Goal: Task Accomplishment & Management: Manage account settings

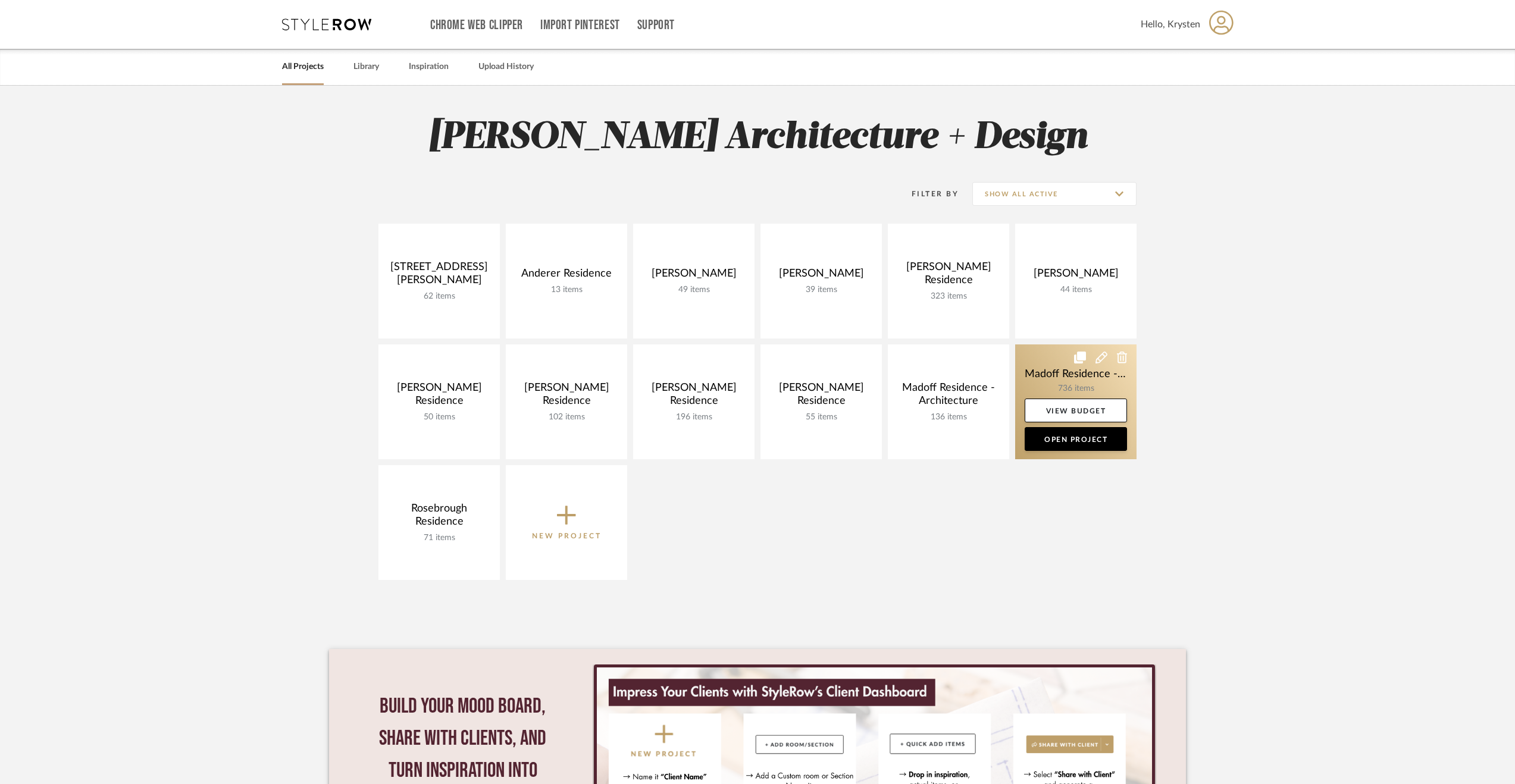
click at [1054, 370] on link at bounding box center [1076, 401] width 122 height 115
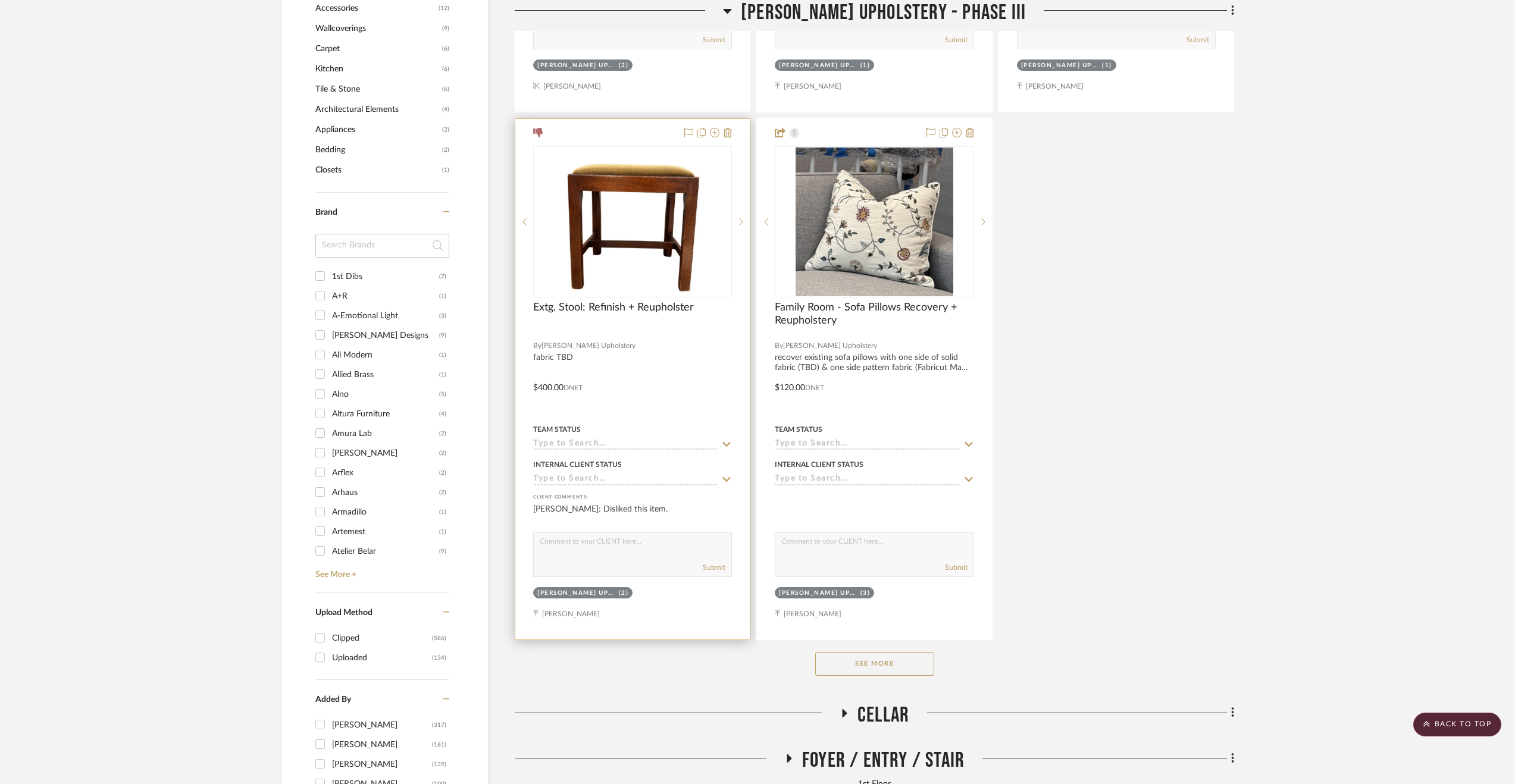
scroll to position [1606, 0]
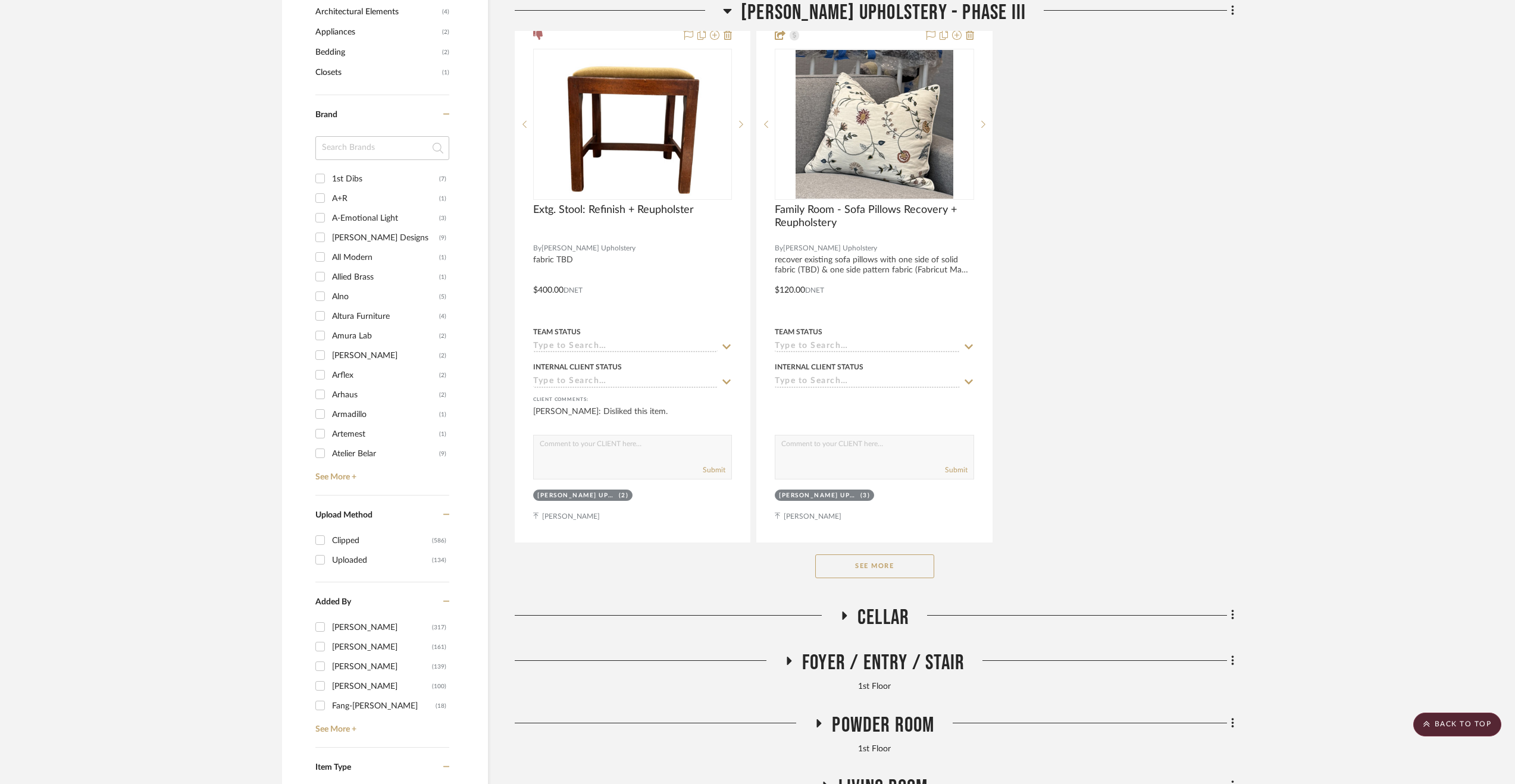
click at [828, 558] on button "See More" at bounding box center [875, 566] width 119 height 24
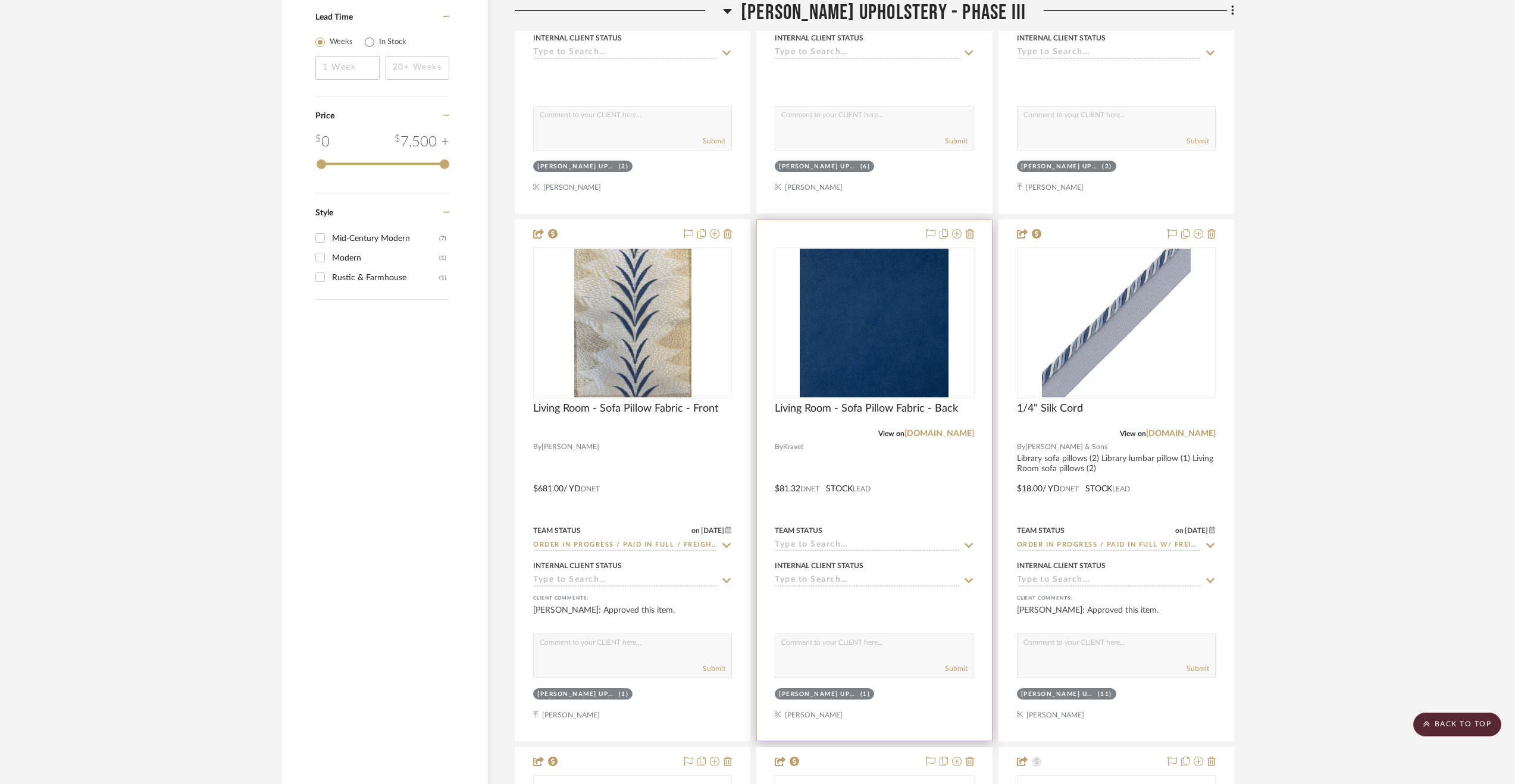
scroll to position [2617, 0]
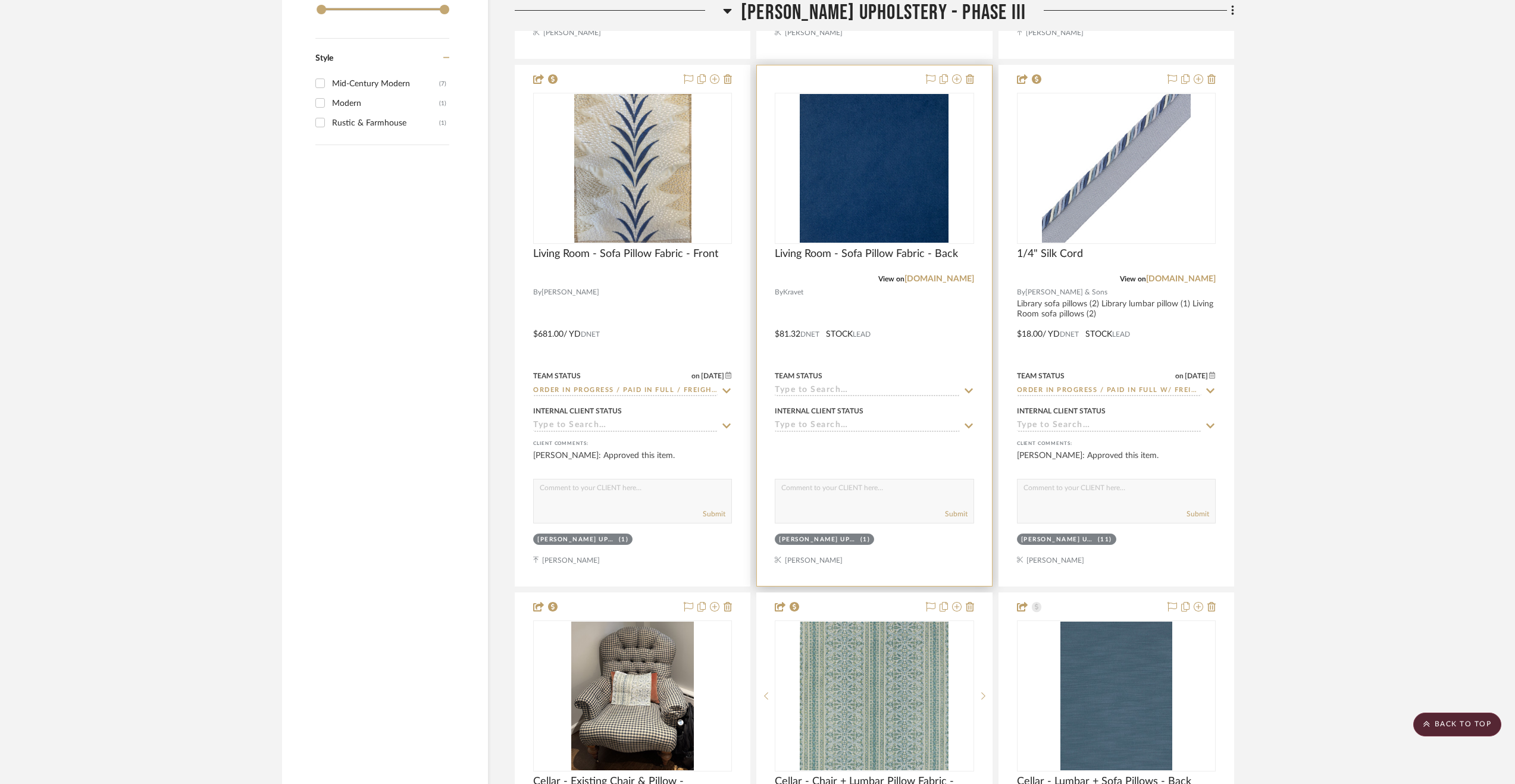
click at [820, 394] on input at bounding box center [867, 391] width 184 height 11
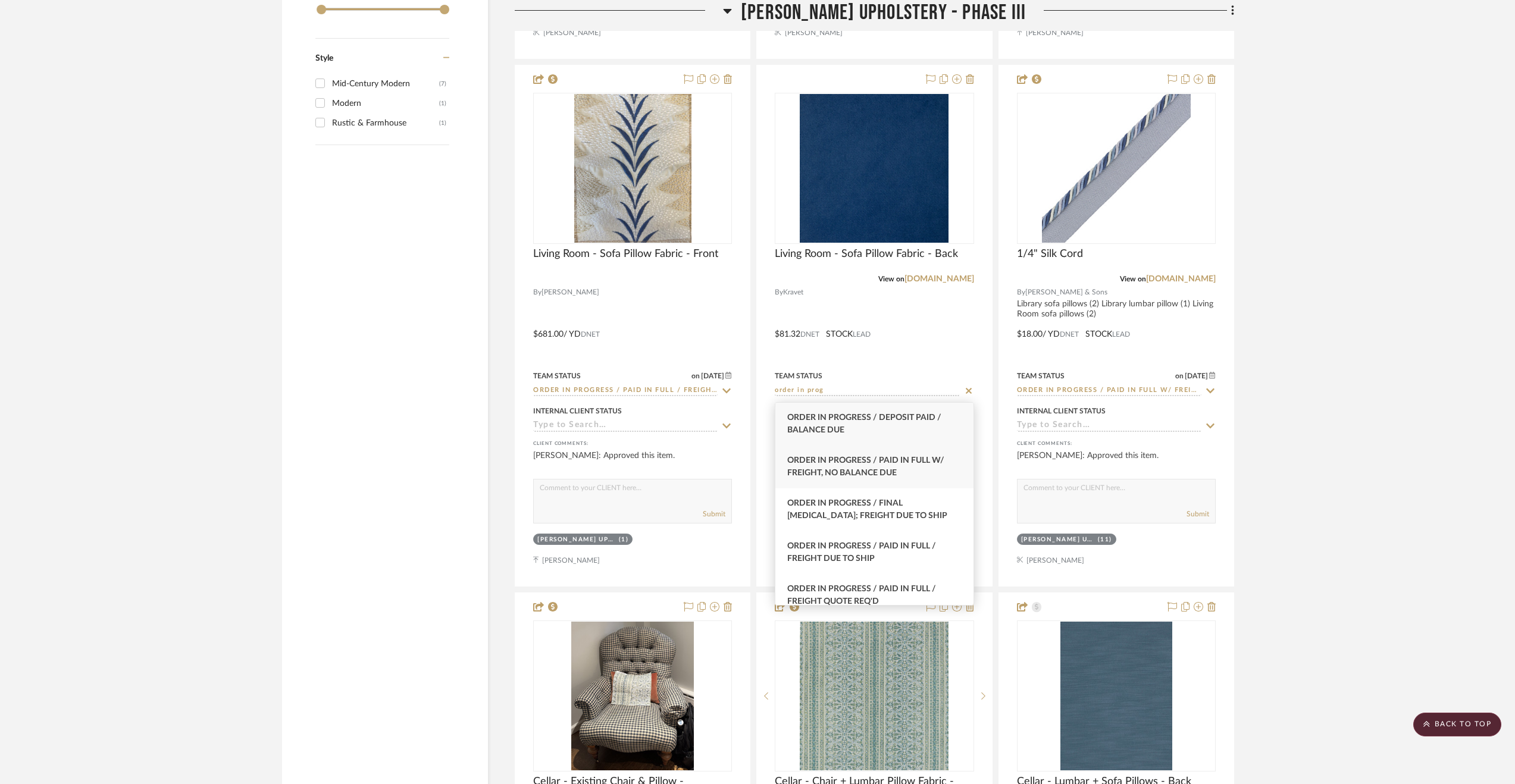
type input "order in prog"
click at [870, 478] on div "Order In Progress / Paid In Full w/ Freight, No Balance due" at bounding box center [874, 466] width 198 height 43
type input "9/11/2025"
type input "Order In Progress / Paid In Full w/ Freight, No Balance due"
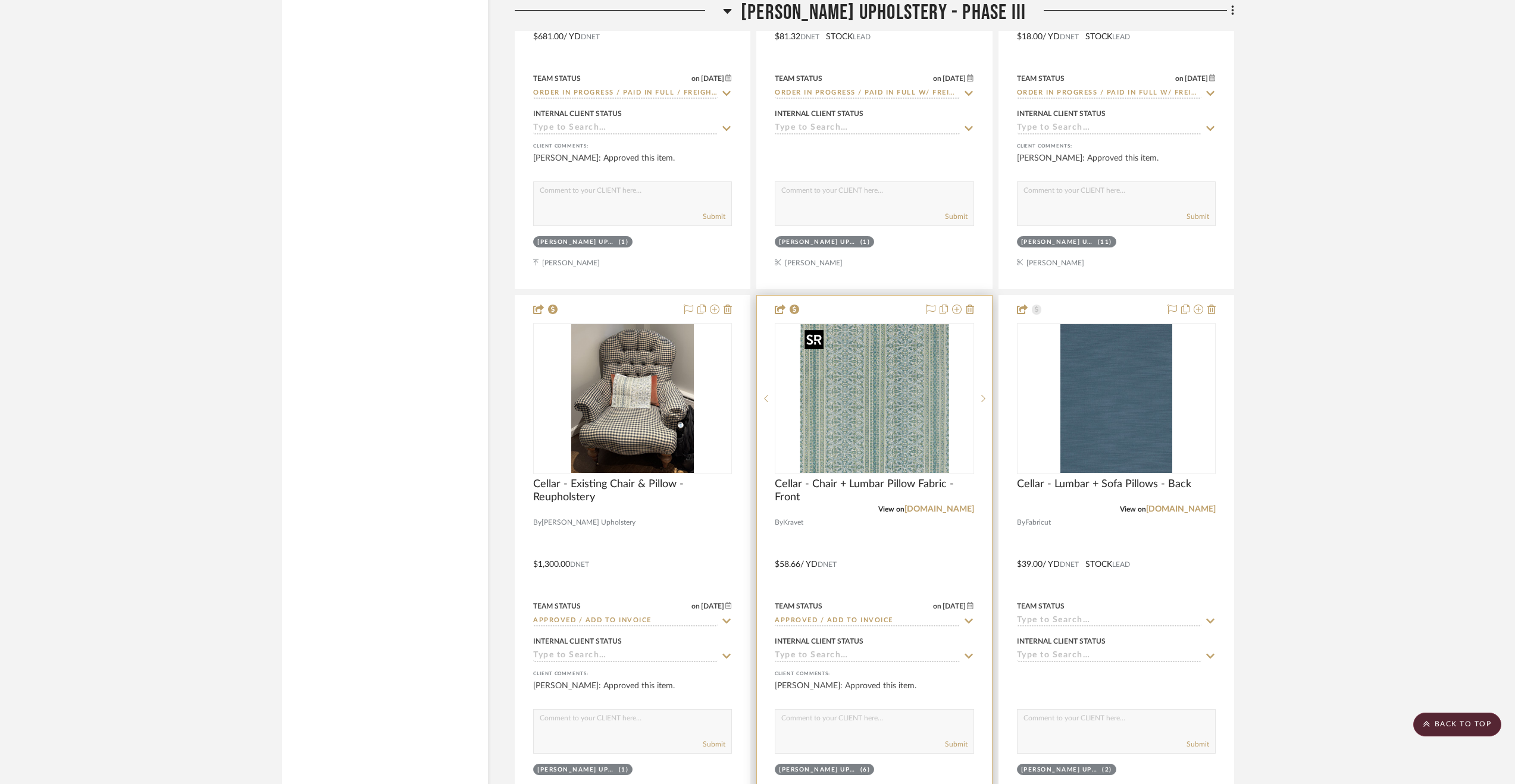
scroll to position [3153, 0]
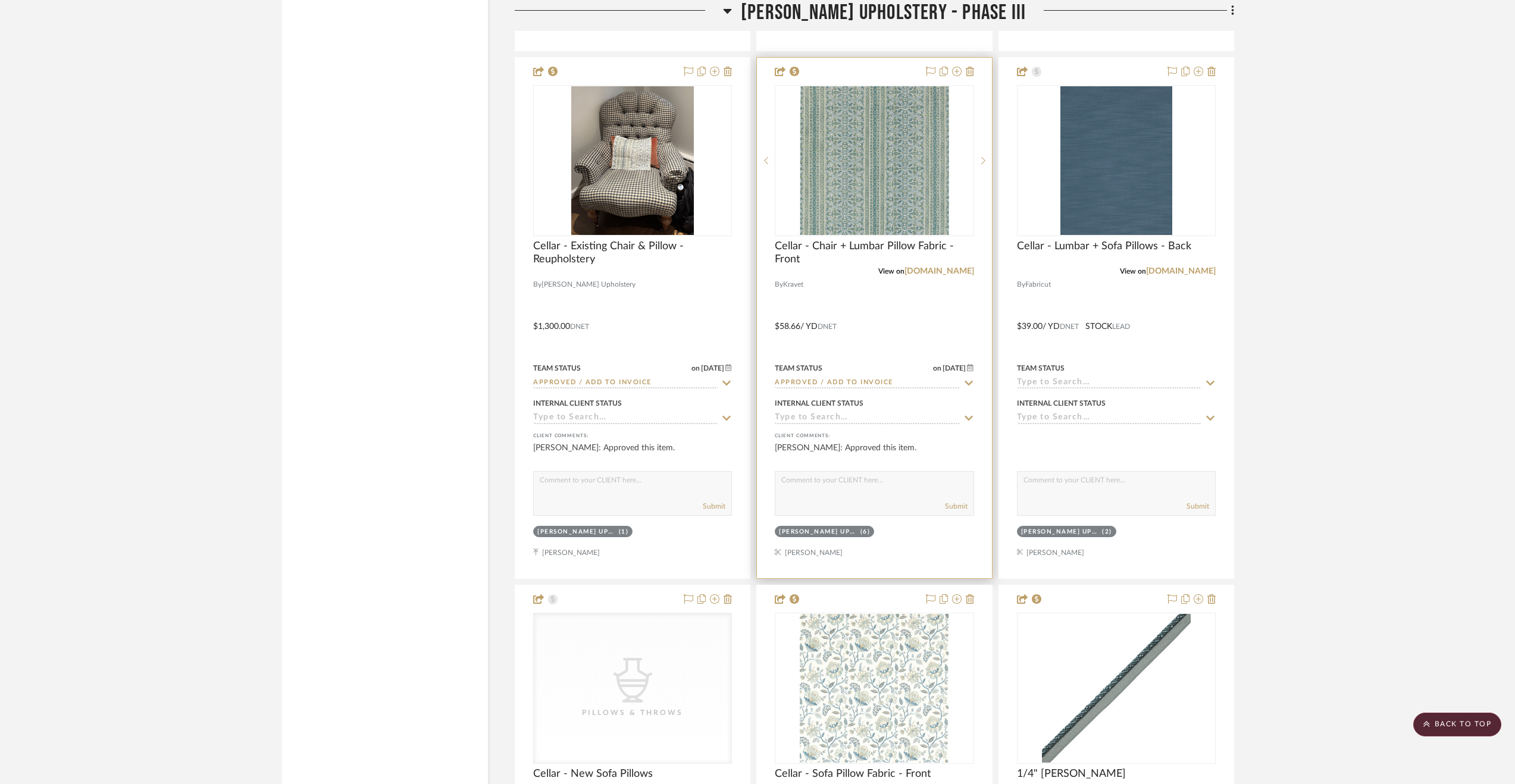
click at [913, 389] on input "Approved / Add to Invoice" at bounding box center [867, 383] width 184 height 11
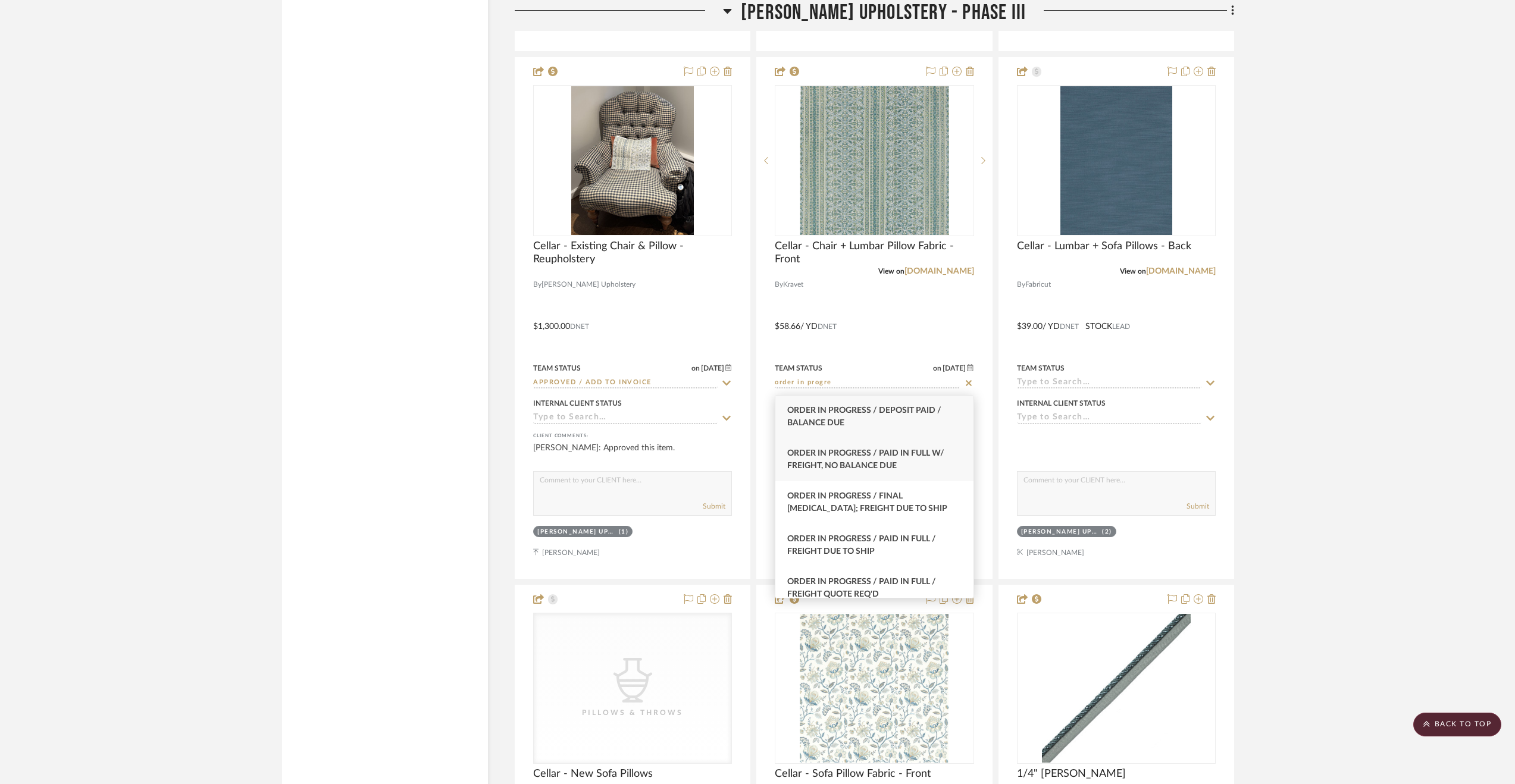
type input "order in progre"
click at [851, 452] on span "Order In Progress / Paid In Full w/ Freight, No Balance due" at bounding box center [865, 460] width 157 height 21
type input "[DATE]"
type input "Order In Progress / Paid In Full w/ Freight, No Balance due"
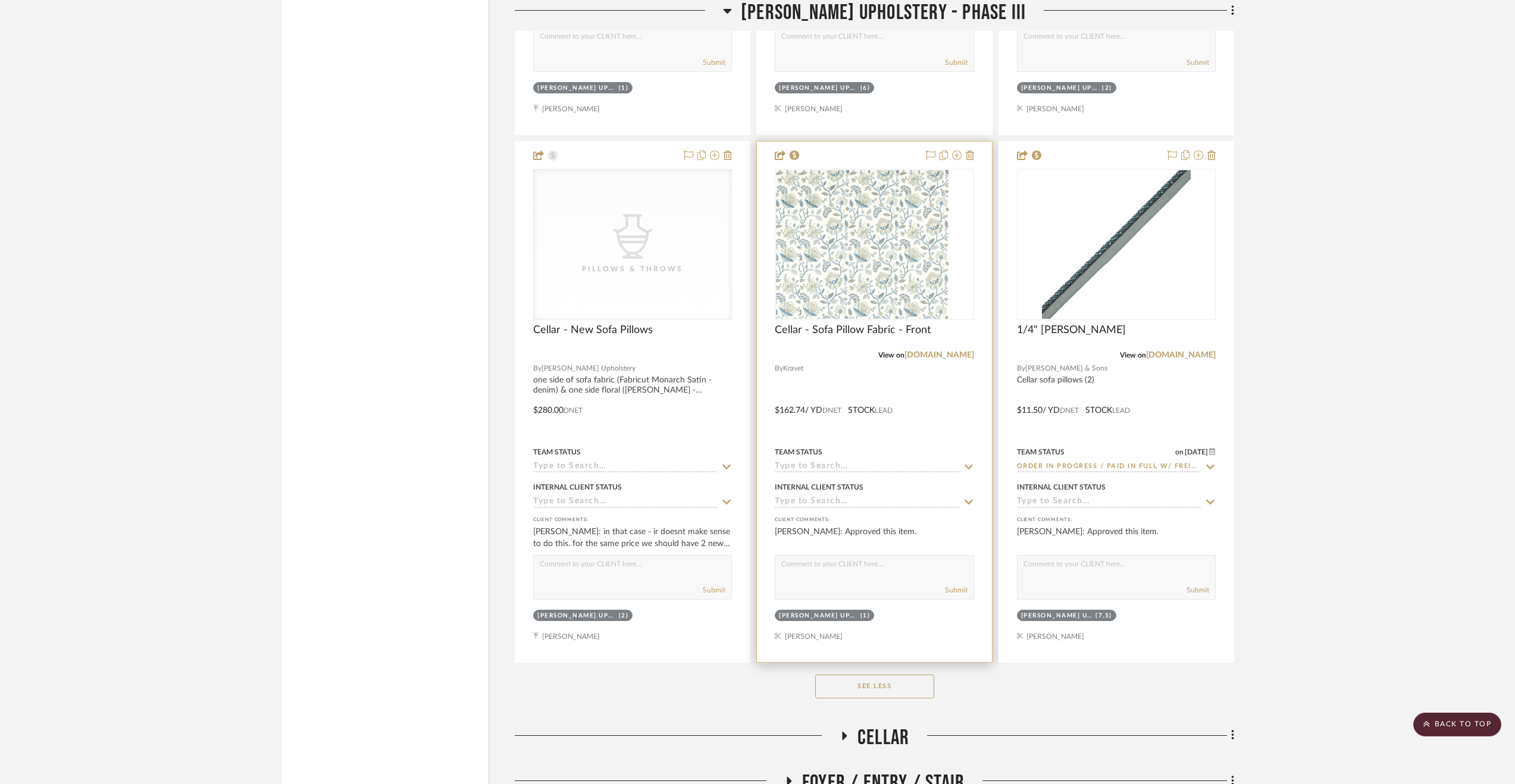
scroll to position [3628, 0]
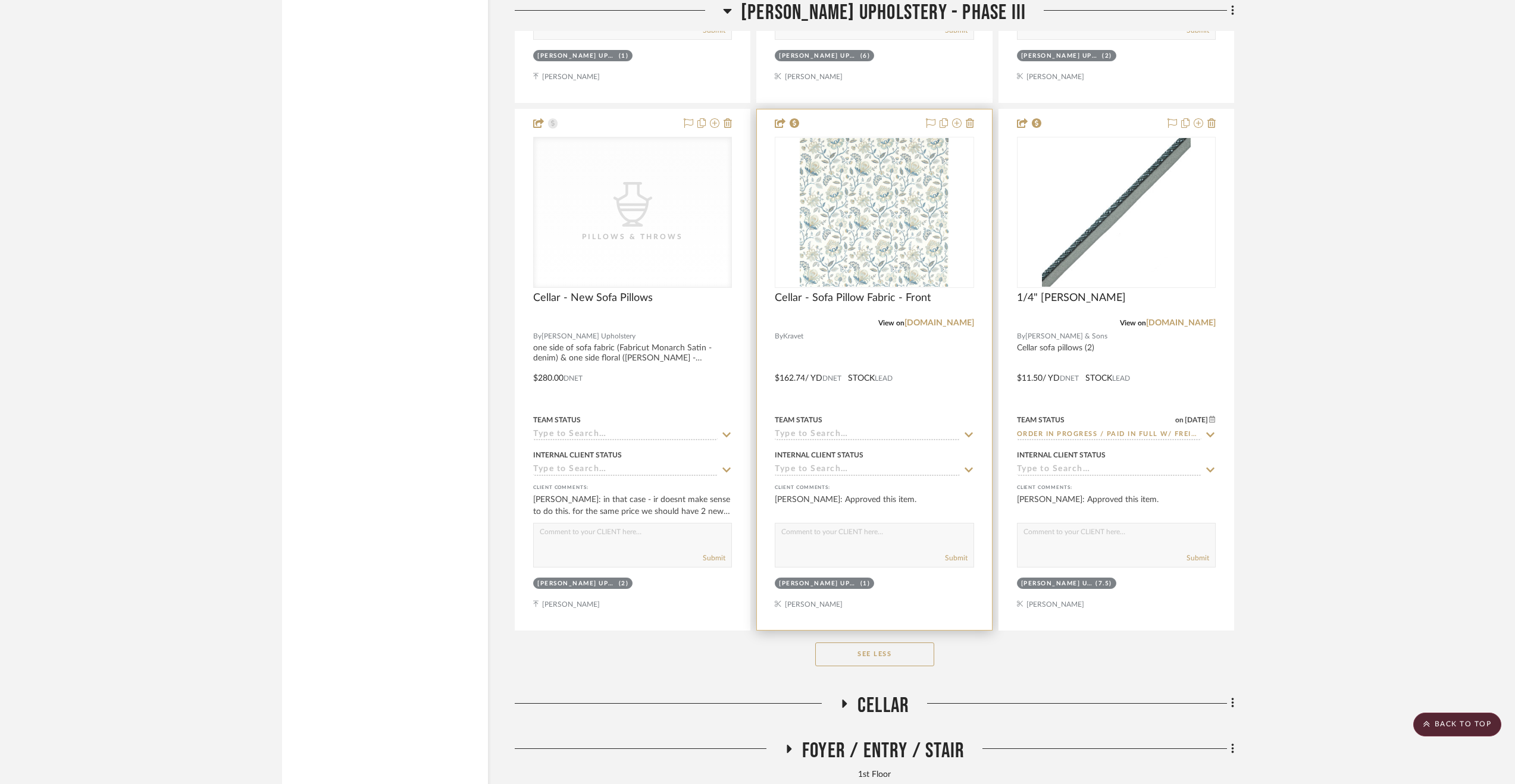
click at [839, 434] on input at bounding box center [867, 435] width 184 height 11
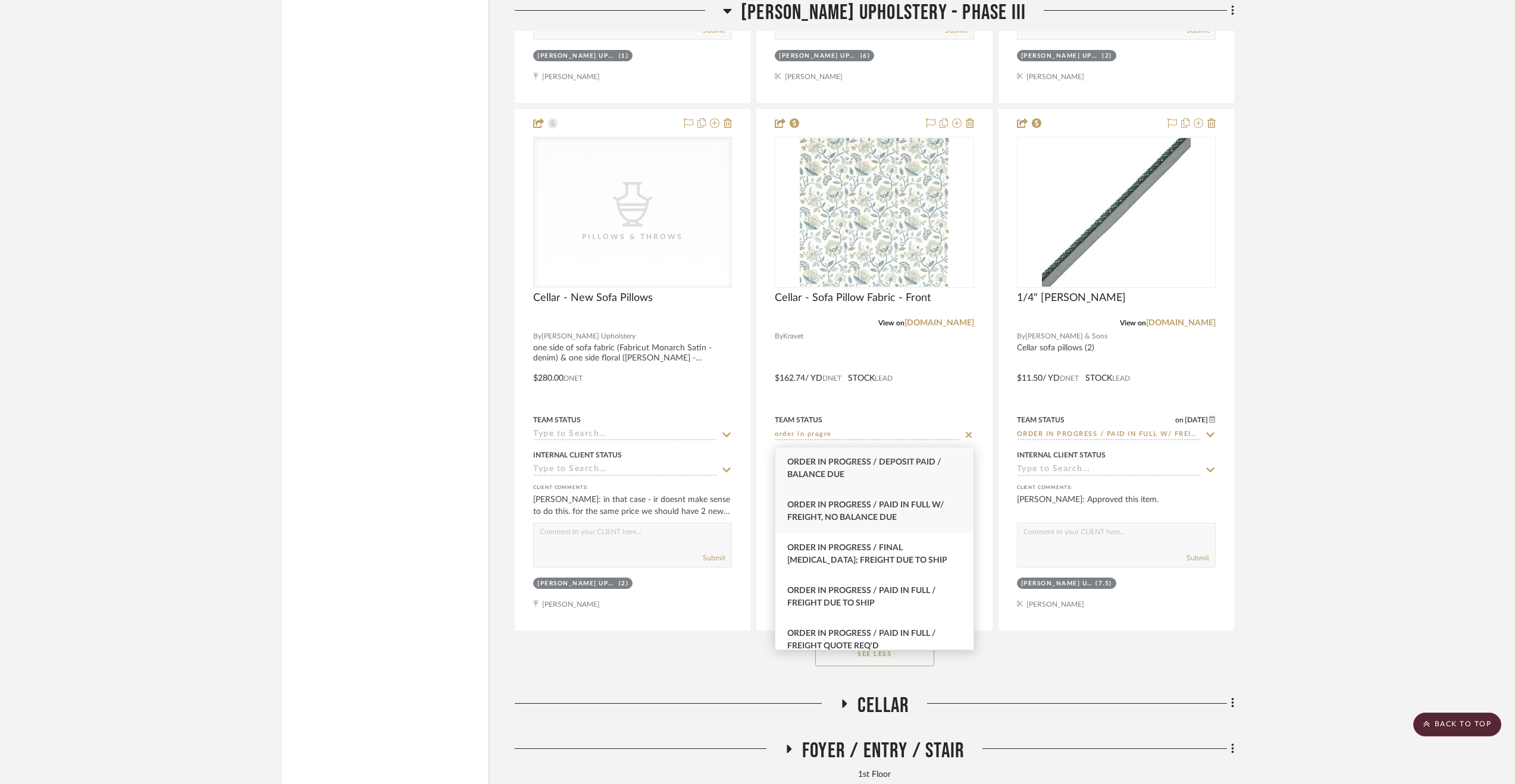
type input "order in progre"
click at [863, 509] on span "Order In Progress / Paid In Full w/ Freight, No Balance due" at bounding box center [865, 512] width 157 height 21
type input "[DATE]"
type input "Order In Progress / Paid In Full w/ Freight, No Balance due"
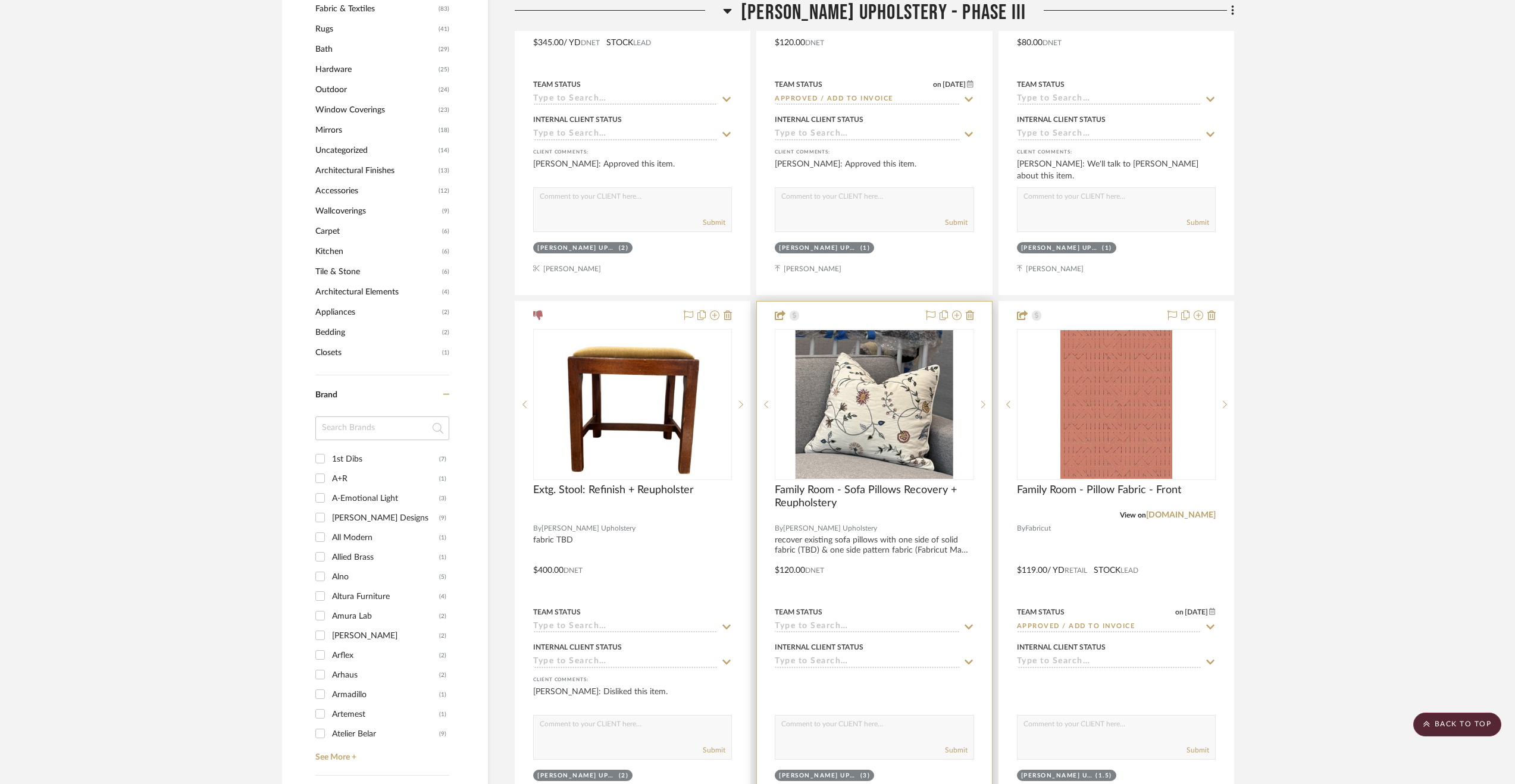
scroll to position [1190, 0]
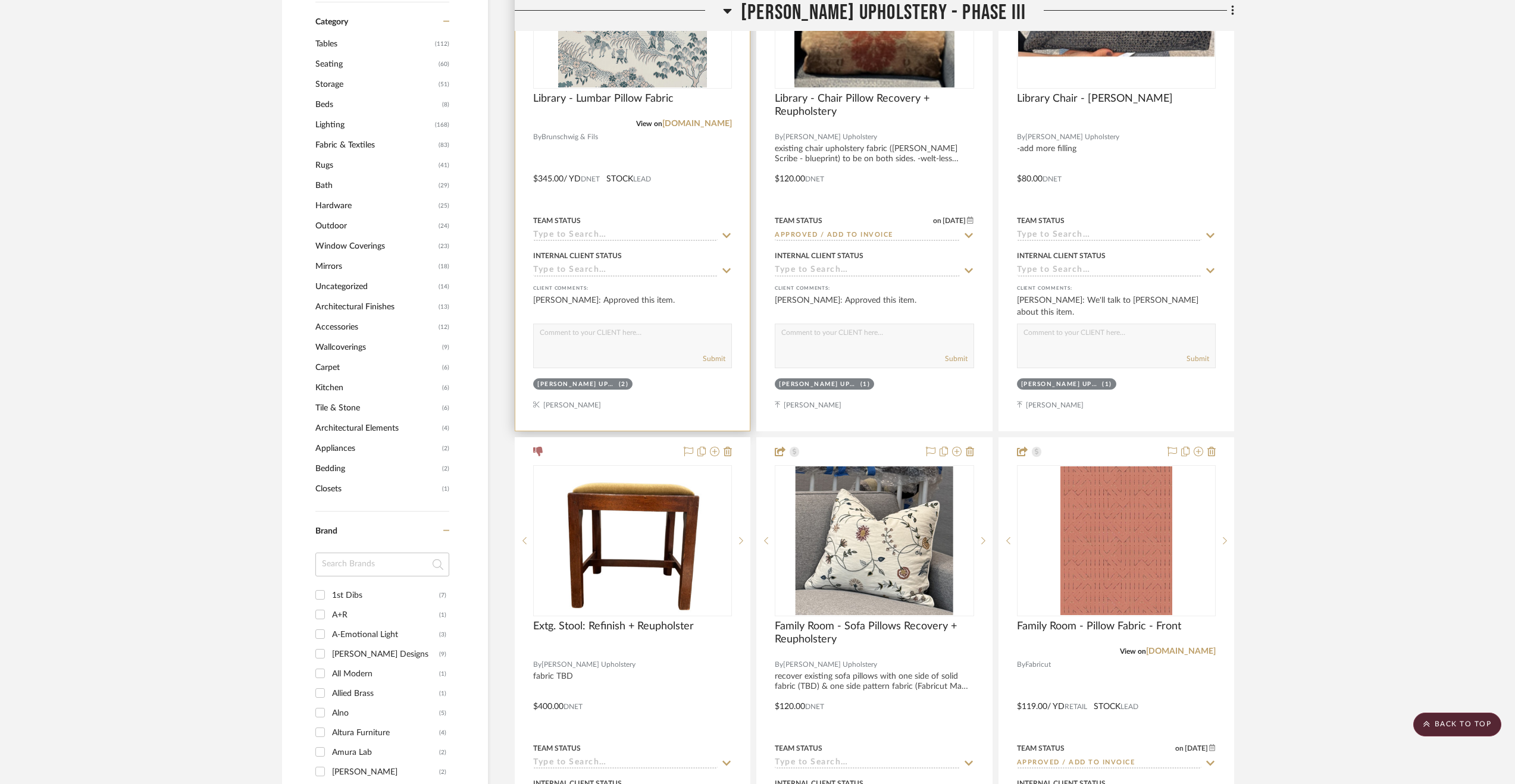
click at [574, 236] on input at bounding box center [625, 236] width 184 height 11
type input "p"
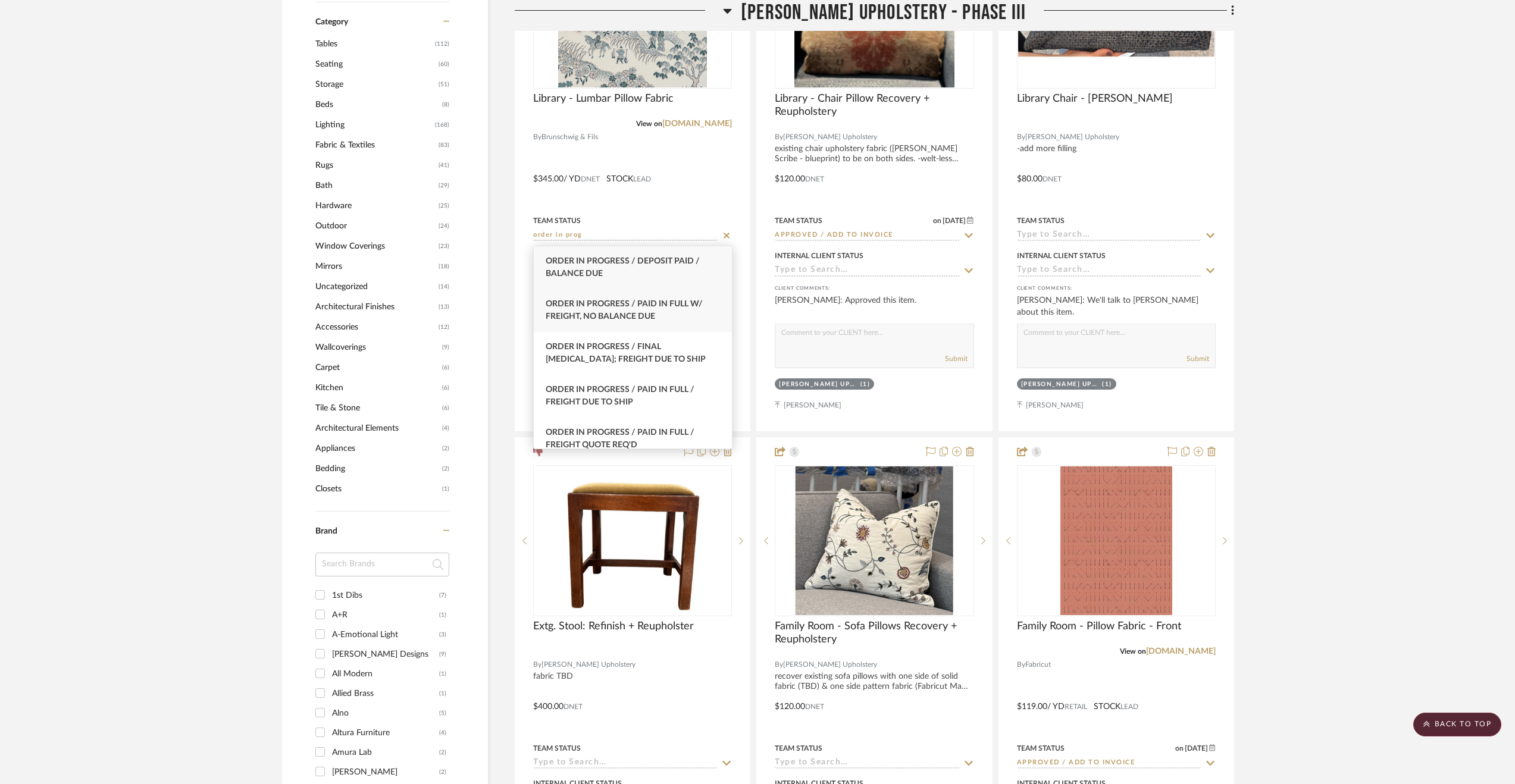
type input "order in prog"
click at [699, 317] on div "Order In Progress / Paid In Full w/ Freight, No Balance due" at bounding box center [632, 310] width 198 height 43
type input "[DATE]"
type input "Order In Progress / Paid In Full w/ Freight, No Balance due"
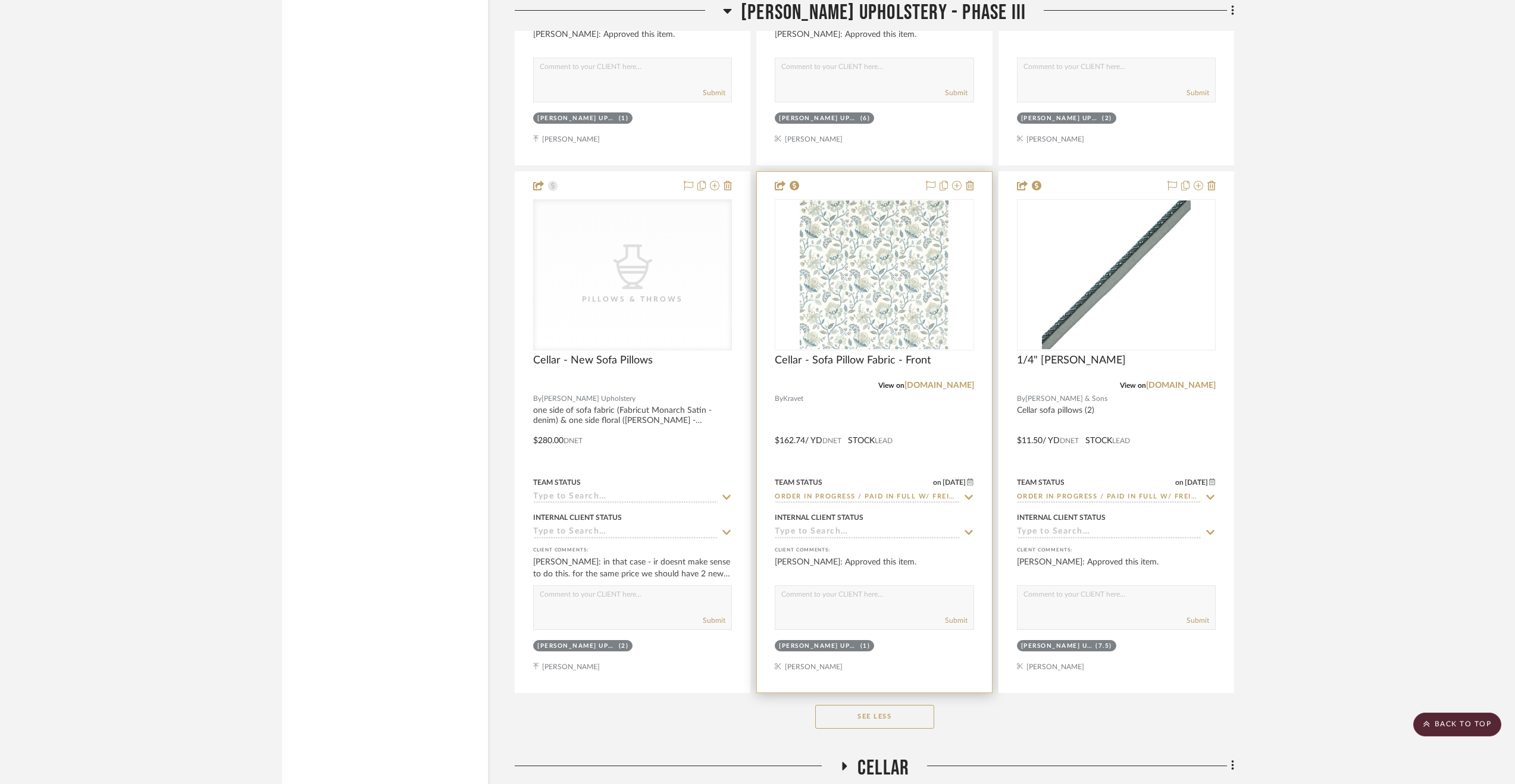
scroll to position [3628, 0]
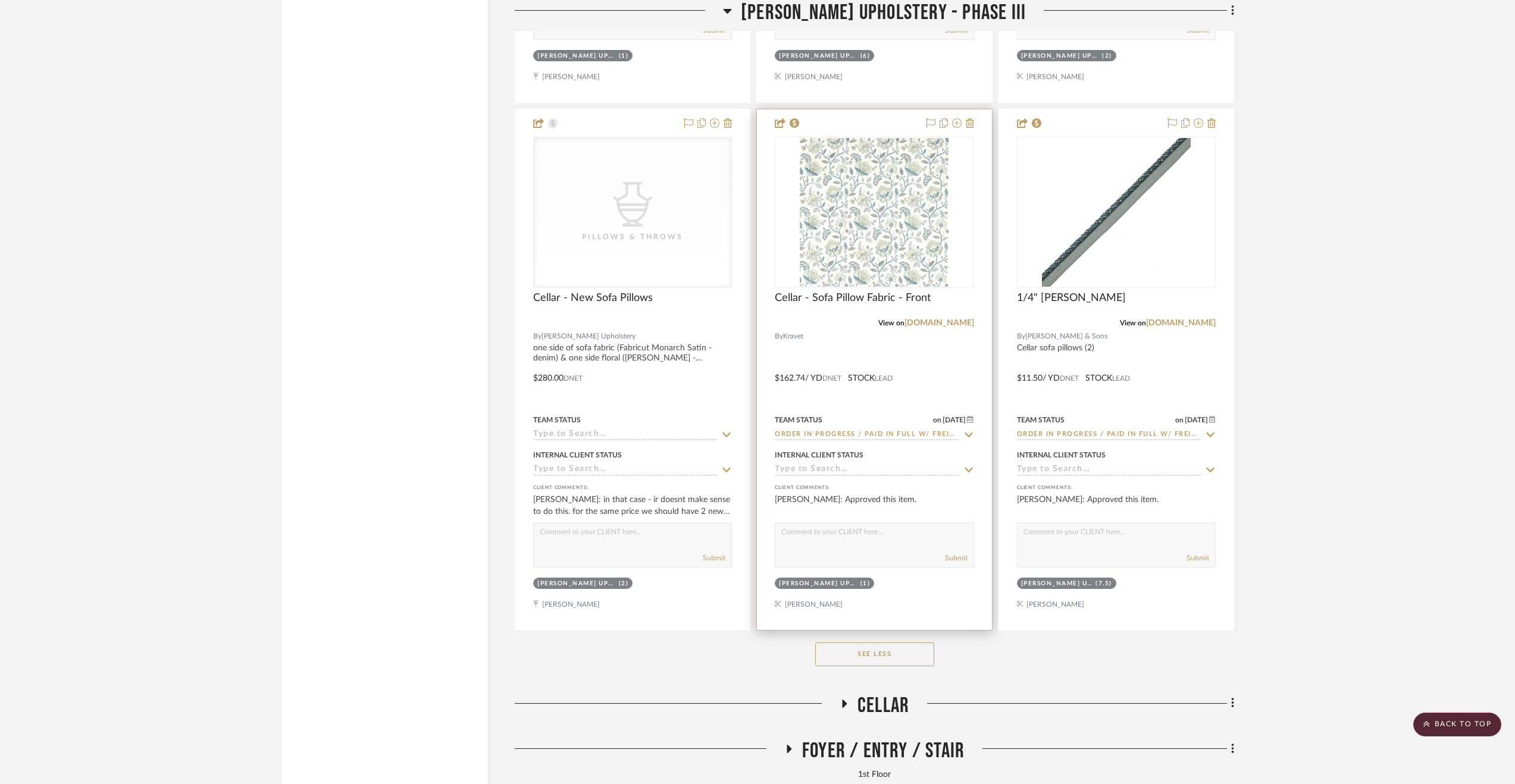
click at [941, 388] on div at bounding box center [874, 369] width 235 height 520
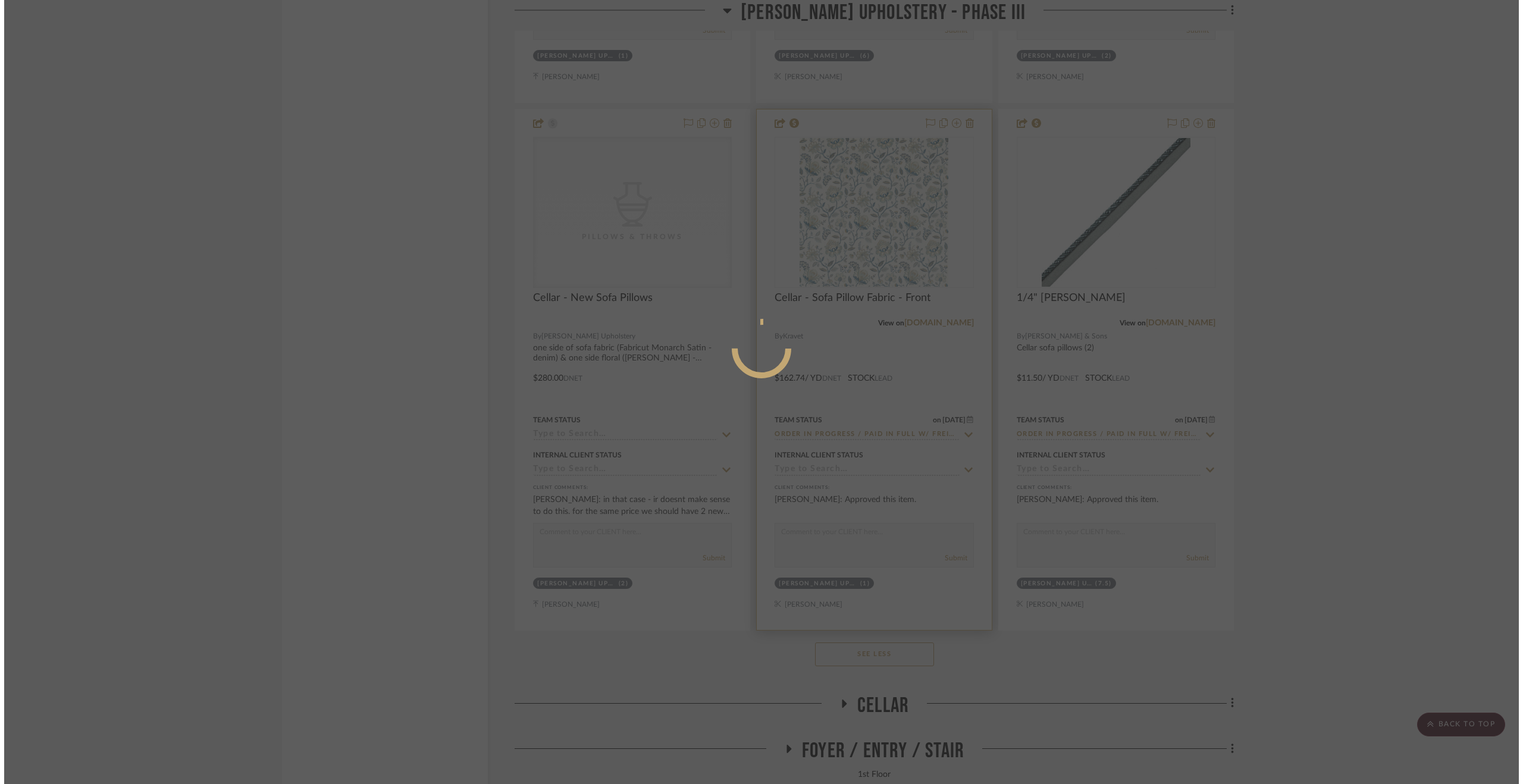
scroll to position [0, 0]
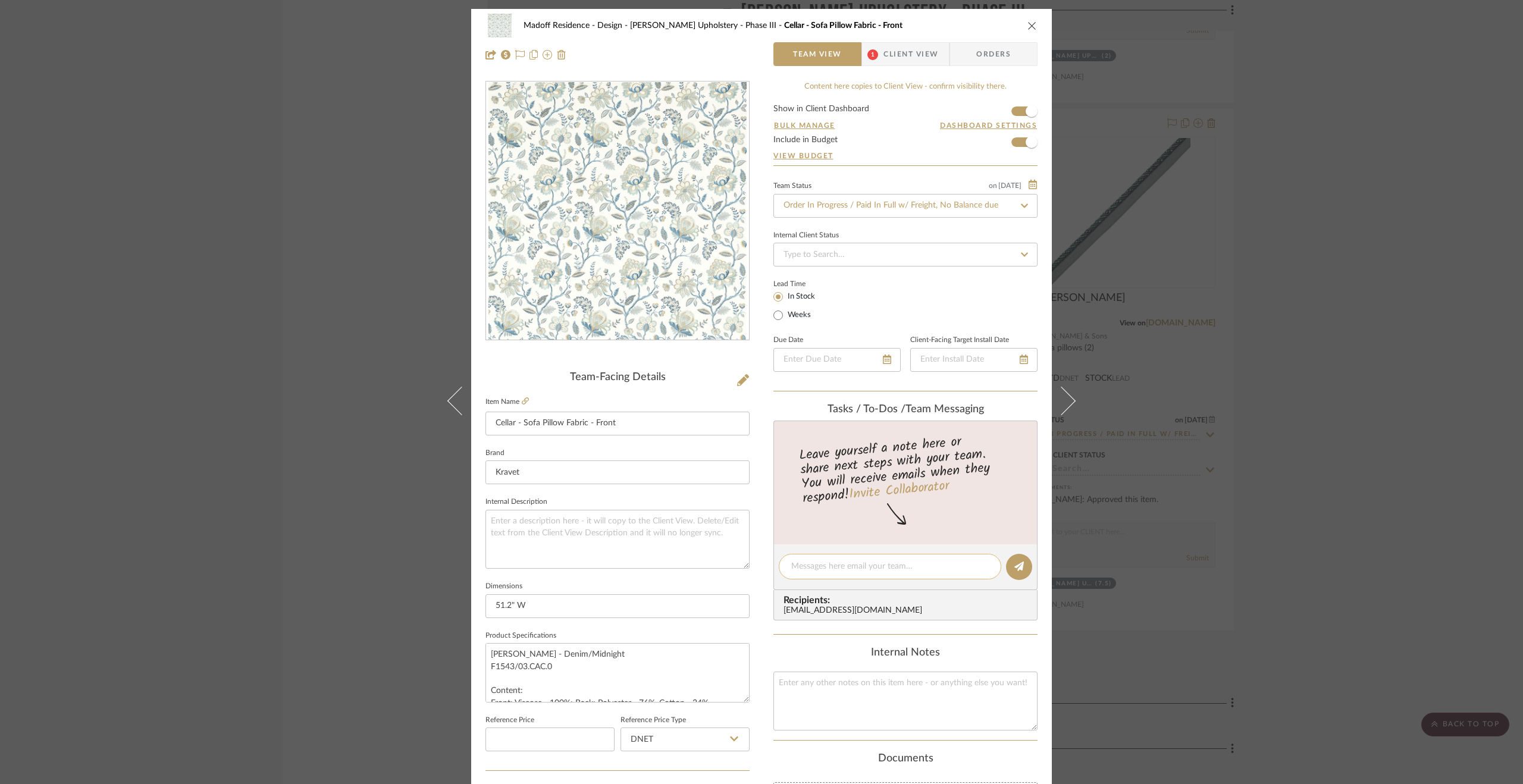
click at [872, 566] on textarea at bounding box center [890, 566] width 197 height 12
click at [1385, 450] on div "Madoff Residence - Design Walter's Upholstery - Phase III Cellar - Sofa Pillow …" at bounding box center [761, 392] width 1523 height 784
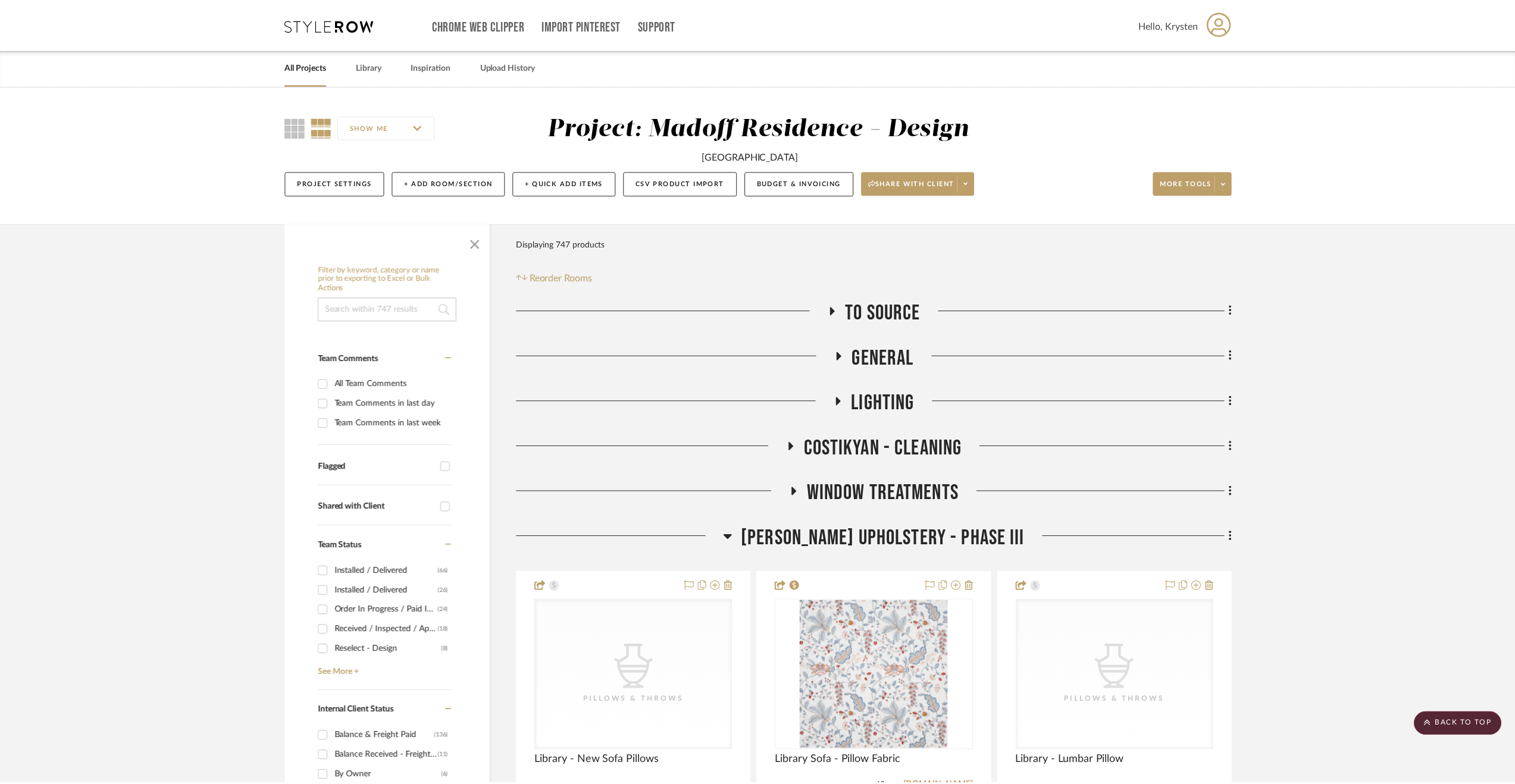
scroll to position [3628, 0]
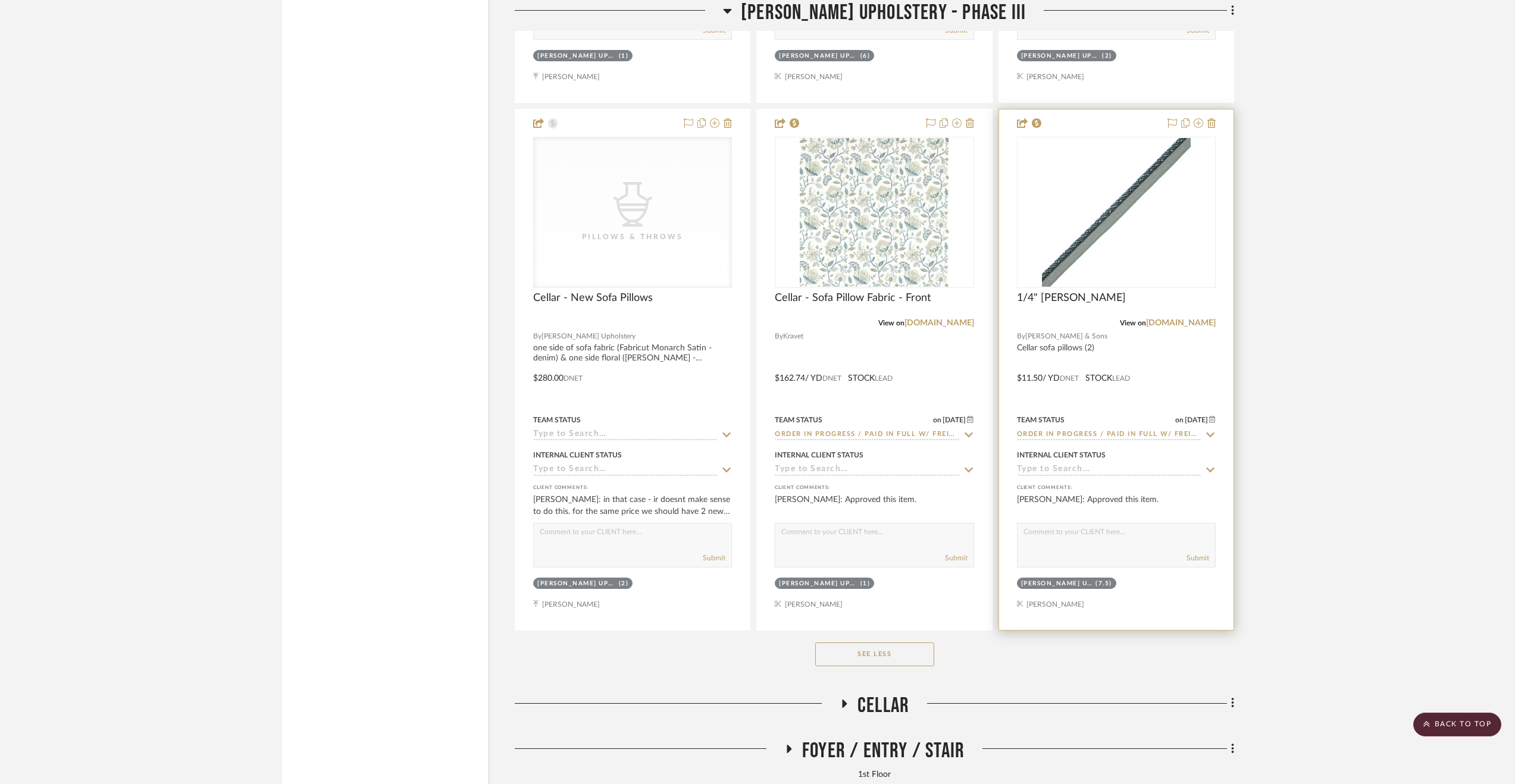
click at [1171, 391] on div at bounding box center [1116, 369] width 235 height 520
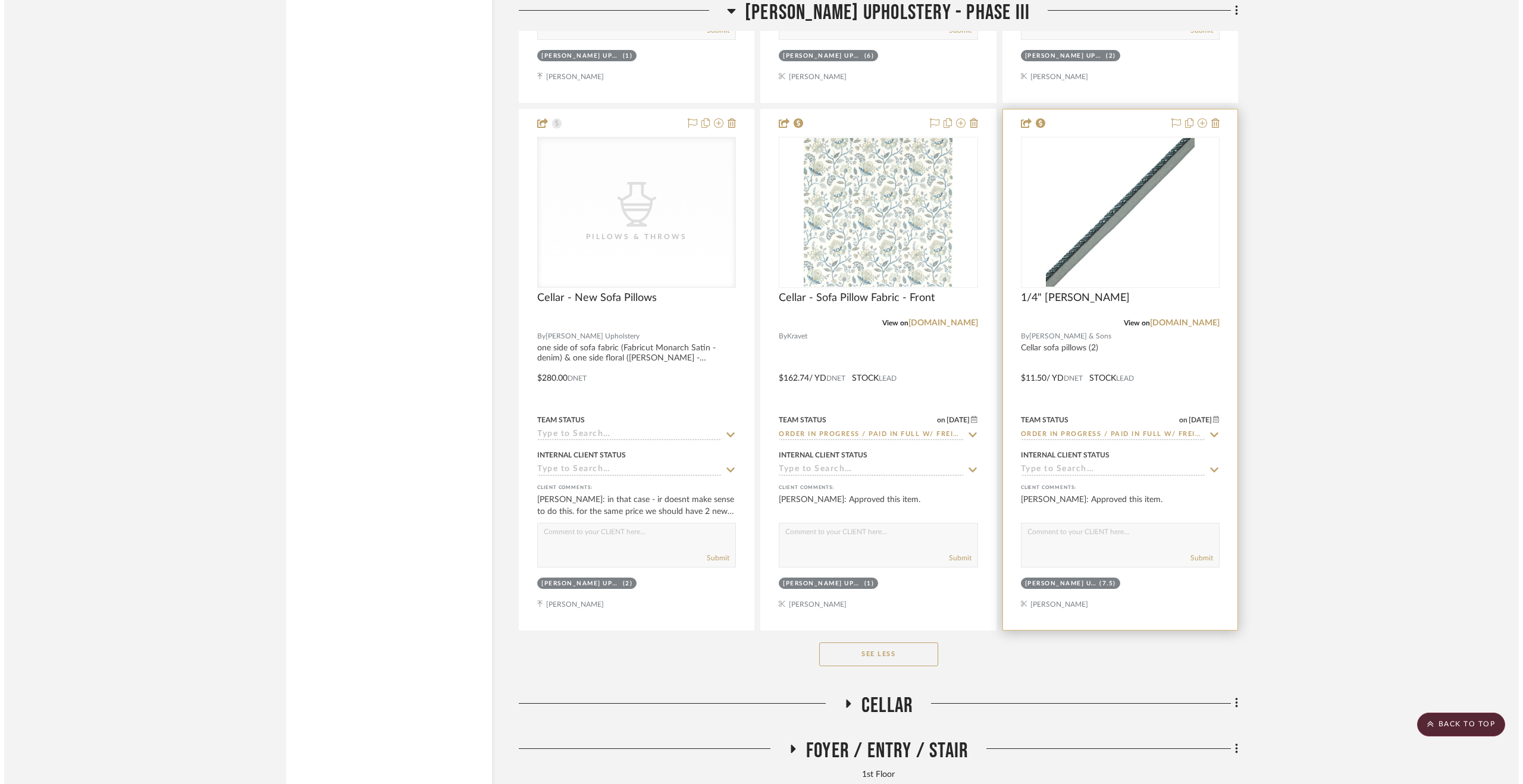
scroll to position [0, 0]
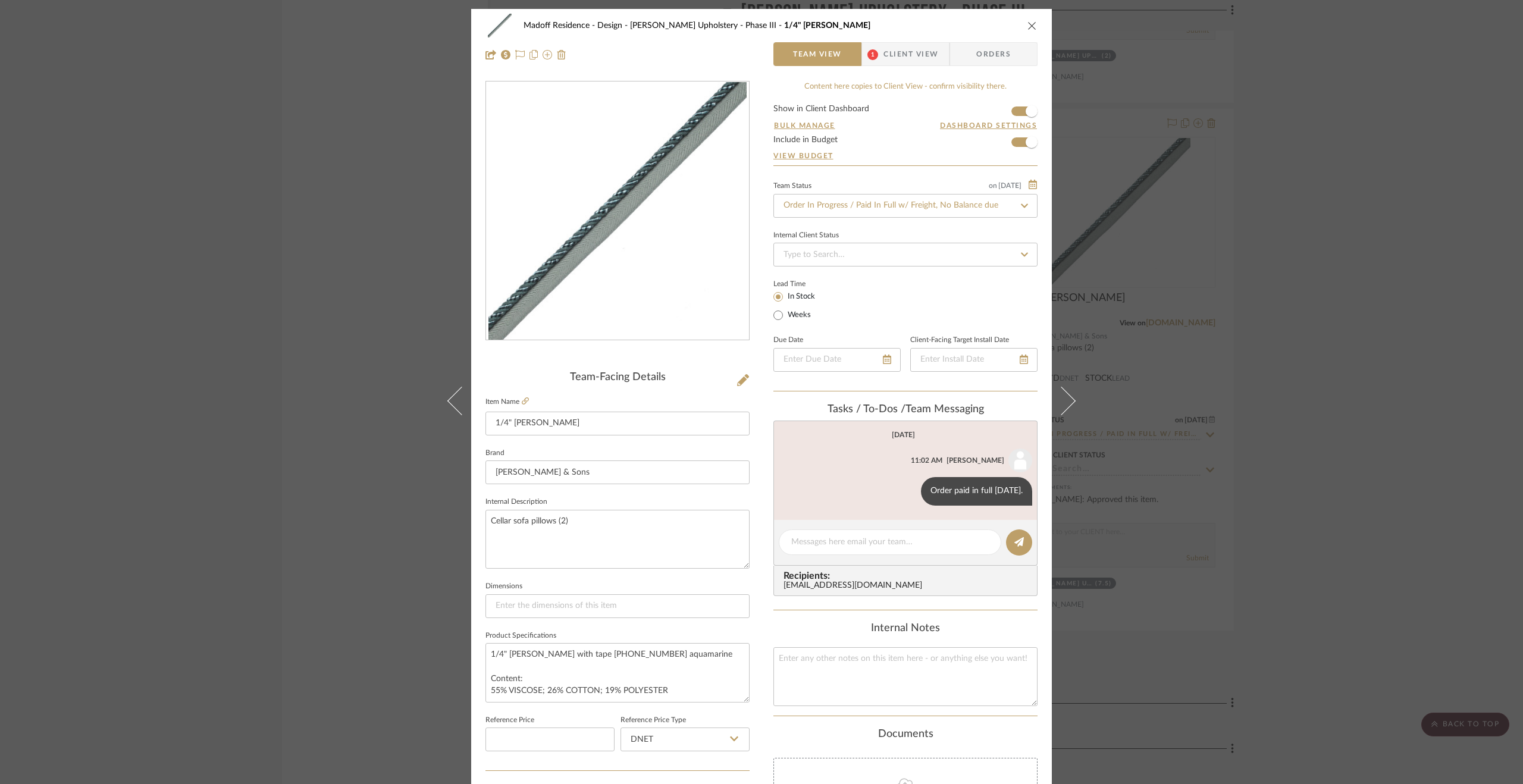
click at [1356, 517] on div "Madoff Residence - Design Walter's Upholstery - Phase III 1/4" Aurelia Cord Tea…" at bounding box center [761, 392] width 1523 height 784
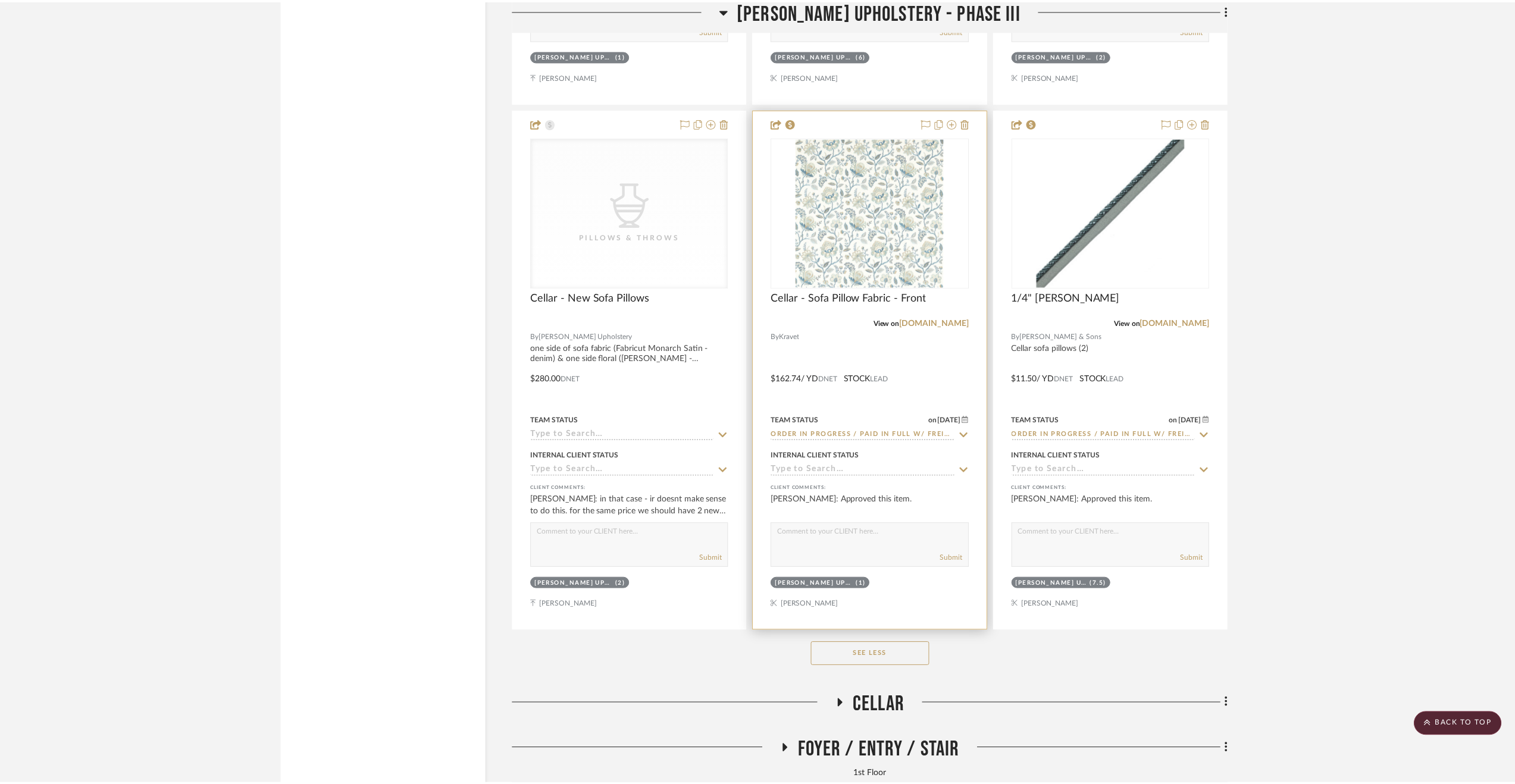
scroll to position [3628, 0]
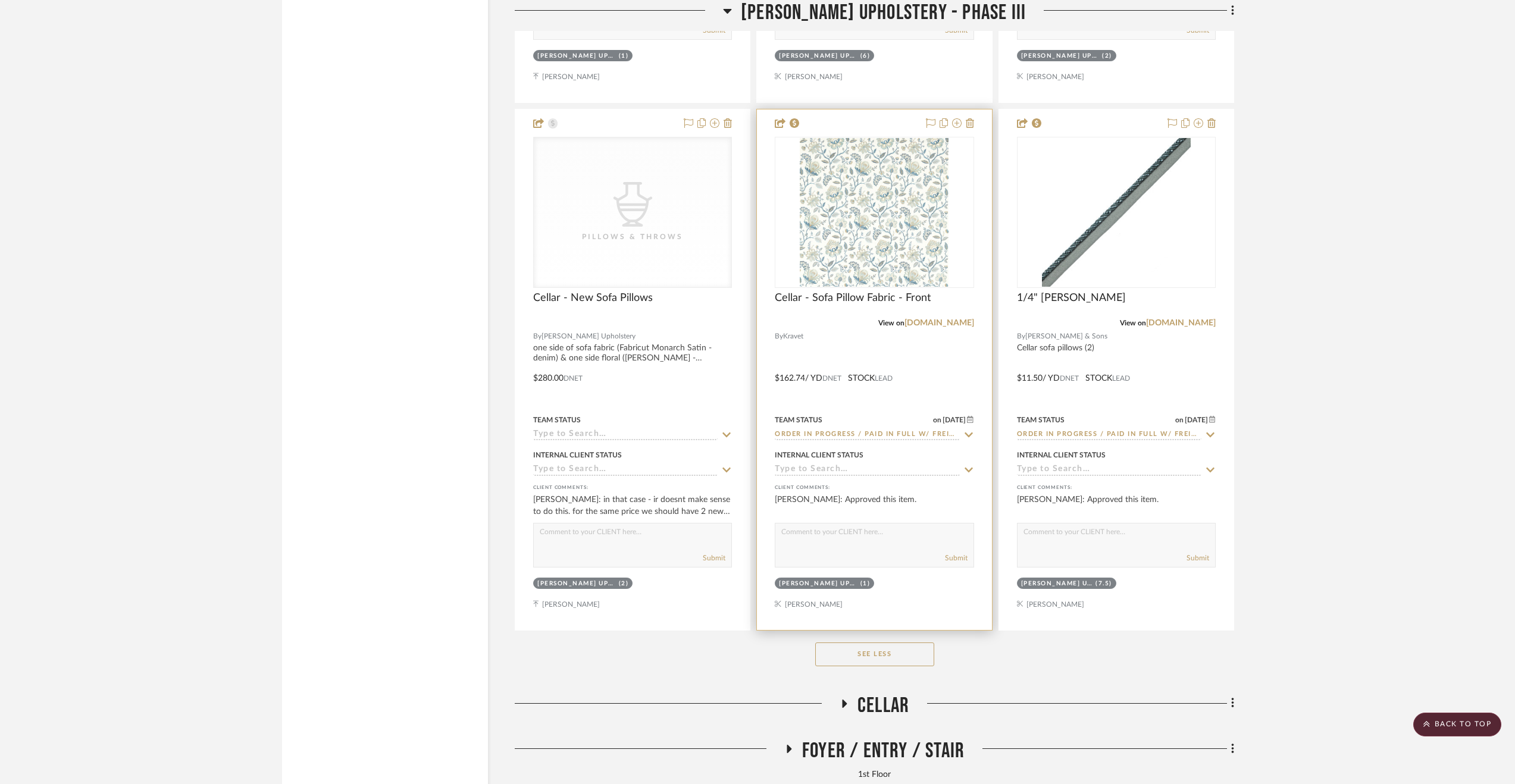
click at [913, 370] on div at bounding box center [874, 369] width 235 height 520
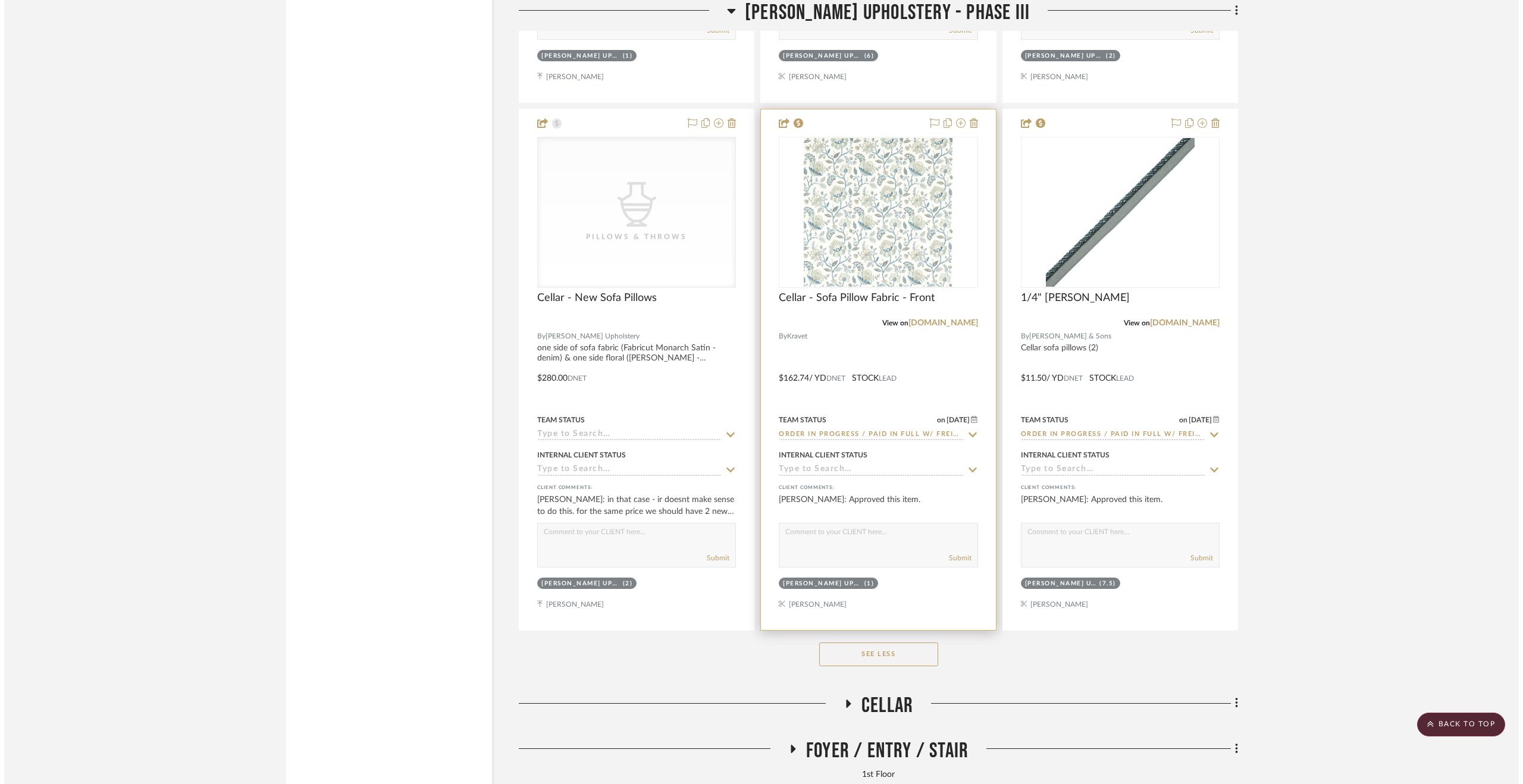
scroll to position [0, 0]
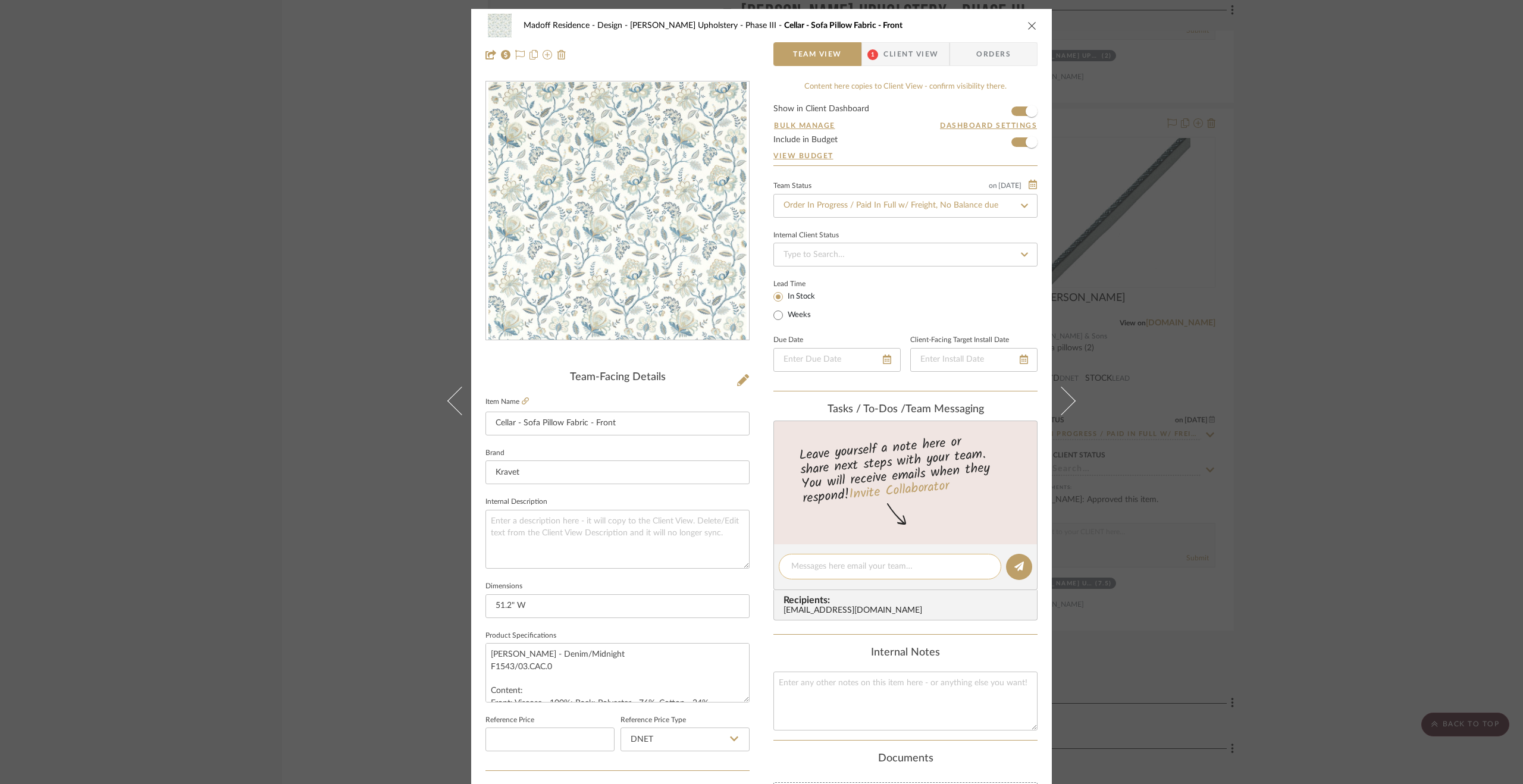
click at [864, 564] on textarea at bounding box center [890, 566] width 197 height 12
click at [850, 566] on textarea "Order paid in full 9.11.25" at bounding box center [890, 566] width 197 height 12
click at [968, 560] on textarea "Order paid in full ($701.02) via CC on 9.11.25" at bounding box center [890, 566] width 197 height 12
drag, startPoint x: 958, startPoint y: 561, endPoint x: 639, endPoint y: 546, distance: 319.4
click at [639, 546] on div "Madoff Residence - Design Walter's Upholstery - Phase III Cellar - Sofa Pillow …" at bounding box center [762, 558] width 581 height 1098
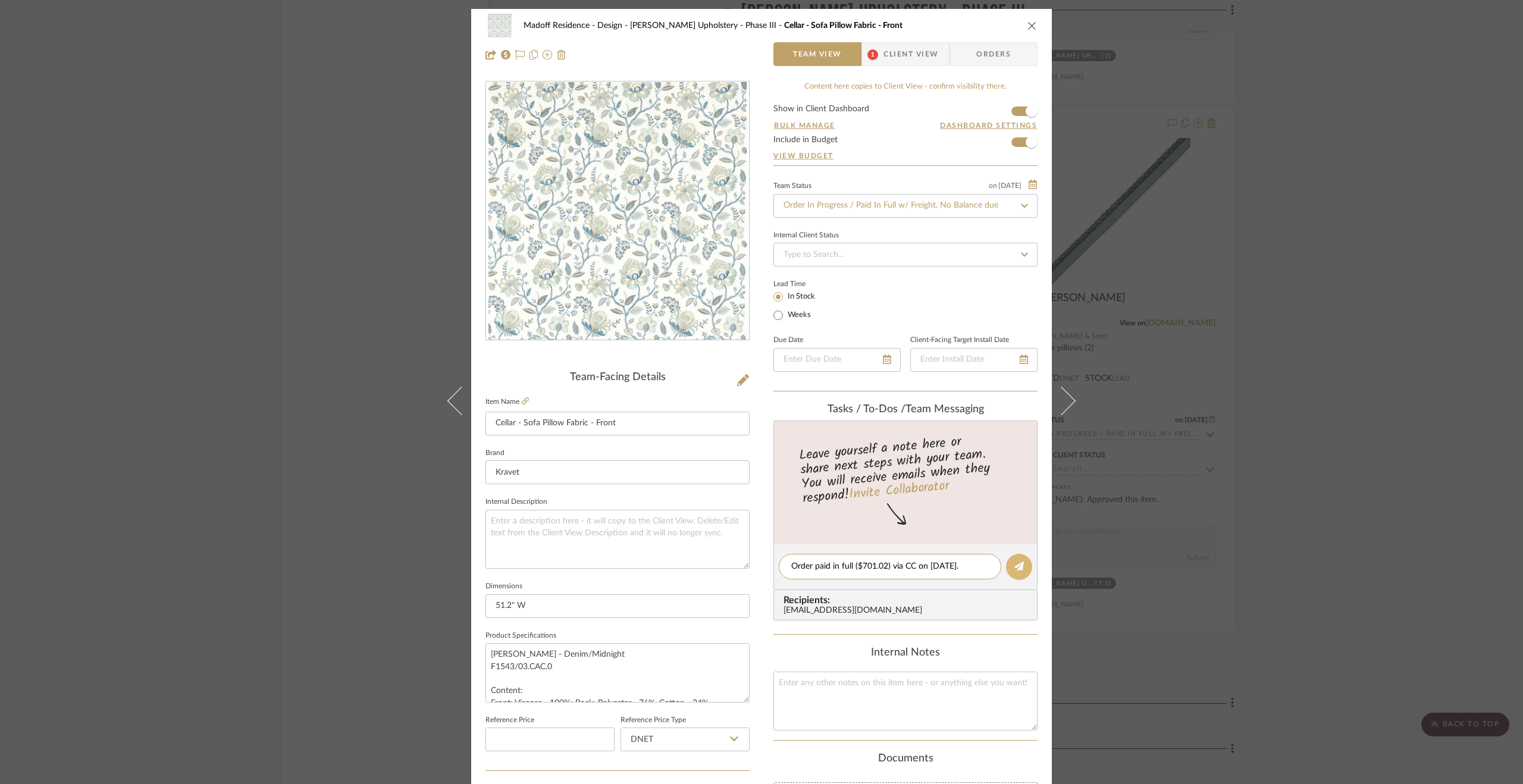
type textarea "Order paid in full ($701.02) via CC on 9.11.25."
drag, startPoint x: 1011, startPoint y: 560, endPoint x: 1001, endPoint y: 556, distance: 10.8
click at [1014, 561] on icon at bounding box center [1019, 566] width 9 height 9
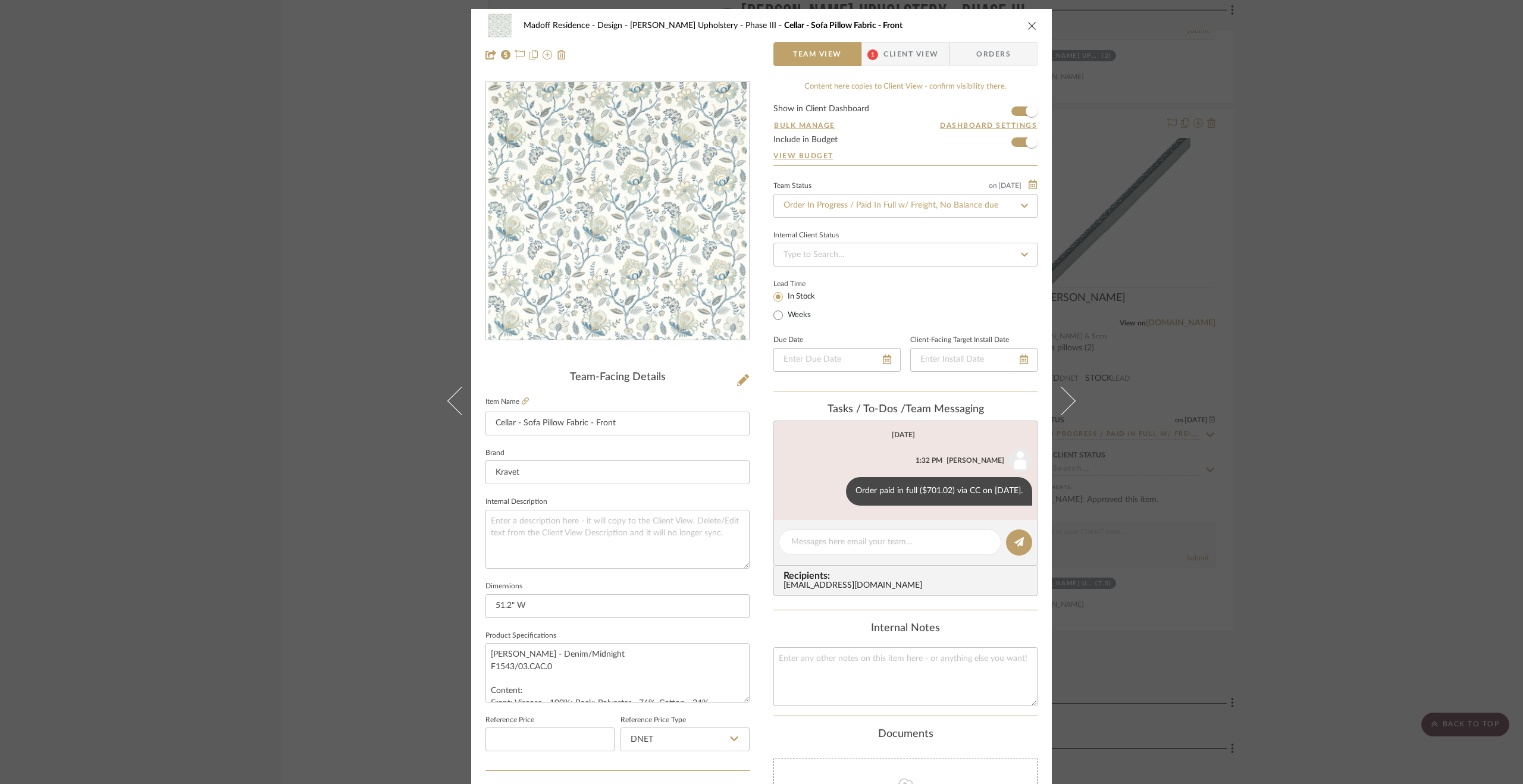
click at [1345, 580] on div "Madoff Residence - Design Walter's Upholstery - Phase III Cellar - Sofa Pillow …" at bounding box center [761, 392] width 1523 height 784
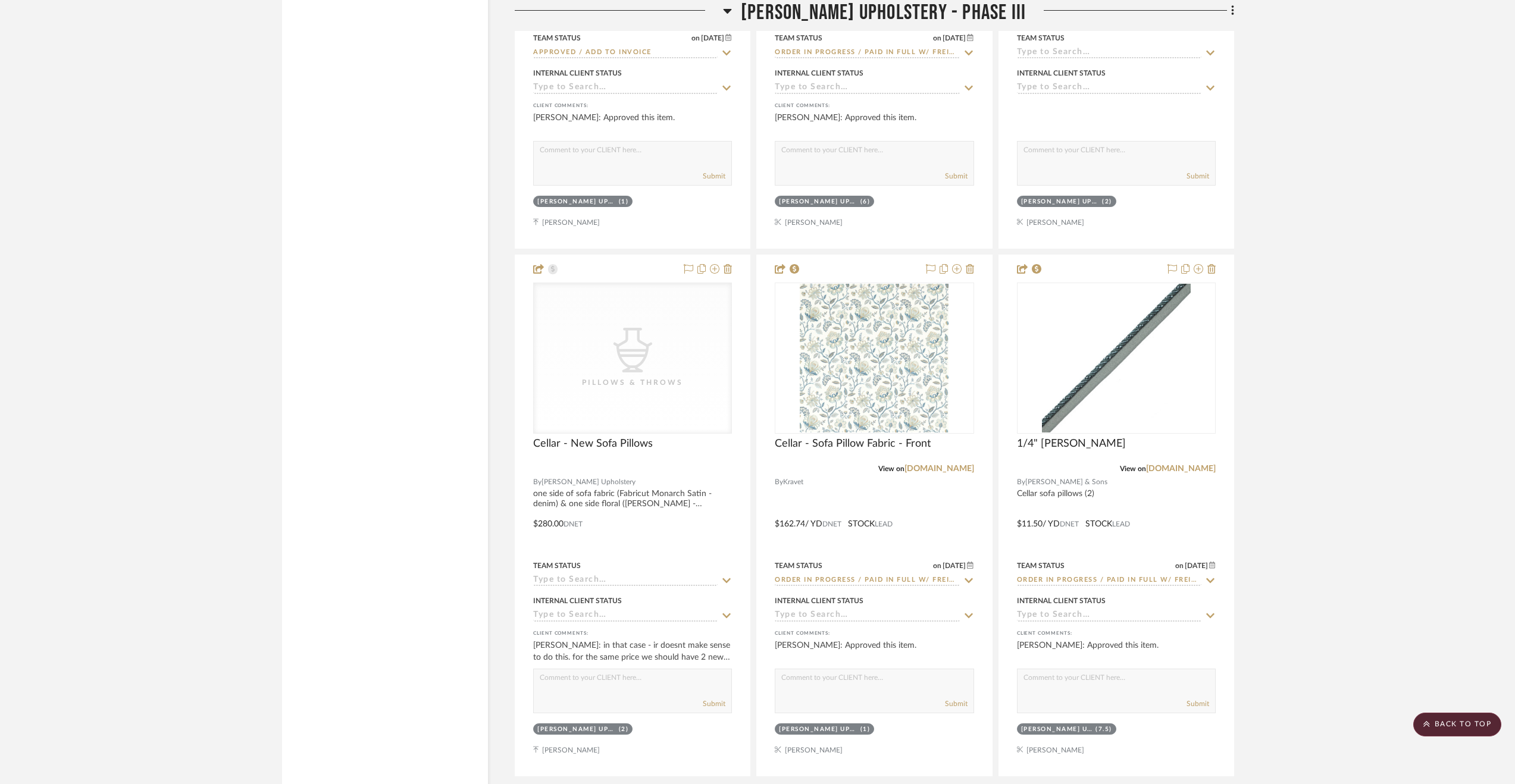
scroll to position [3212, 0]
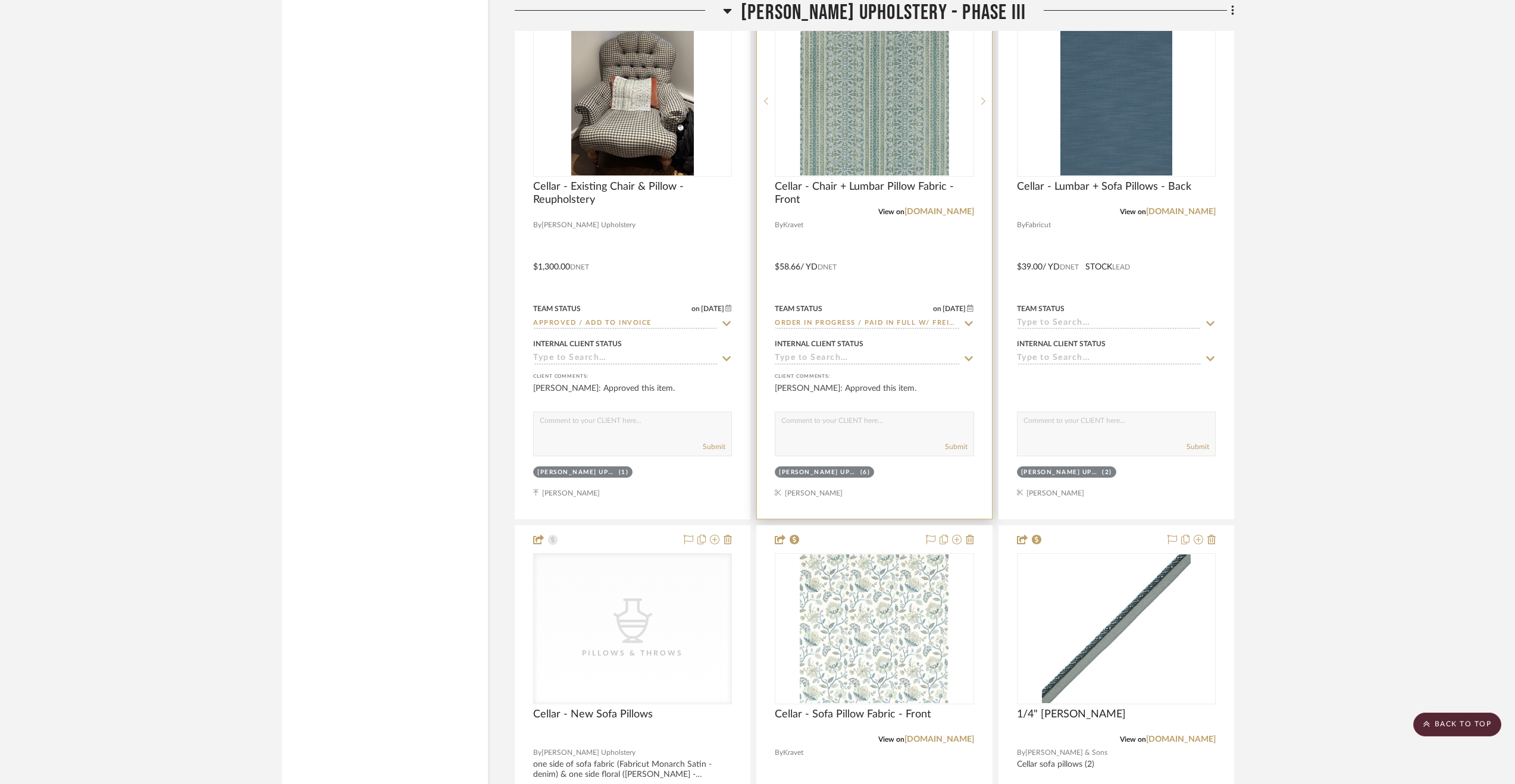
click at [903, 252] on div at bounding box center [874, 258] width 235 height 520
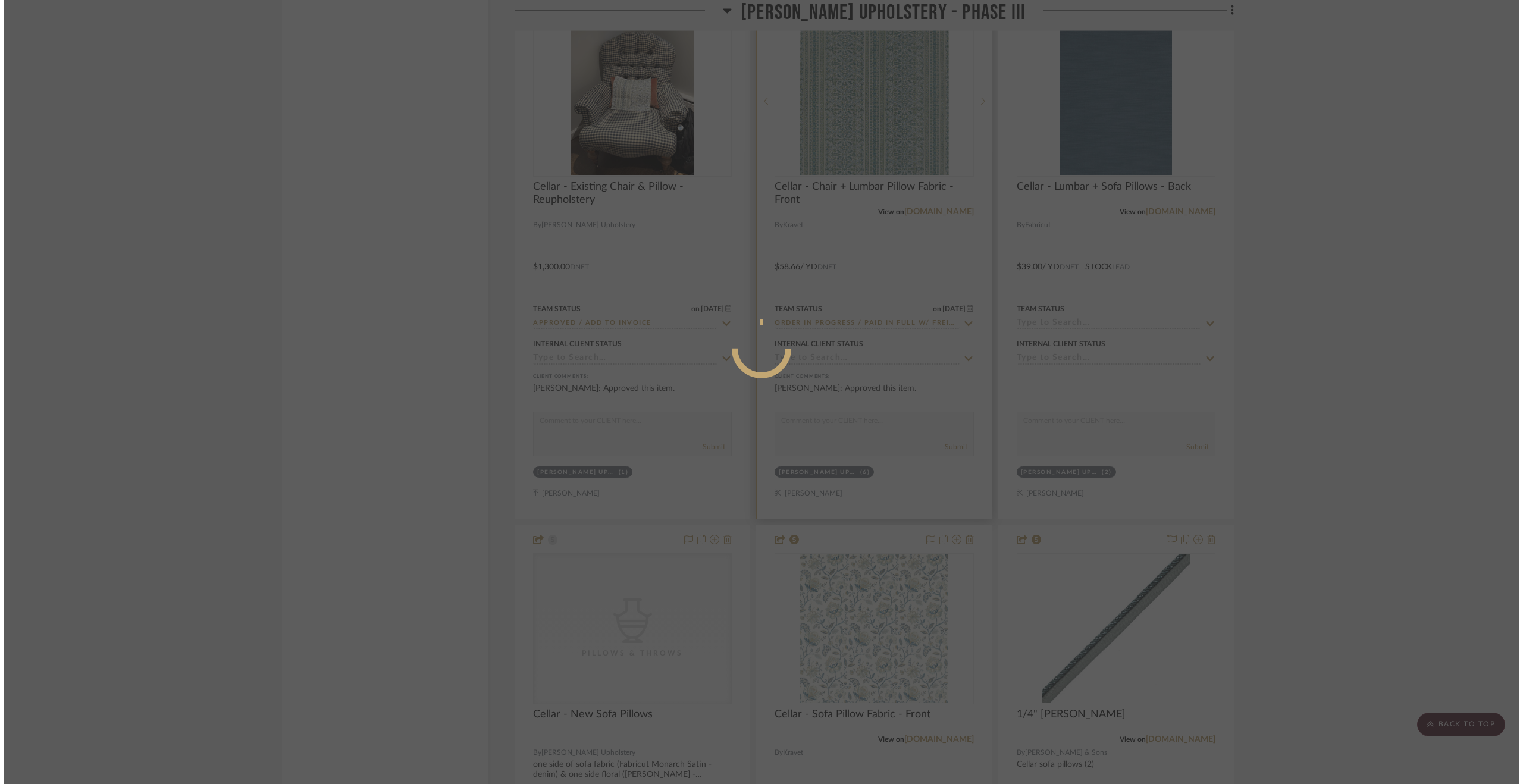
scroll to position [0, 0]
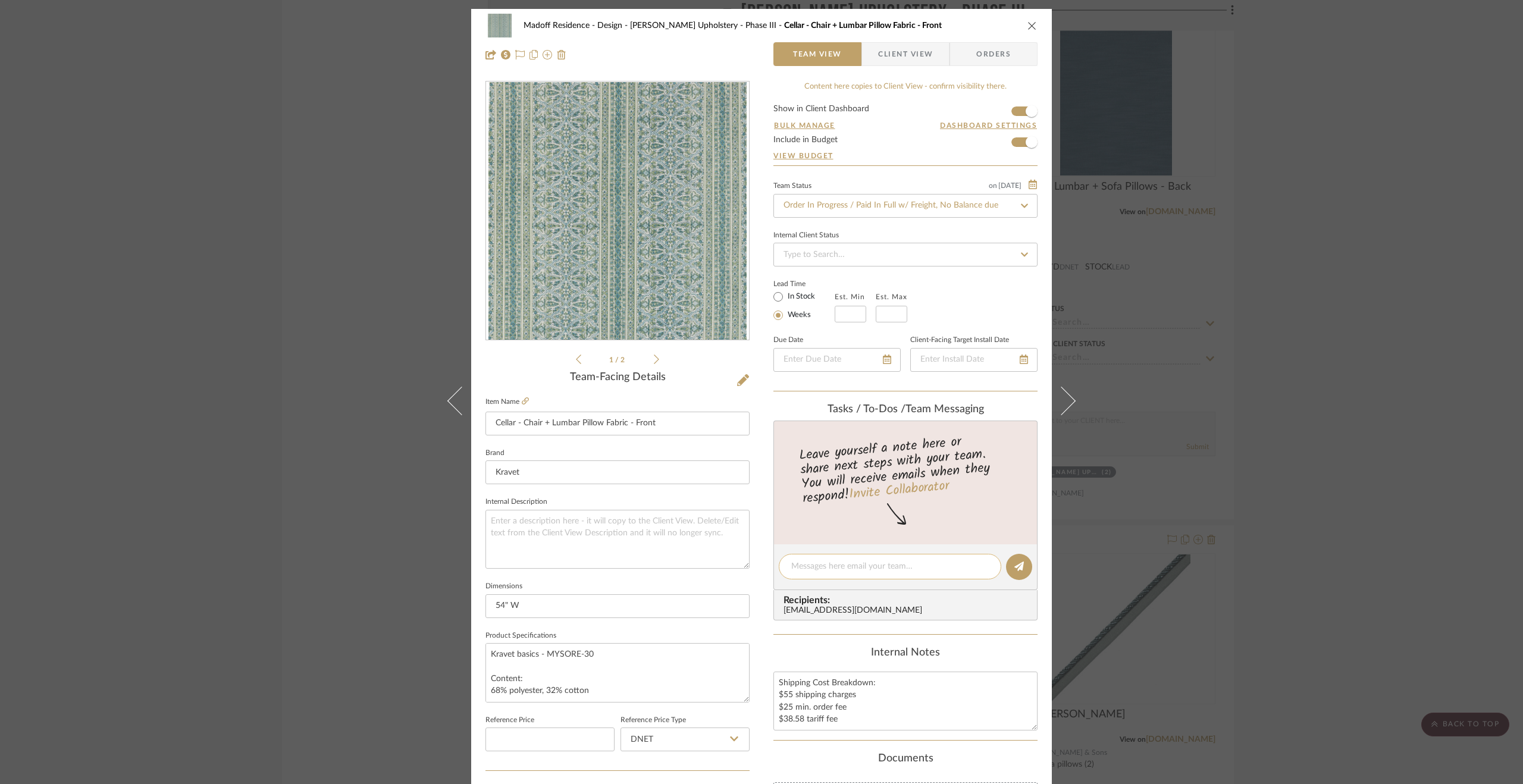
click at [807, 572] on textarea at bounding box center [890, 566] width 197 height 12
paste textarea "Order paid in full ($701.02) via CC on 9.11.25."
type textarea "Order paid in full ($701.02) via CC on 9.11.25. This fabric is backordered unti…"
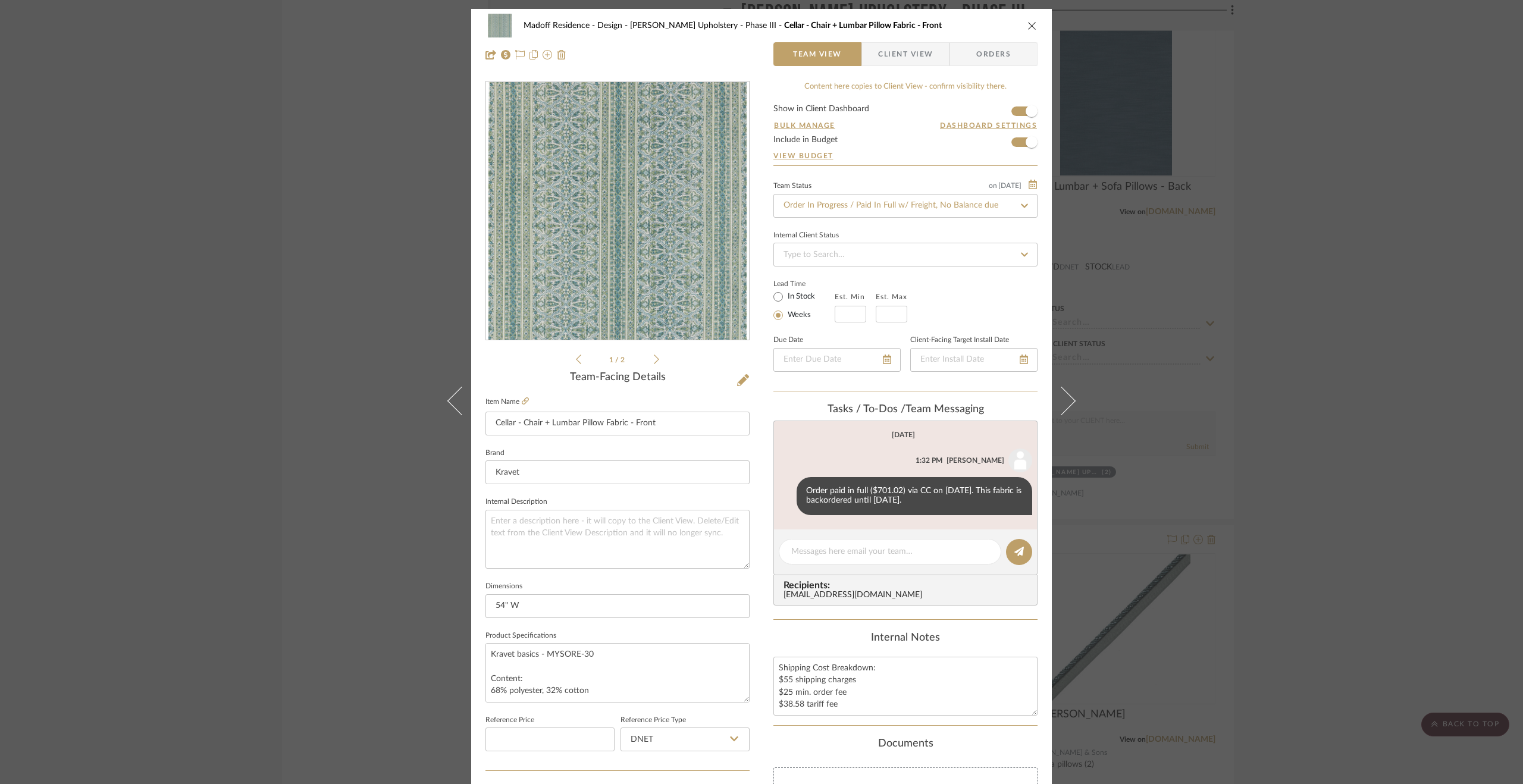
click at [1353, 465] on div "Madoff Residence - Design Walter's Upholstery - Phase III Cellar - Chair + Lumb…" at bounding box center [761, 392] width 1523 height 784
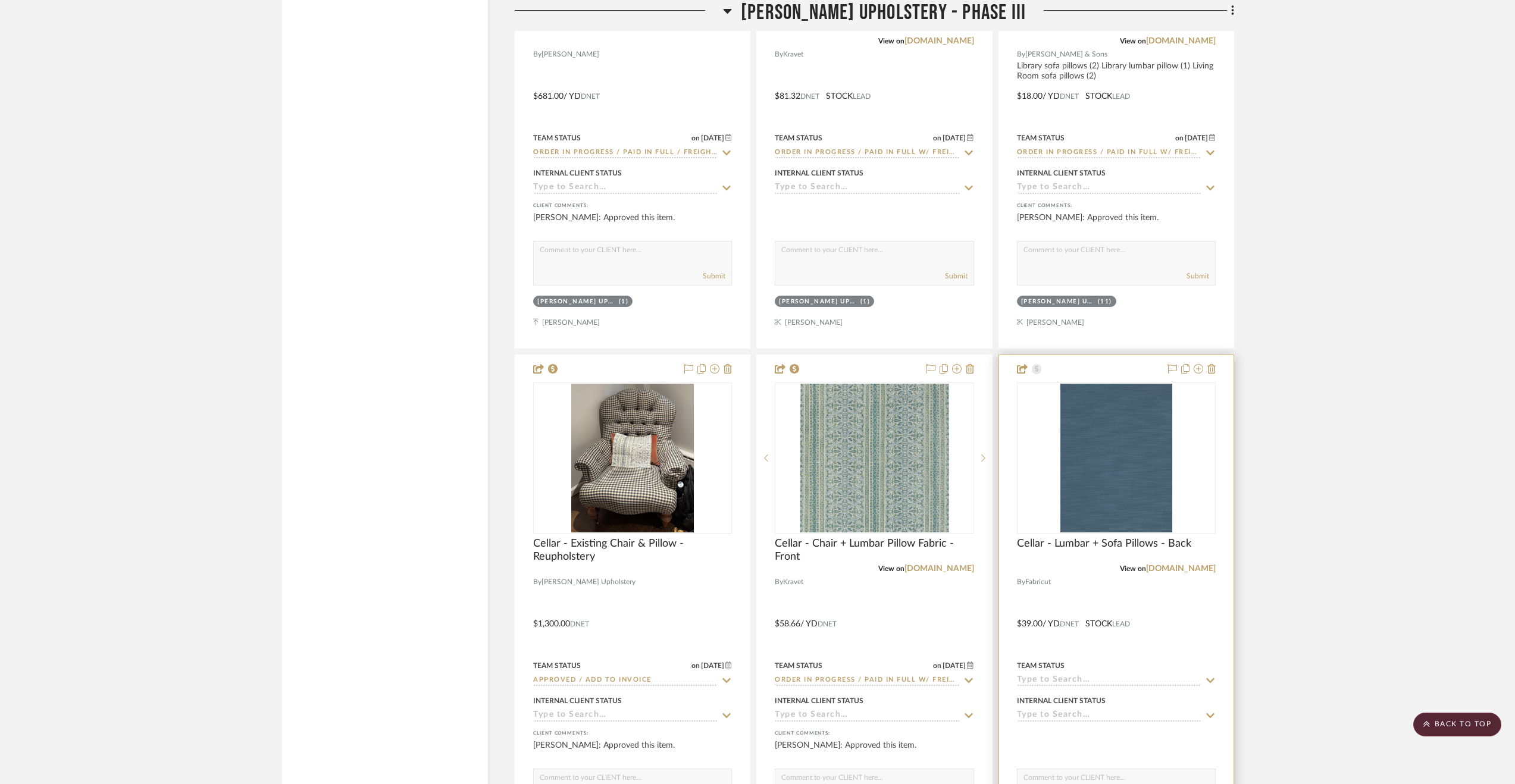
scroll to position [2439, 0]
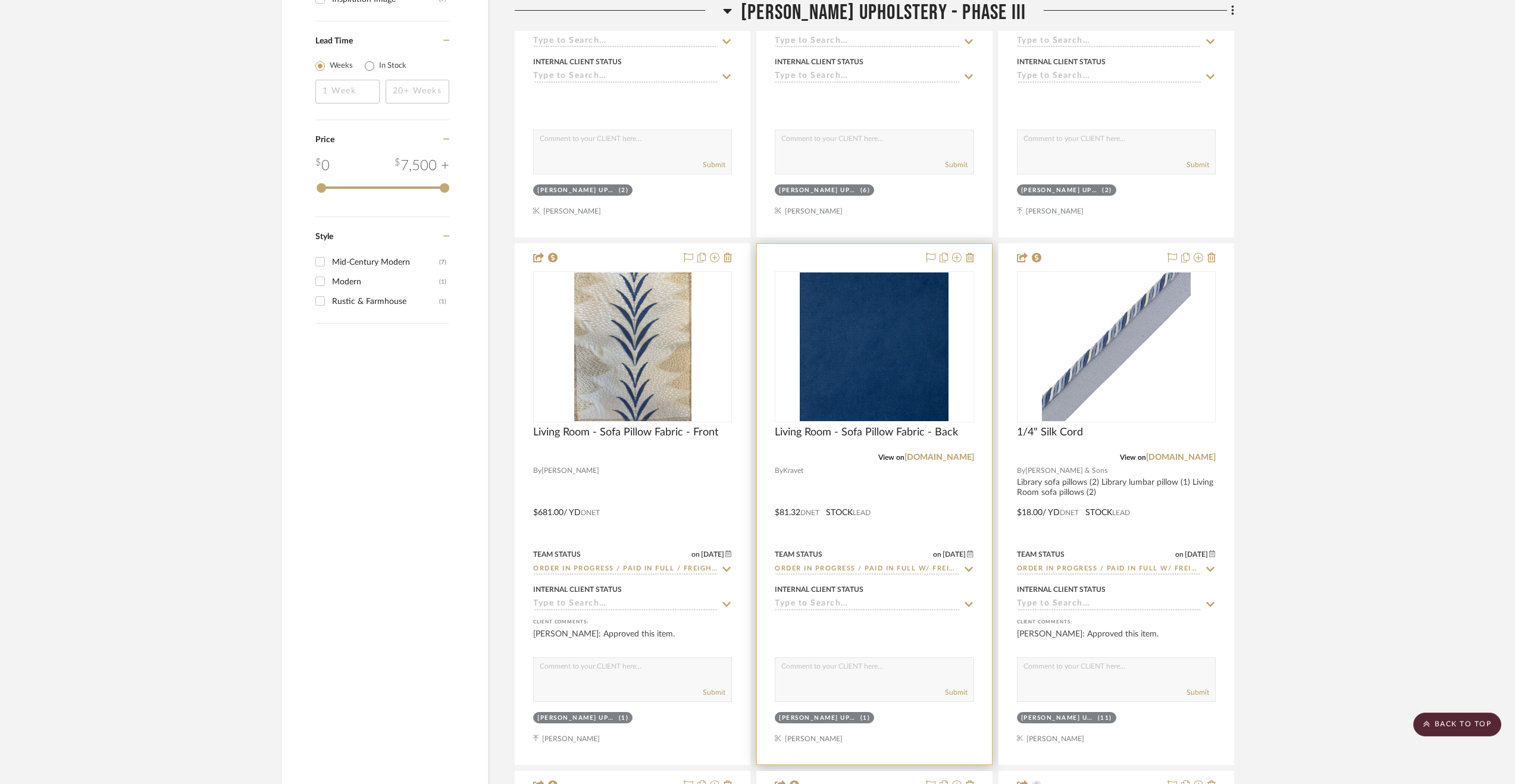
click at [936, 492] on div at bounding box center [874, 504] width 235 height 520
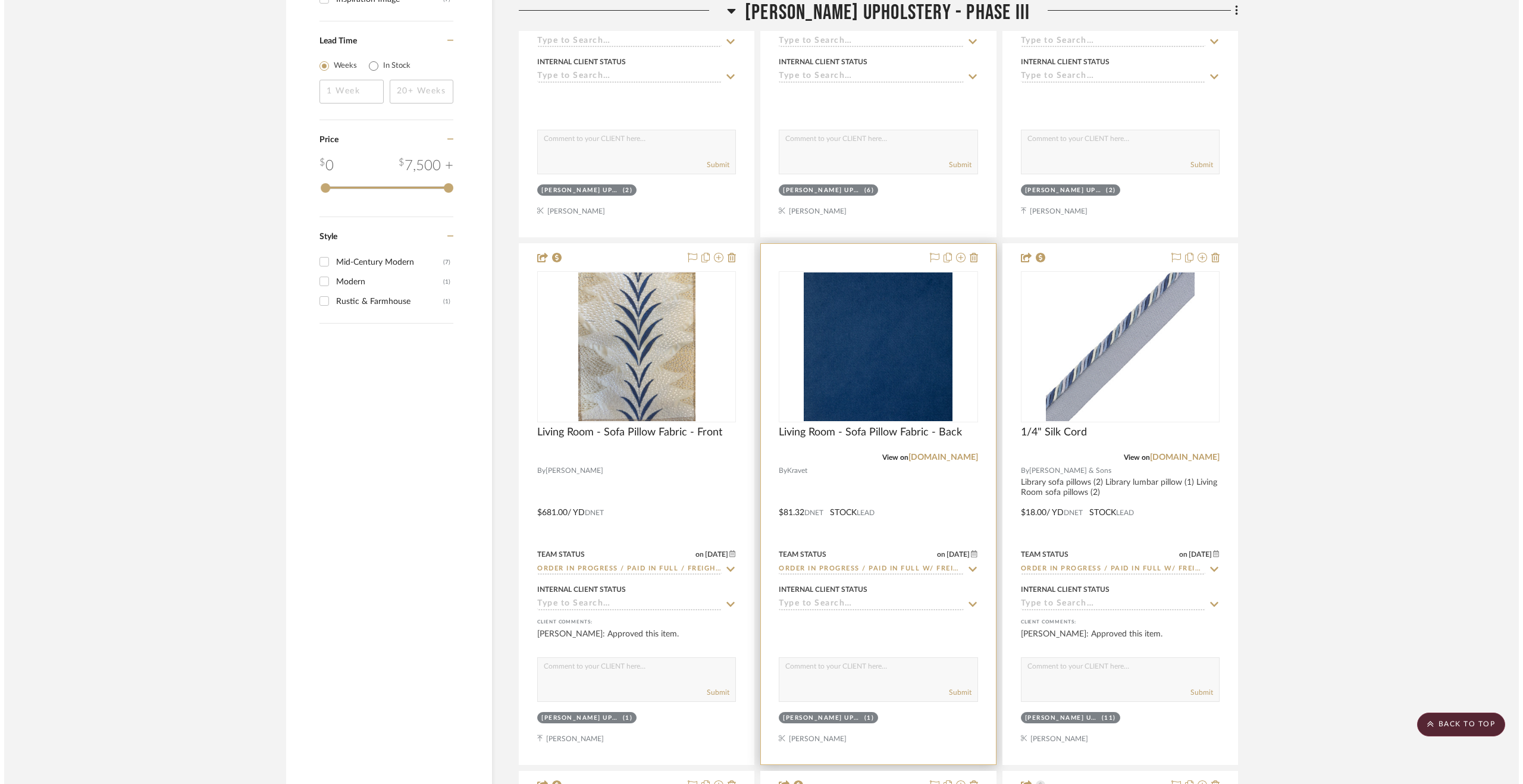
scroll to position [0, 0]
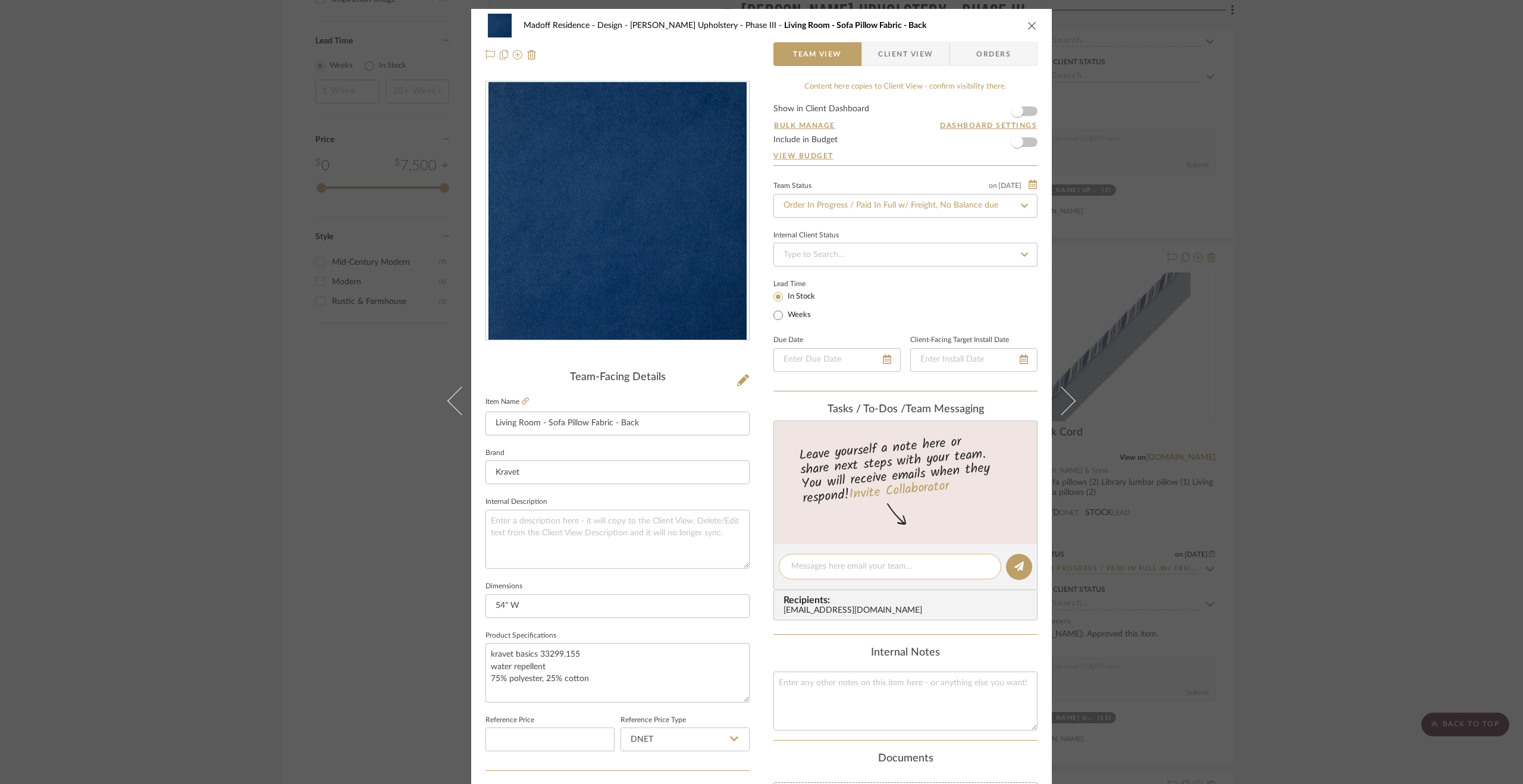
click at [840, 572] on textarea at bounding box center [890, 566] width 197 height 12
paste textarea "Order paid in full ($701.02) via CC on 9.11.25."
type textarea "Order paid in full ($701.02) via CC on 9.11.25."
click at [1015, 571] on button at bounding box center [1019, 567] width 26 height 26
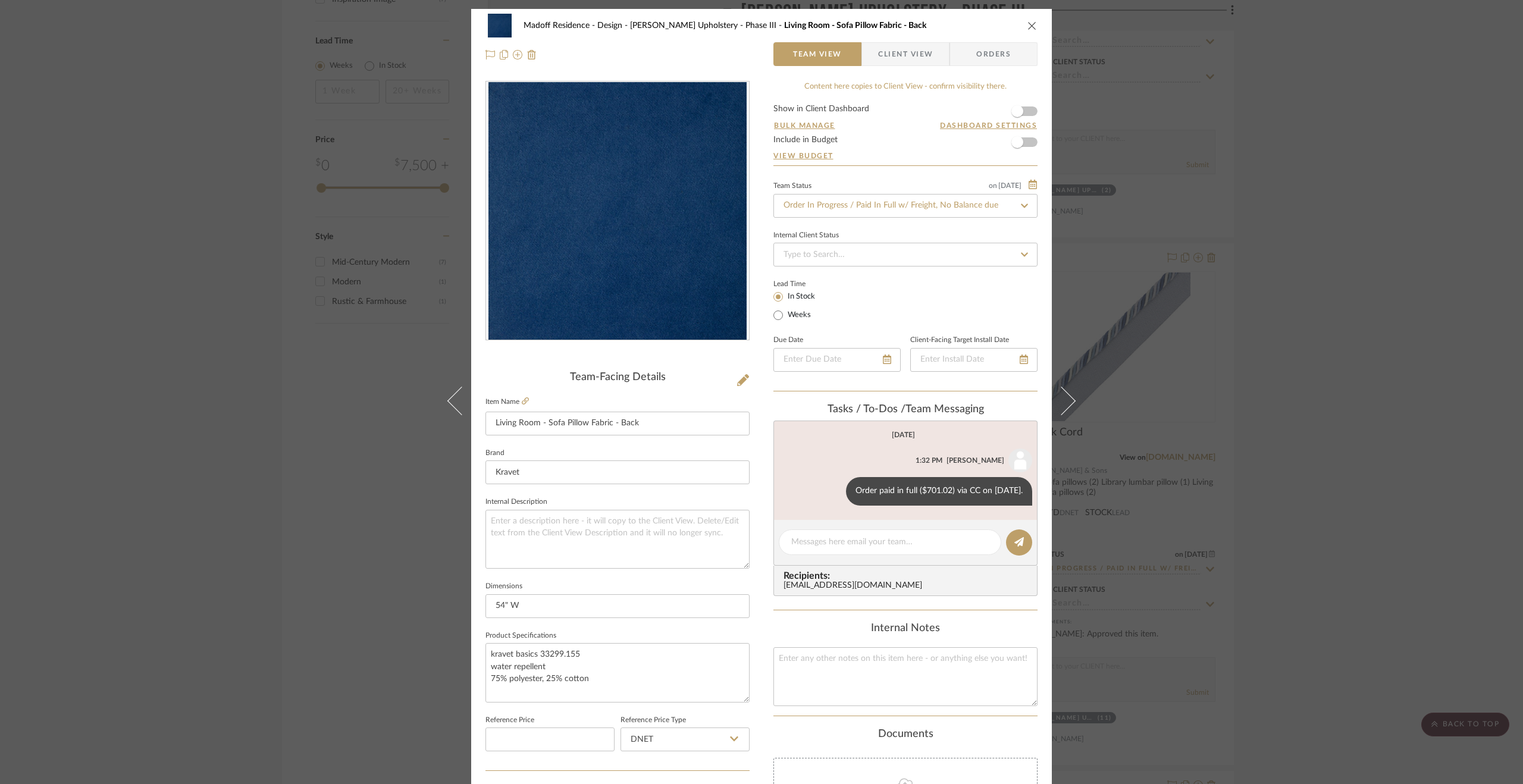
click at [1344, 589] on div "Madoff Residence - Design Walter's Upholstery - Phase III Living Room - Sofa Pi…" at bounding box center [761, 392] width 1523 height 784
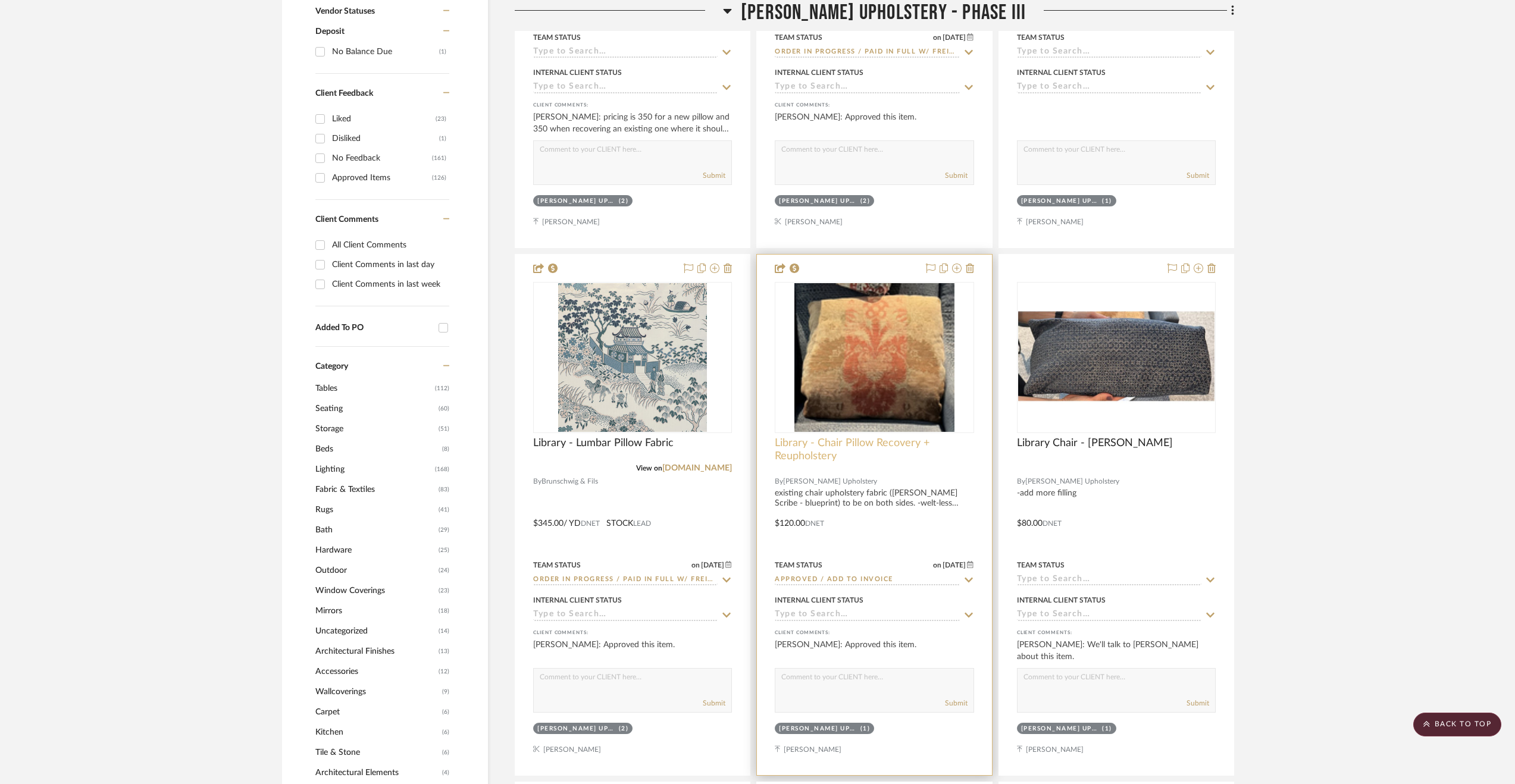
scroll to position [773, 0]
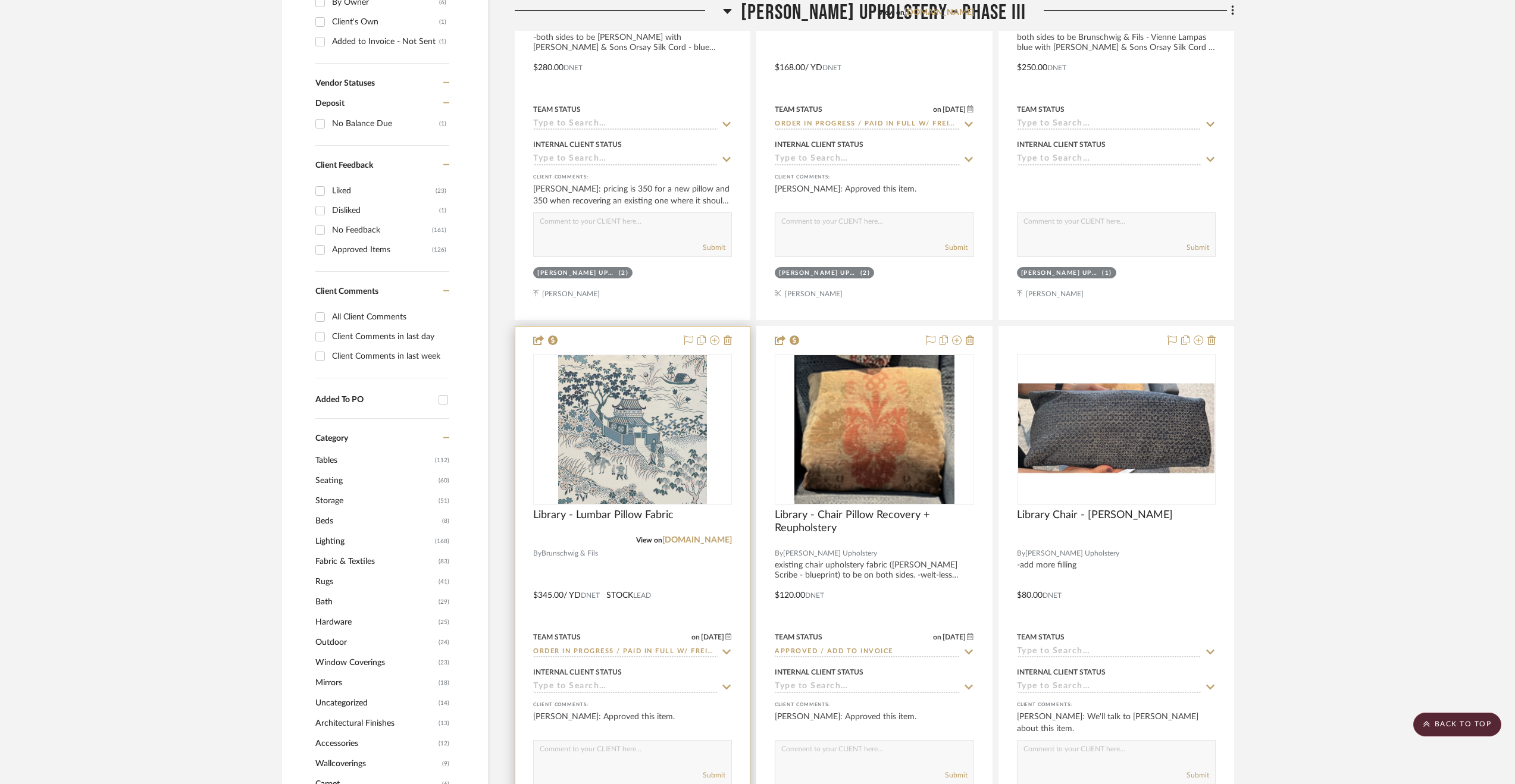
click at [710, 589] on div at bounding box center [633, 587] width 235 height 520
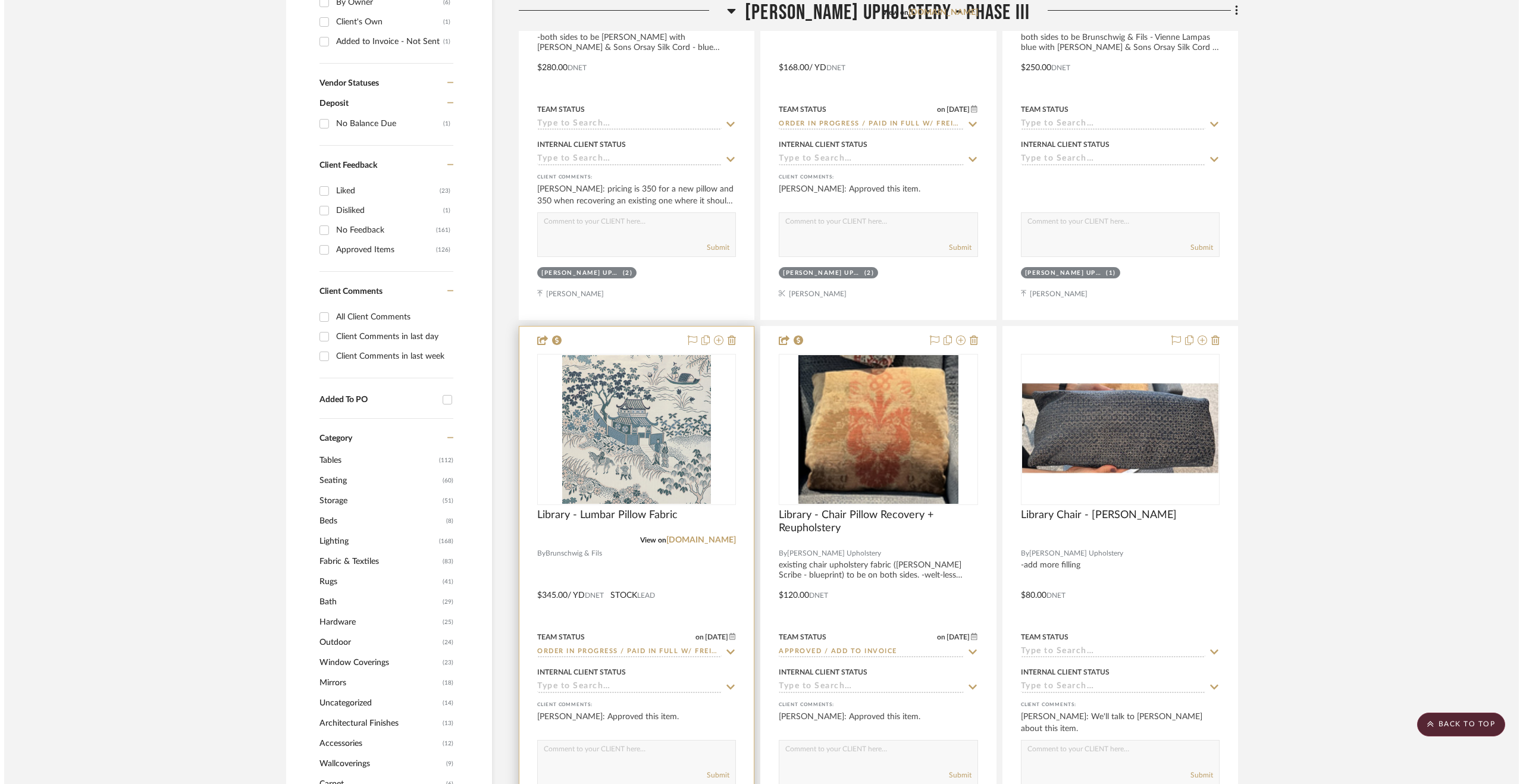
scroll to position [0, 0]
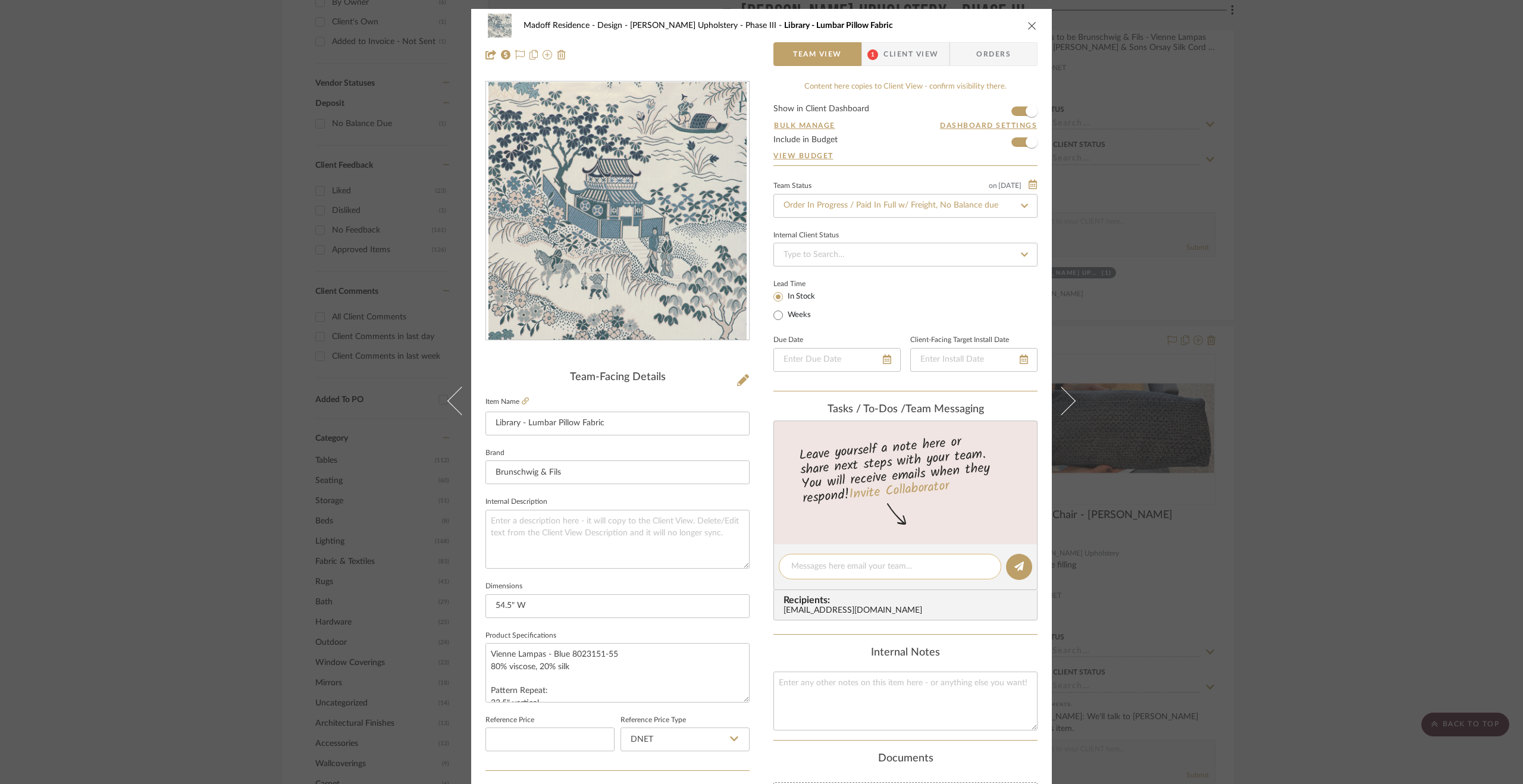
click at [824, 566] on textarea at bounding box center [890, 566] width 197 height 12
paste textarea "Order paid in full ($701.02) via CC on 9.11.25."
drag, startPoint x: 883, startPoint y: 563, endPoint x: 862, endPoint y: 564, distance: 21.0
click at [862, 564] on textarea "Order paid in full ($701.02) via CC on 9.11.25." at bounding box center [890, 566] width 197 height 12
click at [864, 566] on textarea "Order paid in full ($789.43) via CC on 9.11.25." at bounding box center [890, 566] width 197 height 12
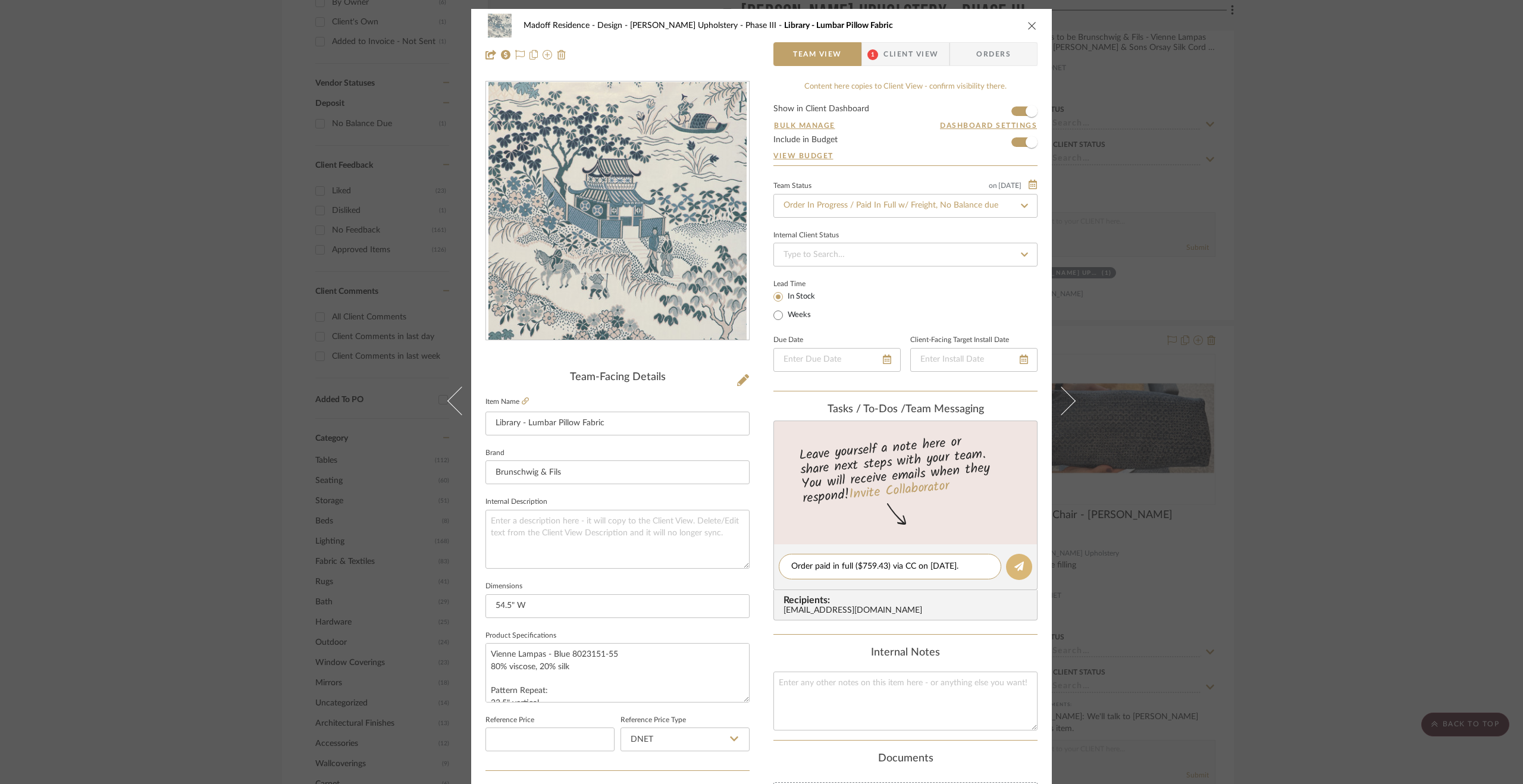
type textarea "Order paid in full ($759.43) via CC on 9.11.25."
click at [1014, 565] on icon at bounding box center [1019, 566] width 9 height 9
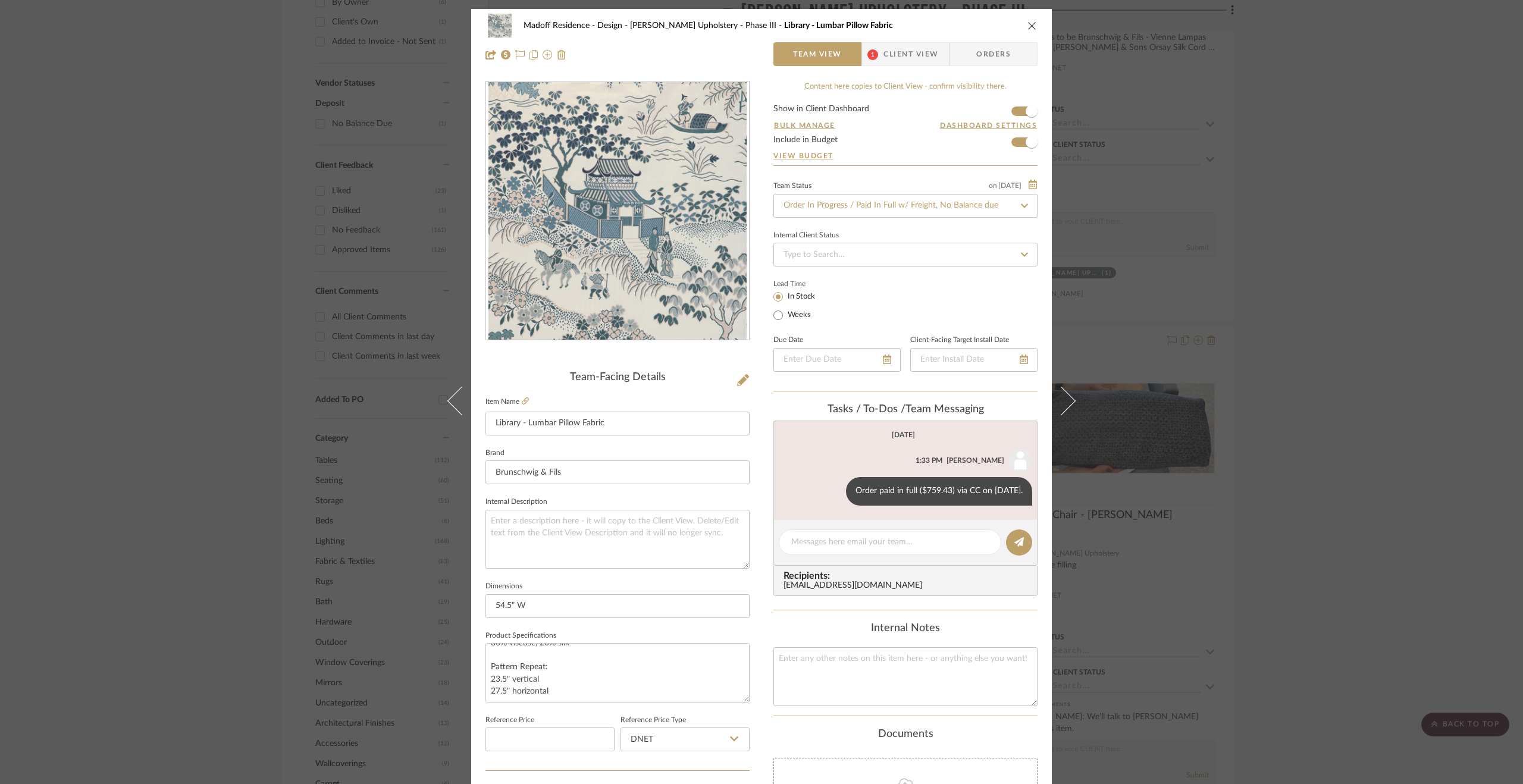
click at [1395, 555] on div "Madoff Residence - Design Walter's Upholstery - Phase III Library - Lumbar Pill…" at bounding box center [761, 392] width 1523 height 784
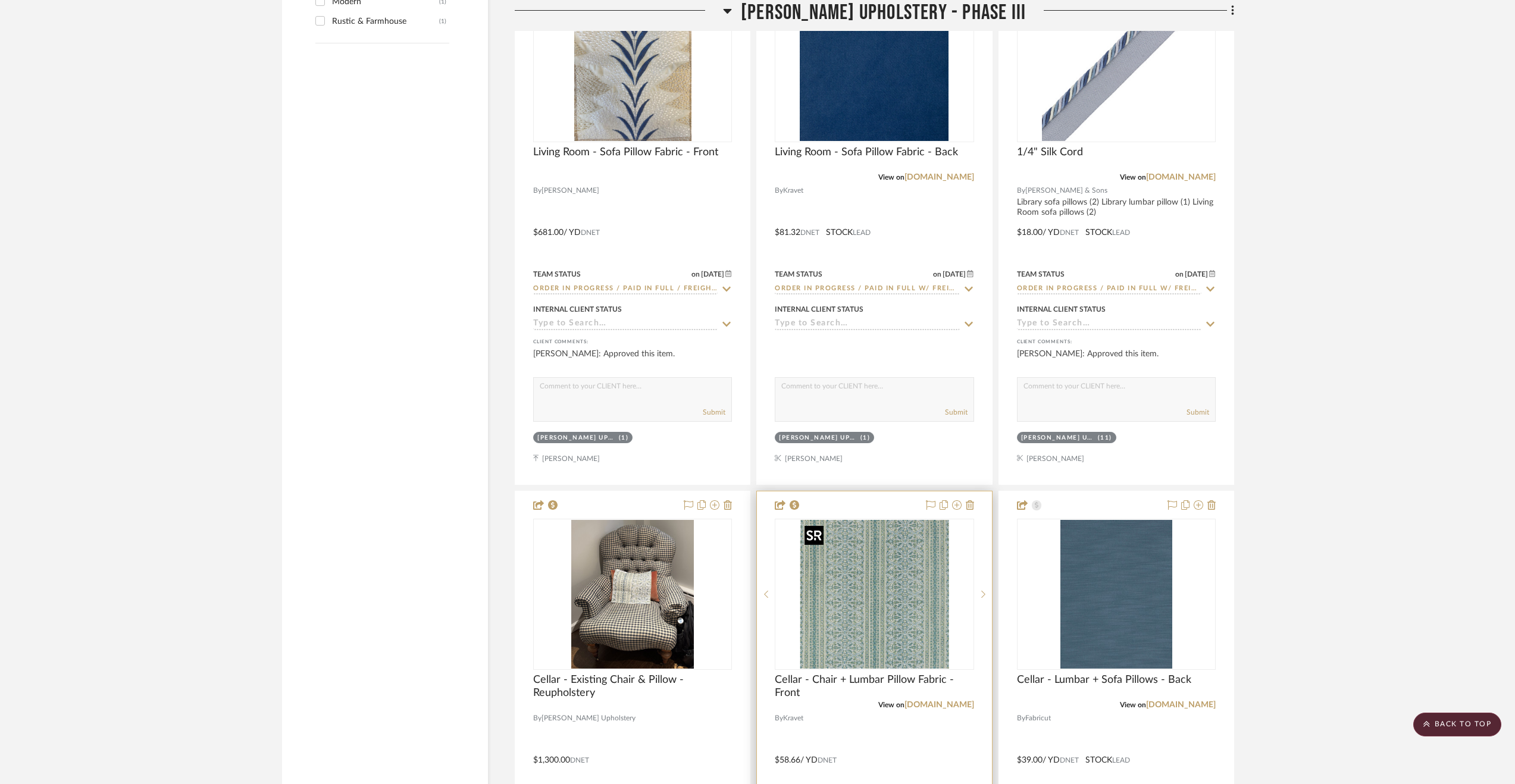
scroll to position [2796, 0]
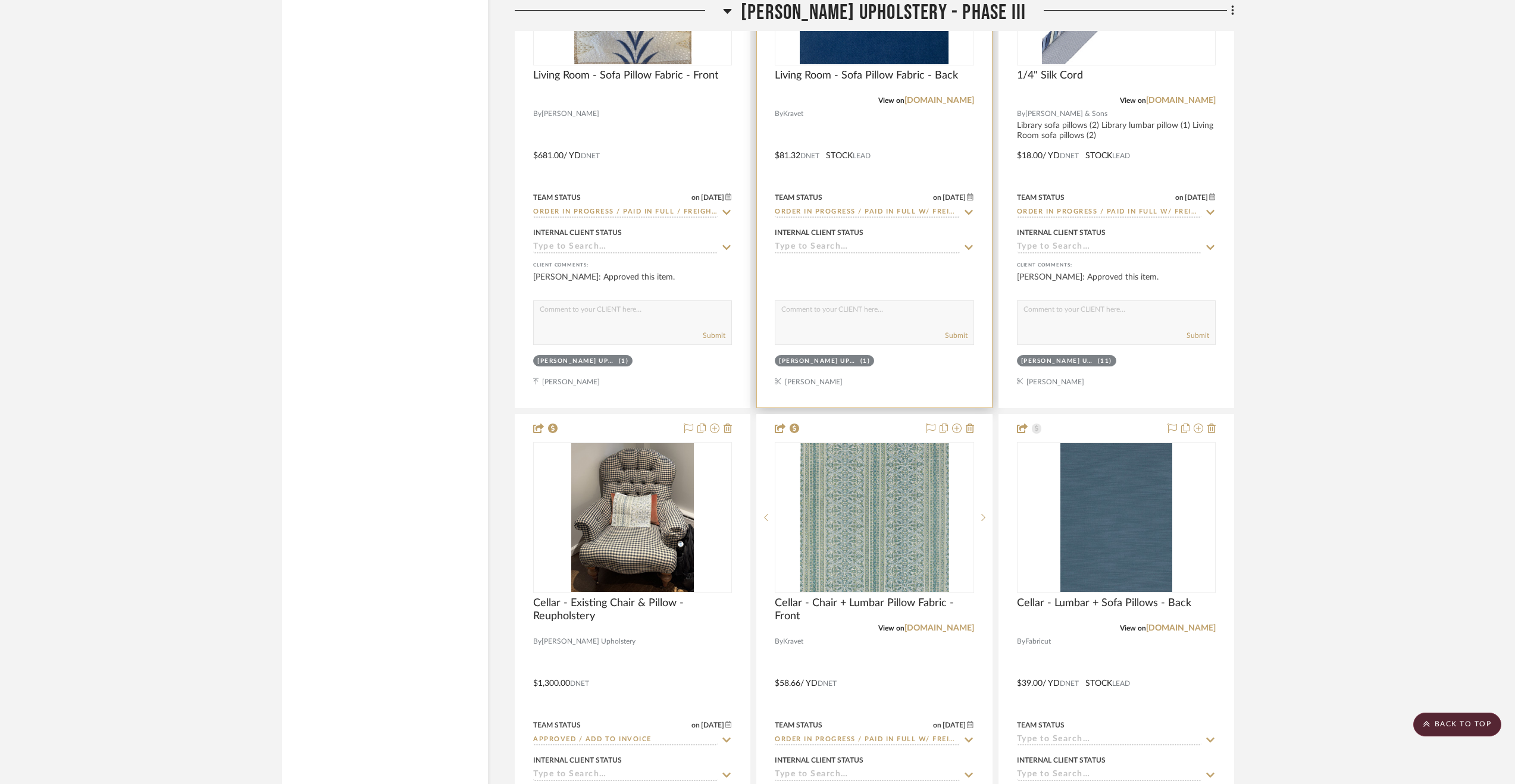
click at [936, 118] on div at bounding box center [874, 147] width 235 height 520
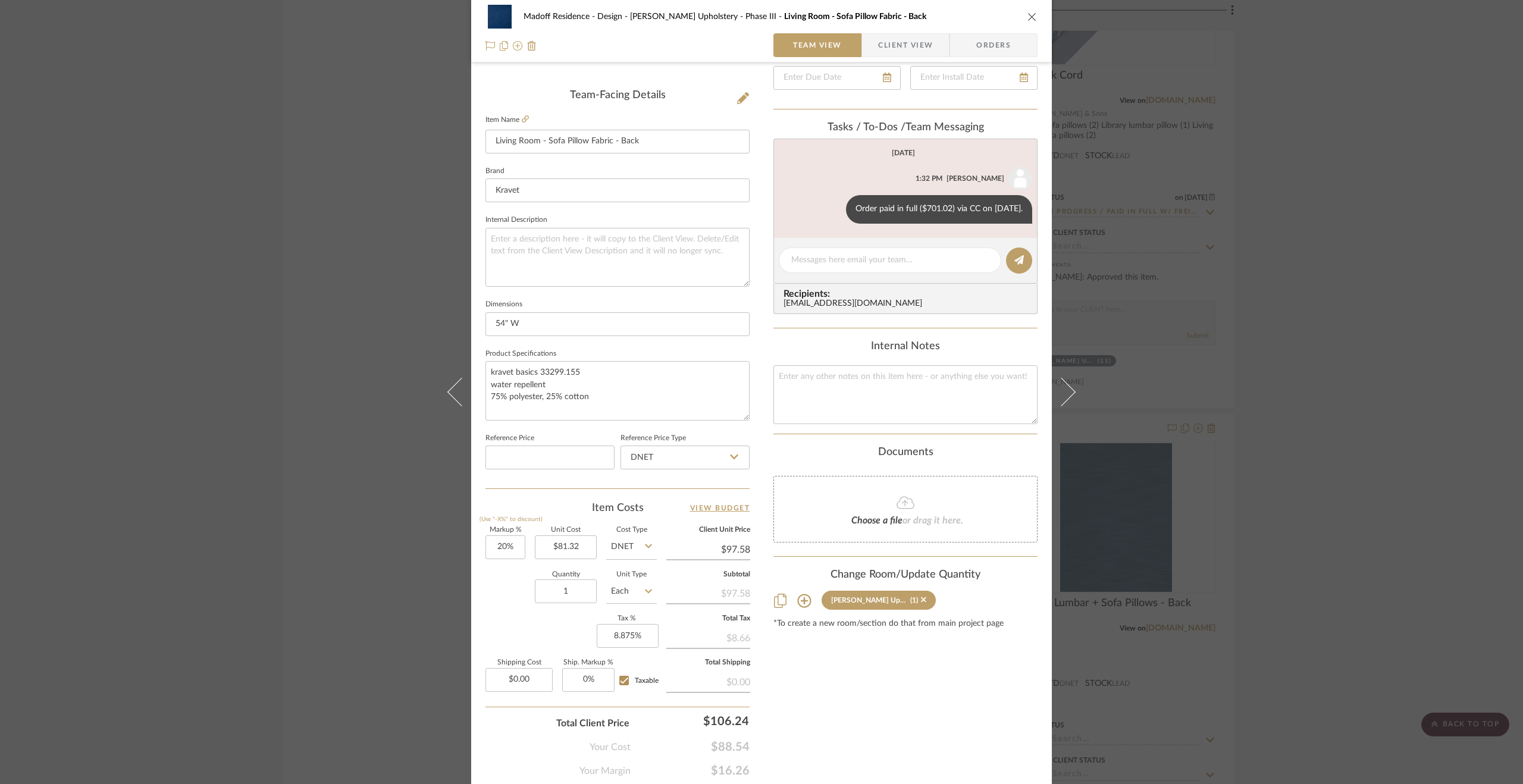
scroll to position [298, 0]
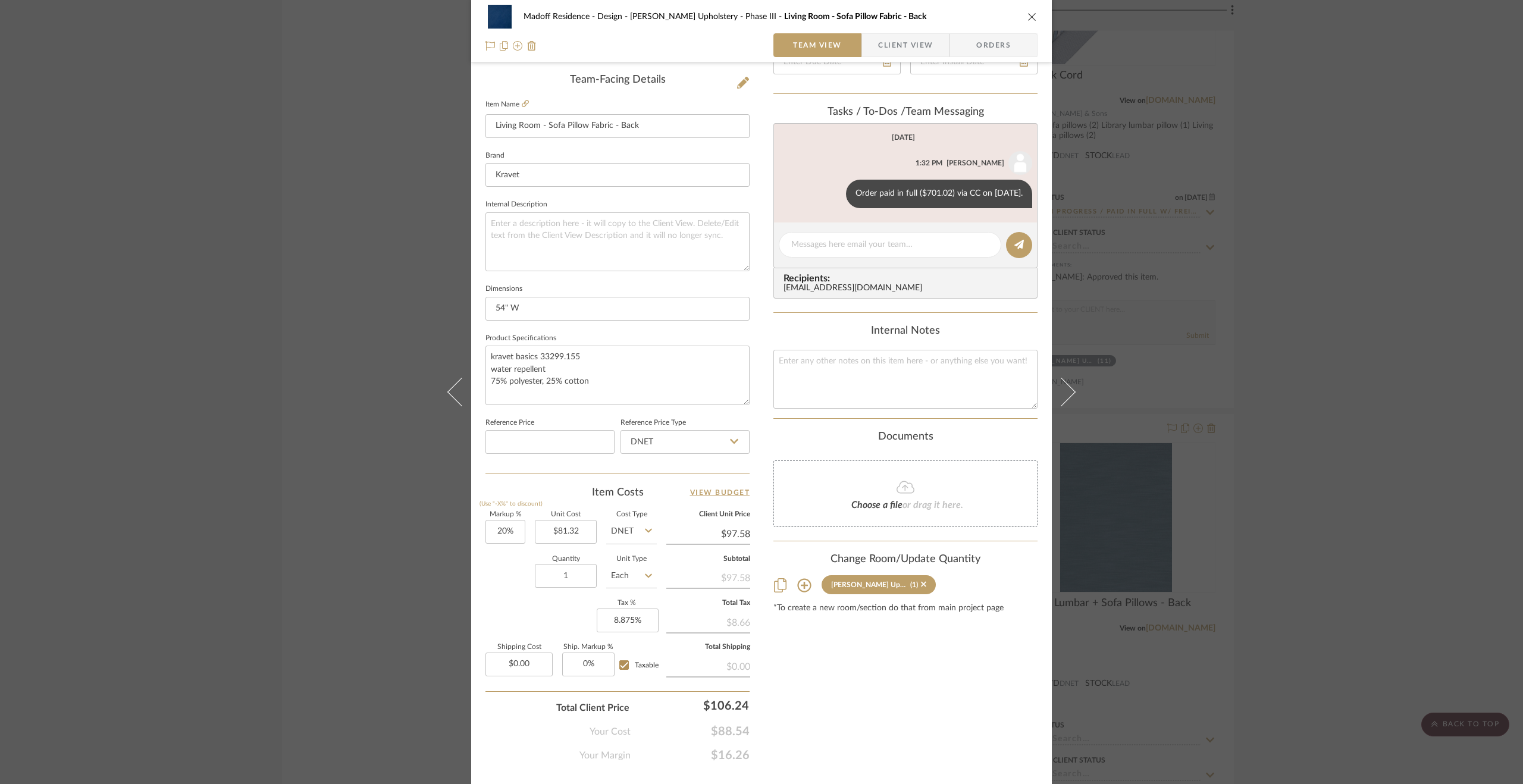
click at [1264, 657] on div "Madoff Residence - Design Walter's Upholstery - Phase III Living Room - Sofa Pi…" at bounding box center [761, 392] width 1523 height 784
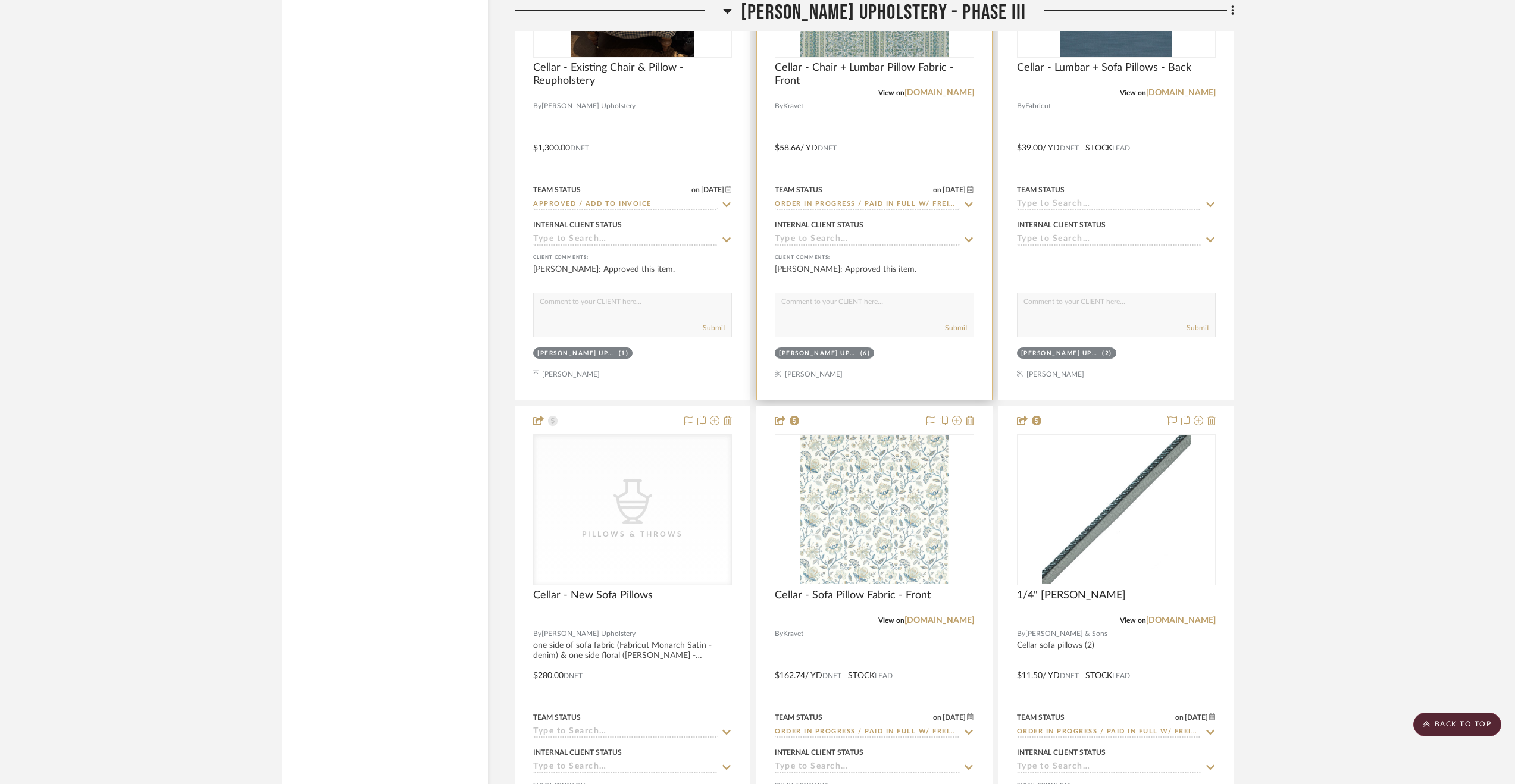
scroll to position [3569, 0]
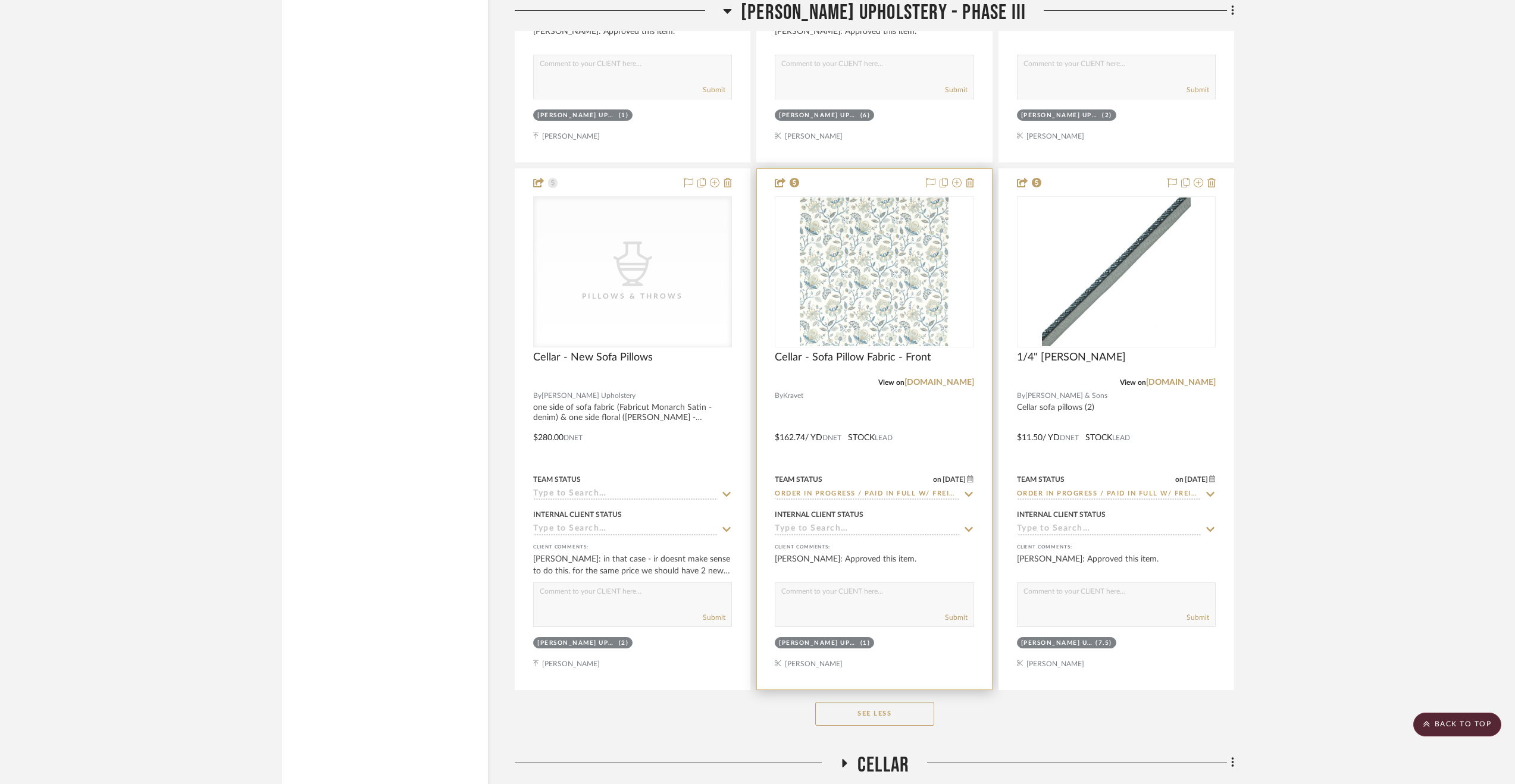
click at [910, 424] on div at bounding box center [874, 429] width 235 height 520
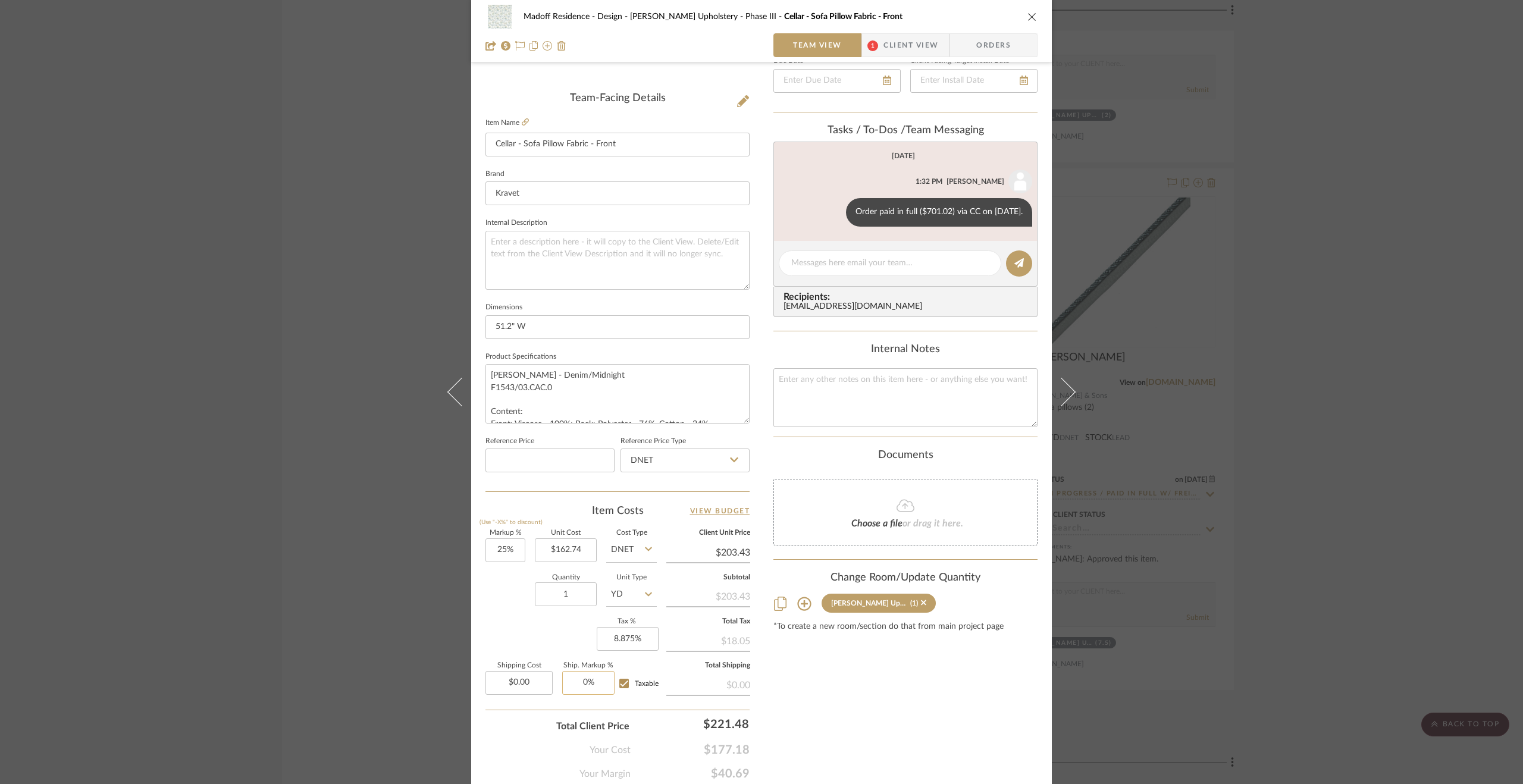
scroll to position [321, 0]
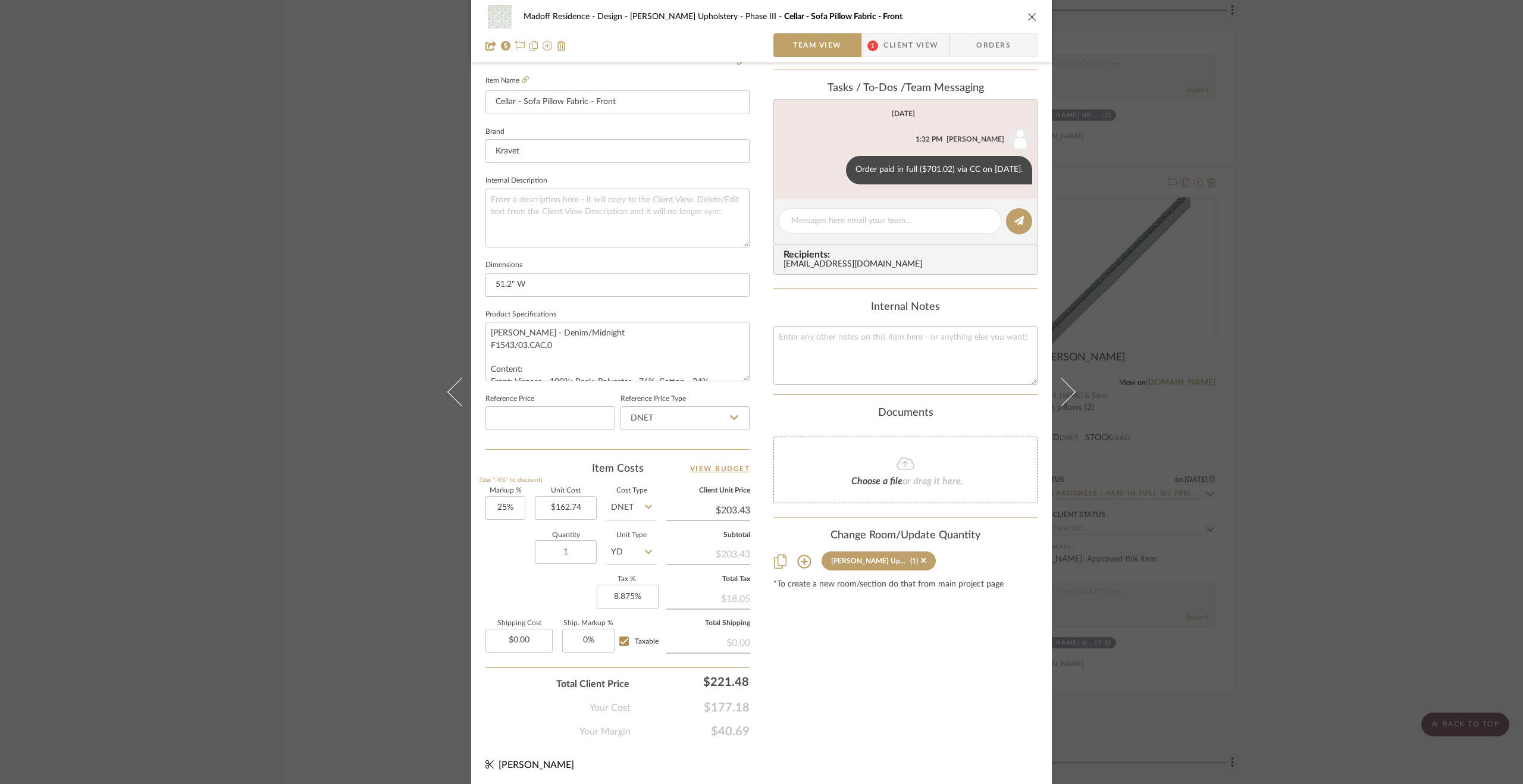
click at [1257, 585] on div "Madoff Residence - Design Walter's Upholstery - Phase III Cellar - Sofa Pillow …" at bounding box center [761, 392] width 1523 height 784
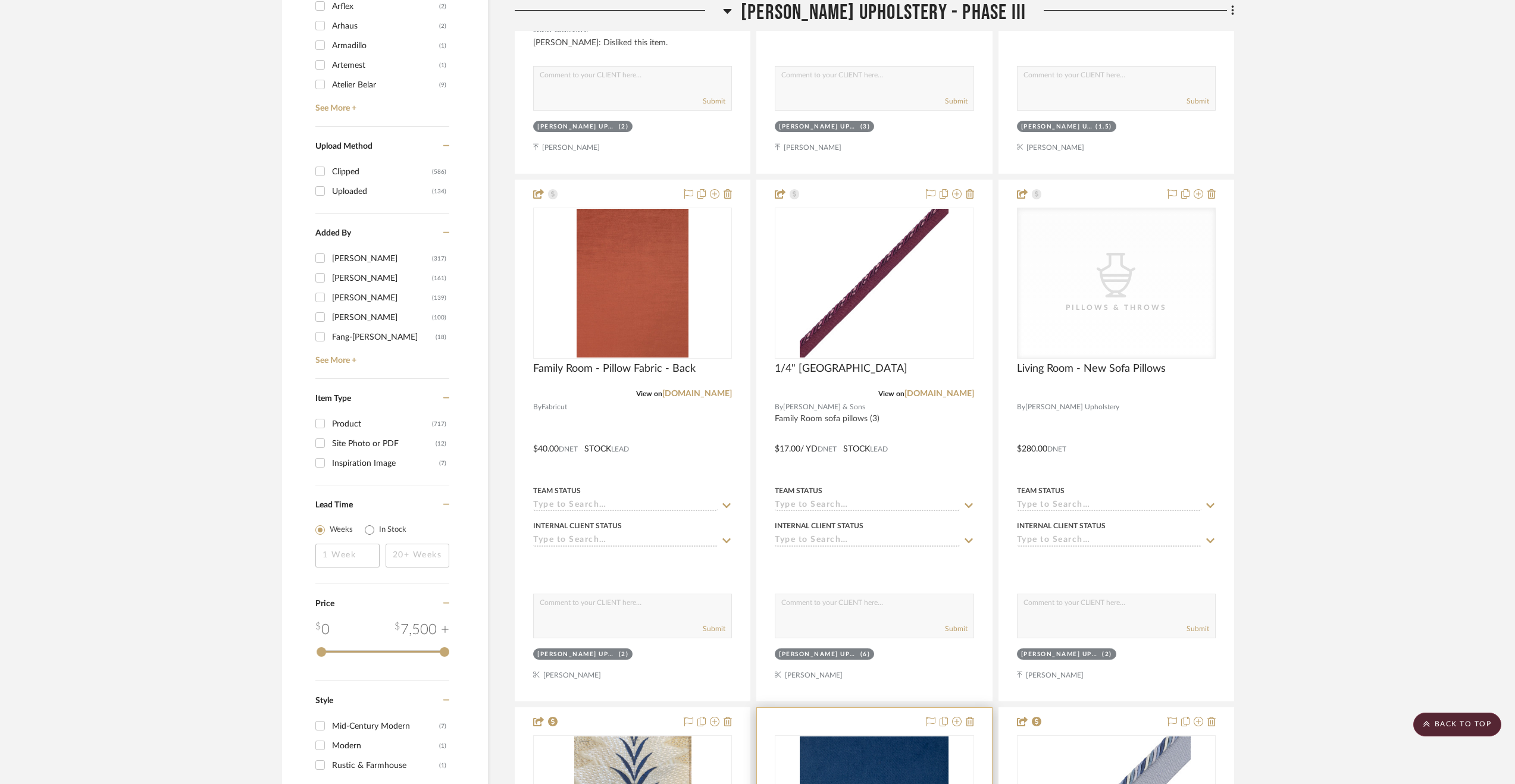
scroll to position [1844, 0]
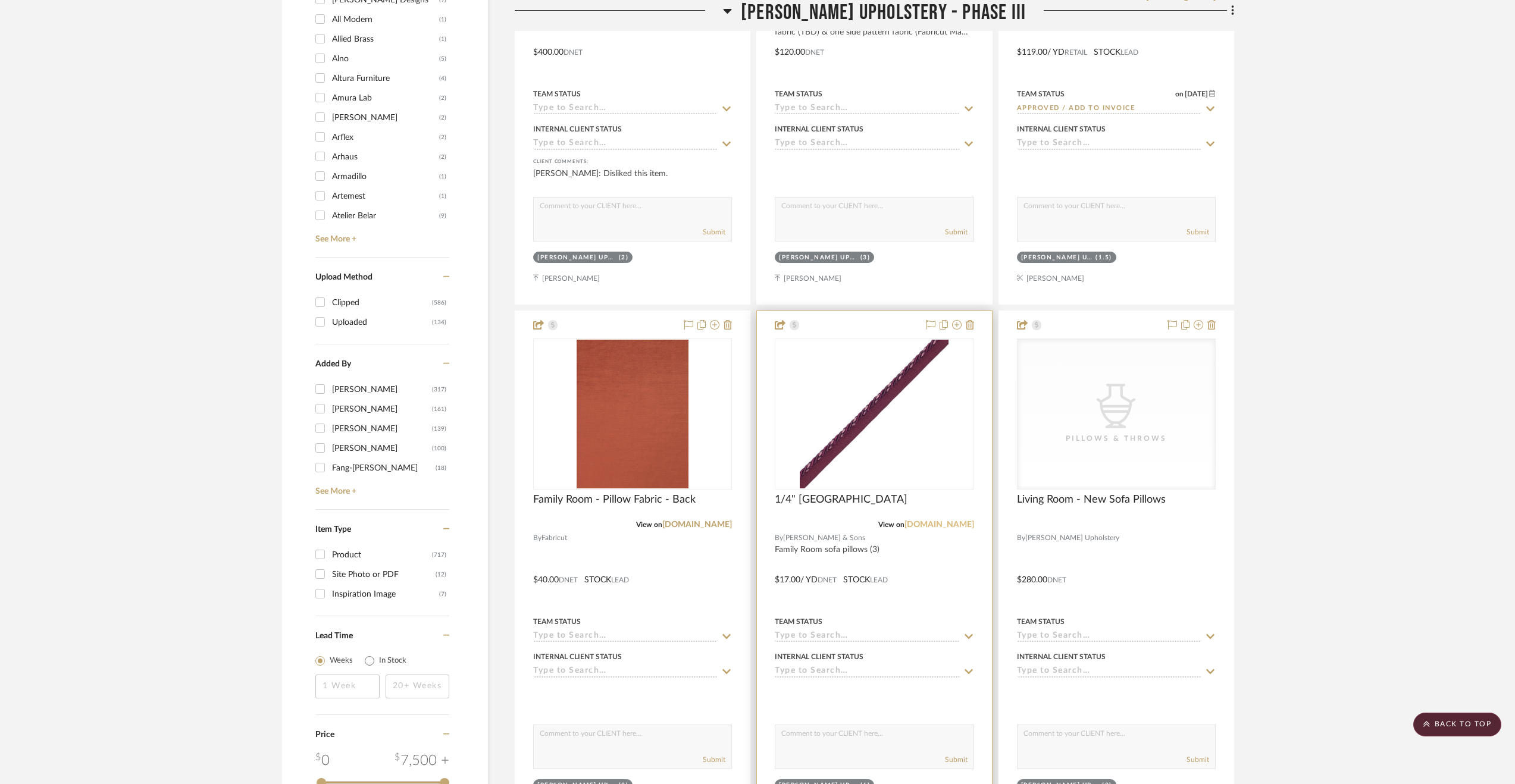
click at [941, 522] on link "samuelandsons.com" at bounding box center [939, 524] width 69 height 8
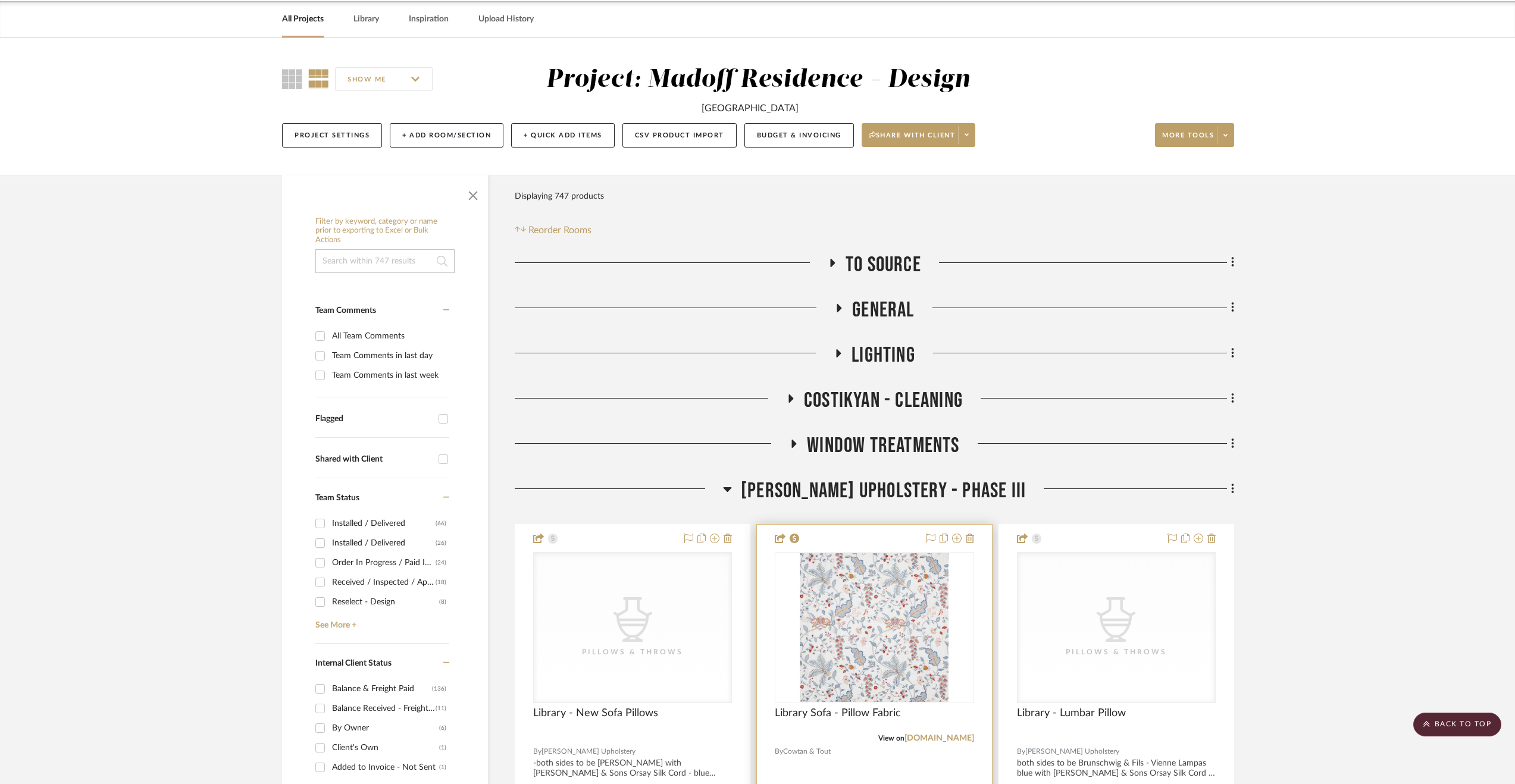
scroll to position [0, 0]
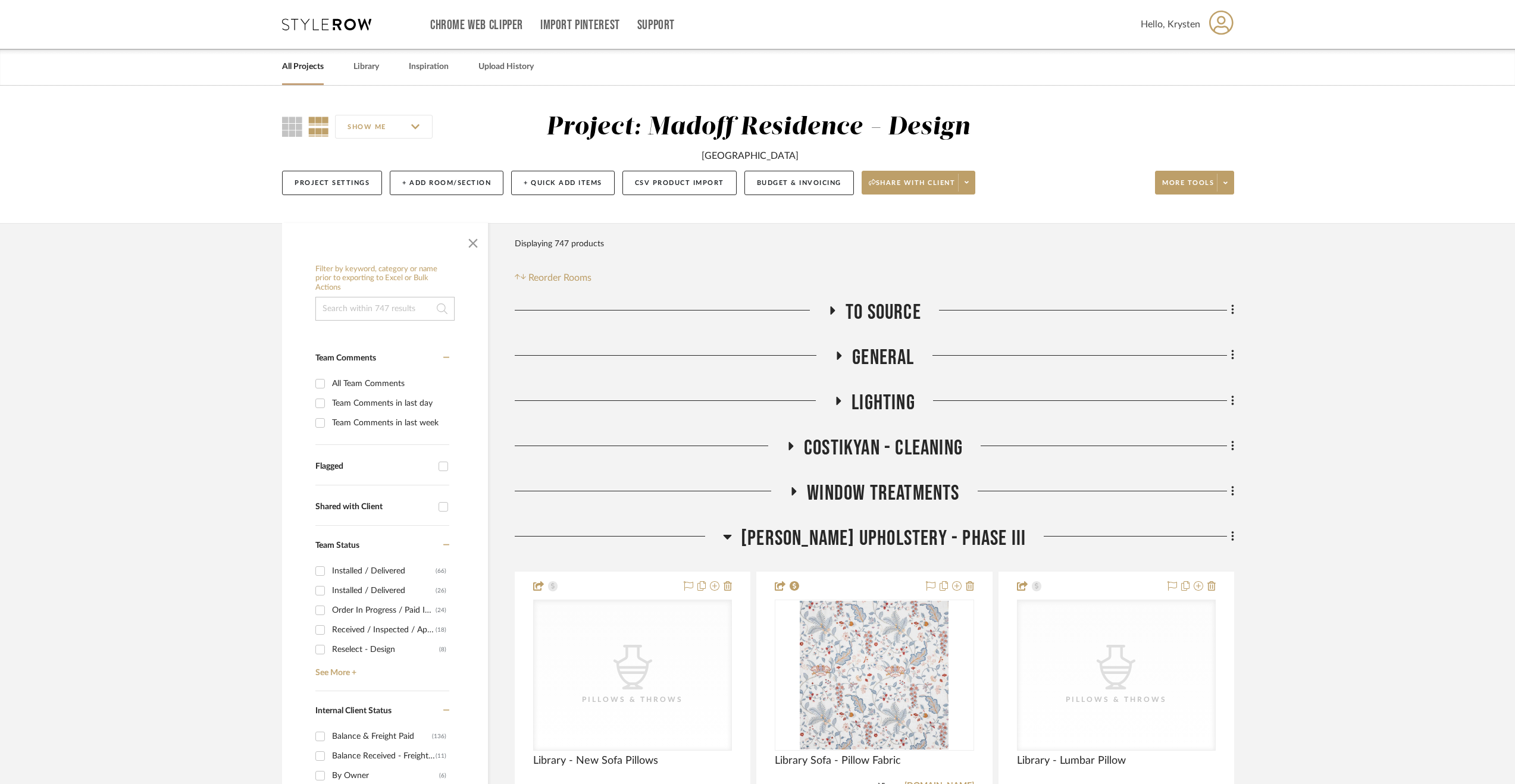
click at [743, 158] on div "[GEOGRAPHIC_DATA]" at bounding box center [750, 156] width 97 height 14
click at [792, 180] on button "Budget & Invoicing" at bounding box center [799, 182] width 109 height 24
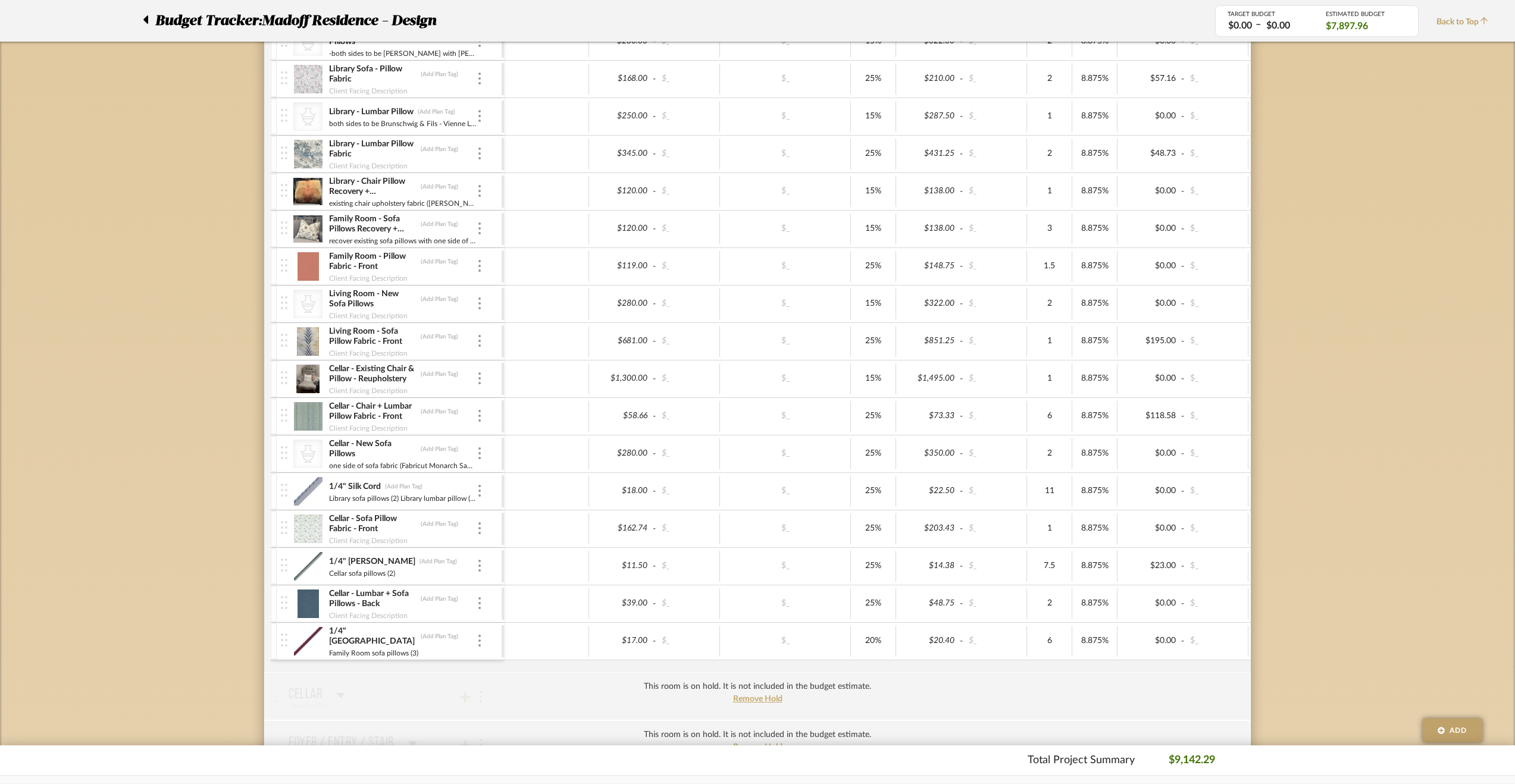
scroll to position [535, 0]
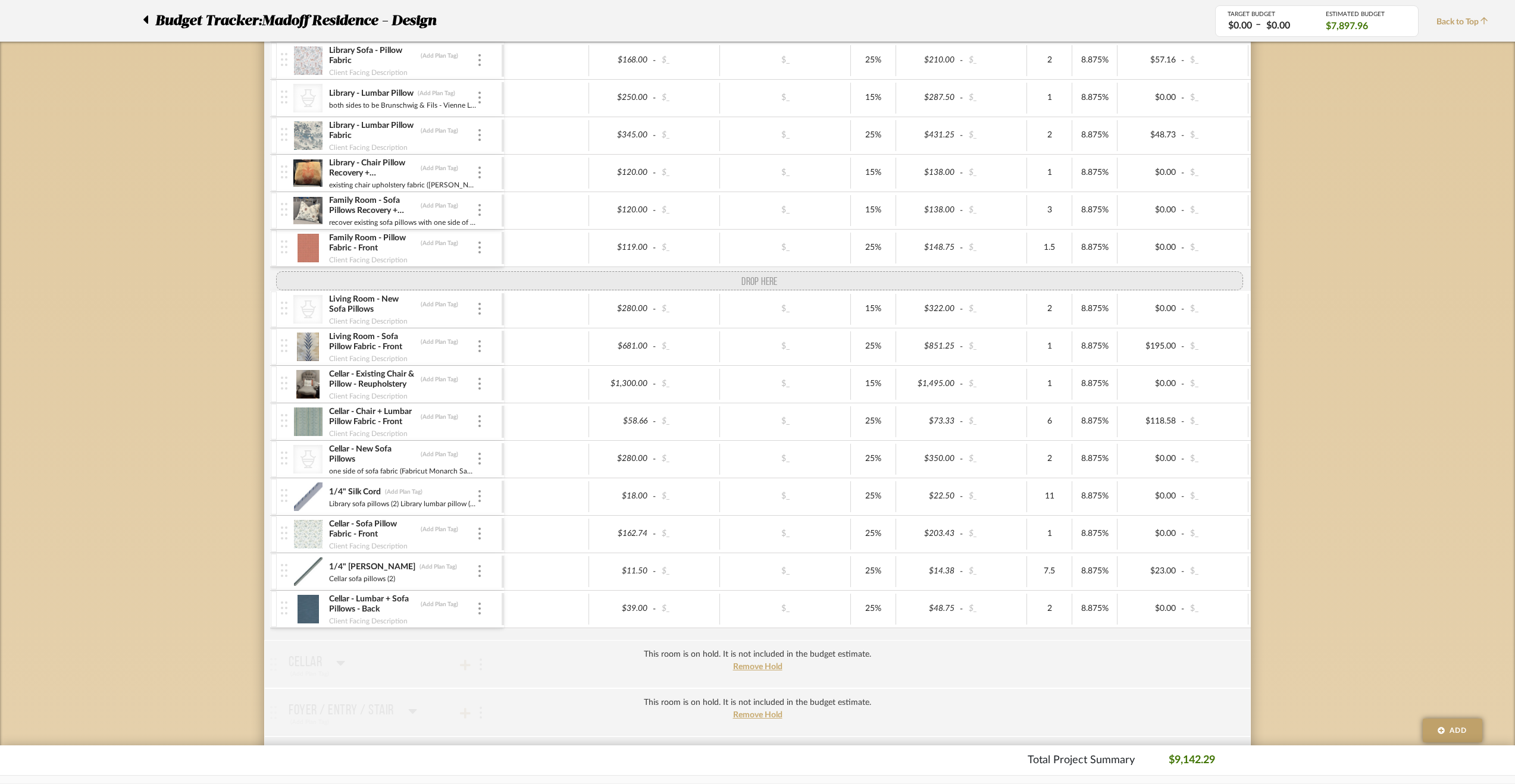
drag, startPoint x: 285, startPoint y: 624, endPoint x: 302, endPoint y: 269, distance: 355.4
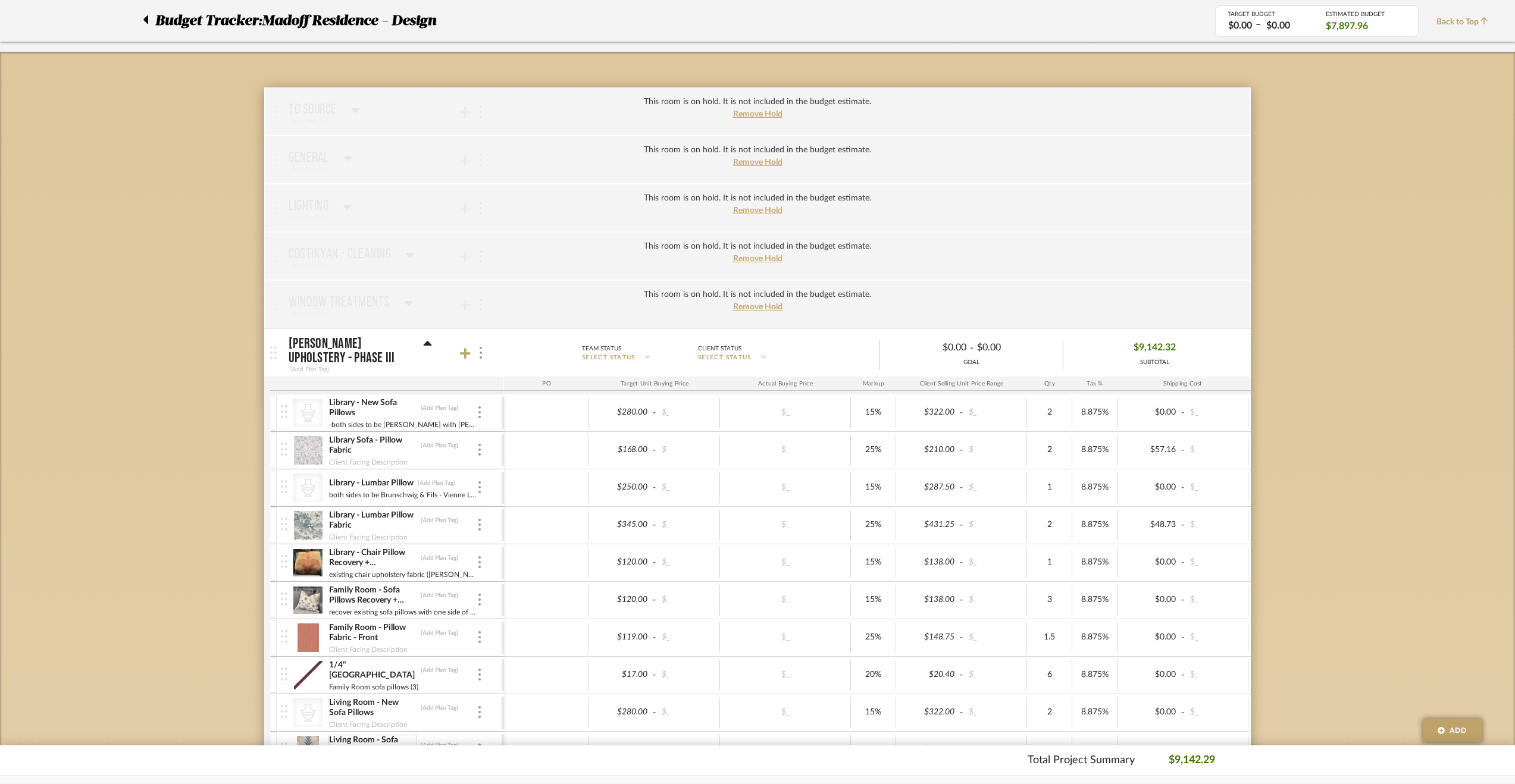
scroll to position [60, 0]
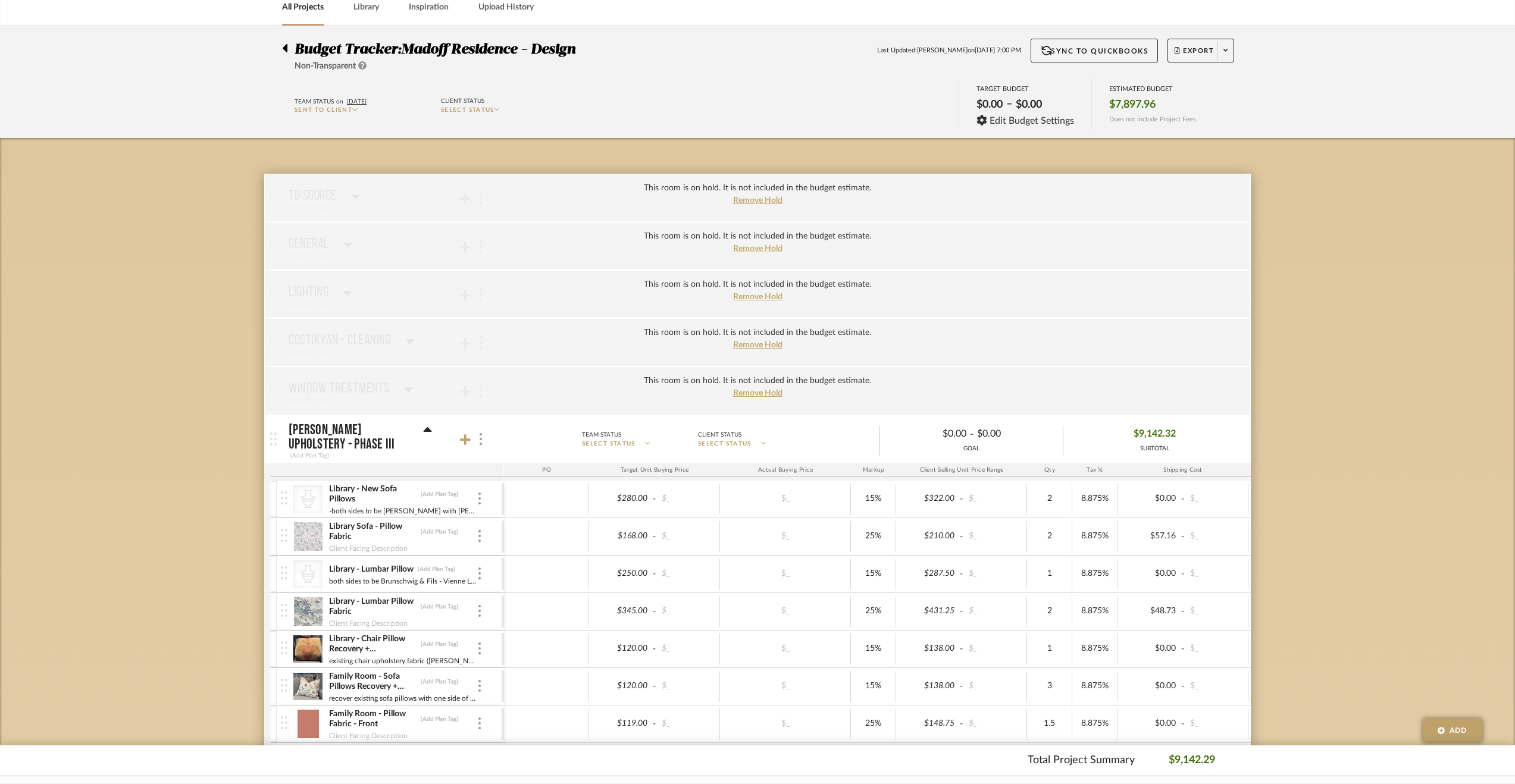
click at [290, 47] on div at bounding box center [288, 45] width 12 height 14
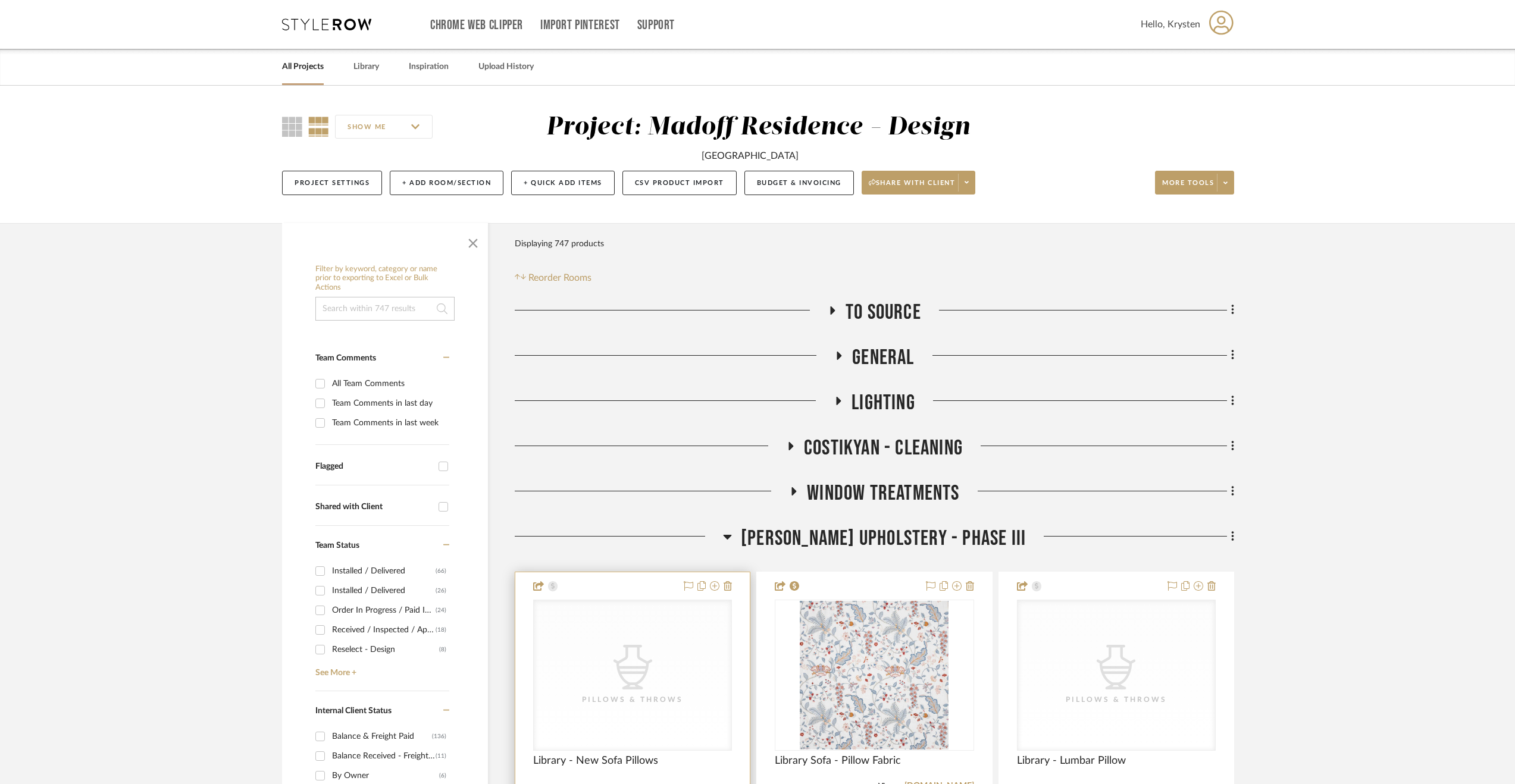
scroll to position [238, 0]
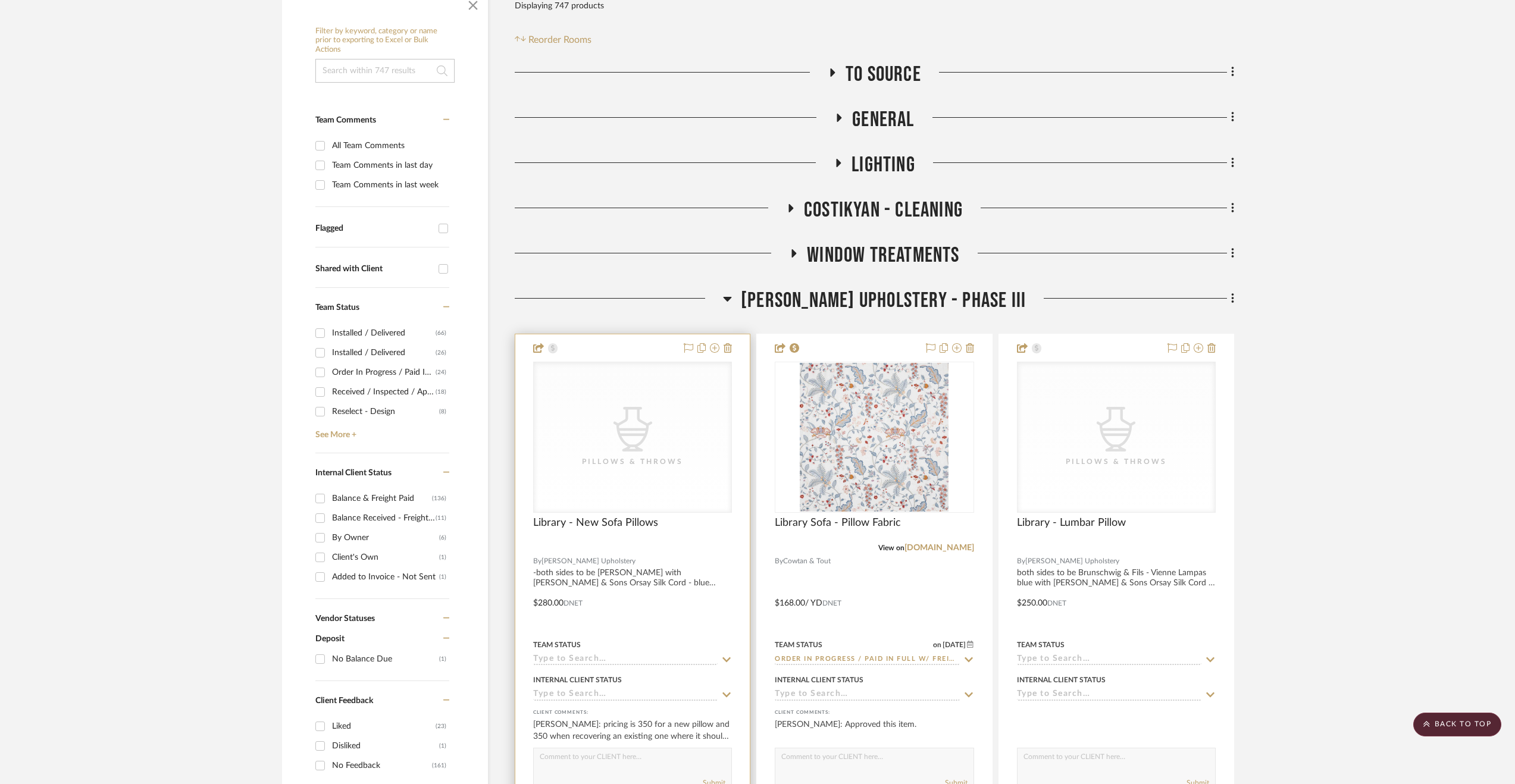
click at [670, 555] on div at bounding box center [633, 594] width 235 height 520
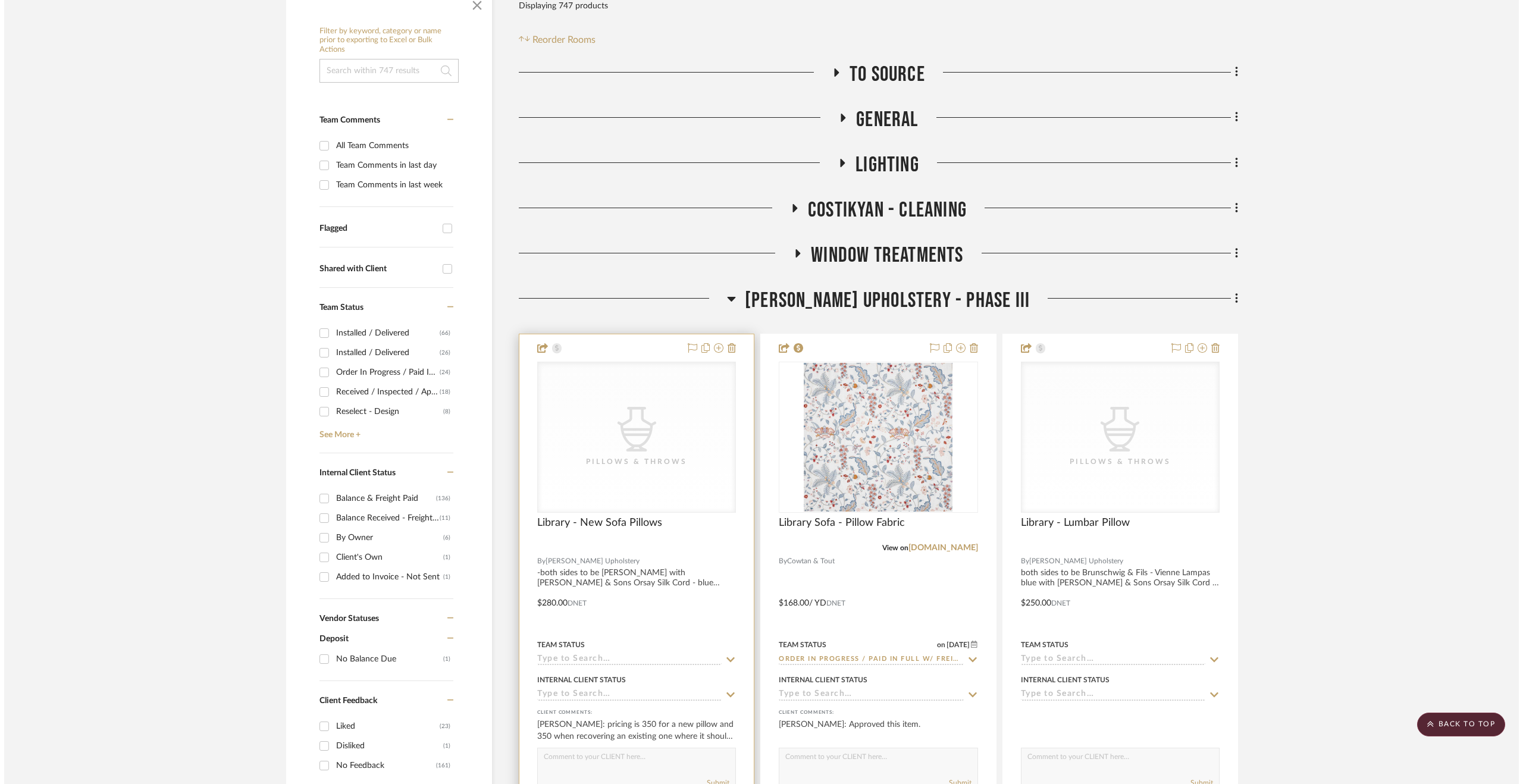
scroll to position [0, 0]
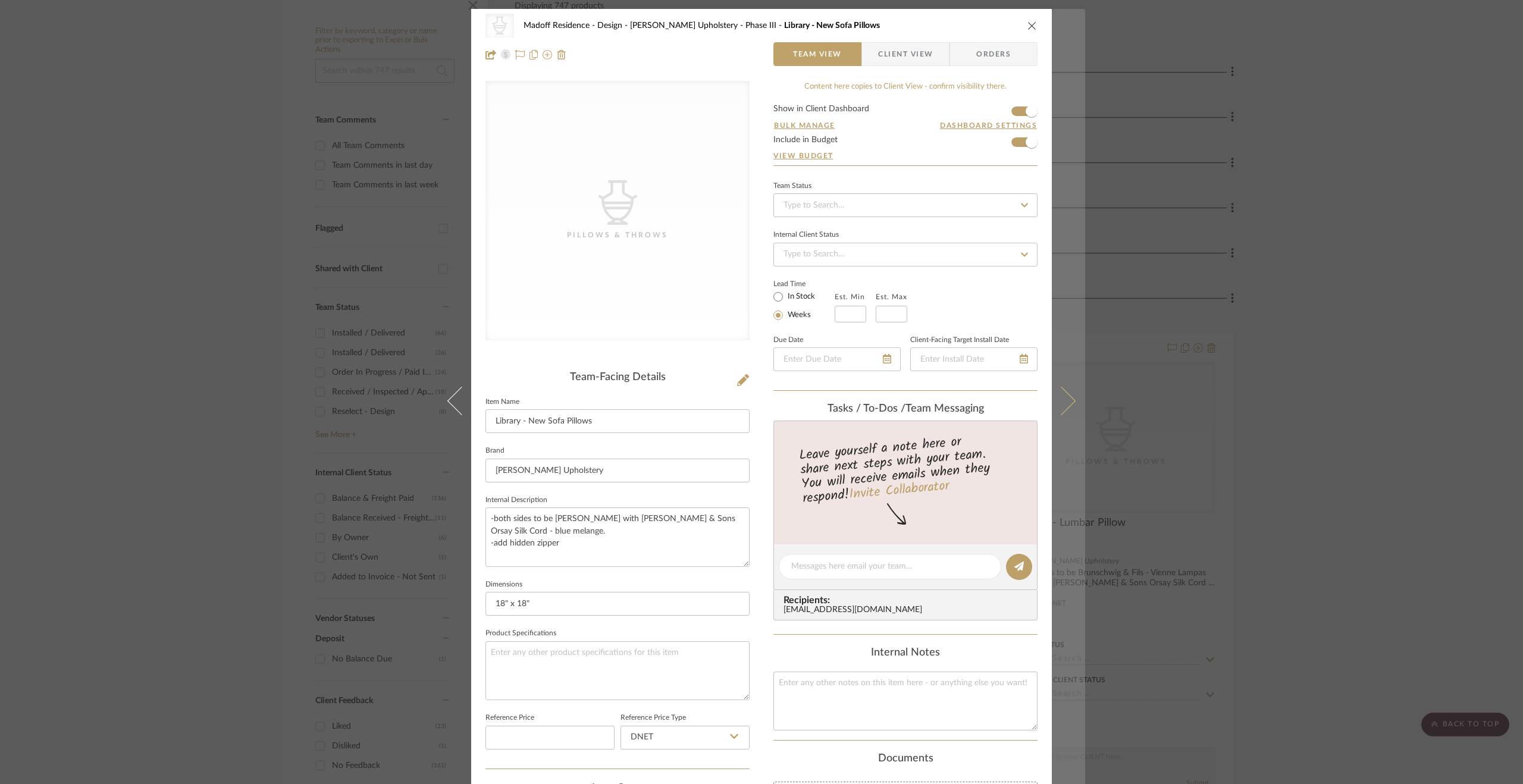
click at [1073, 390] on button at bounding box center [1069, 401] width 33 height 784
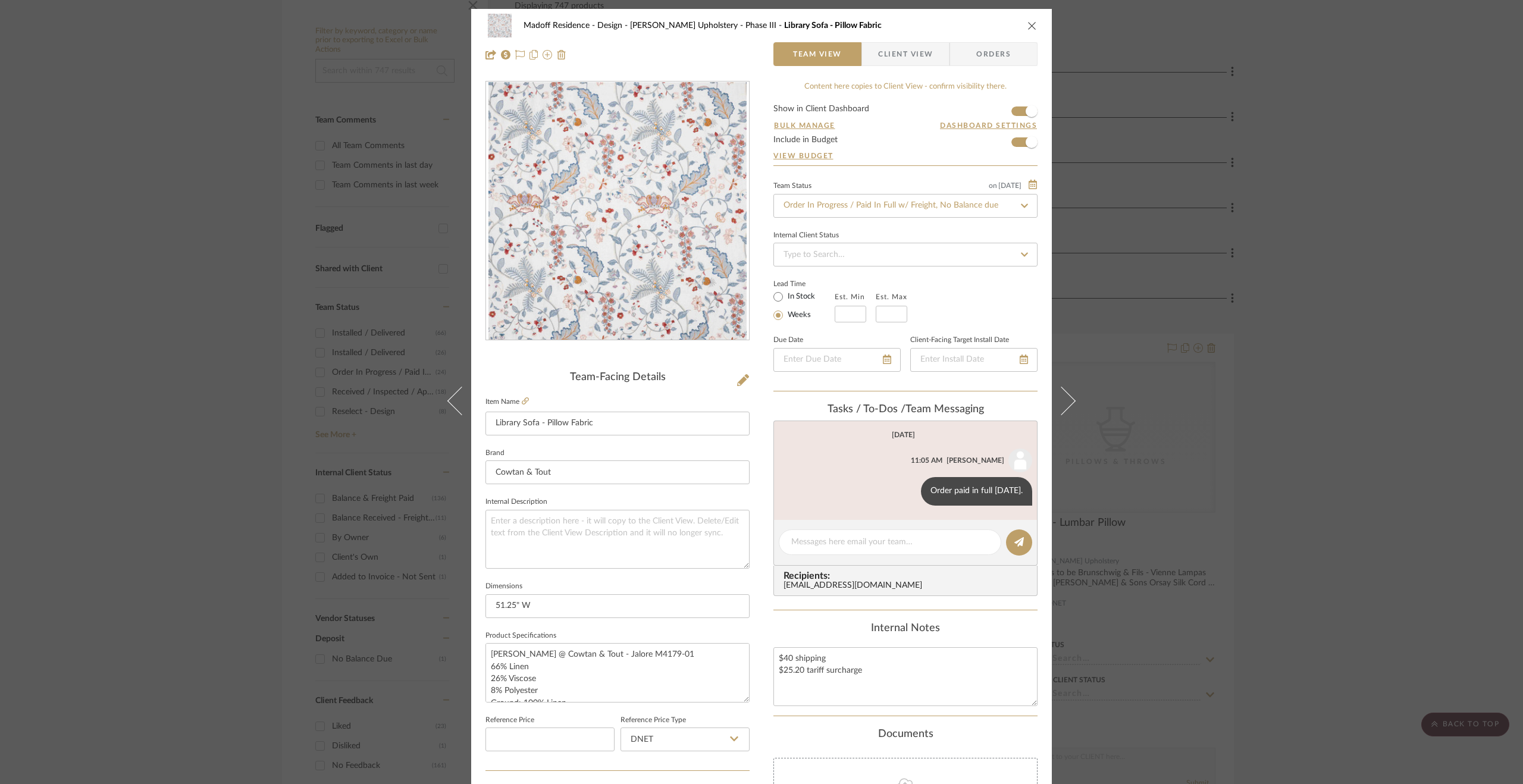
click at [1073, 390] on button at bounding box center [1069, 401] width 33 height 784
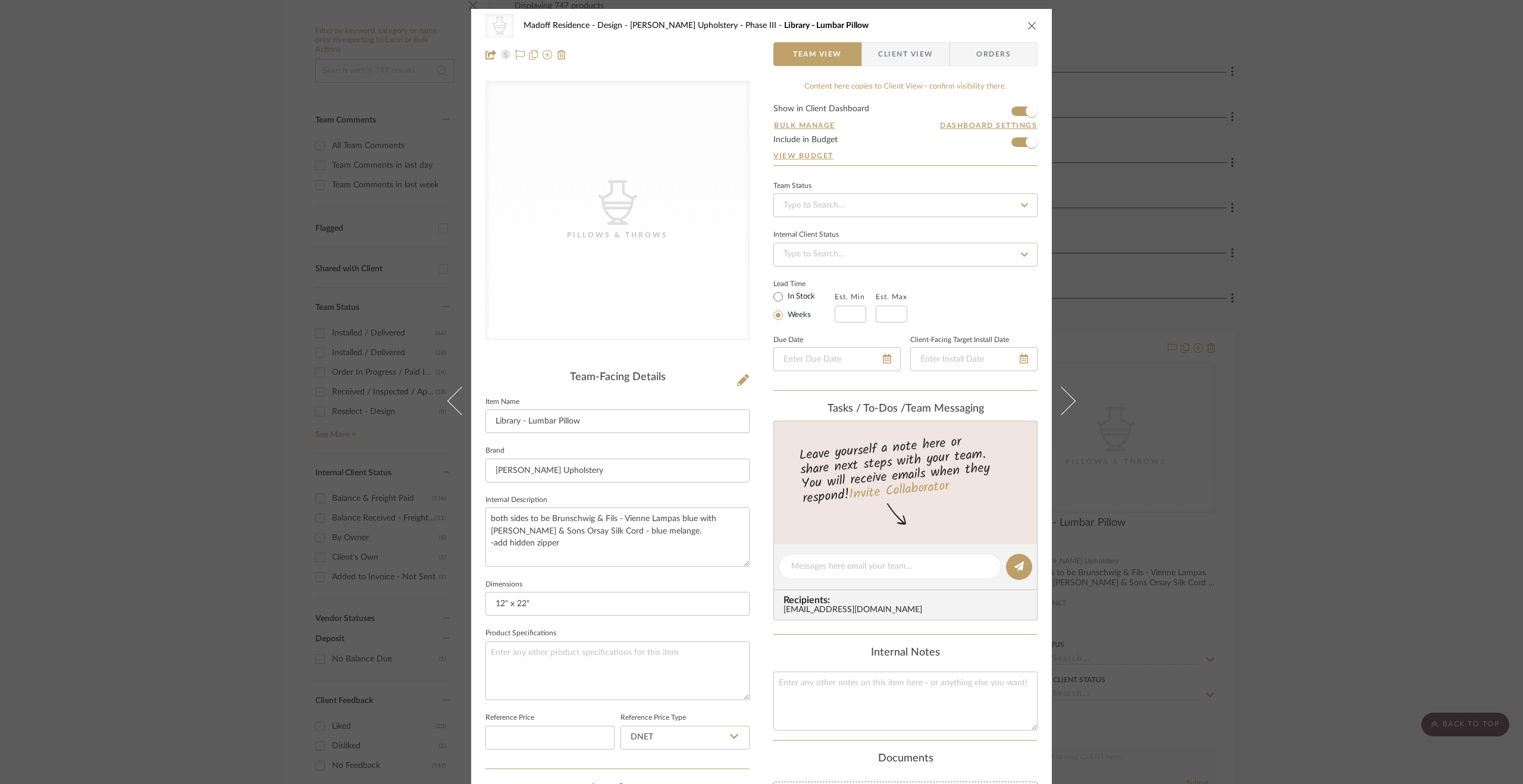
click at [1073, 390] on button at bounding box center [1069, 401] width 33 height 784
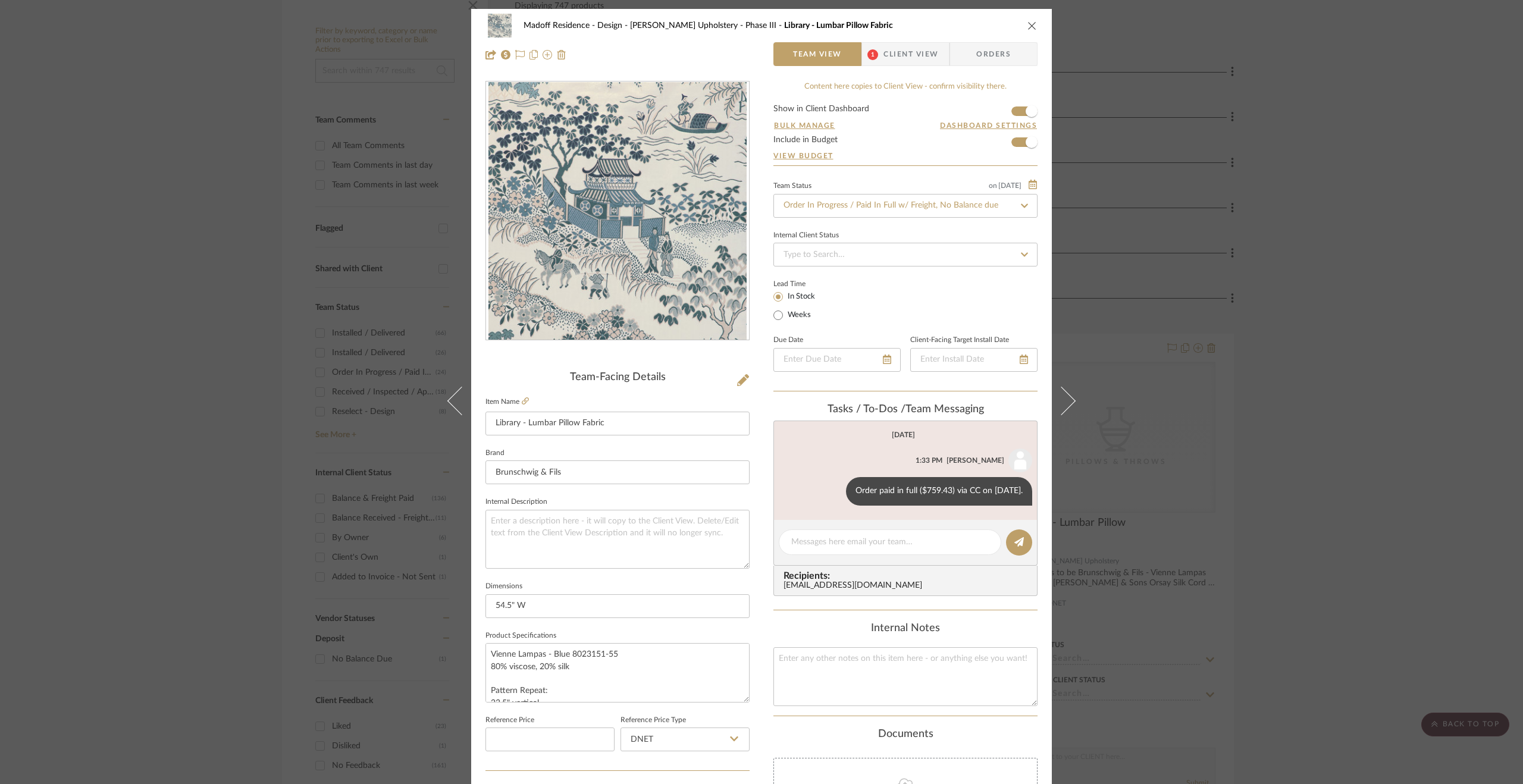
click at [1073, 390] on button at bounding box center [1069, 401] width 33 height 784
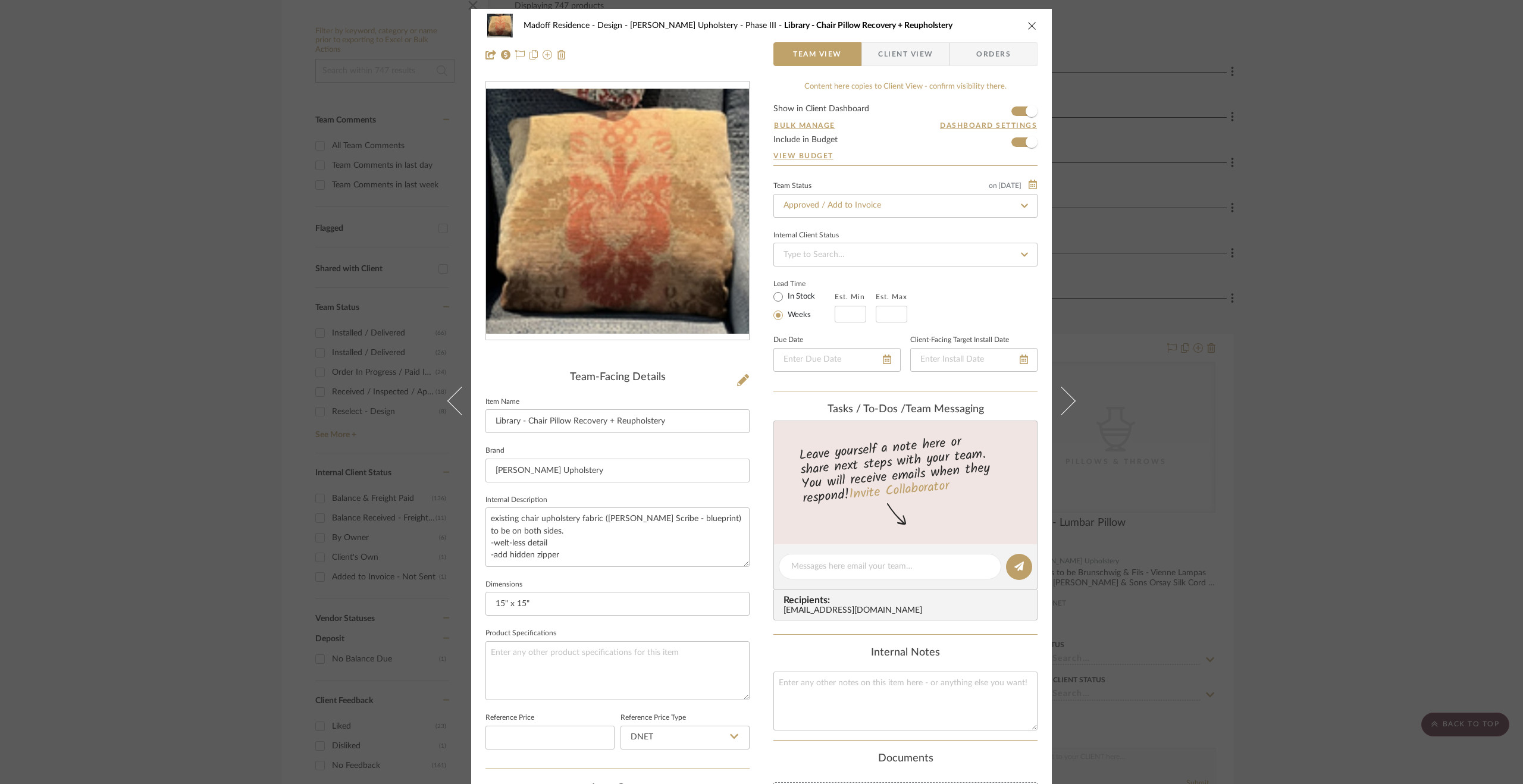
click at [1073, 390] on button at bounding box center [1069, 401] width 33 height 784
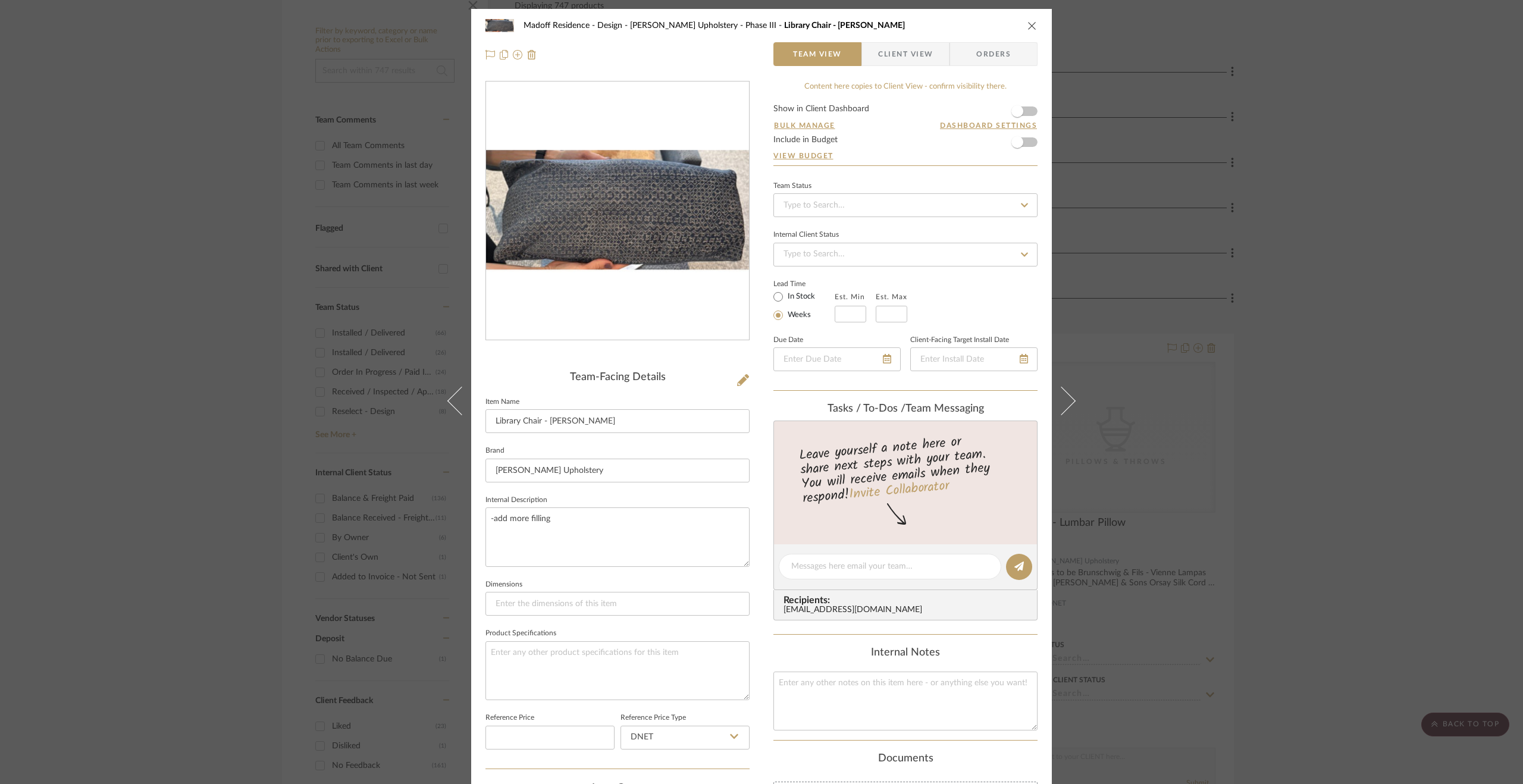
click at [1073, 390] on button at bounding box center [1069, 401] width 33 height 784
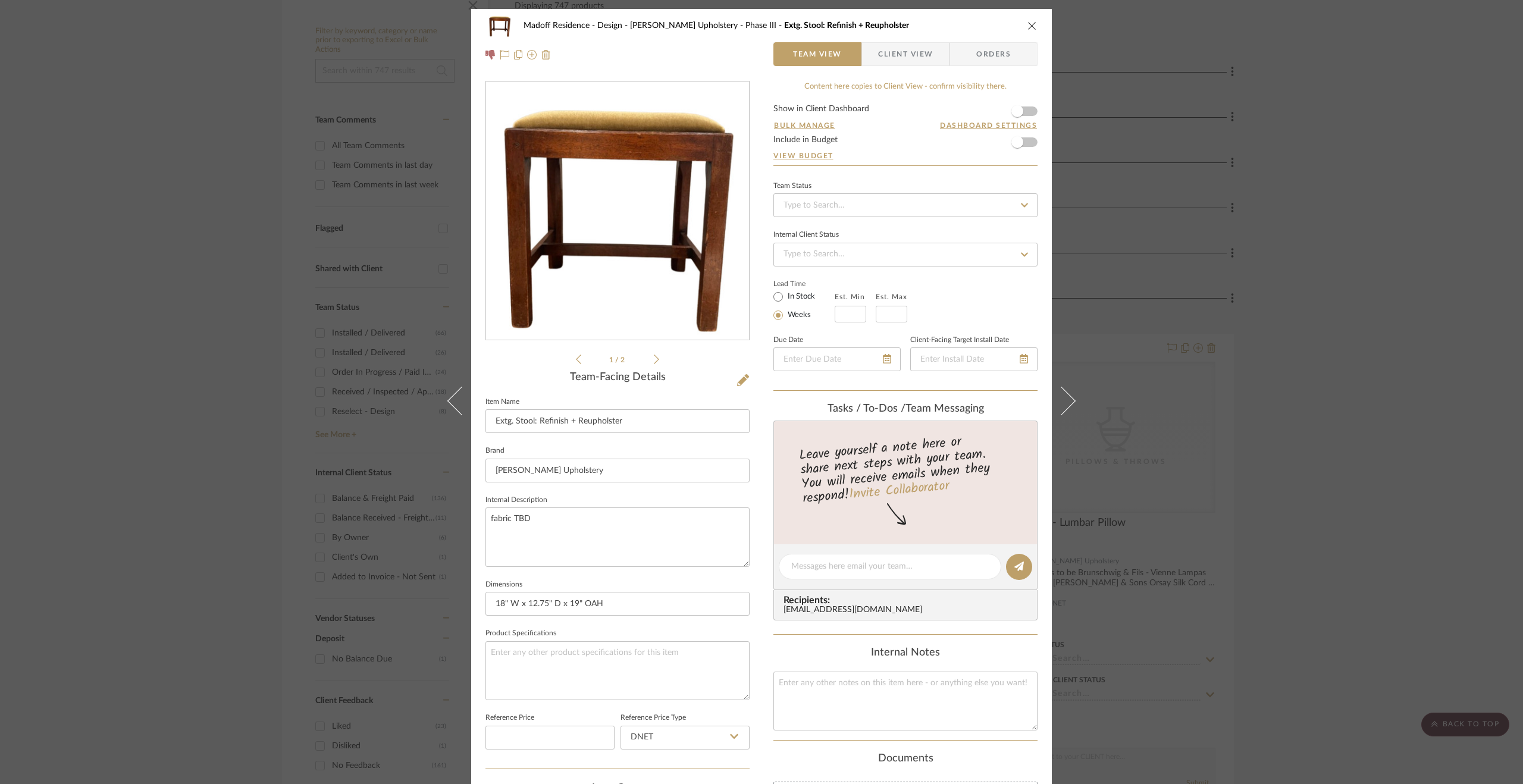
click at [1073, 390] on button at bounding box center [1069, 401] width 33 height 784
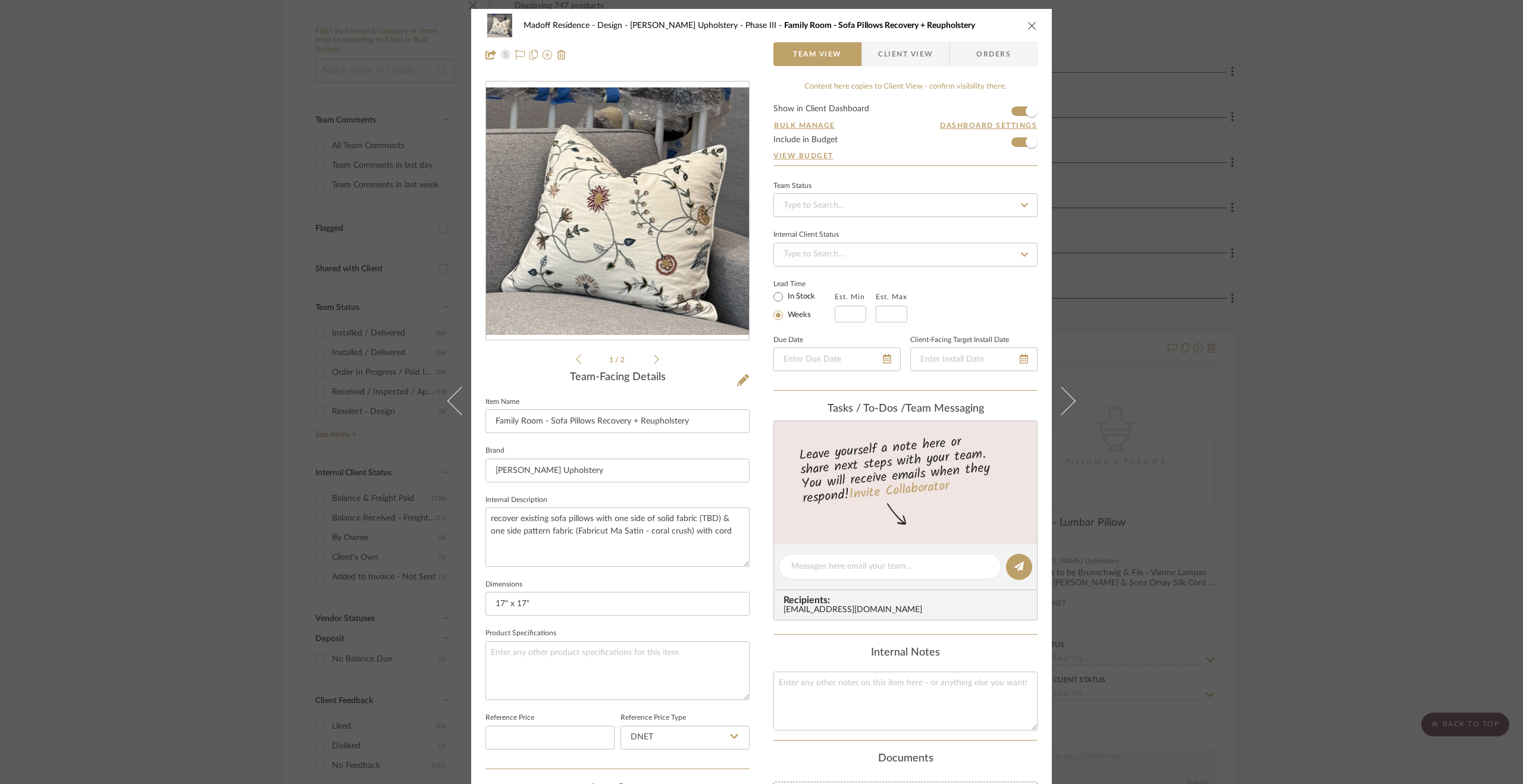
click at [1073, 390] on button at bounding box center [1069, 401] width 33 height 784
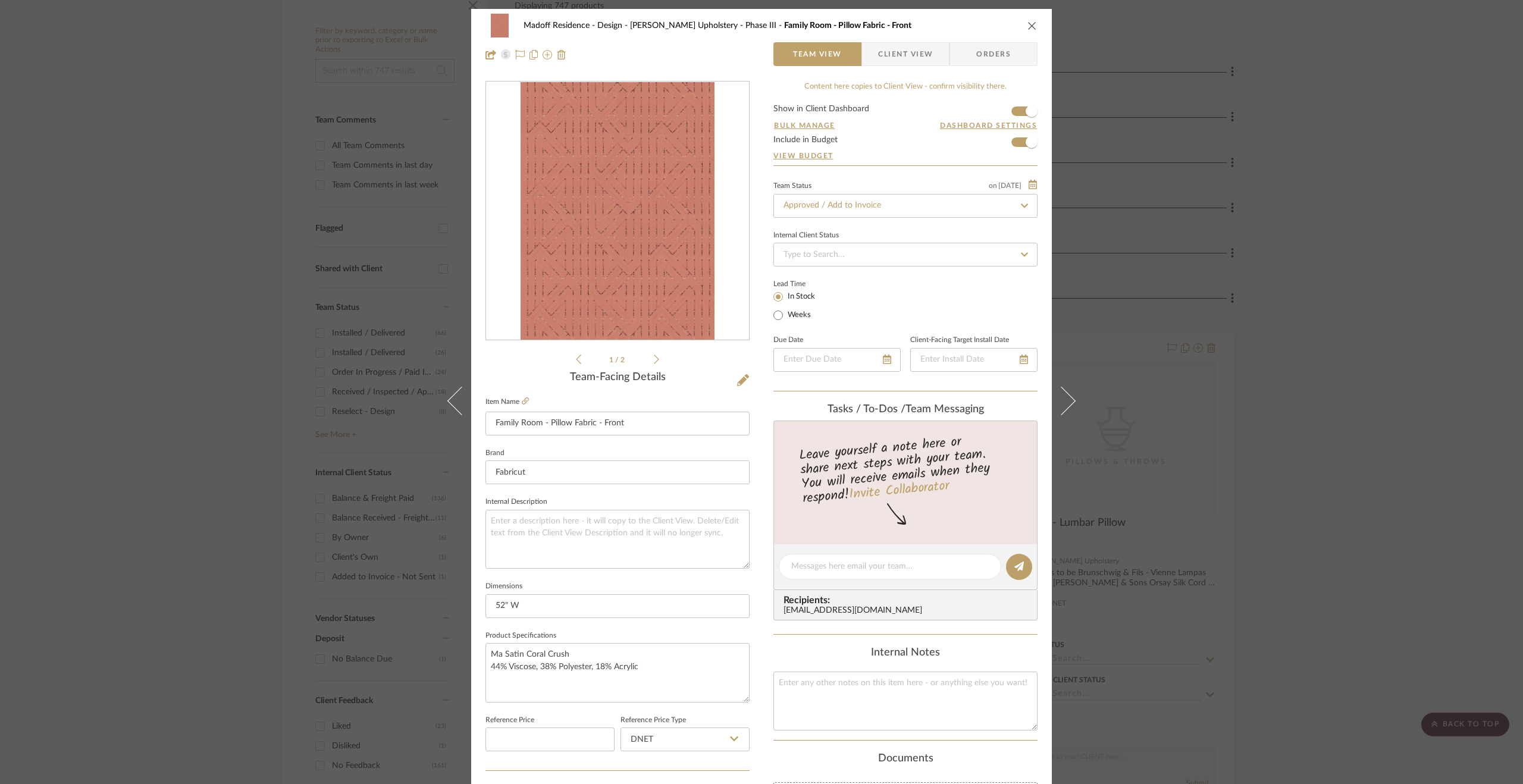
click at [1073, 390] on button at bounding box center [1069, 401] width 33 height 784
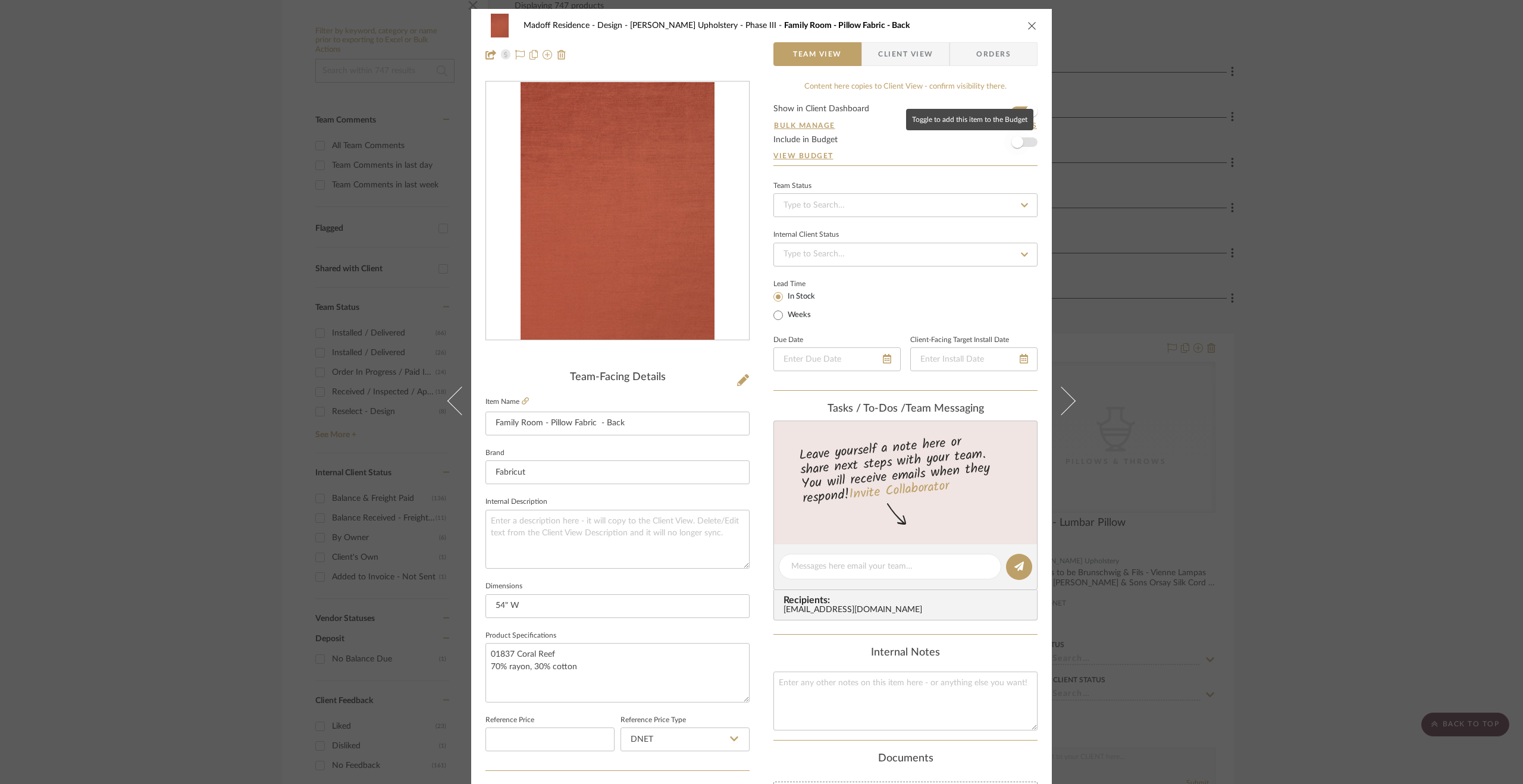
click at [1012, 140] on span "button" at bounding box center [1017, 142] width 12 height 12
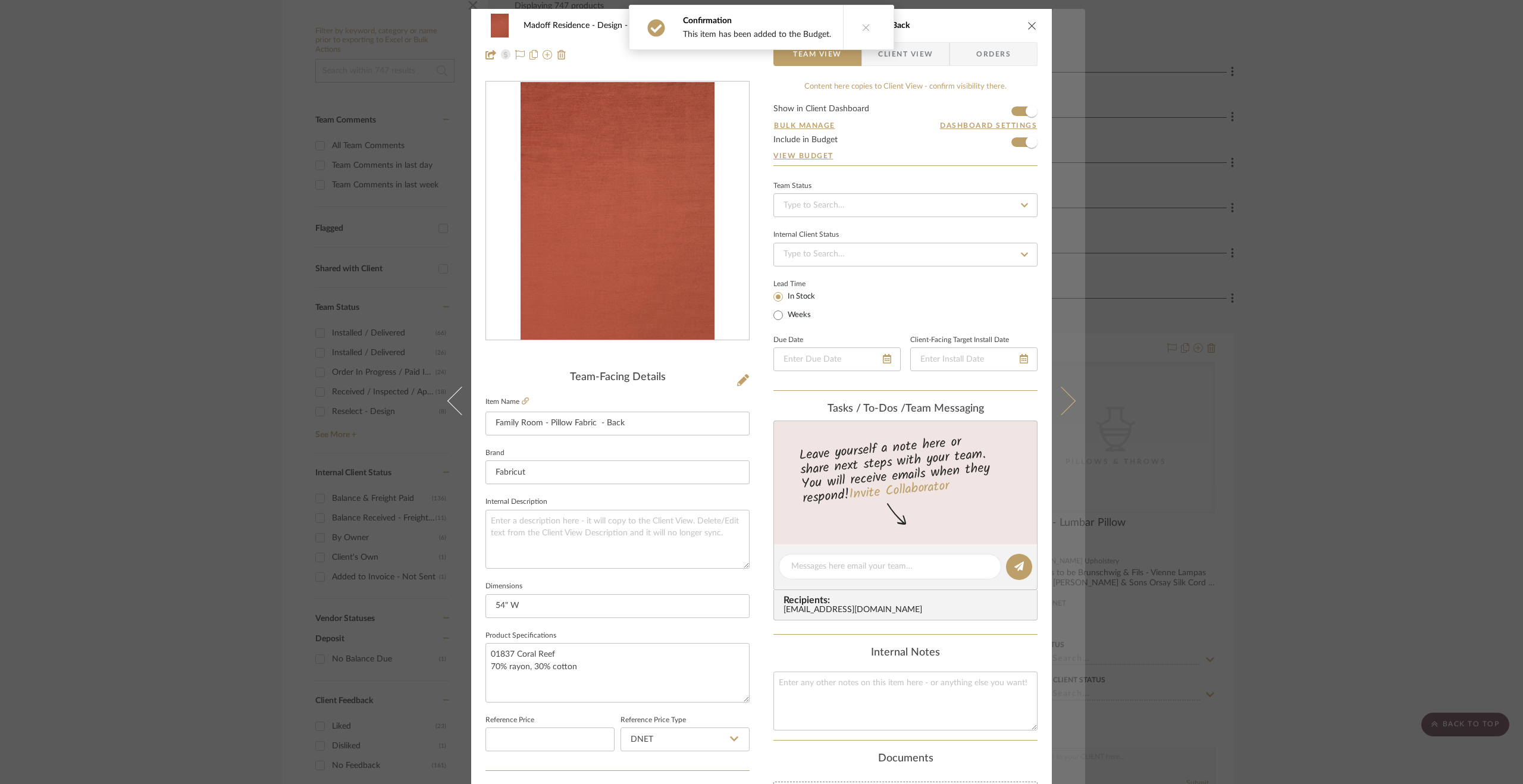
click at [1055, 372] on button at bounding box center [1069, 401] width 33 height 784
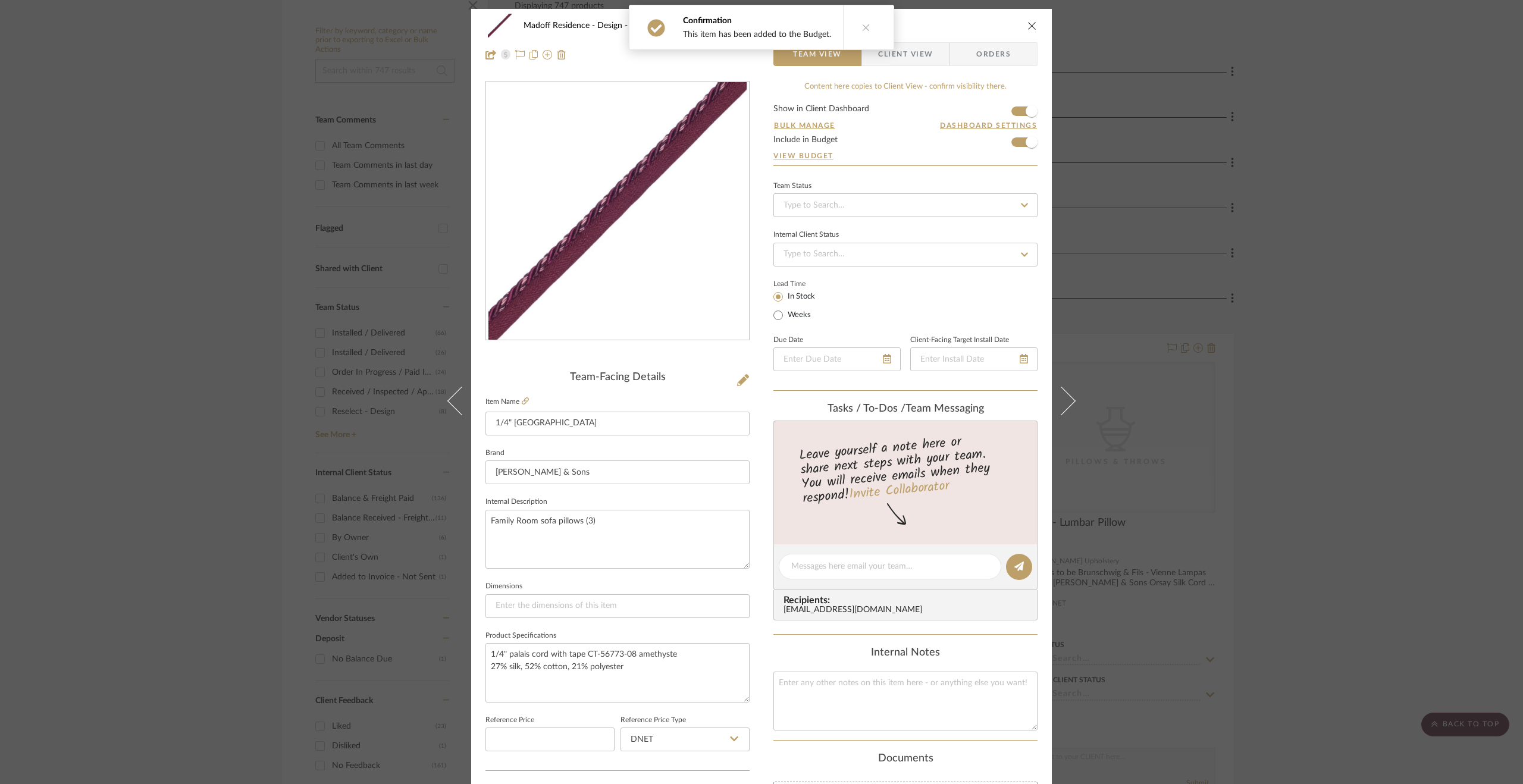
click at [1055, 372] on button at bounding box center [1069, 401] width 33 height 784
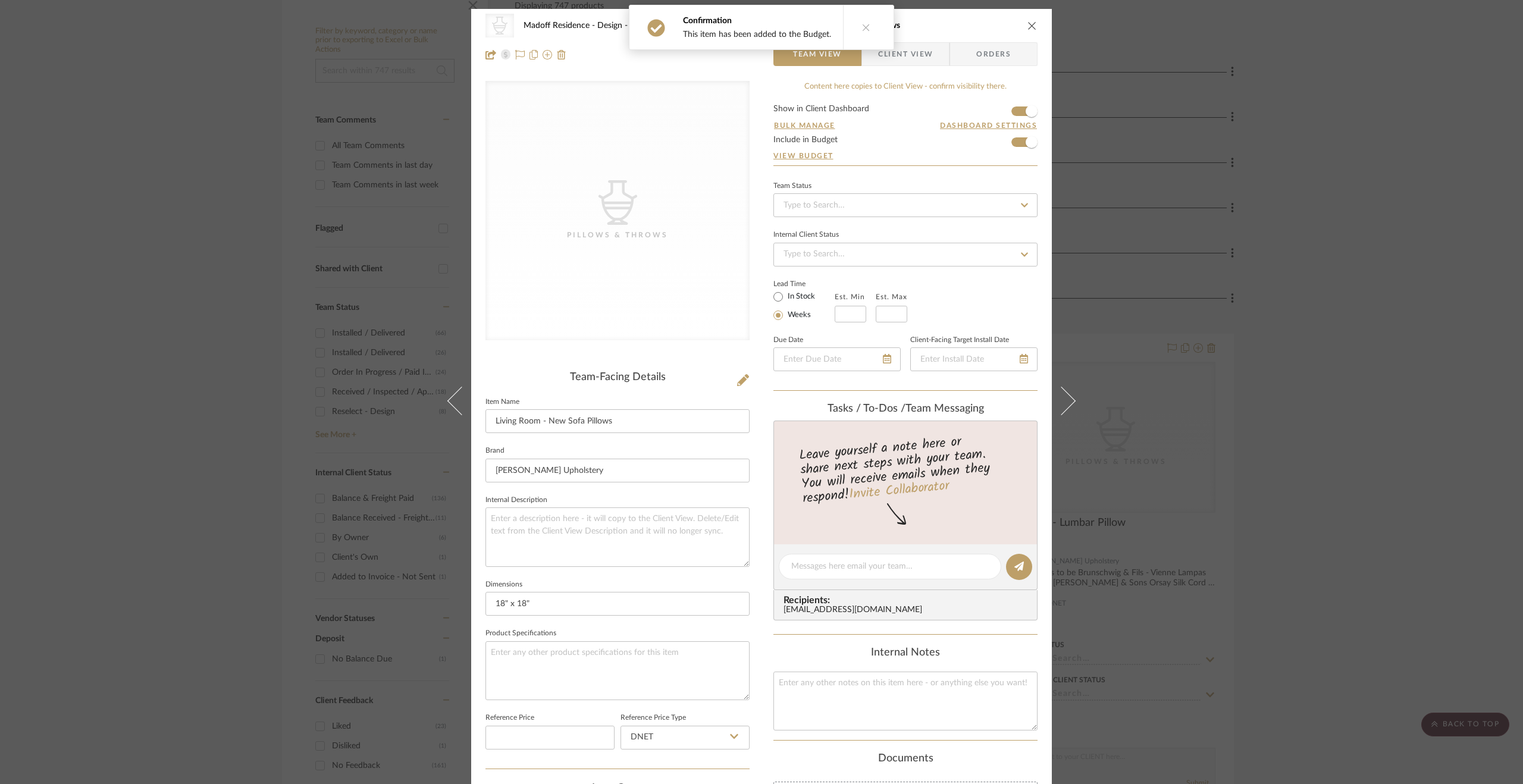
click at [1055, 372] on button at bounding box center [1069, 401] width 33 height 784
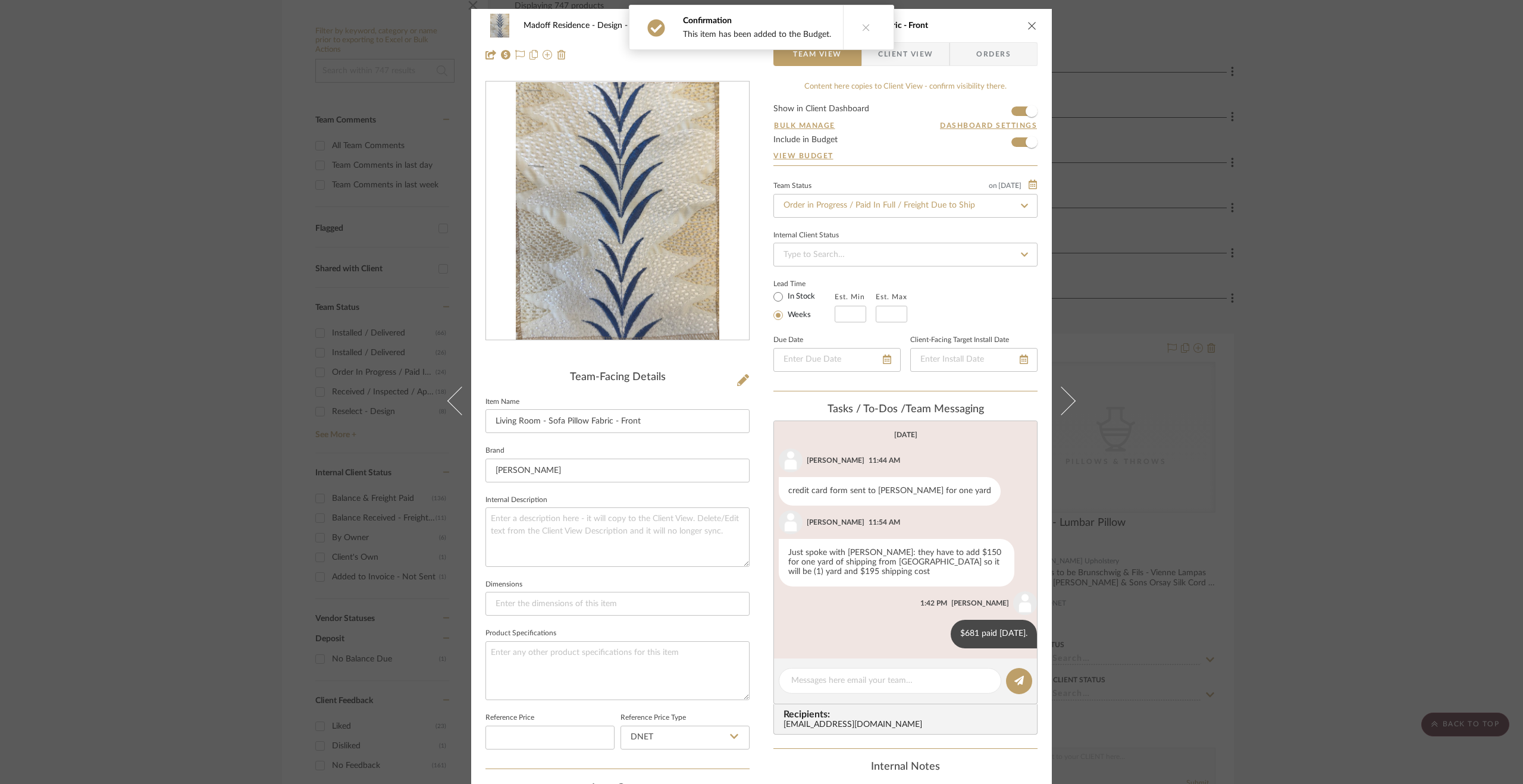
click at [1055, 372] on button at bounding box center [1069, 401] width 33 height 784
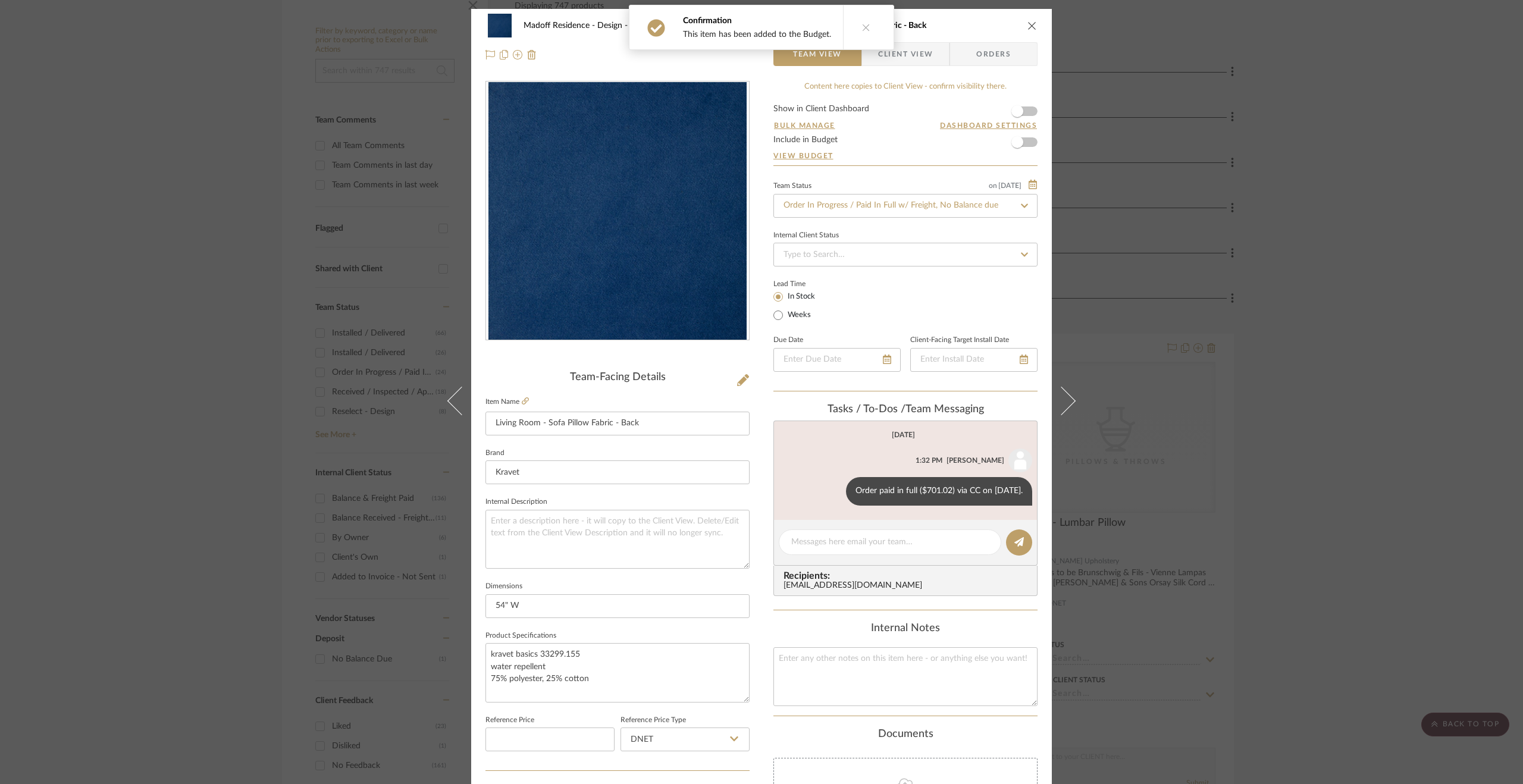
click at [1055, 372] on button at bounding box center [1069, 401] width 33 height 784
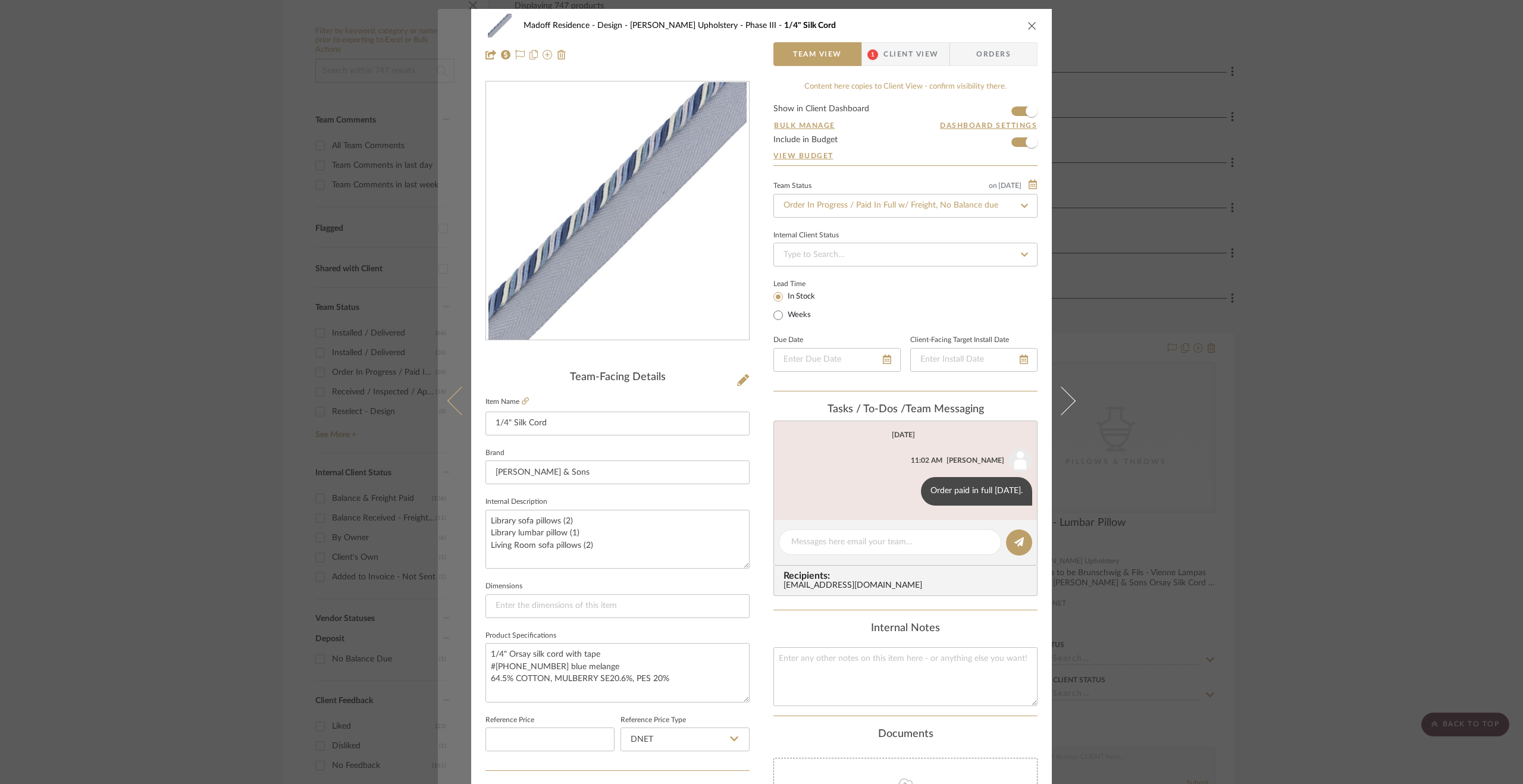
click at [453, 391] on icon at bounding box center [462, 401] width 29 height 29
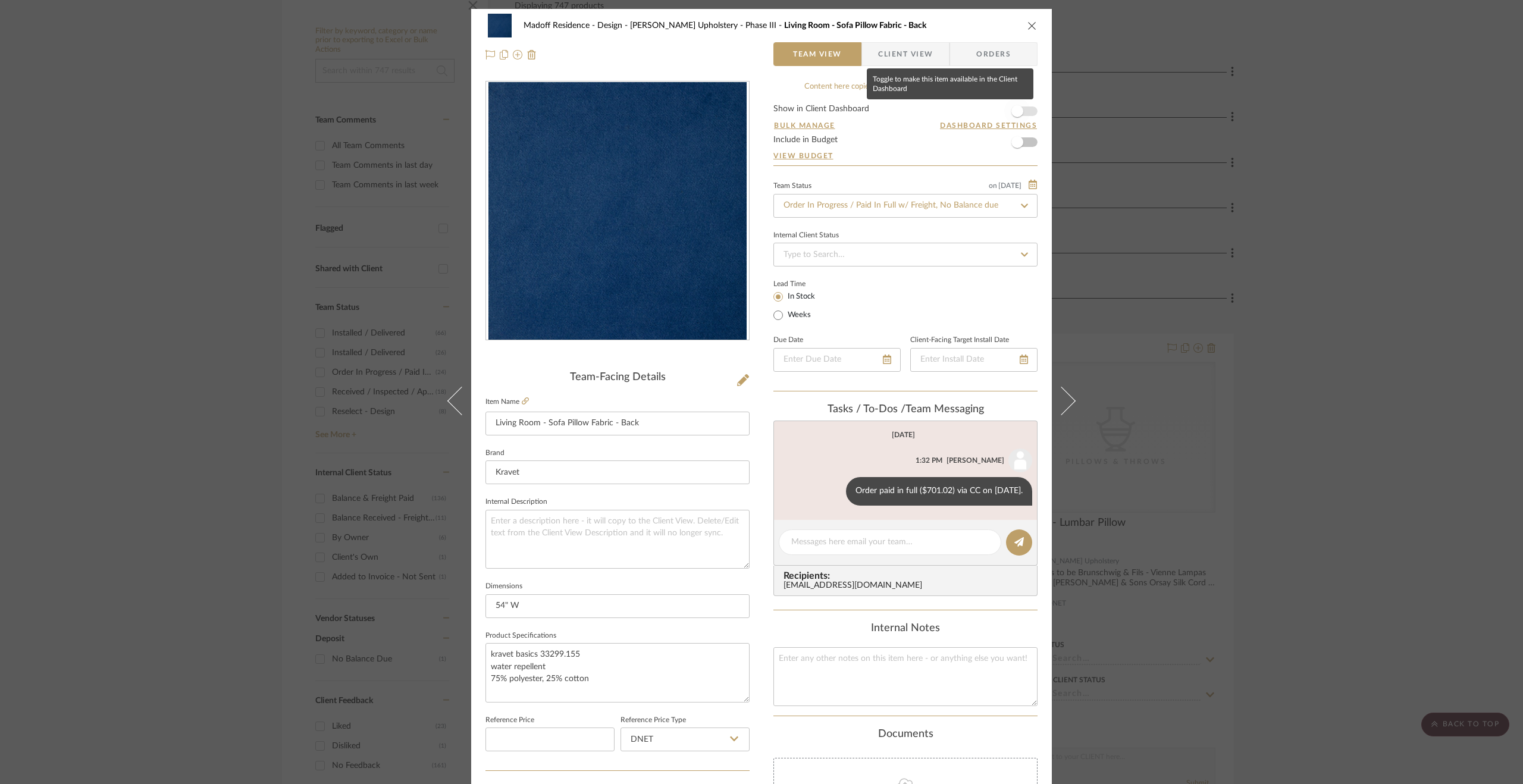
click at [1020, 110] on span "button" at bounding box center [1017, 111] width 26 height 26
click at [1025, 145] on span "button" at bounding box center [1017, 142] width 26 height 26
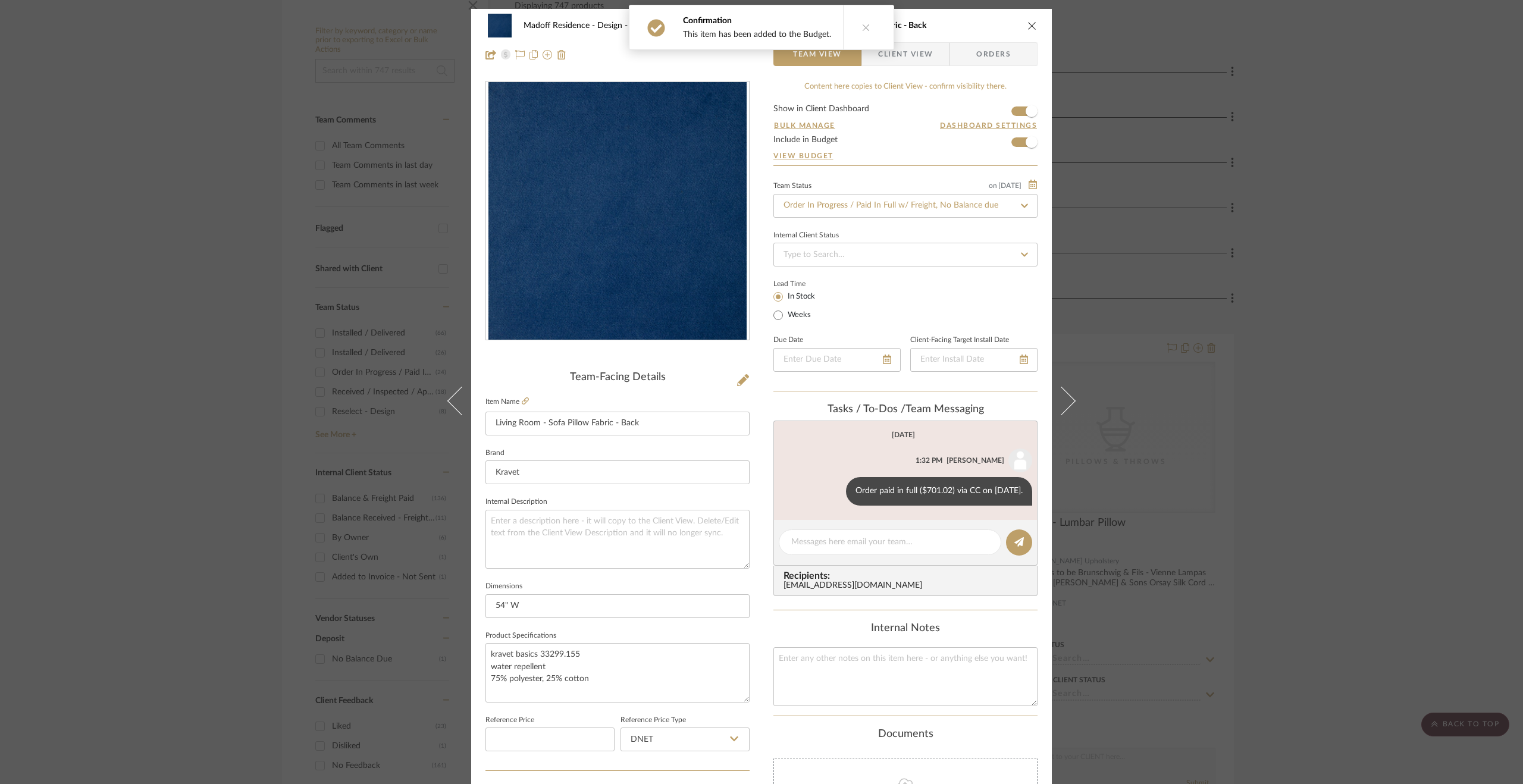
click at [862, 23] on icon at bounding box center [866, 27] width 8 height 8
click at [885, 45] on span "Client View" at bounding box center [906, 54] width 55 height 24
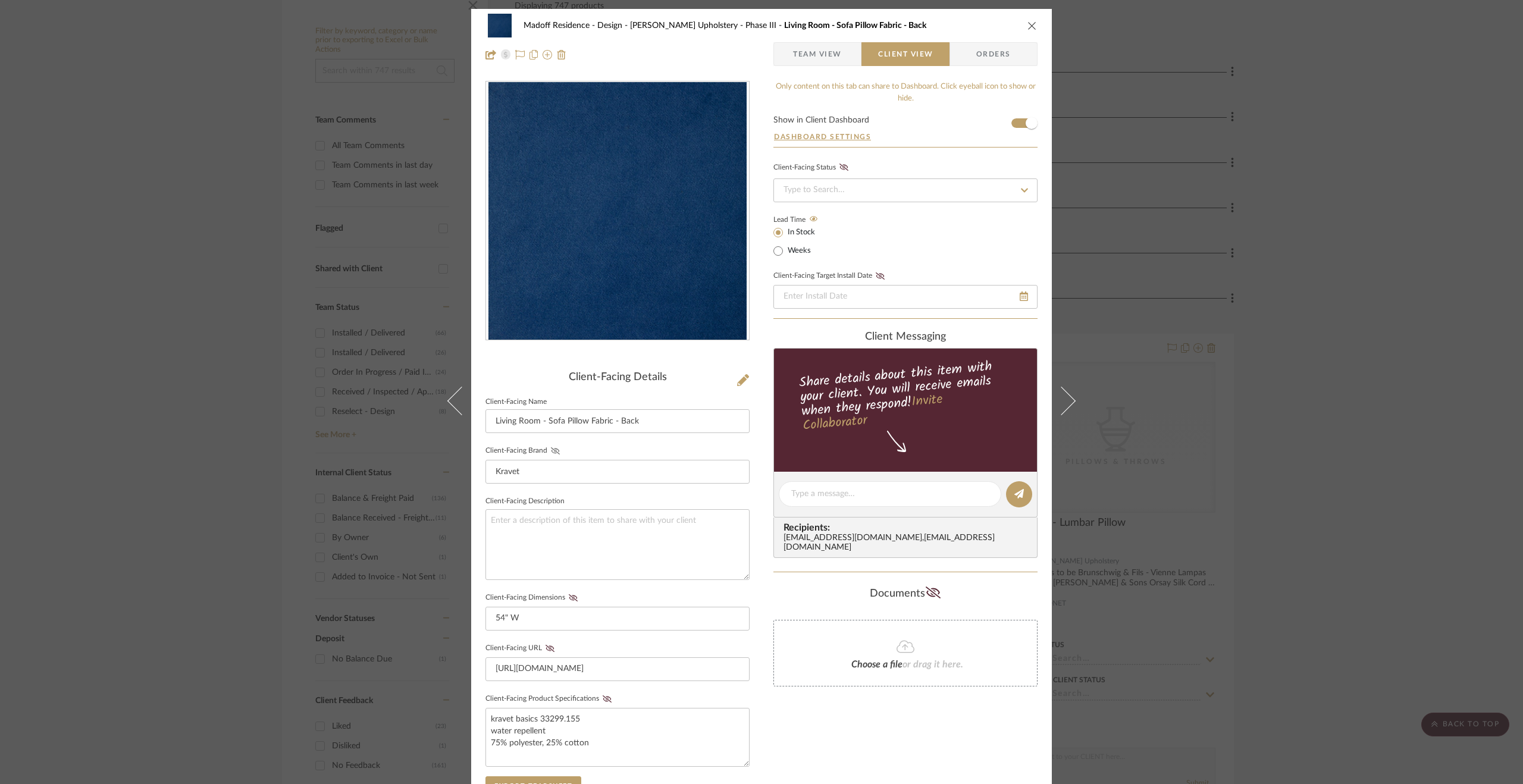
click at [552, 448] on icon at bounding box center [555, 451] width 9 height 7
click at [569, 598] on icon at bounding box center [573, 598] width 9 height 7
click at [548, 646] on icon at bounding box center [550, 649] width 9 height 7
click at [605, 695] on icon at bounding box center [607, 699] width 9 height 7
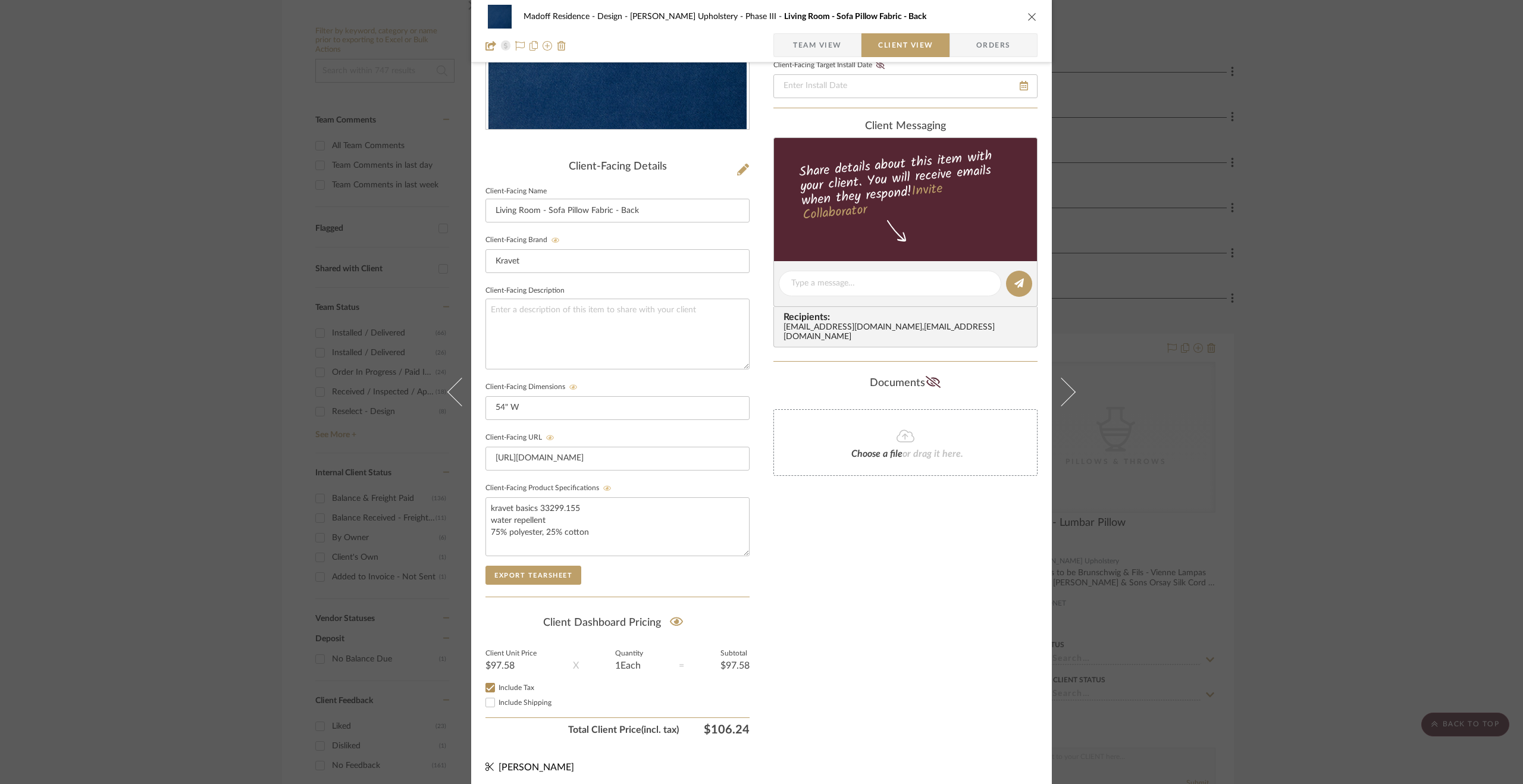
click at [529, 699] on span "Include Shipping" at bounding box center [525, 703] width 53 height 7
click at [498, 699] on input "Include Shipping" at bounding box center [490, 702] width 14 height 14
checkbox input "false"
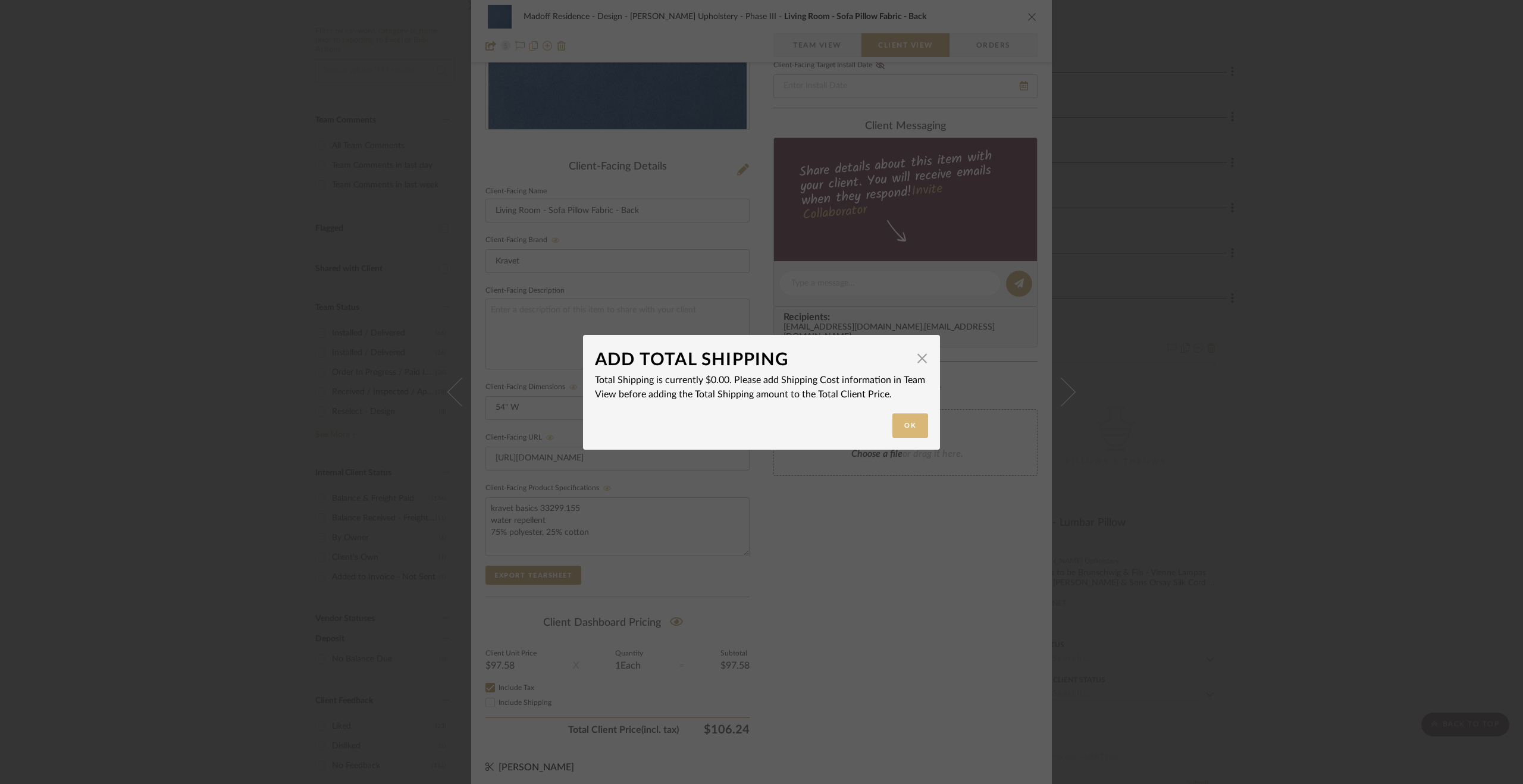
click at [898, 421] on button "Ok" at bounding box center [911, 425] width 36 height 24
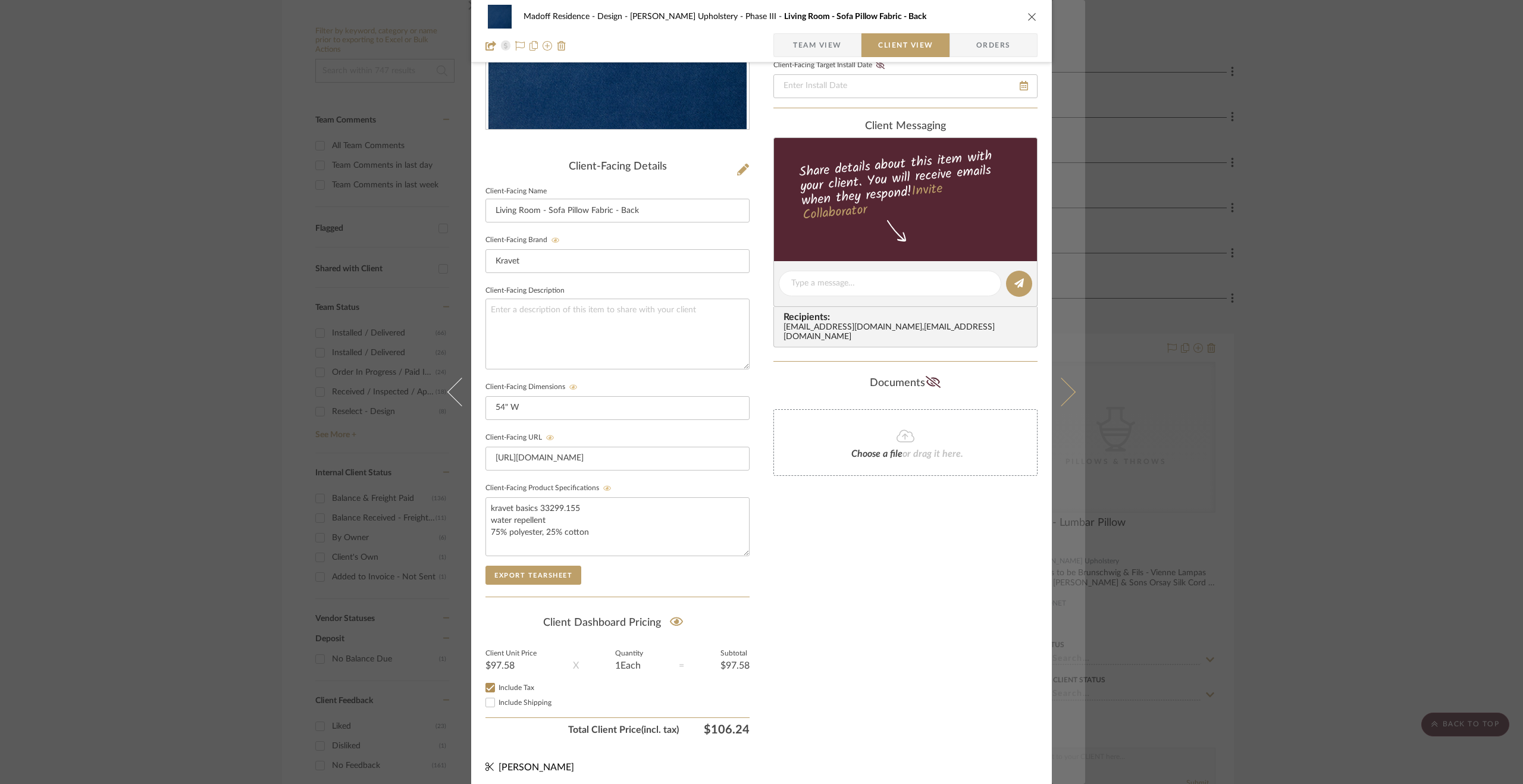
click at [1063, 385] on icon at bounding box center [1061, 392] width 29 height 29
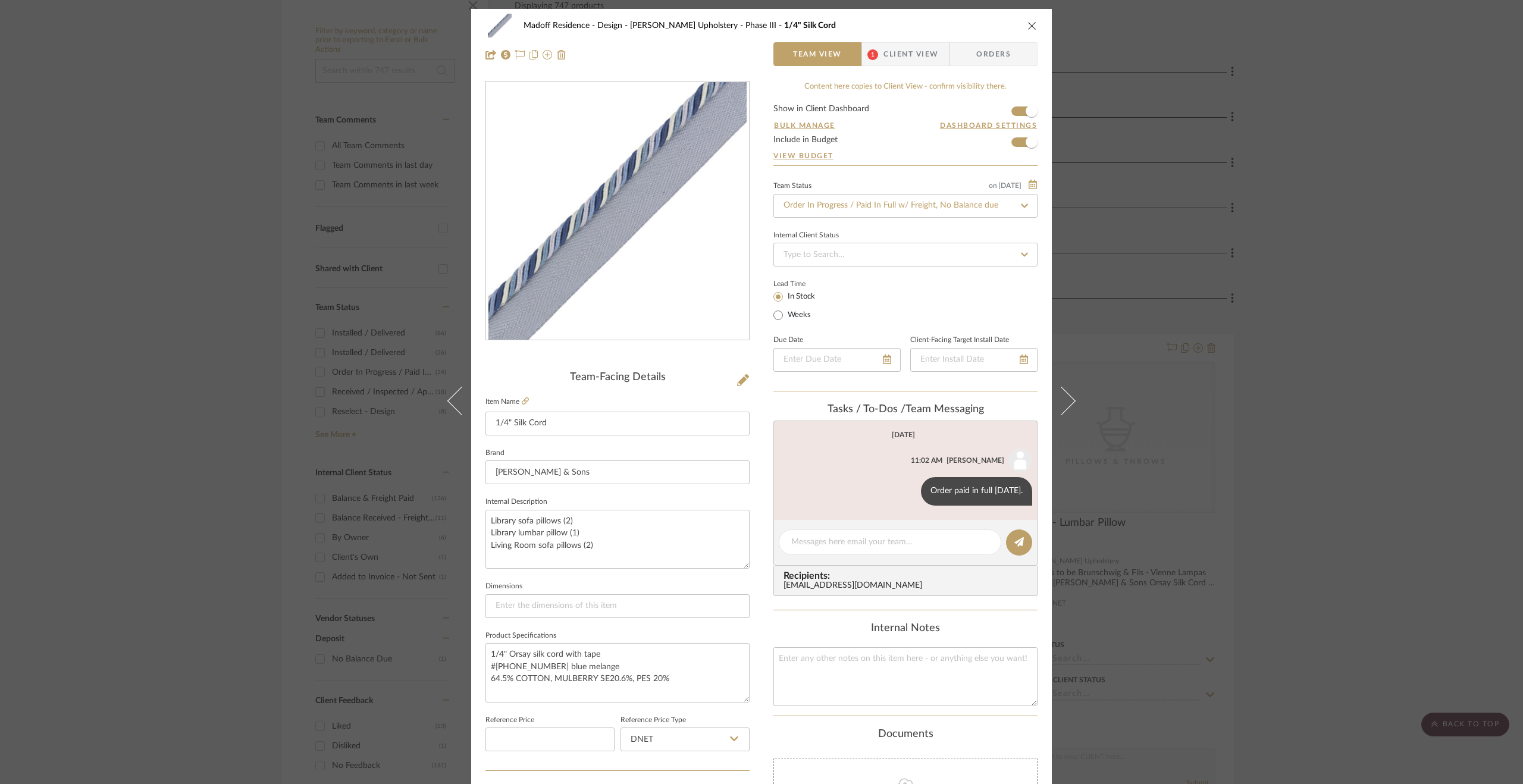
click at [1063, 385] on button at bounding box center [1069, 401] width 33 height 784
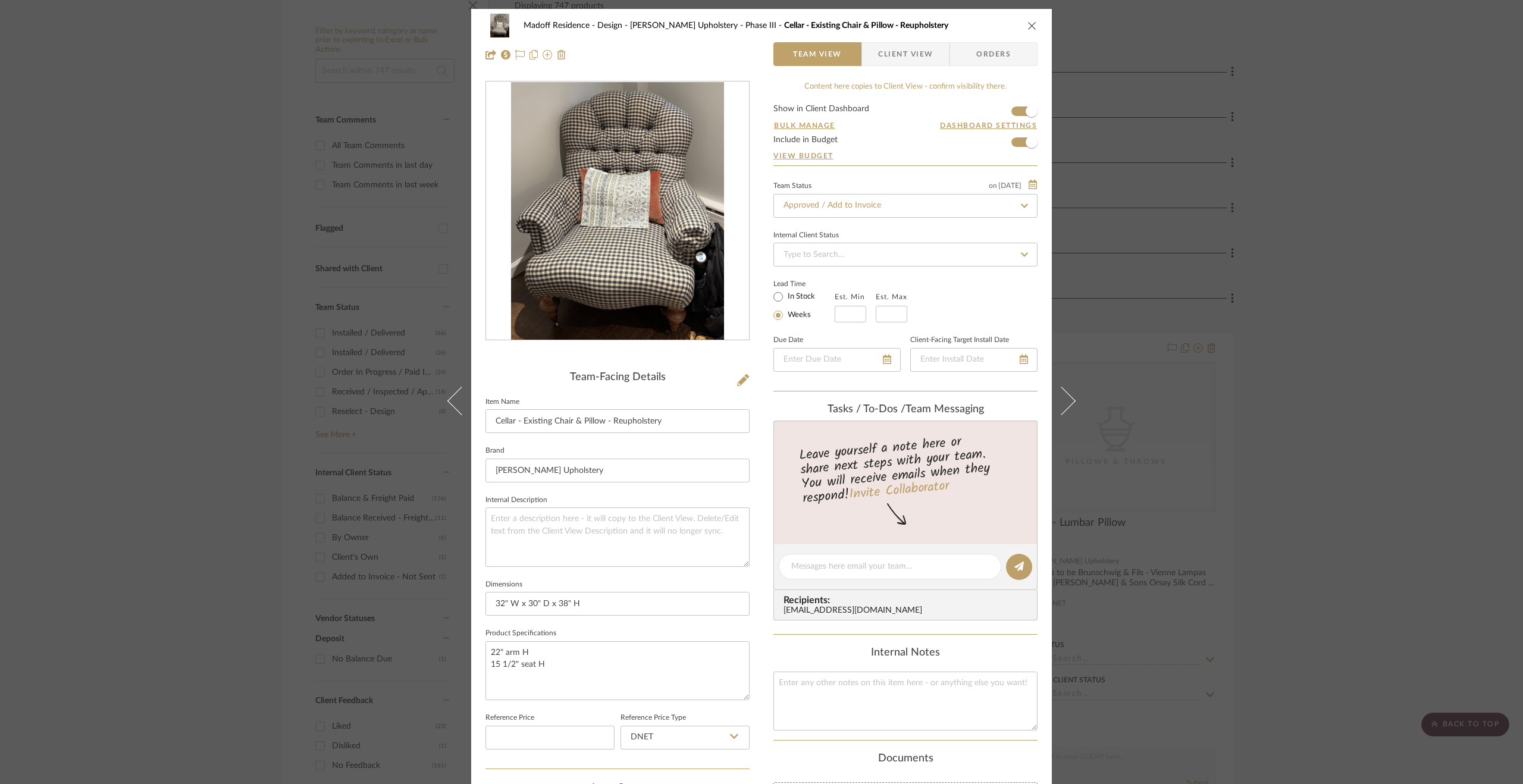
click at [1063, 385] on button at bounding box center [1069, 401] width 33 height 784
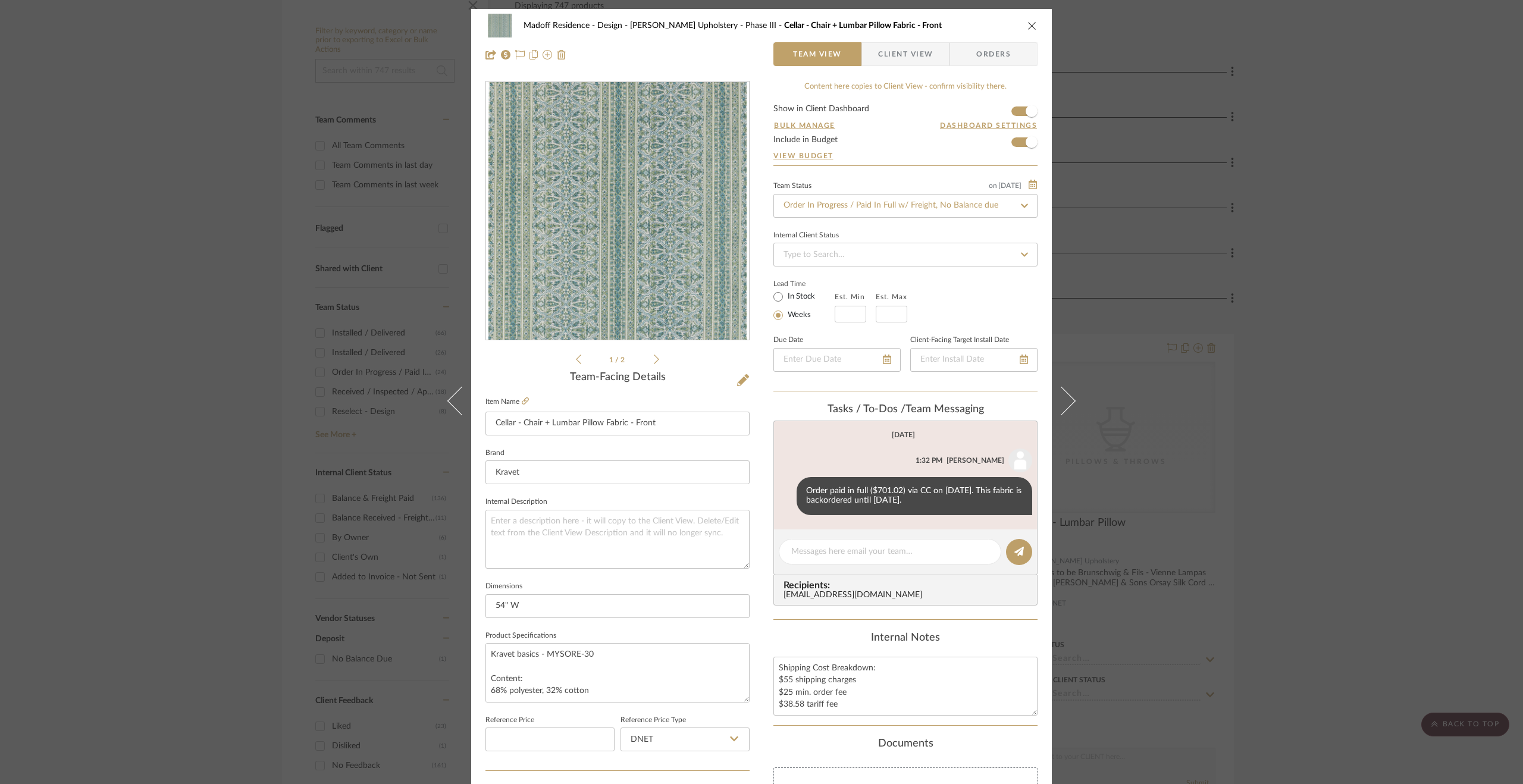
click at [1063, 385] on button at bounding box center [1069, 401] width 33 height 784
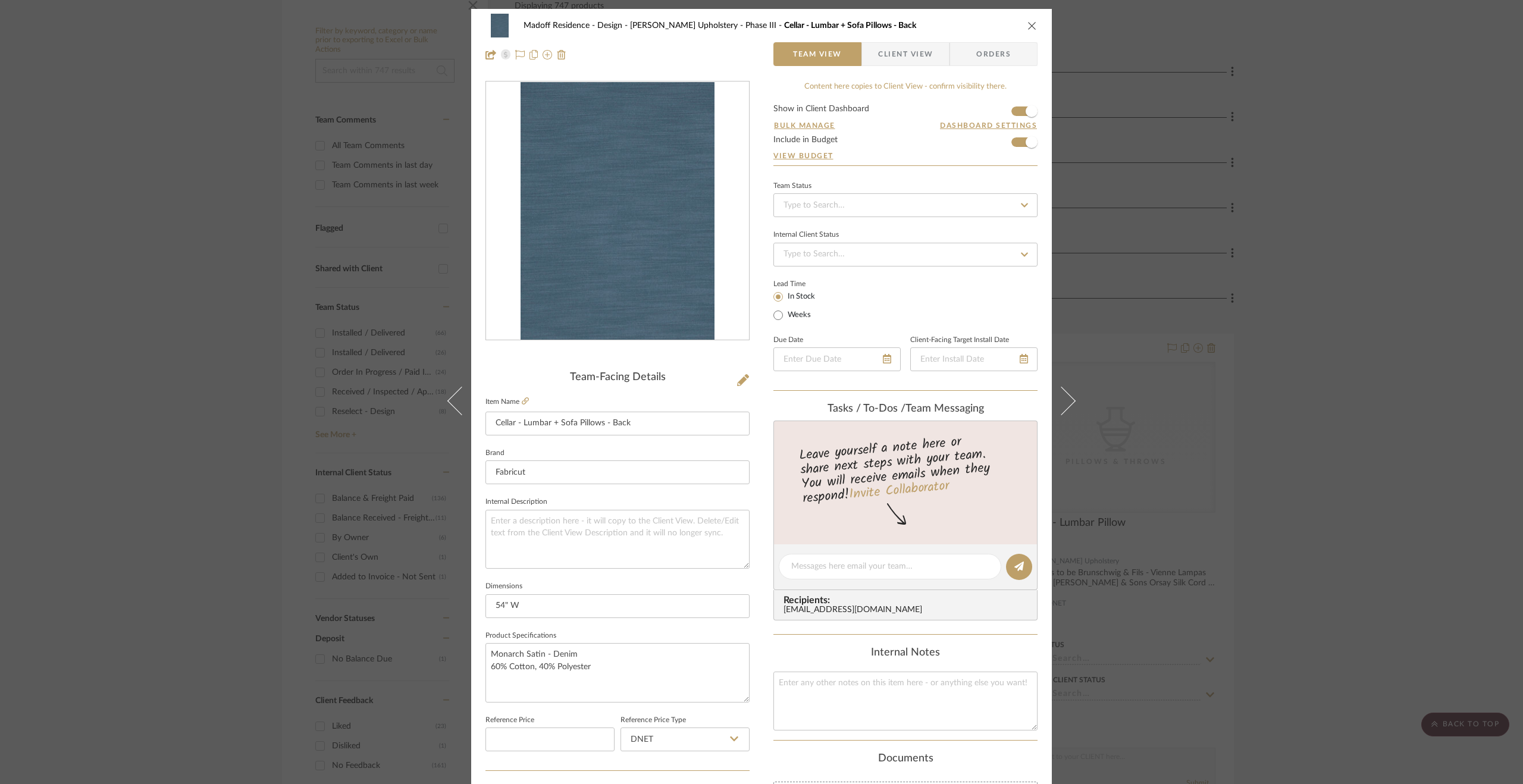
click at [1063, 385] on button at bounding box center [1069, 401] width 33 height 784
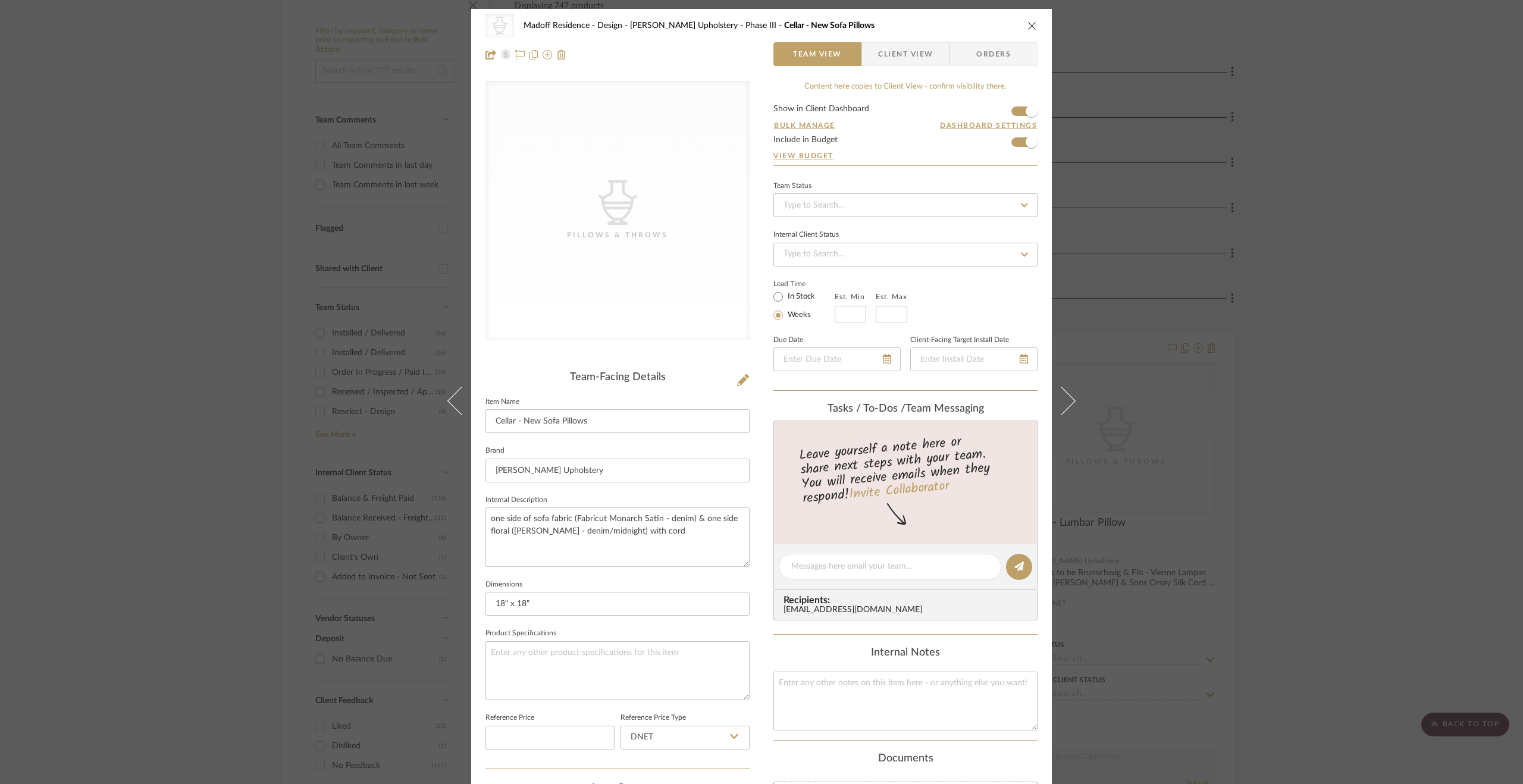
click at [1063, 385] on button at bounding box center [1069, 401] width 33 height 784
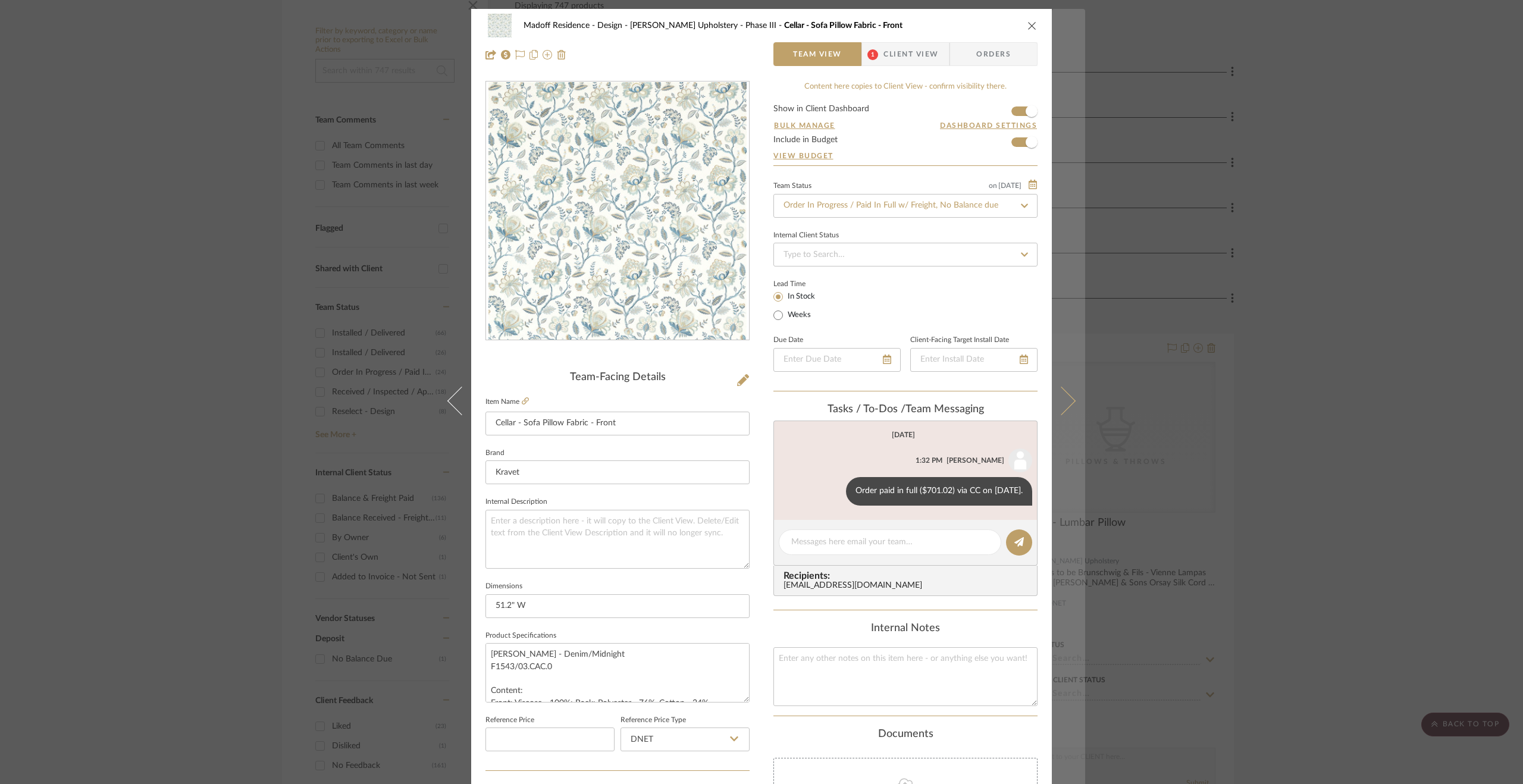
click at [1058, 385] on button at bounding box center [1069, 401] width 33 height 784
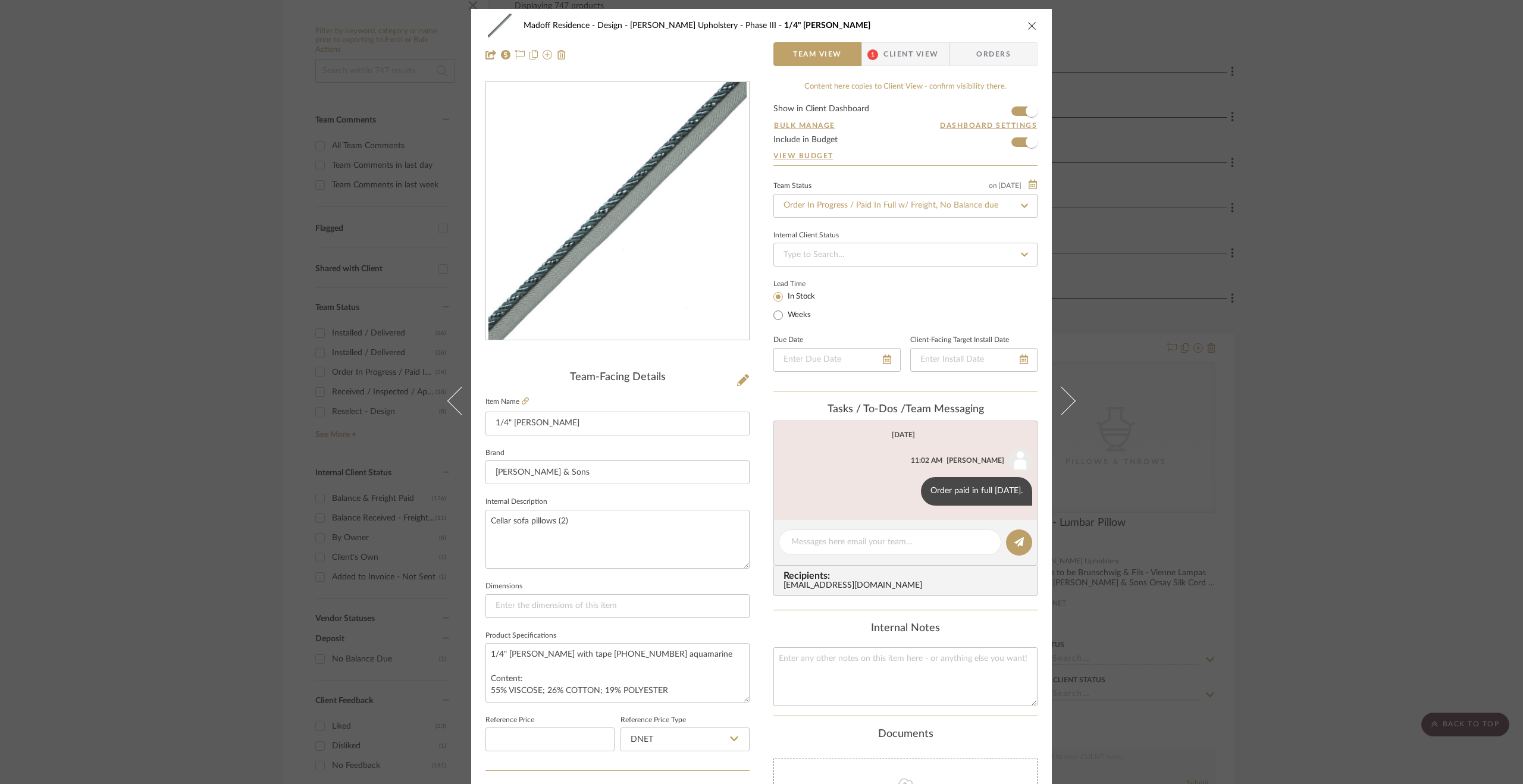
click at [1058, 385] on button at bounding box center [1069, 401] width 33 height 784
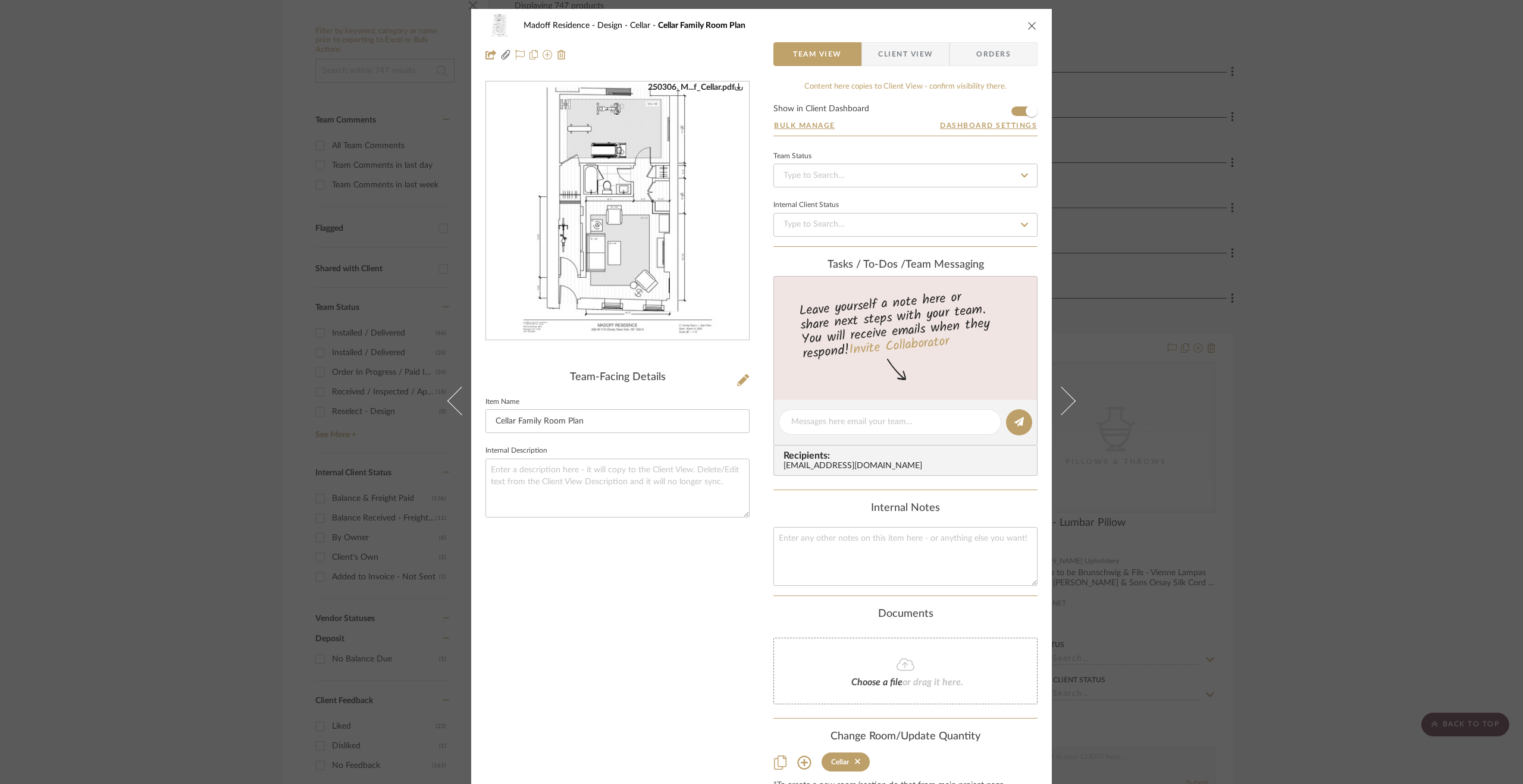
click at [1362, 318] on div "Madoff Residence - Design Cellar Cellar Family Room Plan Team View Client View …" at bounding box center [761, 392] width 1523 height 784
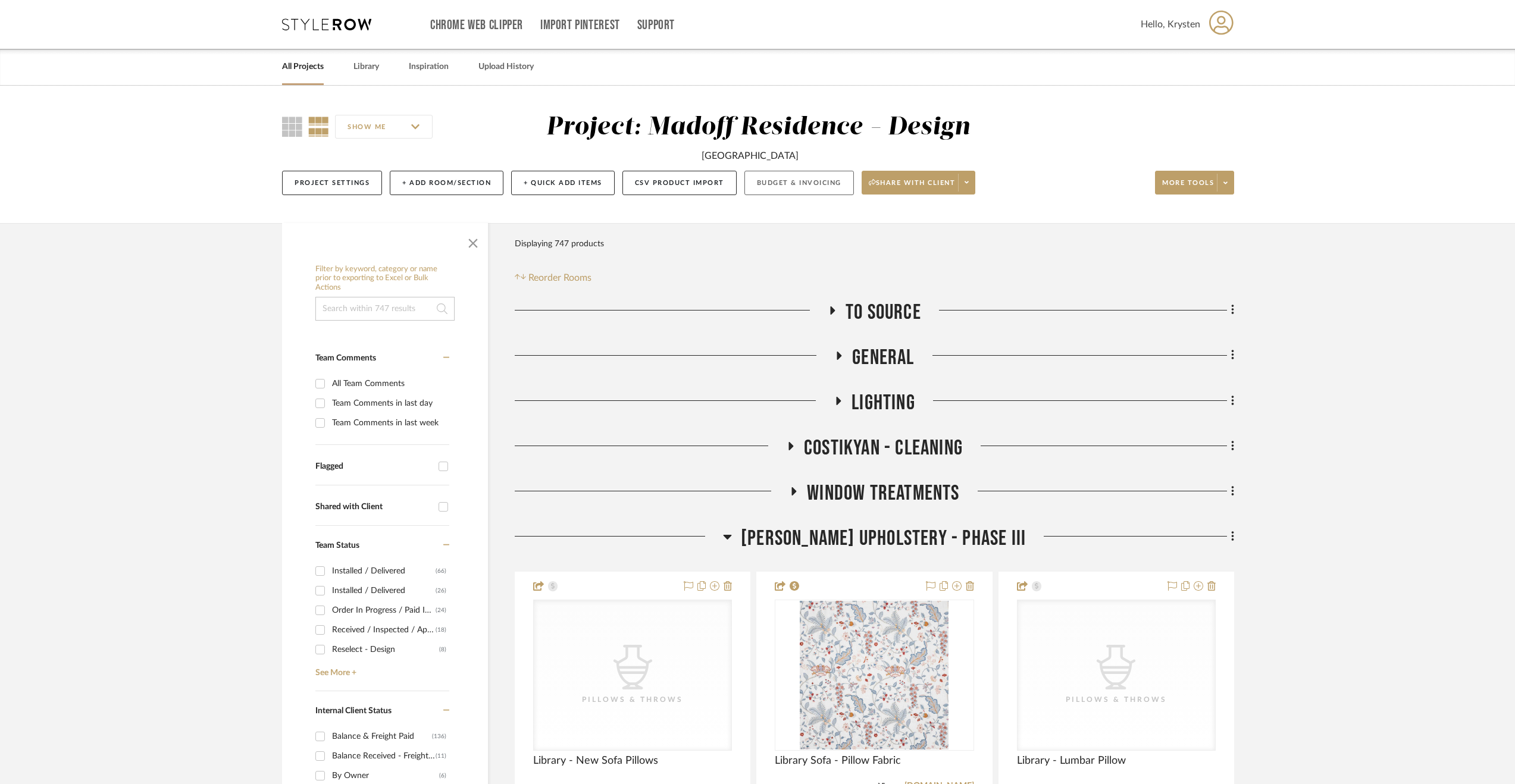
click at [820, 180] on button "Budget & Invoicing" at bounding box center [799, 182] width 109 height 24
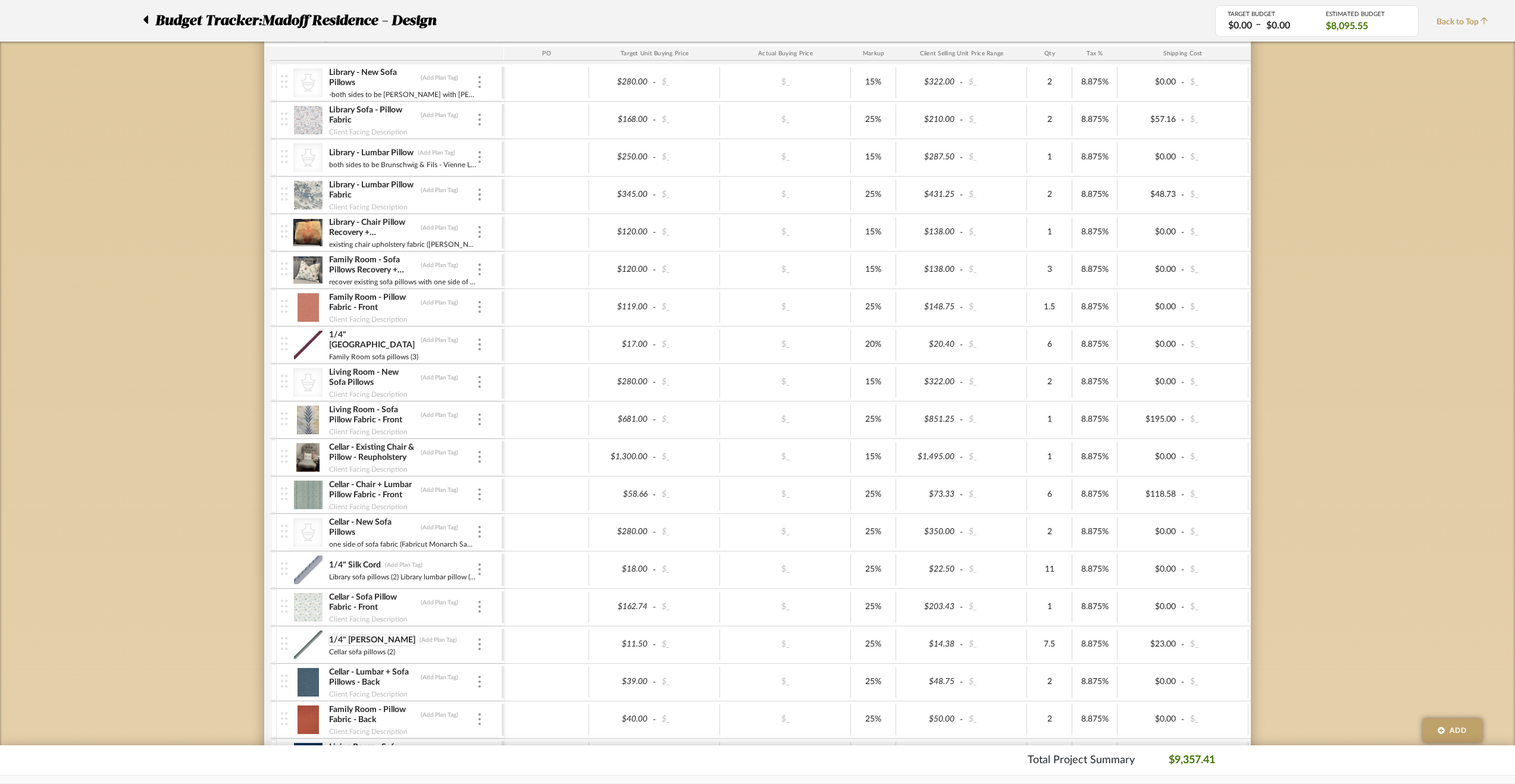
scroll to position [535, 0]
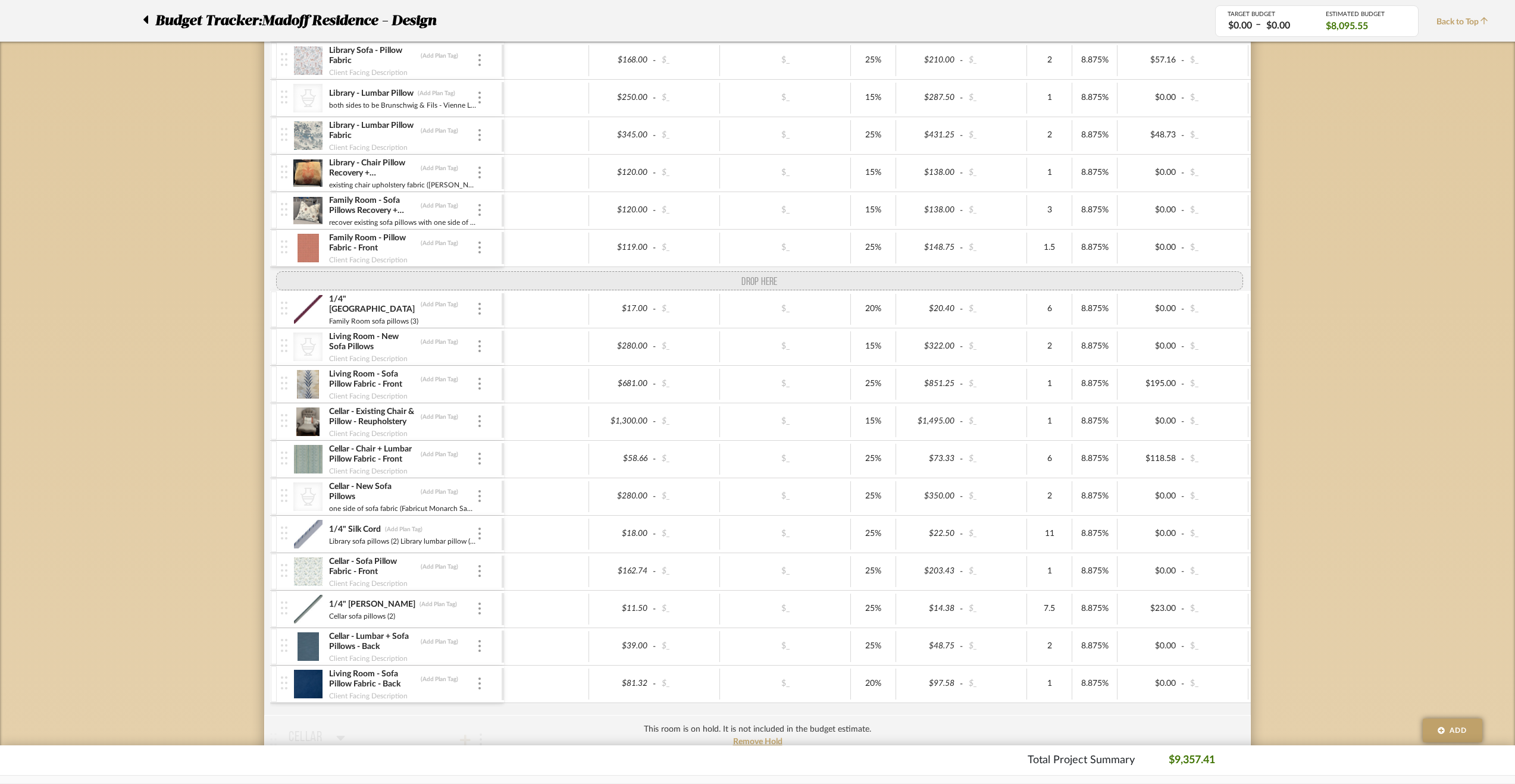
drag, startPoint x: 284, startPoint y: 659, endPoint x: 292, endPoint y: 264, distance: 395.1
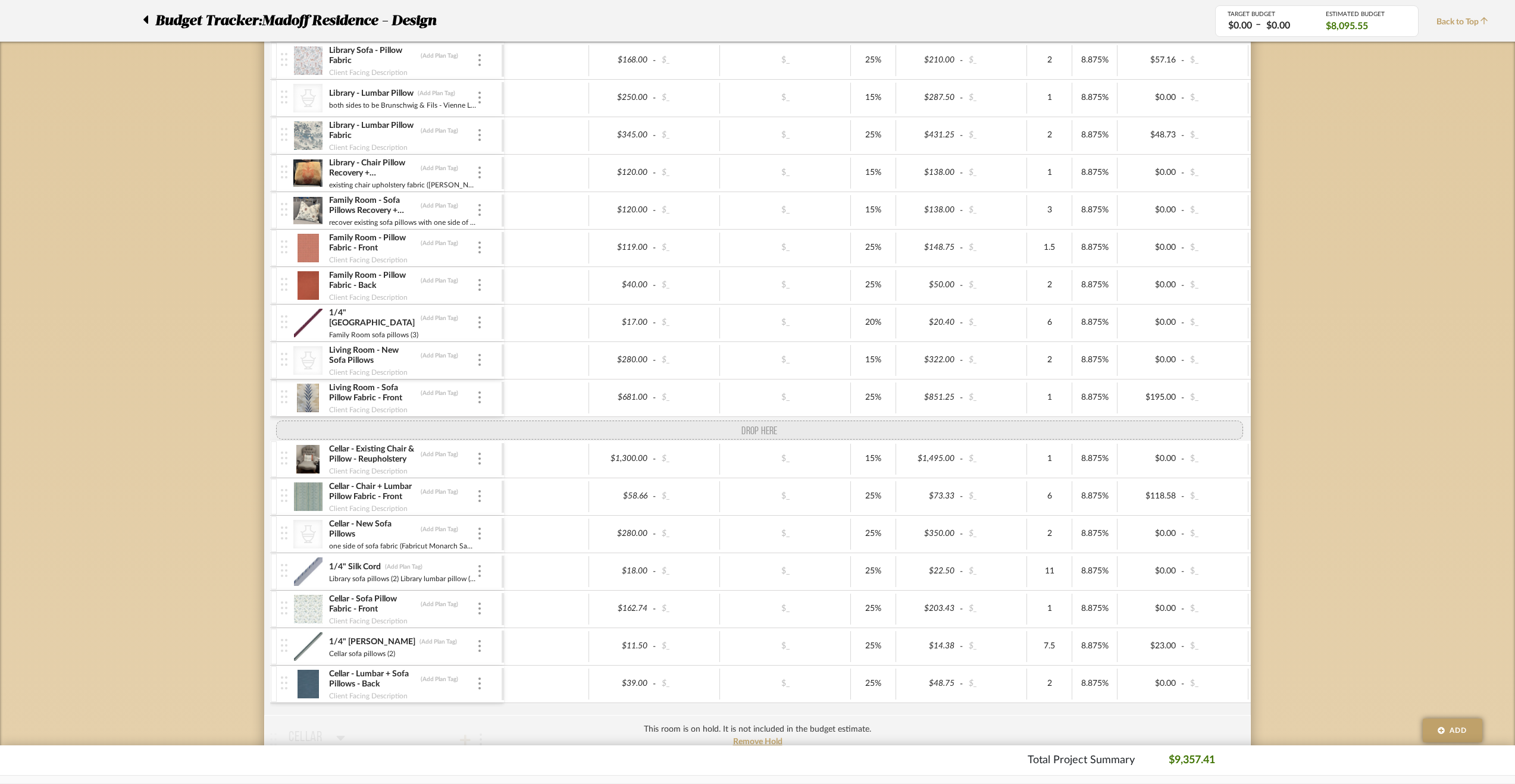
drag, startPoint x: 284, startPoint y: 695, endPoint x: 301, endPoint y: 426, distance: 269.5
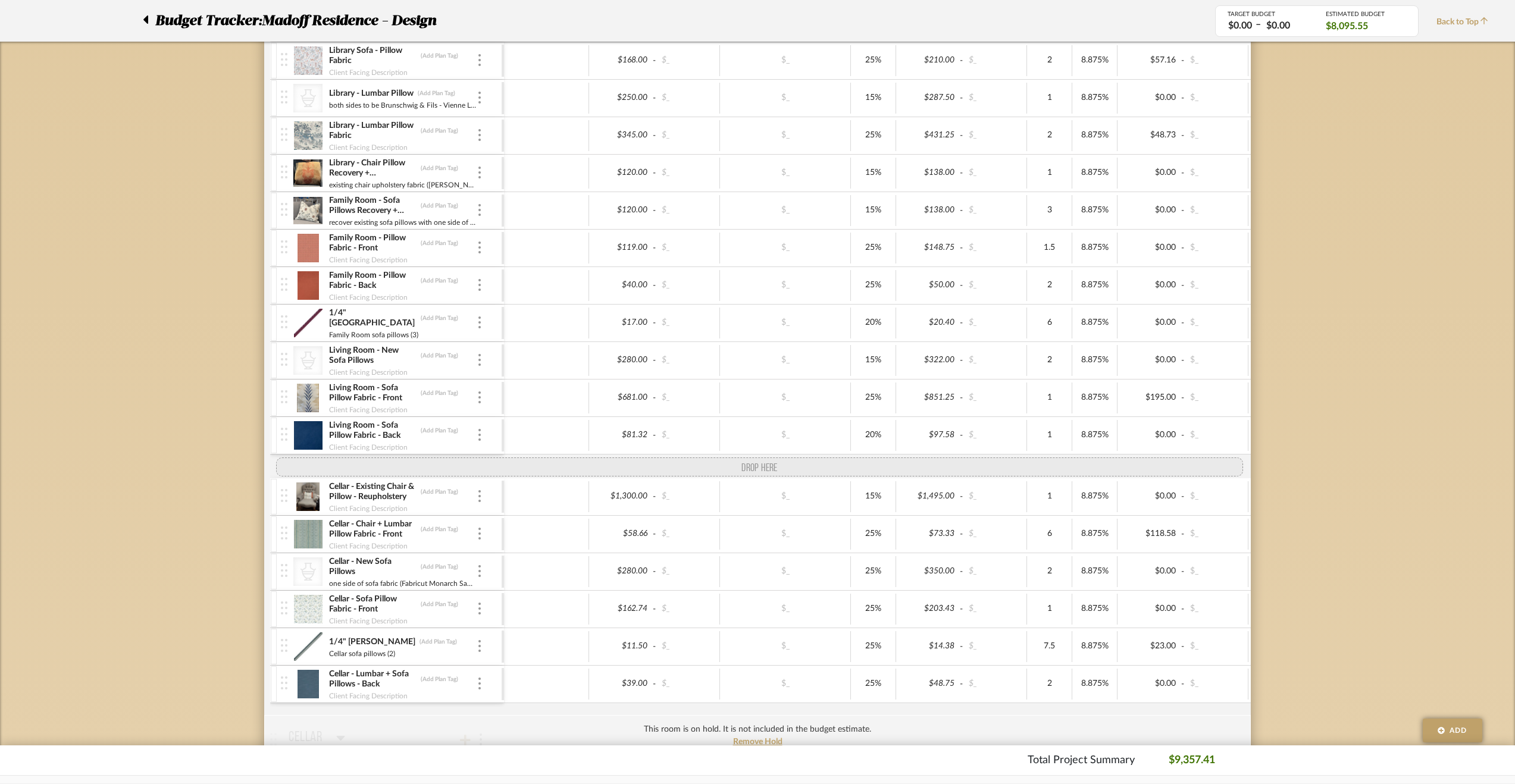
drag, startPoint x: 282, startPoint y: 580, endPoint x: 293, endPoint y: 467, distance: 113.5
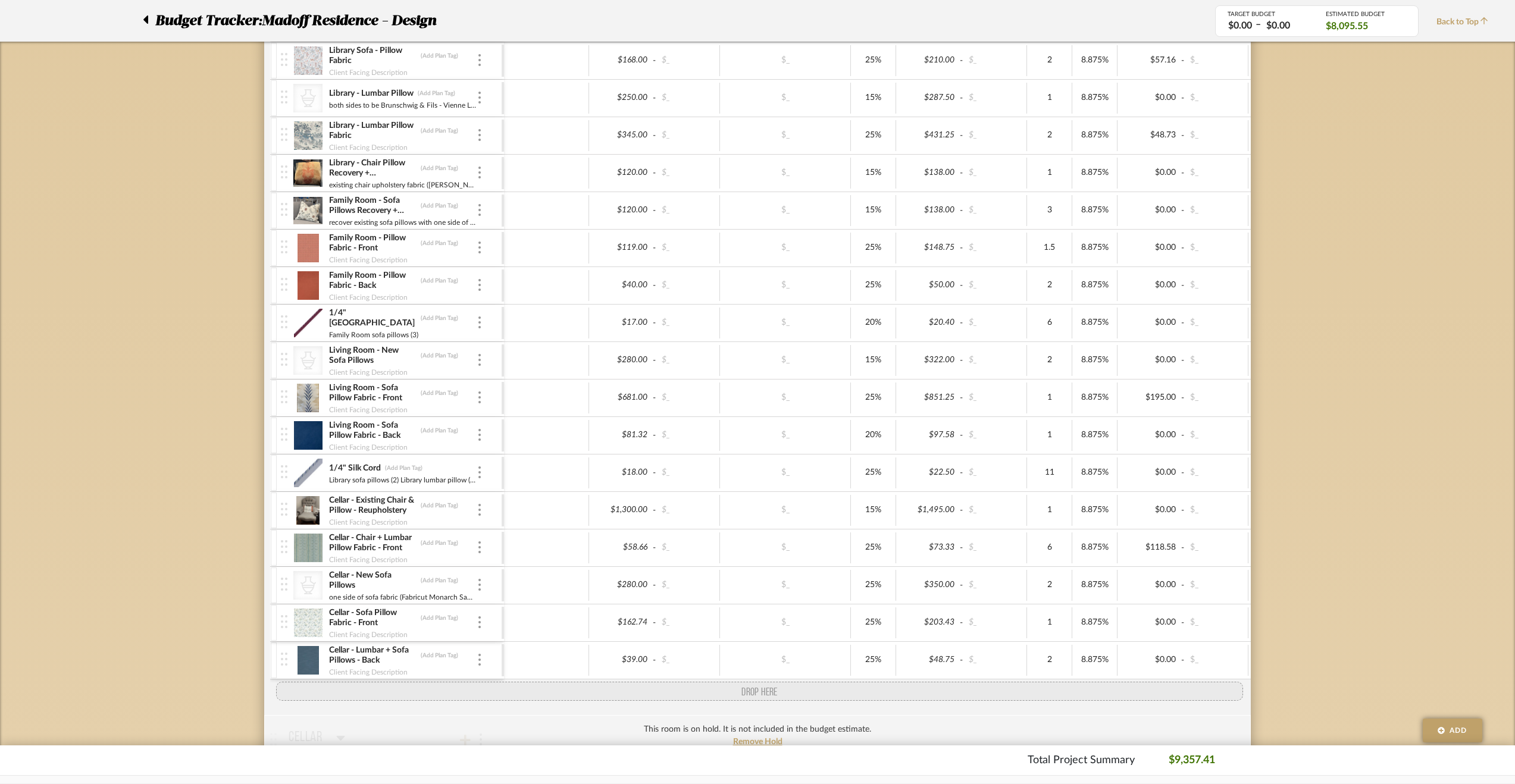
drag, startPoint x: 282, startPoint y: 652, endPoint x: 284, endPoint y: 687, distance: 35.1
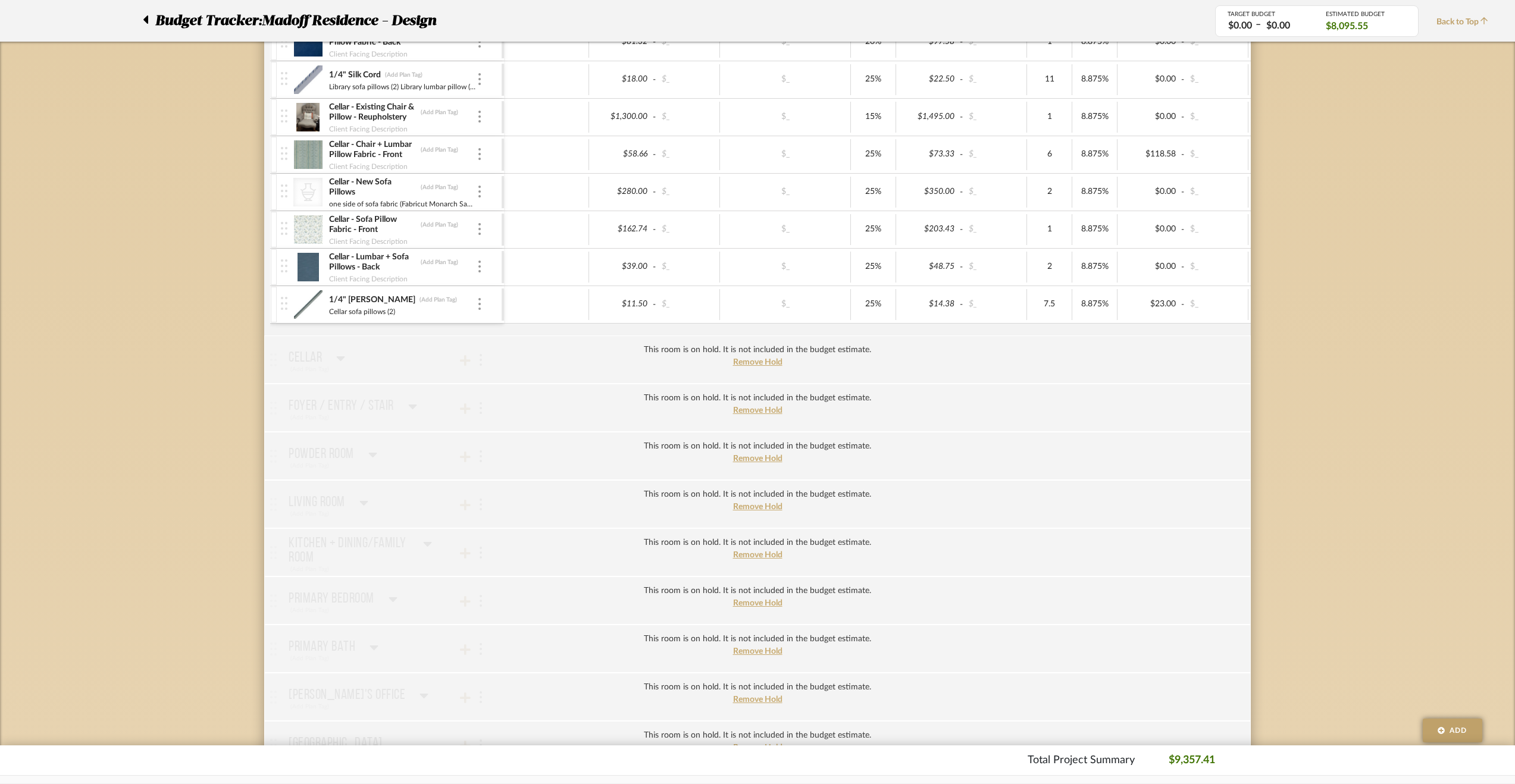
scroll to position [952, 0]
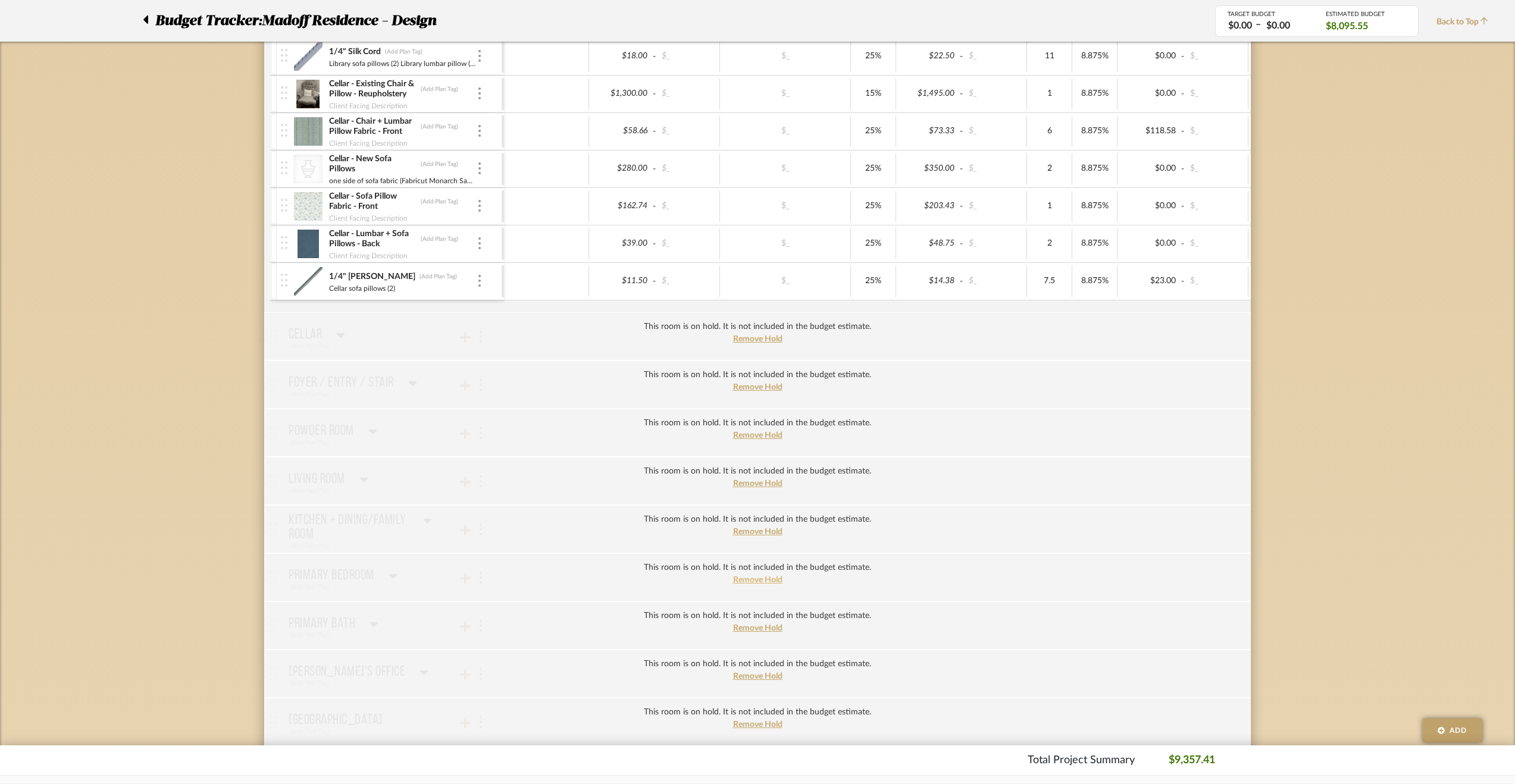
click at [749, 576] on span "Remove Hold" at bounding box center [758, 579] width 50 height 8
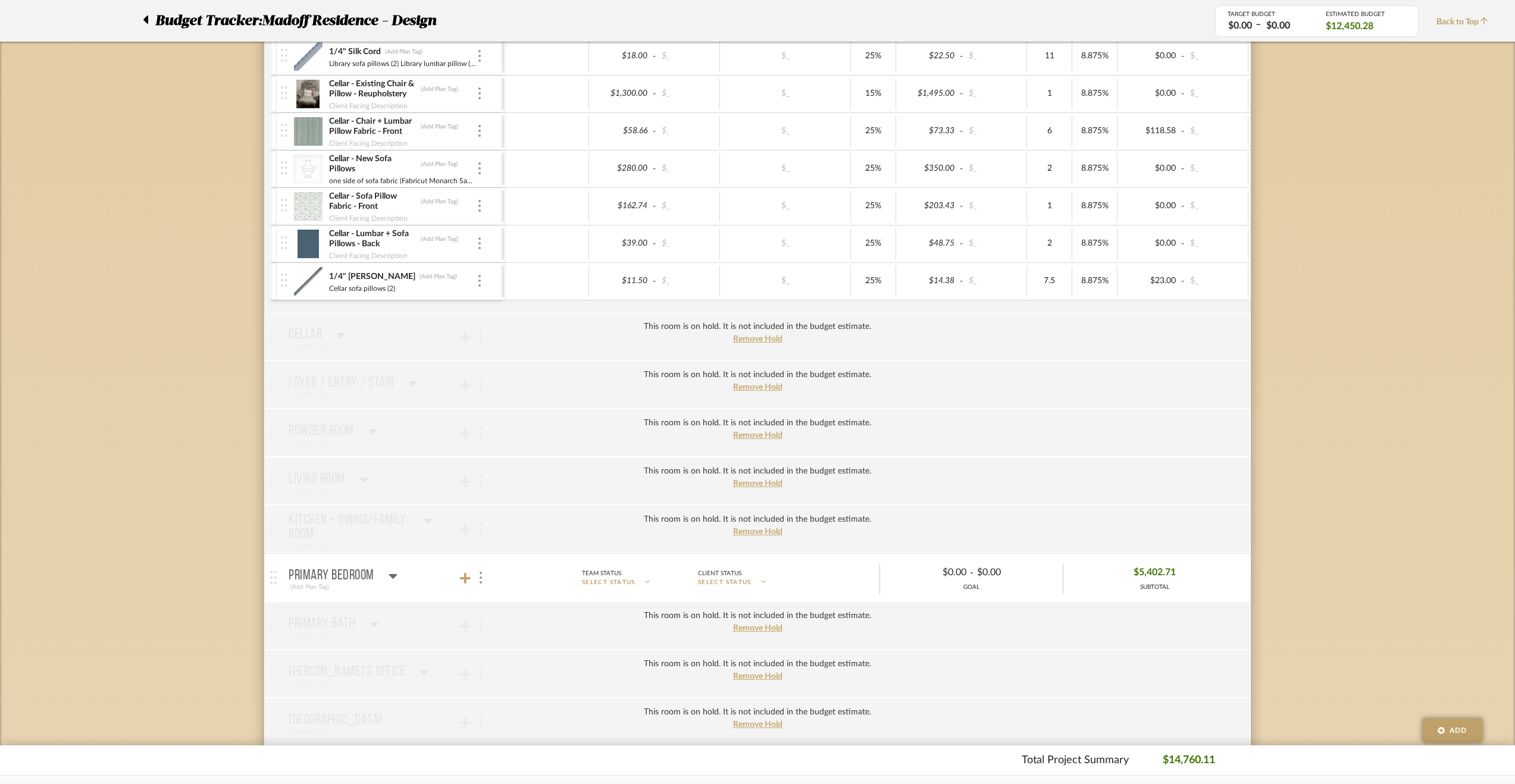
click at [400, 566] on mat-panel-title "Primary Bedroom (Add Plan Tag)" at bounding box center [393, 577] width 210 height 29
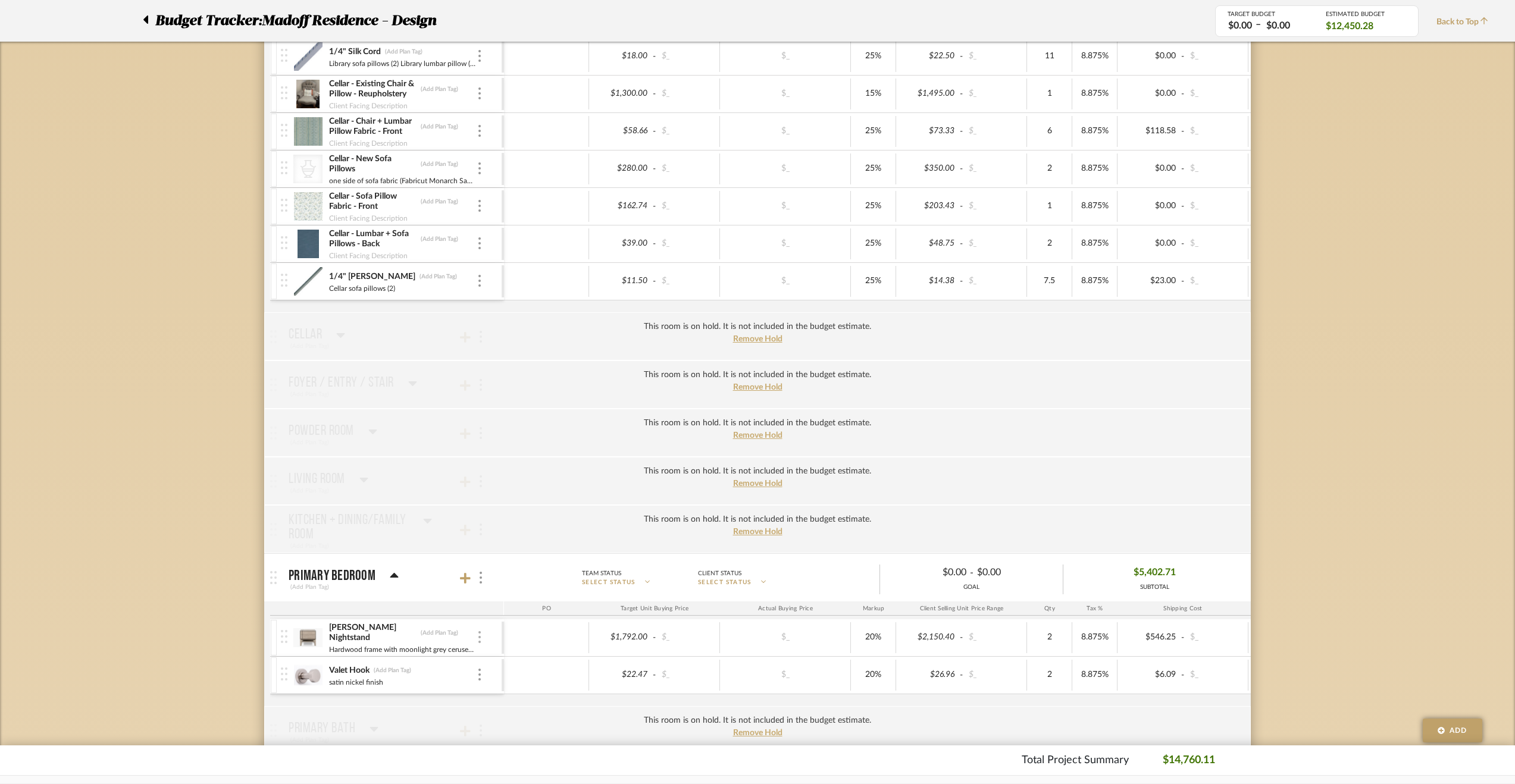
click at [481, 631] on div at bounding box center [480, 638] width 6 height 13
click at [519, 651] on span "Manage Item" at bounding box center [538, 656] width 71 height 10
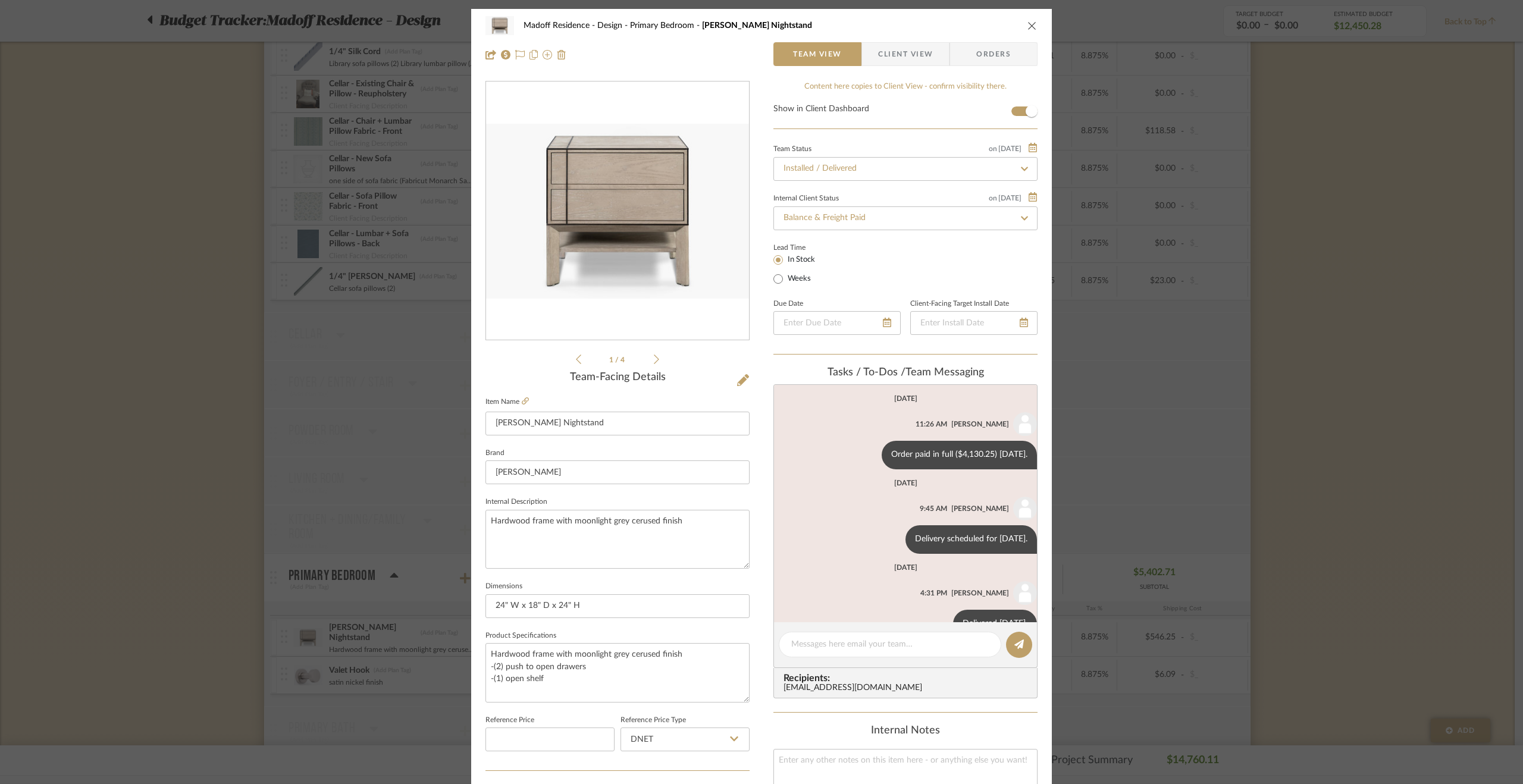
scroll to position [31, 0]
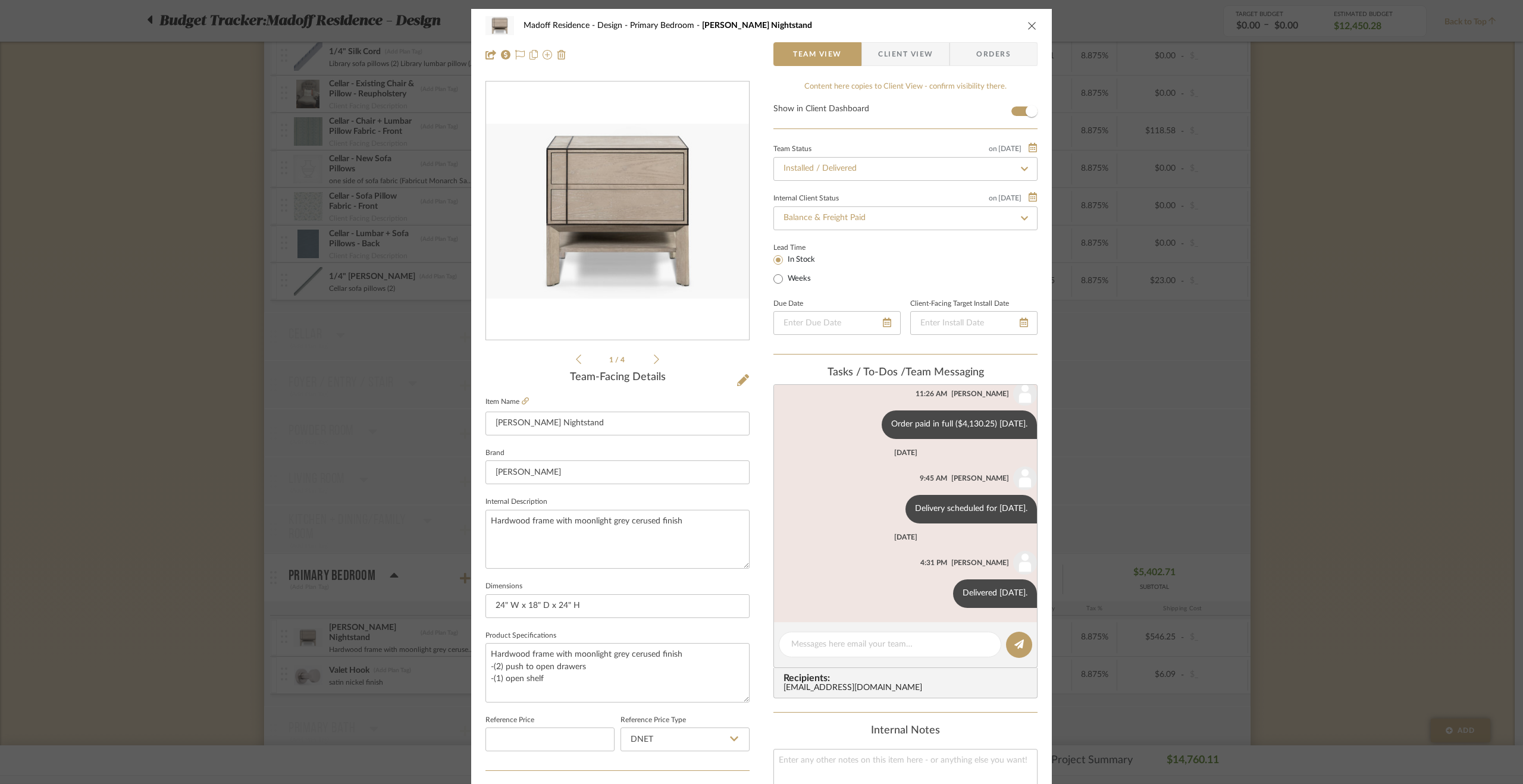
click at [1030, 27] on icon "close" at bounding box center [1032, 25] width 9 height 9
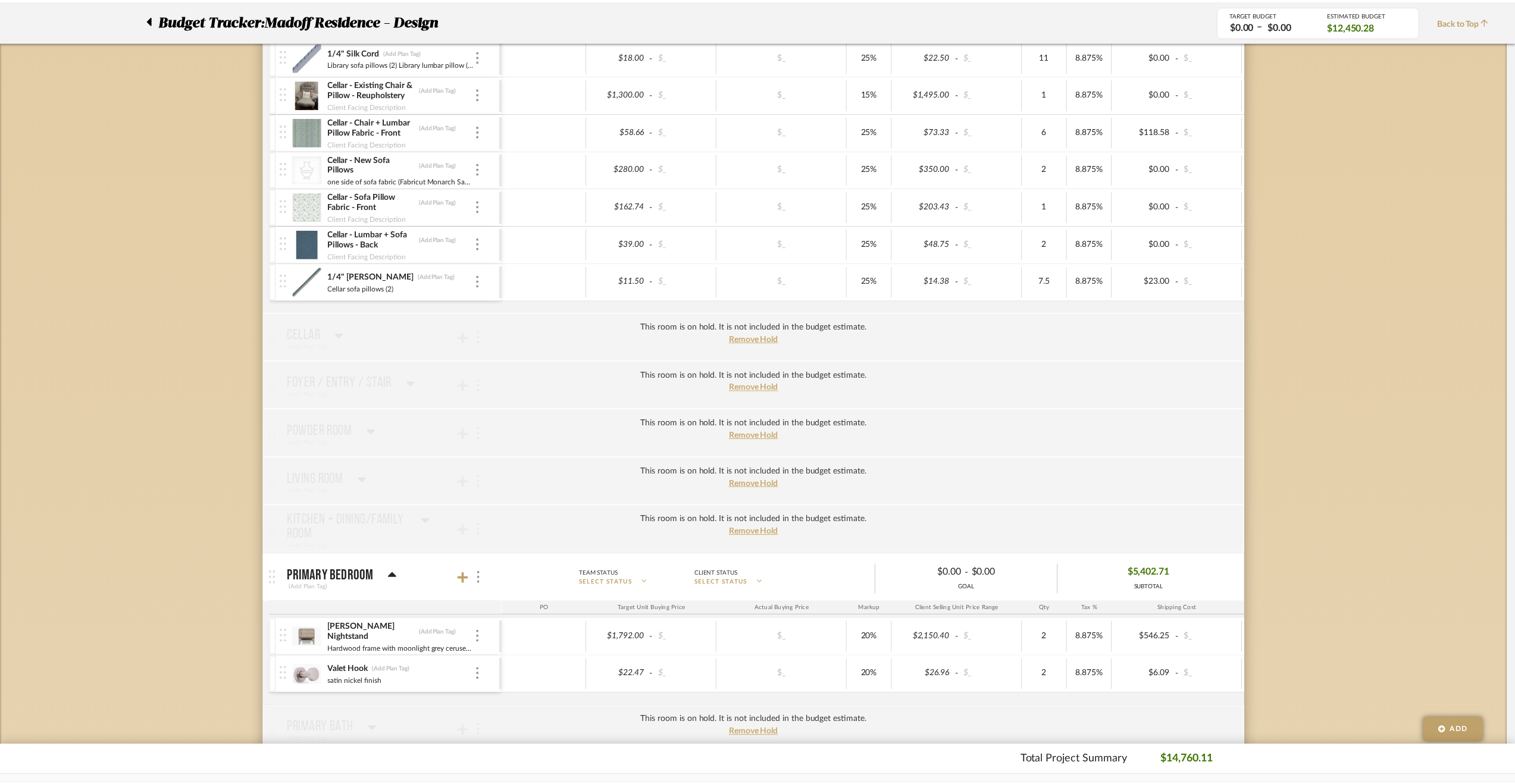
scroll to position [952, 0]
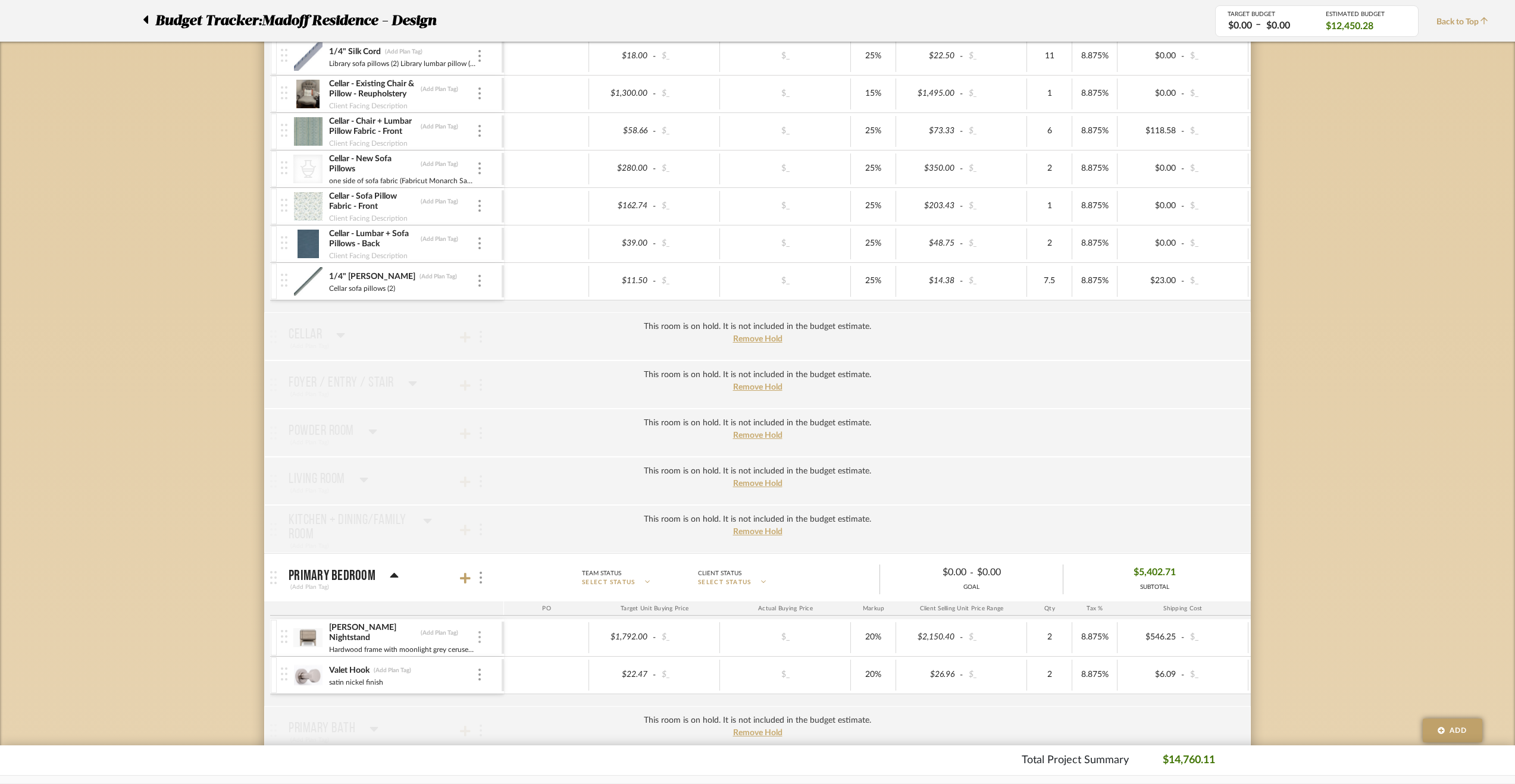
click at [478, 631] on img at bounding box center [480, 637] width 2 height 12
click at [525, 710] on button "Remove Item" at bounding box center [530, 719] width 107 height 29
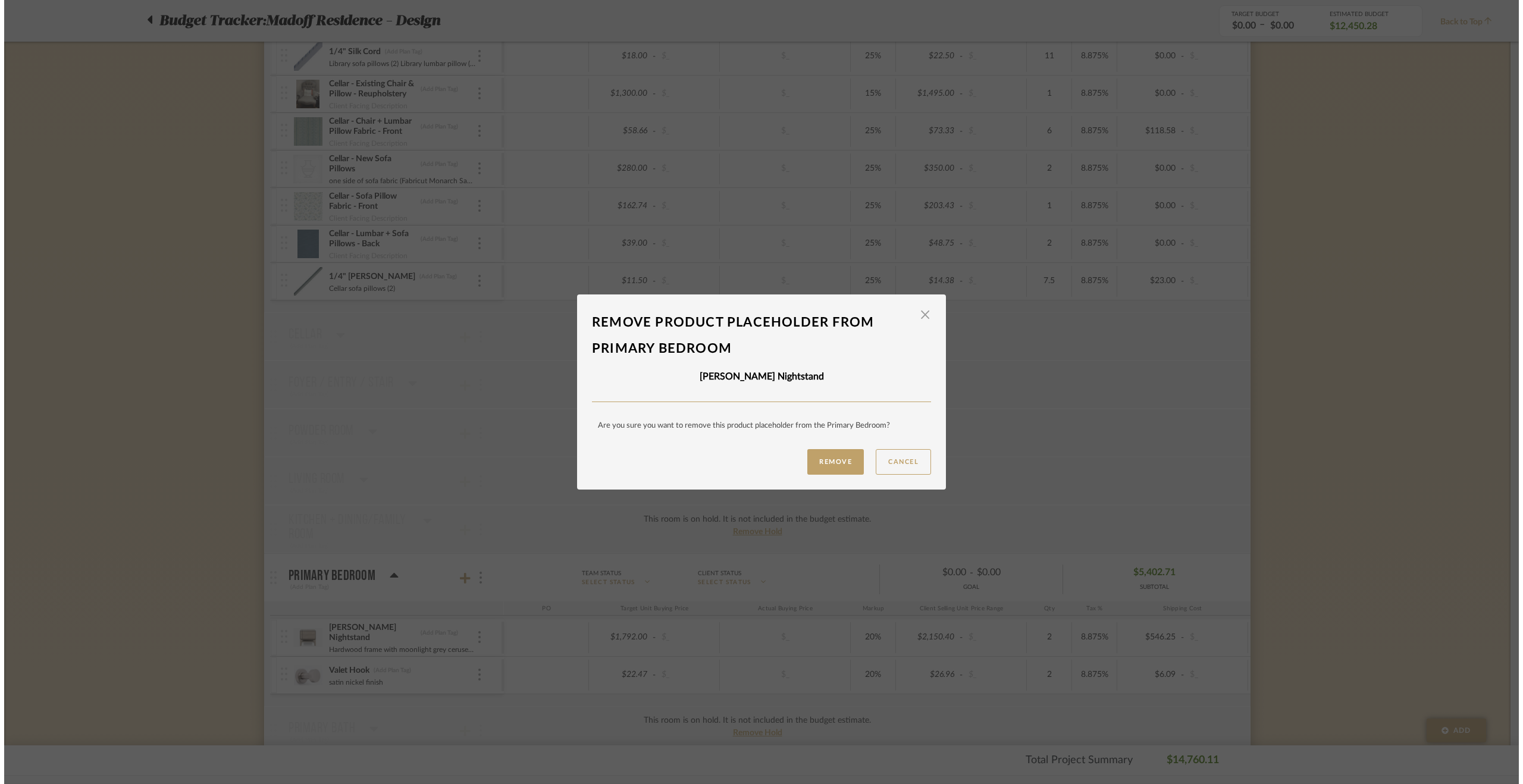
scroll to position [0, 0]
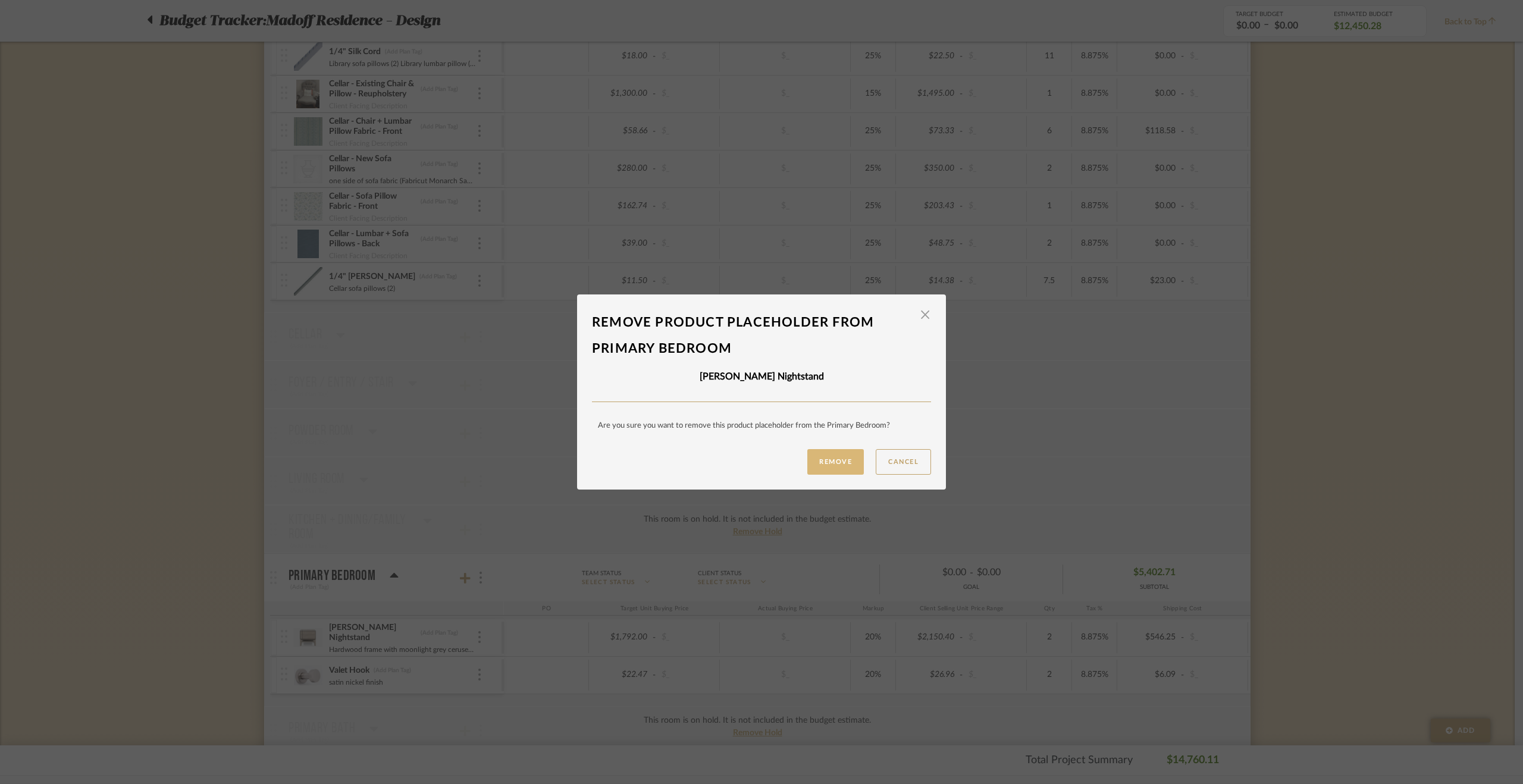
click at [844, 457] on button "Remove" at bounding box center [835, 461] width 56 height 25
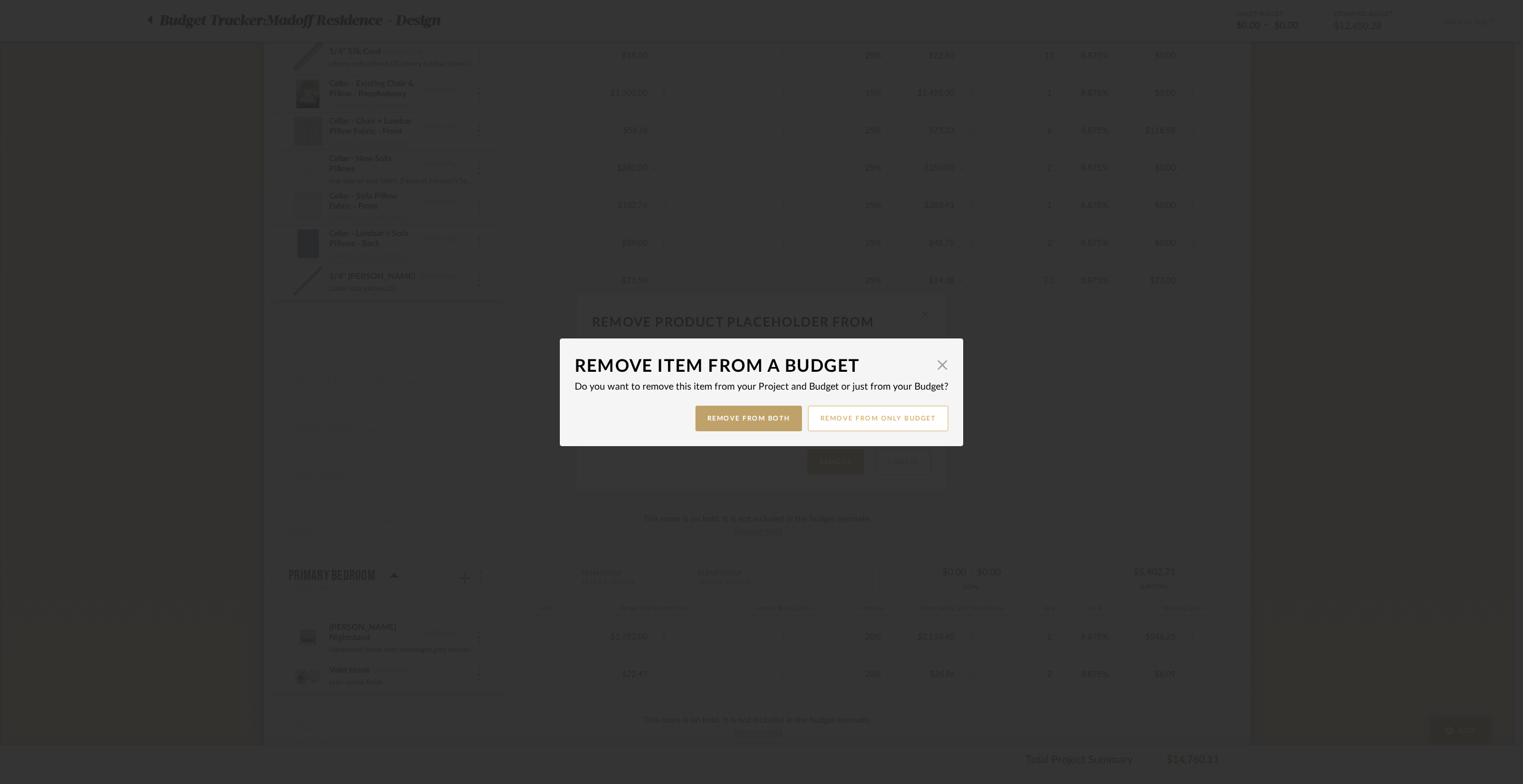
click at [904, 426] on button "Remove from only Budget" at bounding box center [878, 418] width 141 height 25
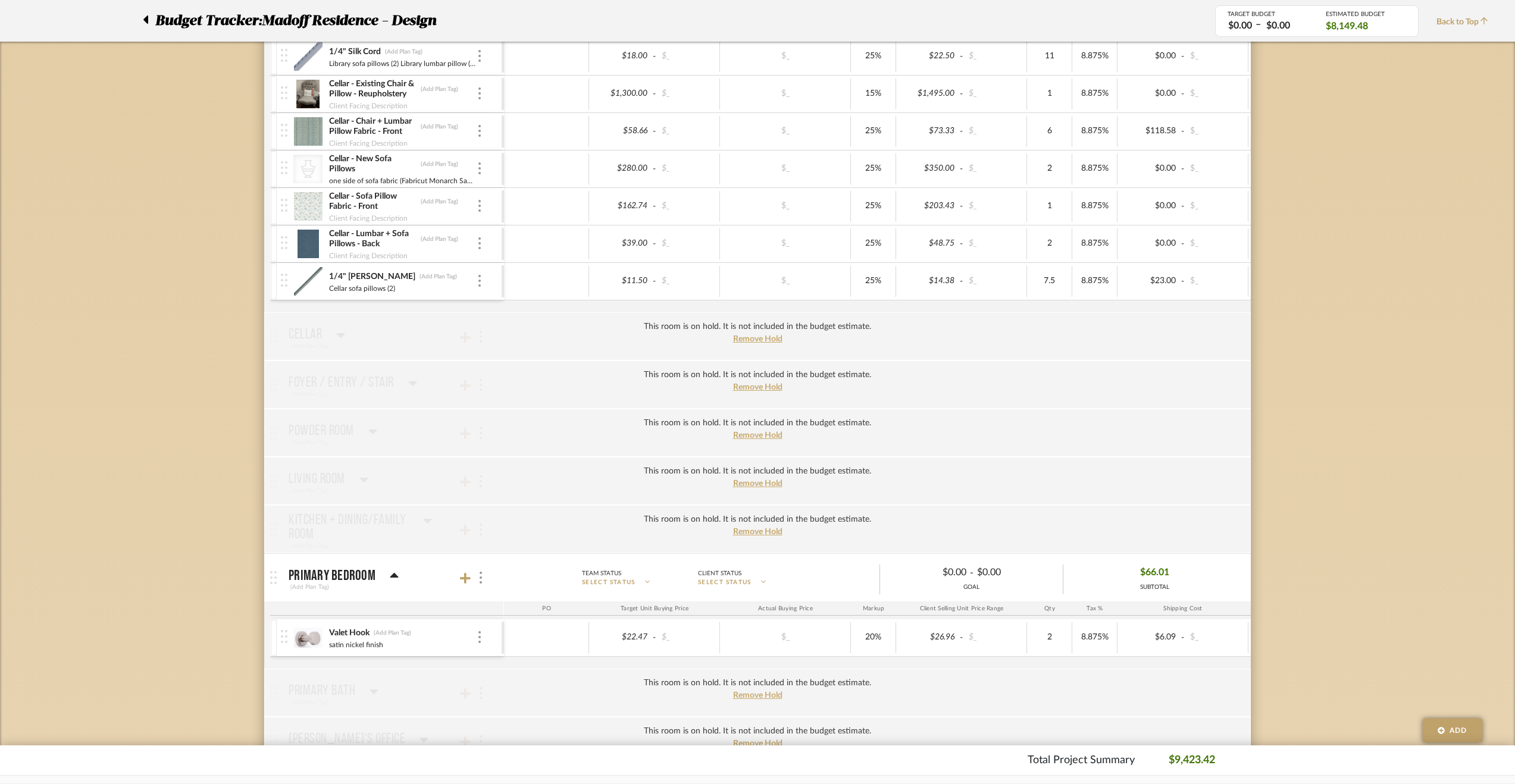
scroll to position [1190, 0]
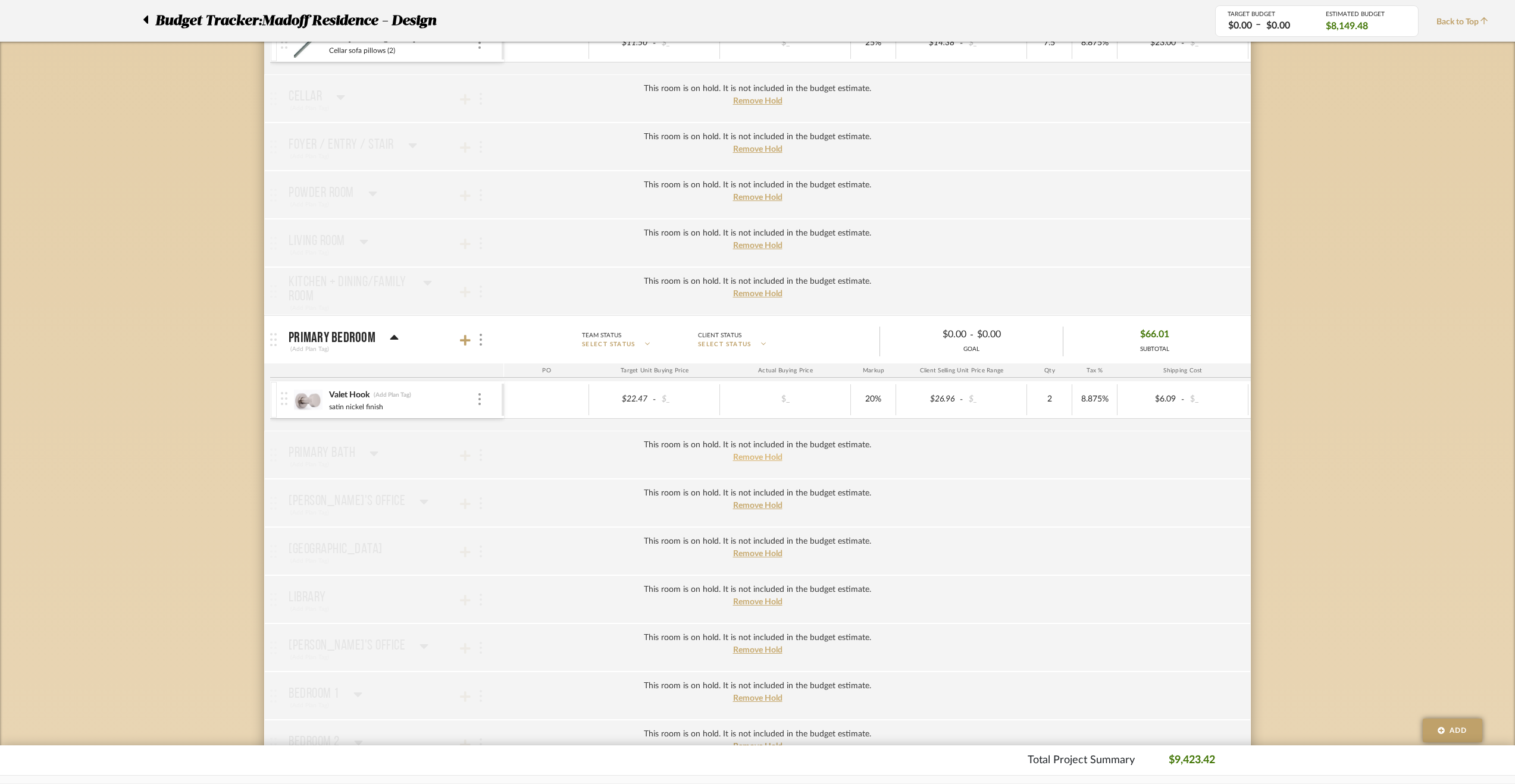
click at [746, 453] on span "Remove Hold" at bounding box center [758, 457] width 50 height 8
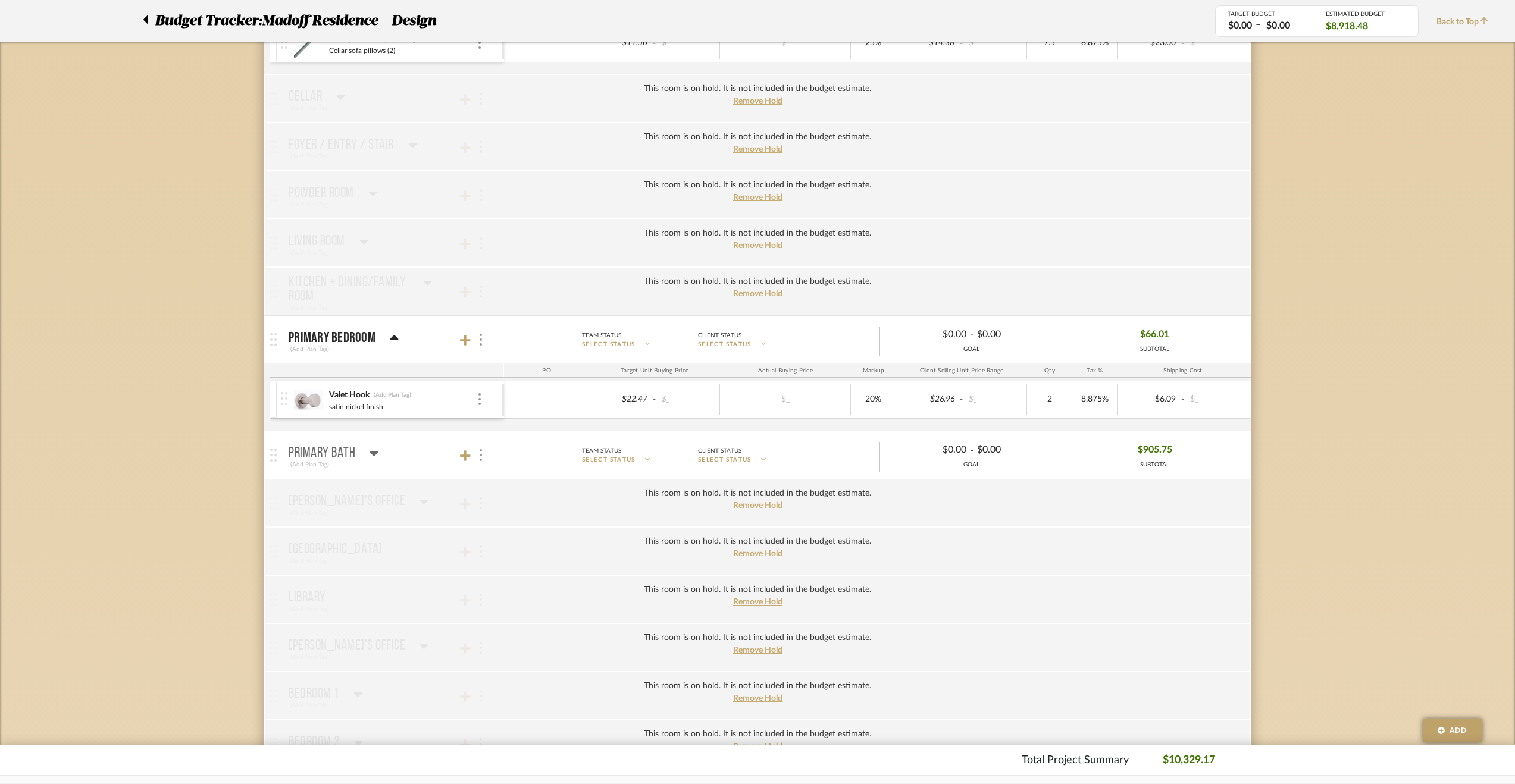
click at [375, 441] on div "Primary Bath (Add Plan Tag)" at bounding box center [333, 455] width 90 height 29
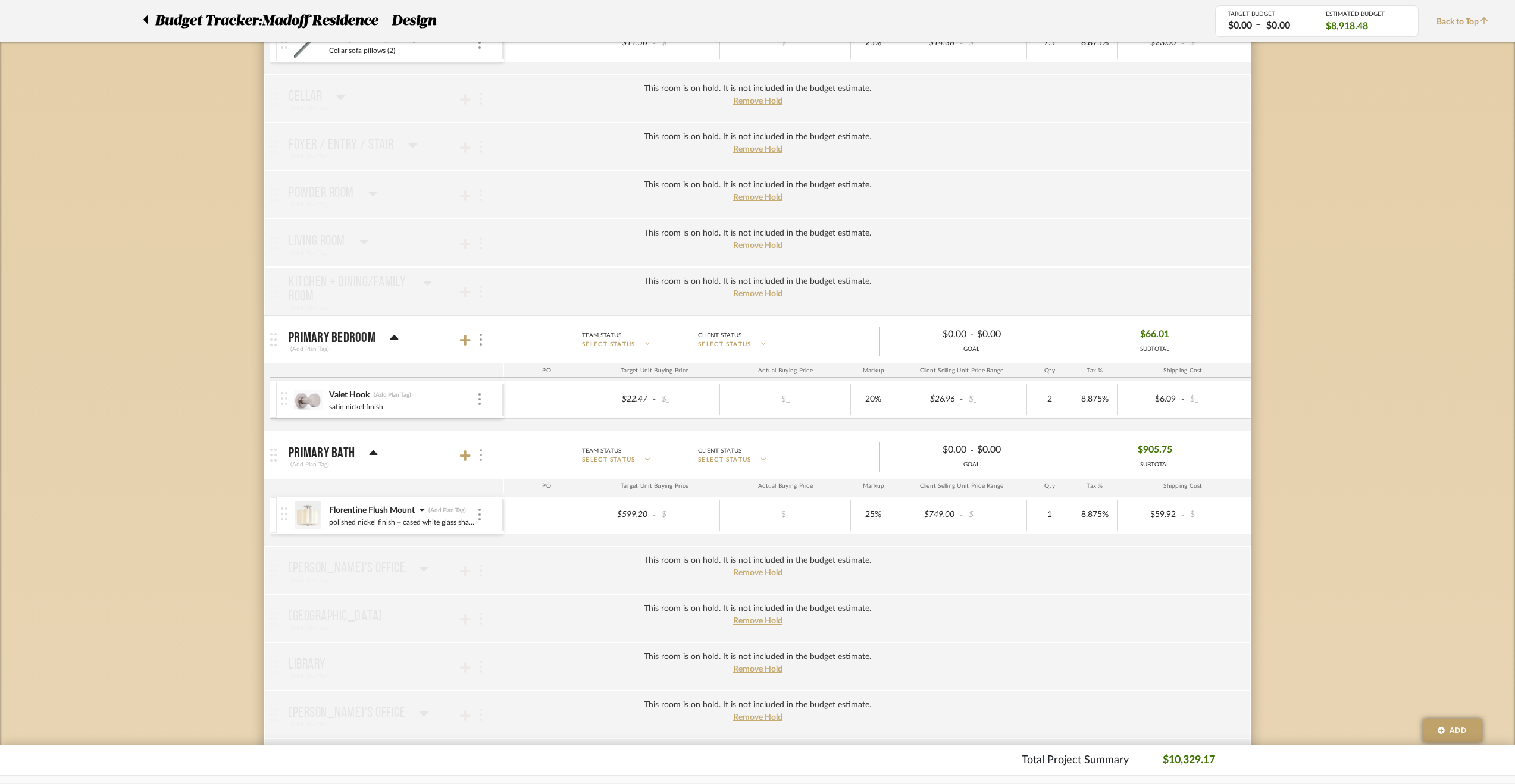
click at [484, 447] on div at bounding box center [480, 455] width 12 height 16
click at [545, 545] on span "Put this room on hold and exclude from the budget estimate." at bounding box center [565, 543] width 138 height 22
click at [491, 545] on input "Put this room on hold and exclude from the budget estimate." at bounding box center [485, 543] width 12 height 12
checkbox input "true"
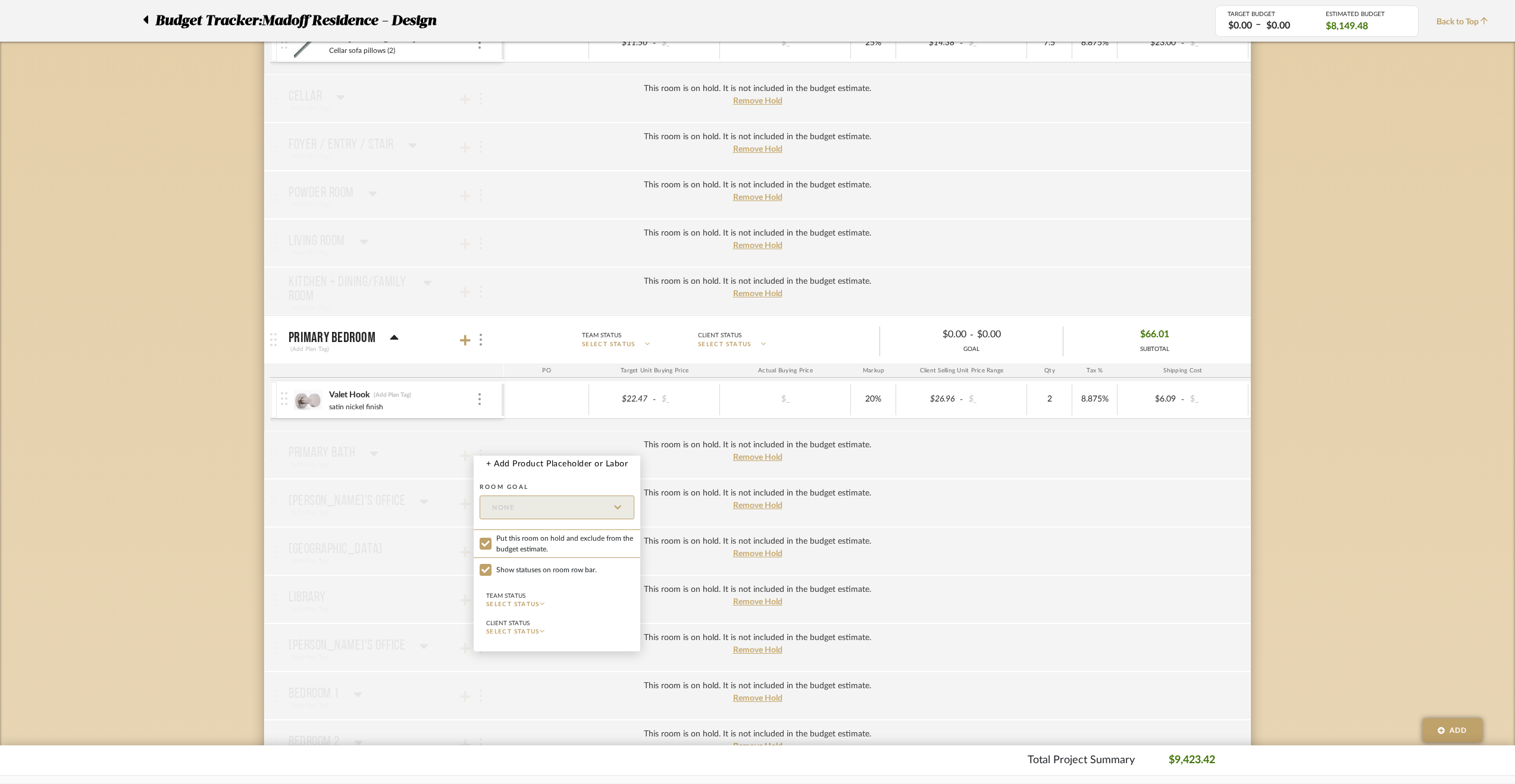
click at [223, 466] on div at bounding box center [758, 392] width 1515 height 784
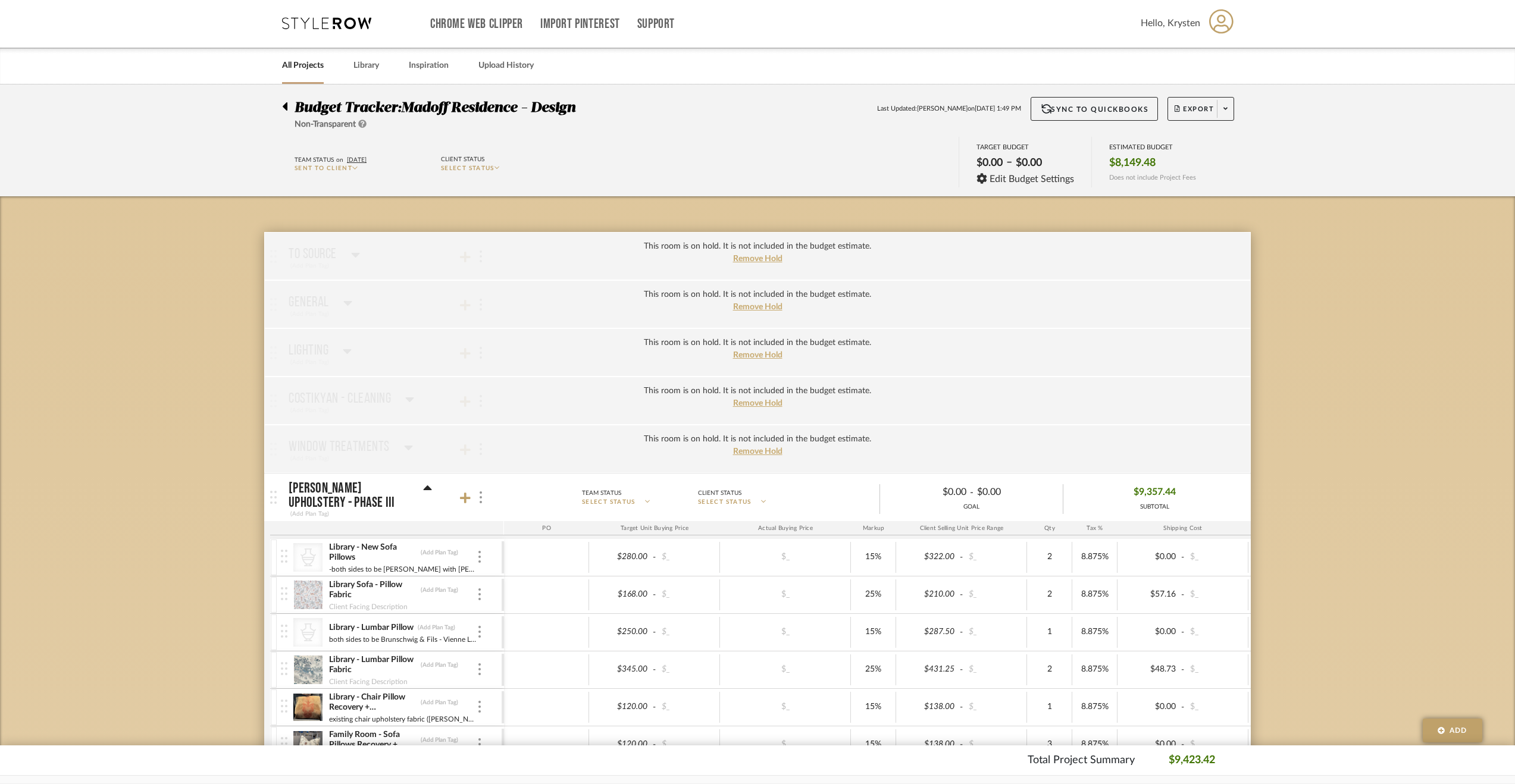
scroll to position [0, 0]
click at [285, 108] on icon at bounding box center [285, 107] width 5 height 8
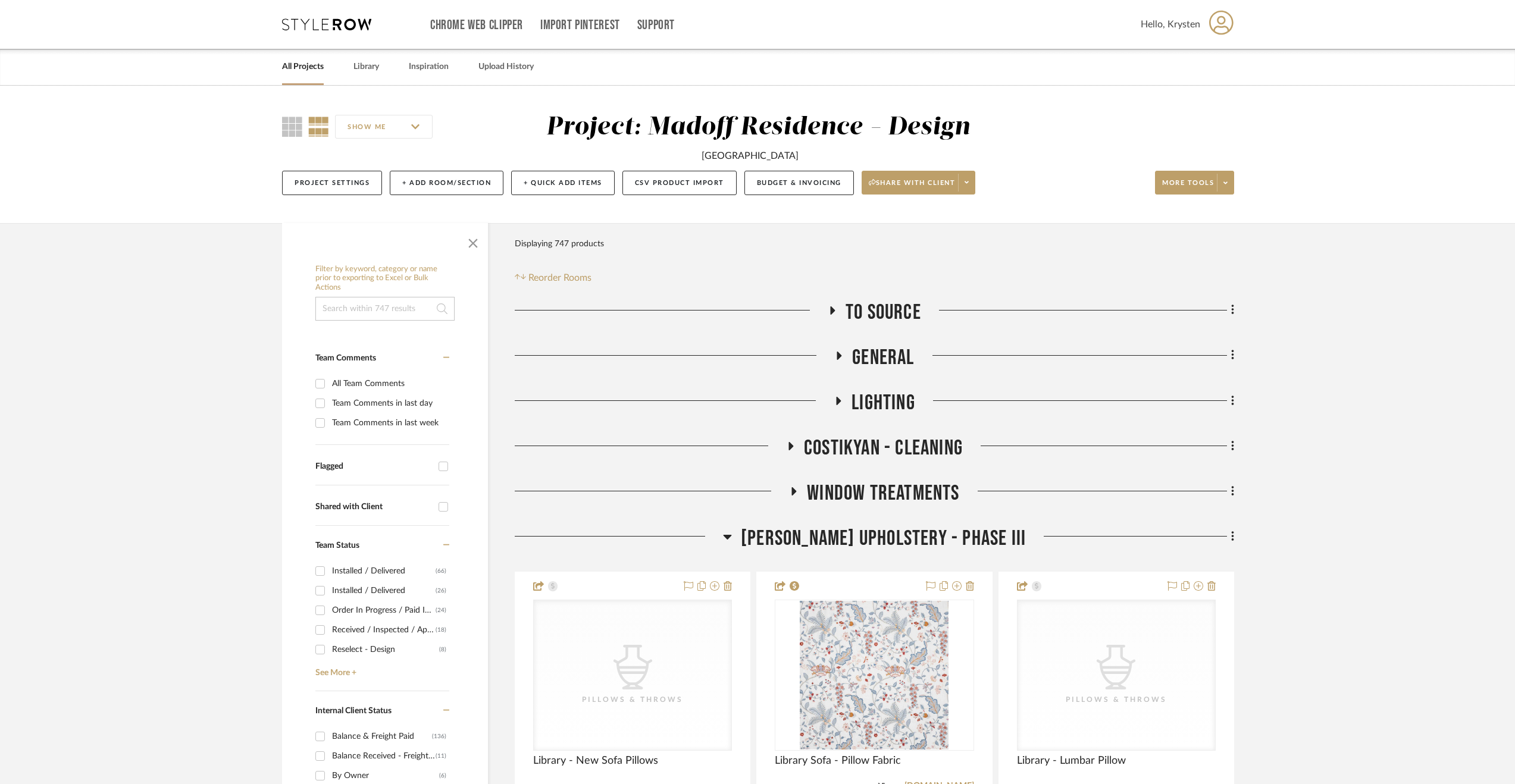
click at [902, 527] on span "[PERSON_NAME] Upholstery - Phase III" at bounding box center [883, 538] width 285 height 25
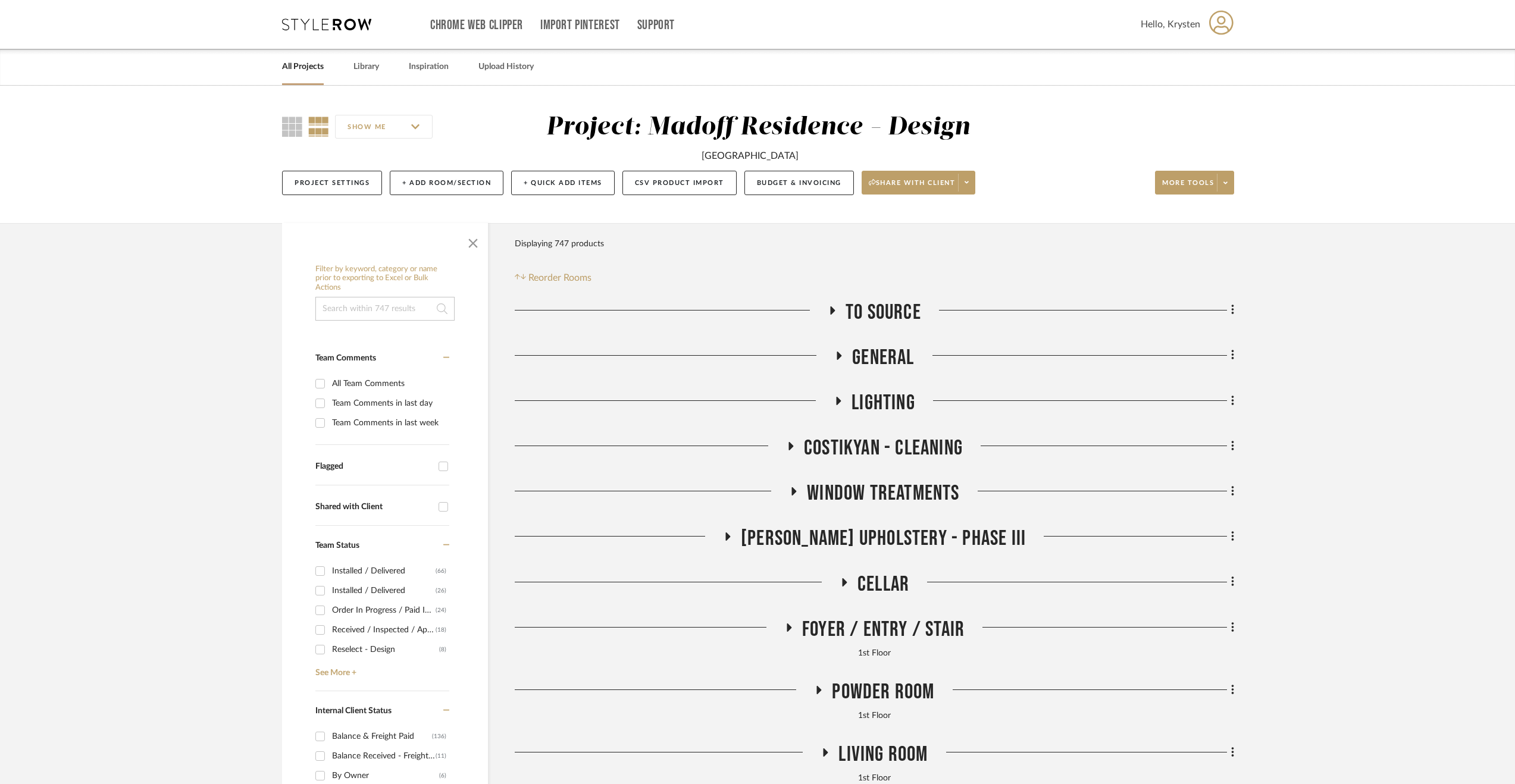
click at [909, 620] on span "Foyer / Entry / Stair" at bounding box center [883, 630] width 163 height 25
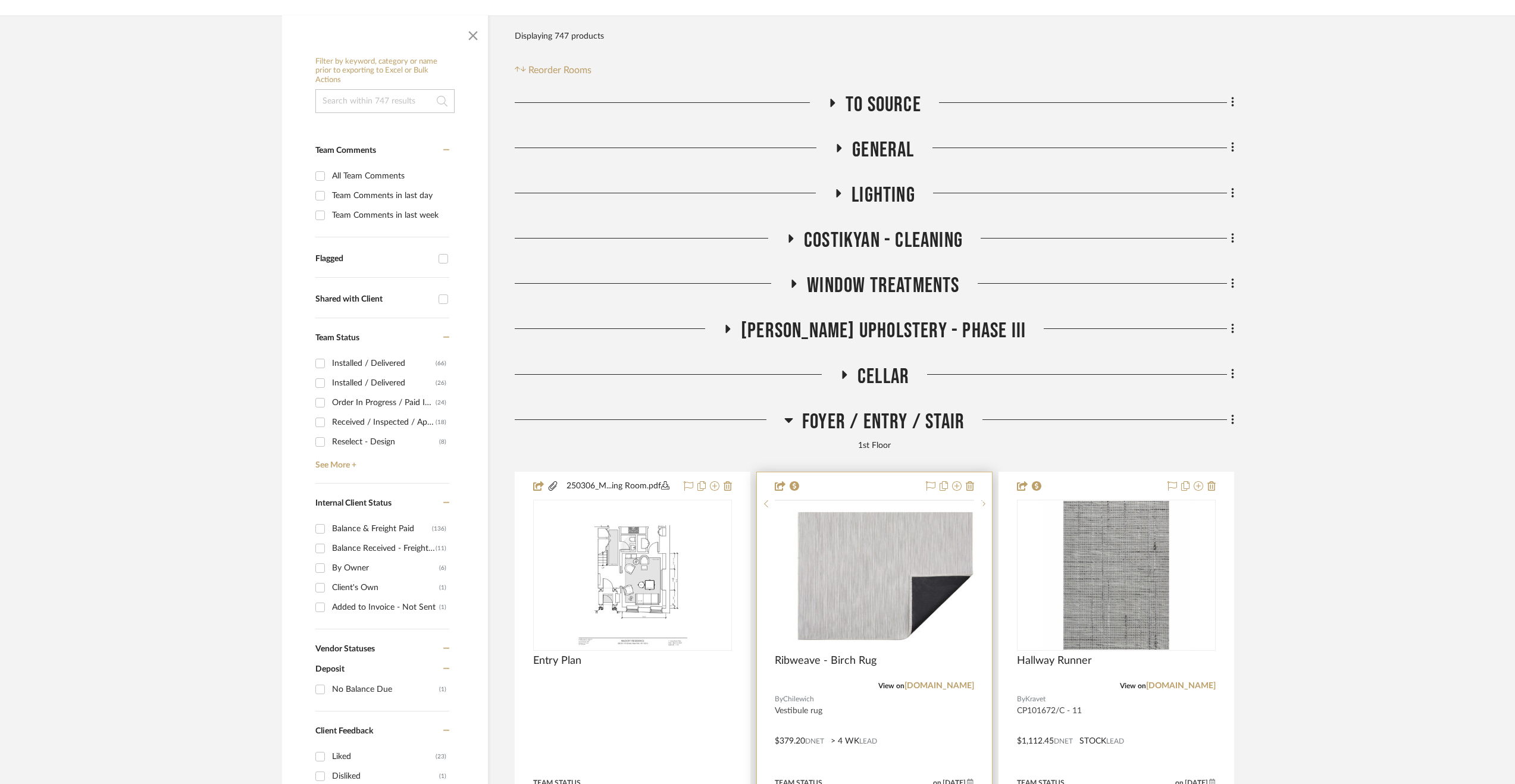
scroll to position [357, 0]
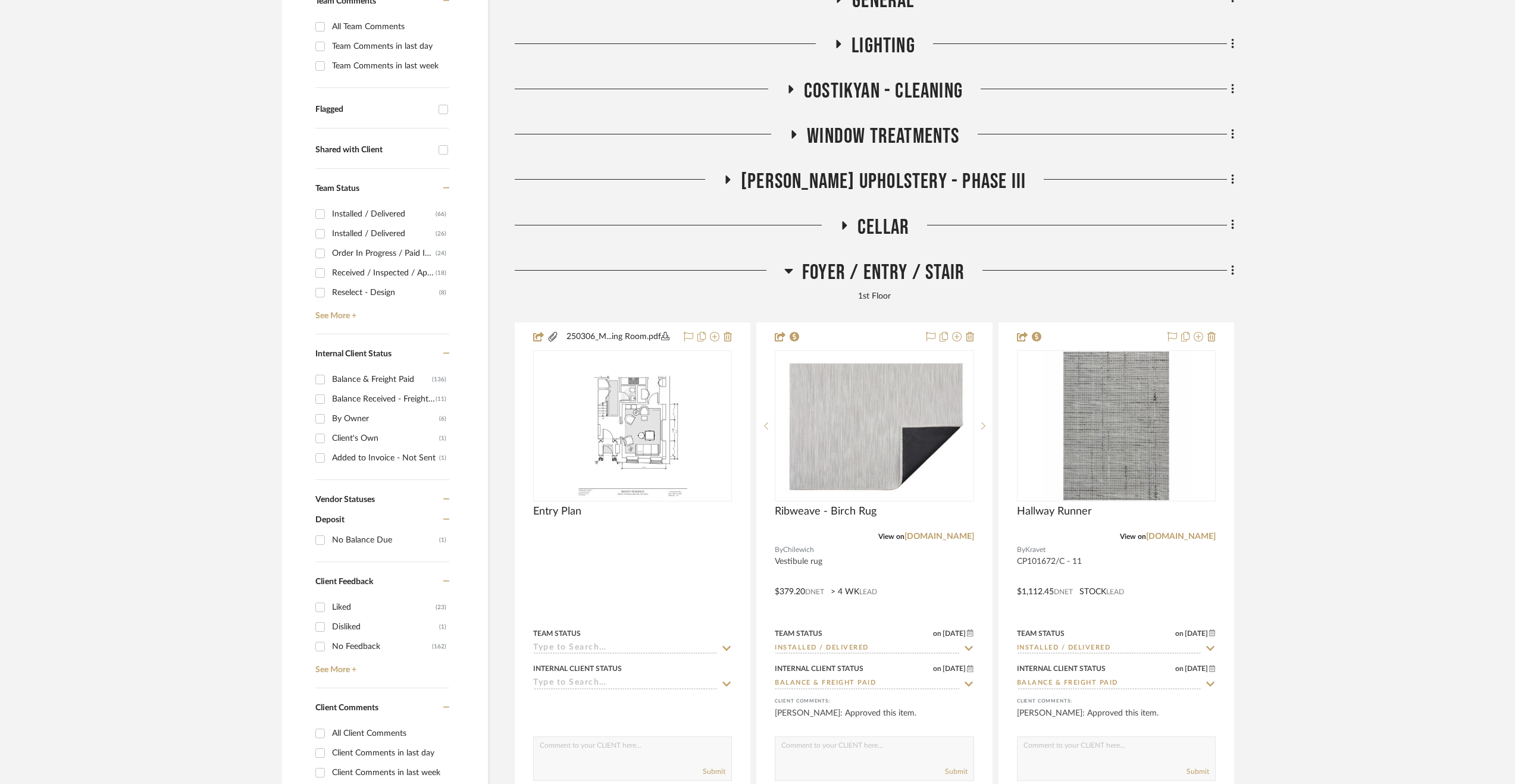
click at [888, 265] on span "Foyer / Entry / Stair" at bounding box center [883, 272] width 163 height 25
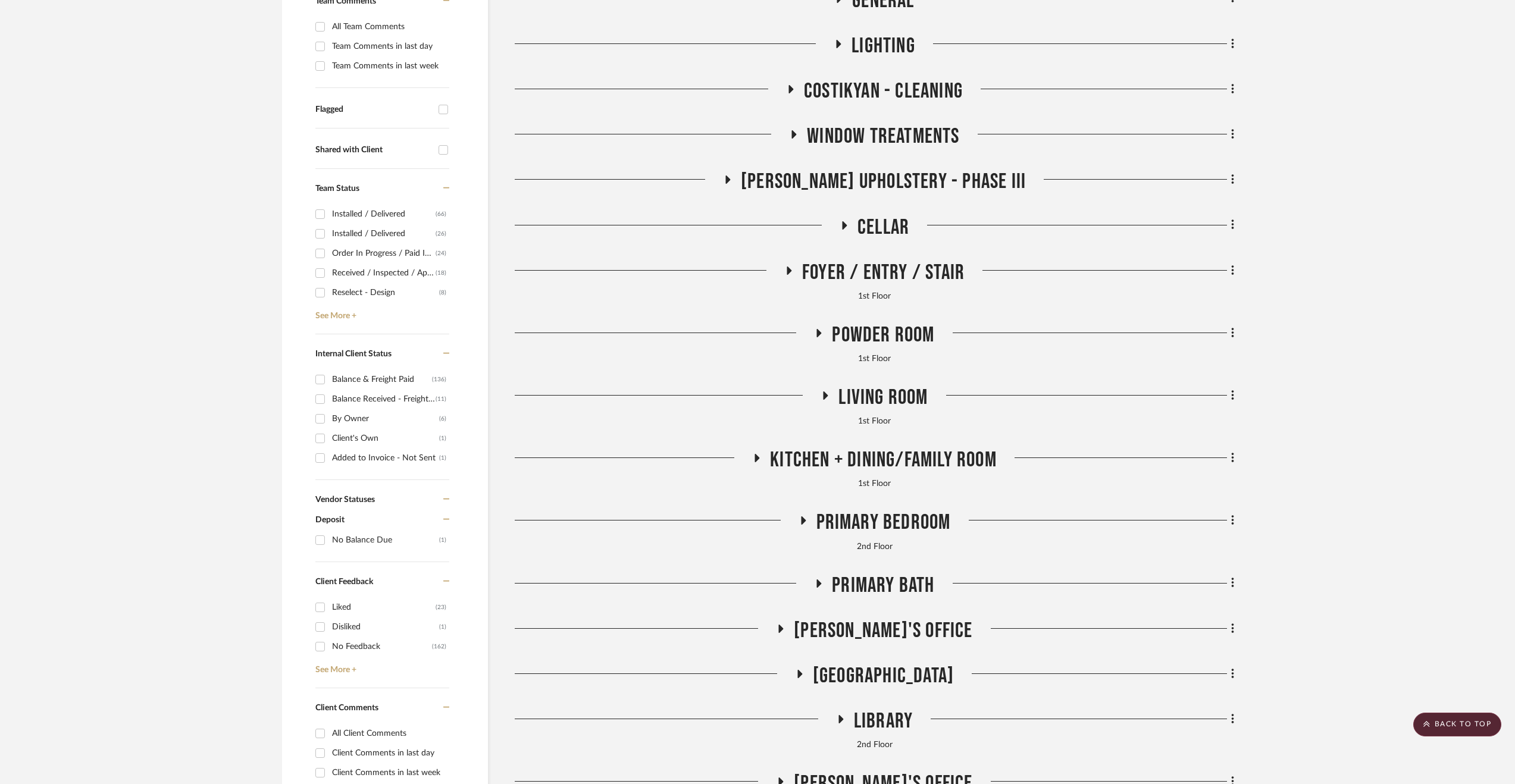
click at [902, 393] on span "Living Room" at bounding box center [883, 398] width 89 height 25
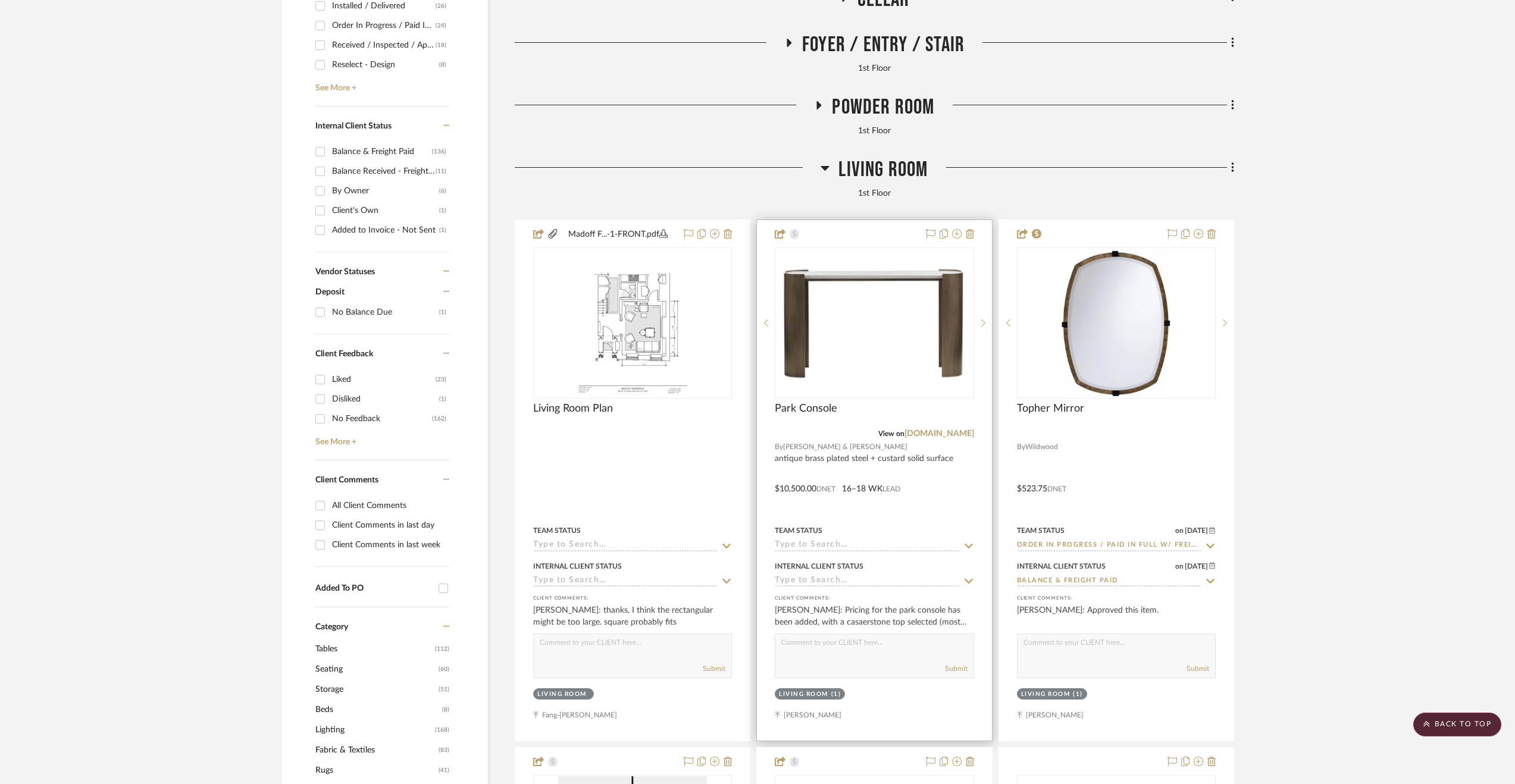
scroll to position [654, 0]
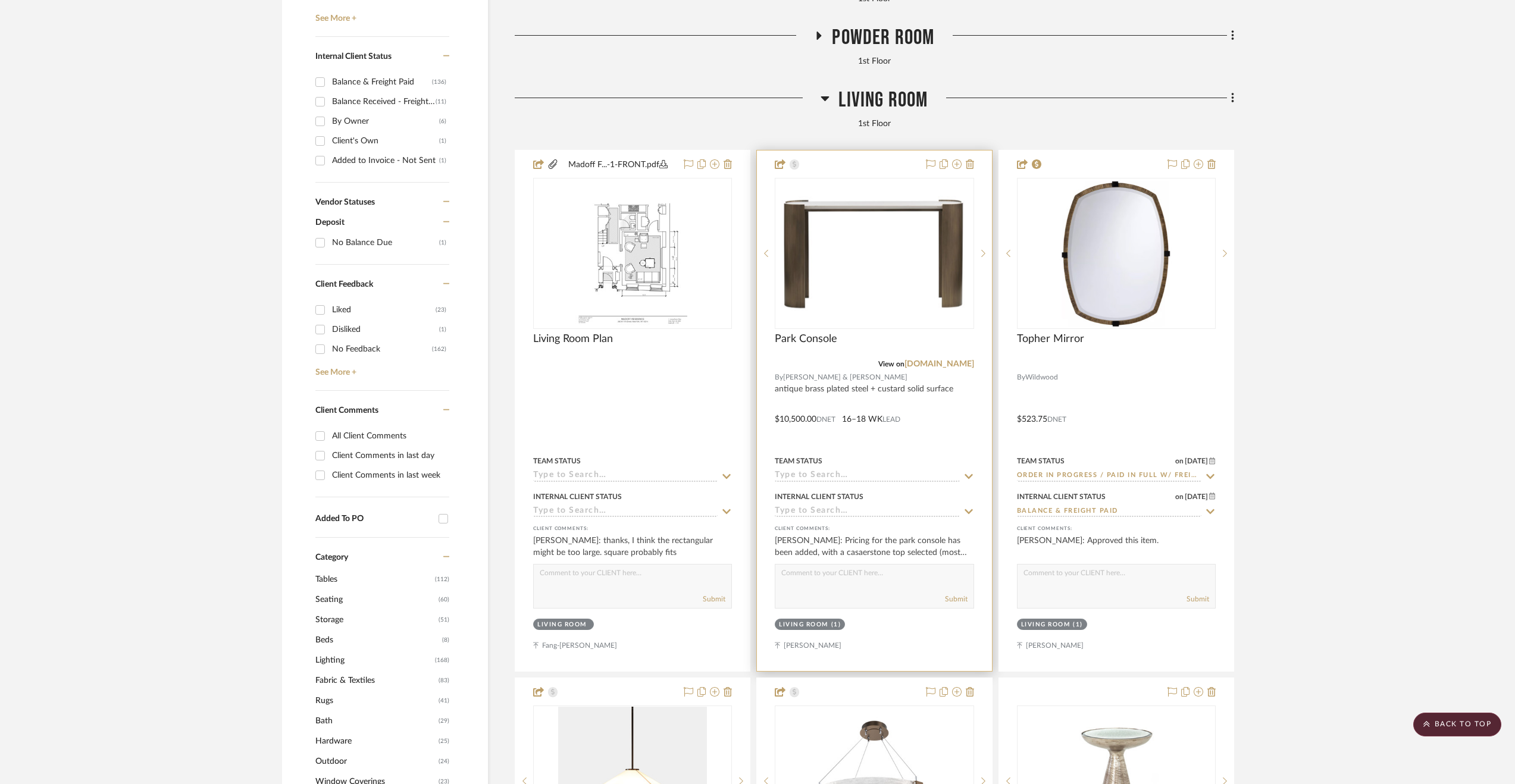
click at [967, 431] on div at bounding box center [874, 411] width 235 height 520
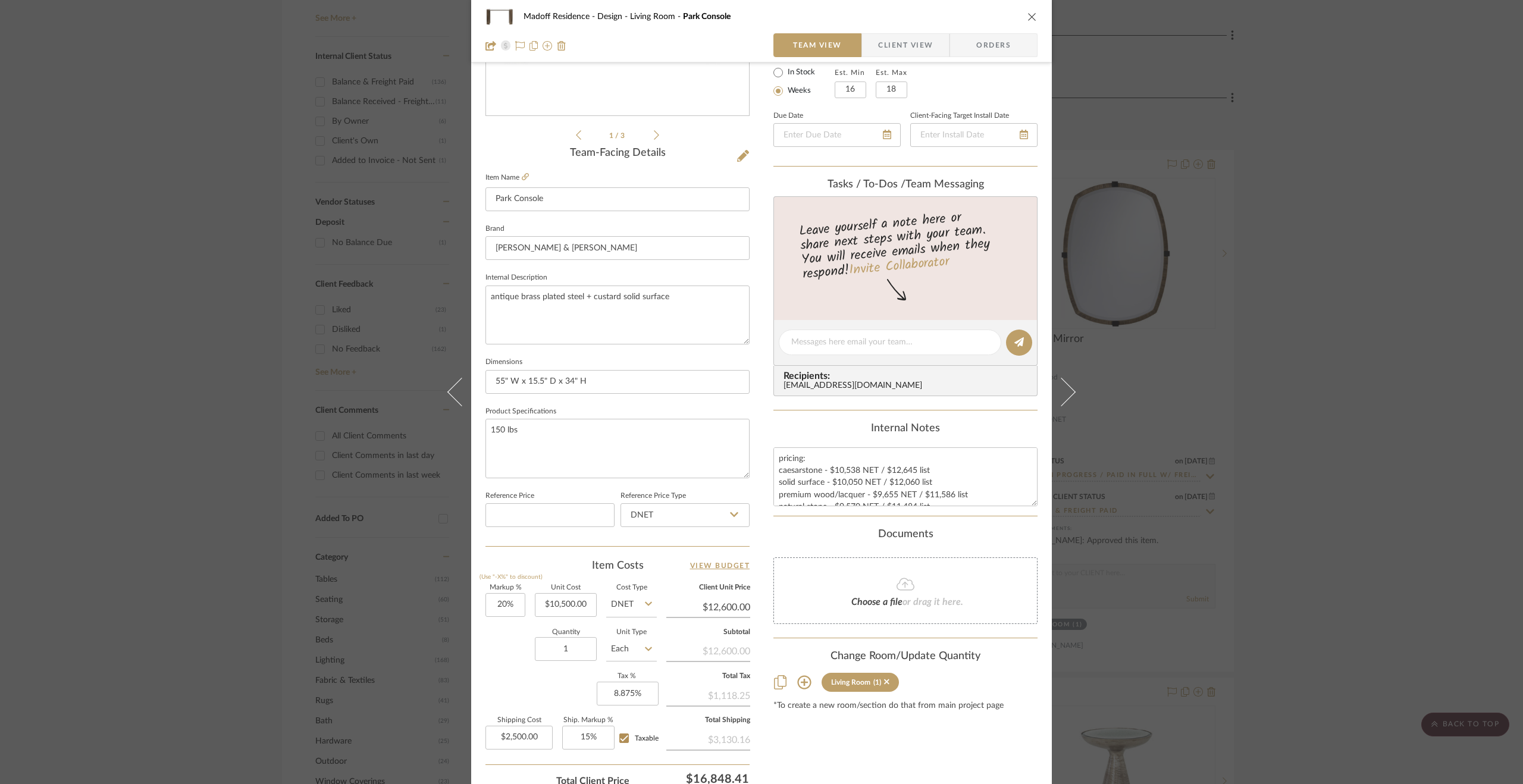
scroll to position [321, 0]
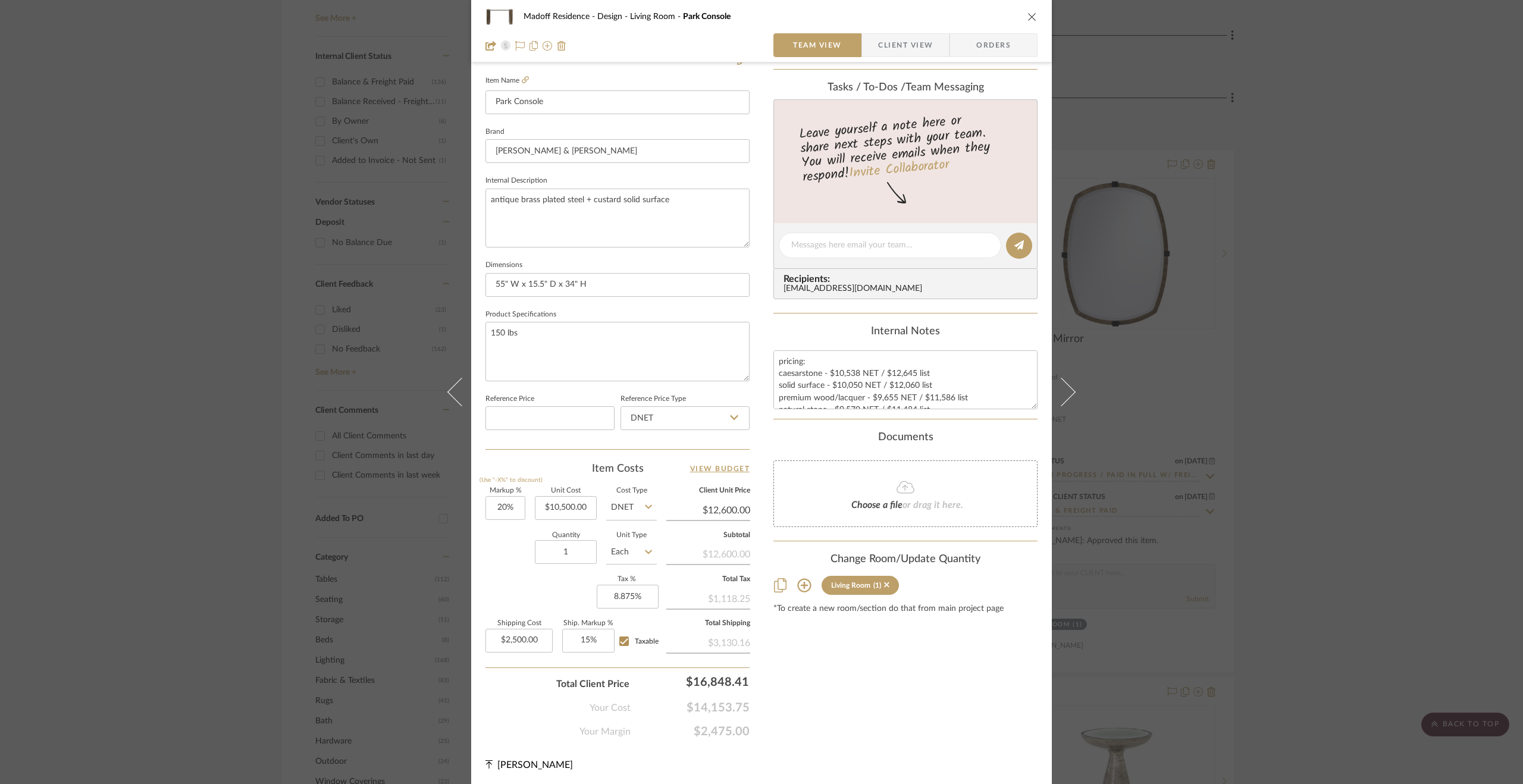
click at [1285, 505] on div "Madoff Residence - Design Living Room Park Console Team View Client View Orders…" at bounding box center [761, 392] width 1523 height 784
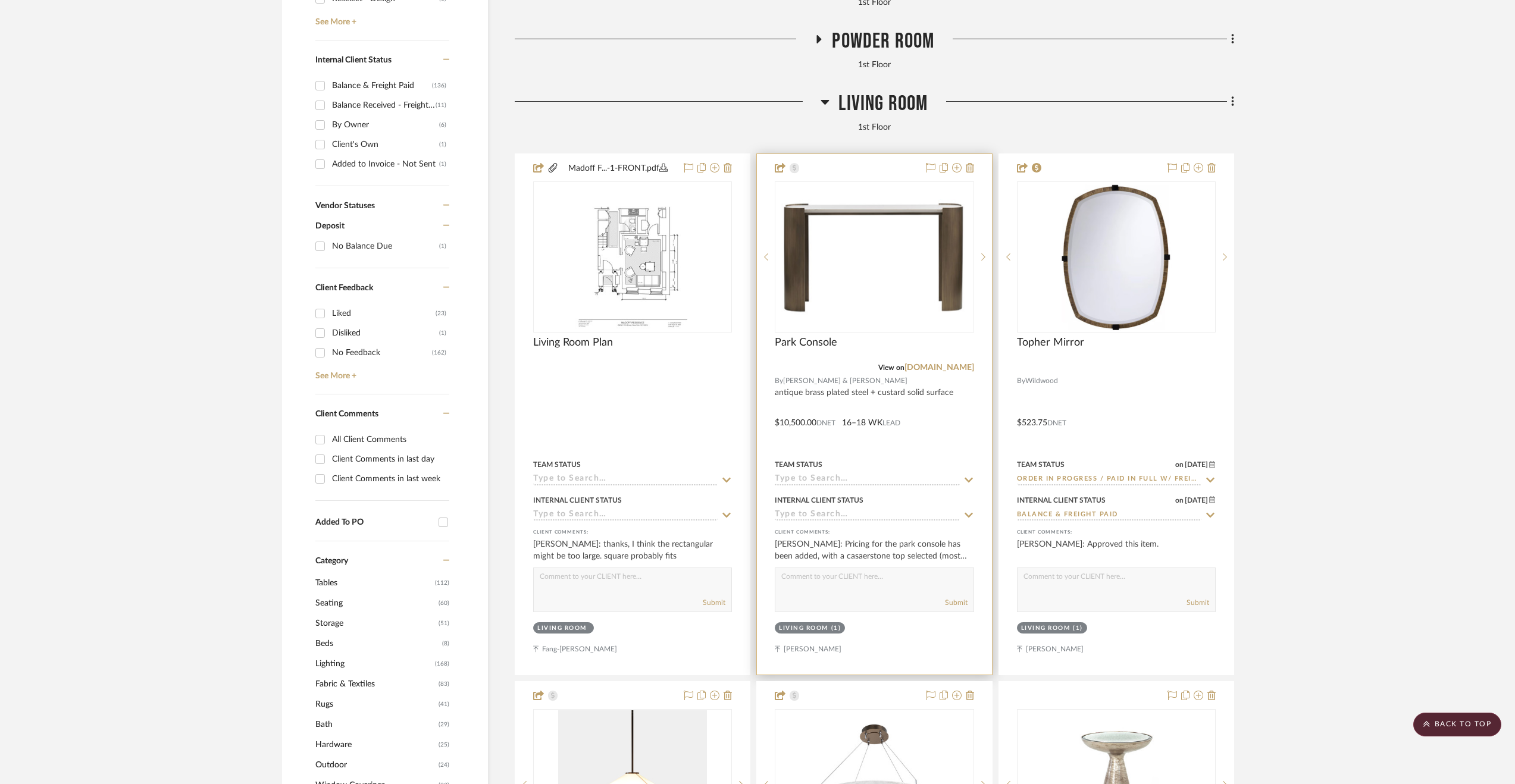
scroll to position [298, 0]
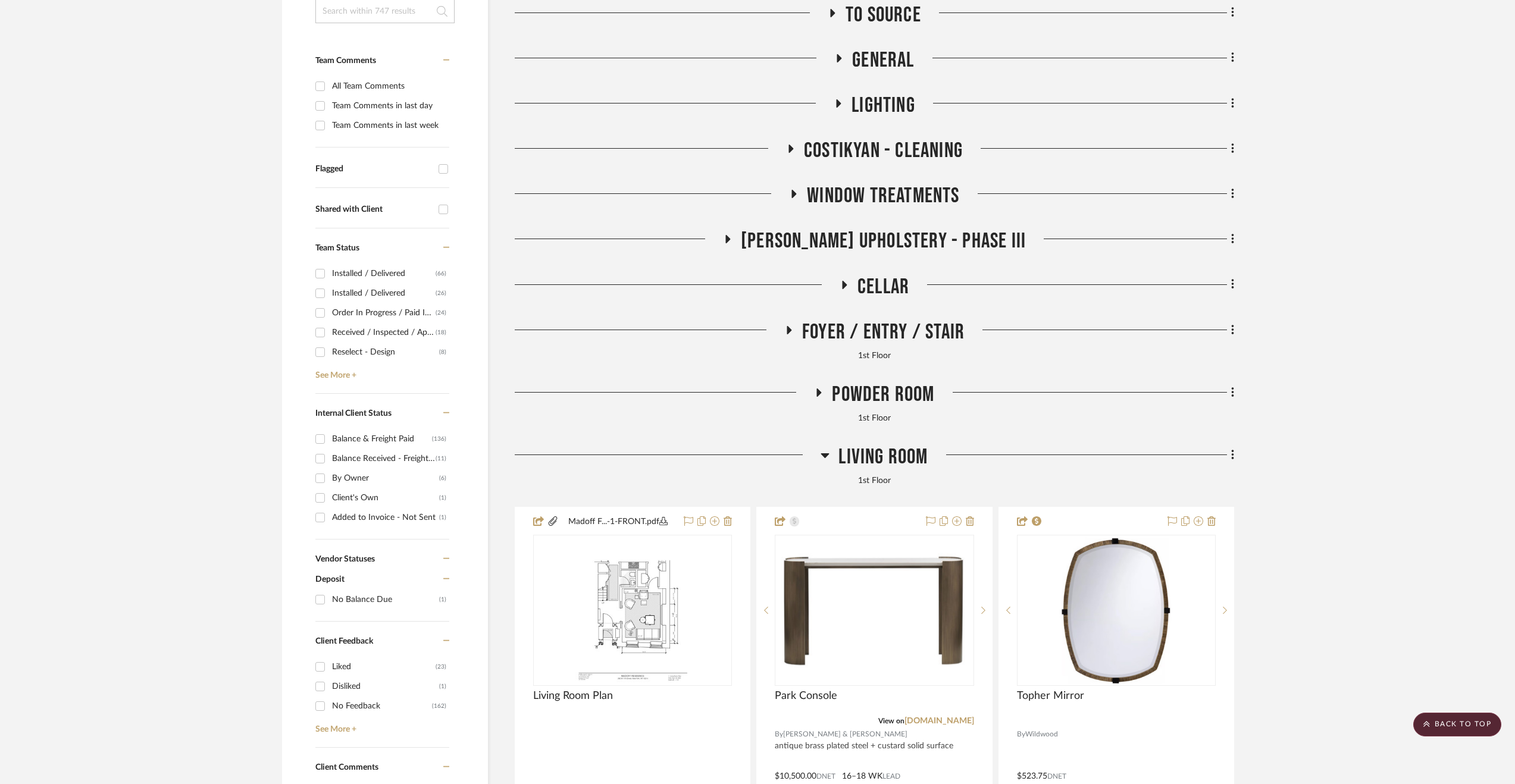
click at [844, 460] on span "Living Room" at bounding box center [883, 457] width 89 height 25
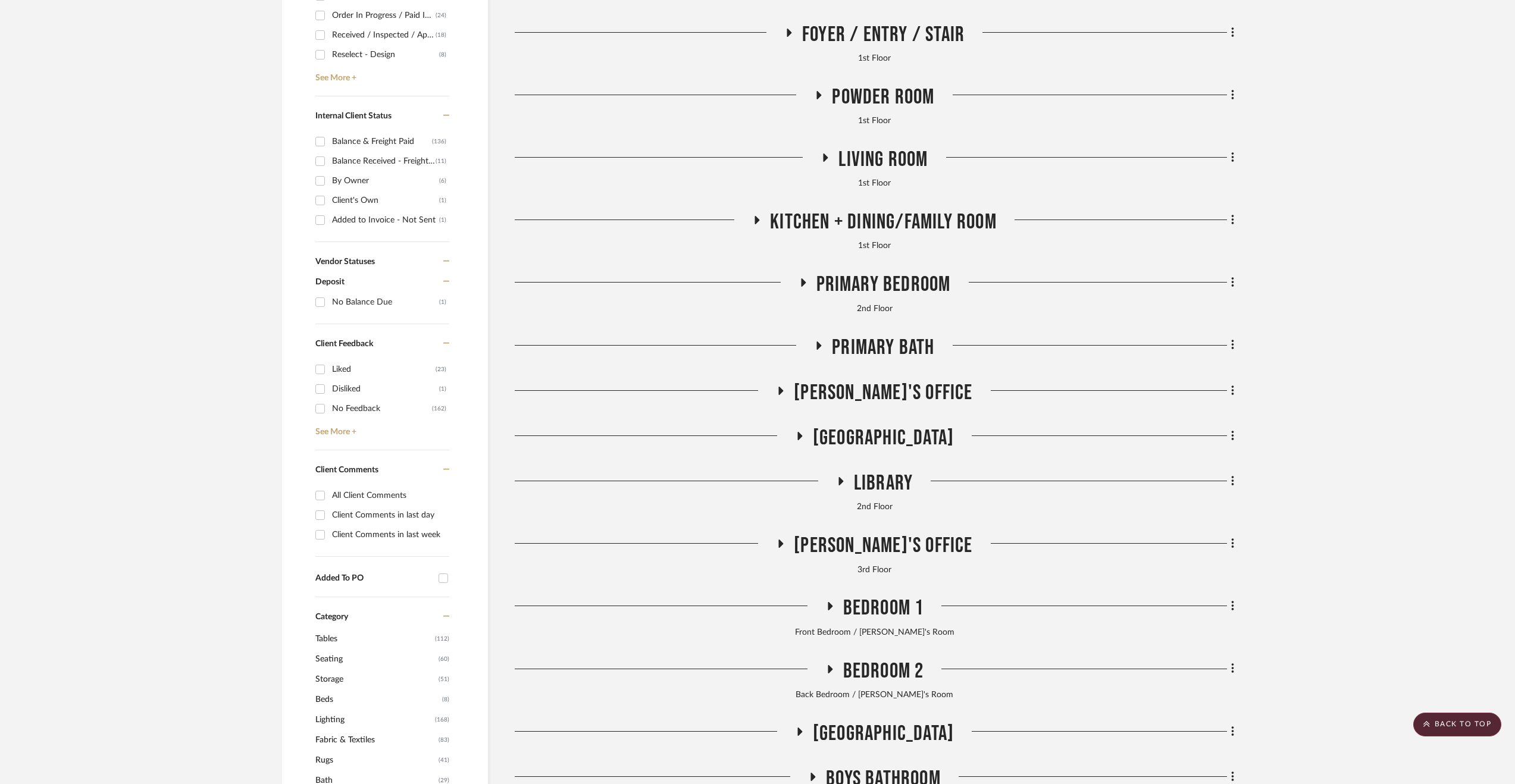
scroll to position [893, 0]
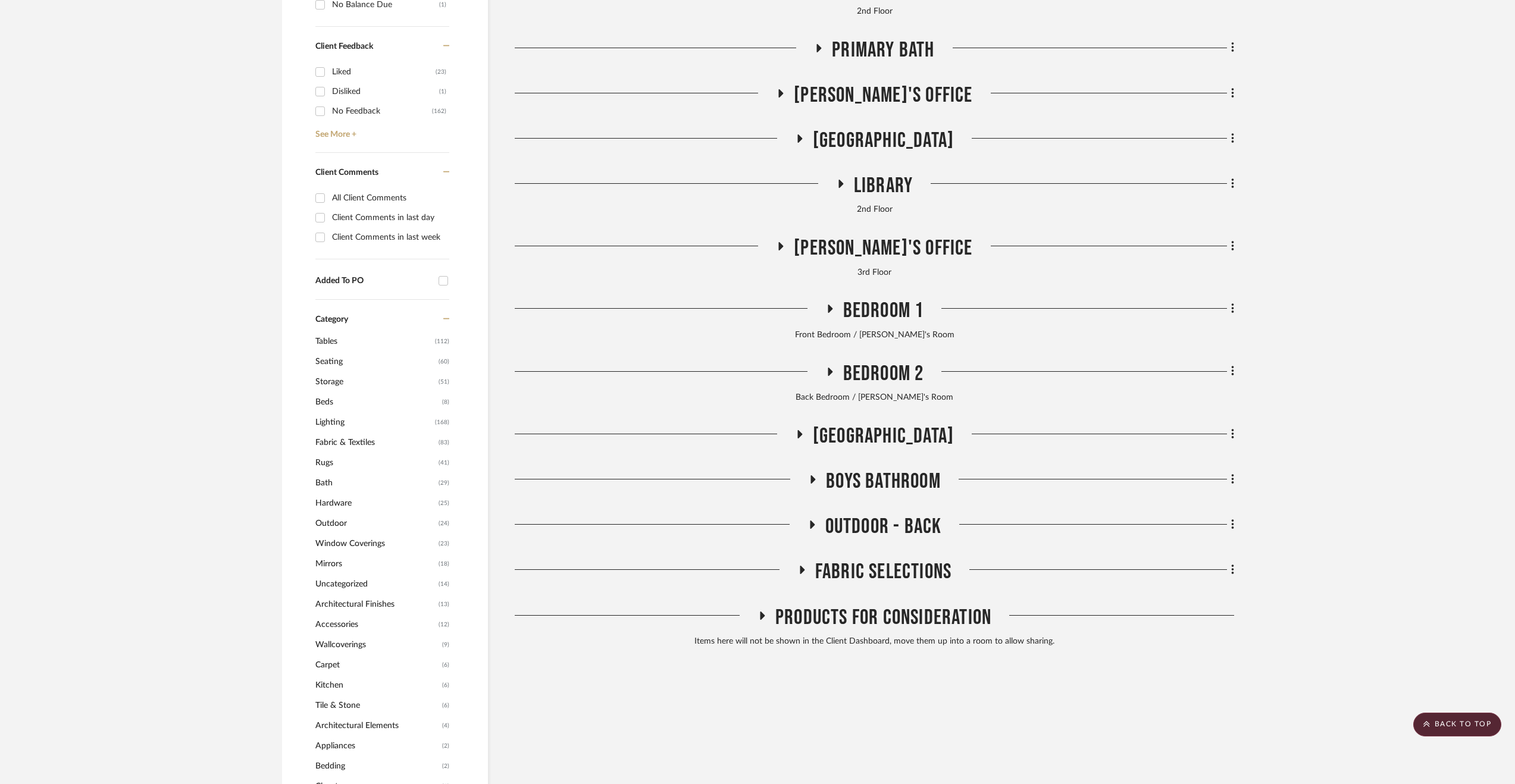
click at [858, 527] on span "Outdoor - Back" at bounding box center [883, 527] width 117 height 25
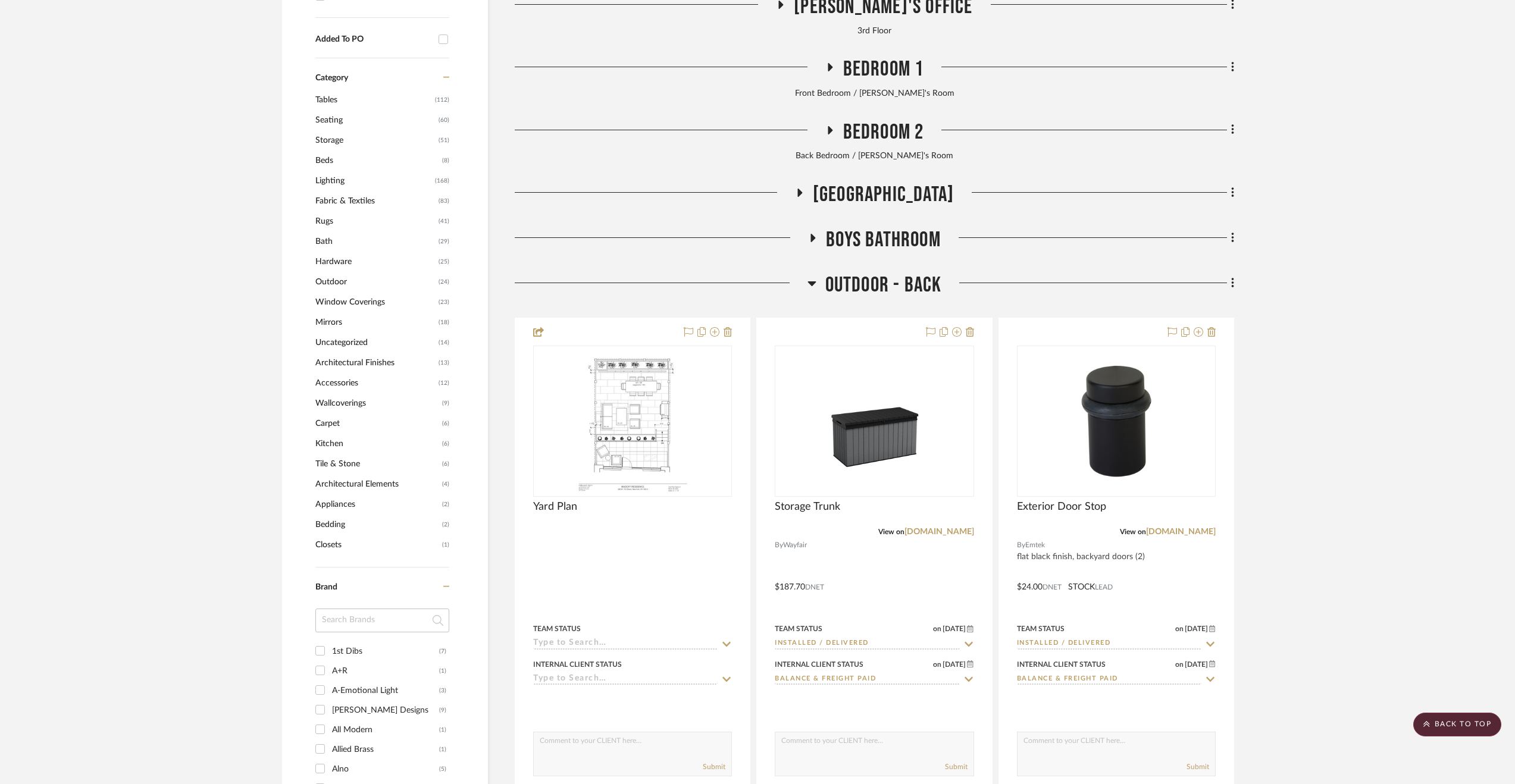
scroll to position [1249, 0]
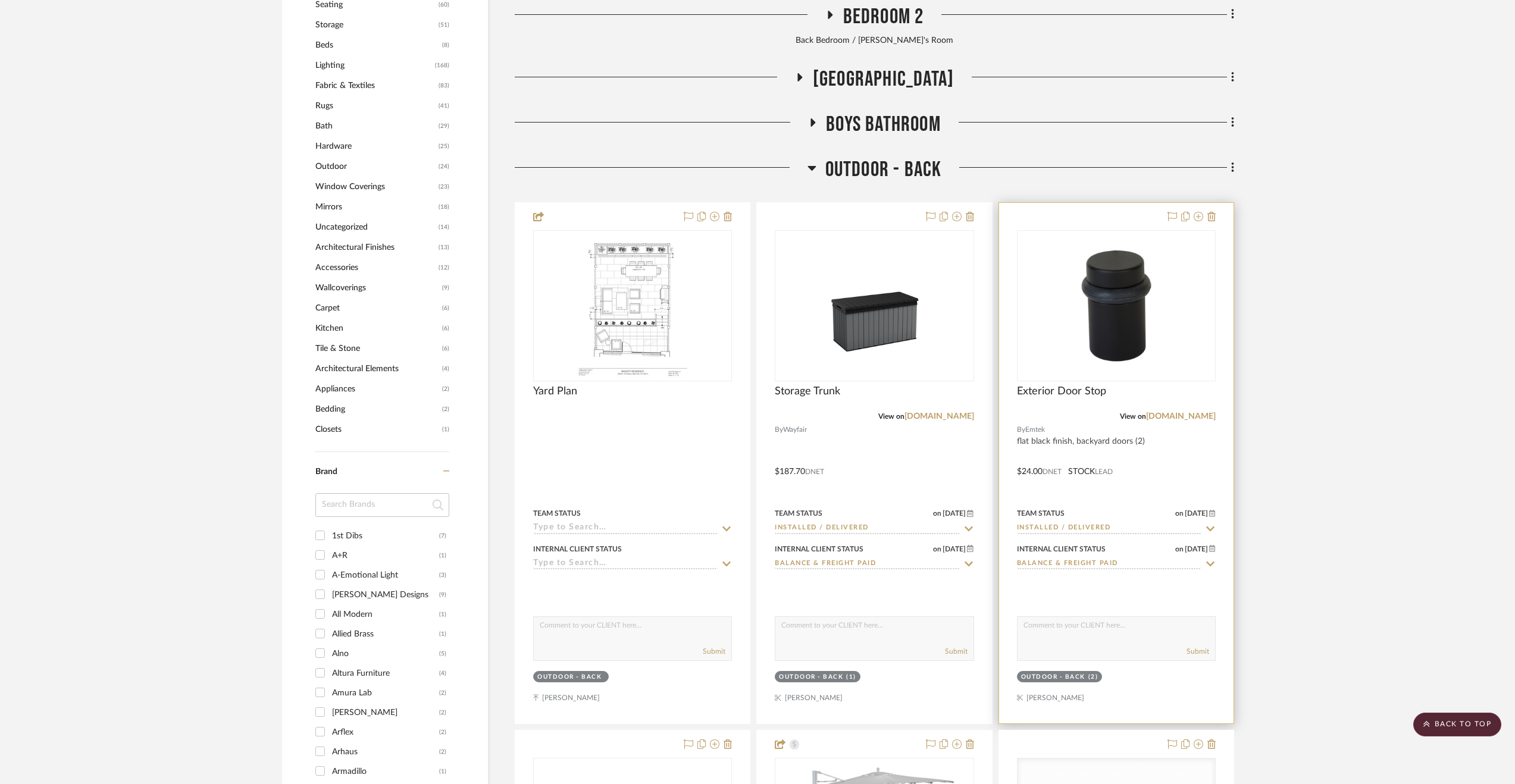
click at [1181, 463] on div at bounding box center [1116, 463] width 235 height 520
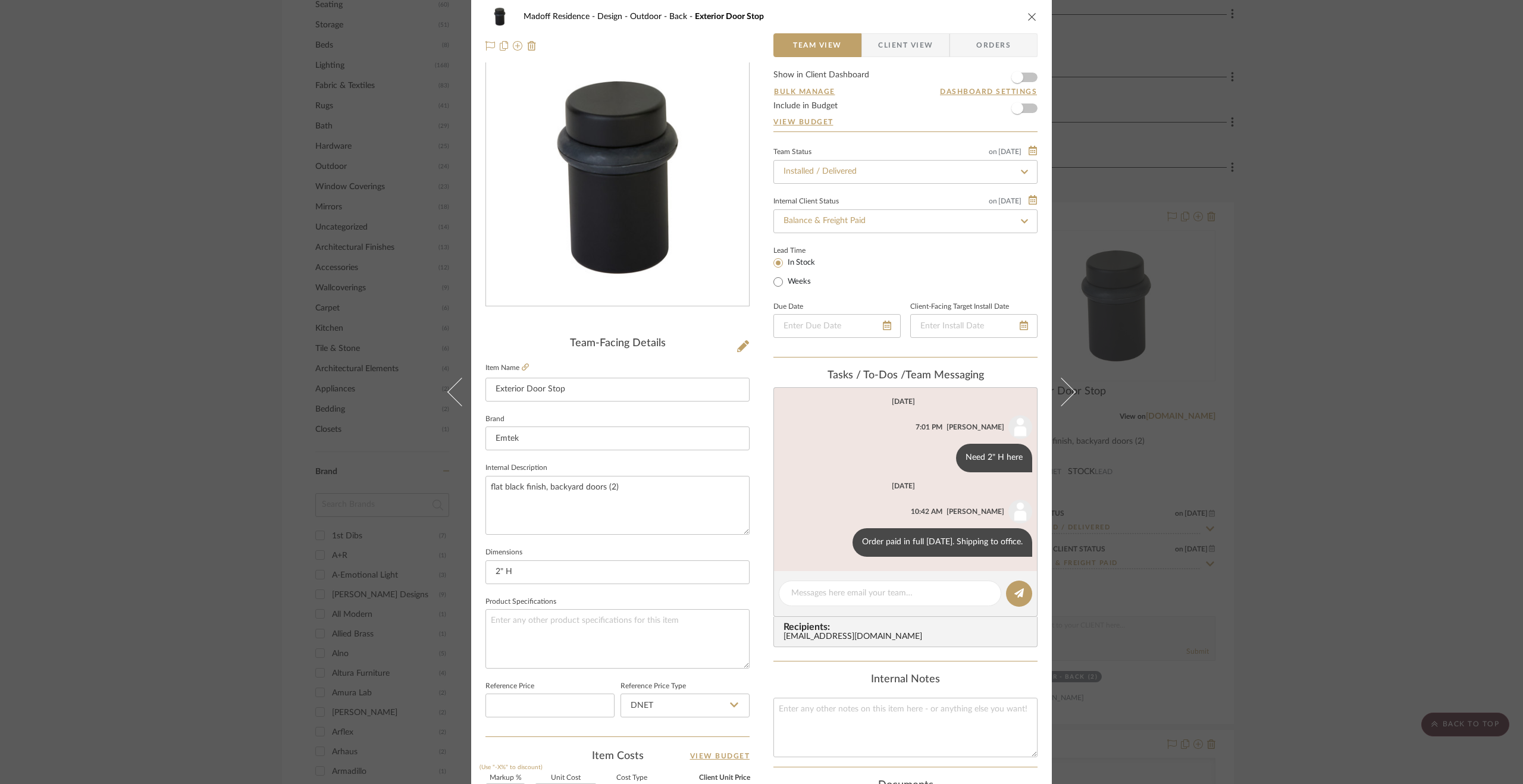
scroll to position [0, 0]
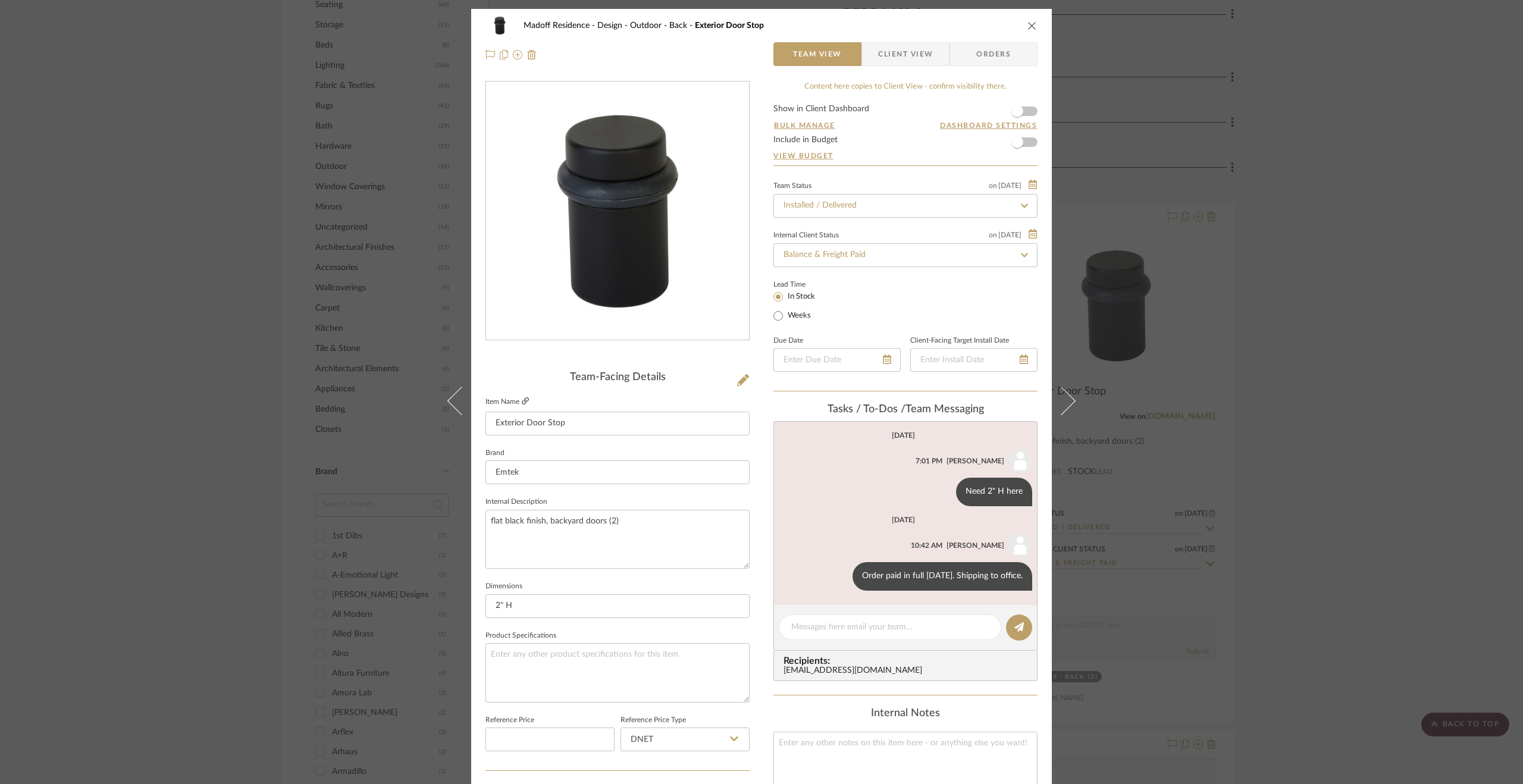
click at [522, 402] on icon at bounding box center [525, 401] width 7 height 7
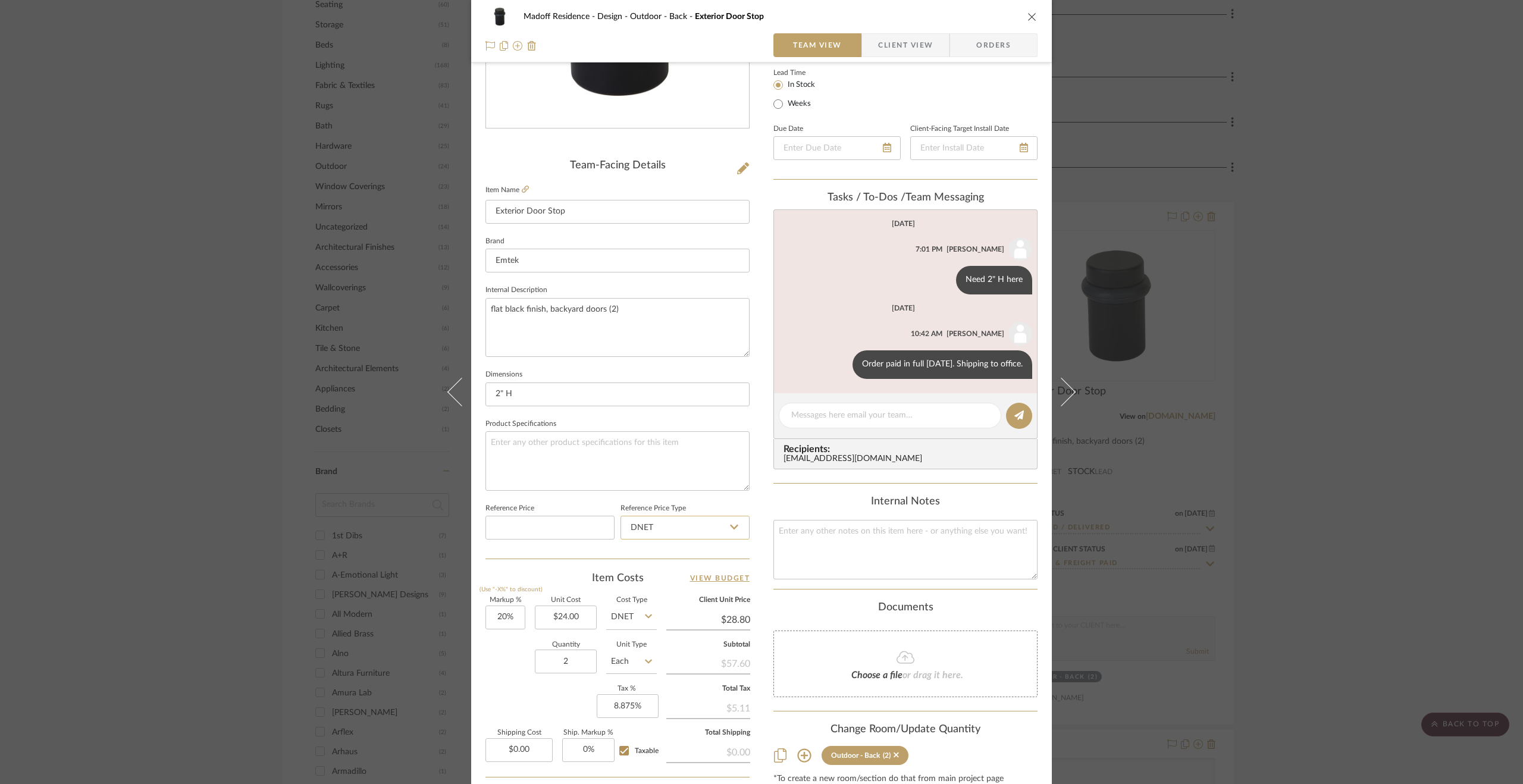
scroll to position [143, 0]
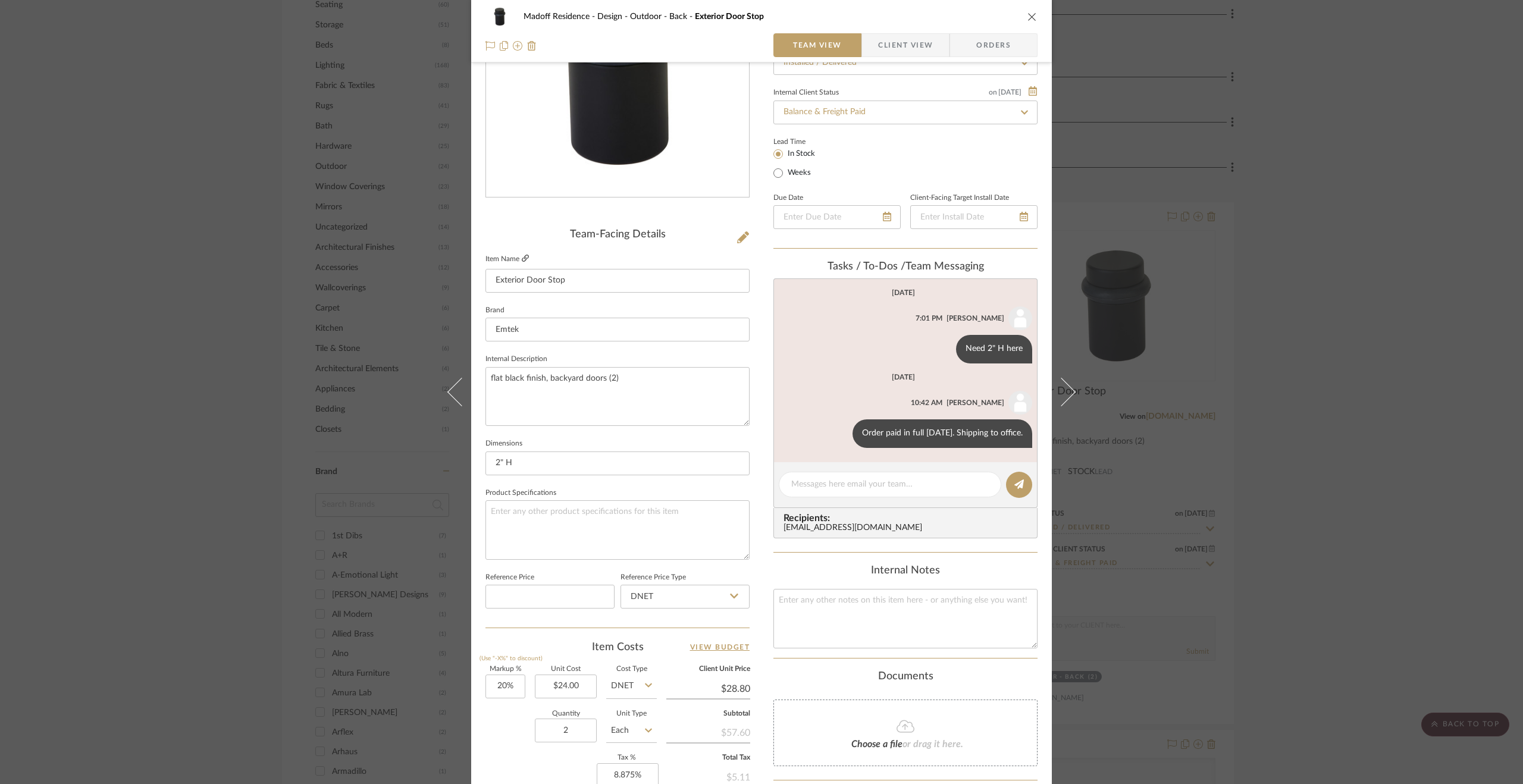
click at [522, 260] on icon at bounding box center [525, 258] width 7 height 7
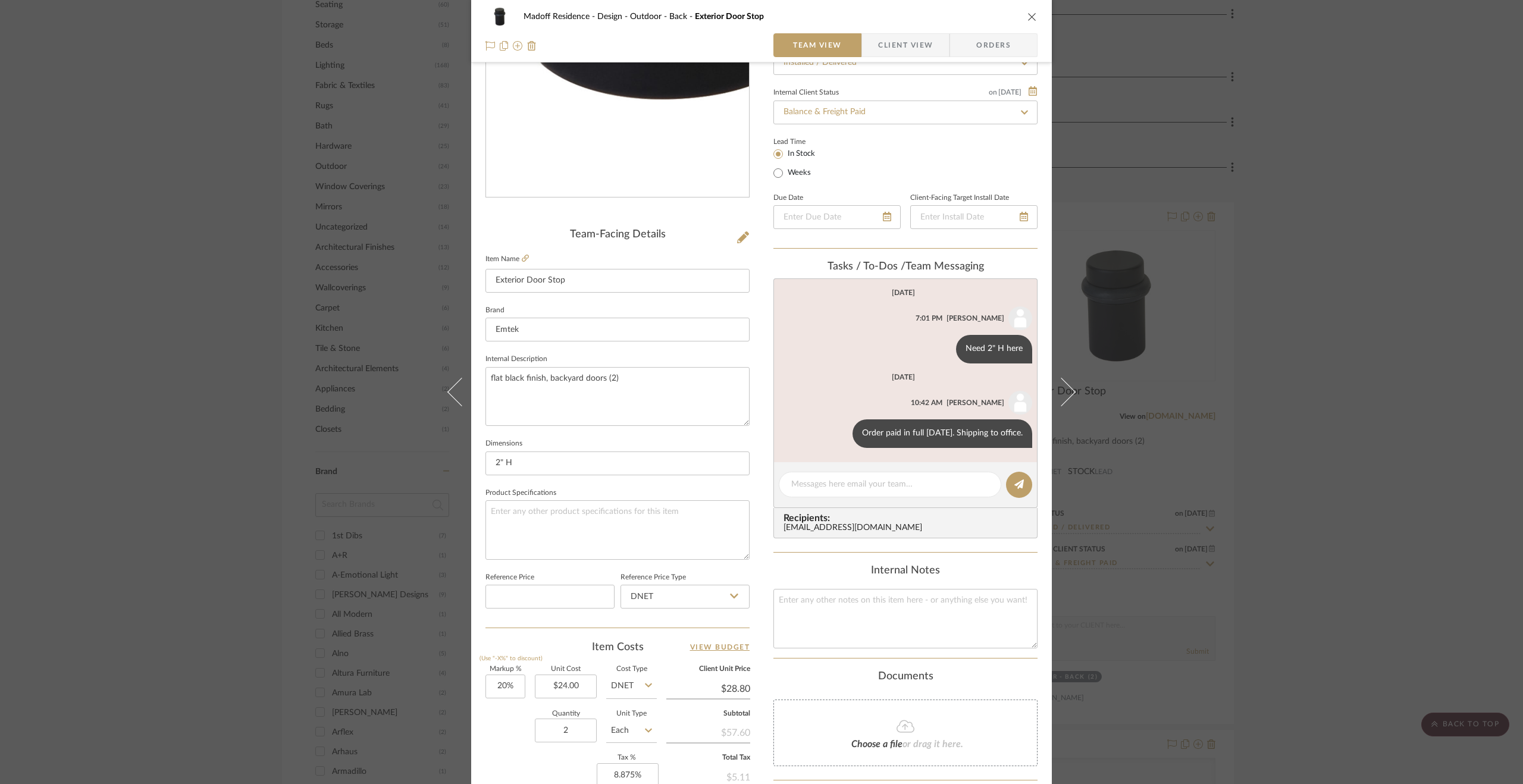
click at [593, 157] on img "0" at bounding box center [617, 68] width 258 height 258
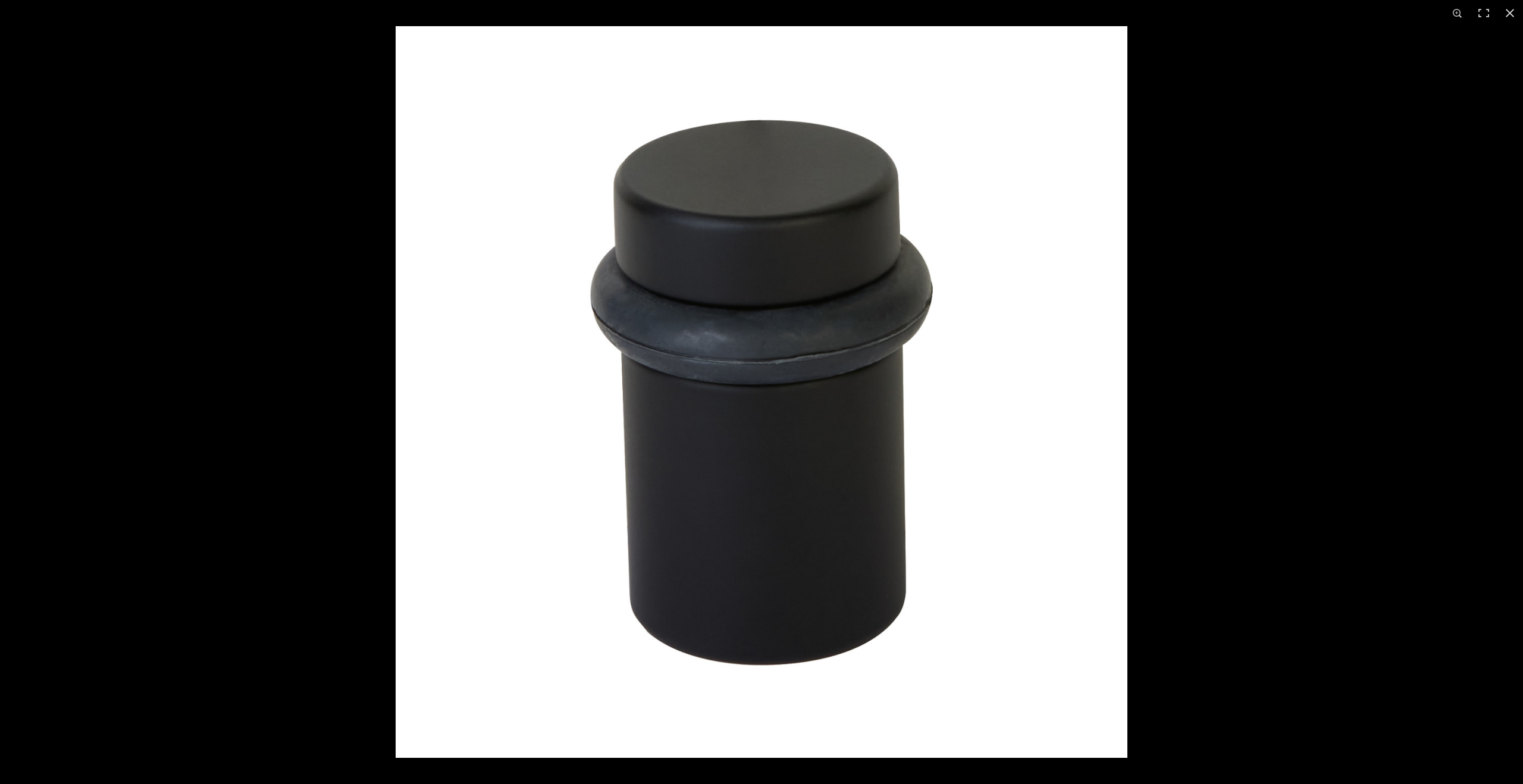
click at [683, 385] on img at bounding box center [762, 392] width 732 height 732
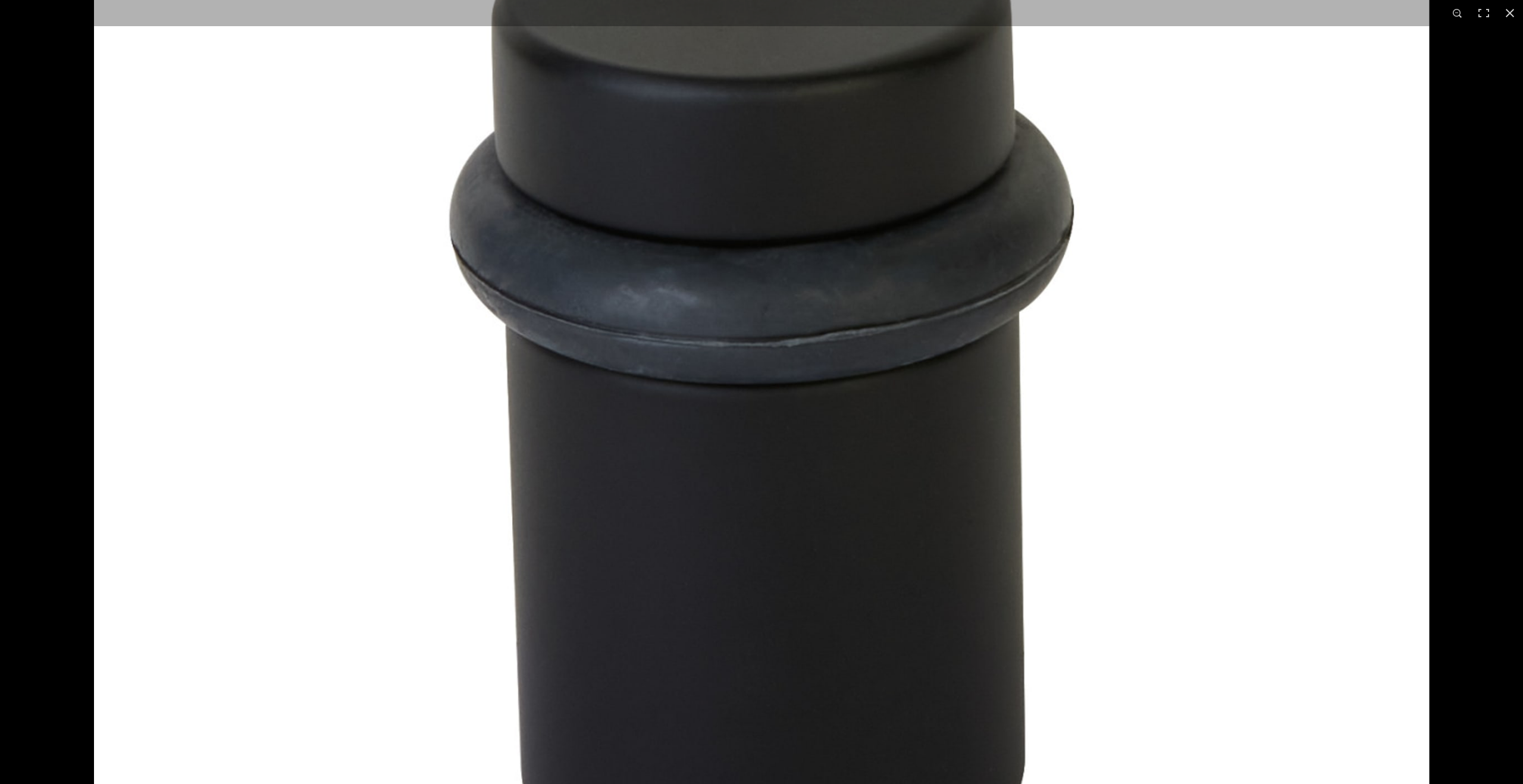
click at [1179, 421] on img at bounding box center [762, 398] width 1336 height 1335
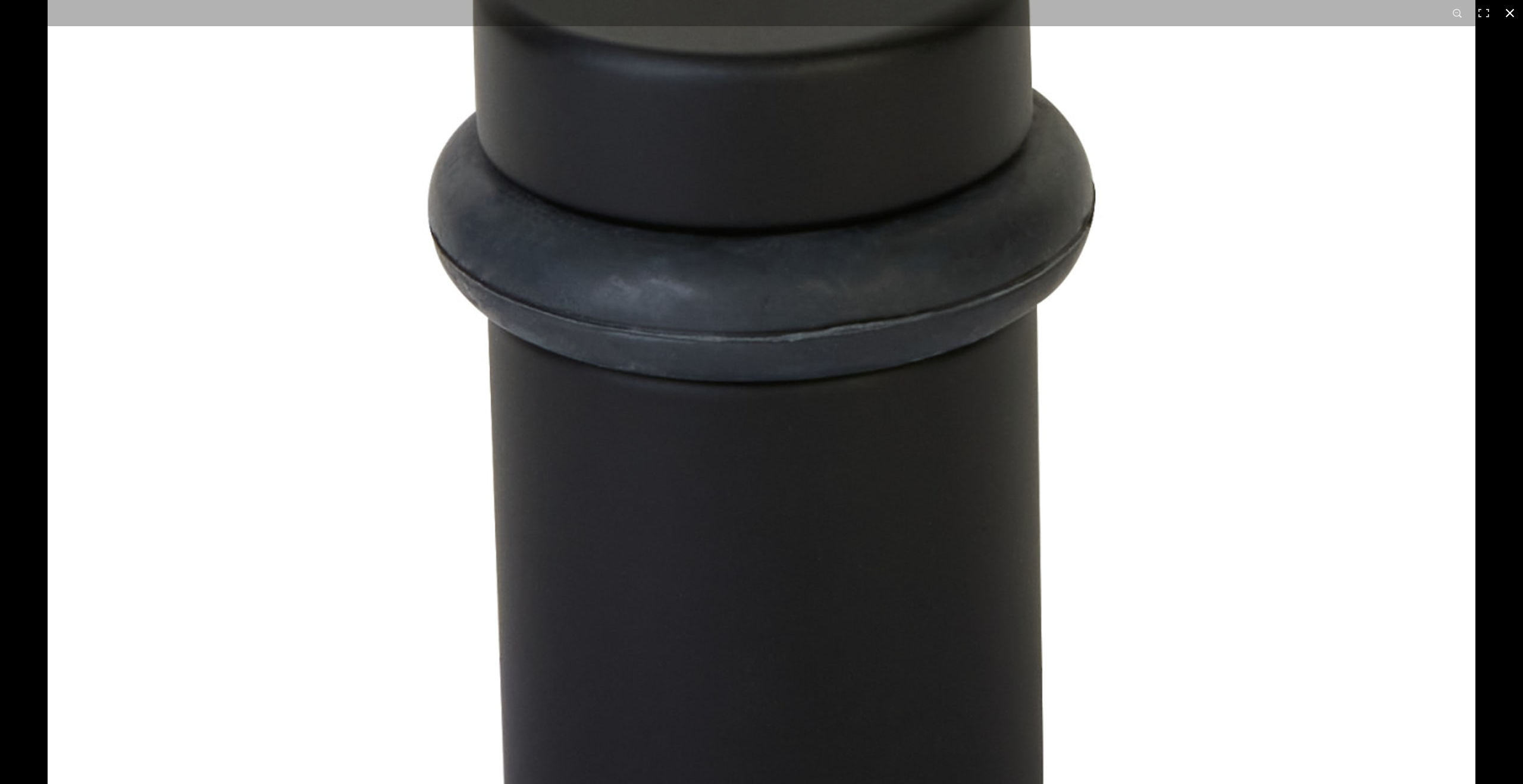
click at [1506, 357] on div at bounding box center [809, 74] width 1523 height 784
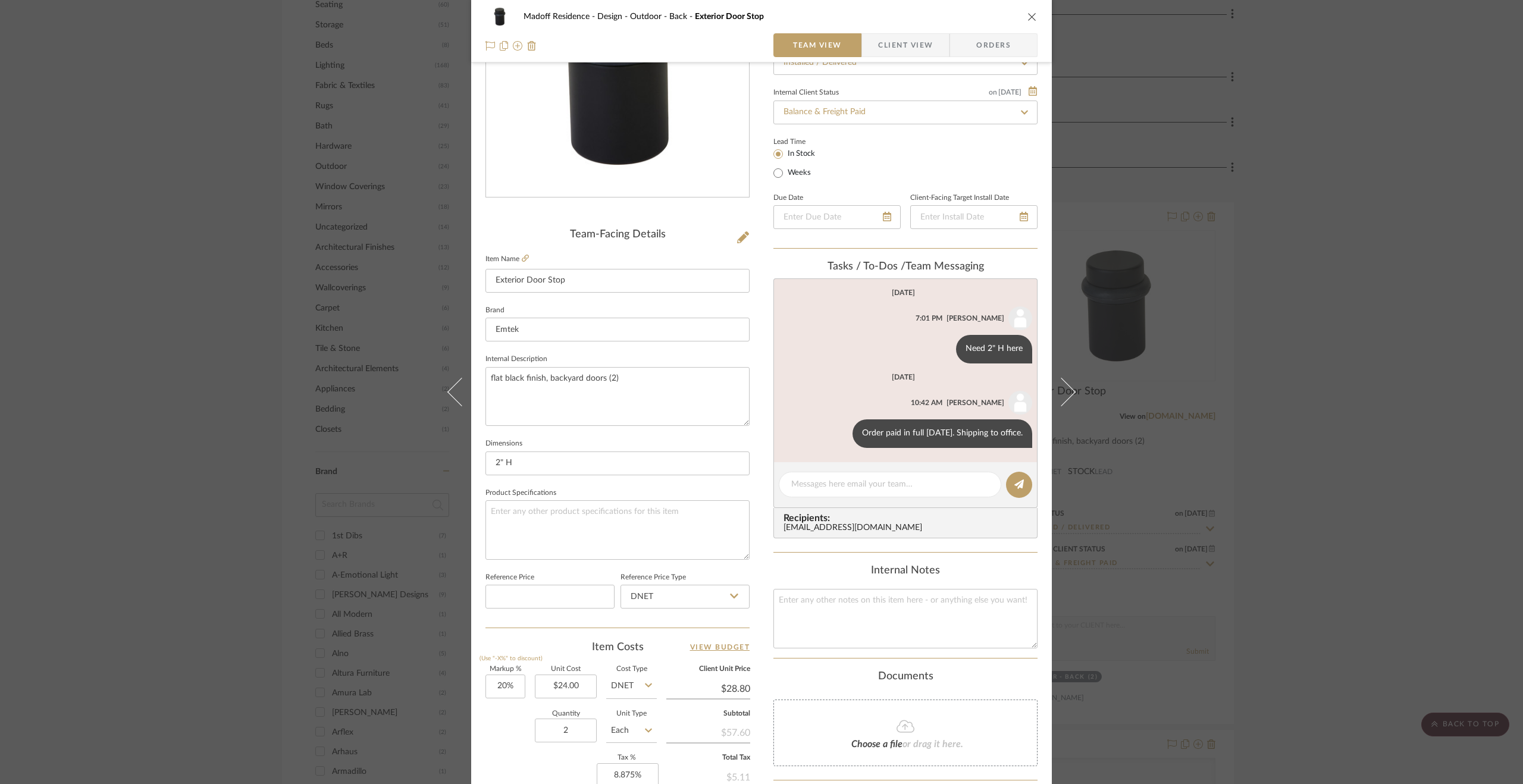
click at [1369, 525] on div "Madoff Residence - Design Outdoor - Back Exterior Door Stop Team View Client Vi…" at bounding box center [761, 392] width 1523 height 784
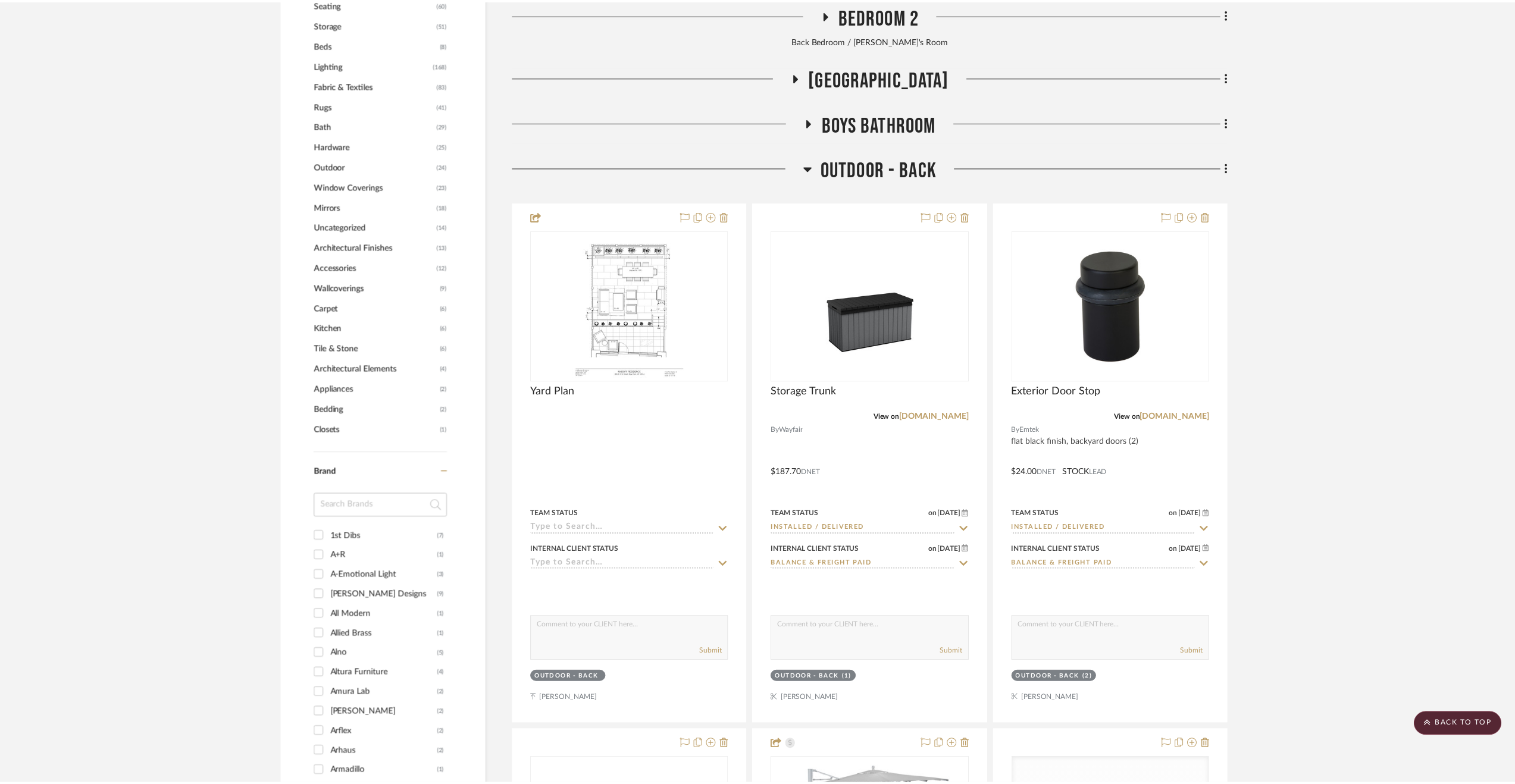
scroll to position [1249, 0]
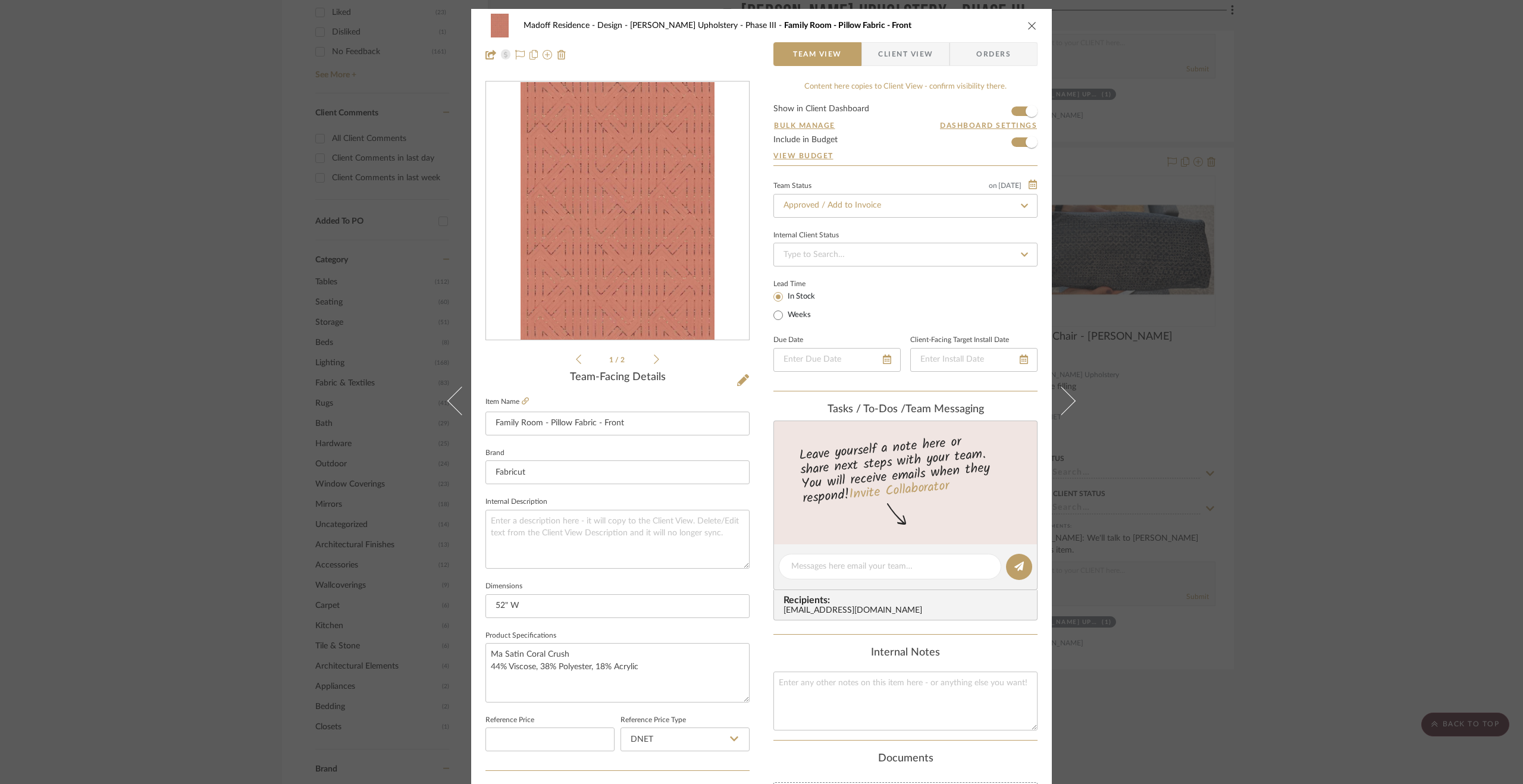
click at [1310, 363] on div "Madoff Residence - Design Walter's Upholstery - Phase III Family Room - Pillow …" at bounding box center [761, 392] width 1523 height 784
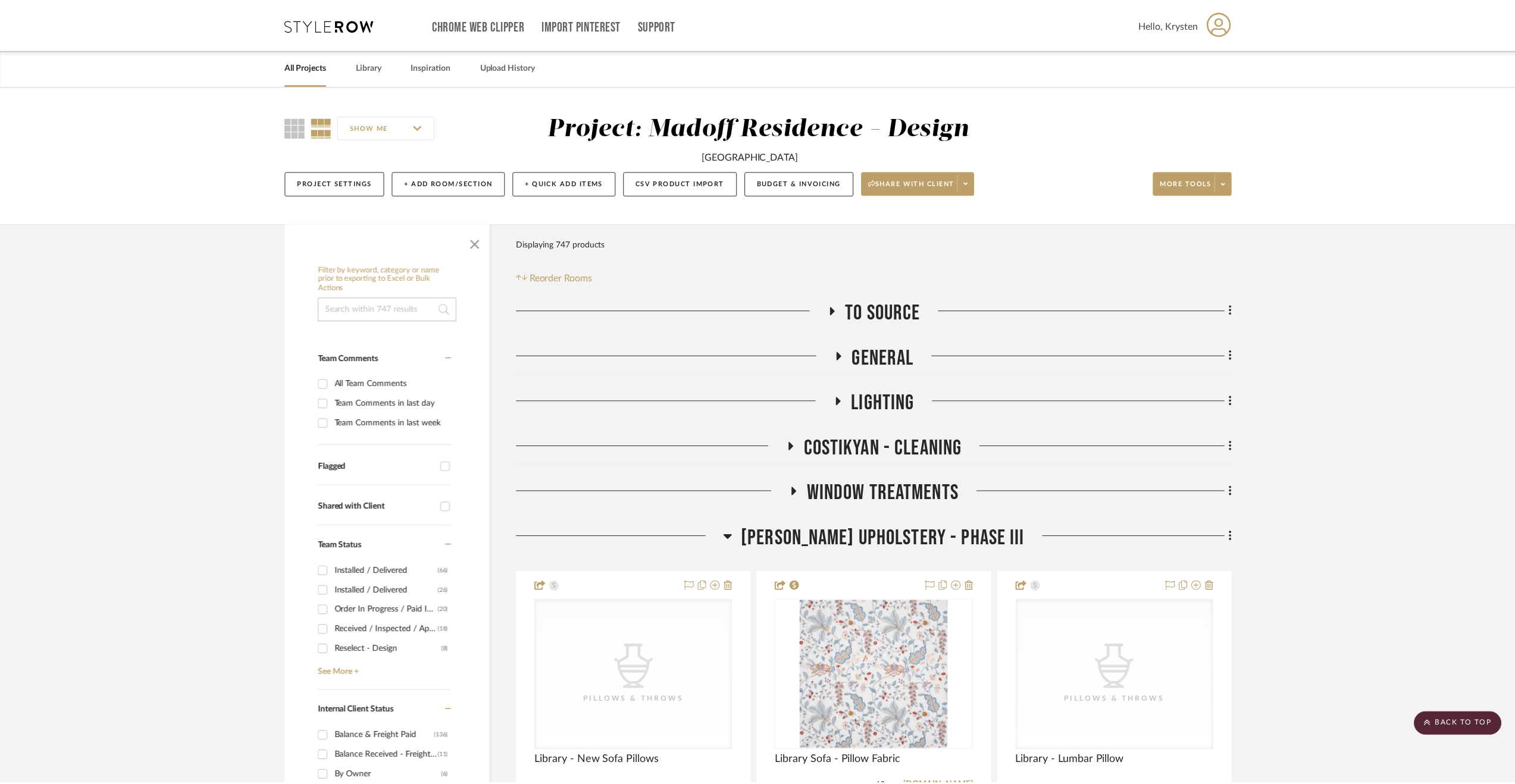
scroll to position [952, 0]
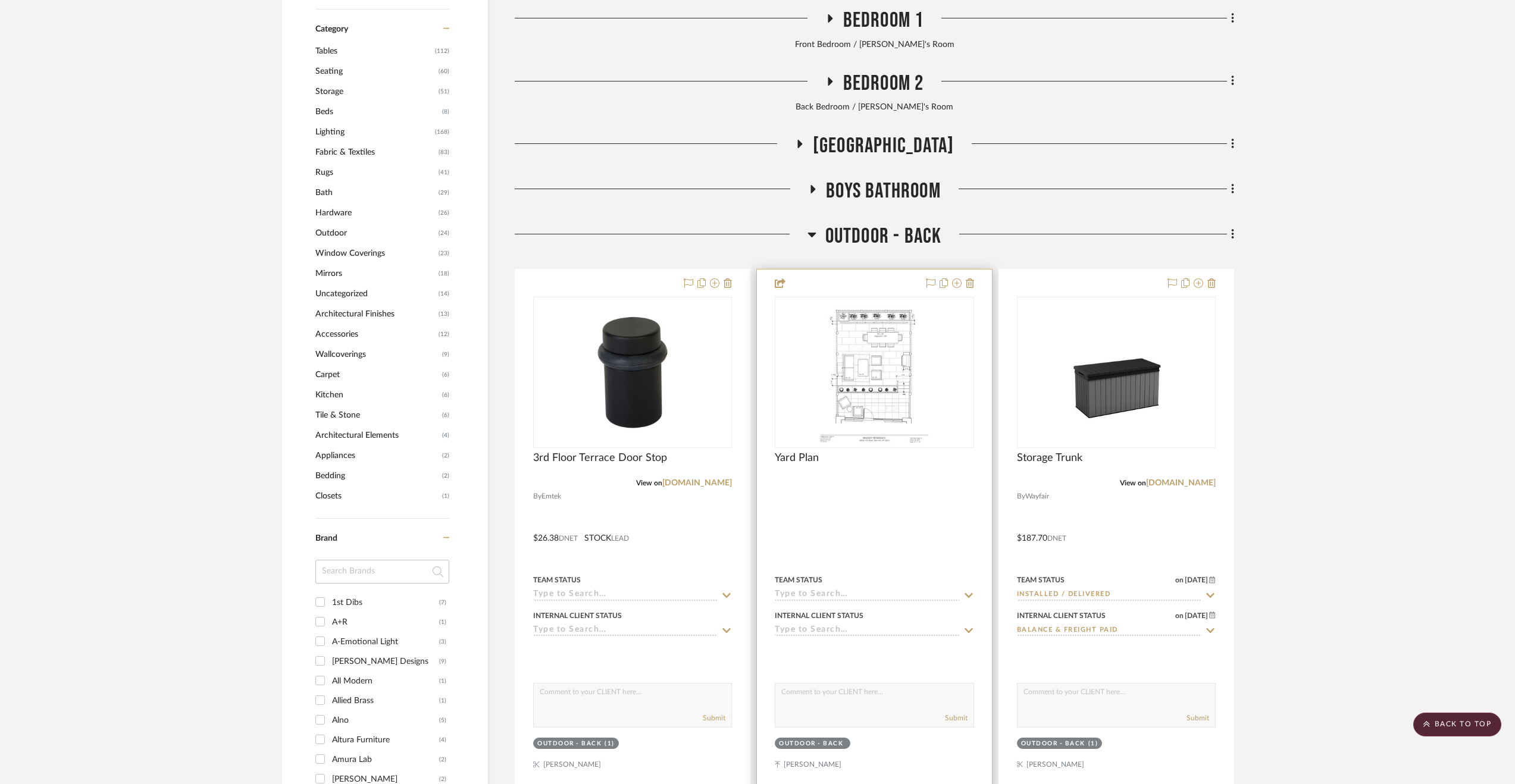
scroll to position [1249, 0]
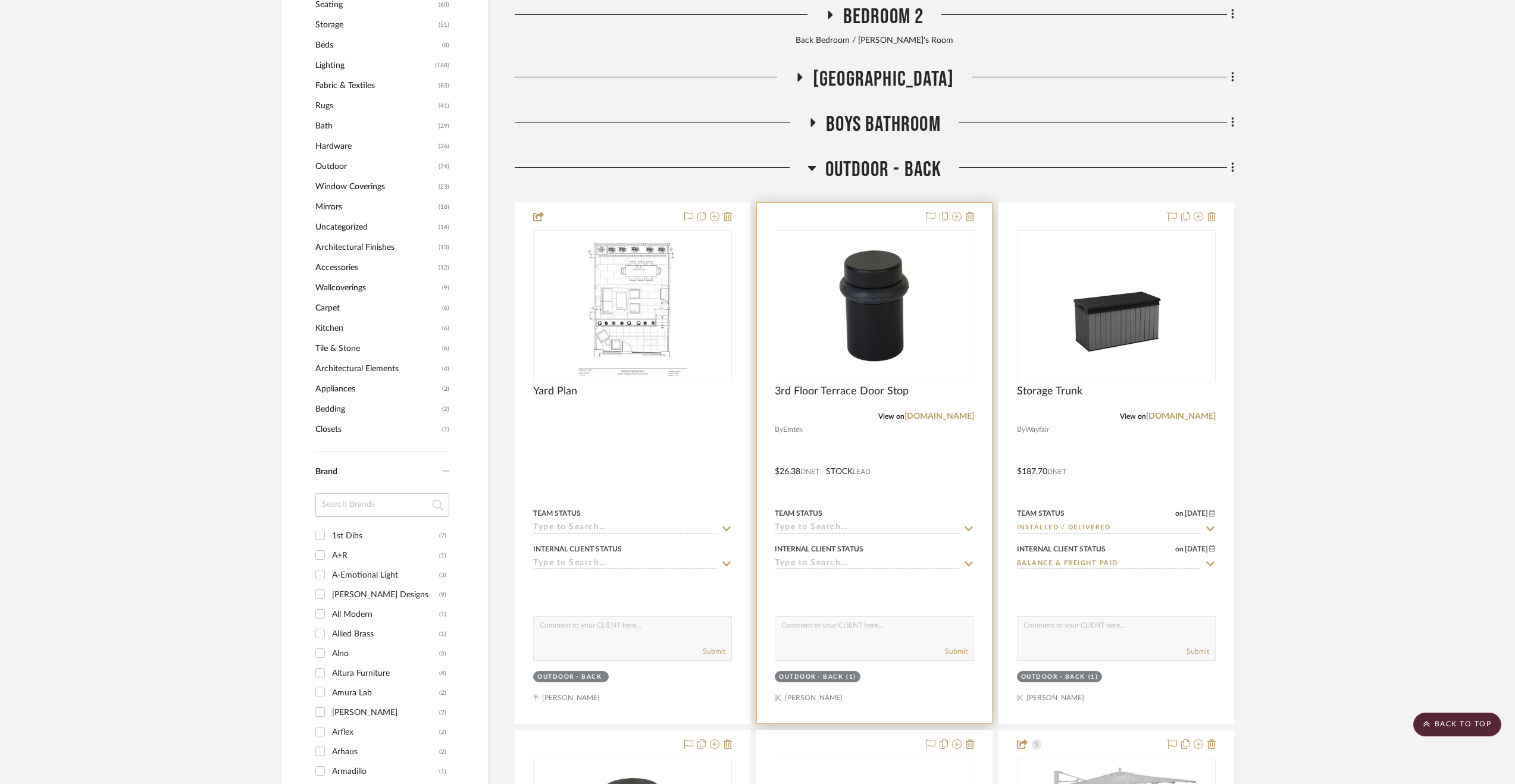
click at [924, 489] on div at bounding box center [874, 463] width 235 height 520
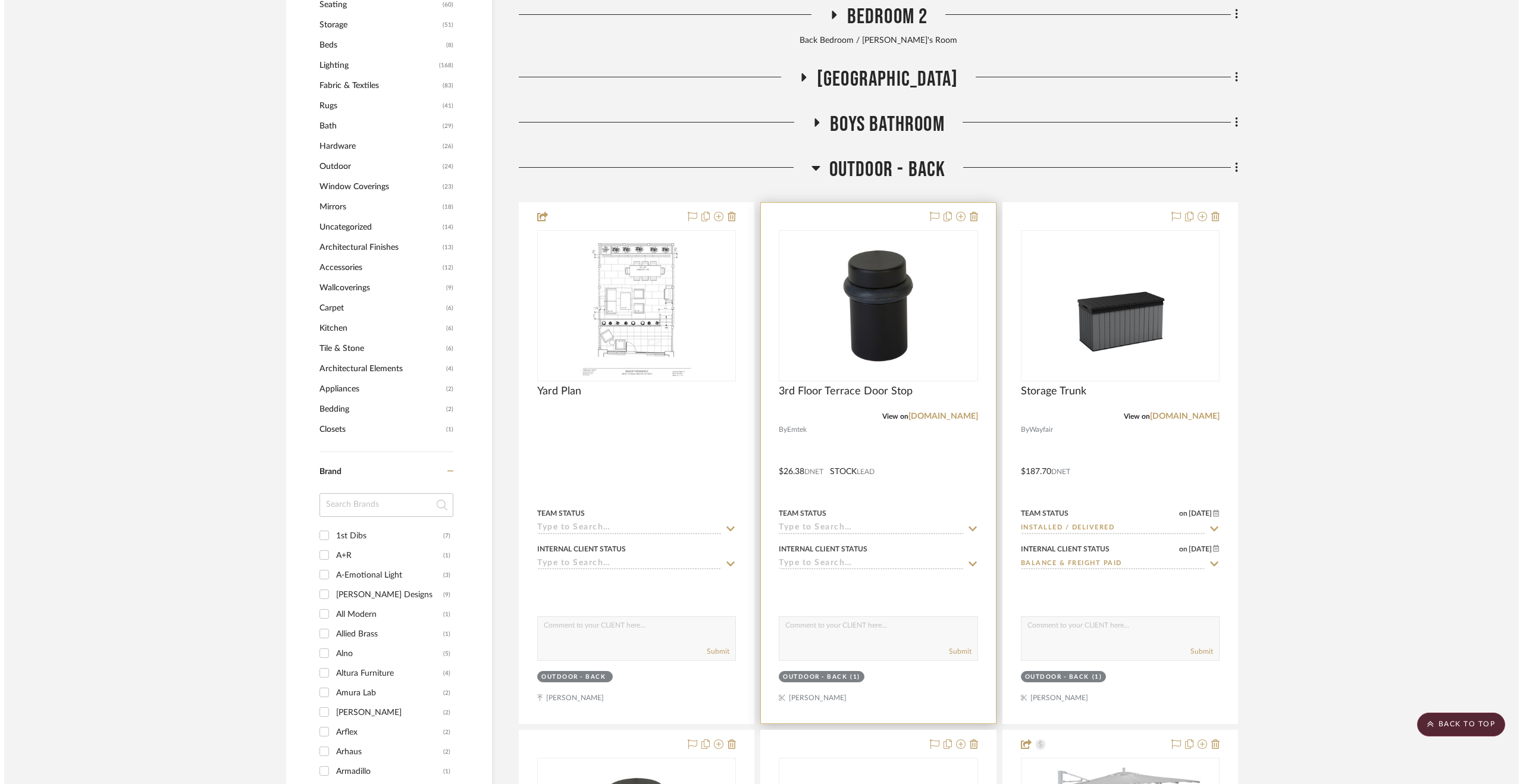
scroll to position [0, 0]
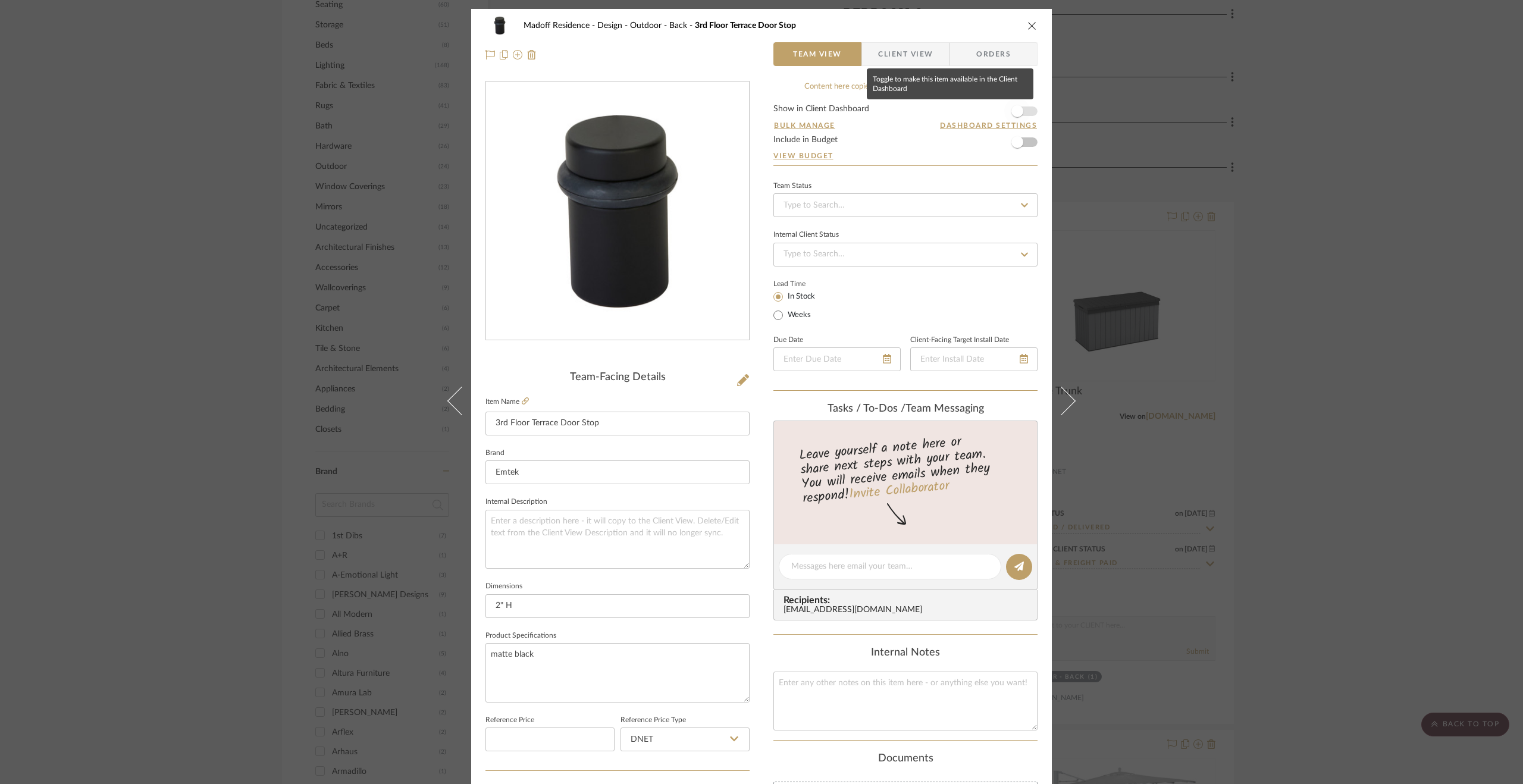
click at [1009, 105] on span "button" at bounding box center [1017, 111] width 26 height 26
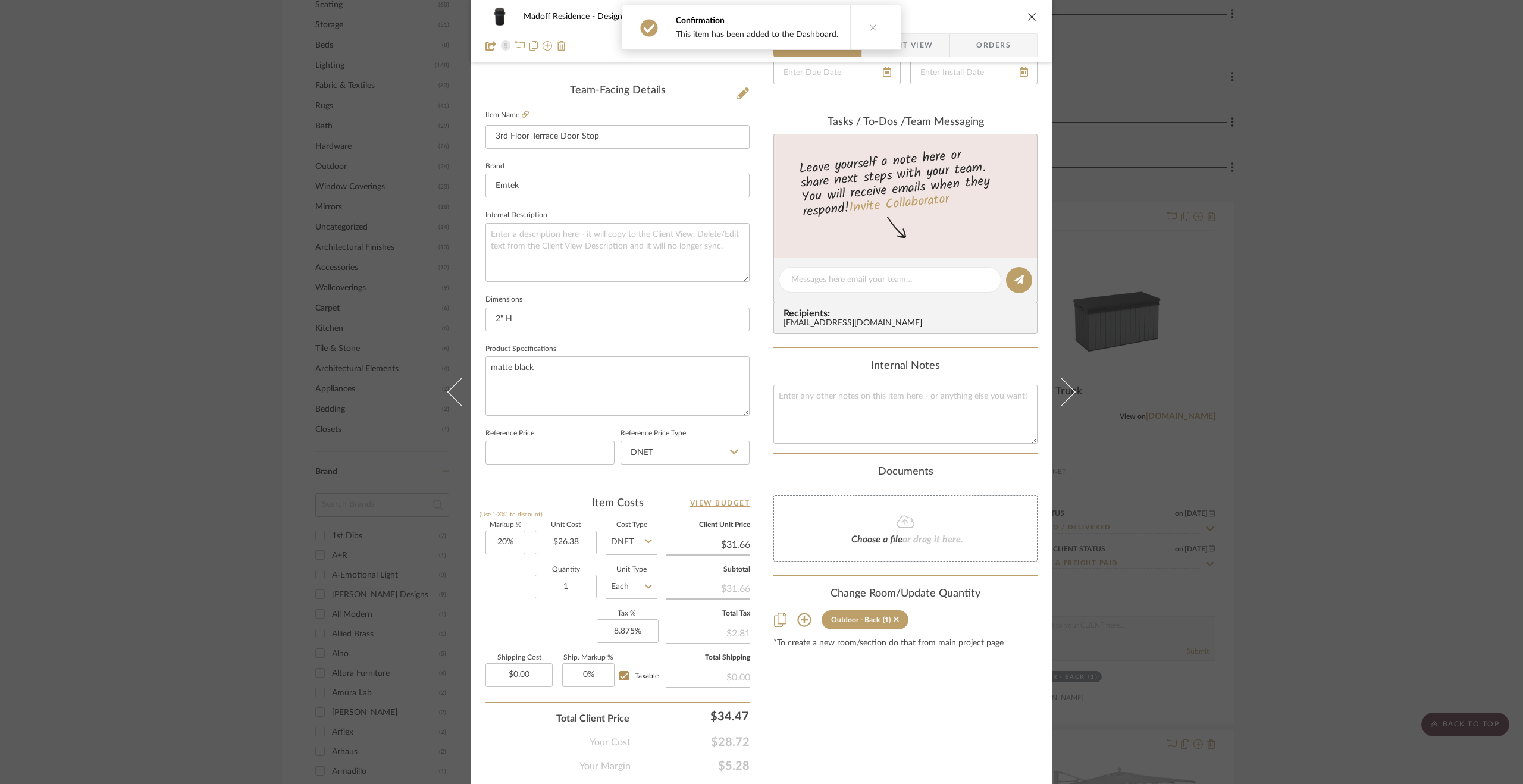
scroll to position [321, 0]
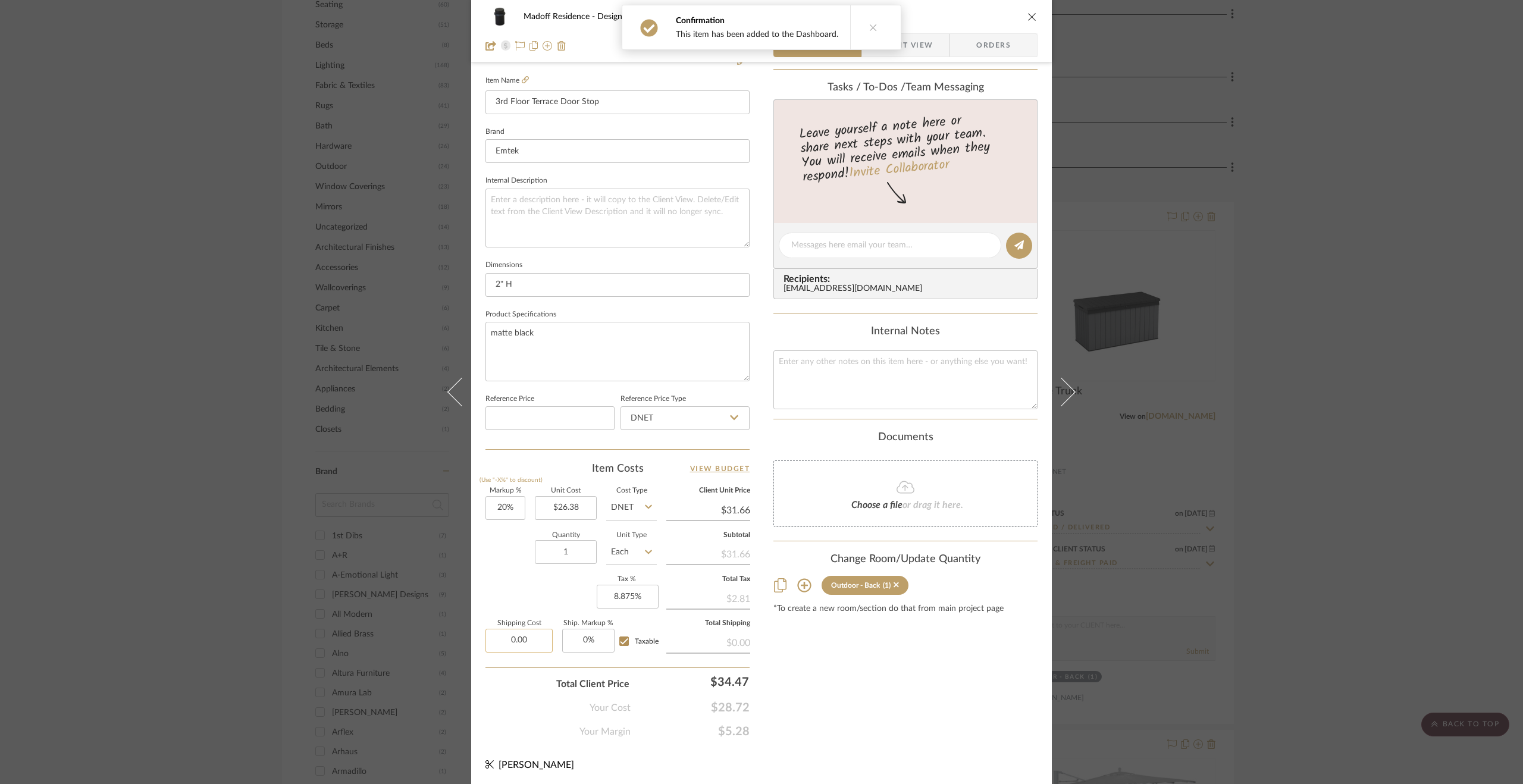
click at [527, 639] on input "0.00" at bounding box center [519, 641] width 67 height 24
type input "$5.99"
type input "0"
click at [601, 639] on input "0" at bounding box center [588, 641] width 52 height 24
type input "10%"
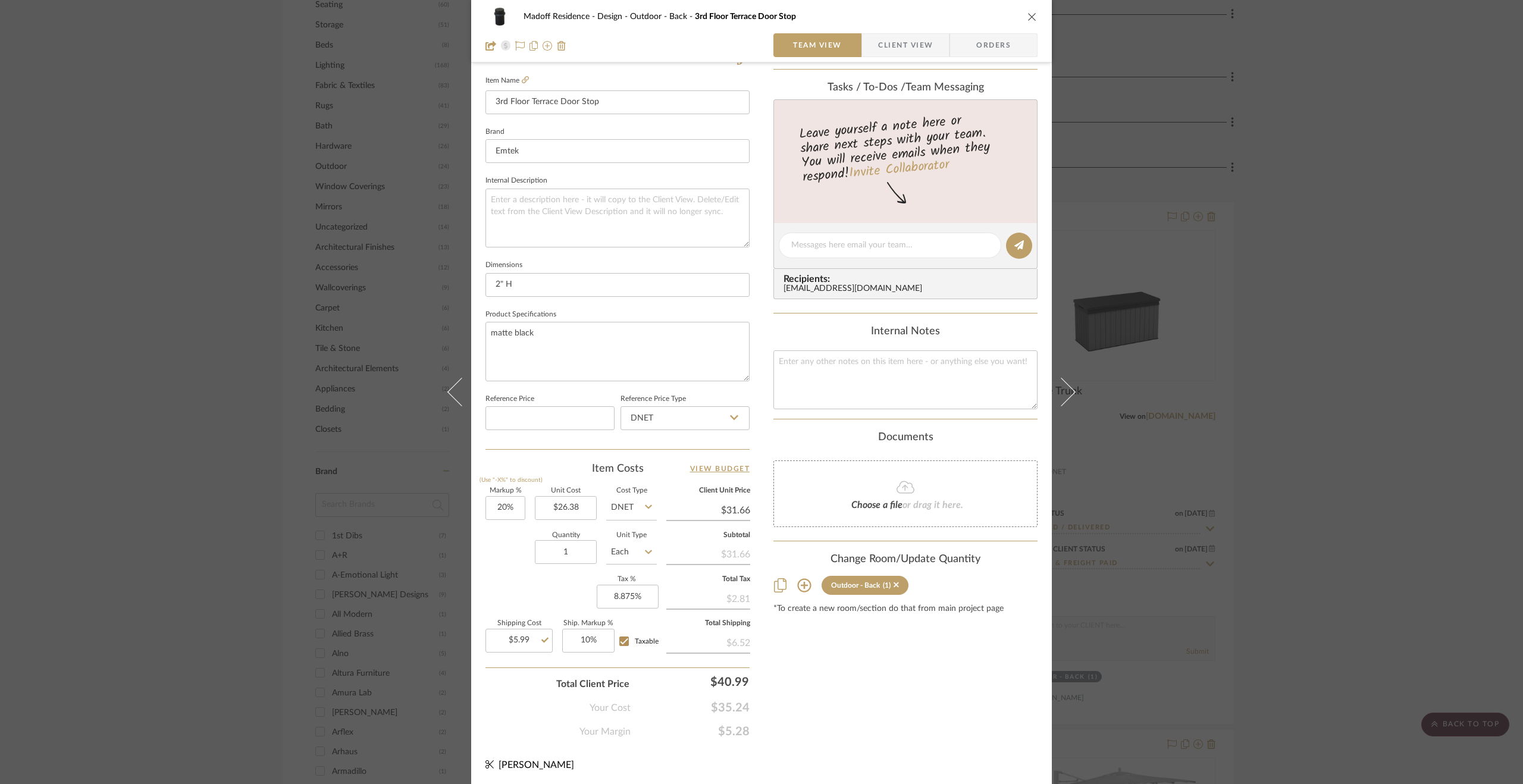
click at [522, 597] on div "Markup % (Use "-X%" to discount) 20% Unit Cost $26.38 Cost Type DNET Client Uni…" at bounding box center [618, 574] width 264 height 174
click at [587, 636] on input "10" at bounding box center [588, 641] width 52 height 24
type input "15%"
click at [549, 592] on div "Markup % (Use "-X%" to discount) 20% Unit Cost $26.38 Cost Type DNET Client Uni…" at bounding box center [618, 574] width 264 height 174
click at [513, 508] on input "20" at bounding box center [506, 508] width 40 height 24
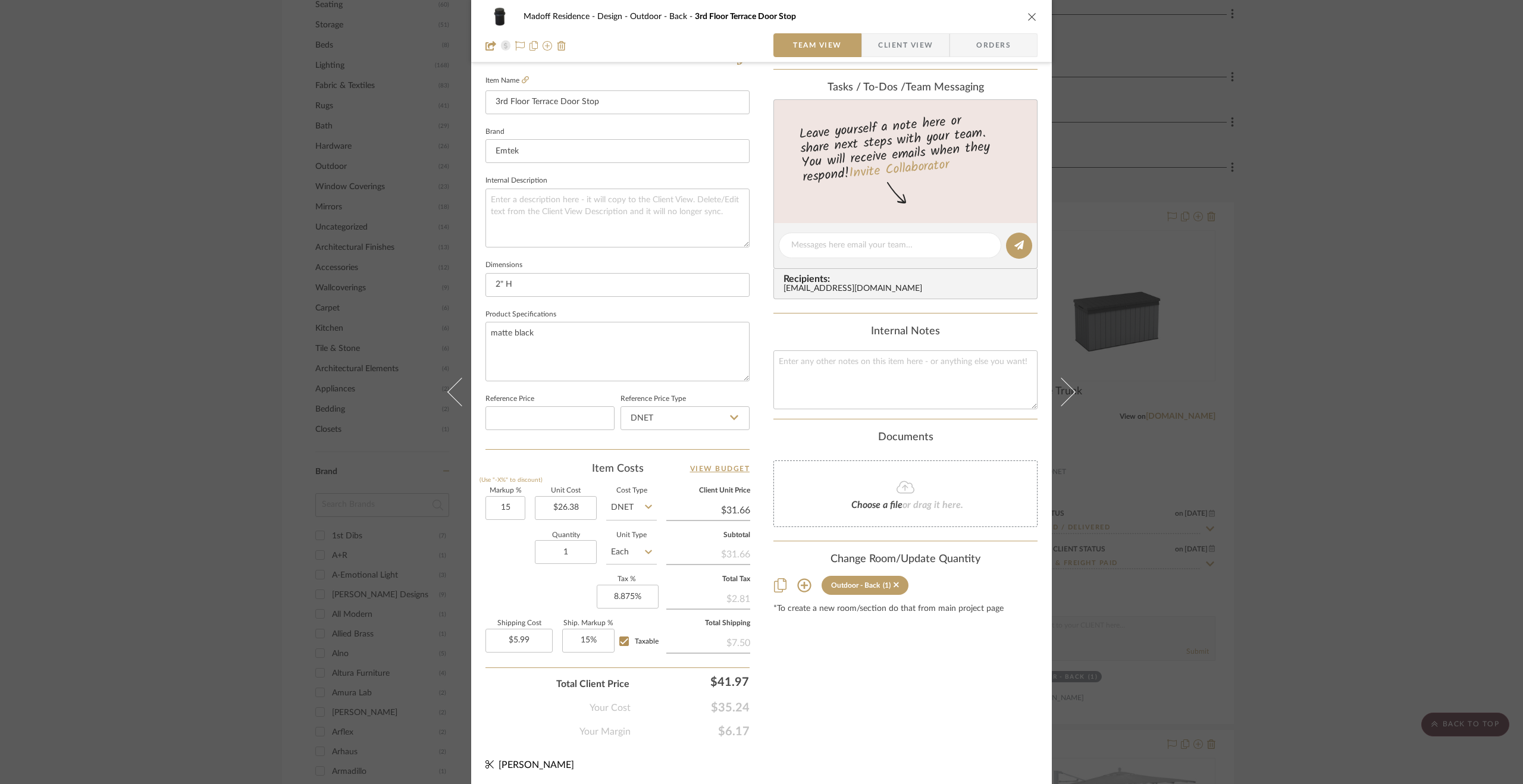
type input "15%"
click at [509, 572] on div "Quantity 1 Unit Type Each" at bounding box center [571, 553] width 171 height 42
type input "$30.34"
click at [1434, 594] on div "Madoff Residence - Design Outdoor - Back 3rd Floor Terrace Door Stop Team View …" at bounding box center [761, 392] width 1523 height 784
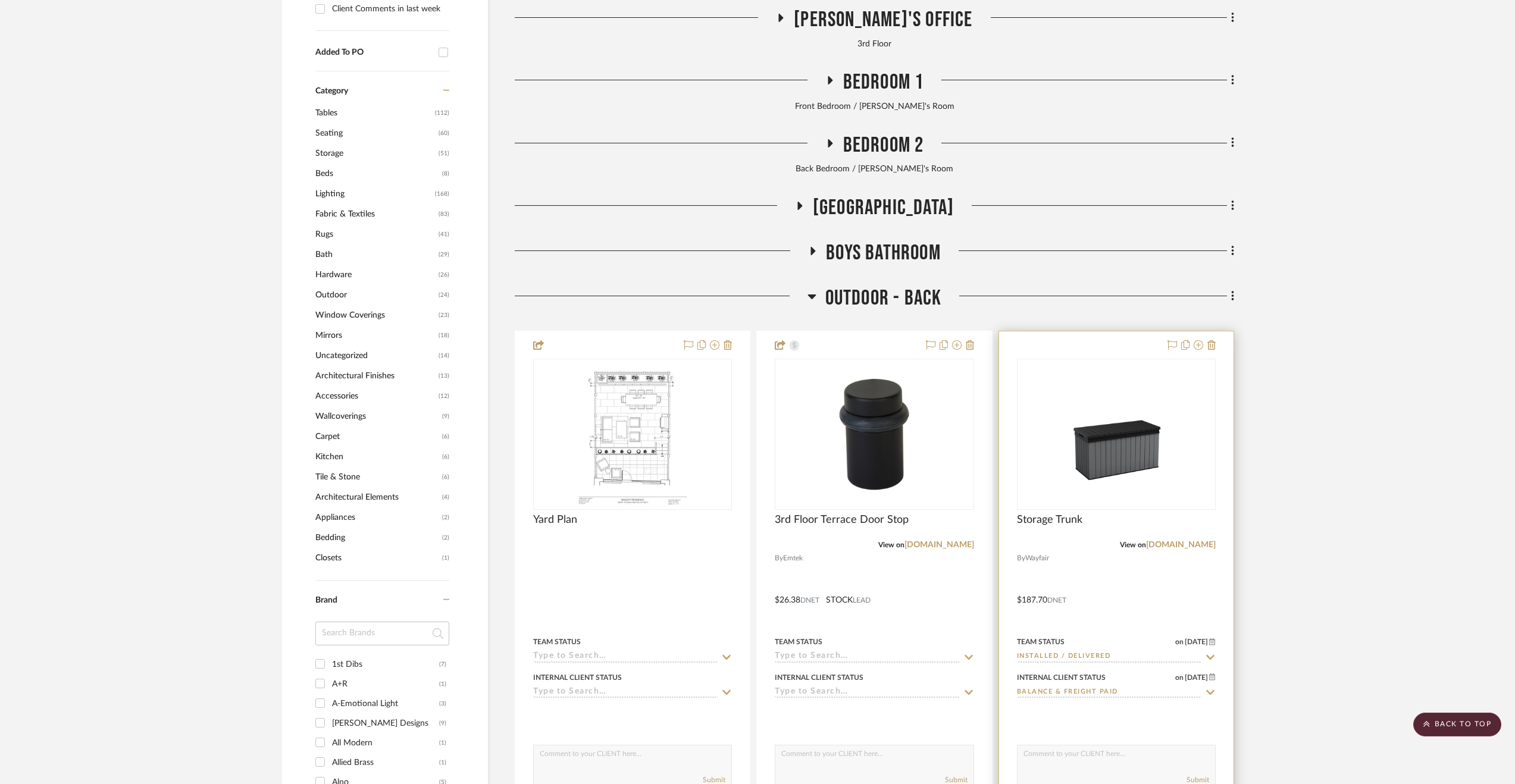
scroll to position [1190, 0]
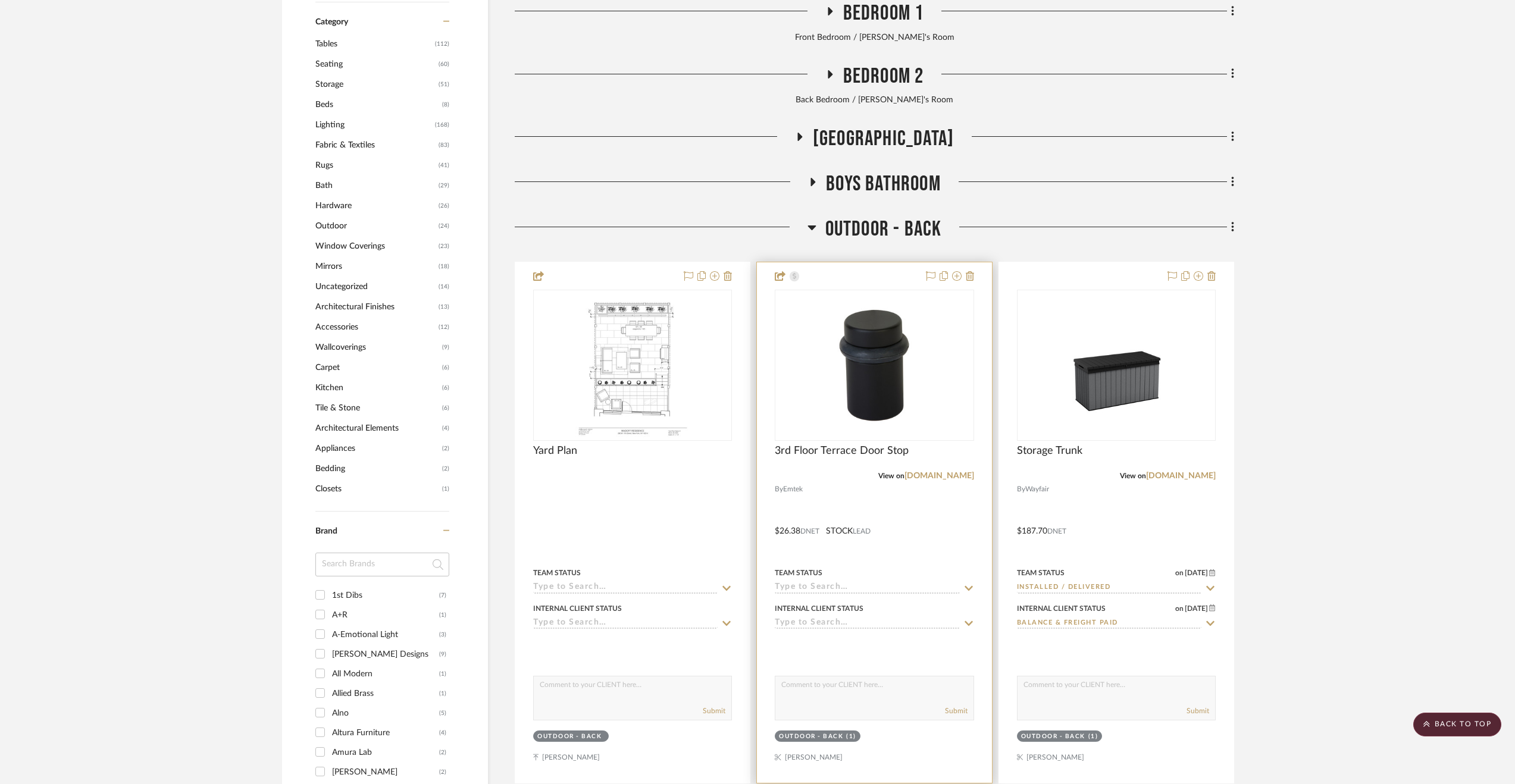
click at [947, 531] on div at bounding box center [874, 522] width 235 height 520
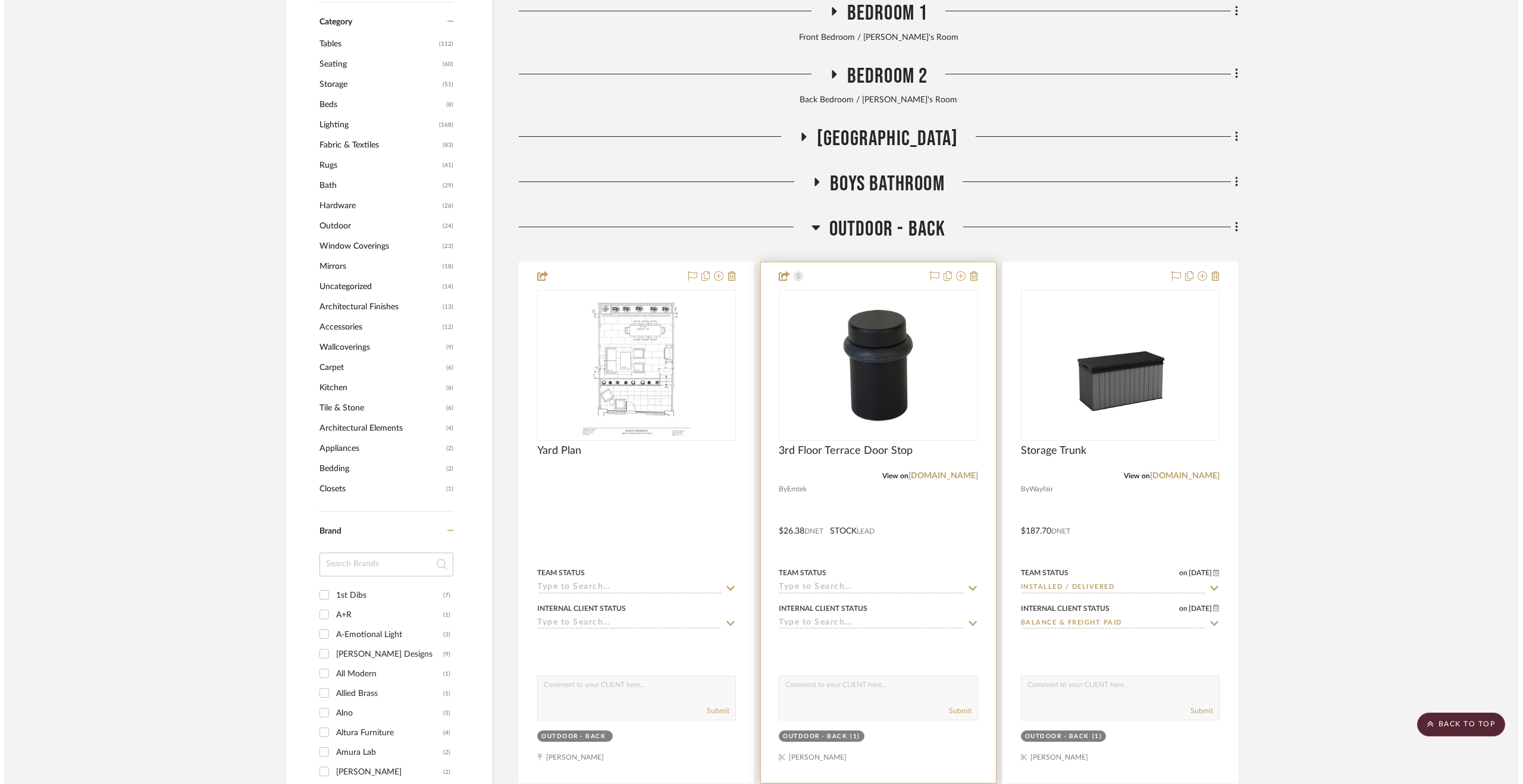
scroll to position [0, 0]
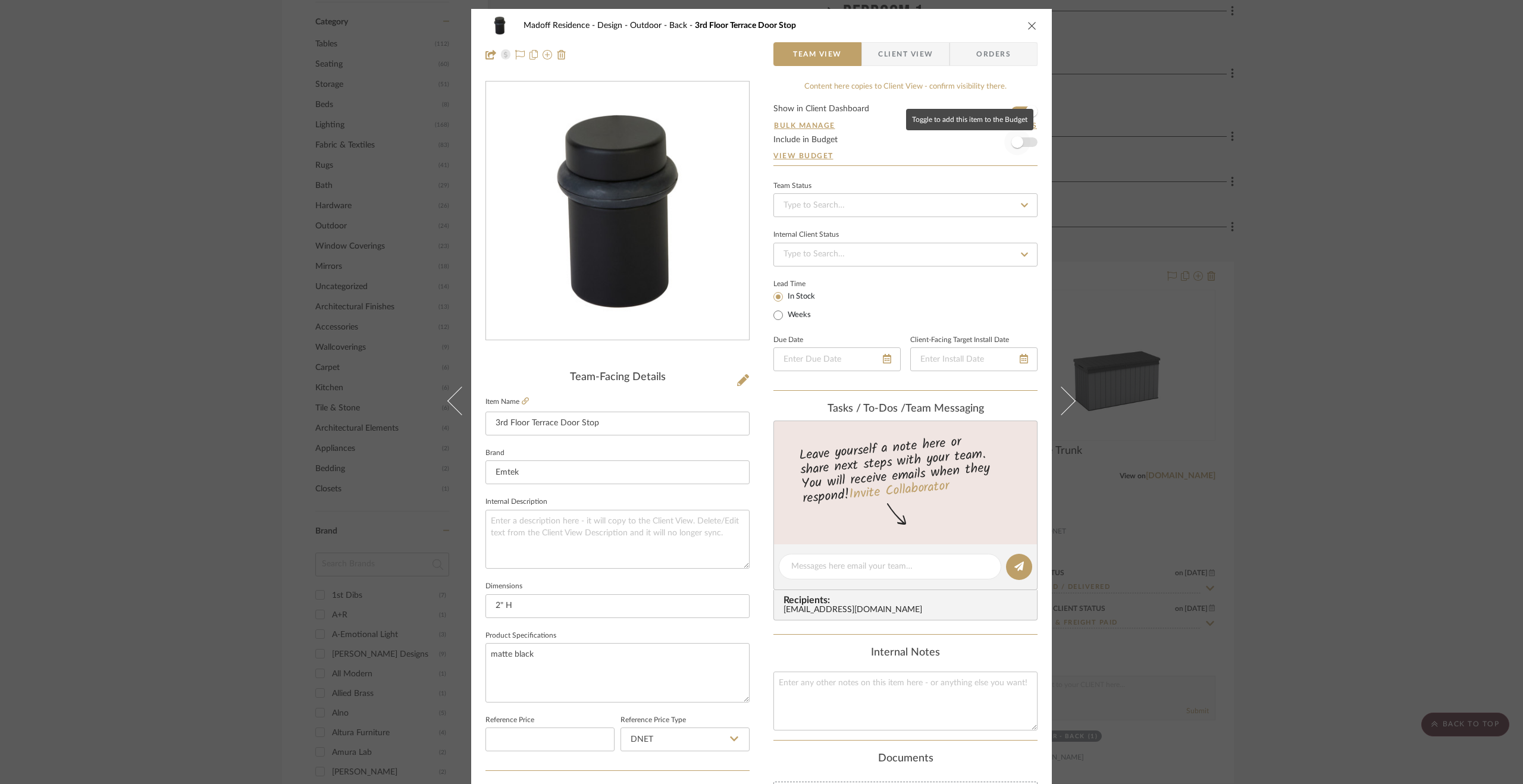
click at [1011, 140] on span "button" at bounding box center [1017, 142] width 12 height 12
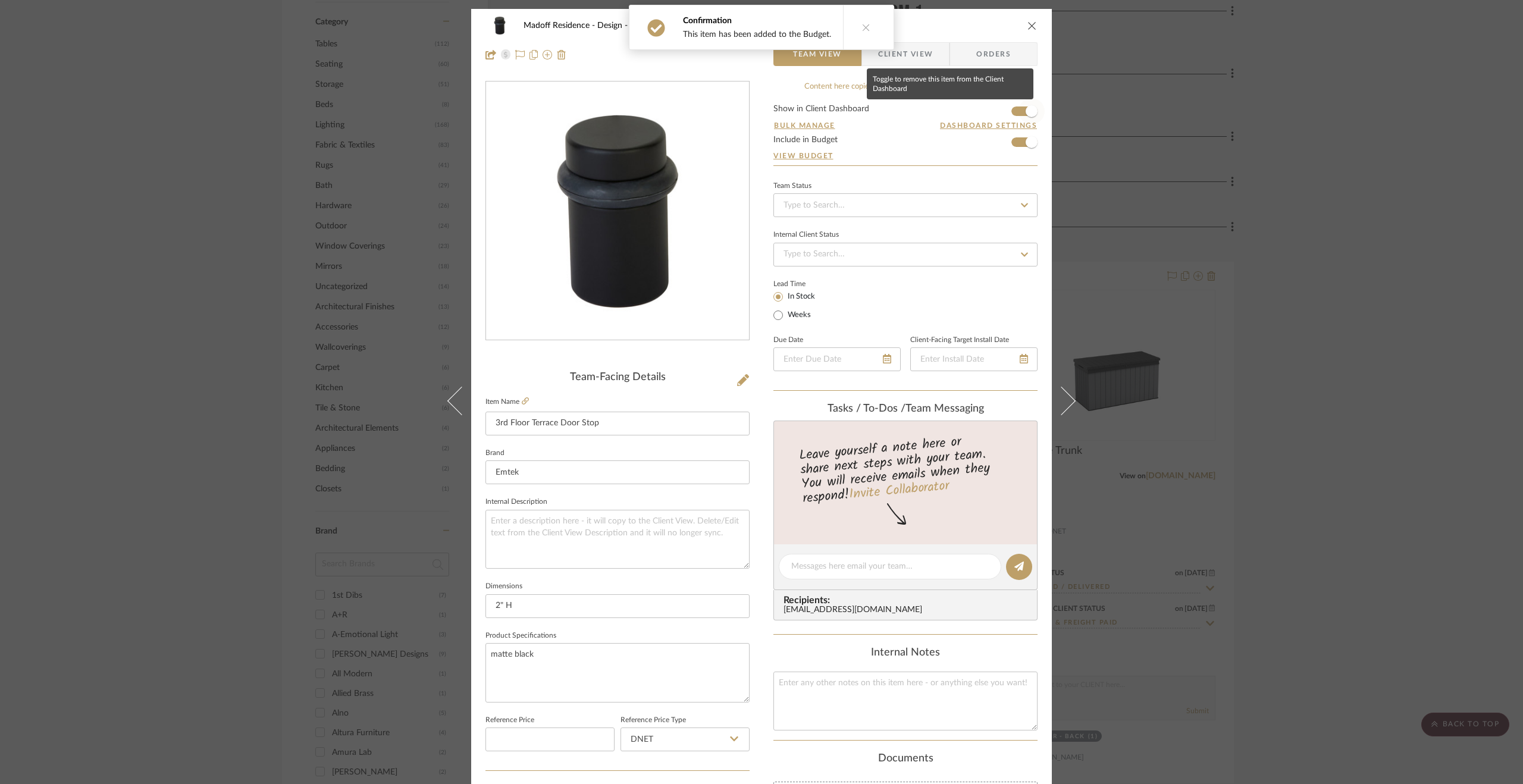
click at [1019, 100] on span "button" at bounding box center [1032, 111] width 26 height 26
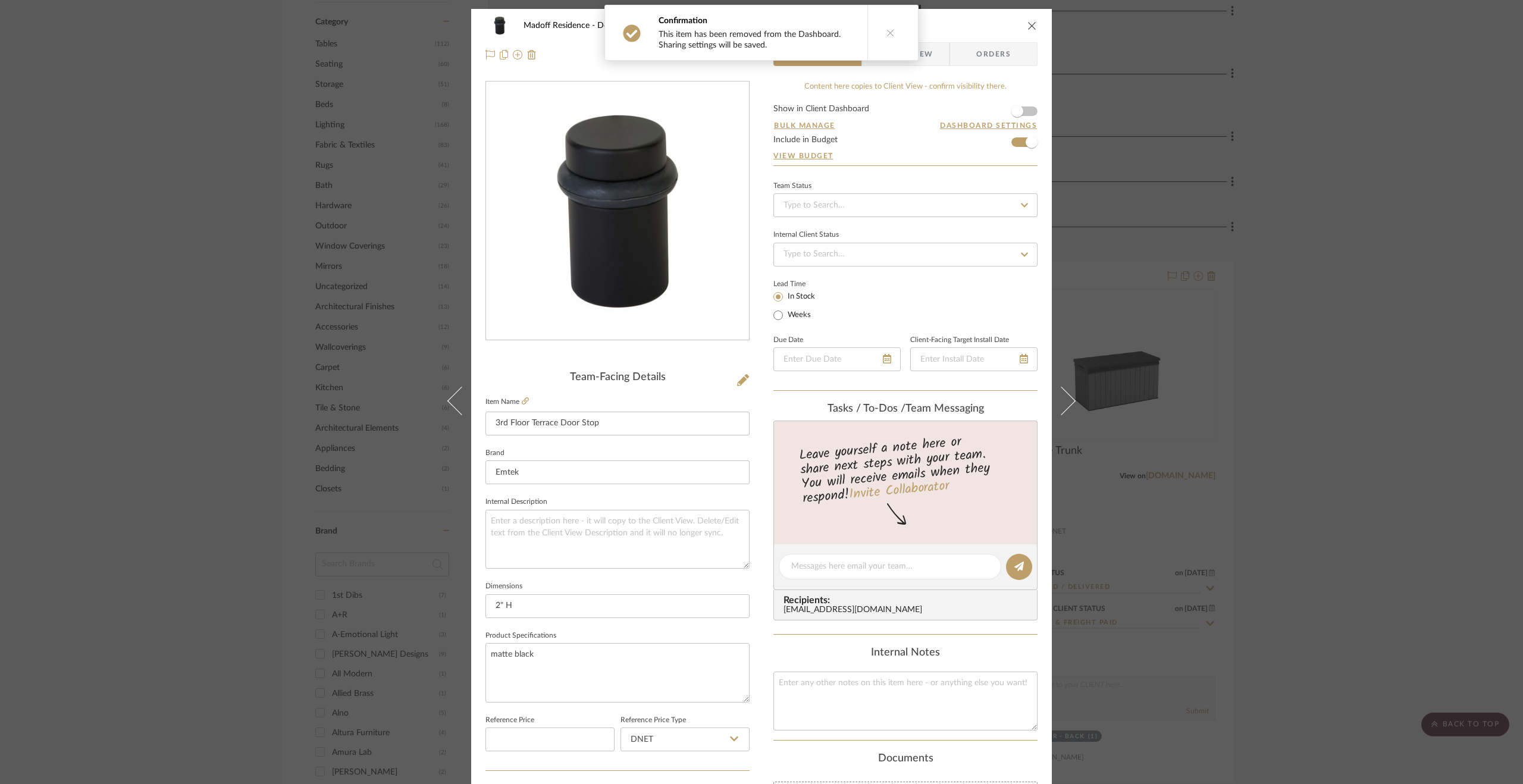
click at [1240, 301] on div "Madoff Residence - Design Outdoor - Back 3rd Floor Terrace Door Stop Team View …" at bounding box center [761, 392] width 1523 height 784
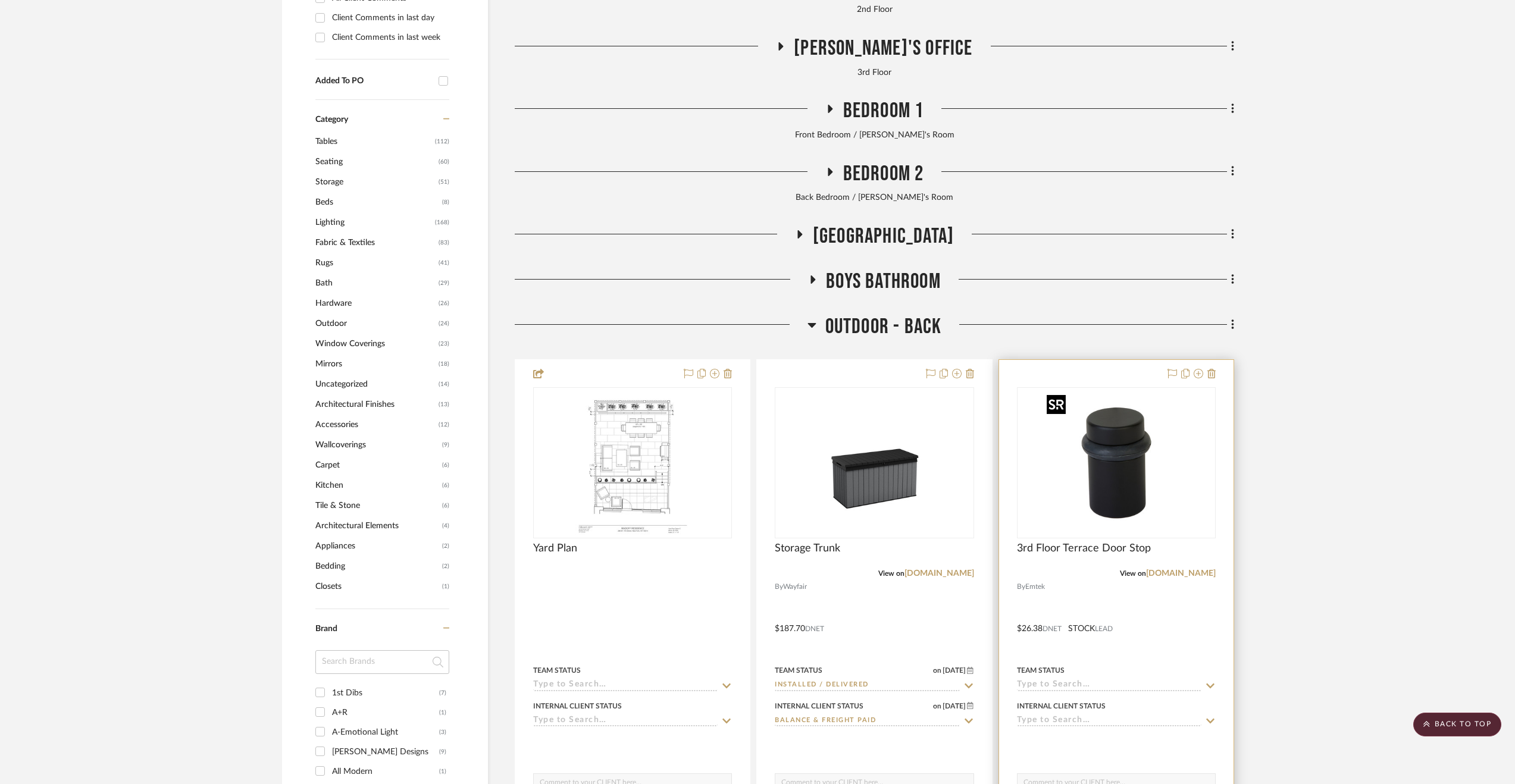
scroll to position [1389, 0]
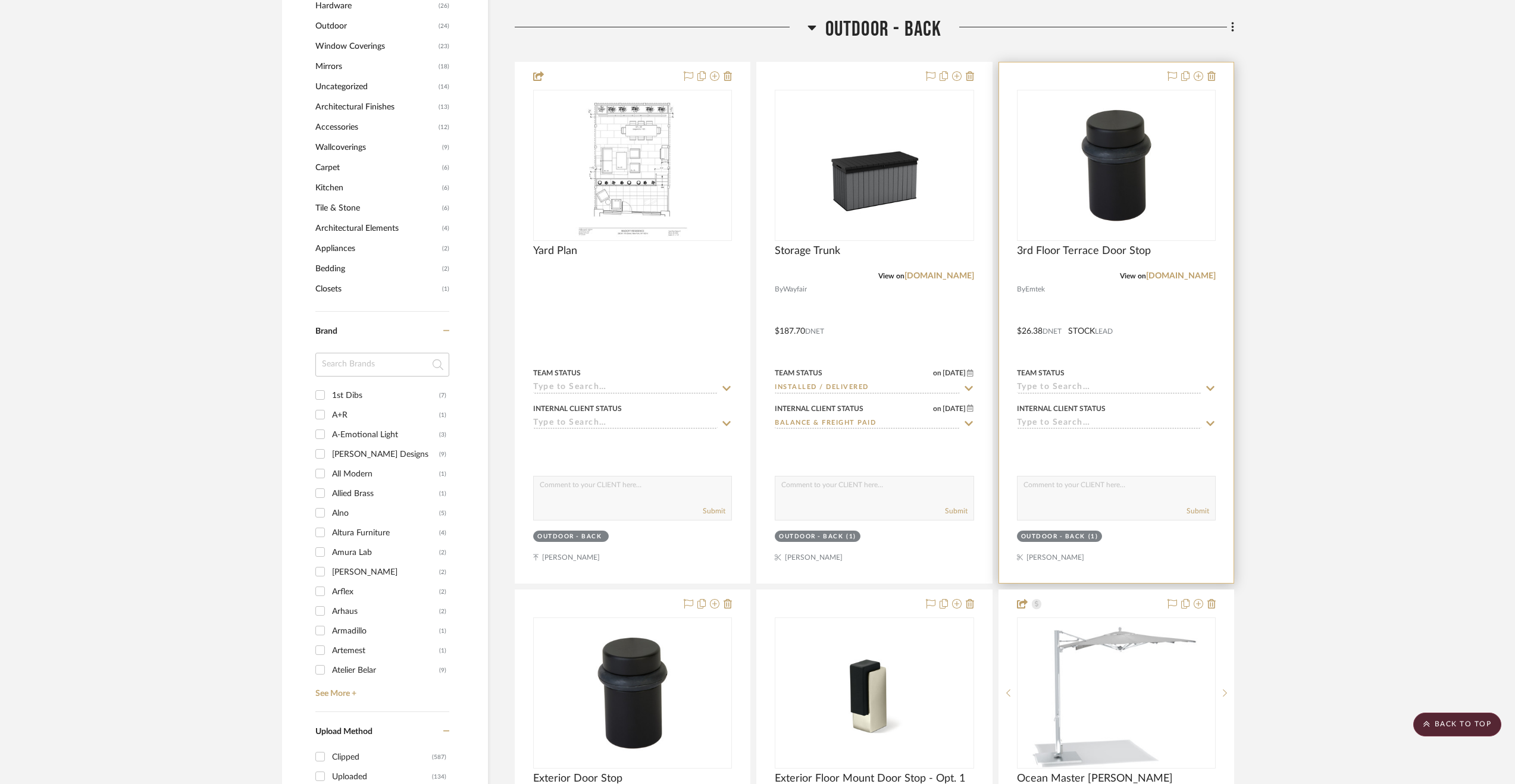
click at [1119, 394] on input at bounding box center [1109, 388] width 184 height 11
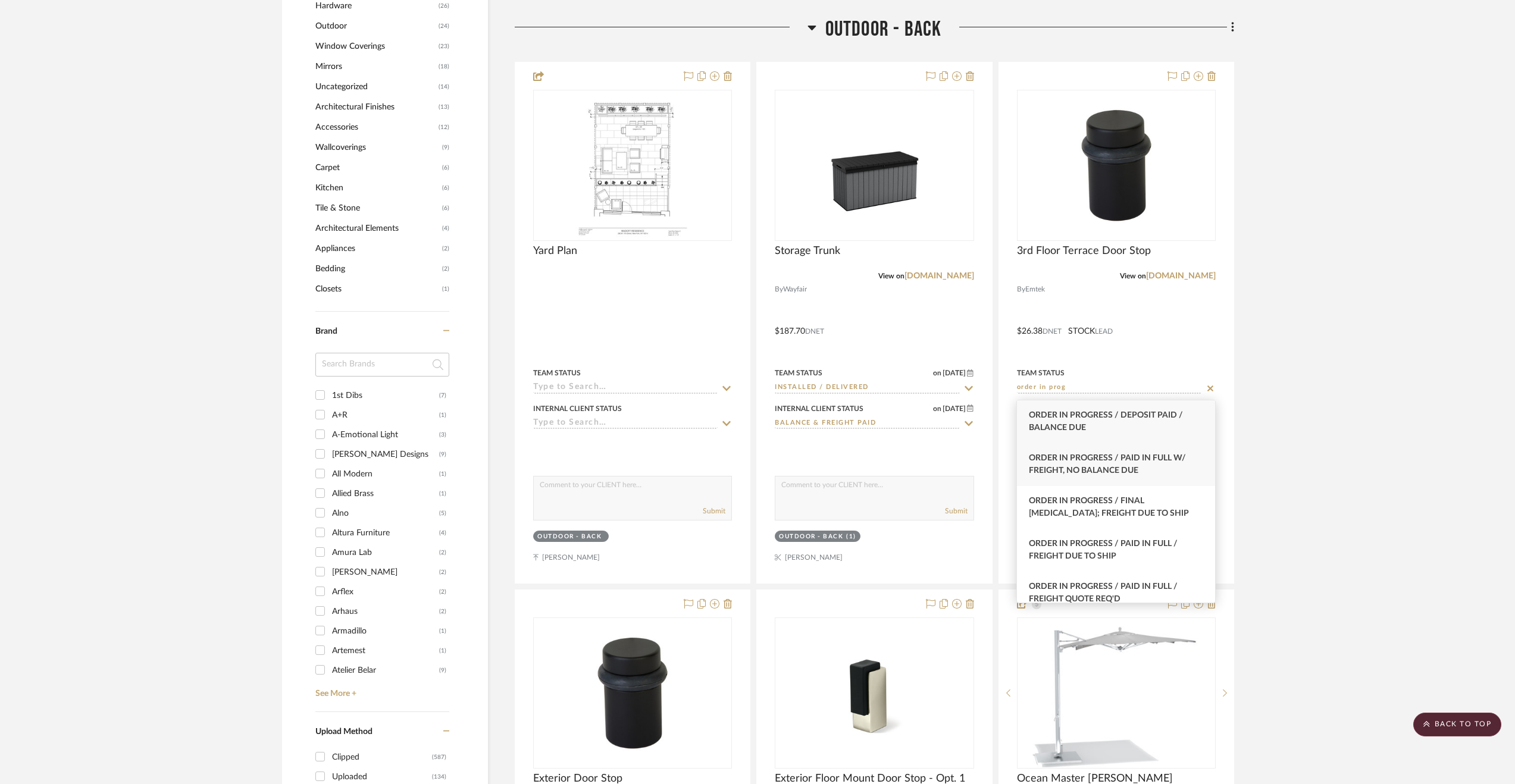
type input "order in prog"
click at [1122, 463] on div "Order In Progress / Paid In Full w/ Freight, No Balance due" at bounding box center [1115, 465] width 198 height 43
type input "[DATE]"
type input "Order In Progress / Paid In Full w/ Freight, No Balance due"
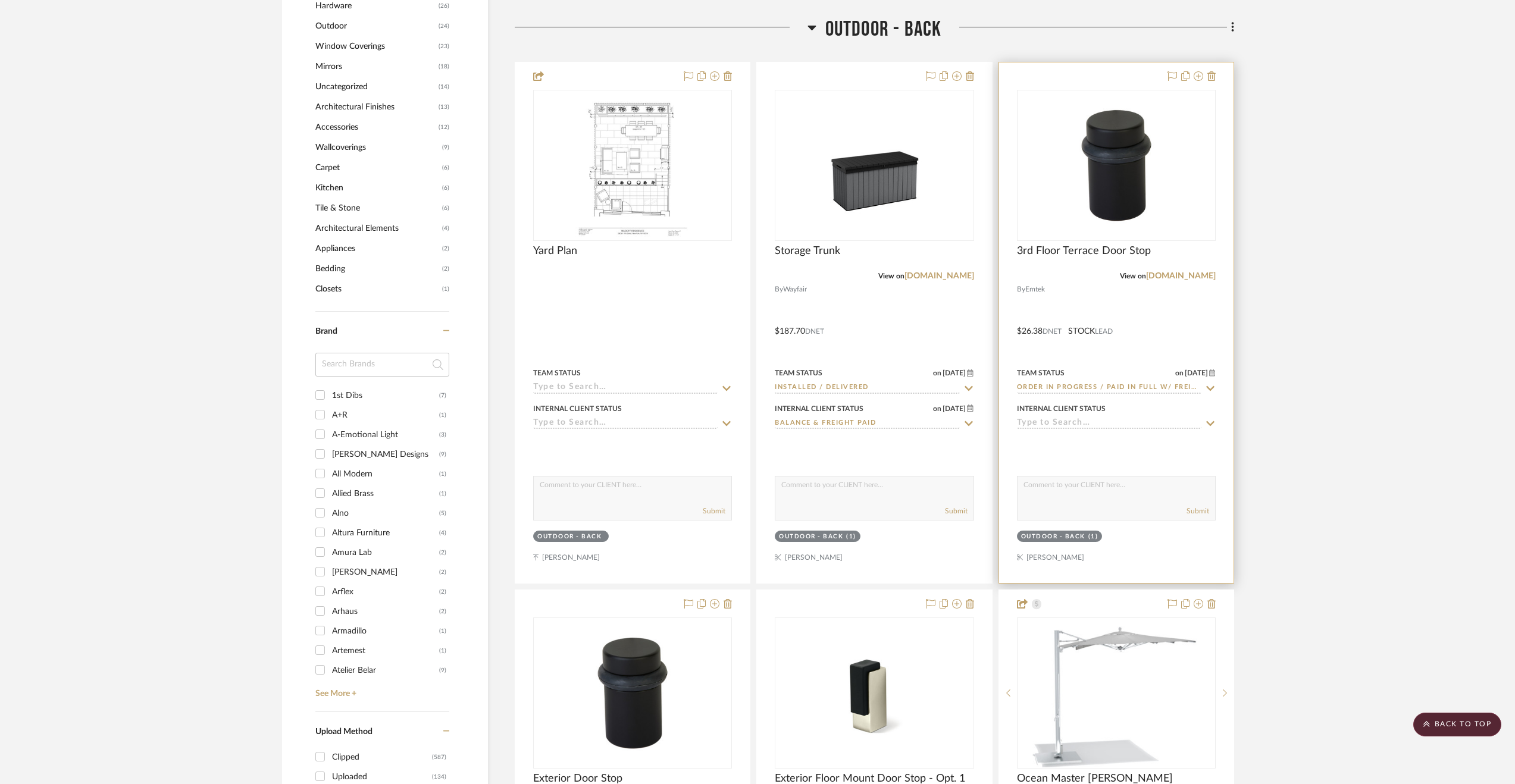
click at [1180, 306] on div at bounding box center [1116, 323] width 235 height 520
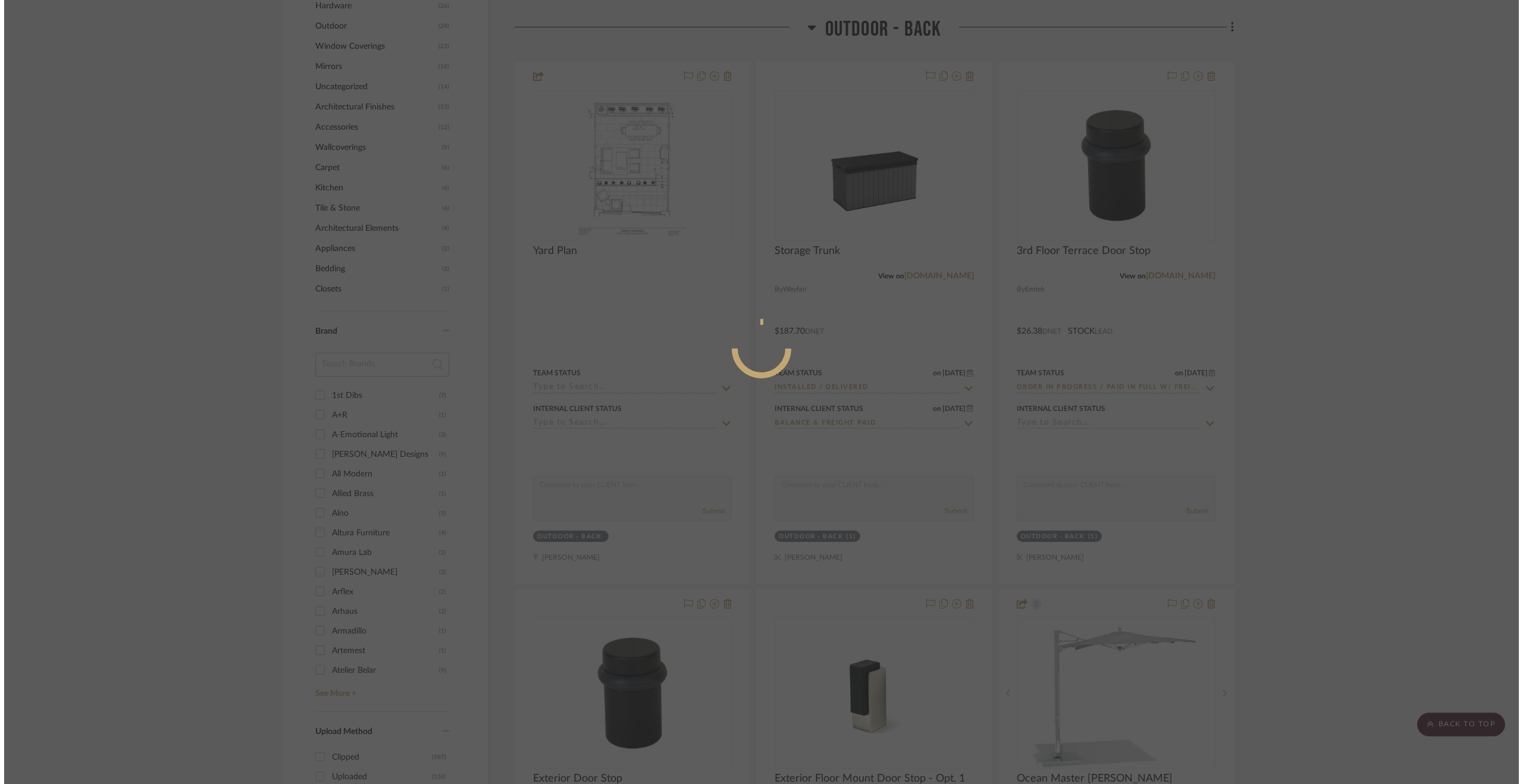
scroll to position [0, 0]
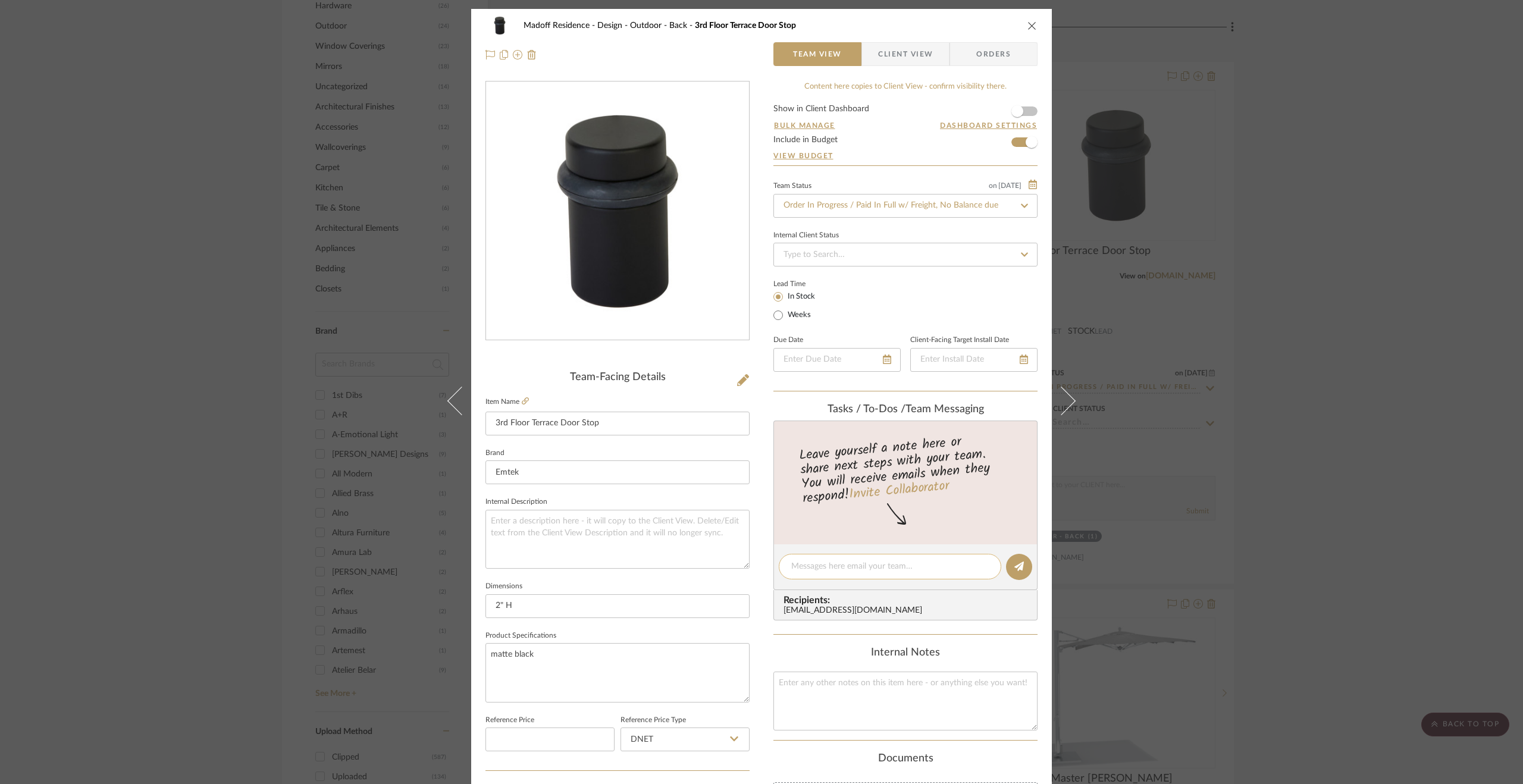
click at [898, 566] on textarea at bounding box center [890, 566] width 197 height 12
type textarea "Order paid in full 9.11.25"
click at [1013, 576] on button at bounding box center [1019, 567] width 26 height 26
drag, startPoint x: 1223, startPoint y: 530, endPoint x: 1233, endPoint y: 519, distance: 14.9
click at [1223, 530] on div "Madoff Residence - Design Outdoor - Back 3rd Floor Terrace Door Stop Team View …" at bounding box center [761, 392] width 1523 height 784
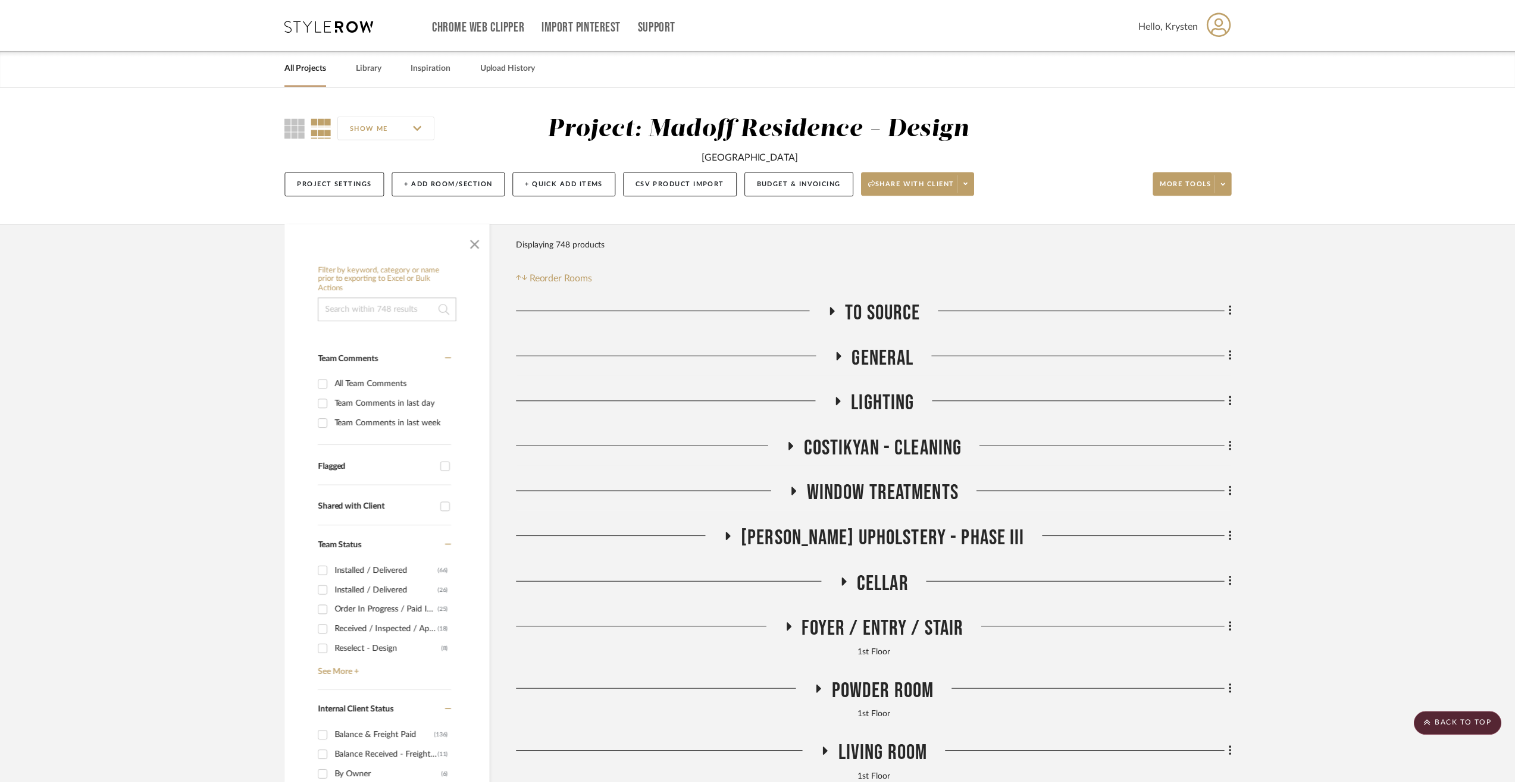
scroll to position [1389, 0]
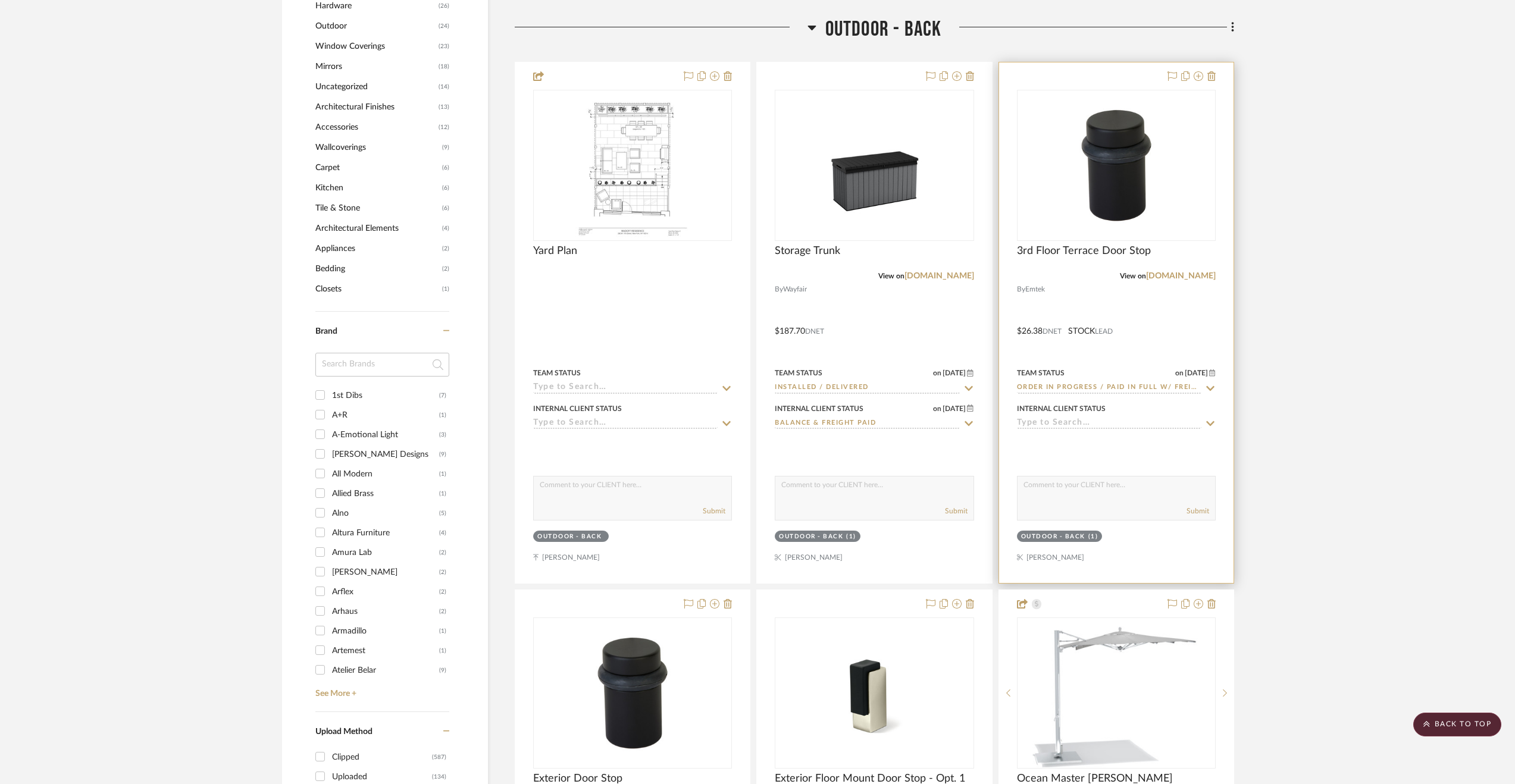
click at [1153, 315] on div at bounding box center [1116, 323] width 235 height 520
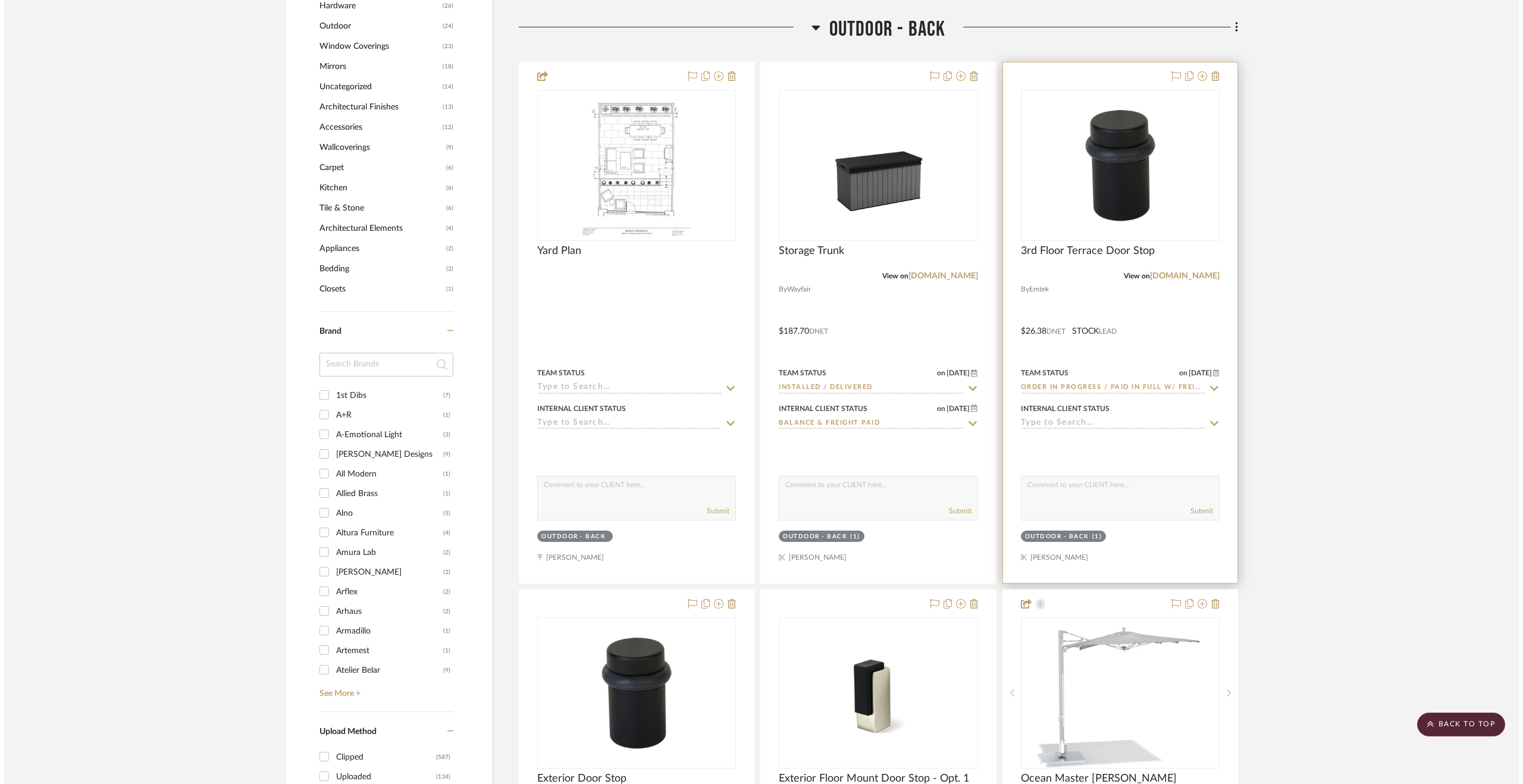
scroll to position [0, 0]
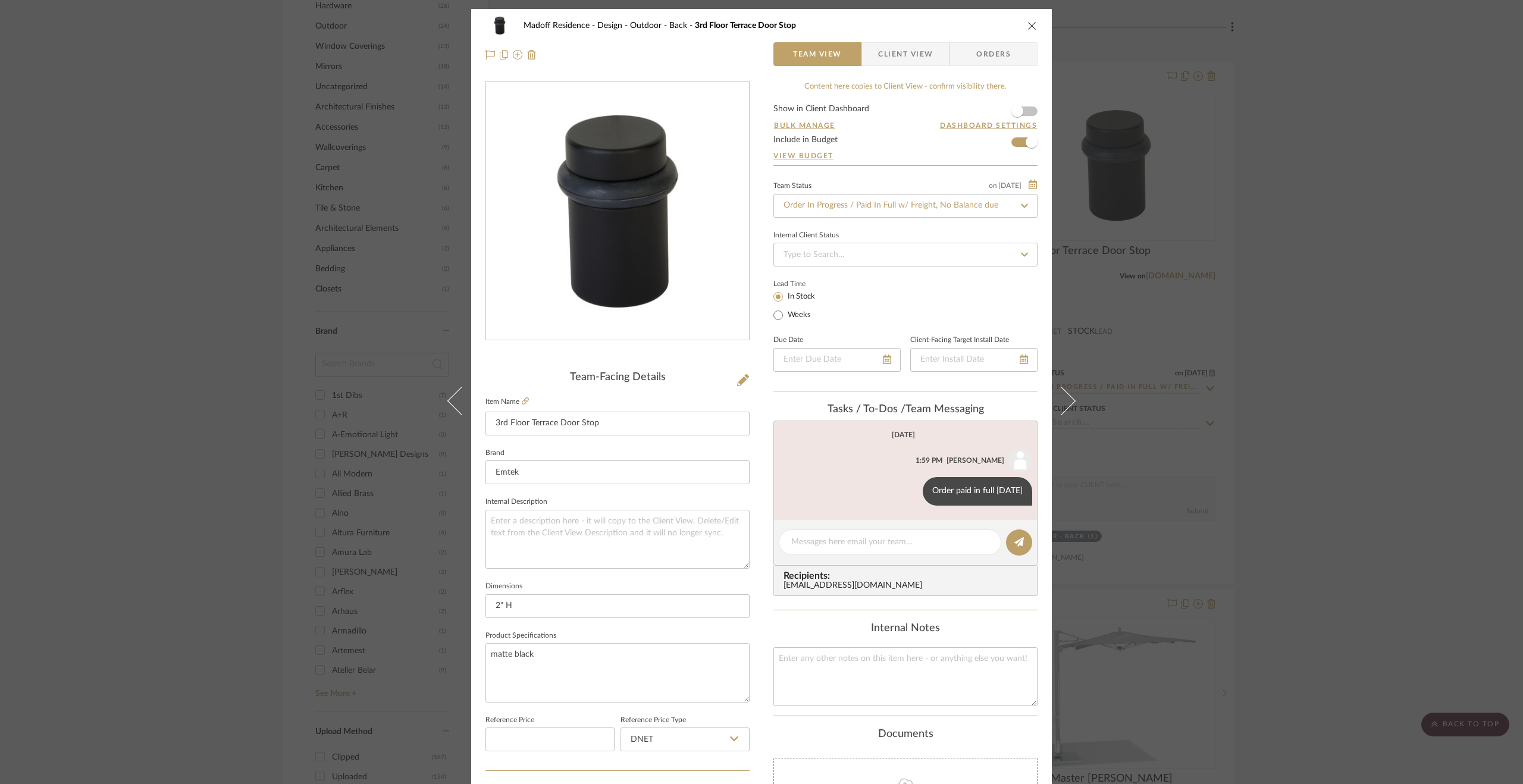
click at [1389, 543] on div "Madoff Residence - Design Outdoor - Back 3rd Floor Terrace Door Stop Team View …" at bounding box center [761, 392] width 1523 height 784
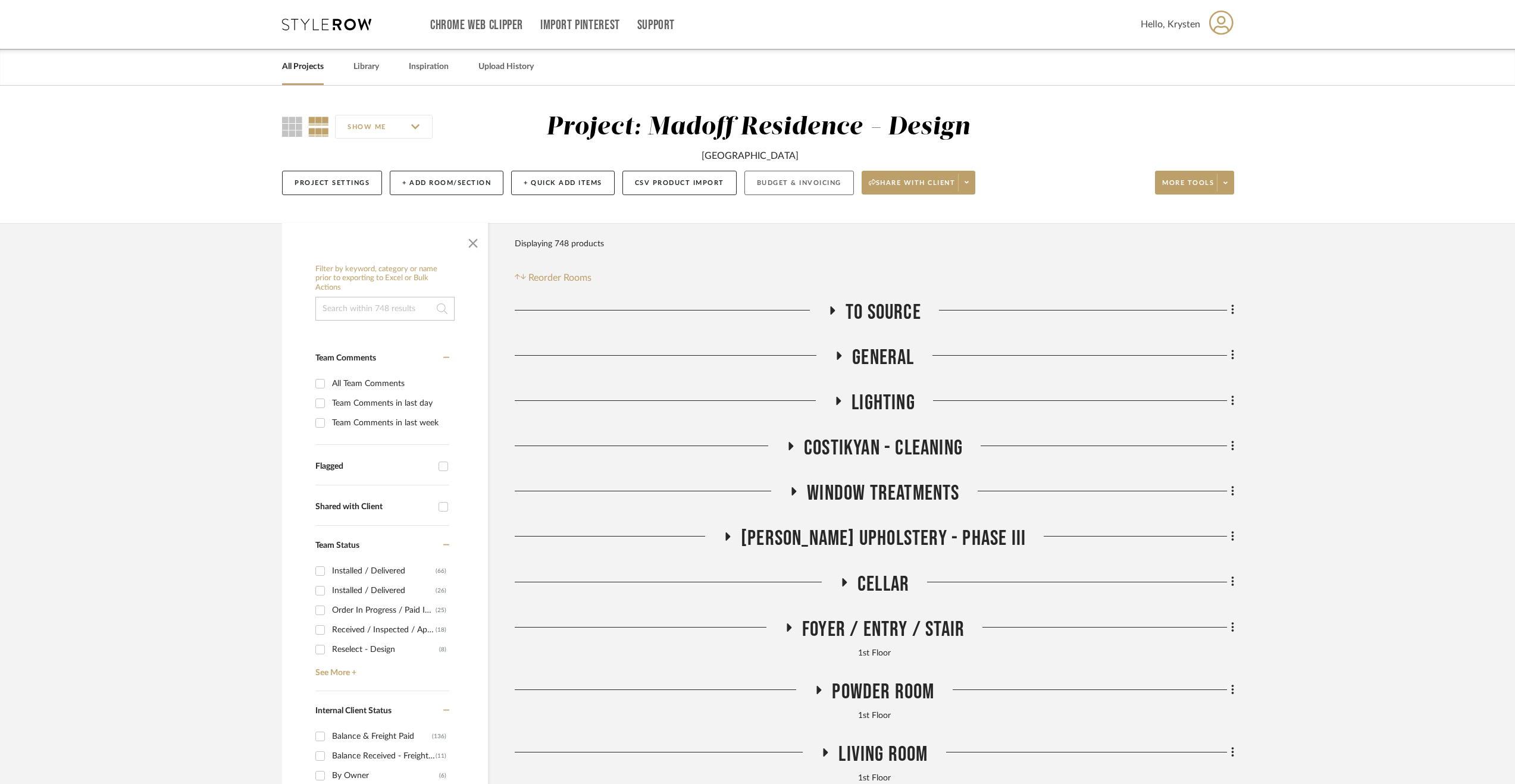
click at [811, 184] on button "Budget & Invoicing" at bounding box center [799, 182] width 109 height 24
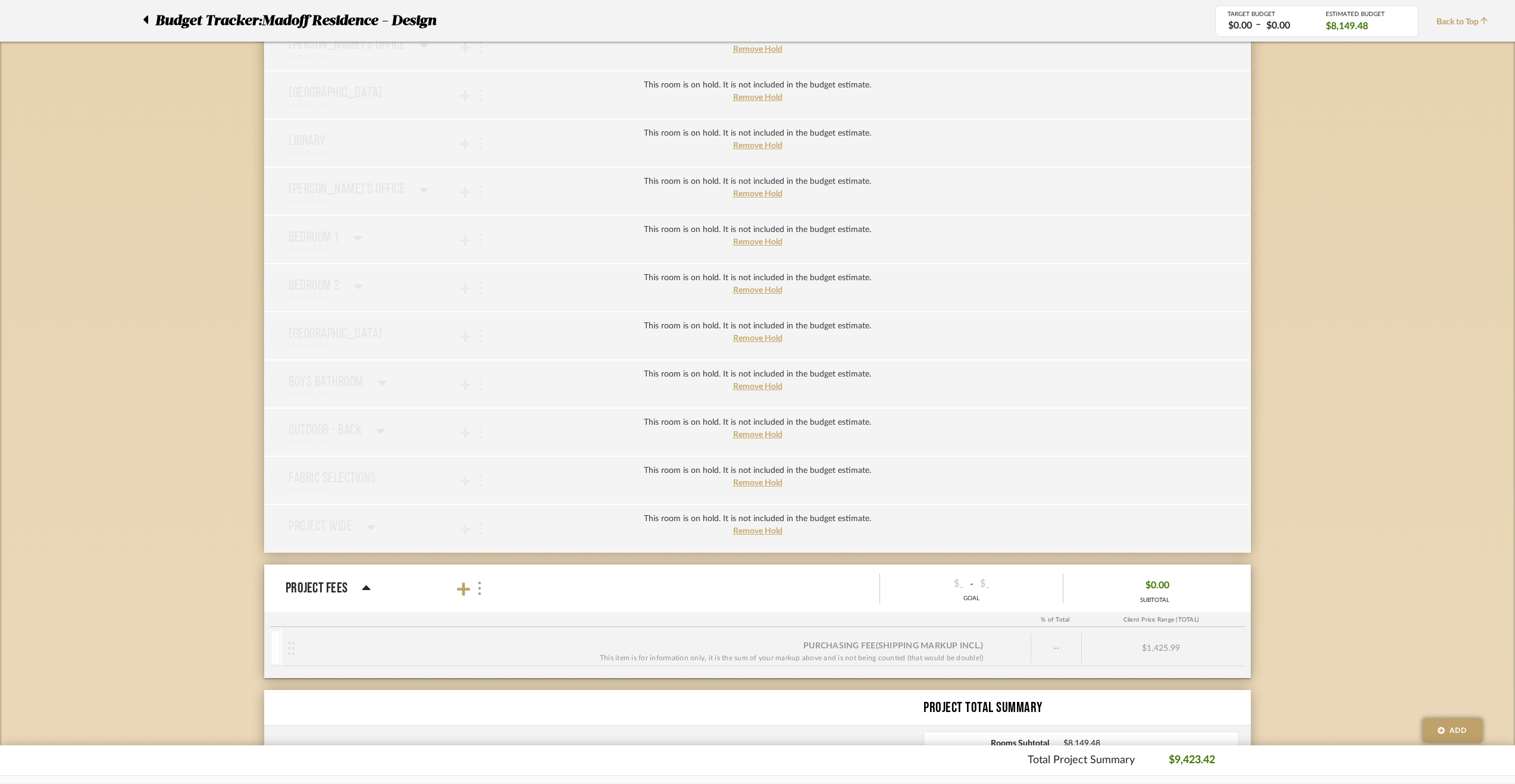
scroll to position [1725, 0]
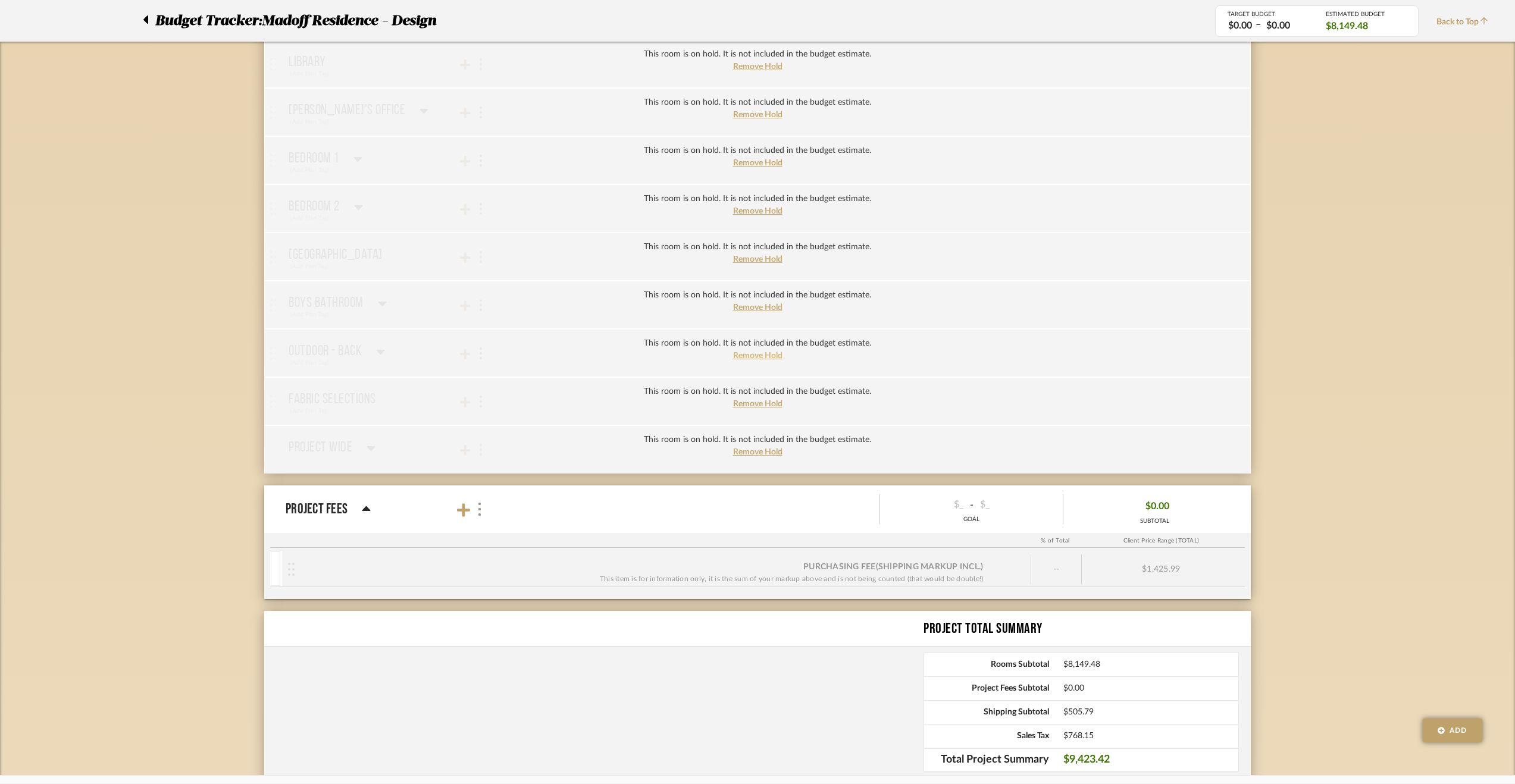
click at [758, 352] on span "Remove Hold" at bounding box center [758, 355] width 50 height 8
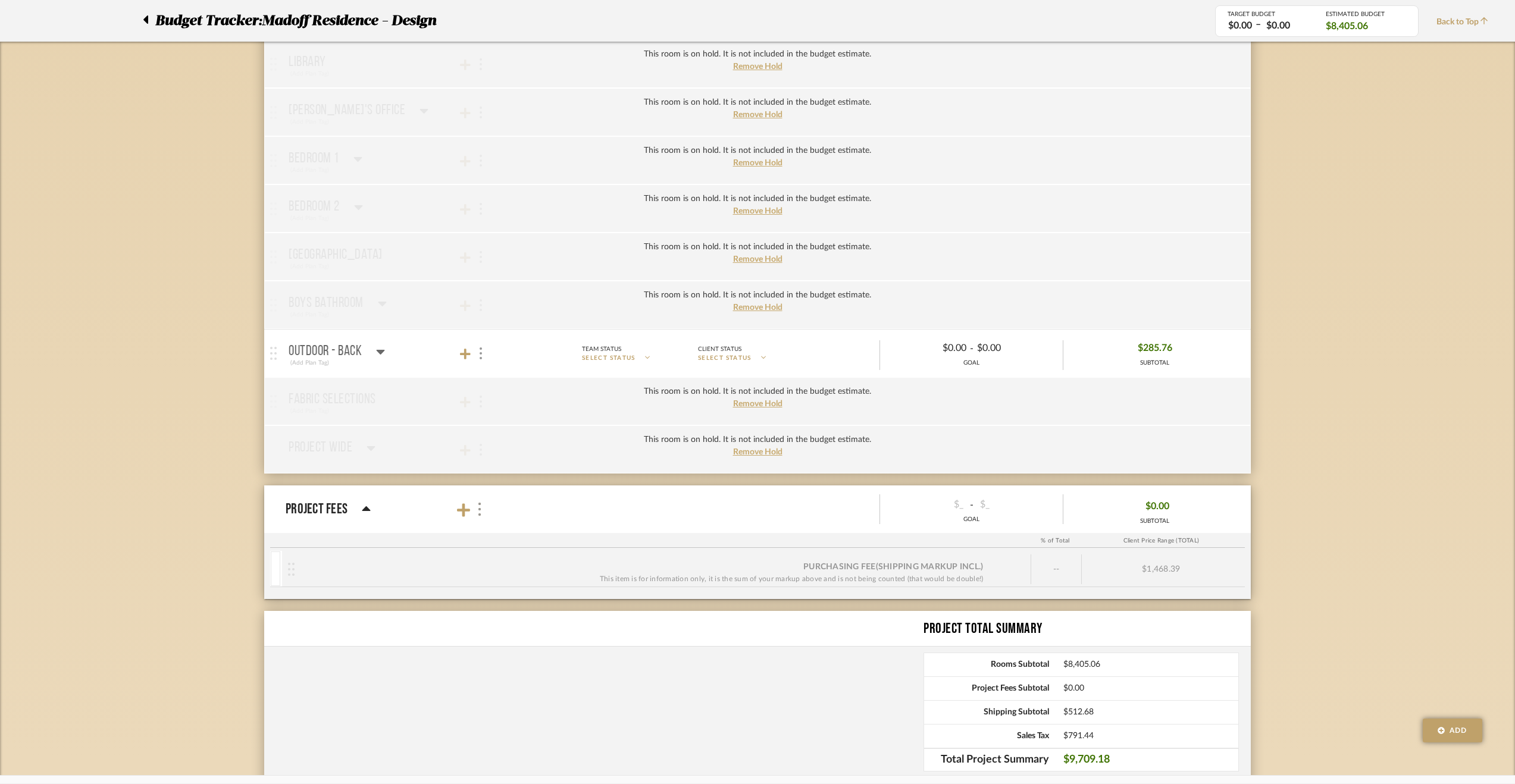
click at [382, 350] on icon at bounding box center [380, 352] width 8 height 5
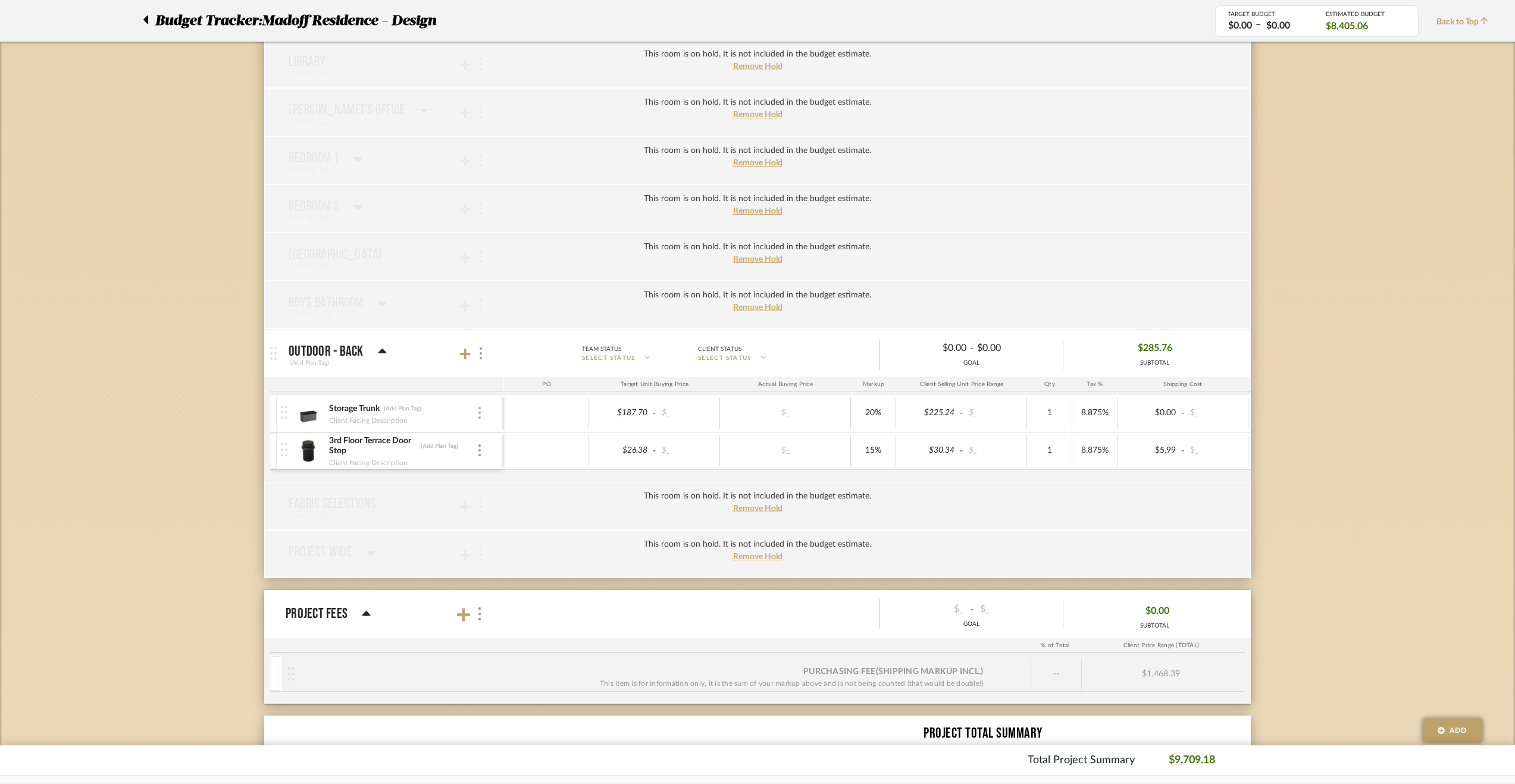
click at [482, 407] on div at bounding box center [480, 413] width 6 height 13
click at [524, 437] on button "Manage Item" at bounding box center [530, 430] width 107 height 29
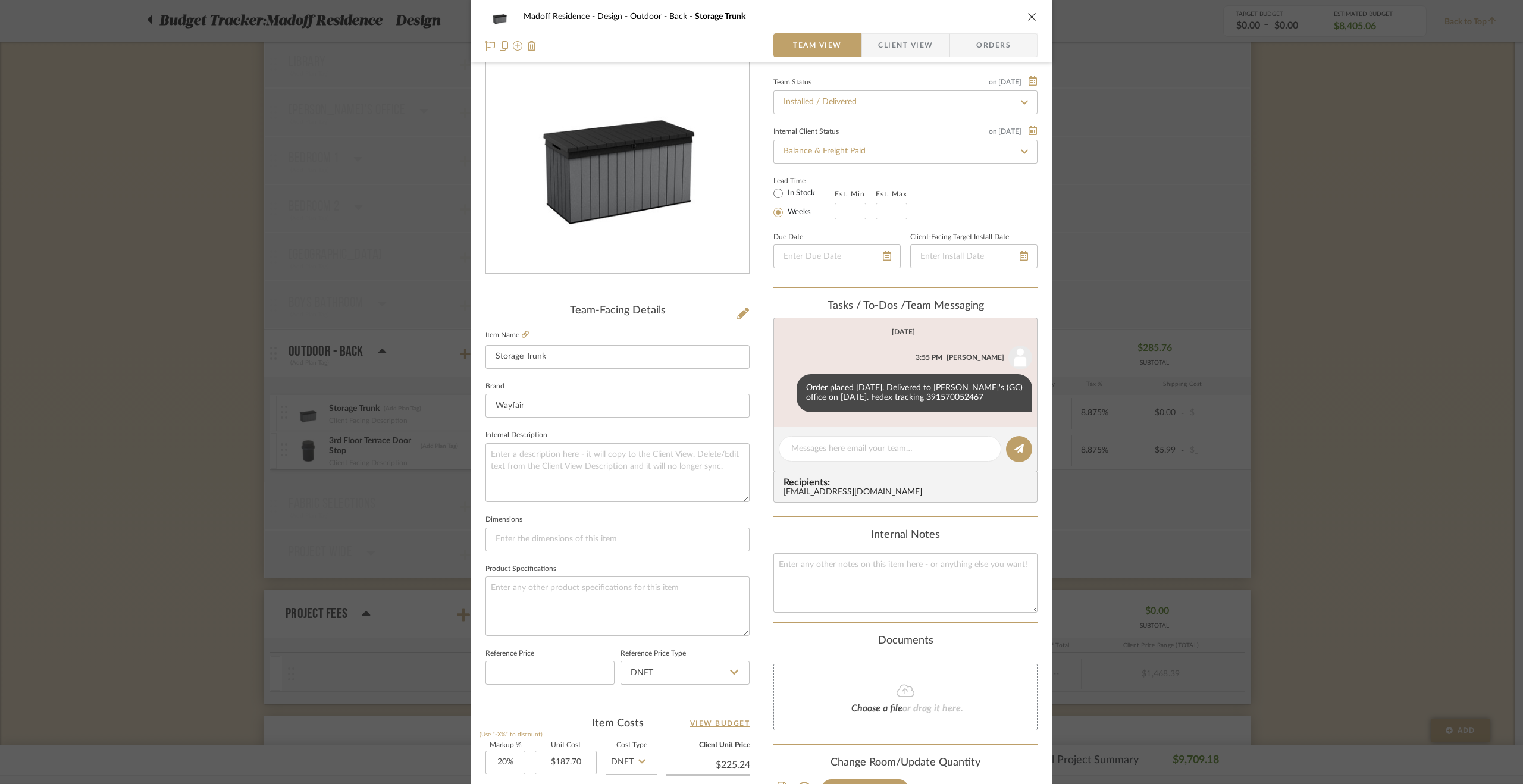
scroll to position [0, 0]
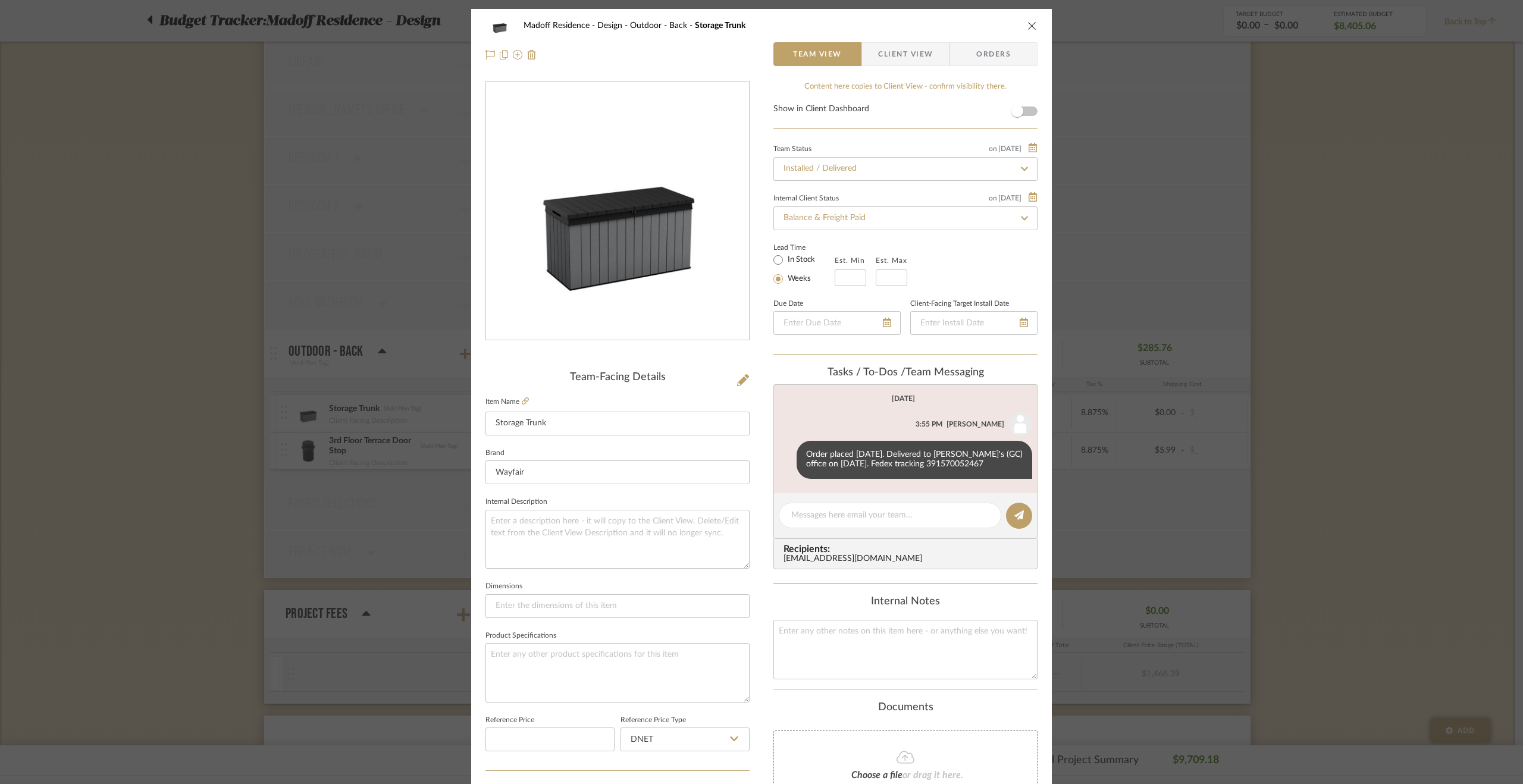
click at [1364, 522] on div "Madoff Residence - Design Outdoor - Back Storage Trunk Team View Client View Or…" at bounding box center [761, 392] width 1523 height 784
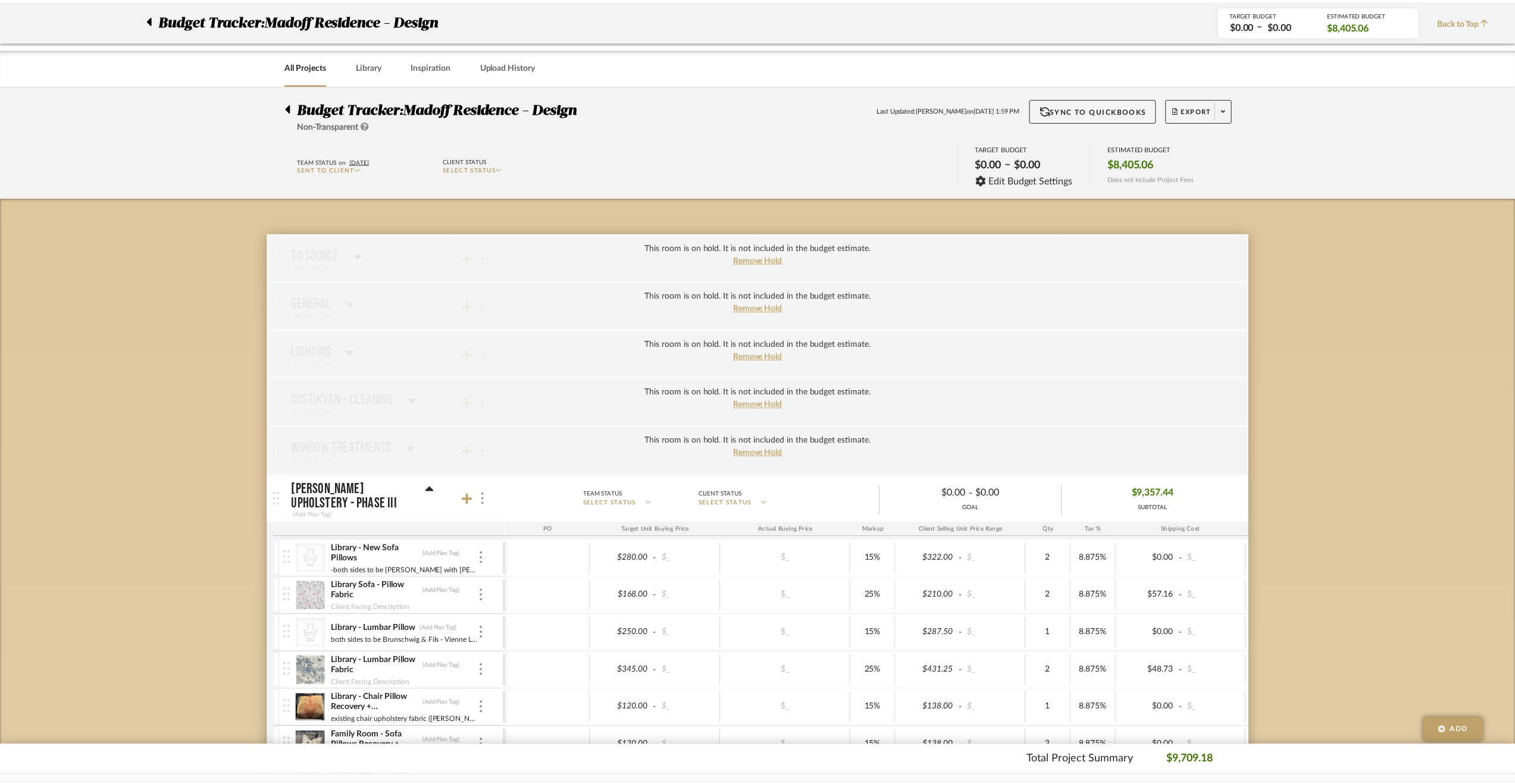
scroll to position [1725, 0]
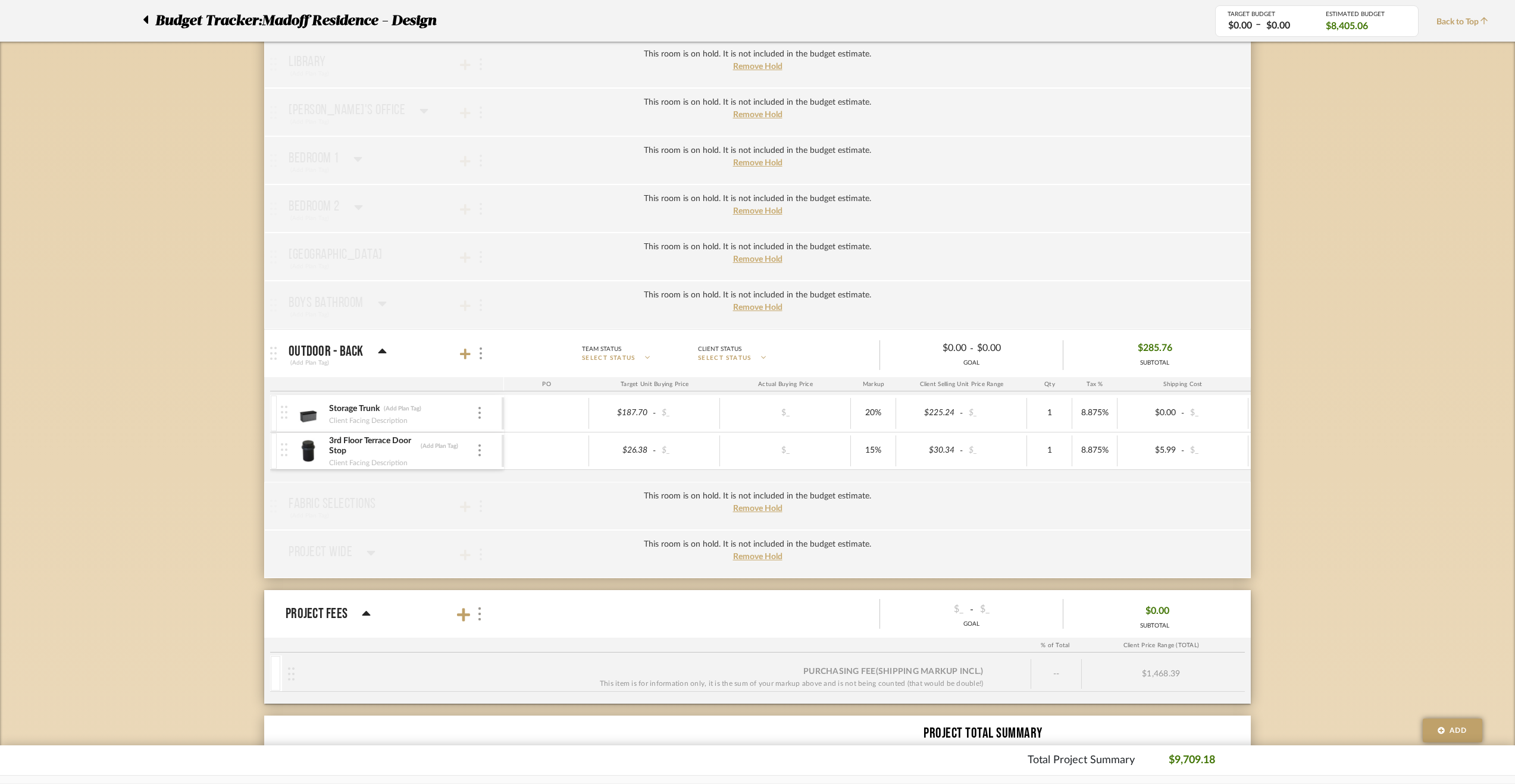
click at [483, 409] on div "Storage Trunk (Add Plan Tag) Client Facing Description" at bounding box center [391, 413] width 221 height 37
click at [478, 408] on img at bounding box center [480, 412] width 2 height 12
click at [524, 496] on span "Remove Item" at bounding box center [537, 492] width 74 height 10
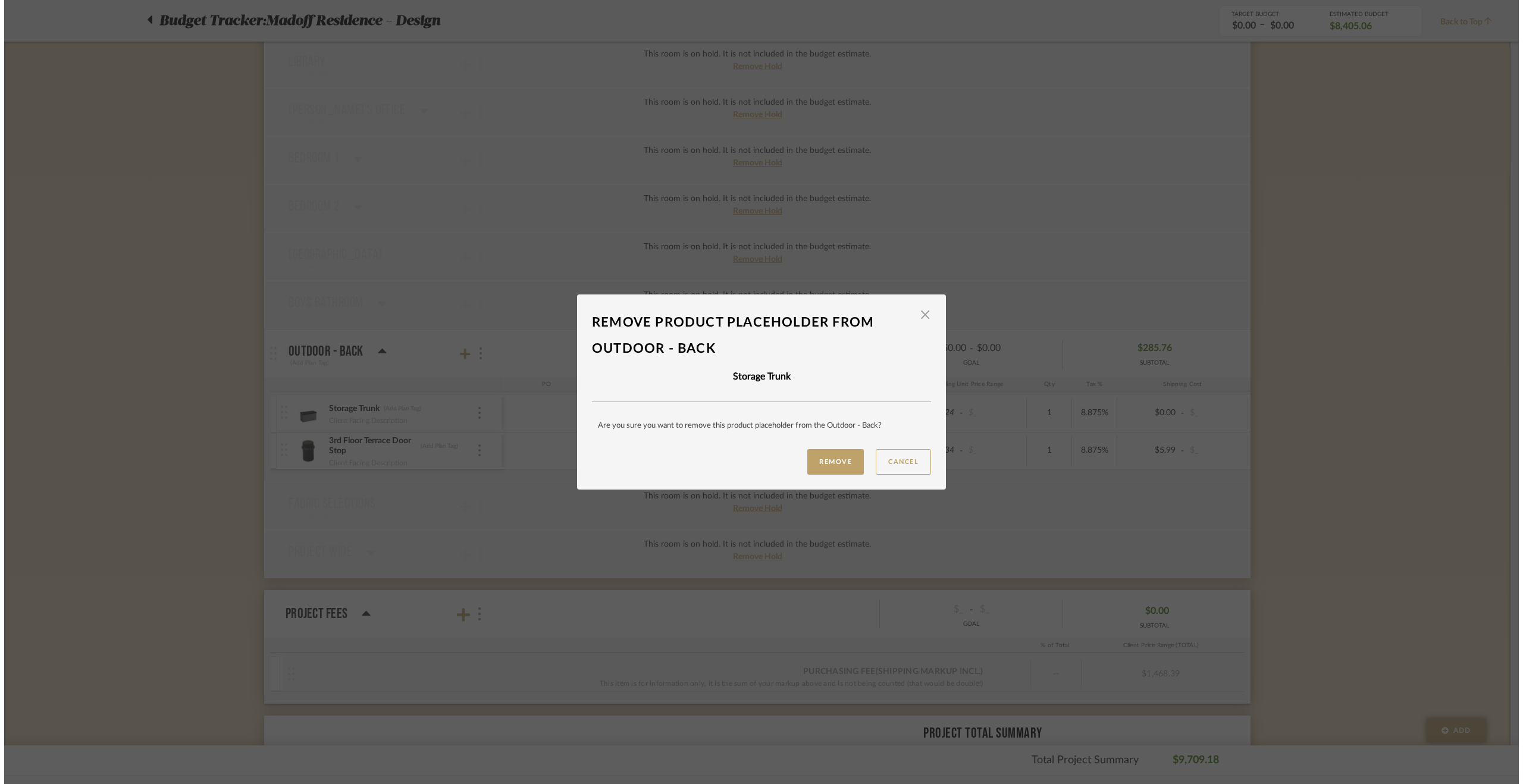
scroll to position [0, 0]
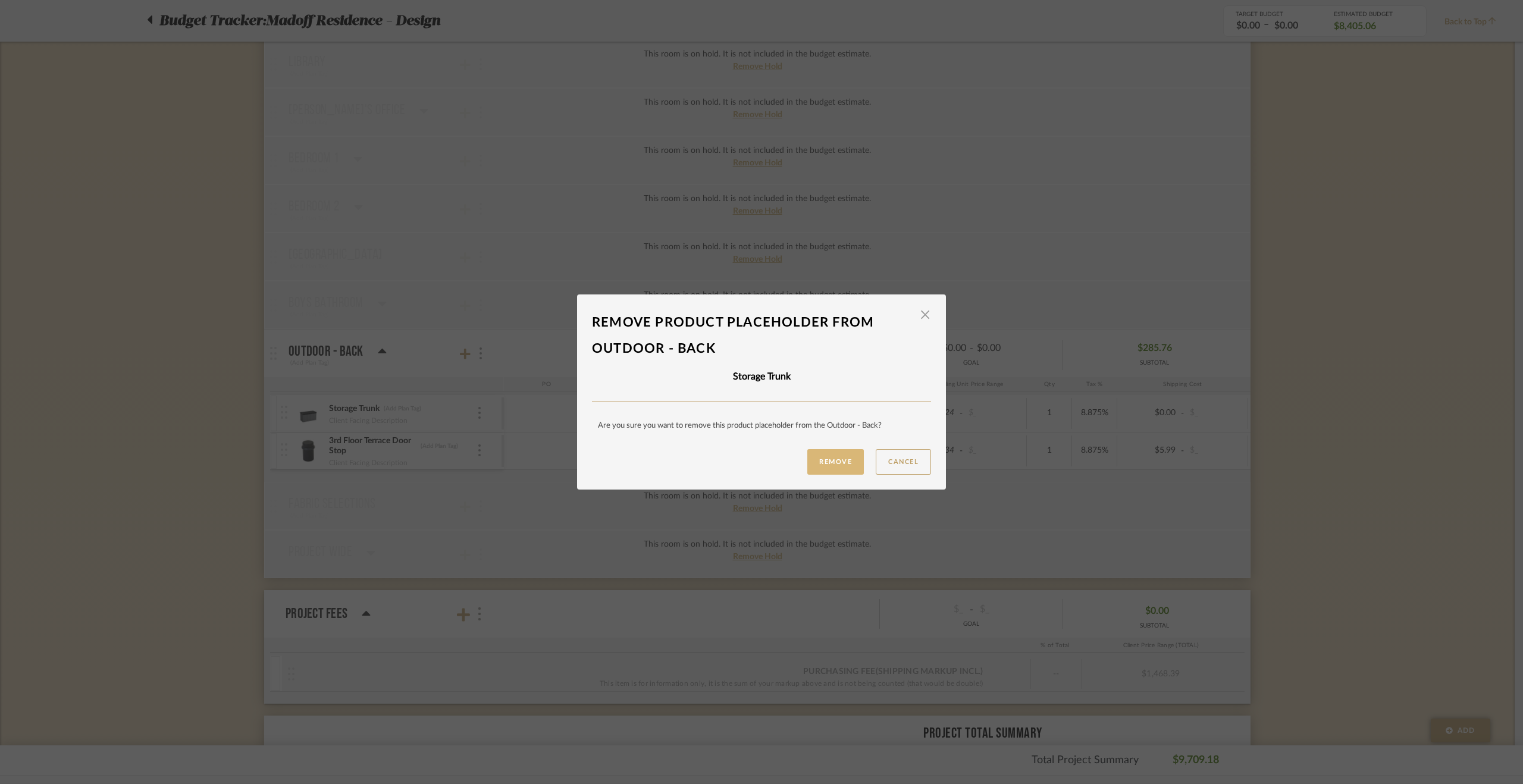
click at [849, 459] on button "Remove" at bounding box center [835, 461] width 56 height 25
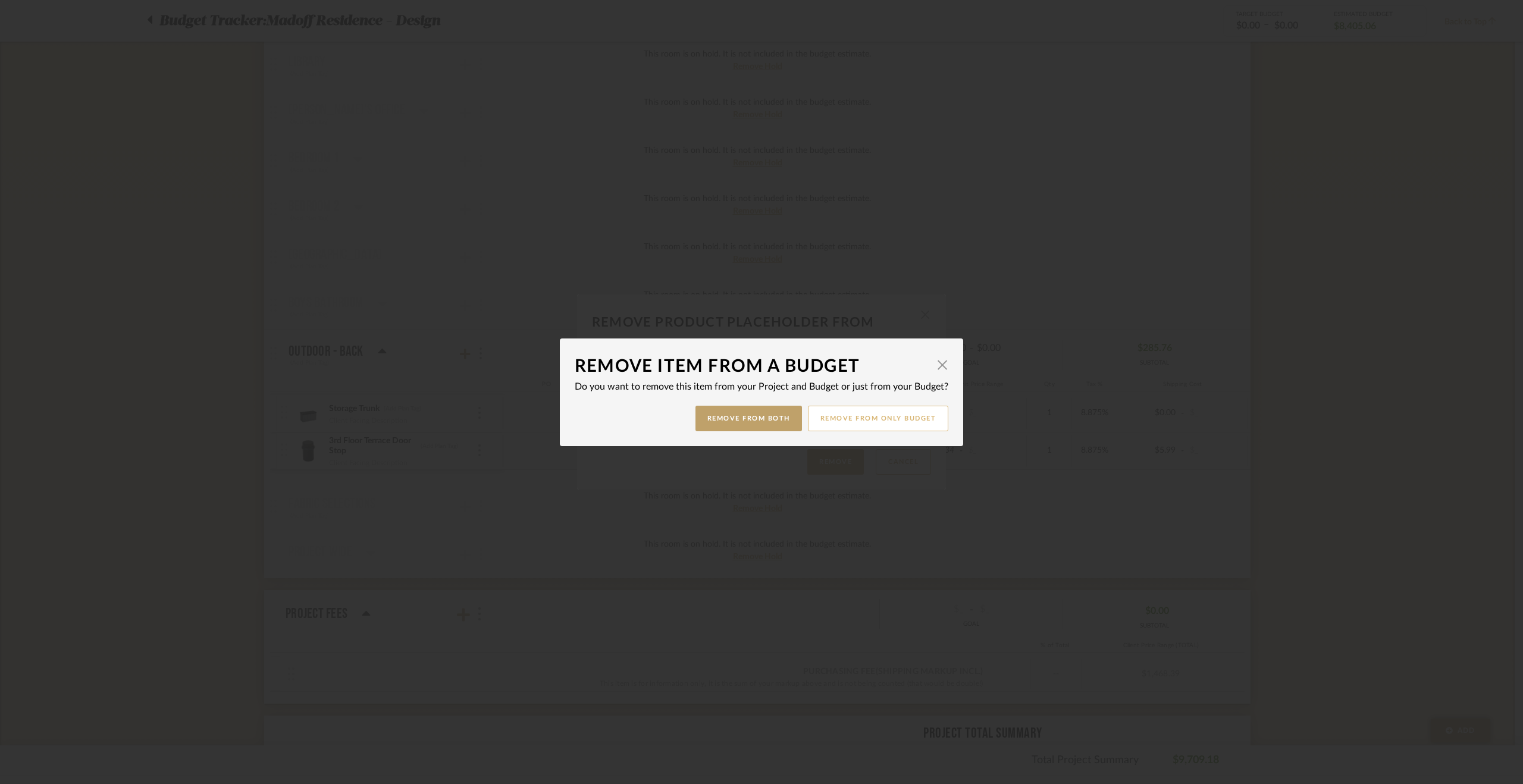
click at [886, 423] on button "Remove from only Budget" at bounding box center [878, 418] width 141 height 25
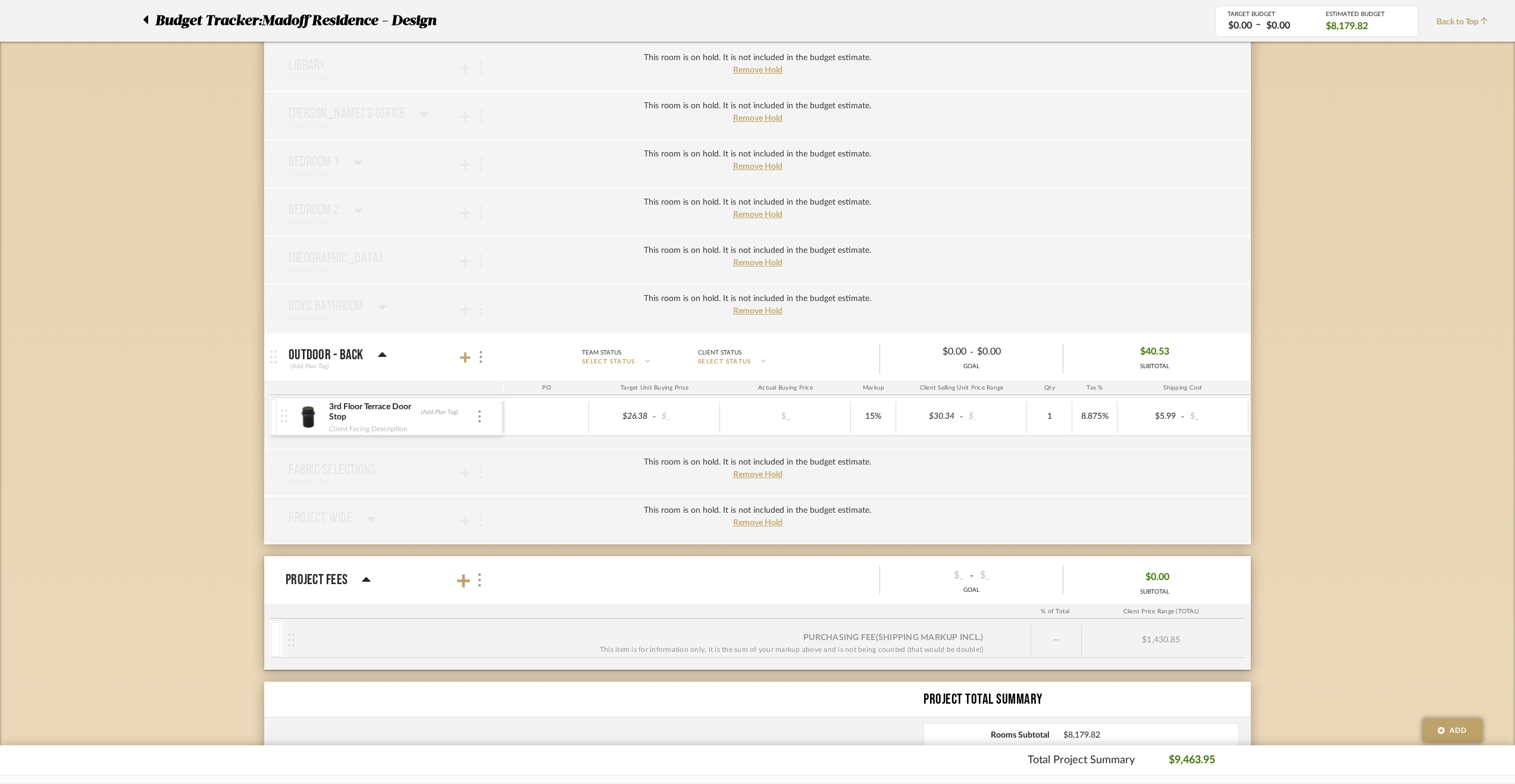
scroll to position [1249, 0]
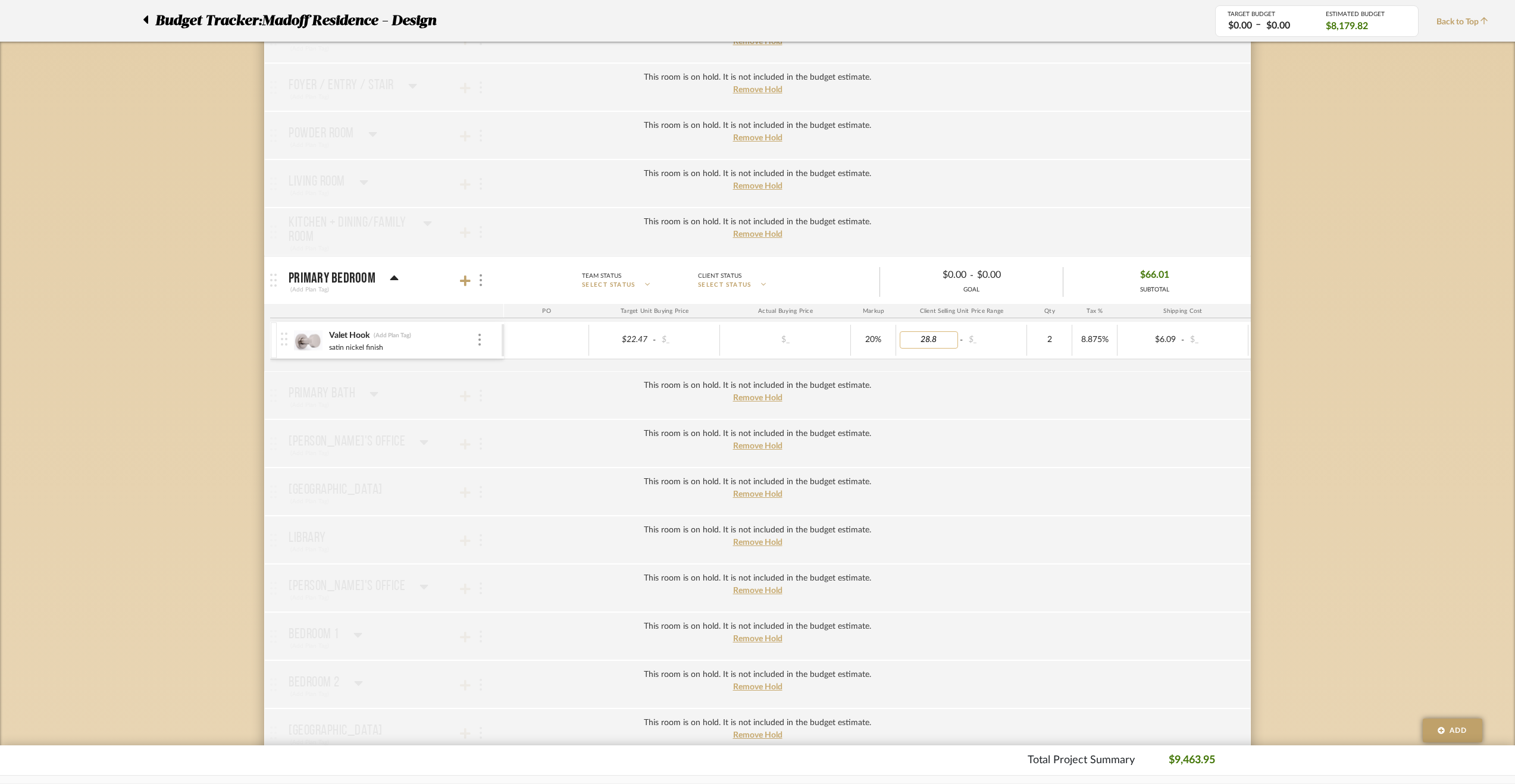
type input "28.80"
click at [1459, 462] on div "Budget Tracker: Madoff Residence - Design Non-Transparent Last Updated: Krysten…" at bounding box center [758, 94] width 1515 height 2516
type input "25"
click at [1392, 370] on div "Budget Tracker: Madoff Residence - Design Non-Transparent Last Updated: Krysten…" at bounding box center [758, 94] width 1515 height 2516
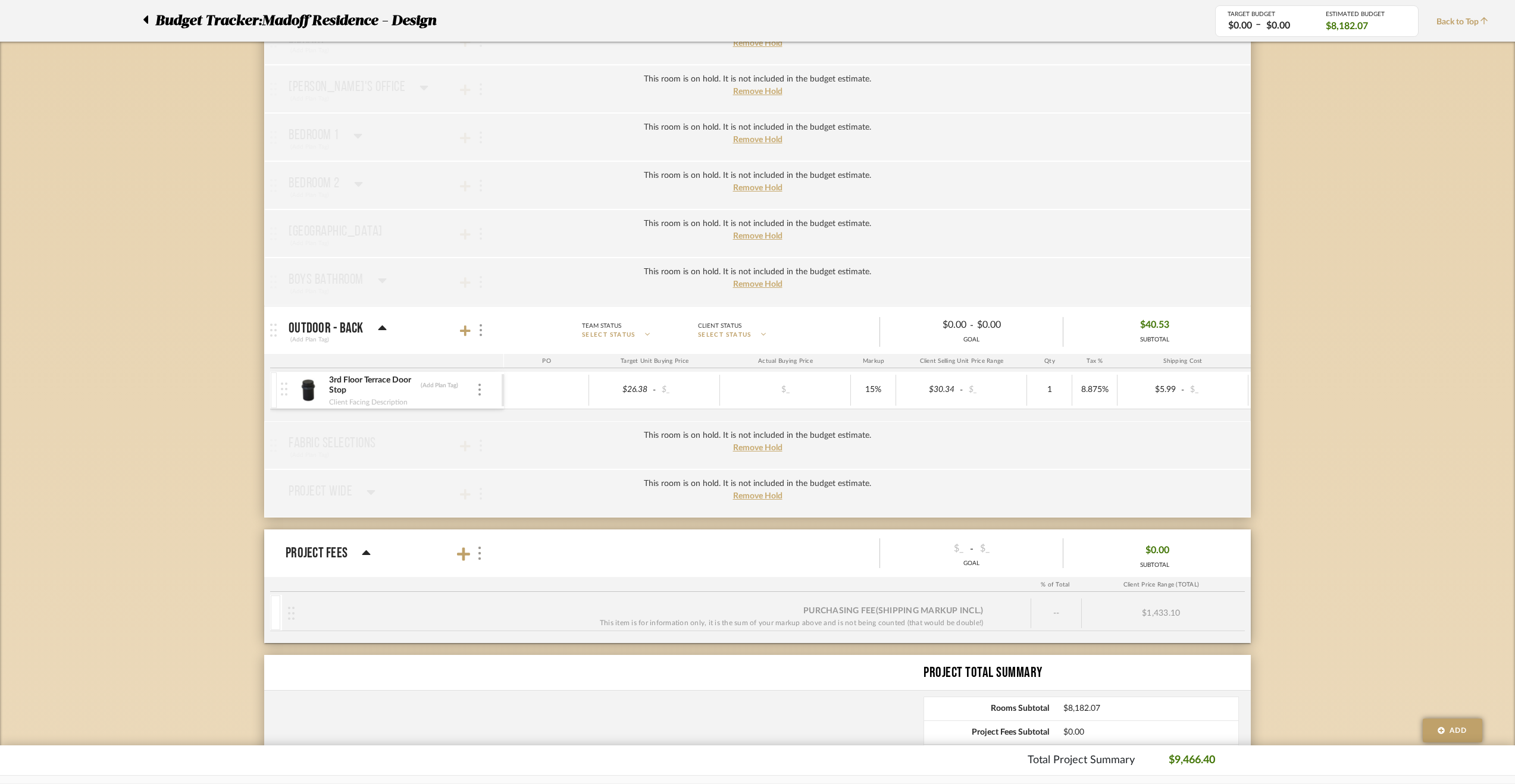
scroll to position [1844, 0]
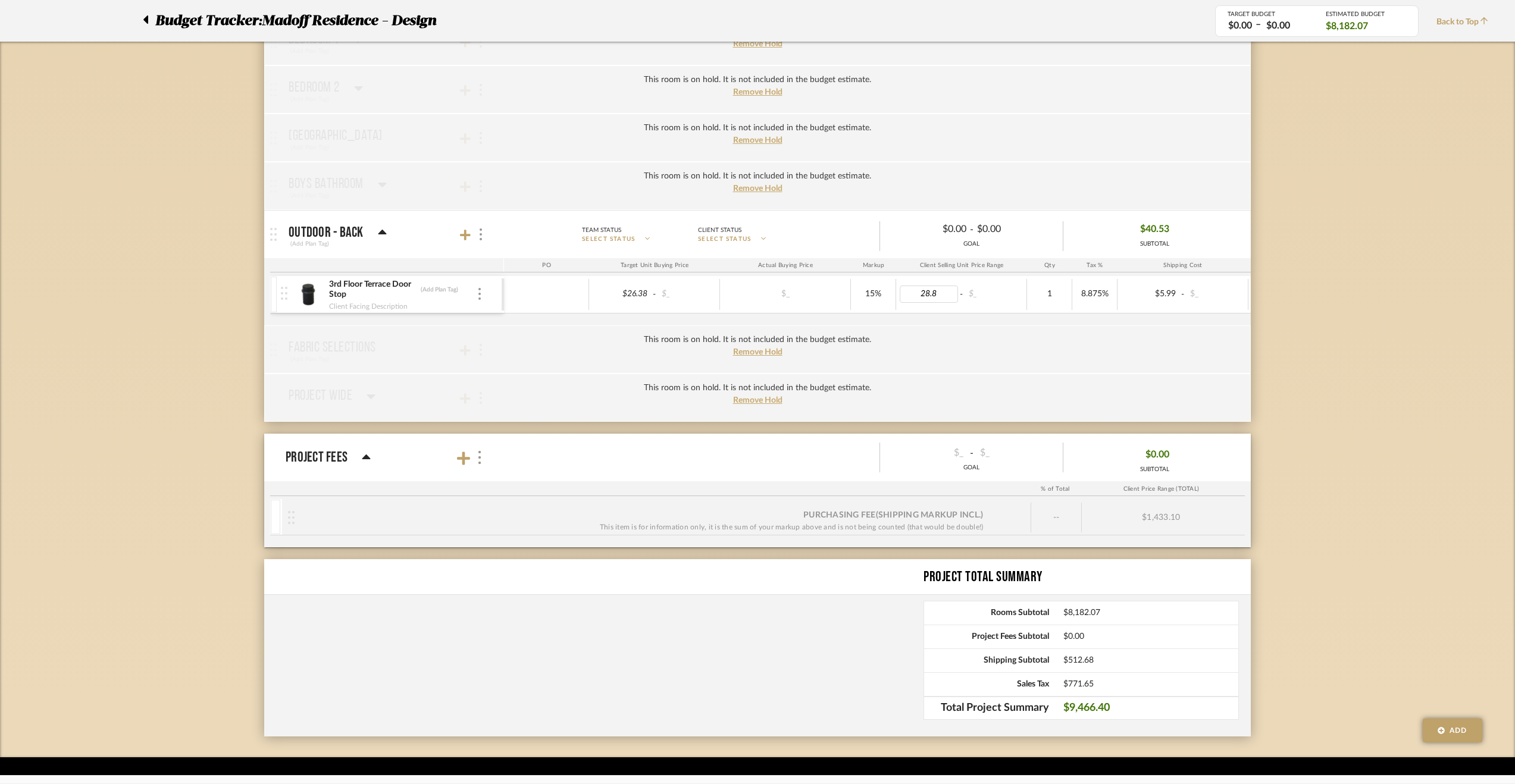
type input "28.80"
click at [1236, 471] on mat-expansion-panel-header "Project Fees Team Status SELECT STATUS Client Status SELECT STATUS $_ - $_ GOAL…" at bounding box center [758, 457] width 986 height 48
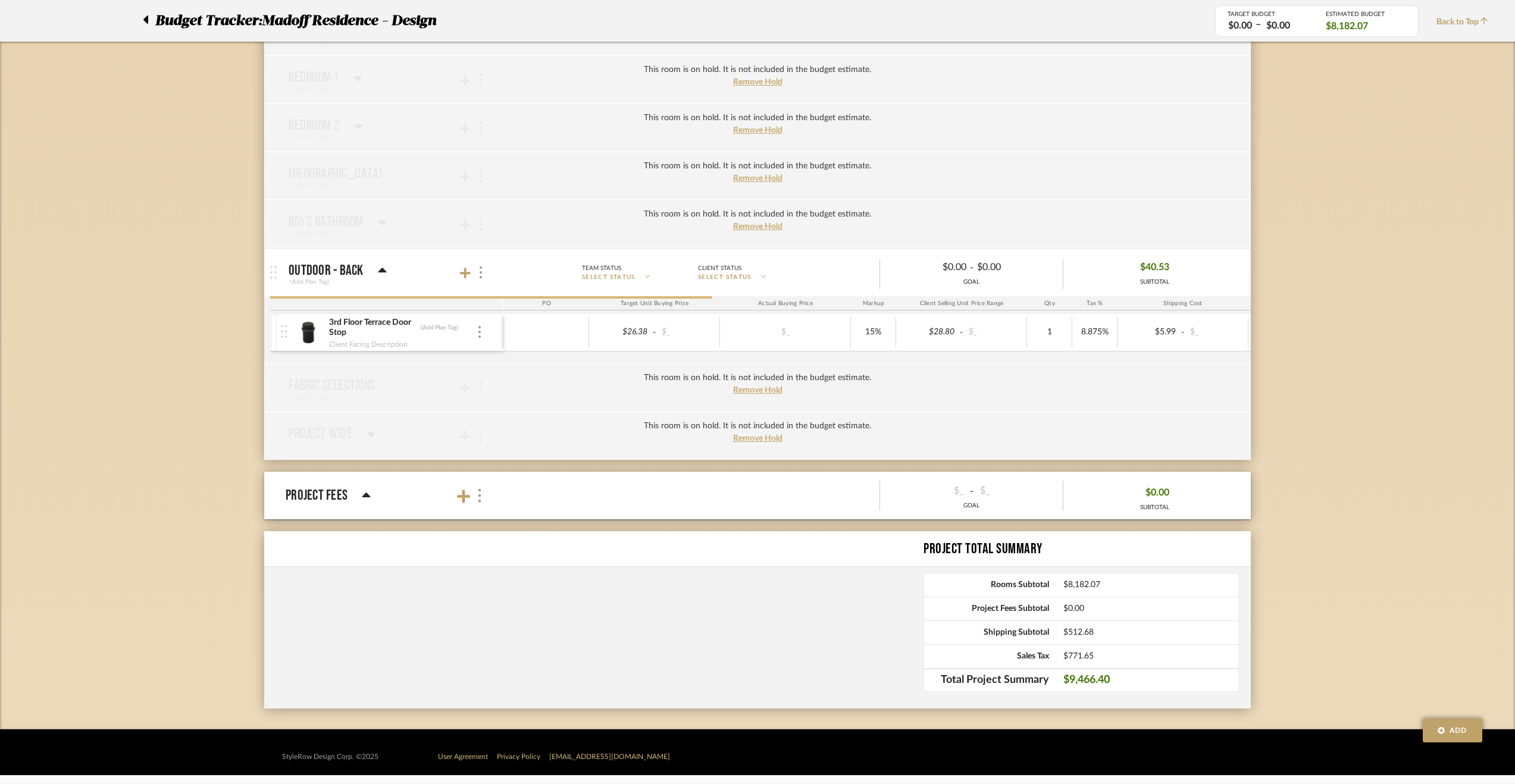
scroll to position [1796, 0]
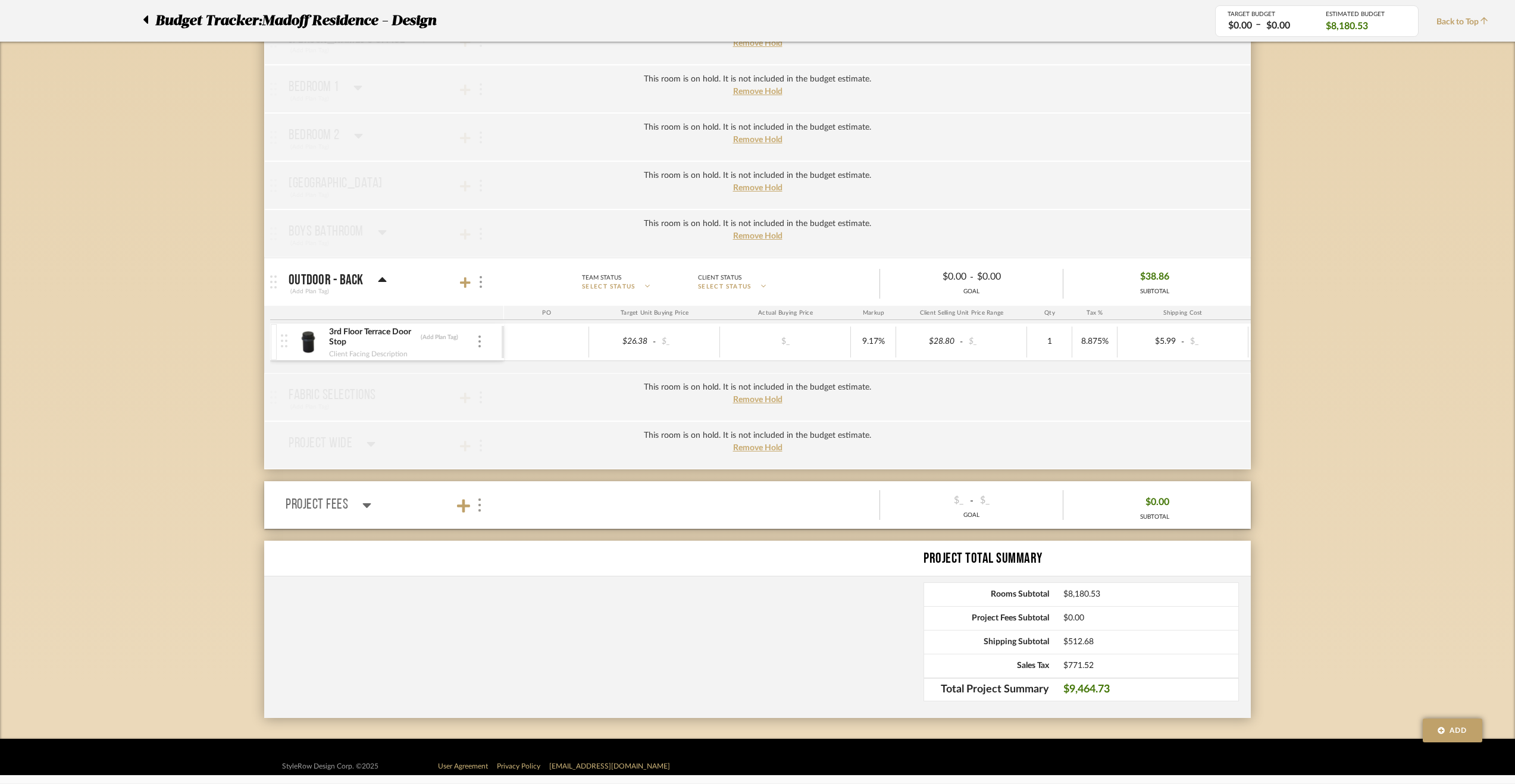
click at [365, 503] on icon at bounding box center [367, 506] width 8 height 5
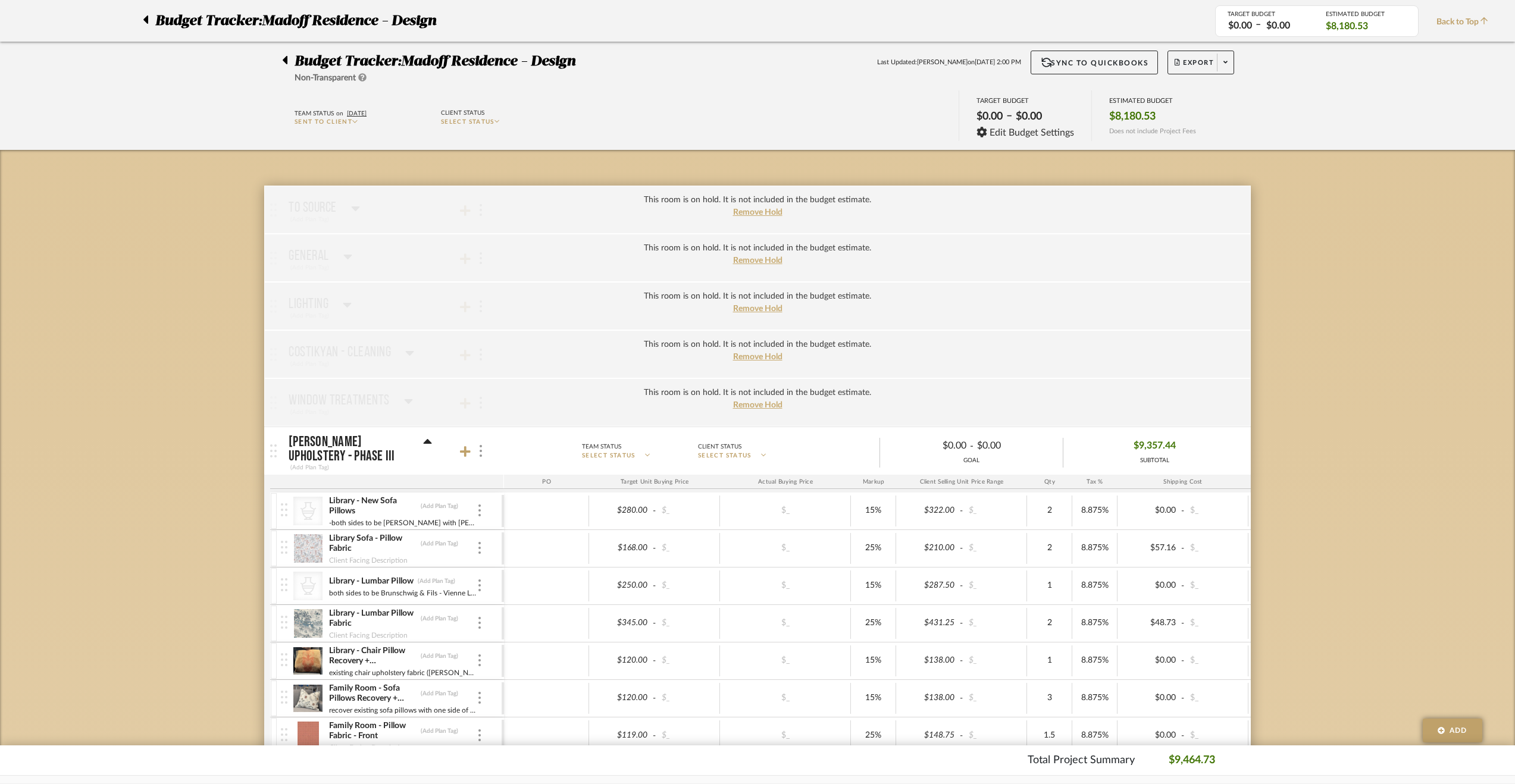
scroll to position [0, 0]
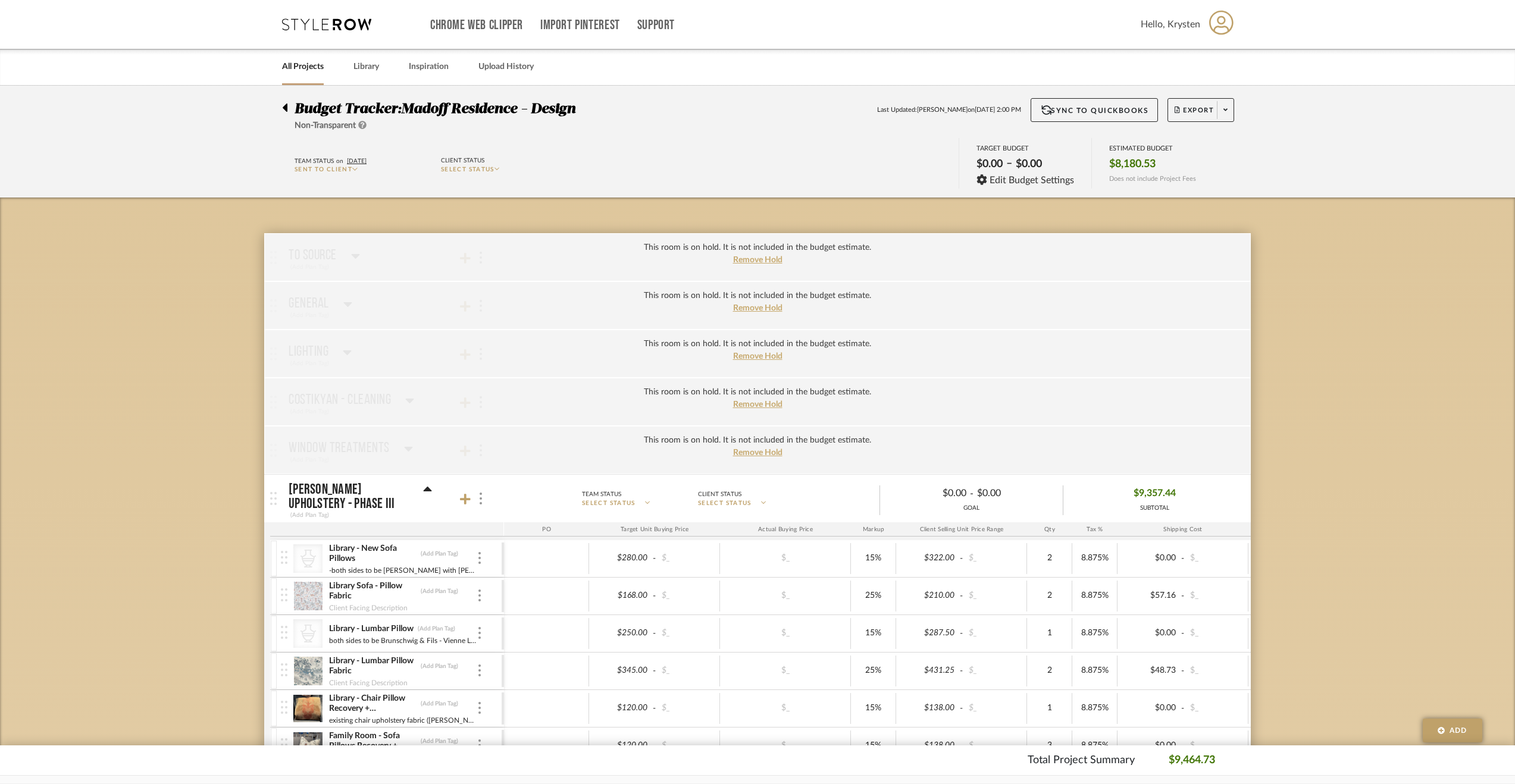
click at [287, 109] on icon at bounding box center [285, 107] width 5 height 8
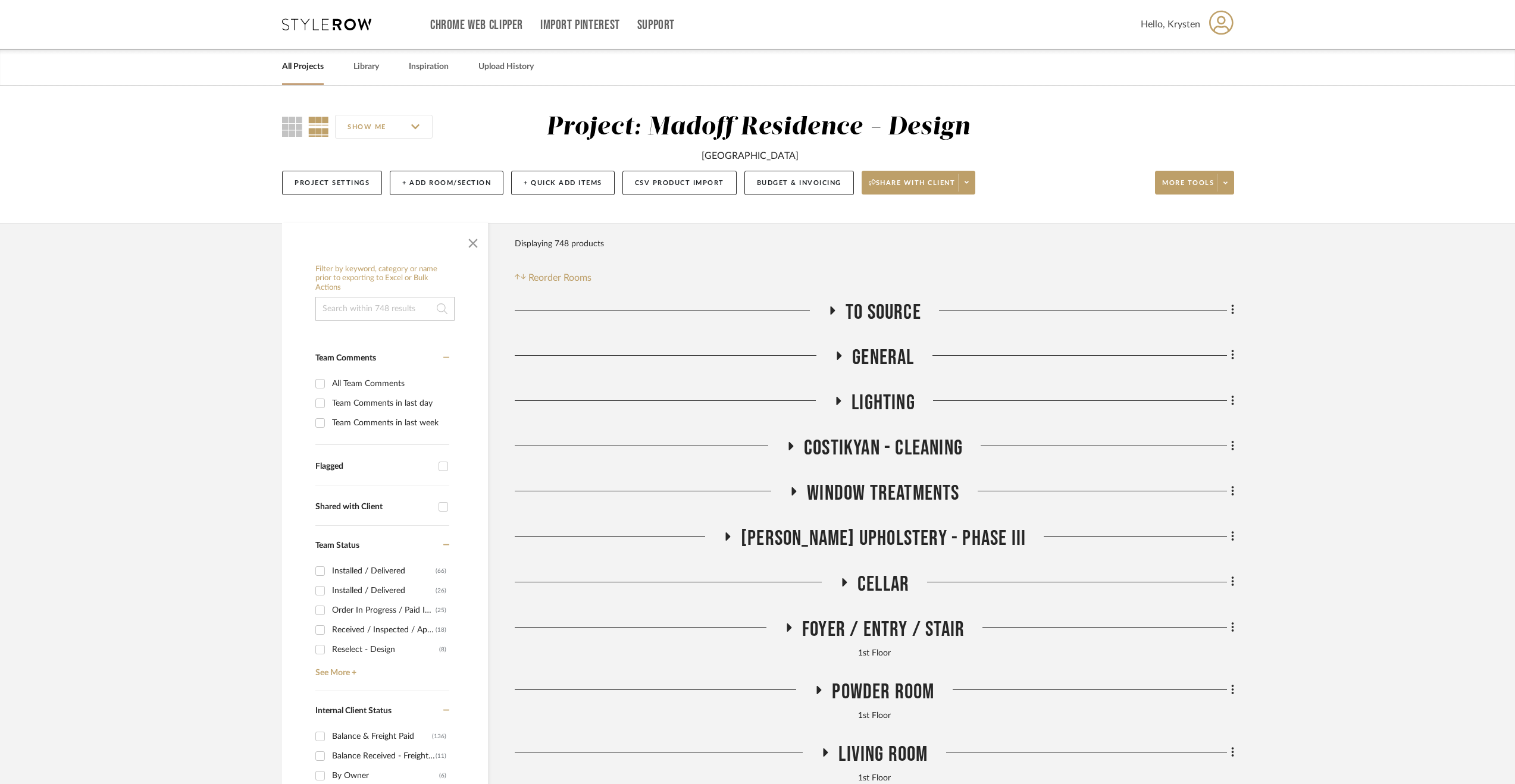
click at [884, 345] on span "General" at bounding box center [883, 357] width 62 height 25
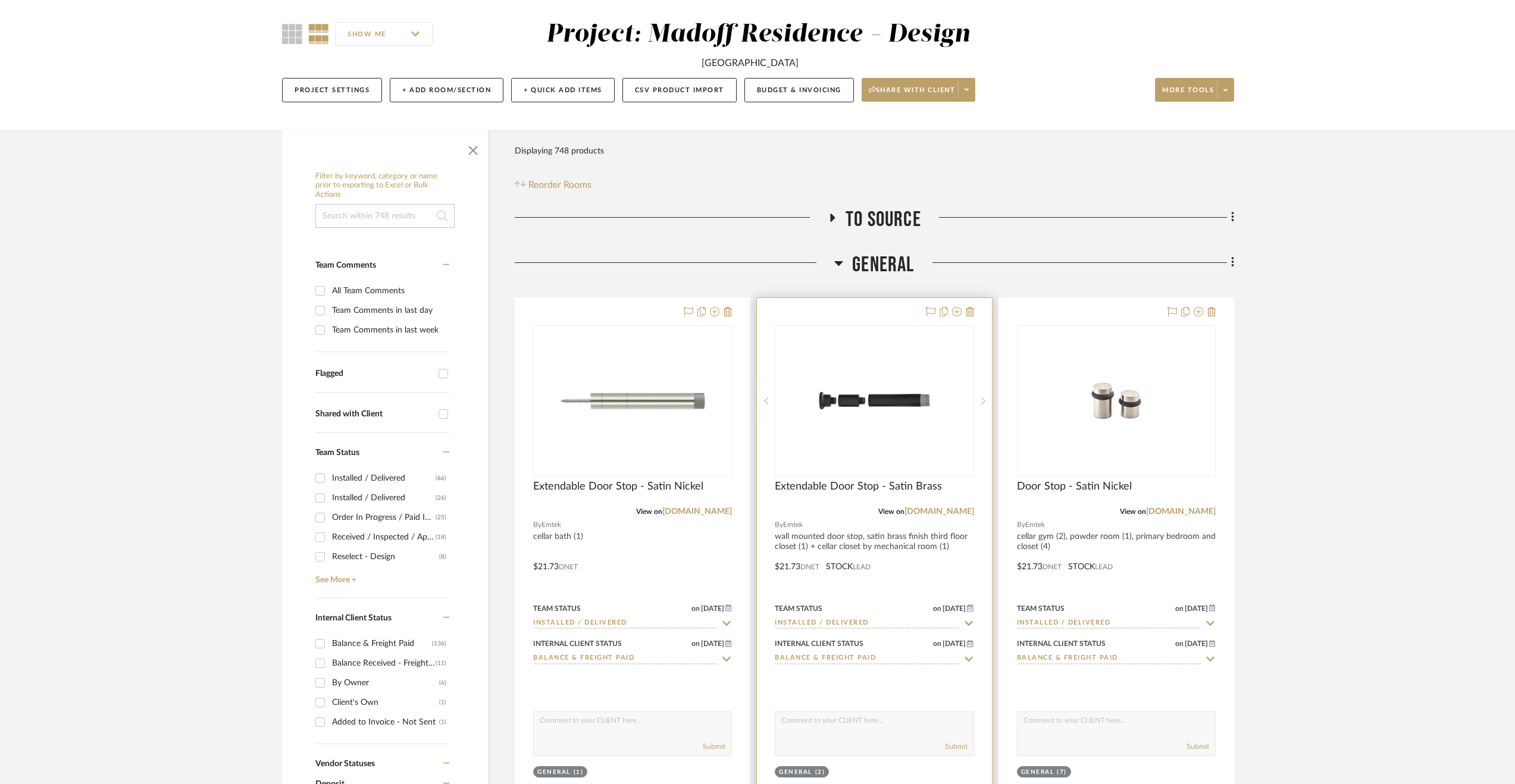
scroll to position [298, 0]
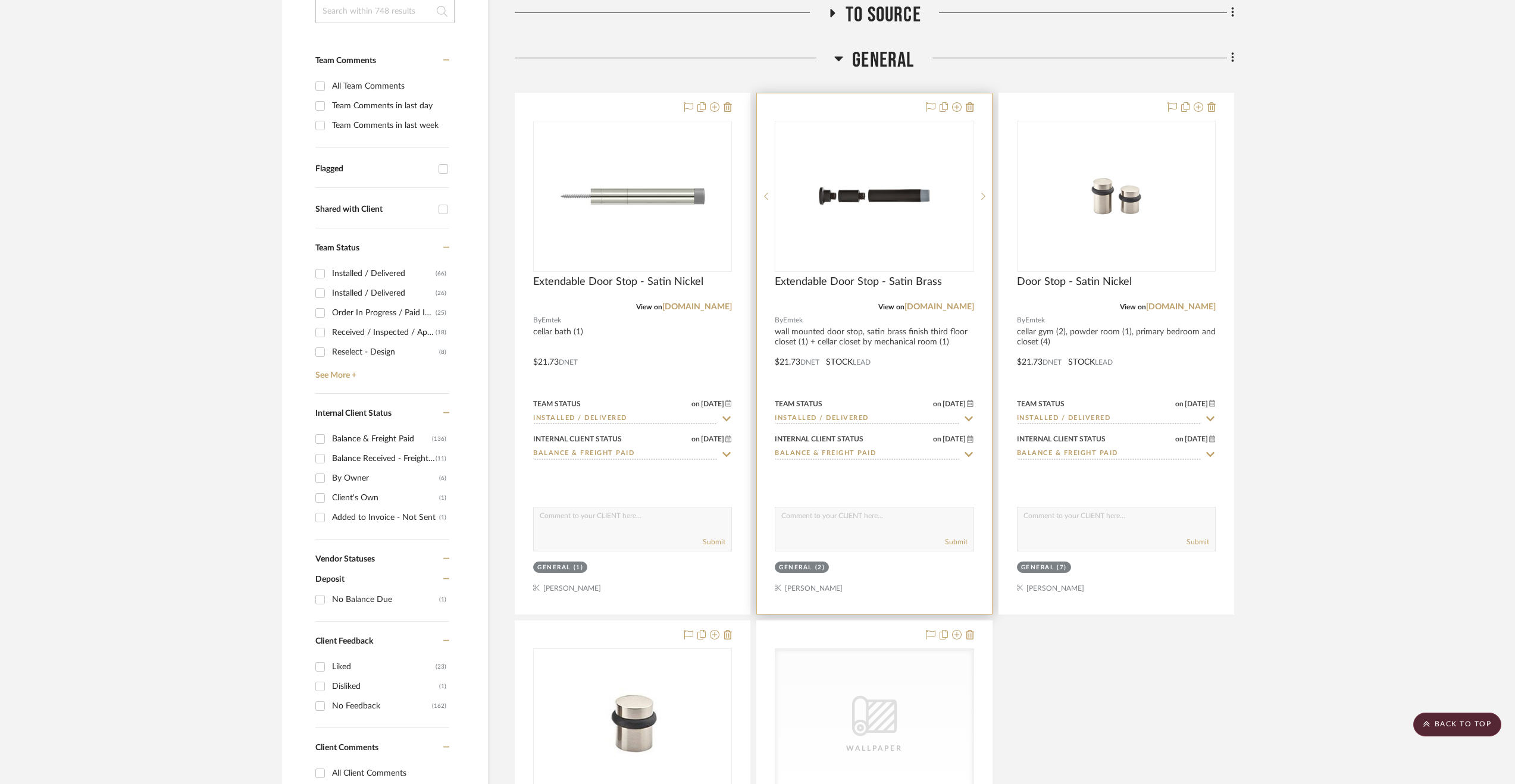
click at [971, 359] on div at bounding box center [874, 354] width 235 height 520
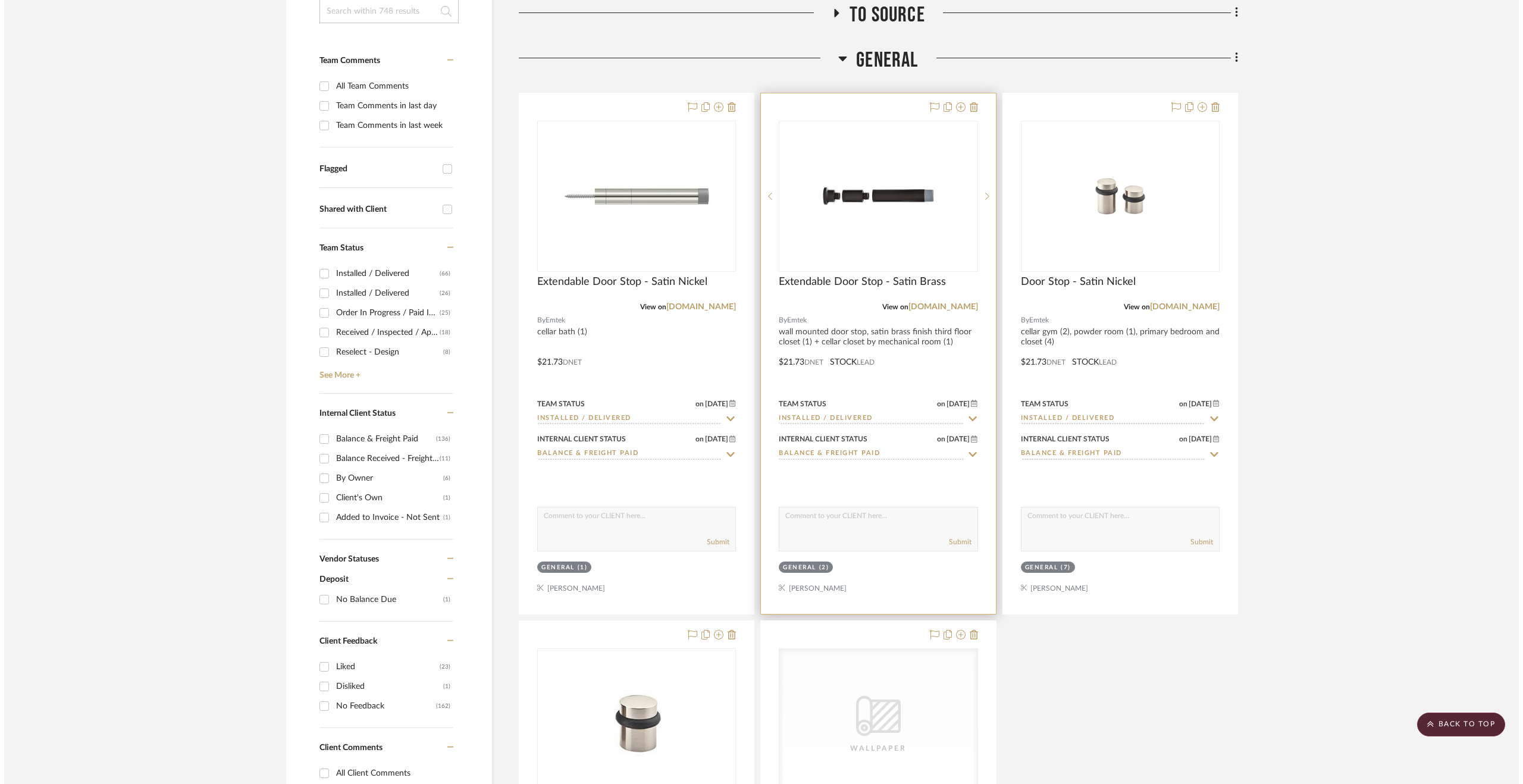
scroll to position [0, 0]
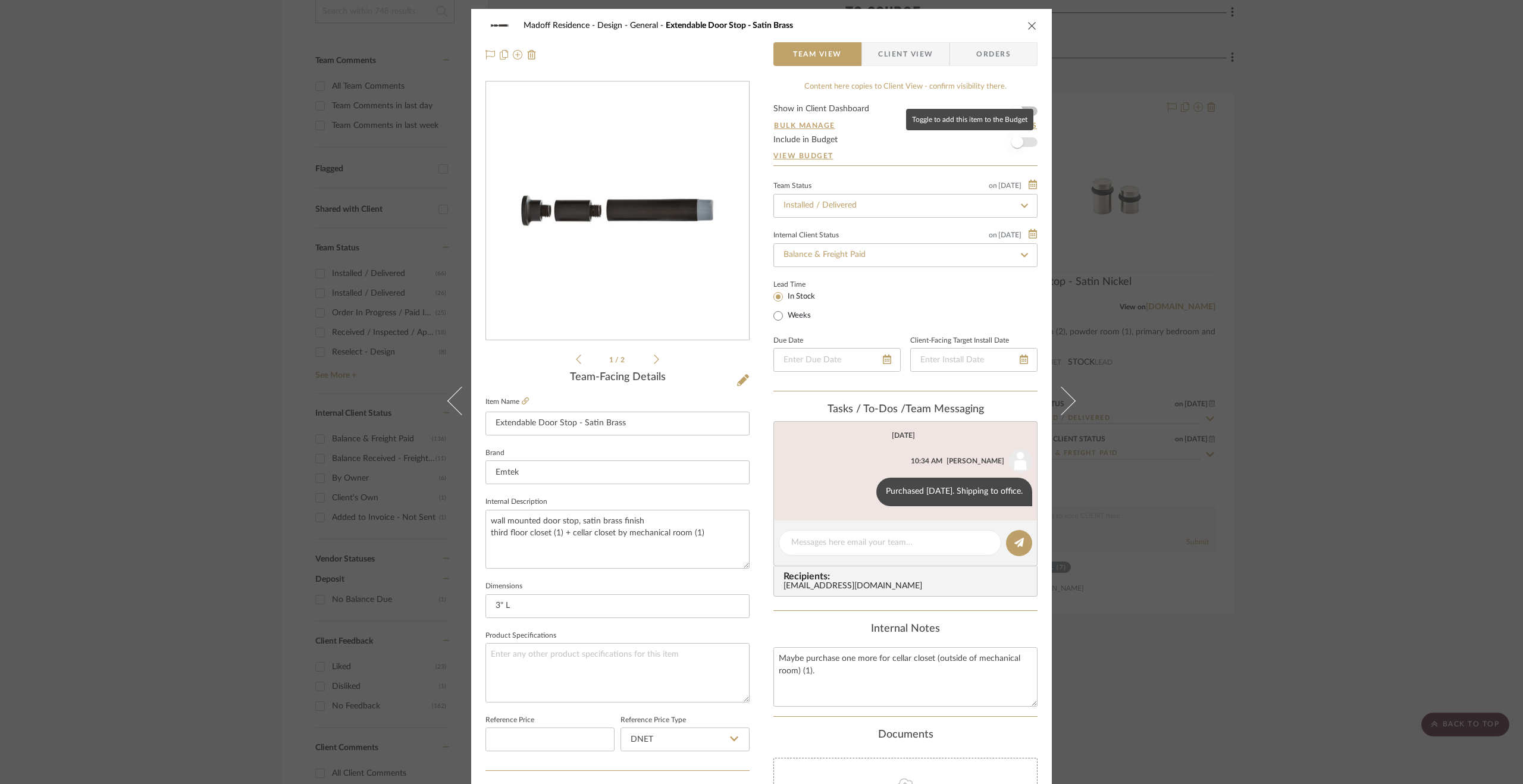
drag, startPoint x: 1009, startPoint y: 141, endPoint x: 1014, endPoint y: 146, distance: 7.1
click at [1011, 141] on span "button" at bounding box center [1017, 142] width 12 height 12
click at [1386, 312] on div "Madoff Residence - Design General Extendable Door Stop - Satin Brass Team View …" at bounding box center [761, 392] width 1523 height 784
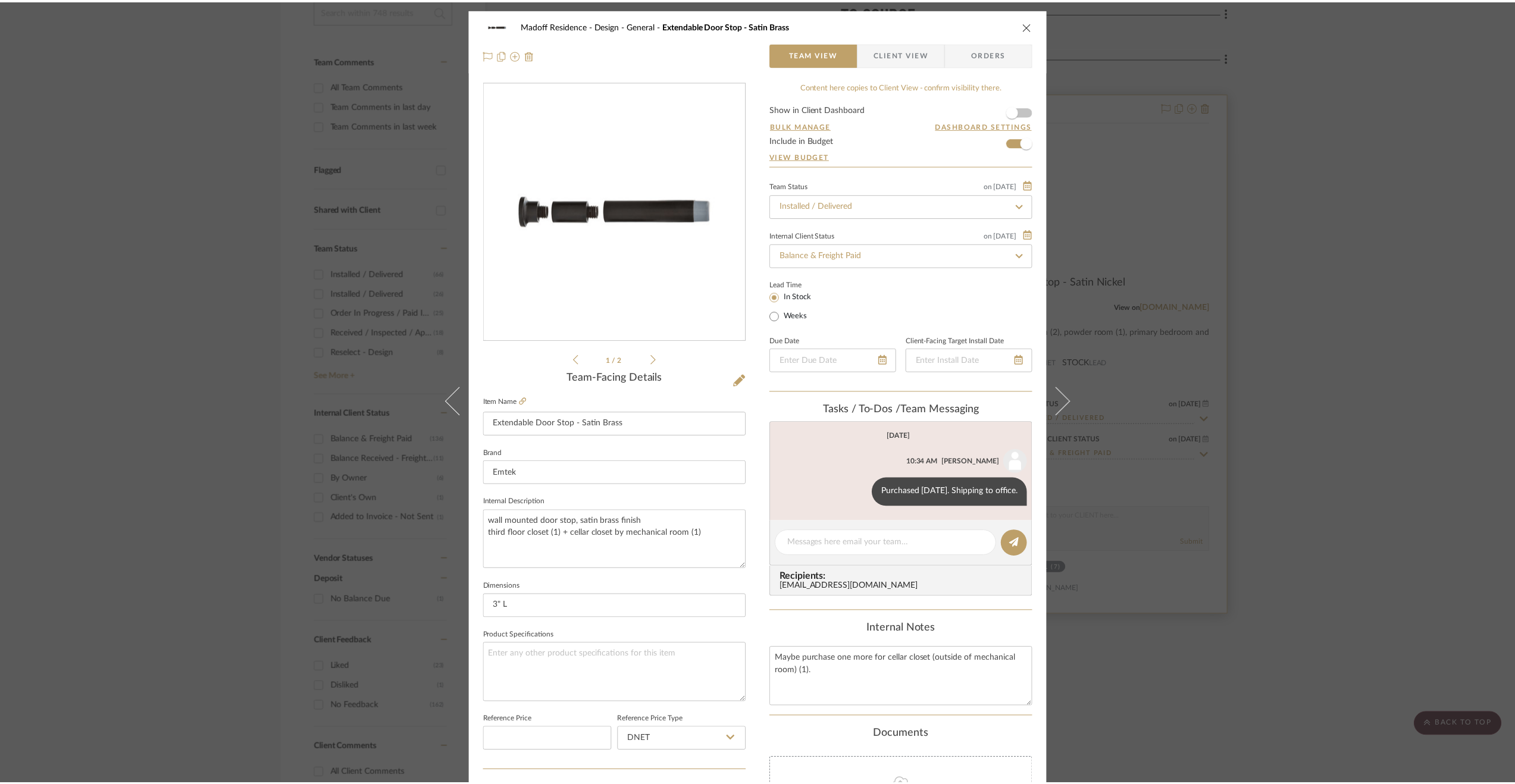
scroll to position [298, 0]
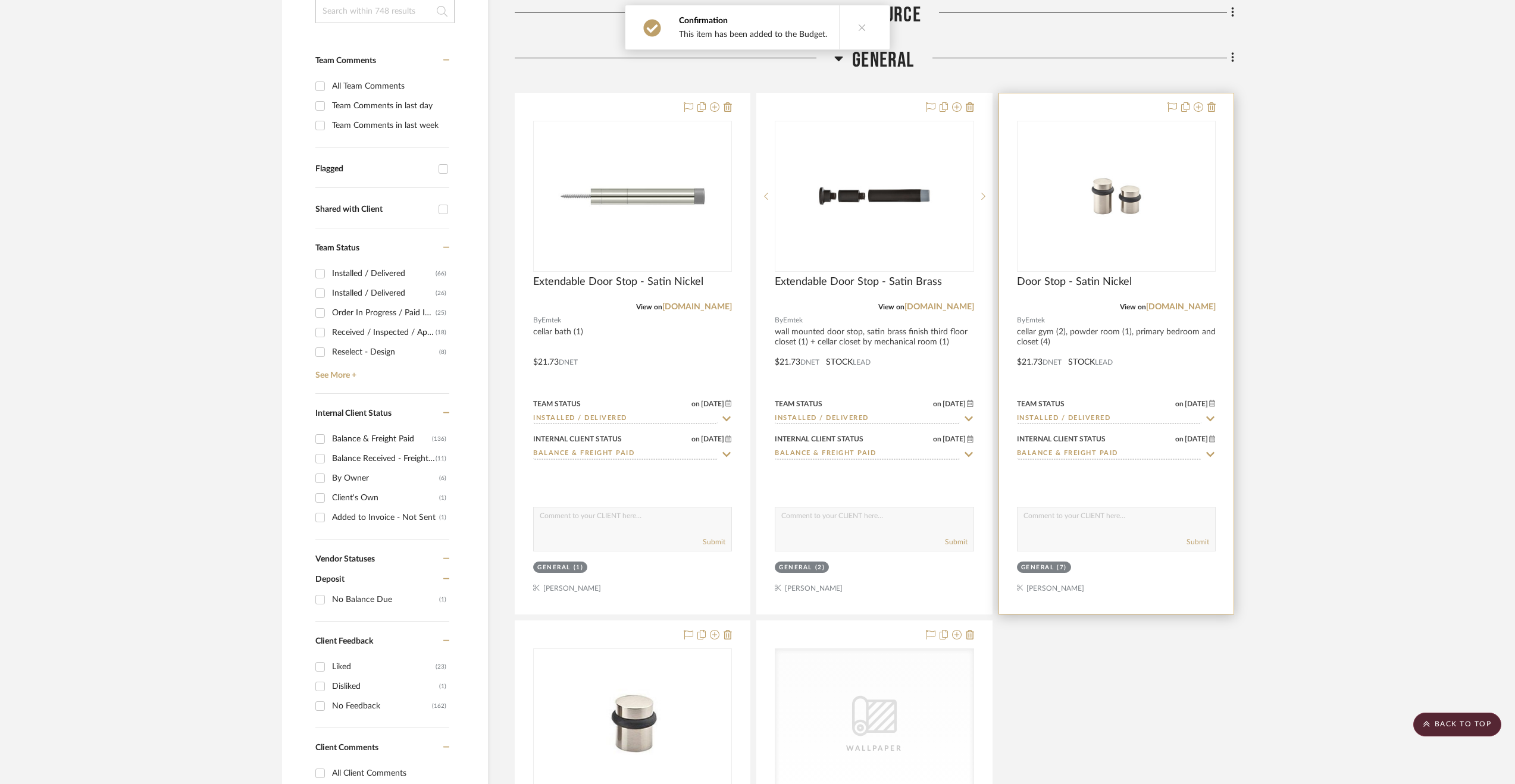
click at [1121, 354] on div at bounding box center [1116, 354] width 235 height 520
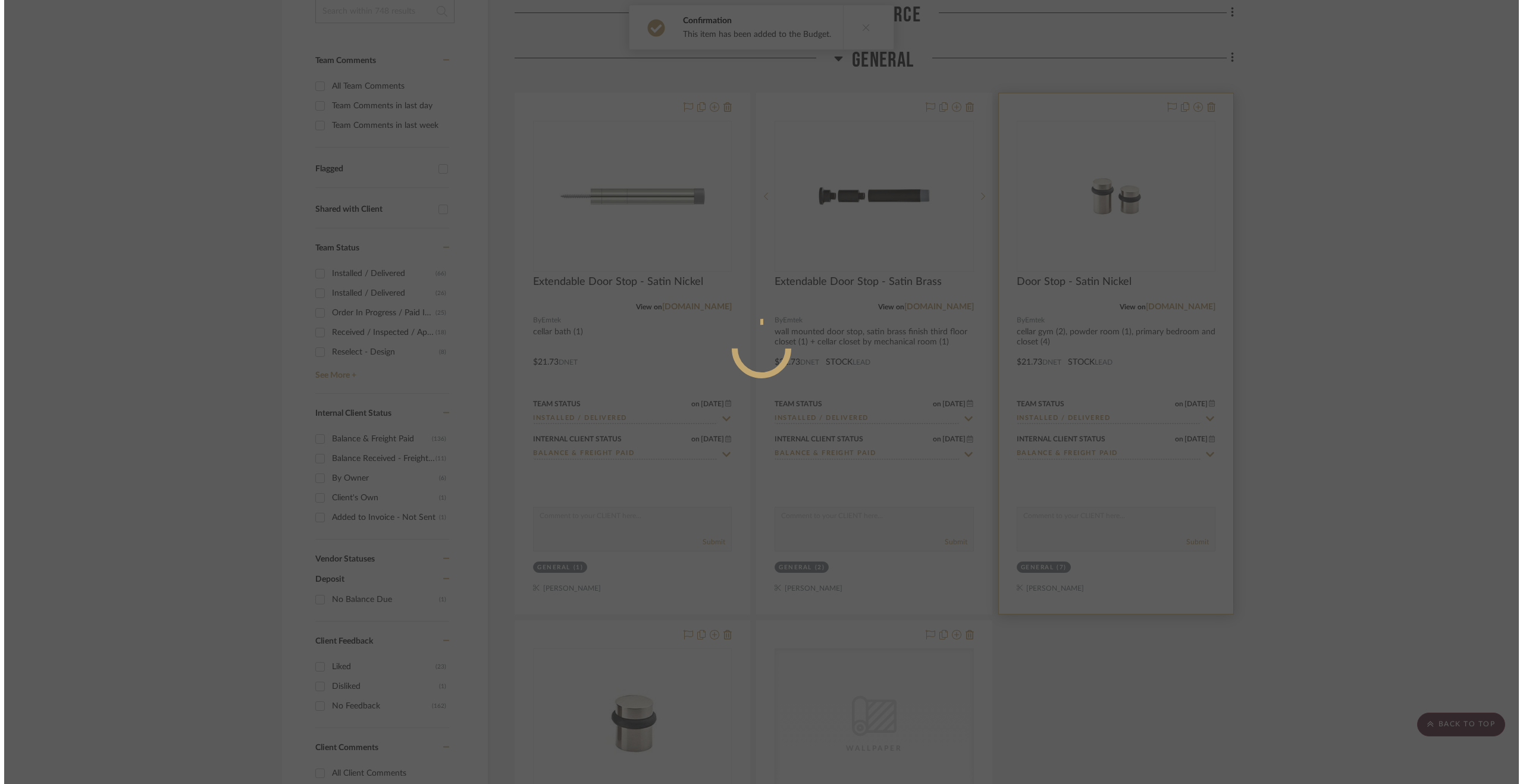
scroll to position [0, 0]
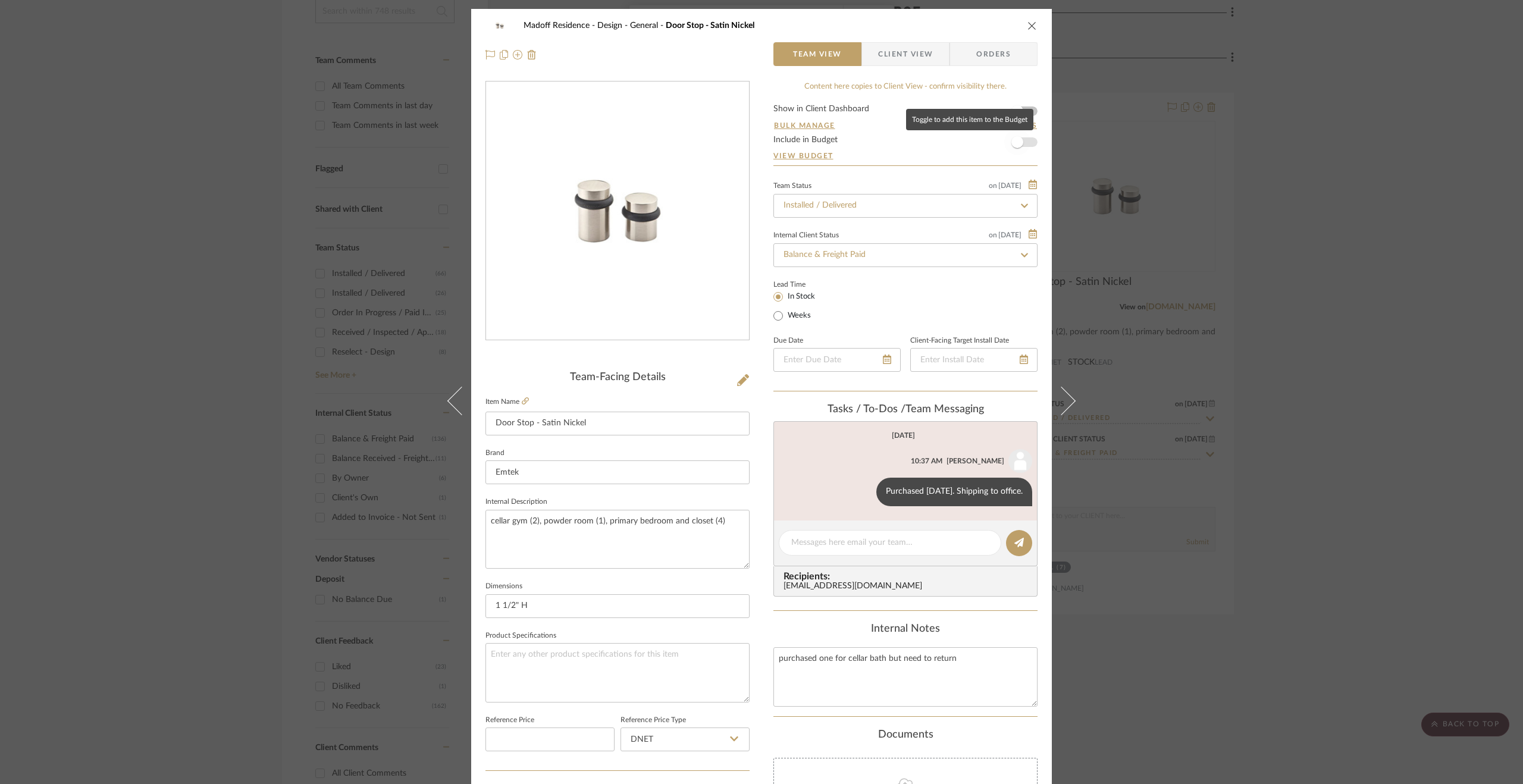
click at [1014, 140] on span "button" at bounding box center [1017, 142] width 12 height 12
click at [1355, 216] on div "Madoff Residence - Design General Door Stop - Satin Nickel Team View Client Vie…" at bounding box center [761, 392] width 1523 height 784
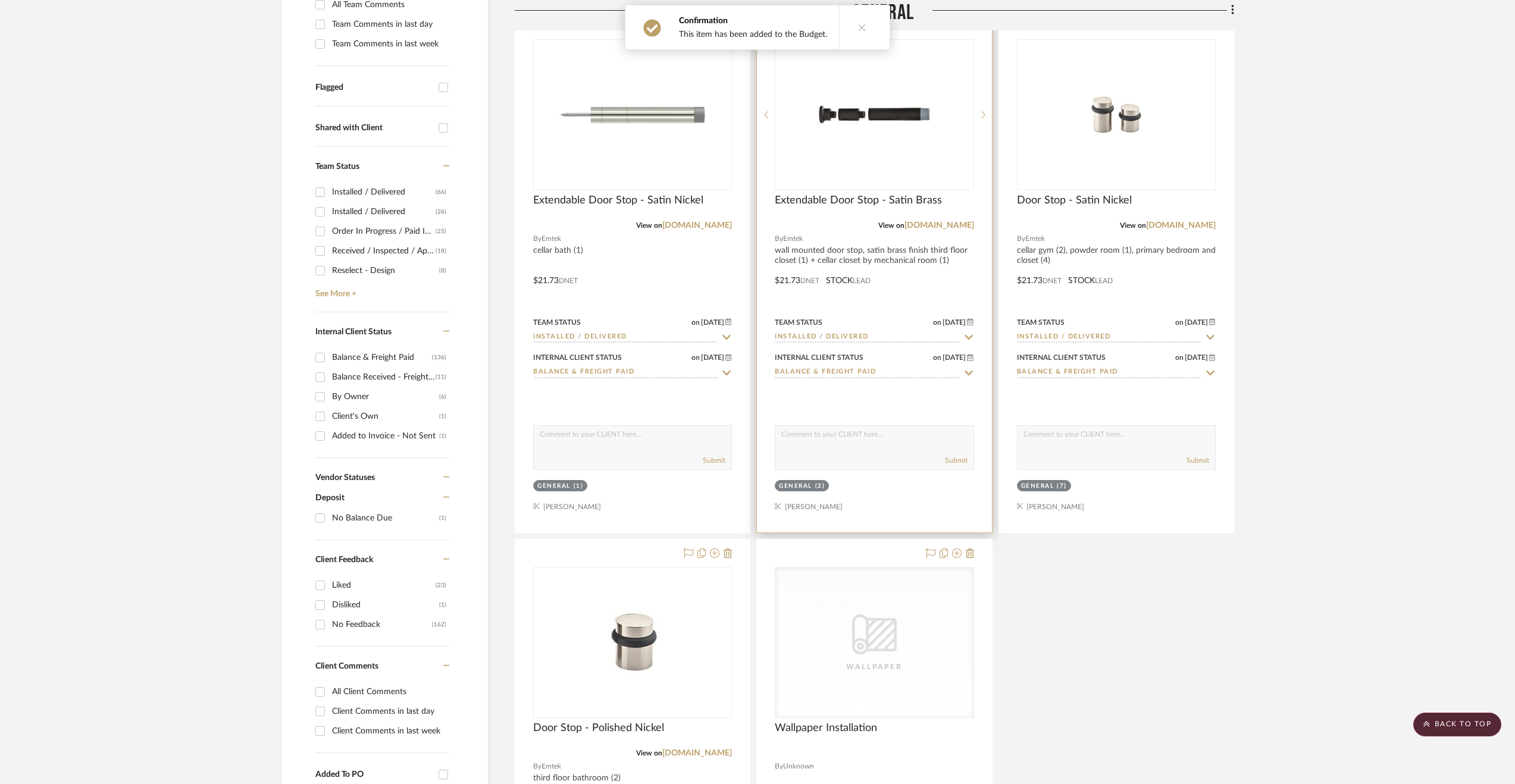
scroll to position [476, 0]
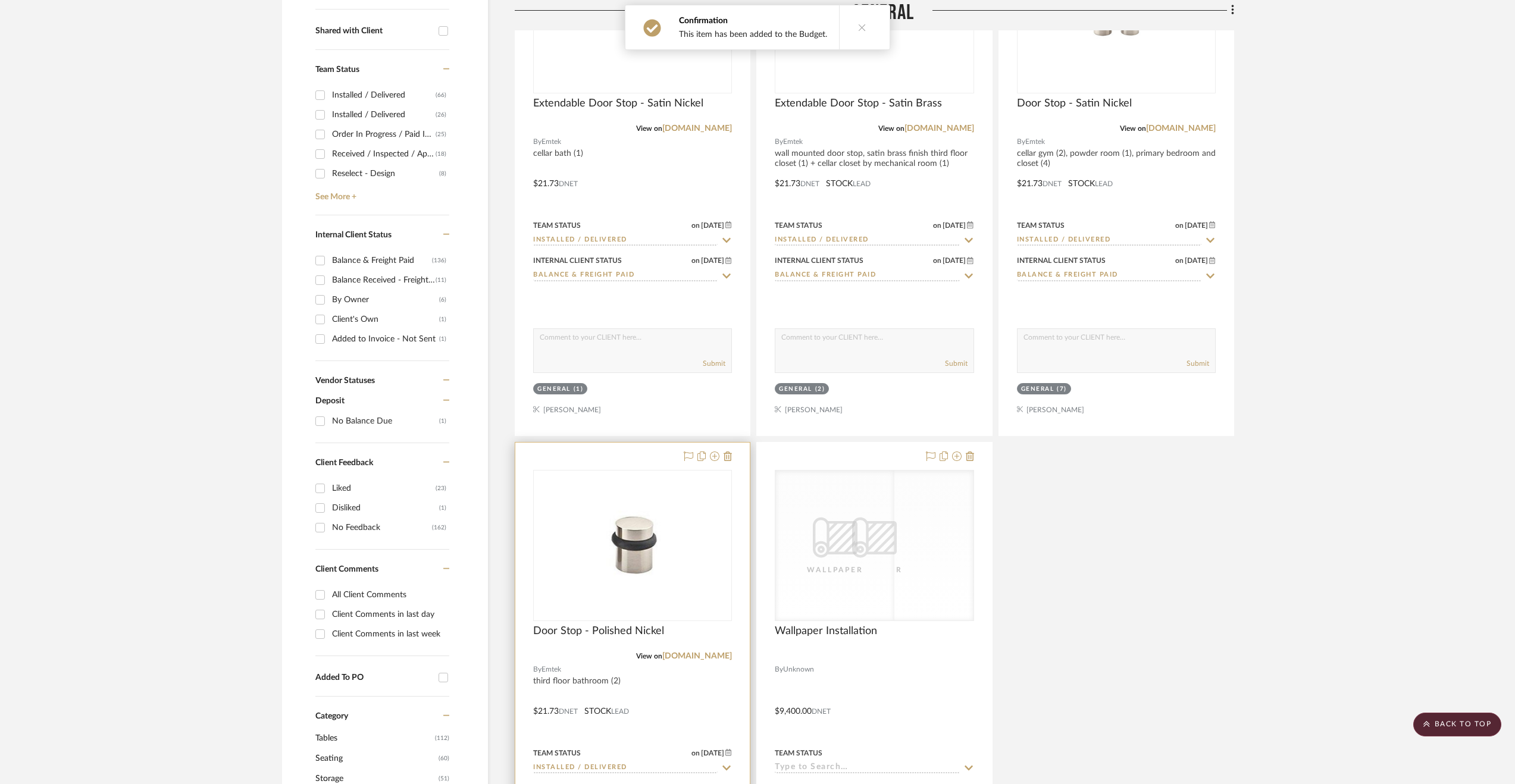
click at [700, 677] on div at bounding box center [633, 703] width 235 height 520
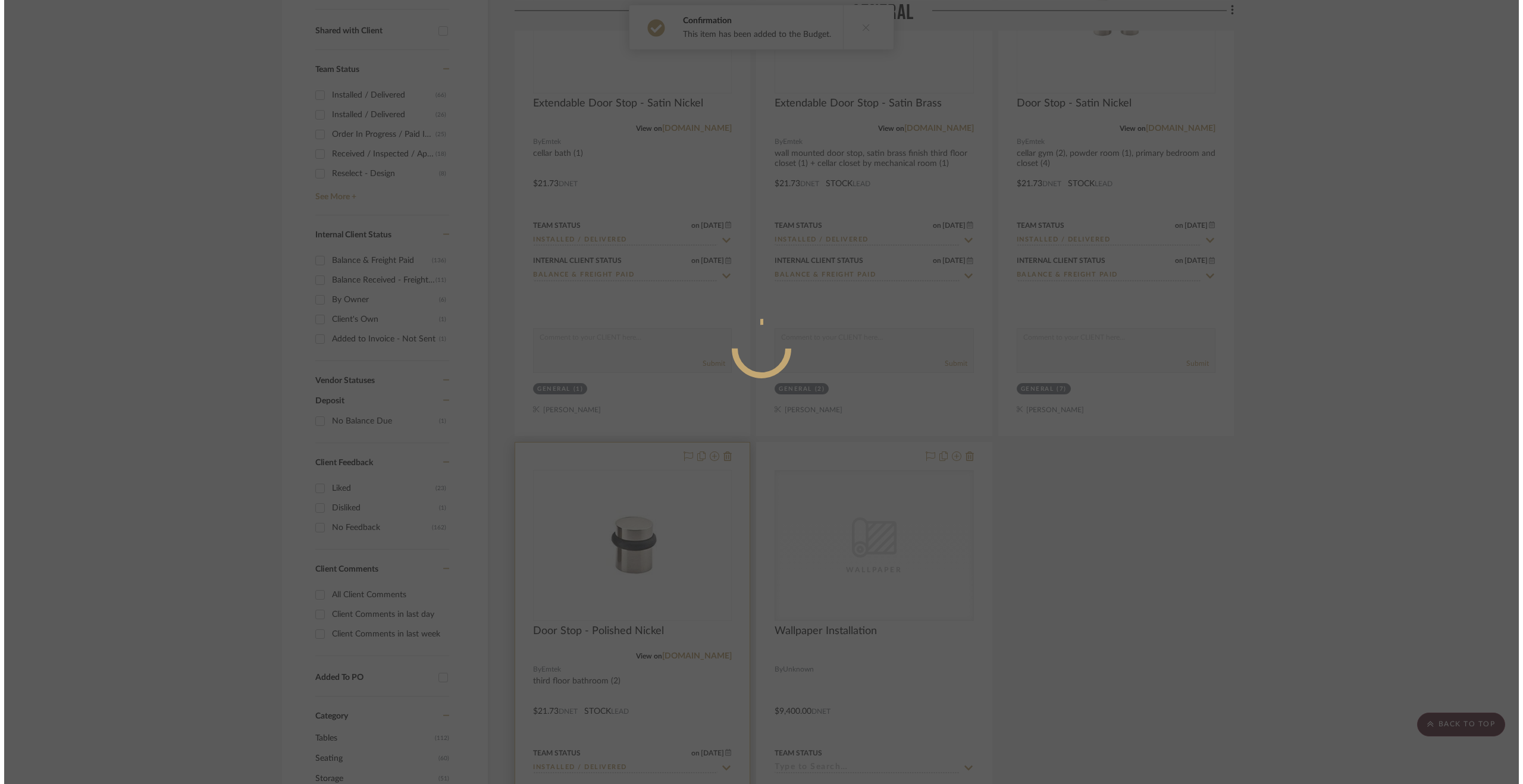
scroll to position [0, 0]
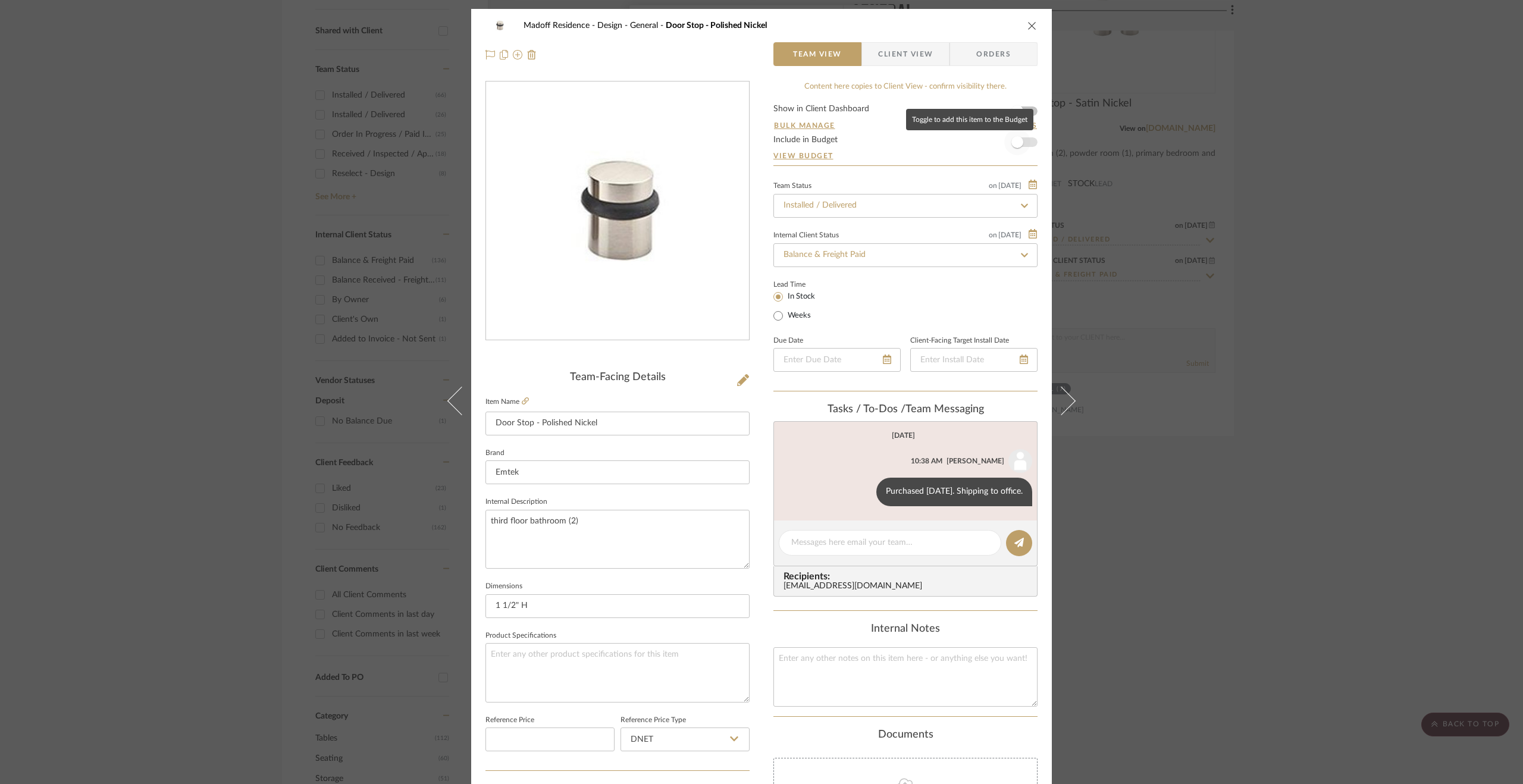
click at [1021, 143] on span "button" at bounding box center [1017, 142] width 26 height 26
click at [1395, 360] on div "Madoff Residence - Design General Door Stop - Polished Nickel Team View Client …" at bounding box center [761, 392] width 1523 height 784
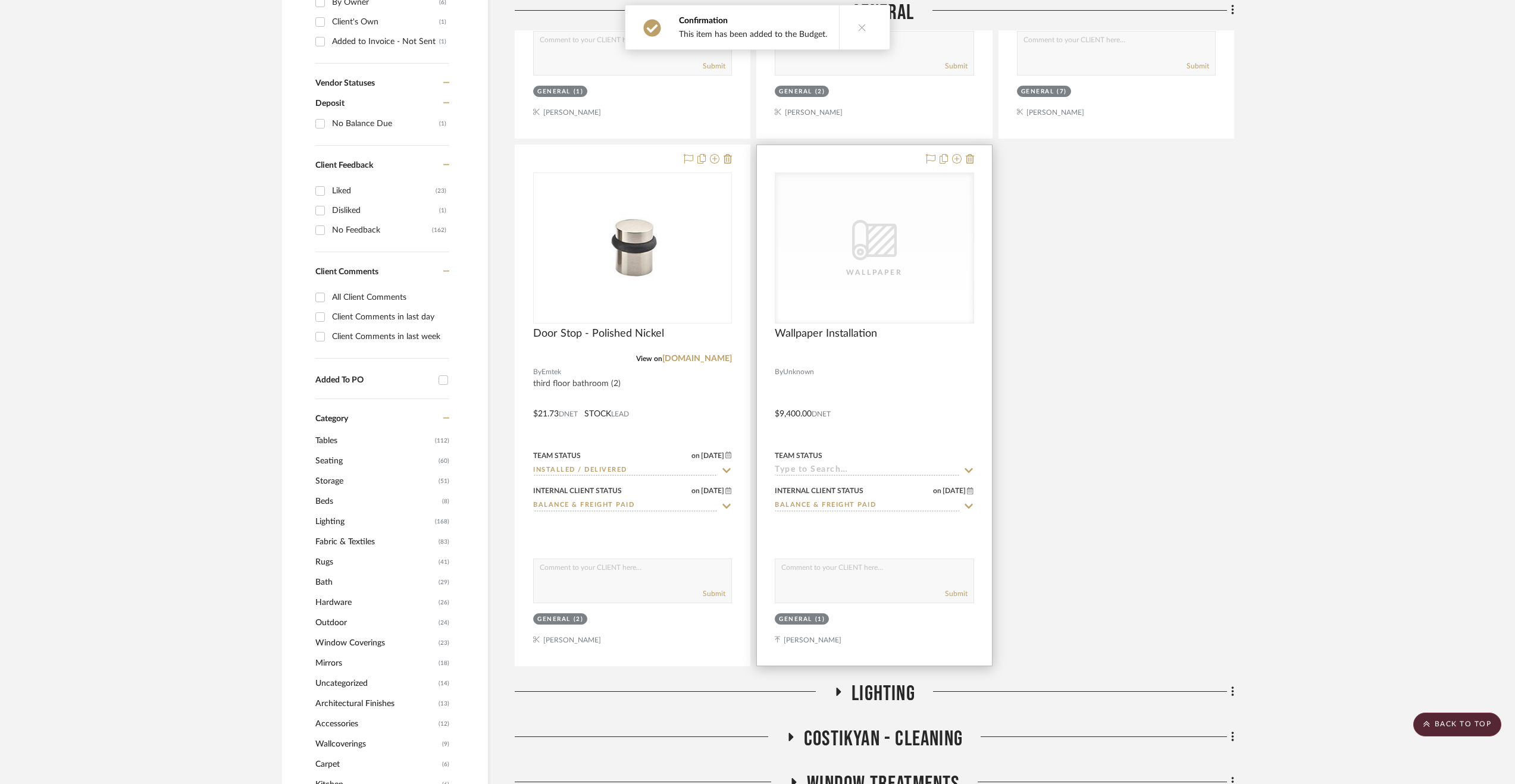
scroll to position [1011, 0]
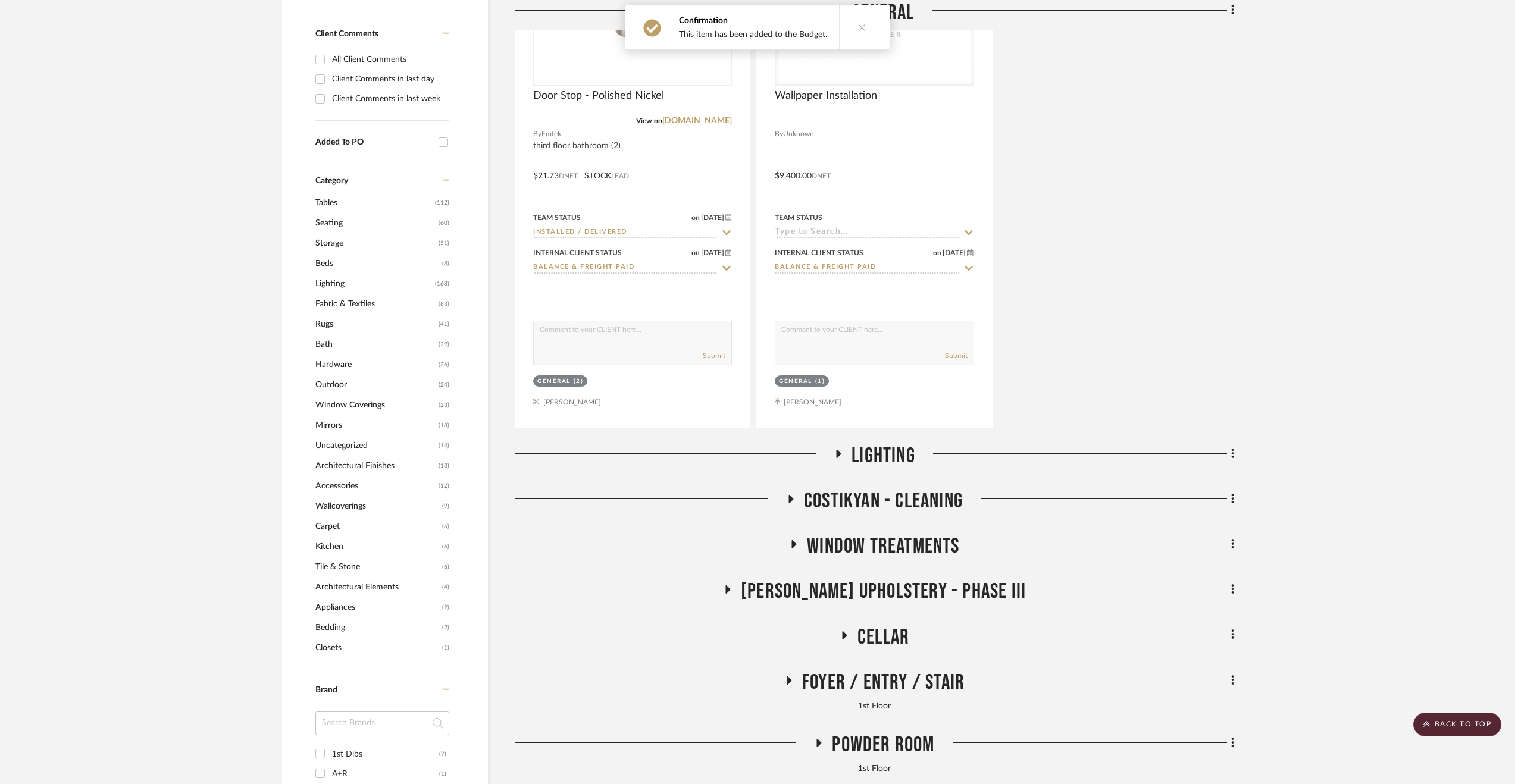
click at [864, 448] on span "Lighting" at bounding box center [883, 456] width 64 height 25
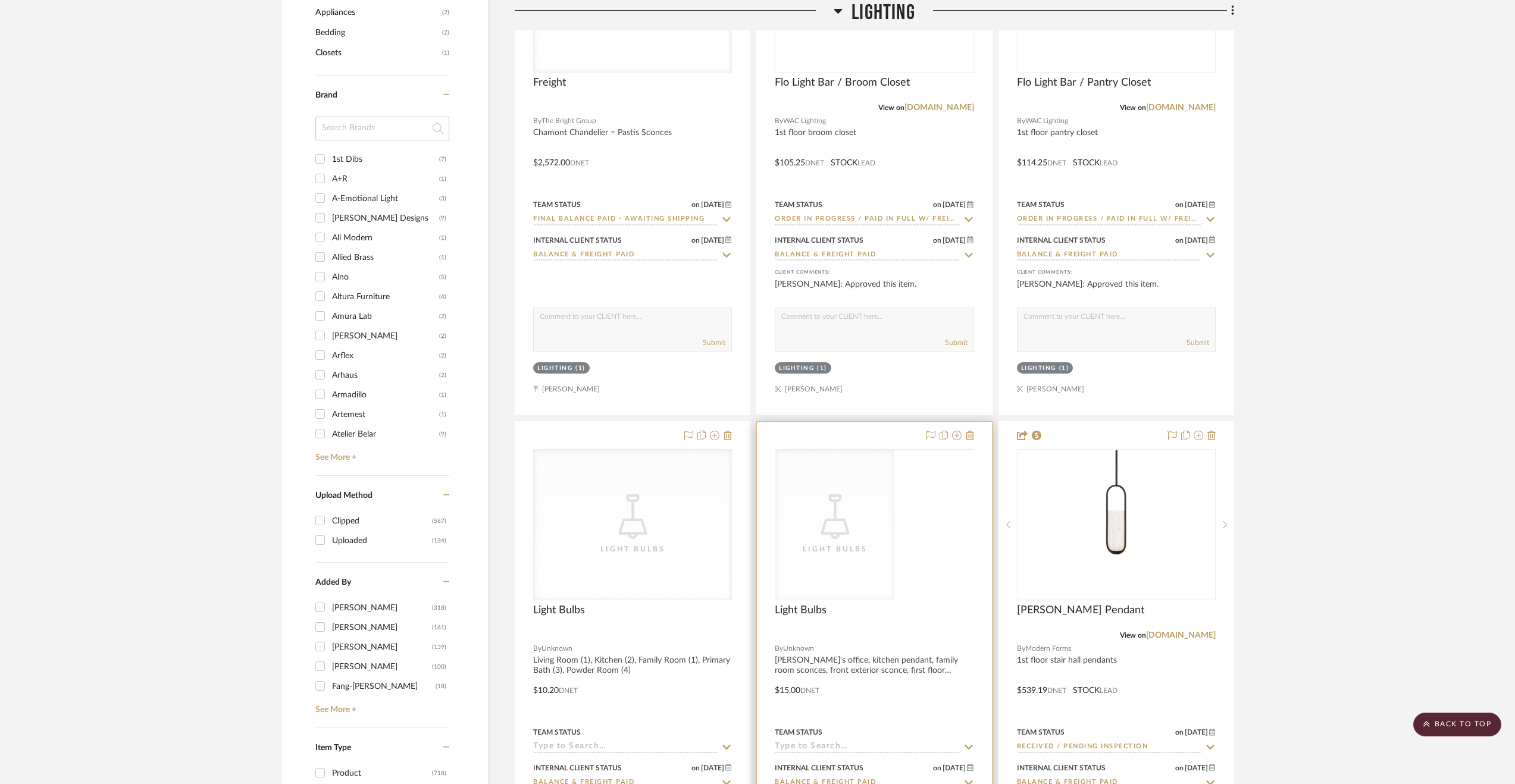
scroll to position [1844, 0]
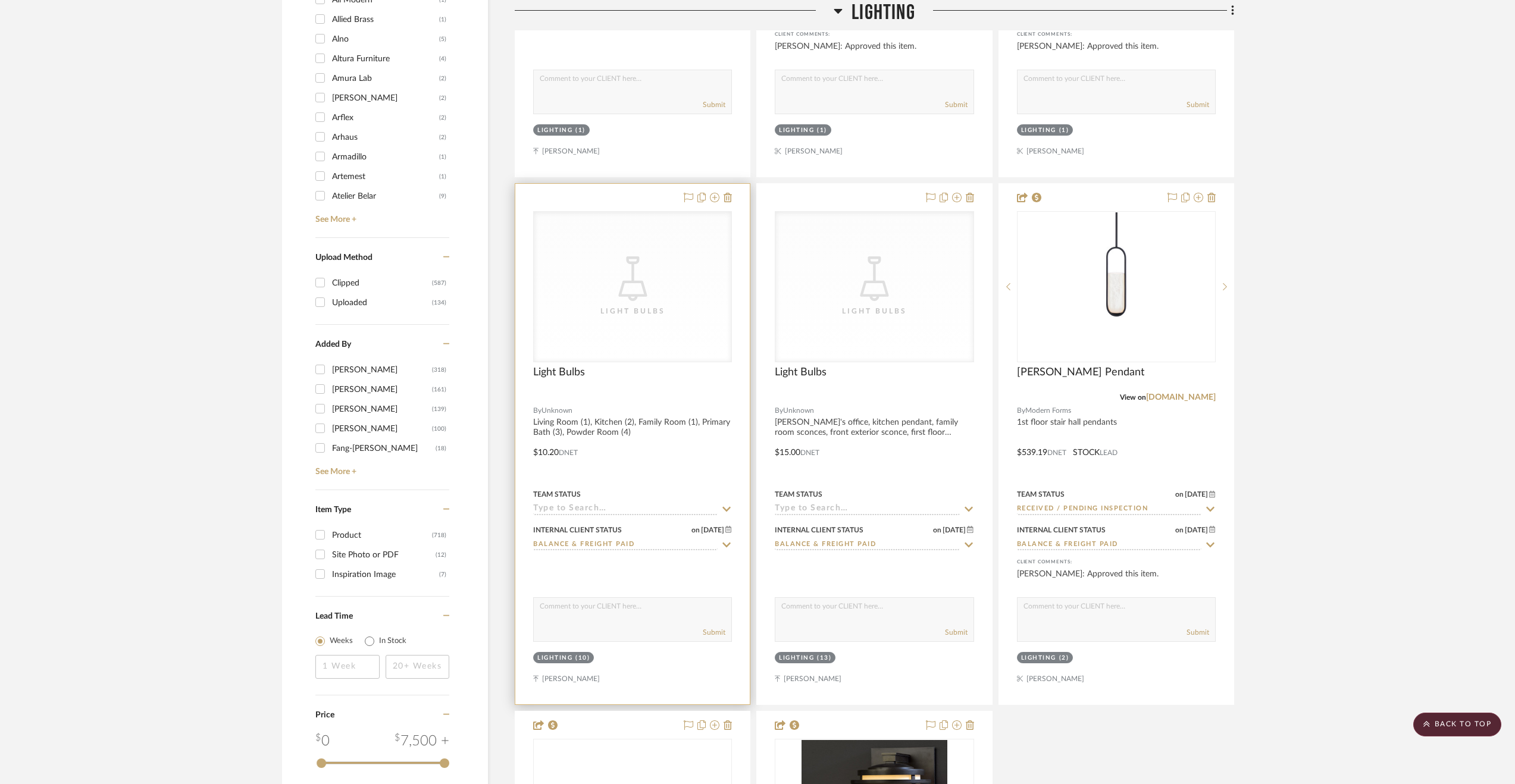
click at [688, 466] on div at bounding box center [633, 443] width 235 height 520
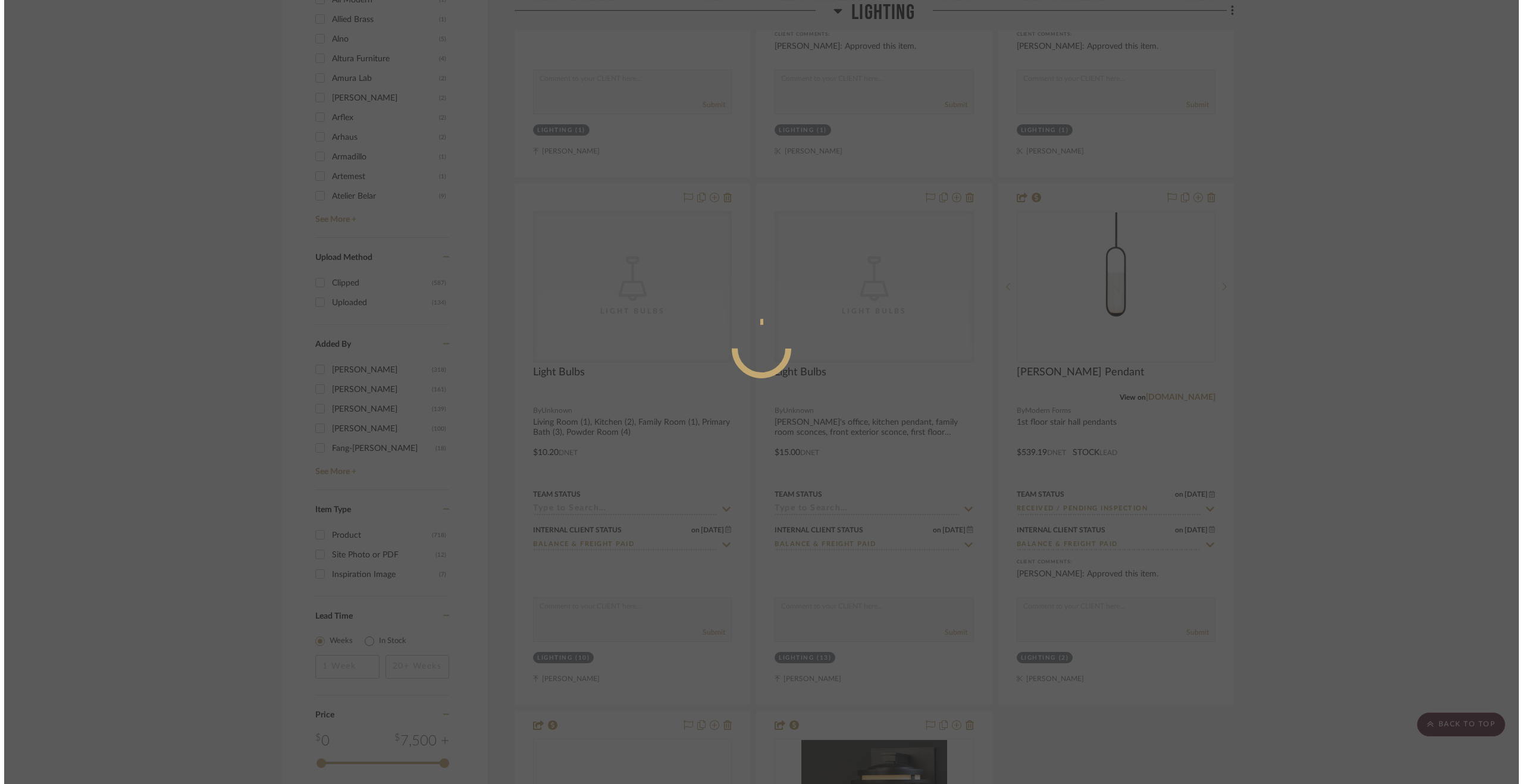
scroll to position [0, 0]
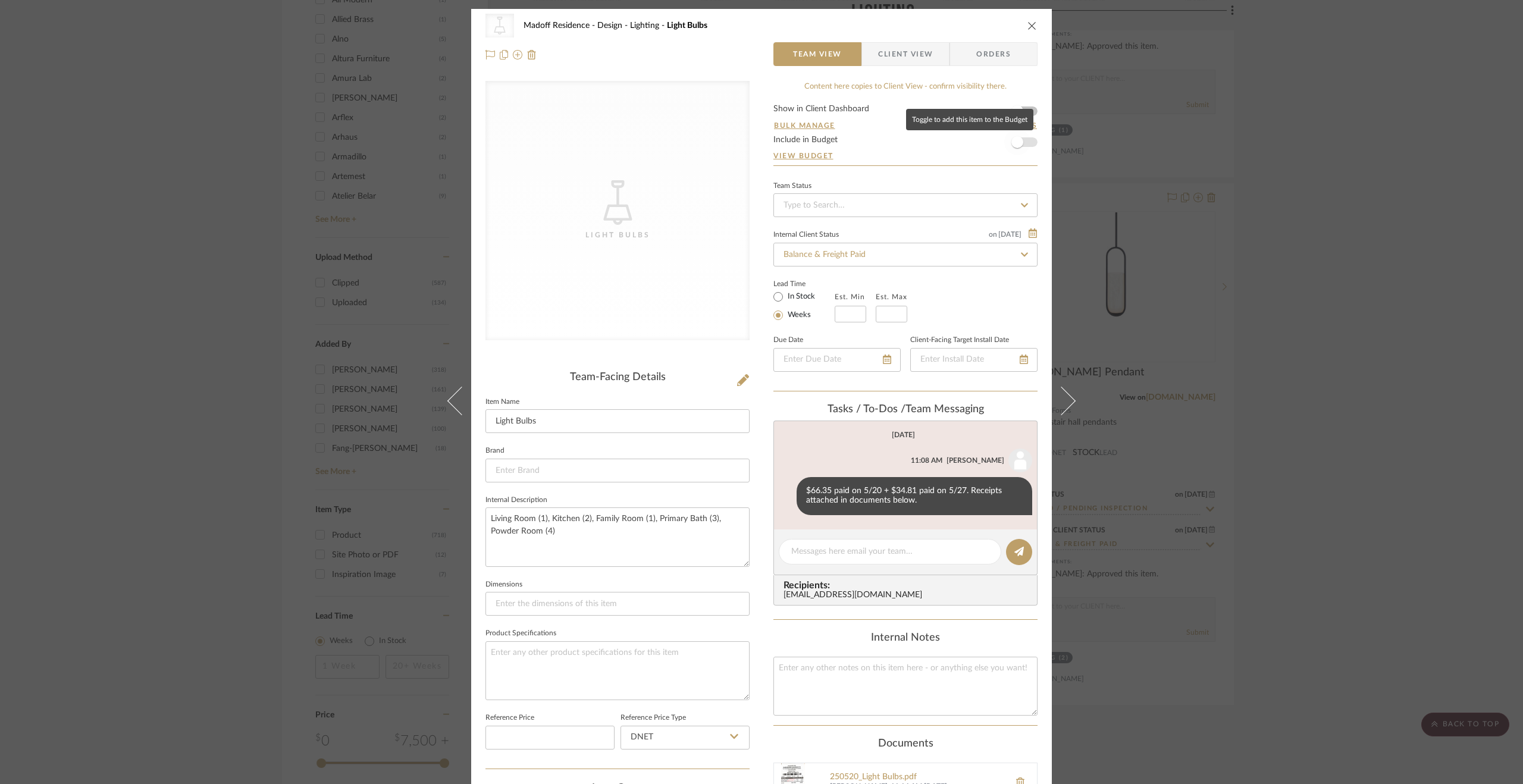
click at [1019, 147] on span "button" at bounding box center [1017, 142] width 26 height 26
click at [1423, 419] on div "CategoryIconLighting Created with Sketch. Light Bulbs Madoff Residence - Design…" at bounding box center [761, 392] width 1523 height 784
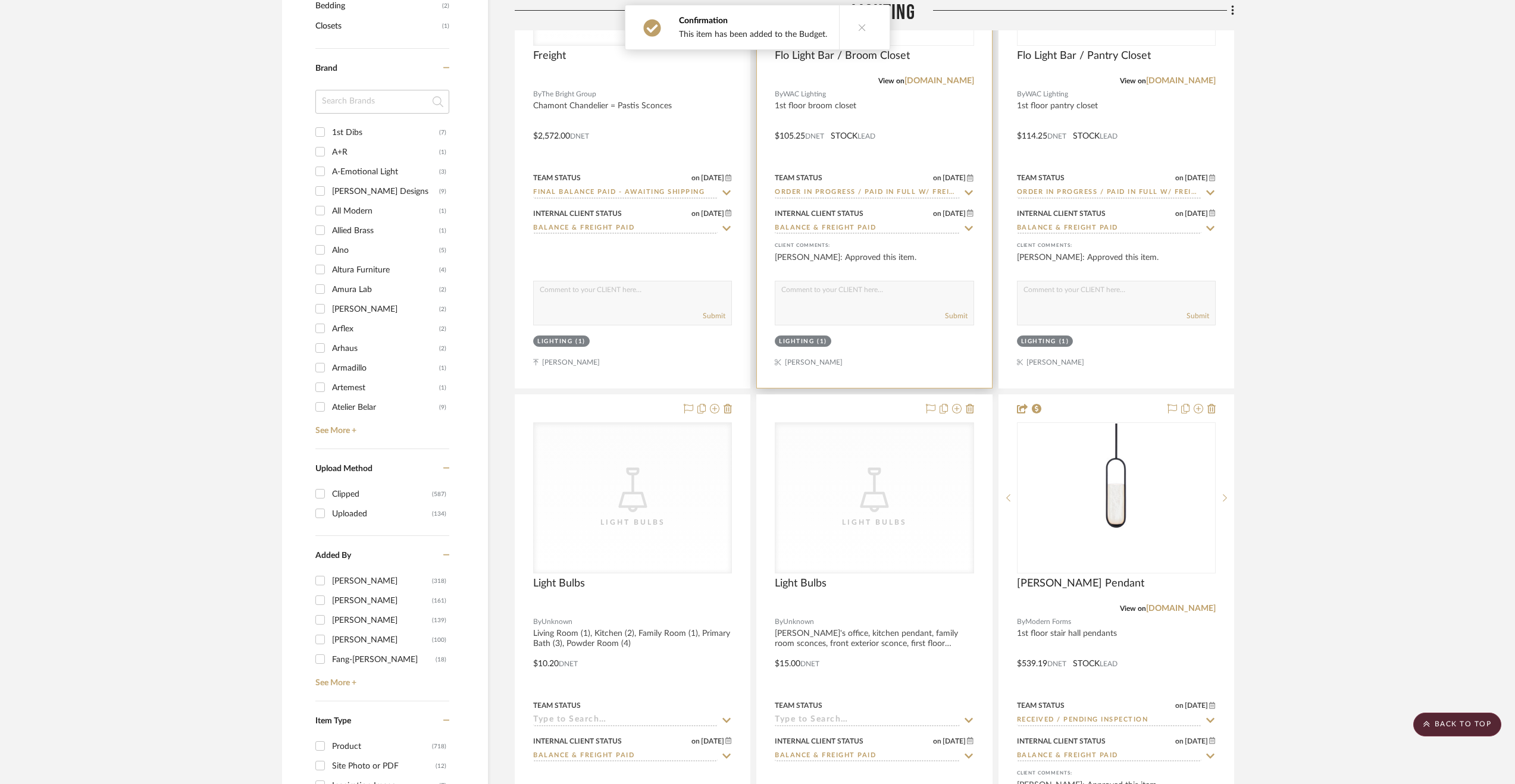
scroll to position [1547, 0]
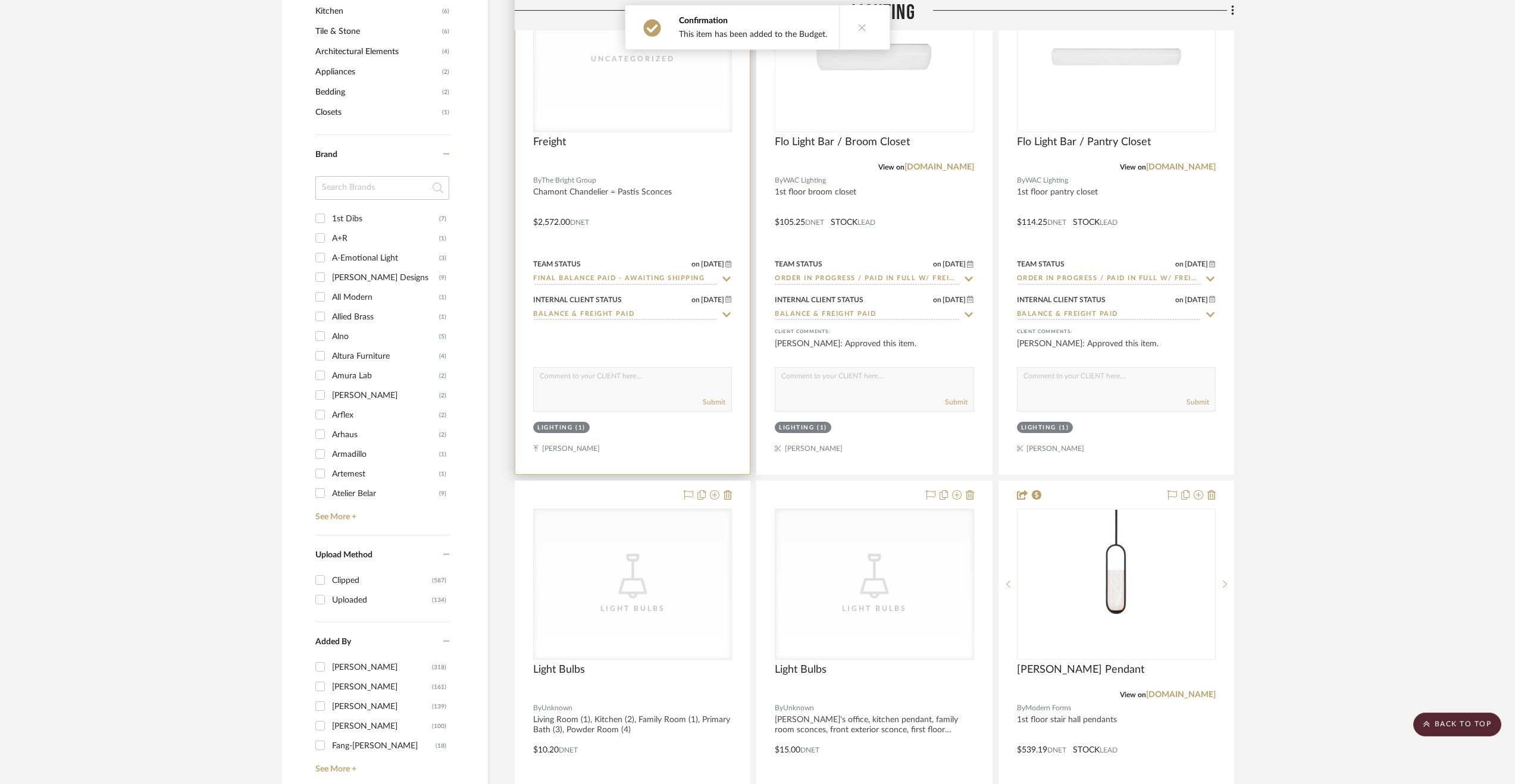
click at [689, 204] on div at bounding box center [633, 213] width 235 height 520
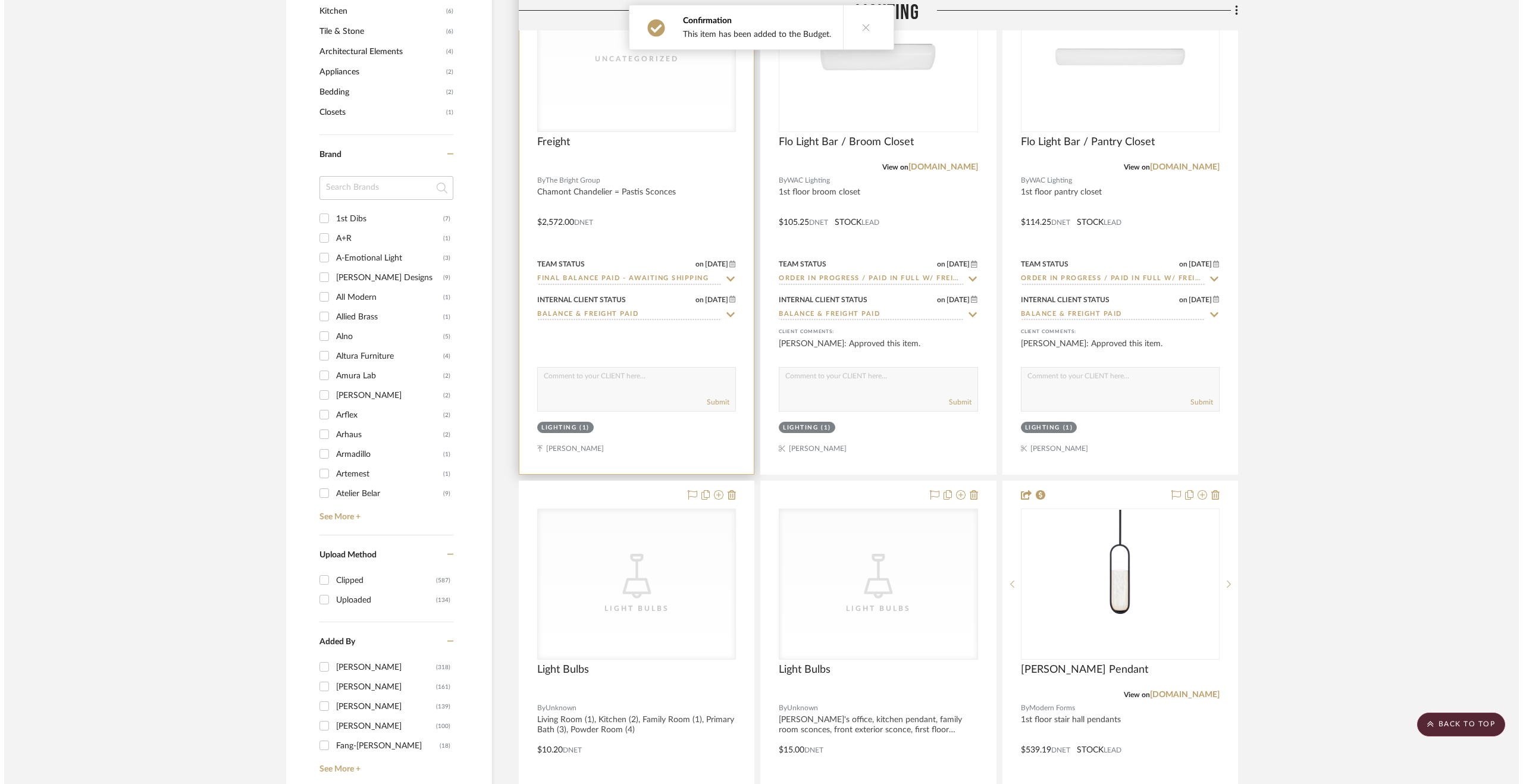
scroll to position [0, 0]
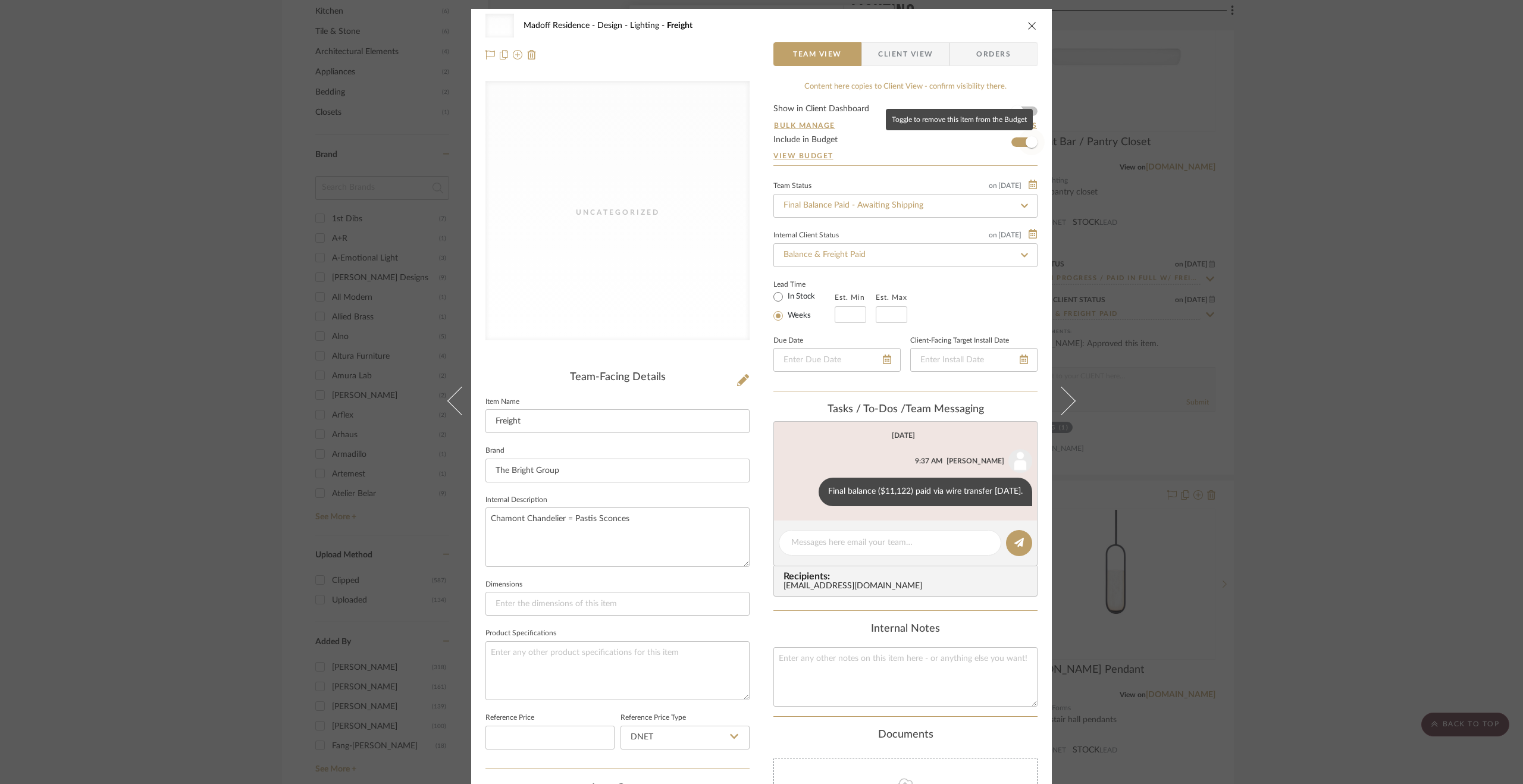
click at [1025, 141] on span "button" at bounding box center [1031, 142] width 12 height 12
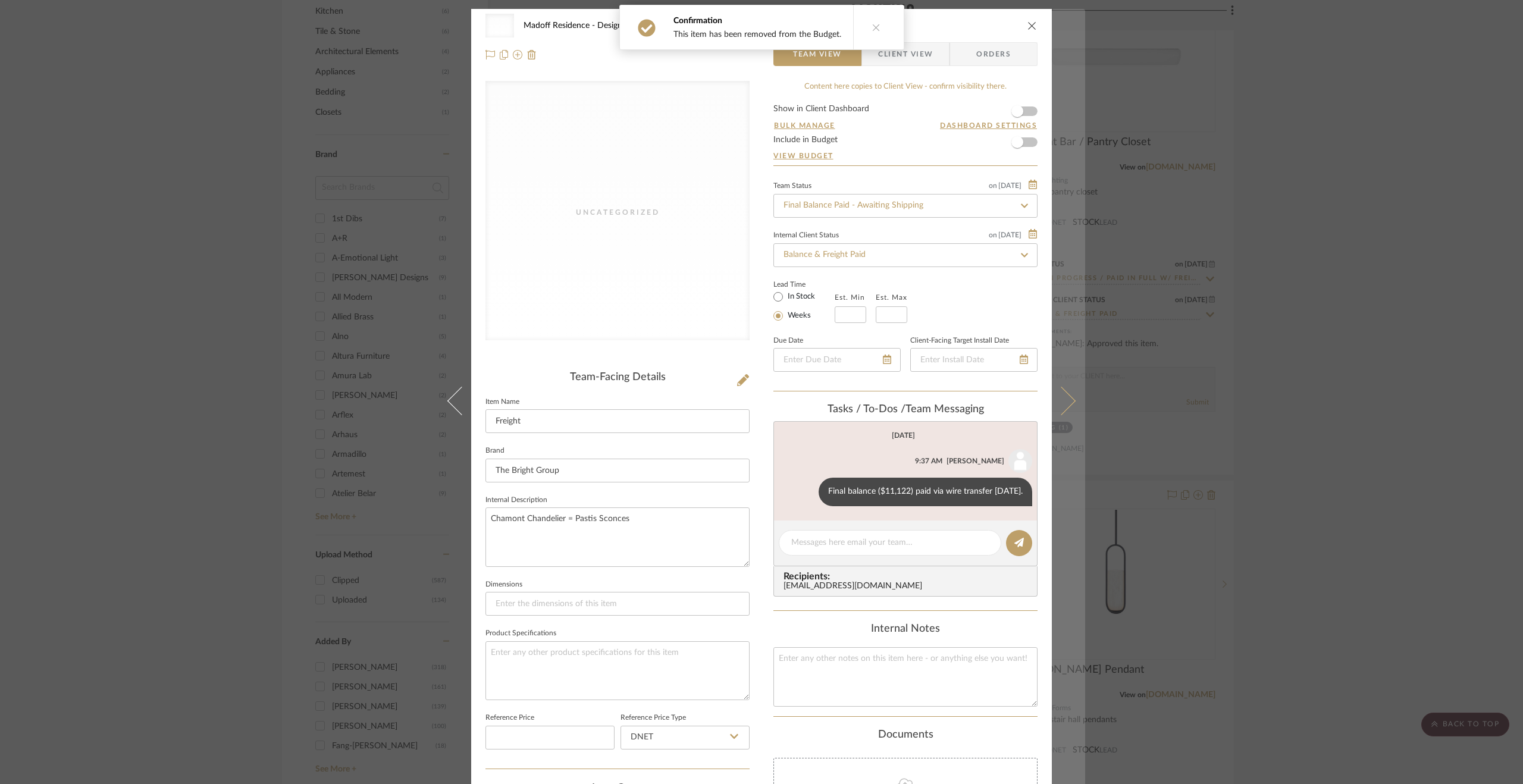
click at [1061, 408] on icon at bounding box center [1061, 401] width 29 height 29
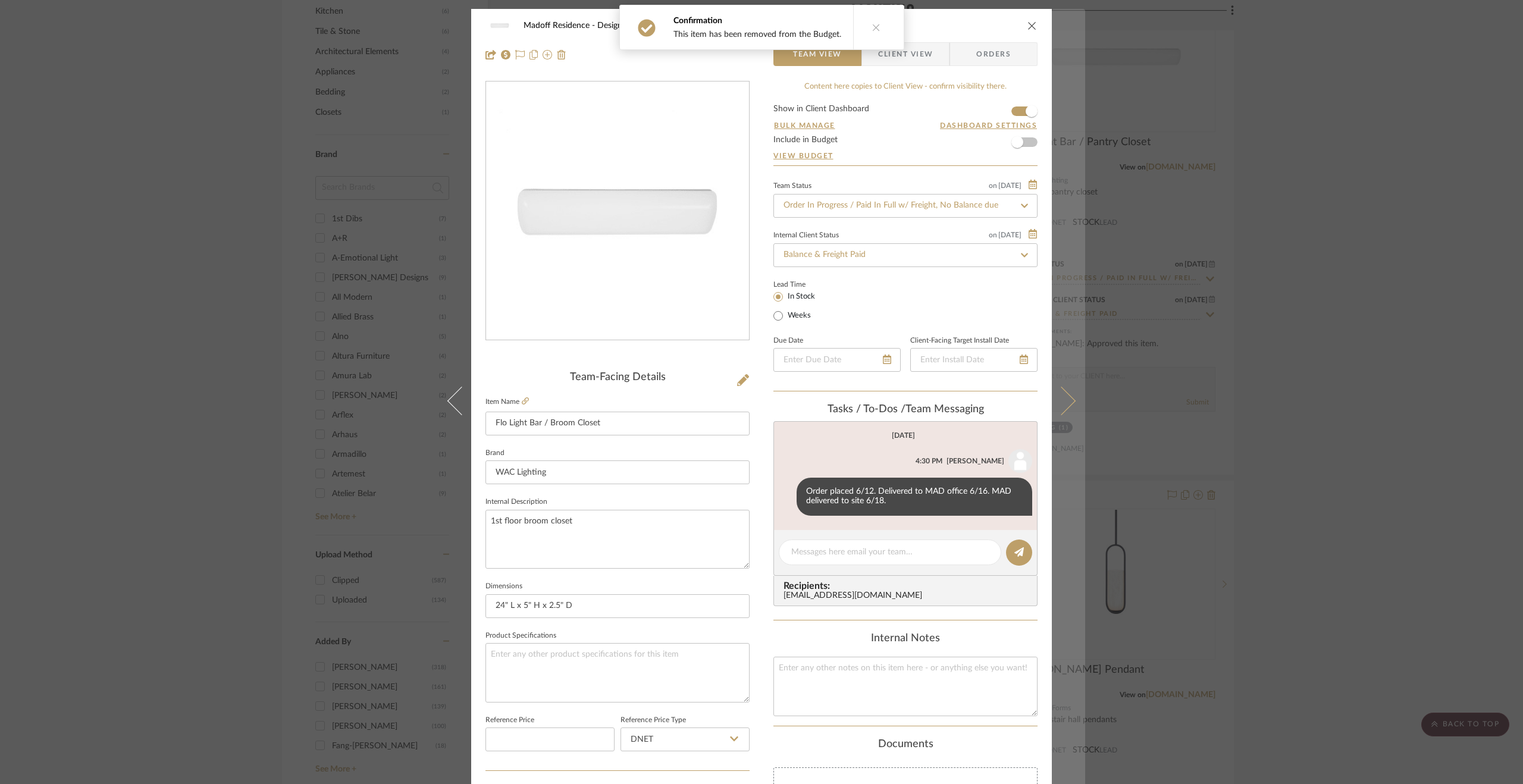
click at [1067, 389] on button at bounding box center [1069, 401] width 33 height 784
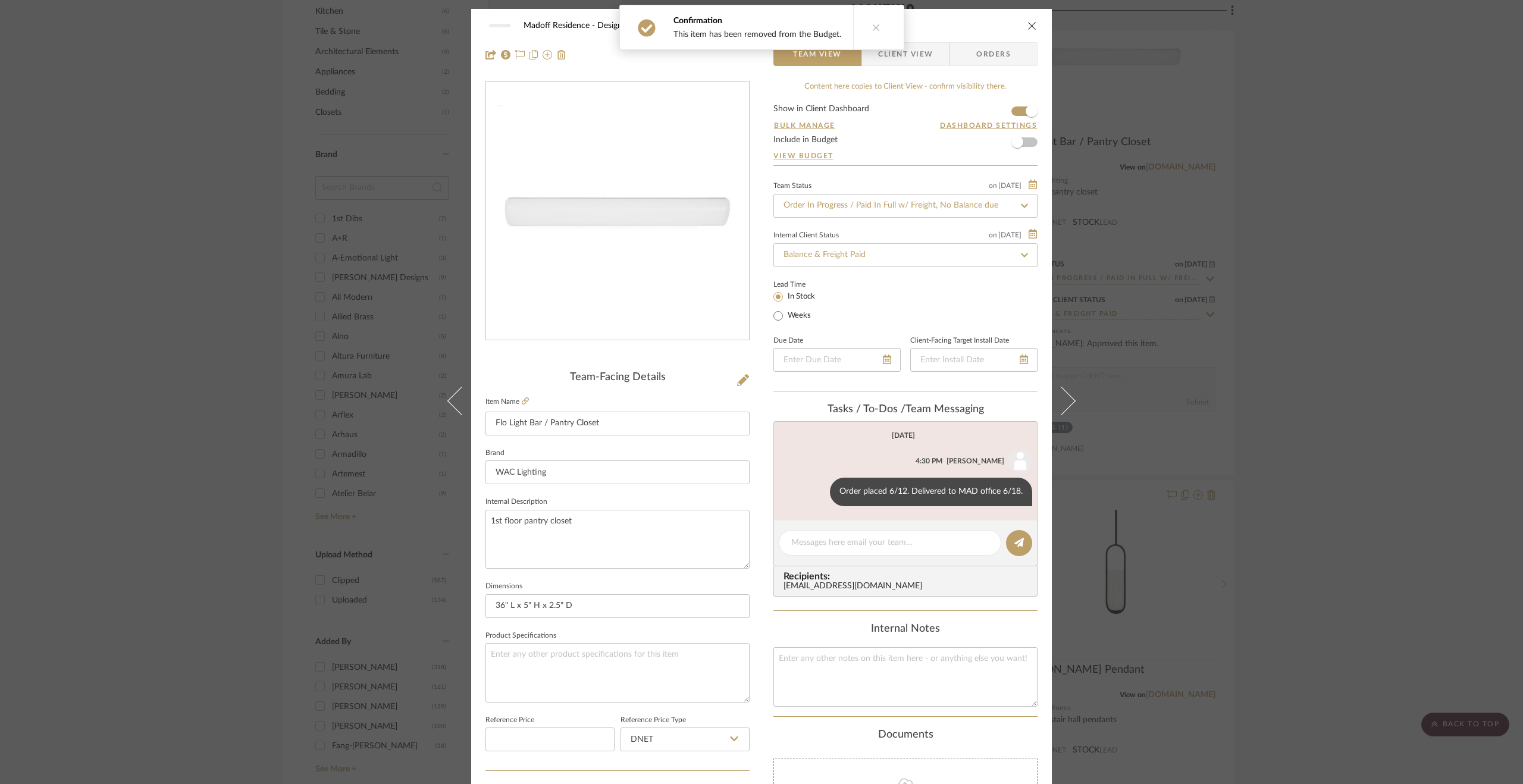
click at [1430, 422] on div "Madoff Residence - Design Lighting Flo Light Bar / Pantry Closet Team View Clie…" at bounding box center [761, 392] width 1523 height 784
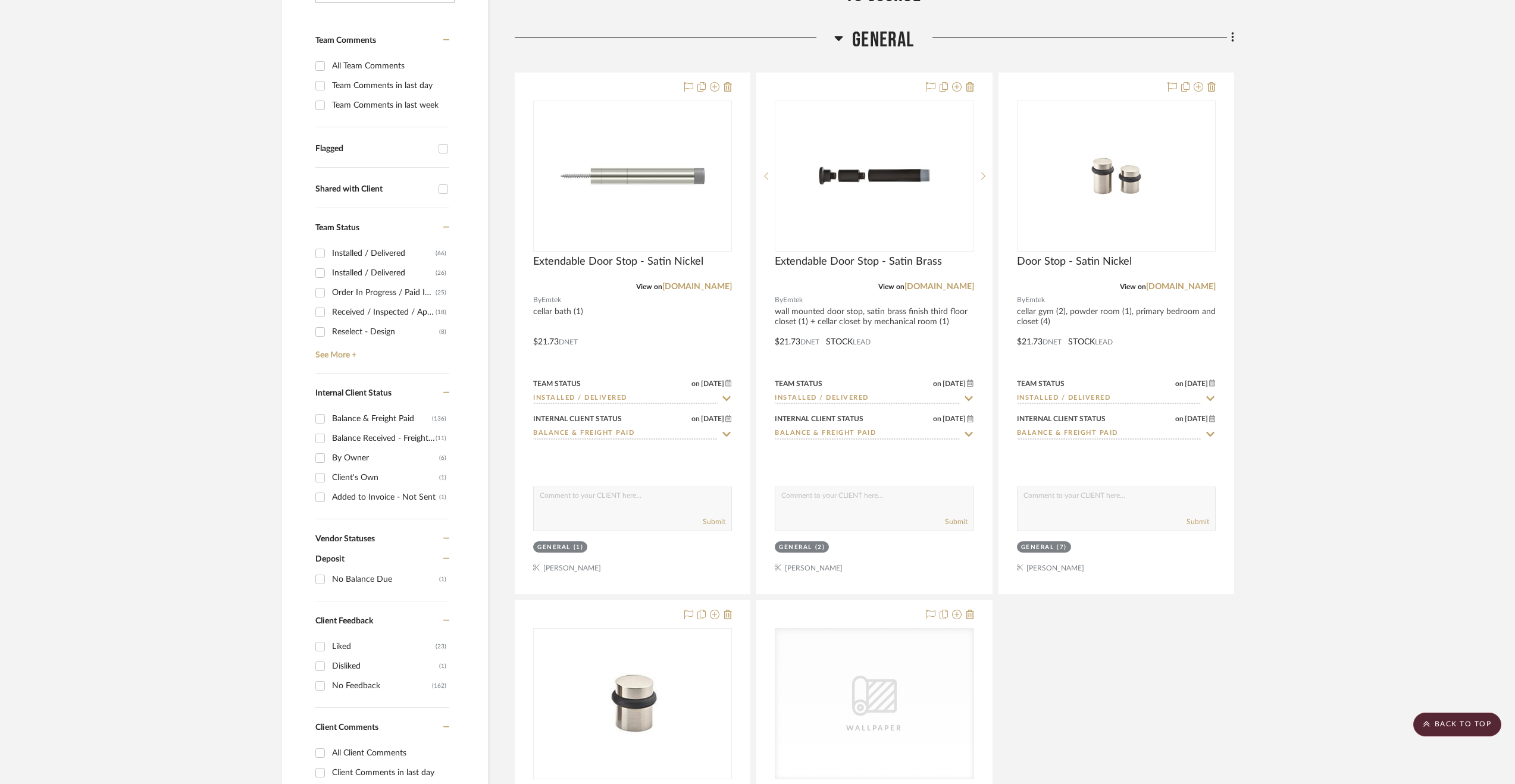
scroll to position [238, 0]
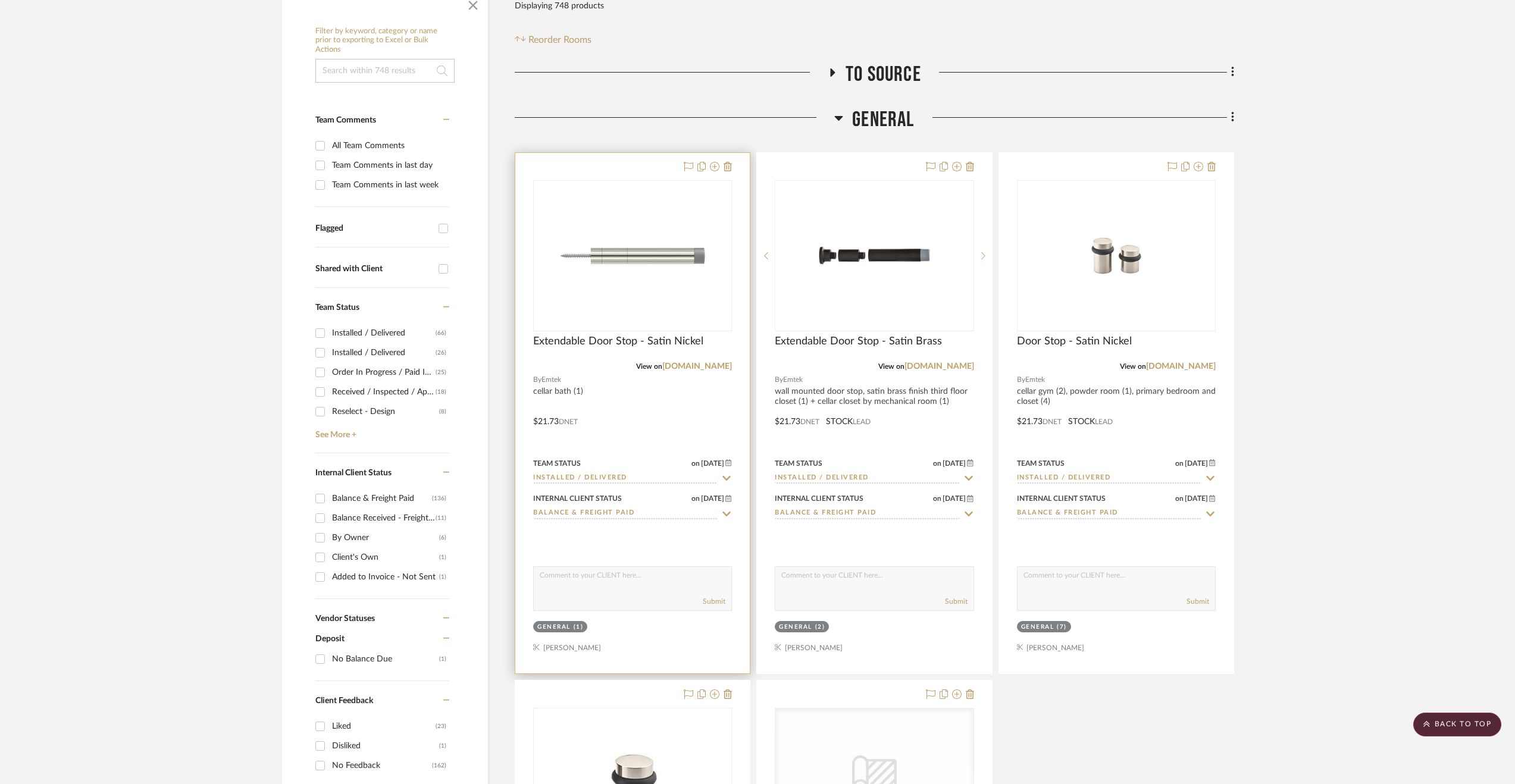
click at [674, 380] on div at bounding box center [633, 412] width 235 height 520
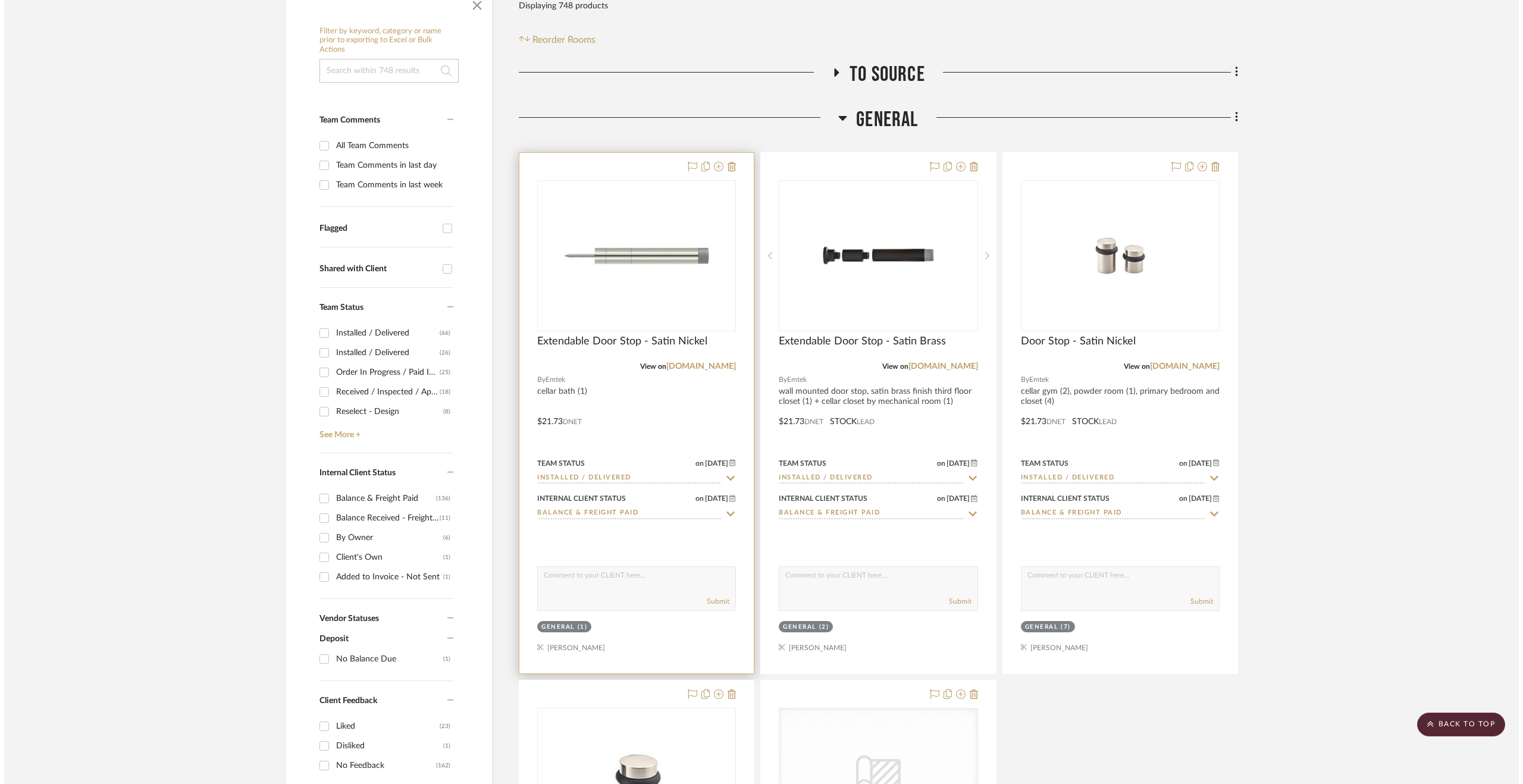
scroll to position [0, 0]
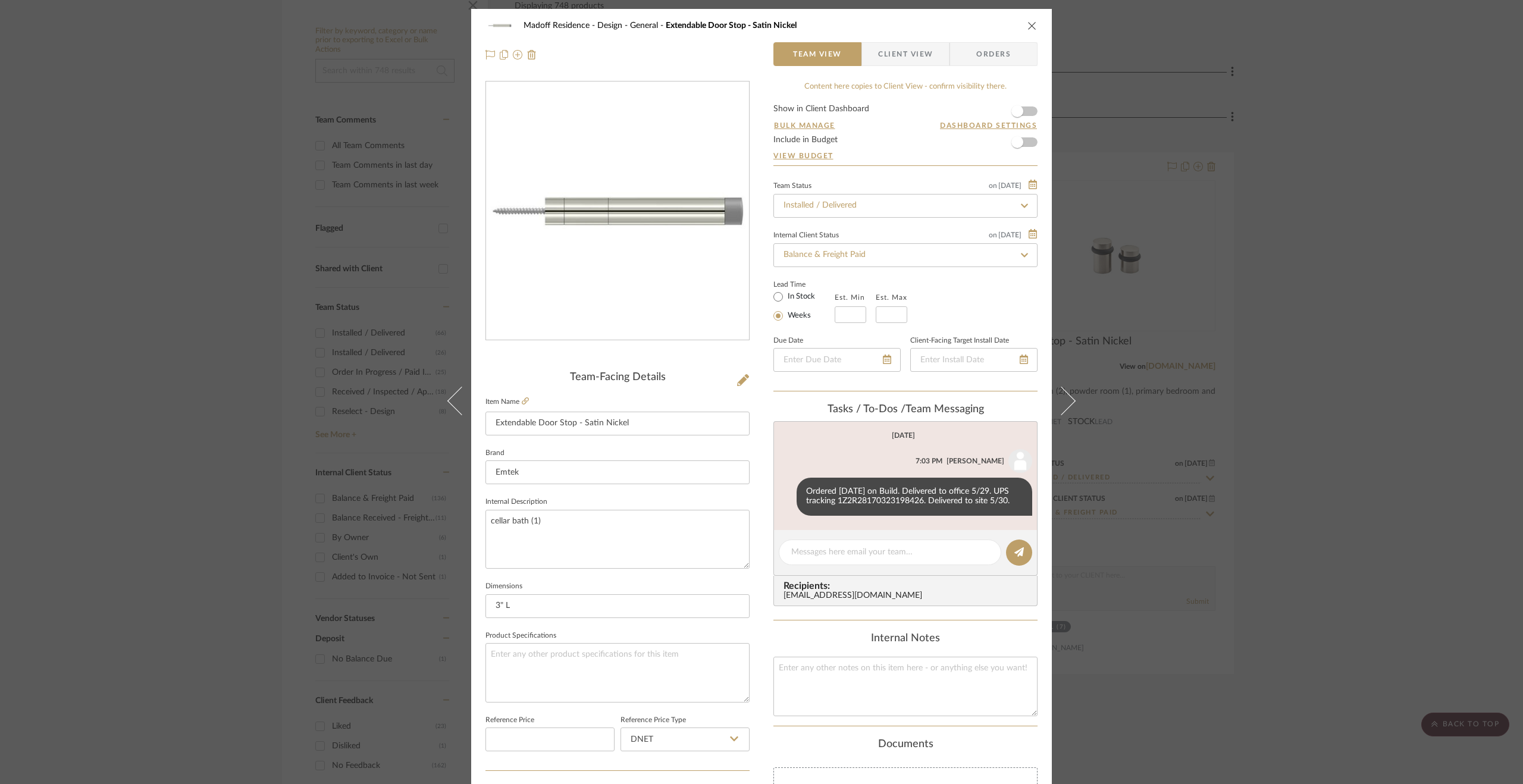
click at [1322, 390] on div "Madoff Residence - Design General Extendable Door Stop - Satin Nickel Team View…" at bounding box center [761, 392] width 1523 height 784
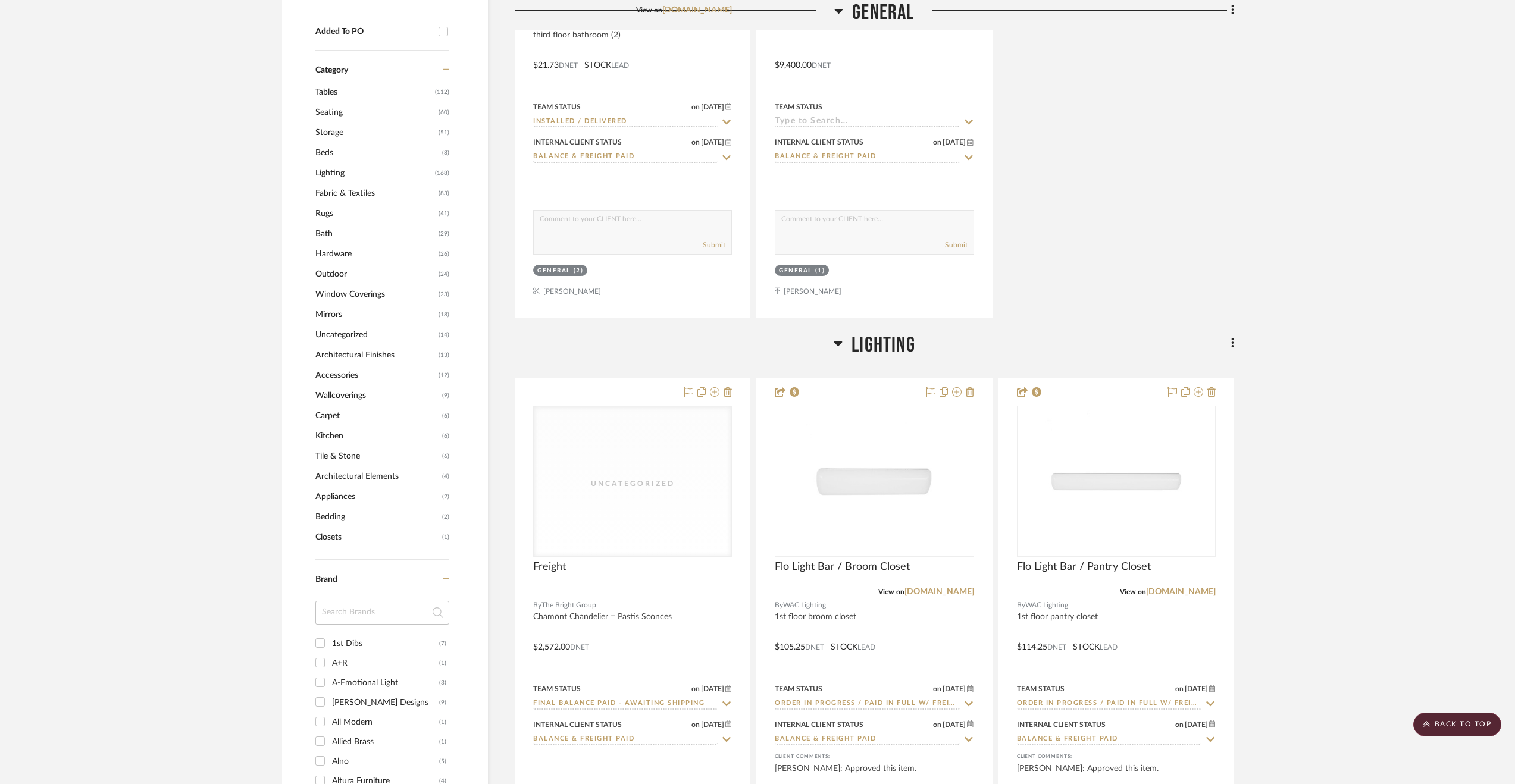
scroll to position [1249, 0]
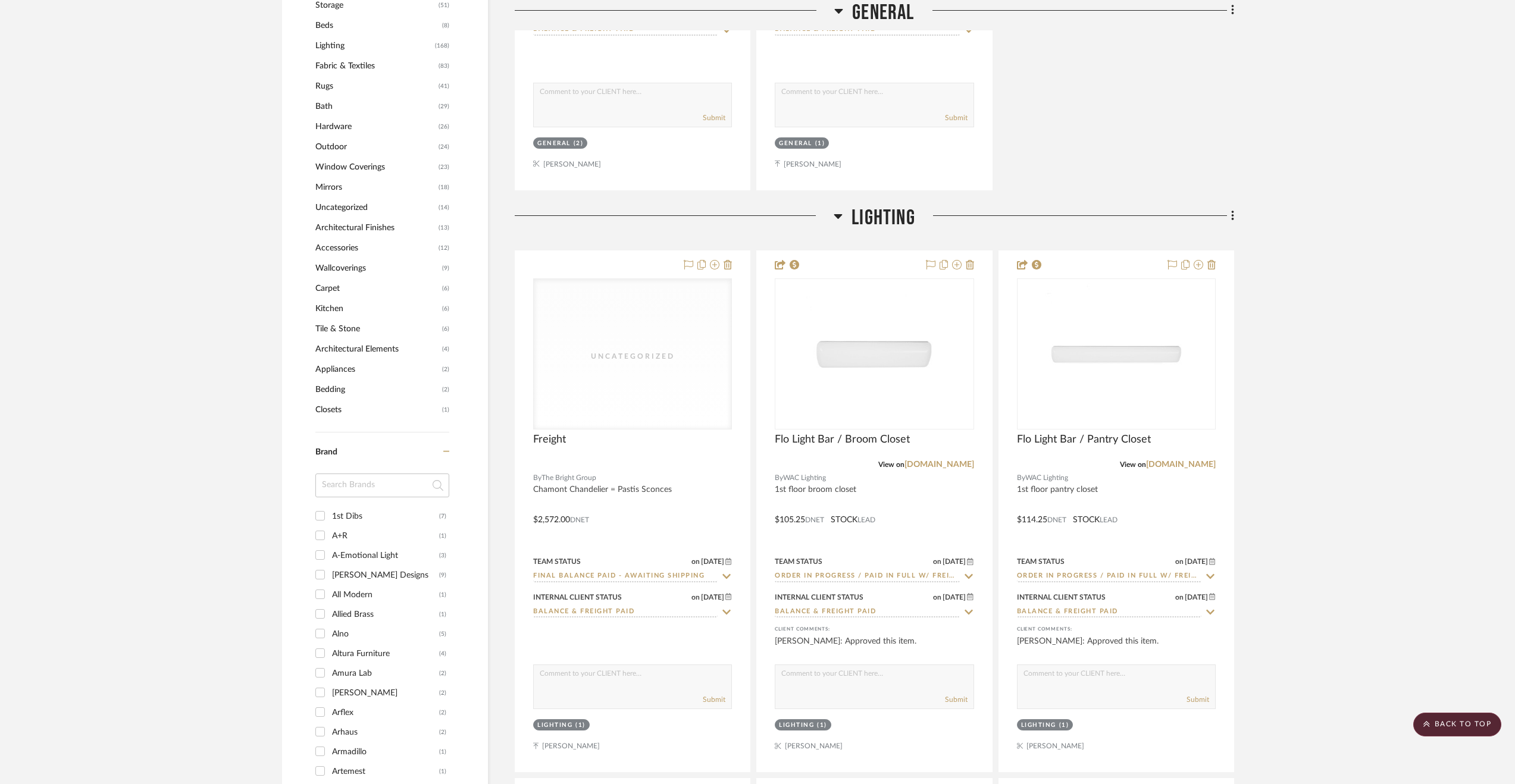
click at [875, 216] on span "Lighting" at bounding box center [883, 218] width 64 height 25
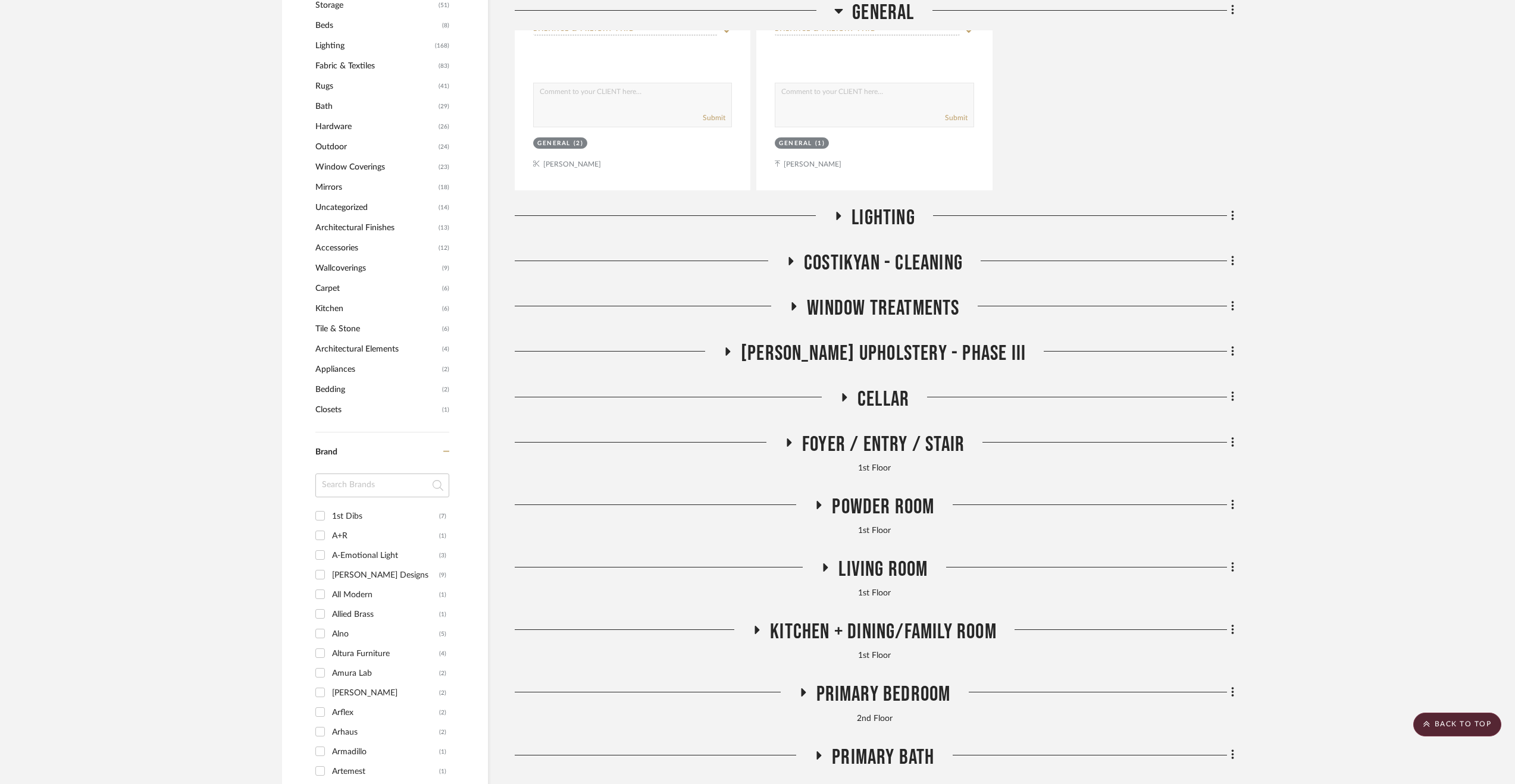
click at [886, 407] on span "Cellar" at bounding box center [883, 399] width 51 height 25
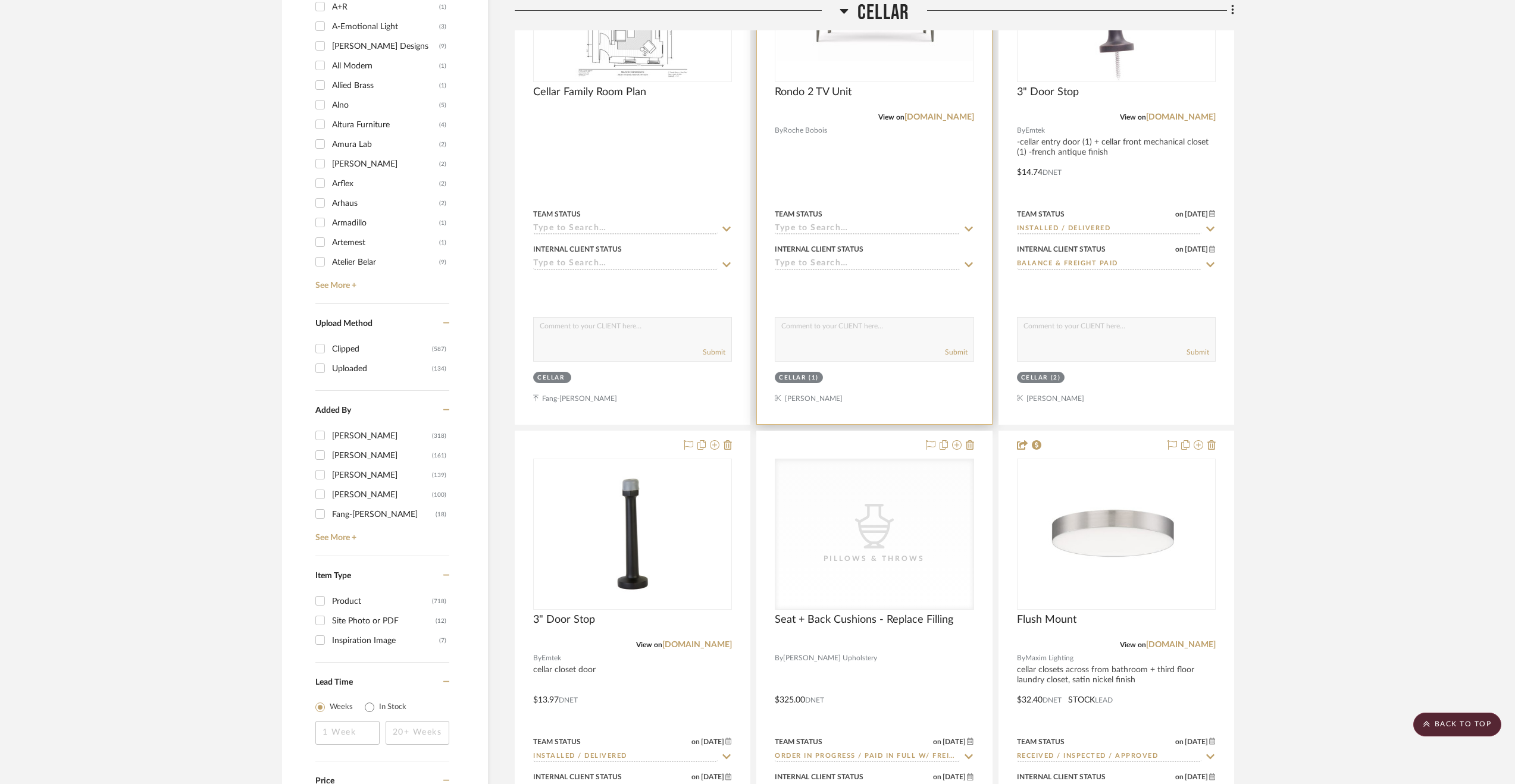
scroll to position [1844, 0]
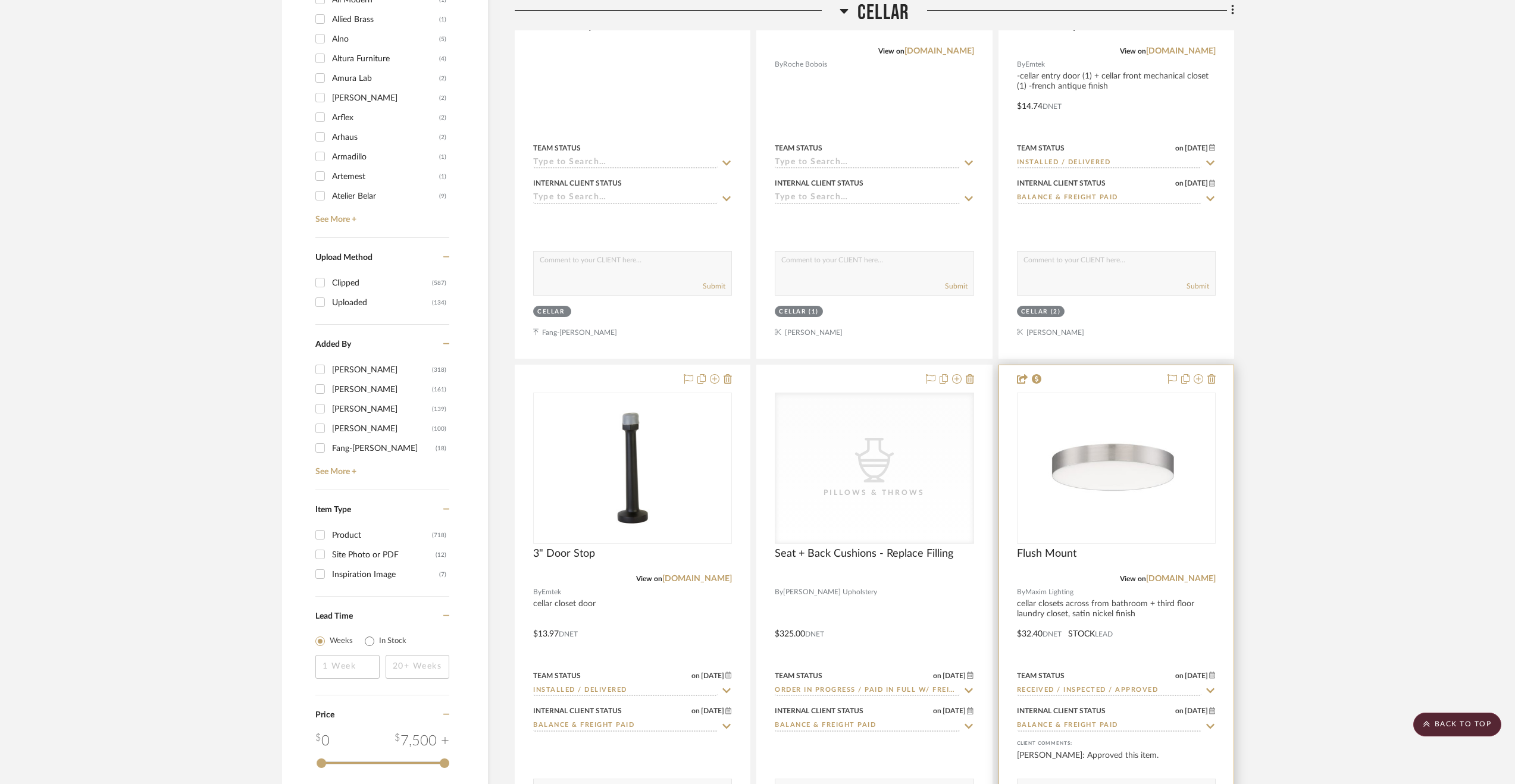
click at [1173, 620] on div at bounding box center [1116, 625] width 235 height 520
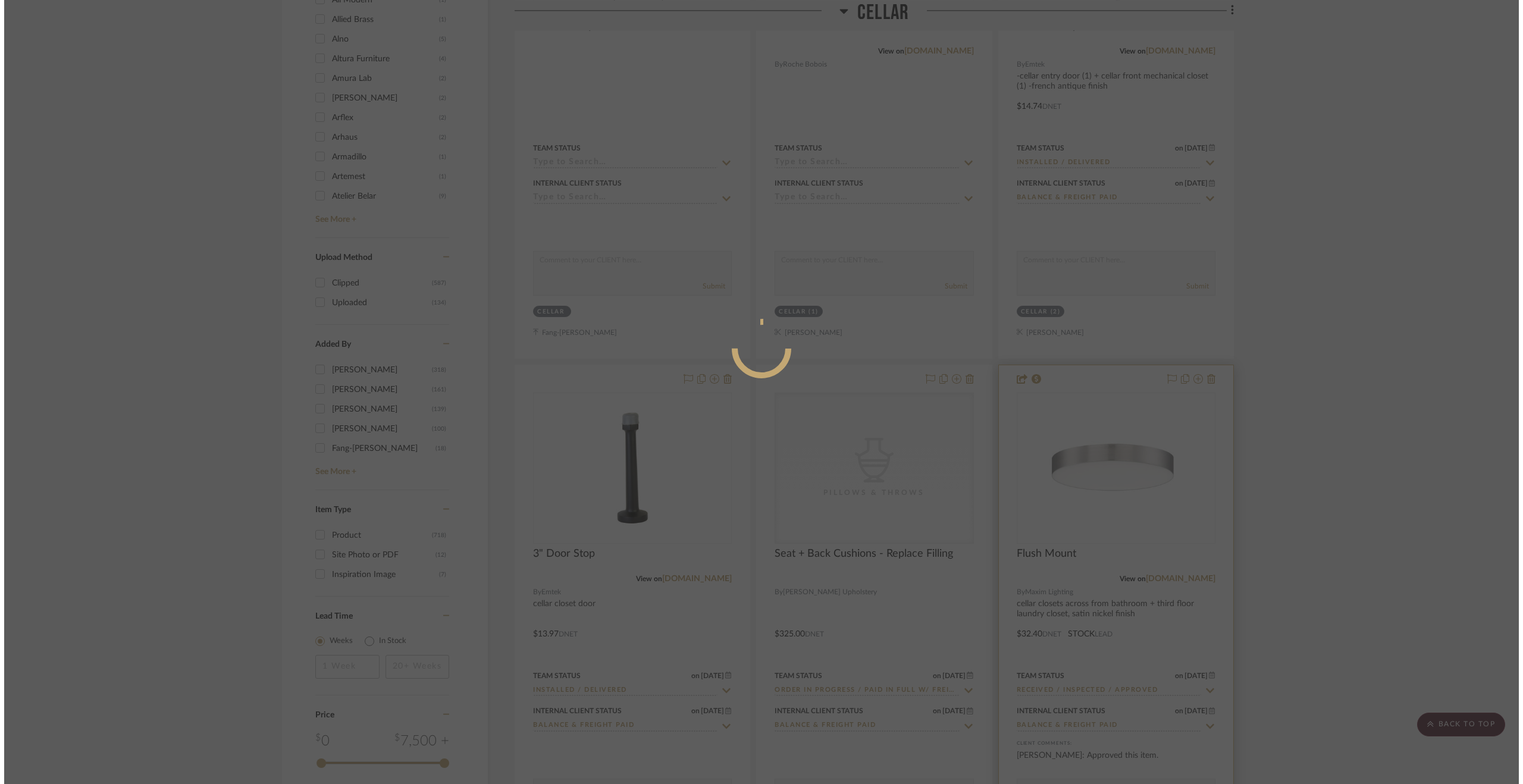
scroll to position [0, 0]
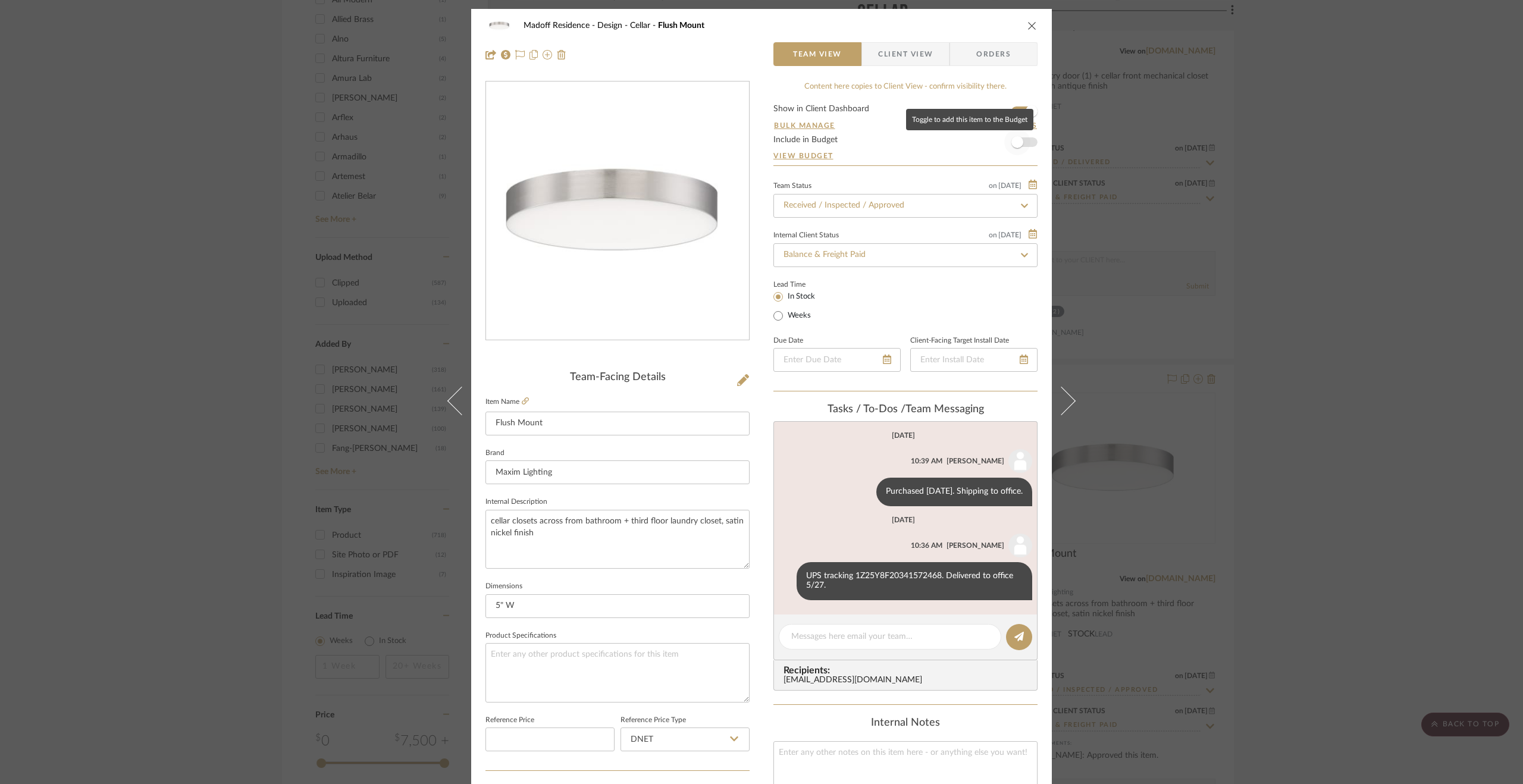
drag, startPoint x: 1020, startPoint y: 143, endPoint x: 1476, endPoint y: 434, distance: 540.9
click at [1024, 148] on span "button" at bounding box center [1017, 142] width 26 height 26
click at [1476, 434] on div "Madoff Residence - Design Cellar Flush Mount Team View Client View Orders Team-…" at bounding box center [761, 392] width 1523 height 784
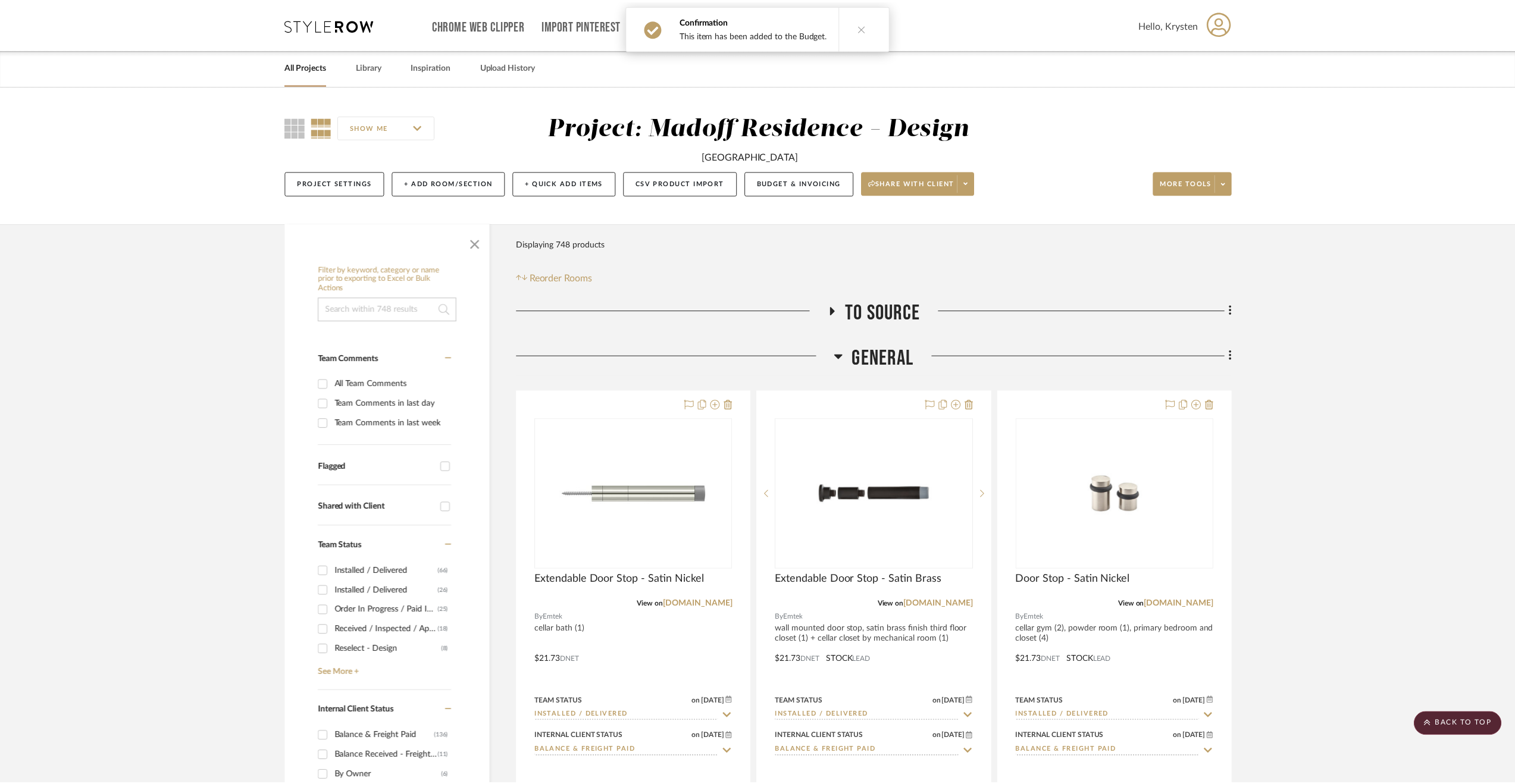
scroll to position [1844, 0]
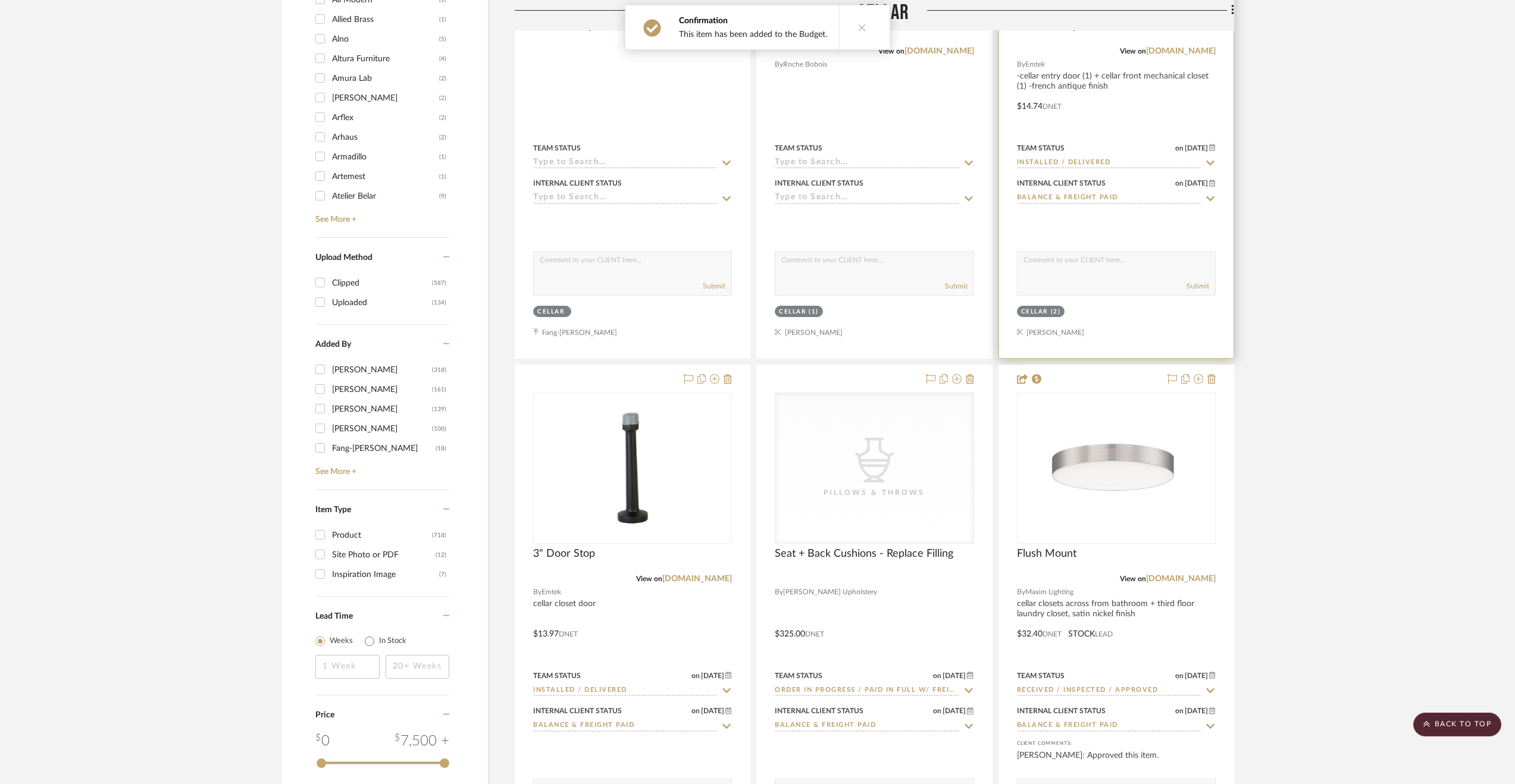
click at [1114, 115] on div at bounding box center [1116, 97] width 235 height 520
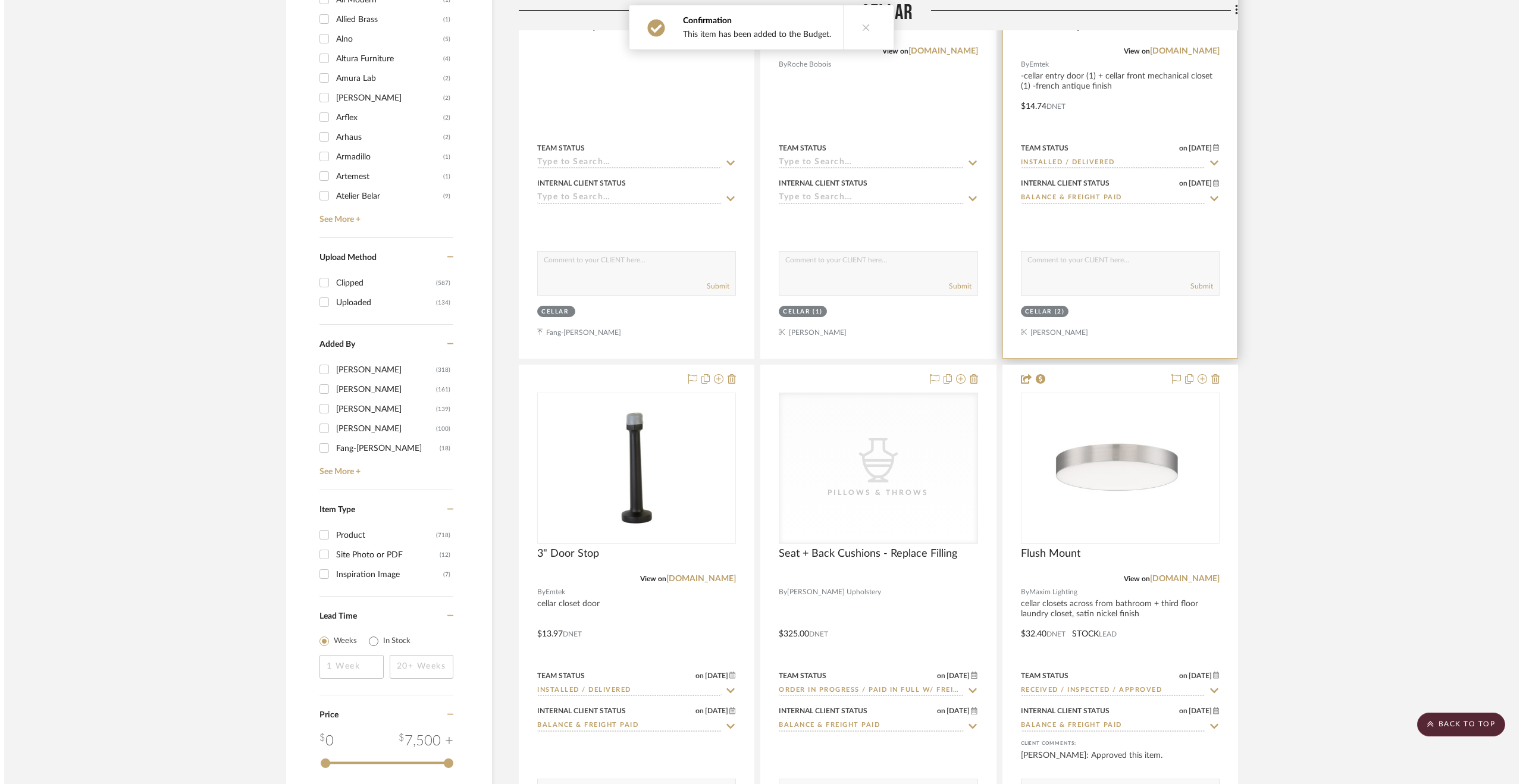
scroll to position [0, 0]
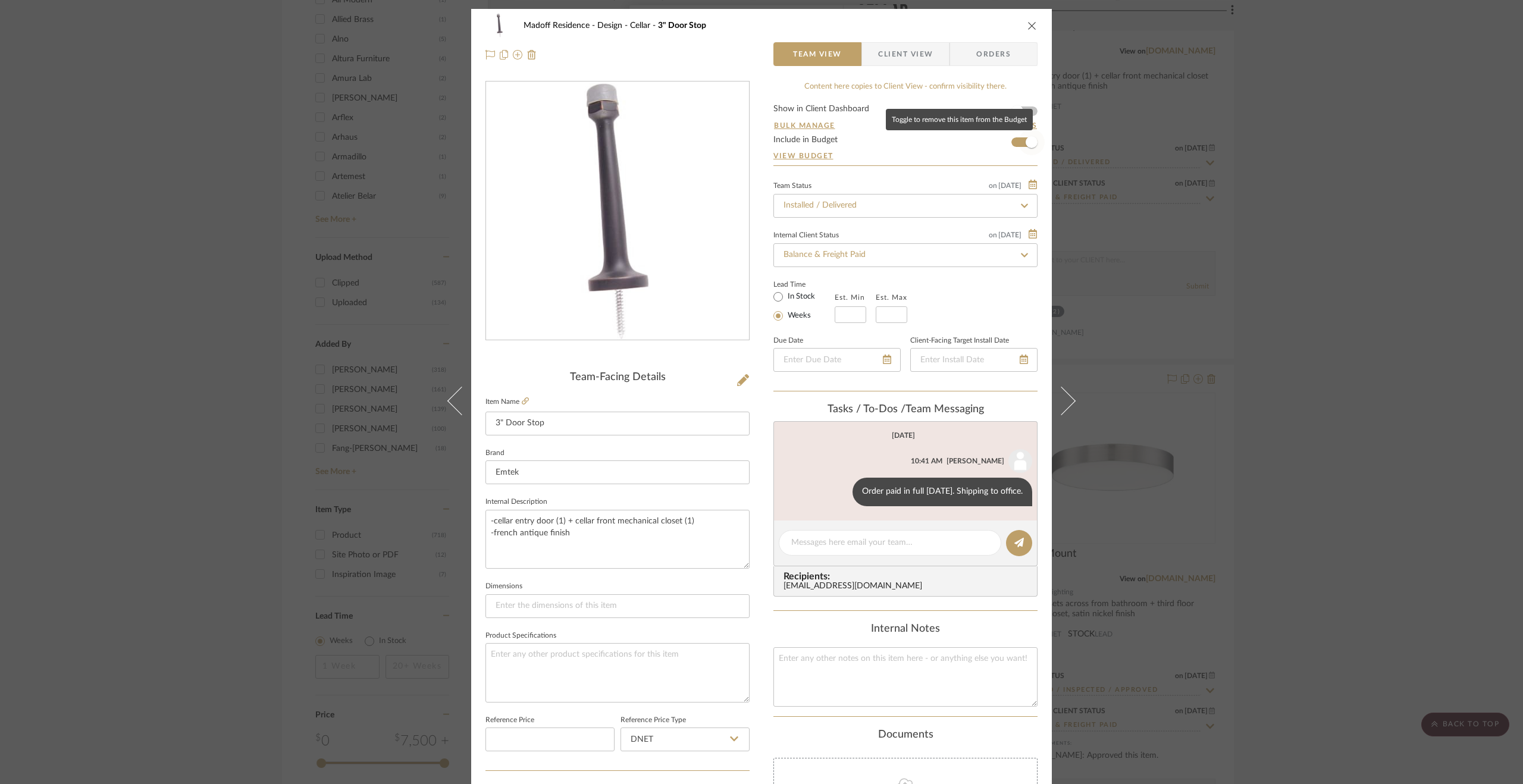
click at [1030, 143] on span "button" at bounding box center [1031, 142] width 12 height 12
click at [1471, 286] on div "Madoff Residence - Design Cellar 3" Door Stop Team View Client View Orders Team…" at bounding box center [761, 392] width 1523 height 784
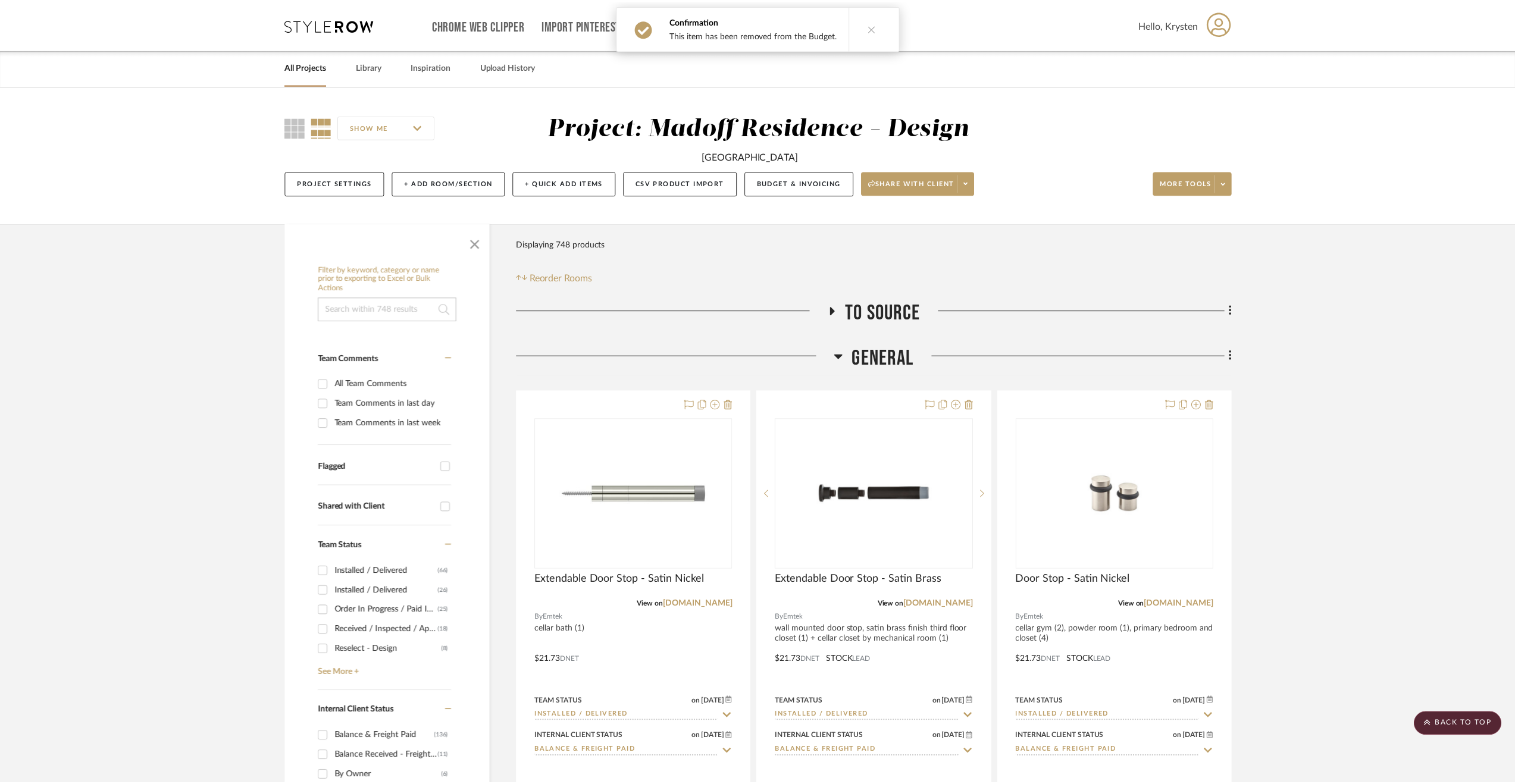
scroll to position [1844, 0]
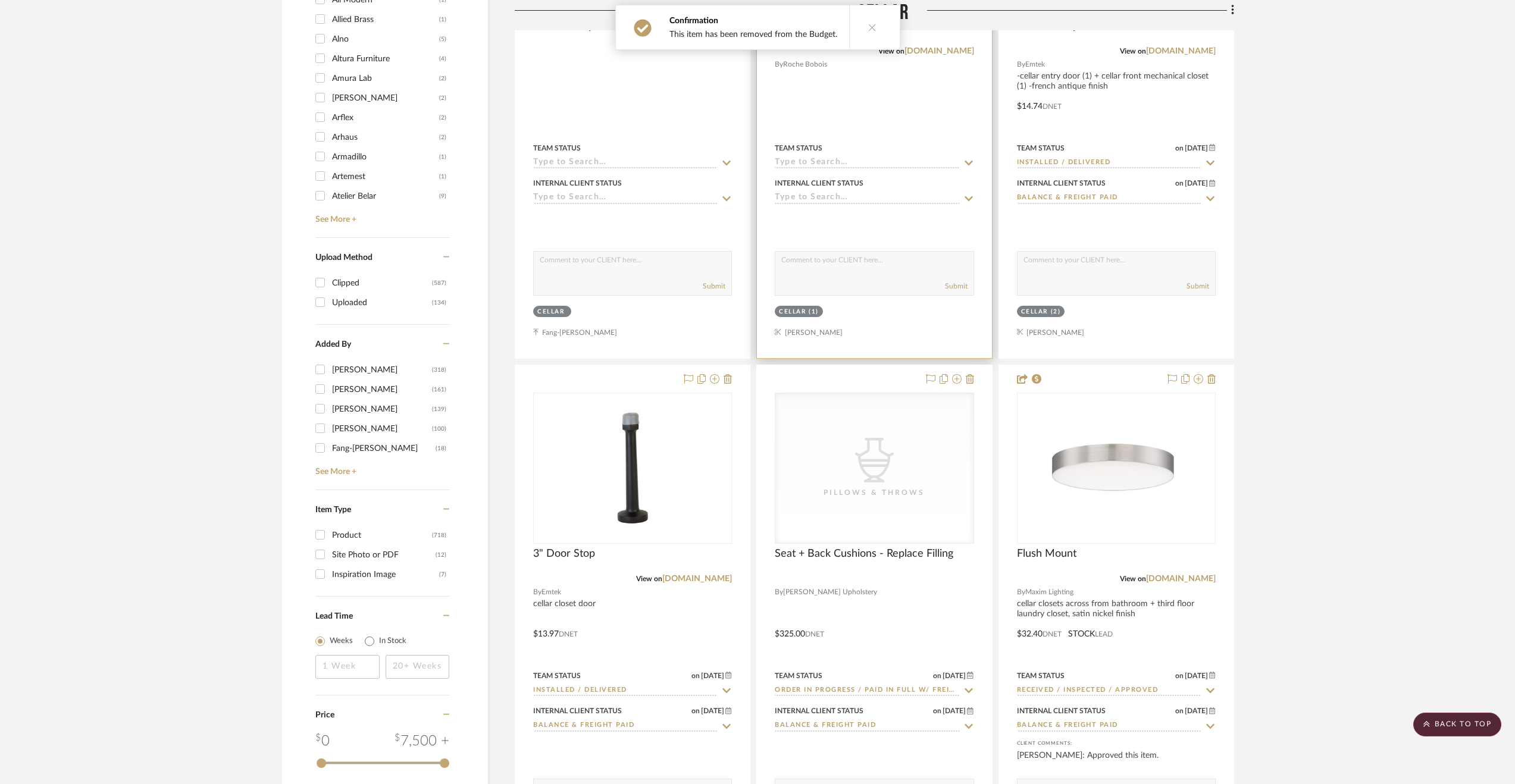
click at [952, 105] on div at bounding box center [874, 97] width 235 height 520
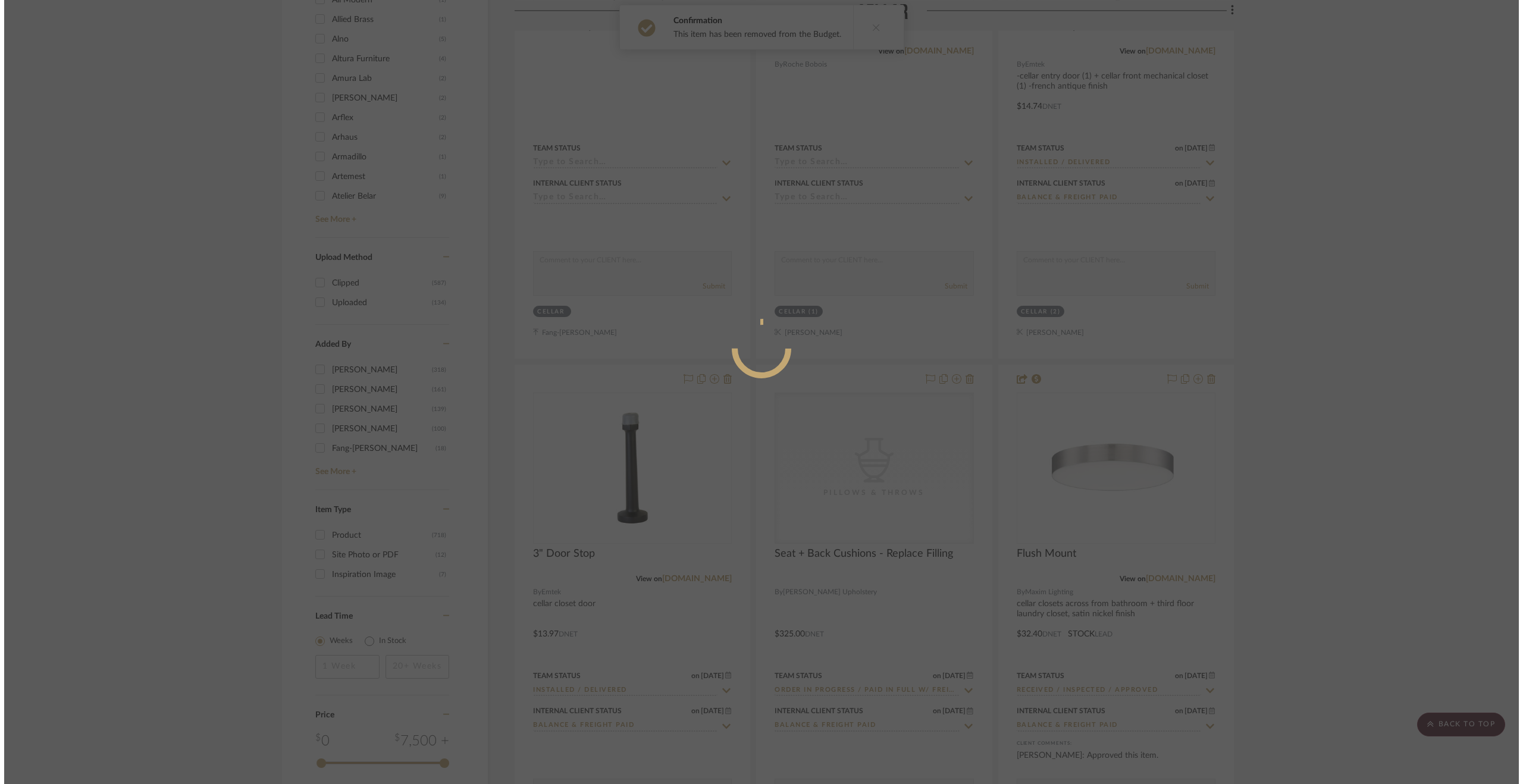
scroll to position [0, 0]
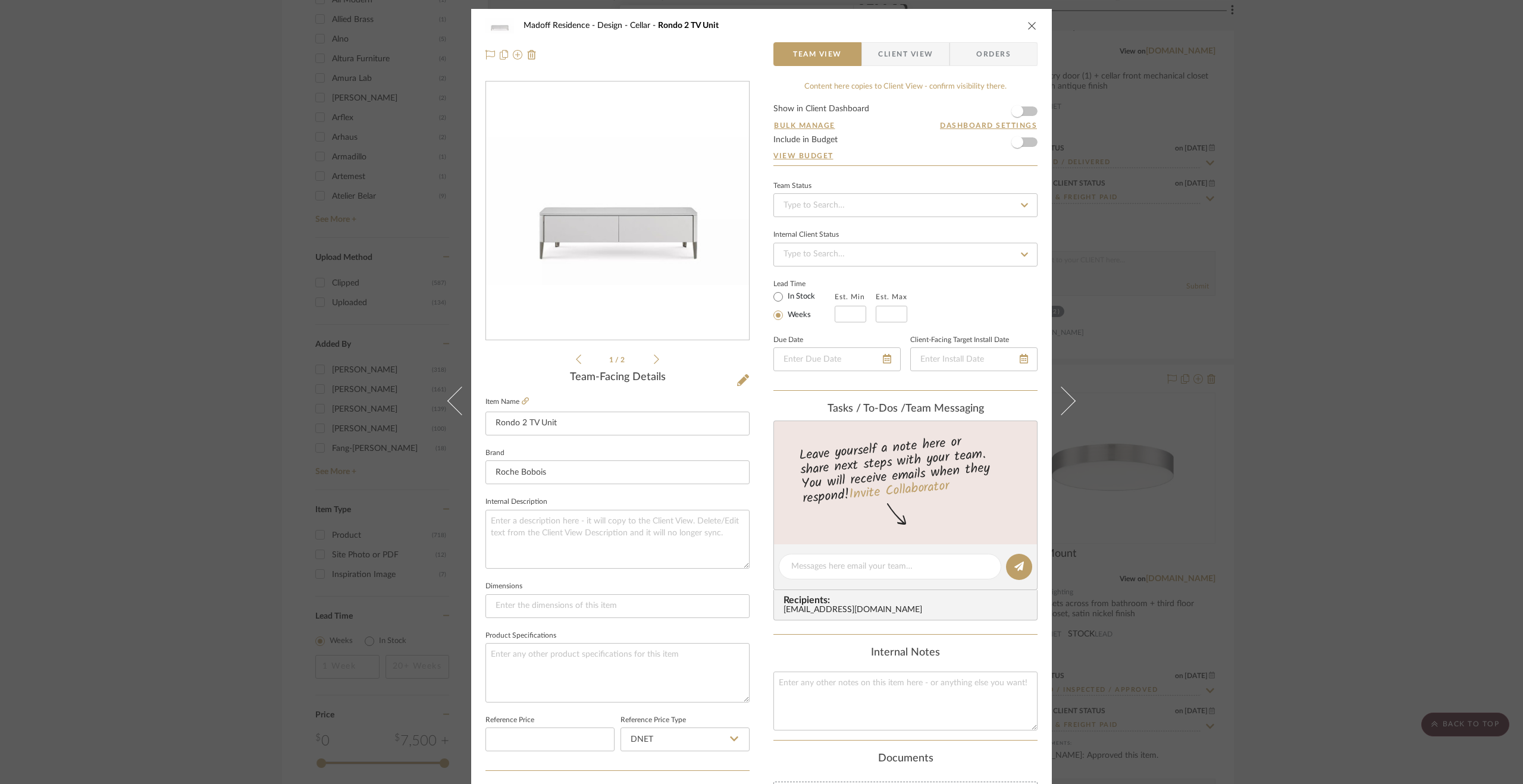
click at [1365, 283] on div "Madoff Residence - Design Cellar Rondo 2 TV Unit Team View Client View Orders 1…" at bounding box center [761, 392] width 1523 height 784
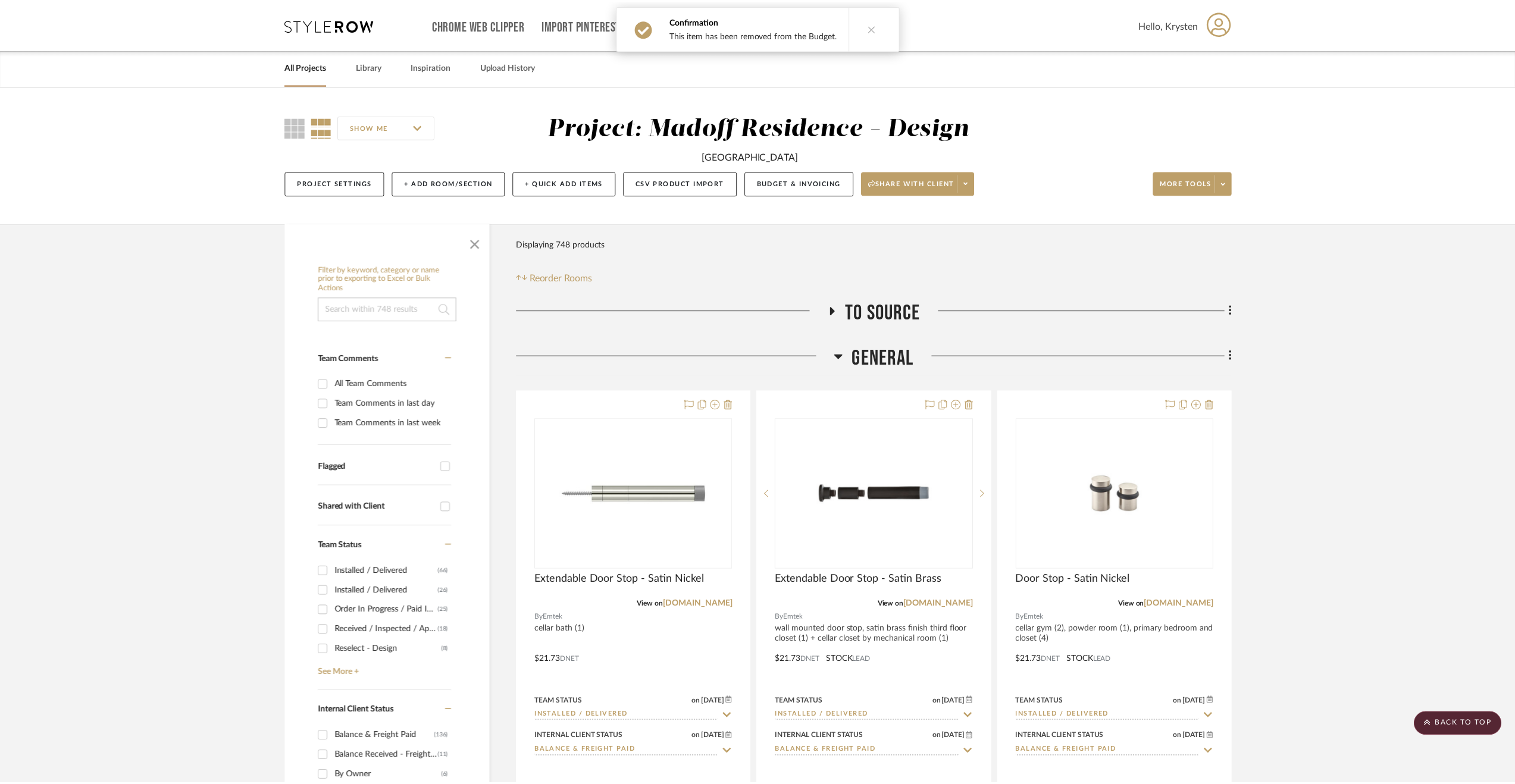
scroll to position [1844, 0]
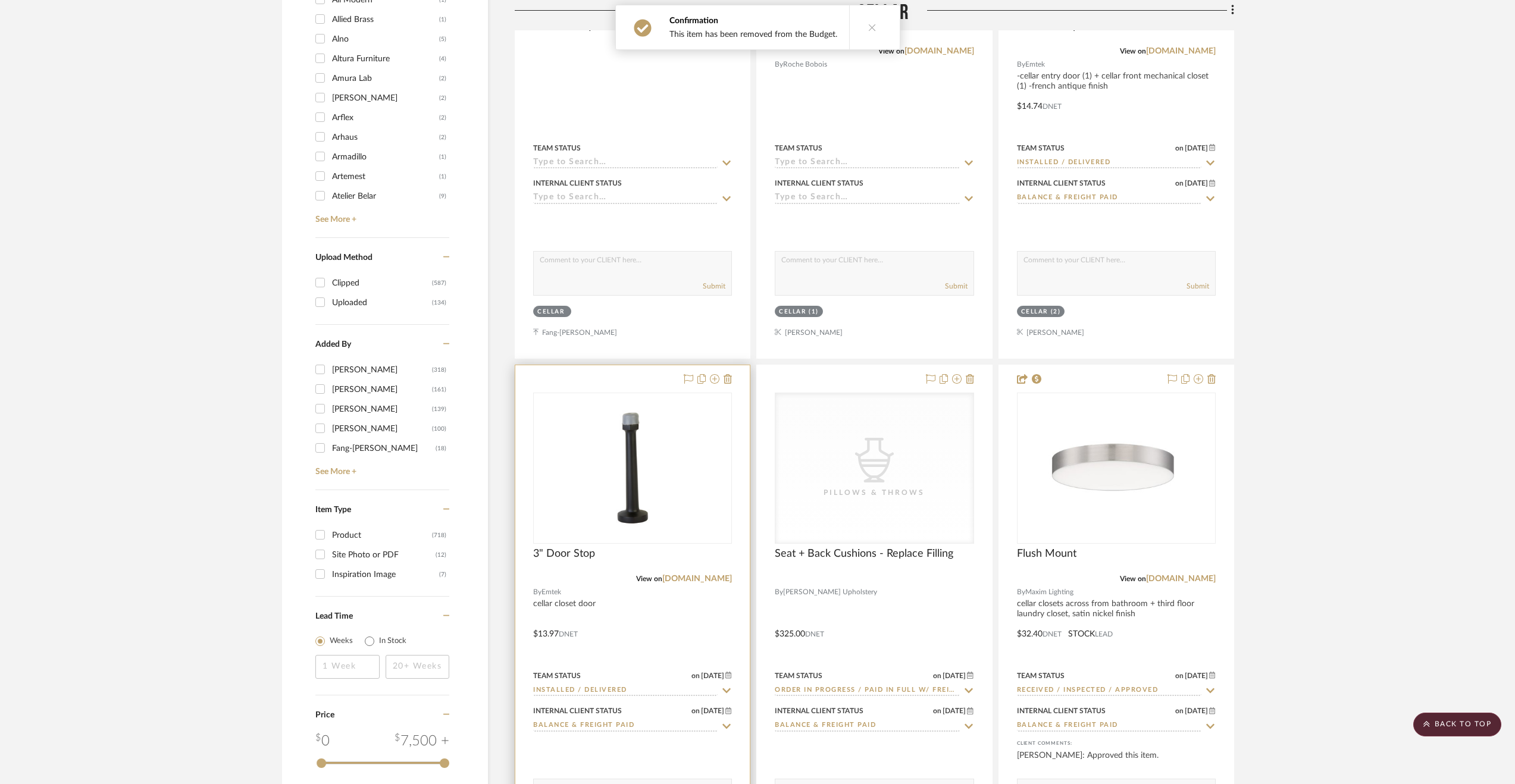
click at [713, 619] on div at bounding box center [633, 625] width 235 height 520
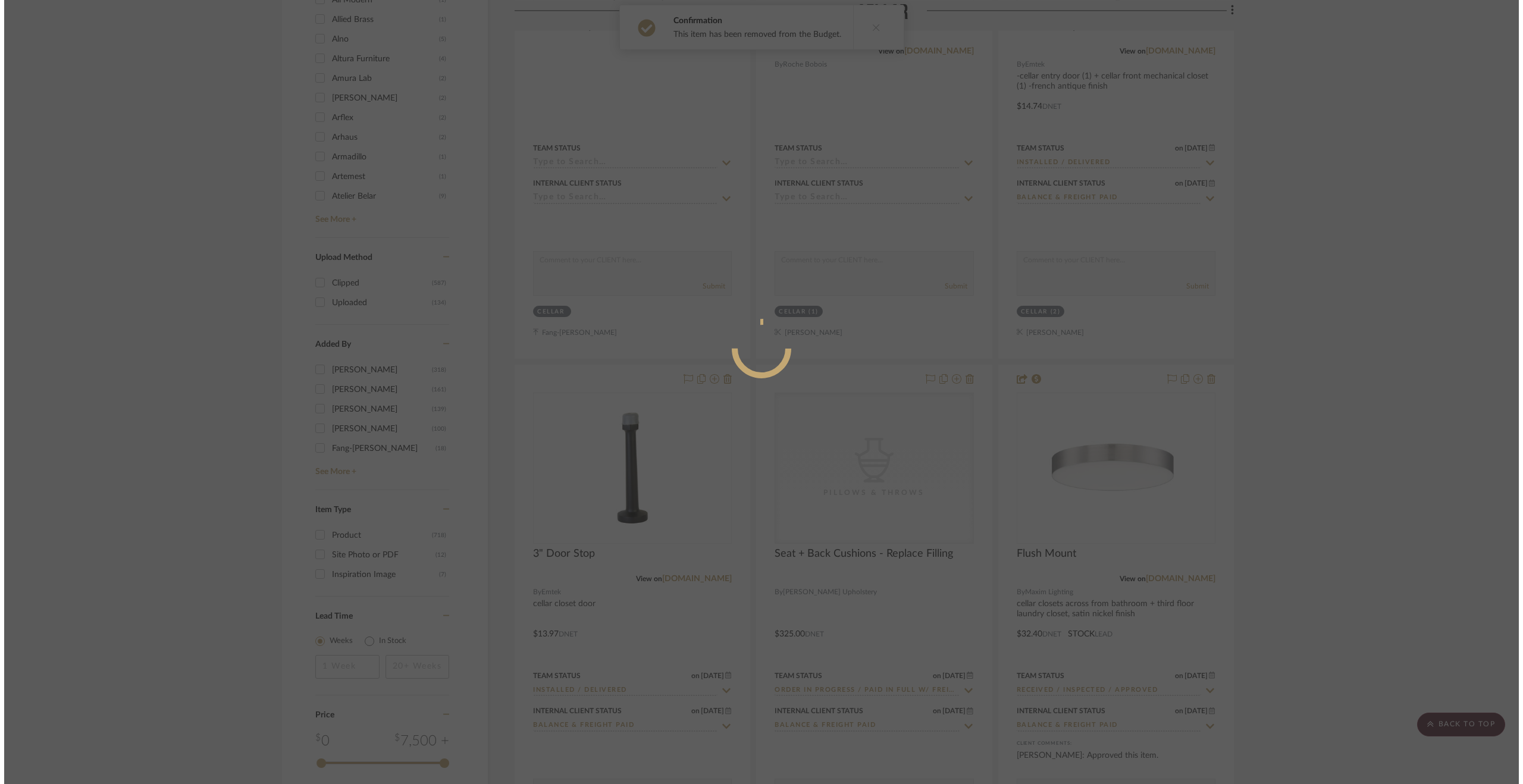
scroll to position [0, 0]
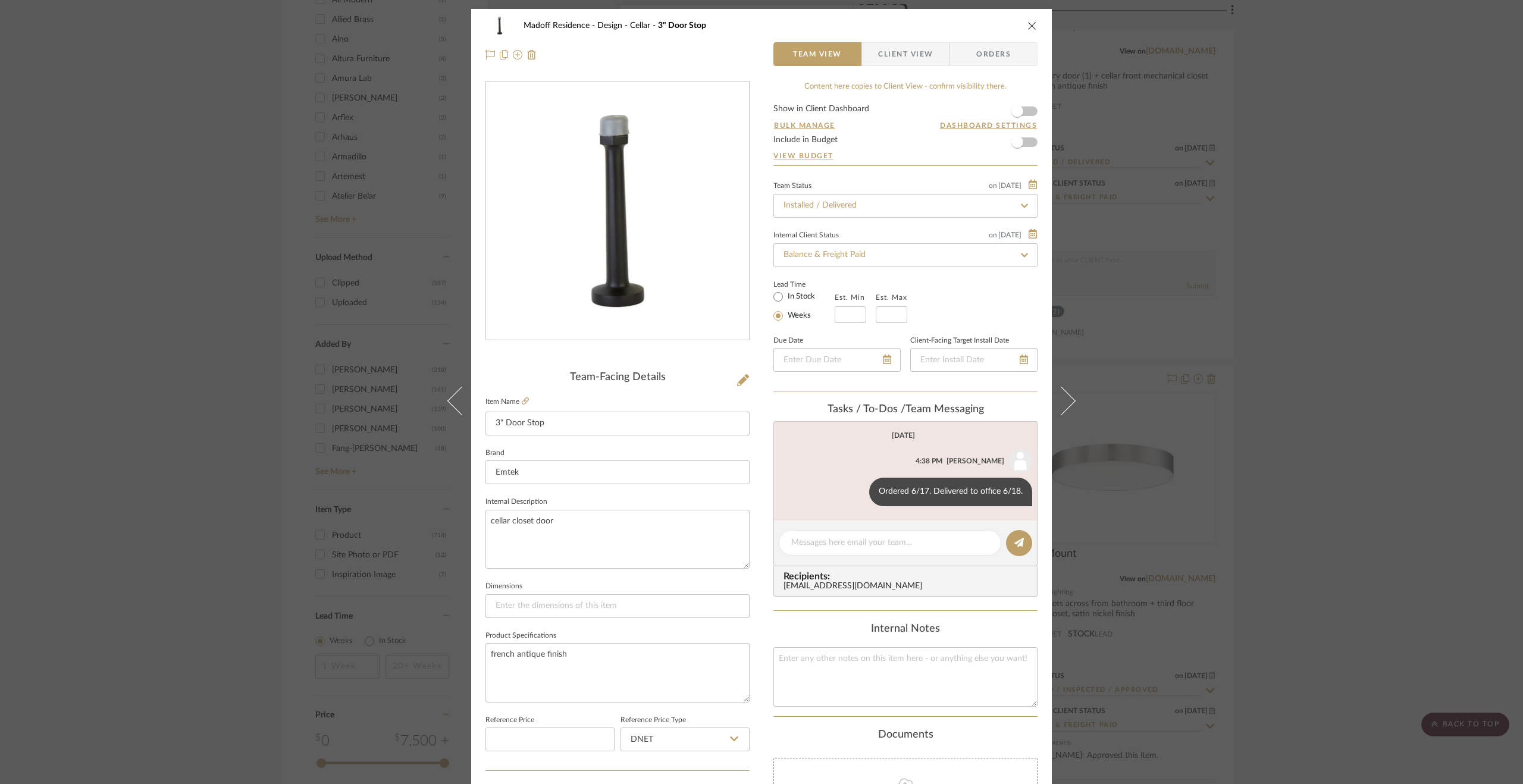
click at [1347, 352] on div "Madoff Residence - Design Cellar 3" Door Stop Team View Client View Orders Team…" at bounding box center [761, 392] width 1523 height 784
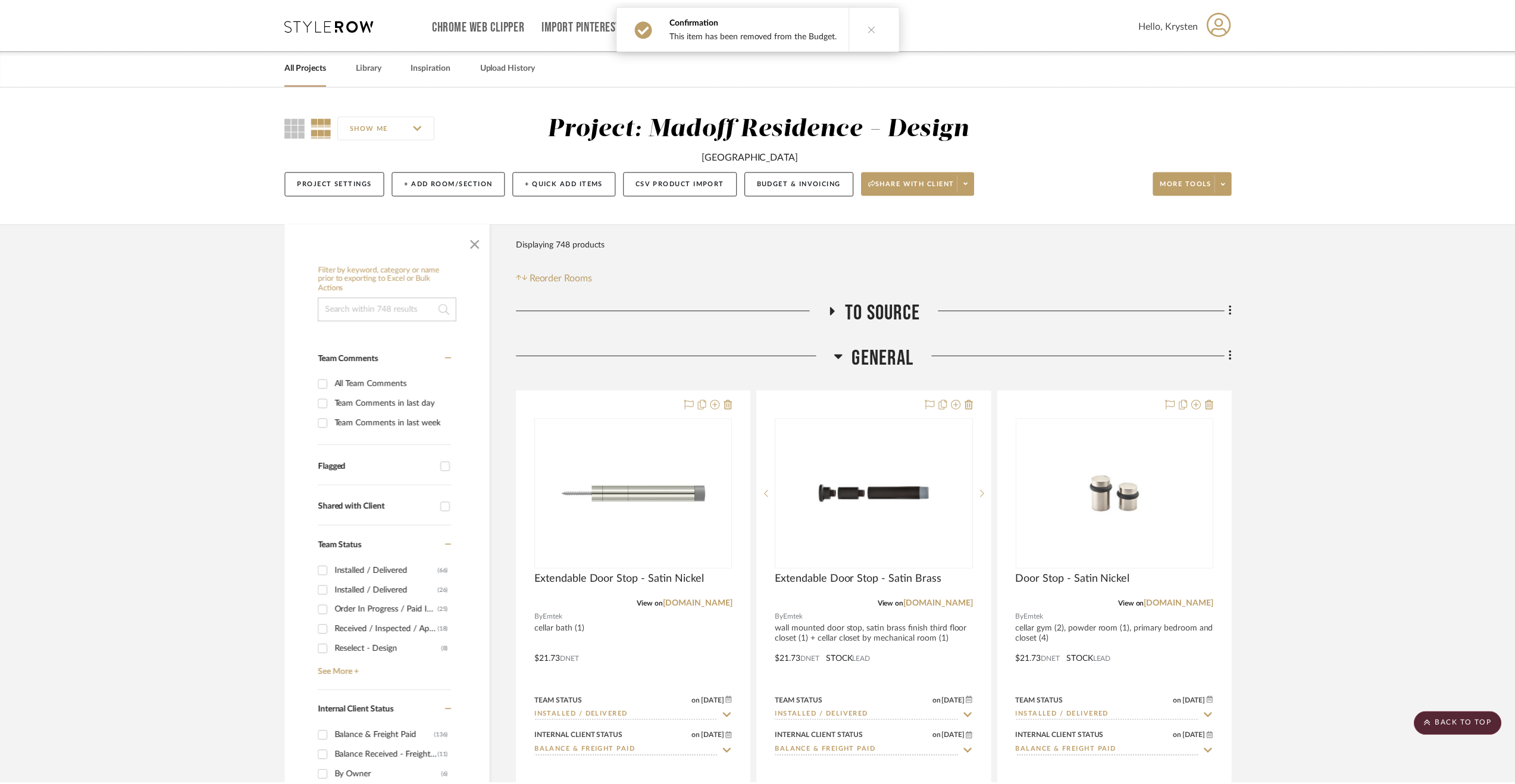
scroll to position [1844, 0]
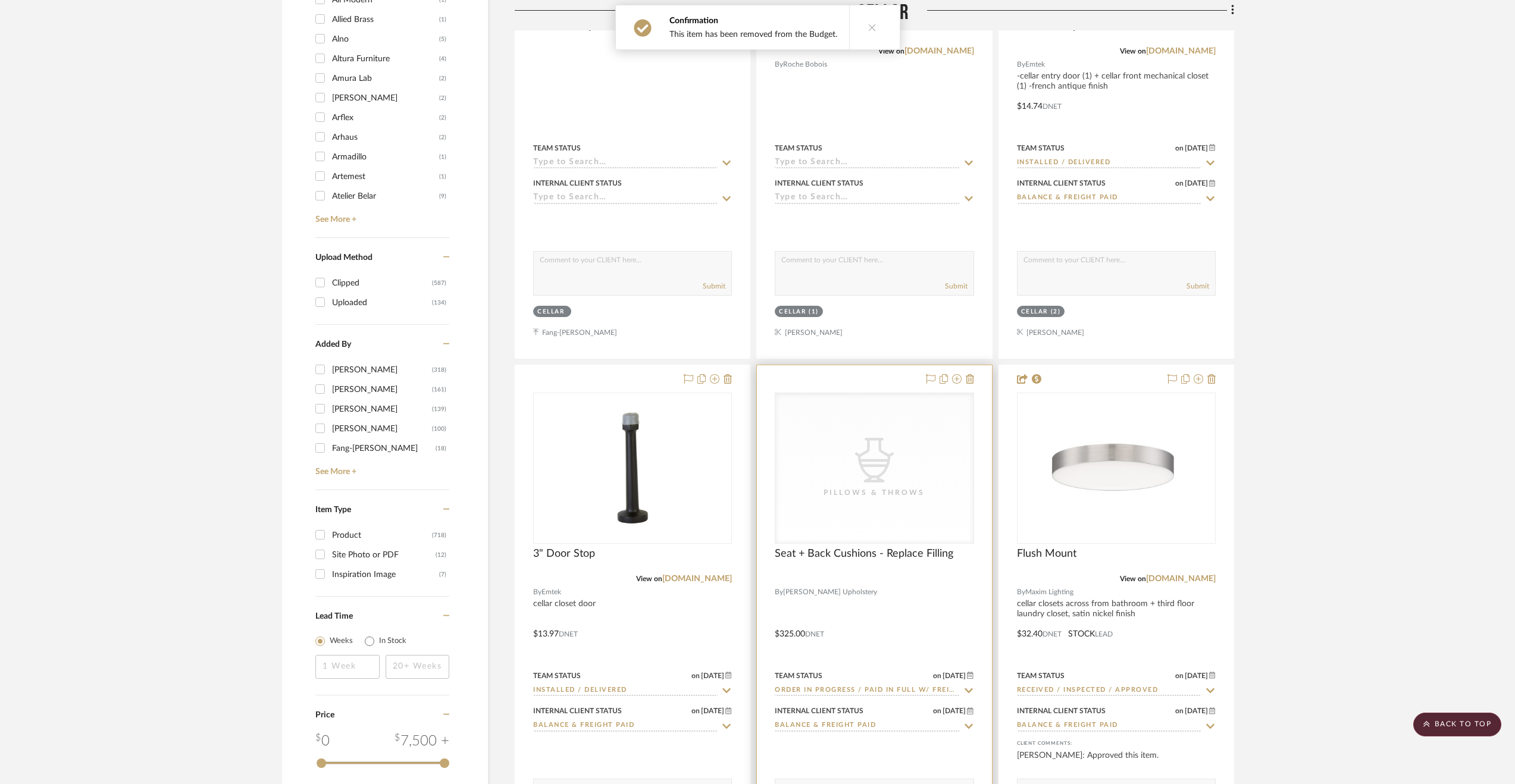
click at [885, 626] on div at bounding box center [874, 625] width 235 height 520
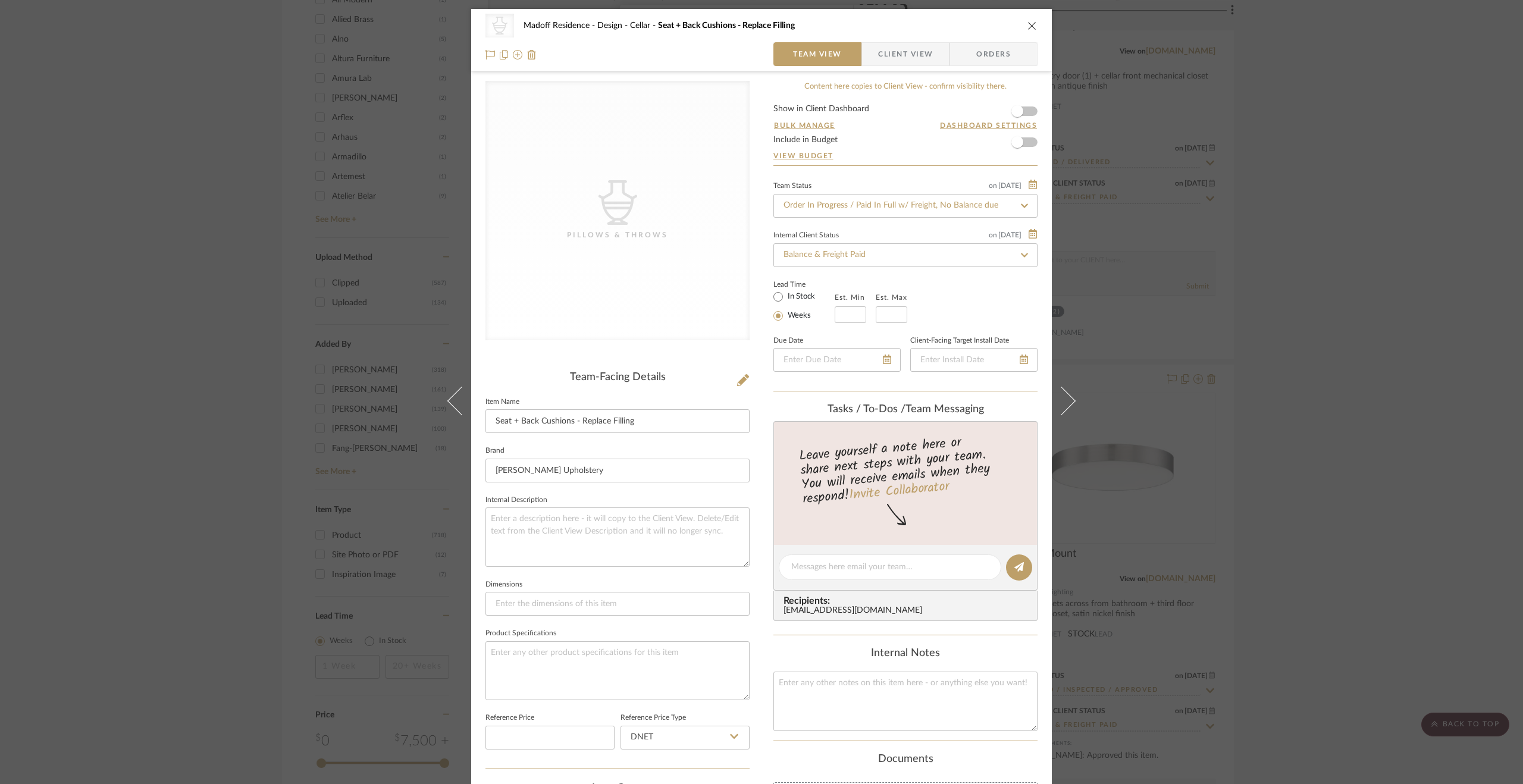
scroll to position [60, 0]
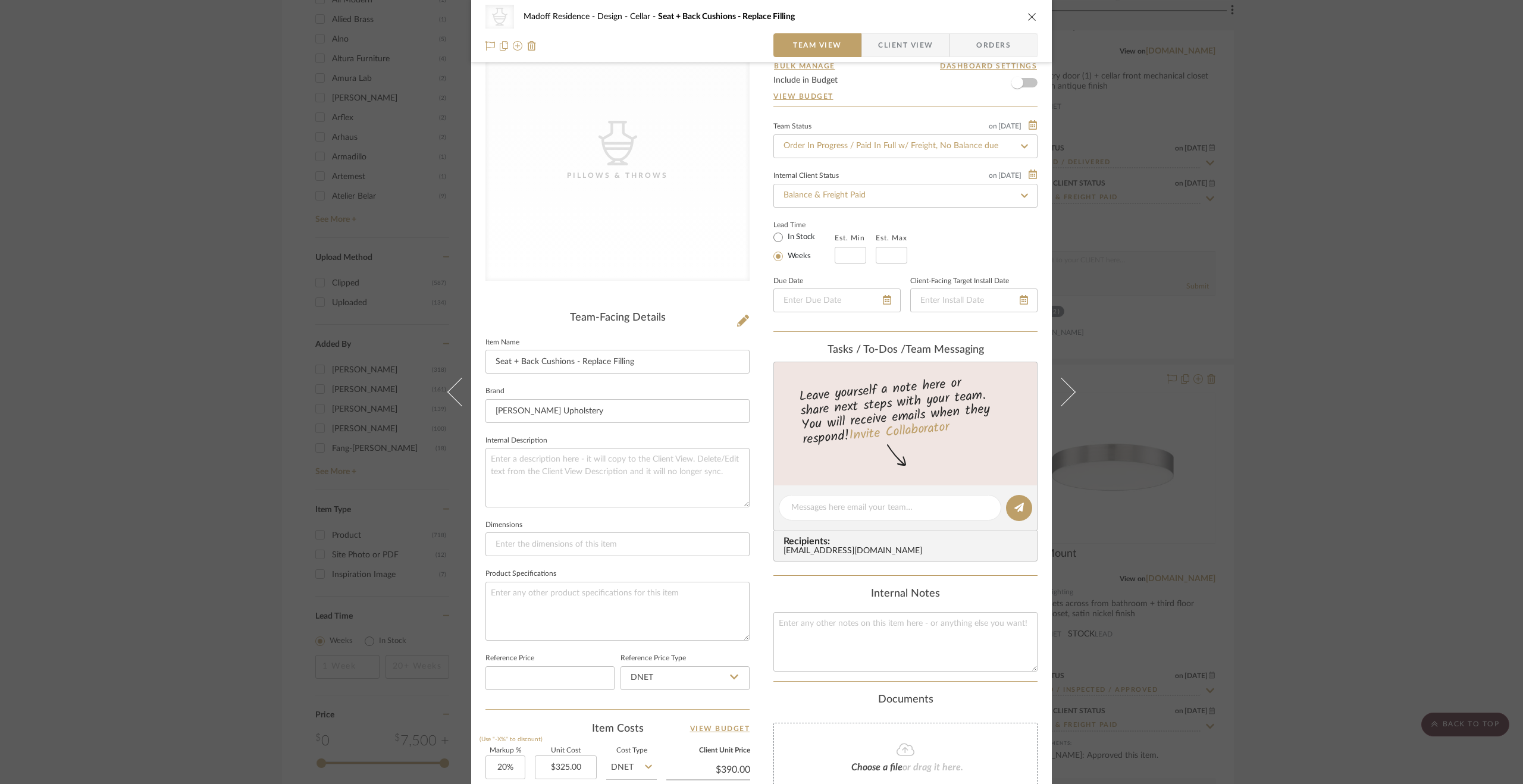
click at [1356, 369] on div "CategoryIconAccessories Created with Sketch. Pillows & Throws Madoff Residence …" at bounding box center [761, 392] width 1523 height 784
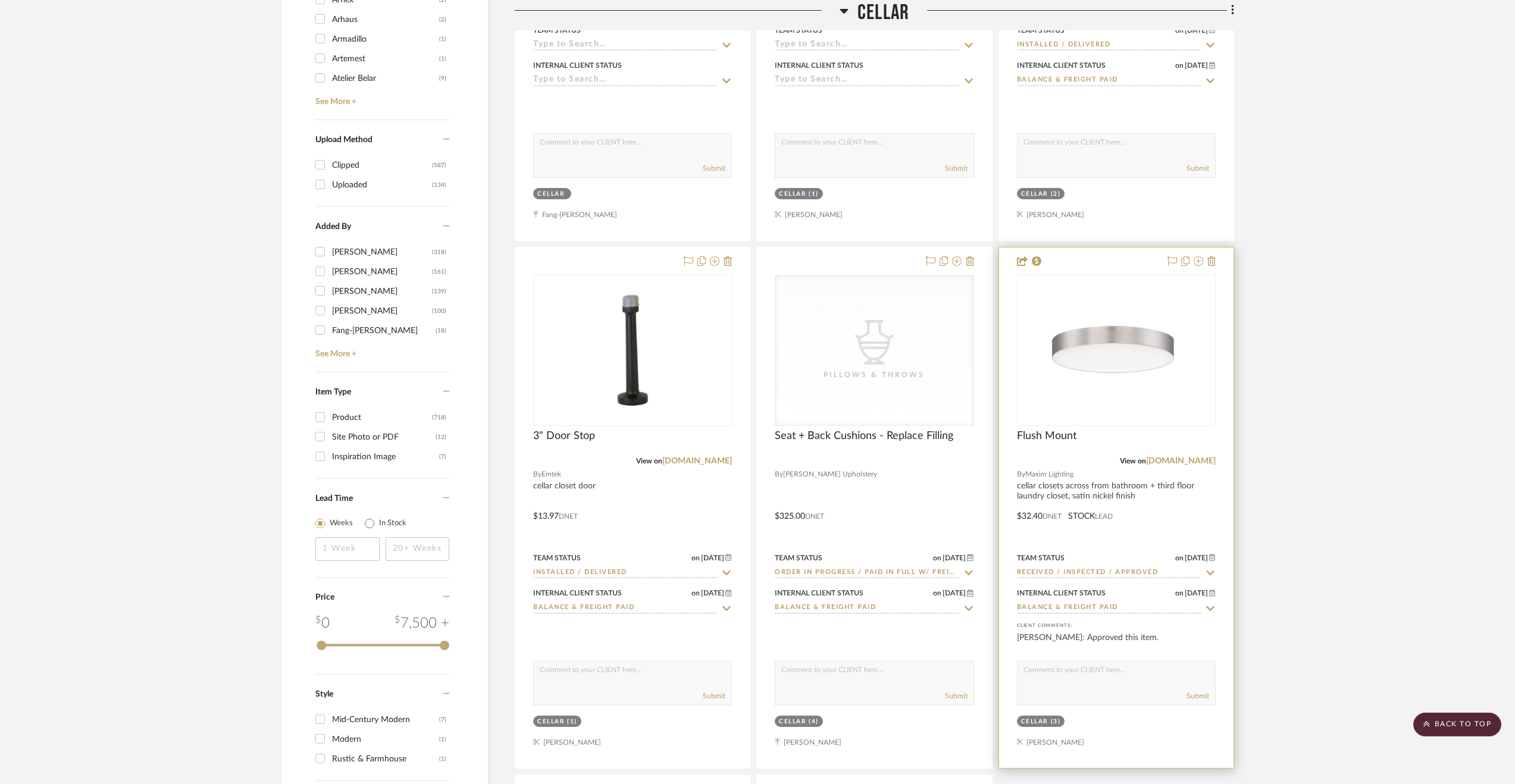
scroll to position [1963, 0]
click at [1184, 500] on div at bounding box center [1116, 506] width 235 height 520
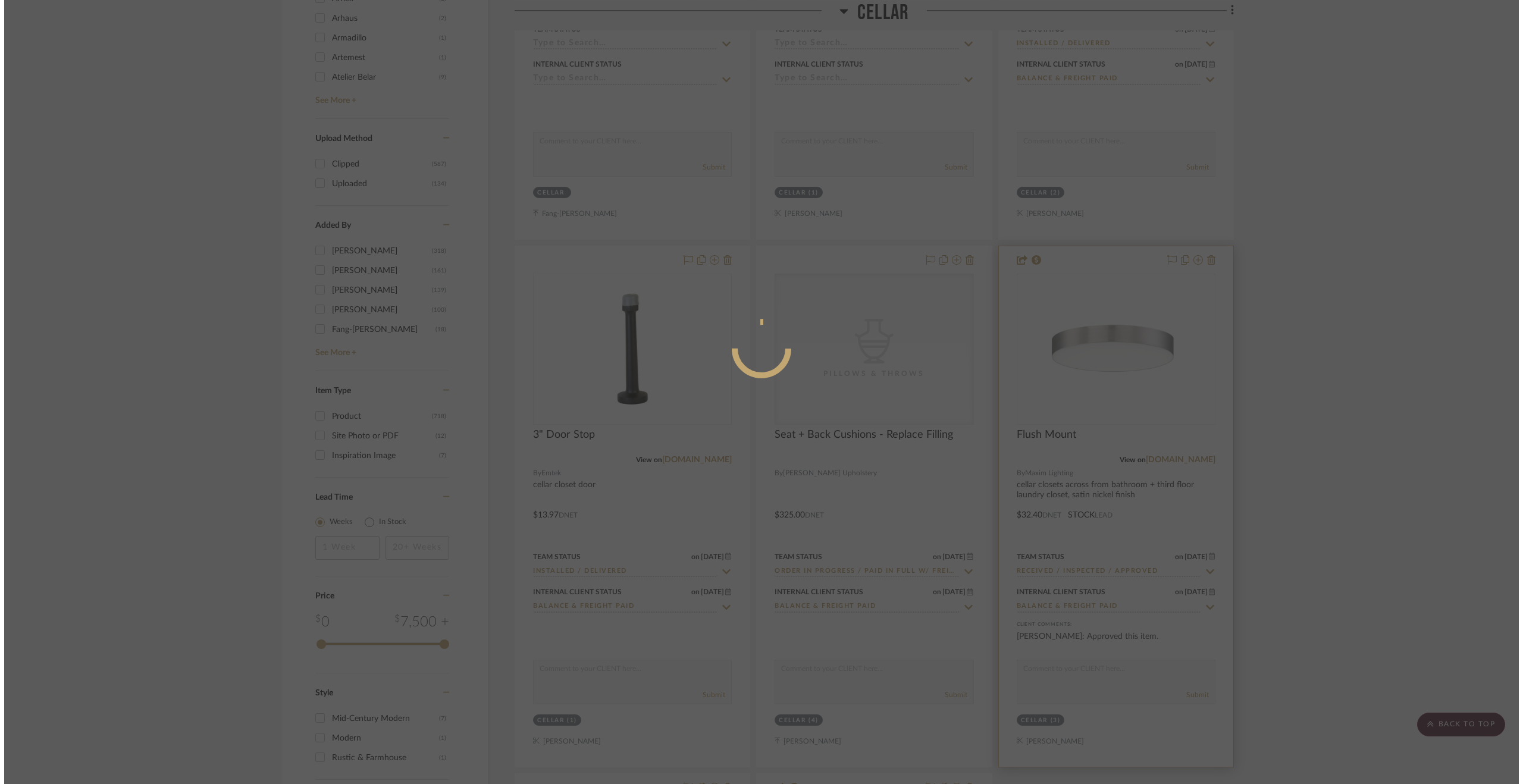
scroll to position [0, 0]
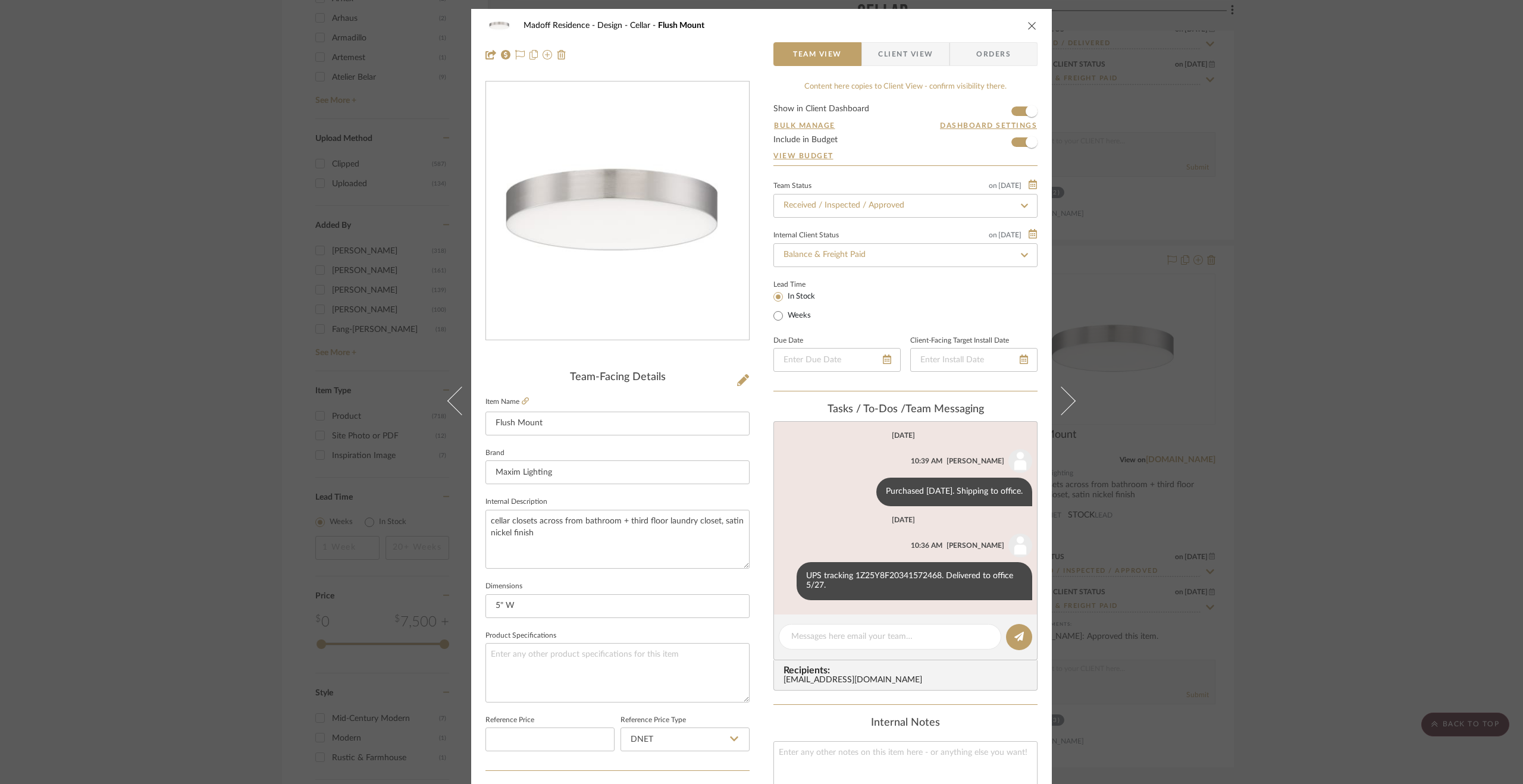
click at [1397, 427] on div "Madoff Residence - Design Cellar Flush Mount Team View Client View Orders Team-…" at bounding box center [761, 392] width 1523 height 784
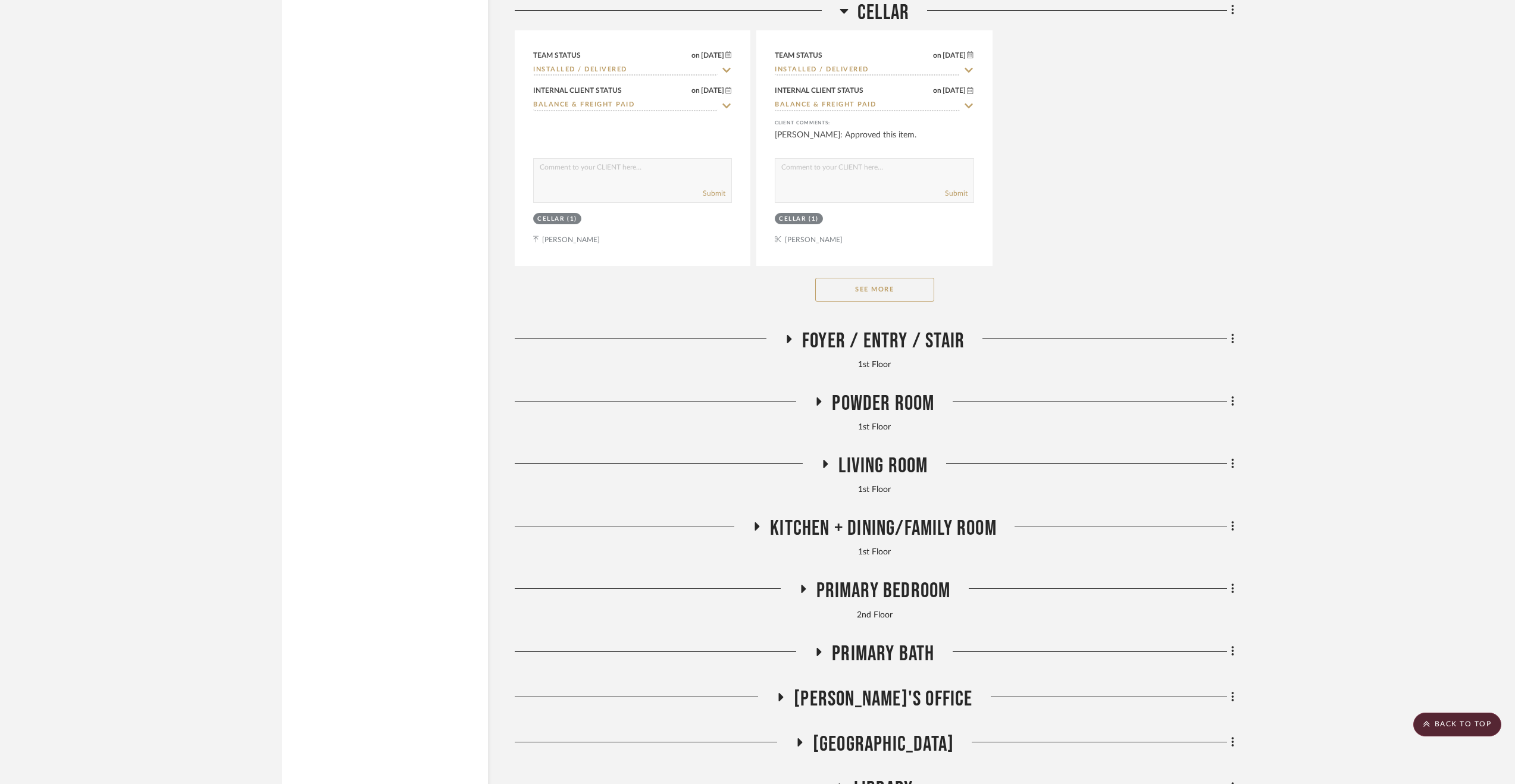
scroll to position [3093, 0]
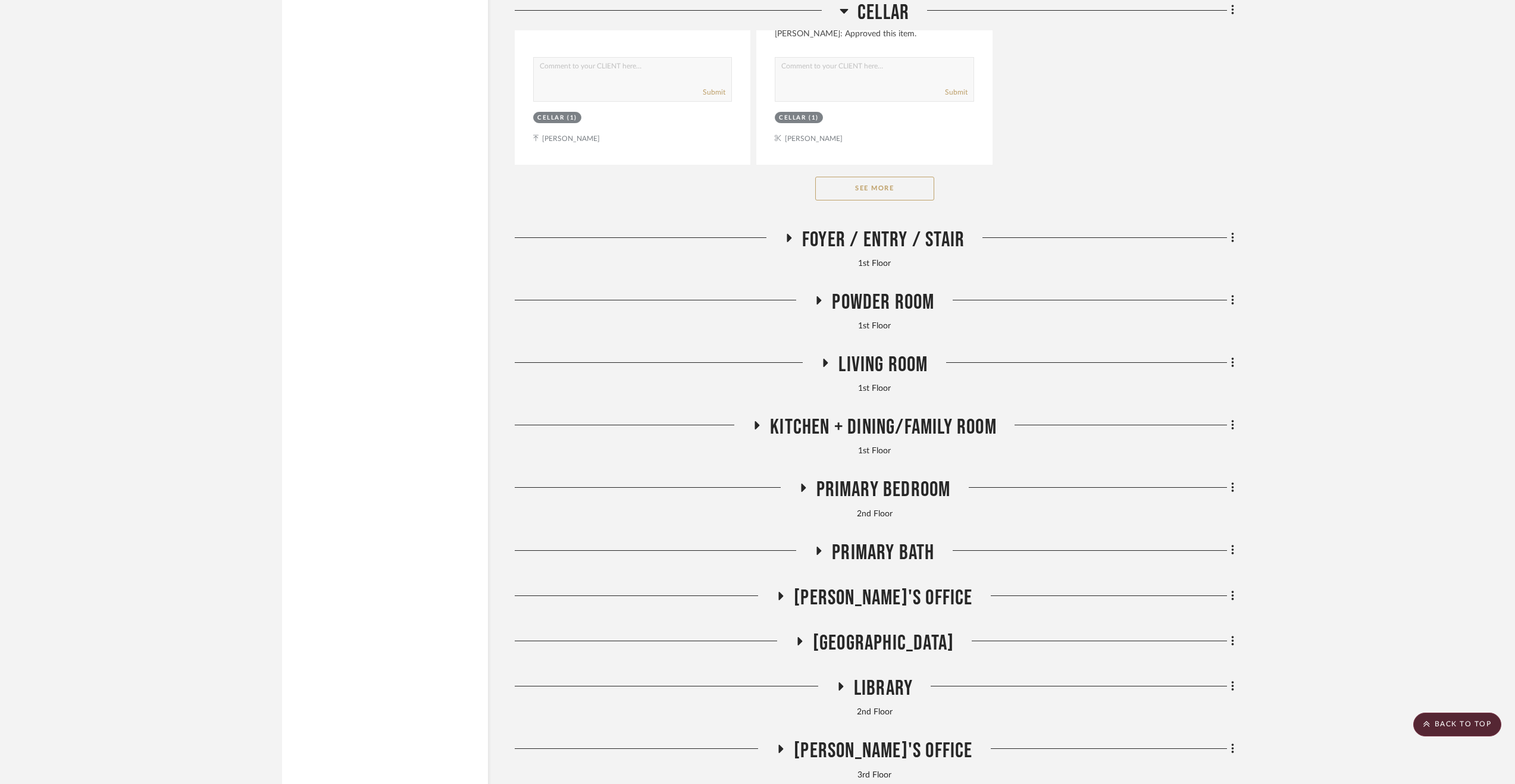
click at [873, 311] on span "Powder Room" at bounding box center [883, 302] width 102 height 25
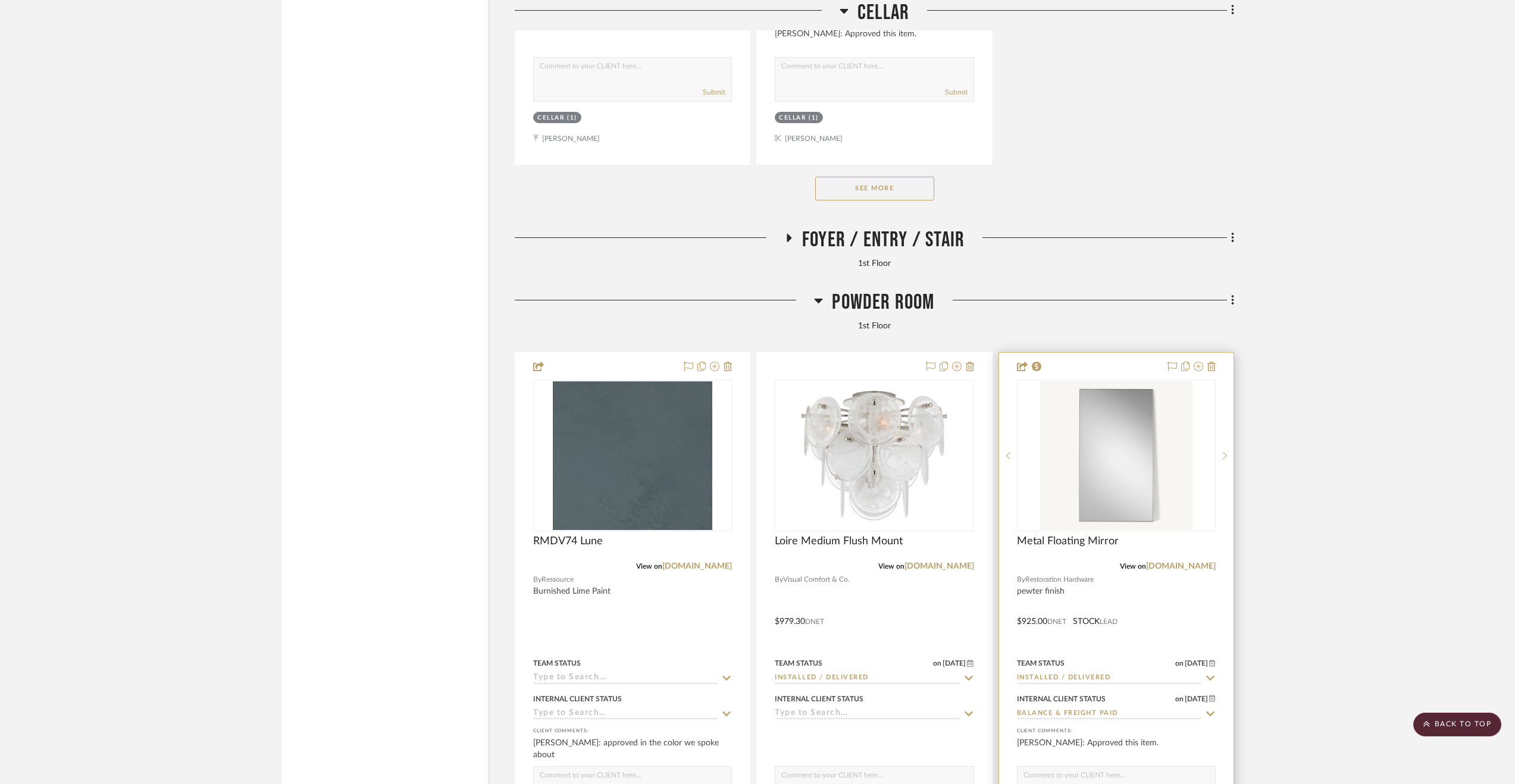
click at [1164, 603] on div at bounding box center [1116, 613] width 235 height 520
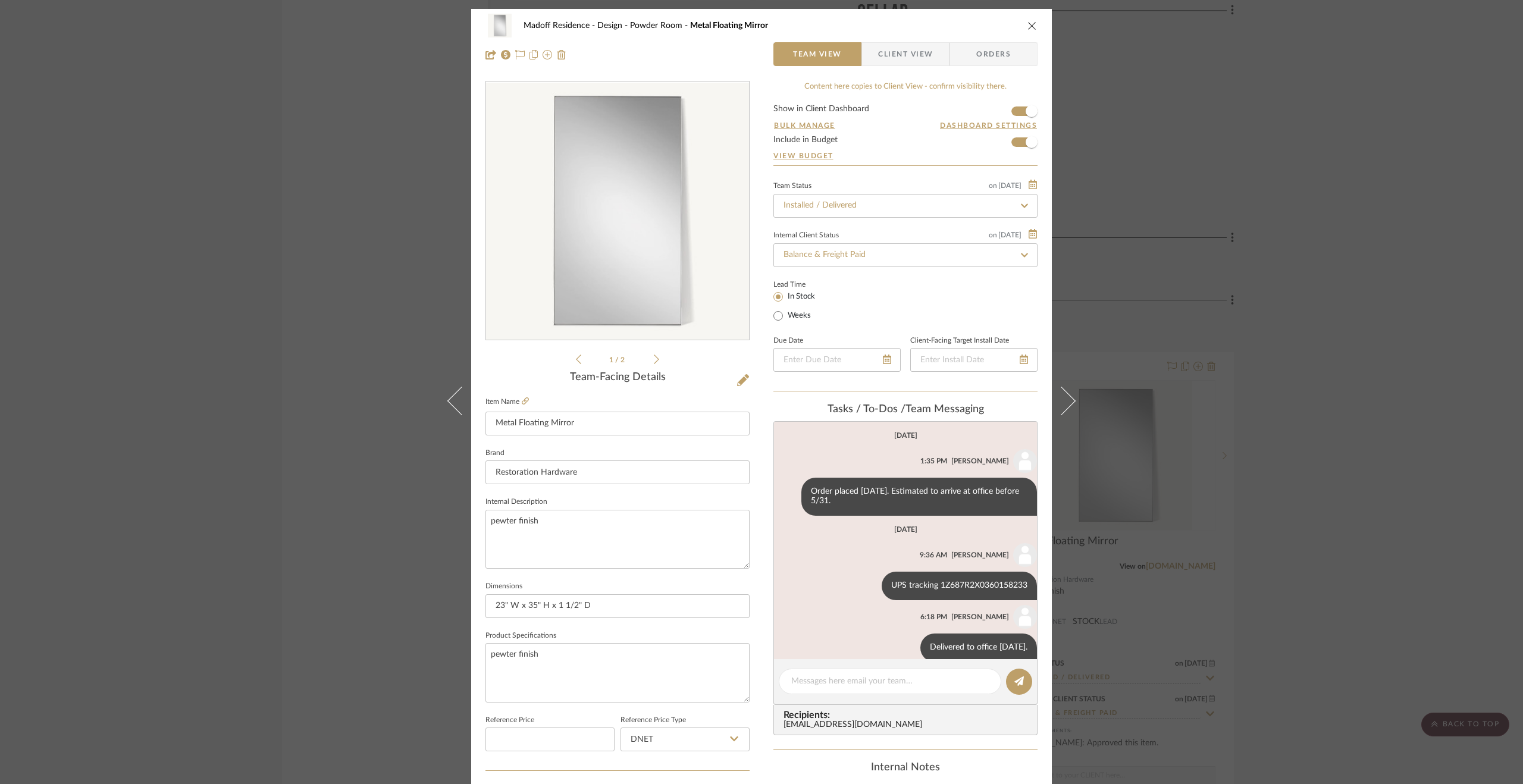
scroll to position [0, 0]
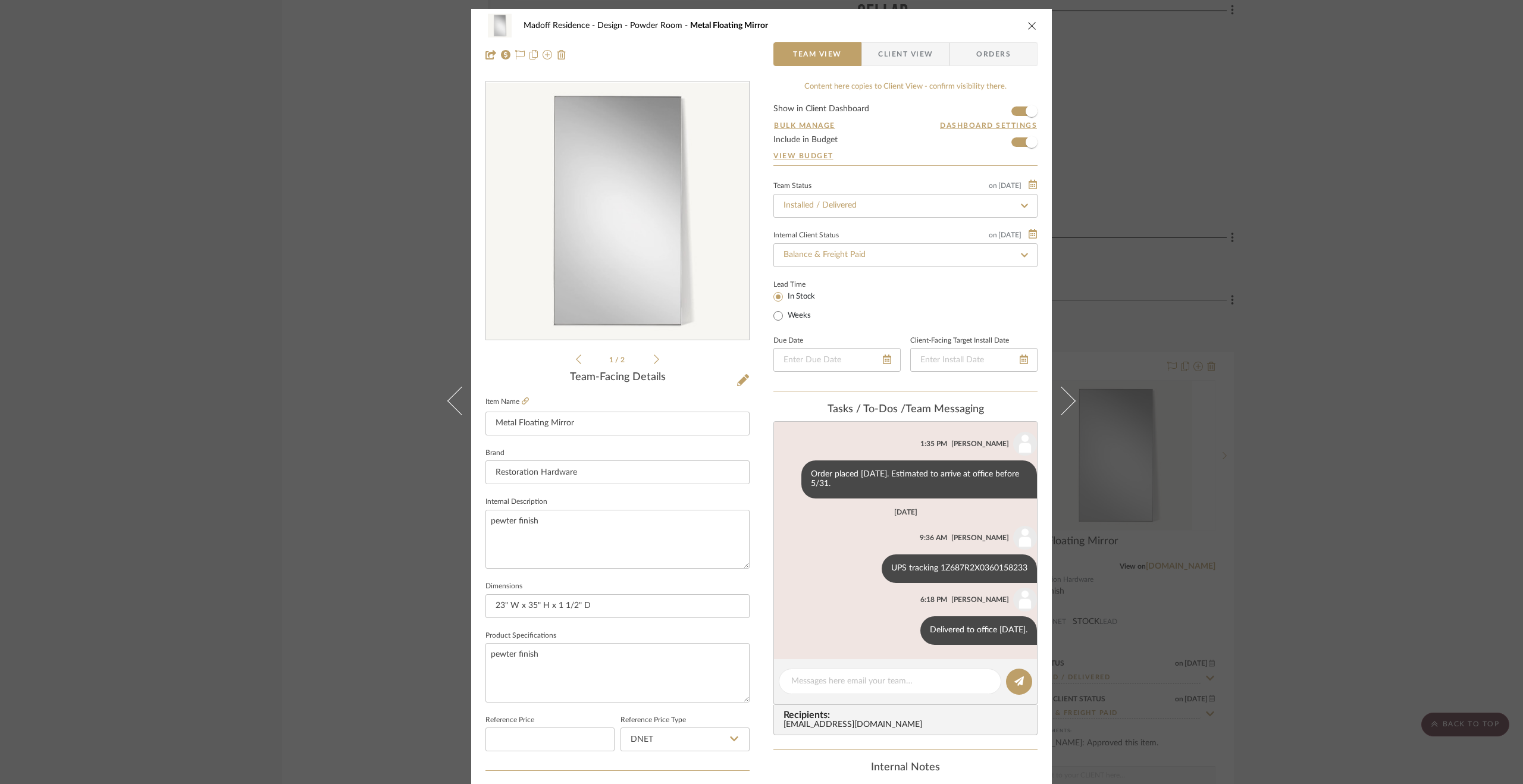
click at [1401, 464] on div "Madoff Residence - Design Powder Room Metal Floating Mirror Team View Client Vi…" at bounding box center [761, 392] width 1523 height 784
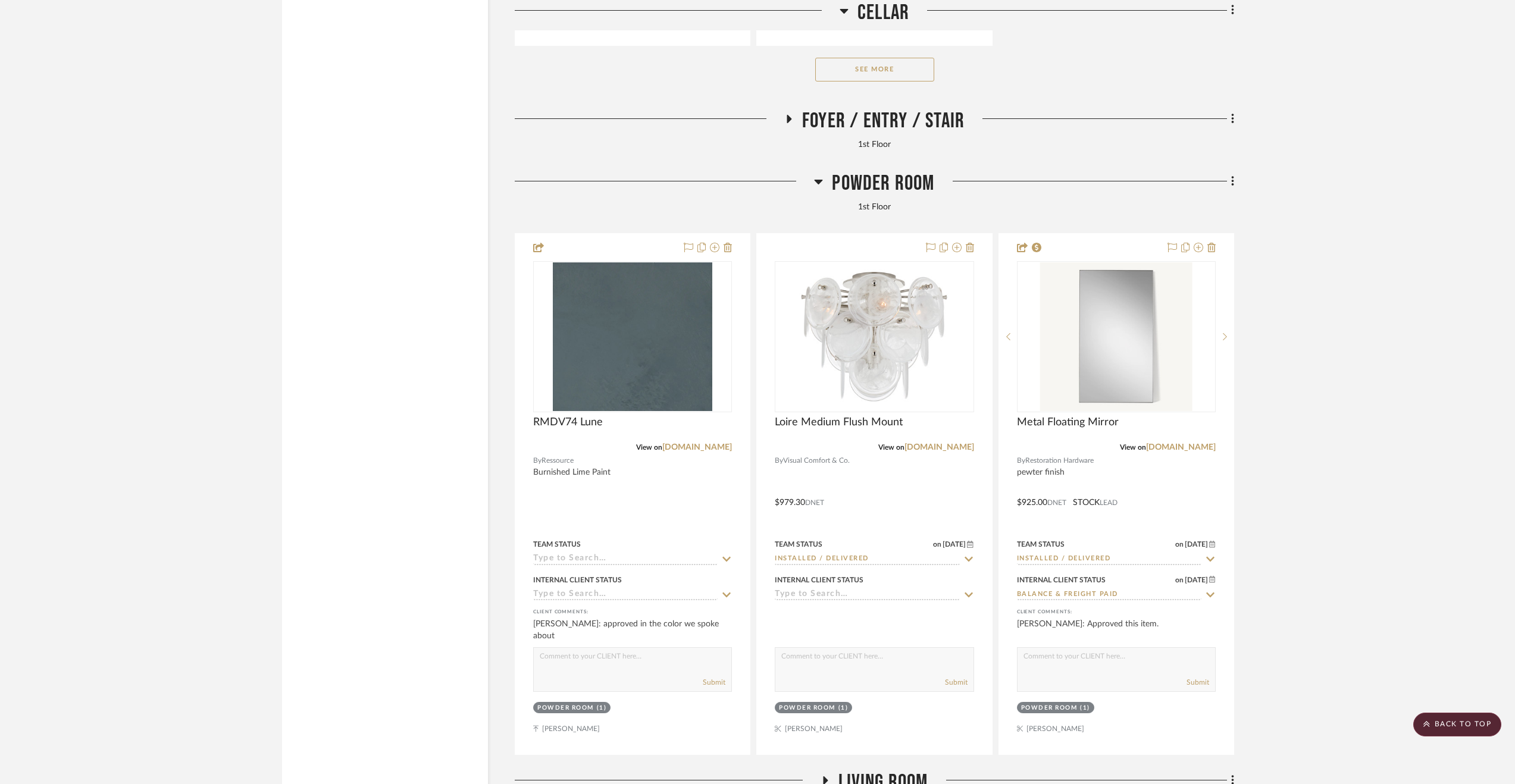
click at [836, 175] on span "Powder Room" at bounding box center [883, 183] width 102 height 25
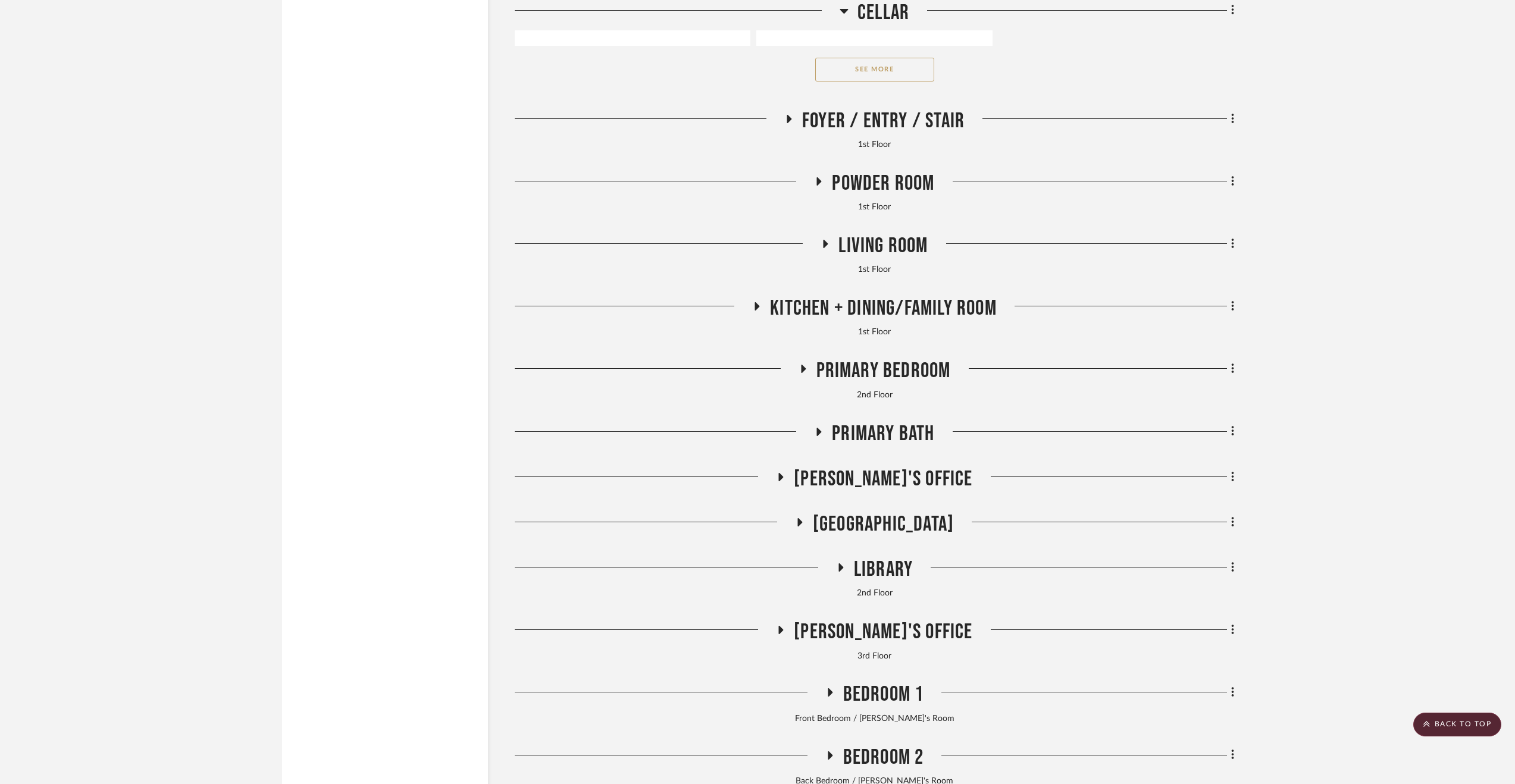
click at [878, 252] on span "Living Room" at bounding box center [883, 246] width 89 height 25
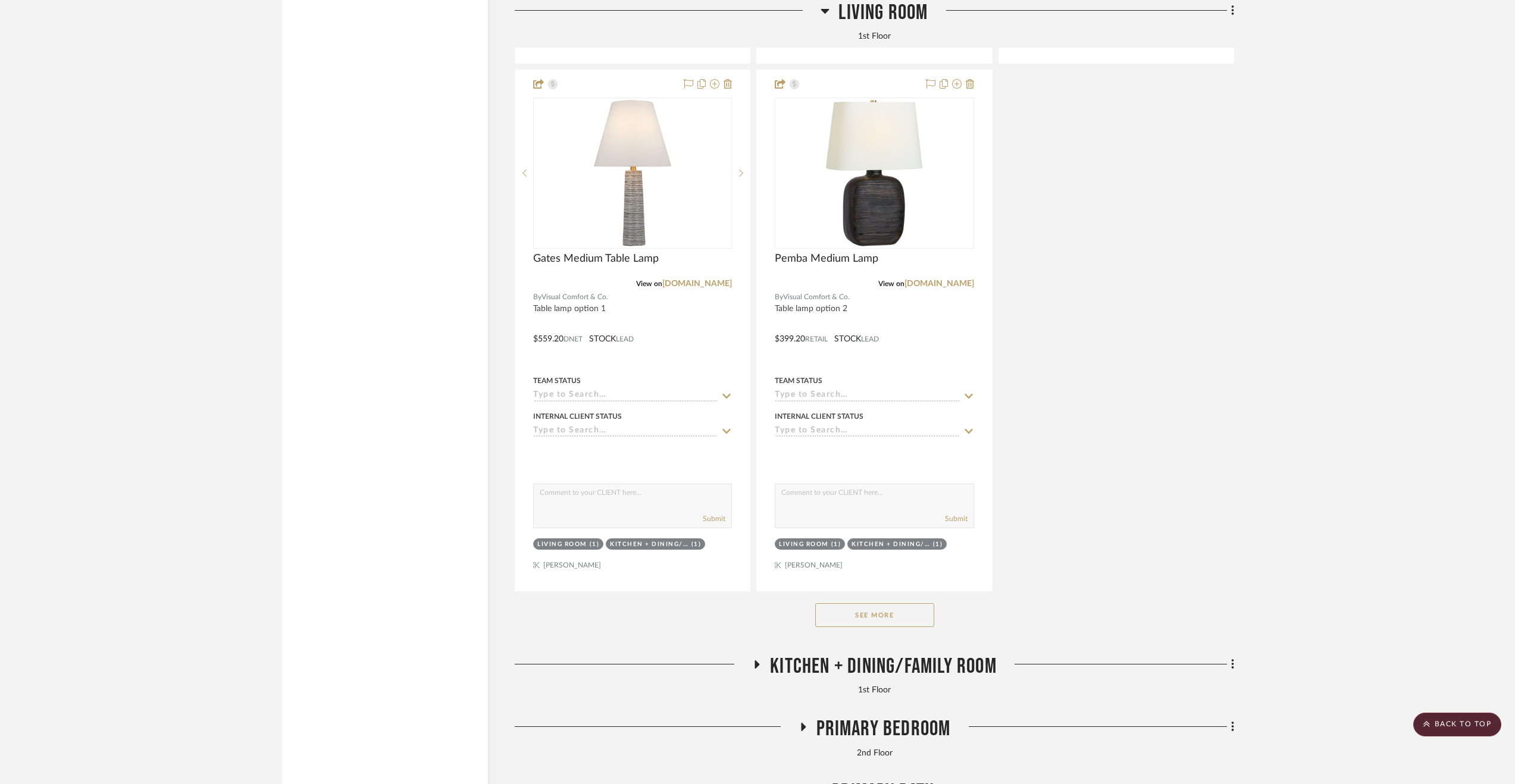
scroll to position [4581, 0]
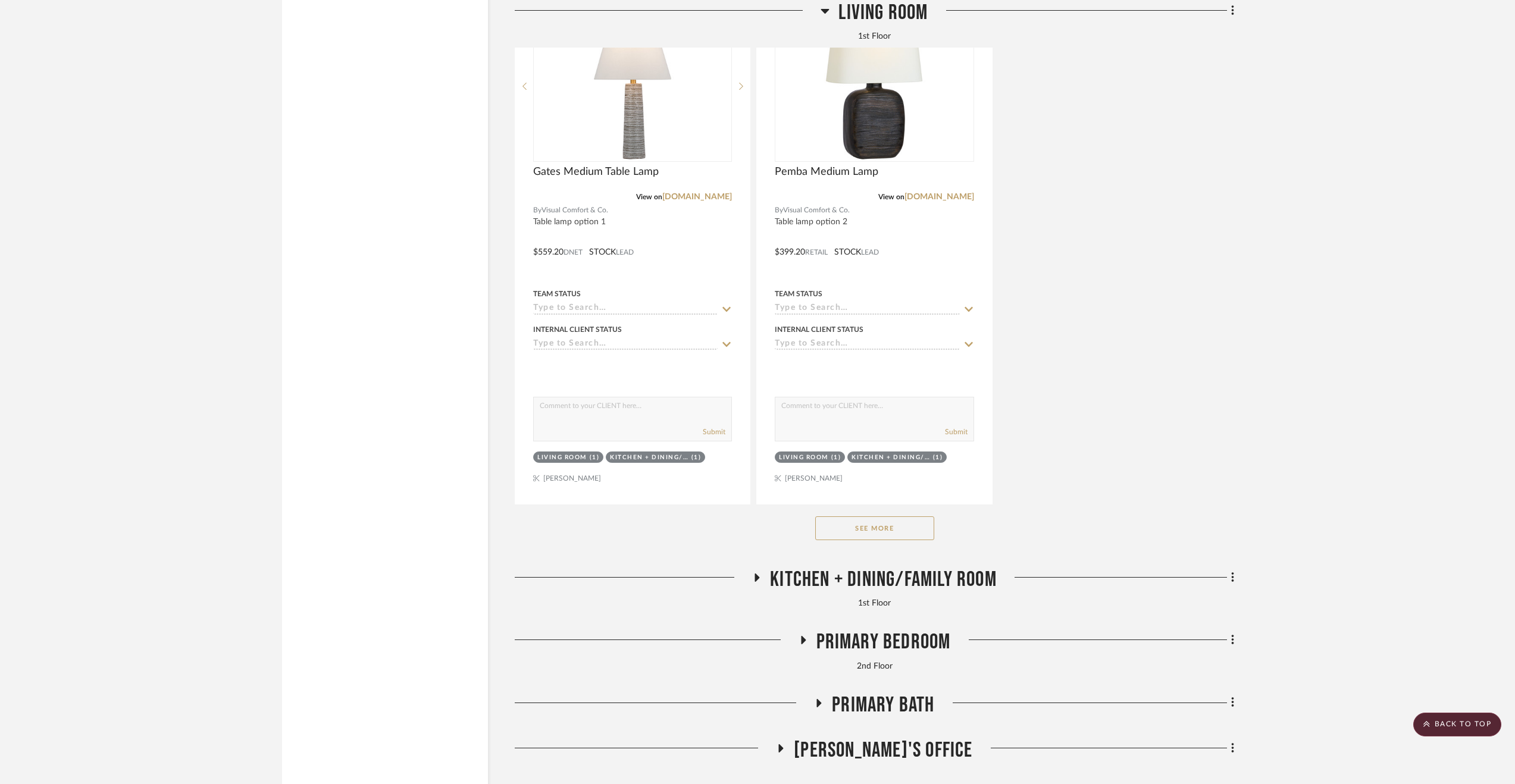
click at [865, 530] on button "See More" at bounding box center [875, 528] width 119 height 24
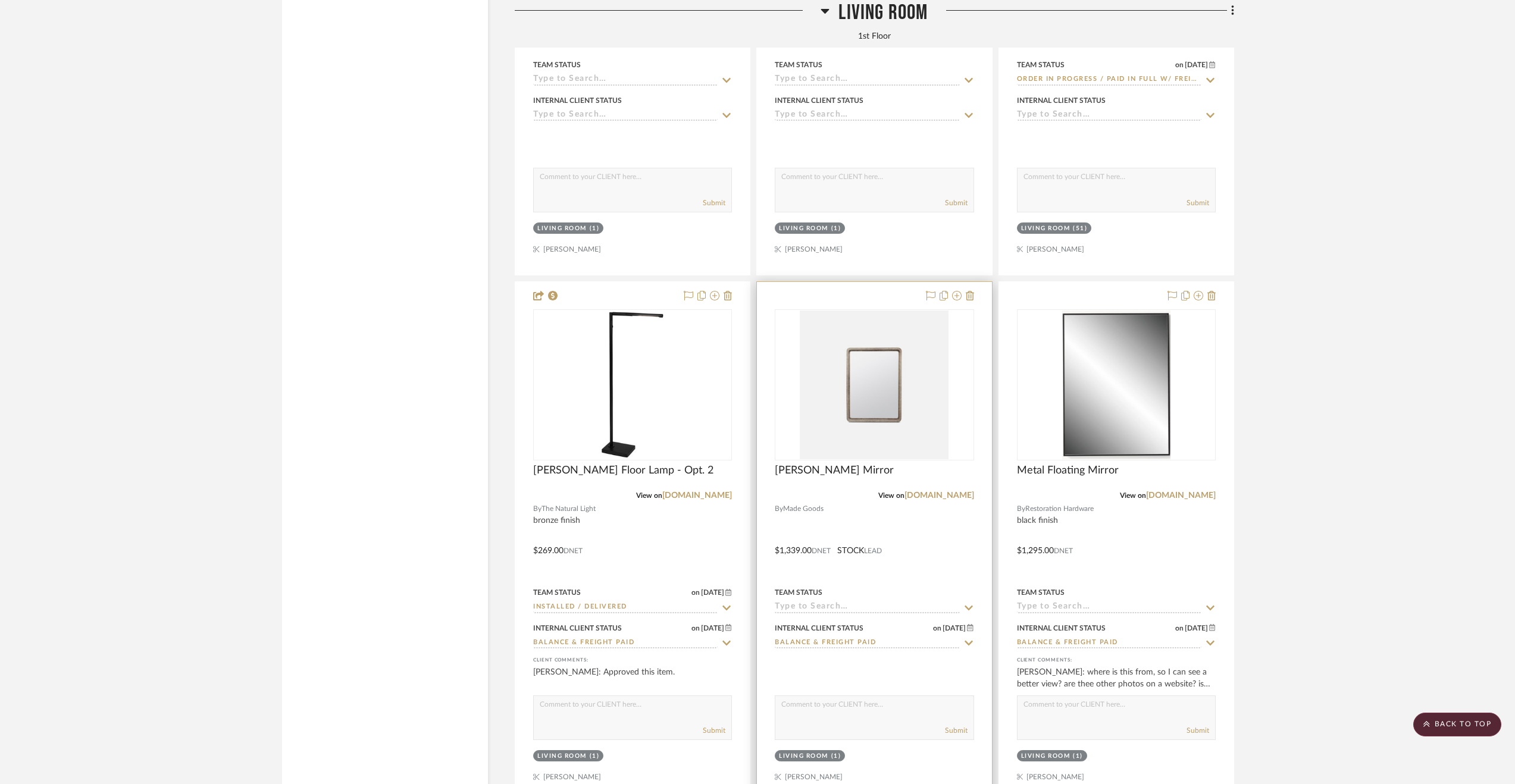
scroll to position [5414, 0]
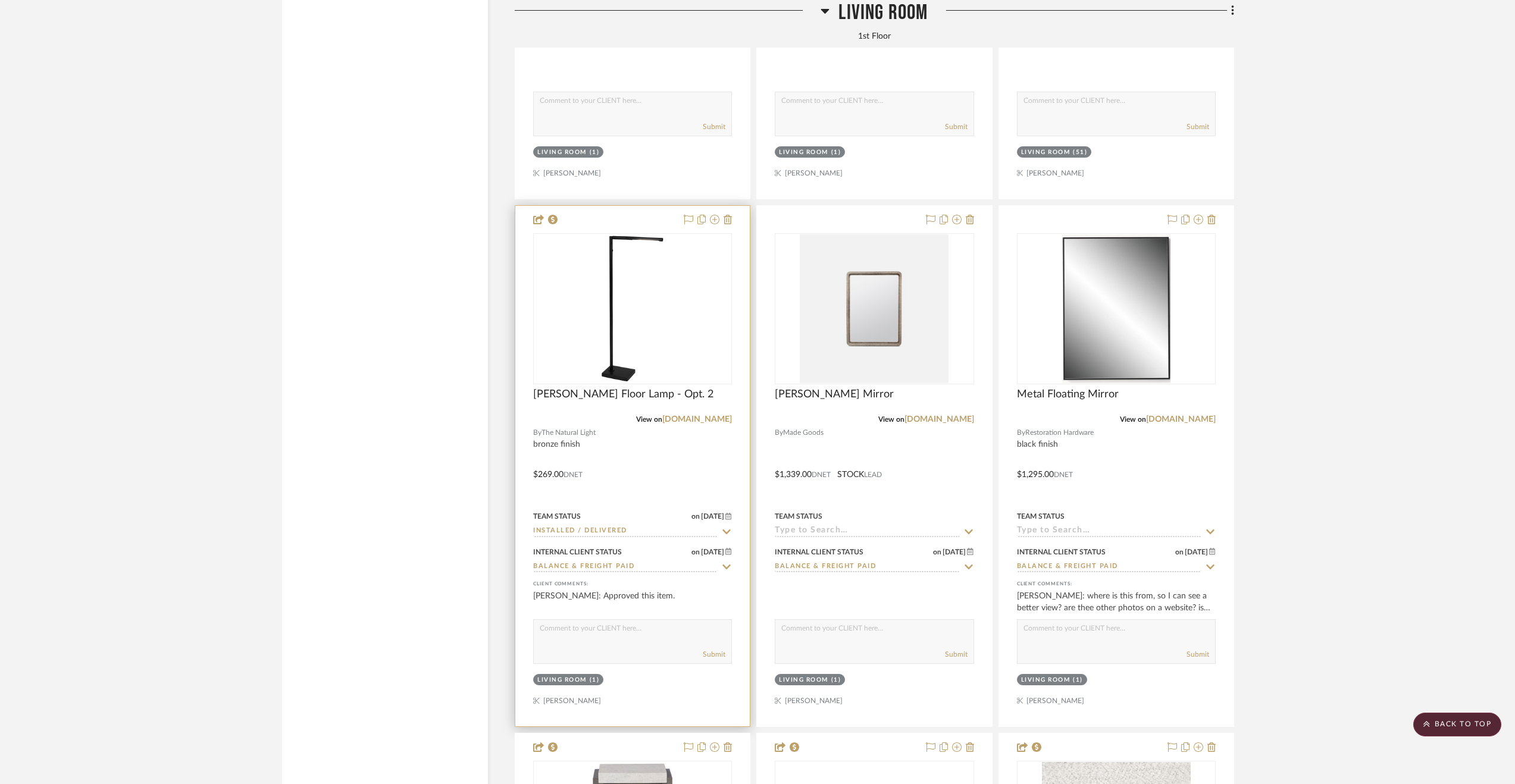
click at [674, 470] on div at bounding box center [633, 466] width 235 height 520
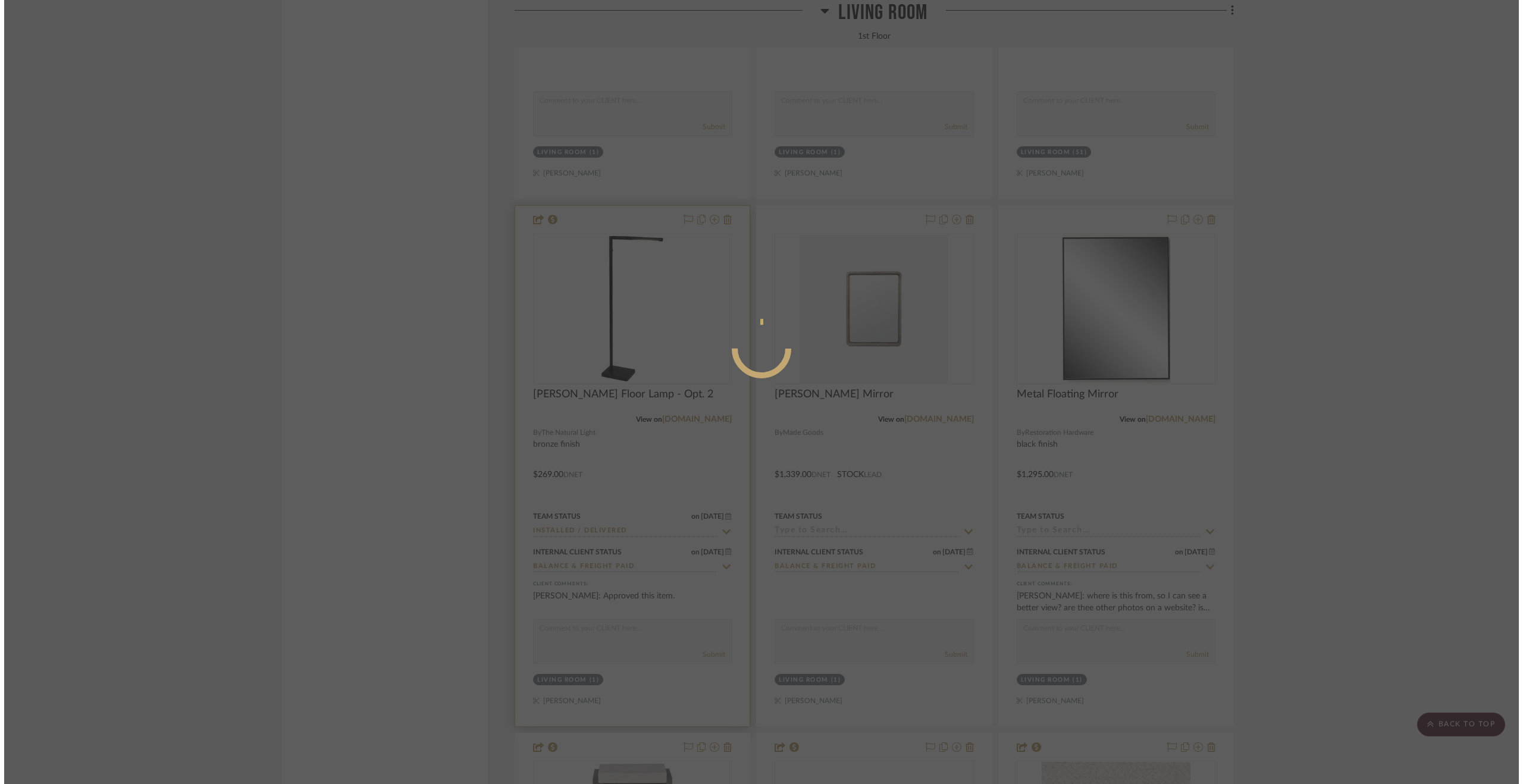
scroll to position [0, 0]
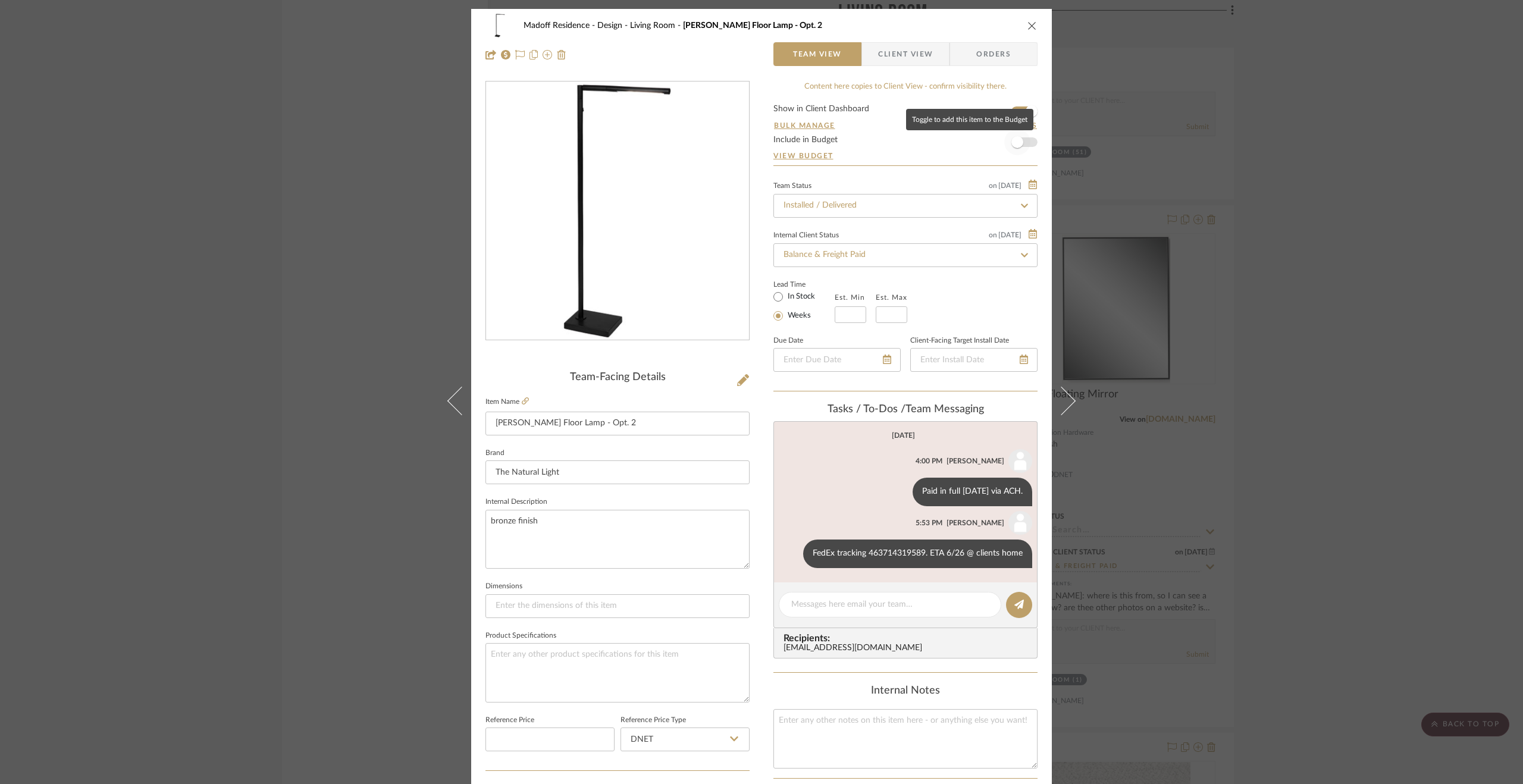
click at [1022, 146] on span "button" at bounding box center [1017, 142] width 26 height 26
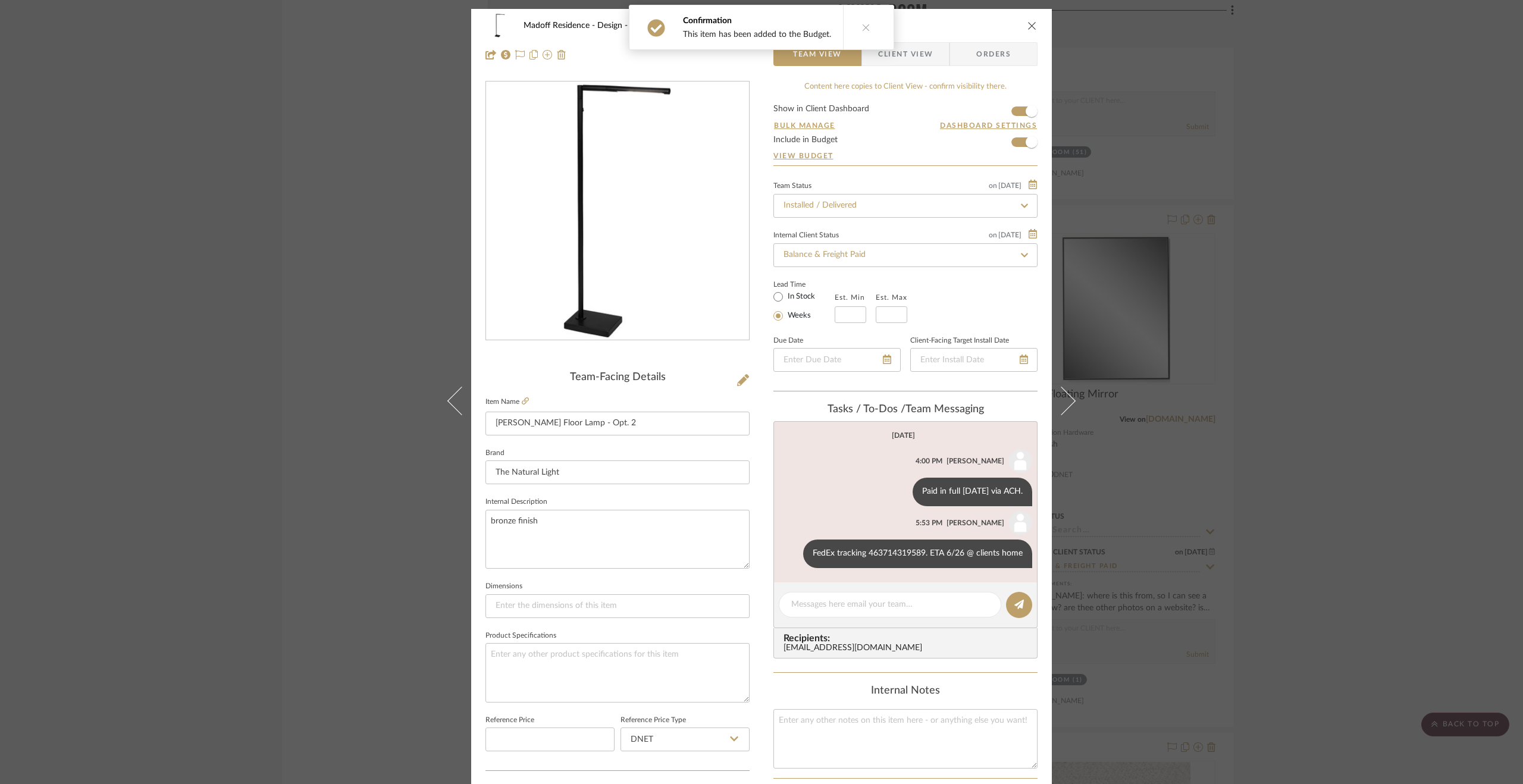
click at [1285, 365] on div "Madoff Residence - Design Living Room Baxter Floor Lamp - Opt. 2 Team View Clie…" at bounding box center [761, 392] width 1523 height 784
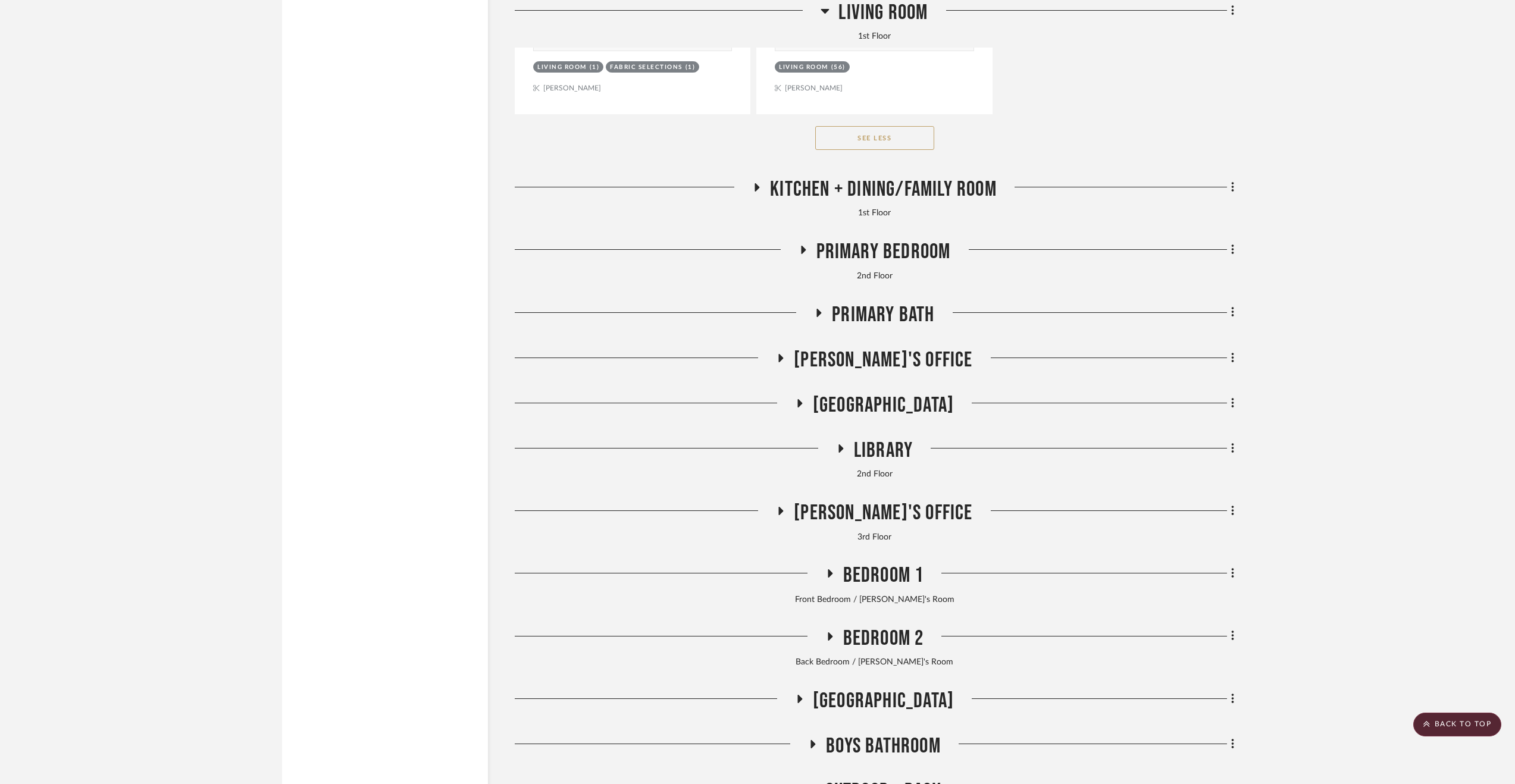
scroll to position [9280, 0]
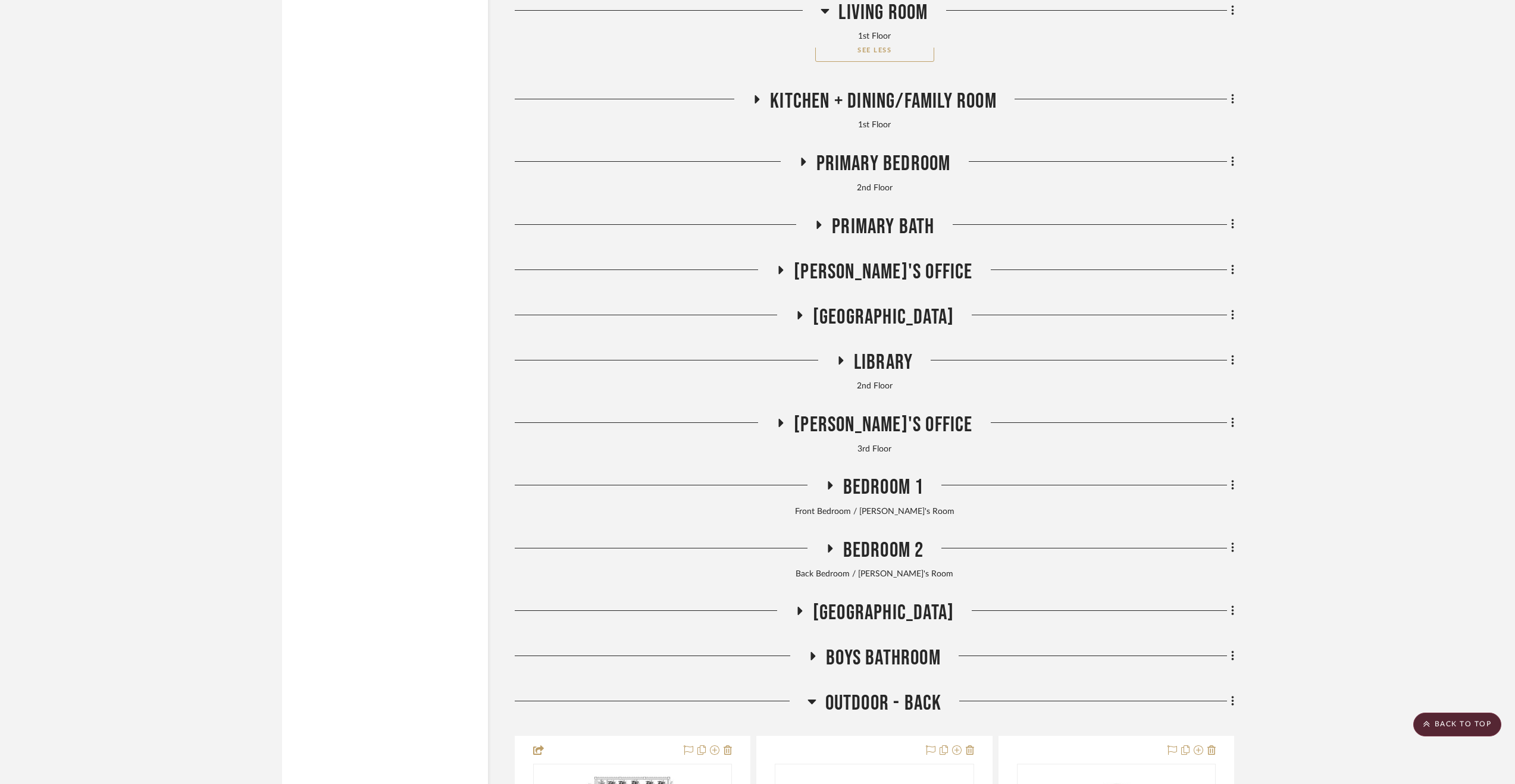
click at [875, 169] on span "Primary Bedroom" at bounding box center [883, 164] width 135 height 25
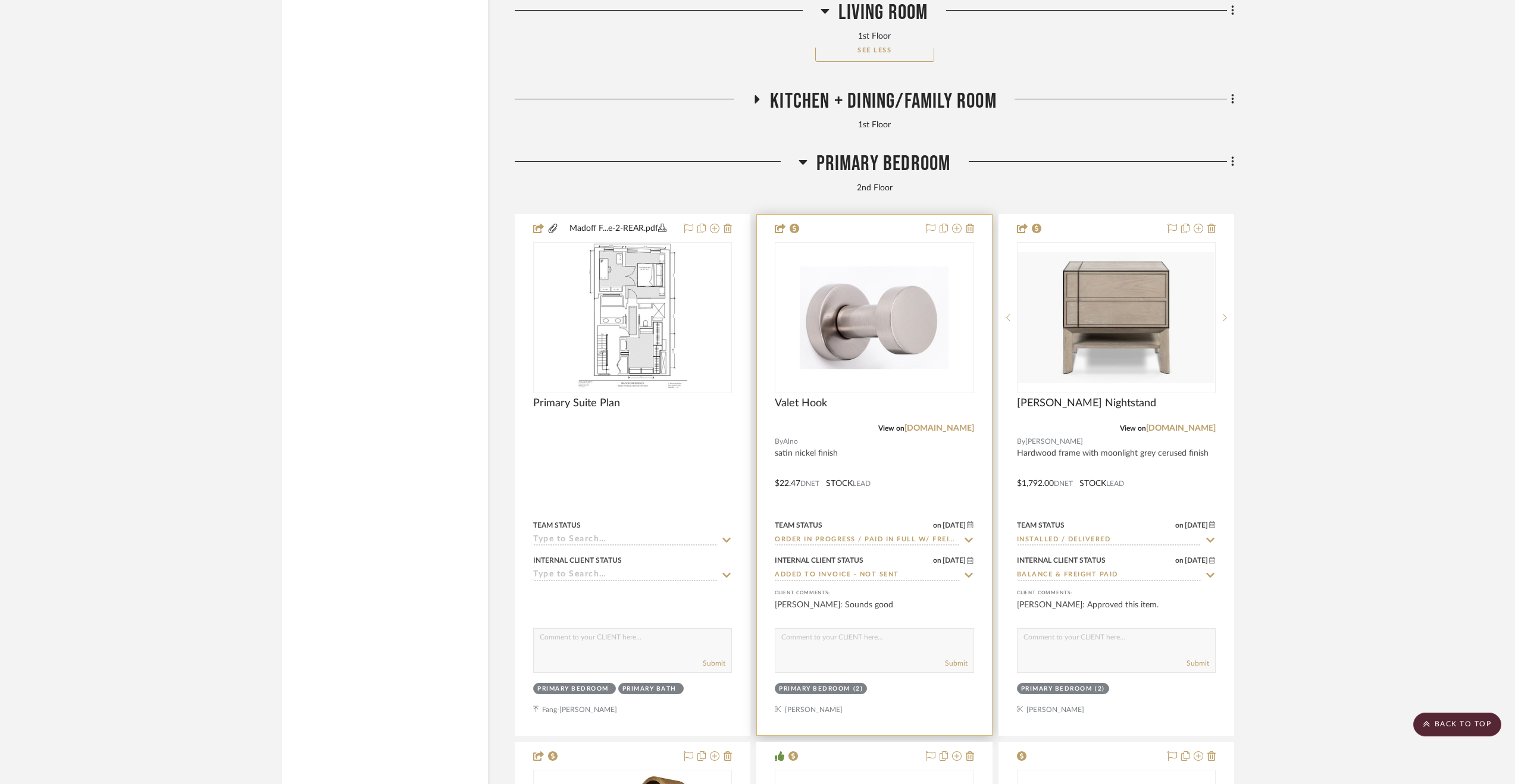
click at [978, 481] on div at bounding box center [874, 474] width 235 height 520
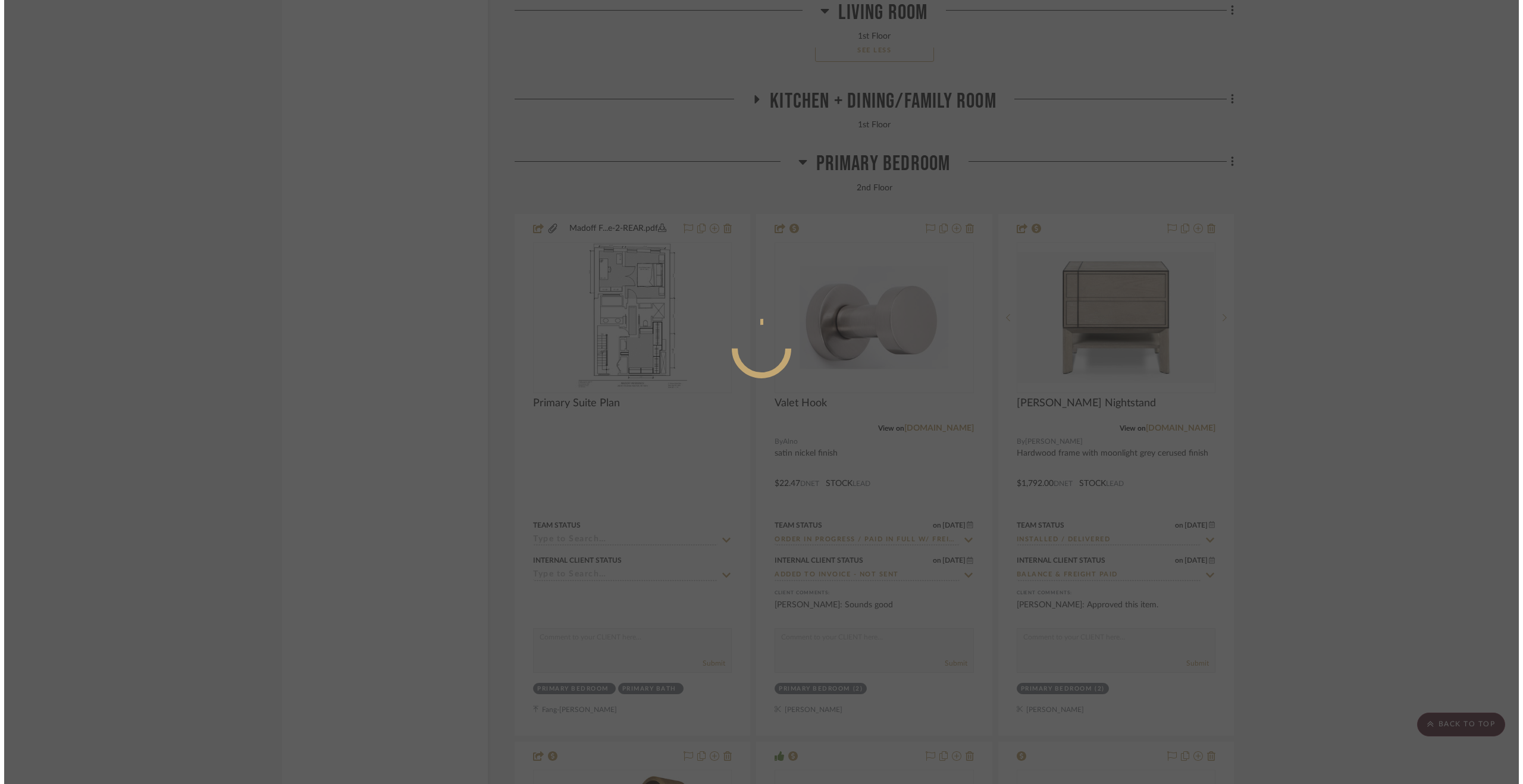
scroll to position [0, 0]
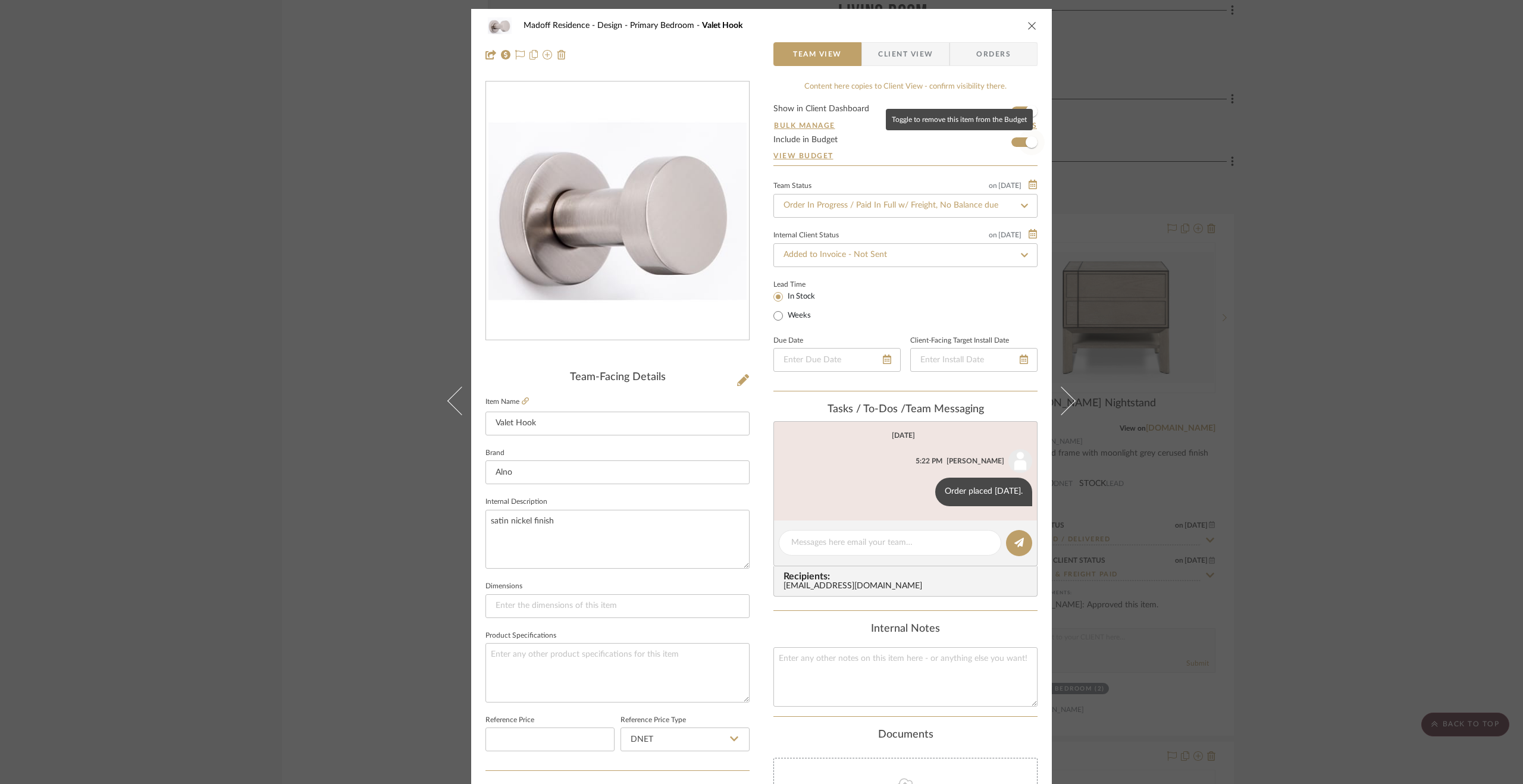
click at [1025, 140] on span "button" at bounding box center [1031, 142] width 12 height 12
click at [1383, 363] on div "Madoff Residence - Design Primary Bedroom Valet Hook Team View Client View Orde…" at bounding box center [761, 392] width 1523 height 784
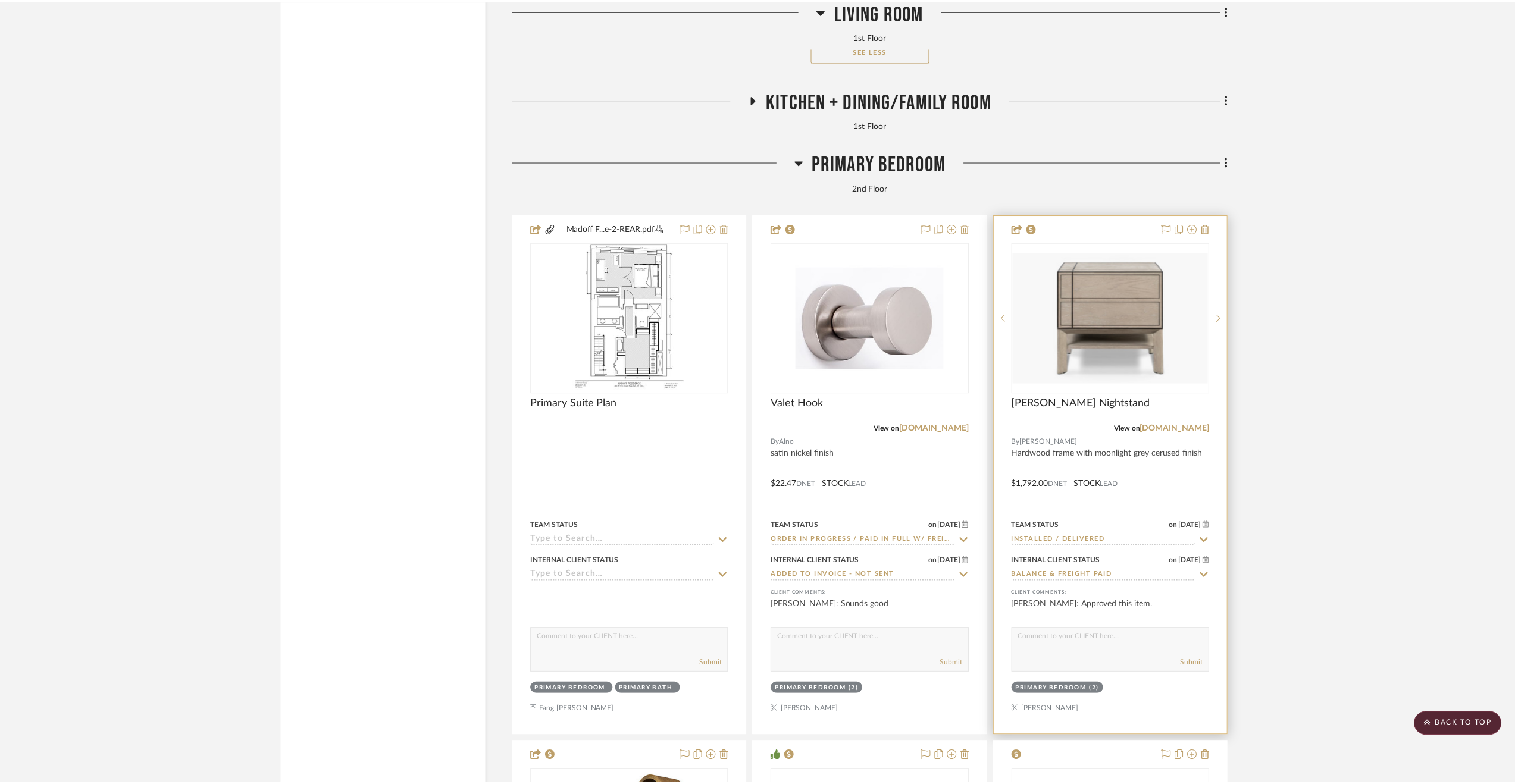
scroll to position [9280, 0]
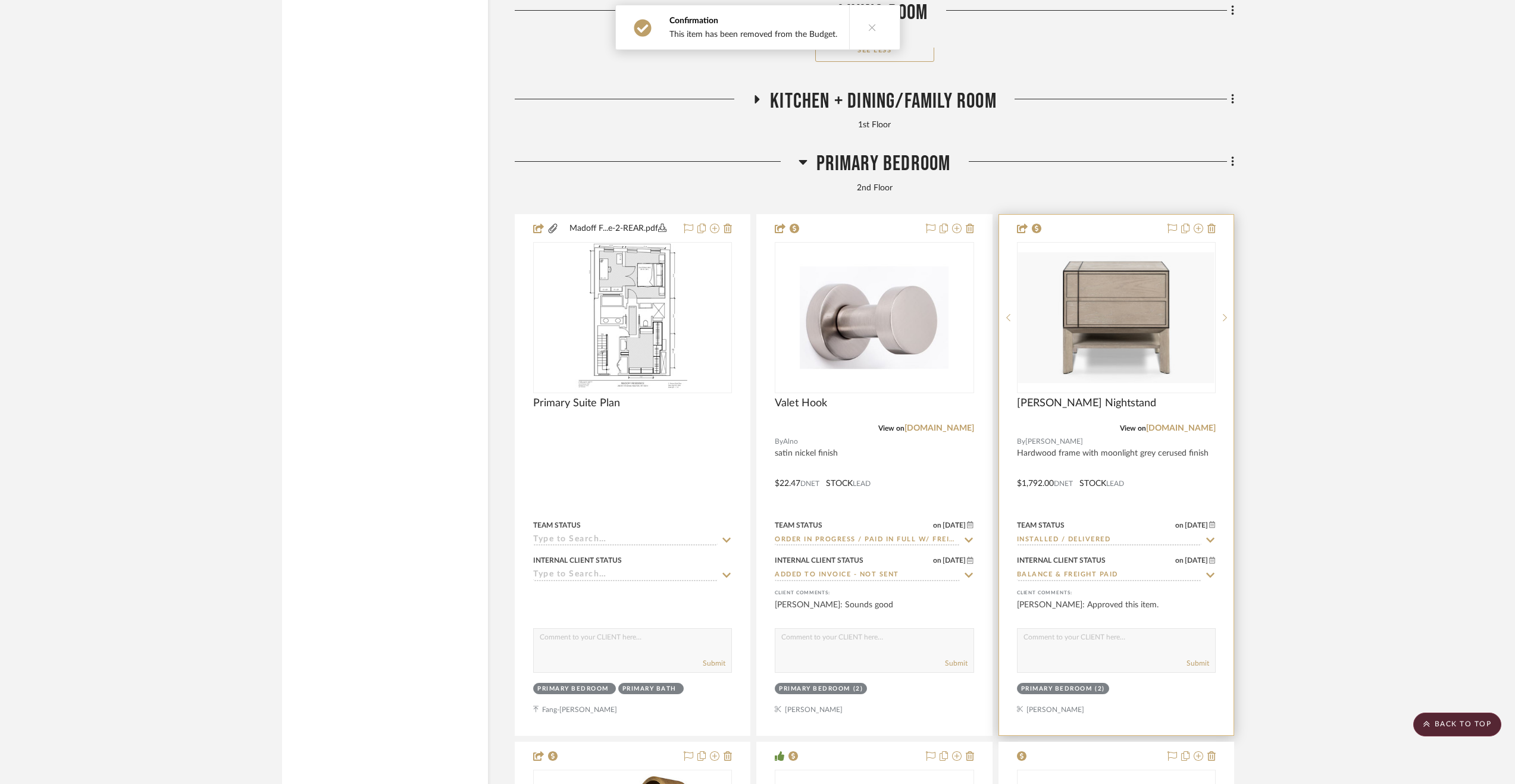
click at [1150, 493] on div at bounding box center [1116, 474] width 235 height 520
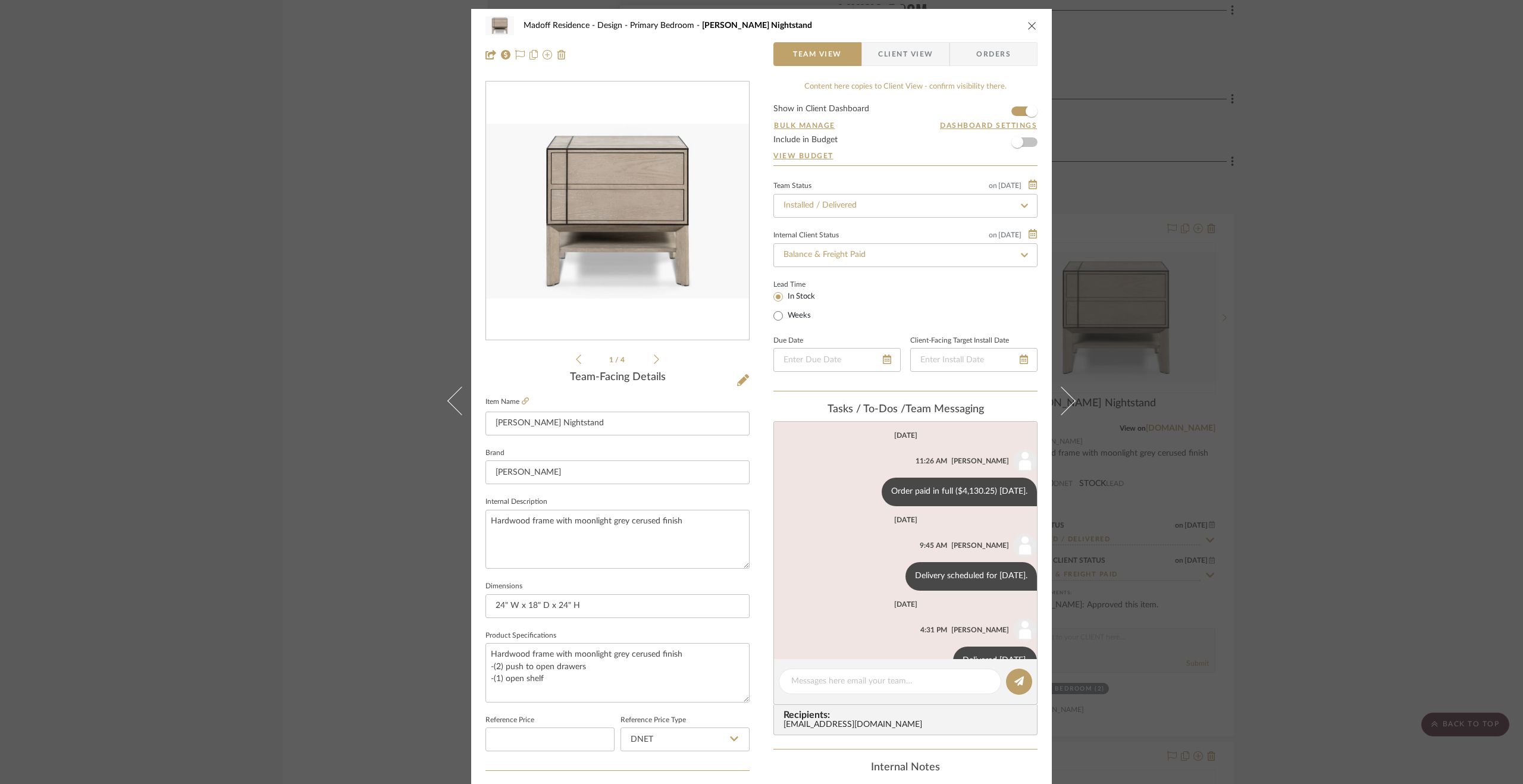
scroll to position [31, 0]
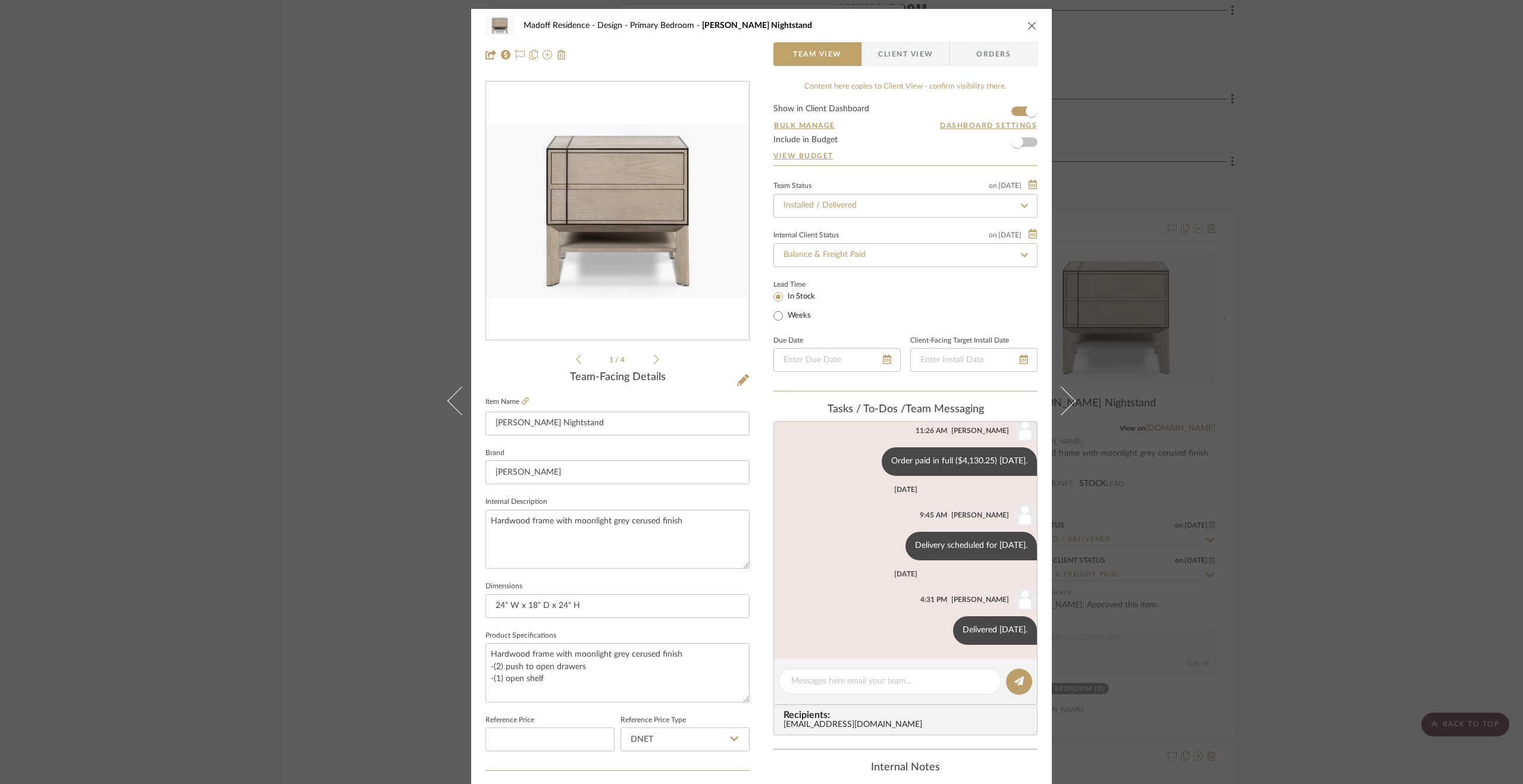
click at [1387, 372] on div "Madoff Residence - Design Primary Bedroom Burke Nightstand Team View Client Vie…" at bounding box center [761, 392] width 1523 height 784
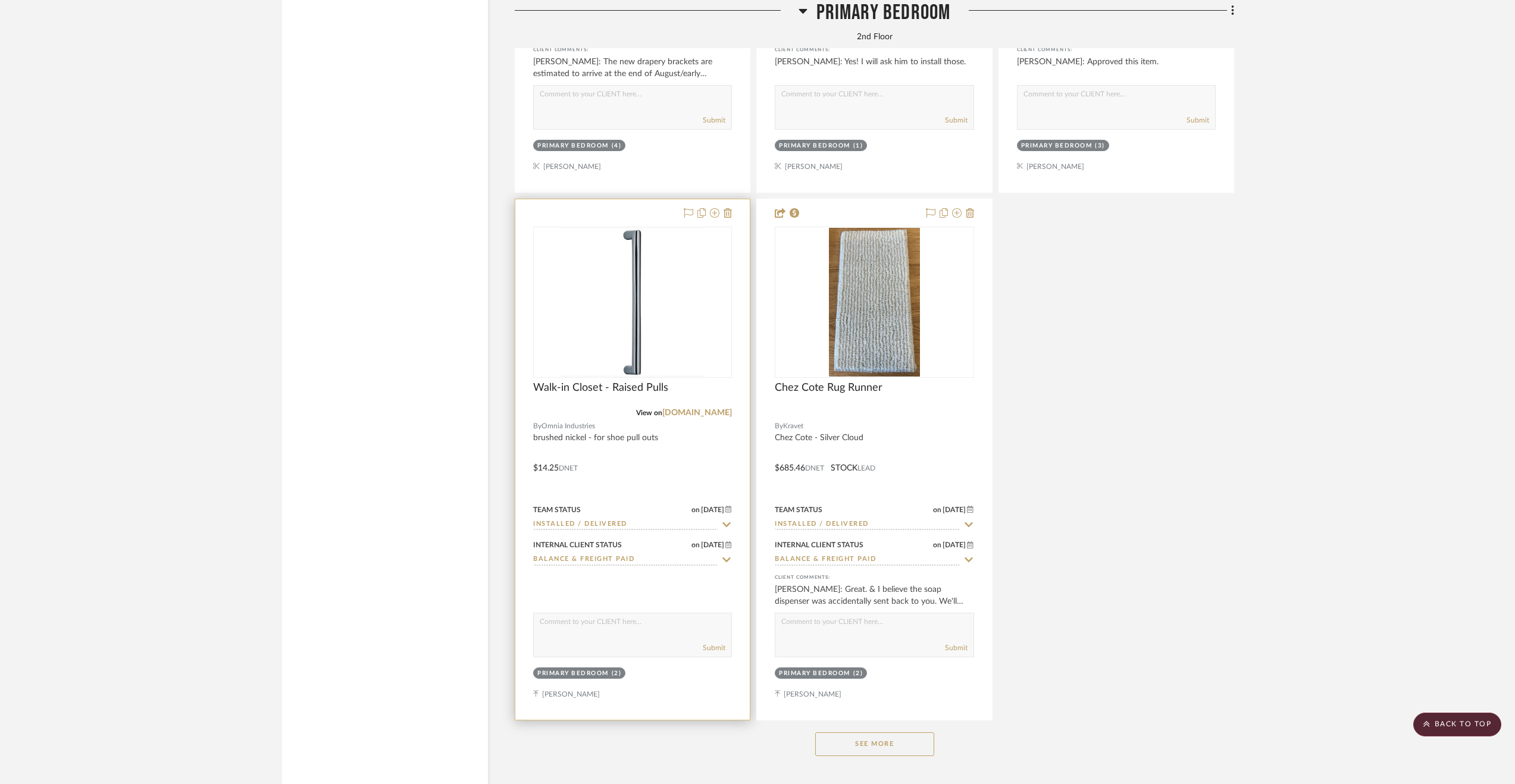
click at [702, 450] on div at bounding box center [633, 459] width 235 height 520
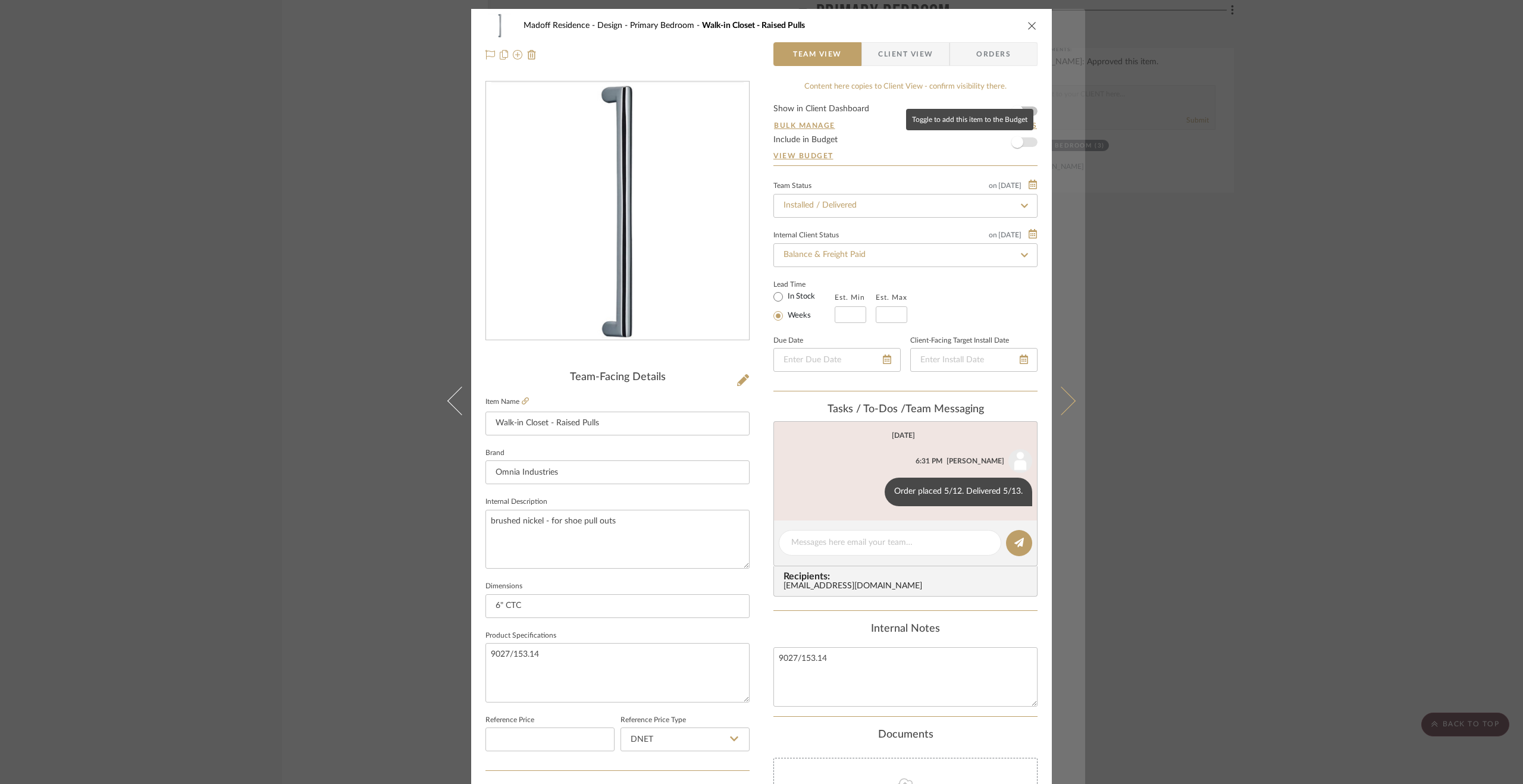
drag, startPoint x: 1014, startPoint y: 142, endPoint x: 1059, endPoint y: 171, distance: 53.5
click at [1016, 142] on span "button" at bounding box center [1017, 142] width 12 height 12
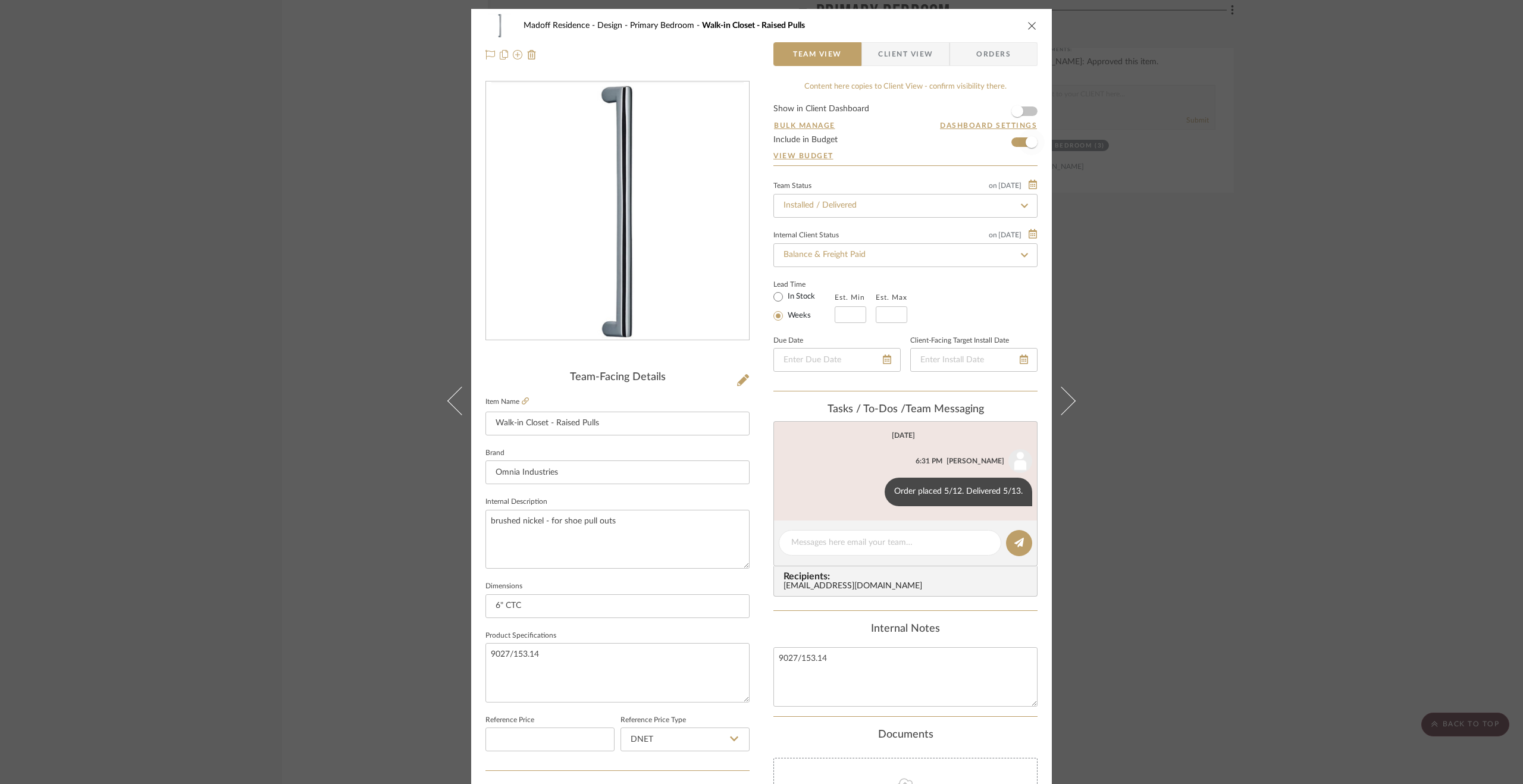
click at [1240, 323] on div "Madoff Residence - Design Primary Bedroom Walk-in Closet - Raised Pulls Team Vi…" at bounding box center [761, 392] width 1523 height 784
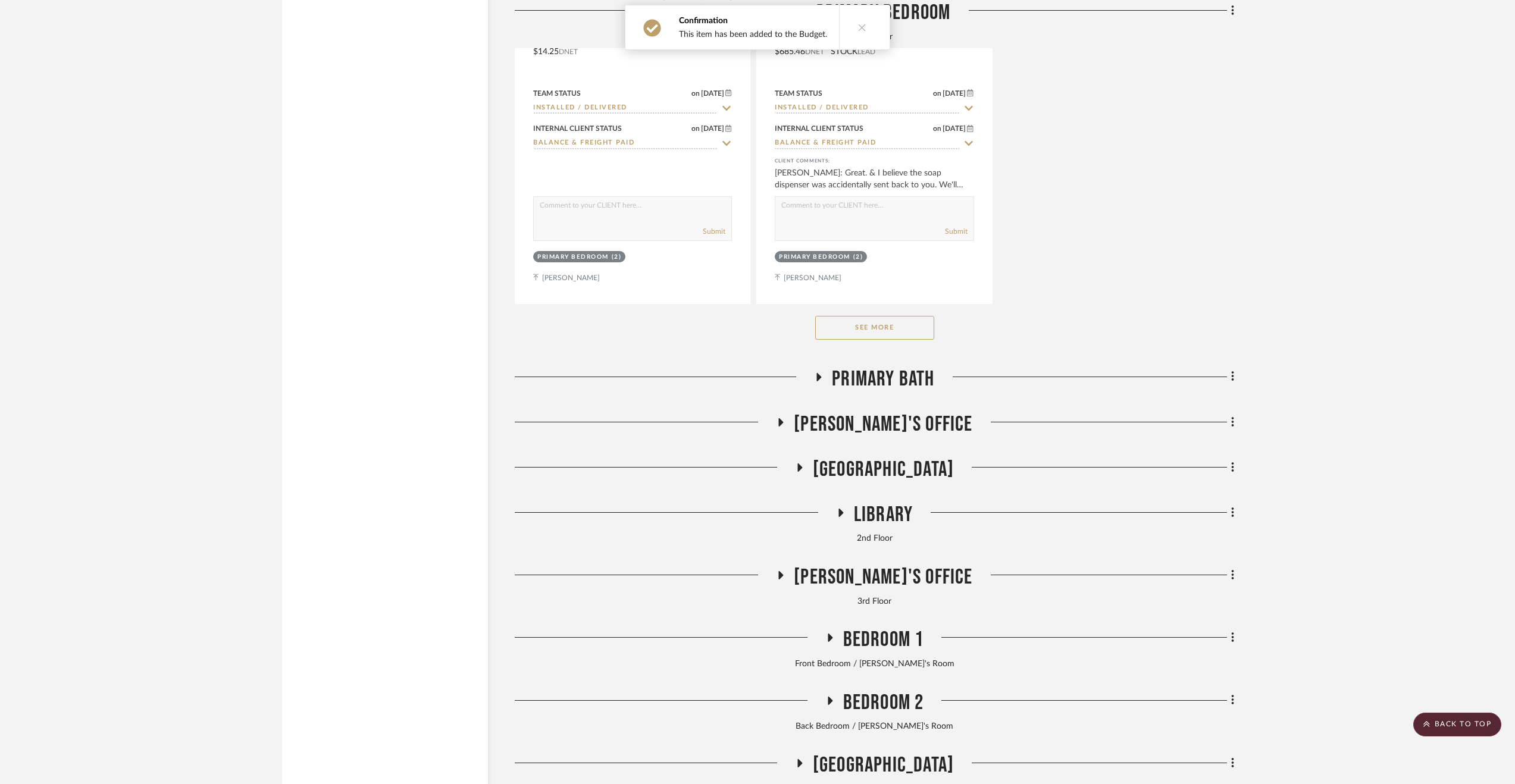
click at [910, 387] on span "Primary Bath" at bounding box center [883, 379] width 102 height 25
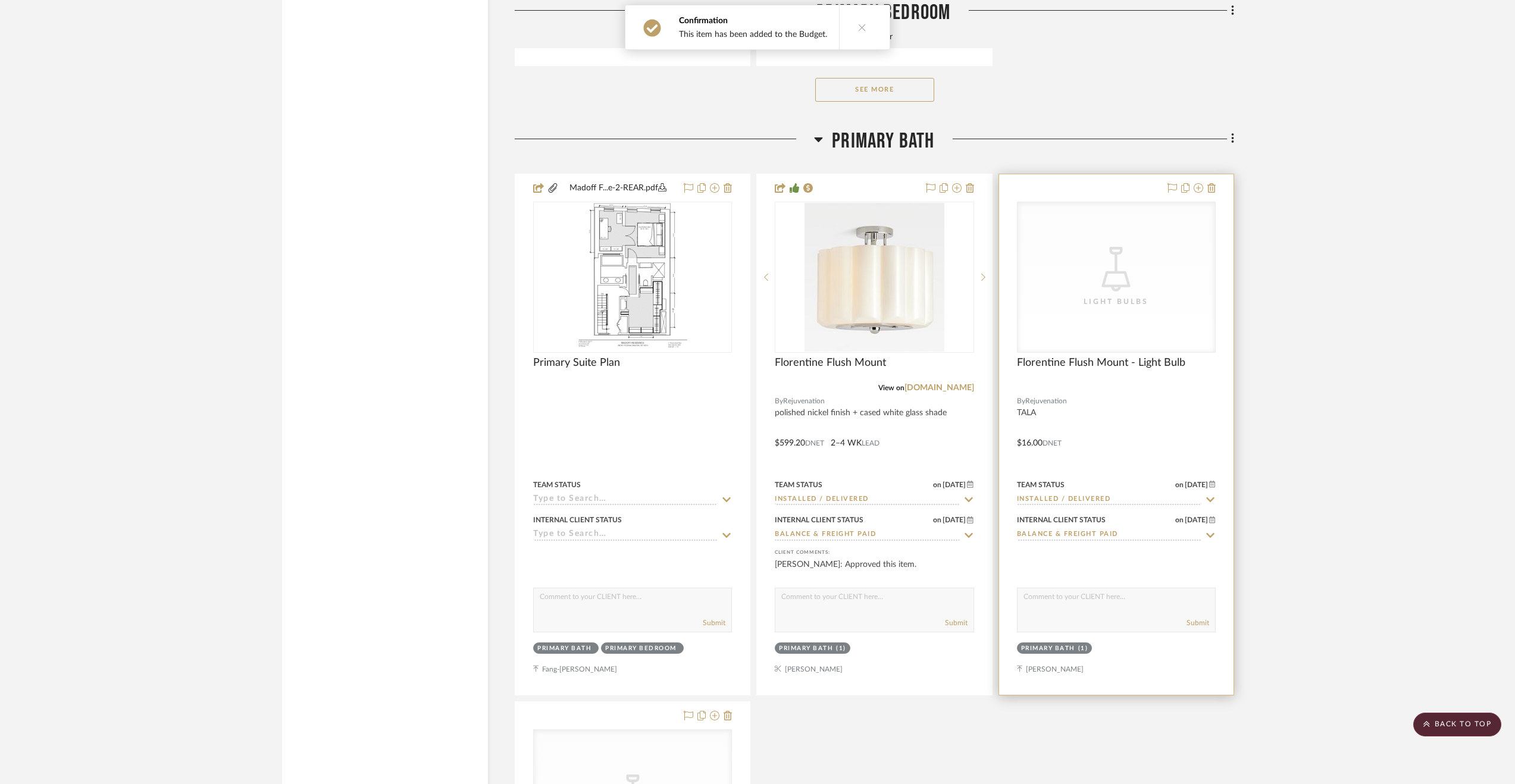
click at [1130, 427] on div at bounding box center [1116, 434] width 235 height 520
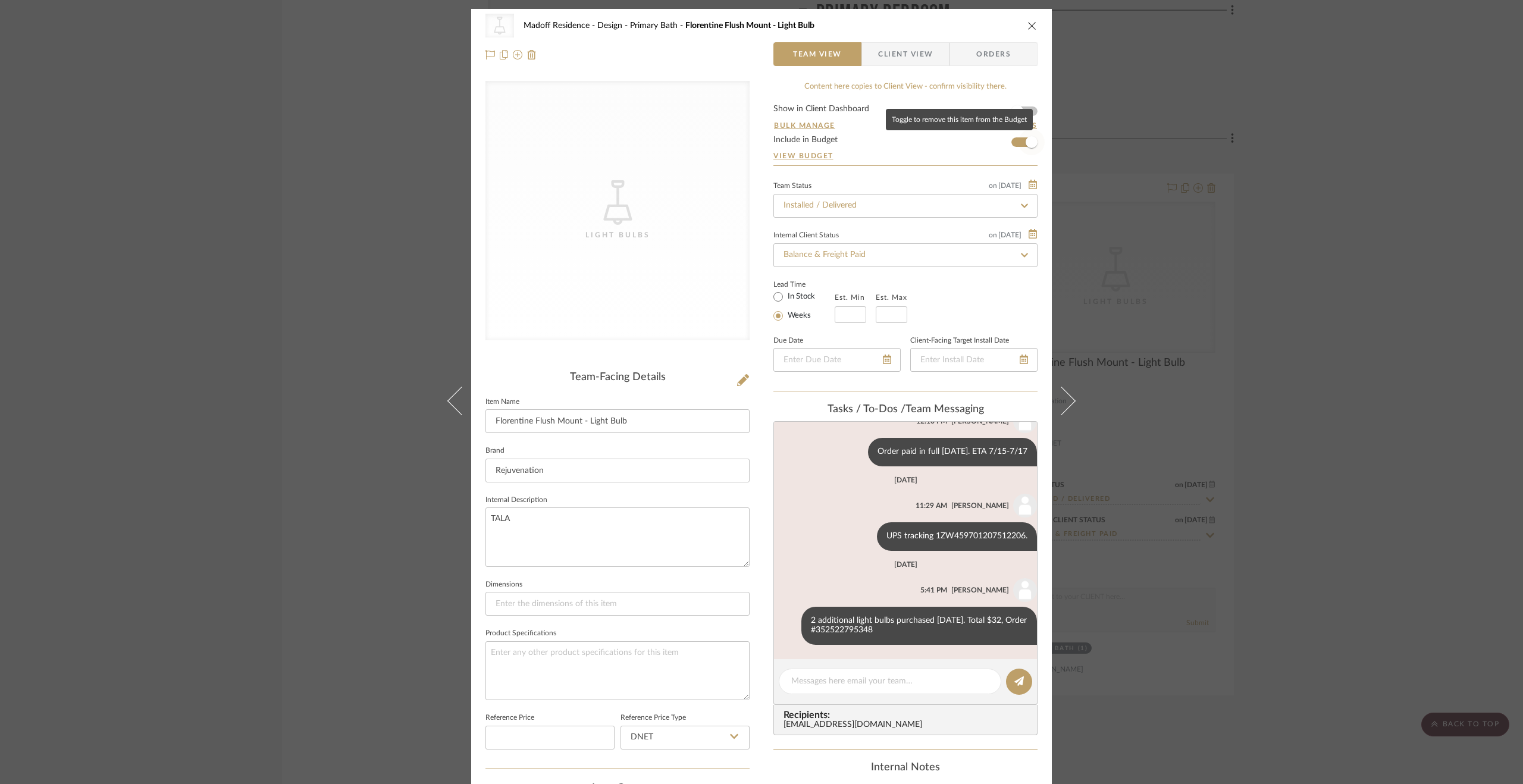
click at [1029, 142] on span "button" at bounding box center [1031, 142] width 12 height 12
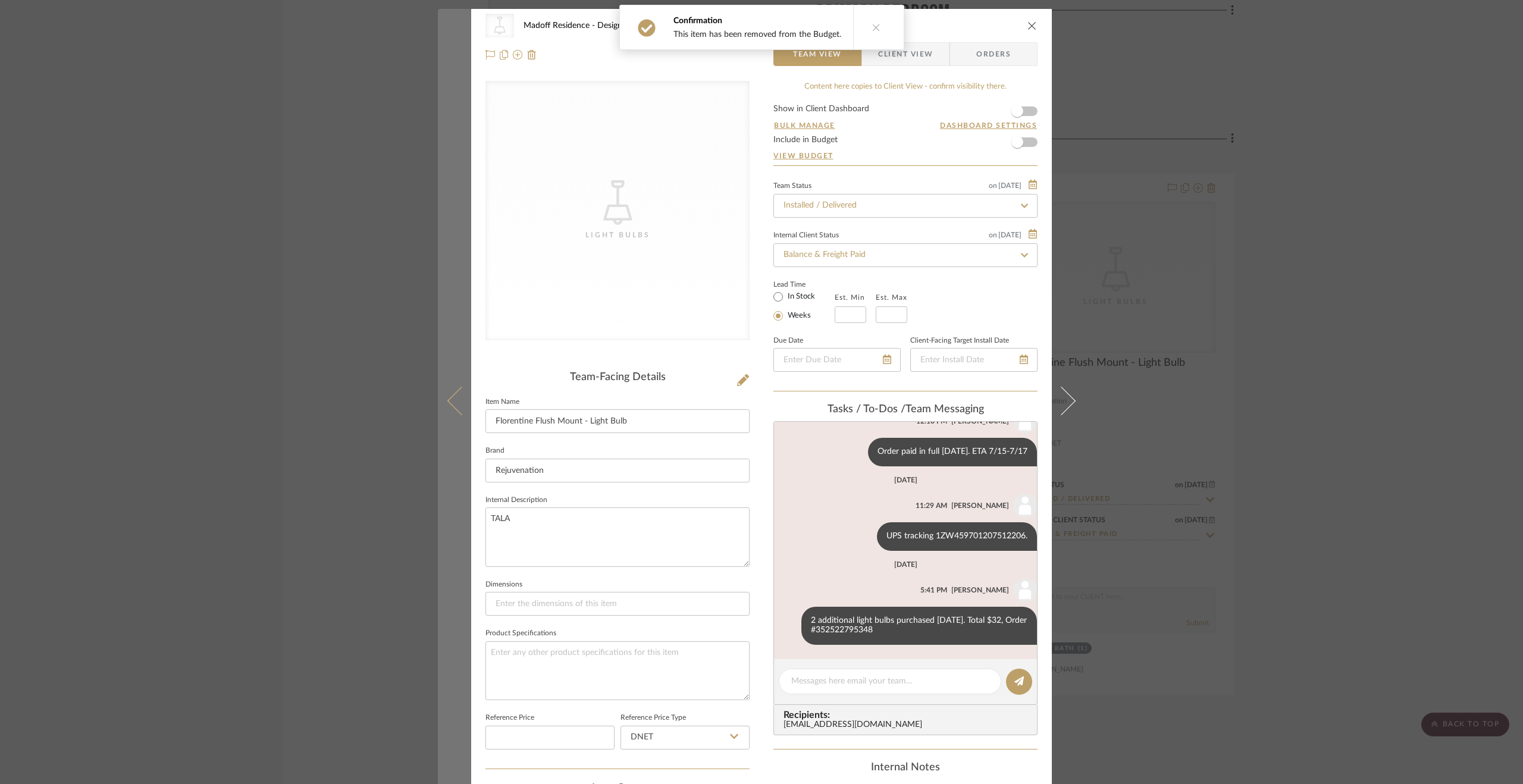
click at [447, 406] on button at bounding box center [455, 401] width 33 height 784
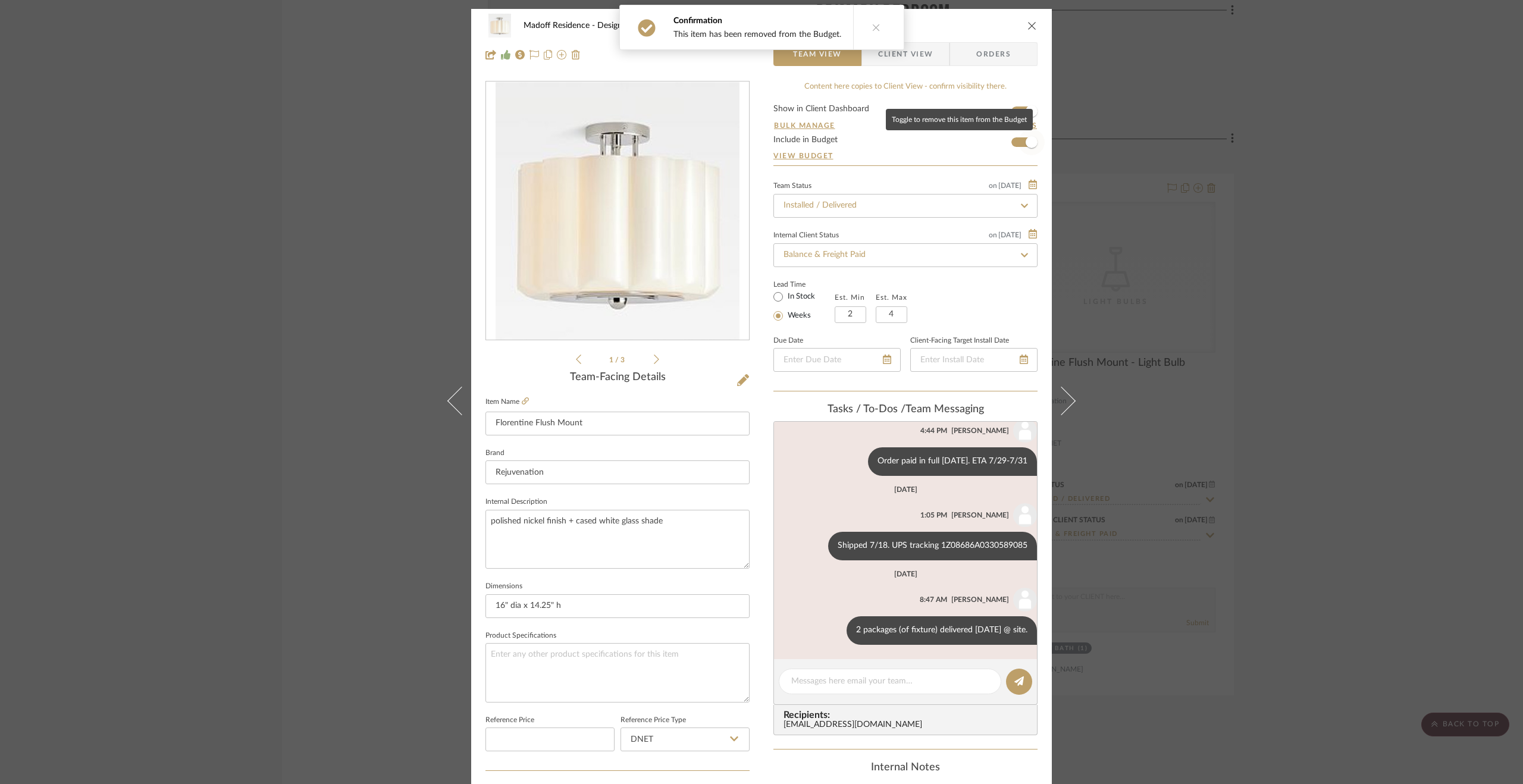
click at [1035, 143] on span "button" at bounding box center [1032, 142] width 26 height 26
click at [1063, 363] on button at bounding box center [1069, 401] width 33 height 784
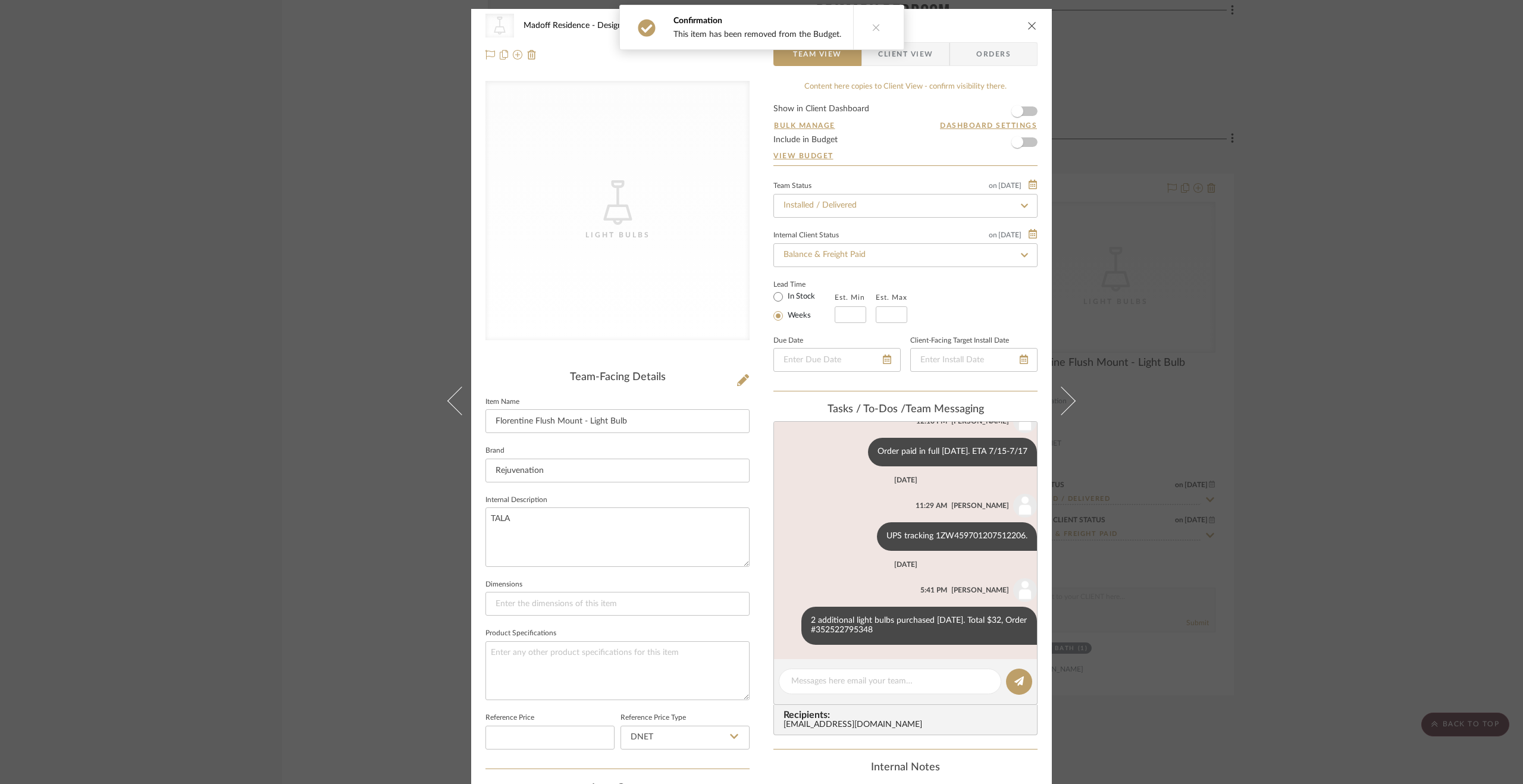
click at [1063, 363] on button at bounding box center [1069, 401] width 33 height 784
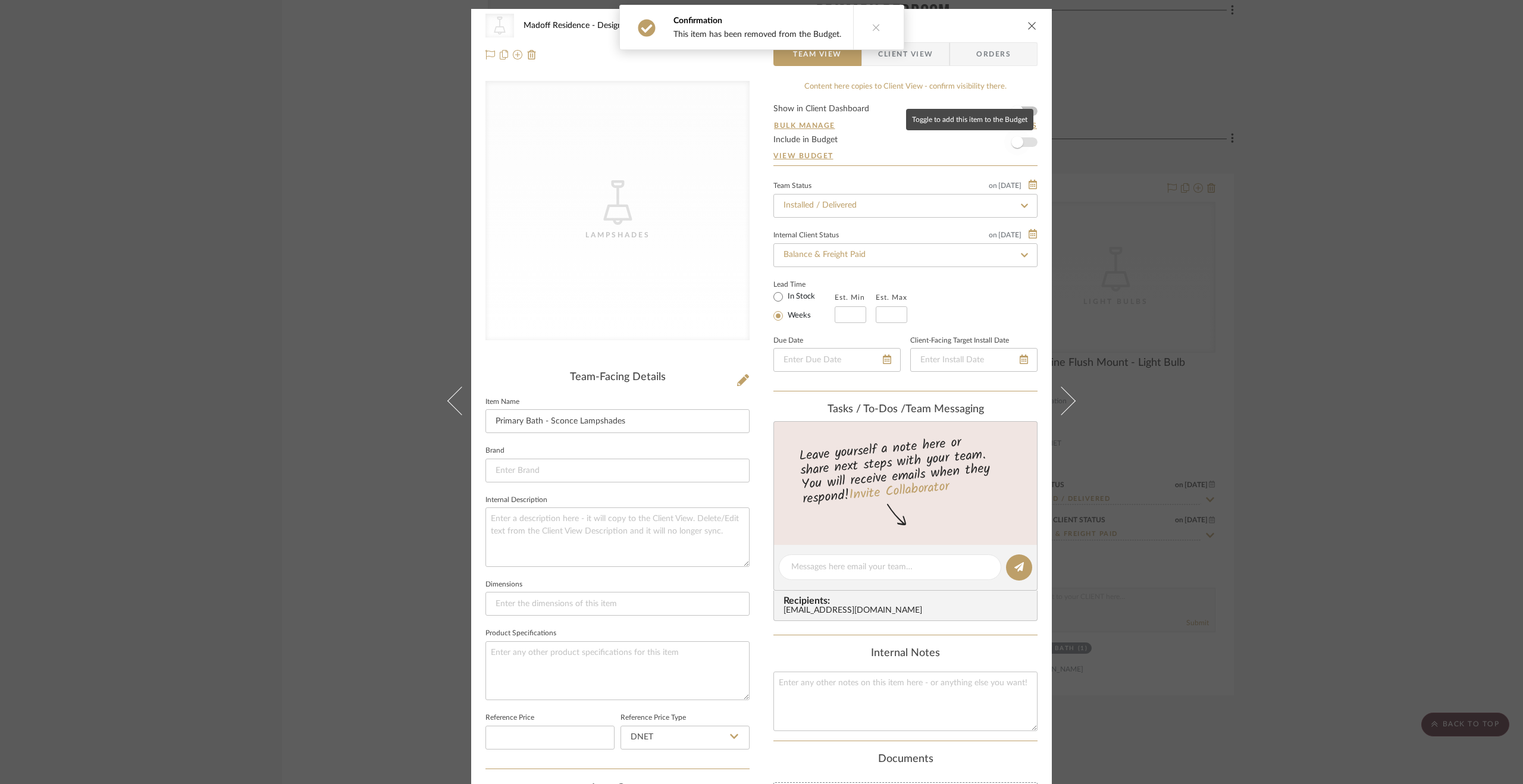
click at [1021, 140] on span "button" at bounding box center [1017, 142] width 26 height 26
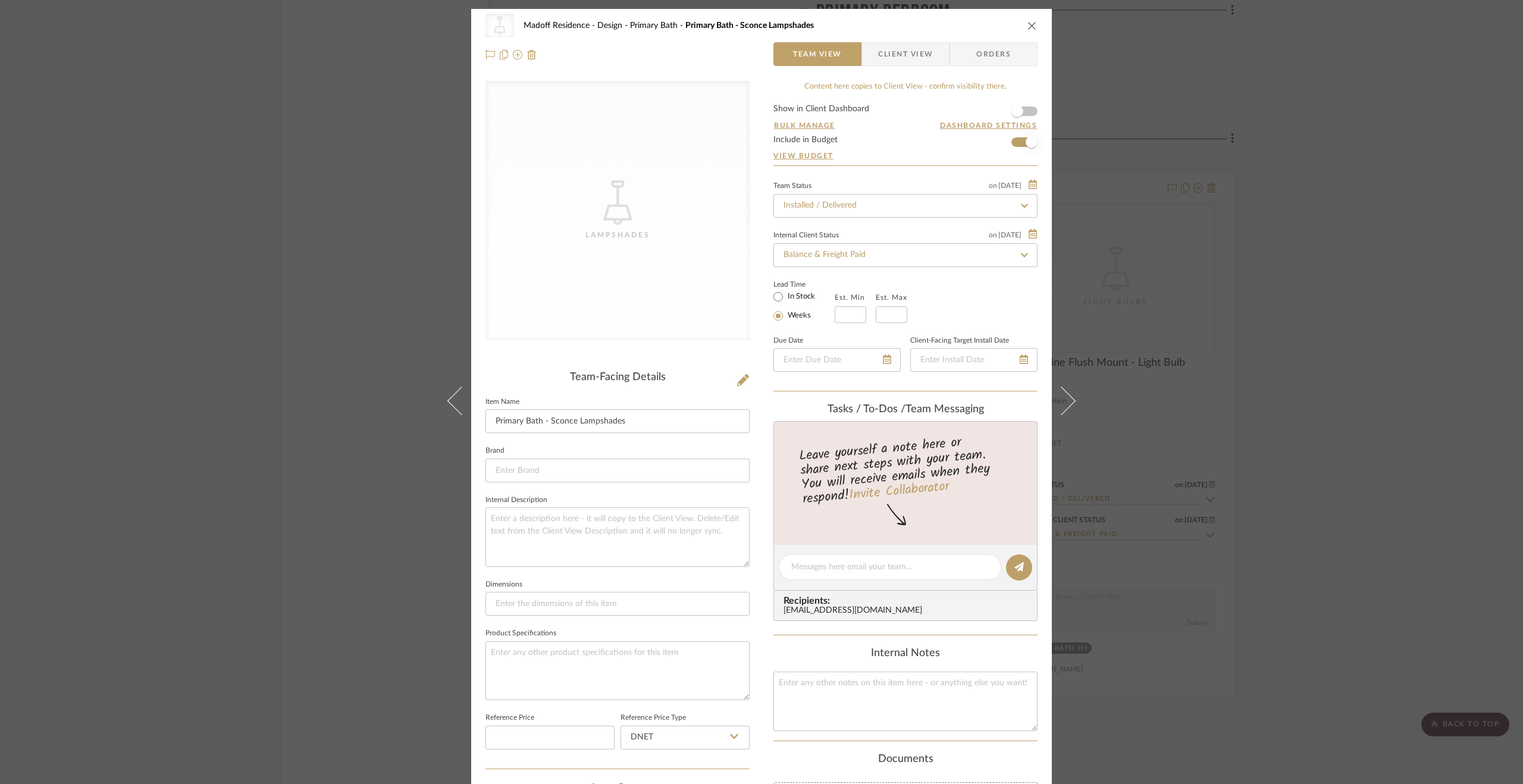
click at [1272, 296] on div "CategoryIconLighting Created with Sketch. Lampshades Madoff Residence - Design …" at bounding box center [761, 392] width 1523 height 784
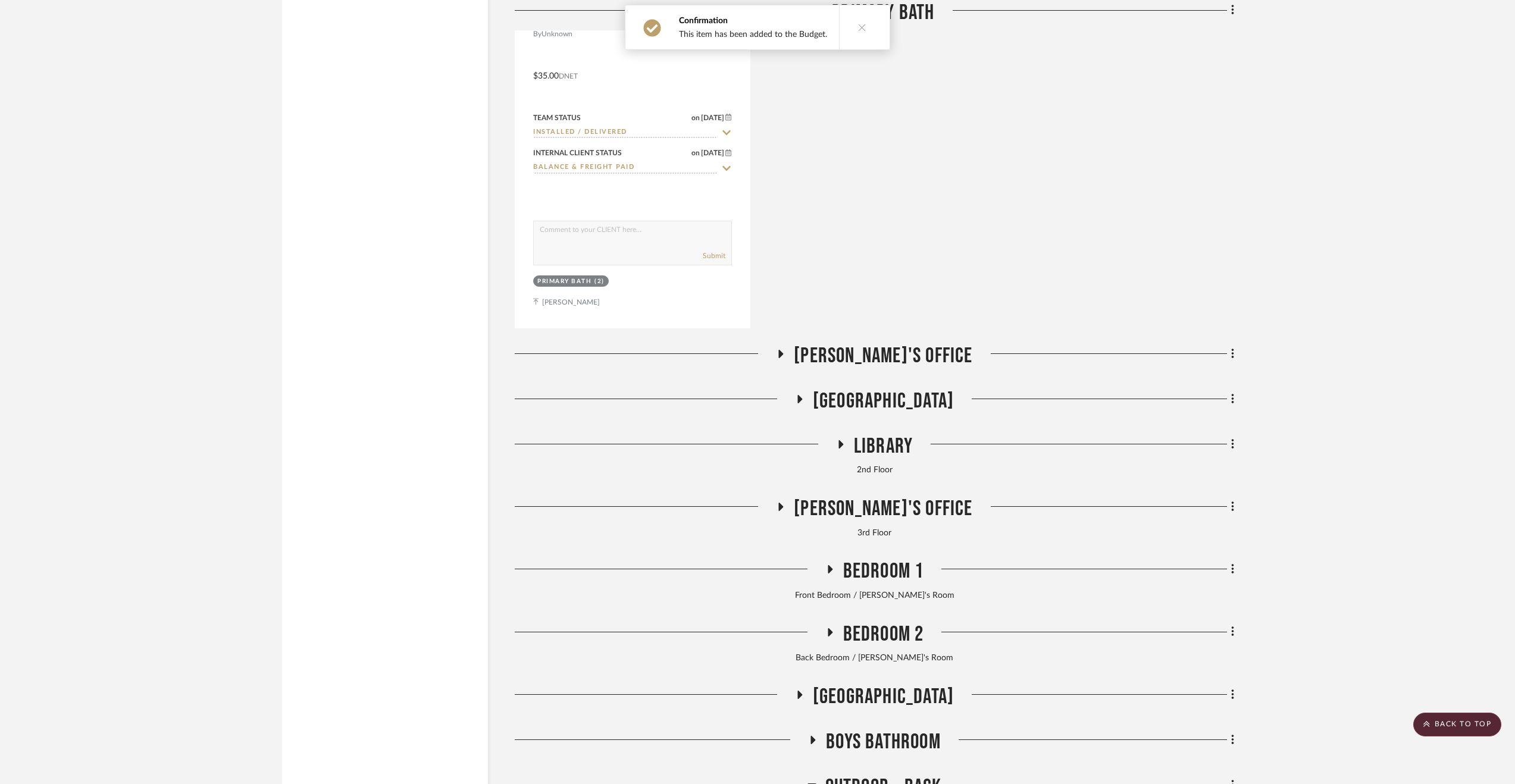
scroll to position [11957, 0]
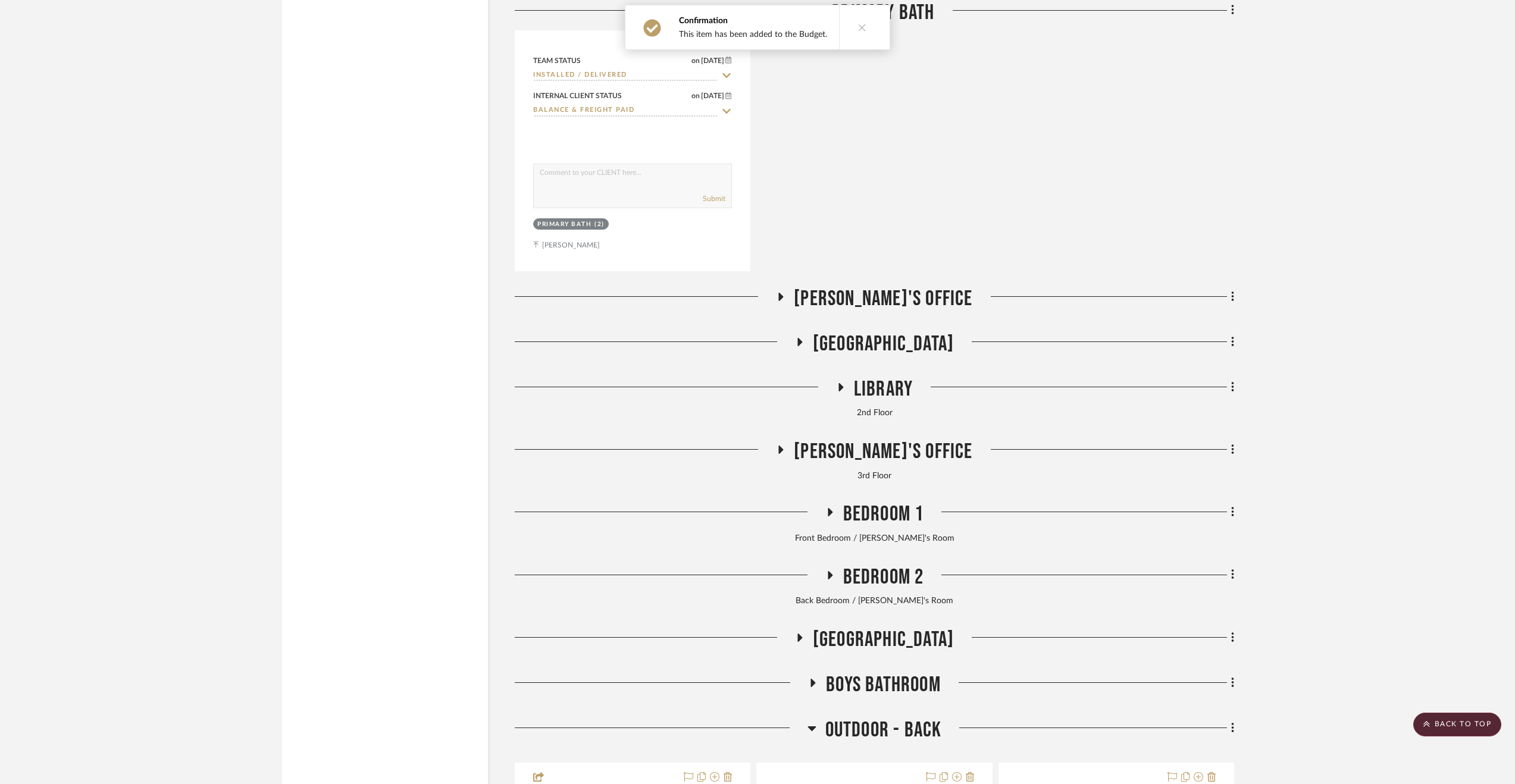
click at [878, 308] on span "[PERSON_NAME]'s Office" at bounding box center [883, 298] width 179 height 25
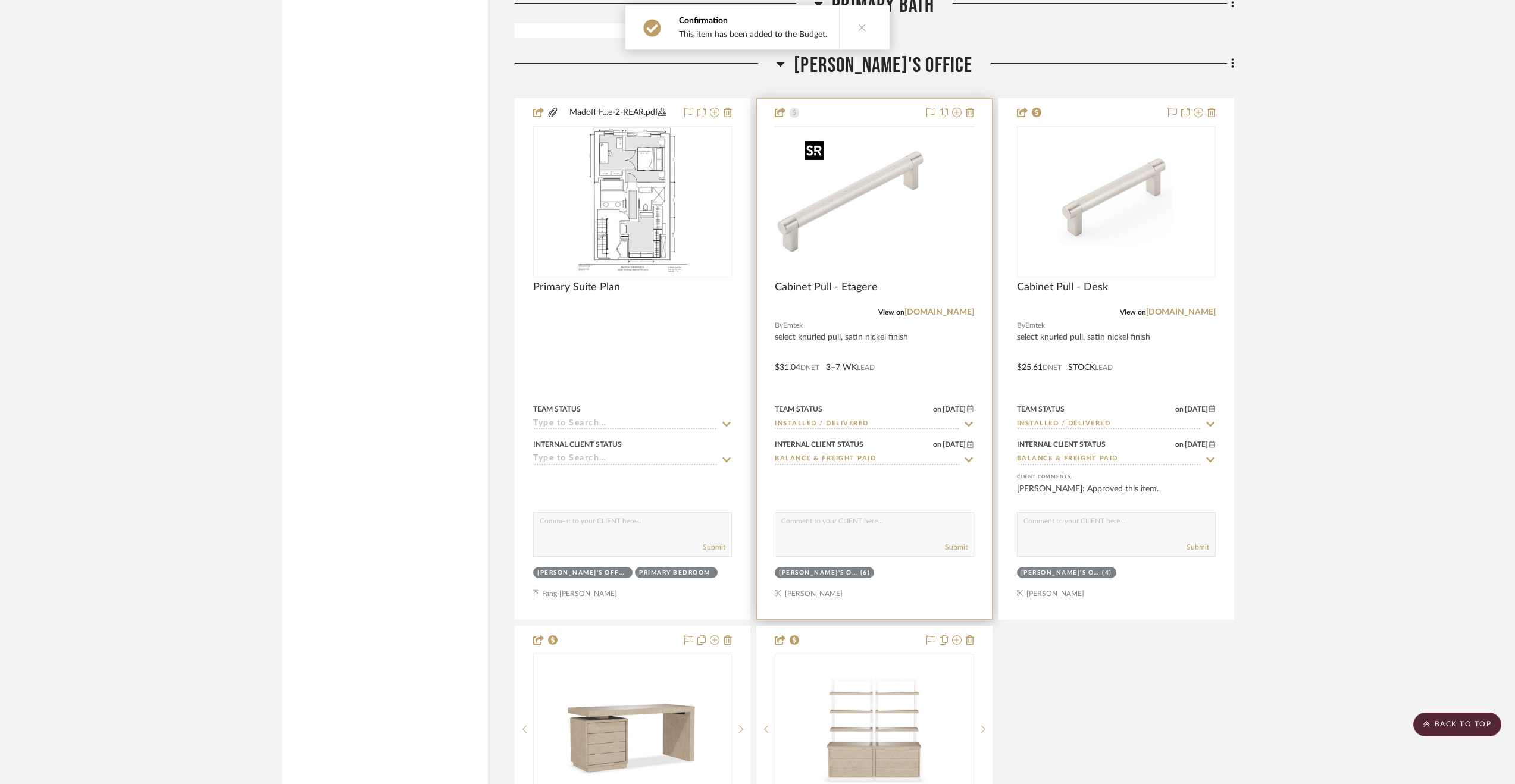
scroll to position [12195, 0]
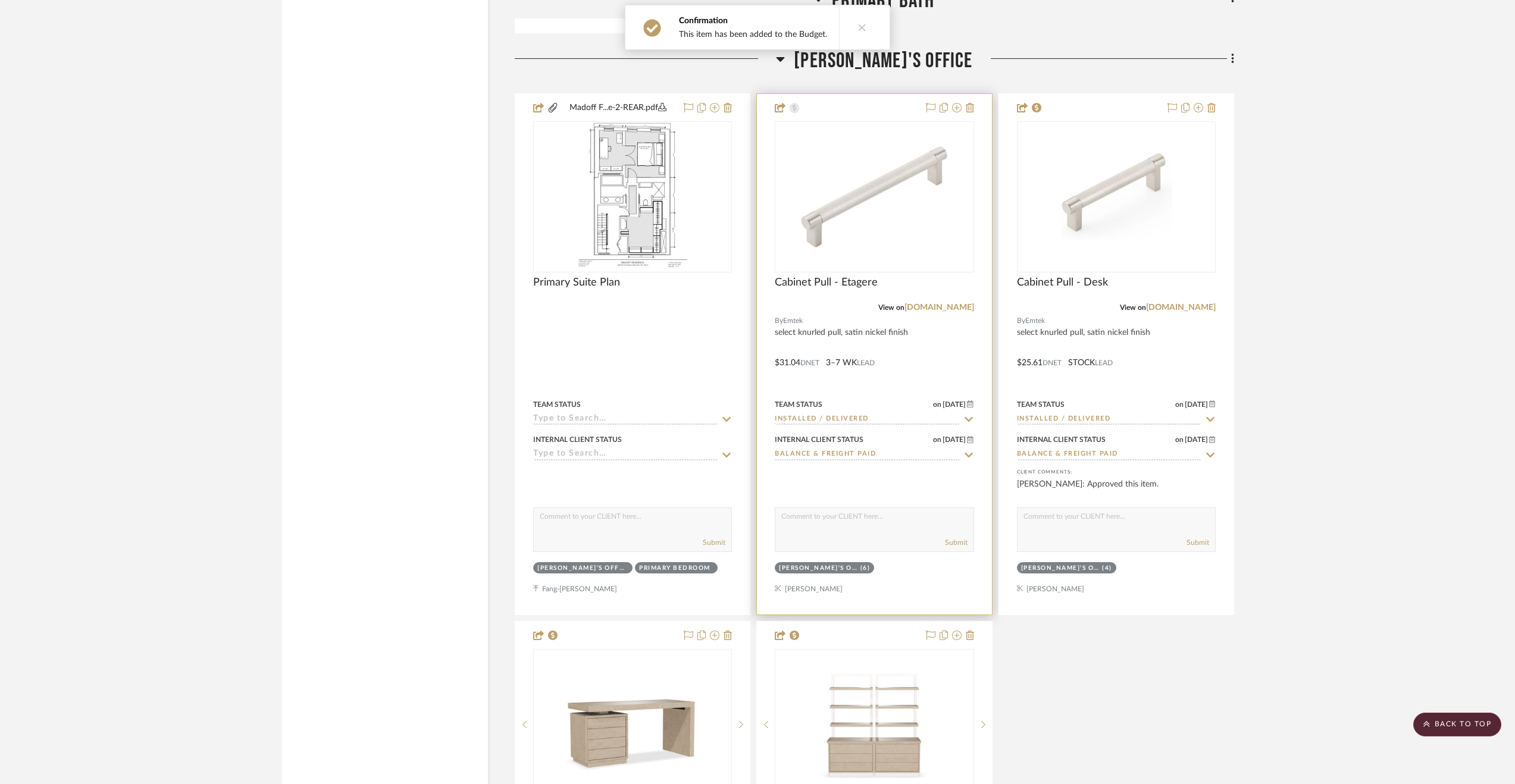
click at [932, 362] on div at bounding box center [874, 354] width 235 height 520
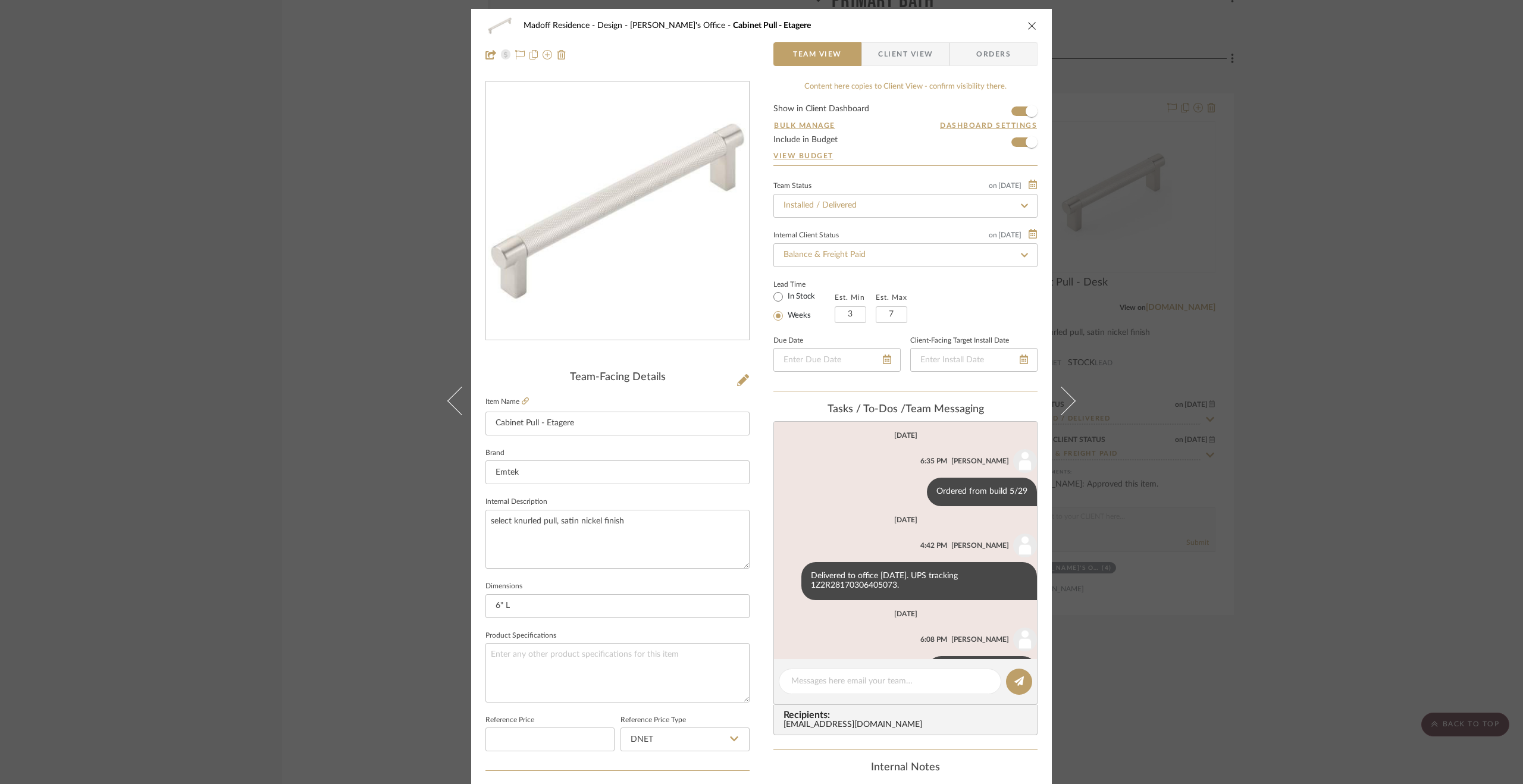
scroll to position [40, 0]
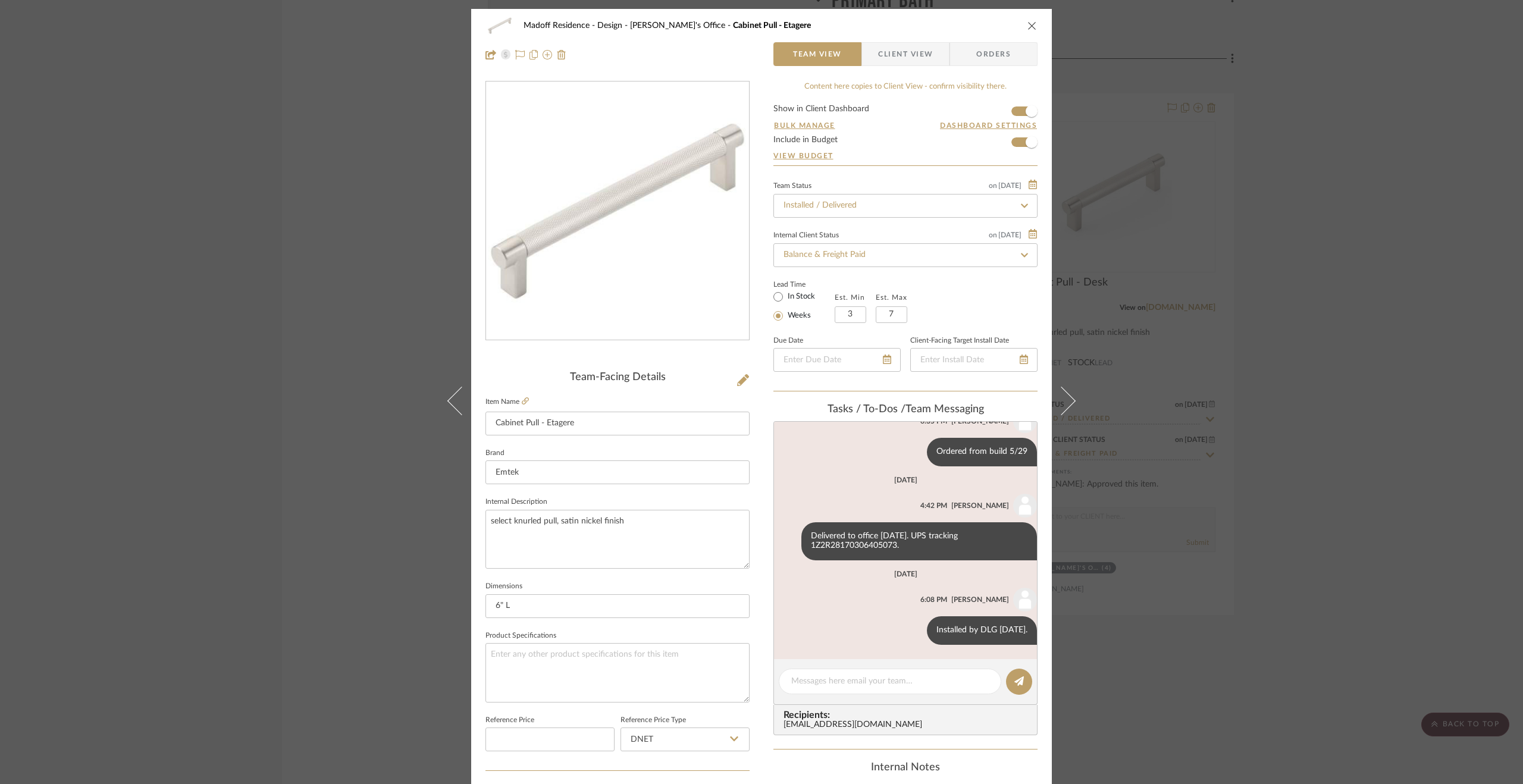
click at [1347, 442] on div "Madoff Residence - Design Paula's Office Cabinet Pull - Etagere Team View Clien…" at bounding box center [761, 392] width 1523 height 784
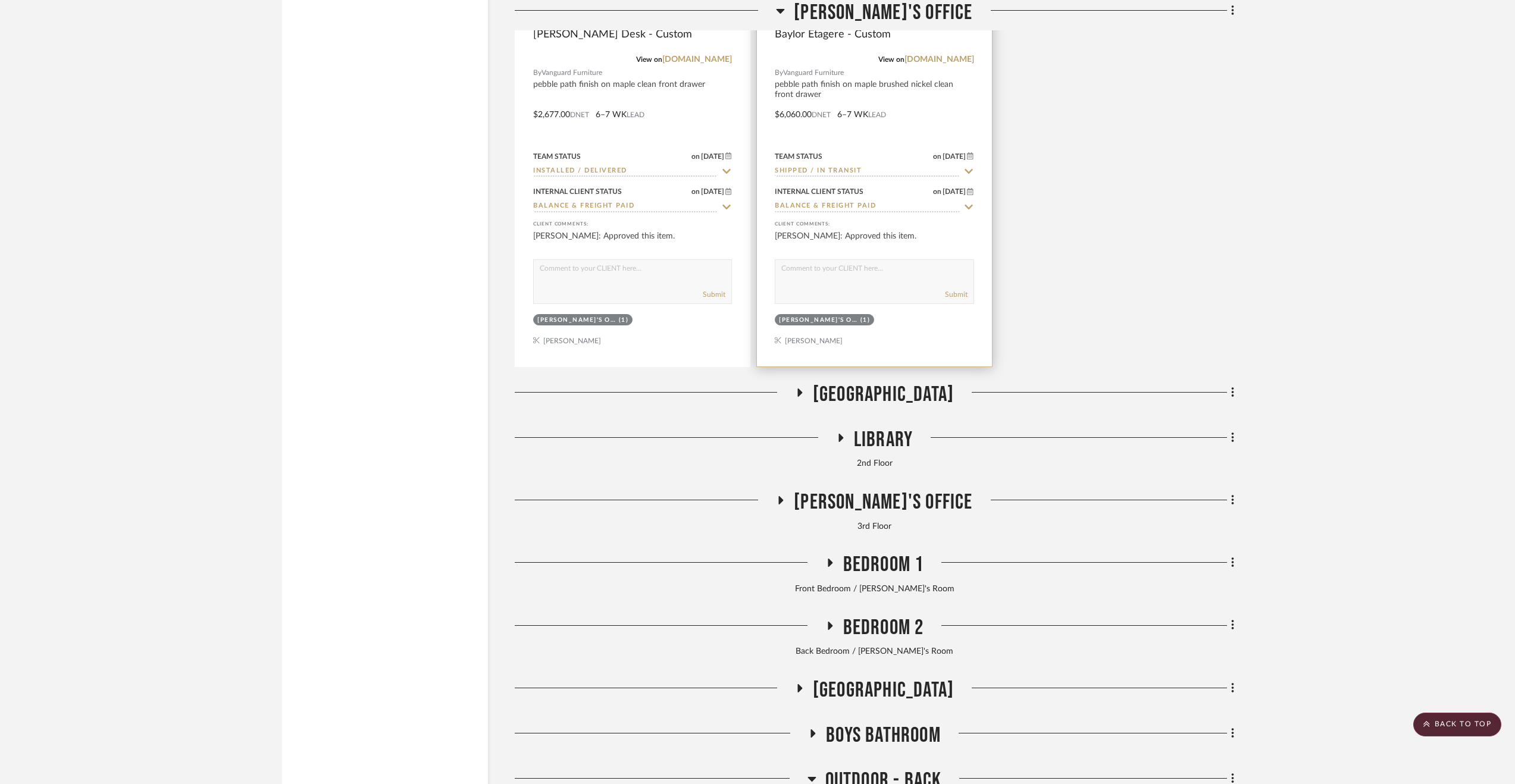
scroll to position [13087, 0]
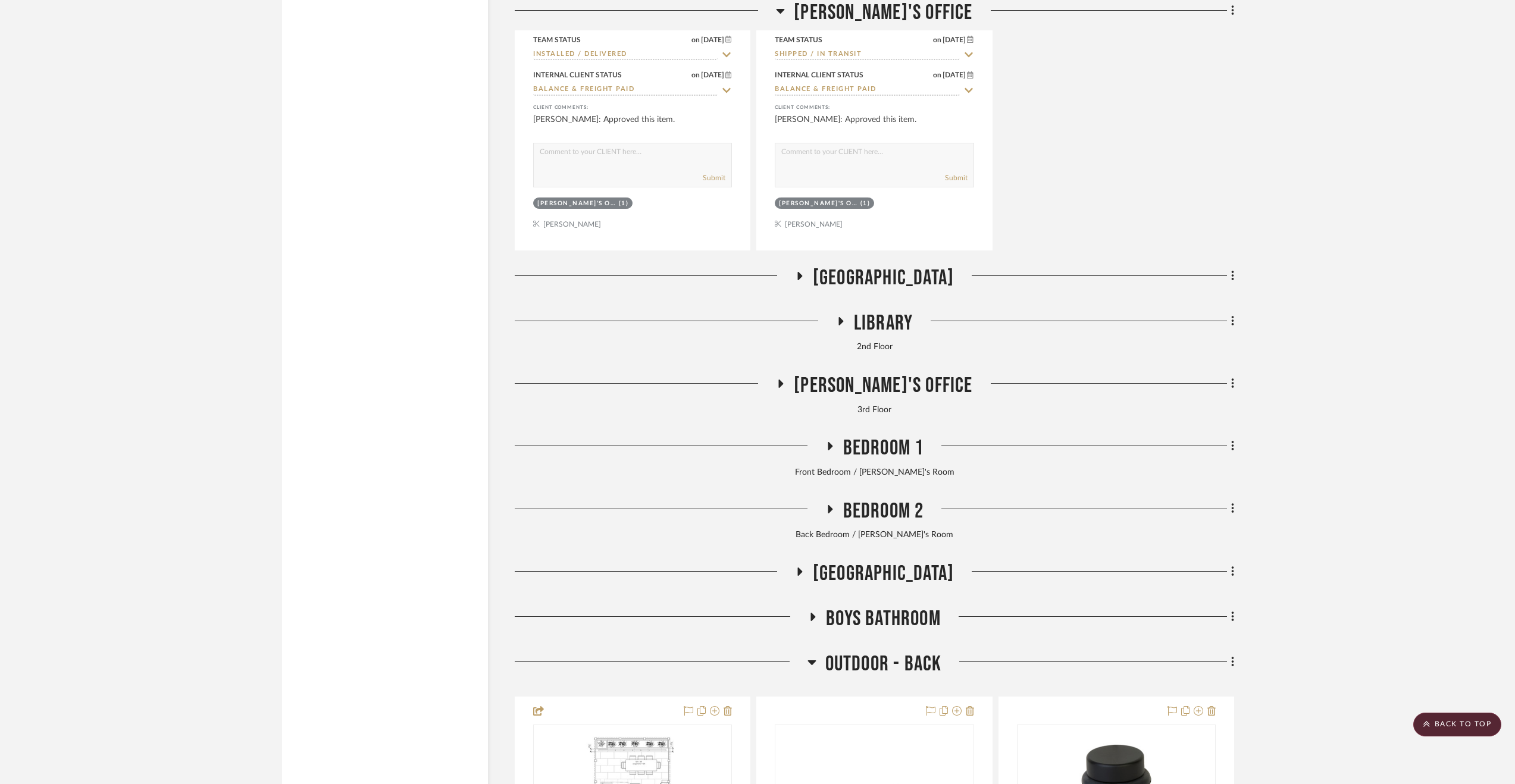
click at [859, 278] on span "[GEOGRAPHIC_DATA]" at bounding box center [883, 278] width 141 height 25
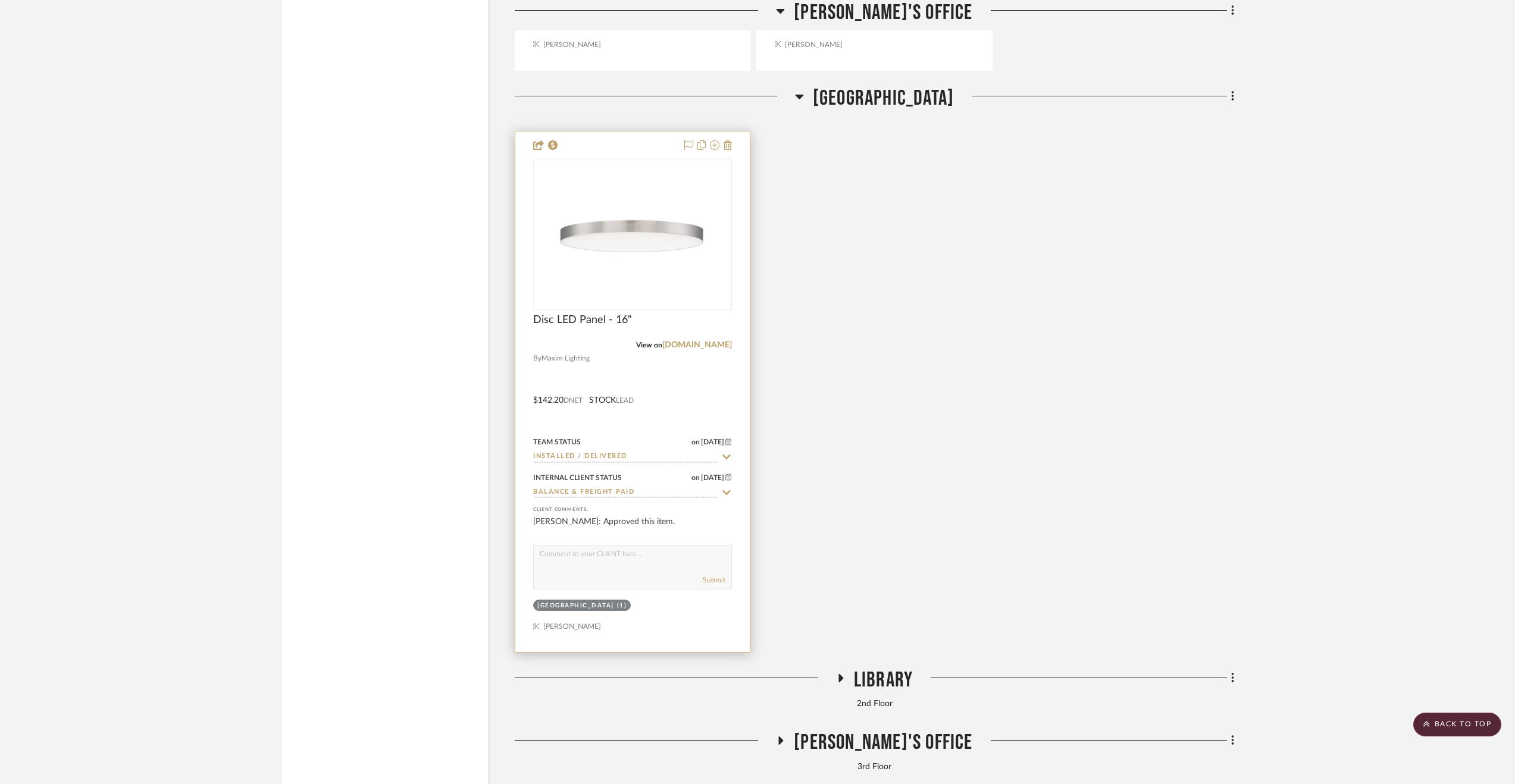
scroll to position [13325, 0]
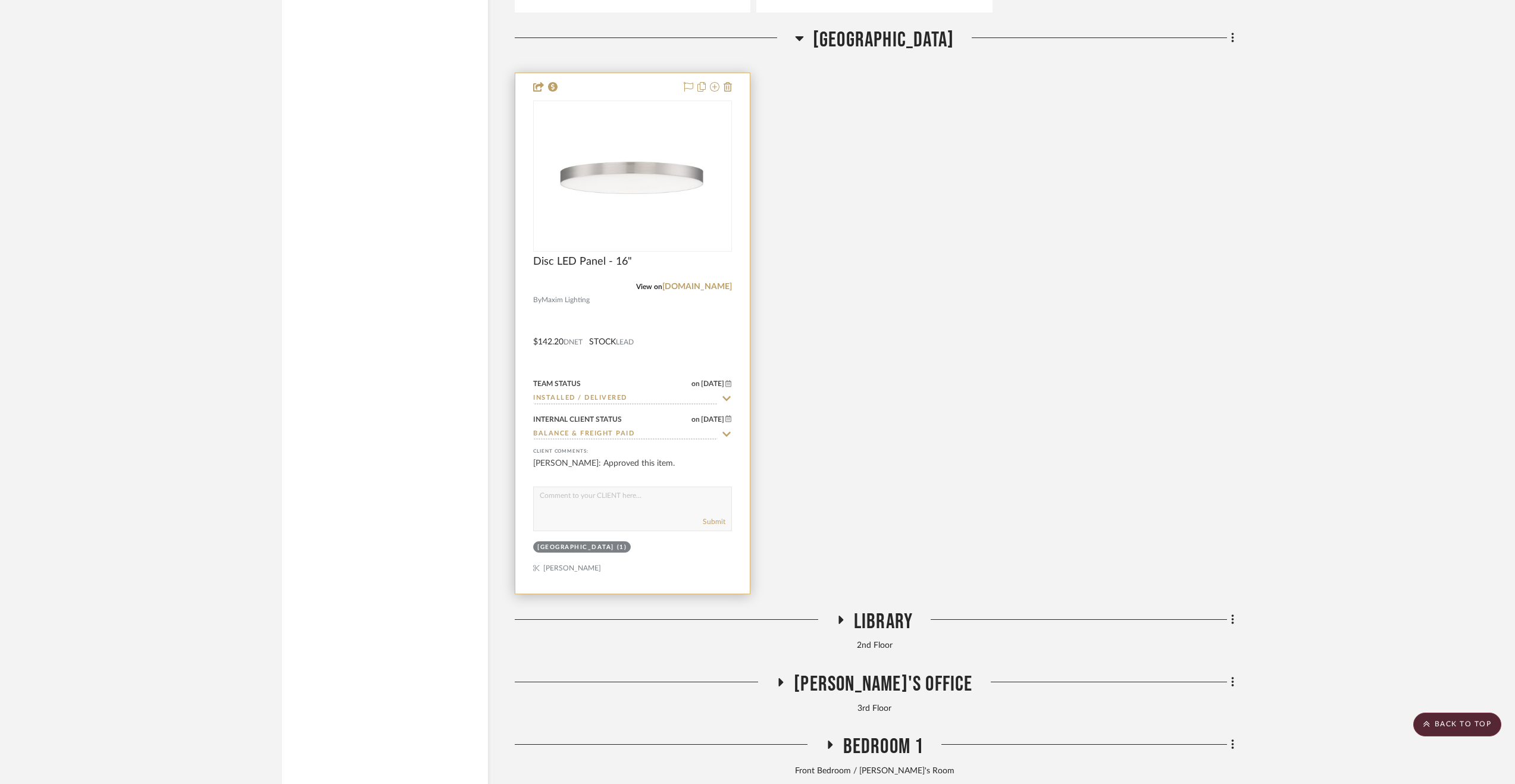
click at [679, 341] on div at bounding box center [633, 333] width 235 height 520
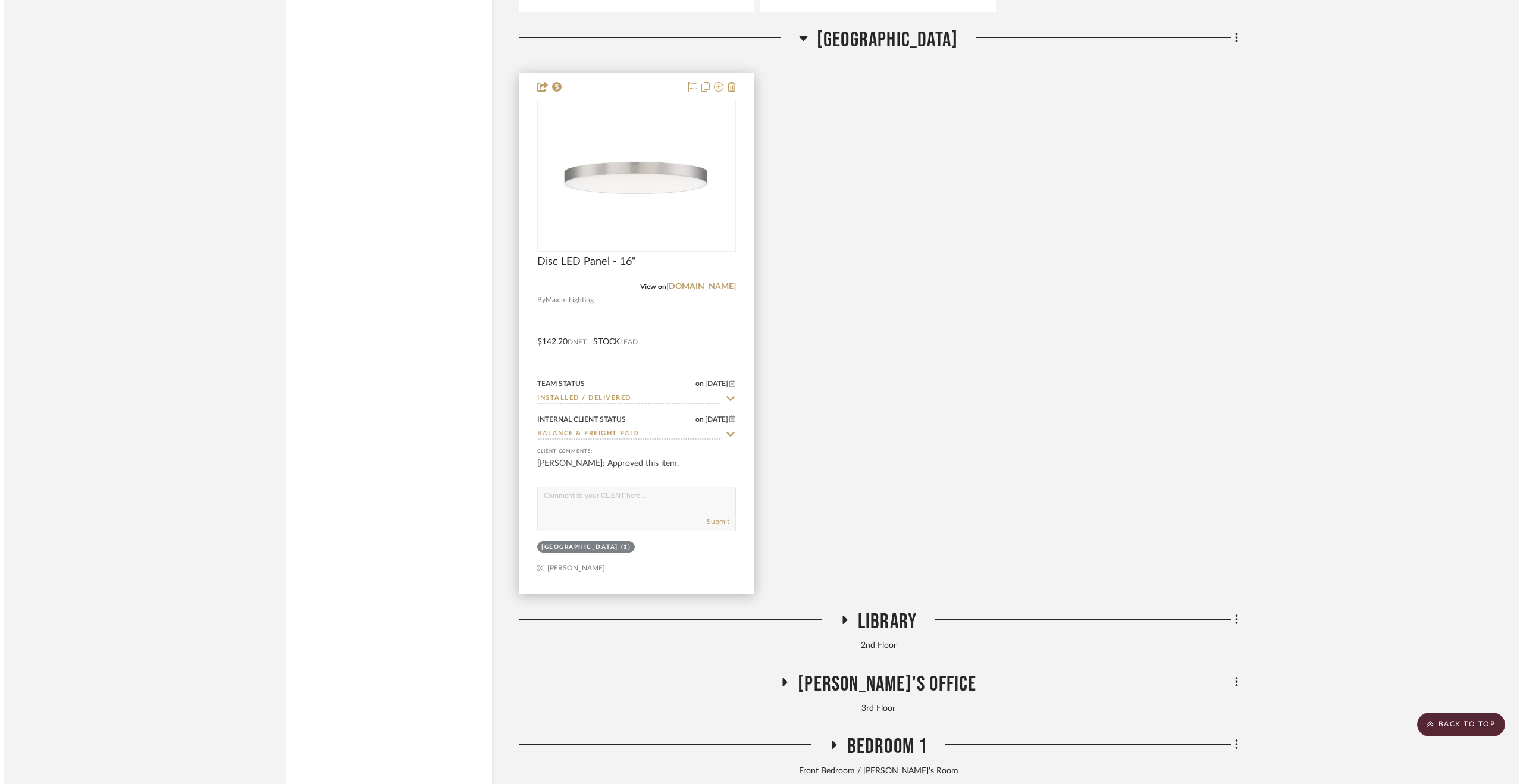
scroll to position [0, 0]
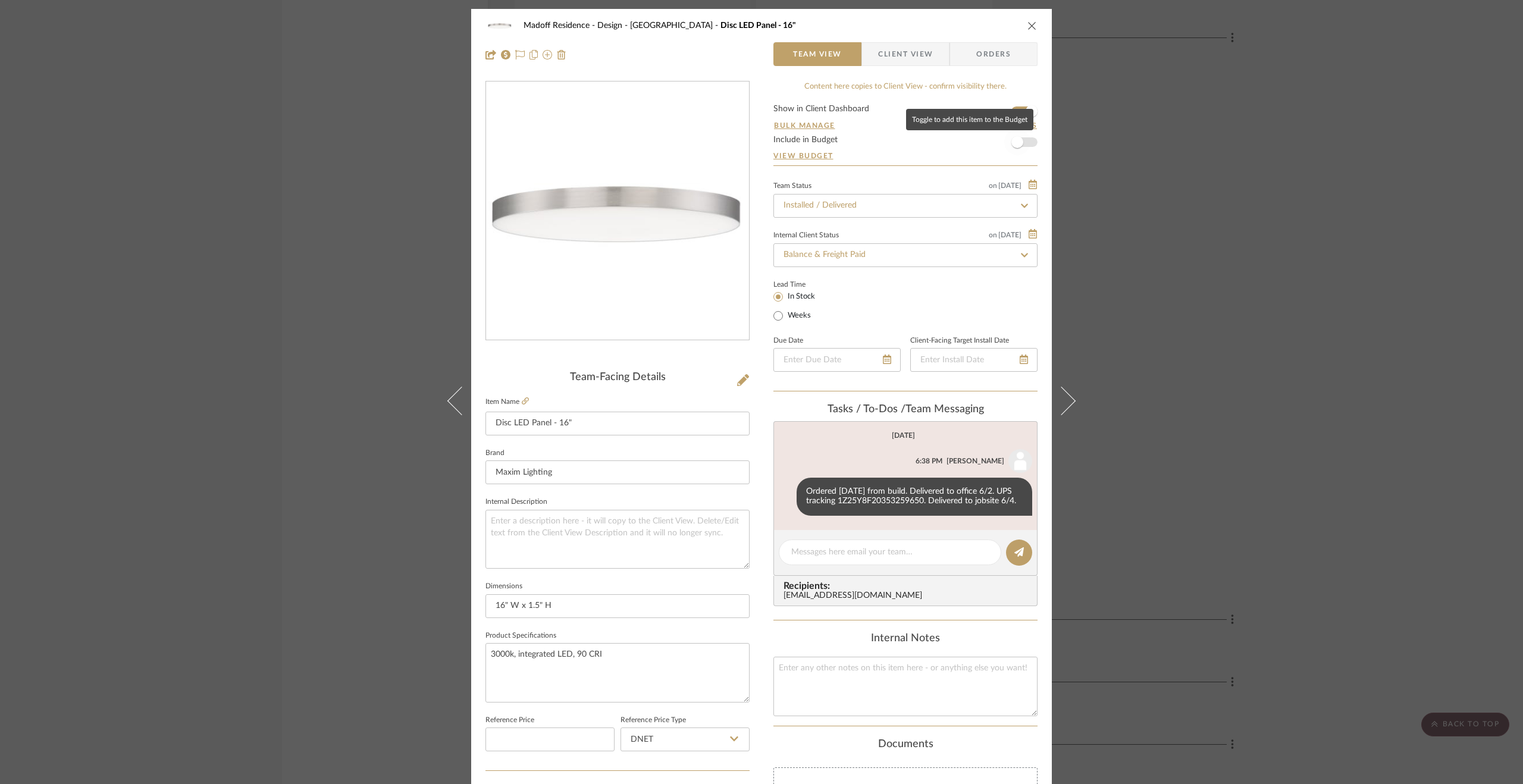
click at [1019, 138] on span "button" at bounding box center [1017, 142] width 26 height 26
drag, startPoint x: 1295, startPoint y: 306, endPoint x: 1292, endPoint y: 294, distance: 12.4
click at [1296, 305] on div "Madoff Residence - Design 2nd Floor Stair Hall Disc LED Panel - 16" Team View C…" at bounding box center [761, 392] width 1523 height 784
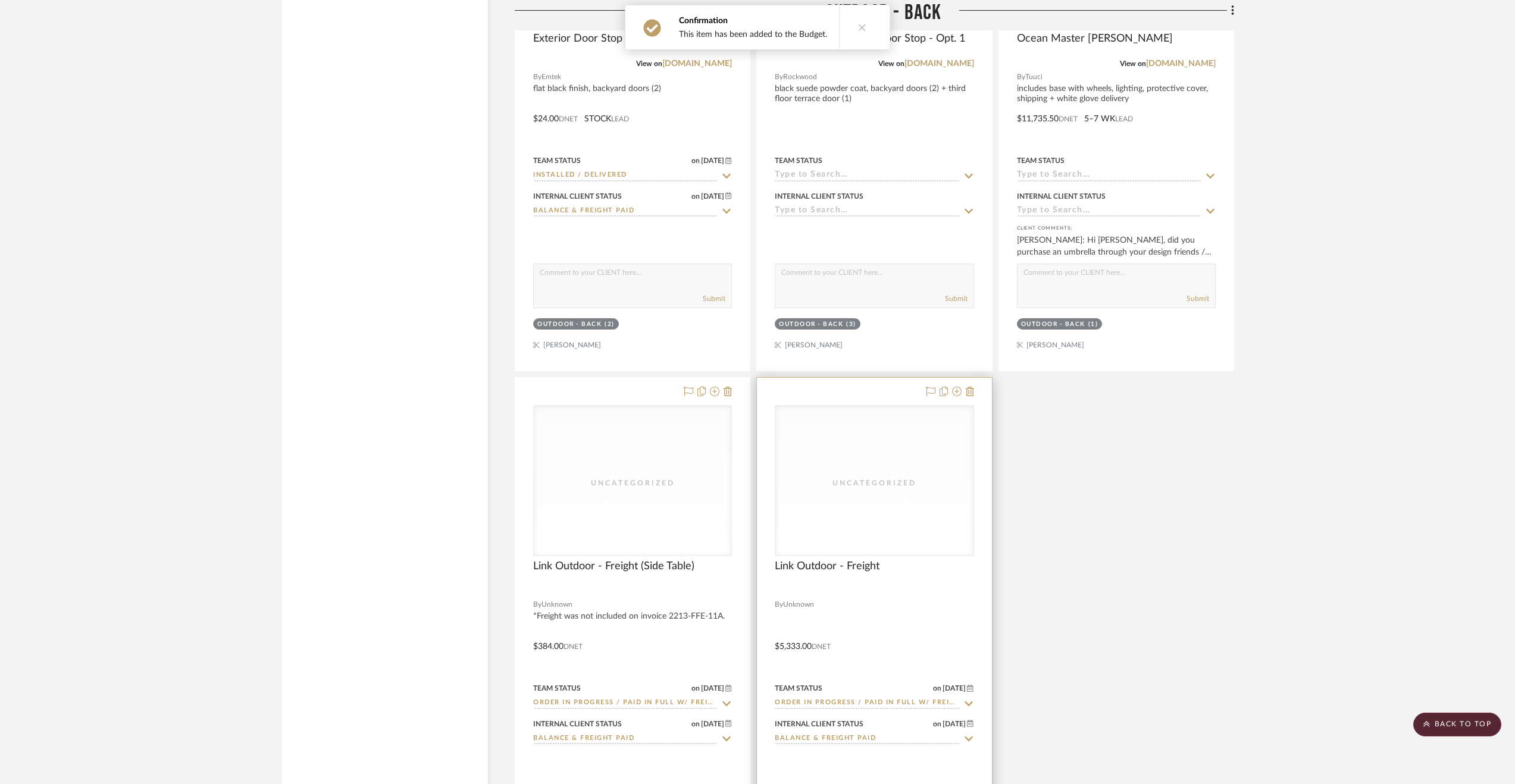
scroll to position [15050, 0]
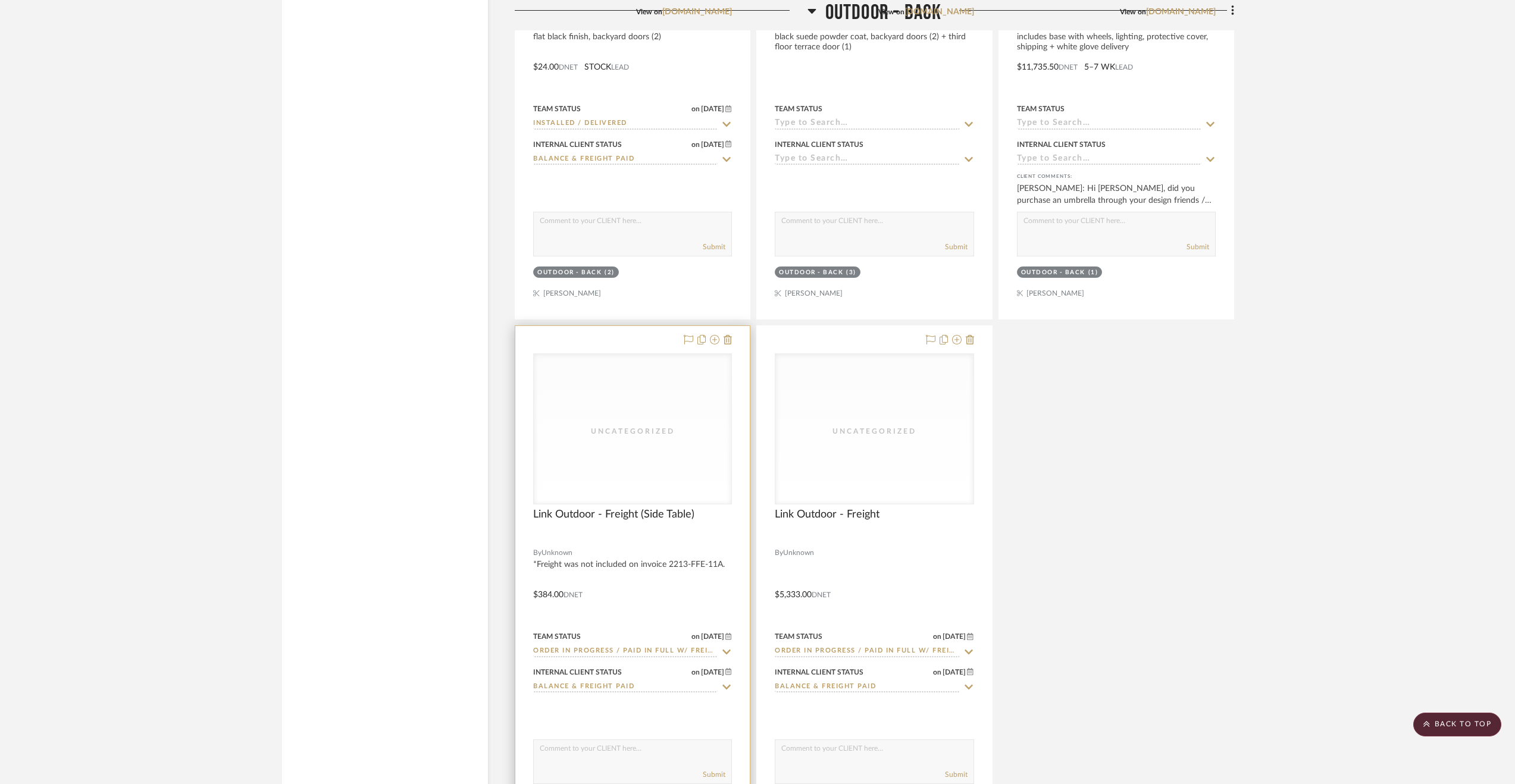
click at [650, 598] on div at bounding box center [633, 586] width 235 height 520
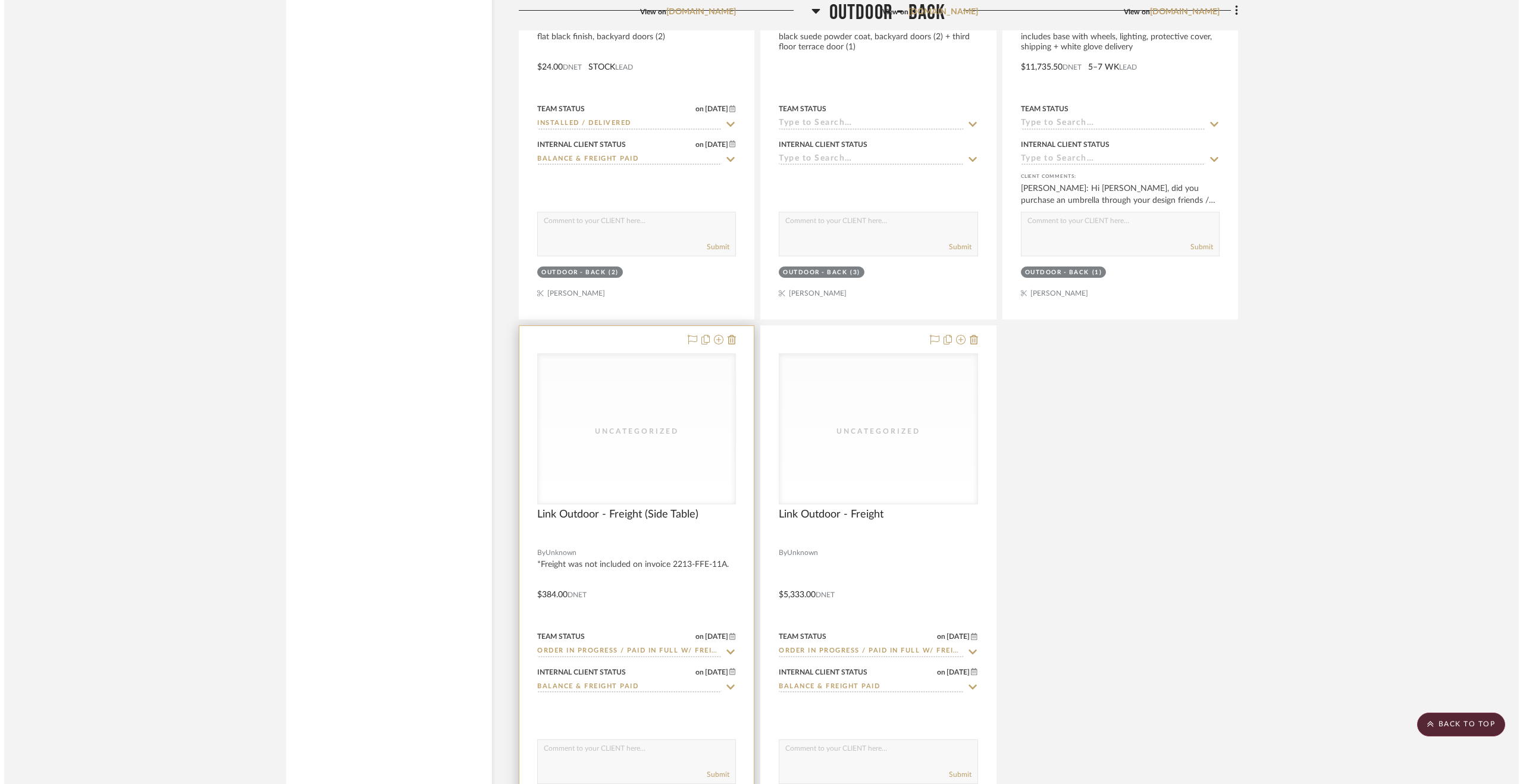
scroll to position [0, 0]
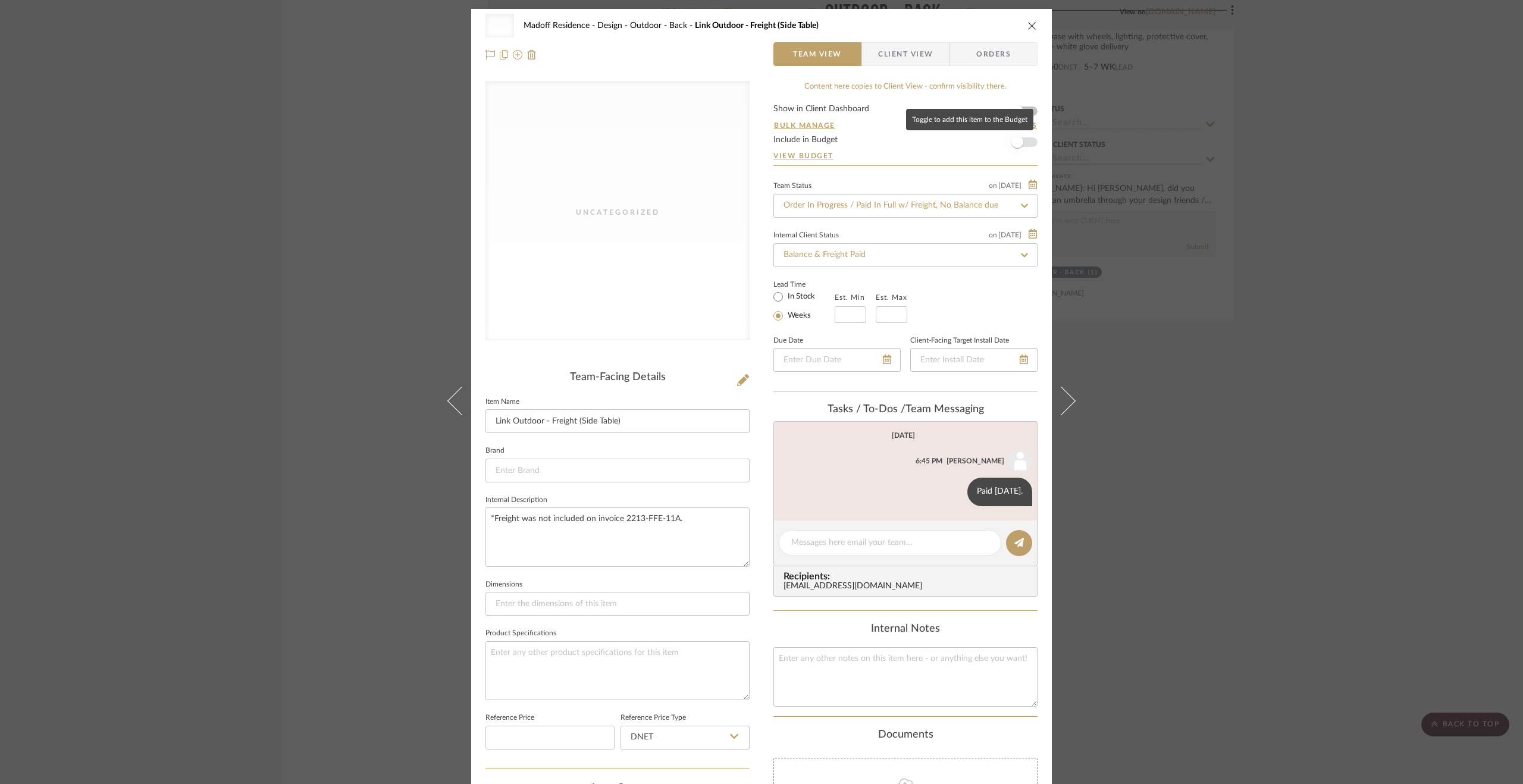
click at [1017, 136] on span "button" at bounding box center [1017, 142] width 26 height 26
click at [1325, 522] on div "Uncategorized Madoff Residence - Design Outdoor - Back Link Outdoor - Freight (…" at bounding box center [761, 392] width 1523 height 784
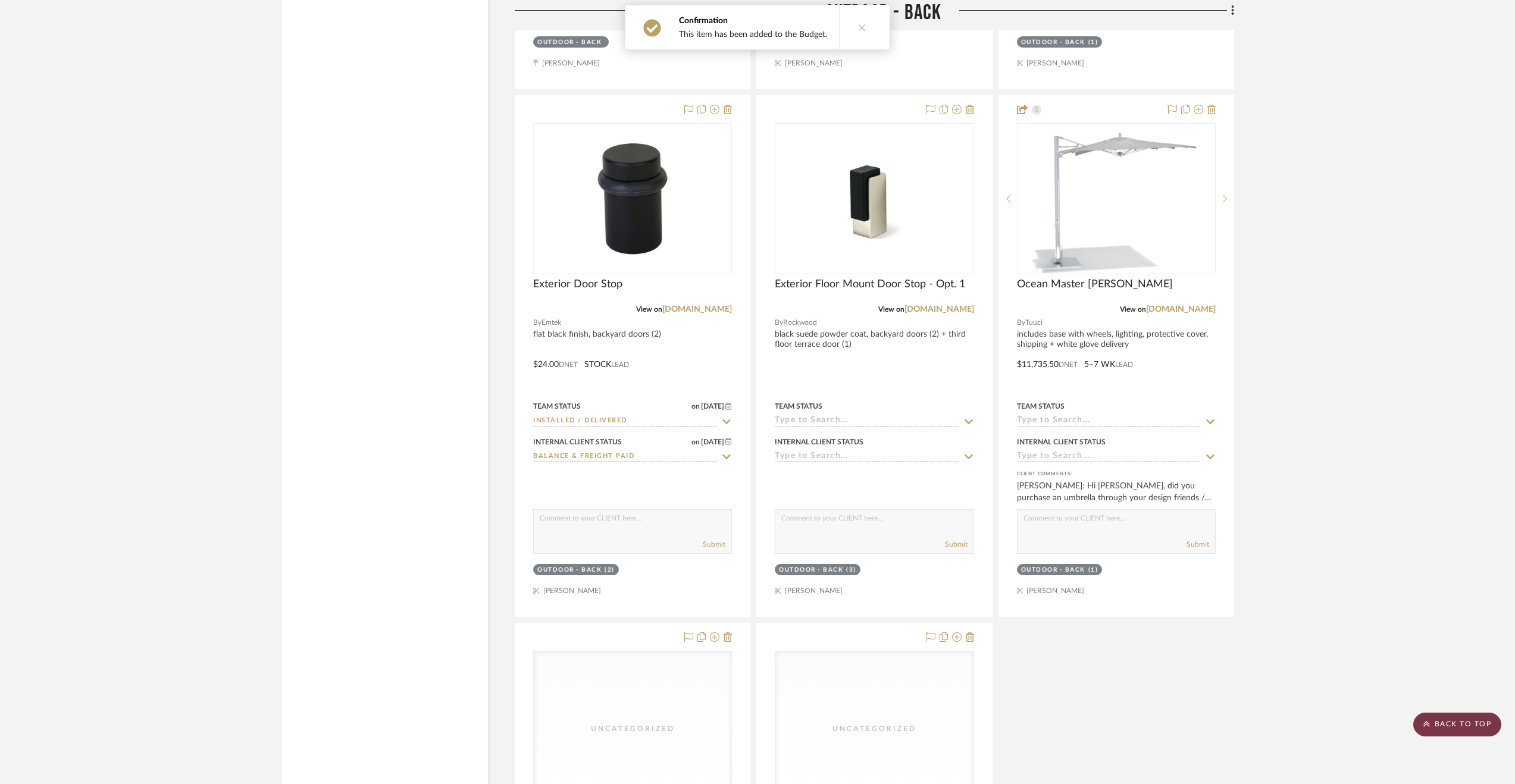
click at [1473, 718] on scroll-to-top-button "BACK TO TOP" at bounding box center [1457, 724] width 88 height 24
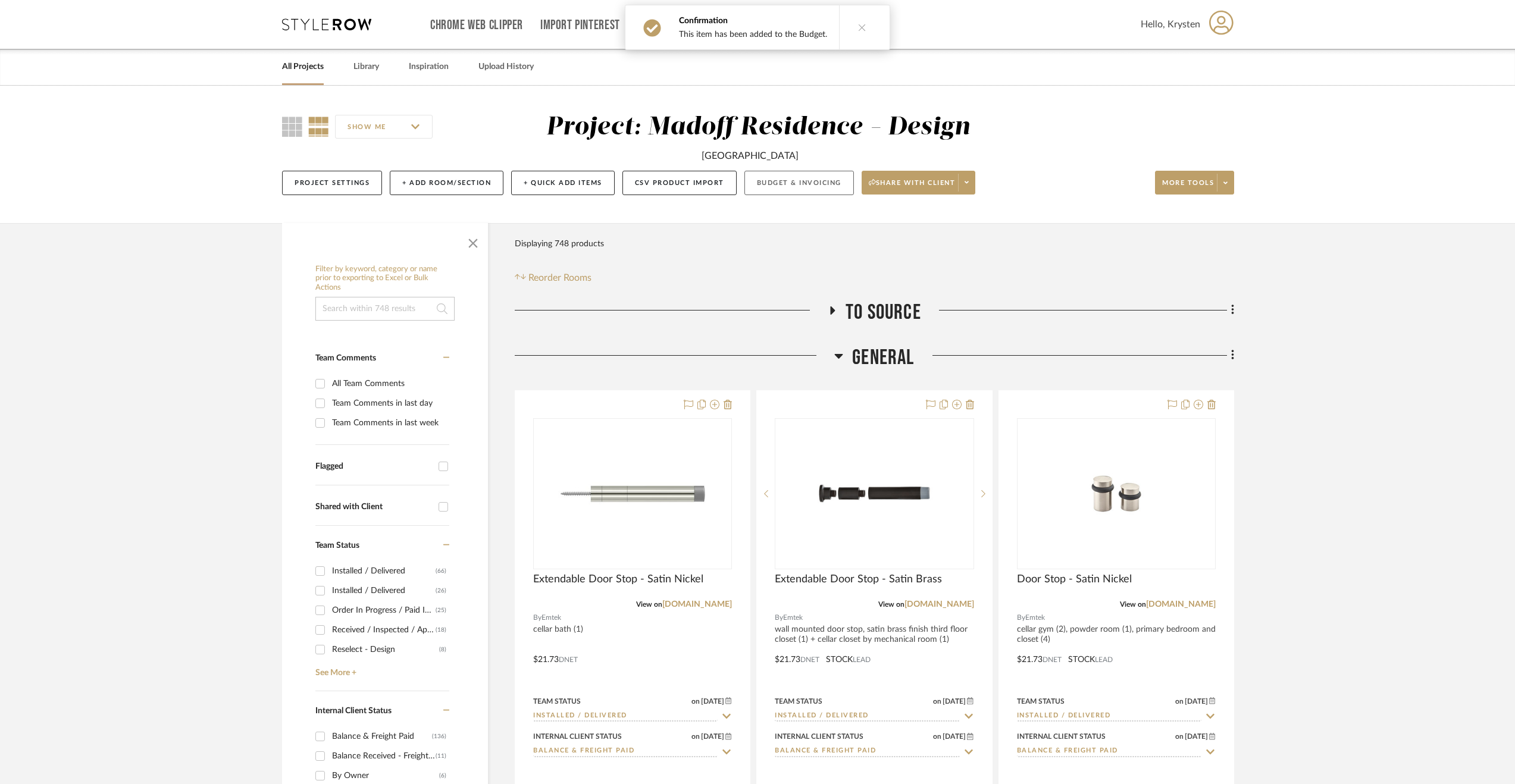
click at [822, 188] on button "Budget & Invoicing" at bounding box center [799, 182] width 109 height 24
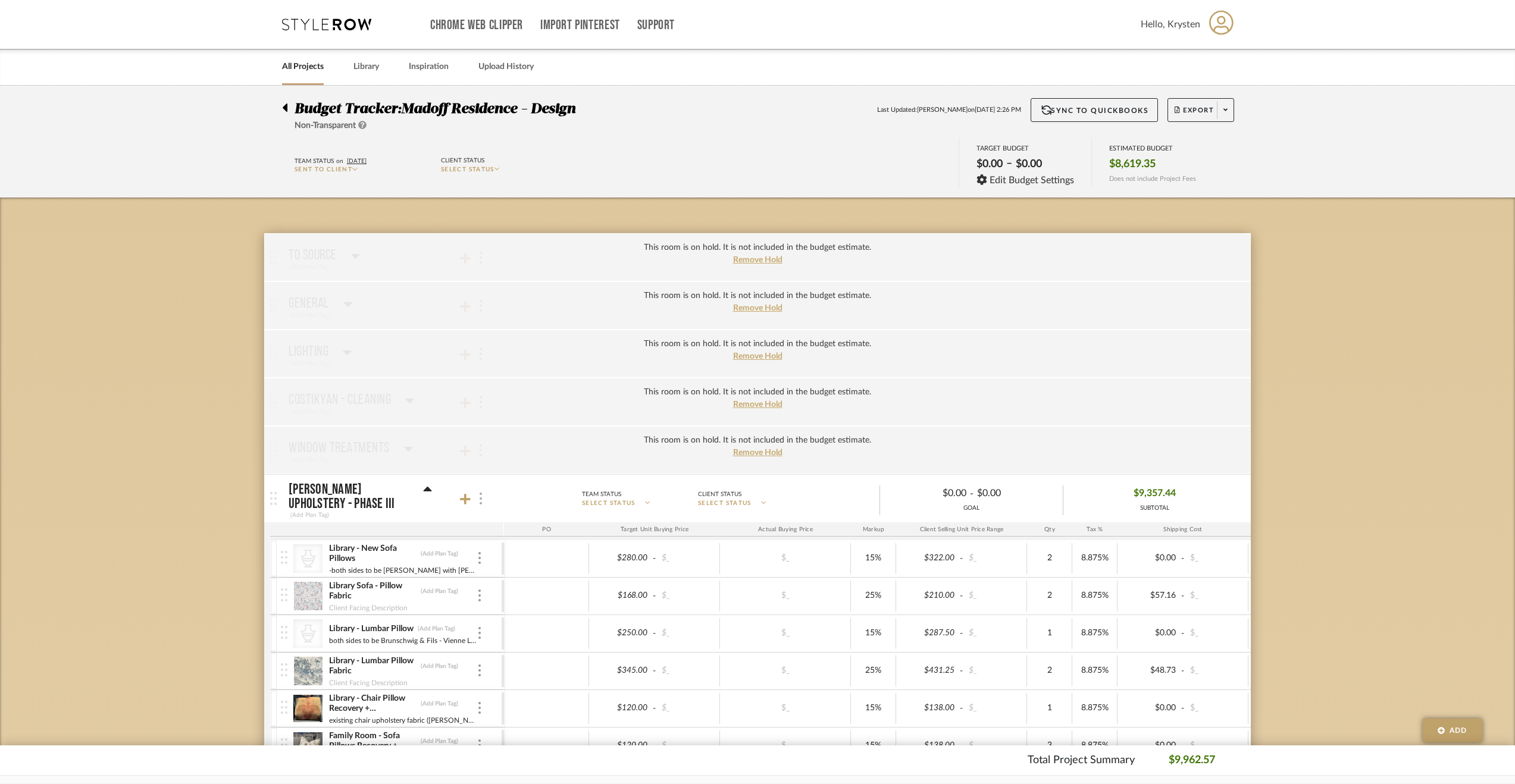
click at [480, 500] on img at bounding box center [481, 498] width 2 height 12
click at [539, 589] on span "Put this room on hold and exclude from the budget estimate." at bounding box center [565, 592] width 138 height 22
click at [491, 589] on input "Put this room on hold and exclude from the budget estimate." at bounding box center [485, 592] width 12 height 12
checkbox input "true"
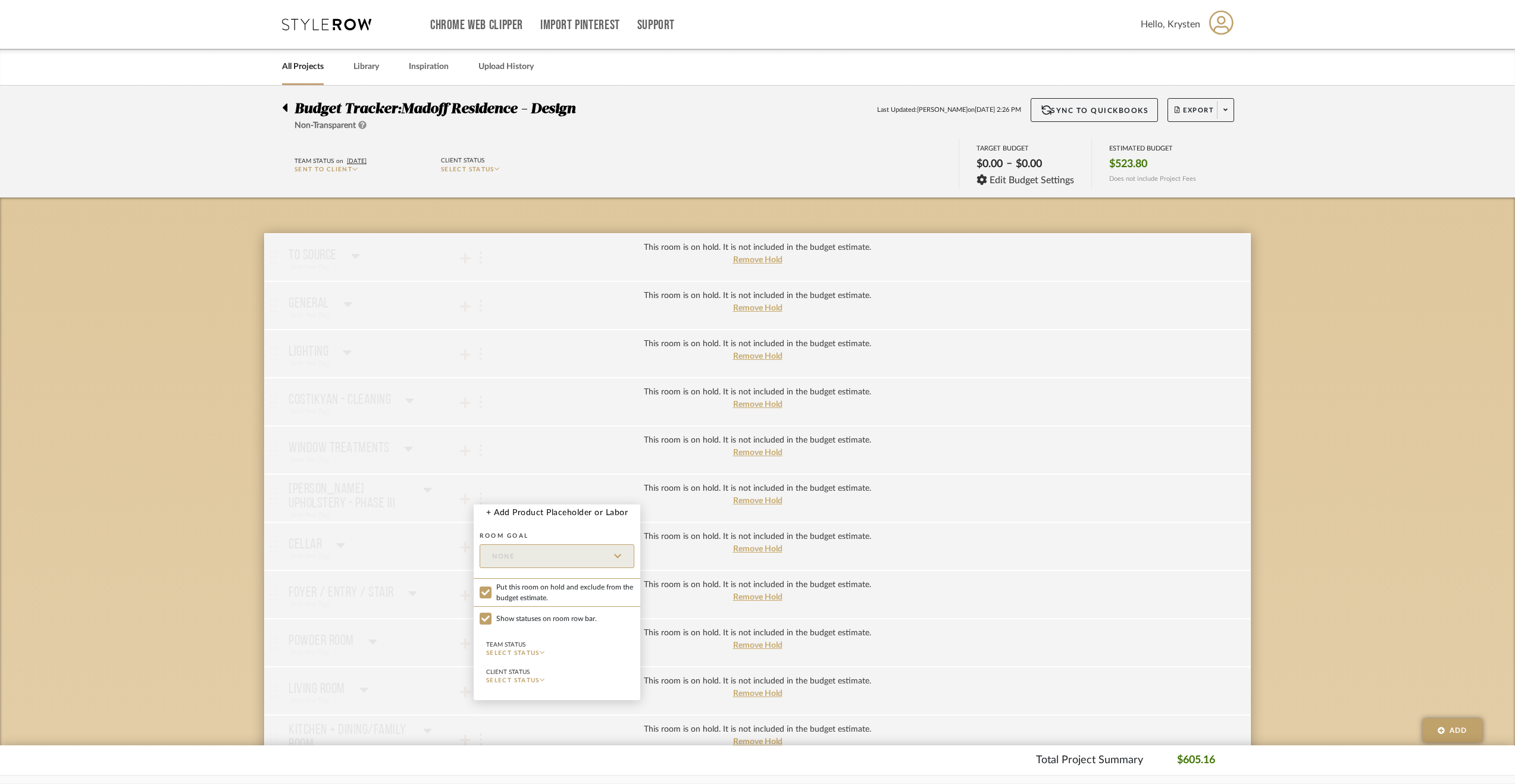
click at [185, 444] on div at bounding box center [758, 392] width 1515 height 784
click at [741, 309] on span "Remove Hold" at bounding box center [758, 308] width 50 height 8
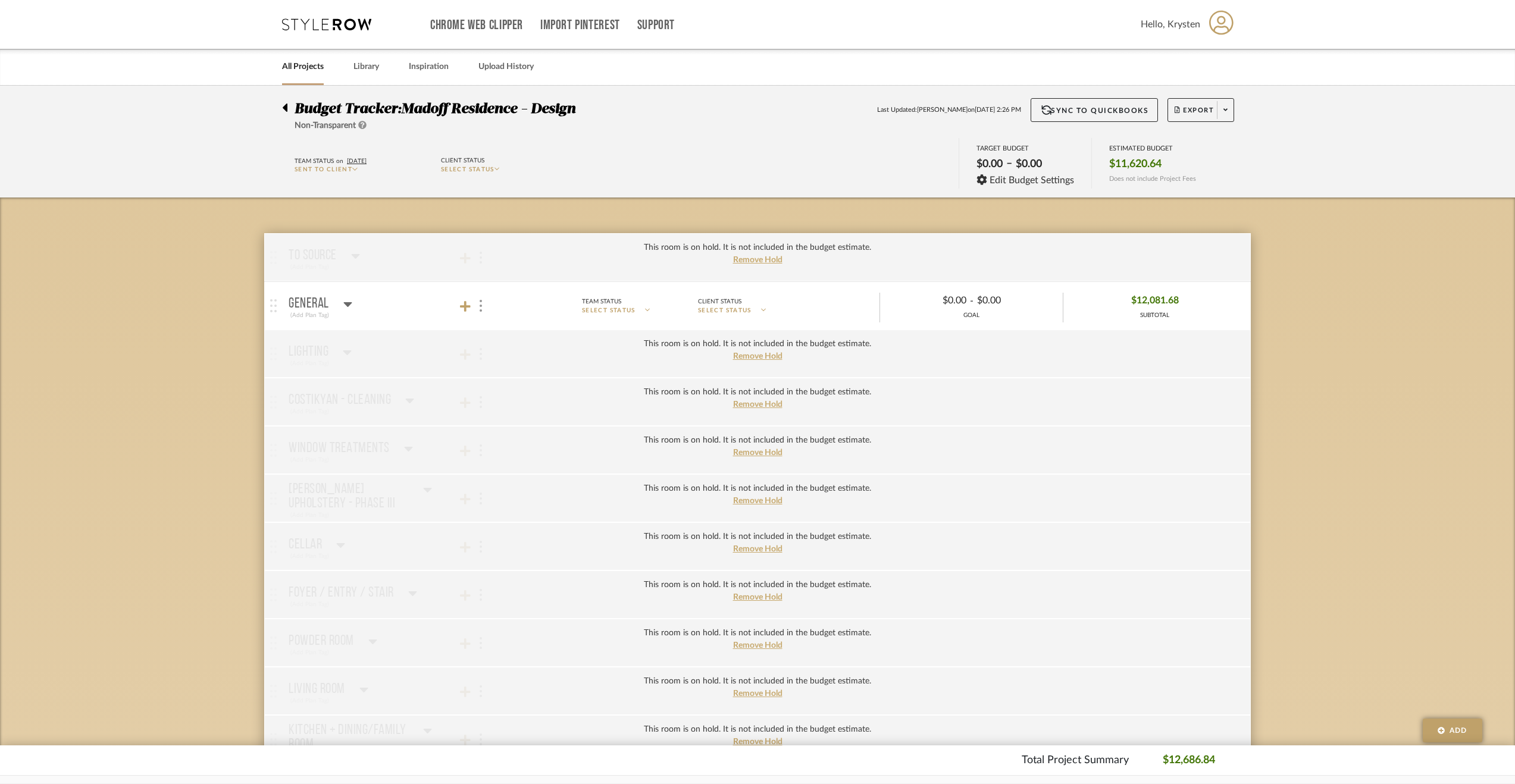
click at [355, 300] on mat-panel-title "General (Add Plan Tag)" at bounding box center [393, 306] width 210 height 29
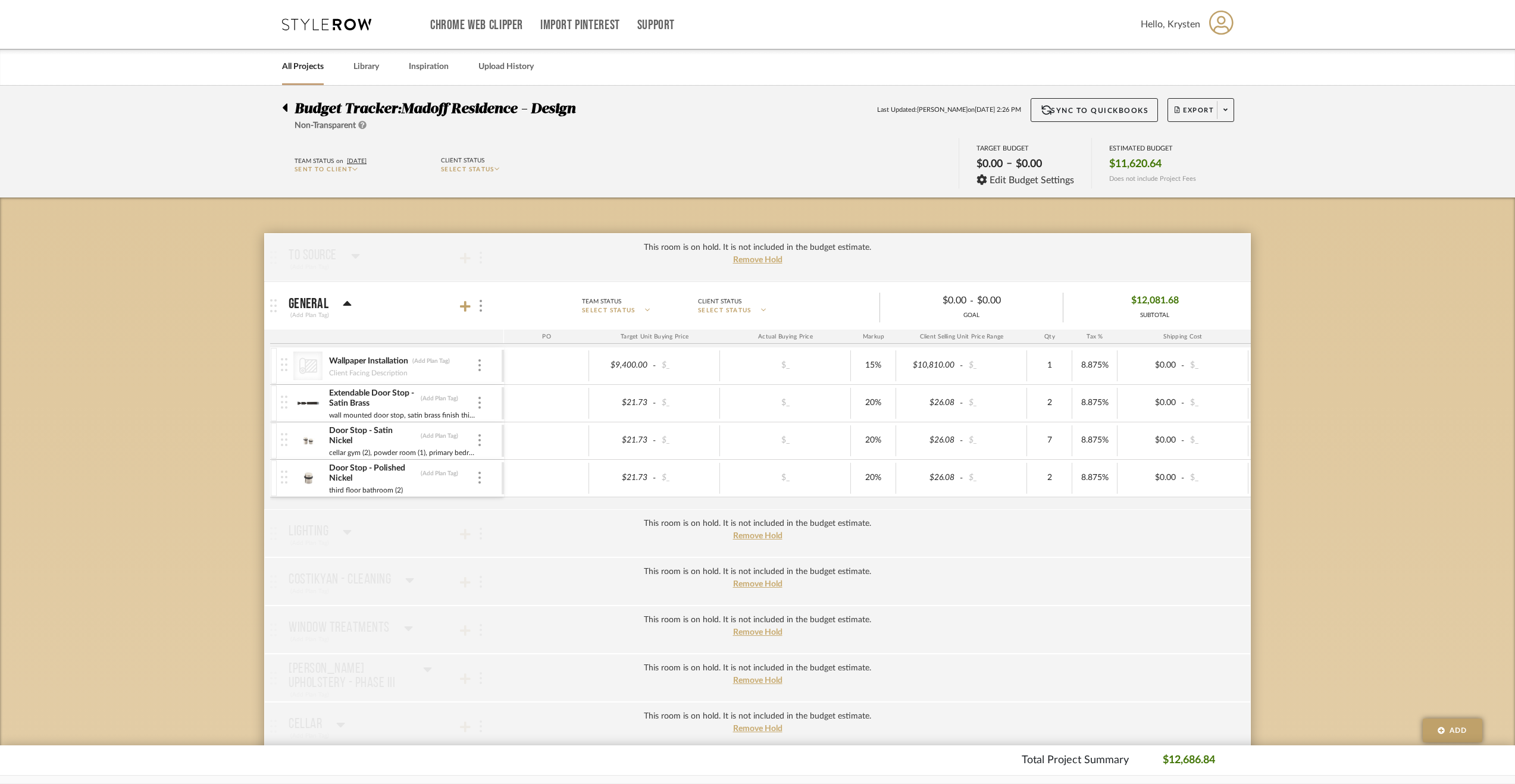
click at [759, 527] on div "This room is on hold. It is not included in the budget estimate." at bounding box center [758, 523] width 227 height 12
click at [746, 533] on span "Remove Hold" at bounding box center [758, 535] width 50 height 8
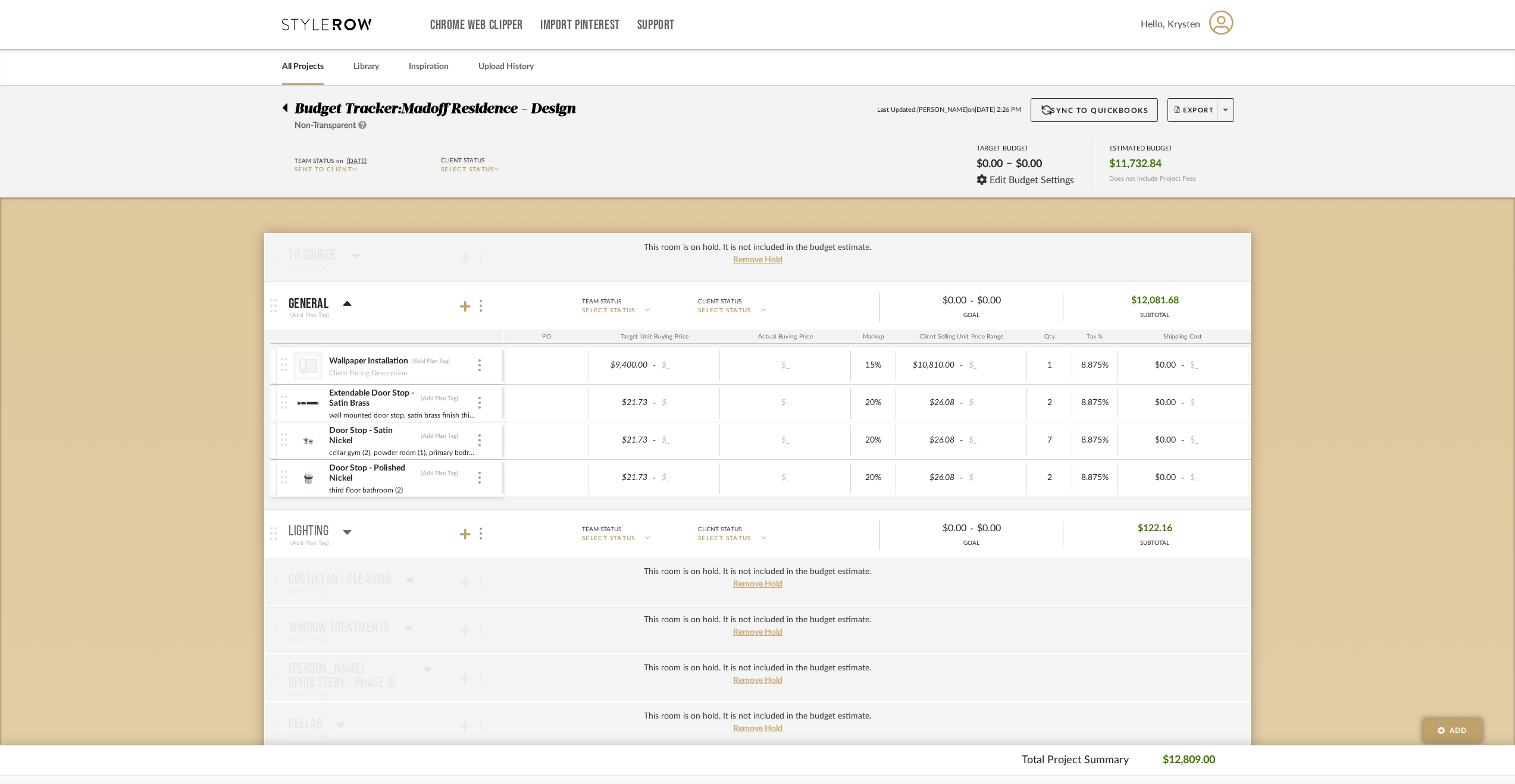
click at [355, 530] on mat-panel-title "Lighting (Add Plan Tag)" at bounding box center [393, 533] width 210 height 29
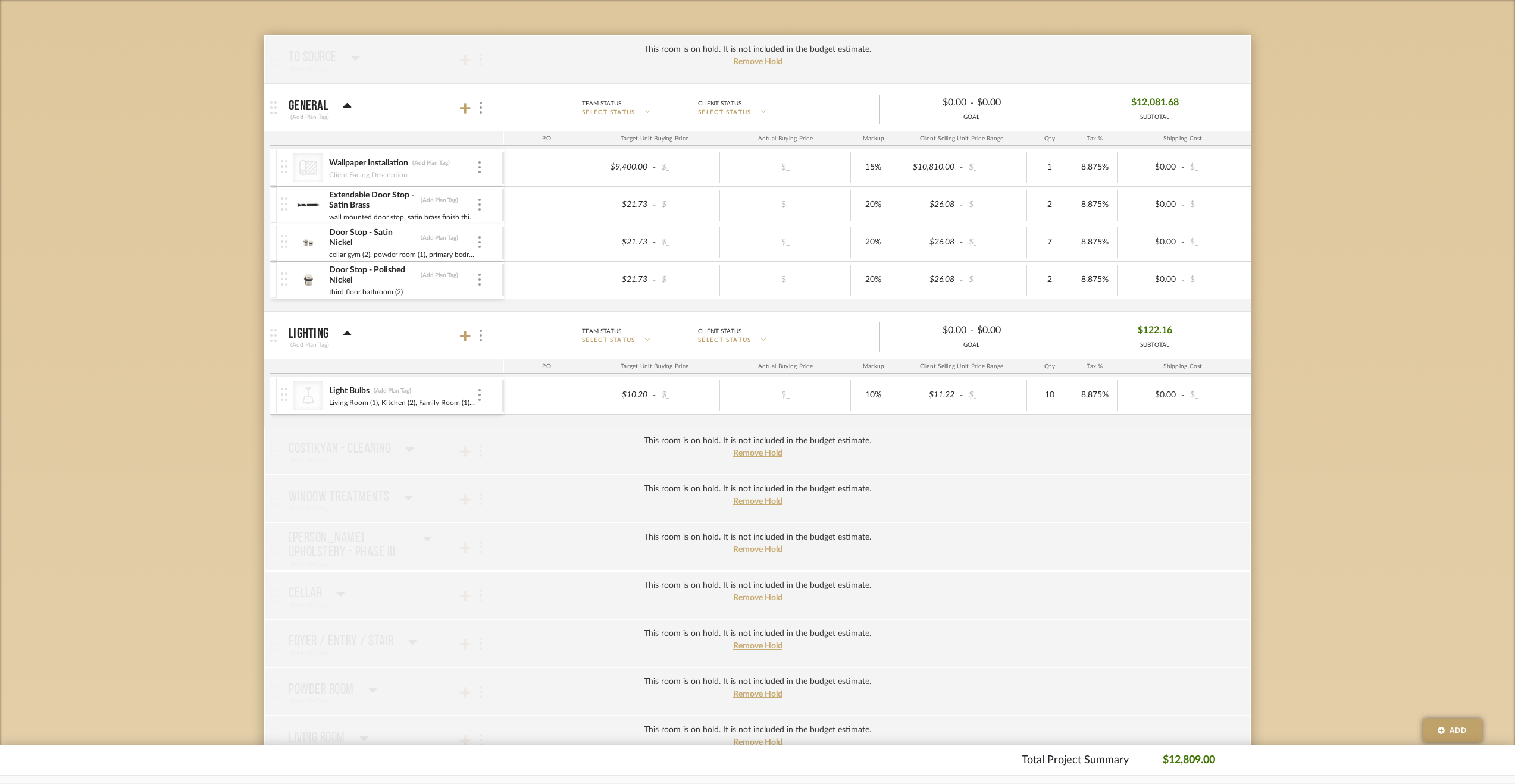
scroll to position [238, 0]
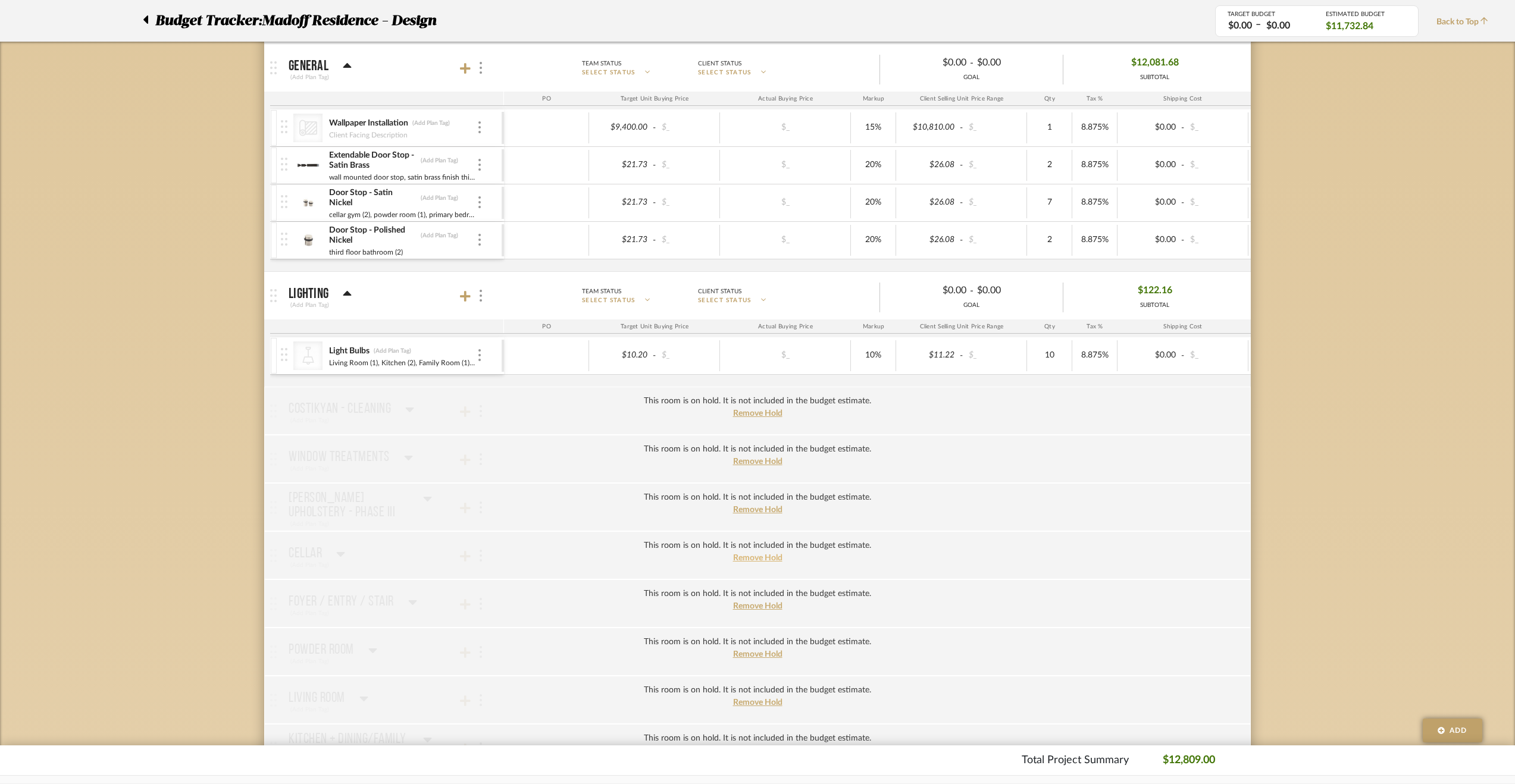
click at [762, 554] on span "Remove Hold" at bounding box center [758, 558] width 50 height 8
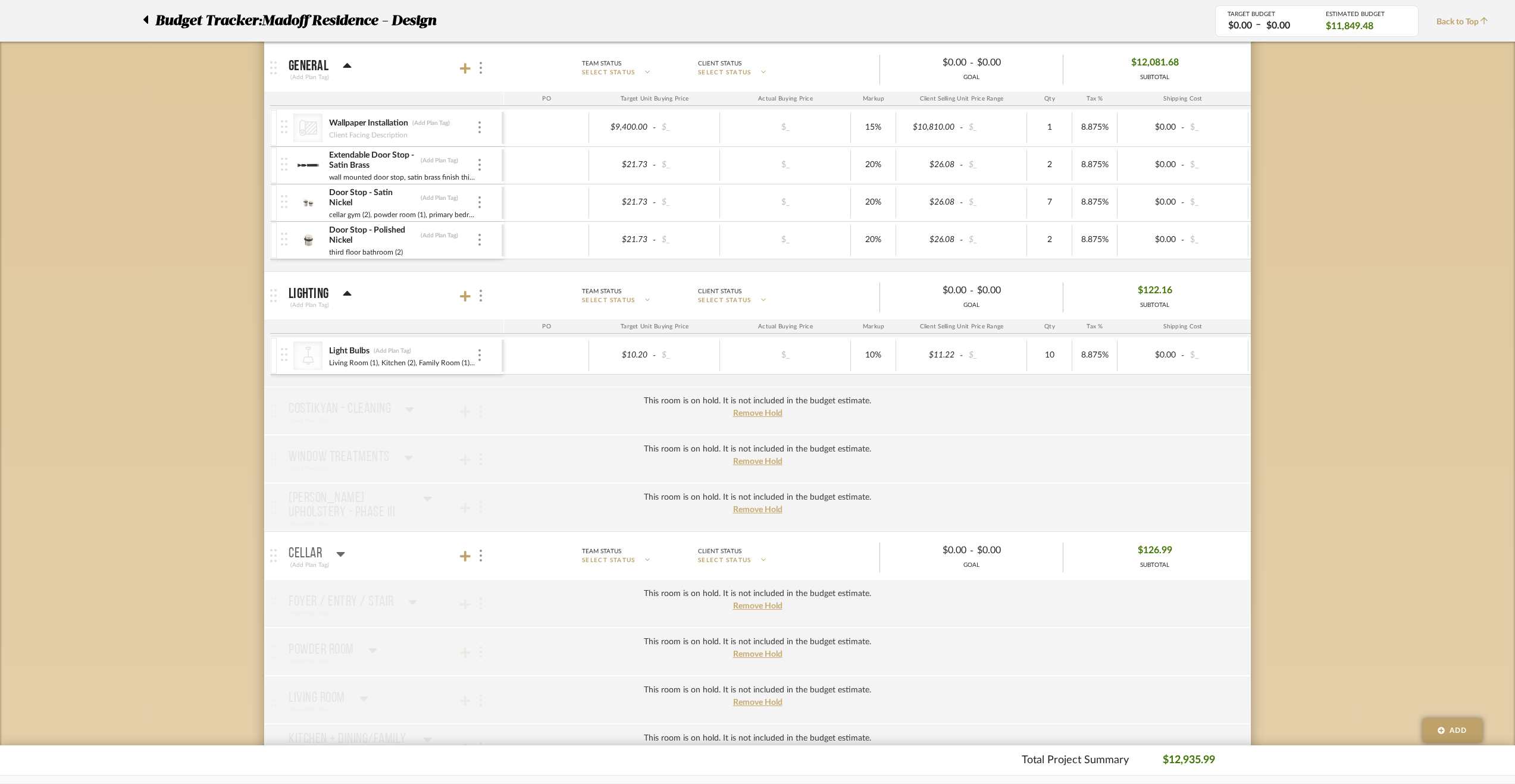
click at [343, 548] on icon at bounding box center [341, 553] width 9 height 14
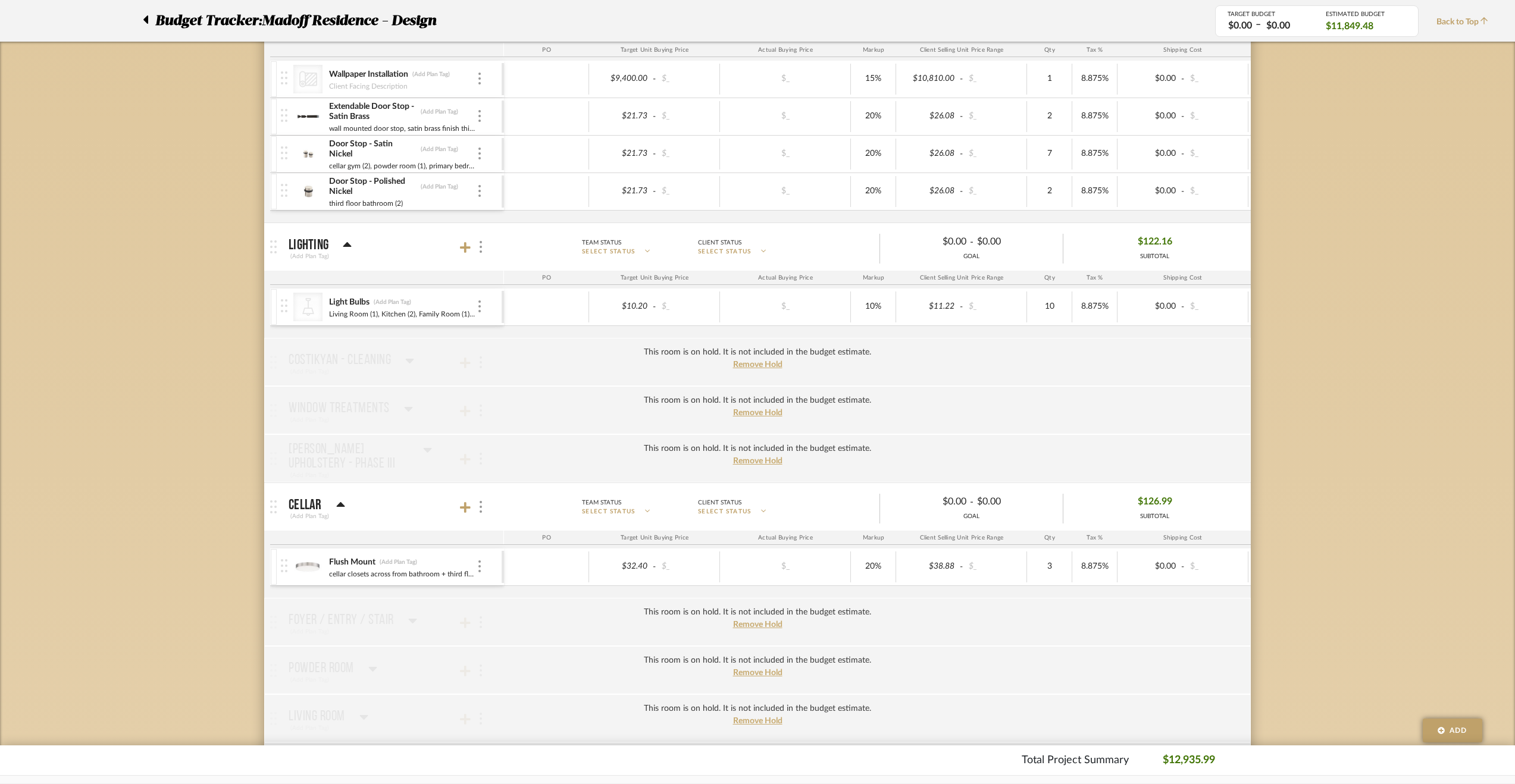
scroll to position [535, 0]
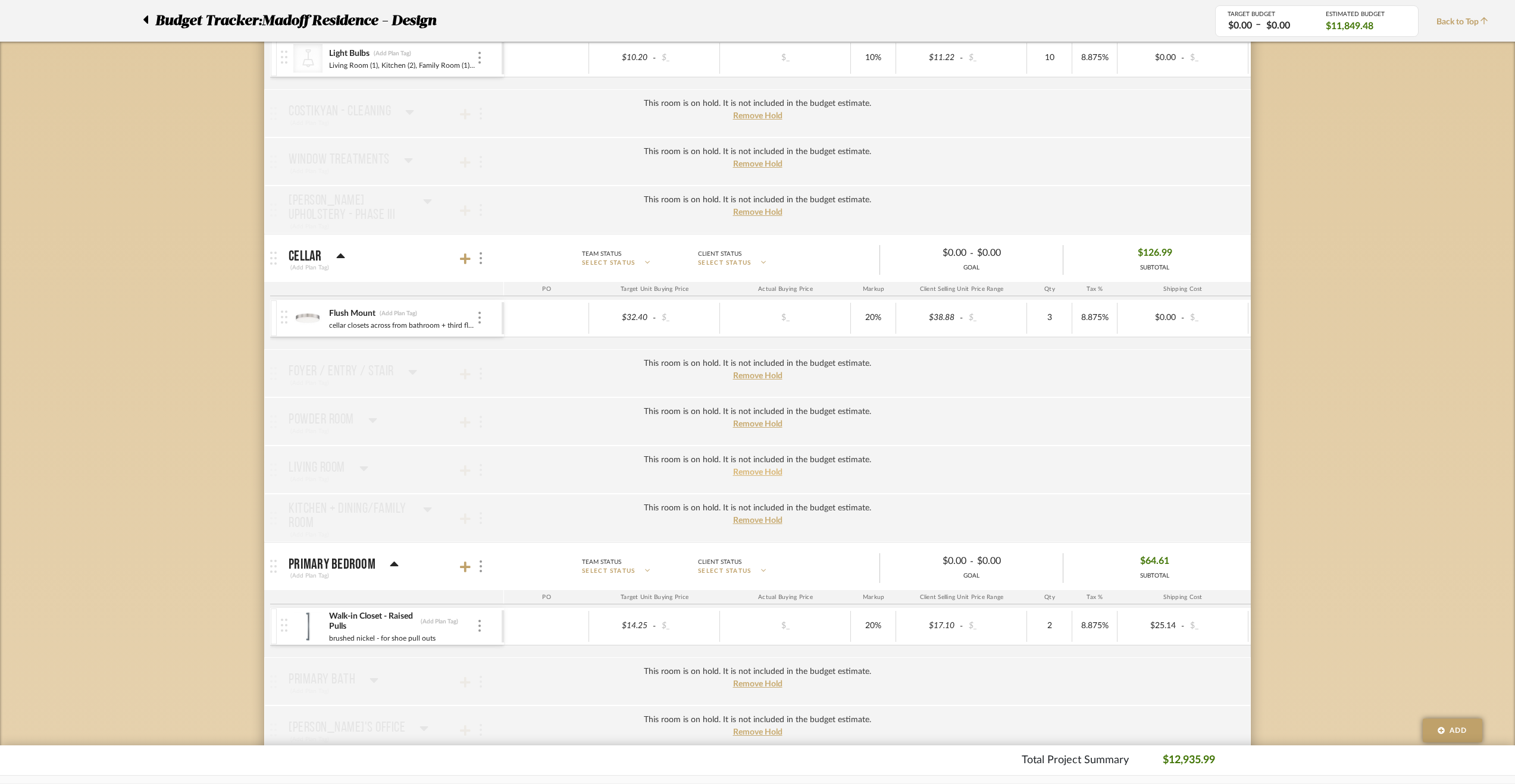
click at [748, 470] on span "Remove Hold" at bounding box center [758, 472] width 50 height 8
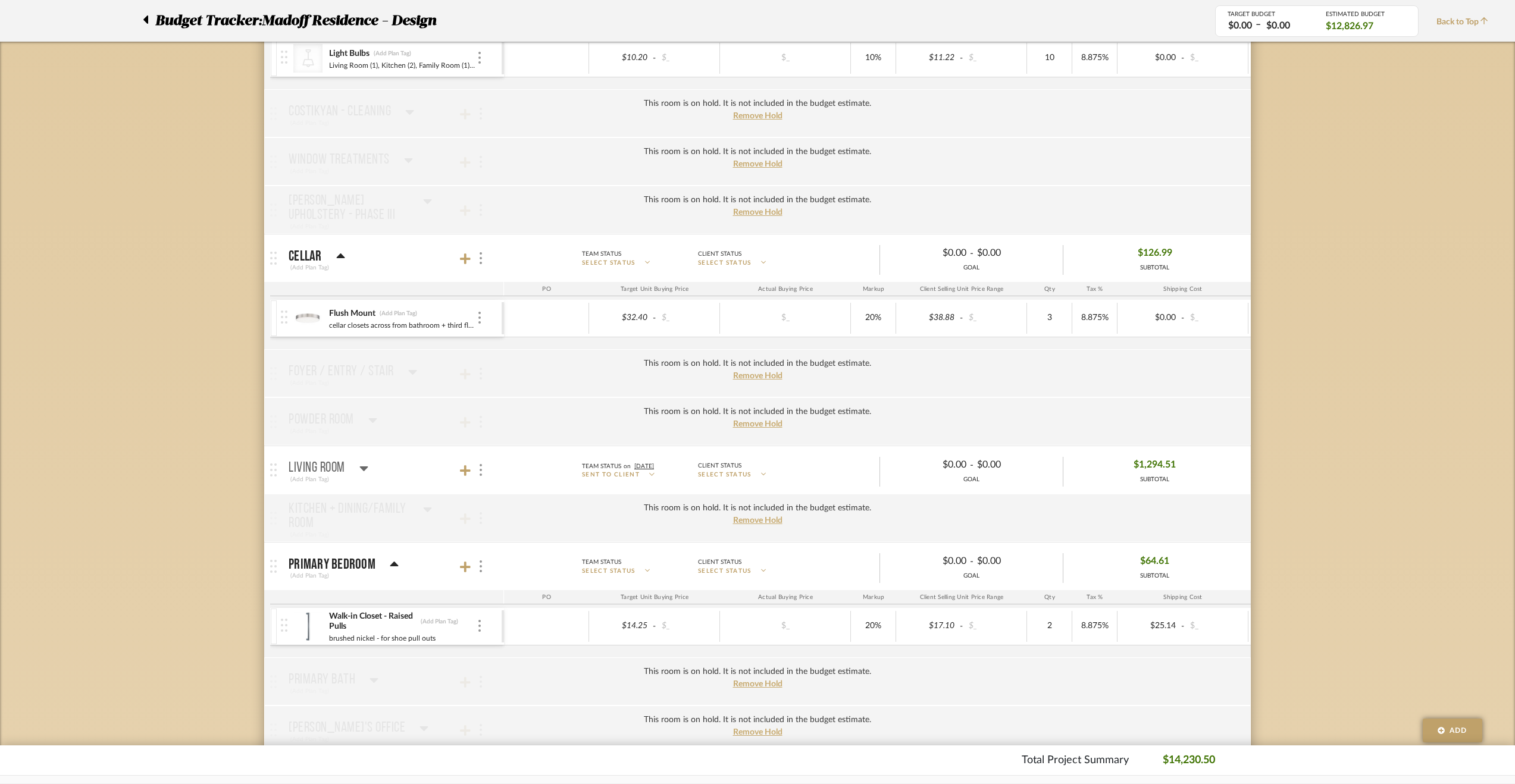
click at [358, 465] on div "Living Room" at bounding box center [328, 468] width 80 height 14
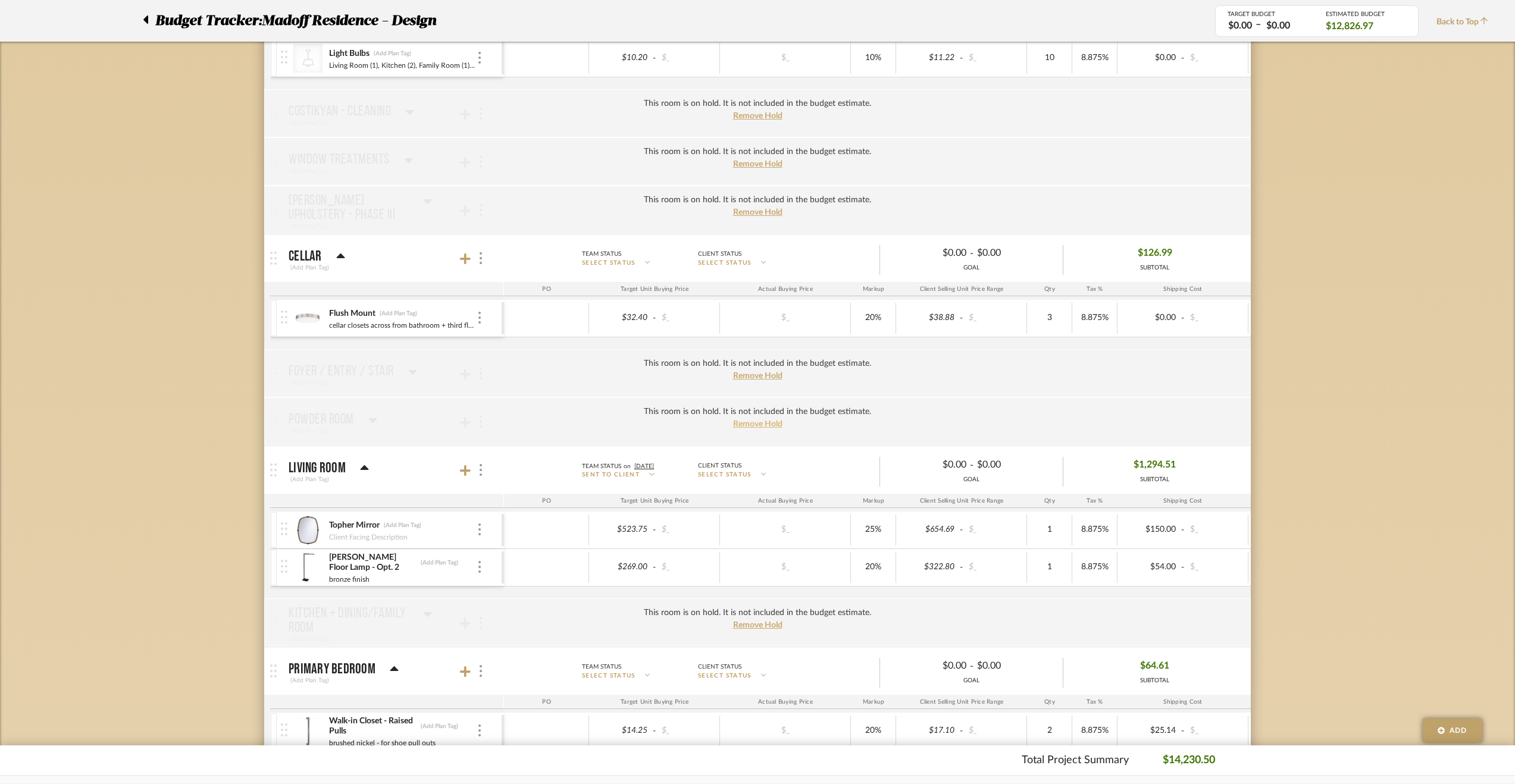
click at [762, 423] on span "Remove Hold" at bounding box center [758, 424] width 50 height 8
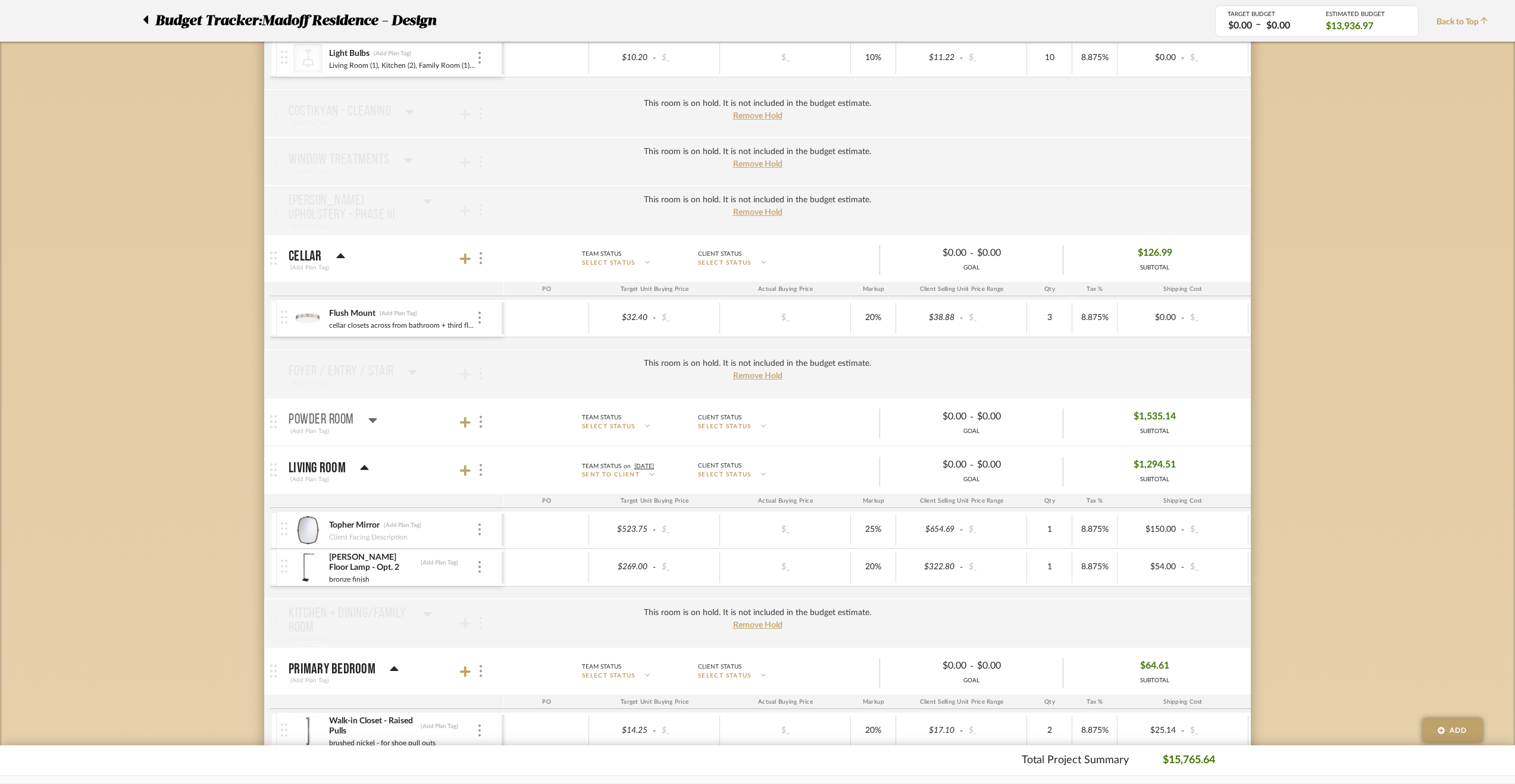
click at [377, 414] on icon at bounding box center [373, 420] width 9 height 14
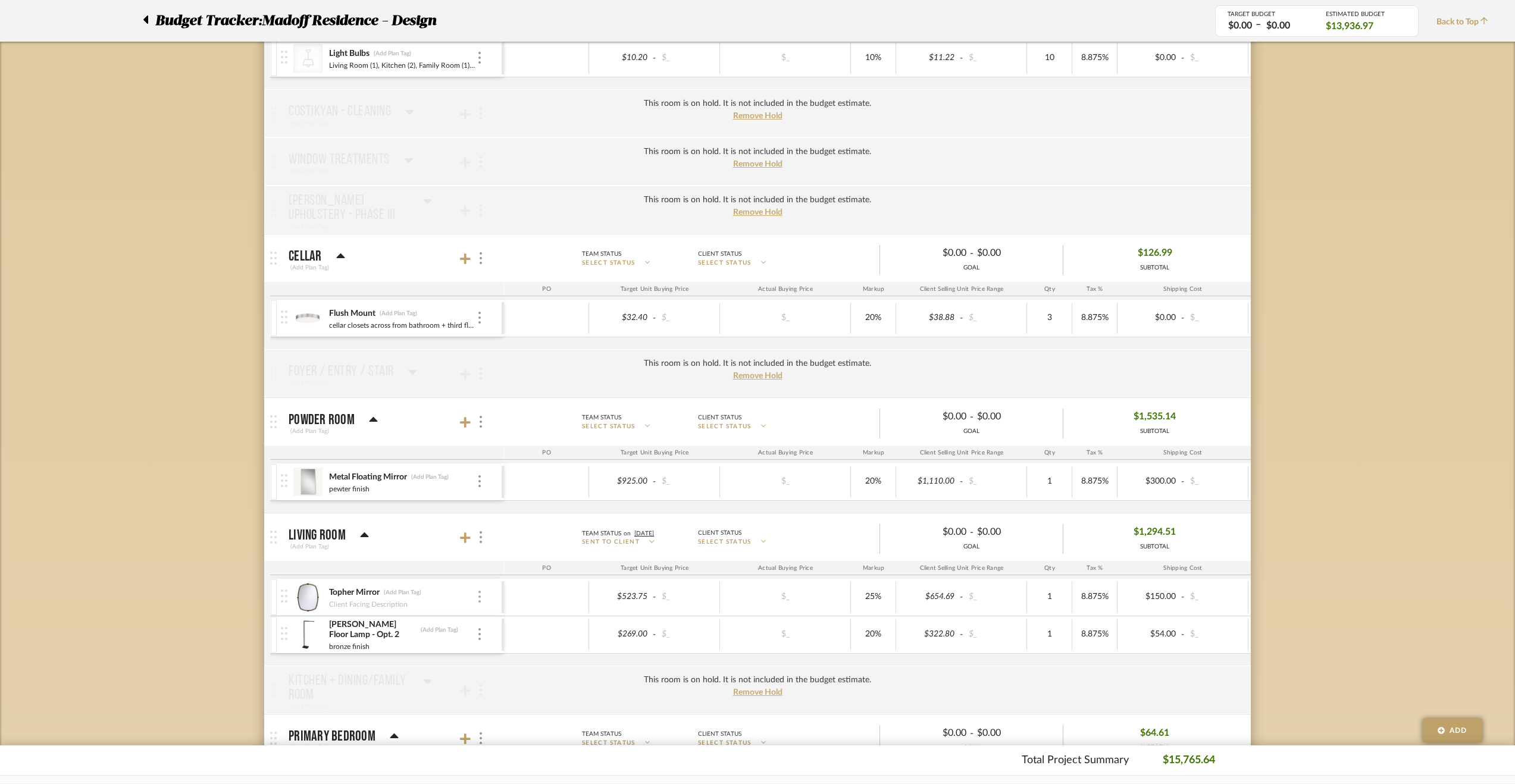
click at [478, 596] on img at bounding box center [480, 596] width 2 height 12
click at [539, 677] on span "Remove Item" at bounding box center [537, 682] width 74 height 10
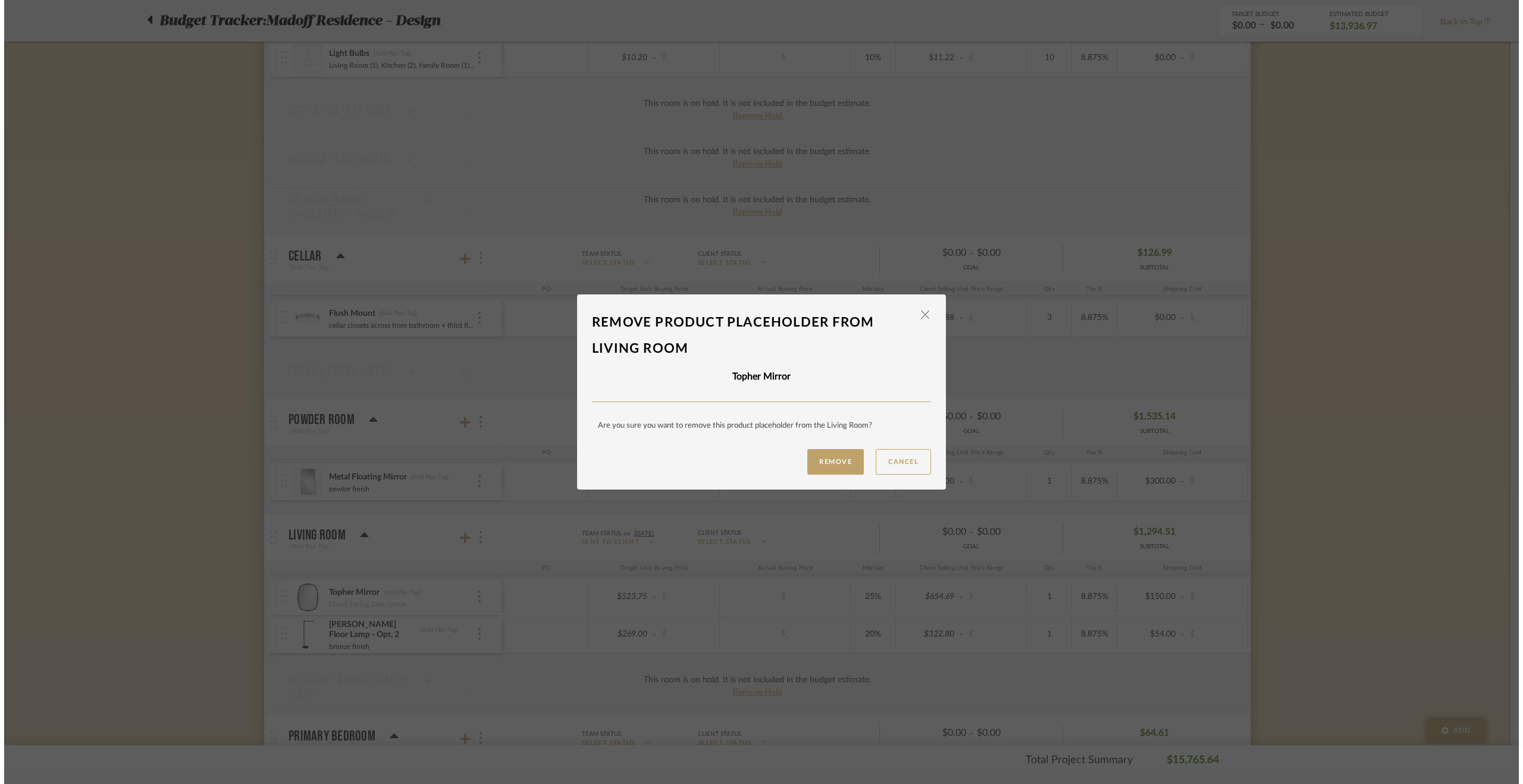
scroll to position [0, 0]
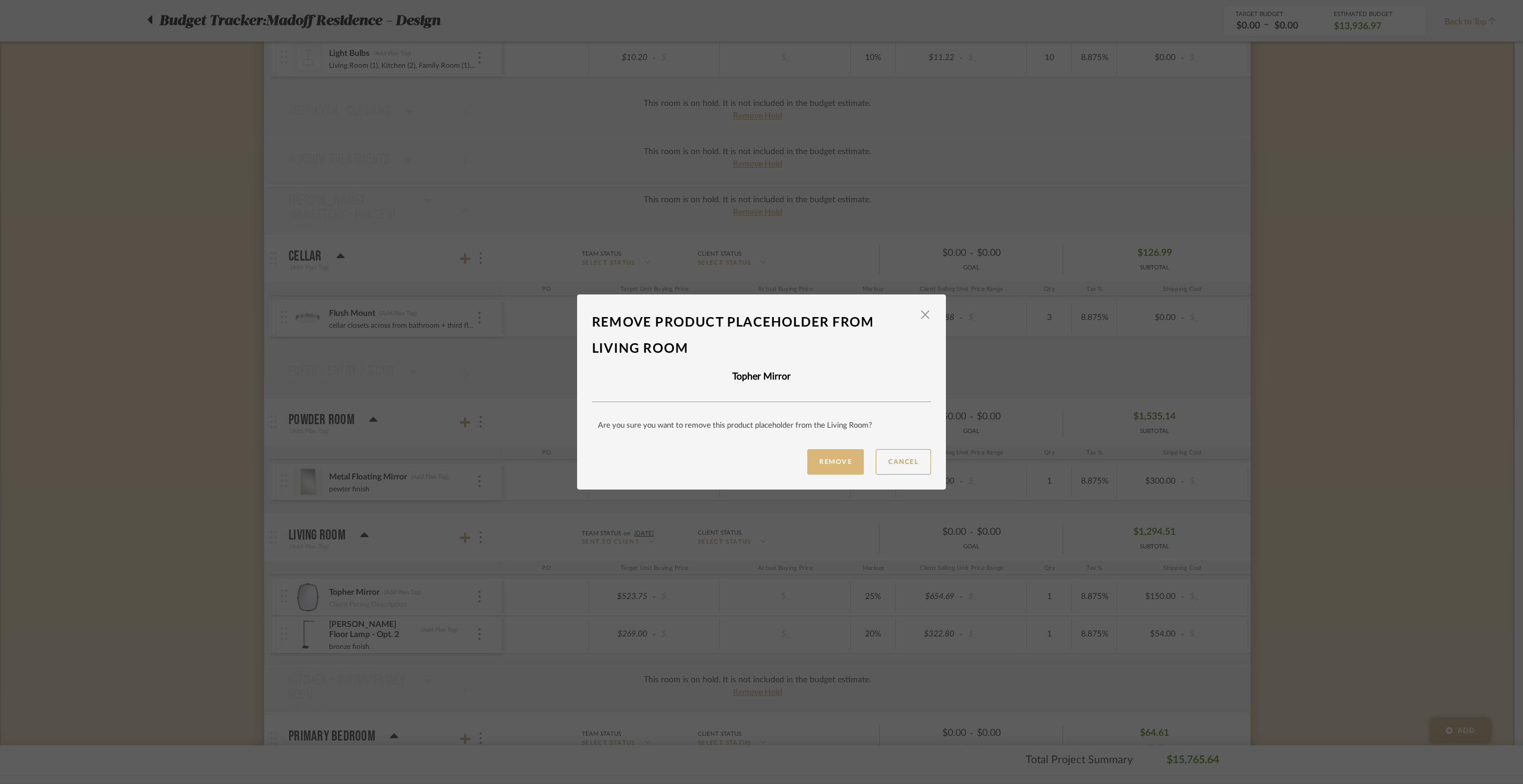
click at [826, 460] on button "Remove" at bounding box center [835, 461] width 56 height 25
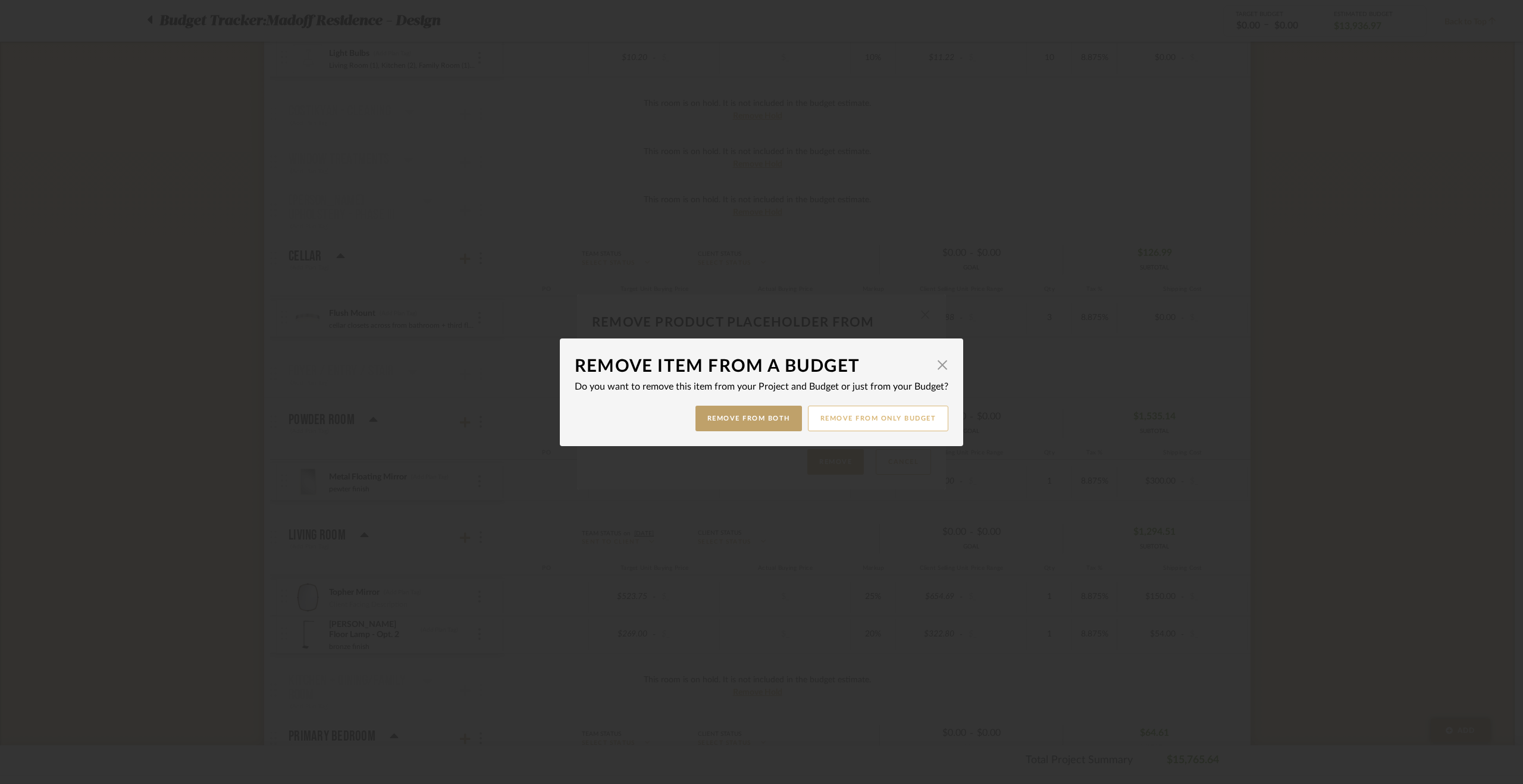
click at [840, 421] on button "Remove from only Budget" at bounding box center [878, 418] width 141 height 25
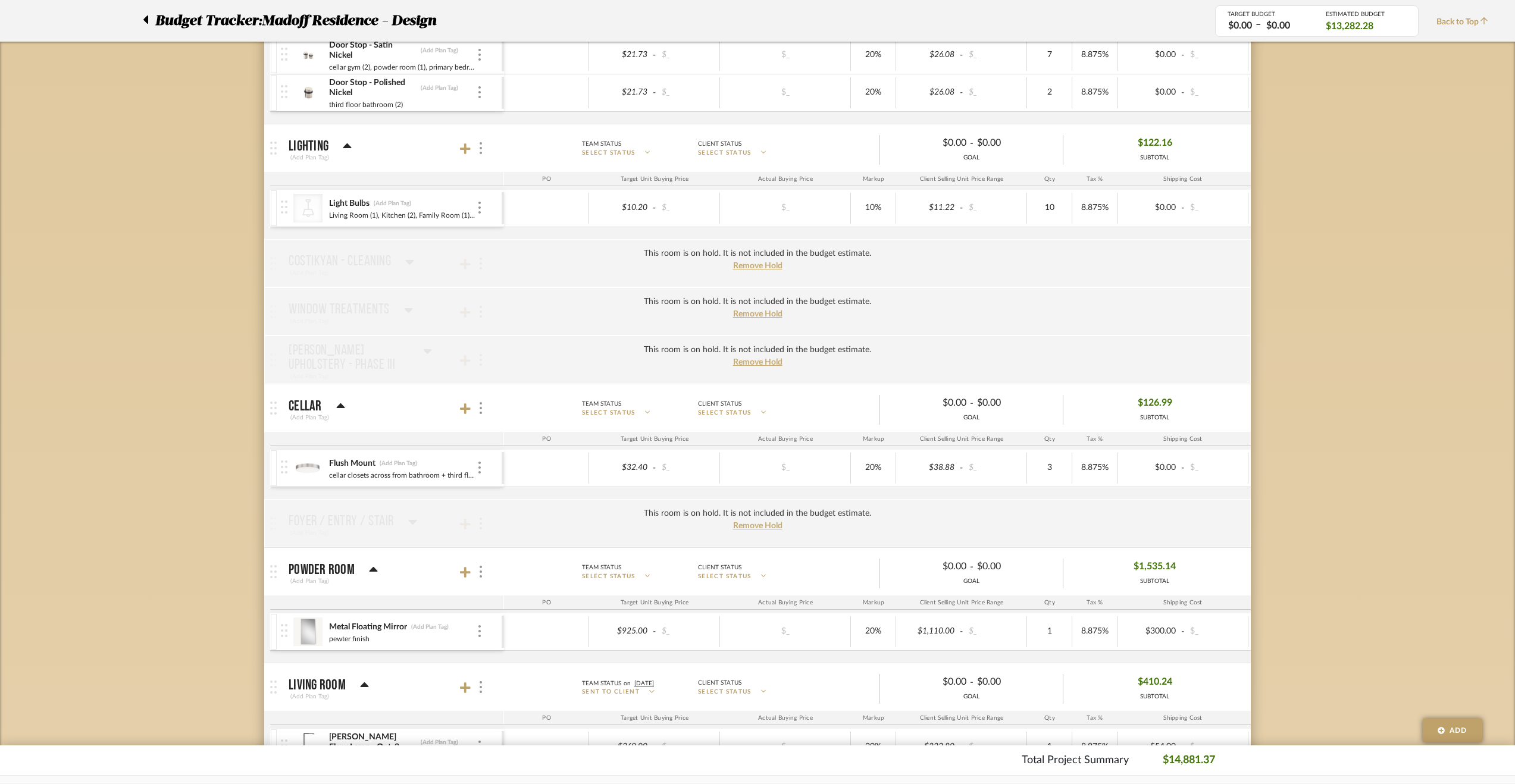
scroll to position [179, 0]
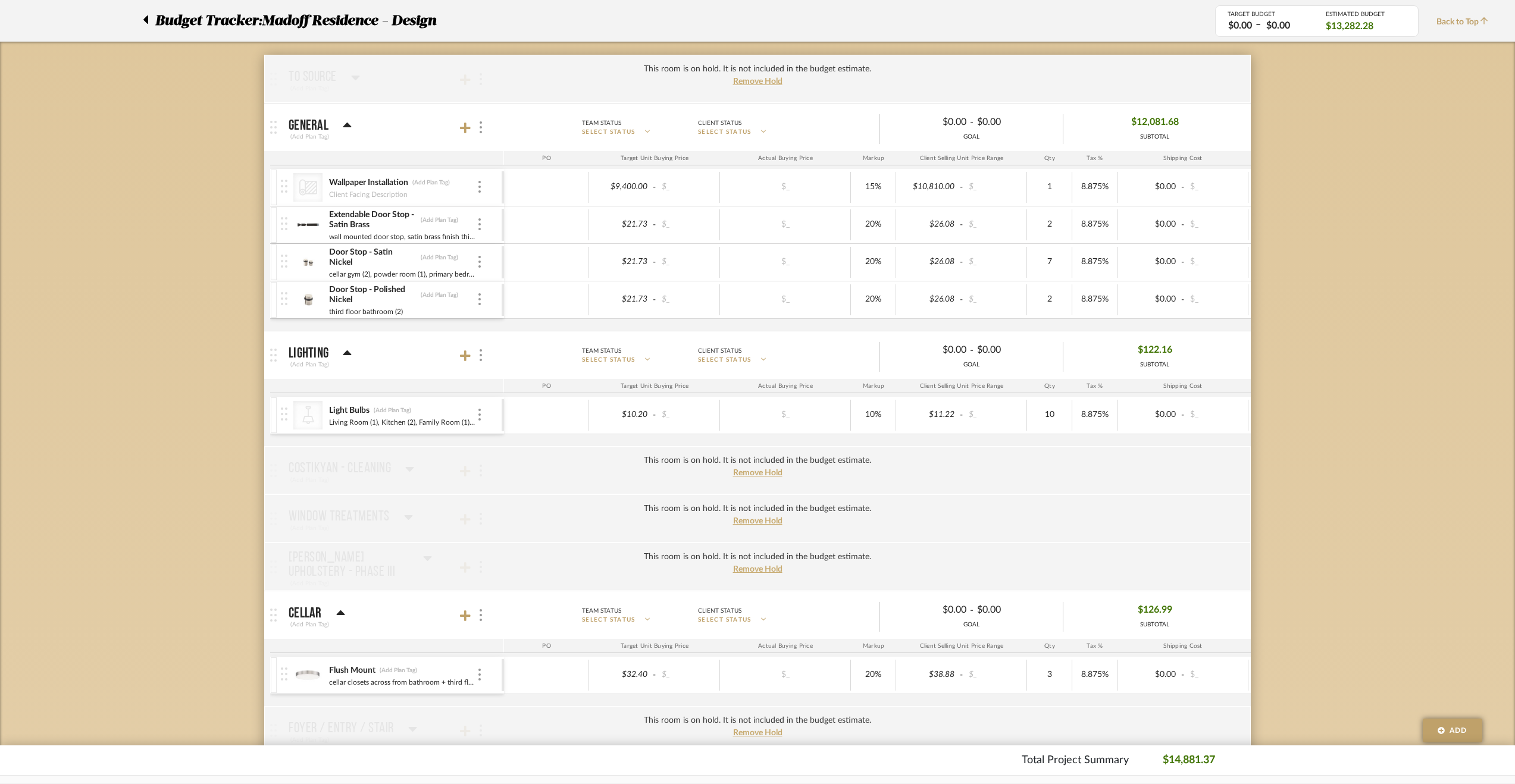
click at [481, 181] on div at bounding box center [480, 187] width 6 height 13
click at [491, 211] on icon at bounding box center [491, 211] width 11 height 9
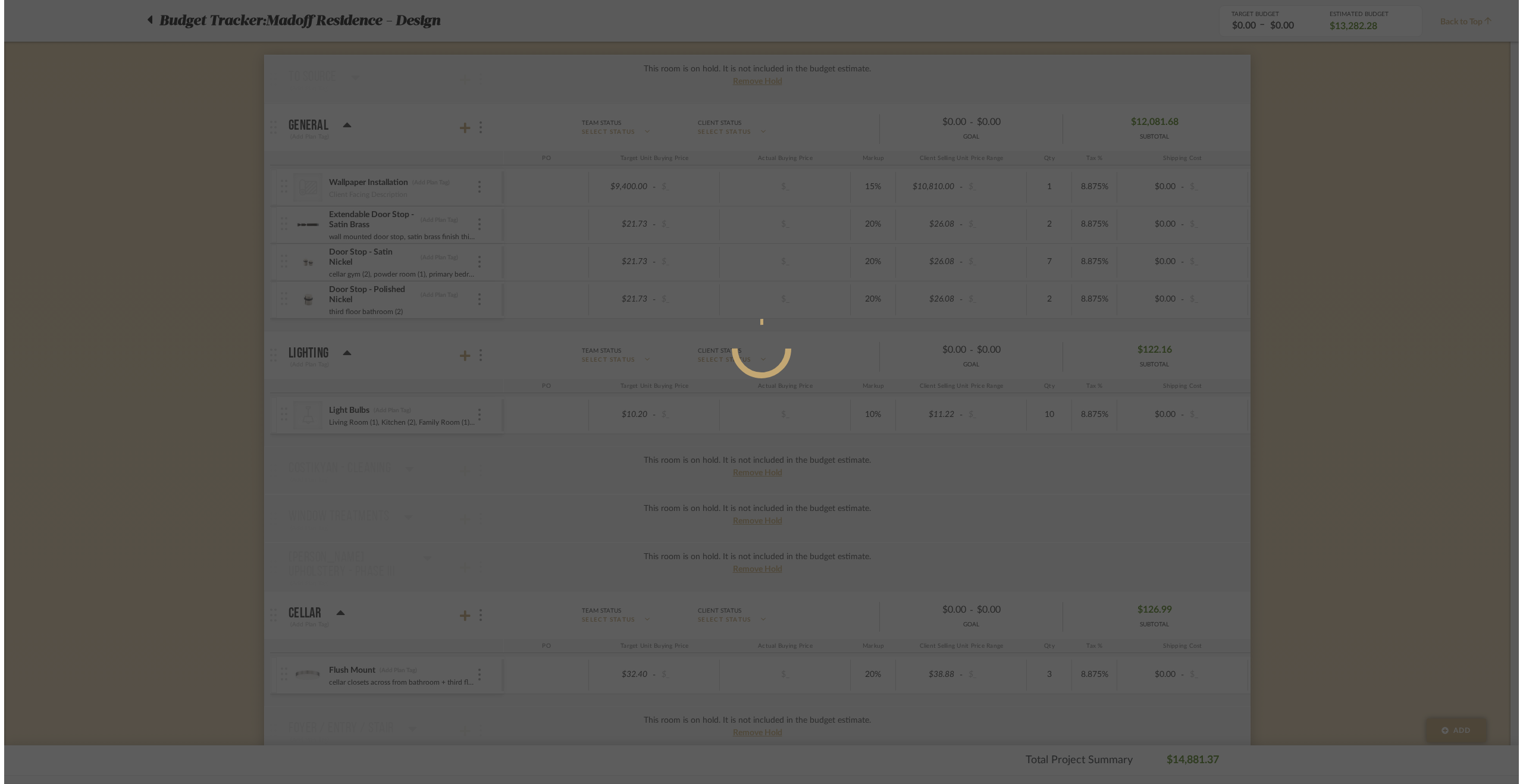
scroll to position [0, 0]
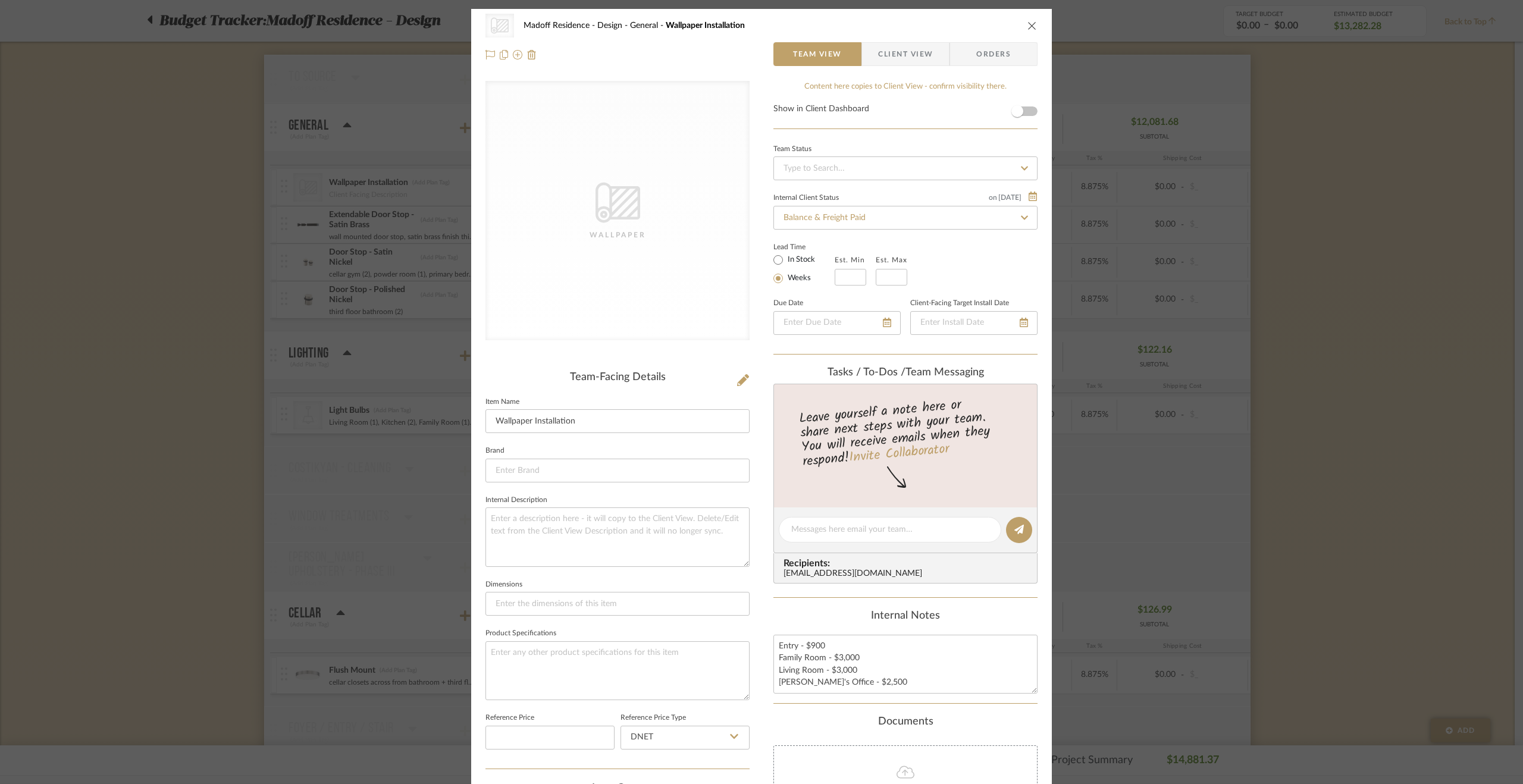
click at [1327, 371] on div "CategoryIconWallcovering Created with Sketch. Wallpaper Madoff Residence - Desi…" at bounding box center [761, 392] width 1523 height 784
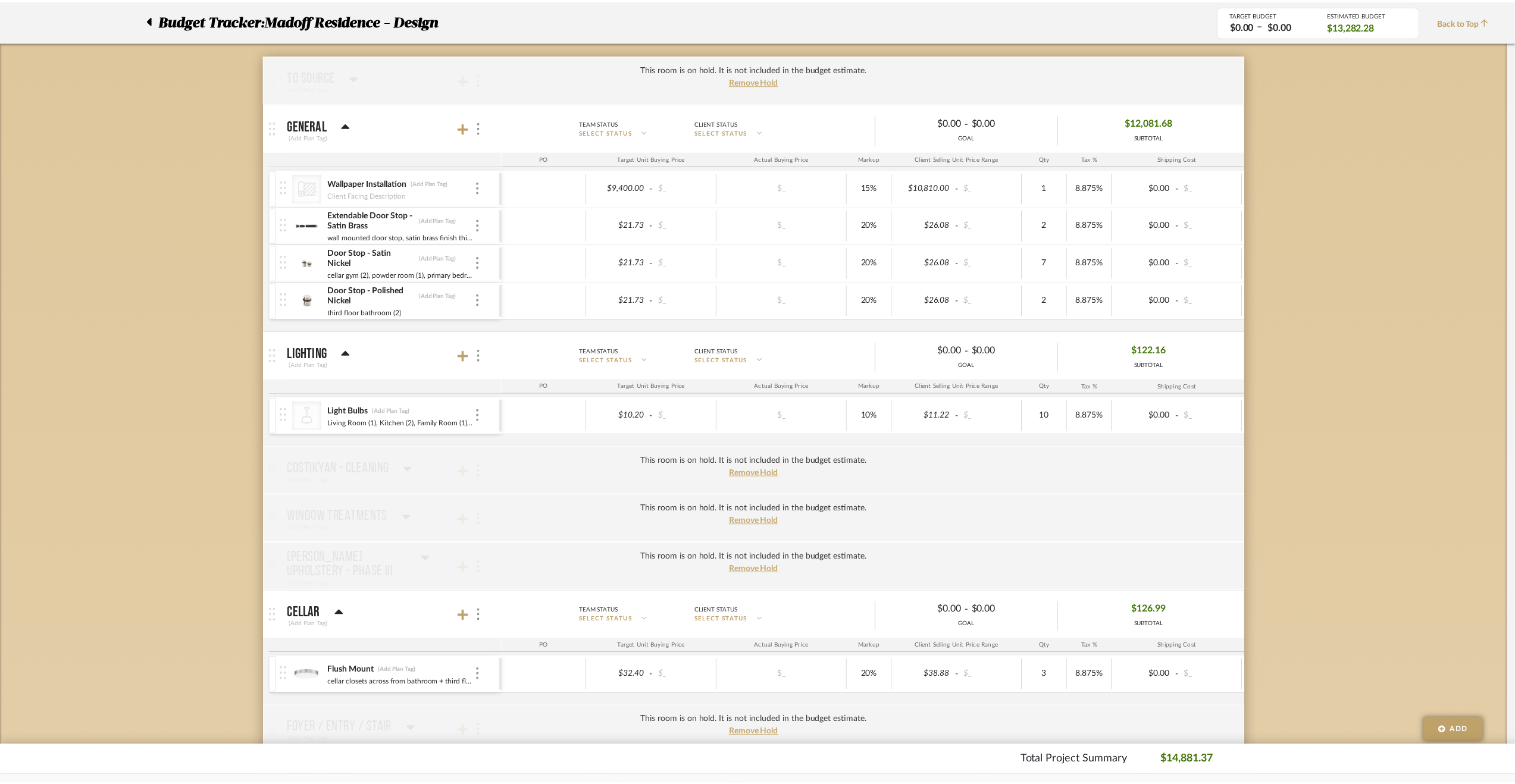
scroll to position [179, 0]
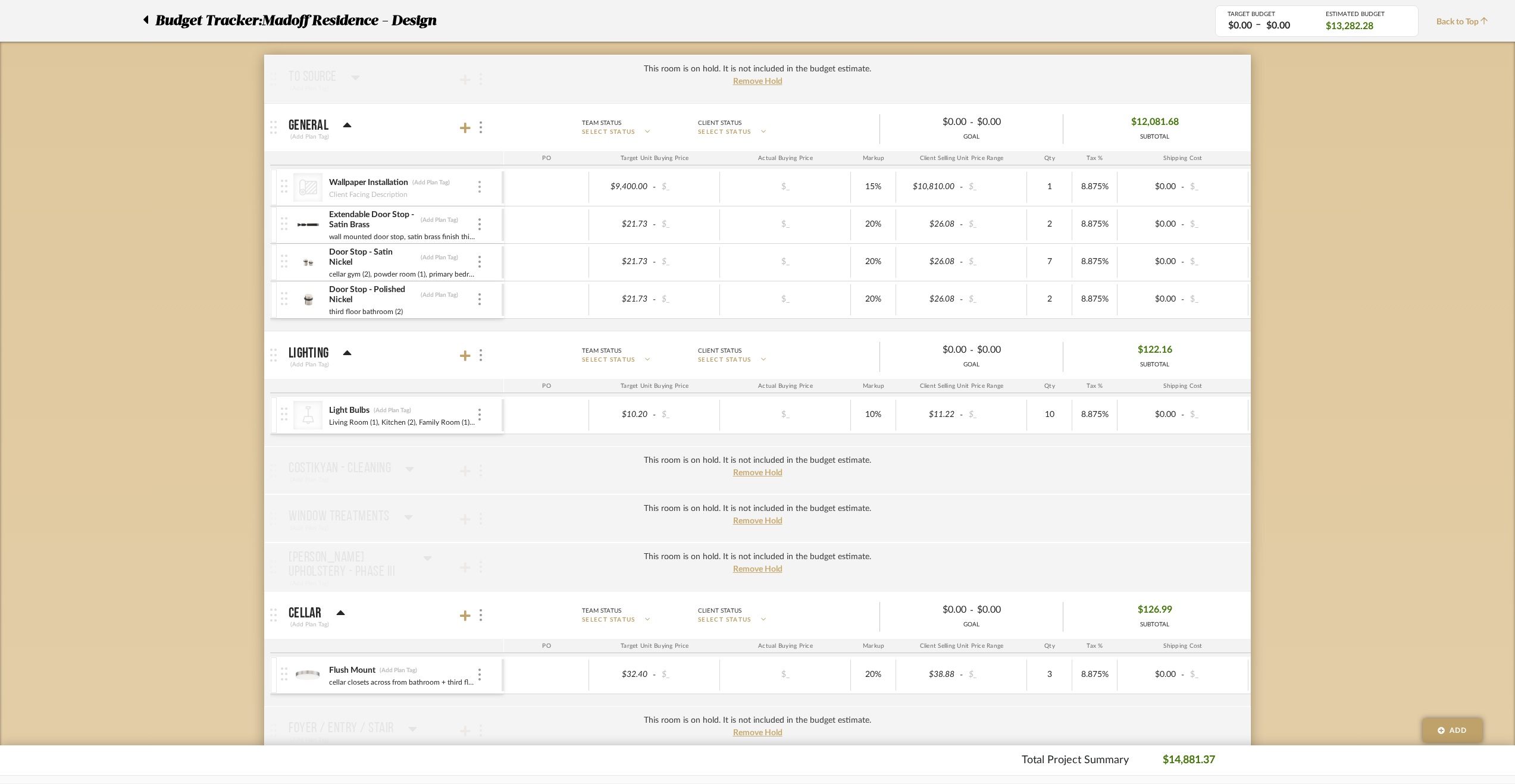
click at [480, 187] on img at bounding box center [480, 187] width 2 height 12
click at [506, 273] on span "Remove Item" at bounding box center [537, 275] width 74 height 10
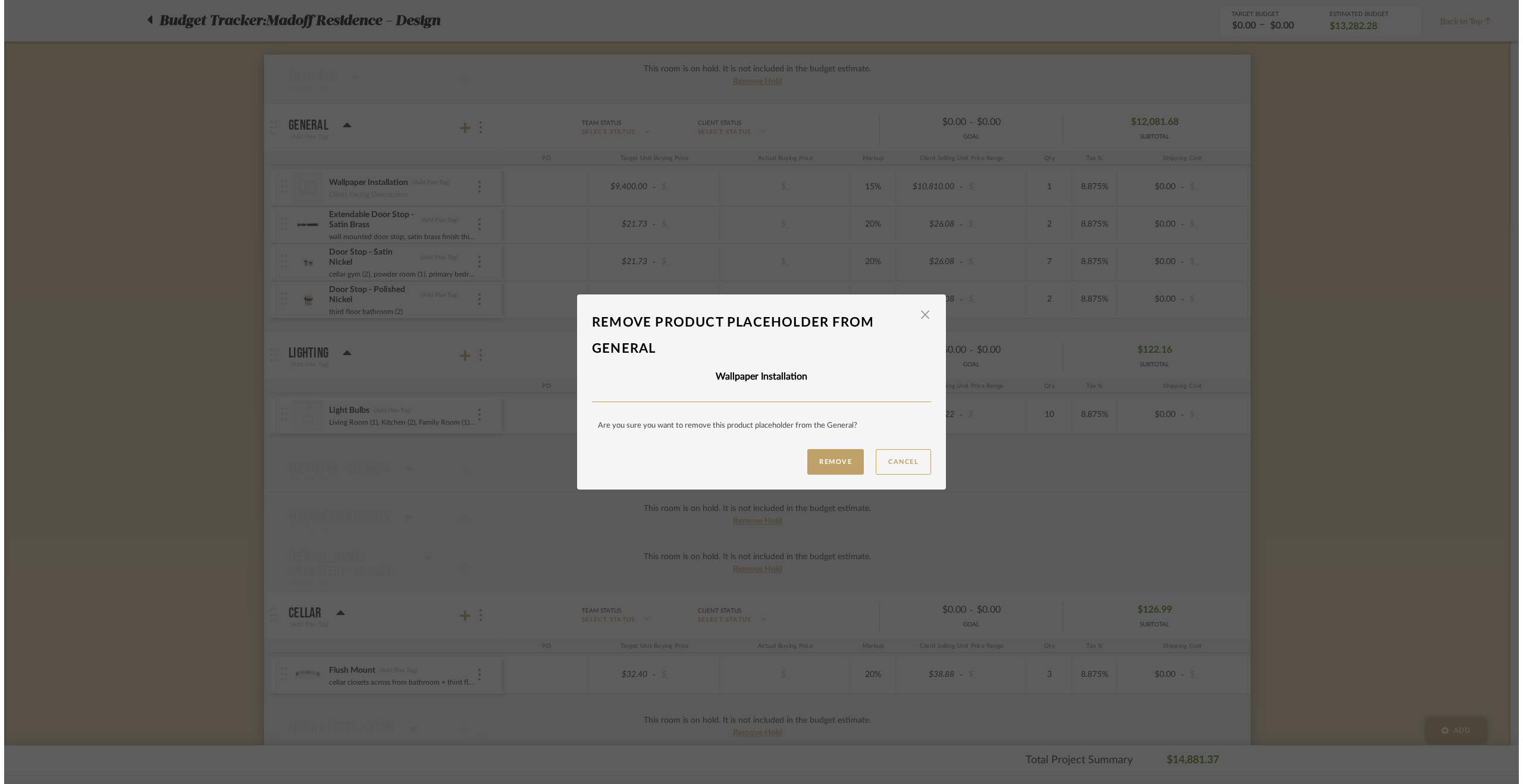
scroll to position [0, 0]
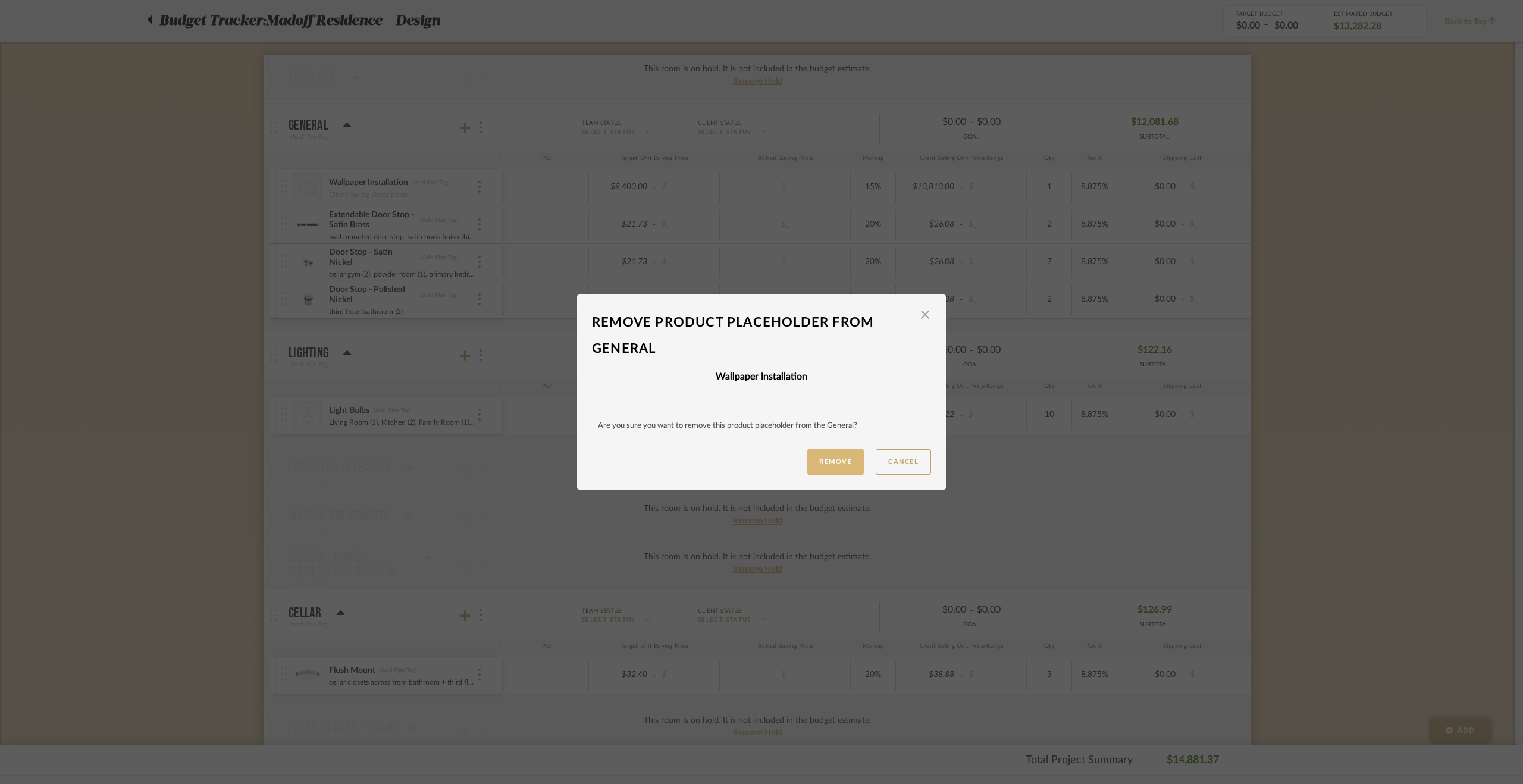
click at [826, 455] on button "Remove" at bounding box center [835, 461] width 56 height 25
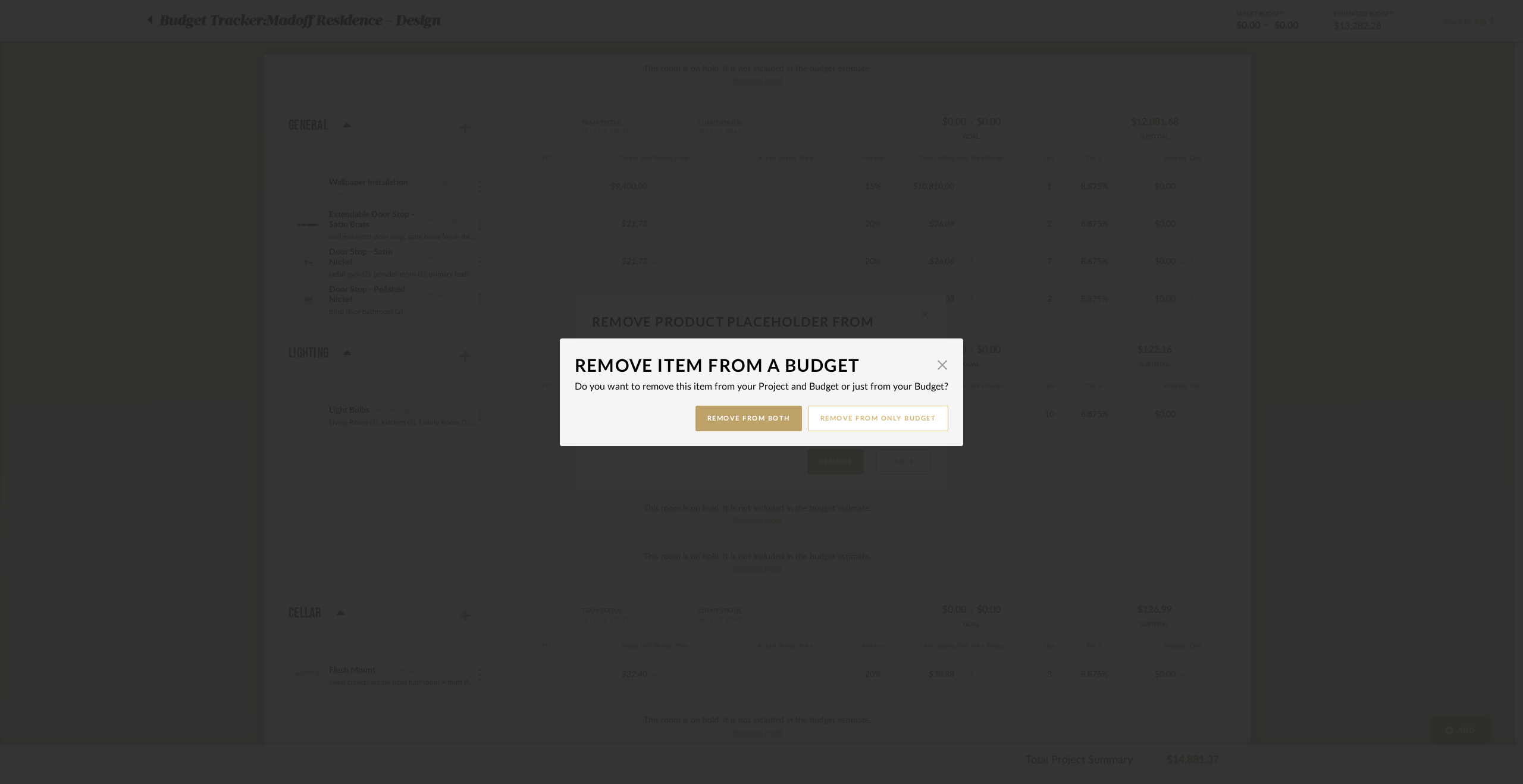
click at [844, 421] on button "Remove from only Budget" at bounding box center [878, 418] width 141 height 25
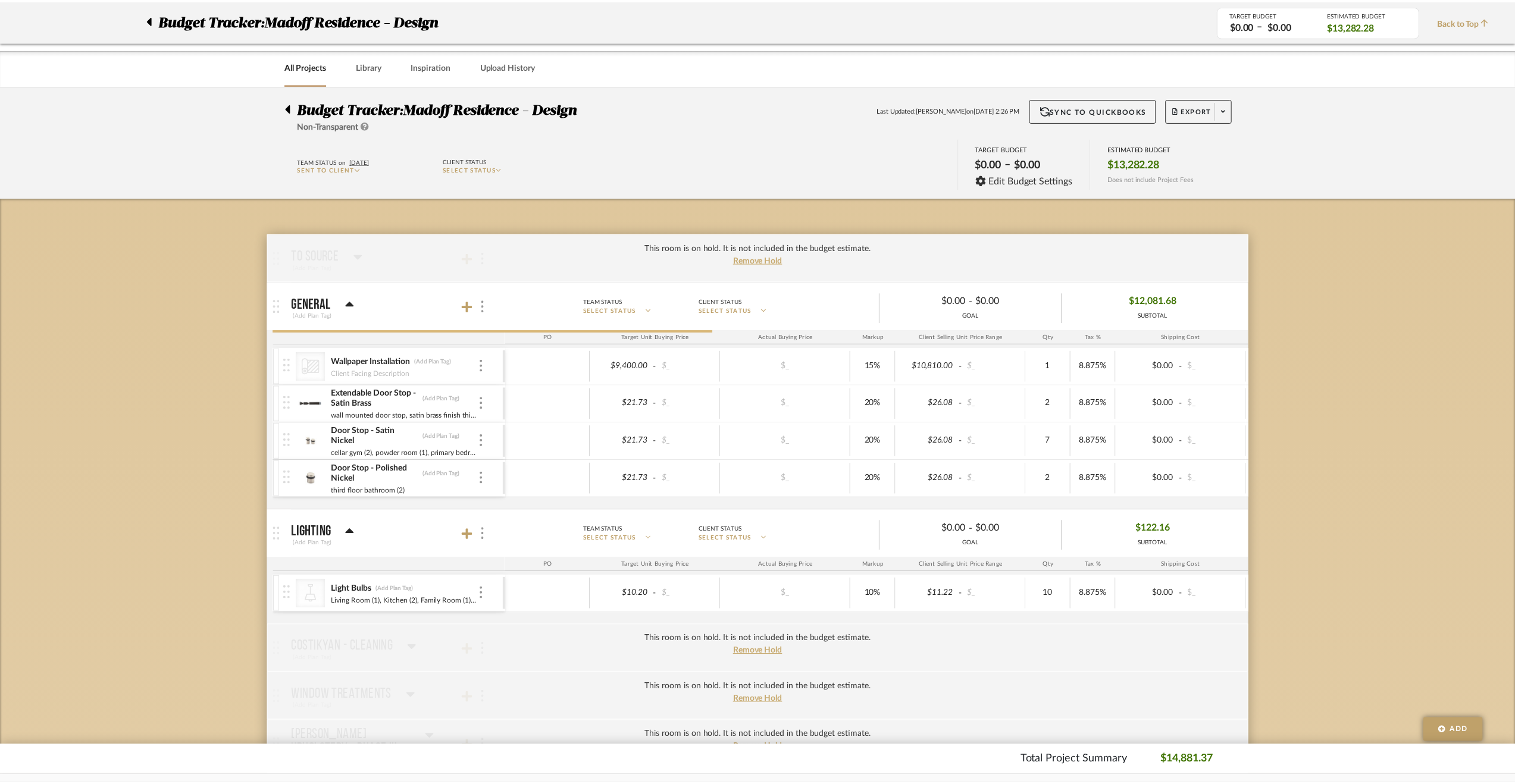
scroll to position [179, 0]
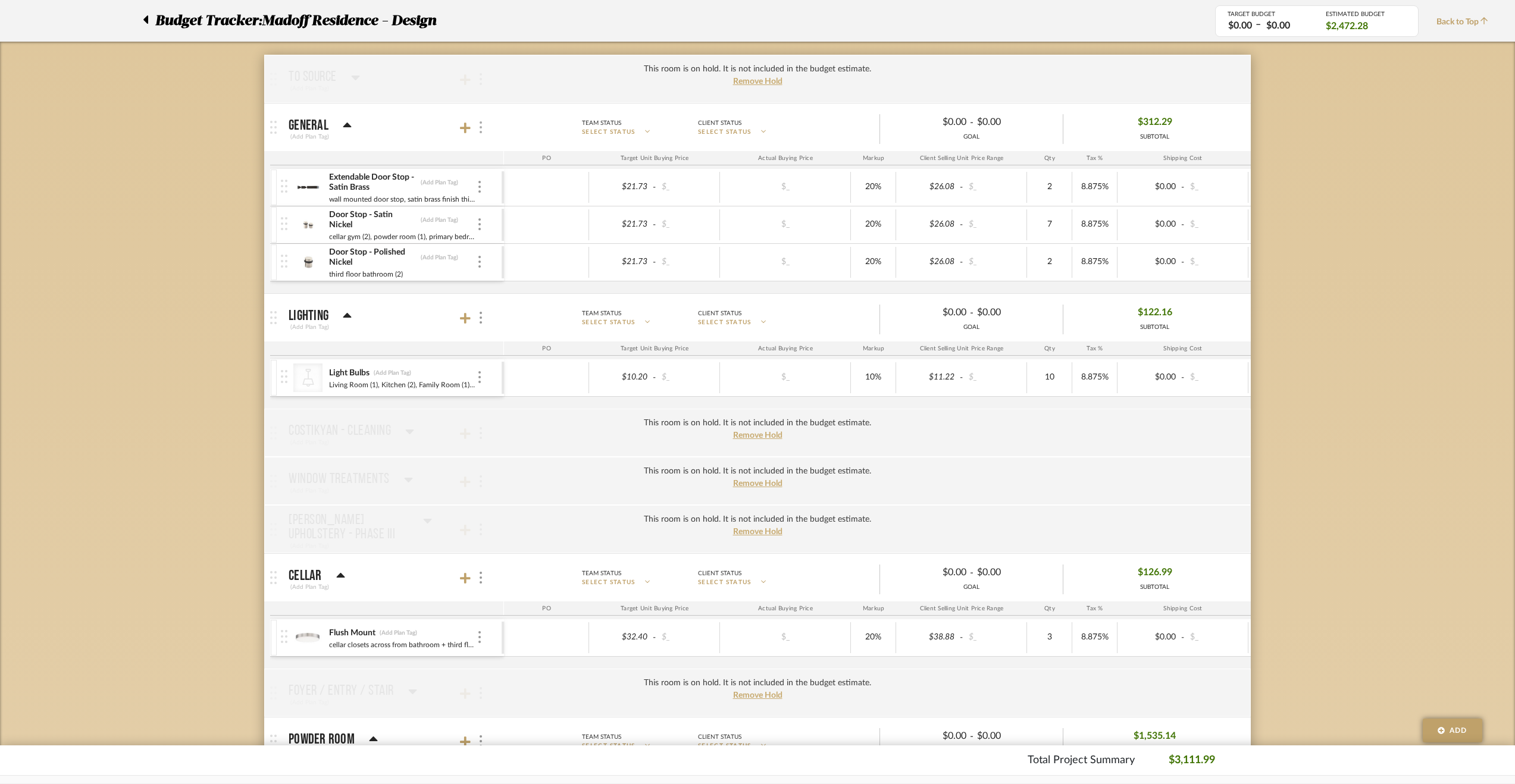
click at [482, 128] on div at bounding box center [480, 128] width 12 height 16
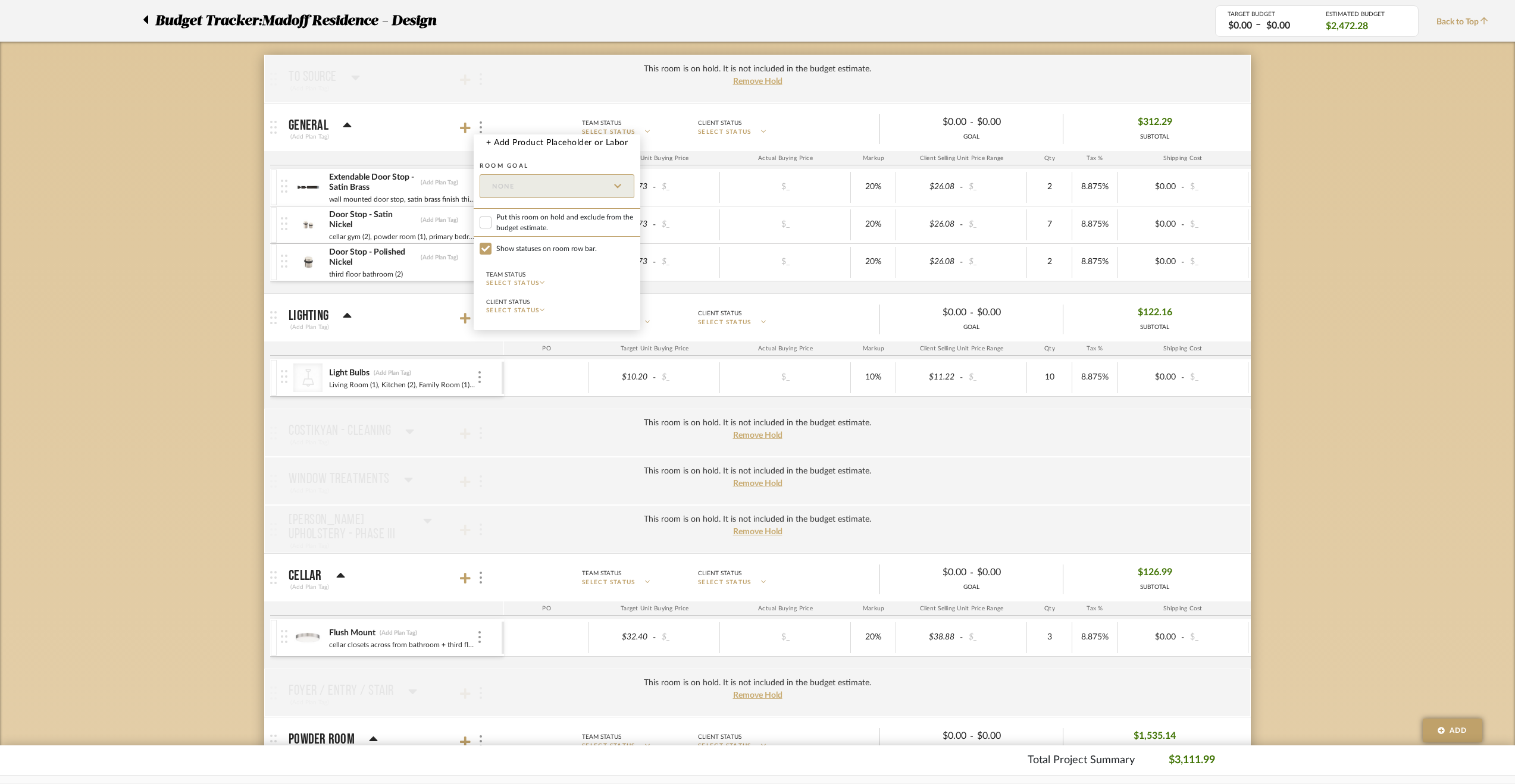
click at [429, 171] on div at bounding box center [758, 392] width 1515 height 784
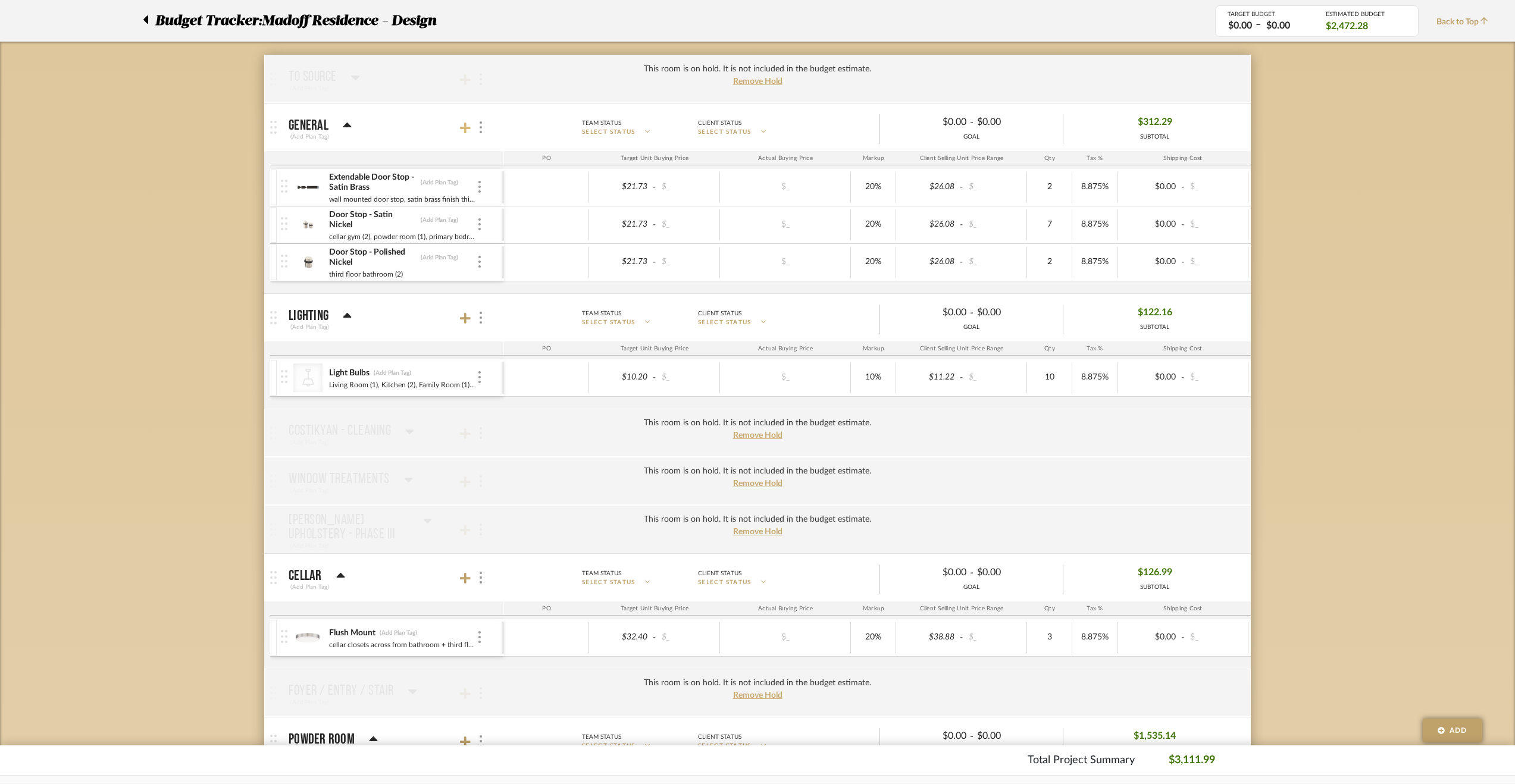
click at [462, 128] on icon at bounding box center [465, 128] width 11 height 12
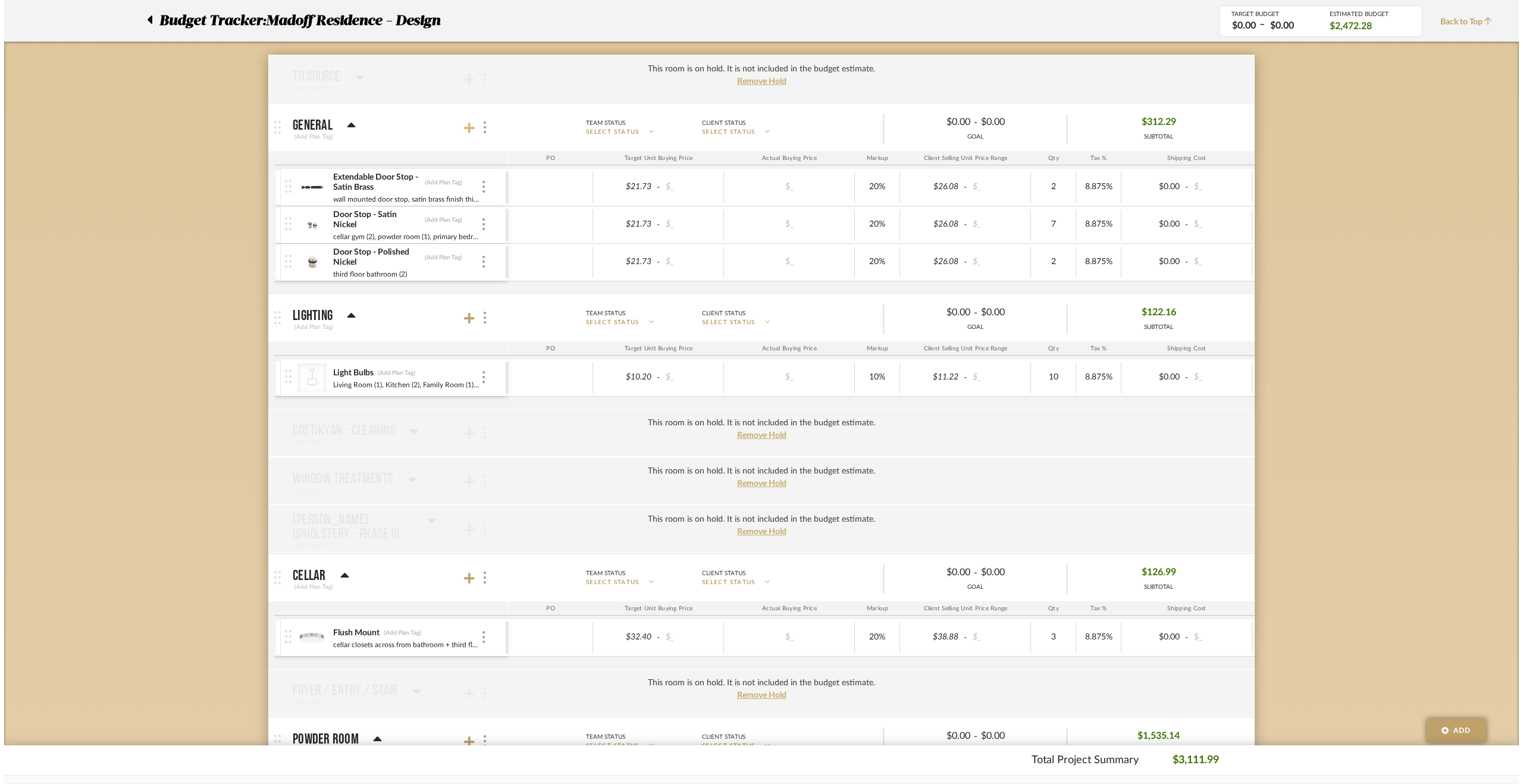
scroll to position [0, 0]
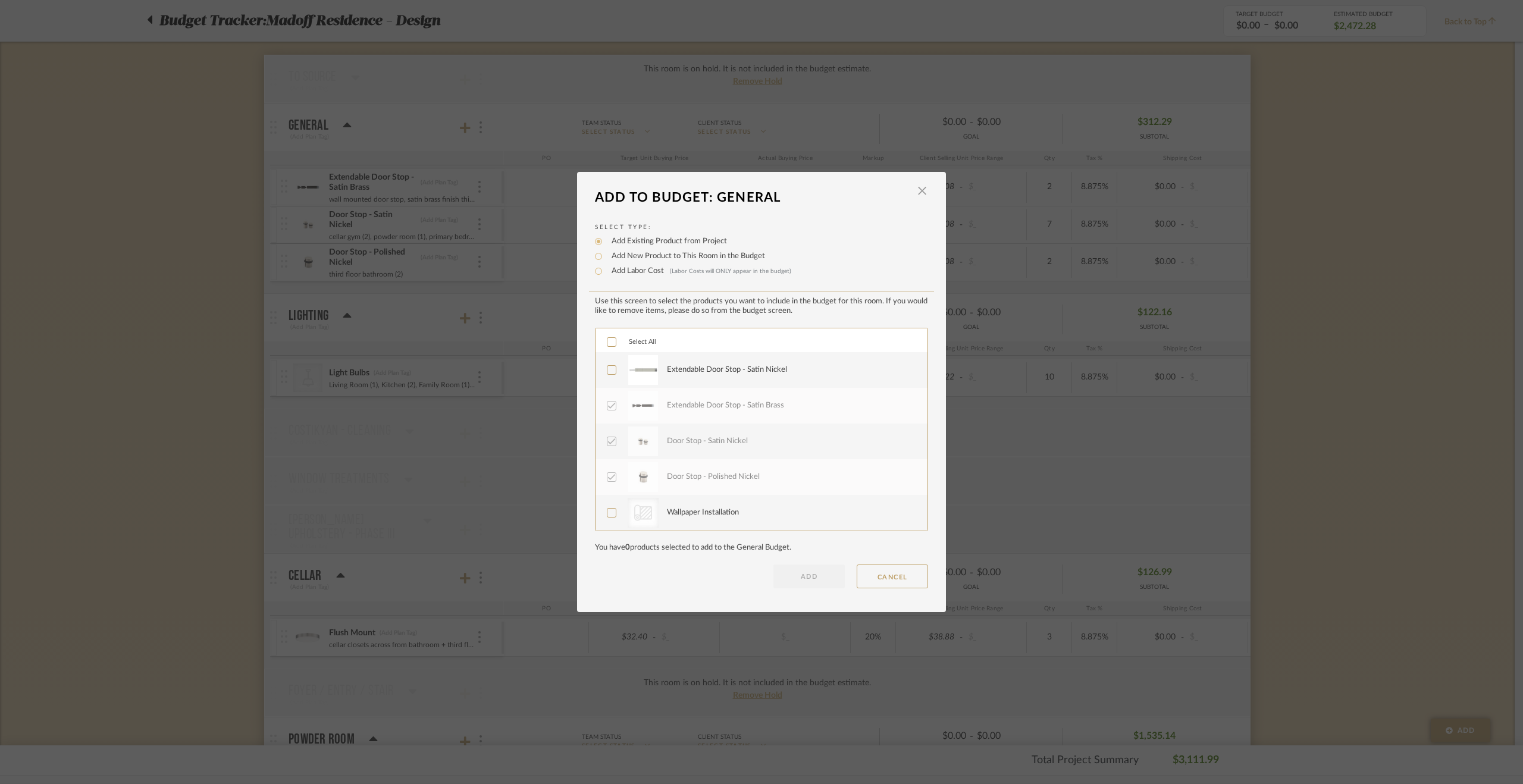
drag, startPoint x: 603, startPoint y: 367, endPoint x: 731, endPoint y: 386, distance: 129.4
click at [607, 367] on icon at bounding box center [611, 370] width 8 height 8
drag, startPoint x: 831, startPoint y: 586, endPoint x: 823, endPoint y: 579, distance: 10.6
click at [831, 586] on button "ADD" at bounding box center [809, 576] width 71 height 24
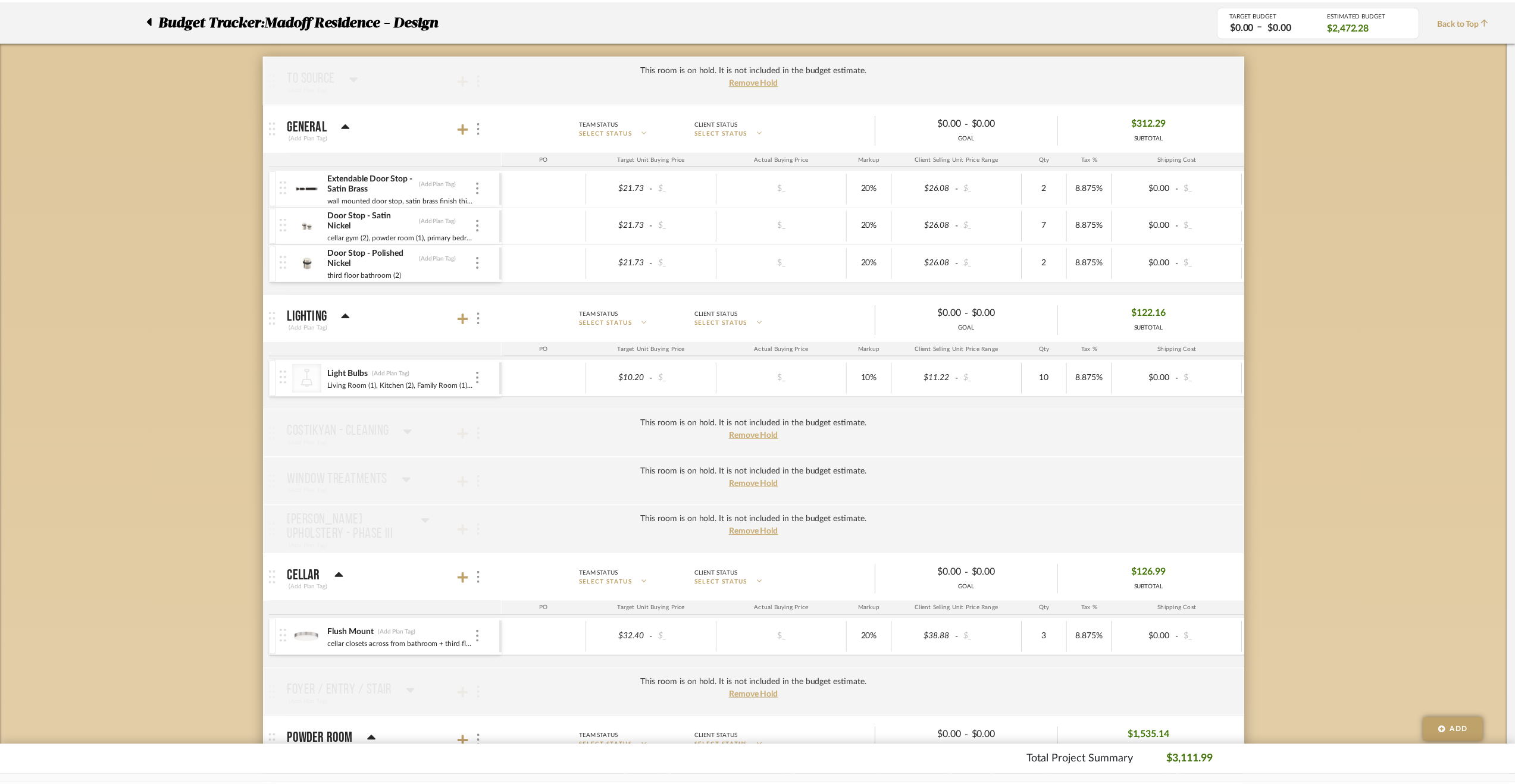
scroll to position [179, 0]
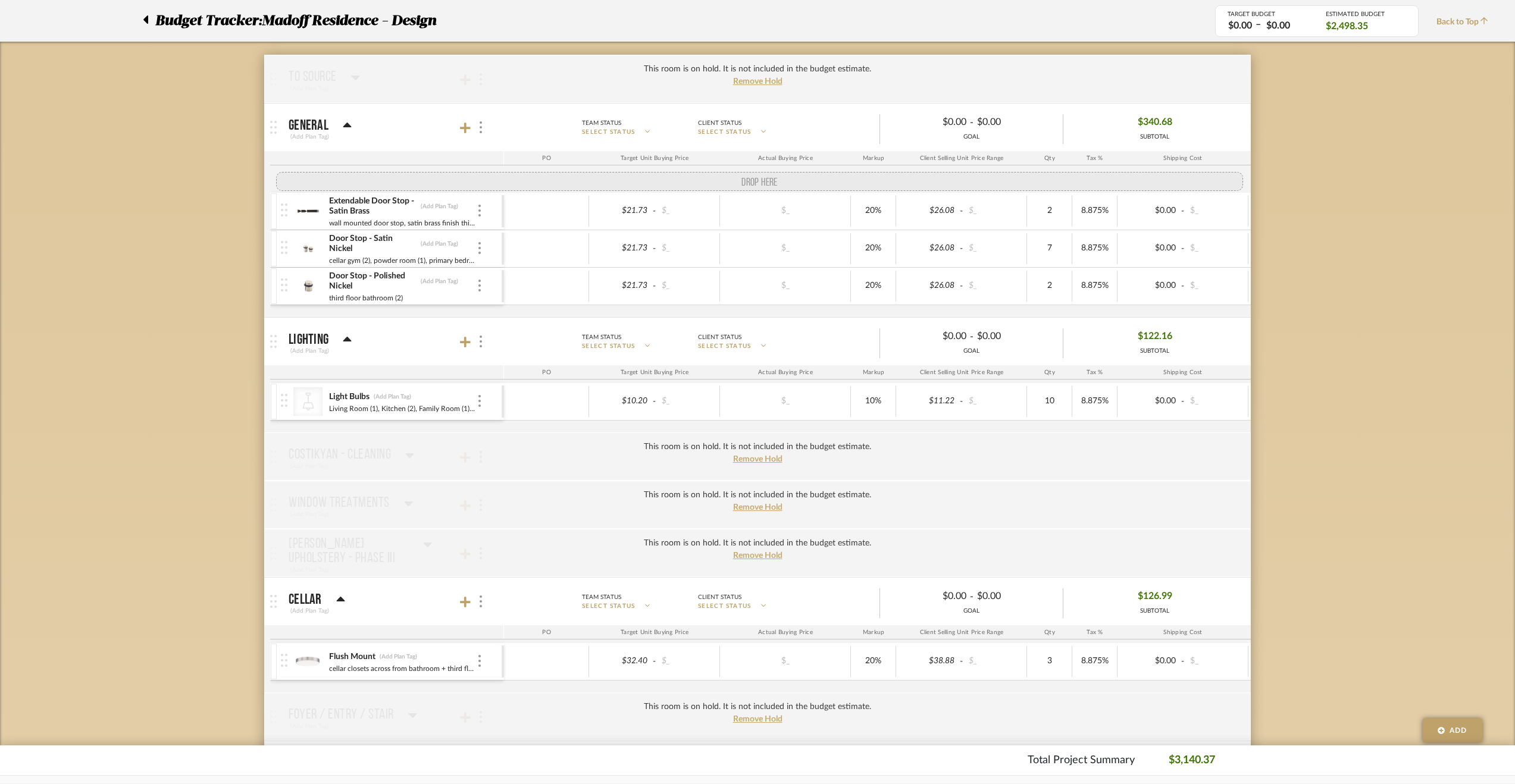
drag, startPoint x: 279, startPoint y: 301, endPoint x: 284, endPoint y: 176, distance: 125.1
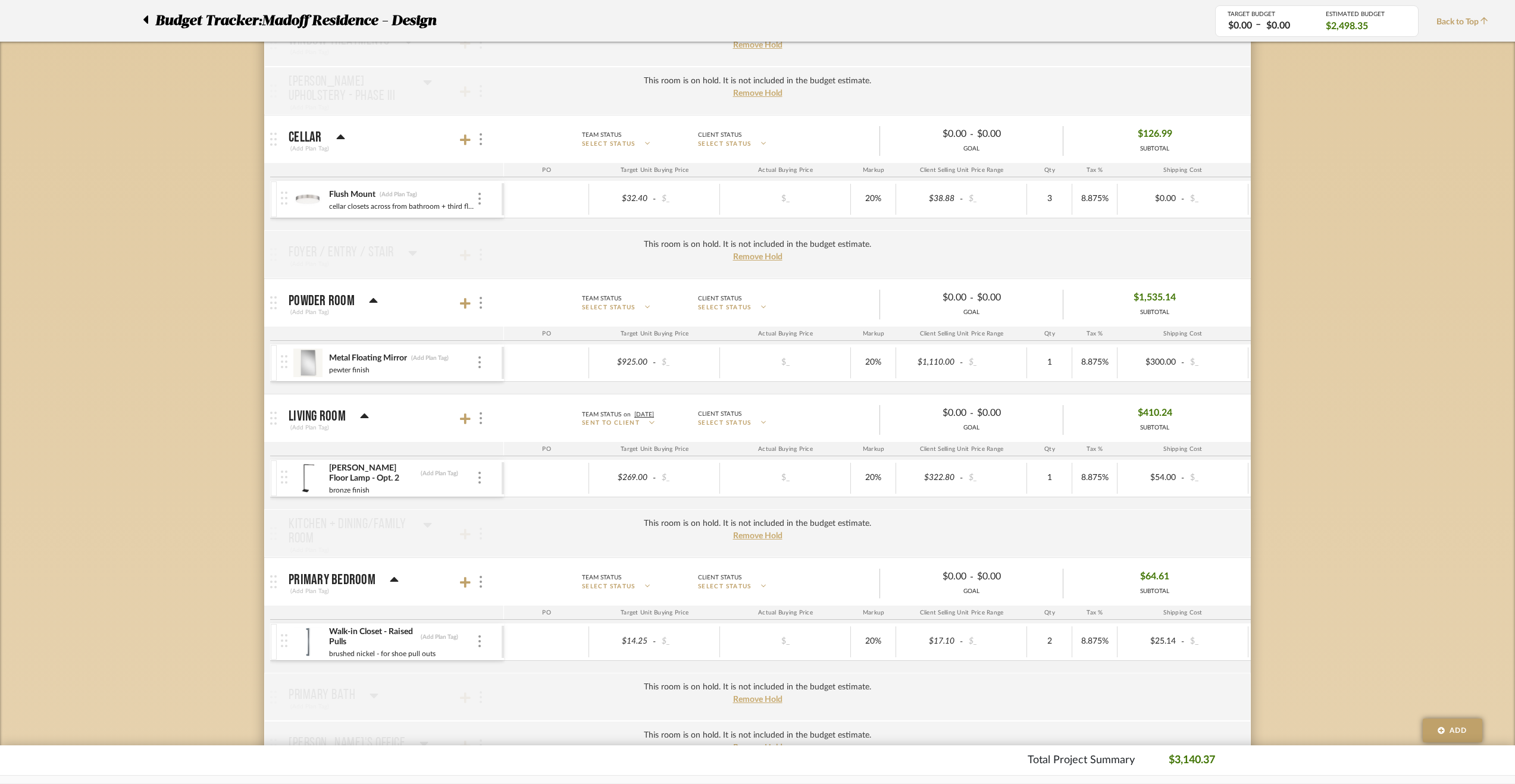
scroll to position [952, 0]
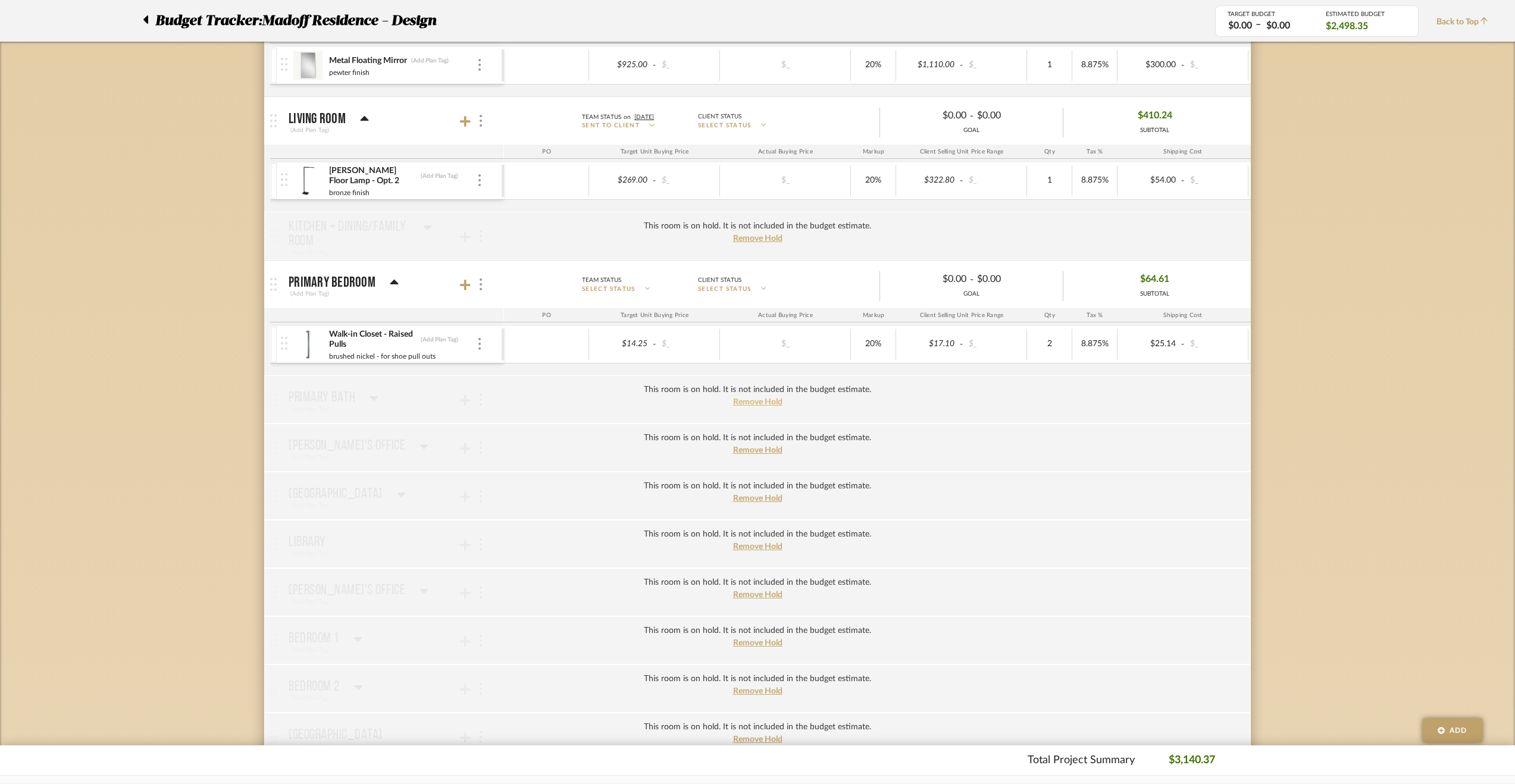
click at [763, 399] on span "Remove Hold" at bounding box center [758, 402] width 50 height 8
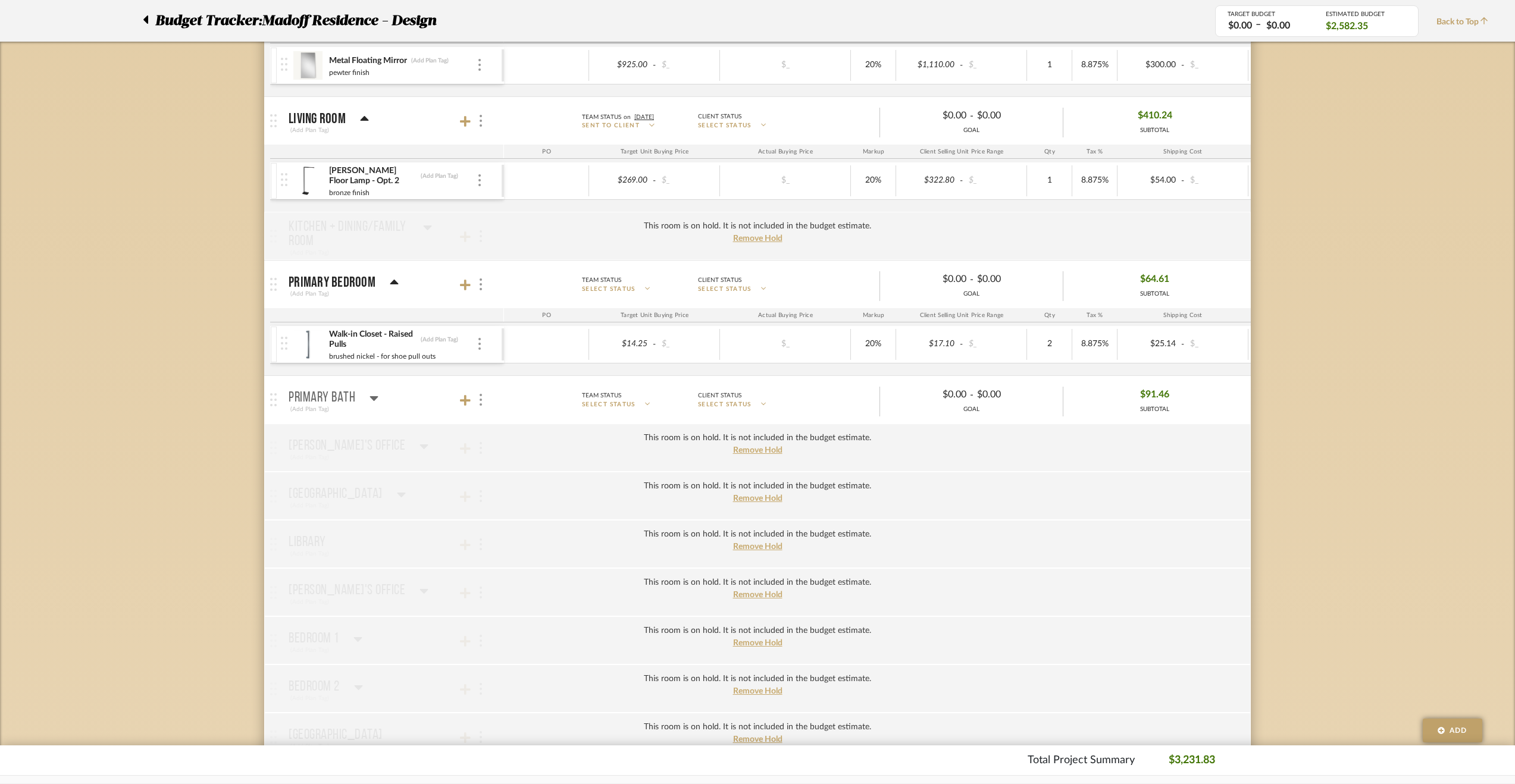
click at [373, 391] on icon at bounding box center [374, 398] width 9 height 14
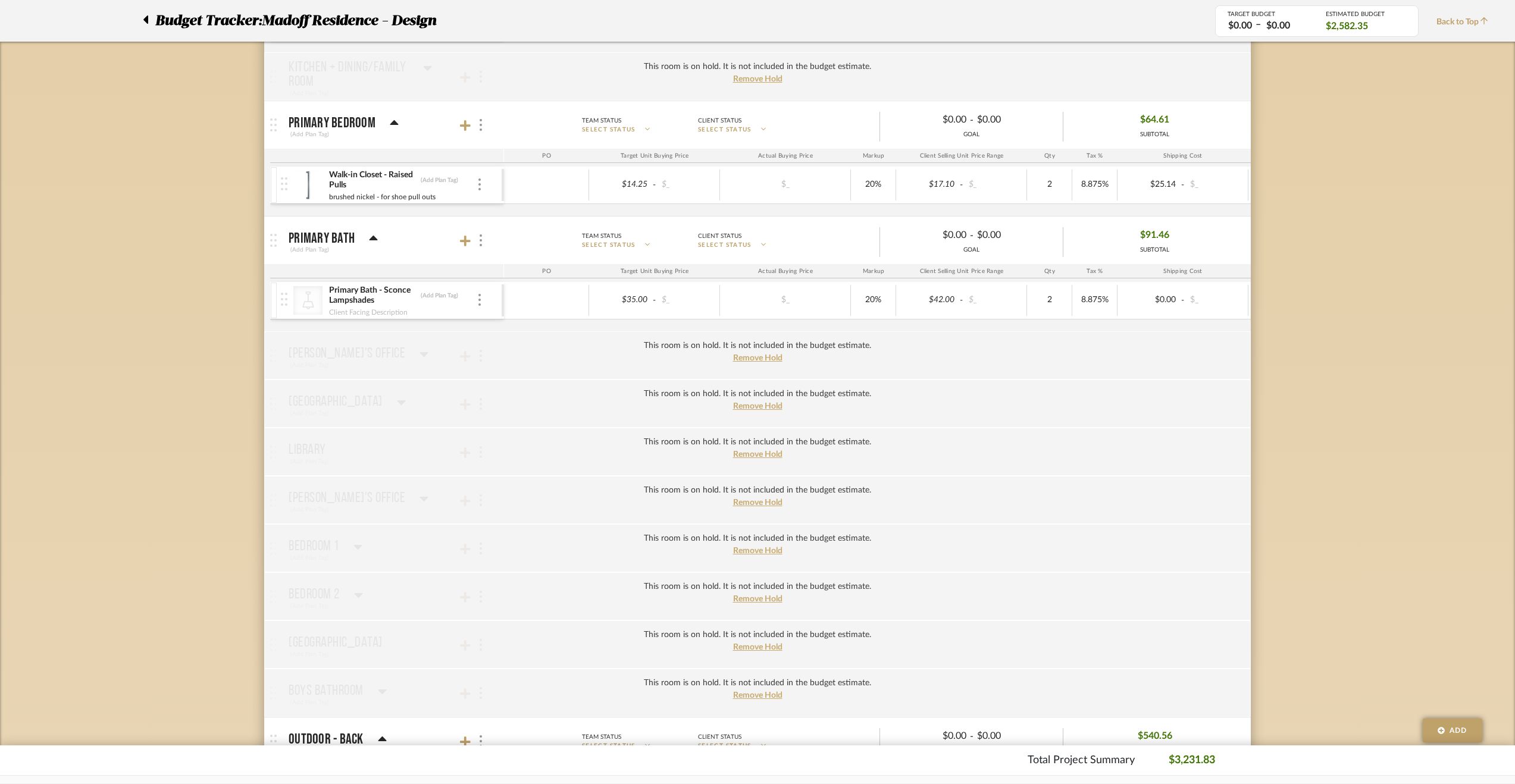
scroll to position [1249, 0]
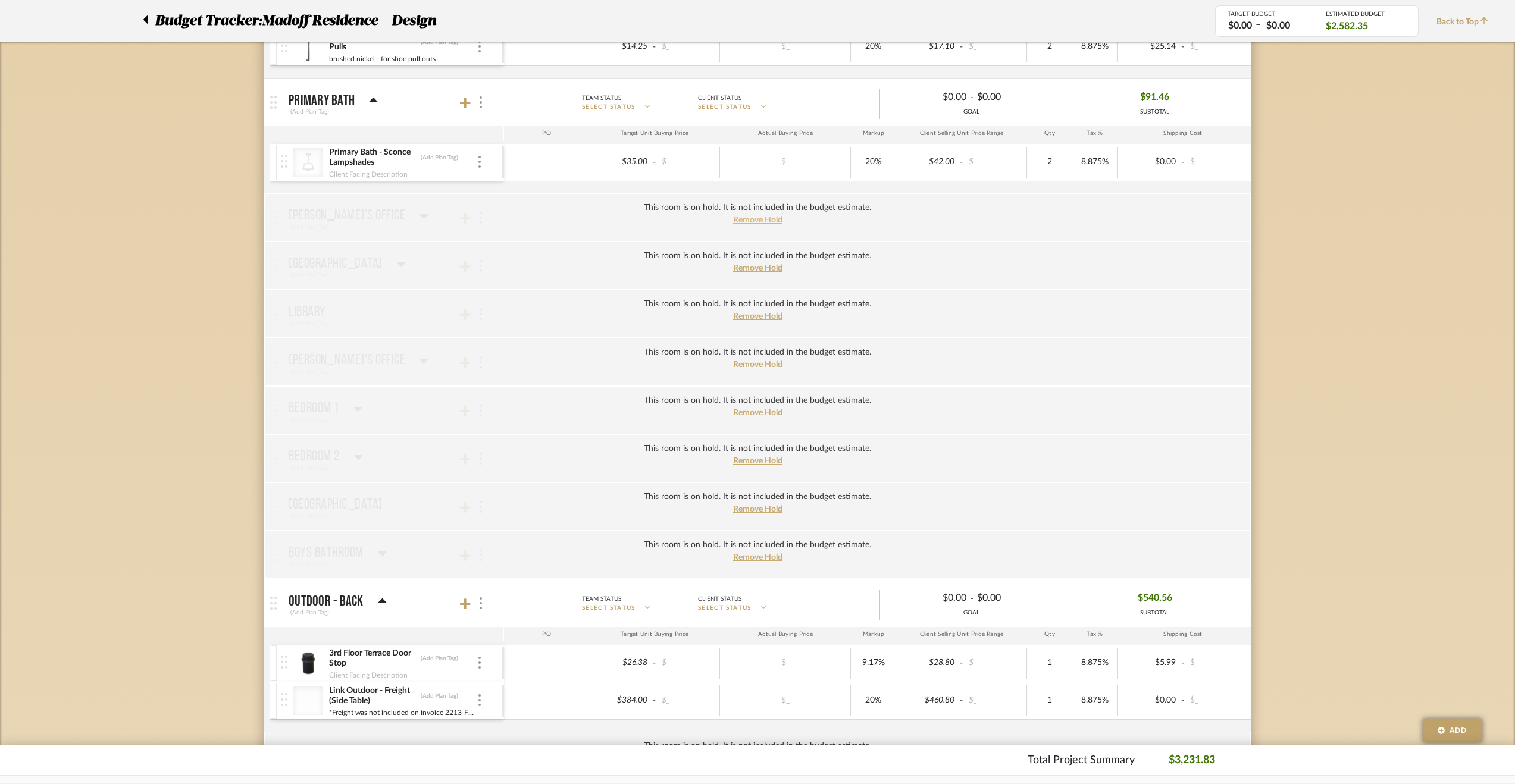
click at [741, 216] on span "Remove Hold" at bounding box center [758, 220] width 50 height 8
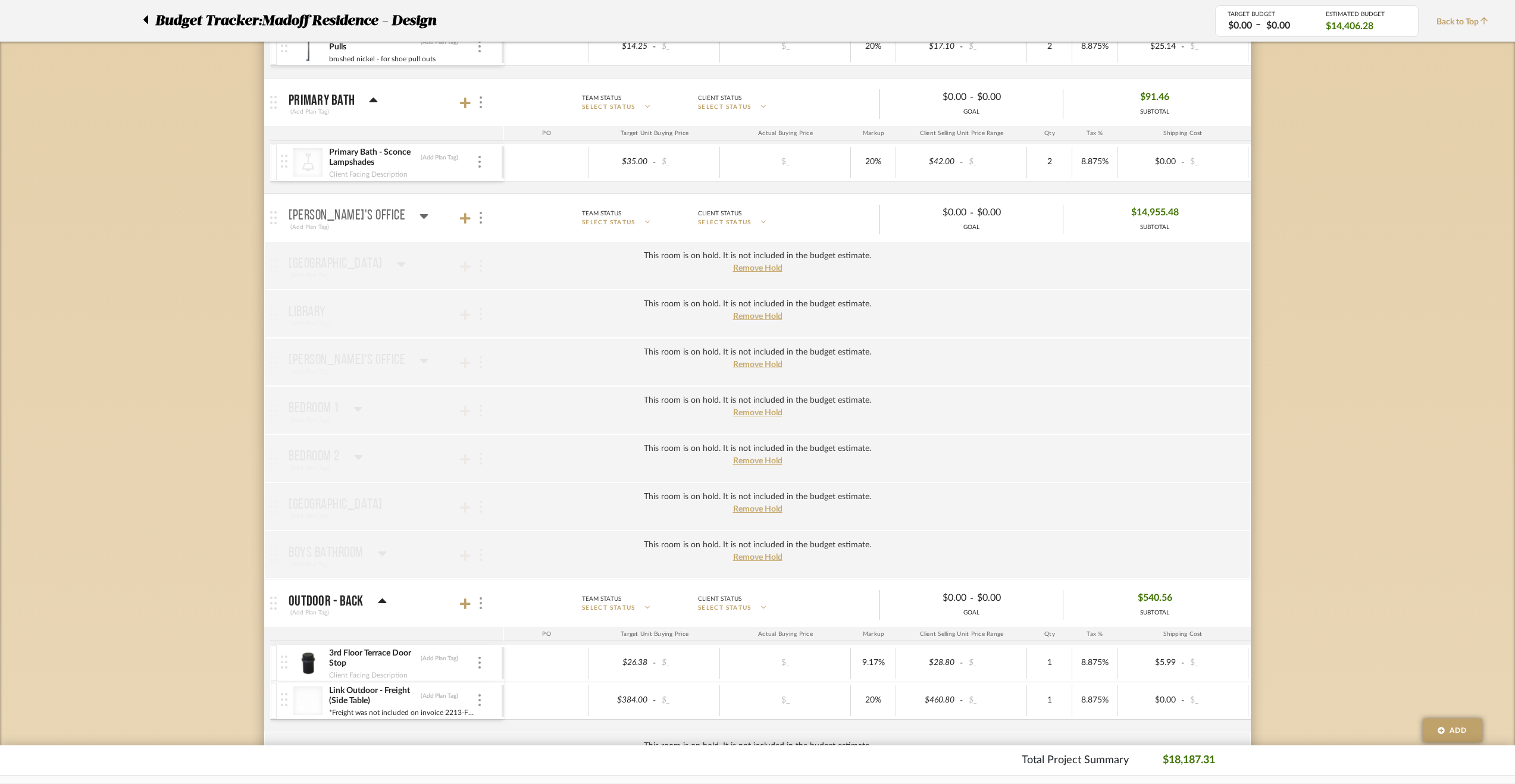
click at [419, 212] on icon at bounding box center [424, 216] width 9 height 14
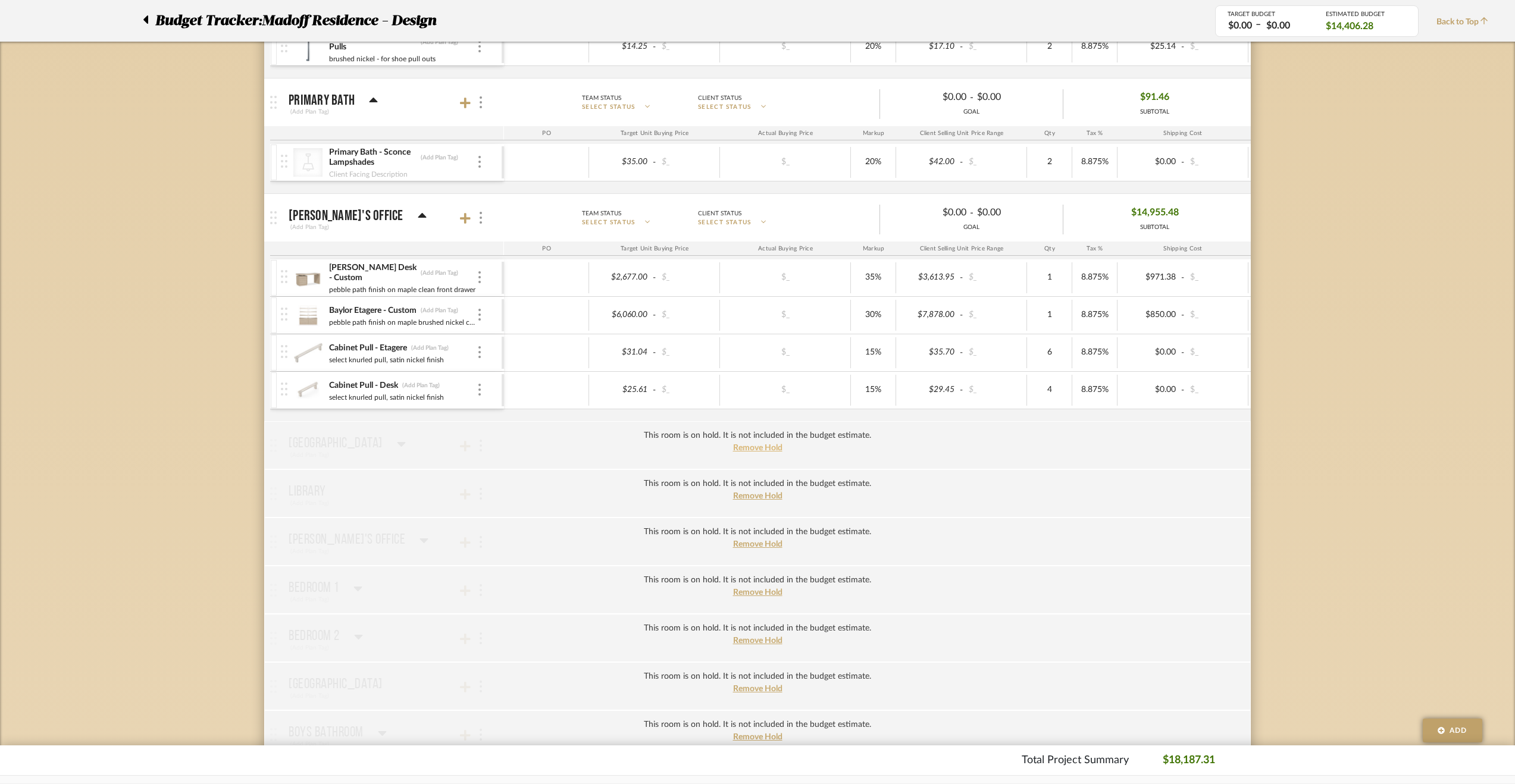
click at [743, 445] on span "Remove Hold" at bounding box center [758, 447] width 50 height 8
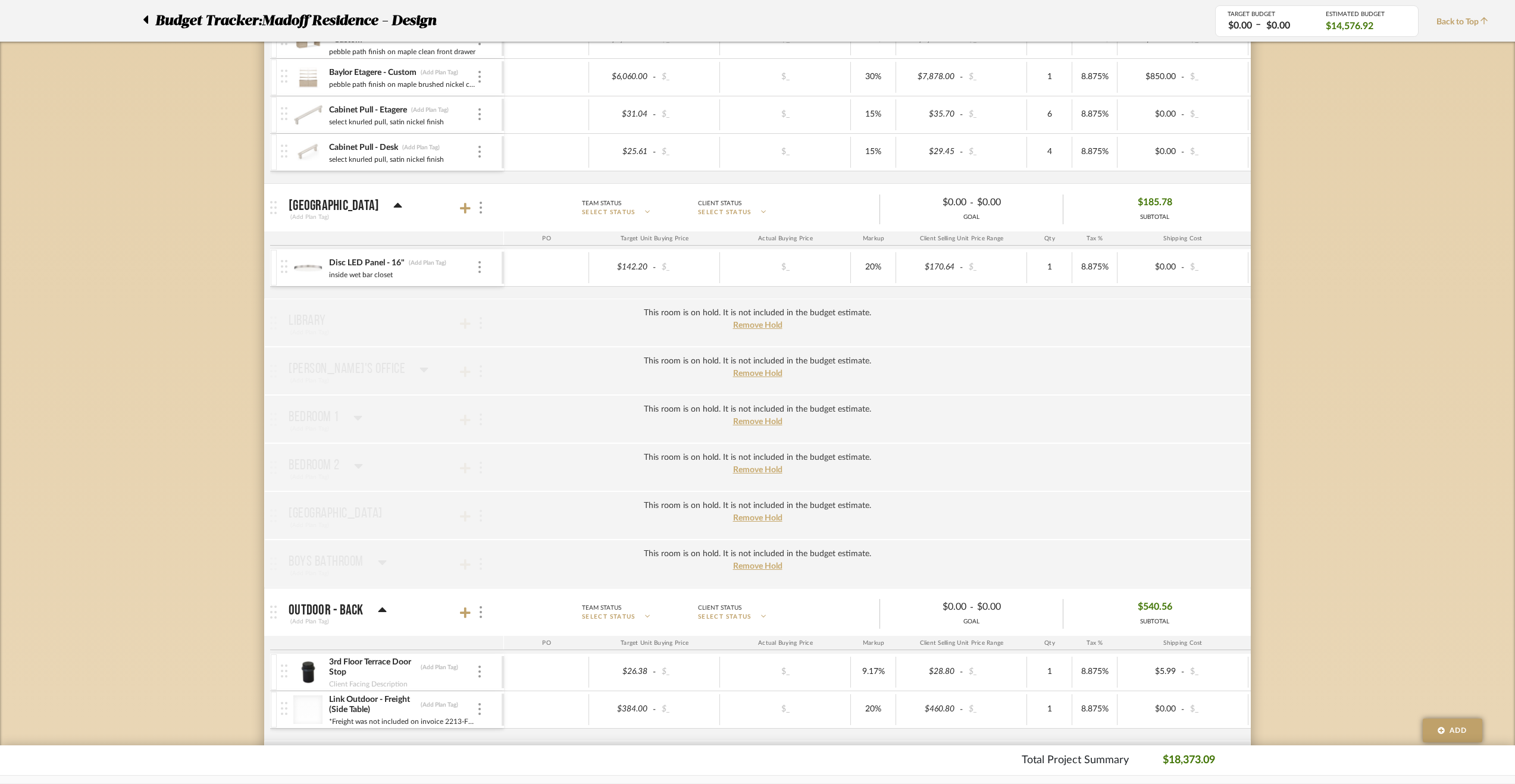
scroll to position [1665, 0]
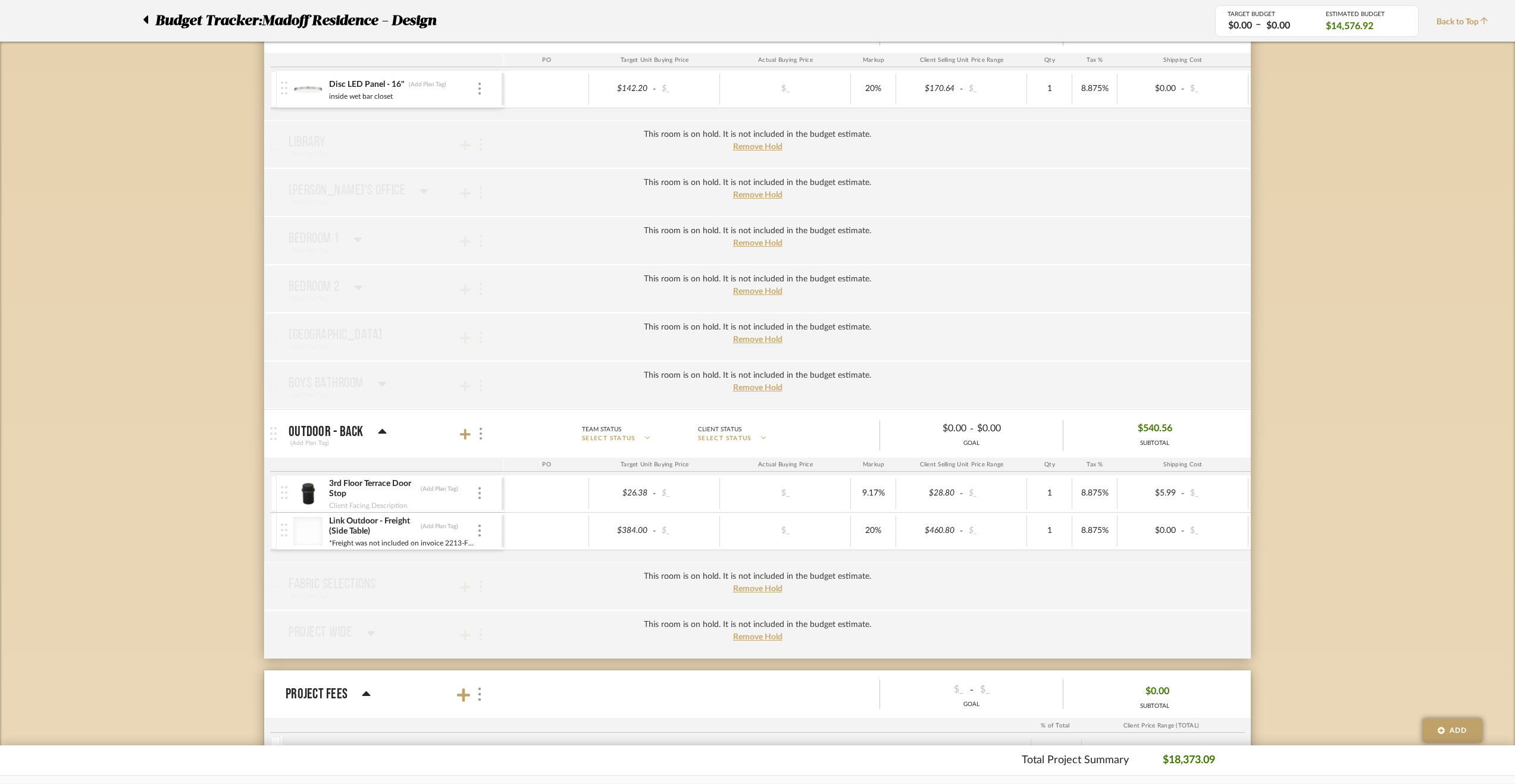
click at [483, 484] on div "3rd Floor Terrace Door Stop (Add Plan Tag) Client Facing Description" at bounding box center [391, 493] width 221 height 37
click at [478, 487] on img at bounding box center [480, 492] width 2 height 12
click at [521, 574] on span "Remove Item" at bounding box center [537, 574] width 74 height 10
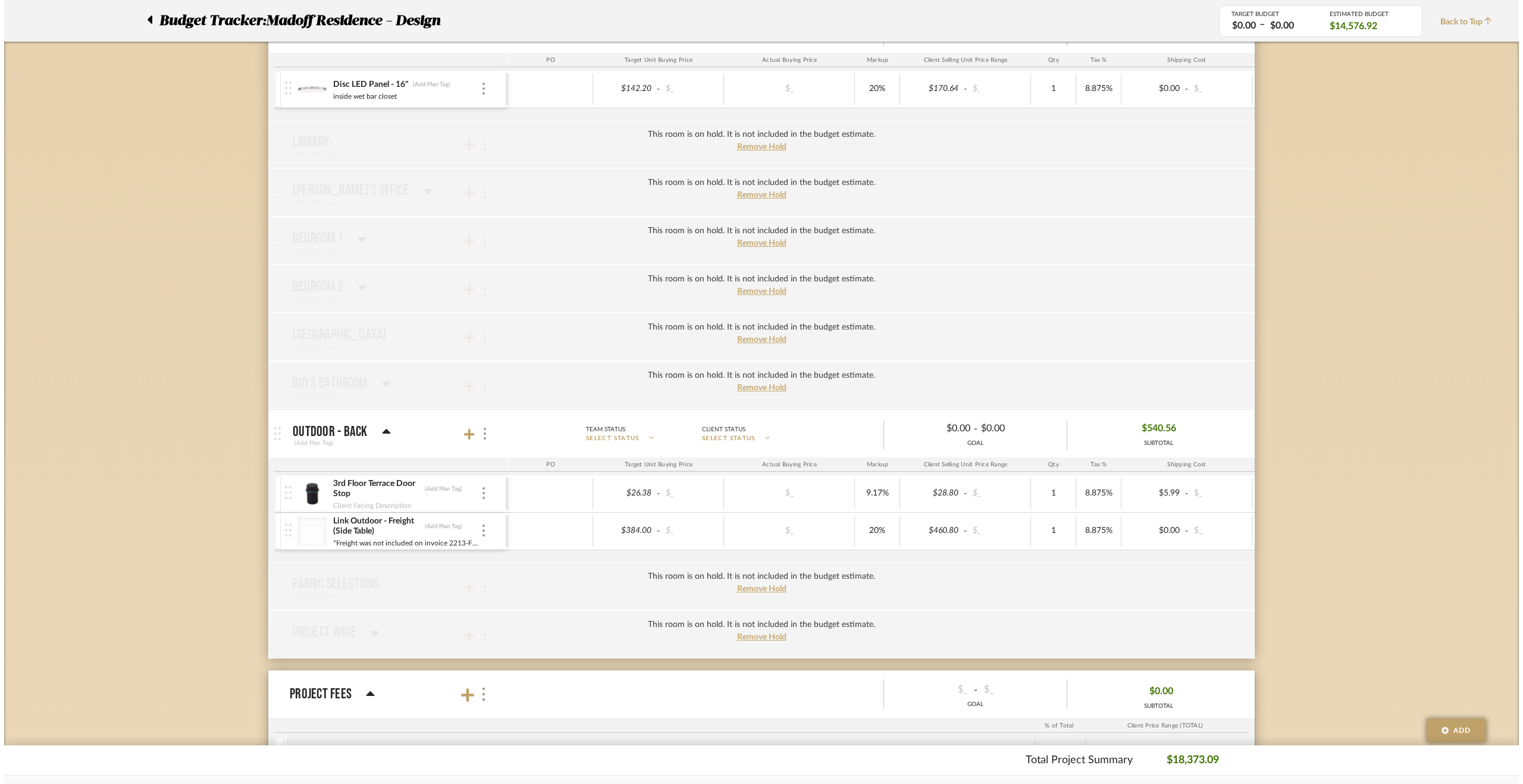
scroll to position [0, 0]
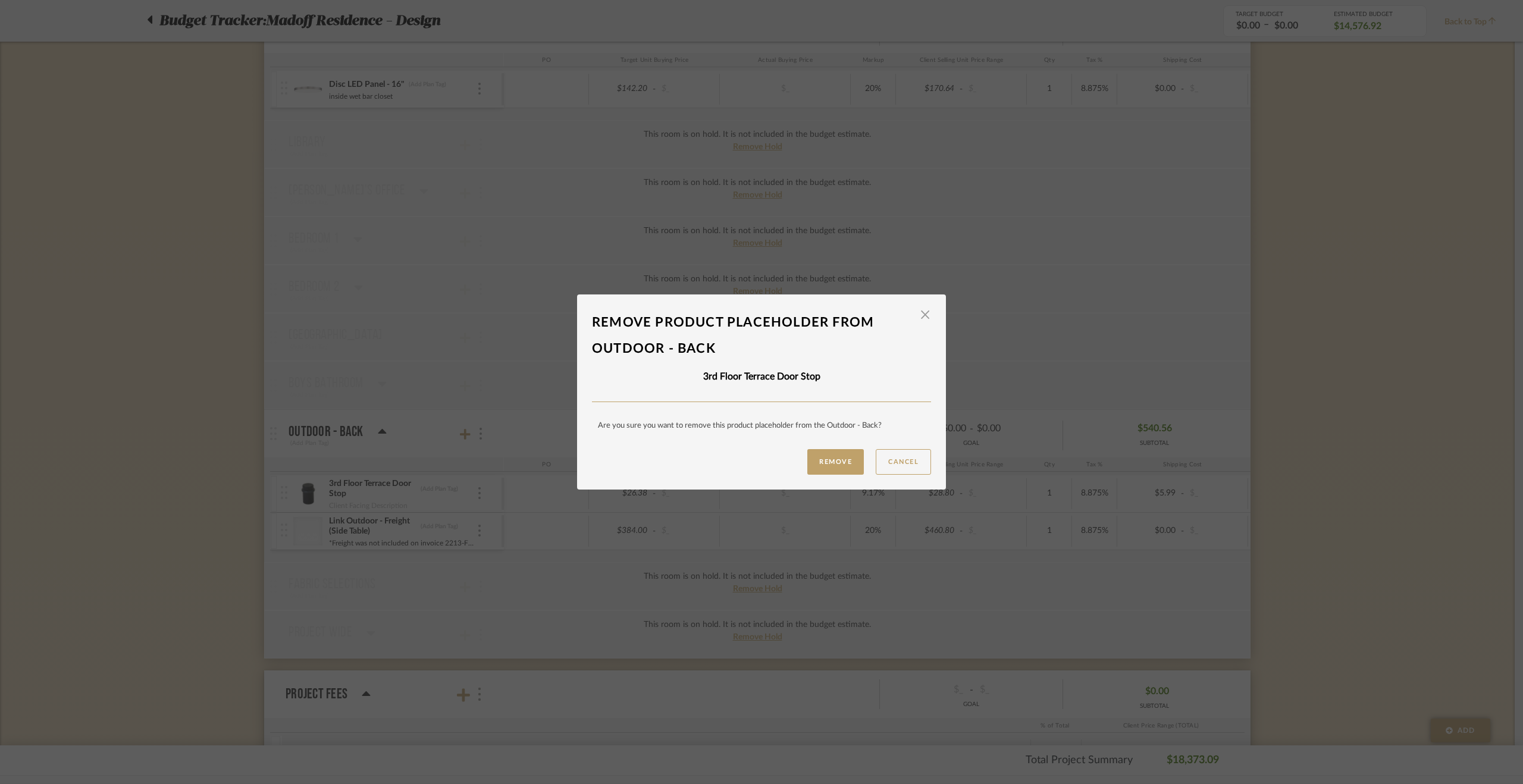
click at [802, 459] on div "Remove Cancel" at bounding box center [761, 461] width 339 height 25
click at [847, 458] on button "Remove" at bounding box center [835, 461] width 56 height 25
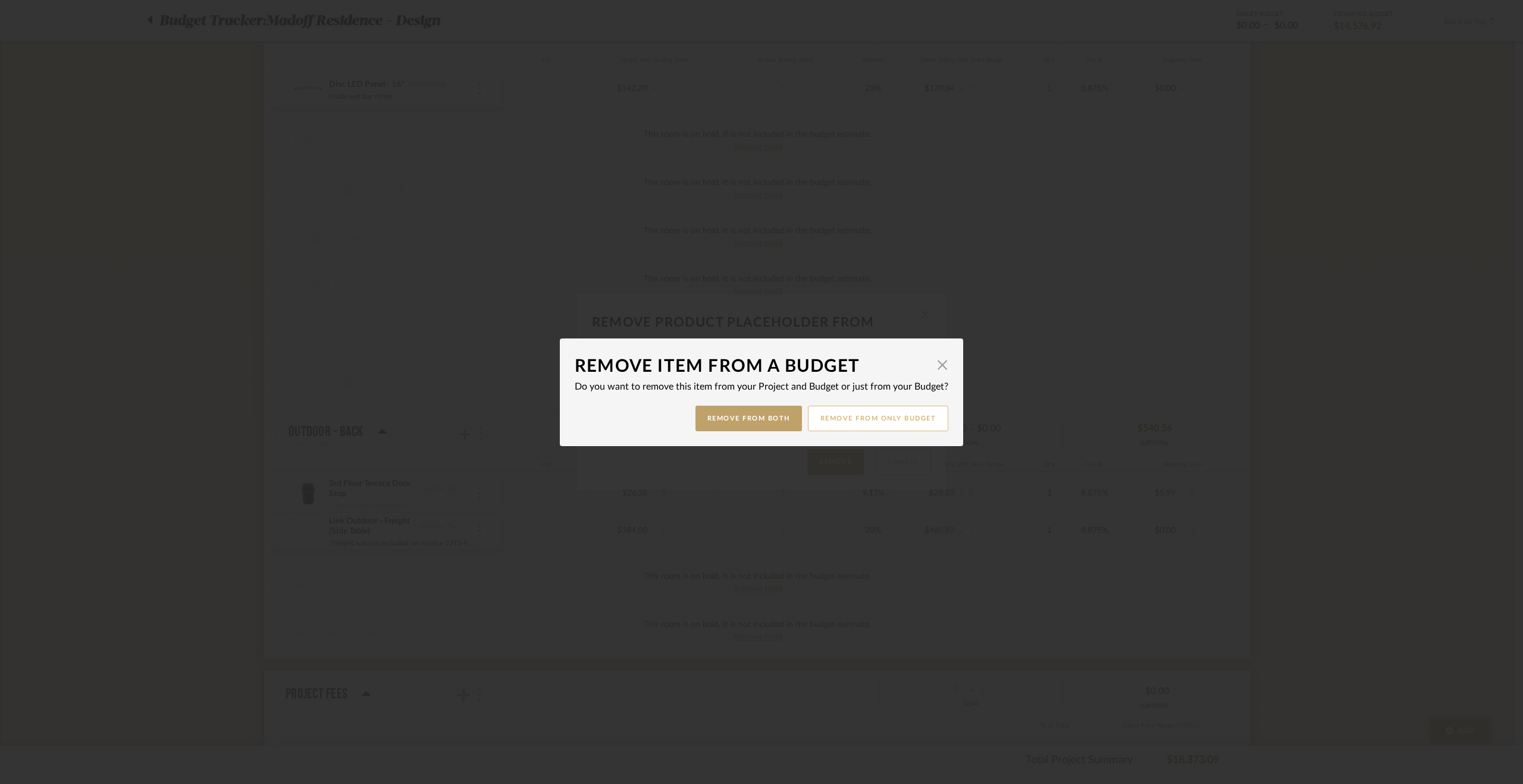
click at [867, 417] on button "Remove from only Budget" at bounding box center [878, 418] width 141 height 25
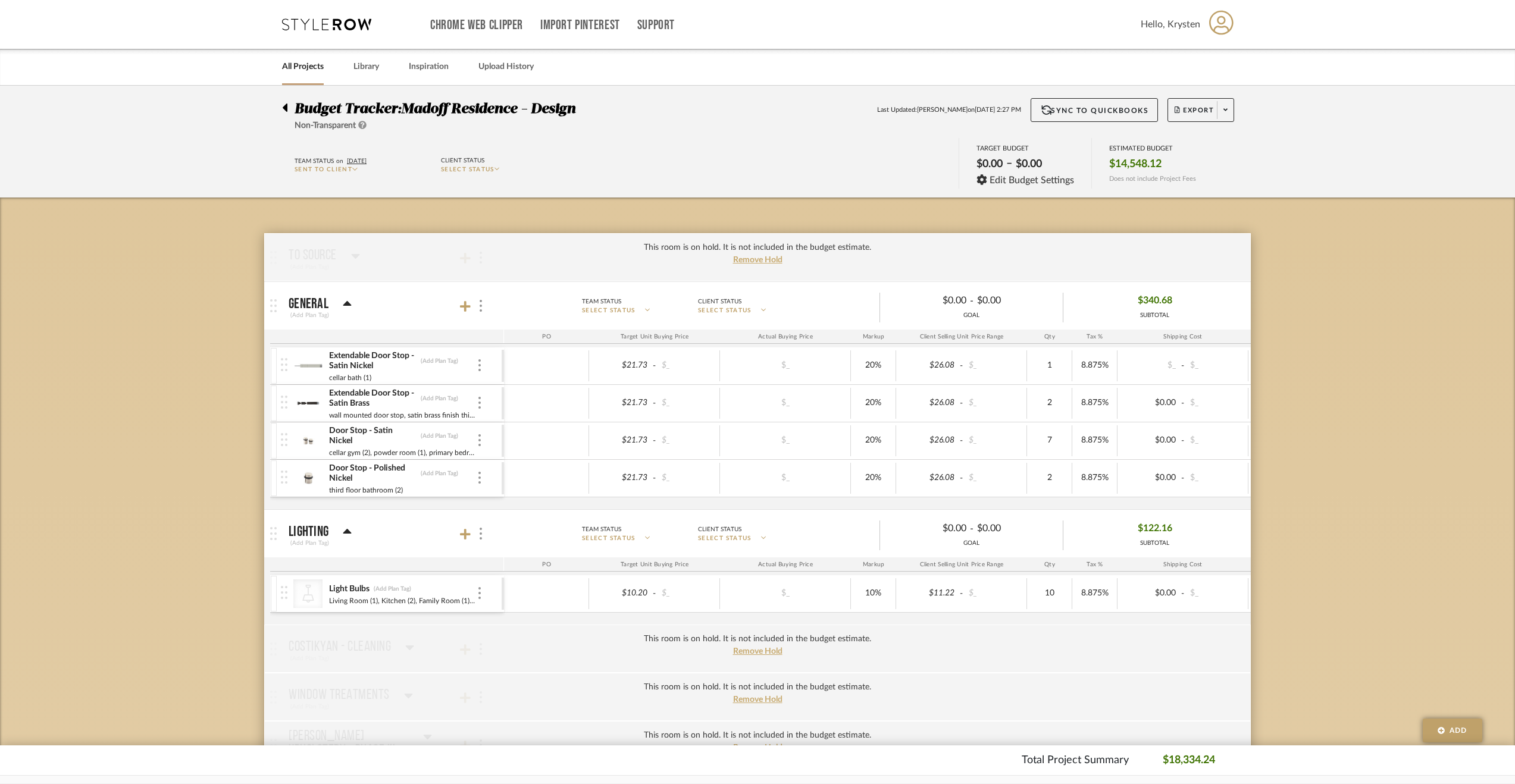
click at [289, 99] on div at bounding box center [288, 105] width 12 height 14
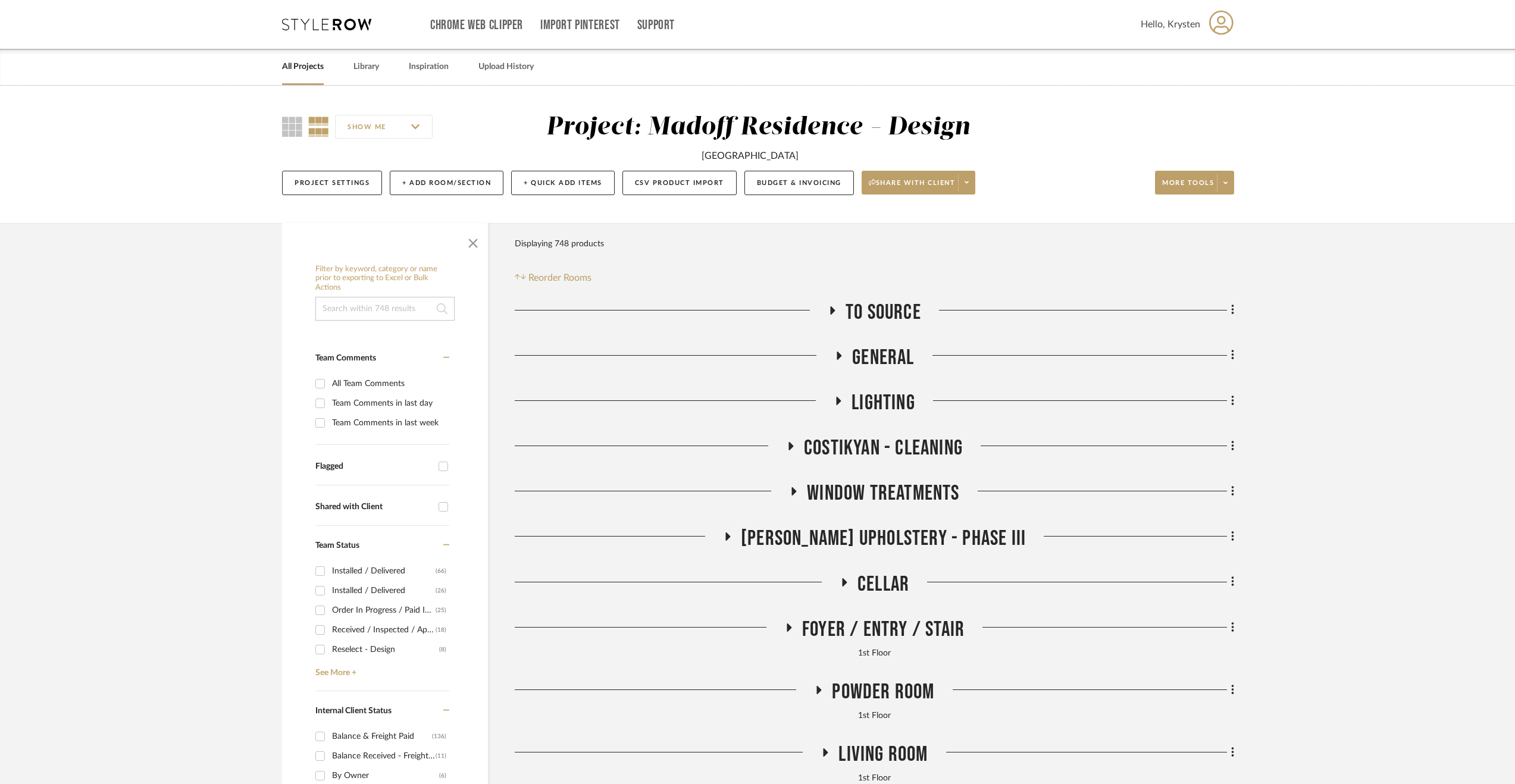
click at [859, 401] on span "Lighting" at bounding box center [883, 403] width 64 height 25
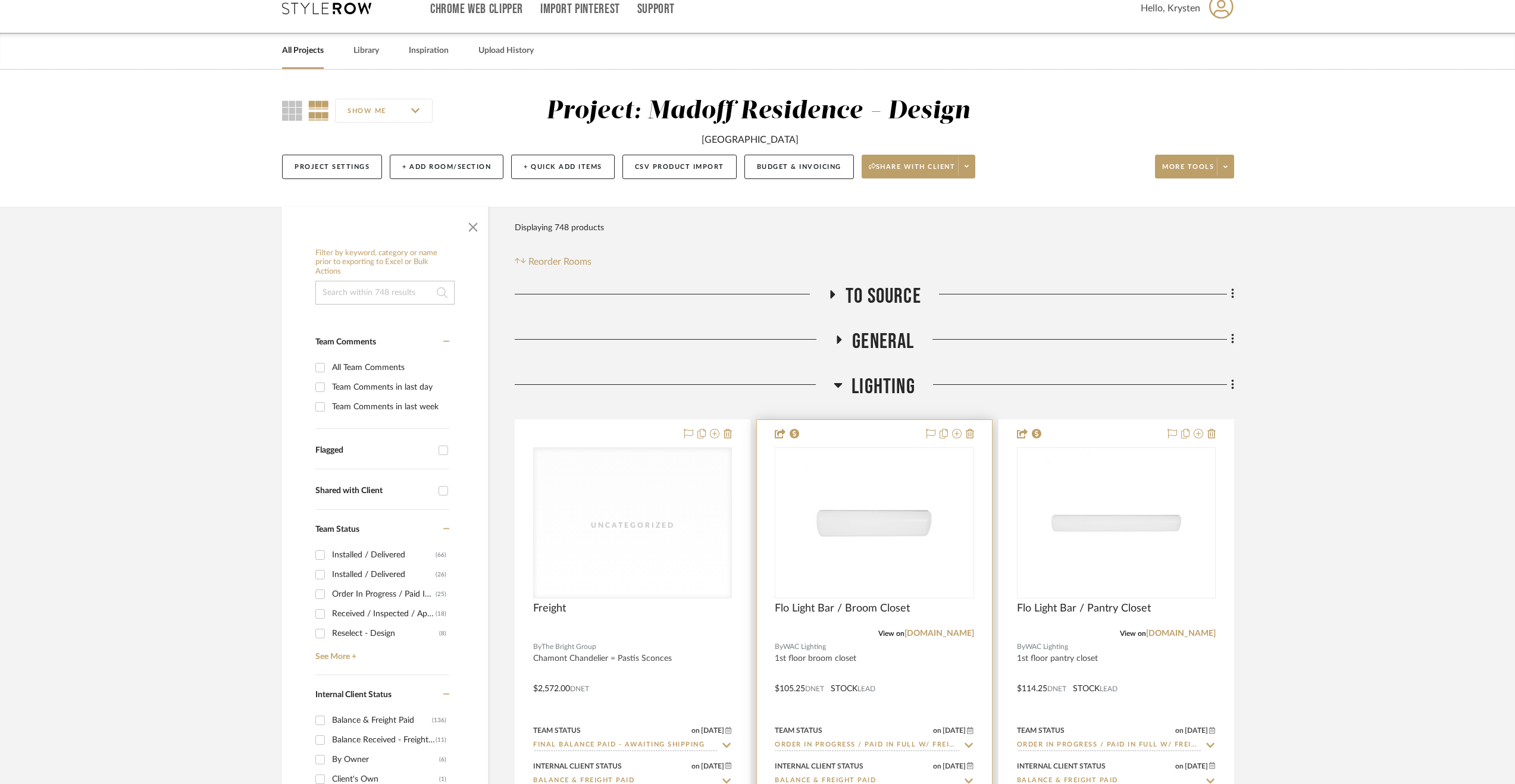
scroll to position [298, 0]
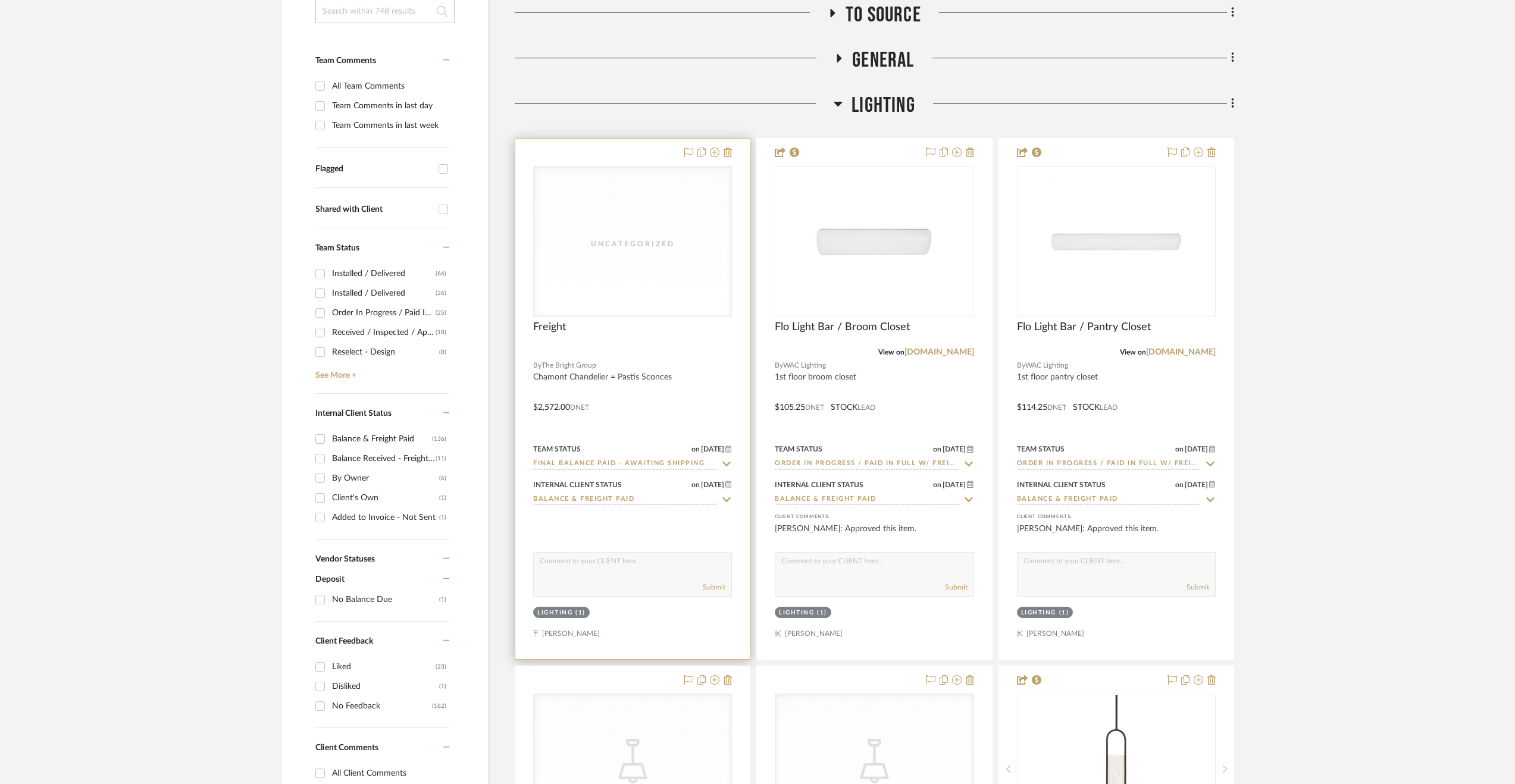
click at [727, 394] on div at bounding box center [633, 398] width 235 height 520
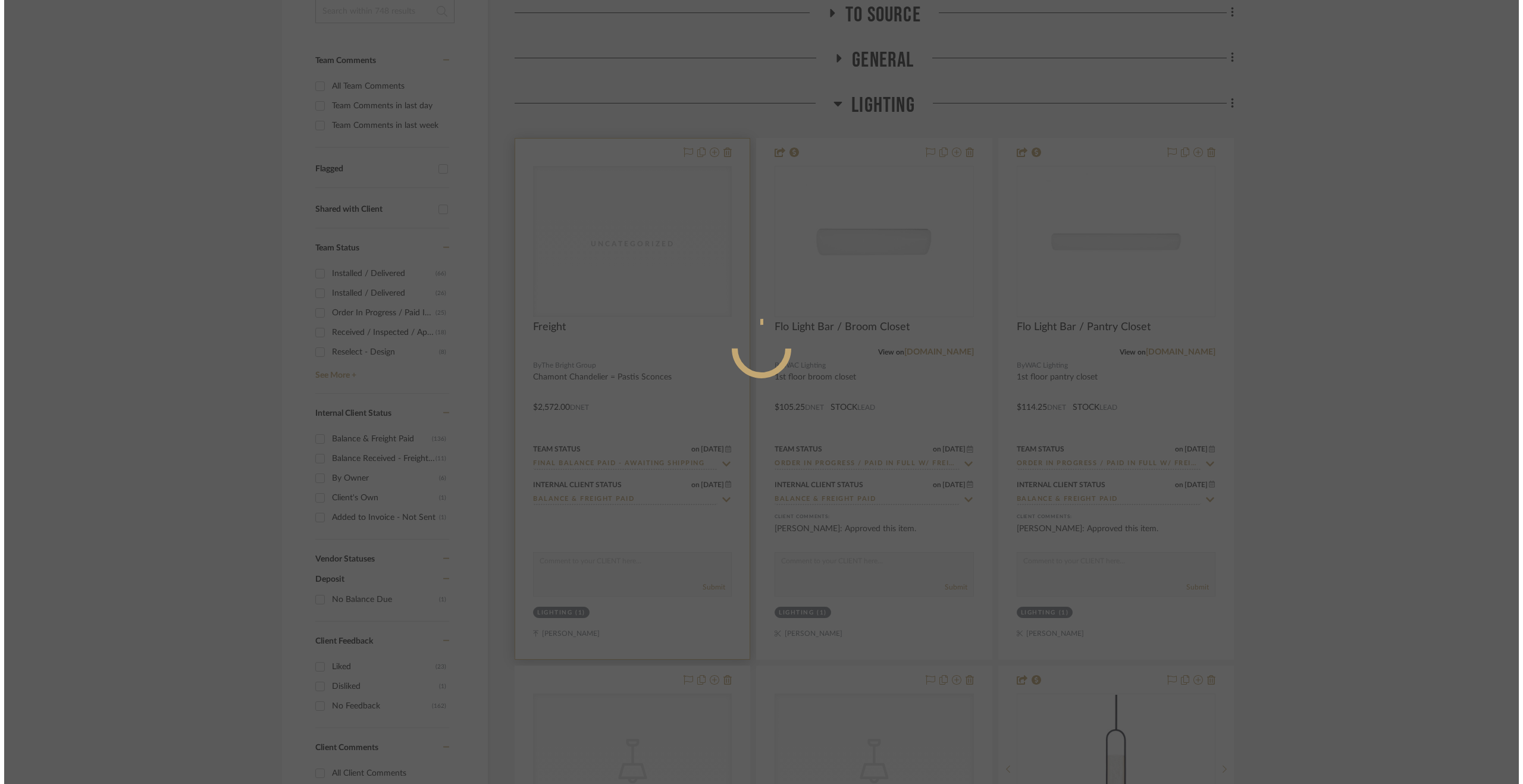
scroll to position [0, 0]
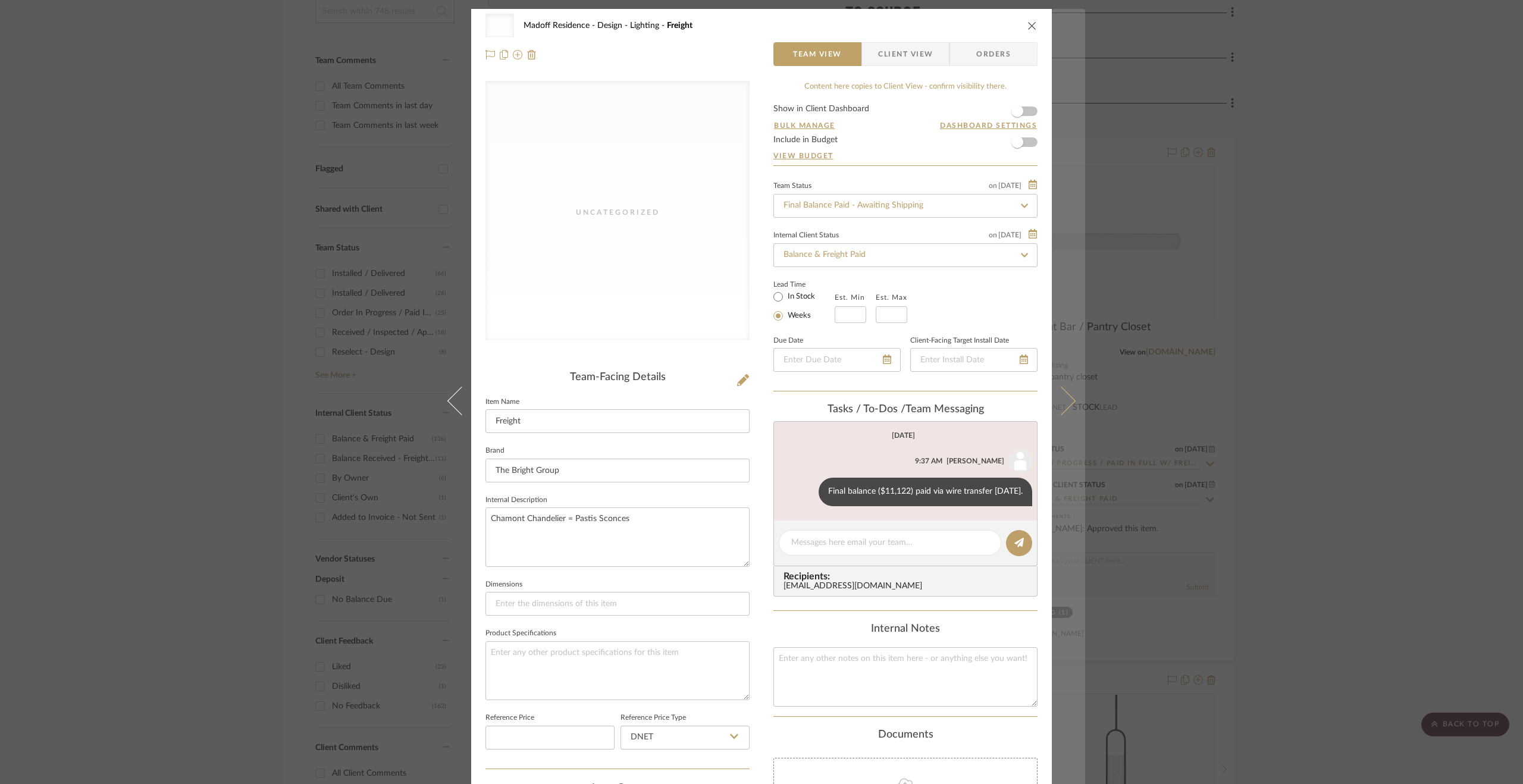
click at [1061, 383] on button at bounding box center [1069, 401] width 33 height 784
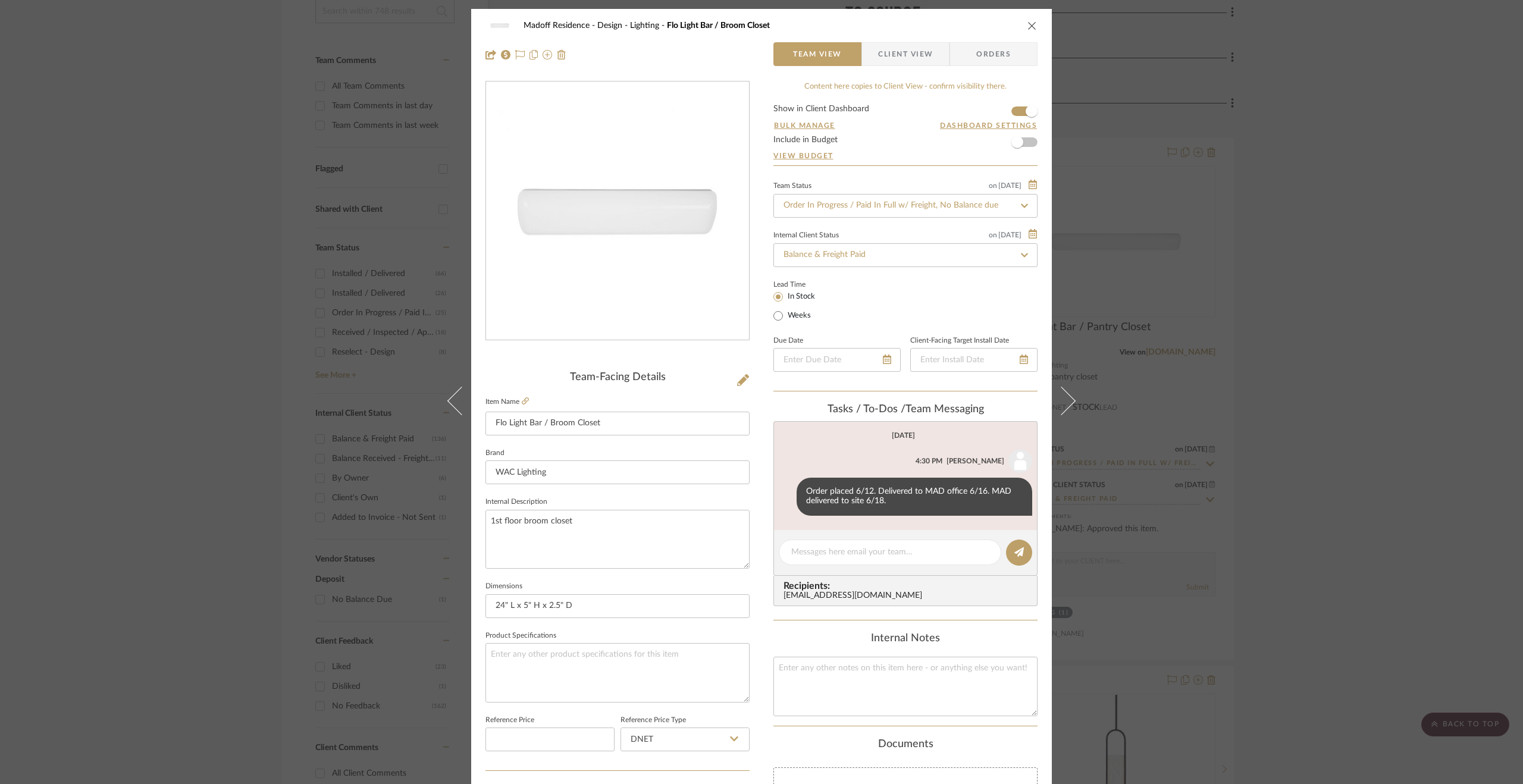
click at [1061, 383] on button at bounding box center [1069, 401] width 33 height 784
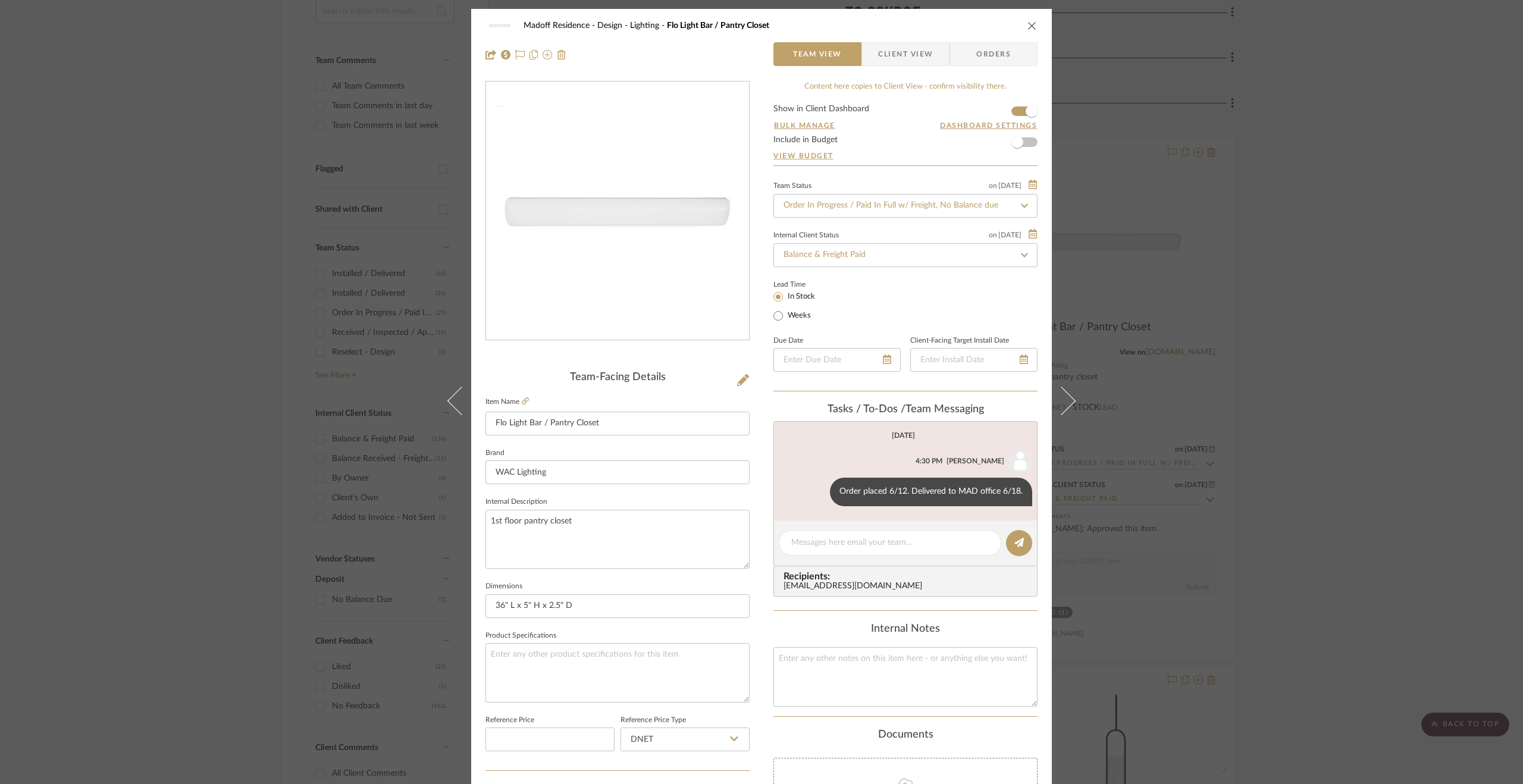
click at [1061, 383] on button at bounding box center [1069, 401] width 33 height 784
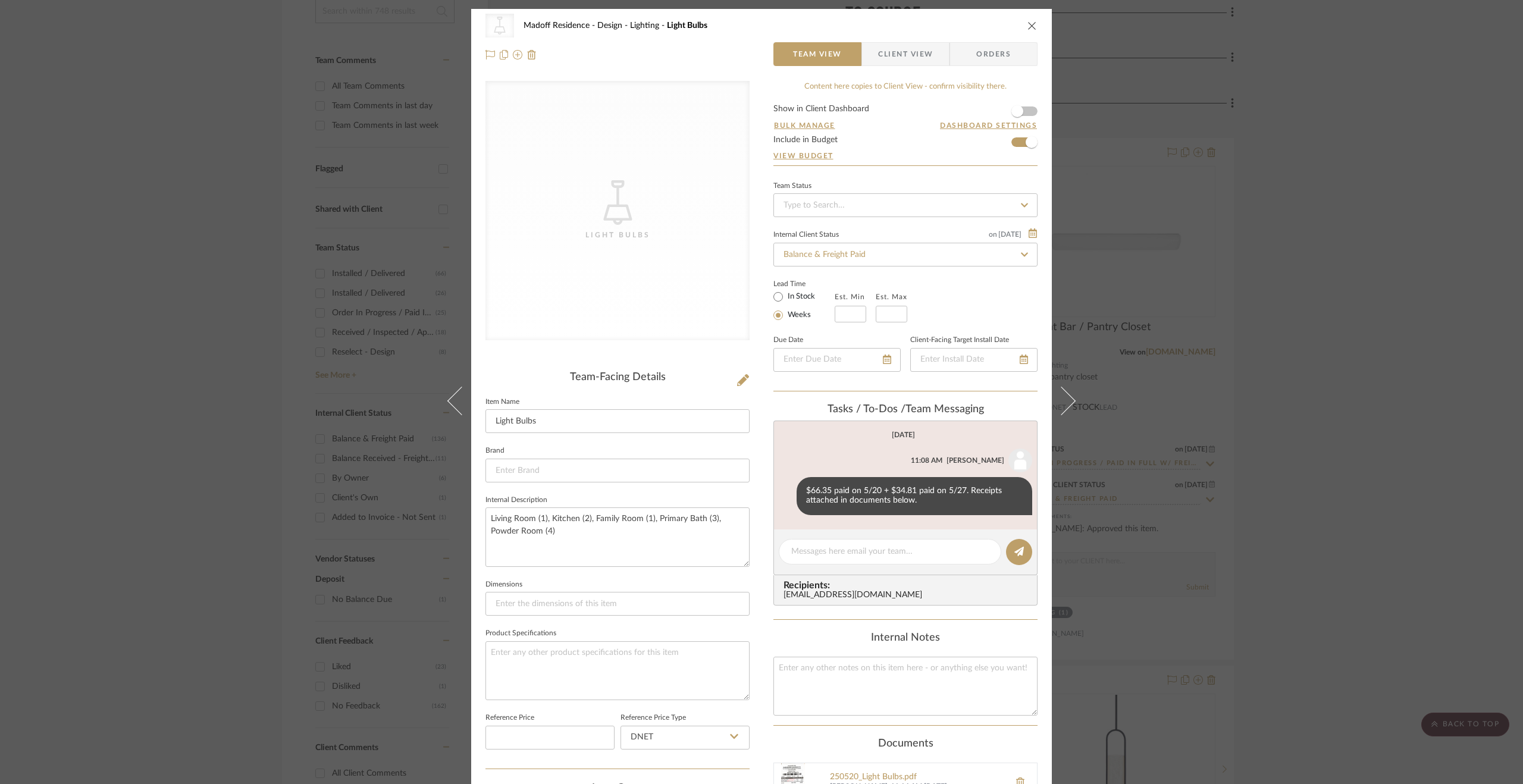
click at [1061, 383] on button at bounding box center [1069, 401] width 33 height 784
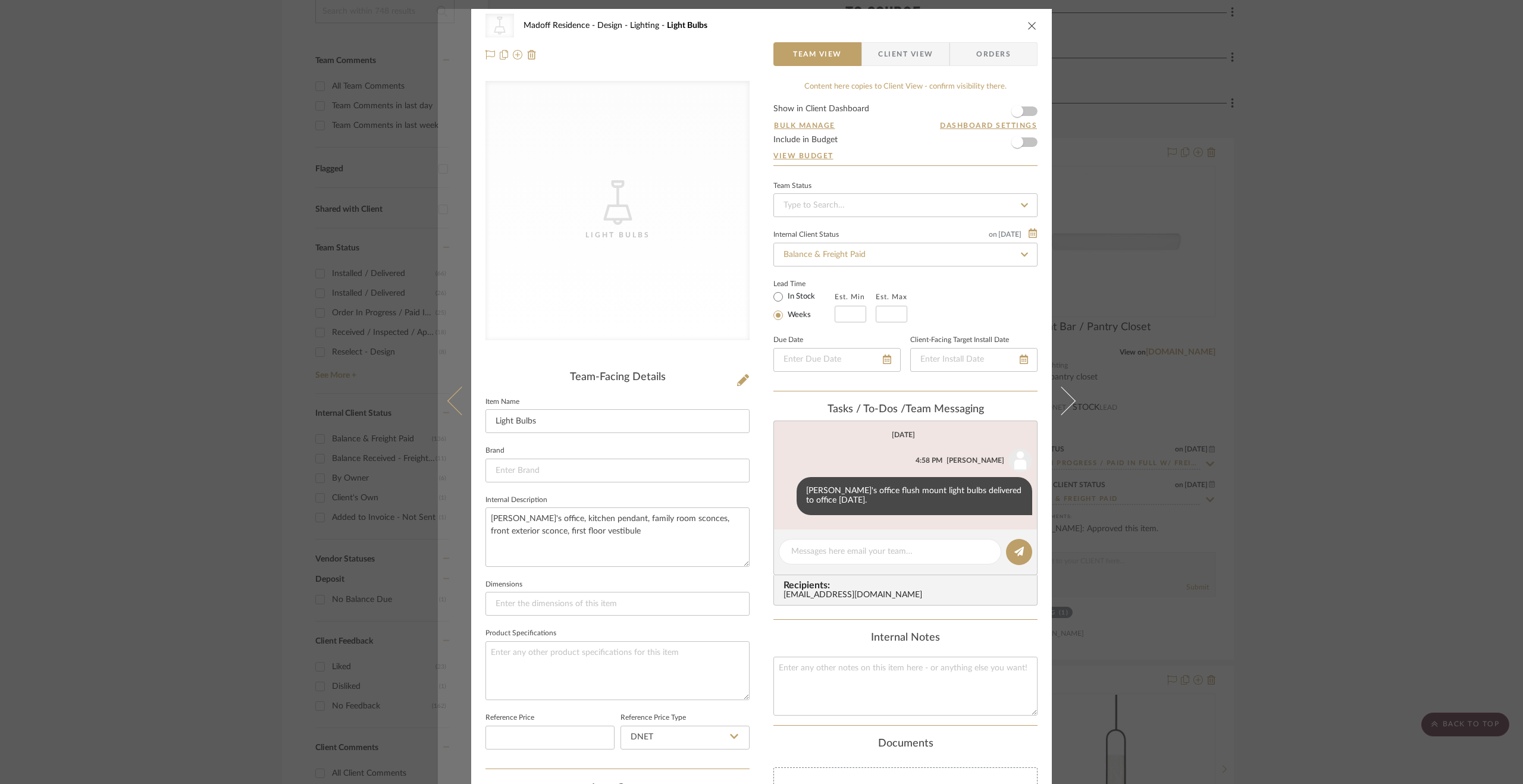
click at [447, 396] on icon at bounding box center [462, 401] width 29 height 29
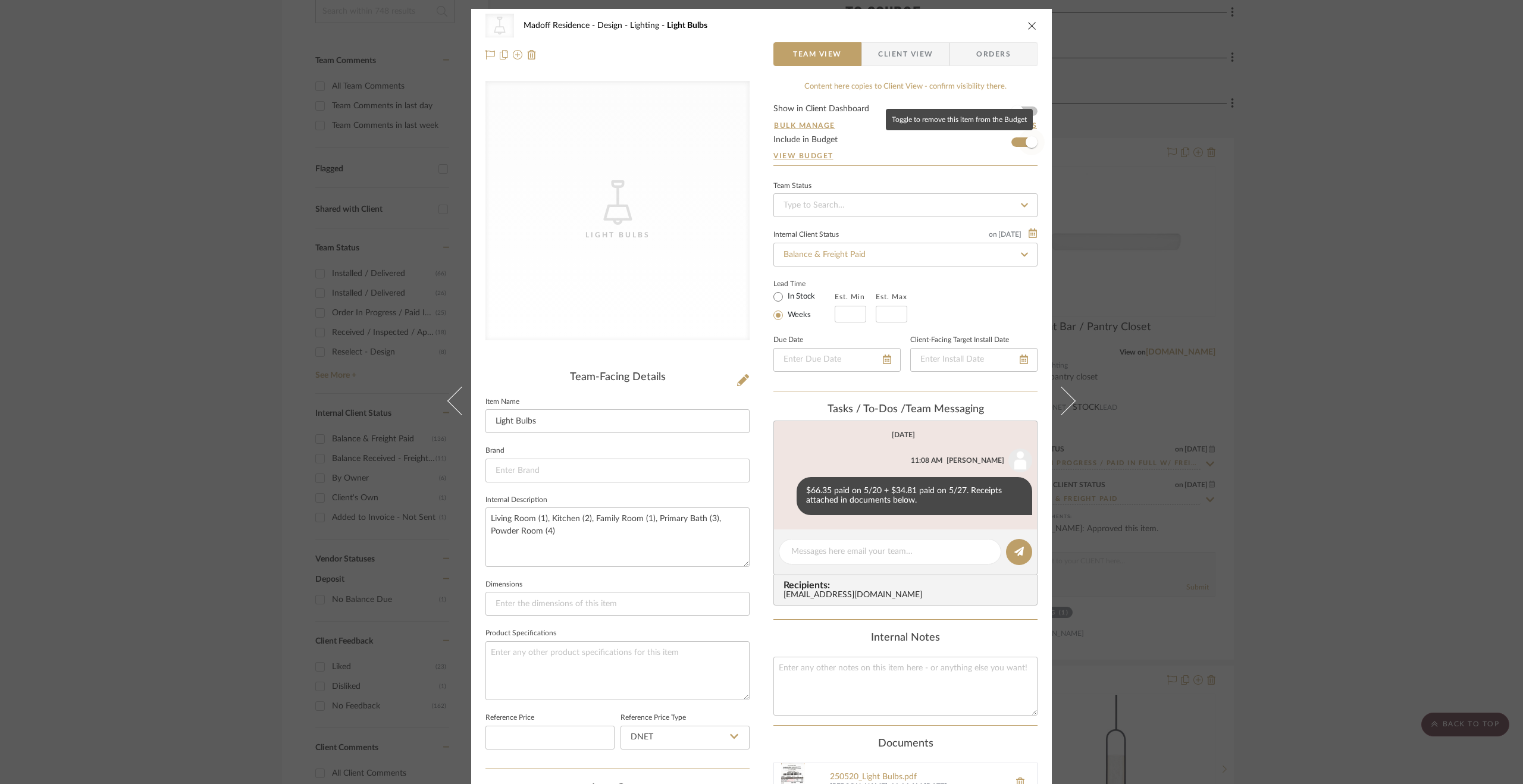
click at [1029, 141] on span "button" at bounding box center [1031, 142] width 12 height 12
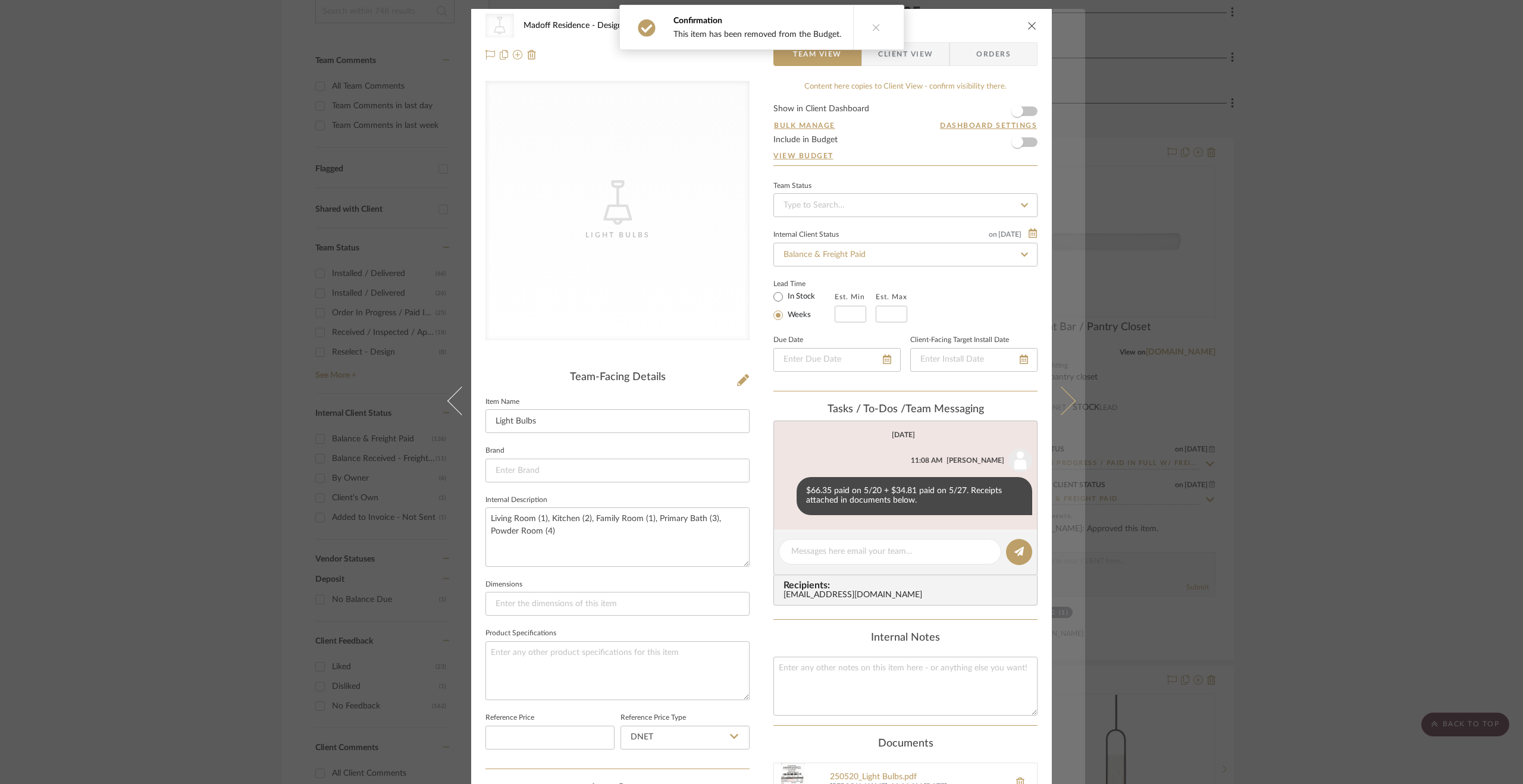
click at [1054, 399] on icon at bounding box center [1061, 401] width 29 height 29
click at [1062, 398] on icon at bounding box center [1061, 401] width 29 height 29
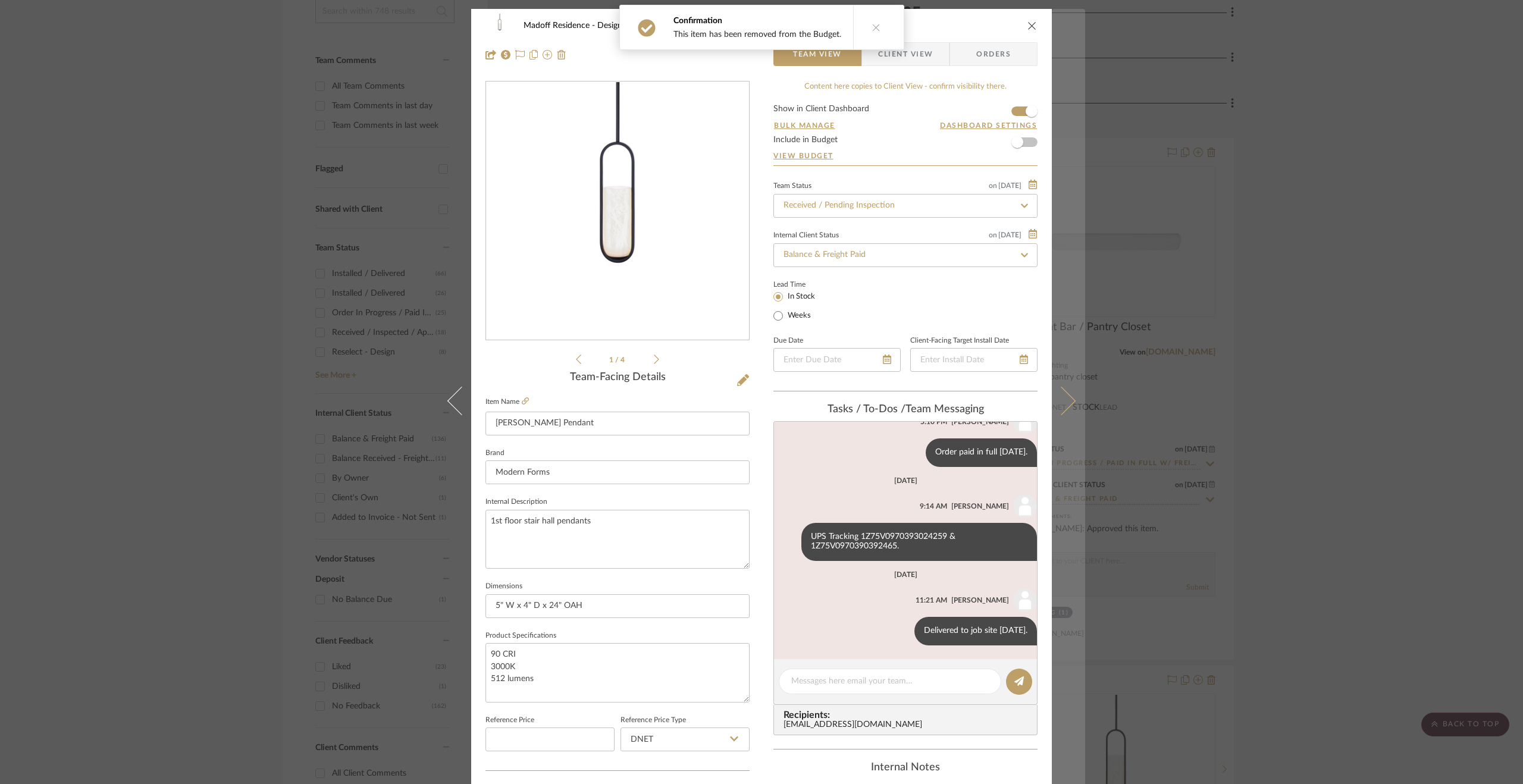
scroll to position [40, 0]
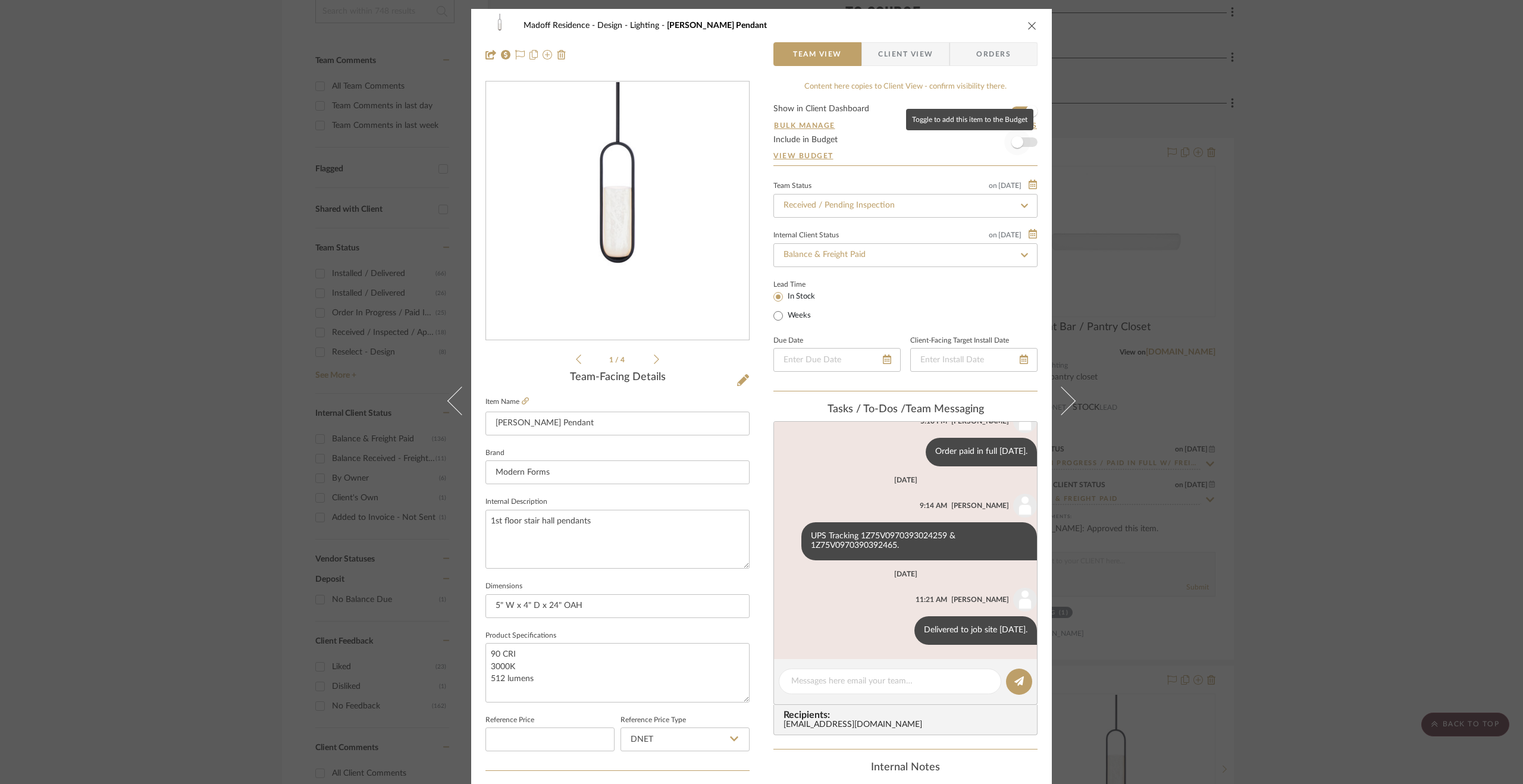
click at [1013, 142] on span "button" at bounding box center [1017, 142] width 12 height 12
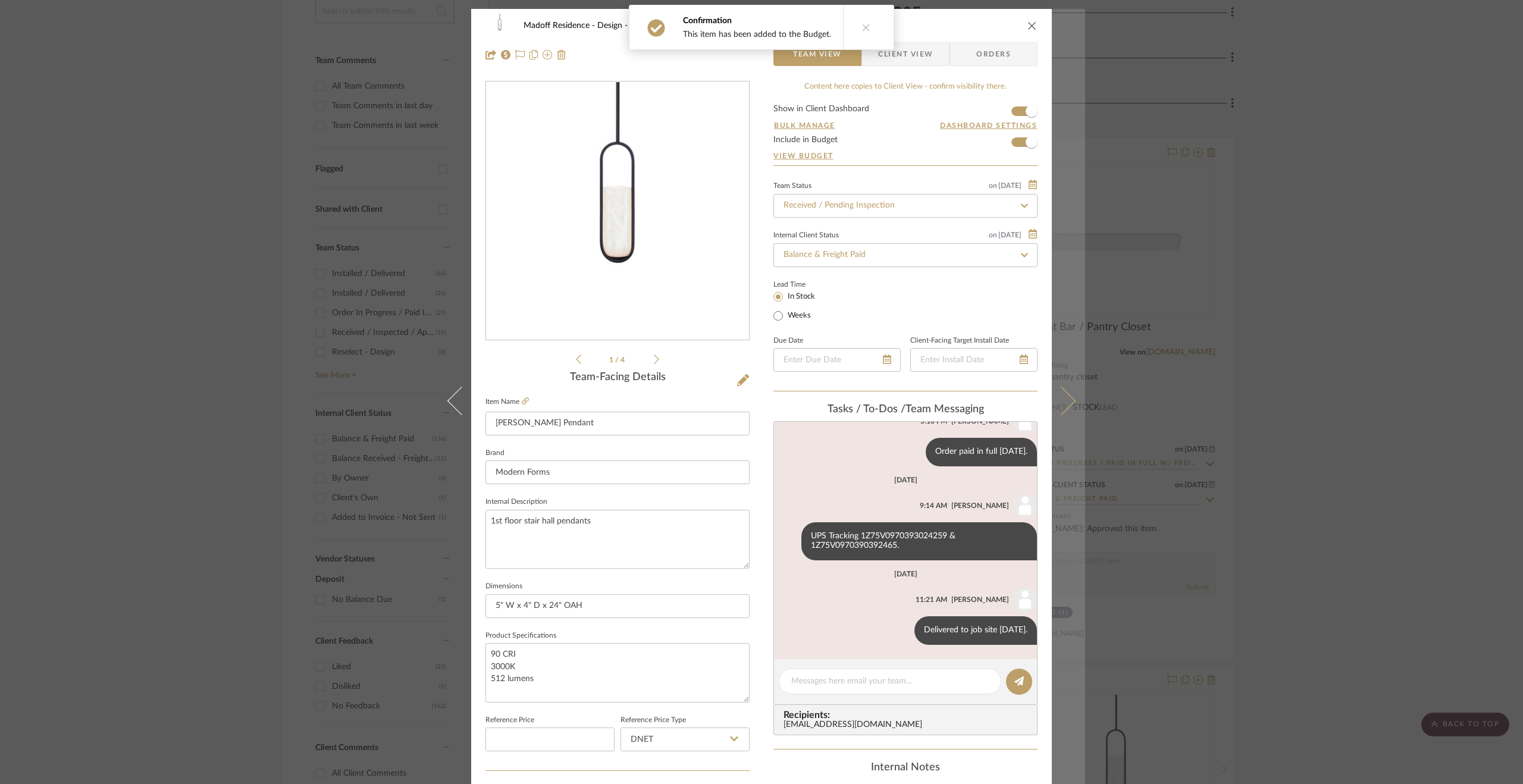
click at [1073, 381] on button at bounding box center [1069, 401] width 33 height 784
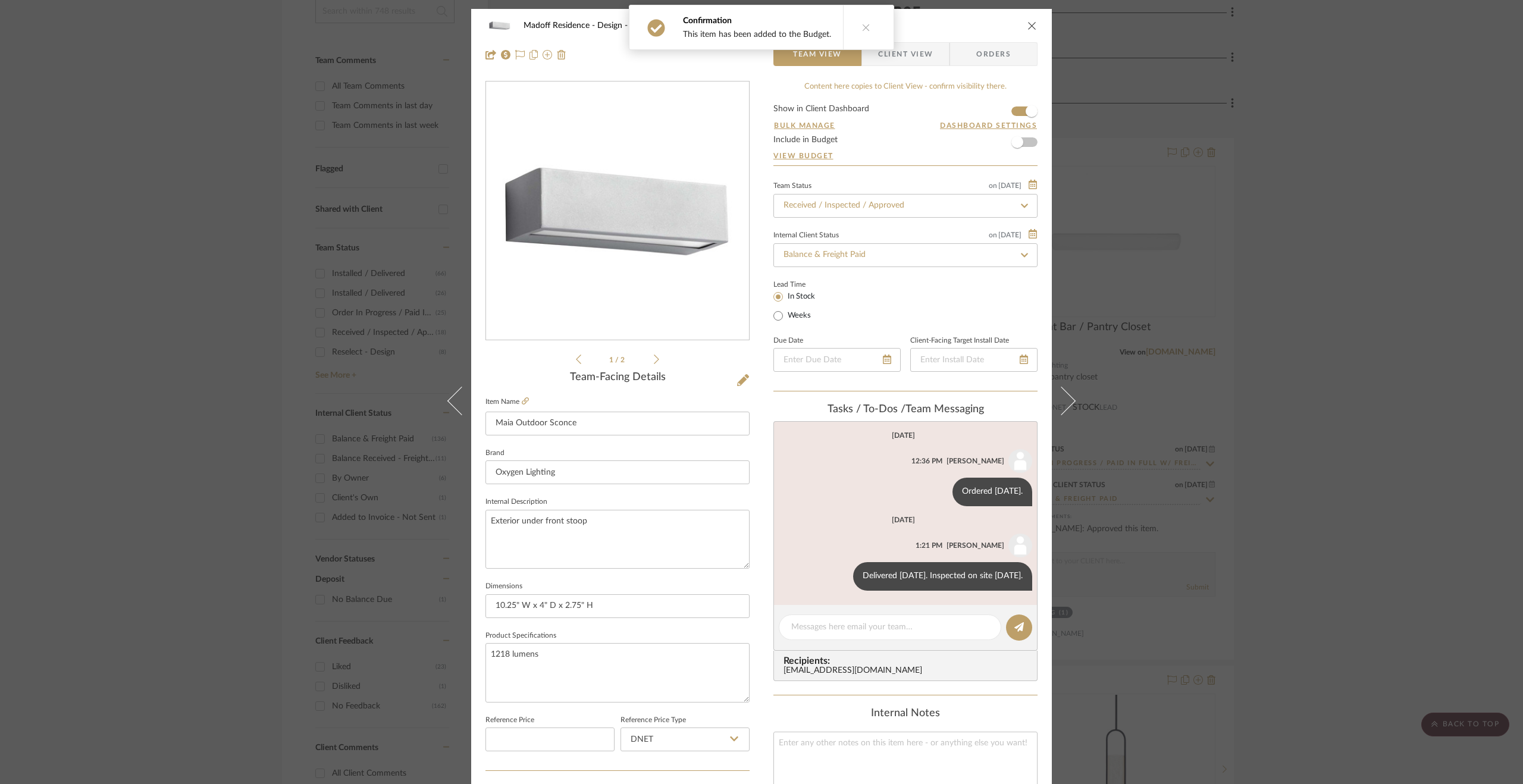
click at [1176, 541] on div "Madoff Residence - Design Lighting Maia Outdoor Sconce Team View Client View Or…" at bounding box center [761, 392] width 1523 height 784
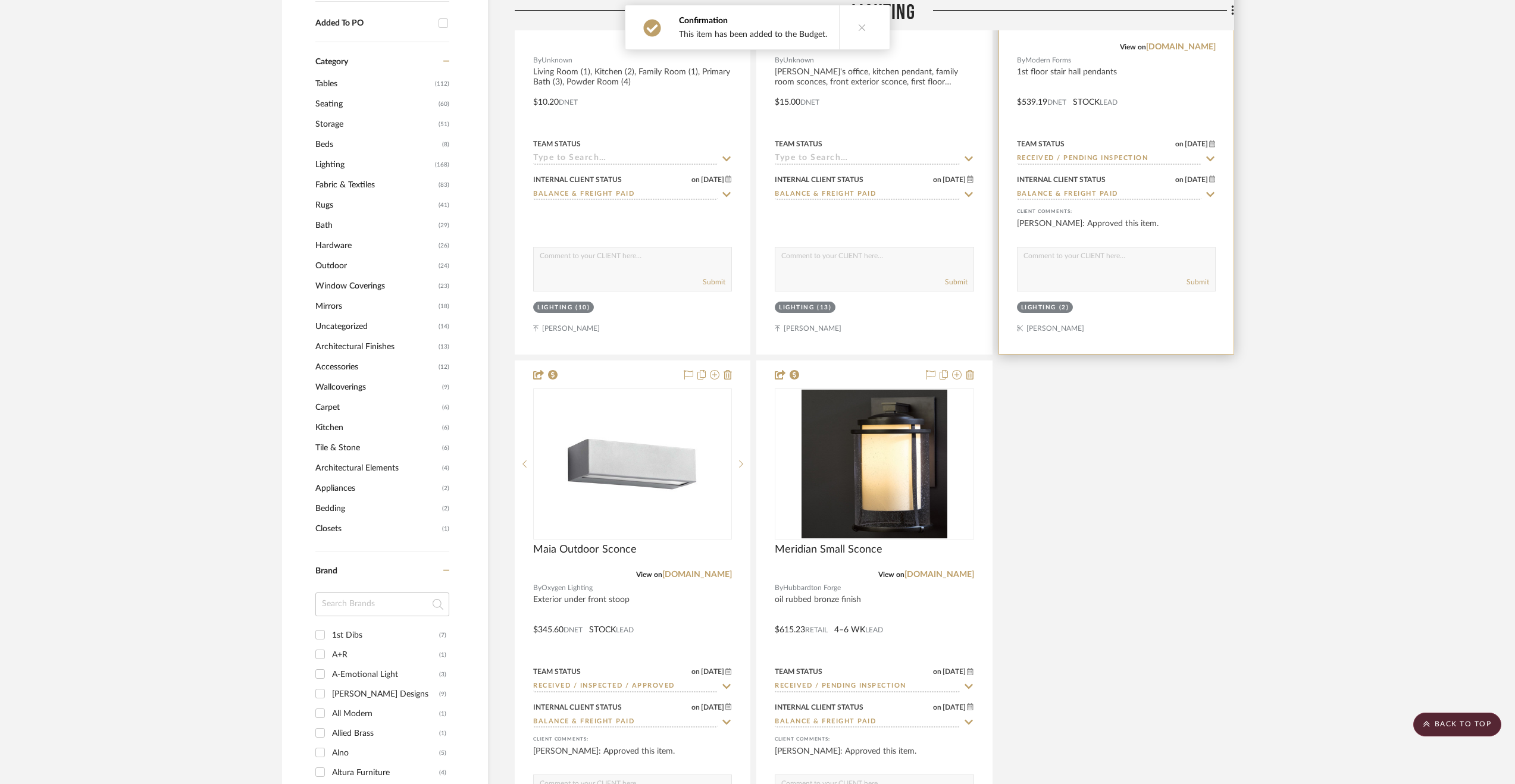
scroll to position [1368, 0]
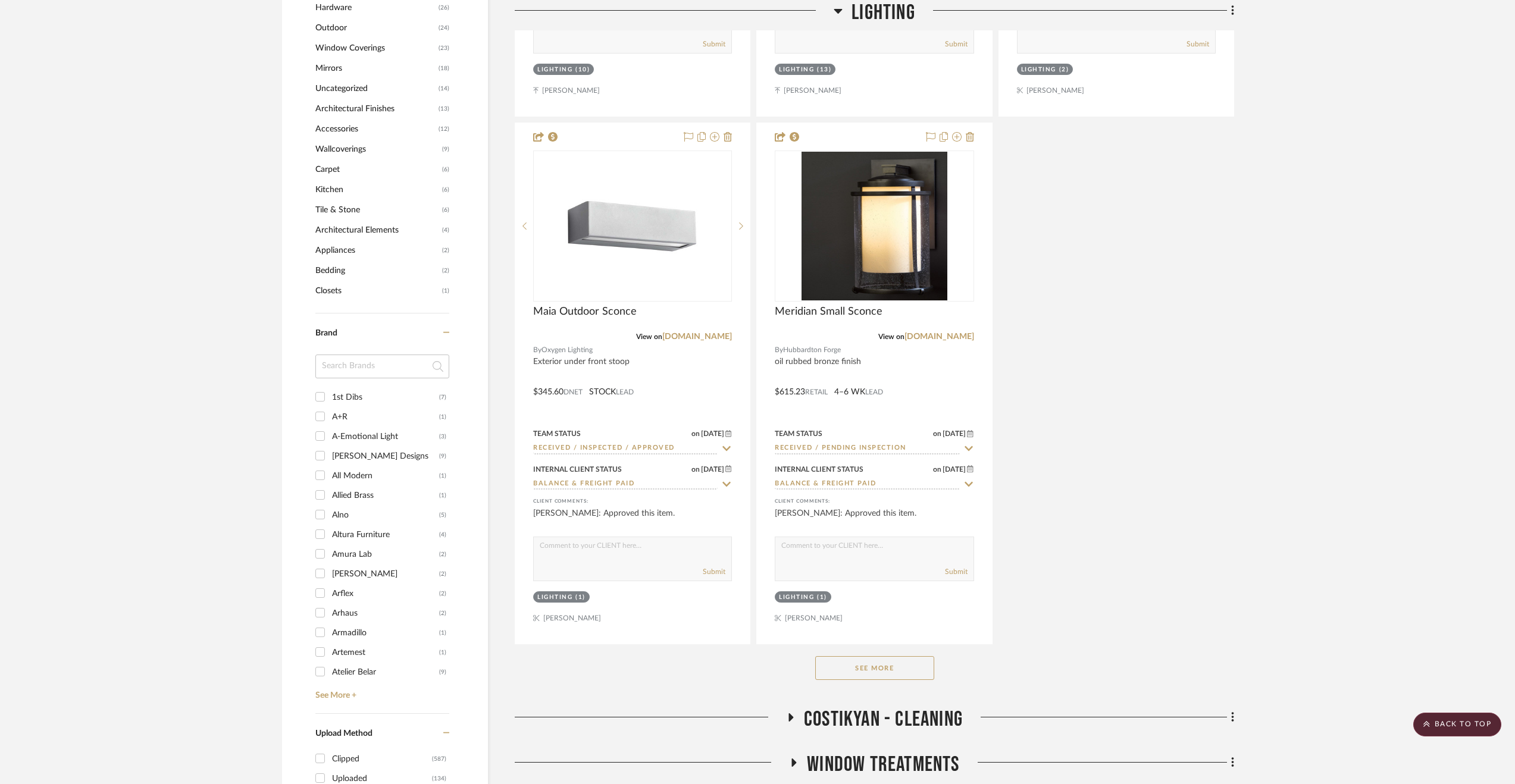
click at [854, 680] on button "See More" at bounding box center [875, 668] width 119 height 24
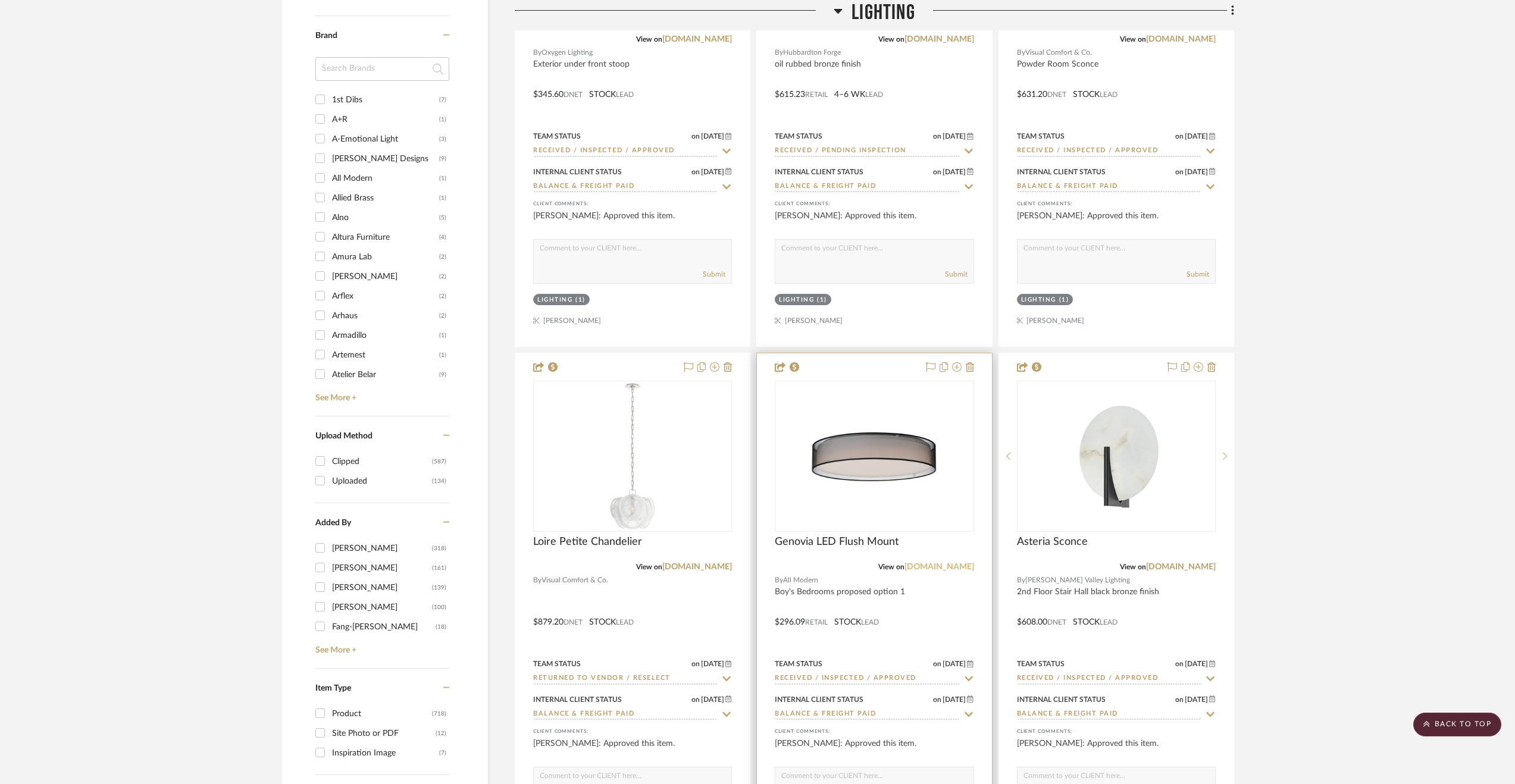
scroll to position [1904, 0]
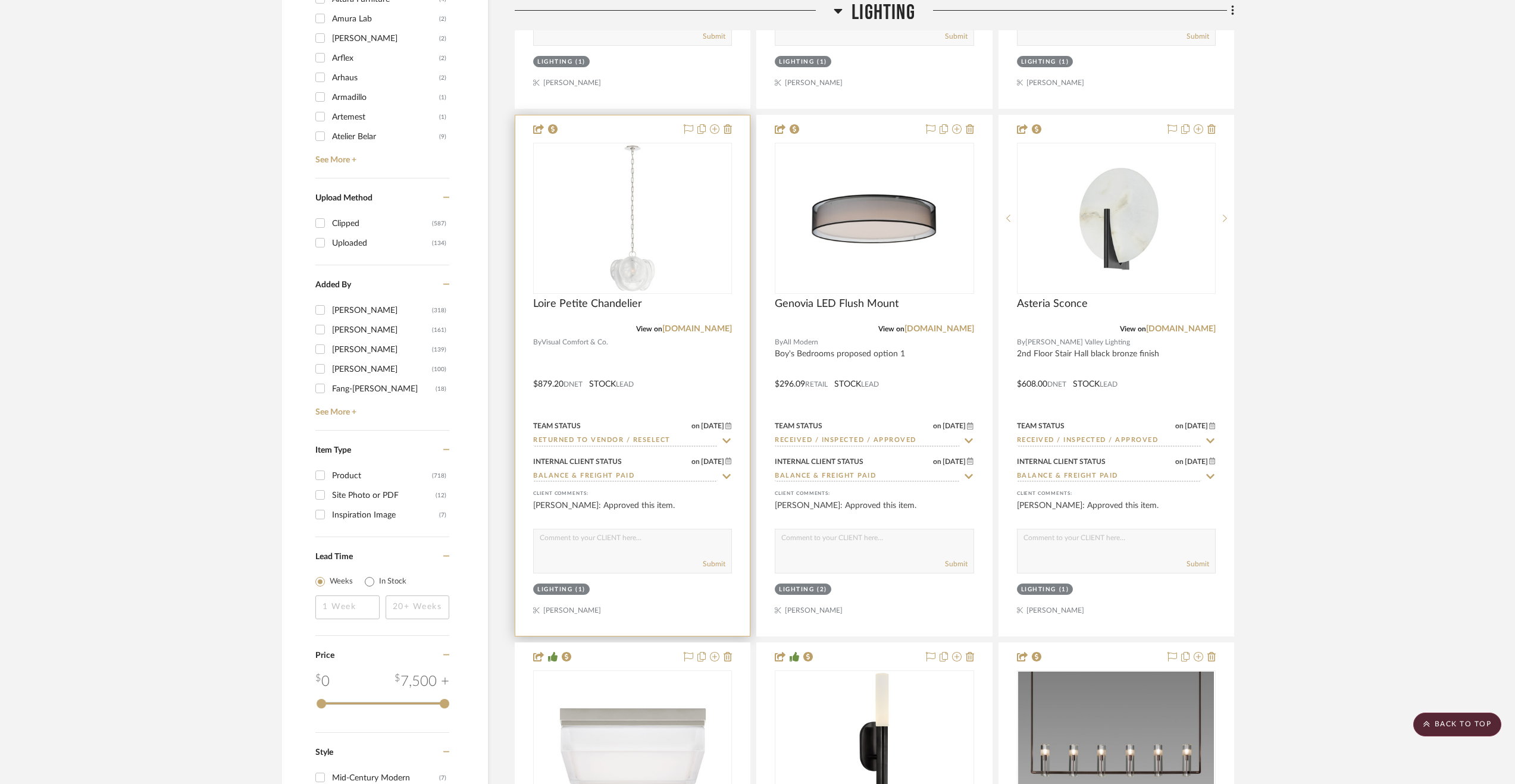
click at [716, 367] on div at bounding box center [633, 375] width 235 height 520
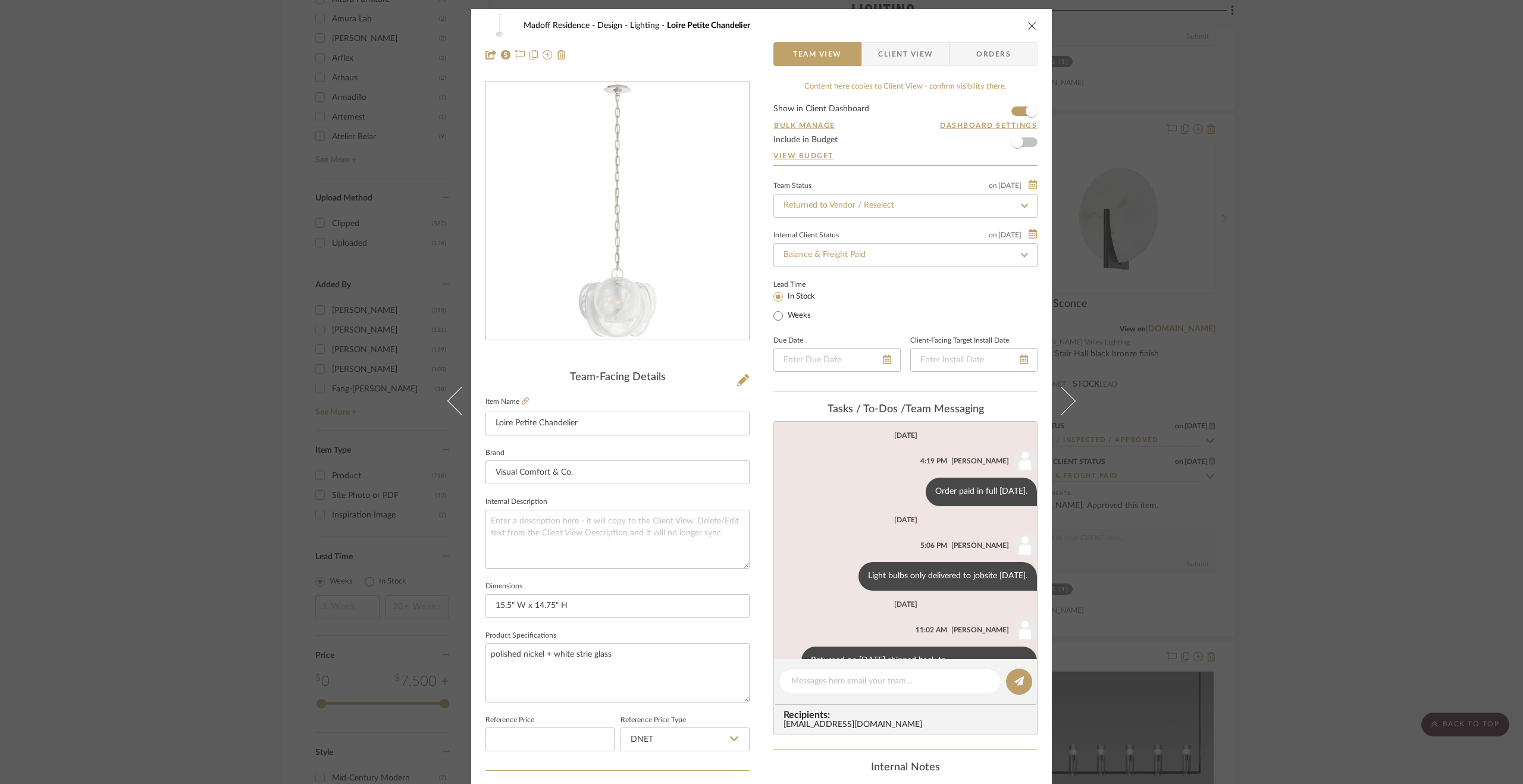
scroll to position [31, 0]
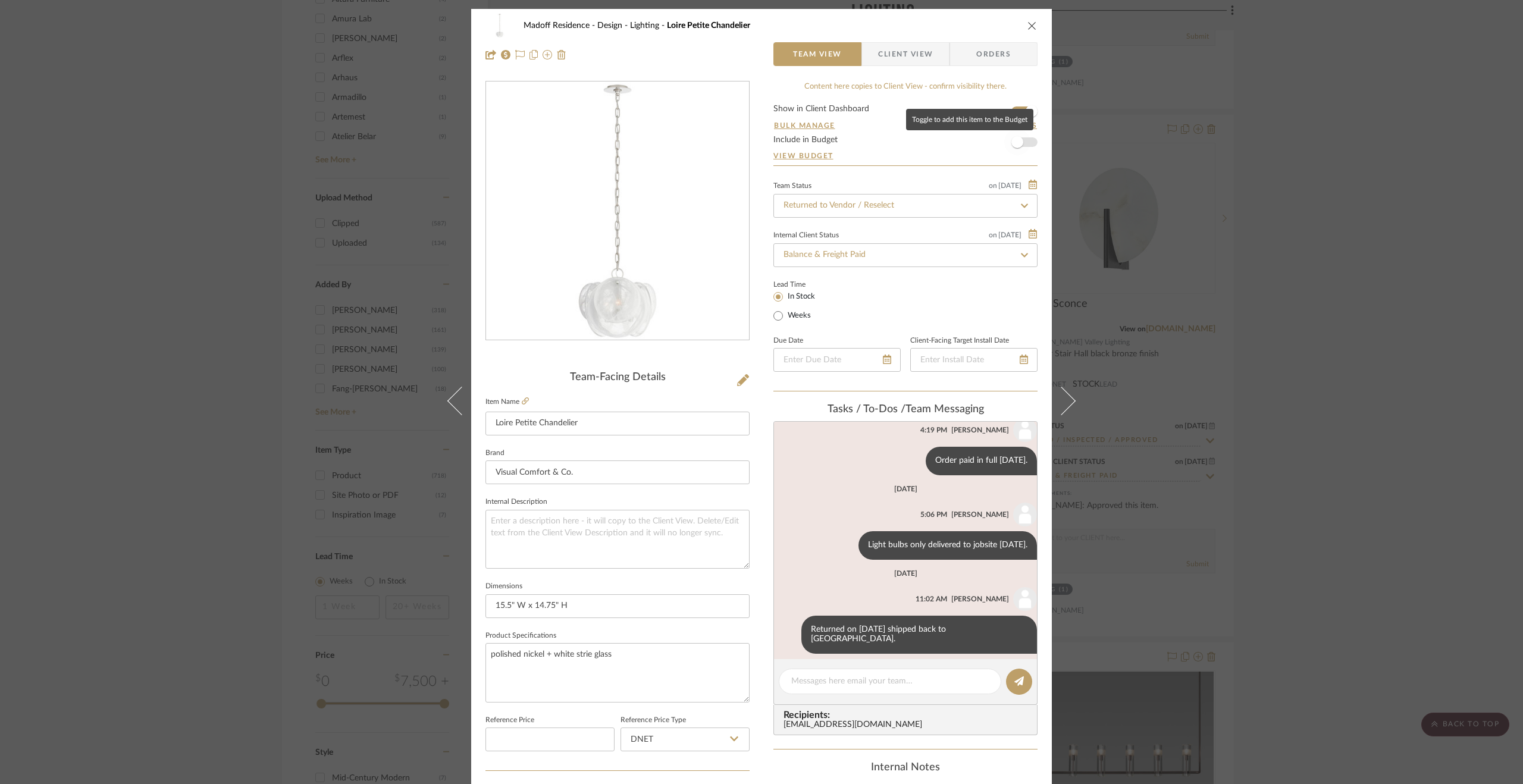
click at [1025, 145] on span "button" at bounding box center [1017, 142] width 26 height 26
click at [1328, 372] on div "Madoff Residence - Design Lighting Loire Petite Chandelier Team View Client Vie…" at bounding box center [761, 392] width 1523 height 784
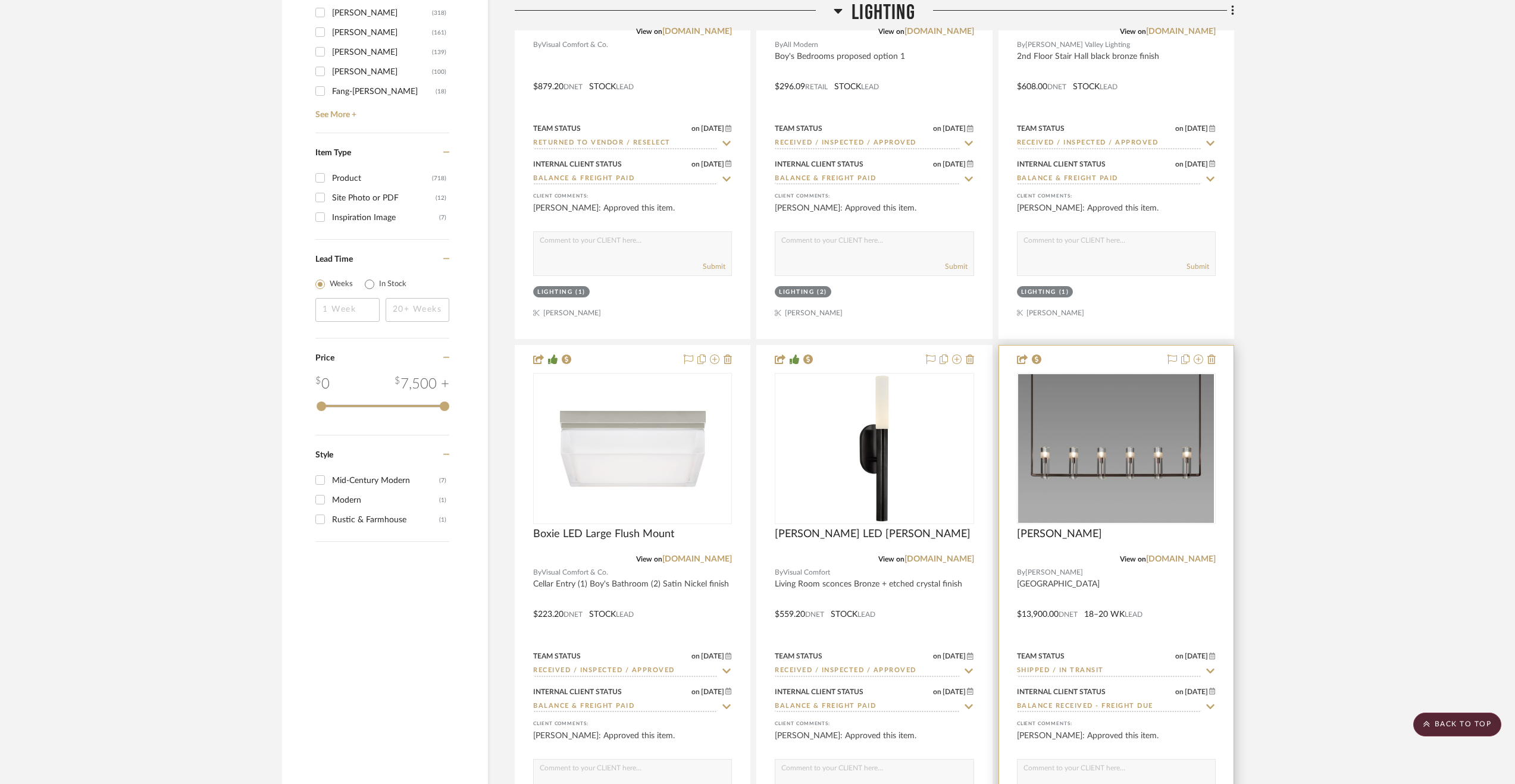
scroll to position [1904, 0]
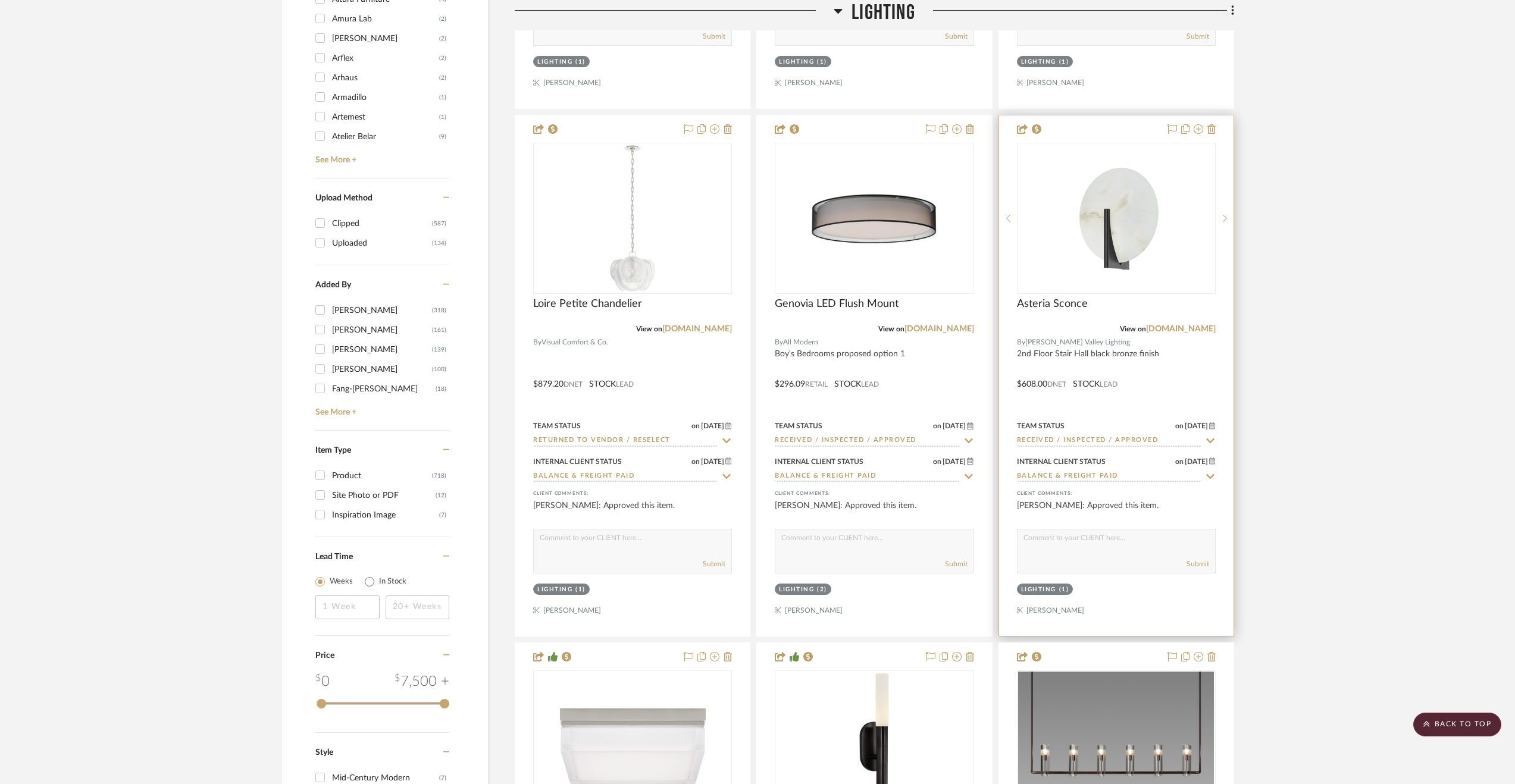
click at [1175, 361] on div at bounding box center [1116, 375] width 235 height 520
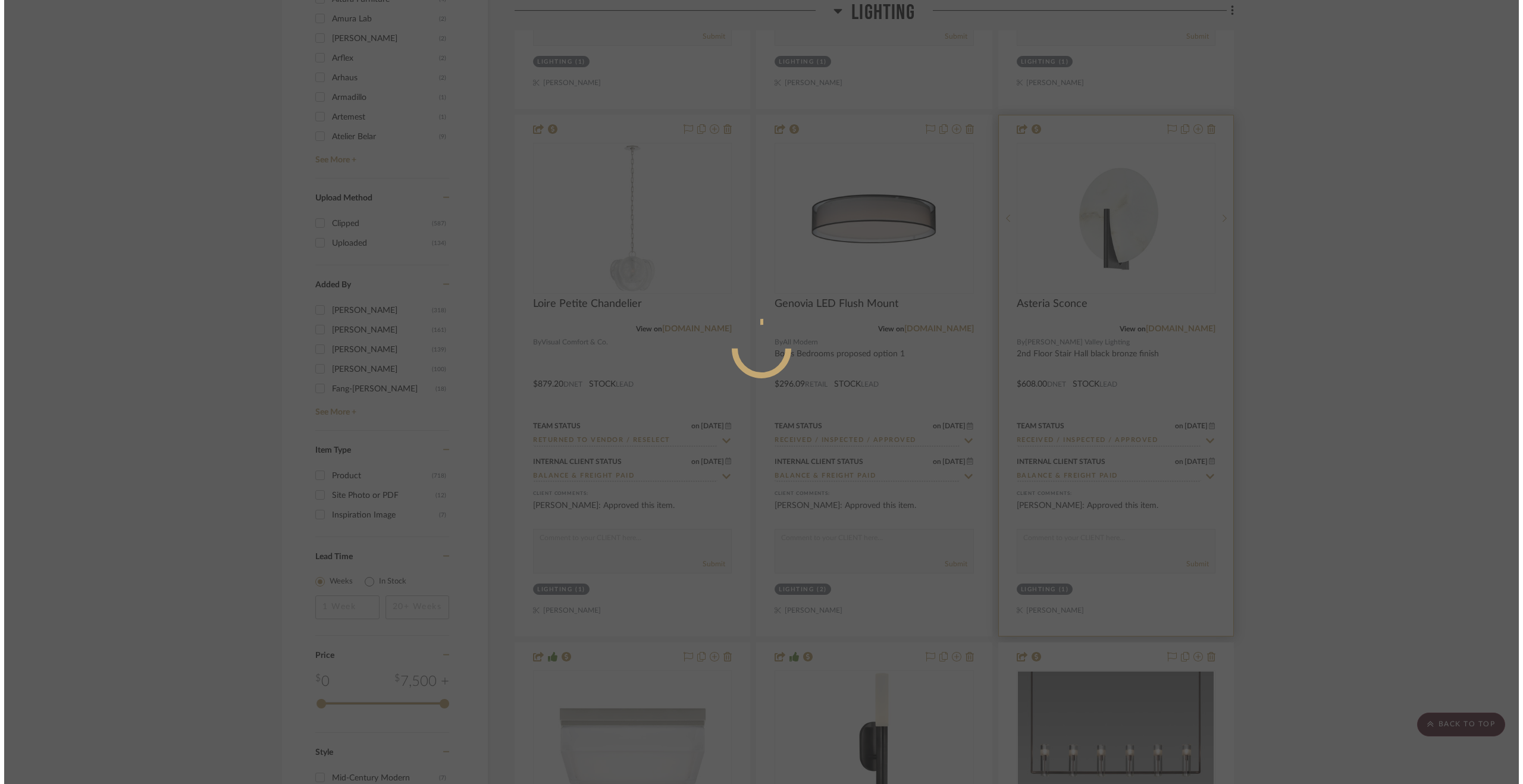
scroll to position [0, 0]
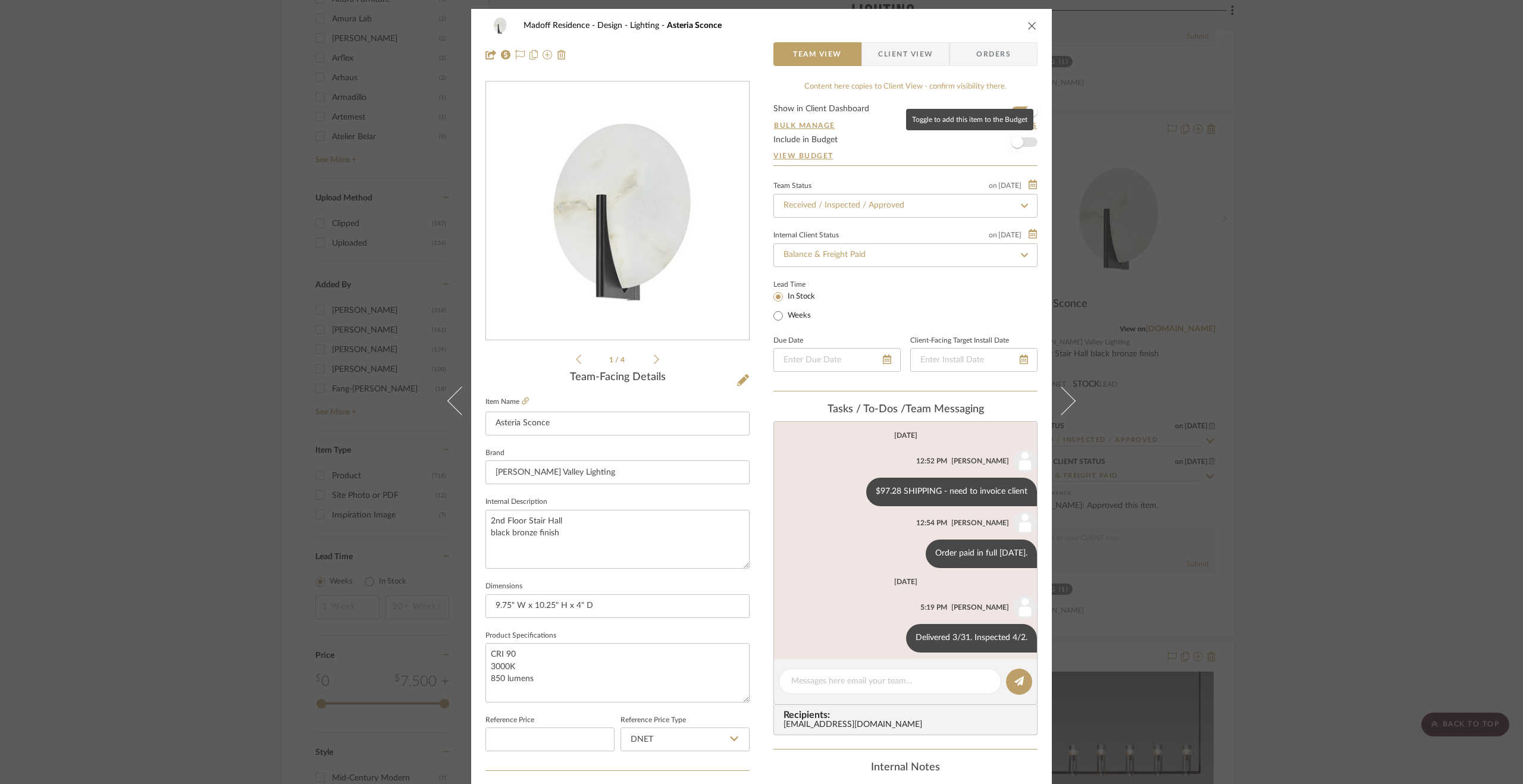
click at [1011, 139] on span "button" at bounding box center [1017, 142] width 12 height 12
click at [1412, 376] on div "Madoff Residence - Design Lighting Asteria Sconce Team View Client View Orders …" at bounding box center [761, 392] width 1523 height 784
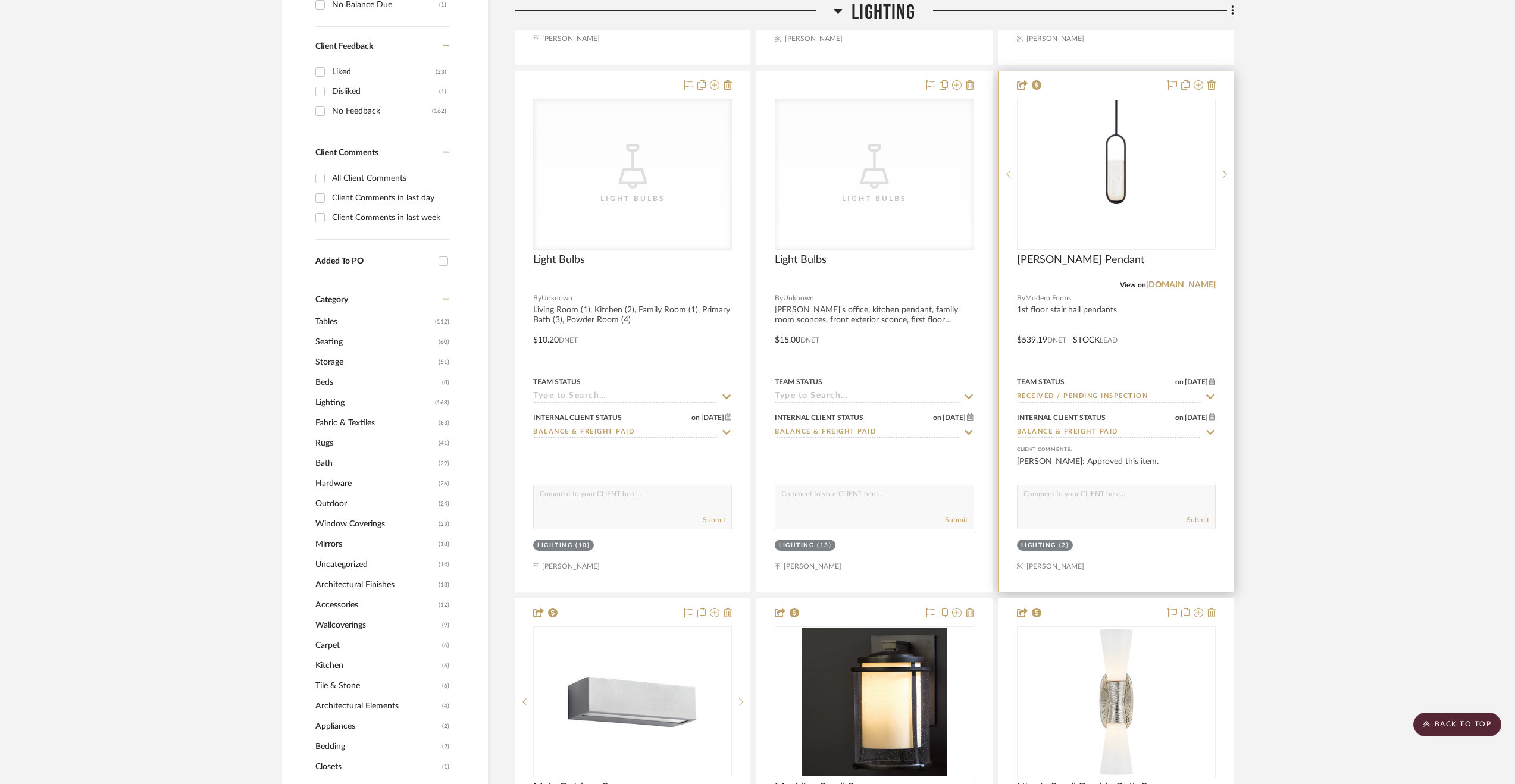
scroll to position [595, 0]
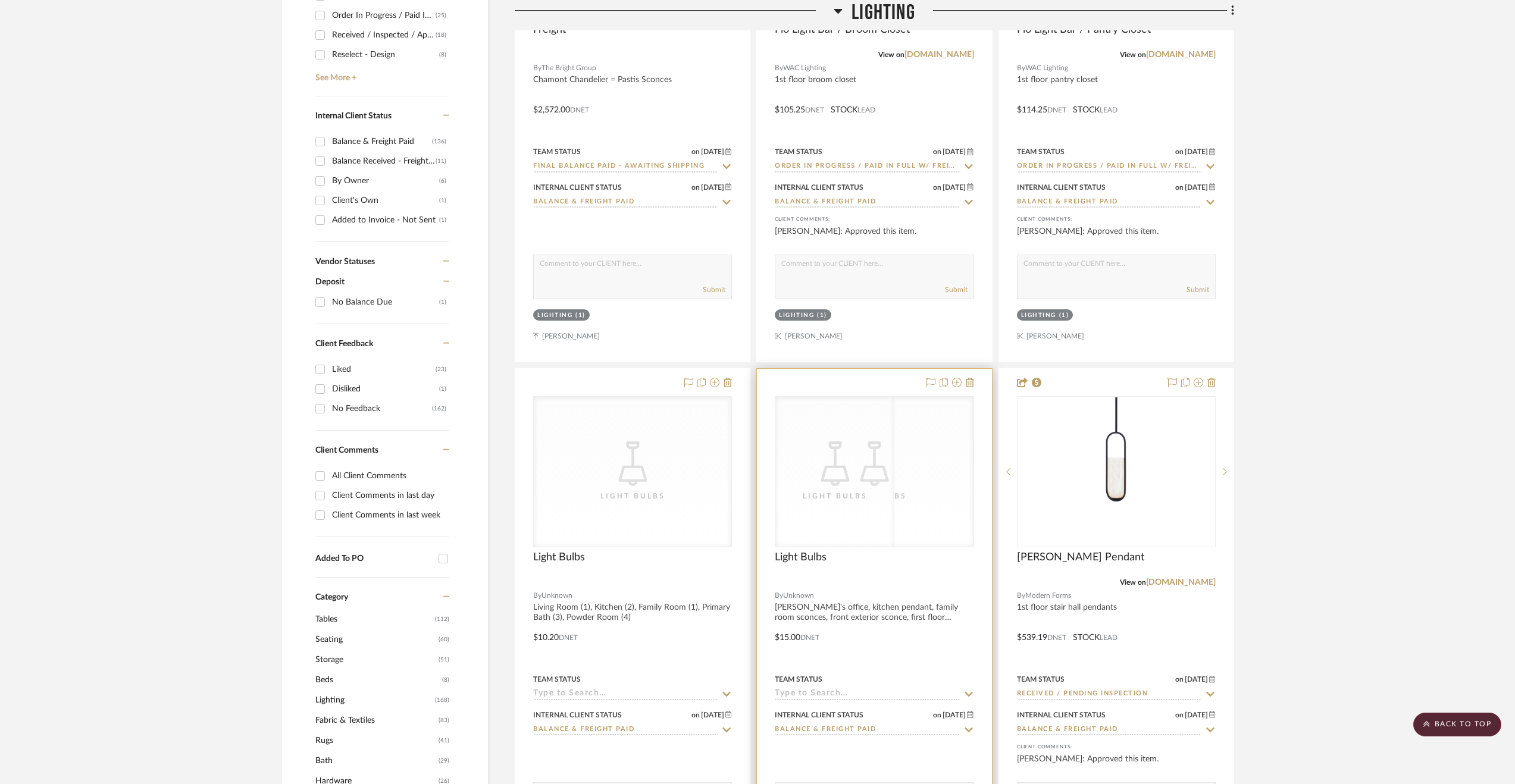
click at [932, 648] on div at bounding box center [874, 629] width 235 height 520
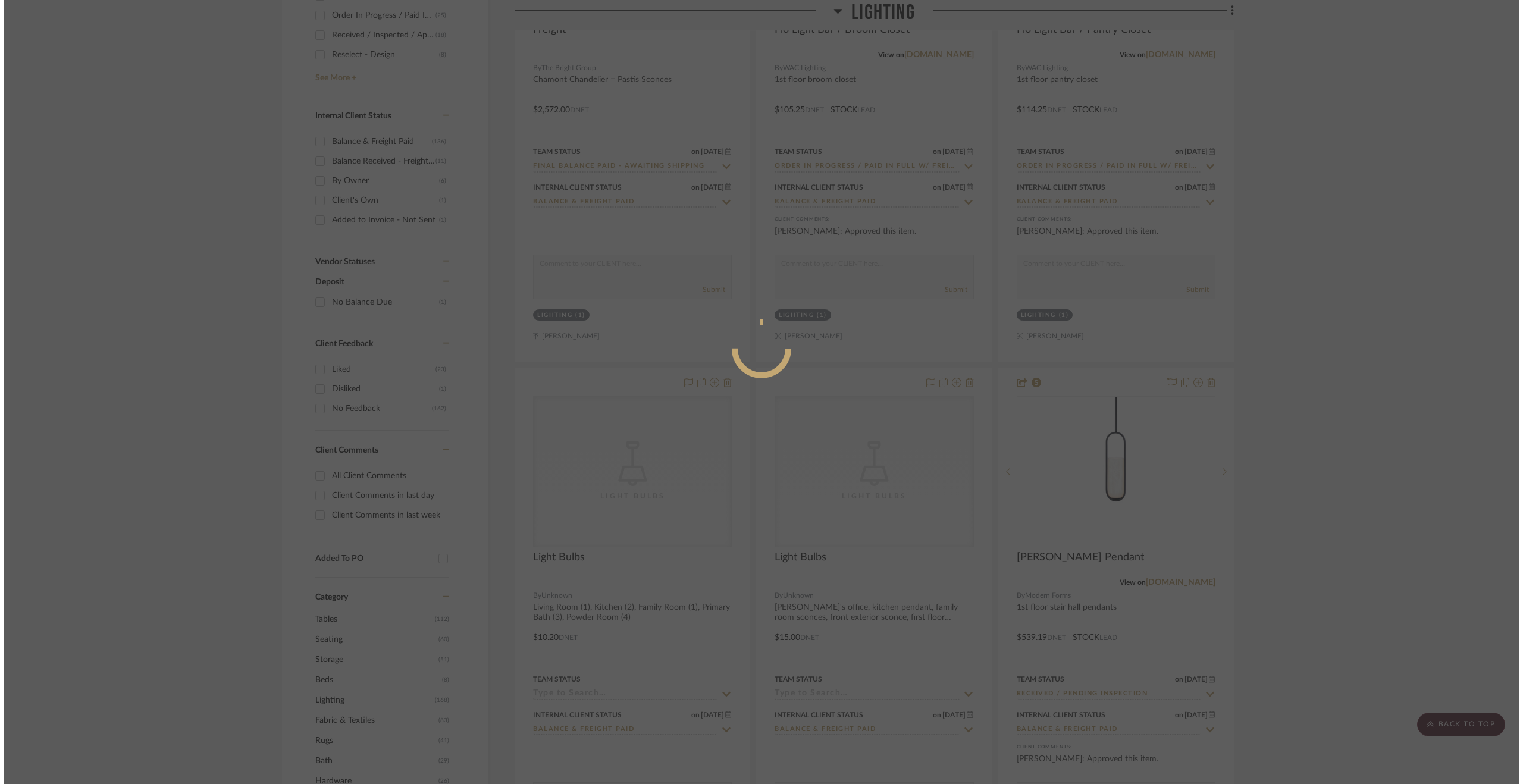
scroll to position [0, 0]
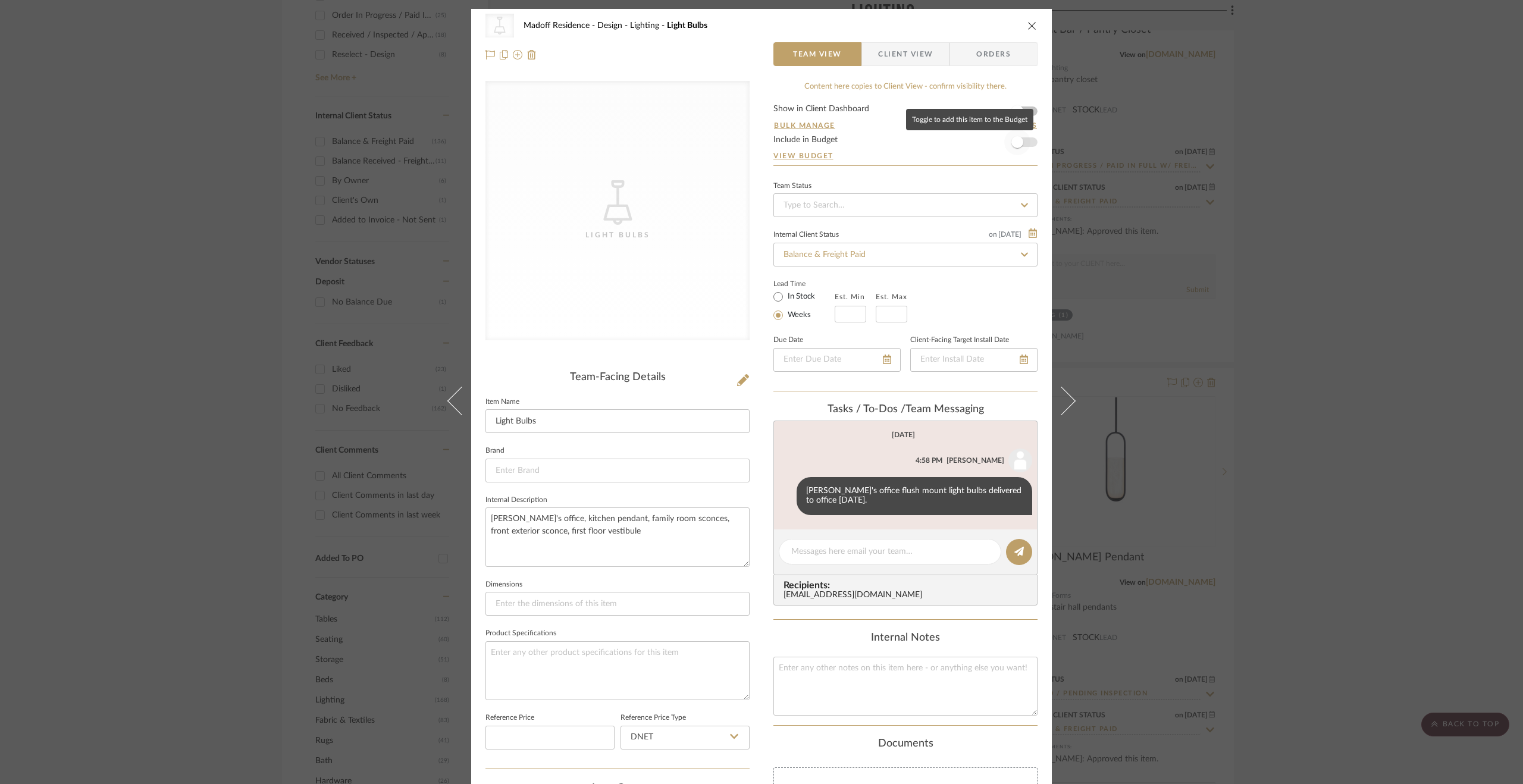
click at [1024, 138] on span "button" at bounding box center [1017, 142] width 26 height 26
click at [1327, 455] on div "CategoryIconLighting Created with Sketch. Light Bulbs Madoff Residence - Design…" at bounding box center [761, 392] width 1523 height 784
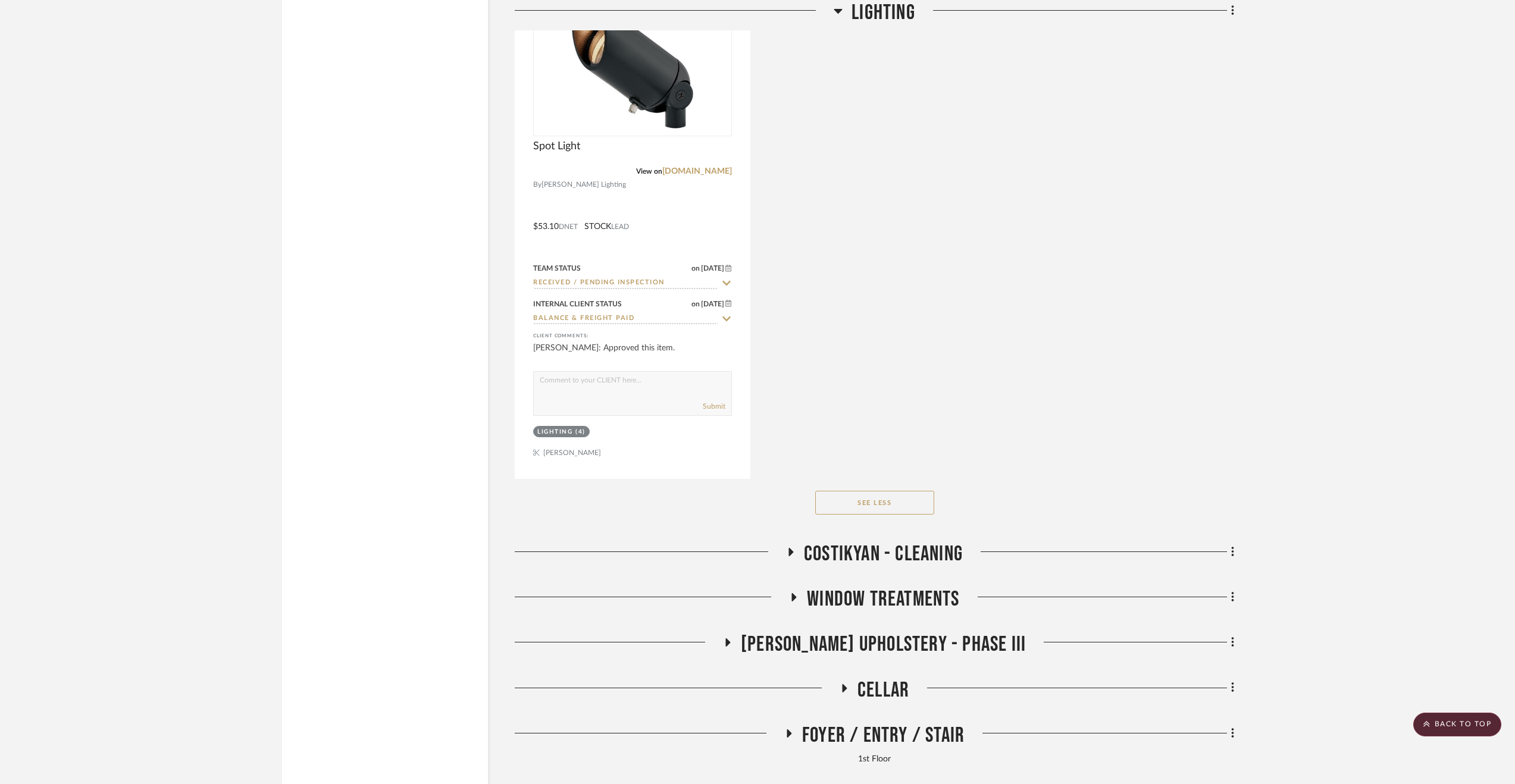
scroll to position [4997, 0]
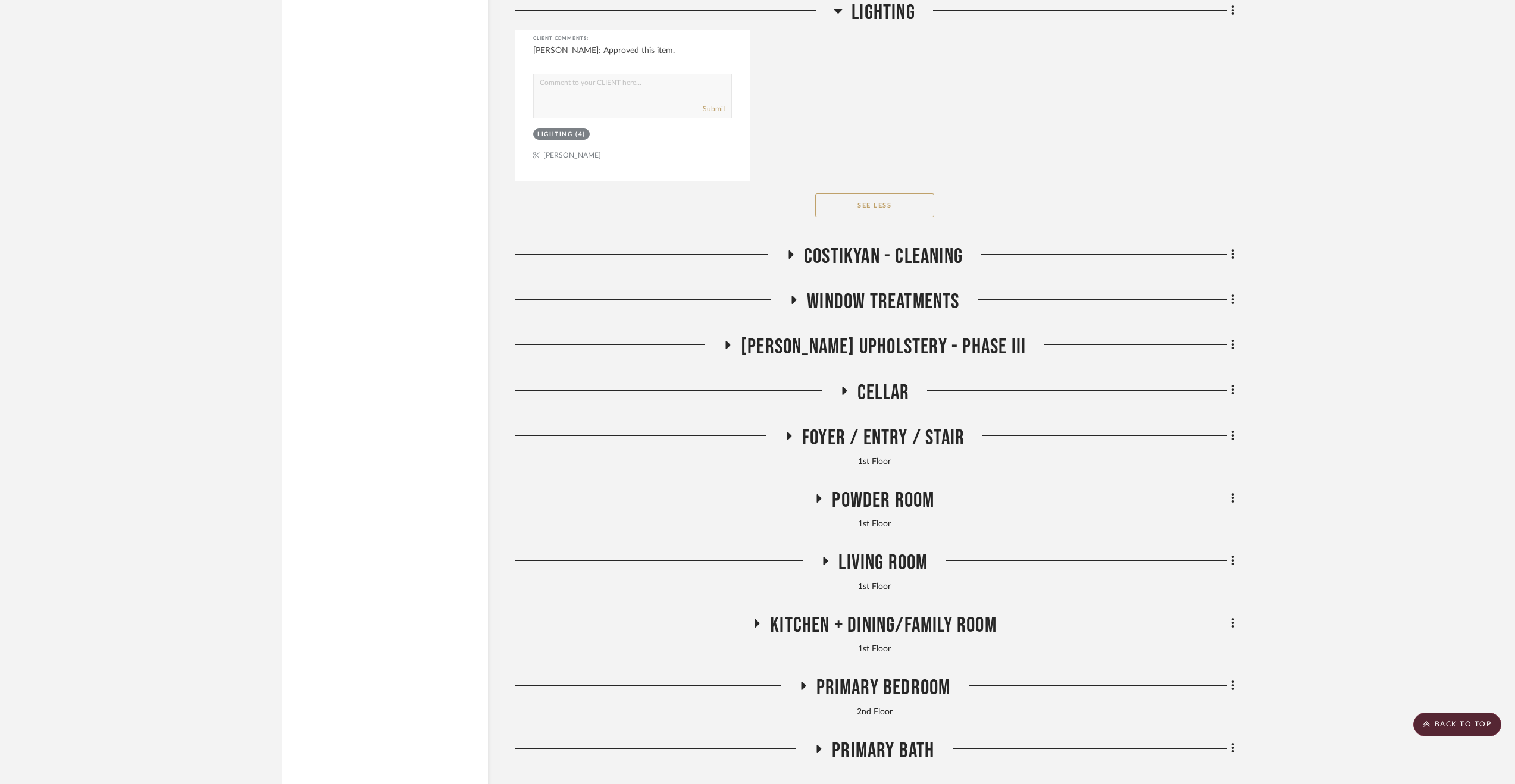
click at [926, 255] on span "Costikyan - Cleaning" at bounding box center [883, 256] width 159 height 25
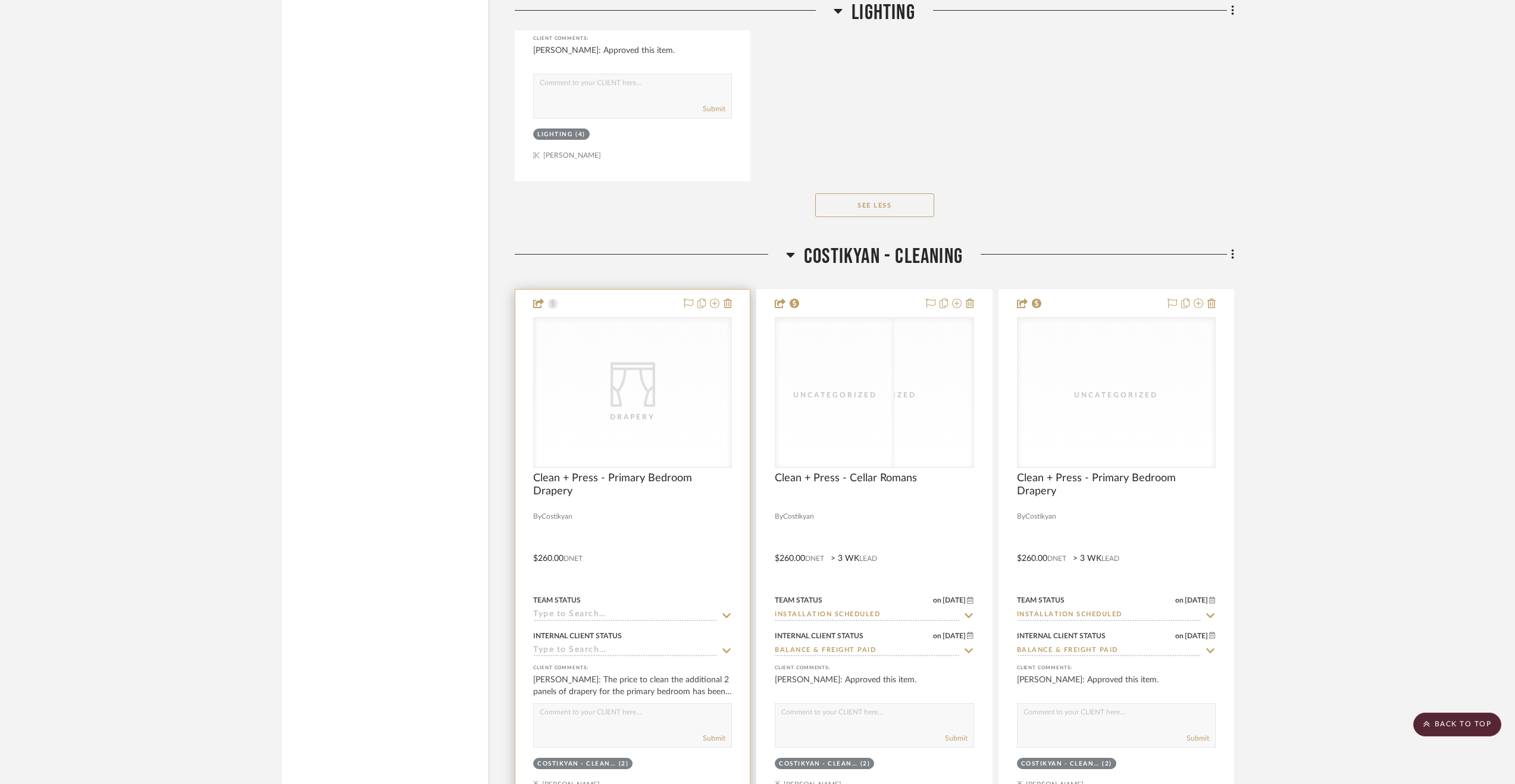
click at [690, 571] on div at bounding box center [633, 550] width 235 height 520
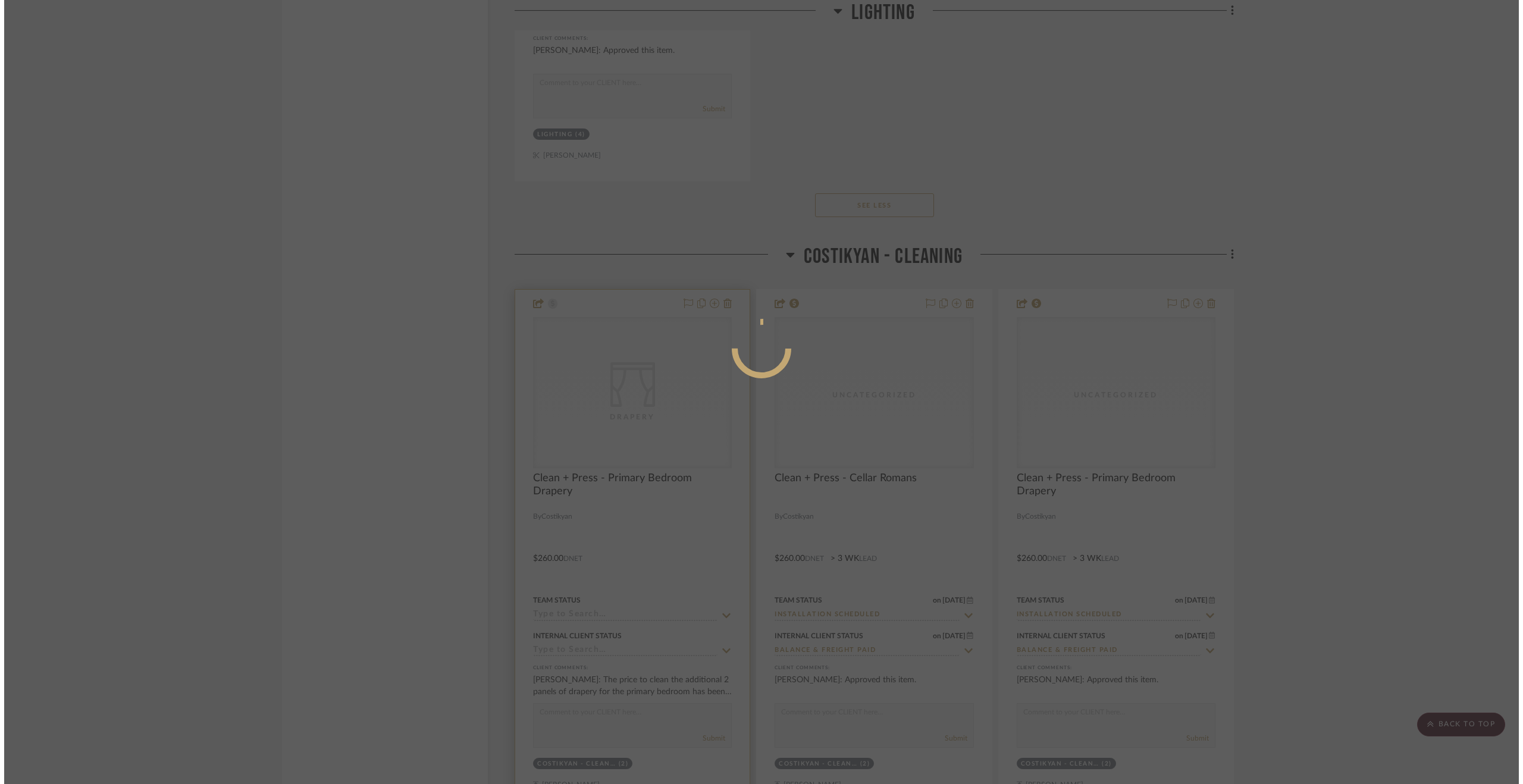
scroll to position [0, 0]
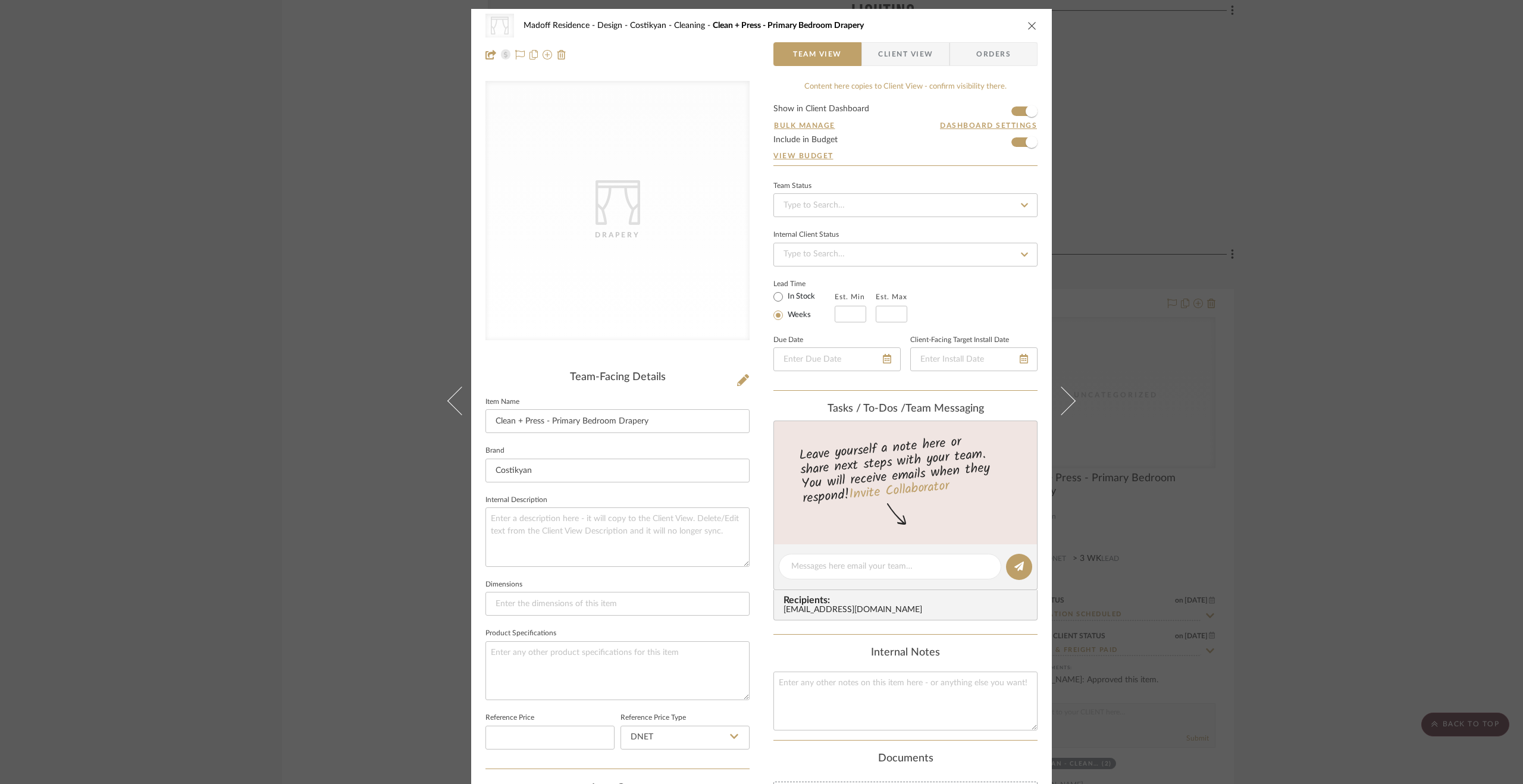
drag, startPoint x: 1308, startPoint y: 362, endPoint x: 1300, endPoint y: 349, distance: 15.3
click at [1309, 362] on div "CategoryIconFabrics Created with Sketch. Drapery Madoff Residence - Design Cost…" at bounding box center [761, 392] width 1523 height 784
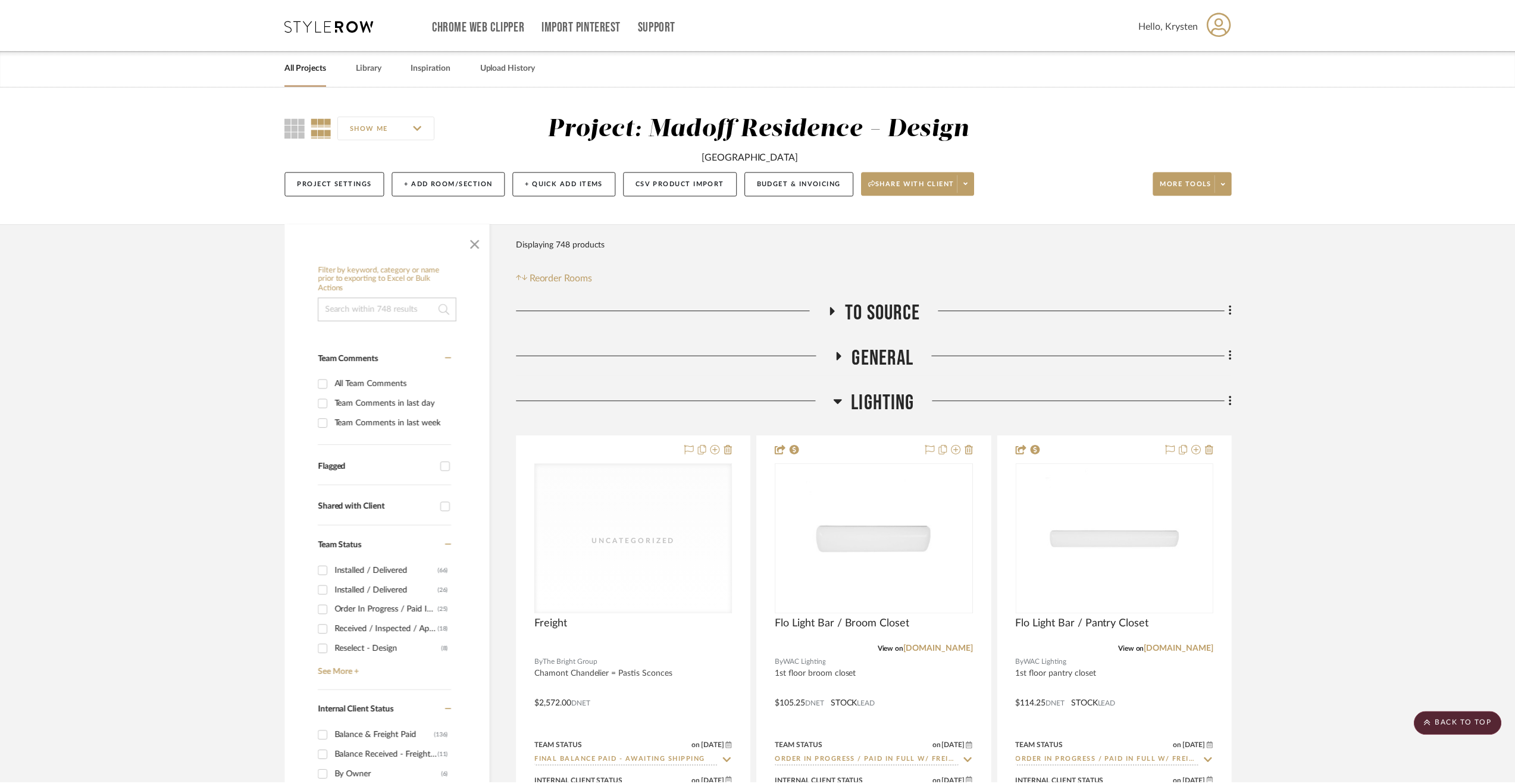
scroll to position [4997, 0]
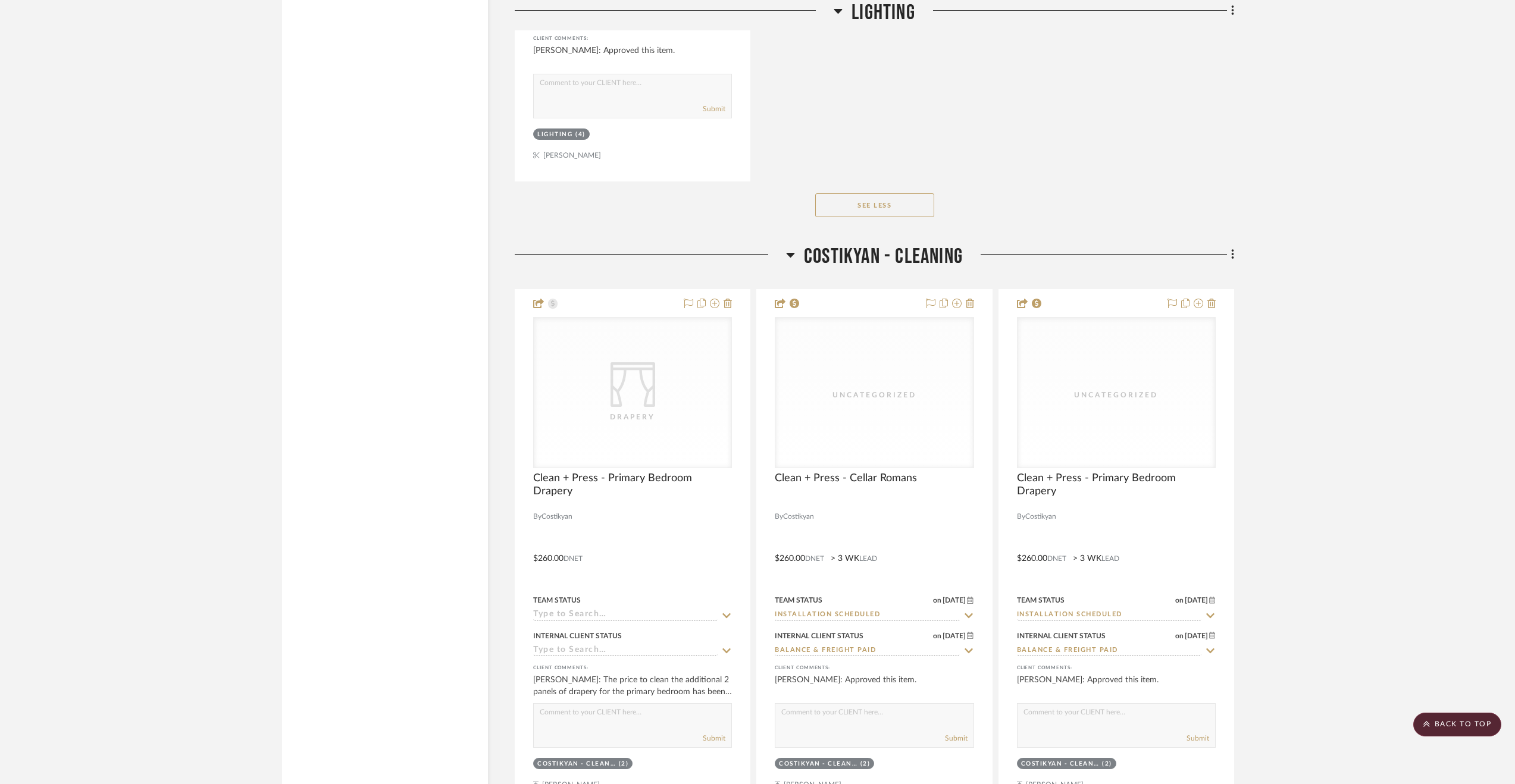
click at [955, 260] on span "Costikyan - Cleaning" at bounding box center [883, 256] width 159 height 25
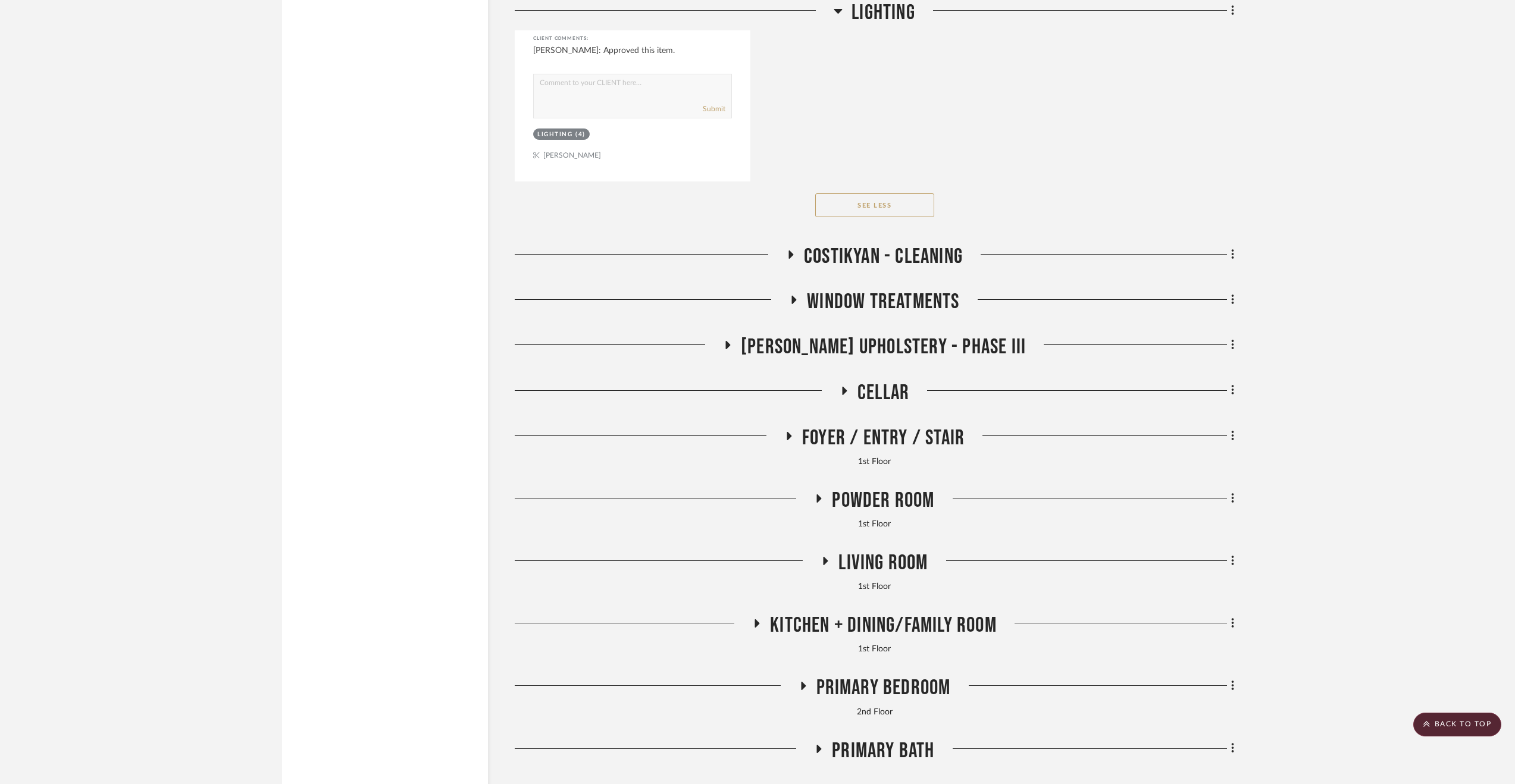
click at [916, 311] on span "Window Treatments" at bounding box center [883, 301] width 153 height 25
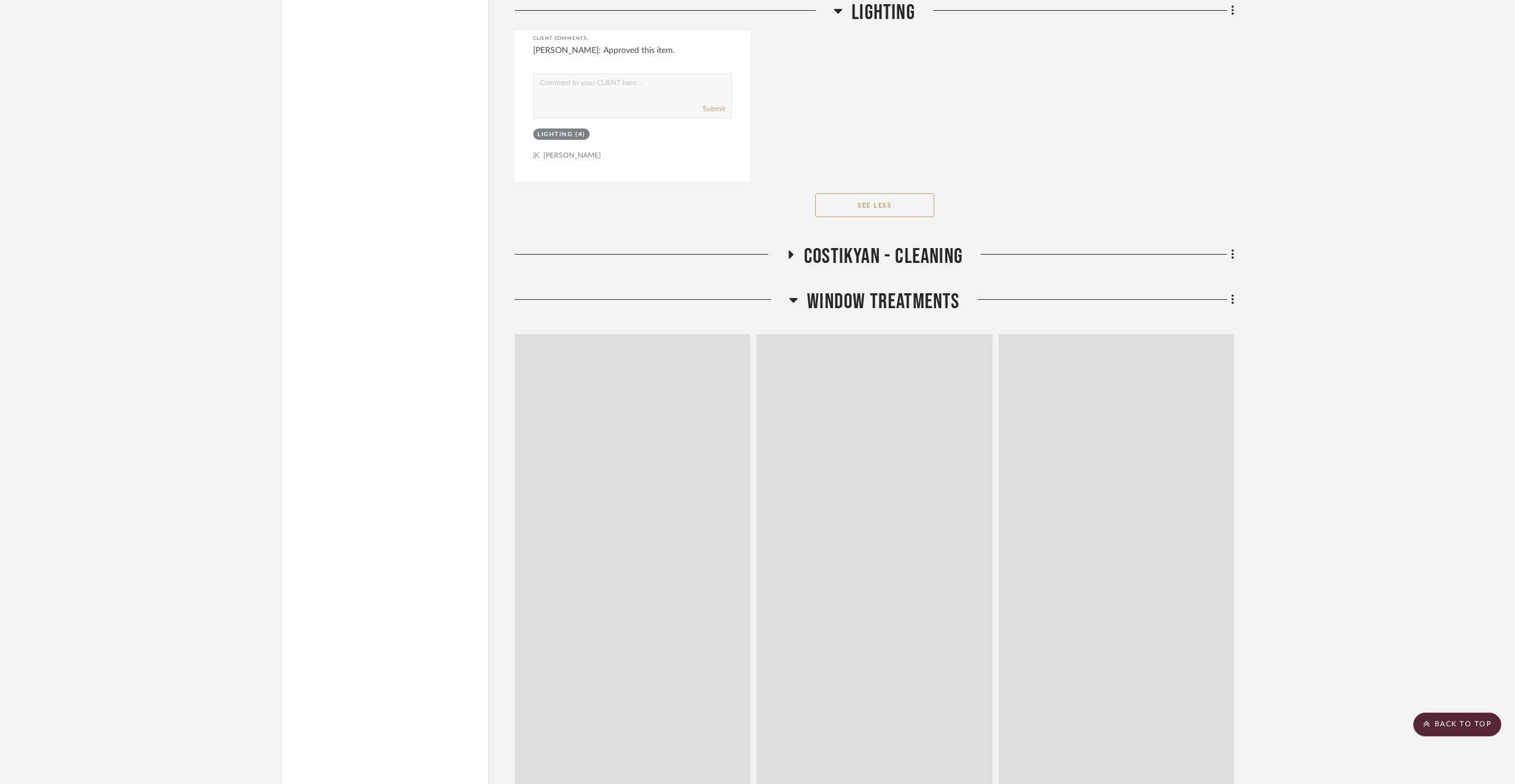
click at [916, 311] on span "Window Treatments" at bounding box center [883, 301] width 153 height 25
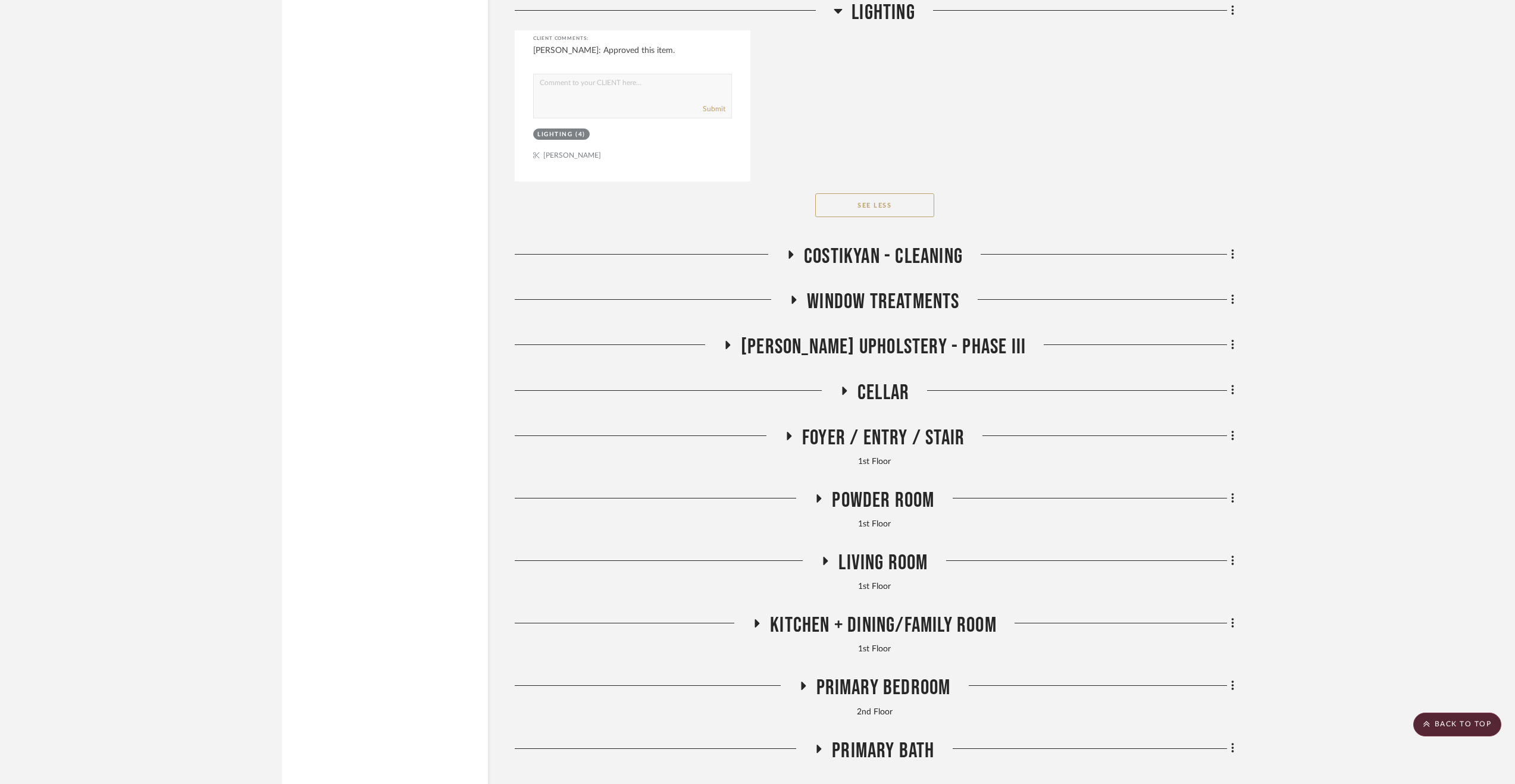
click at [890, 293] on span "Window Treatments" at bounding box center [883, 301] width 153 height 25
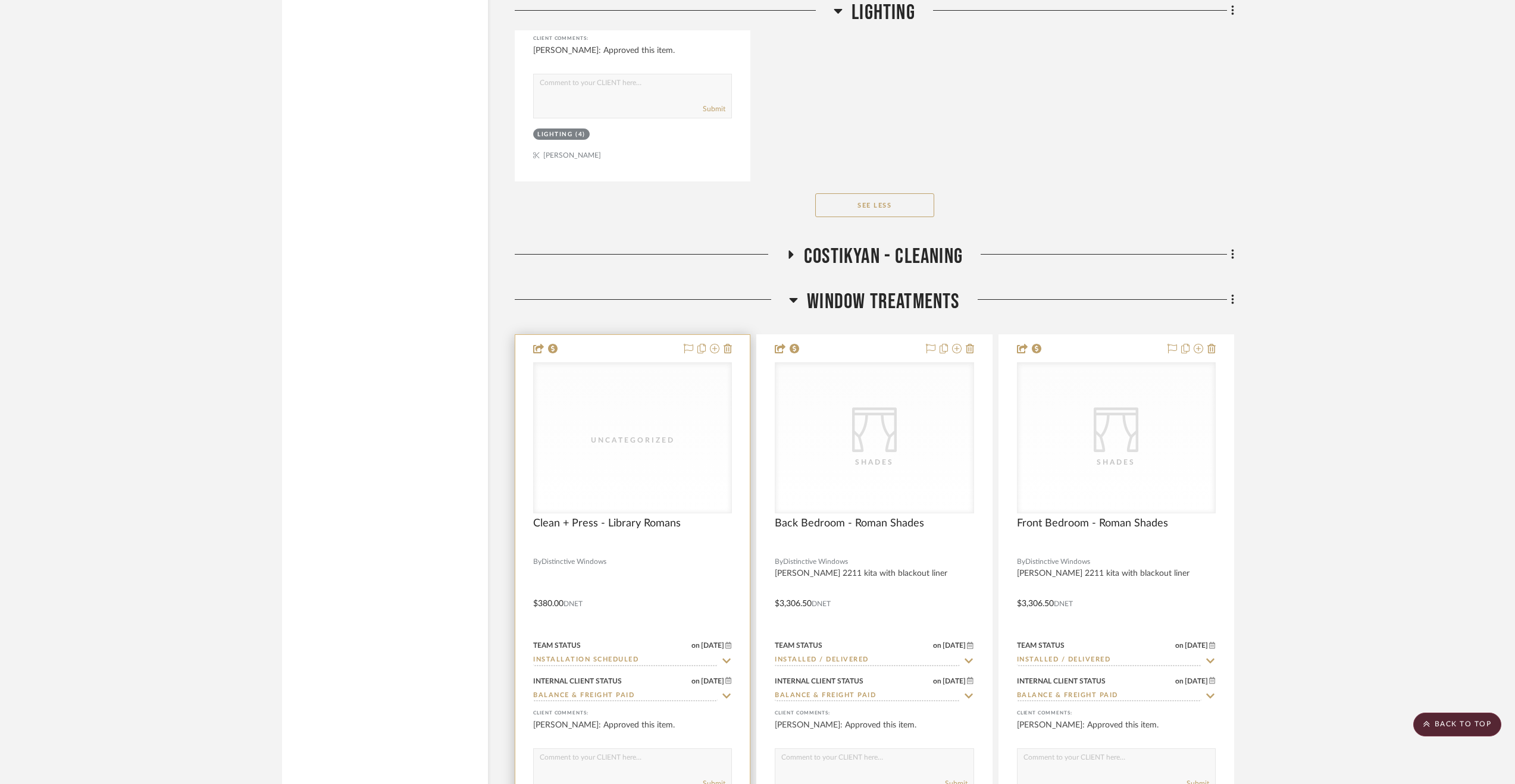
click at [630, 595] on div at bounding box center [633, 595] width 235 height 520
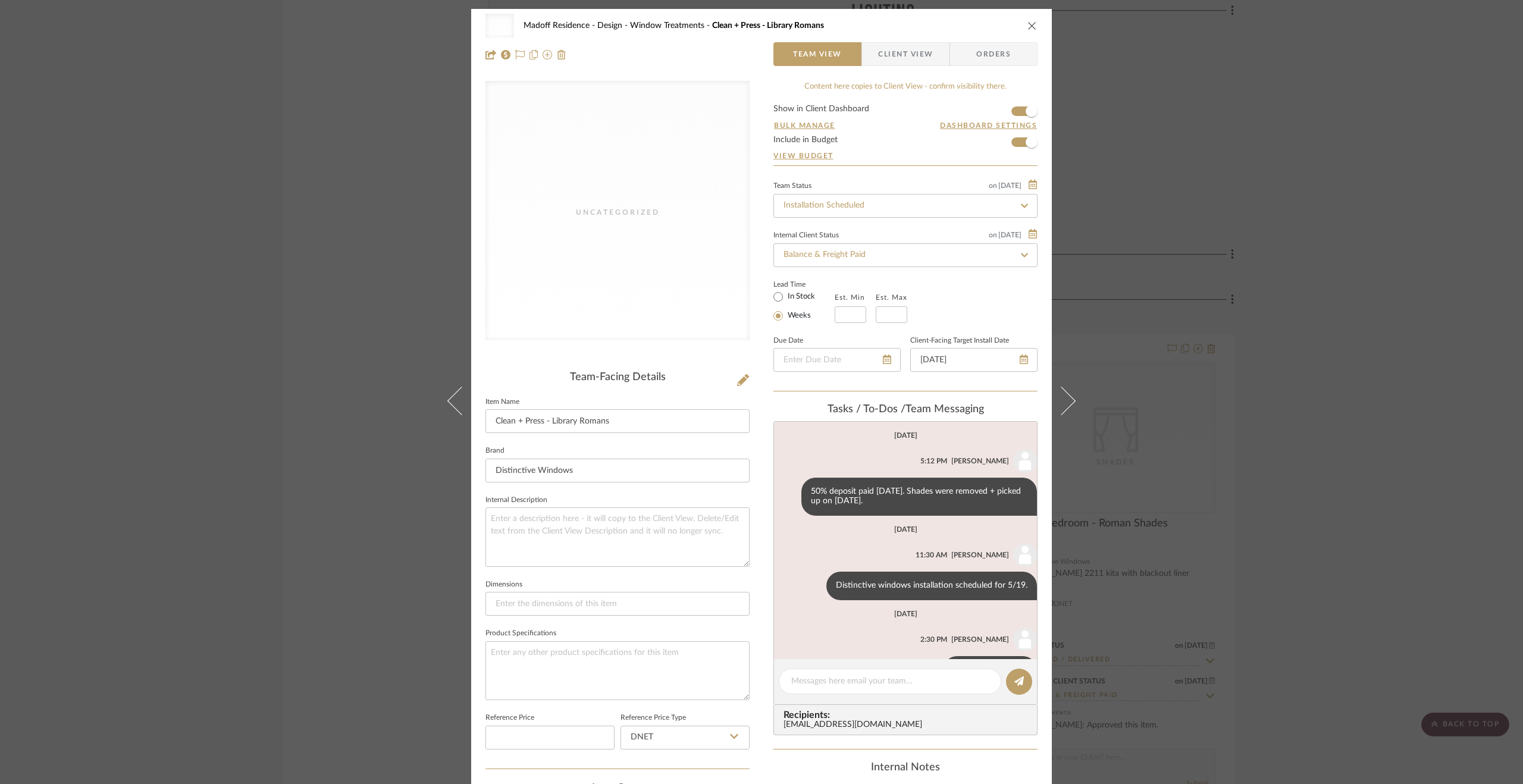
scroll to position [40, 0]
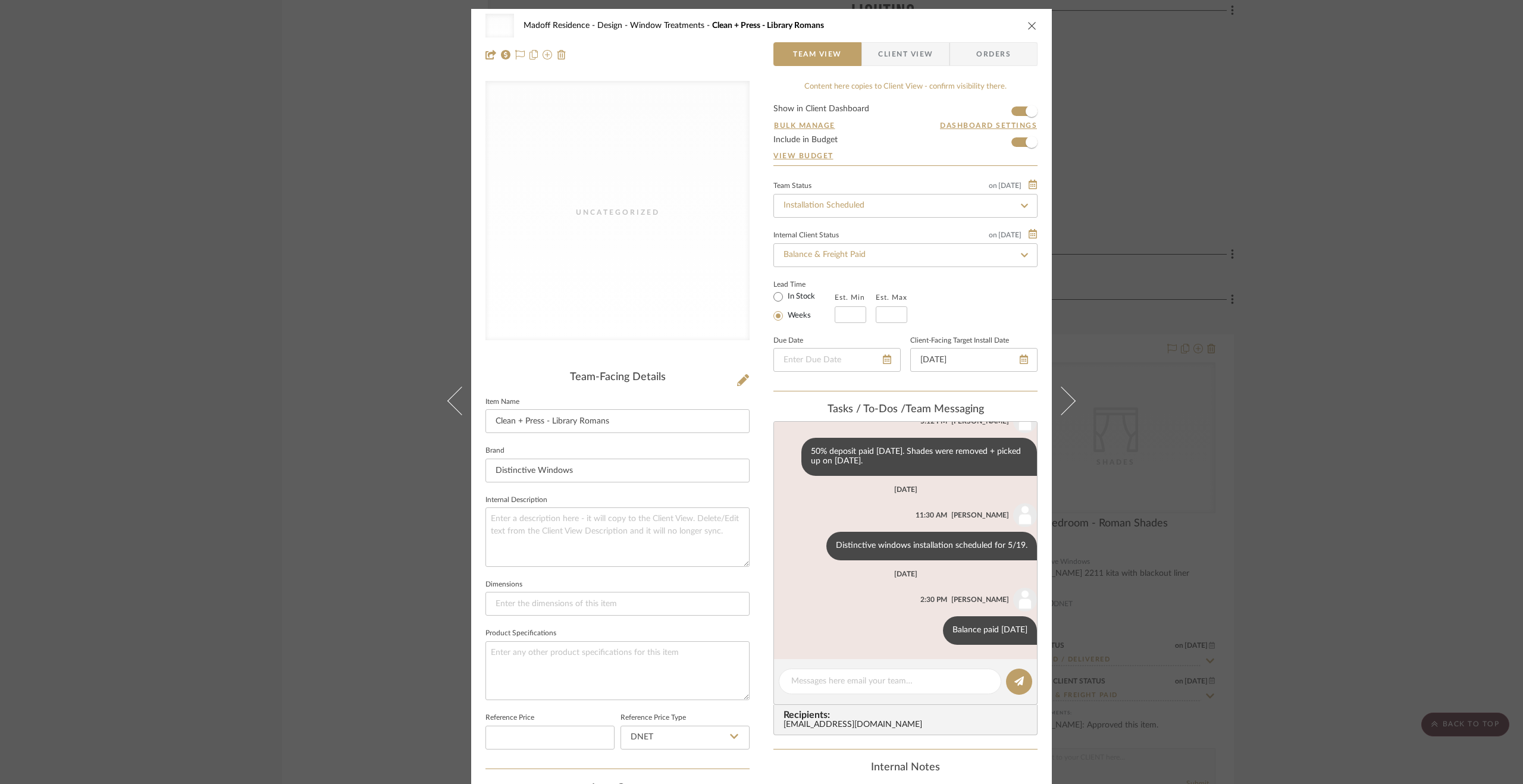
drag, startPoint x: 1326, startPoint y: 599, endPoint x: 1318, endPoint y: 598, distance: 8.1
click at [1326, 599] on div "Uncategorized Madoff Residence - Design Window Treatments Clean + Press - Libra…" at bounding box center [761, 392] width 1523 height 784
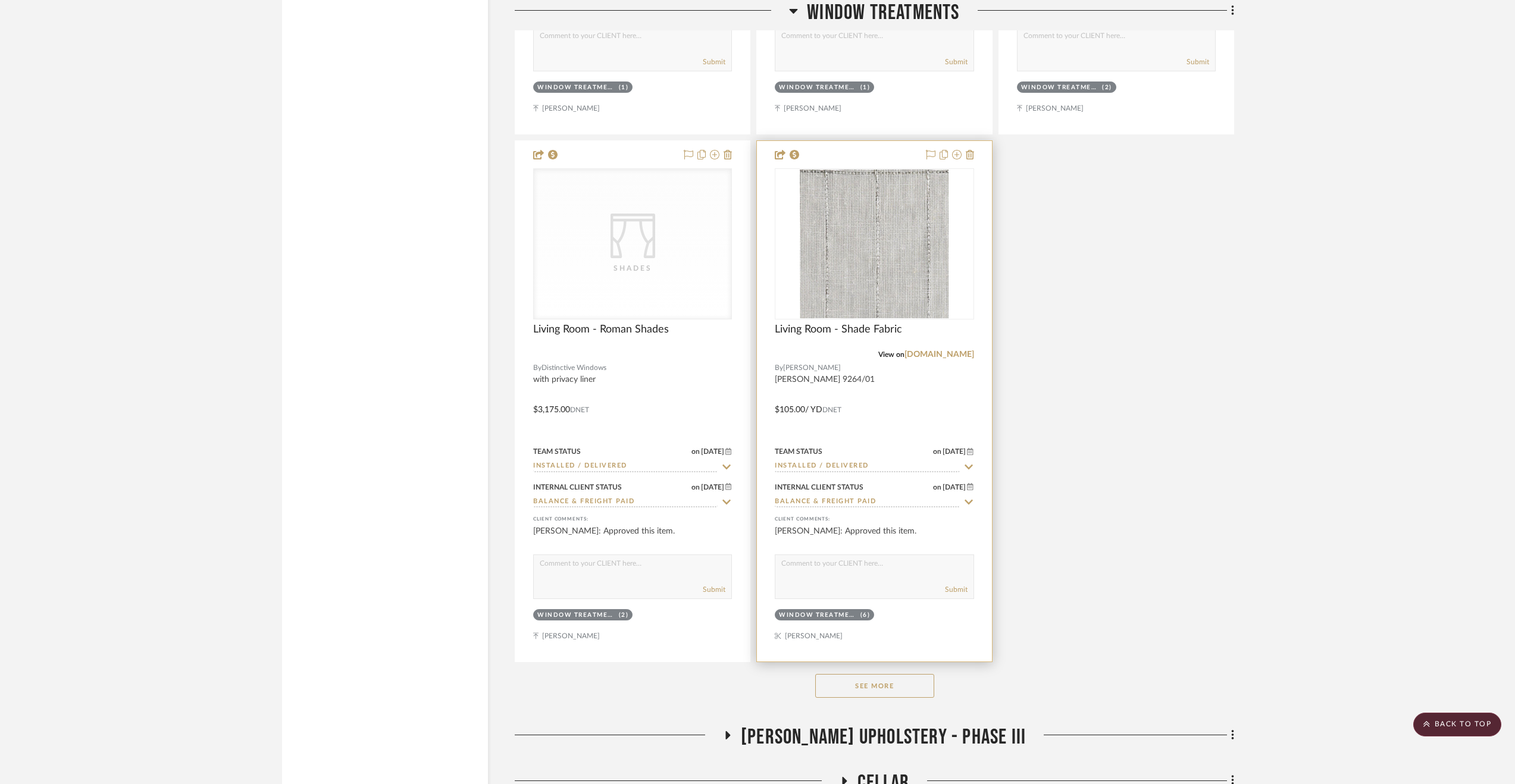
scroll to position [6425, 0]
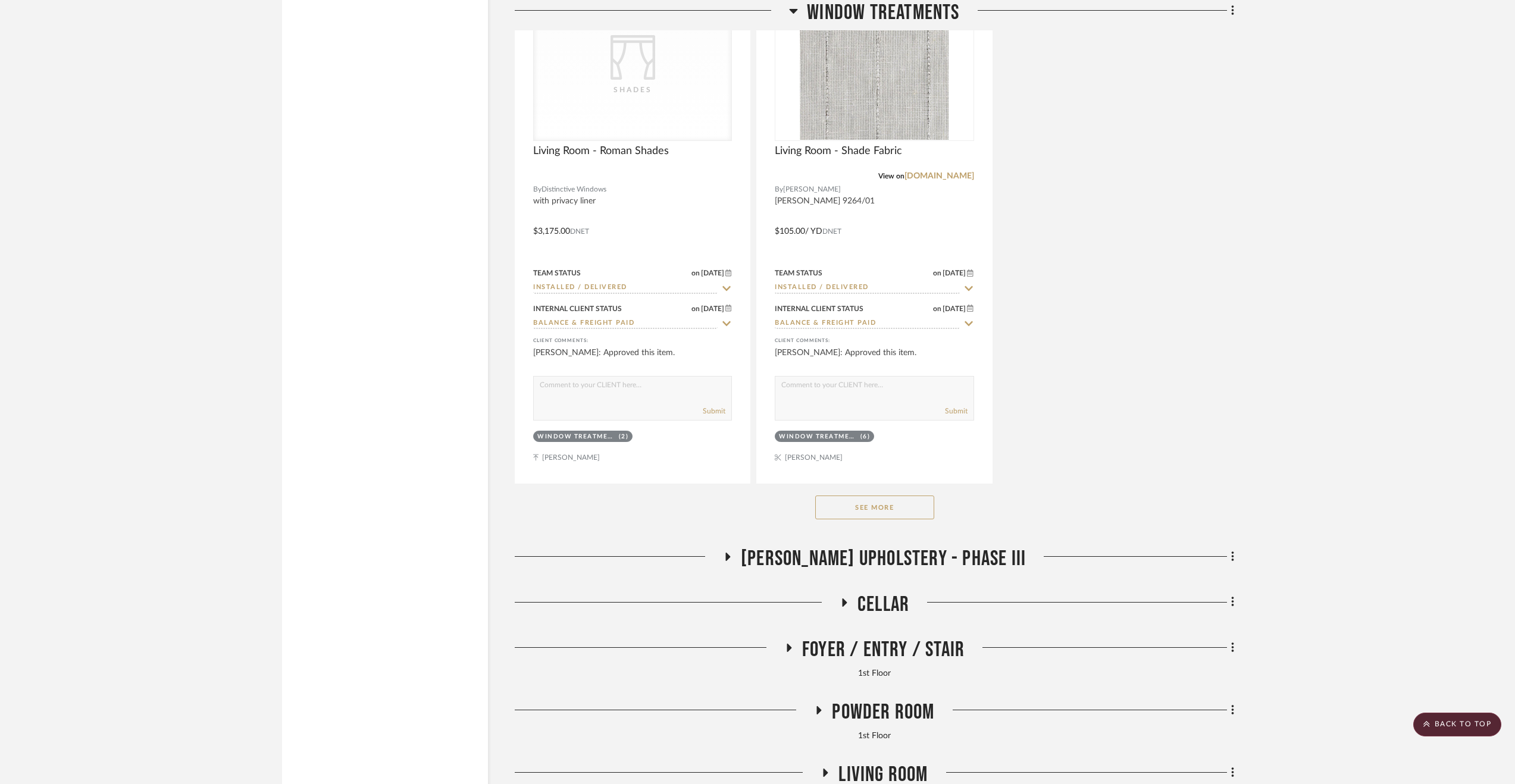
click at [881, 615] on span "Cellar" at bounding box center [883, 604] width 51 height 25
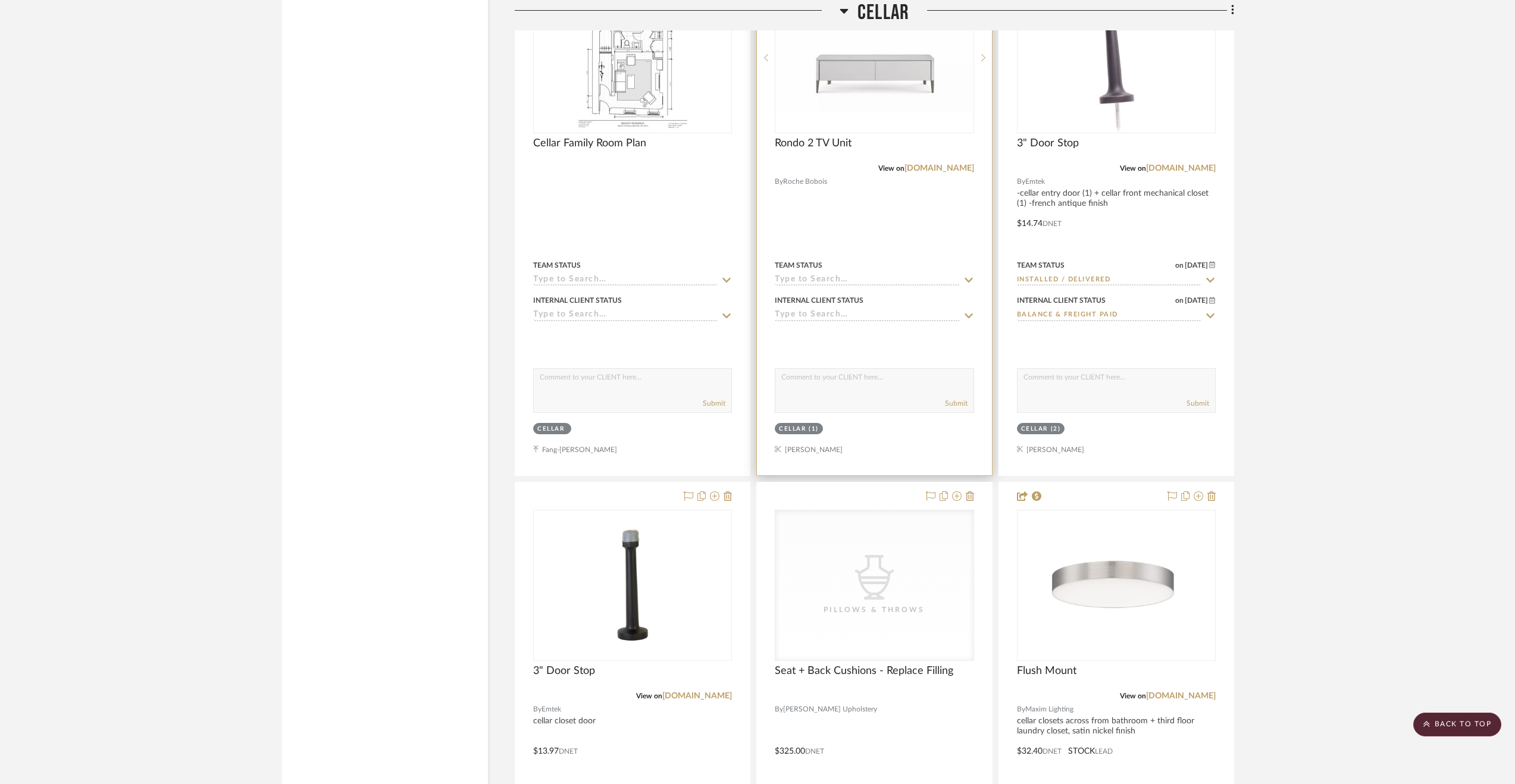
scroll to position [7138, 0]
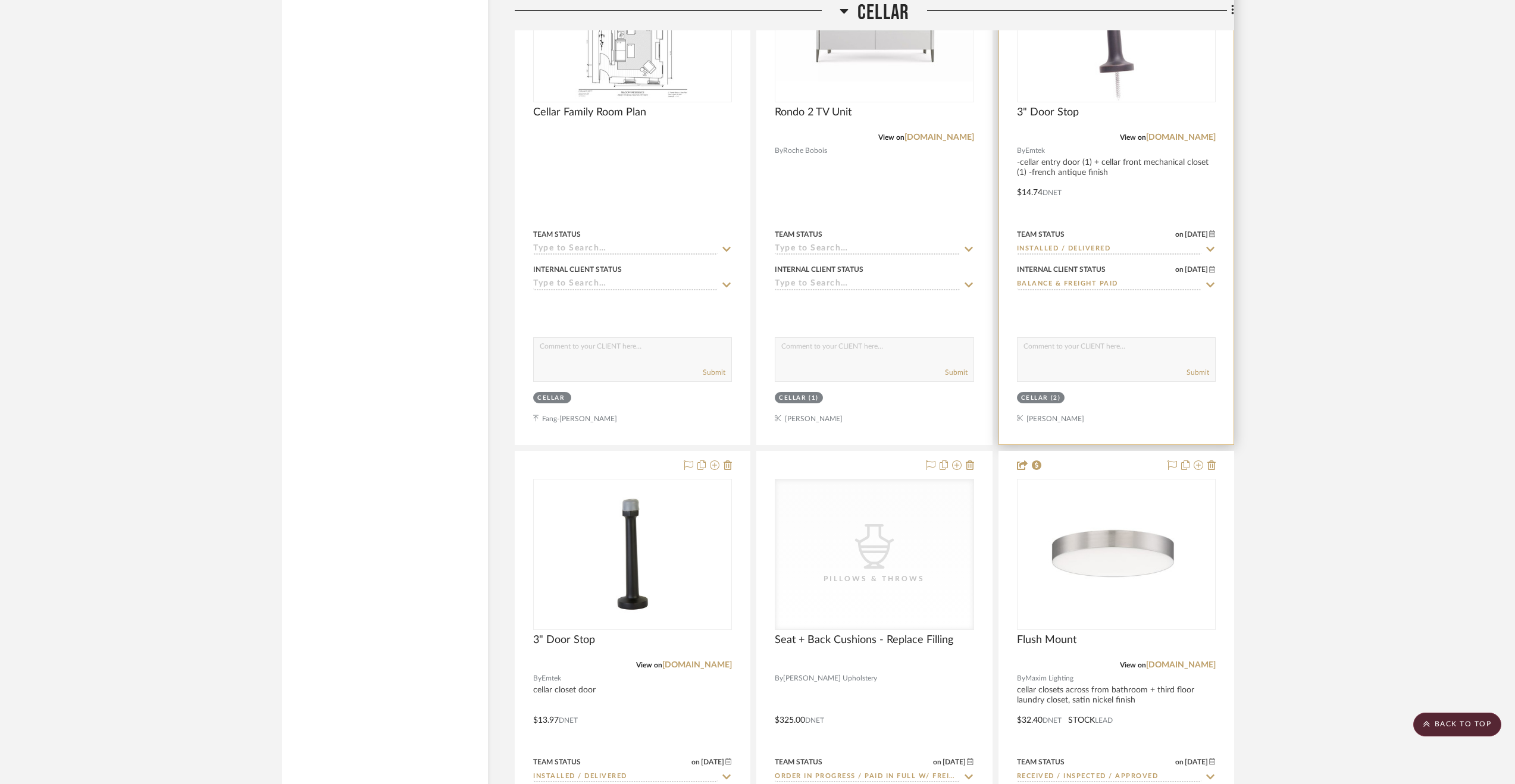
click at [1165, 181] on div at bounding box center [1116, 184] width 235 height 520
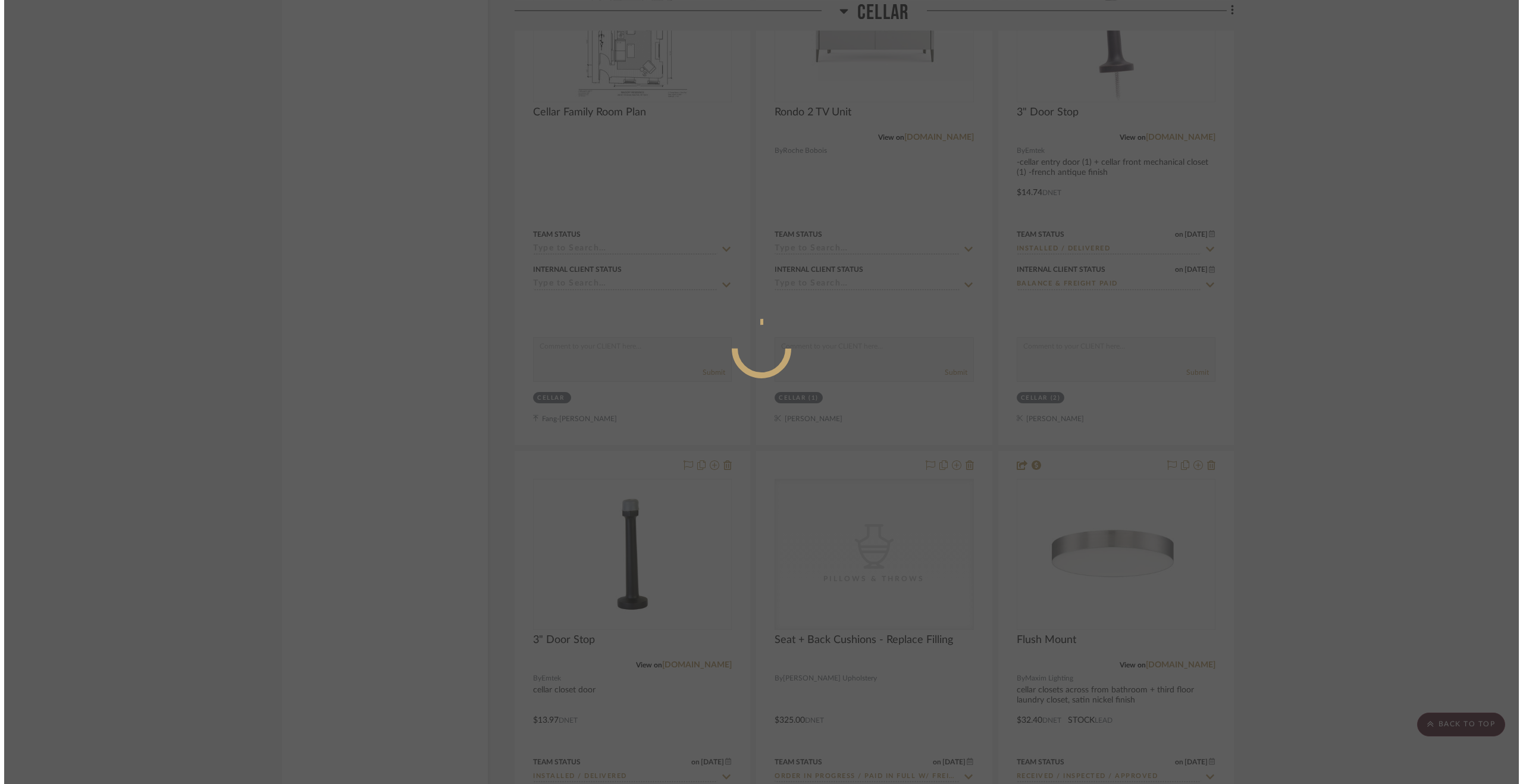
scroll to position [0, 0]
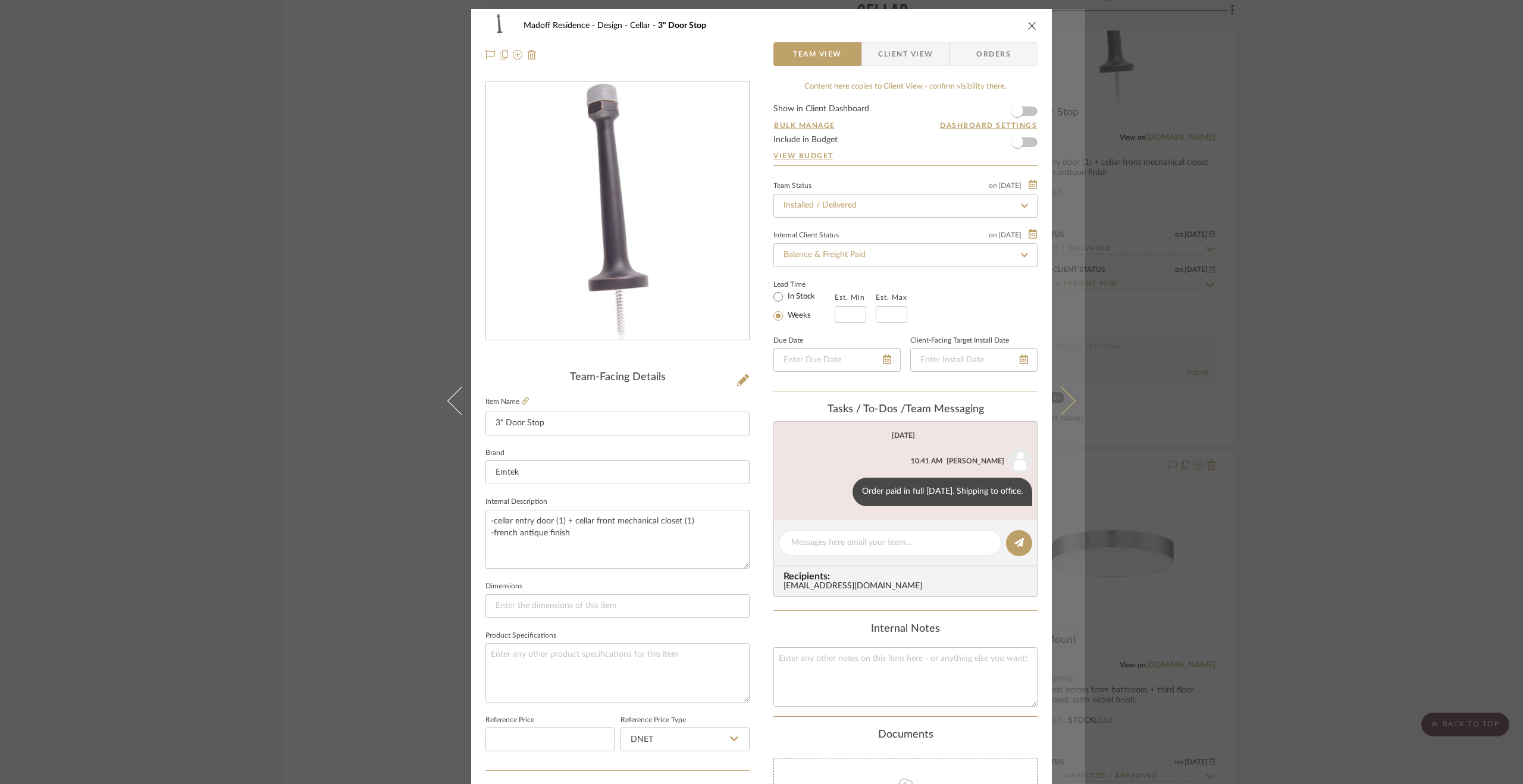
click at [1061, 360] on button at bounding box center [1069, 401] width 33 height 784
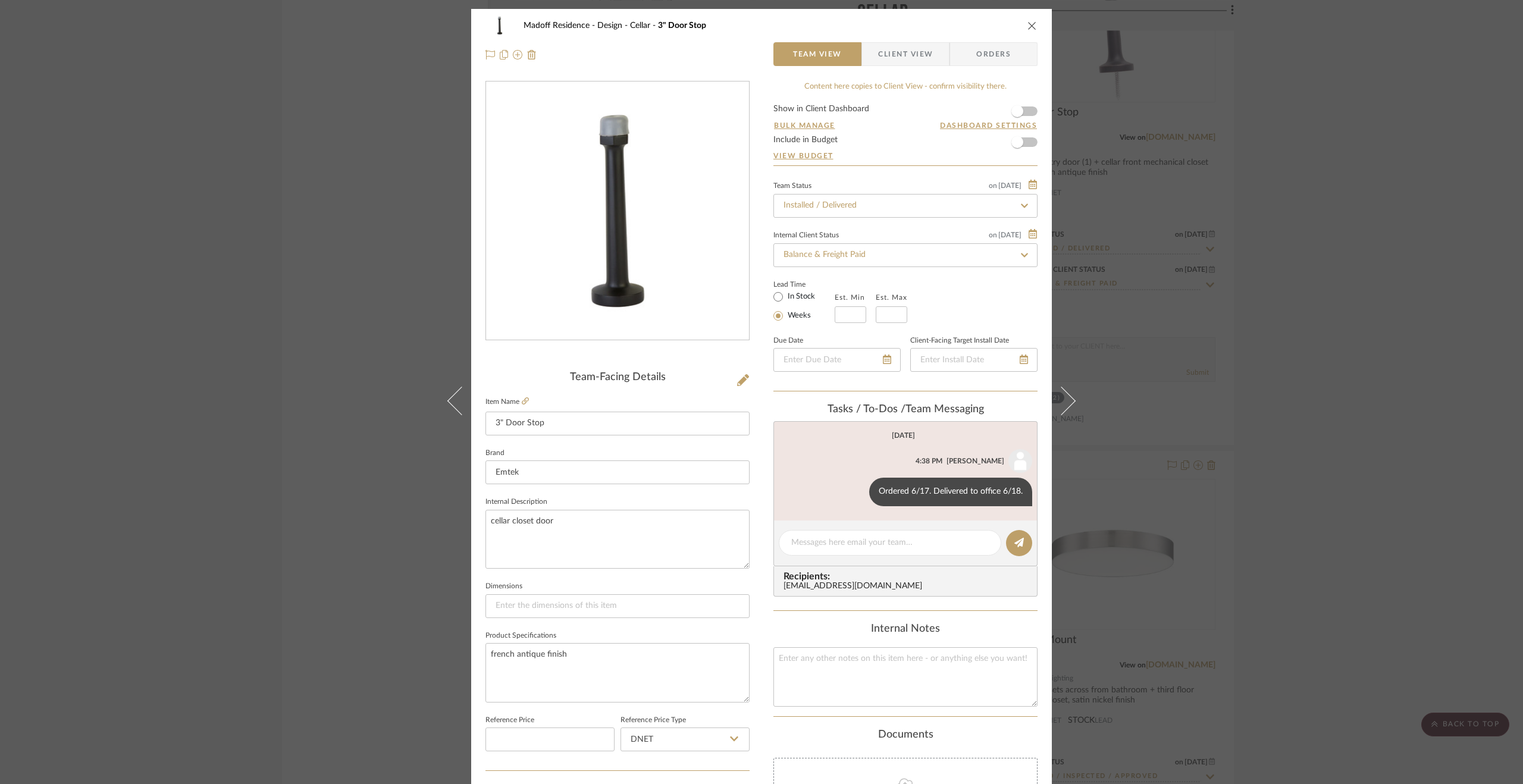
click at [1061, 360] on button at bounding box center [1069, 401] width 33 height 784
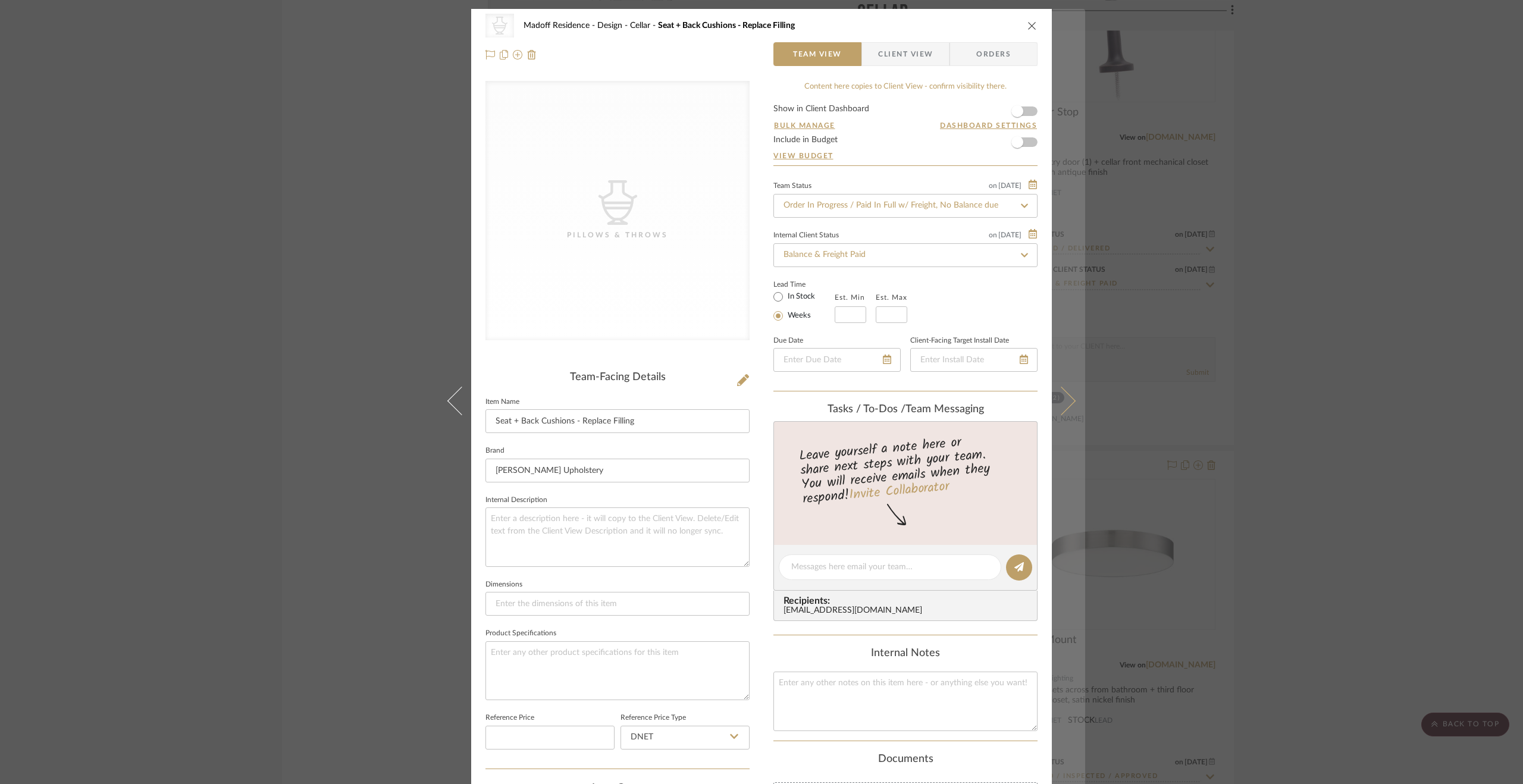
click at [1061, 359] on button at bounding box center [1069, 401] width 33 height 784
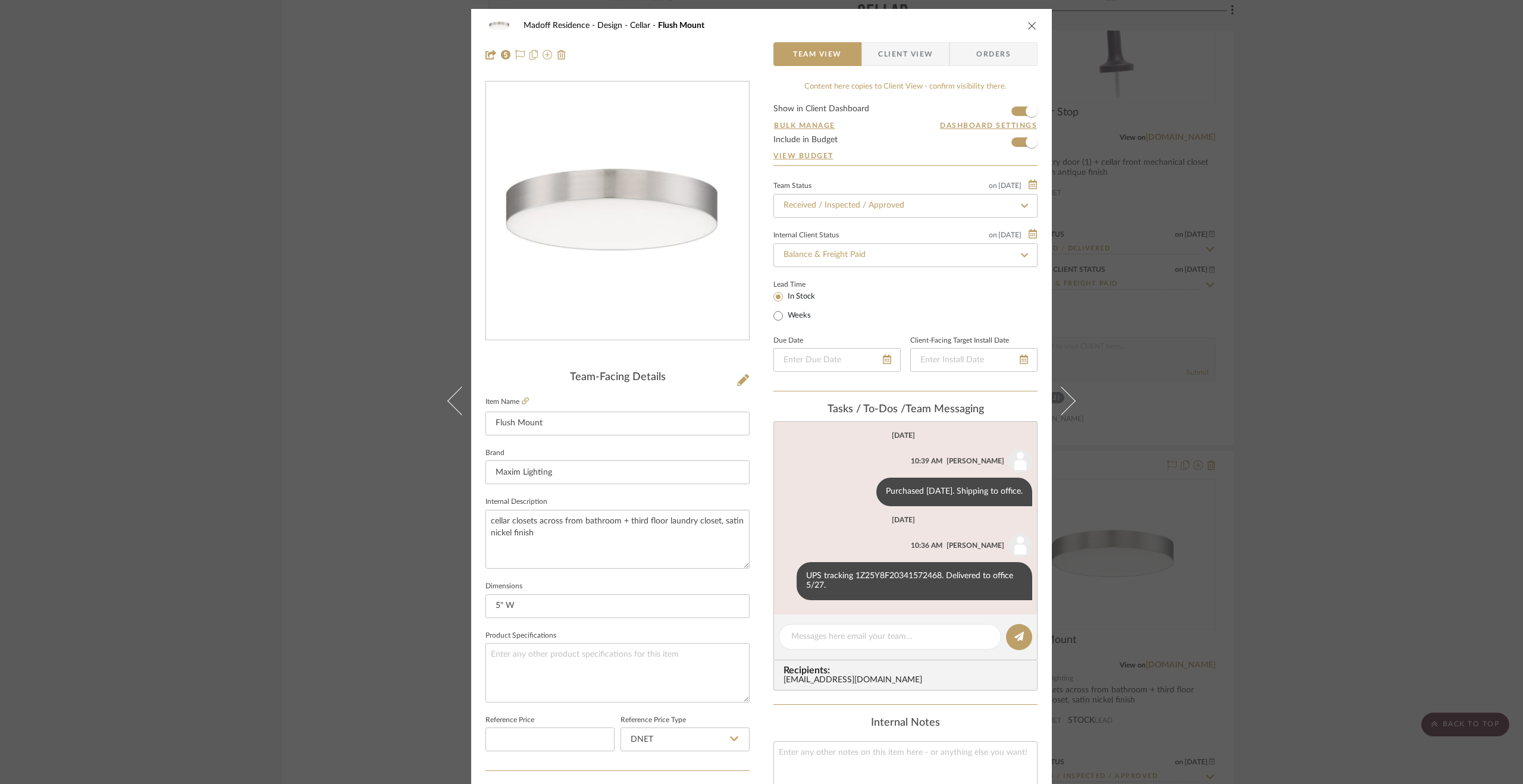
click at [1012, 141] on form "Show in Client Dashboard Bulk Manage Dashboard Settings Include in Budget View …" at bounding box center [906, 135] width 264 height 61
click at [1030, 140] on span "button" at bounding box center [1031, 142] width 12 height 12
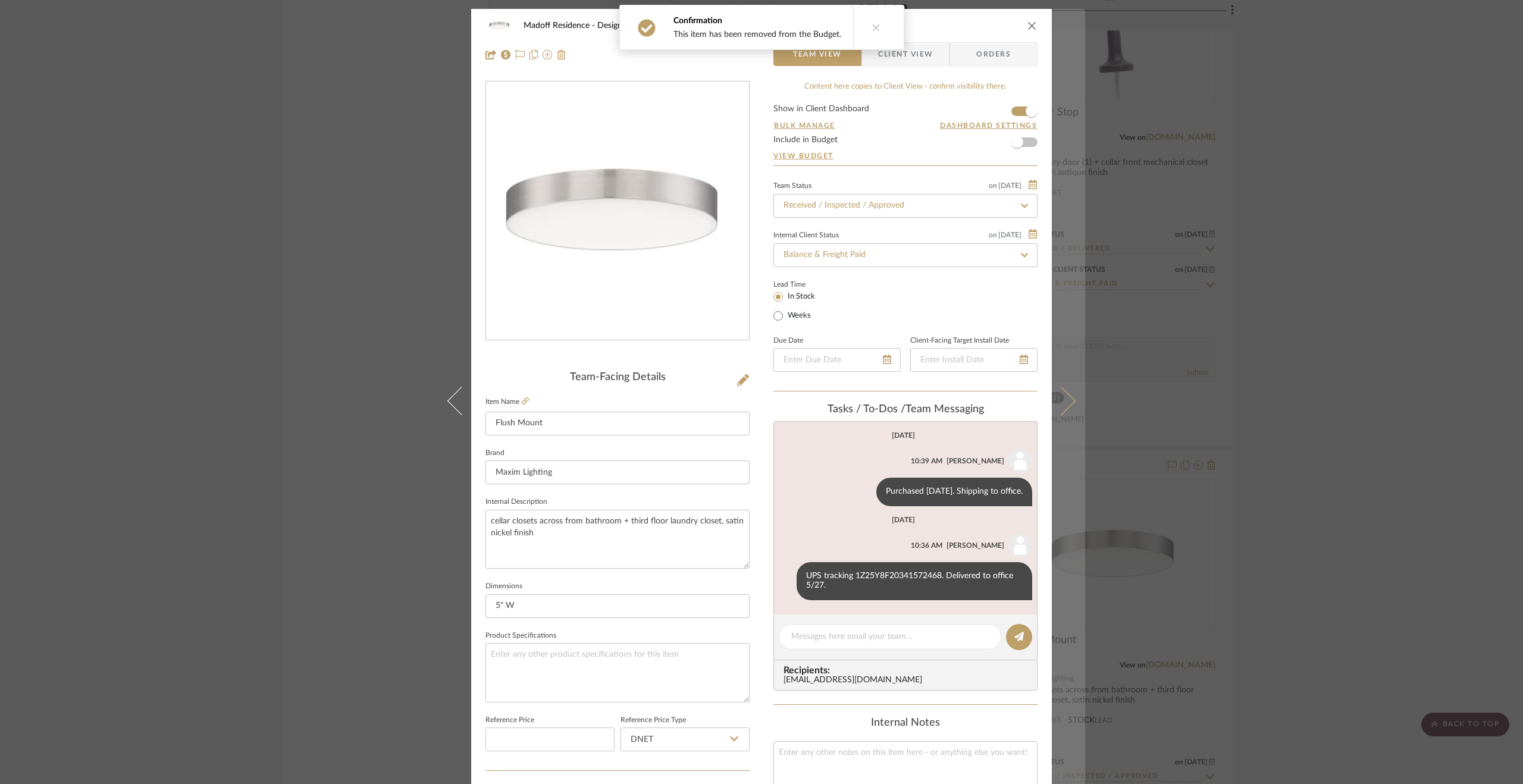
click at [1060, 278] on button at bounding box center [1069, 401] width 33 height 784
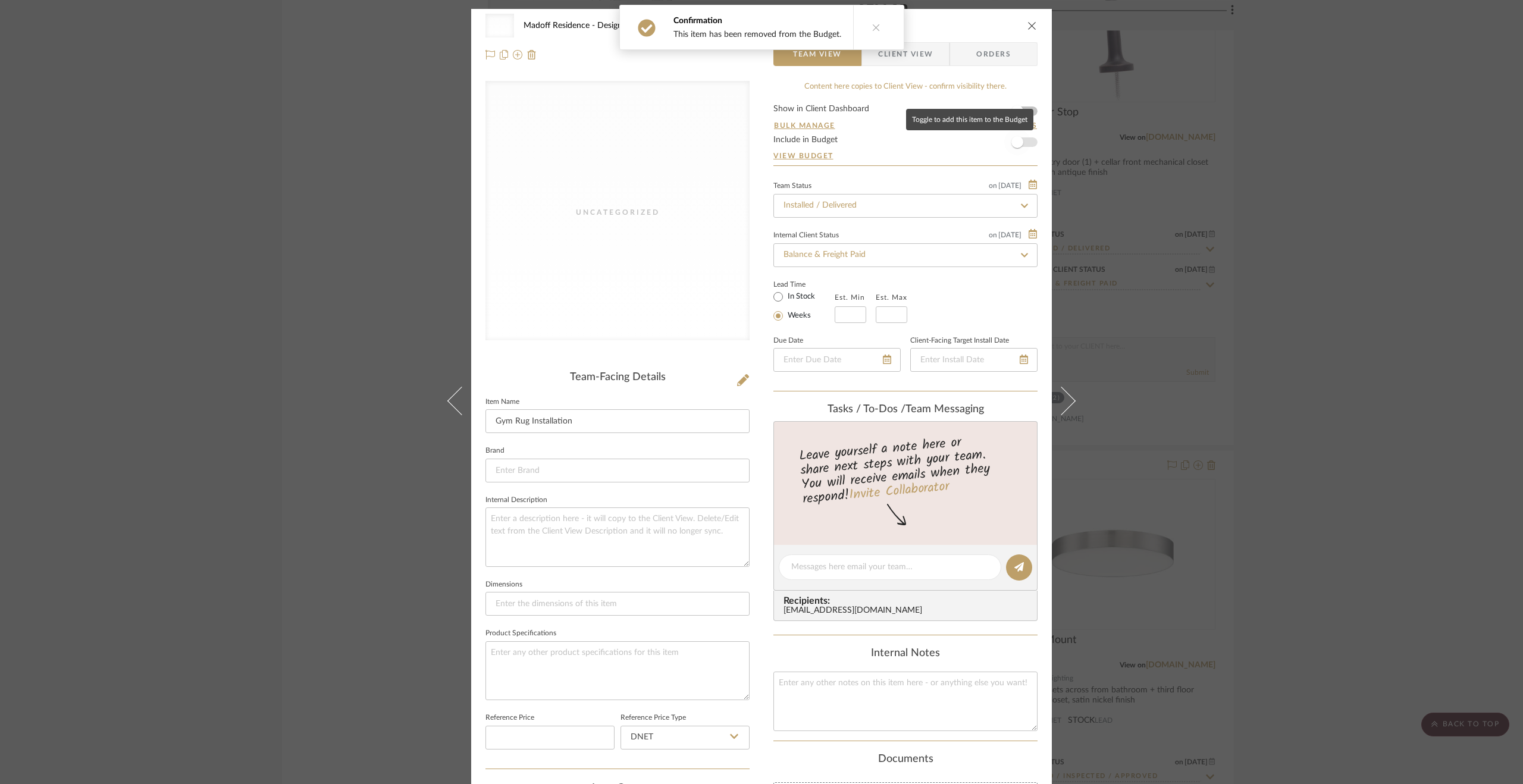
click at [1015, 133] on span "button" at bounding box center [1017, 142] width 26 height 26
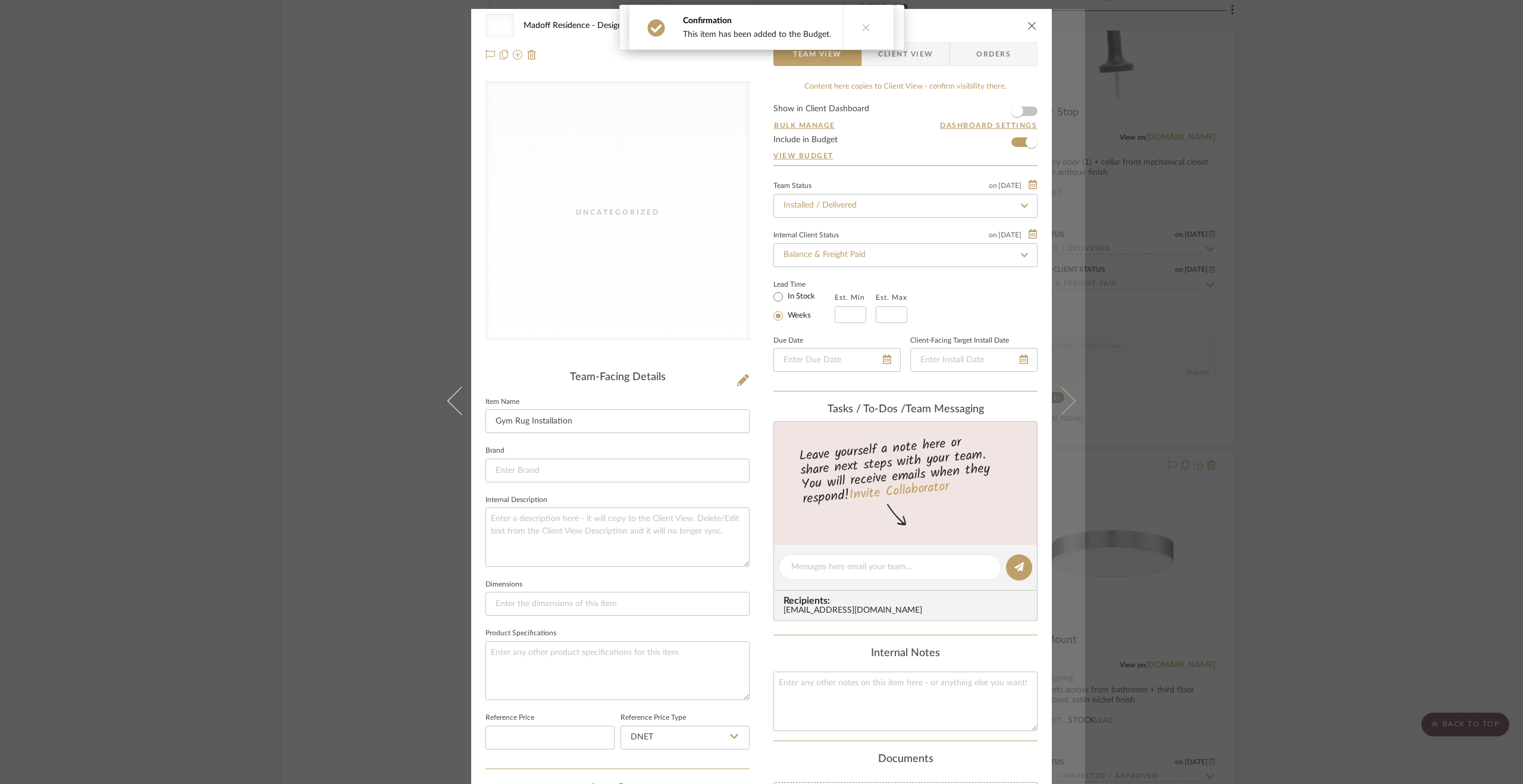
click at [1066, 316] on button at bounding box center [1069, 401] width 33 height 784
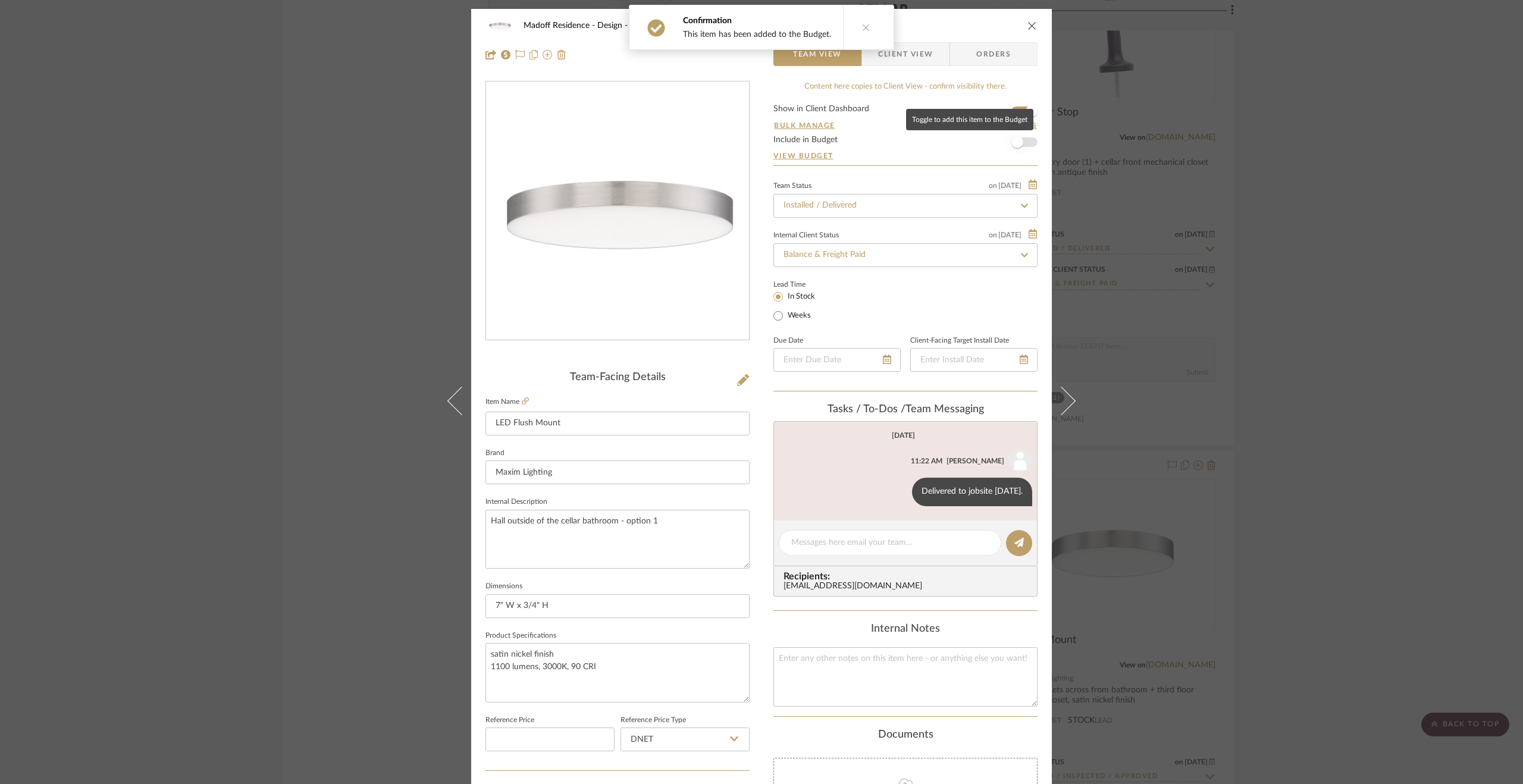
click at [1012, 143] on span "button" at bounding box center [1017, 142] width 12 height 12
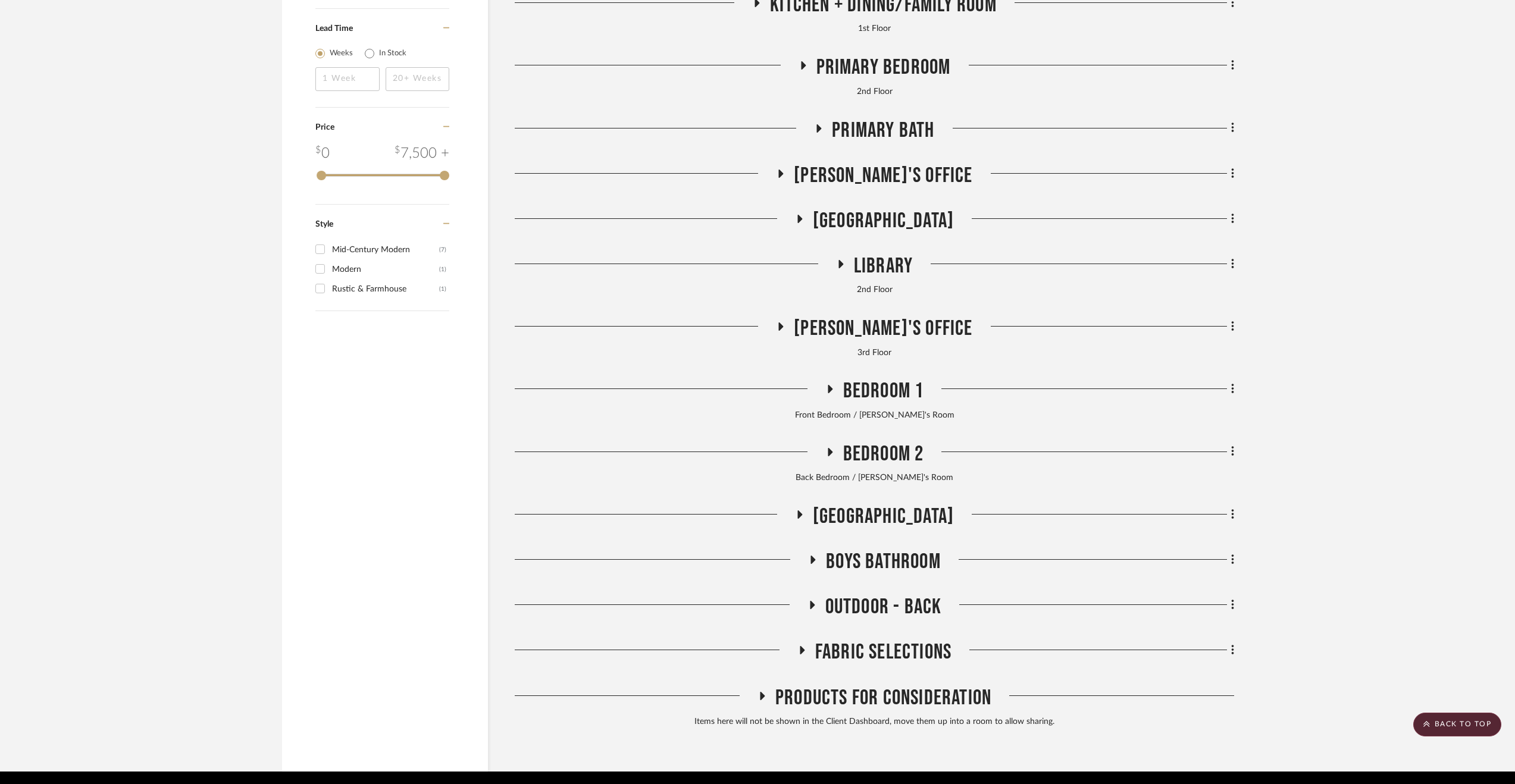
scroll to position [2497, 0]
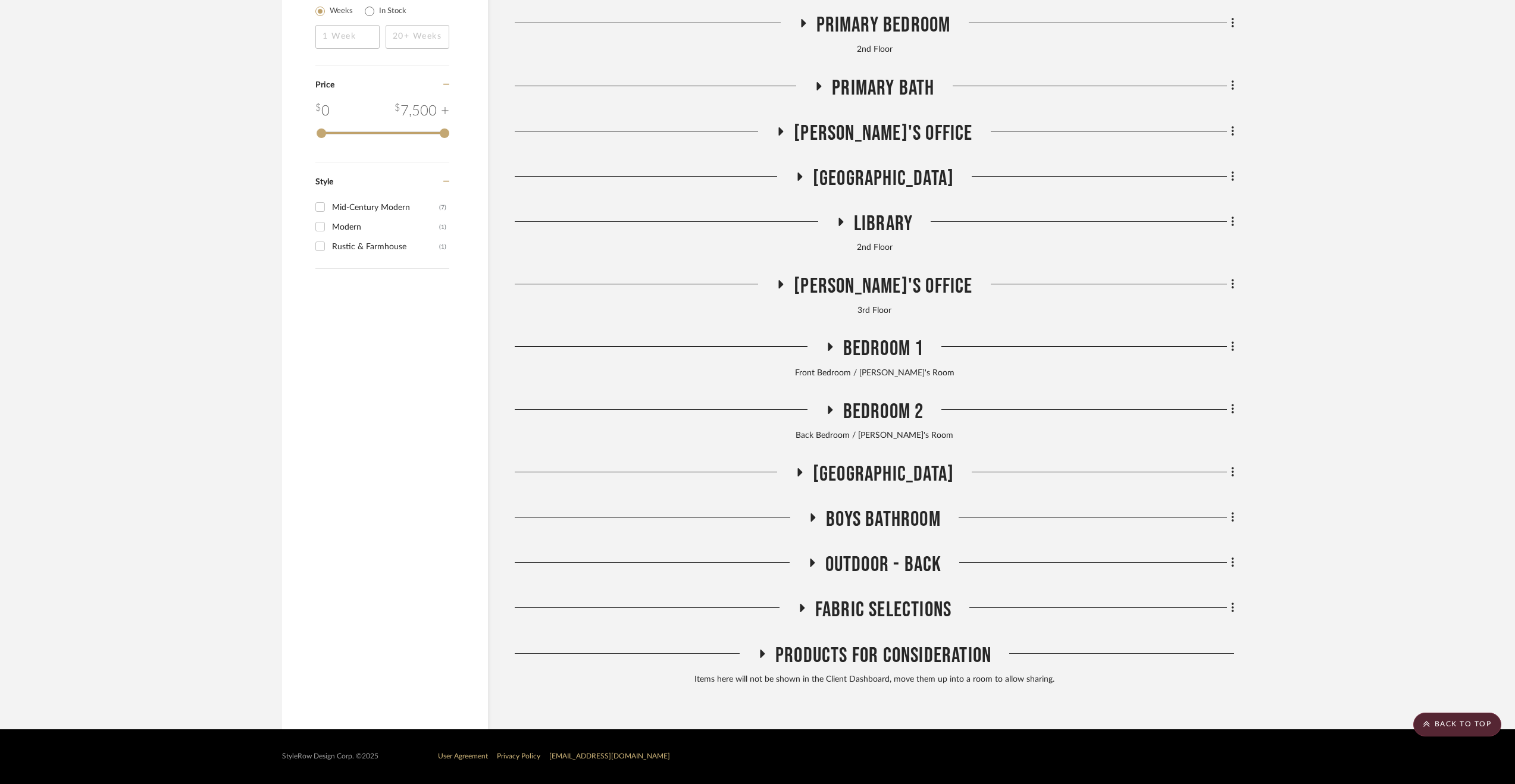
click at [900, 564] on span "Outdoor - Back" at bounding box center [883, 564] width 117 height 25
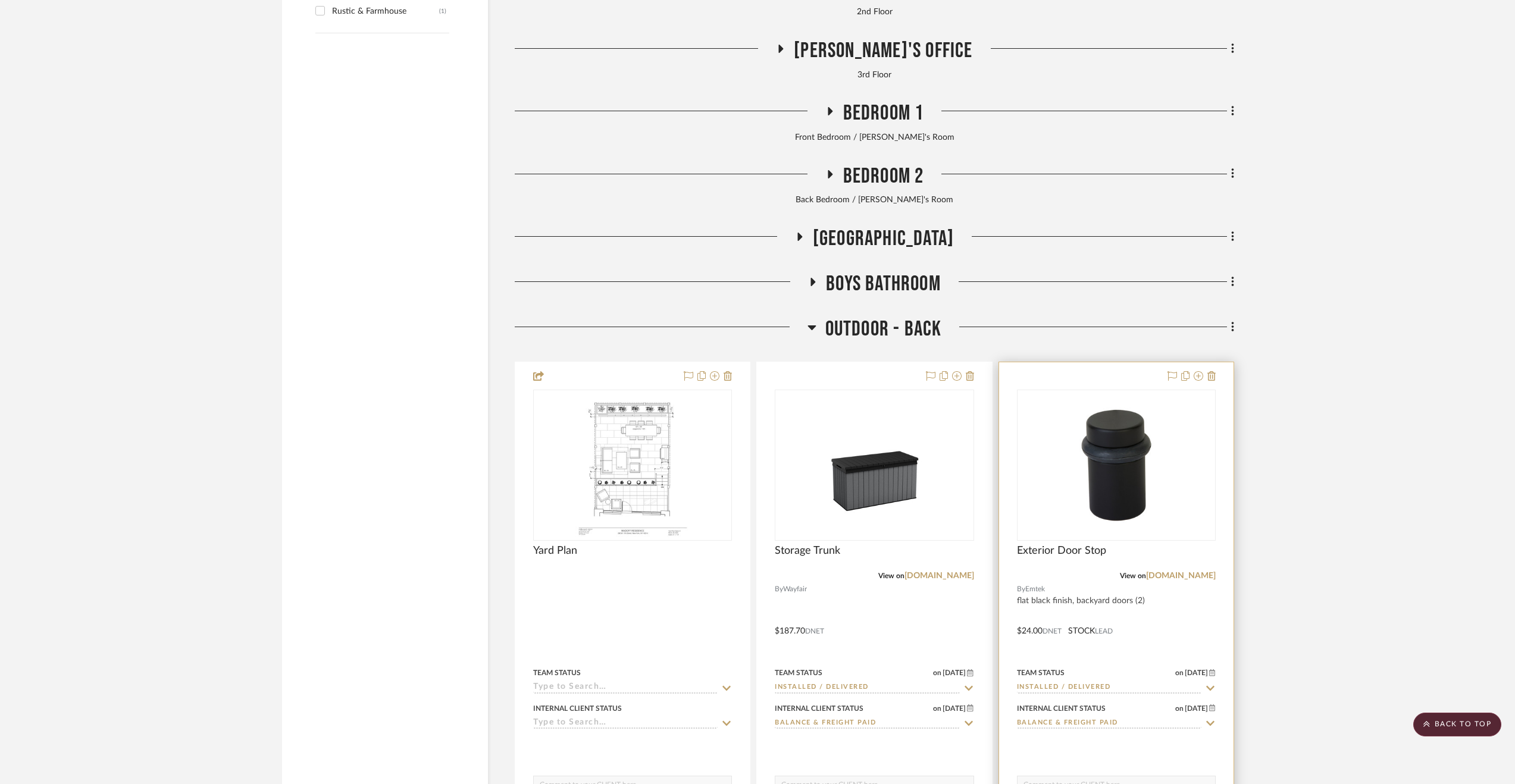
scroll to position [2794, 0]
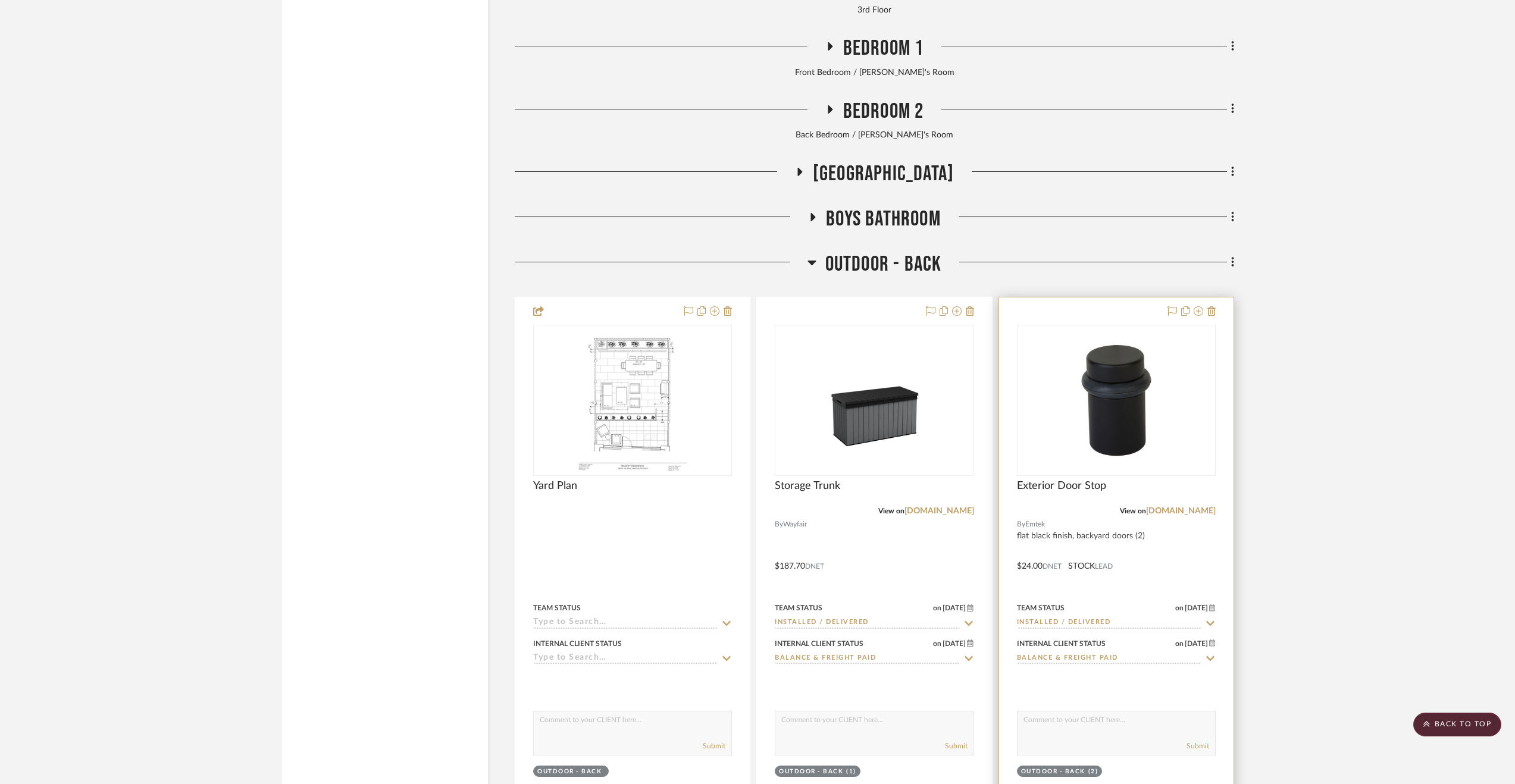
click at [1218, 507] on div at bounding box center [1116, 558] width 235 height 520
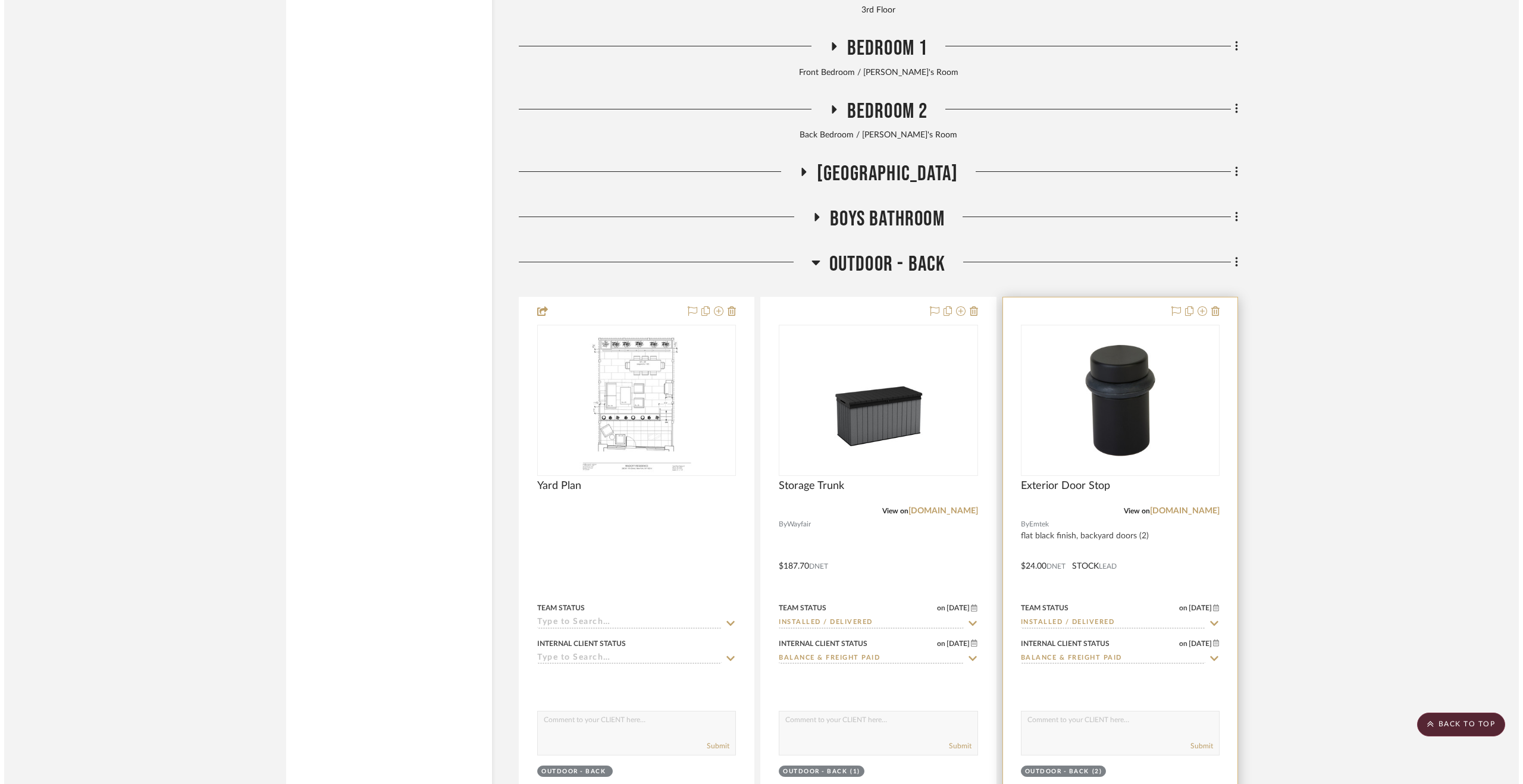
scroll to position [0, 0]
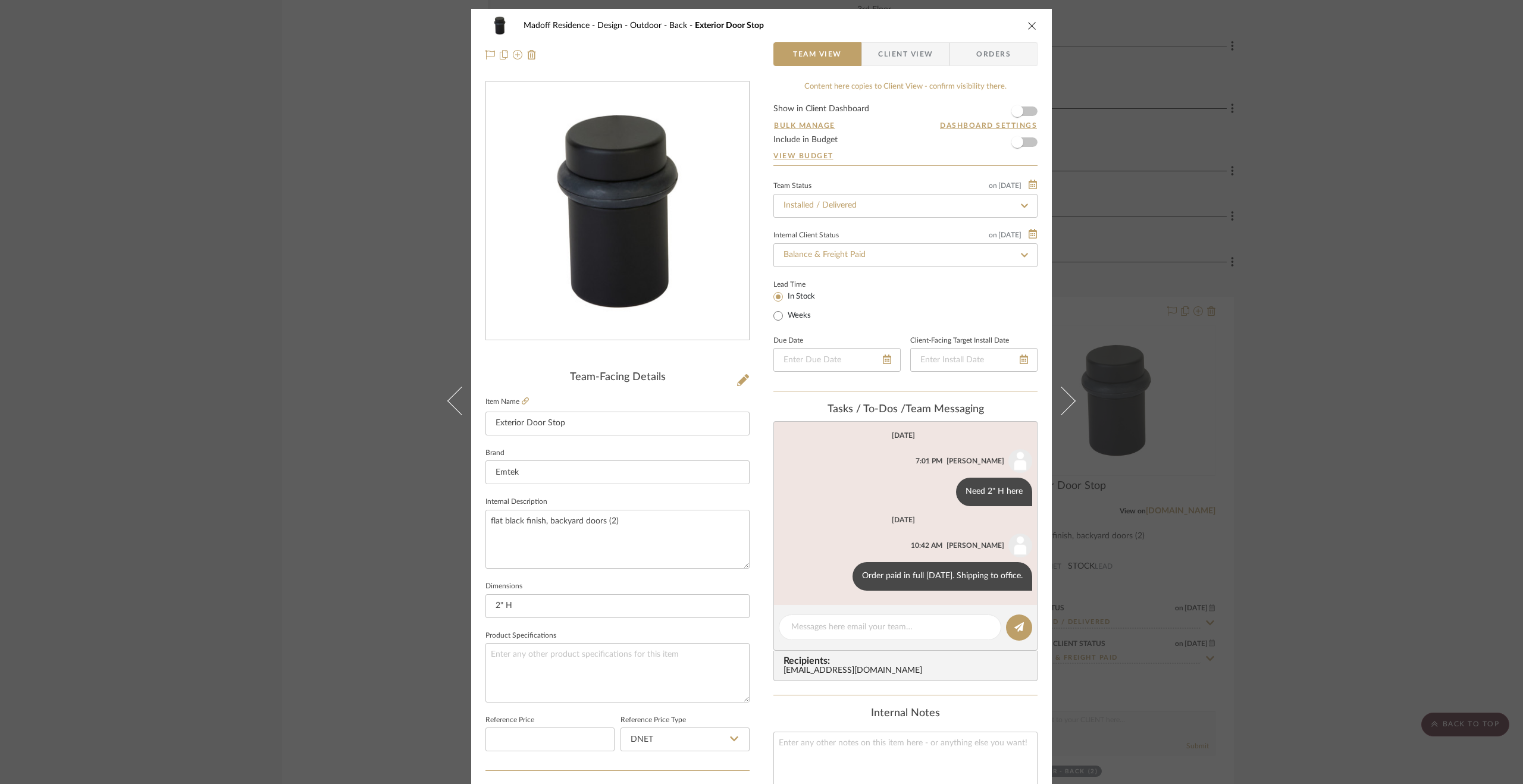
click at [1374, 489] on div "Madoff Residence - Design Outdoor - Back Exterior Door Stop Team View Client Vi…" at bounding box center [761, 392] width 1523 height 784
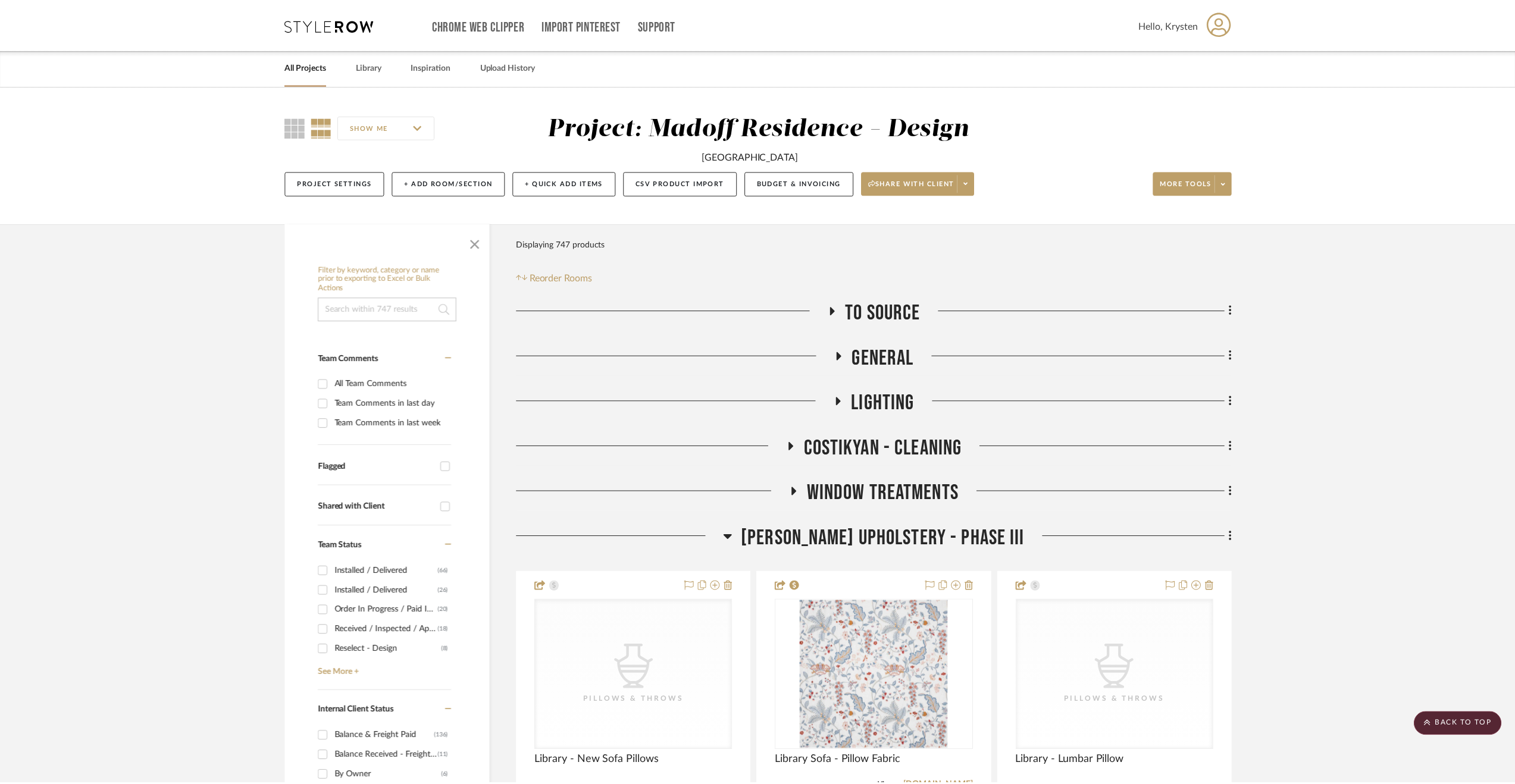
scroll to position [2794, 0]
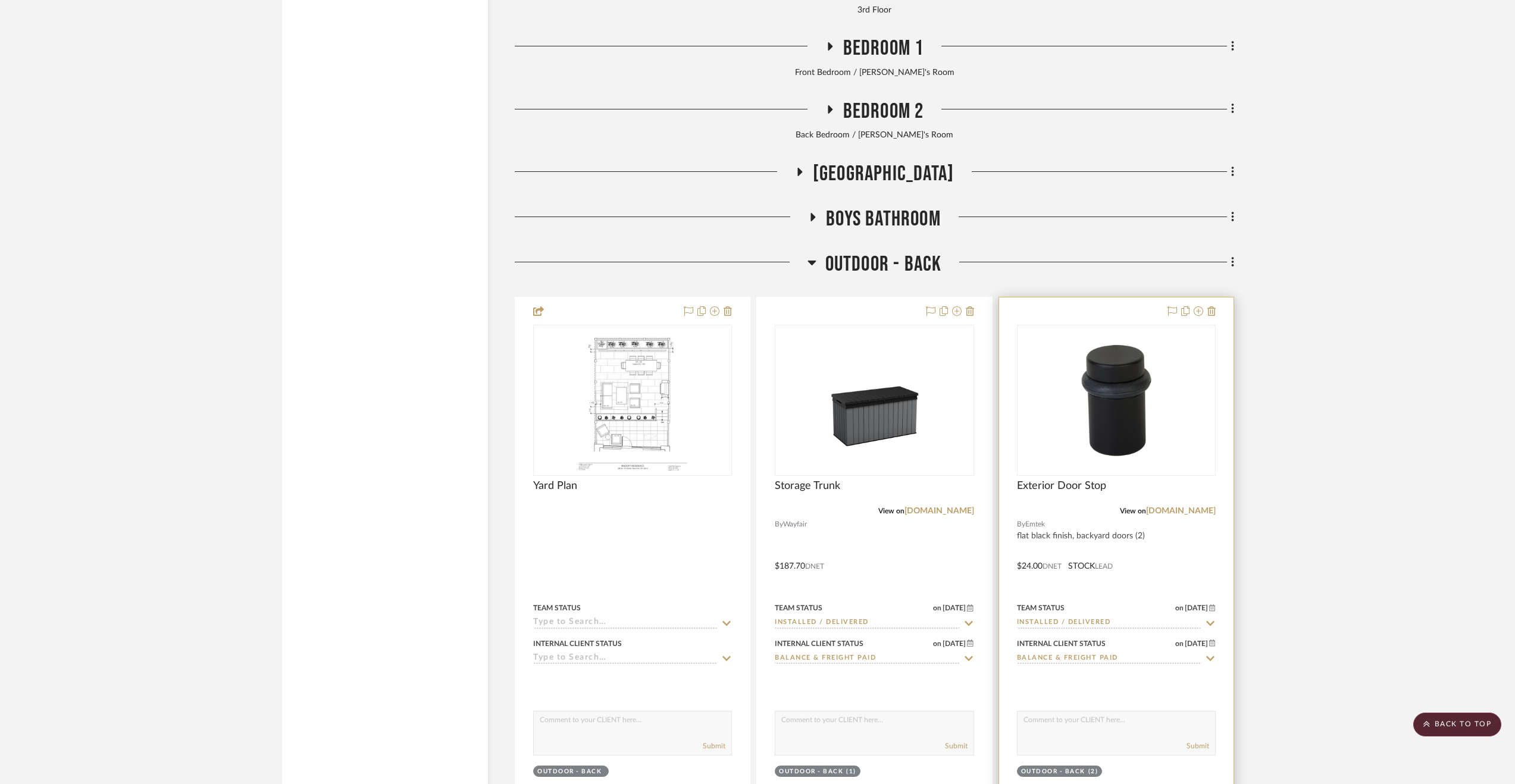
click at [1184, 558] on div at bounding box center [1116, 558] width 235 height 520
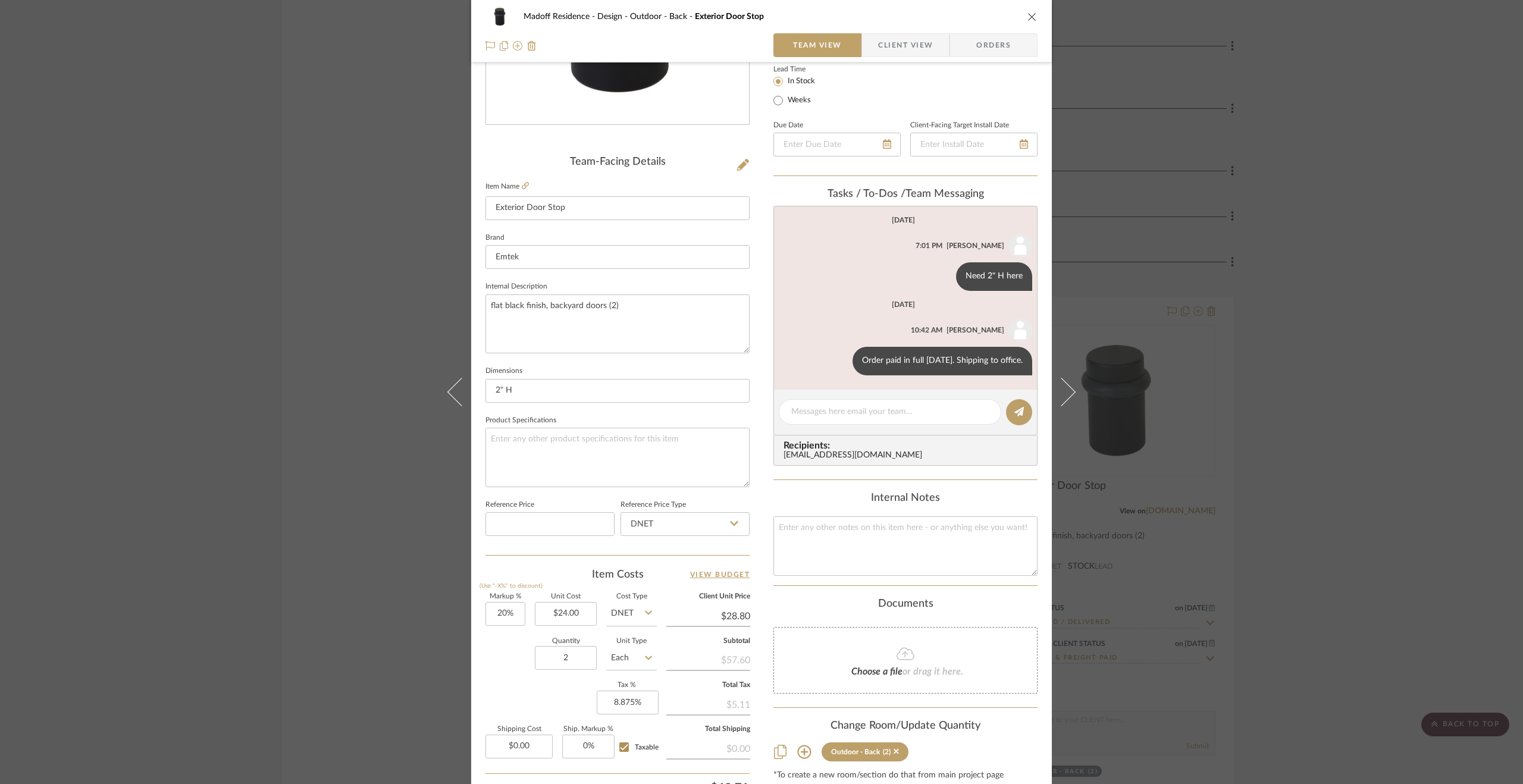
scroll to position [298, 0]
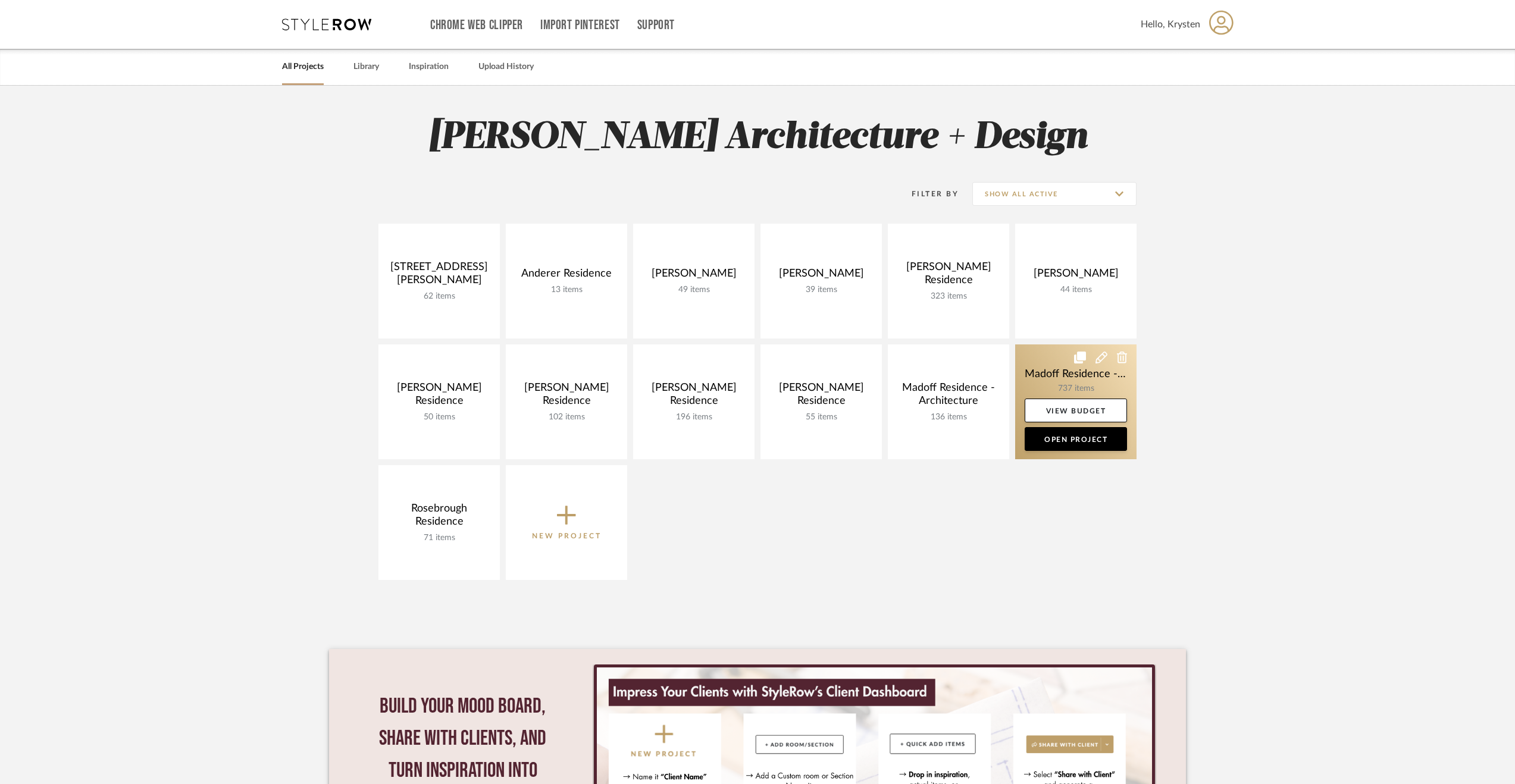
click at [1039, 370] on link at bounding box center [1076, 401] width 122 height 115
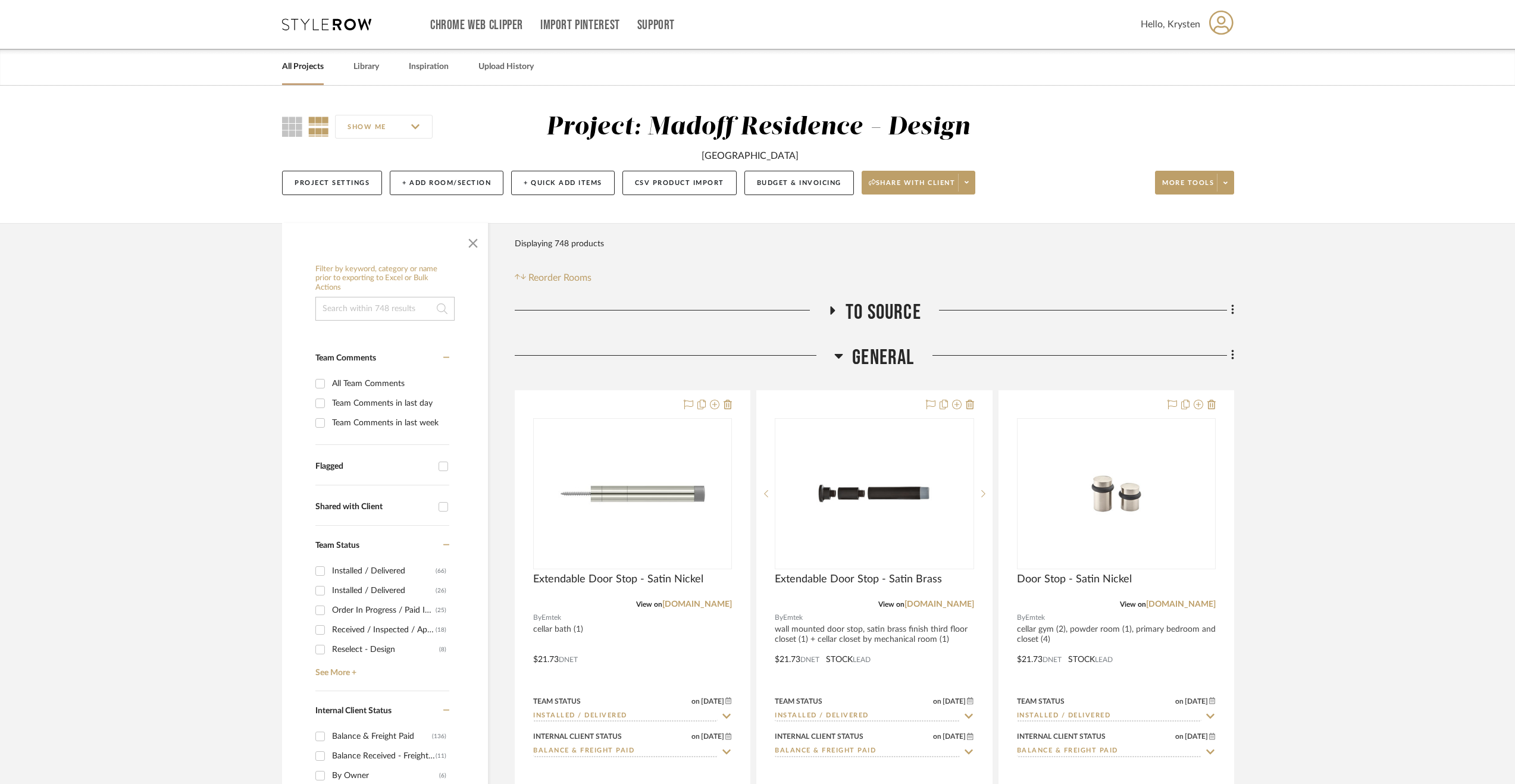
drag, startPoint x: 877, startPoint y: 344, endPoint x: 874, endPoint y: 350, distance: 6.7
click at [877, 345] on span "General" at bounding box center [883, 357] width 62 height 25
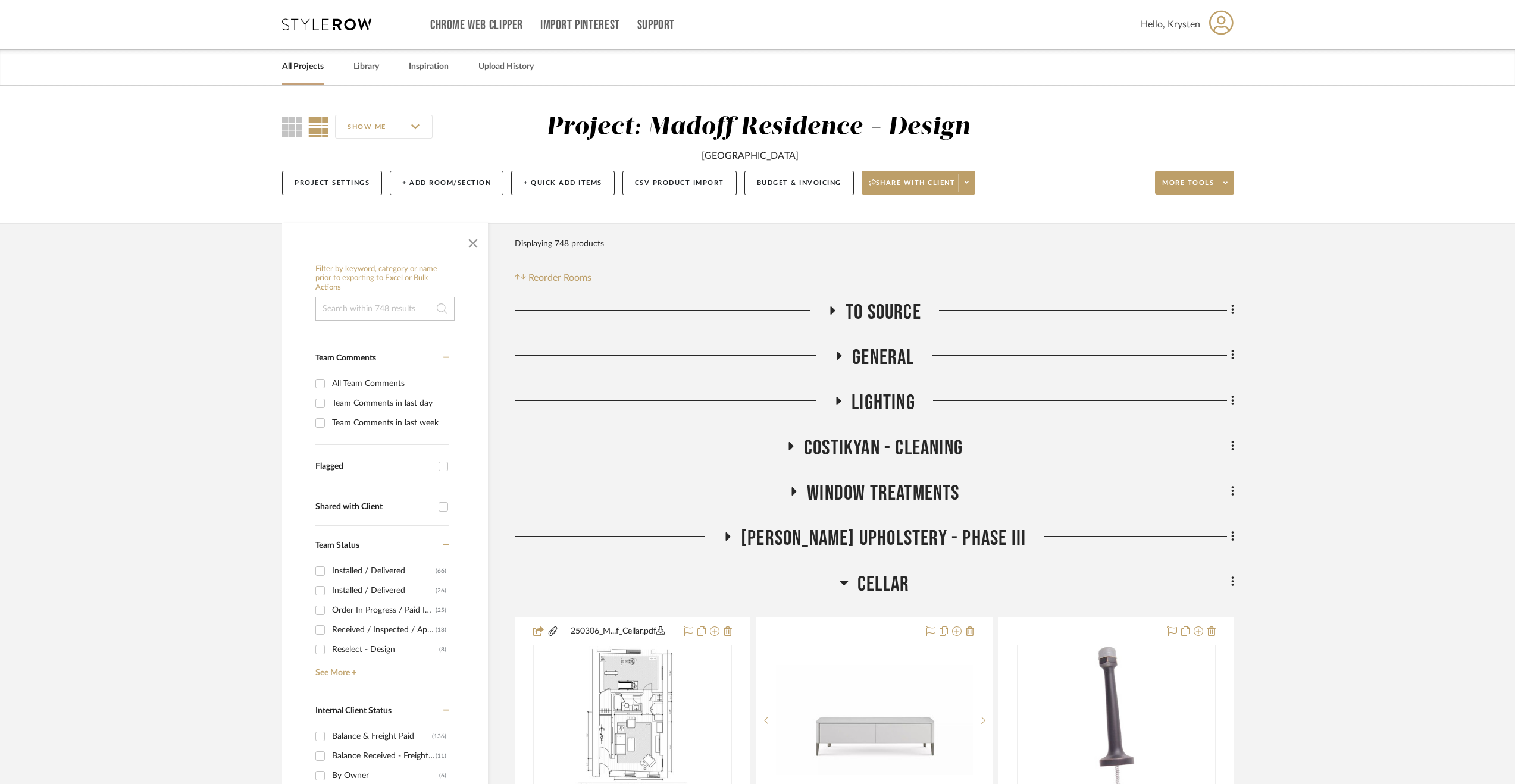
click at [881, 573] on span "Cellar" at bounding box center [883, 584] width 51 height 25
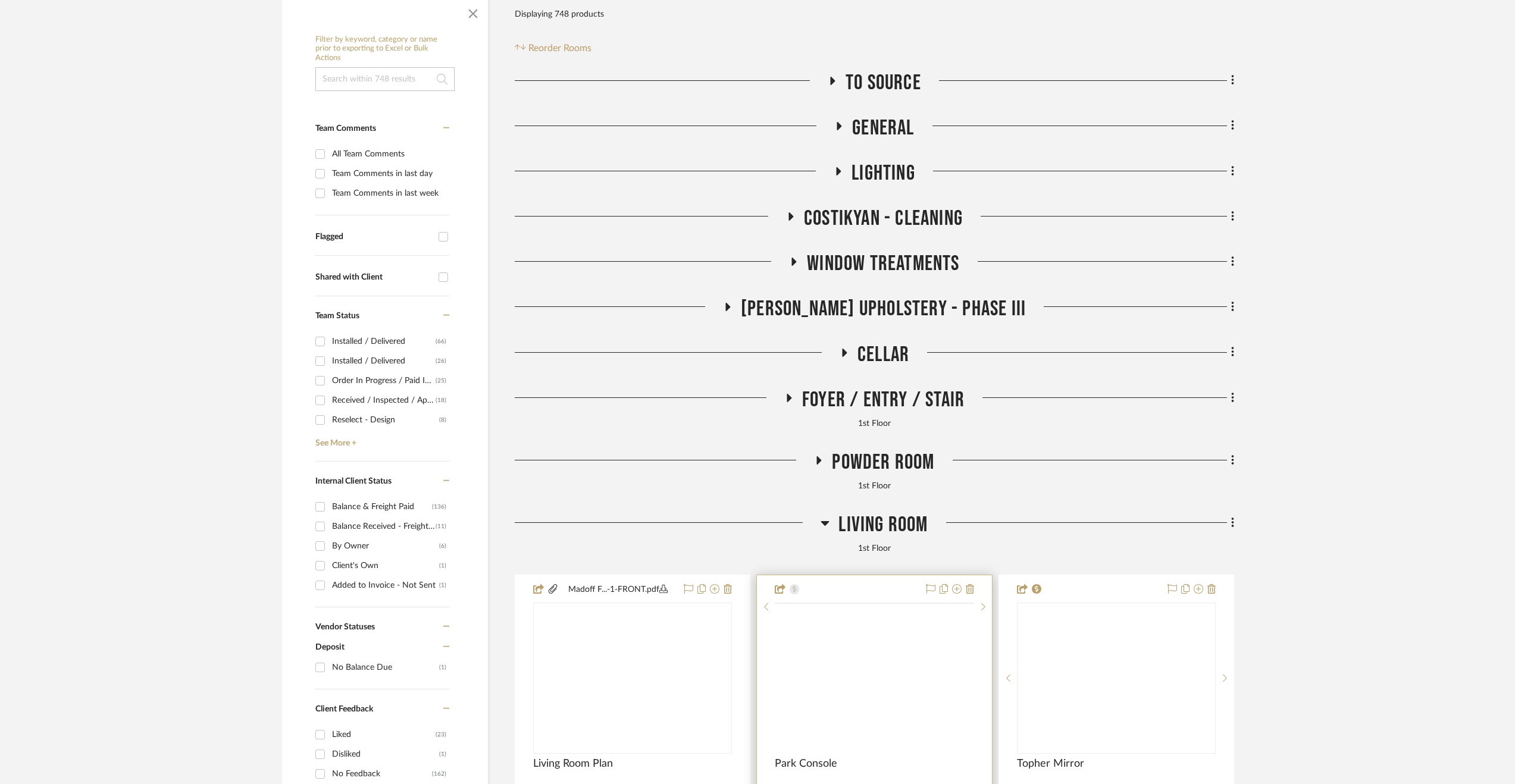
scroll to position [357, 0]
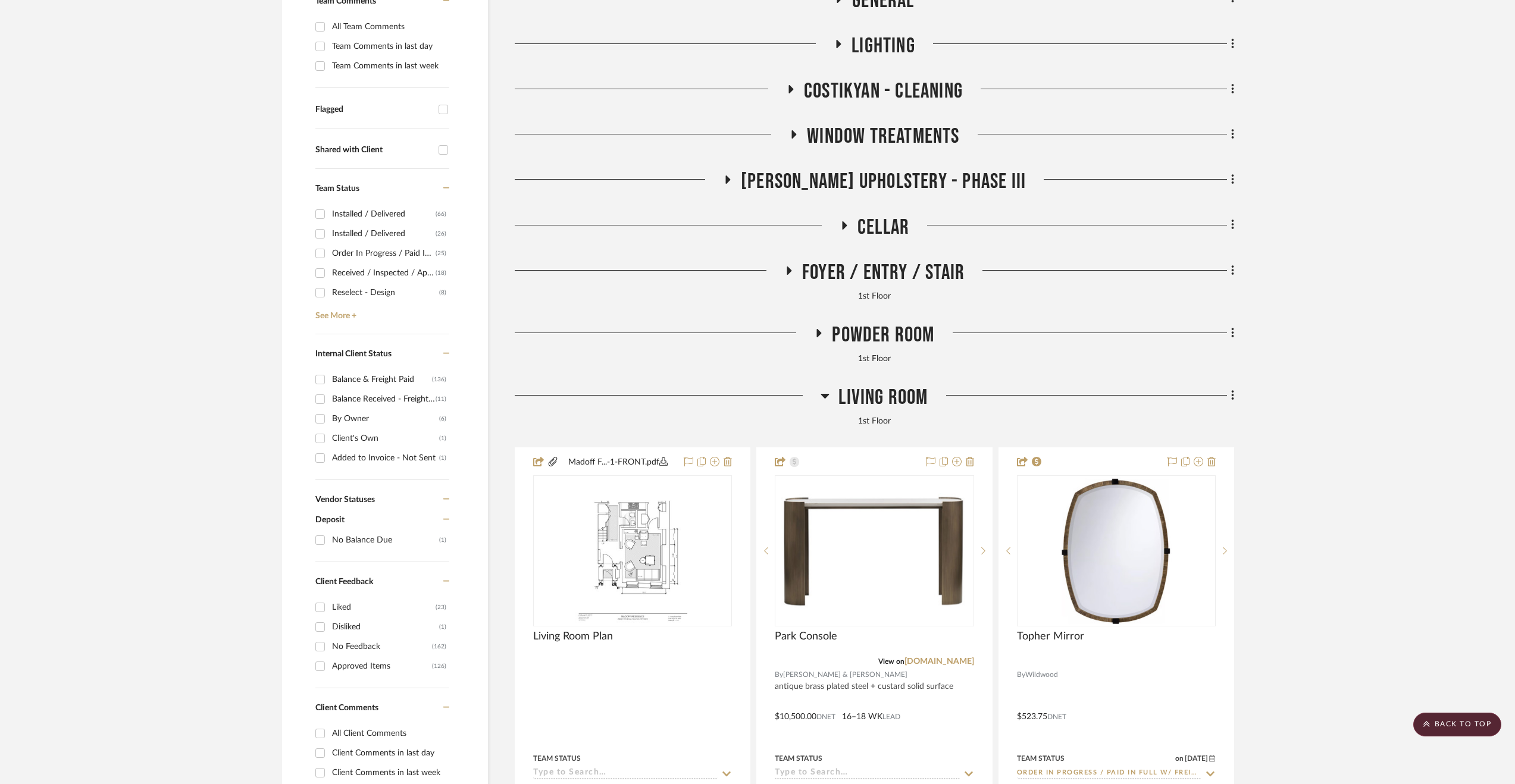
click at [865, 401] on span "Living Room" at bounding box center [883, 398] width 89 height 25
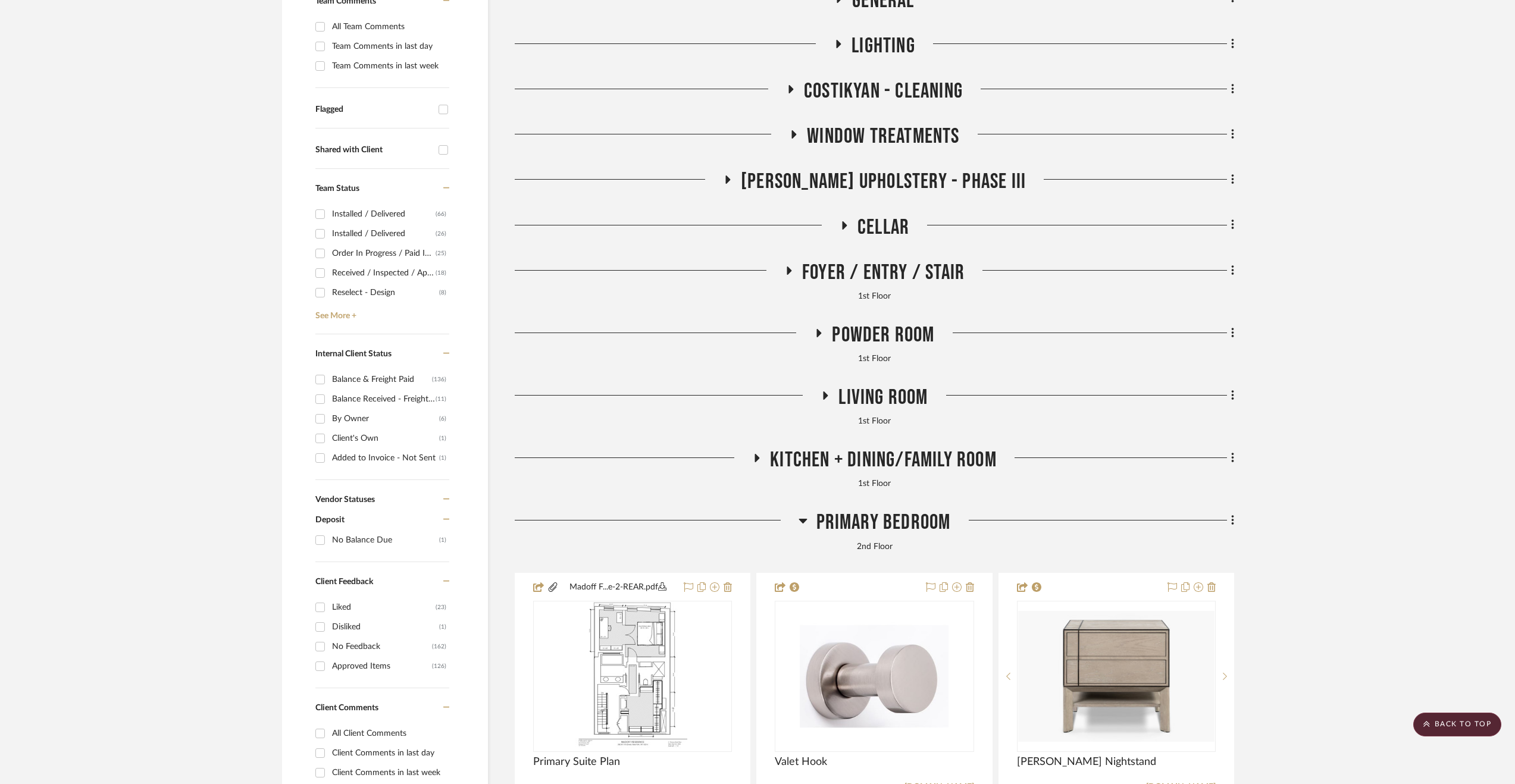
scroll to position [595, 0]
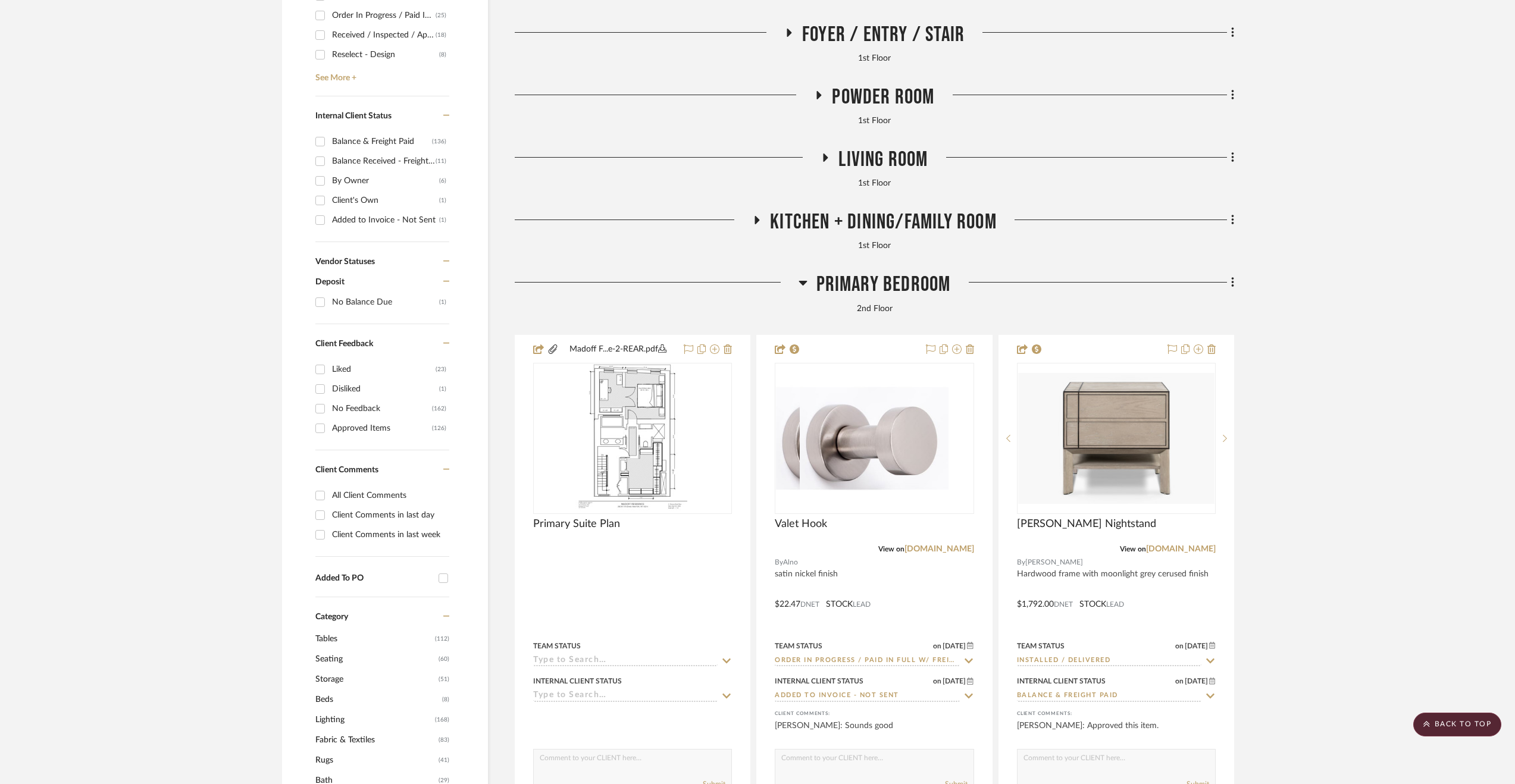
click at [877, 298] on h3 "Primary Bedroom" at bounding box center [875, 284] width 153 height 25
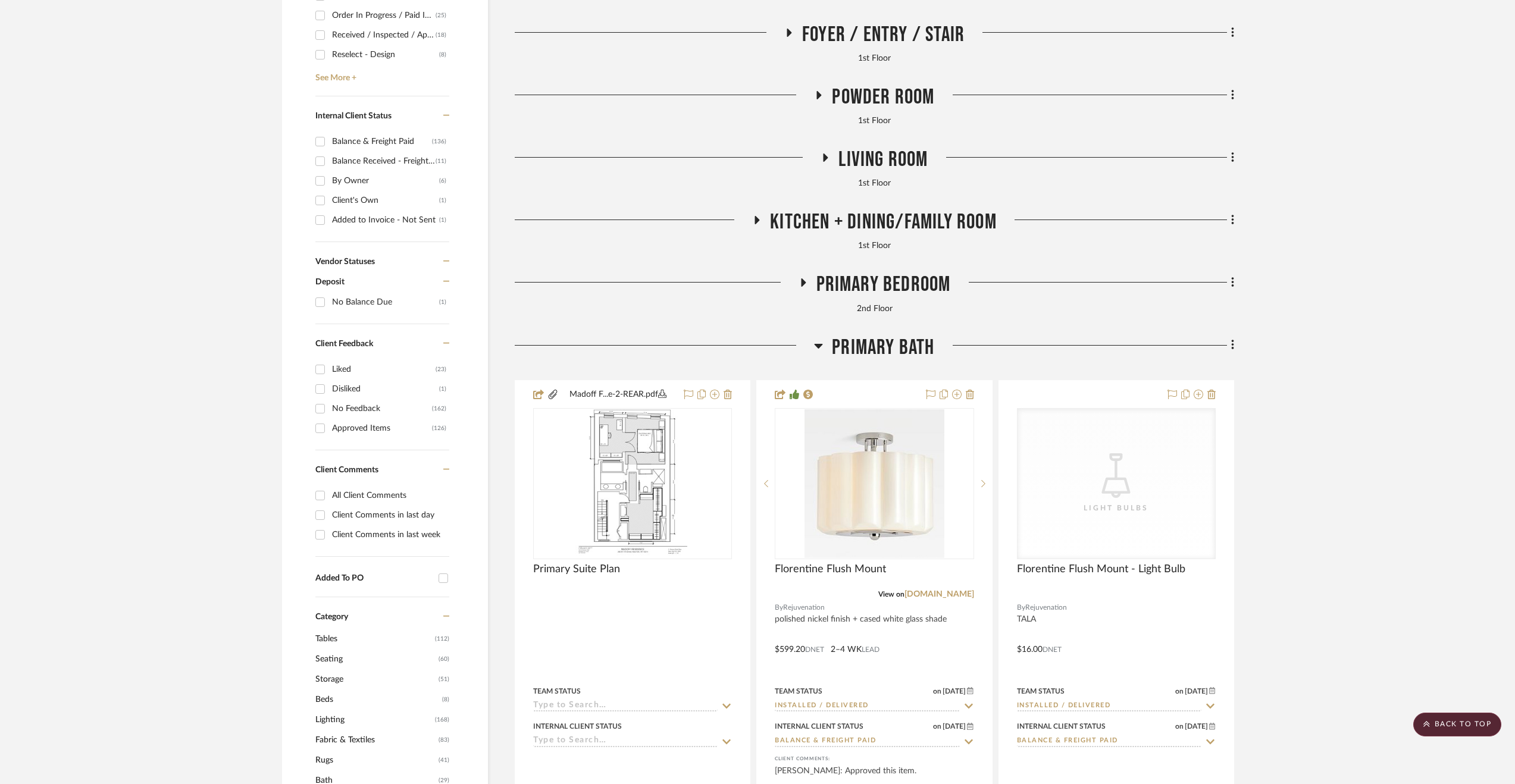
click at [864, 353] on span "Primary Bath" at bounding box center [883, 347] width 102 height 25
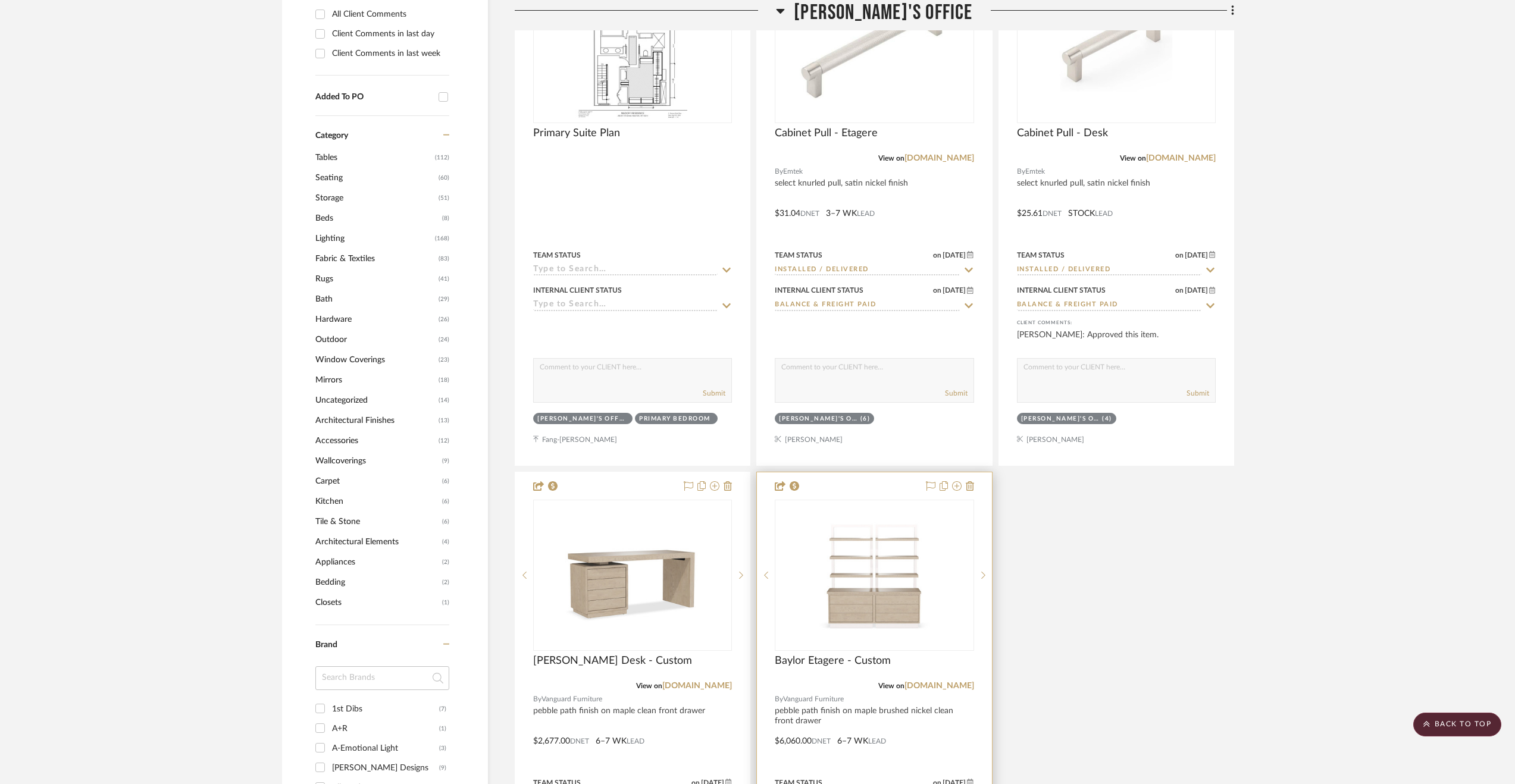
scroll to position [1249, 0]
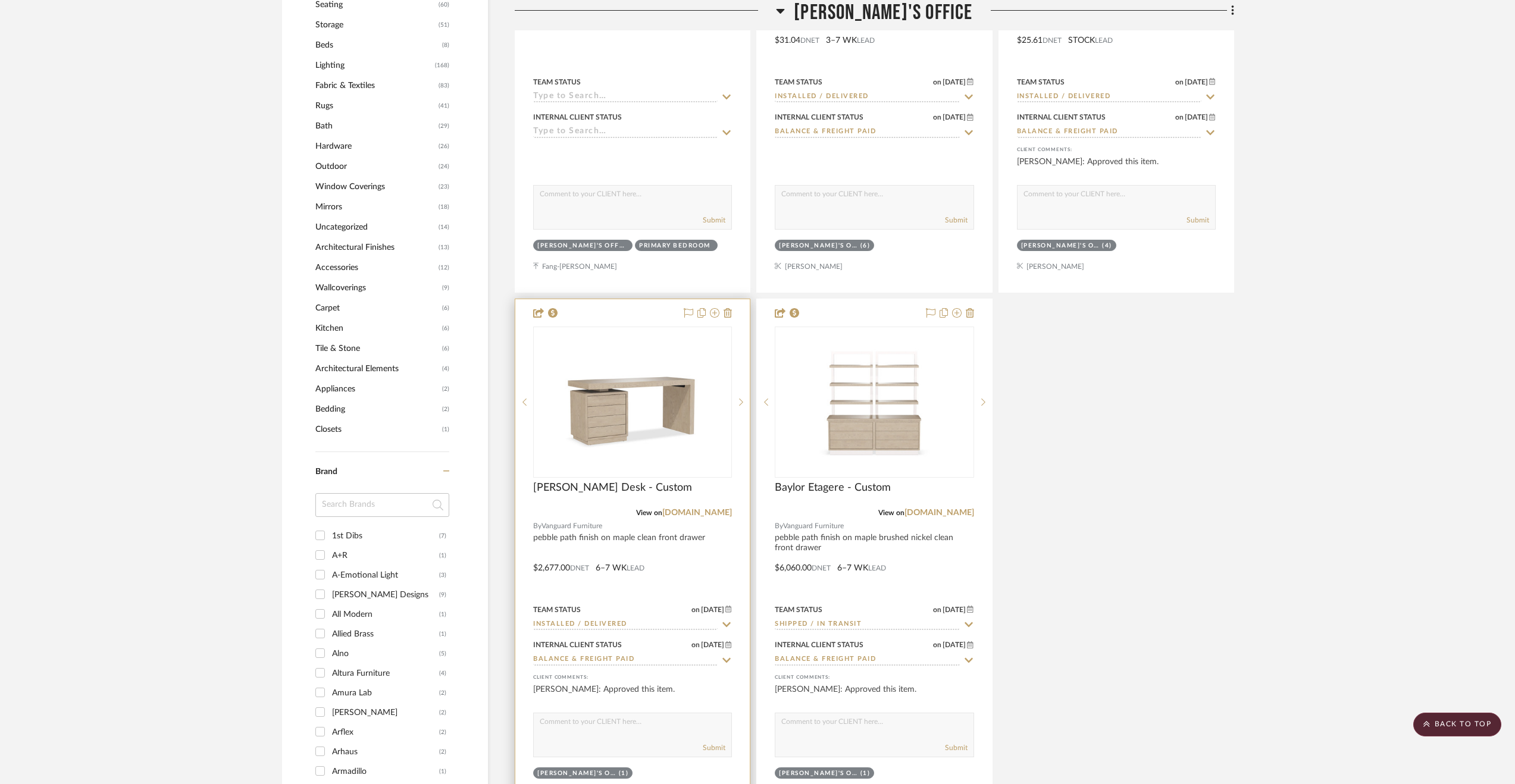
click at [718, 591] on div at bounding box center [633, 559] width 235 height 520
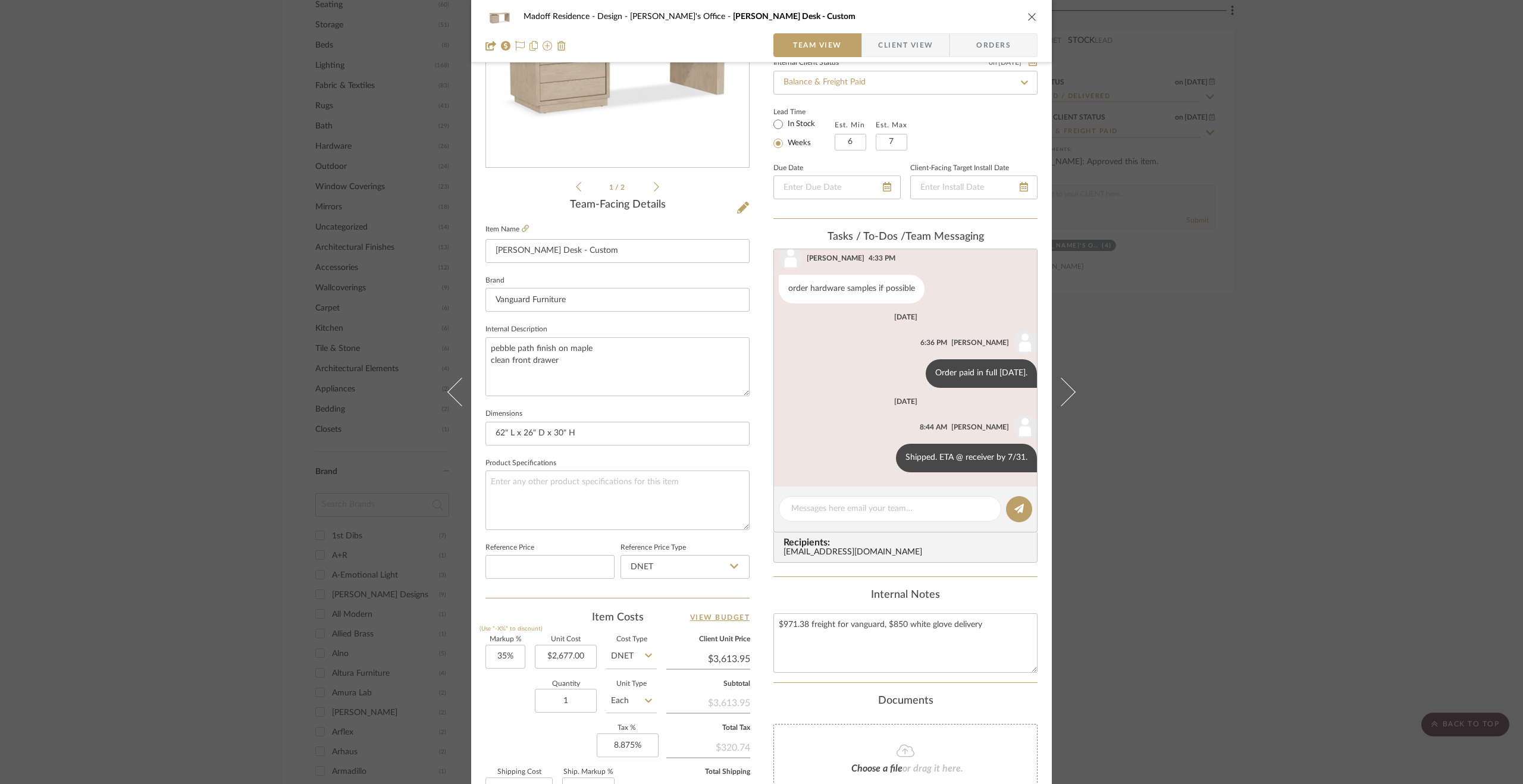
scroll to position [298, 0]
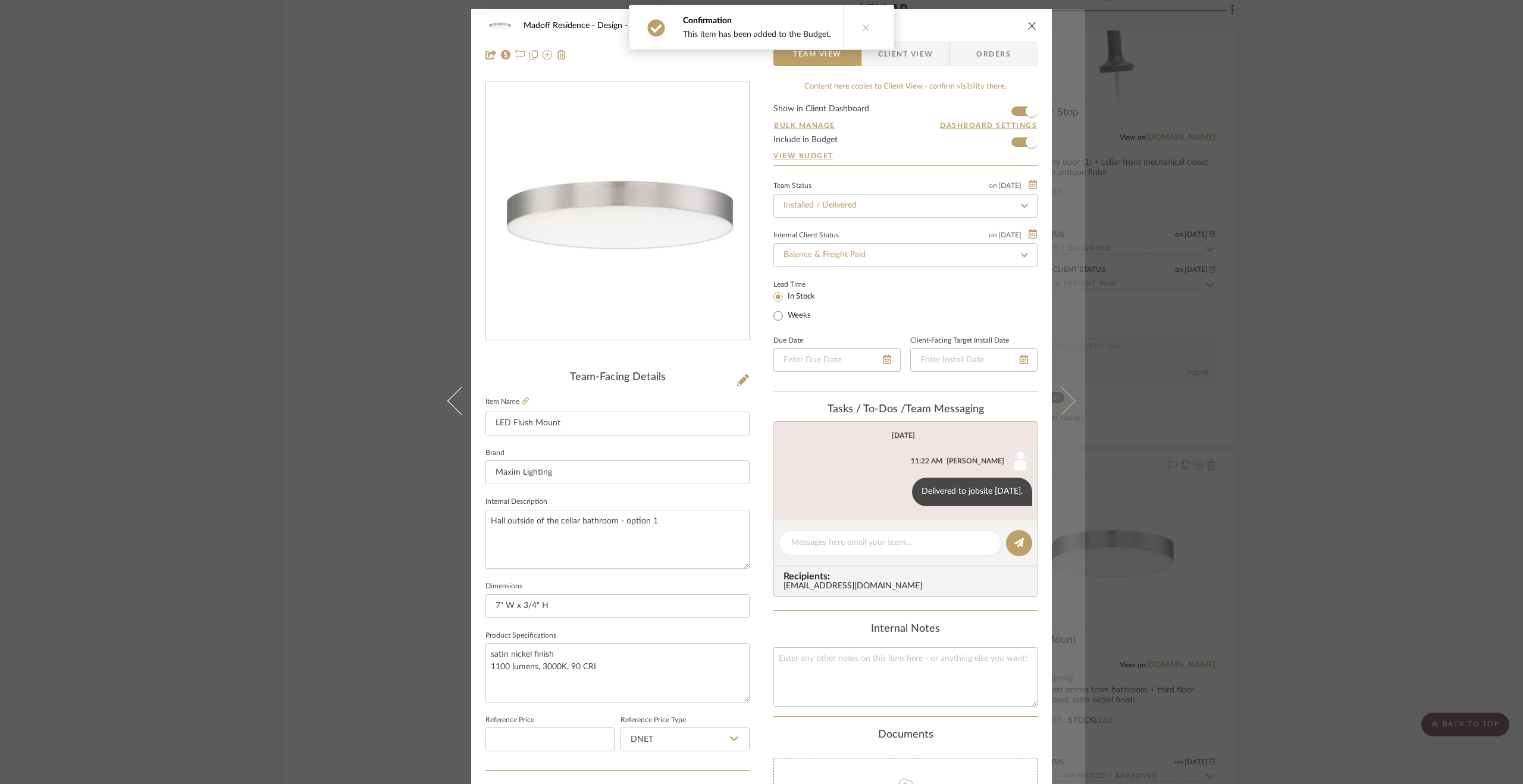
click at [1069, 458] on button at bounding box center [1069, 401] width 33 height 784
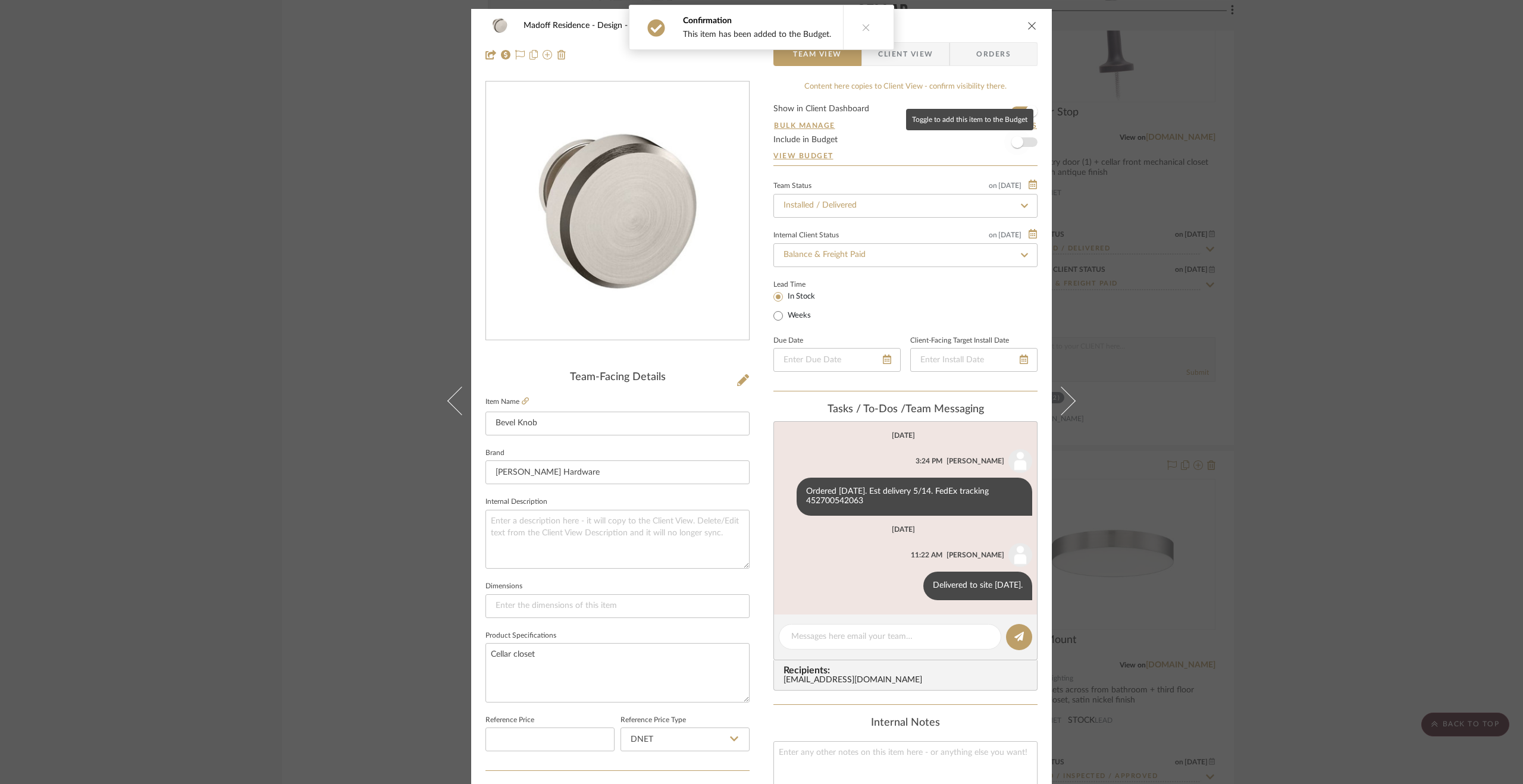
click at [1011, 143] on span "button" at bounding box center [1017, 142] width 12 height 12
click at [1341, 337] on div "Madoff Residence - Design Cellar Bevel Knob Team View Client View Orders Team-F…" at bounding box center [761, 392] width 1523 height 784
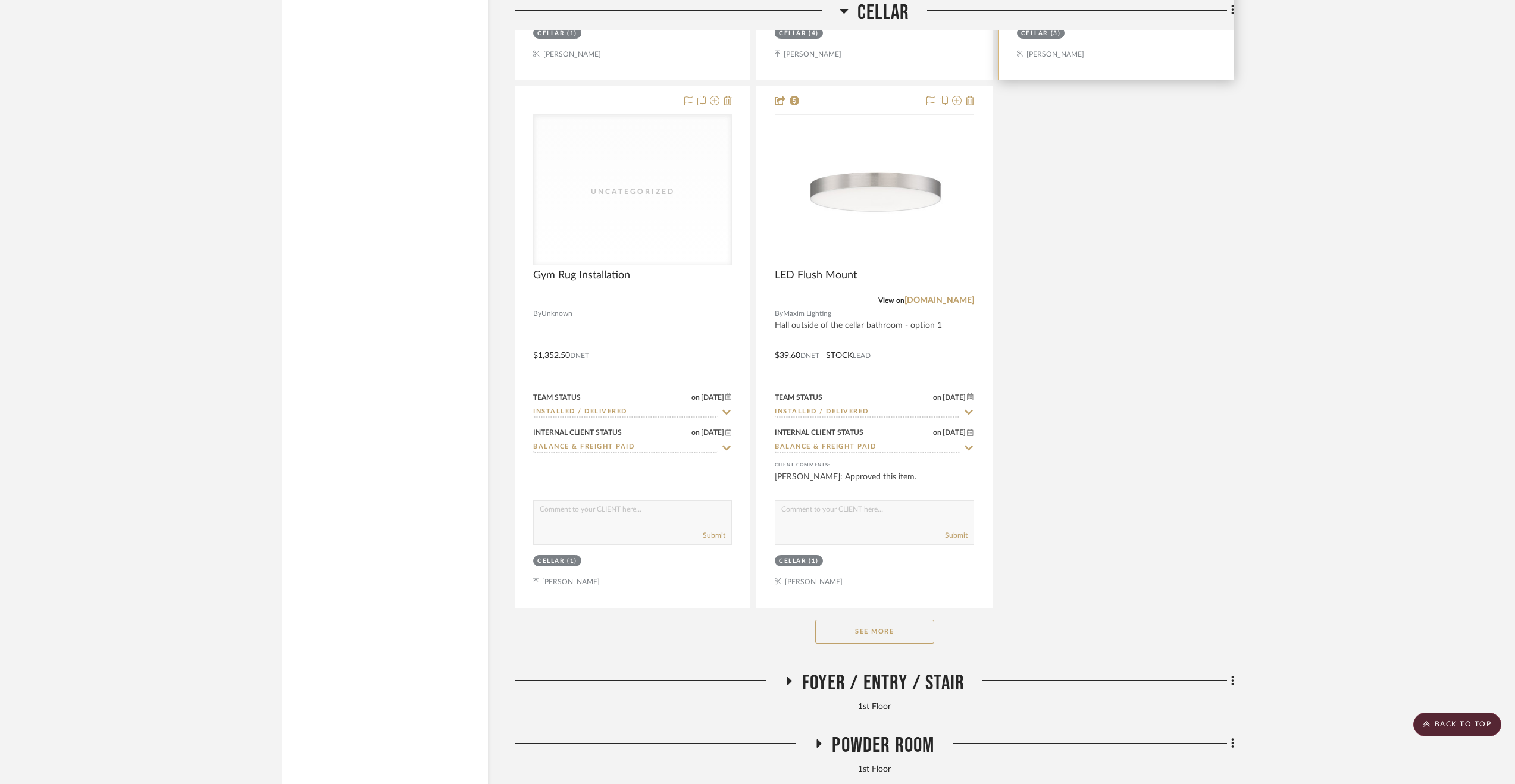
scroll to position [8328, 0]
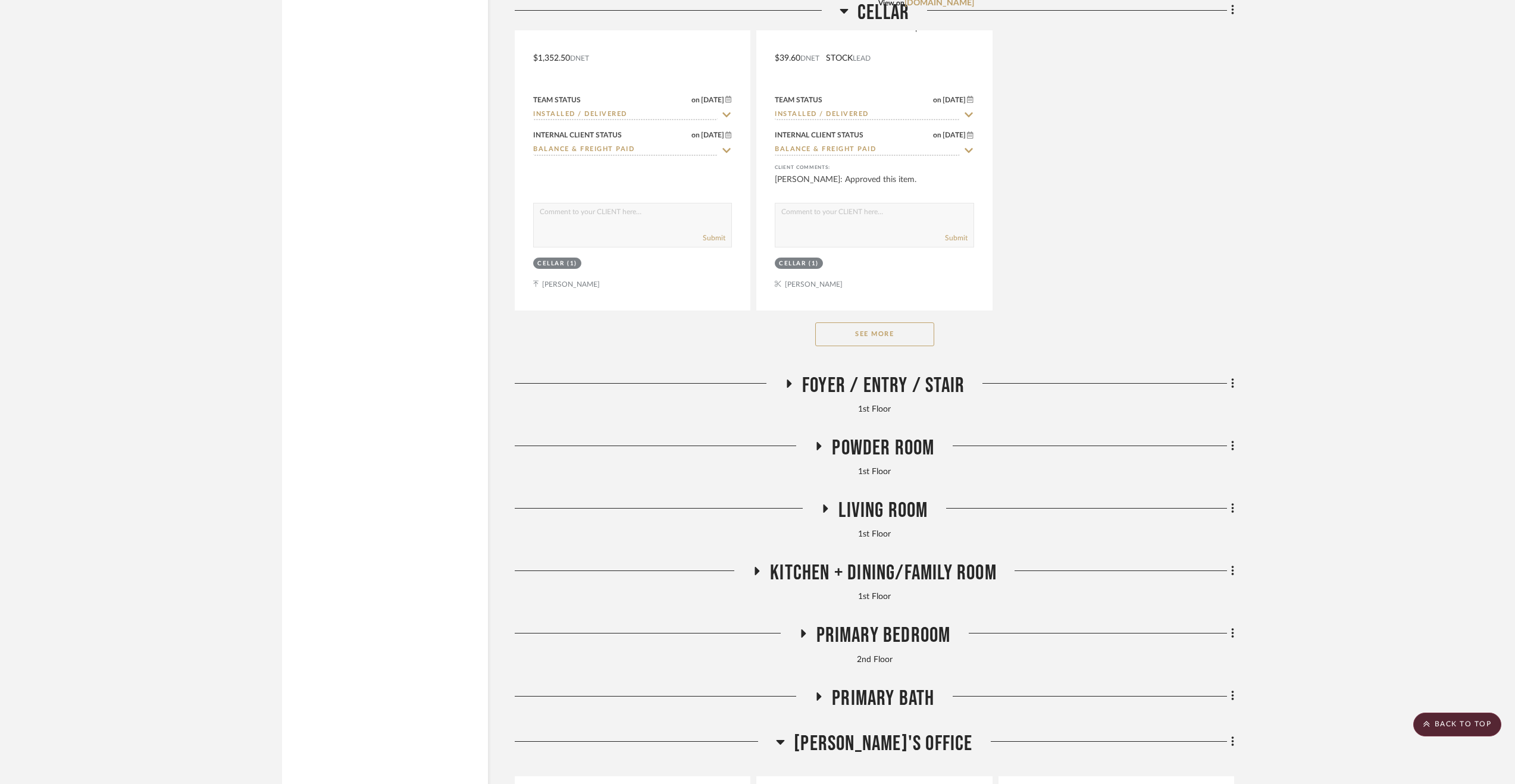
click at [928, 387] on span "Foyer / Entry / Stair" at bounding box center [883, 385] width 163 height 25
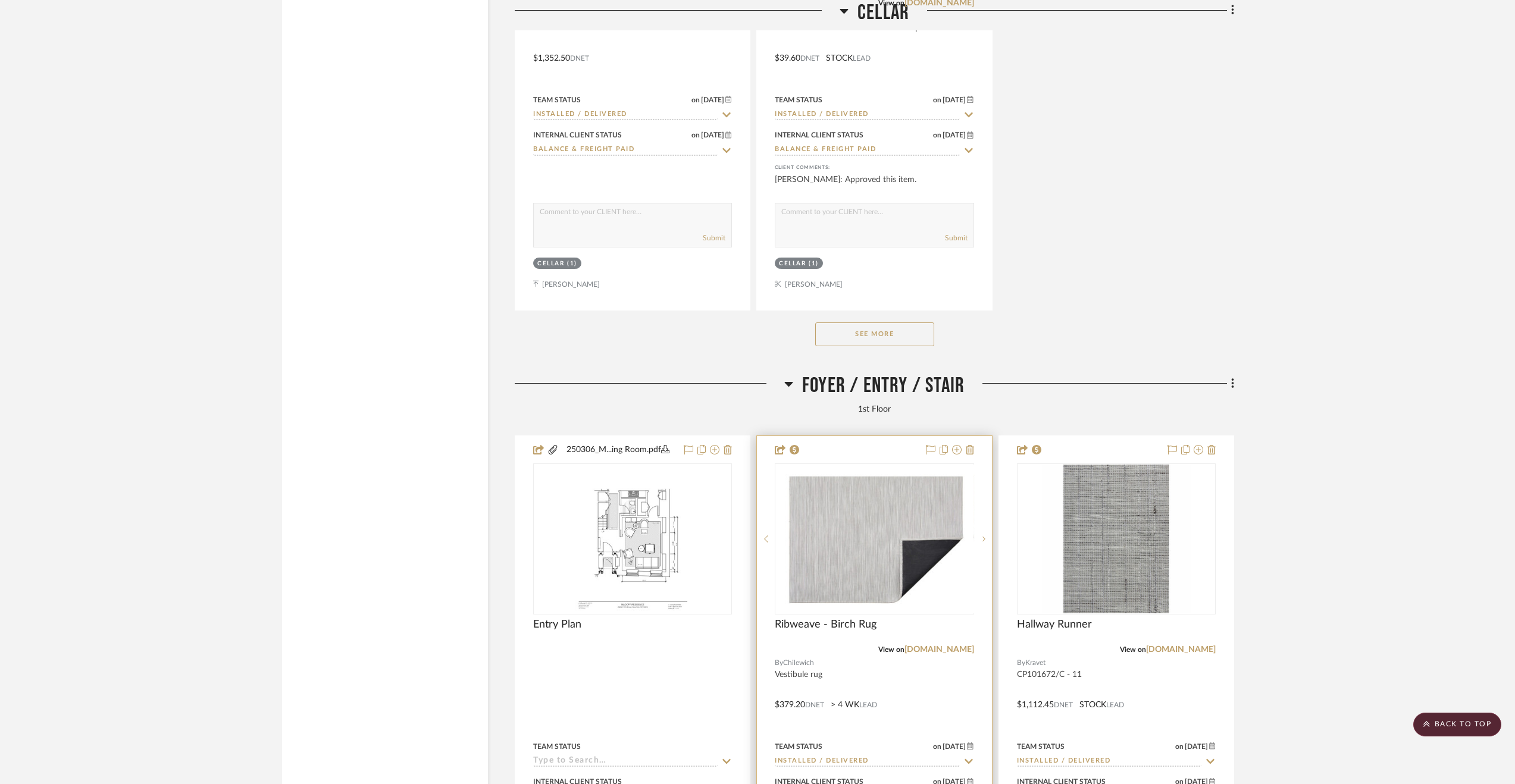
click at [940, 693] on div at bounding box center [874, 696] width 235 height 520
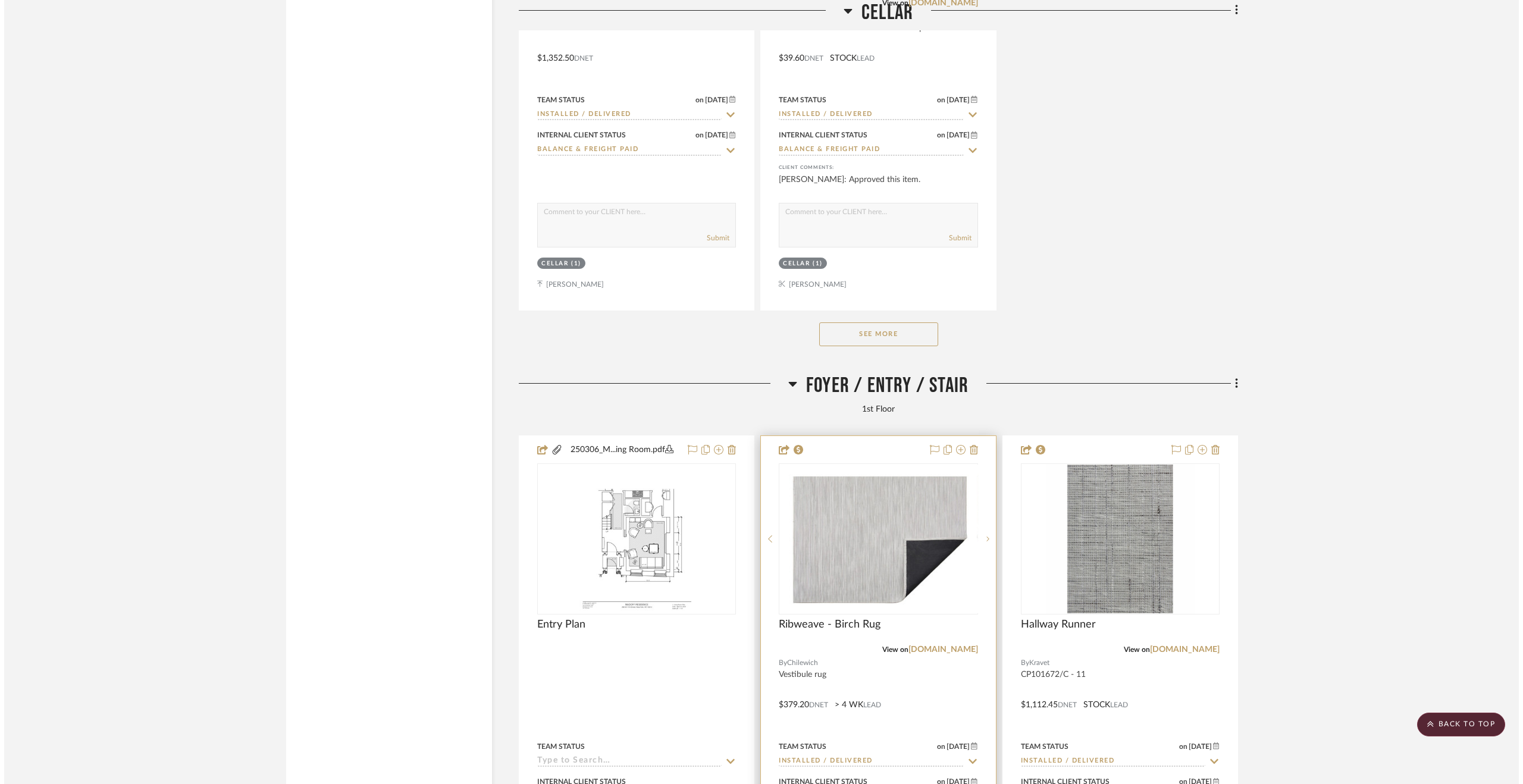
scroll to position [0, 0]
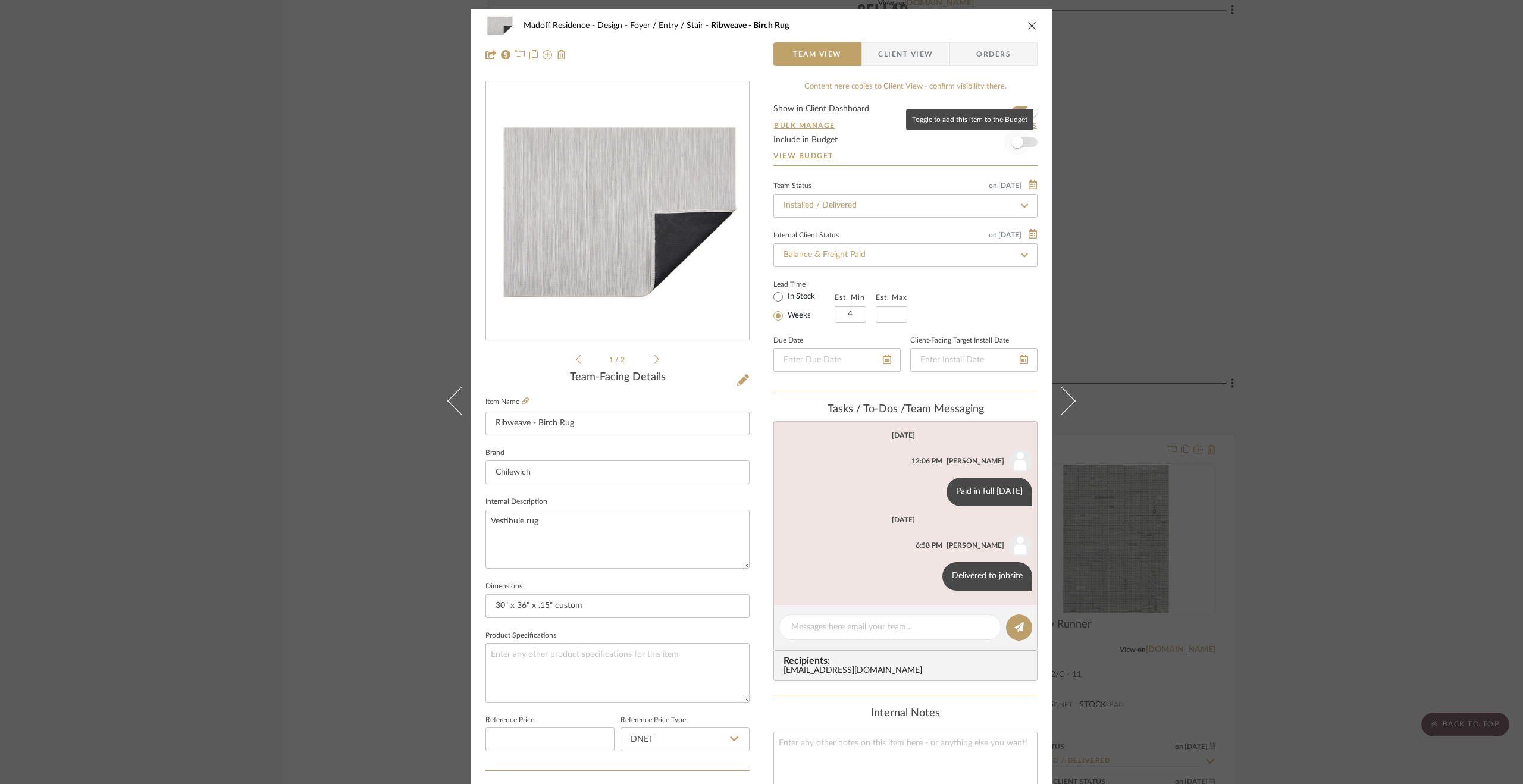
click at [1017, 138] on span "button" at bounding box center [1017, 142] width 26 height 26
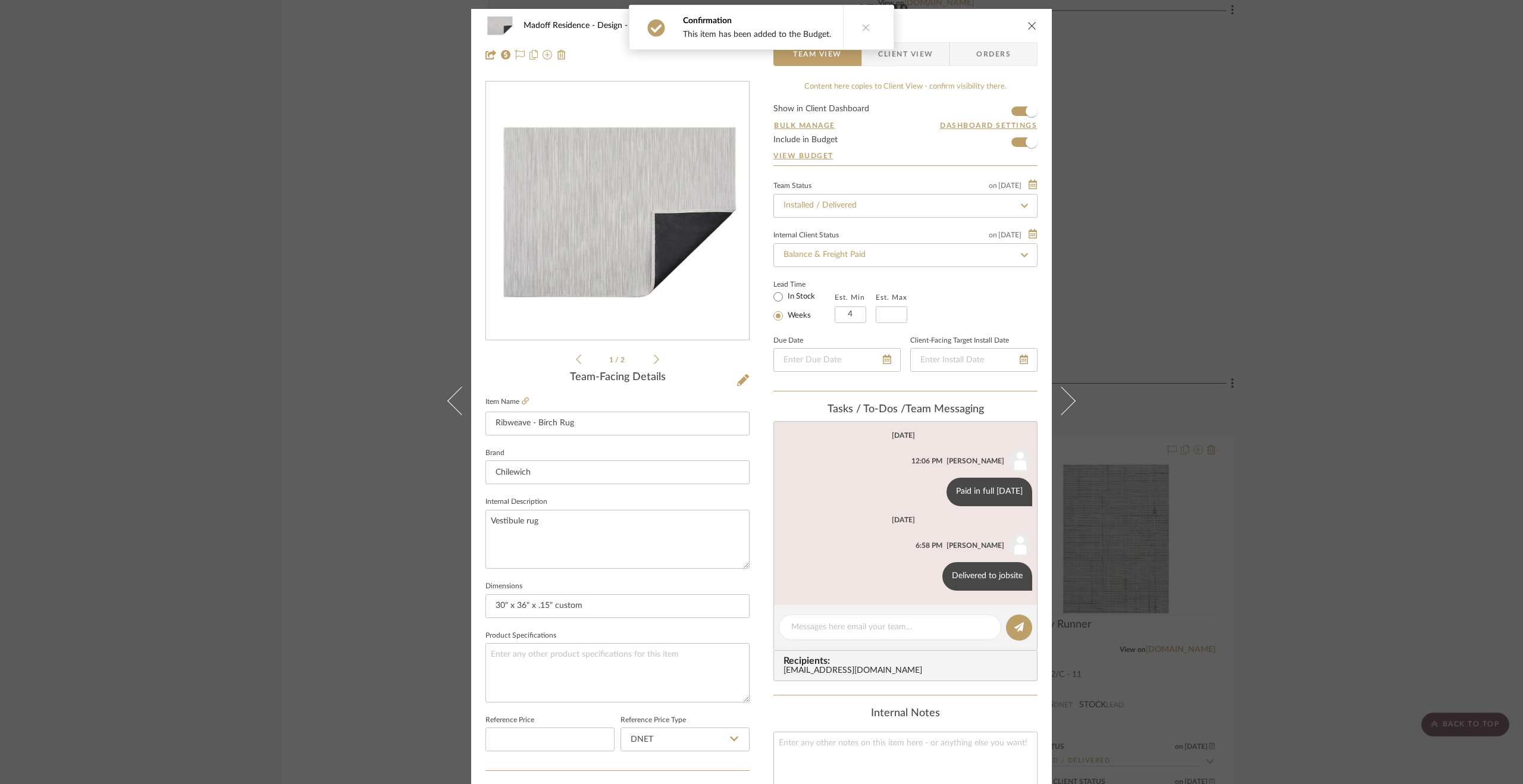
click at [1248, 318] on div "Madoff Residence - Design Foyer / Entry / Stair Ribweave - Birch Rug Team View …" at bounding box center [761, 392] width 1523 height 784
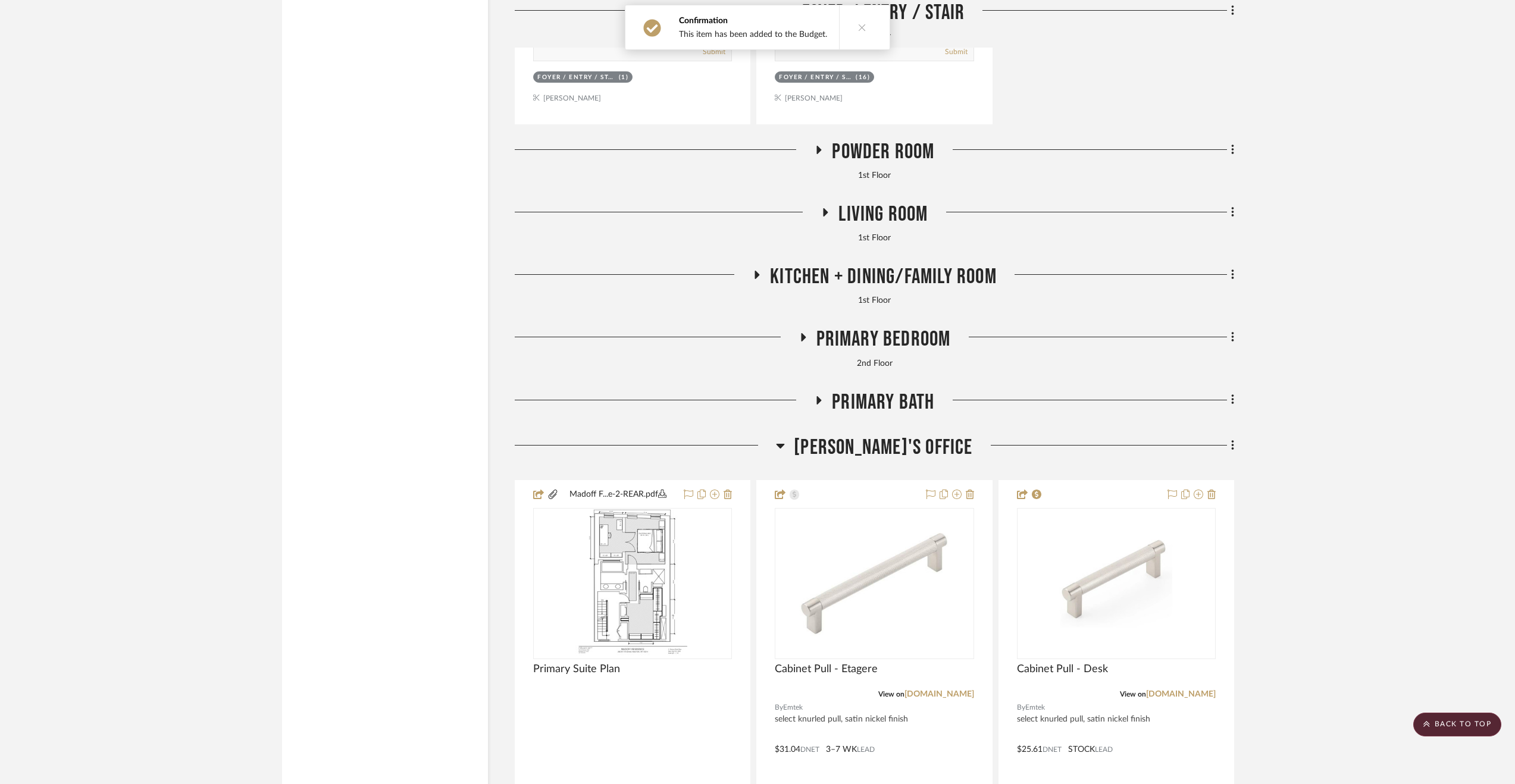
scroll to position [9756, 0]
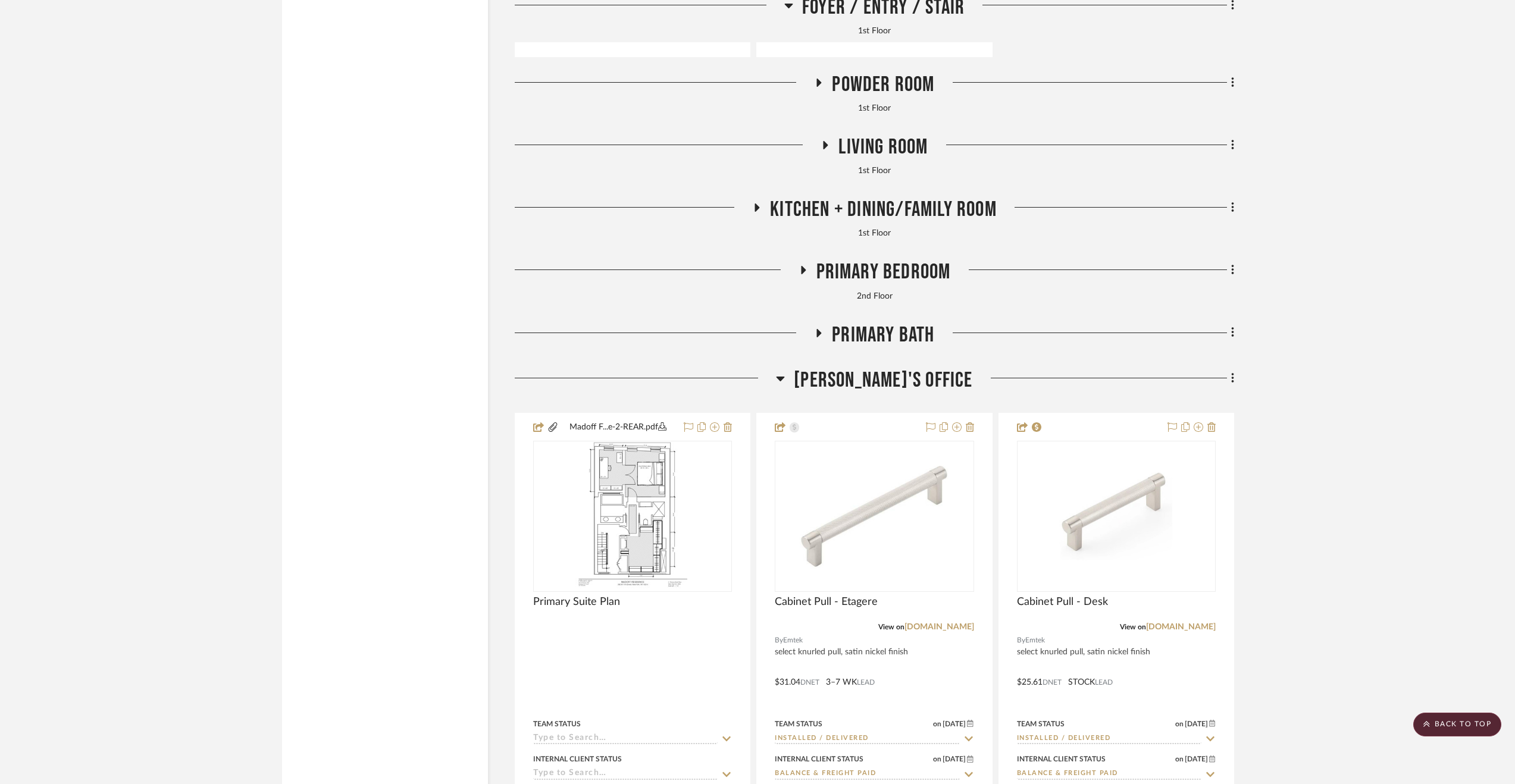
click at [865, 147] on span "Living Room" at bounding box center [883, 147] width 89 height 25
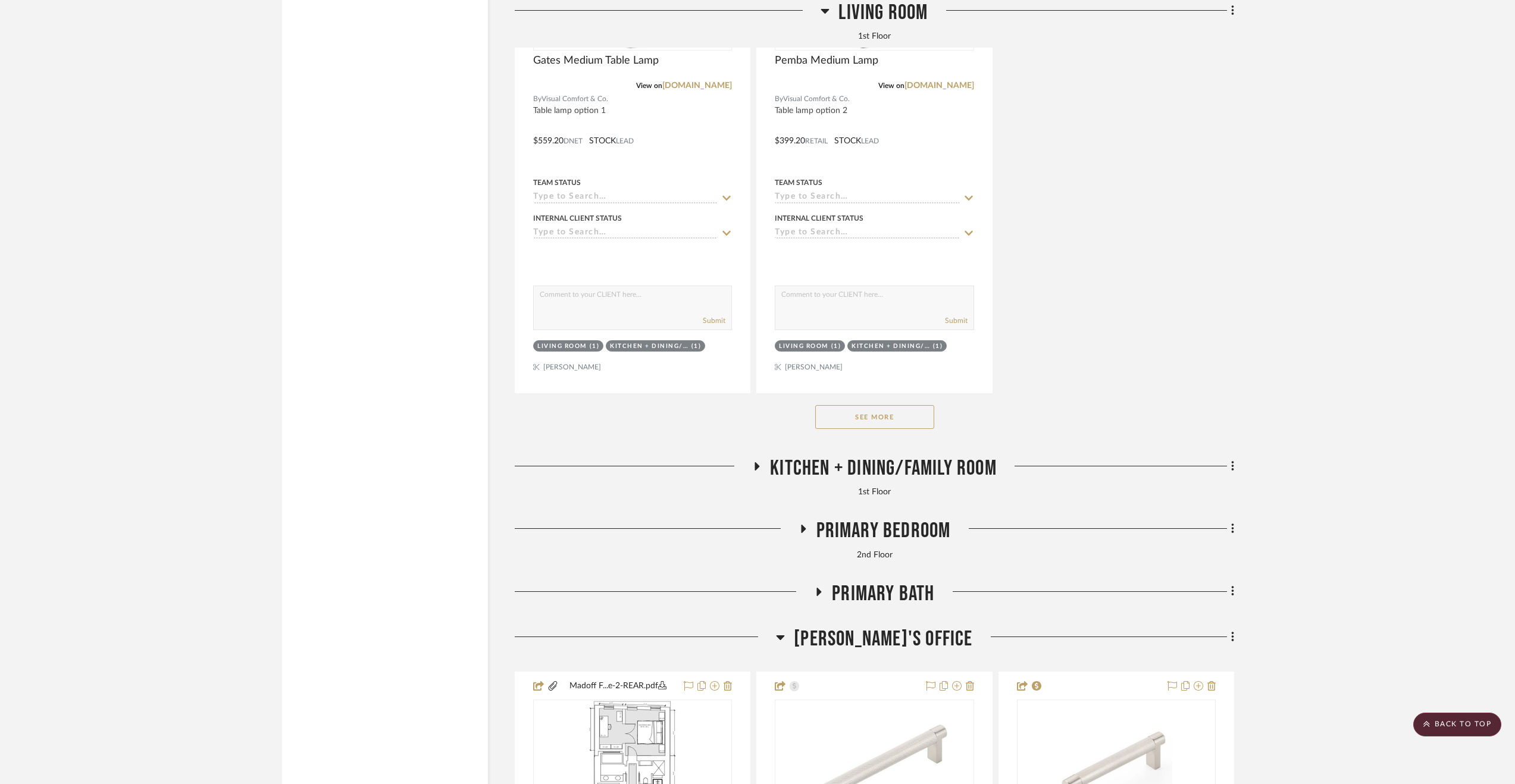
scroll to position [11243, 0]
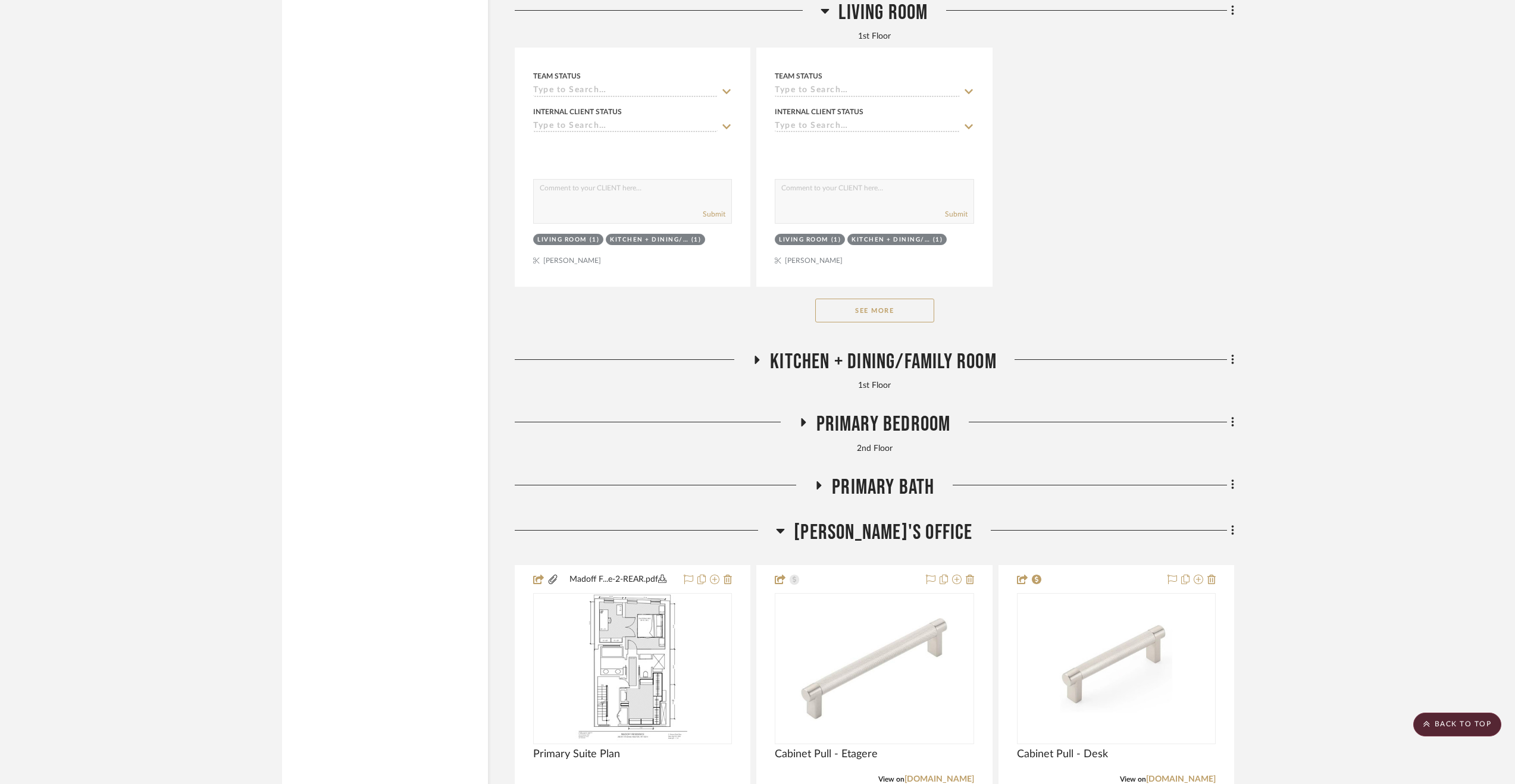
click at [889, 314] on button "See More" at bounding box center [875, 310] width 119 height 24
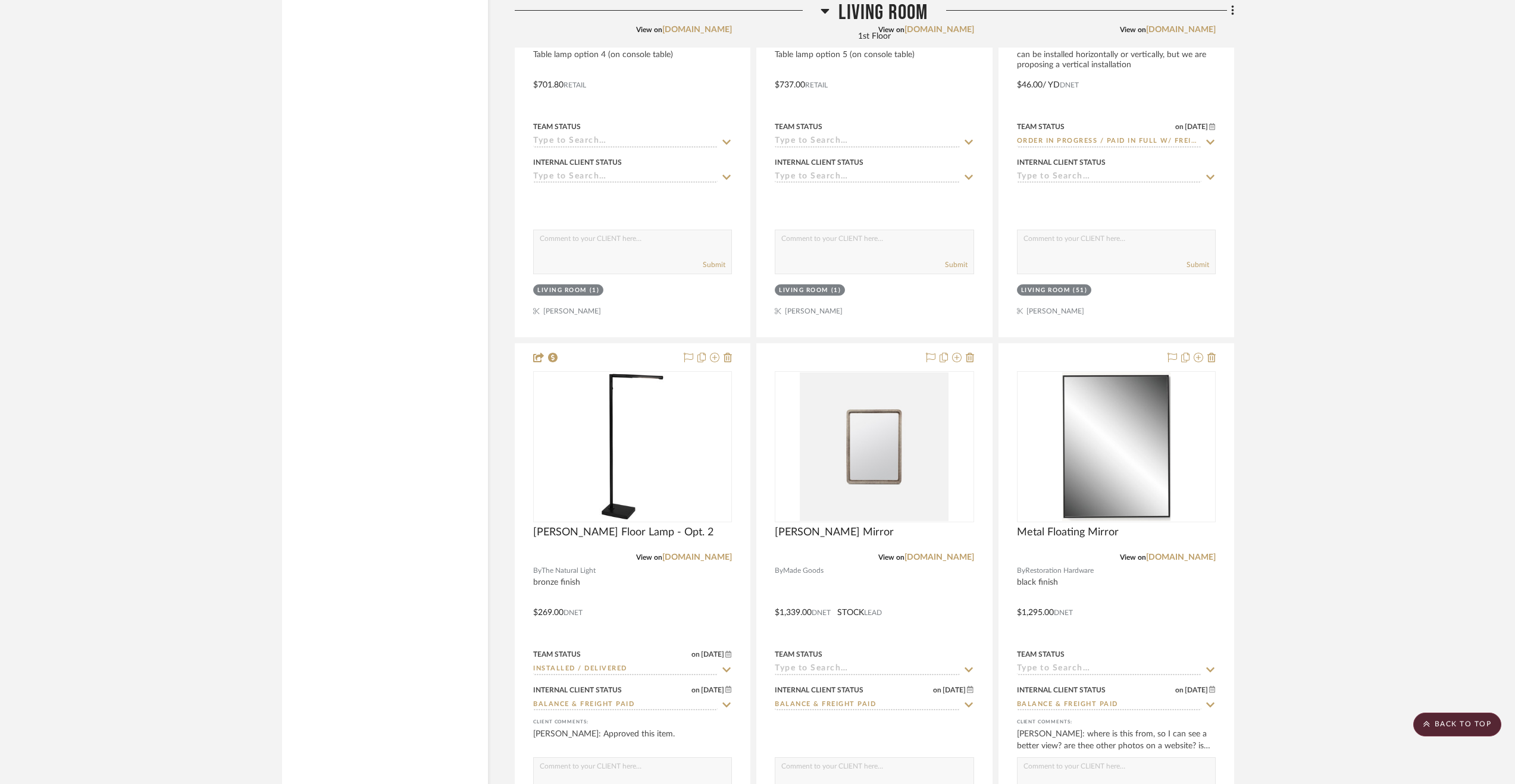
scroll to position [11838, 0]
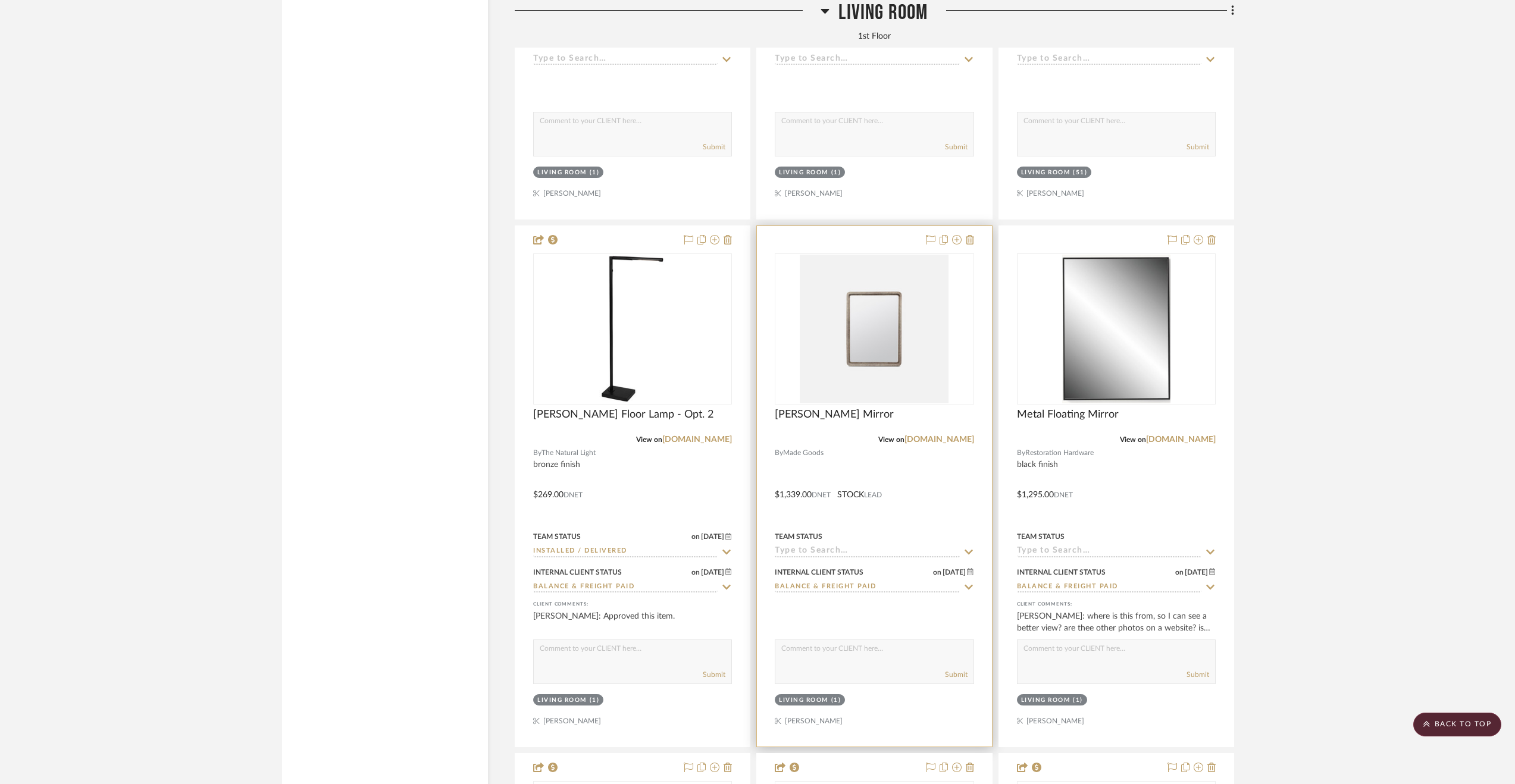
click at [921, 460] on div at bounding box center [874, 486] width 235 height 520
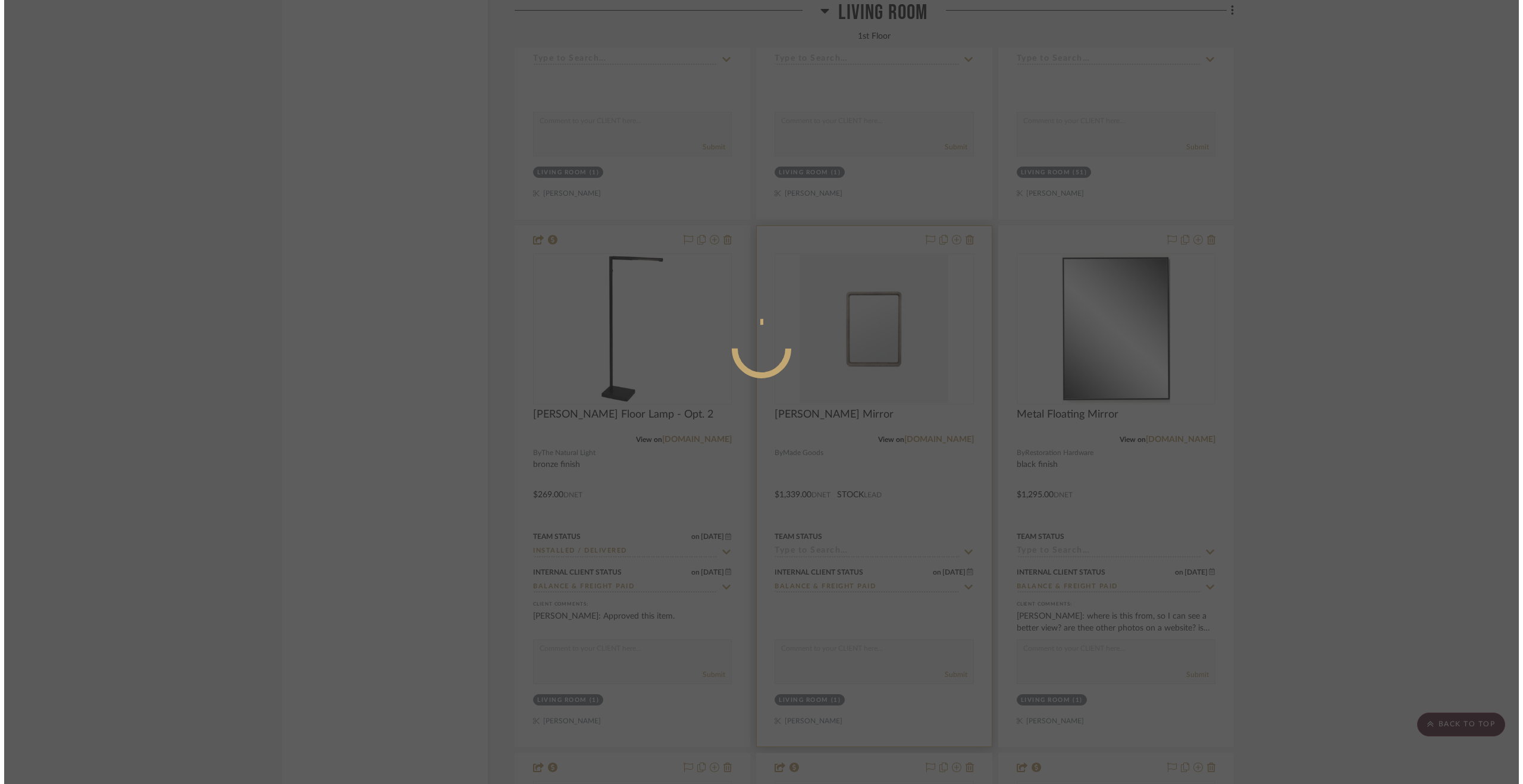
scroll to position [0, 0]
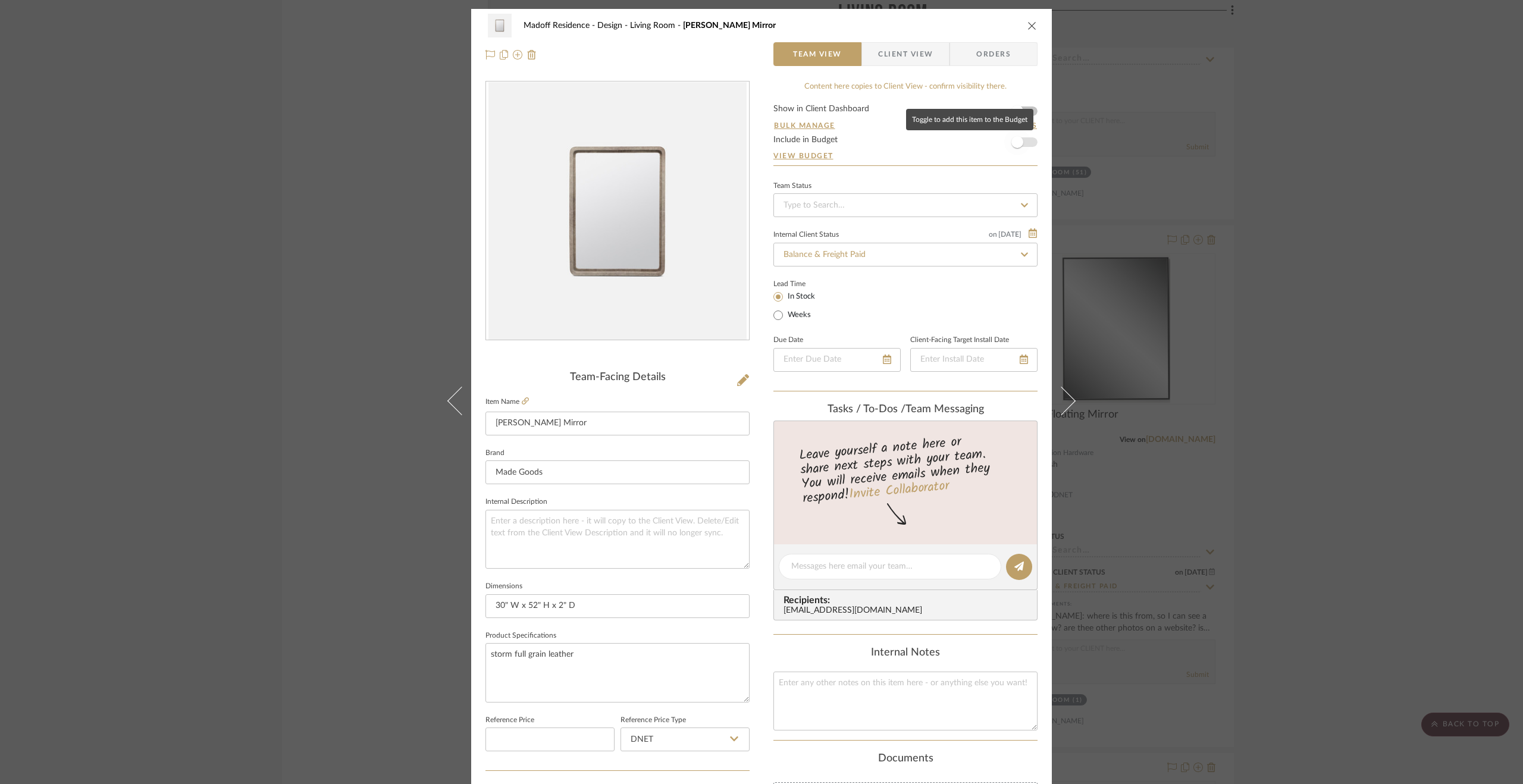
click at [1024, 135] on span "button" at bounding box center [1017, 142] width 26 height 26
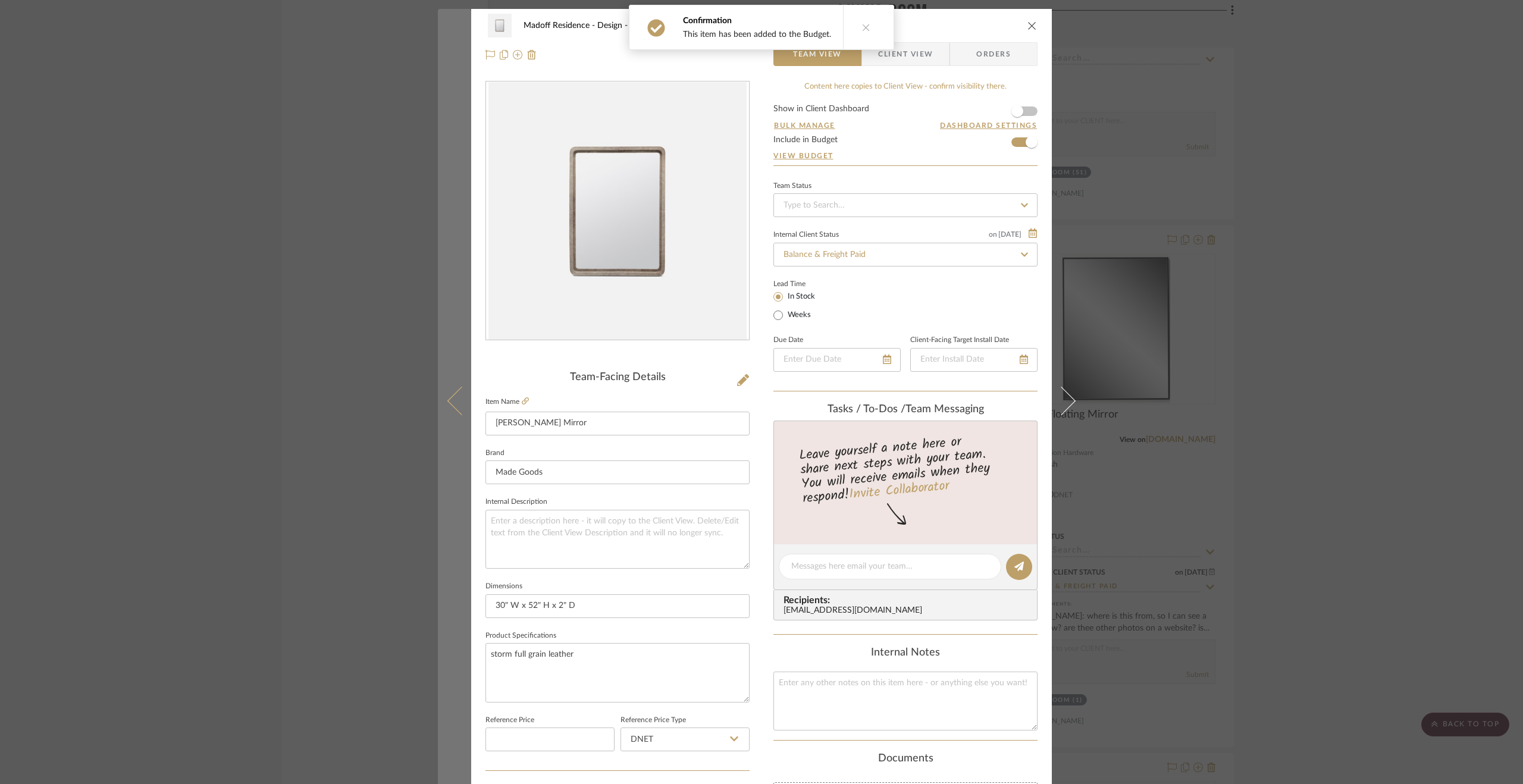
click at [458, 399] on icon at bounding box center [462, 401] width 29 height 29
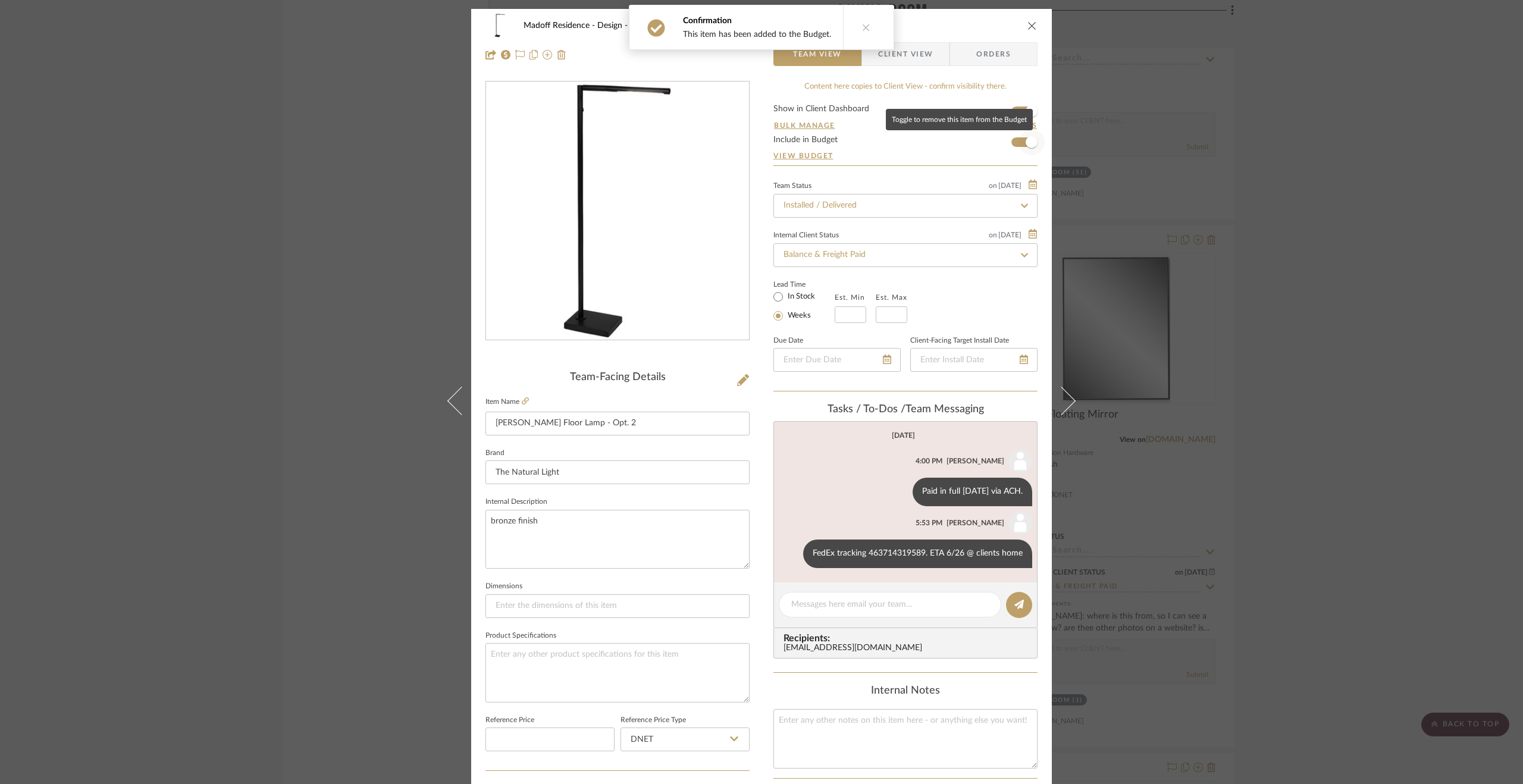
click at [1019, 133] on span "button" at bounding box center [1032, 142] width 26 height 26
click at [1257, 388] on div "Madoff Residence - Design Living Room Baxter Floor Lamp - Opt. 2 Team View Clie…" at bounding box center [761, 392] width 1523 height 784
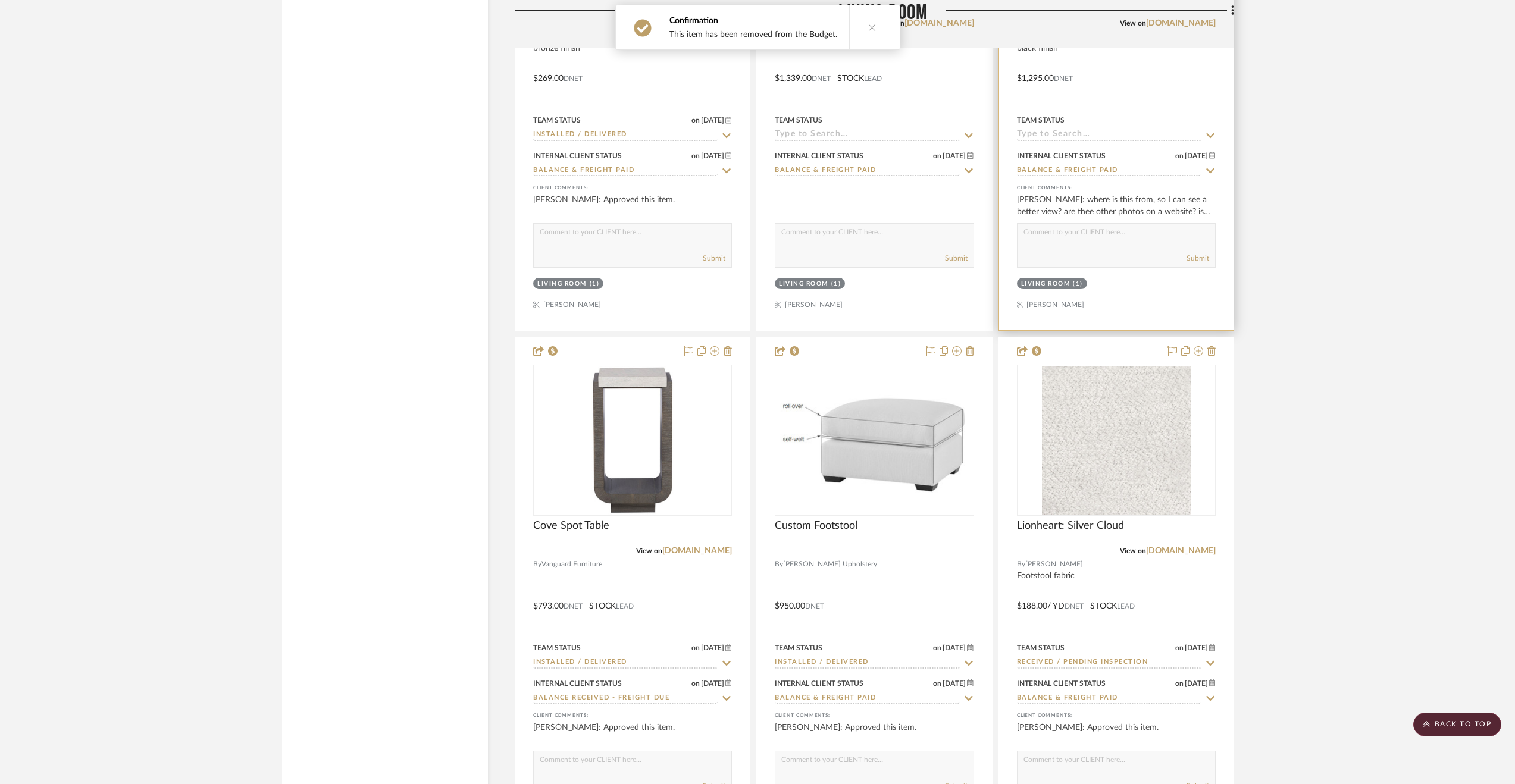
scroll to position [12551, 0]
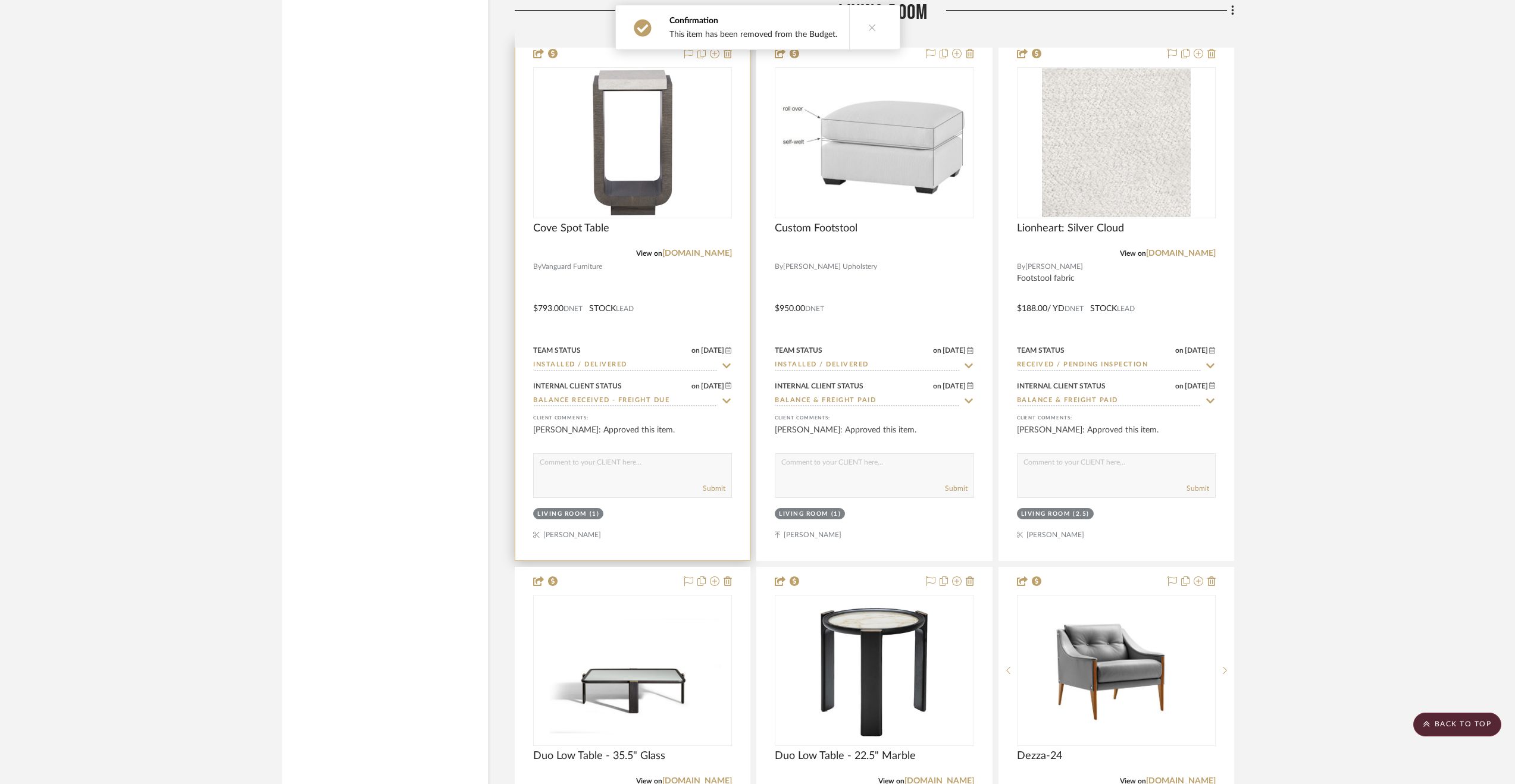
click at [708, 298] on div at bounding box center [633, 300] width 235 height 520
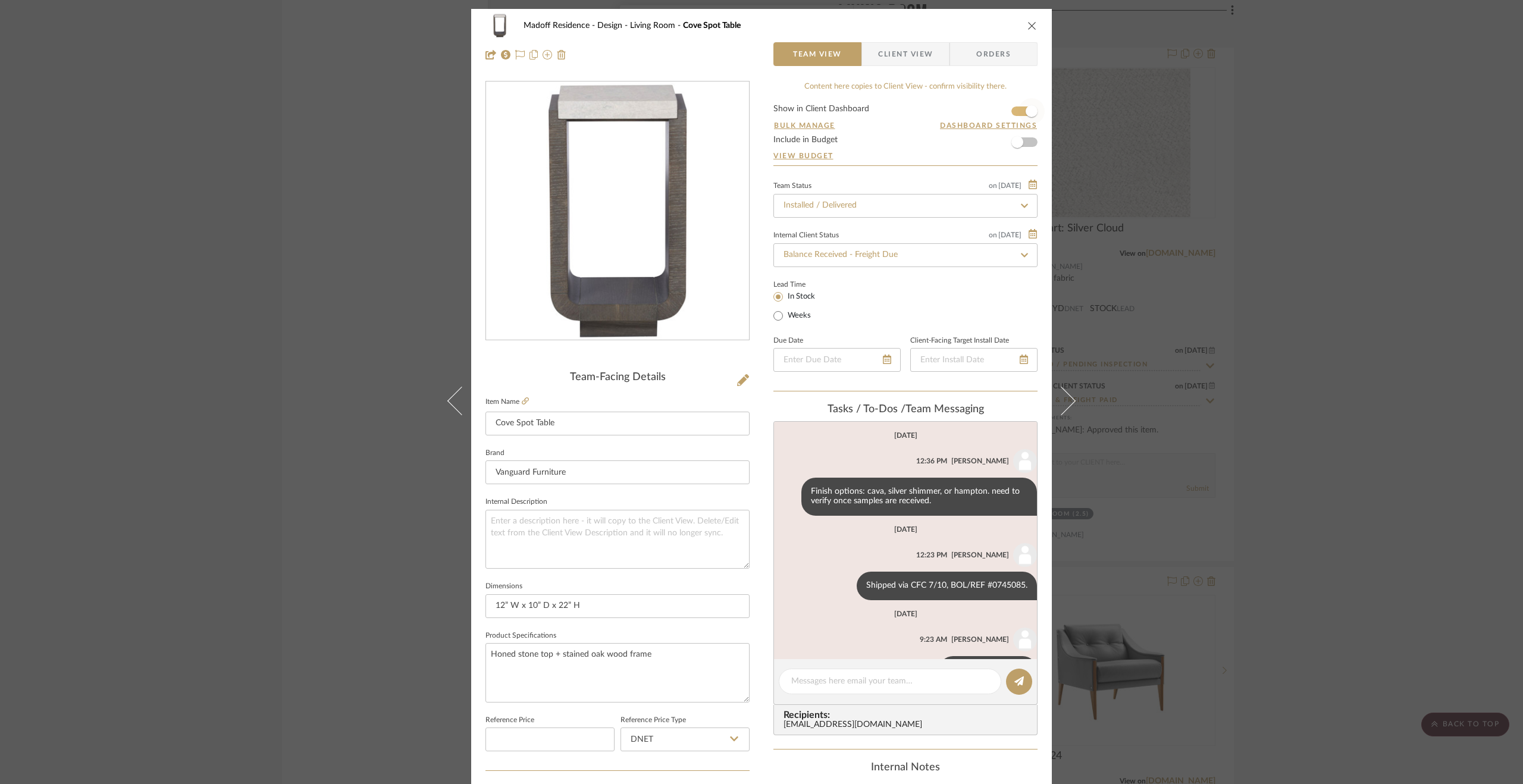
scroll to position [125, 0]
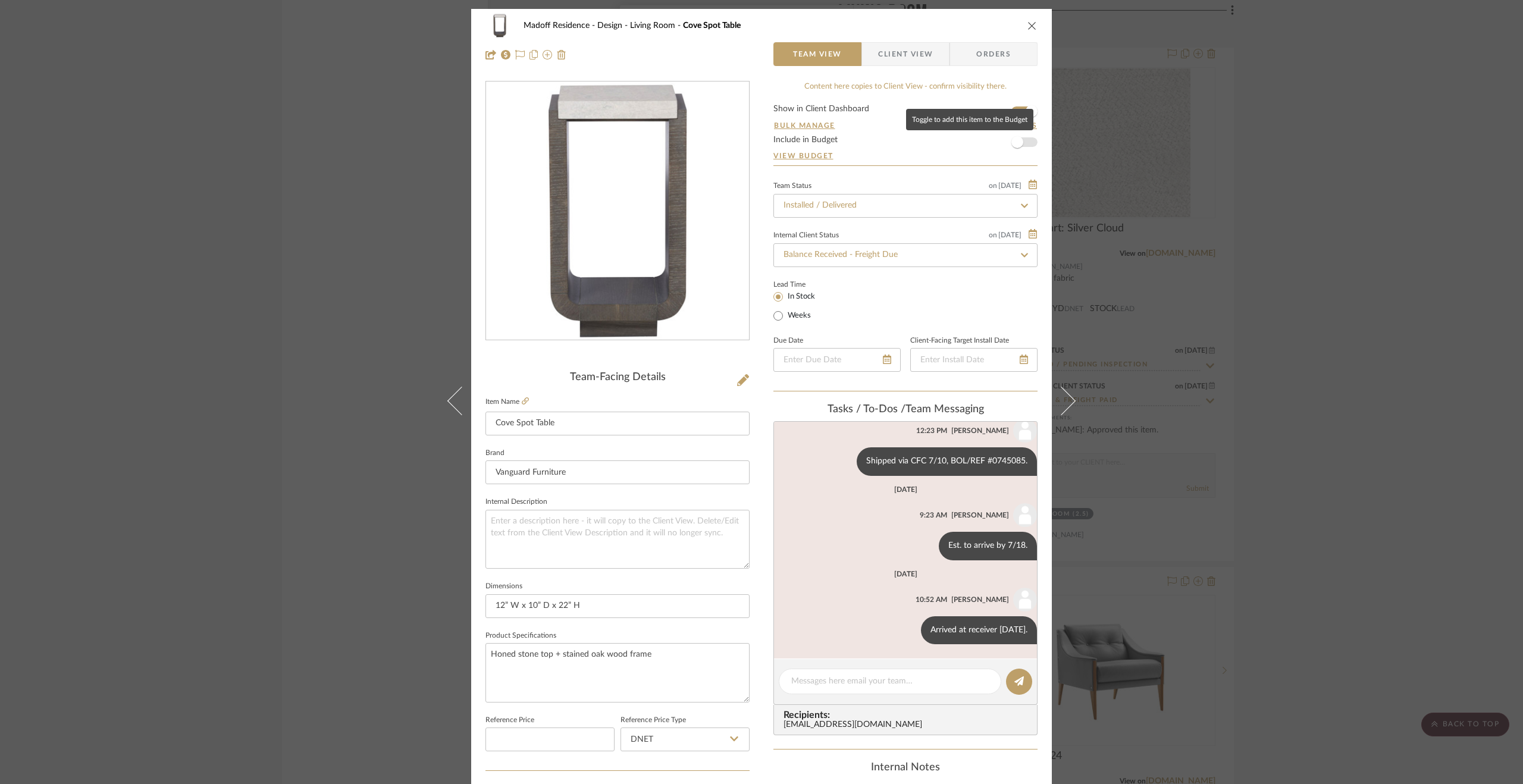
drag, startPoint x: 1021, startPoint y: 140, endPoint x: 1042, endPoint y: 152, distance: 24.2
click at [1021, 140] on span "button" at bounding box center [1017, 142] width 26 height 26
click at [1269, 332] on div "Madoff Residence - Design Living Room Cove Spot Table Team View Client View Ord…" at bounding box center [761, 392] width 1523 height 784
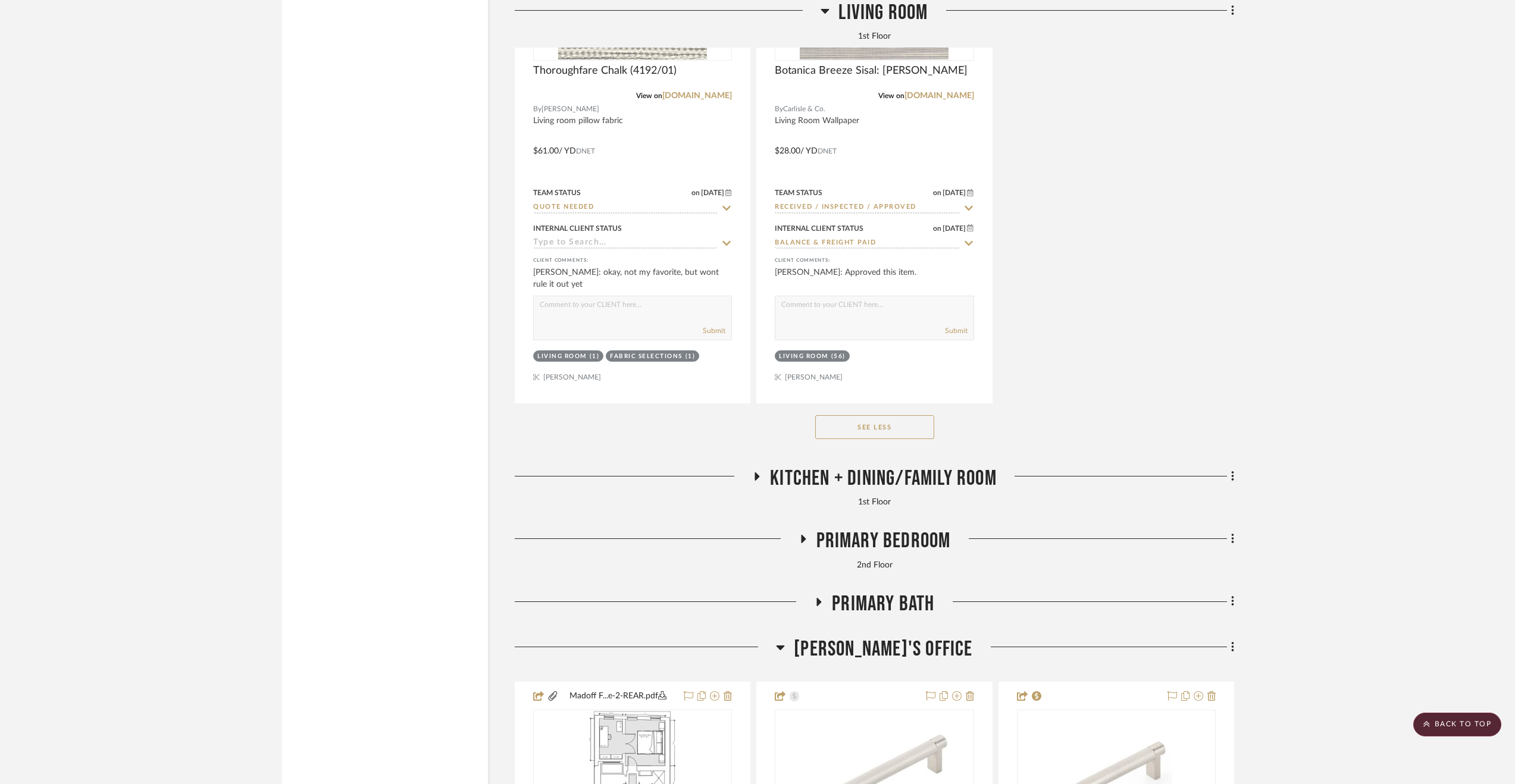
scroll to position [15586, 0]
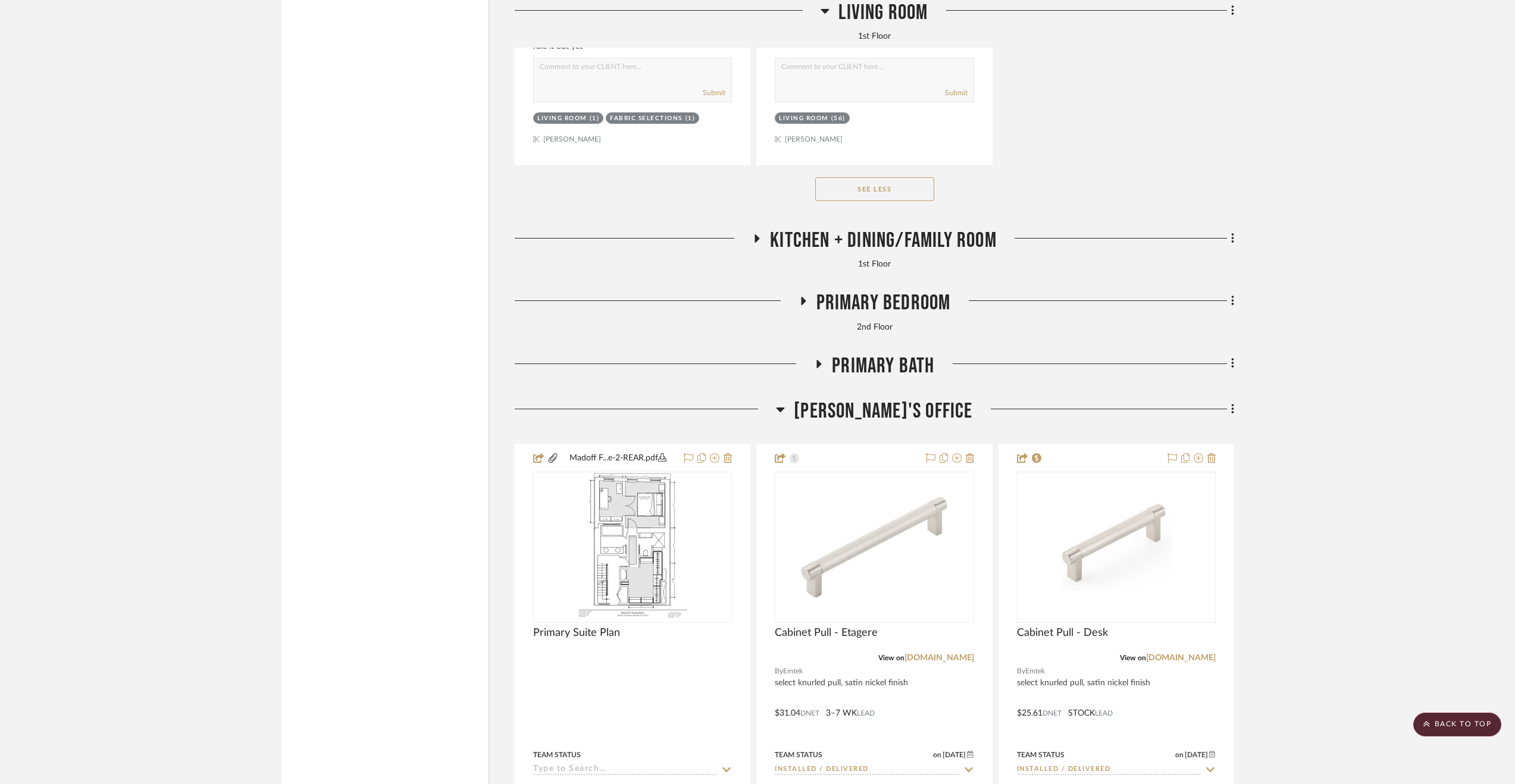
click at [877, 424] on span "[PERSON_NAME]'s Office" at bounding box center [883, 411] width 179 height 25
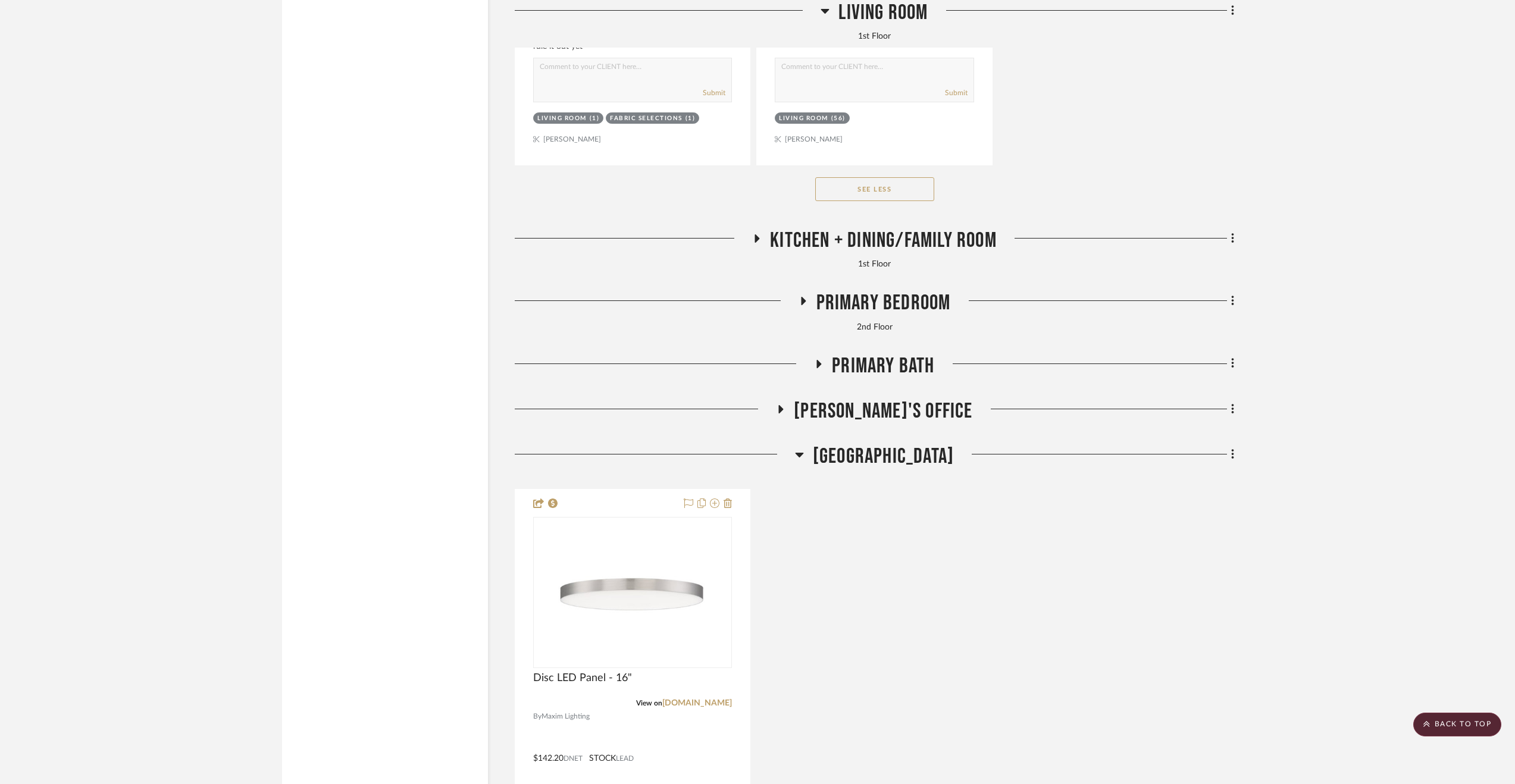
click at [874, 462] on span "[GEOGRAPHIC_DATA]" at bounding box center [883, 456] width 141 height 25
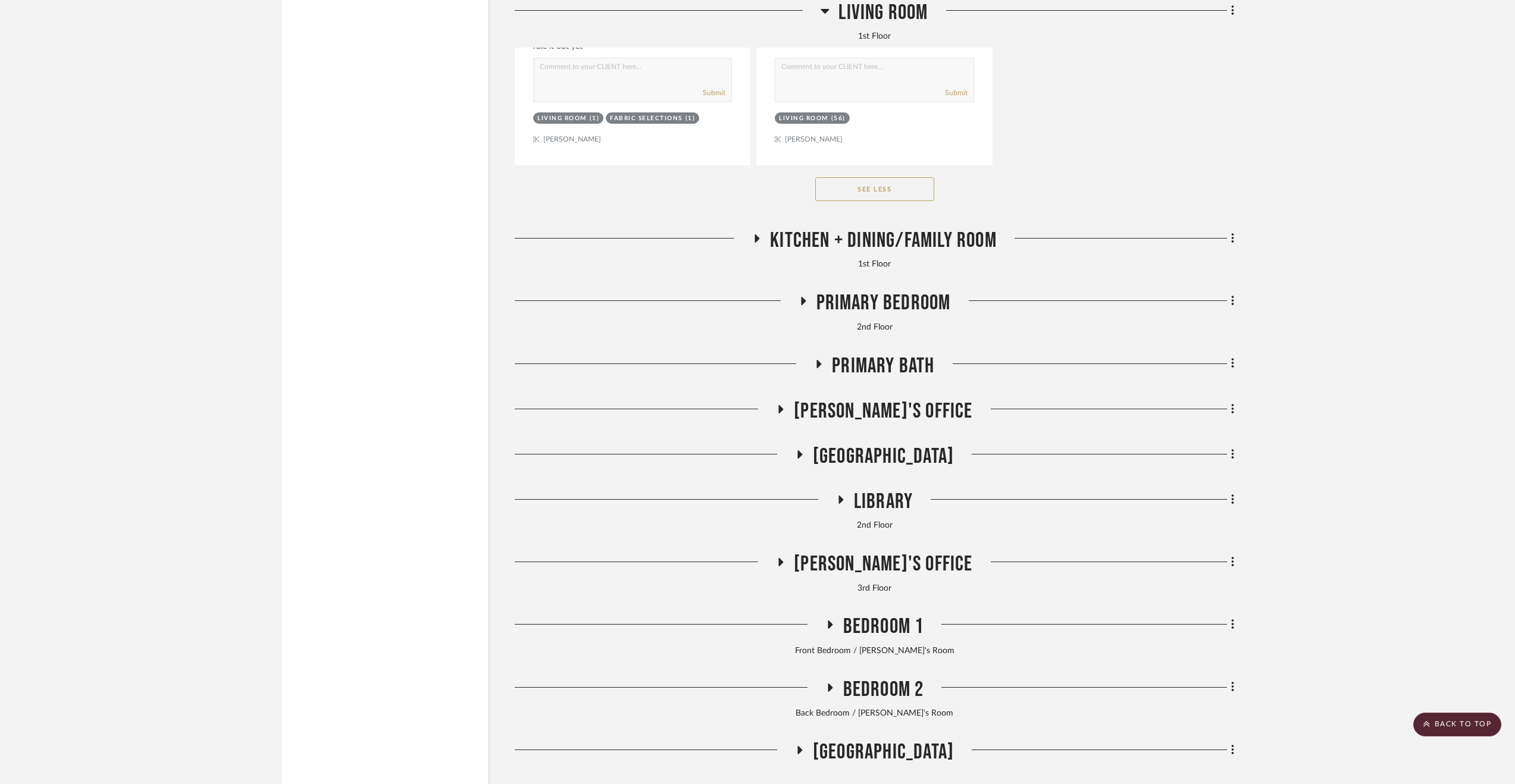
click at [902, 638] on span "Bedroom 1" at bounding box center [883, 626] width 81 height 25
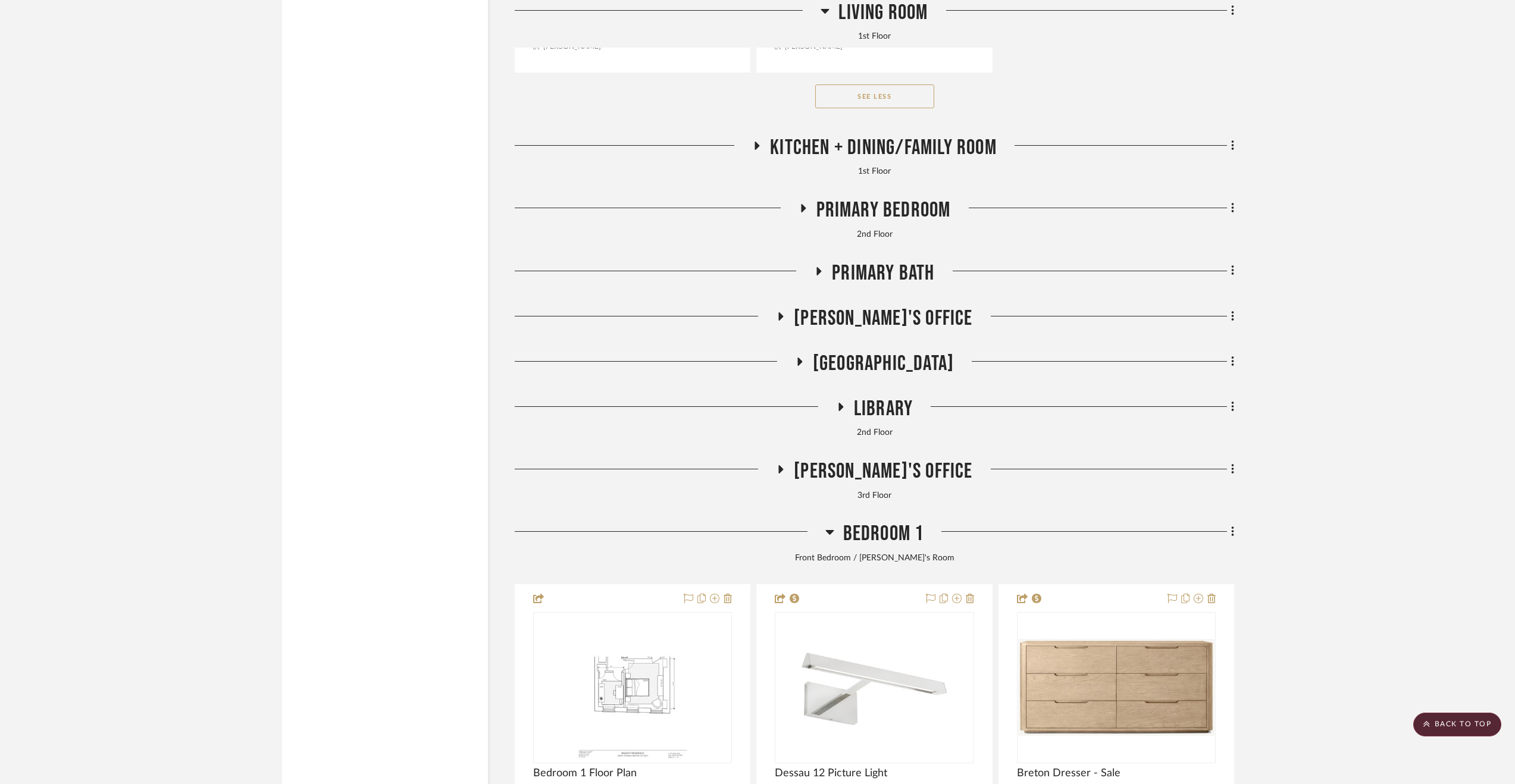
scroll to position [16002, 0]
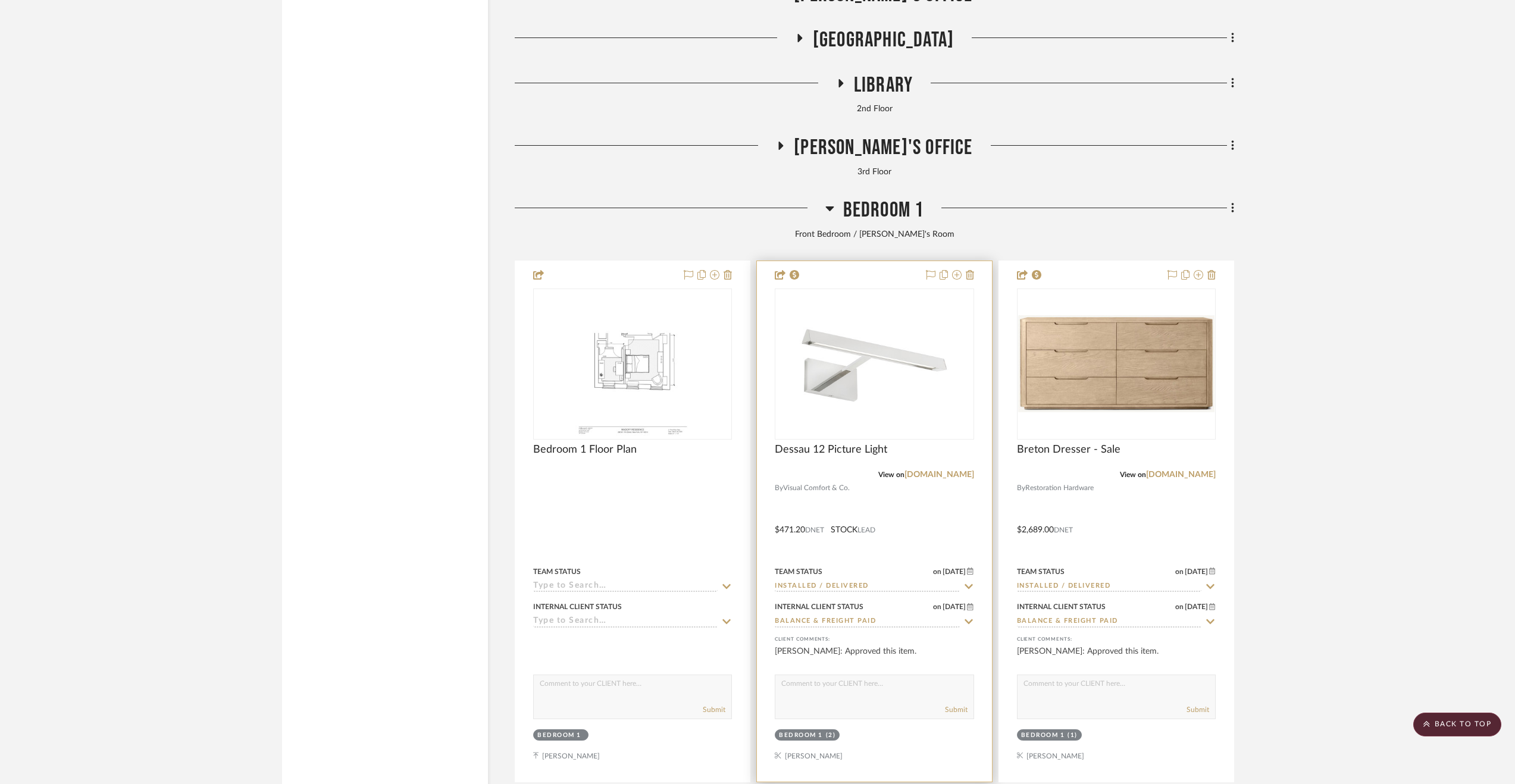
click at [931, 548] on div at bounding box center [874, 521] width 235 height 520
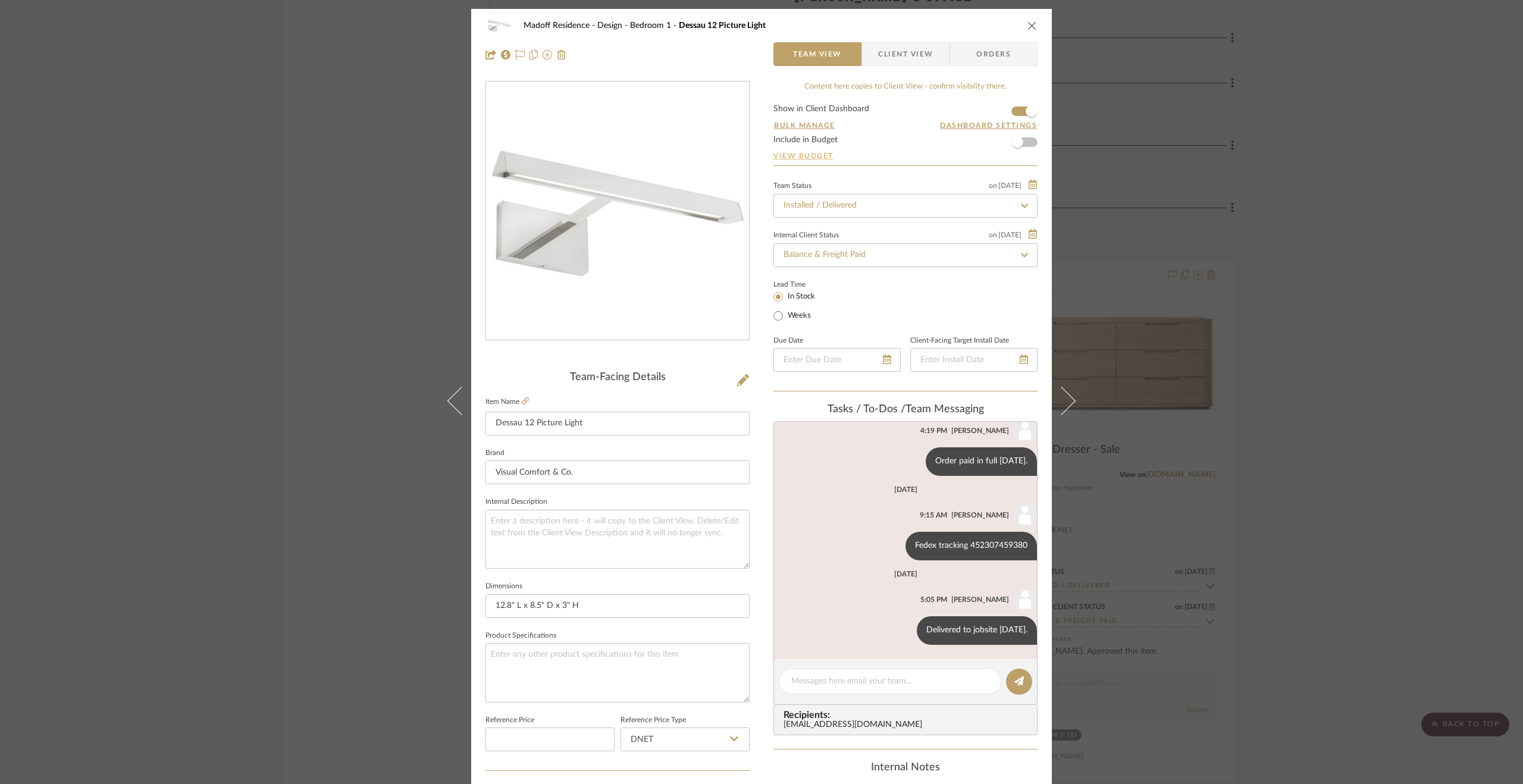
scroll to position [31, 0]
click at [1012, 131] on span "button" at bounding box center [1017, 142] width 26 height 26
click at [1301, 452] on div "Madoff Residence - Design Bedroom 1 Dessau 12 Picture Light Team View Client Vi…" at bounding box center [761, 392] width 1523 height 784
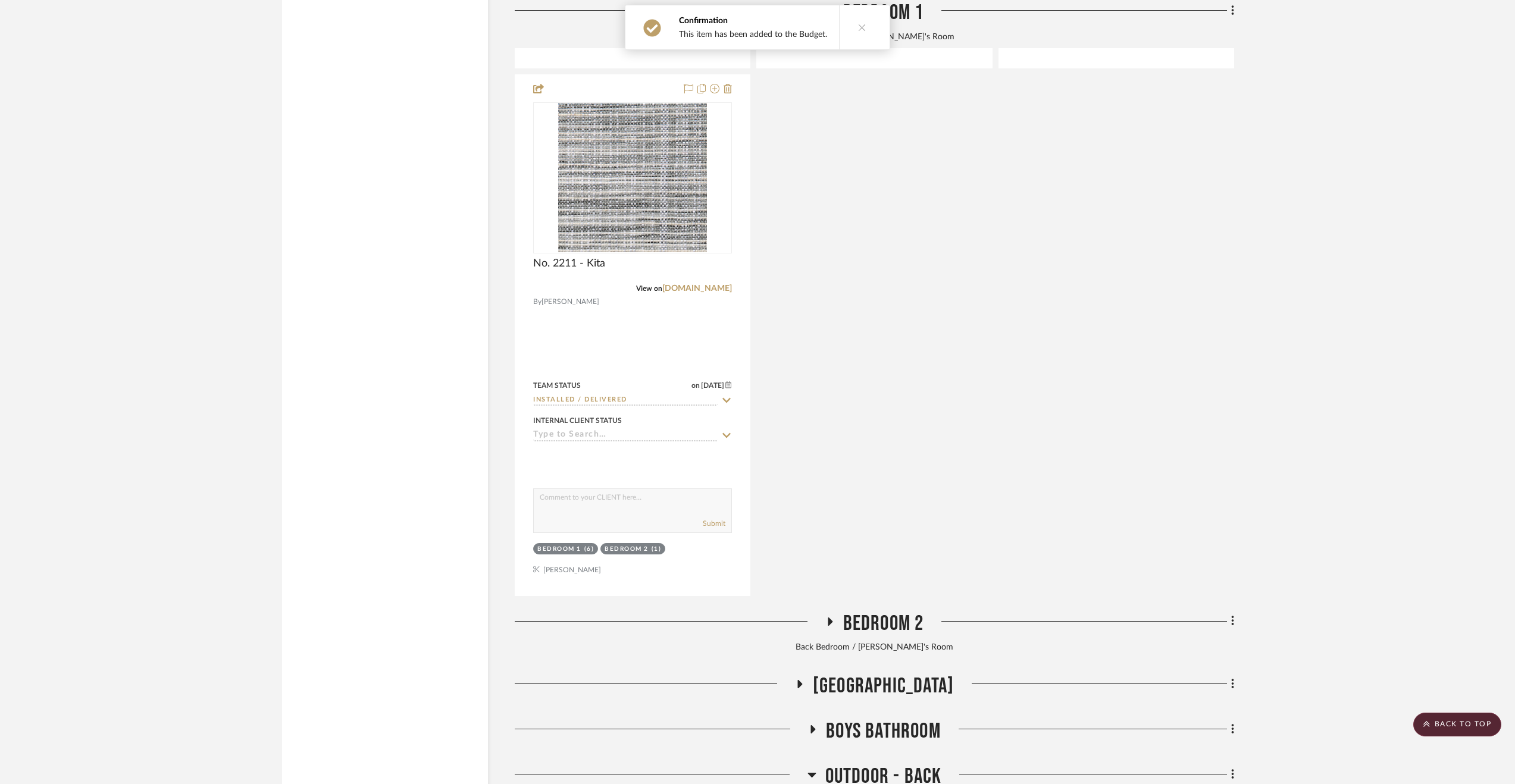
scroll to position [17013, 0]
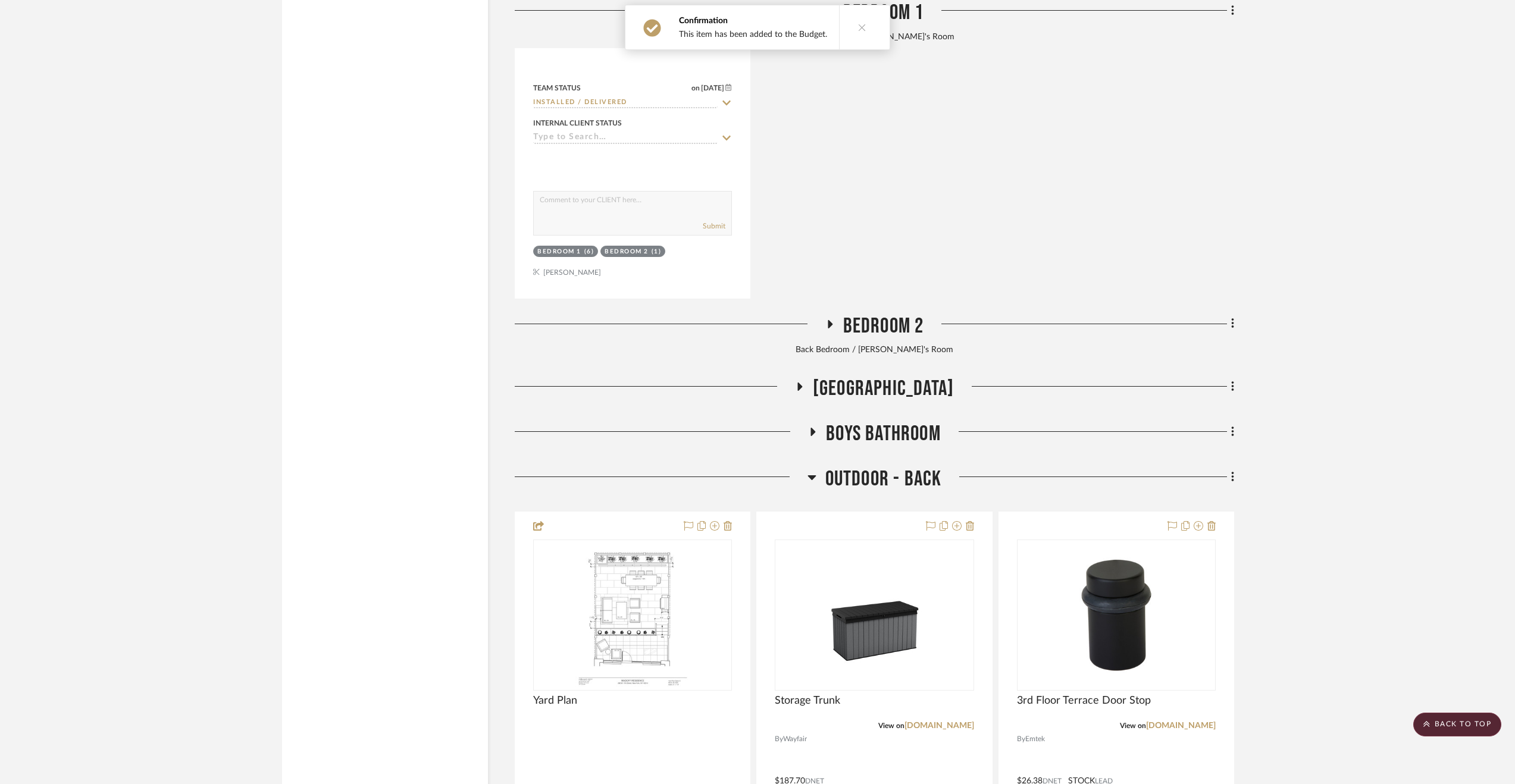
click at [857, 339] on span "Bedroom 2" at bounding box center [883, 326] width 81 height 25
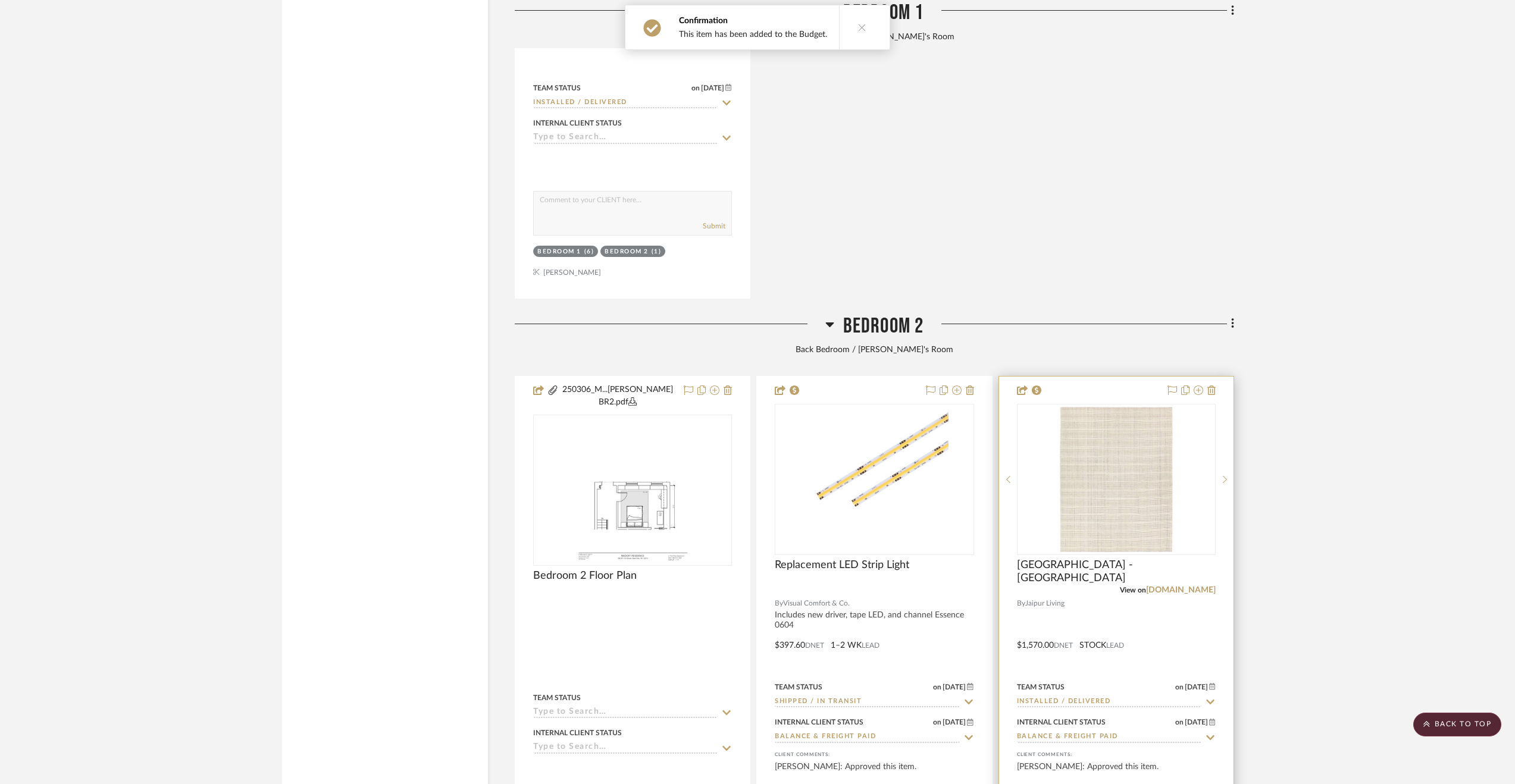
click at [1169, 618] on div at bounding box center [1116, 642] width 235 height 531
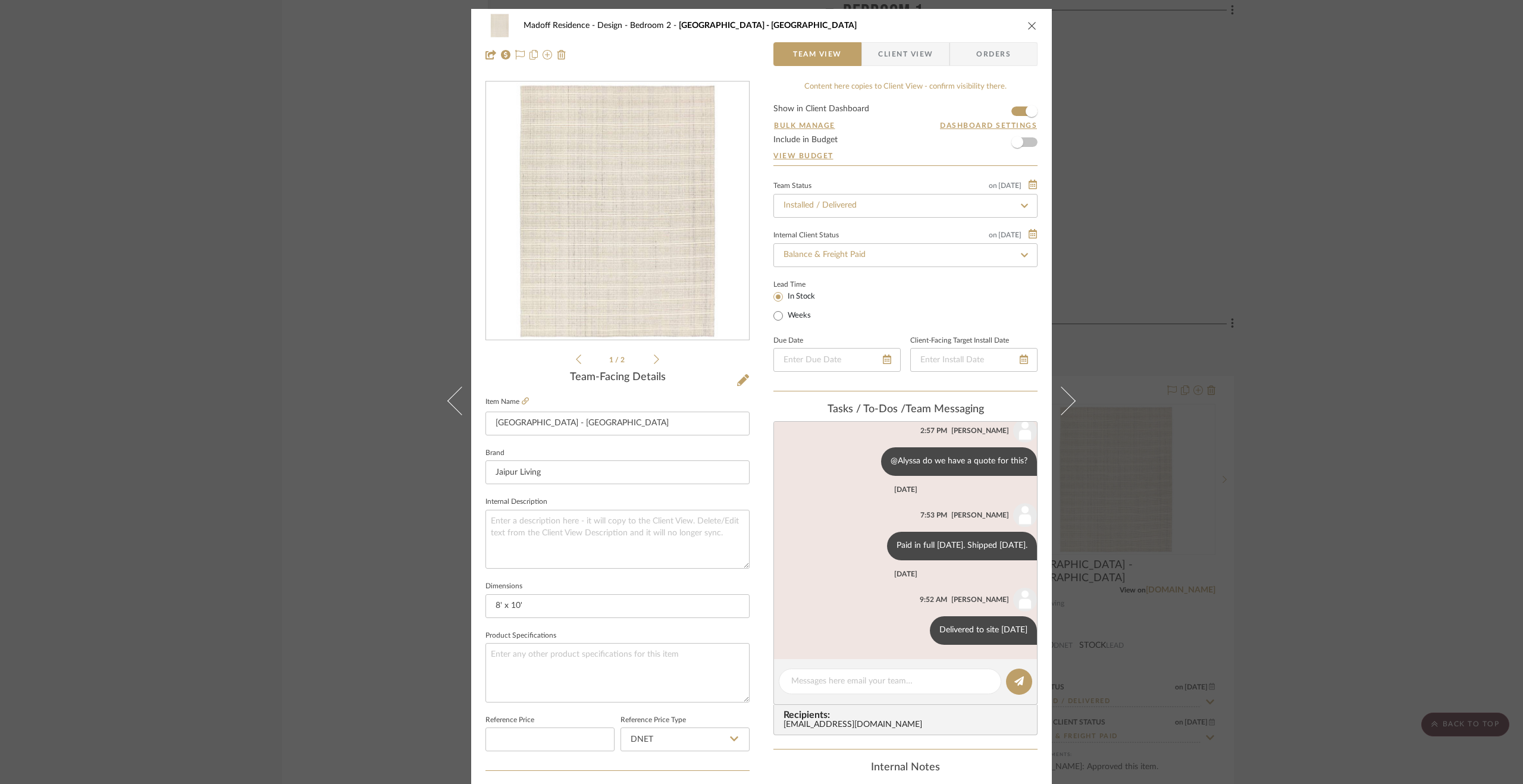
scroll to position [31, 0]
click at [1021, 136] on span "button" at bounding box center [1017, 142] width 26 height 26
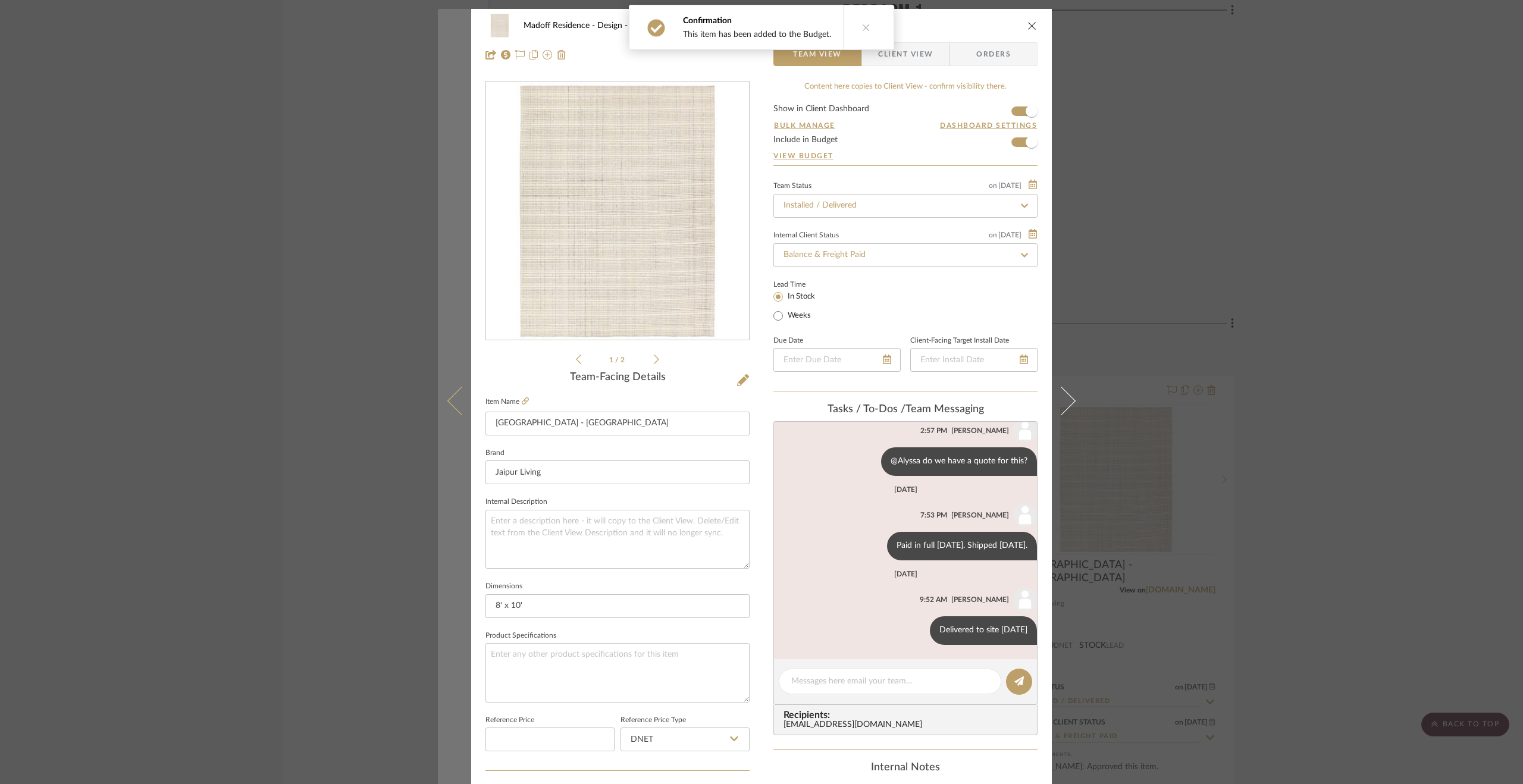
click at [455, 397] on icon at bounding box center [462, 401] width 29 height 29
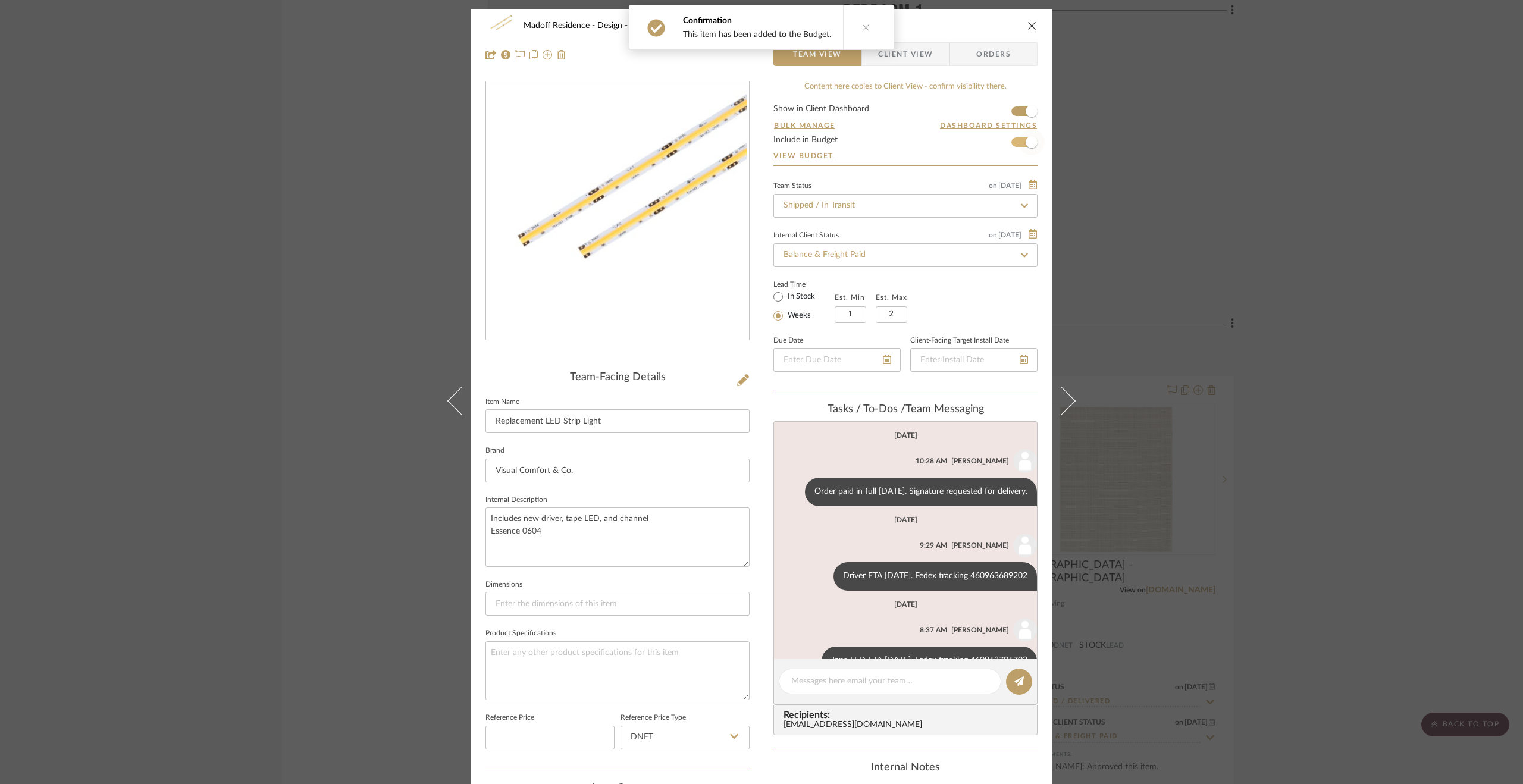
scroll to position [40, 0]
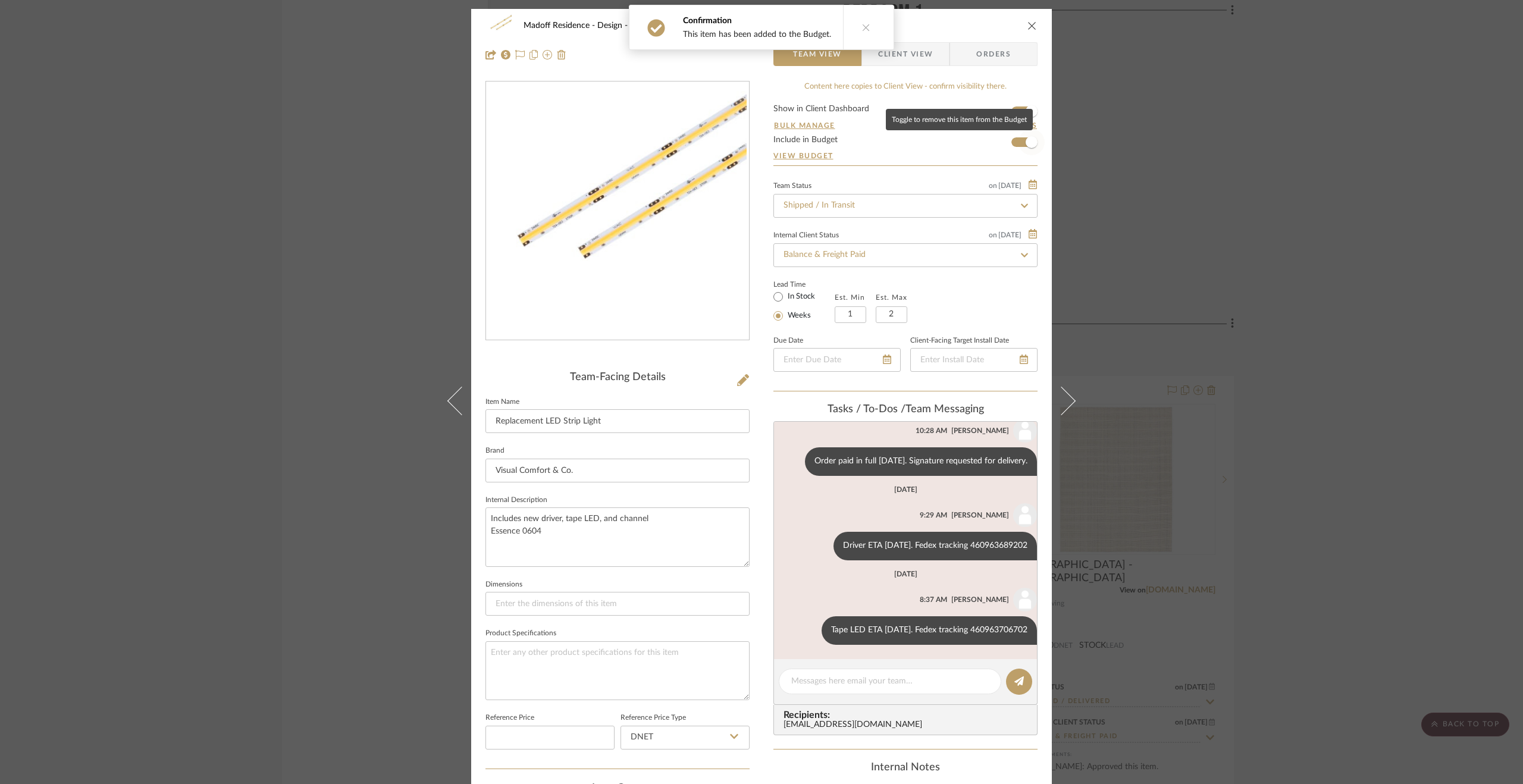
click at [1026, 140] on span "button" at bounding box center [1031, 142] width 12 height 12
click at [1302, 243] on div "Madoff Residence - Design Bedroom 2 Replacement LED Strip Light Team View Clien…" at bounding box center [761, 392] width 1523 height 784
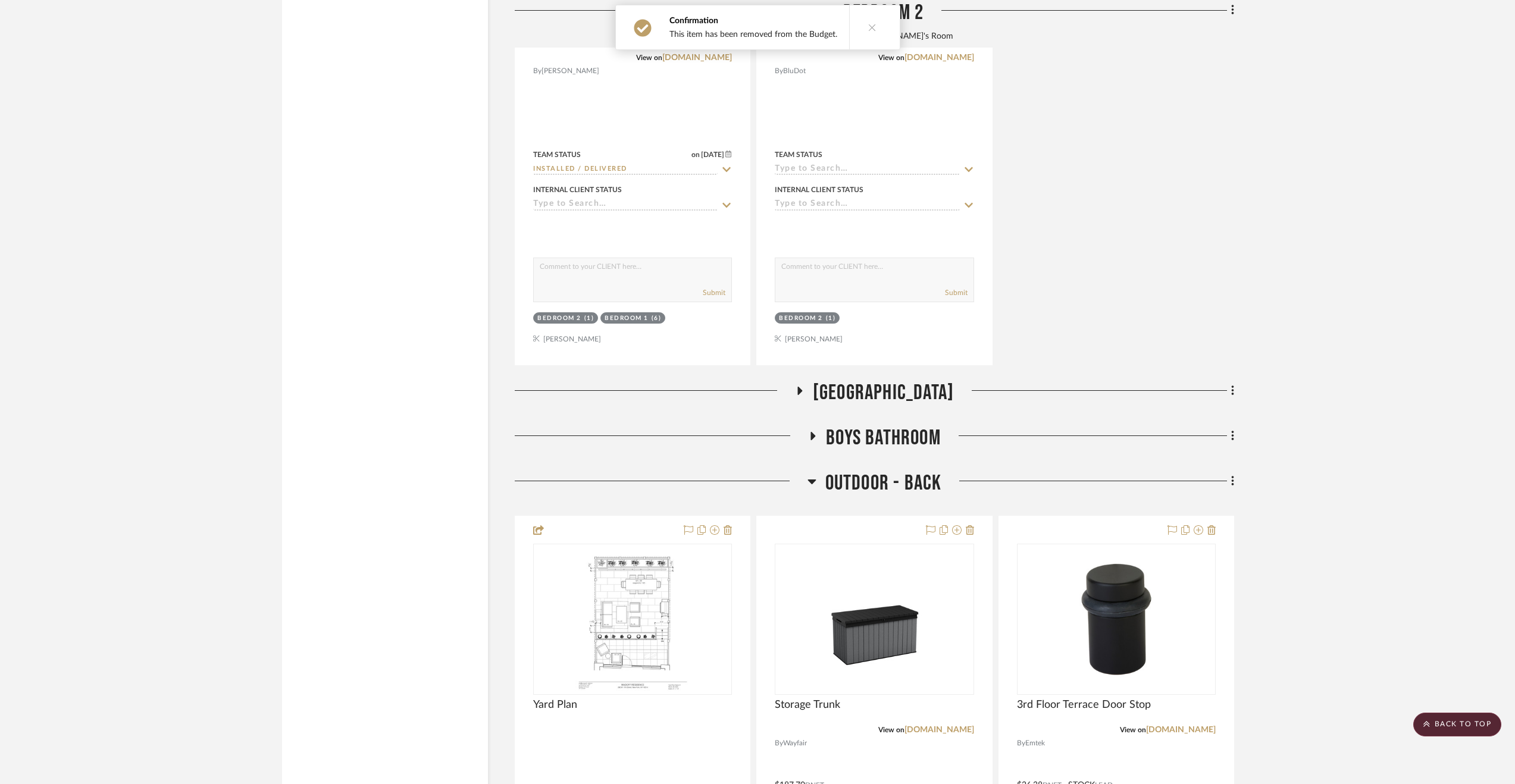
scroll to position [18381, 0]
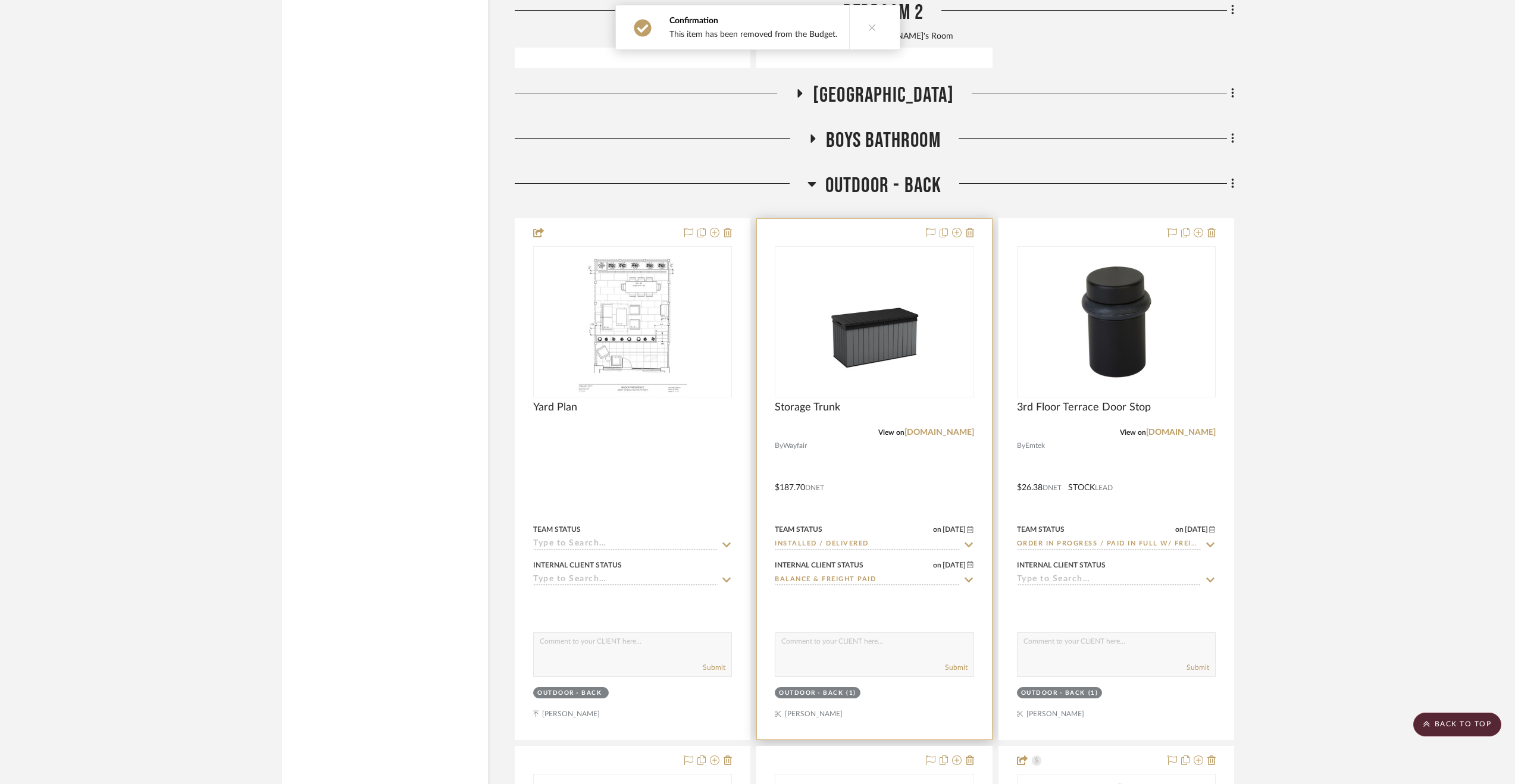
click at [884, 449] on div at bounding box center [874, 479] width 235 height 520
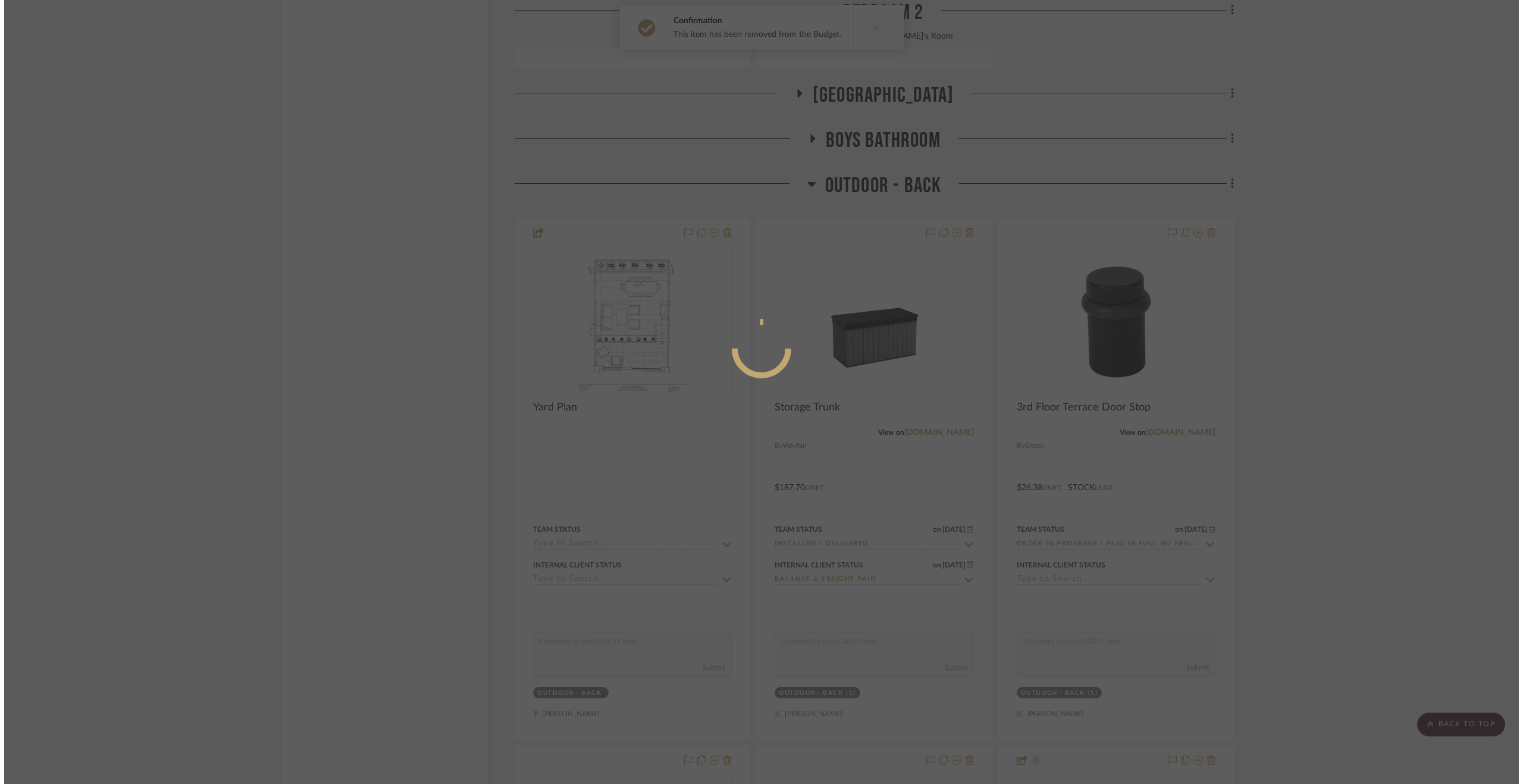
scroll to position [0, 0]
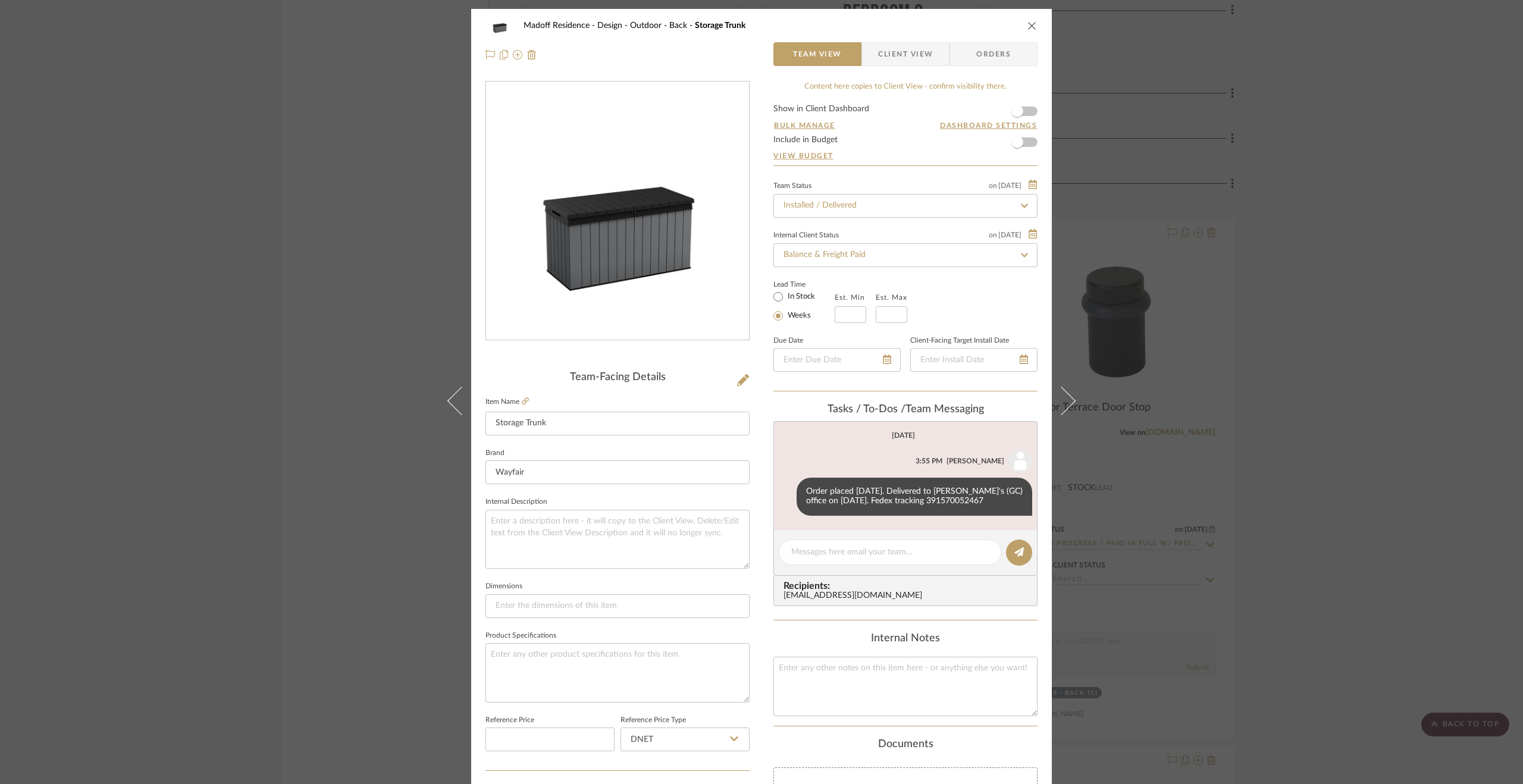
click at [1207, 447] on div "Madoff Residence - Design Outdoor - Back Storage Trunk Team View Client View Or…" at bounding box center [761, 392] width 1523 height 784
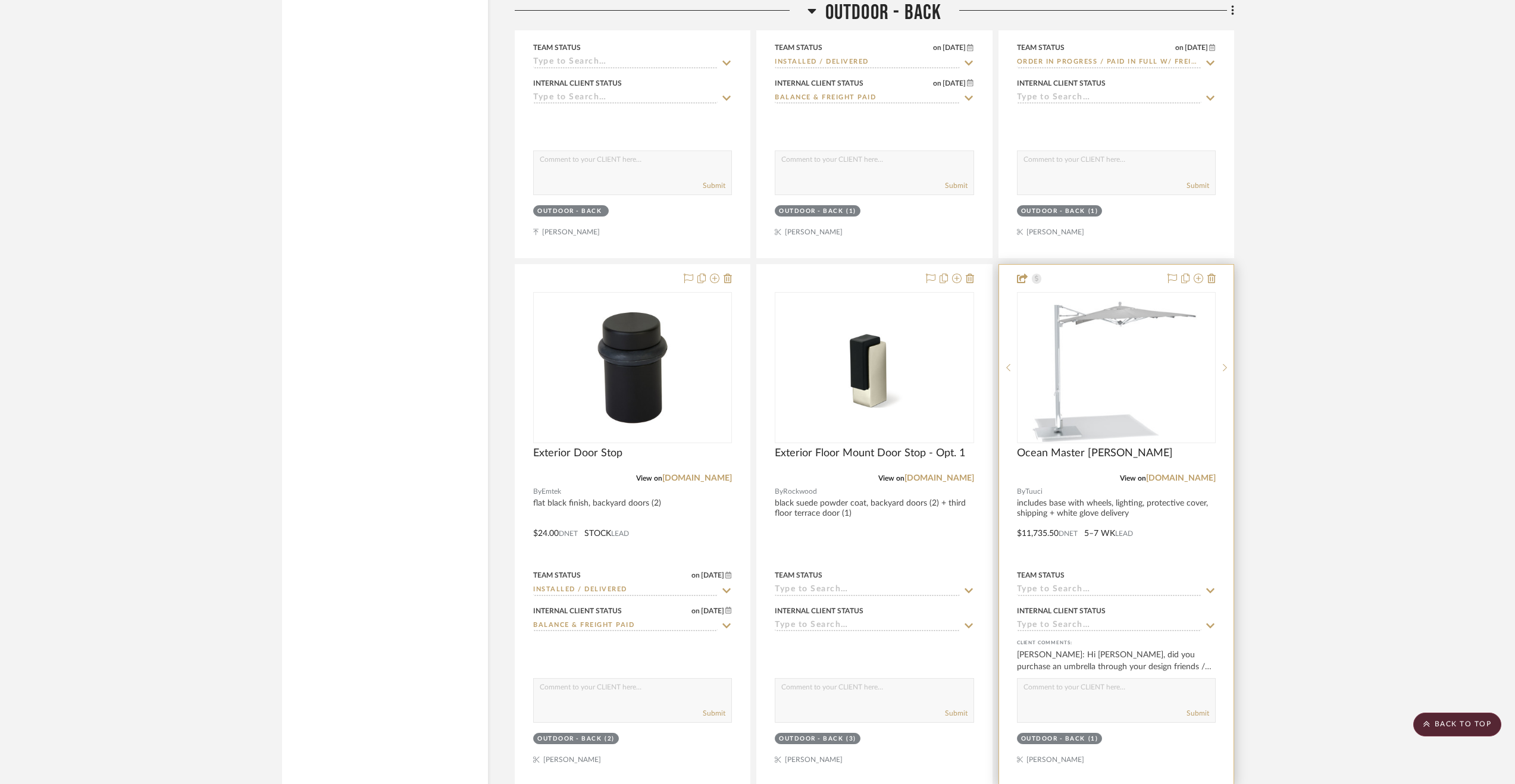
scroll to position [18916, 0]
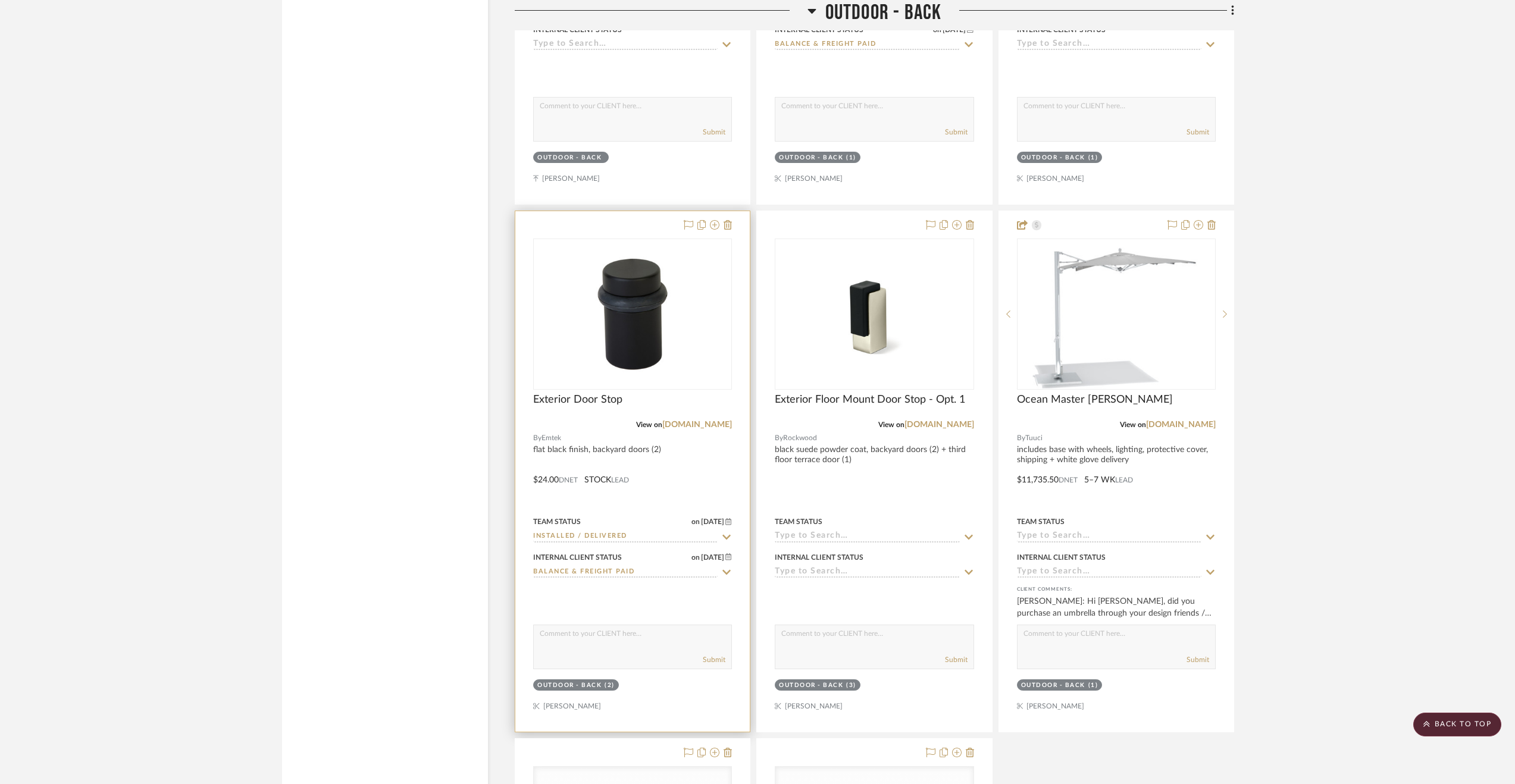
click at [697, 471] on div at bounding box center [633, 471] width 235 height 520
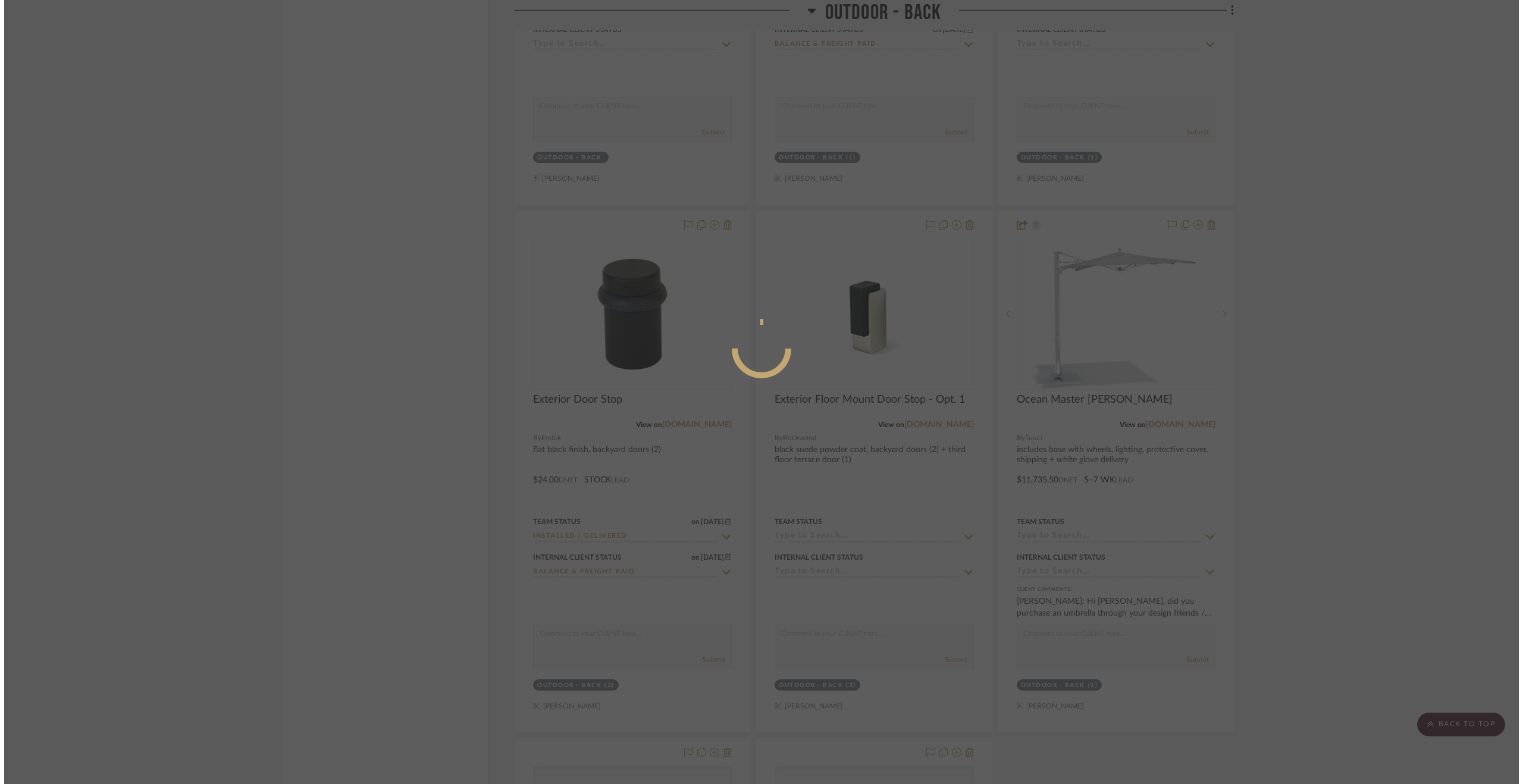
scroll to position [0, 0]
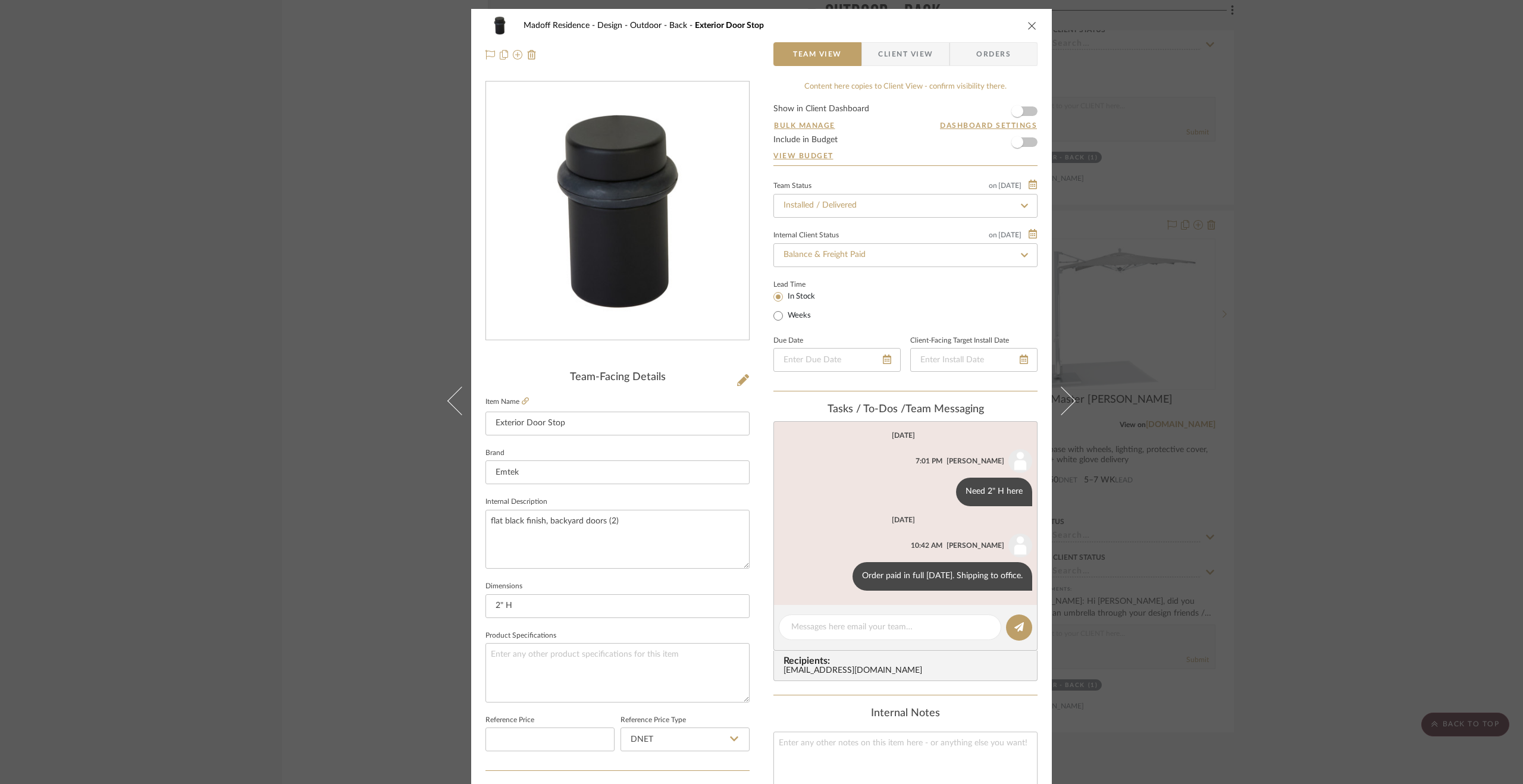
click at [1220, 327] on div "Madoff Residence - Design Outdoor - Back Exterior Door Stop Team View Client Vi…" at bounding box center [761, 392] width 1523 height 784
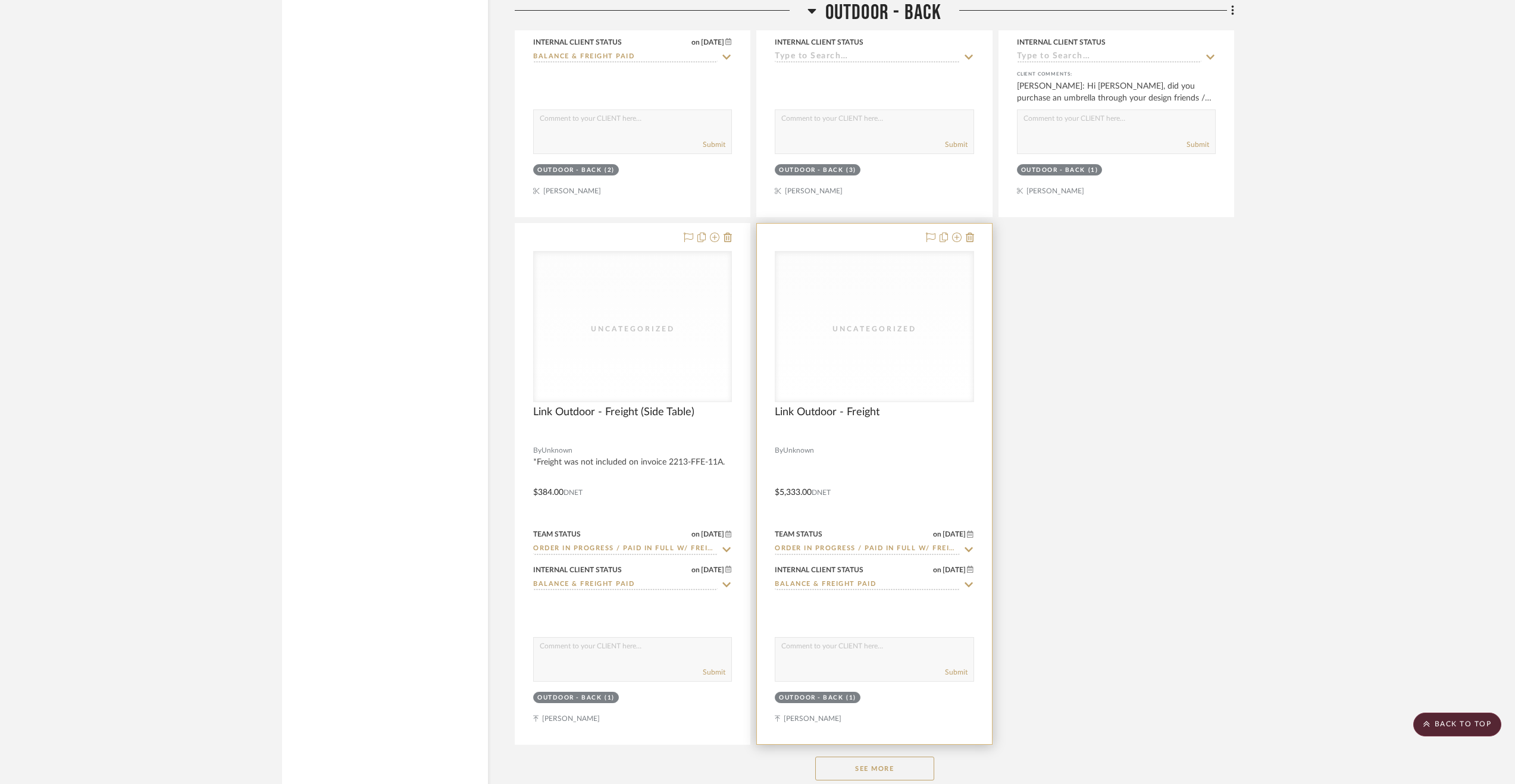
scroll to position [19349, 0]
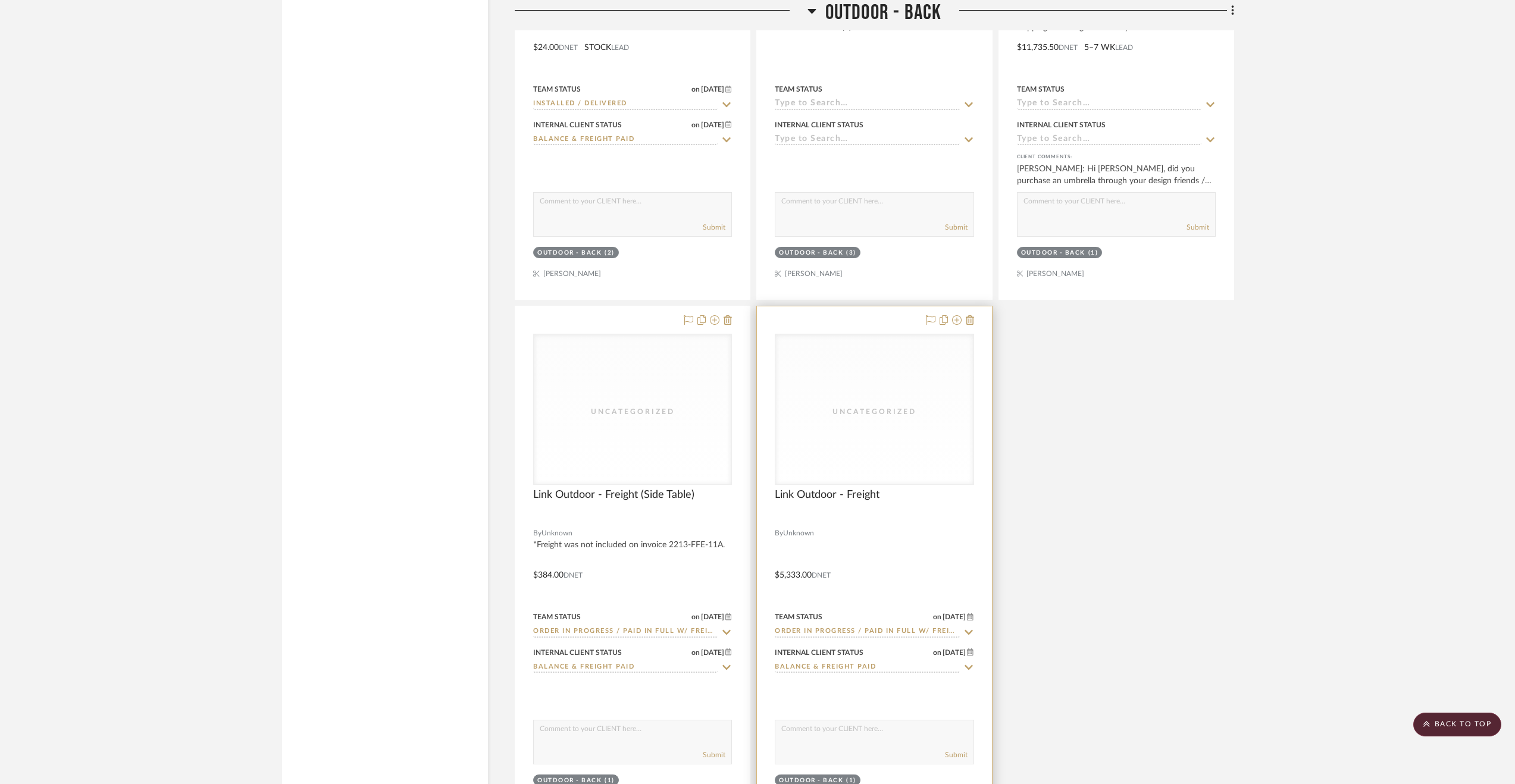
click at [944, 550] on div at bounding box center [874, 566] width 235 height 520
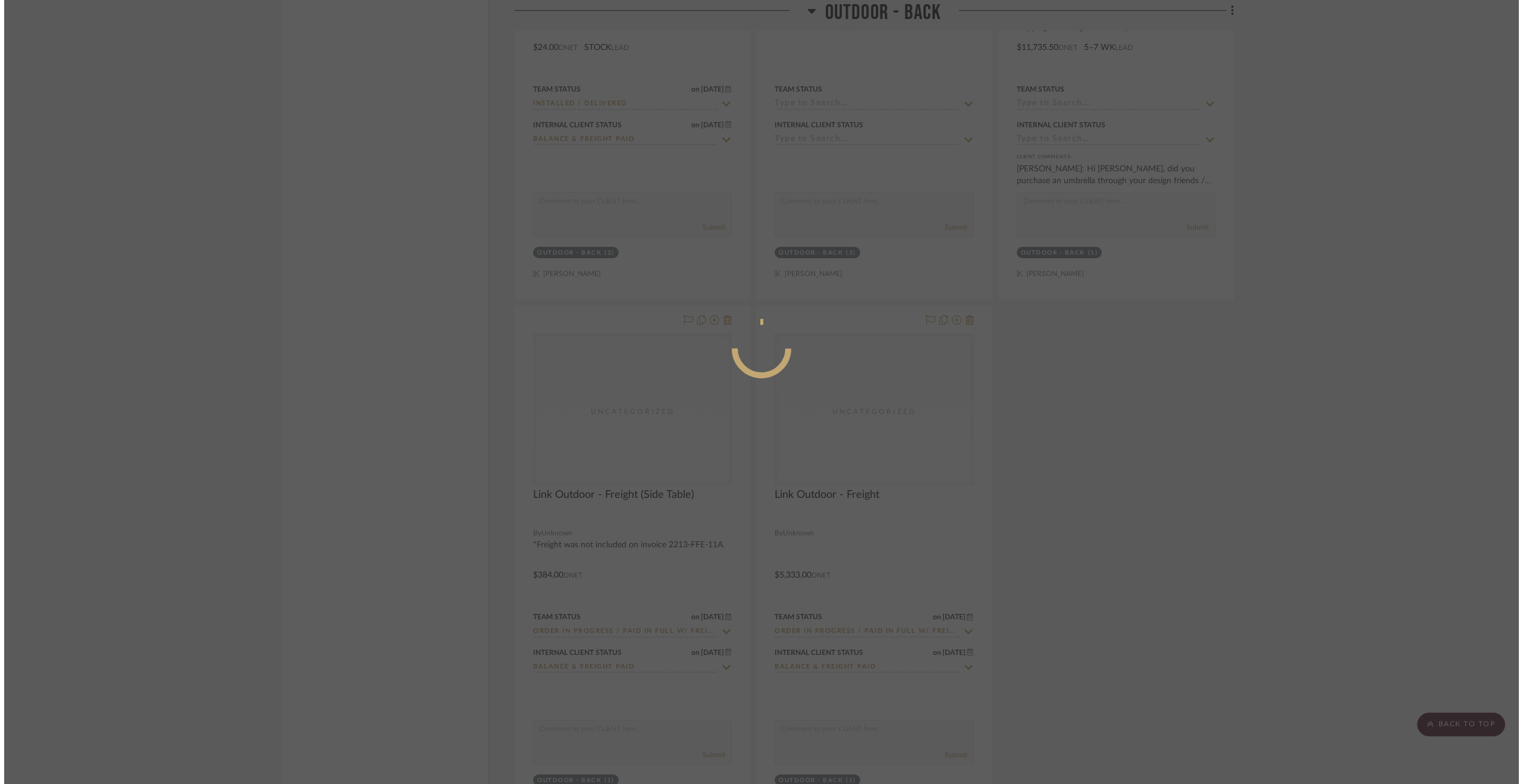
scroll to position [0, 0]
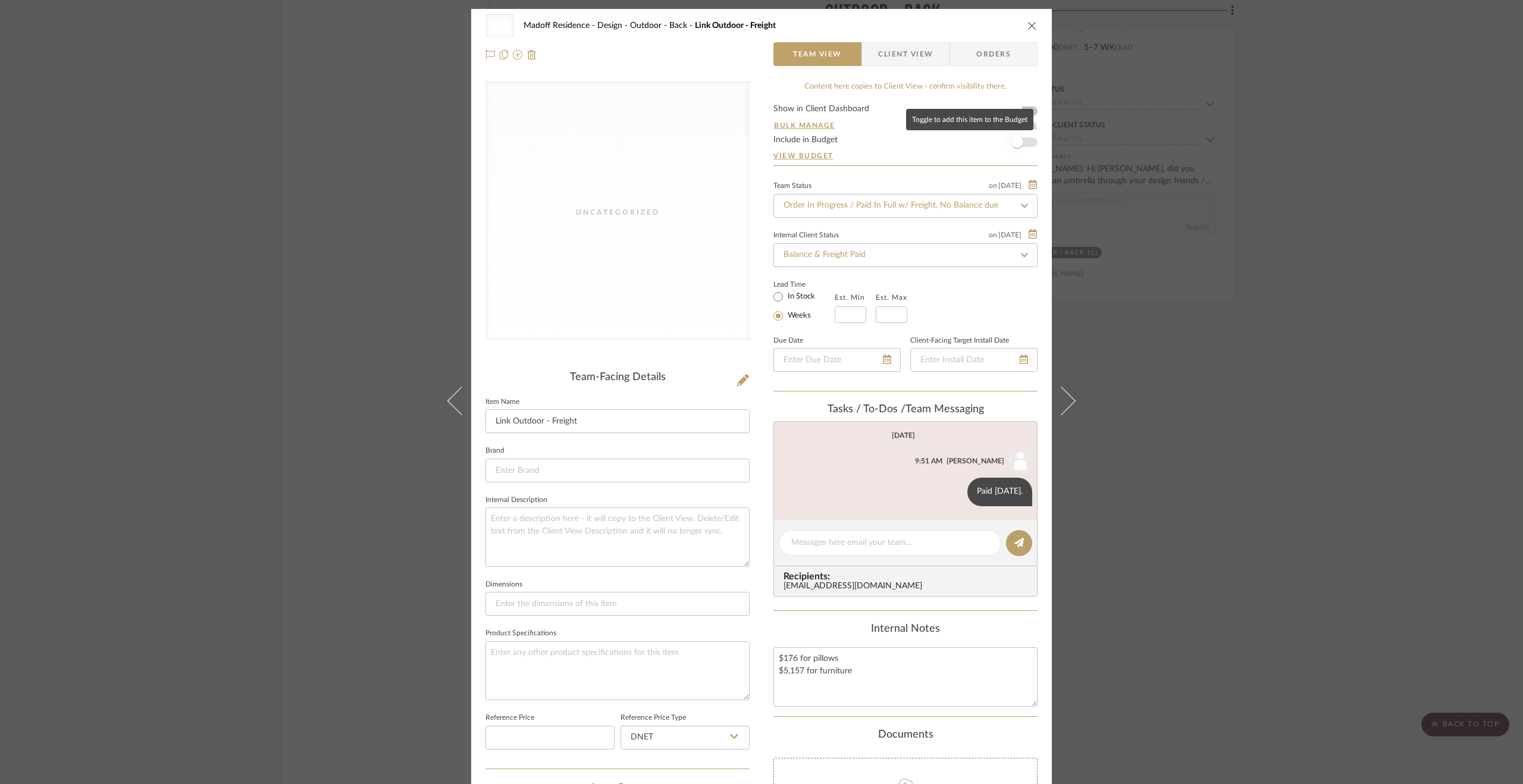
click at [1014, 145] on span "button" at bounding box center [1017, 142] width 12 height 12
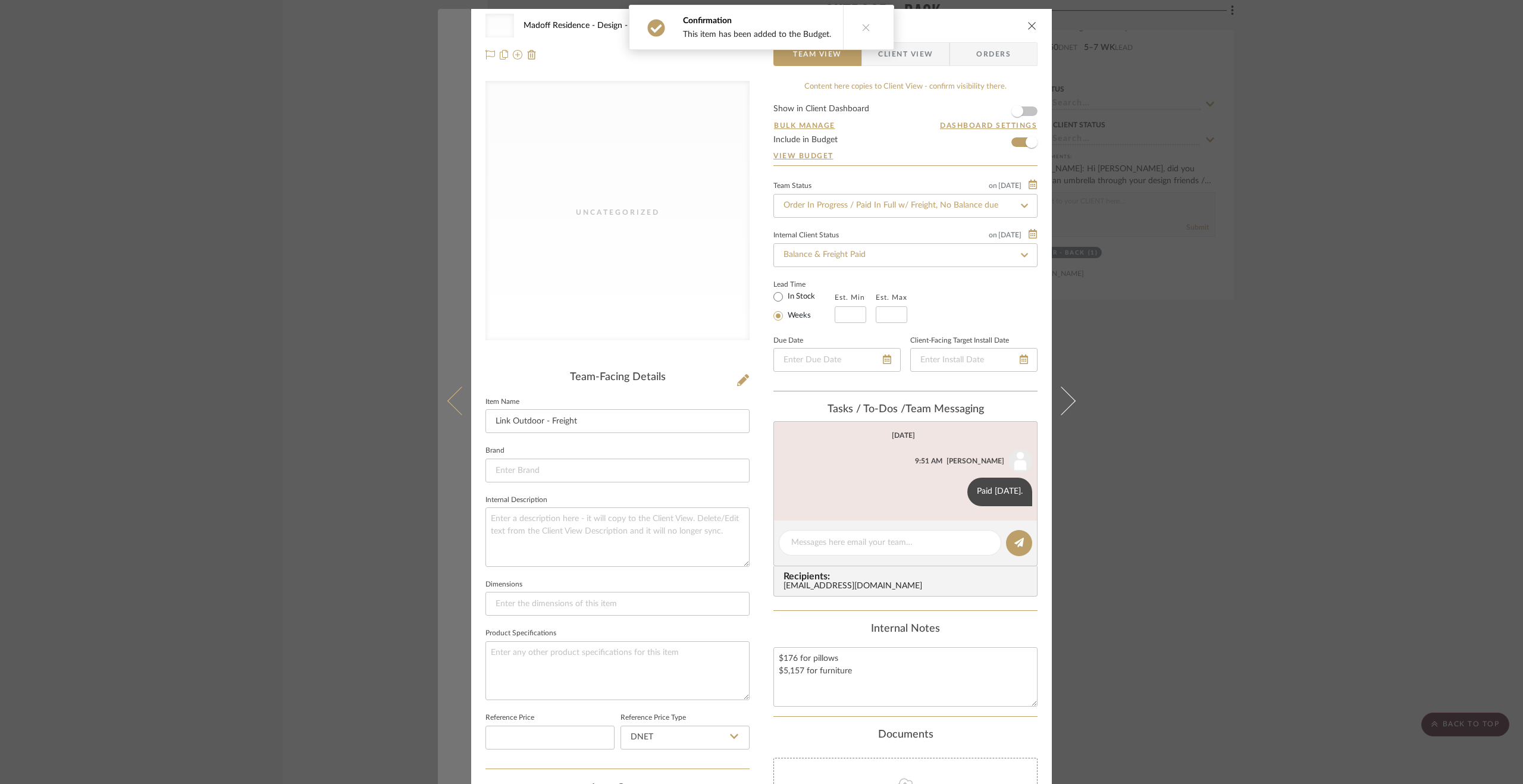
click at [463, 420] on button at bounding box center [455, 401] width 33 height 784
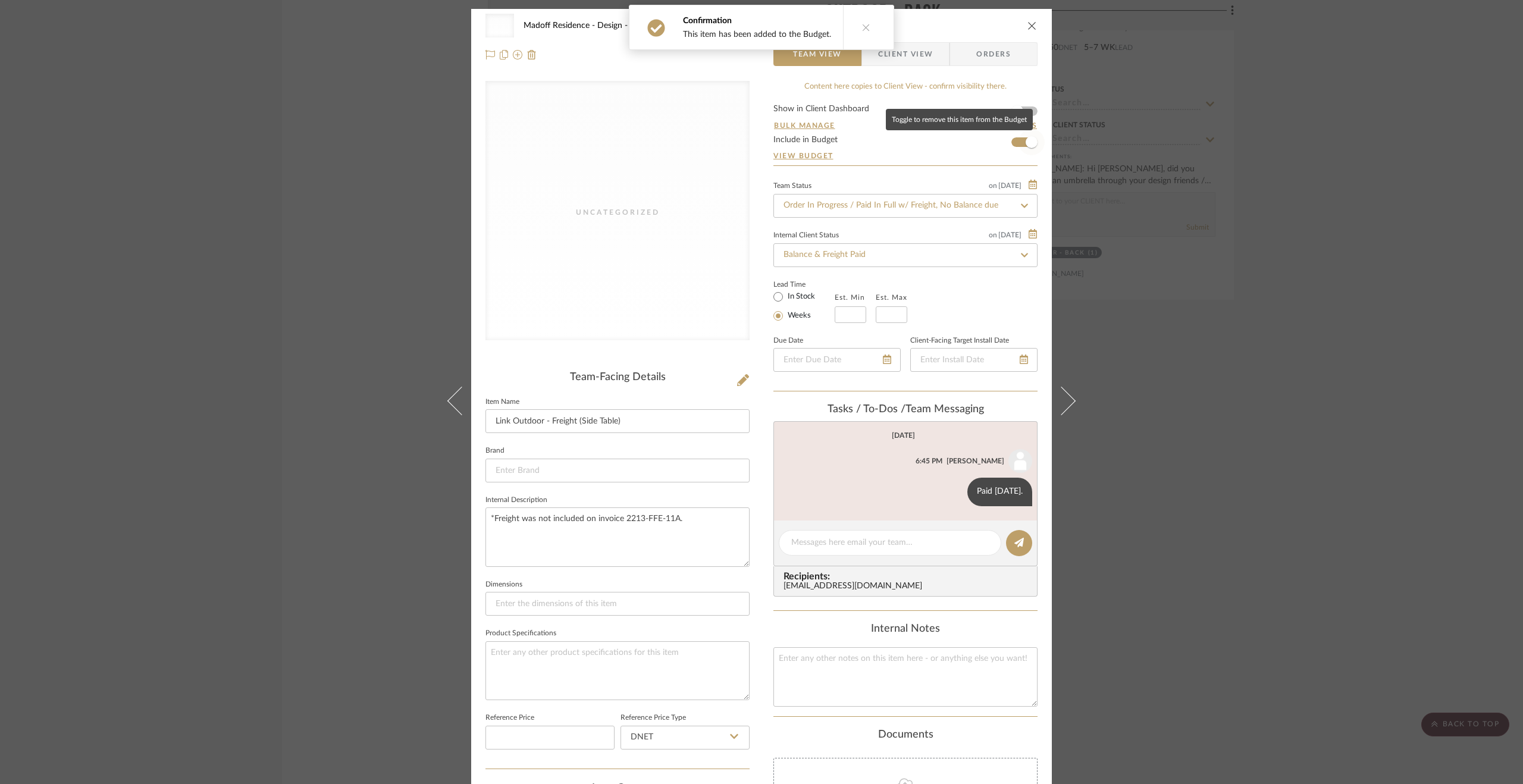
click at [1025, 138] on span "button" at bounding box center [1031, 142] width 12 height 12
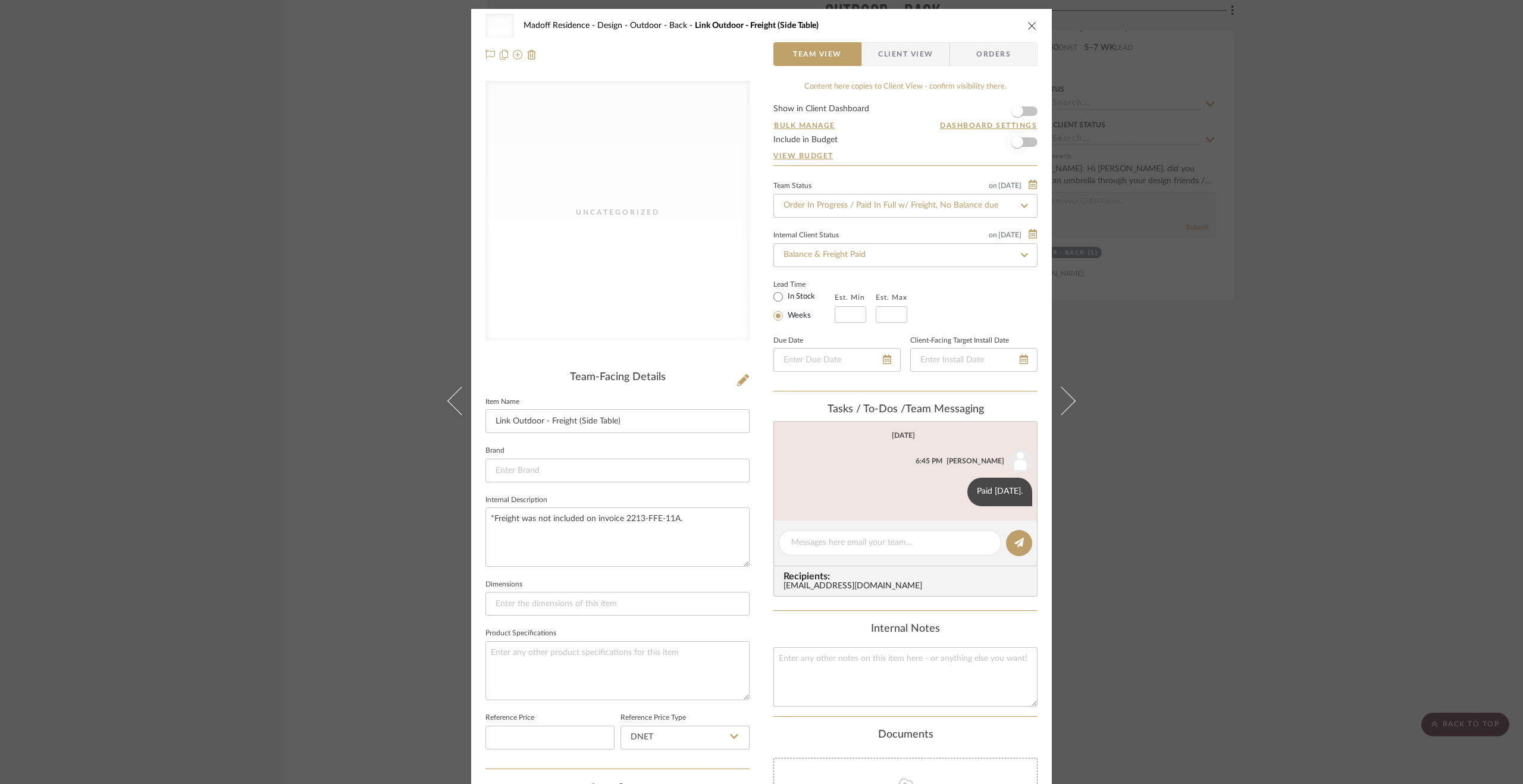
click at [1194, 528] on div "Uncategorized Madoff Residence - Design Outdoor - Back Link Outdoor - Freight (…" at bounding box center [761, 392] width 1523 height 784
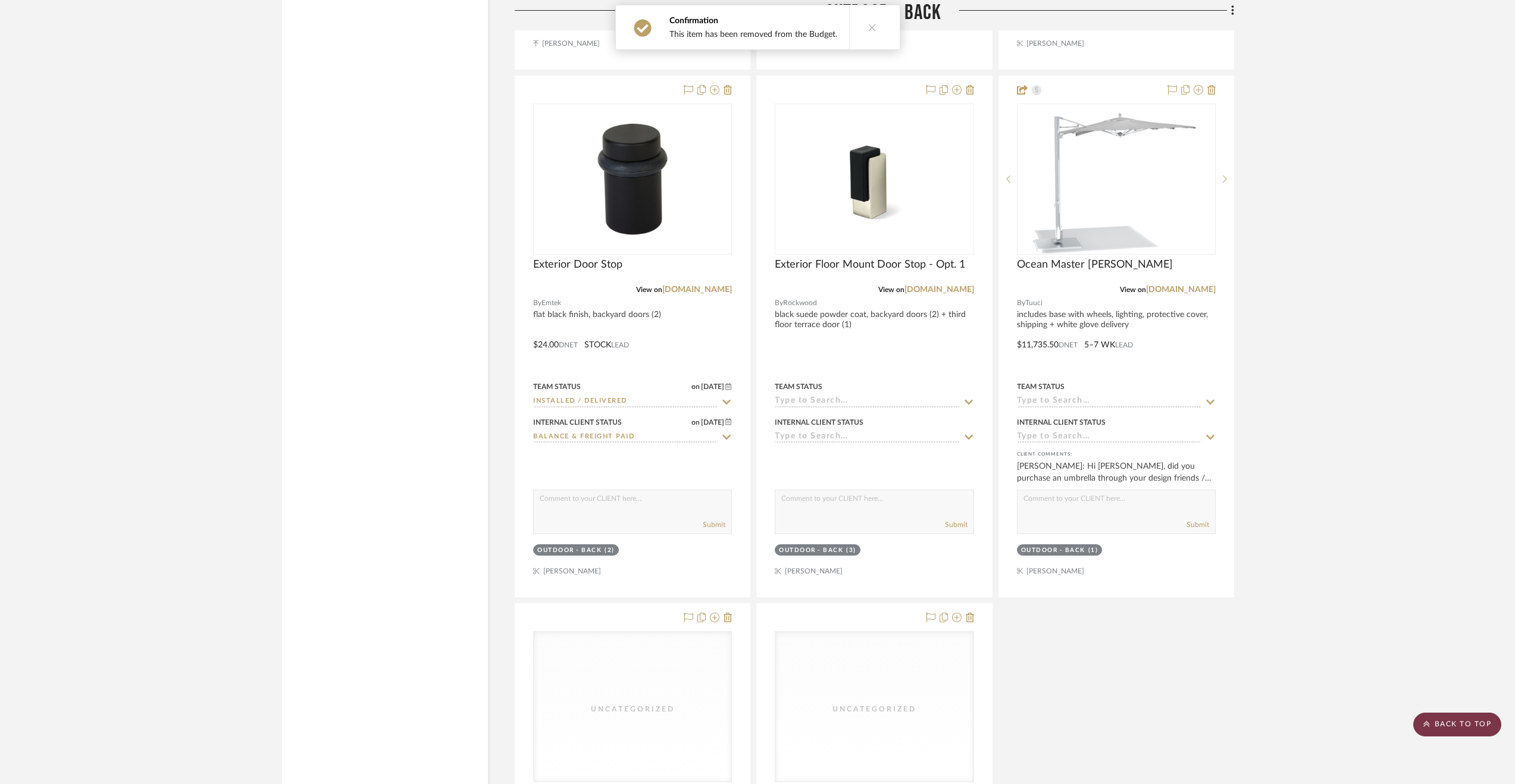
click at [1454, 721] on scroll-to-top-button "BACK TO TOP" at bounding box center [1457, 724] width 88 height 24
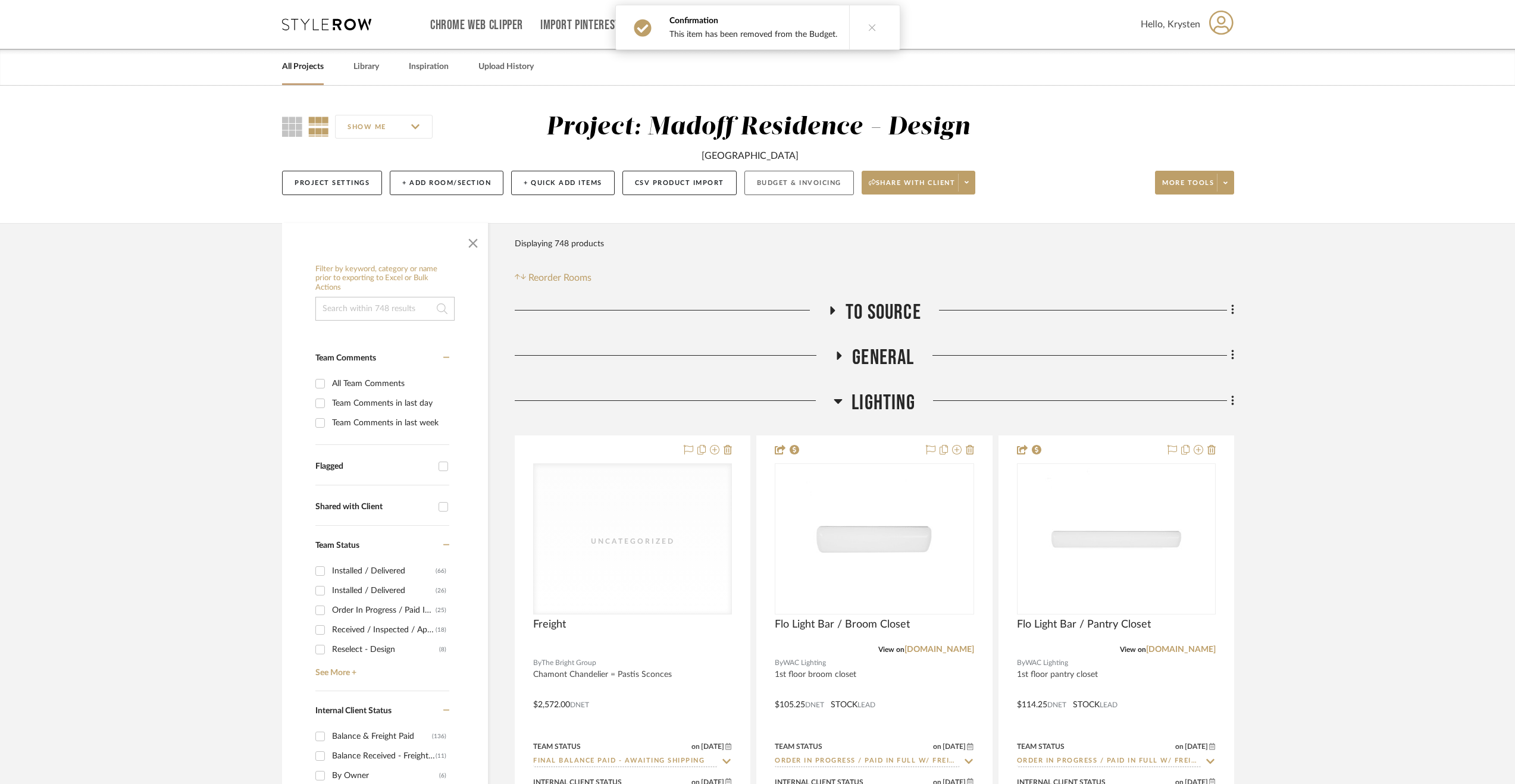
click at [805, 179] on button "Budget & Invoicing" at bounding box center [799, 182] width 109 height 24
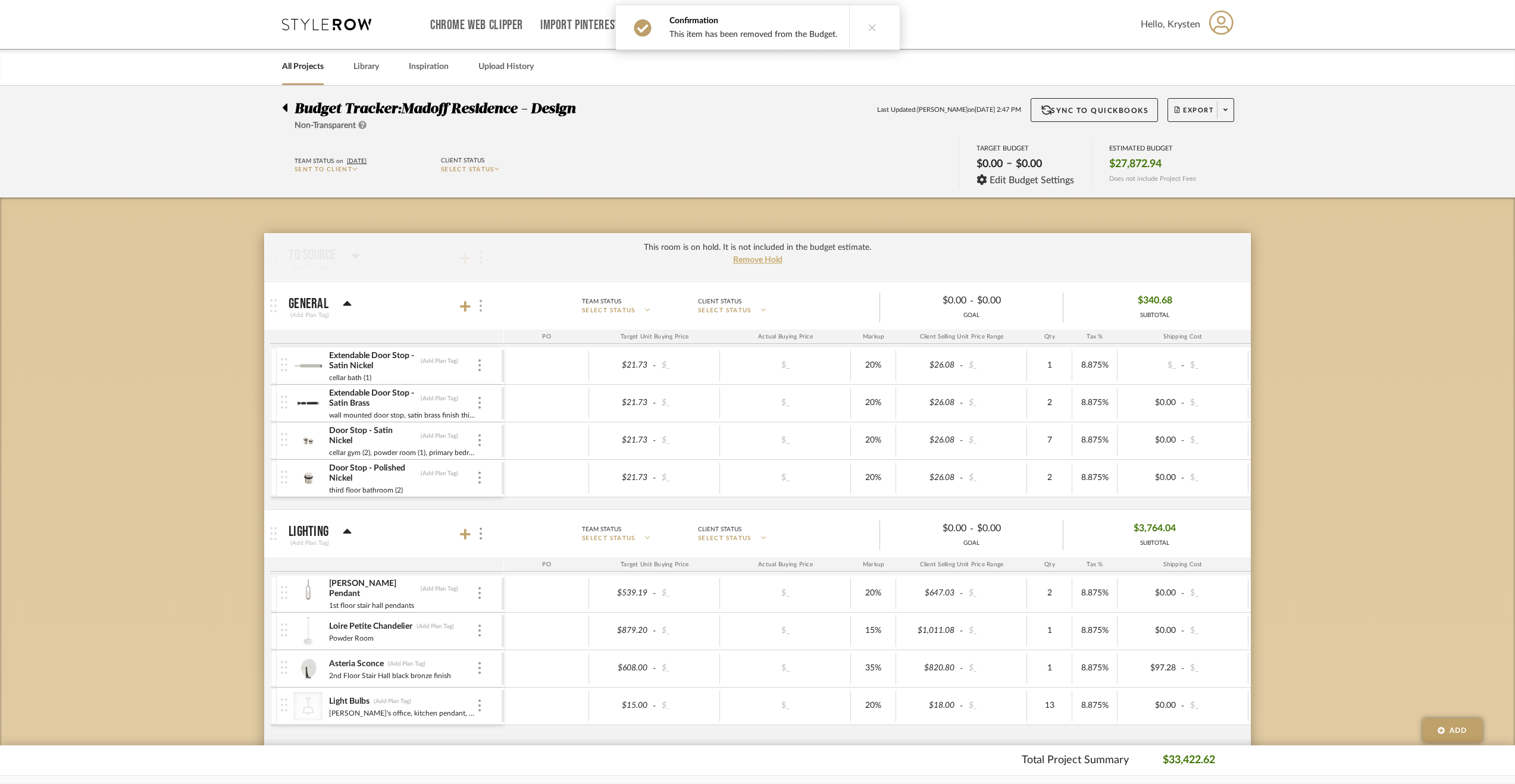
click at [480, 305] on img at bounding box center [481, 305] width 2 height 12
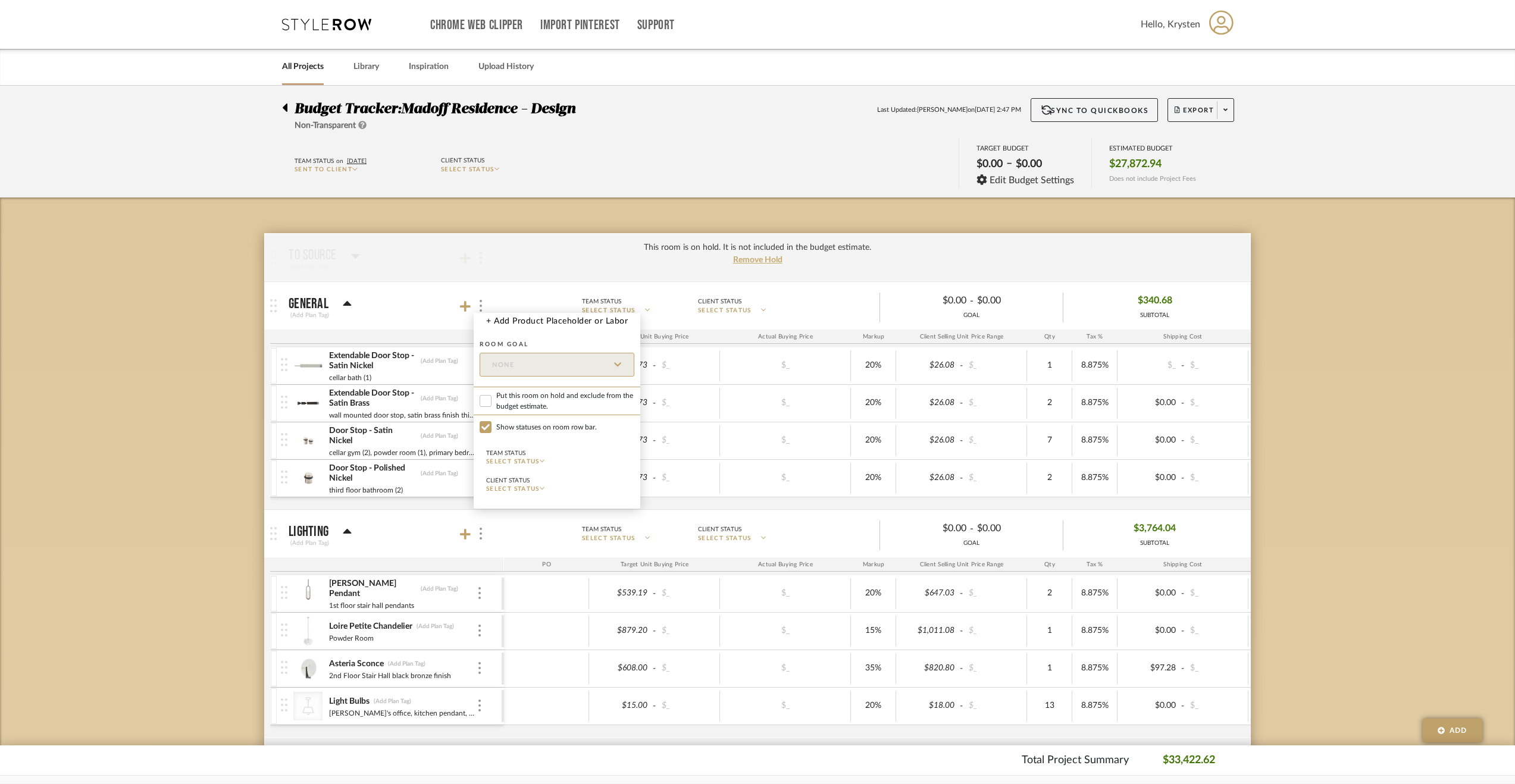
click at [555, 402] on span "Put this room on hold and exclude from the budget estimate." at bounding box center [565, 401] width 138 height 22
click at [491, 402] on input "Put this room on hold and exclude from the budget estimate." at bounding box center [485, 401] width 12 height 12
checkbox input "true"
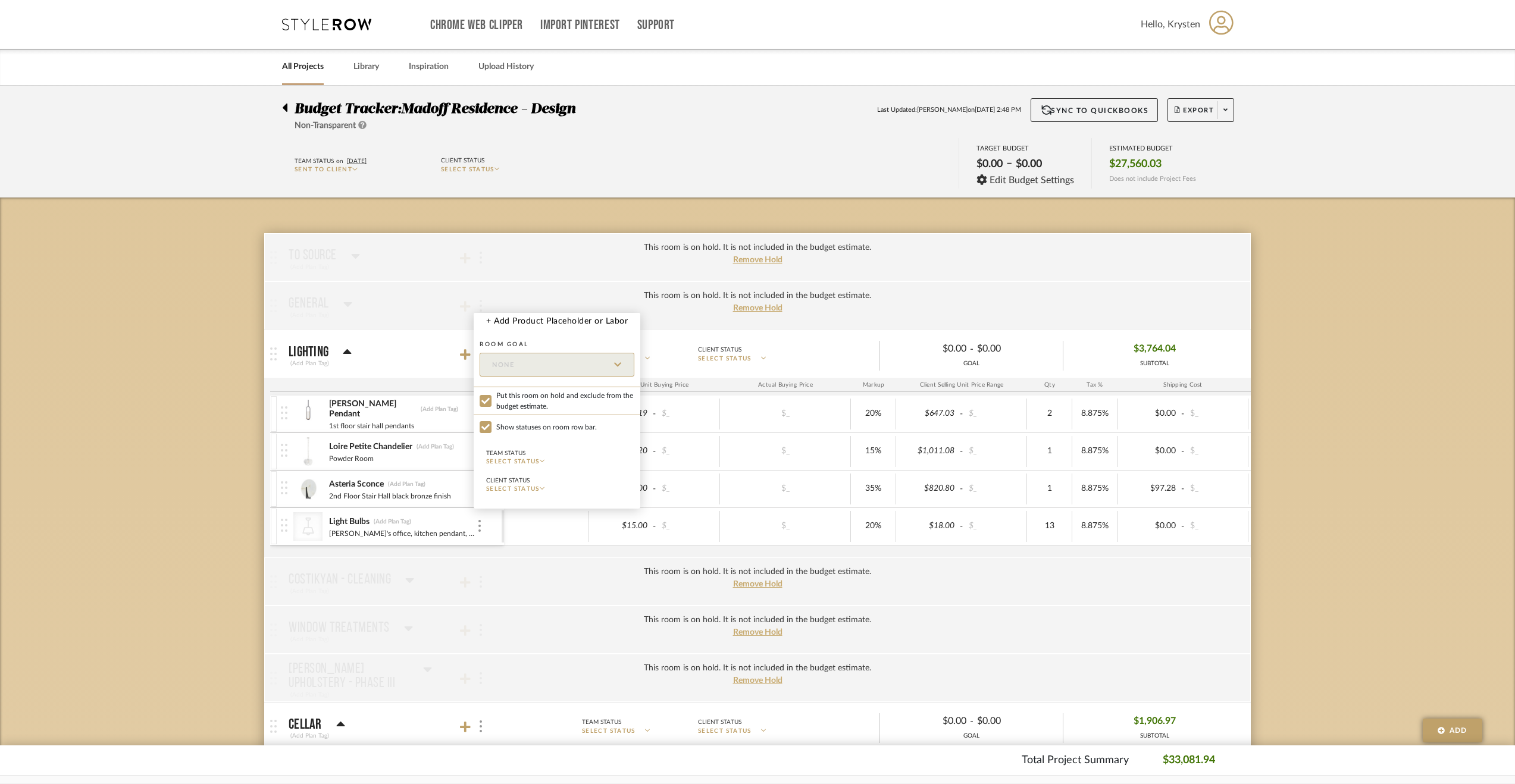
click at [167, 380] on div at bounding box center [758, 392] width 1515 height 784
click at [480, 449] on img at bounding box center [480, 450] width 2 height 12
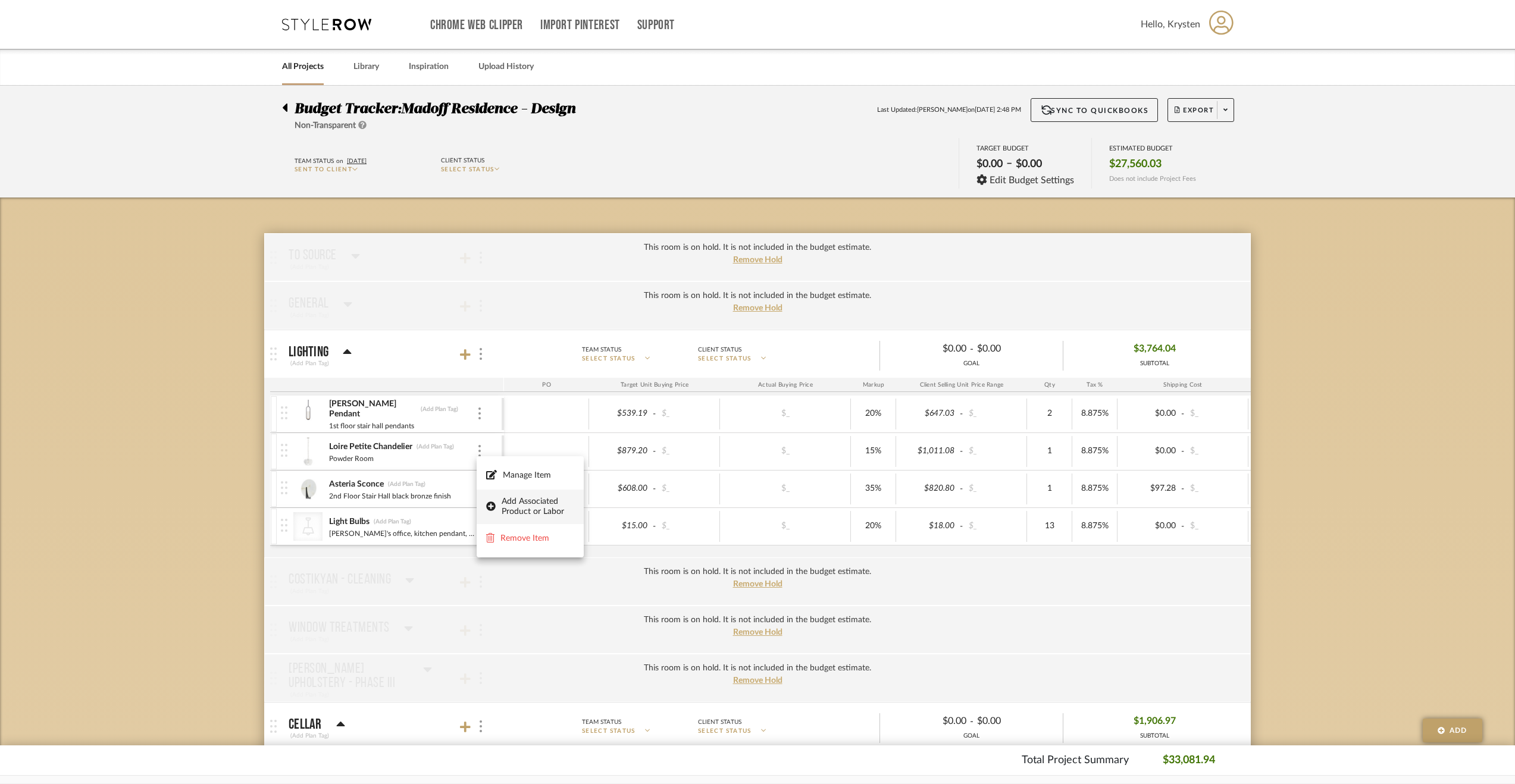
click at [532, 512] on span "Add Associated Product or Labor" at bounding box center [537, 507] width 73 height 20
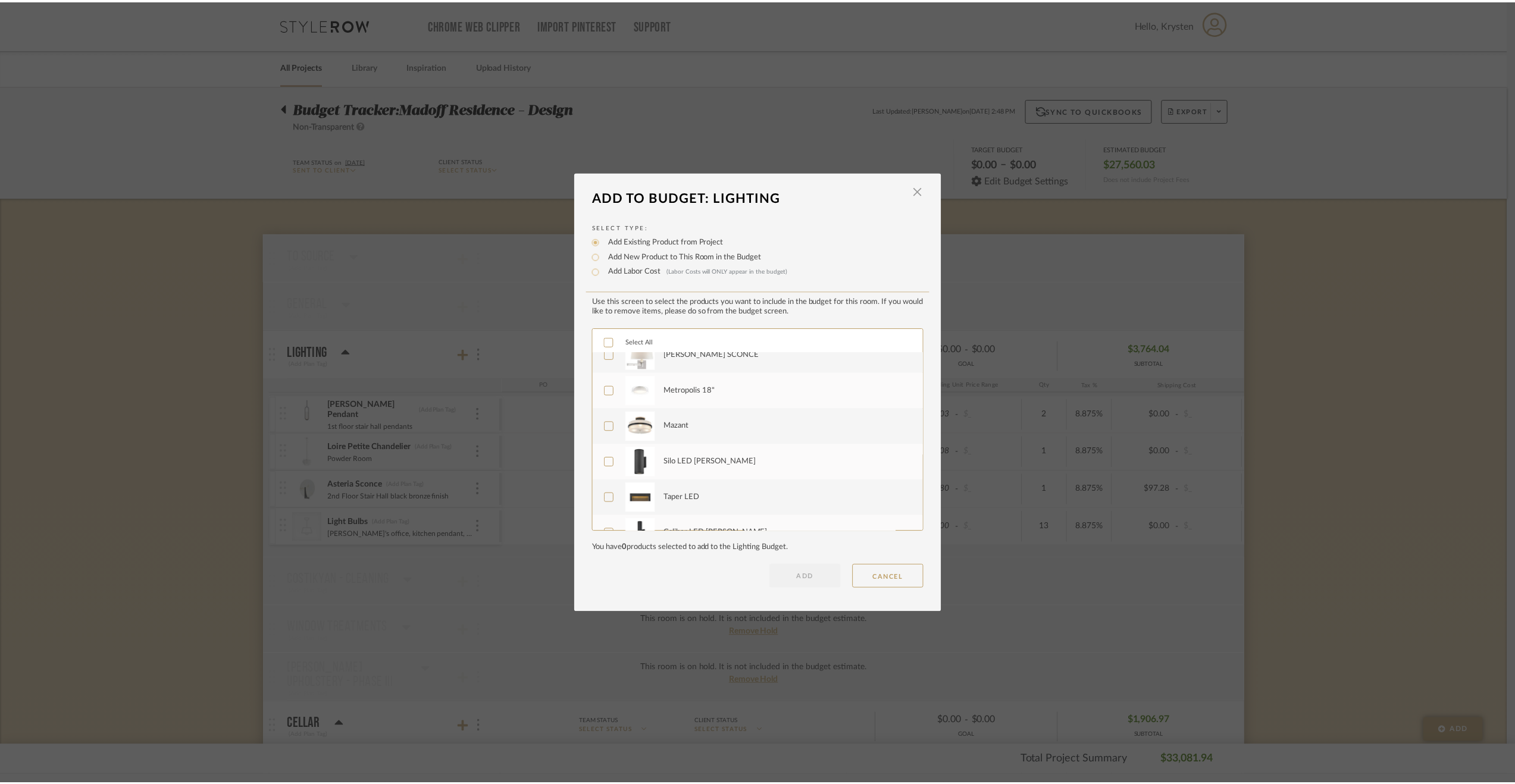
scroll to position [714, 0]
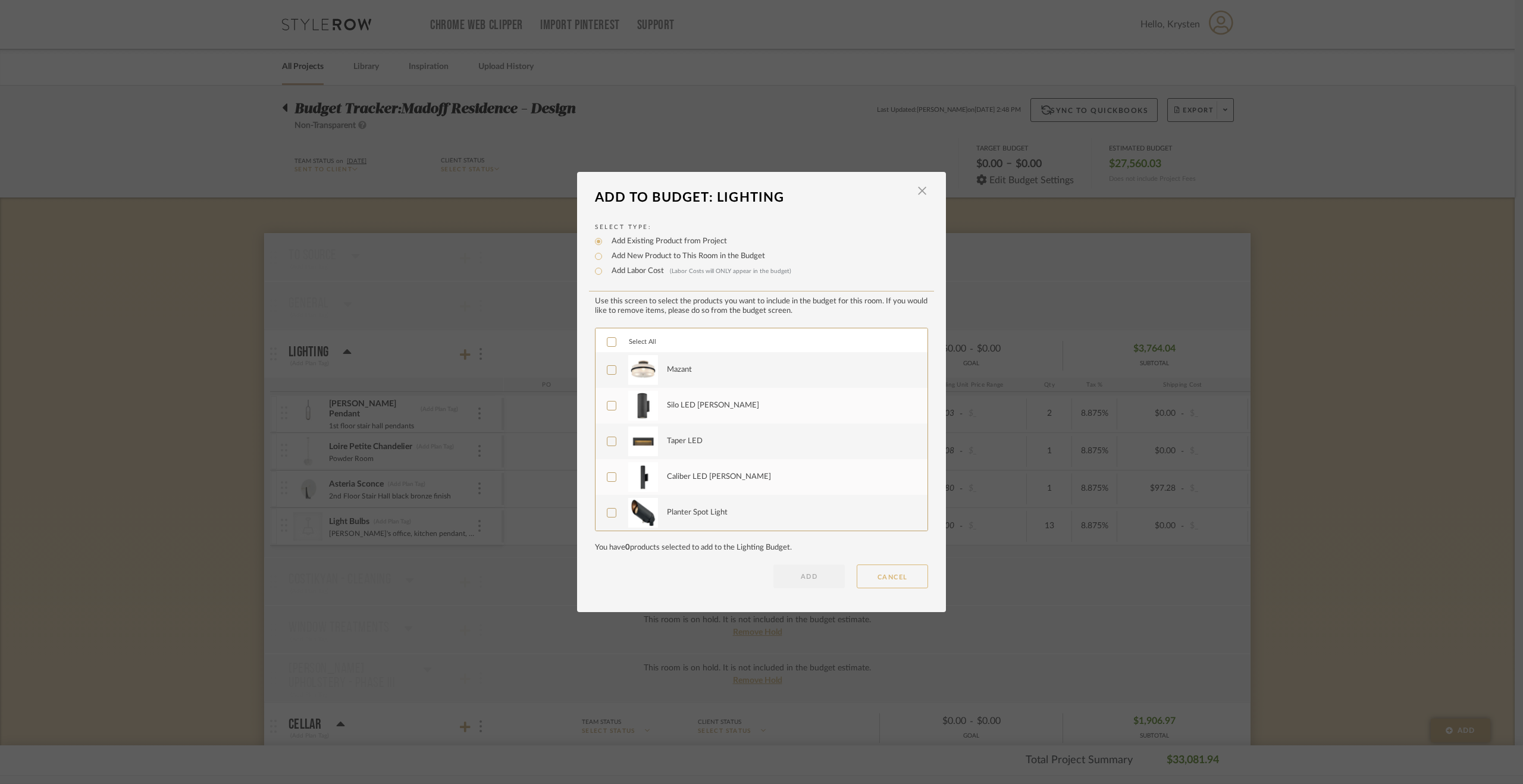
click at [889, 566] on button "CANCEL" at bounding box center [892, 576] width 71 height 24
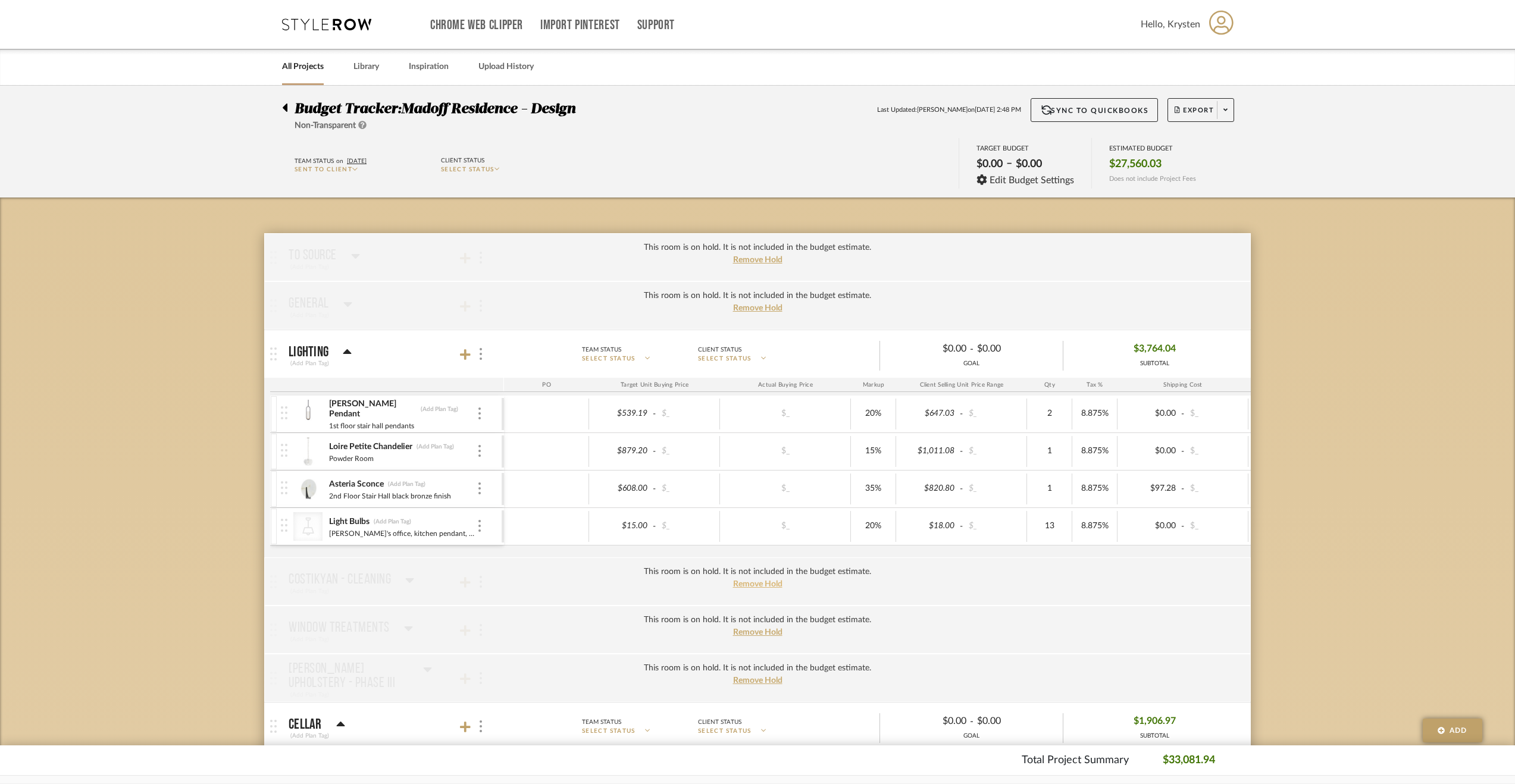
click at [757, 580] on span "Remove Hold" at bounding box center [758, 584] width 50 height 8
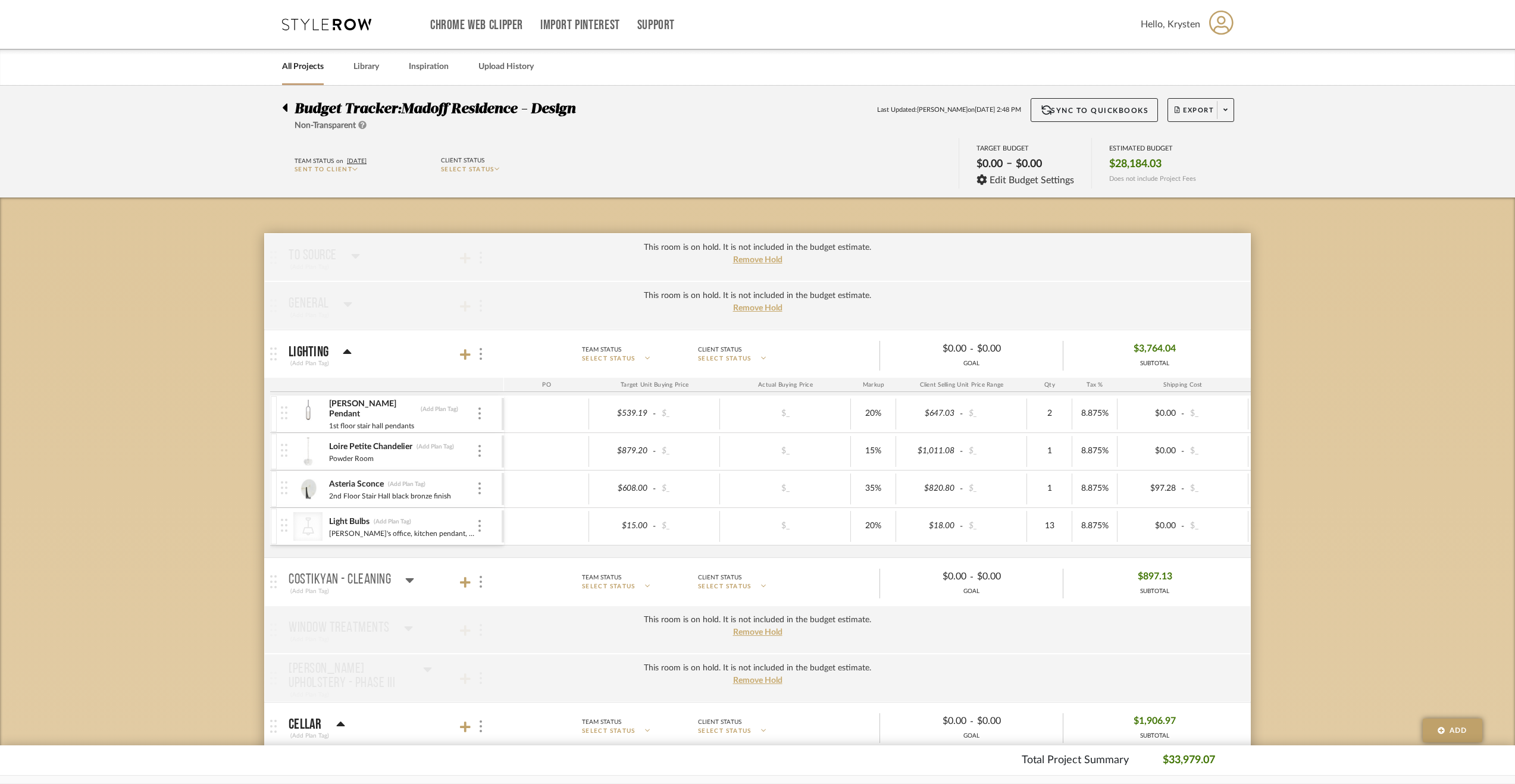
click at [403, 574] on div "Costikyan - Cleaning" at bounding box center [351, 580] width 125 height 14
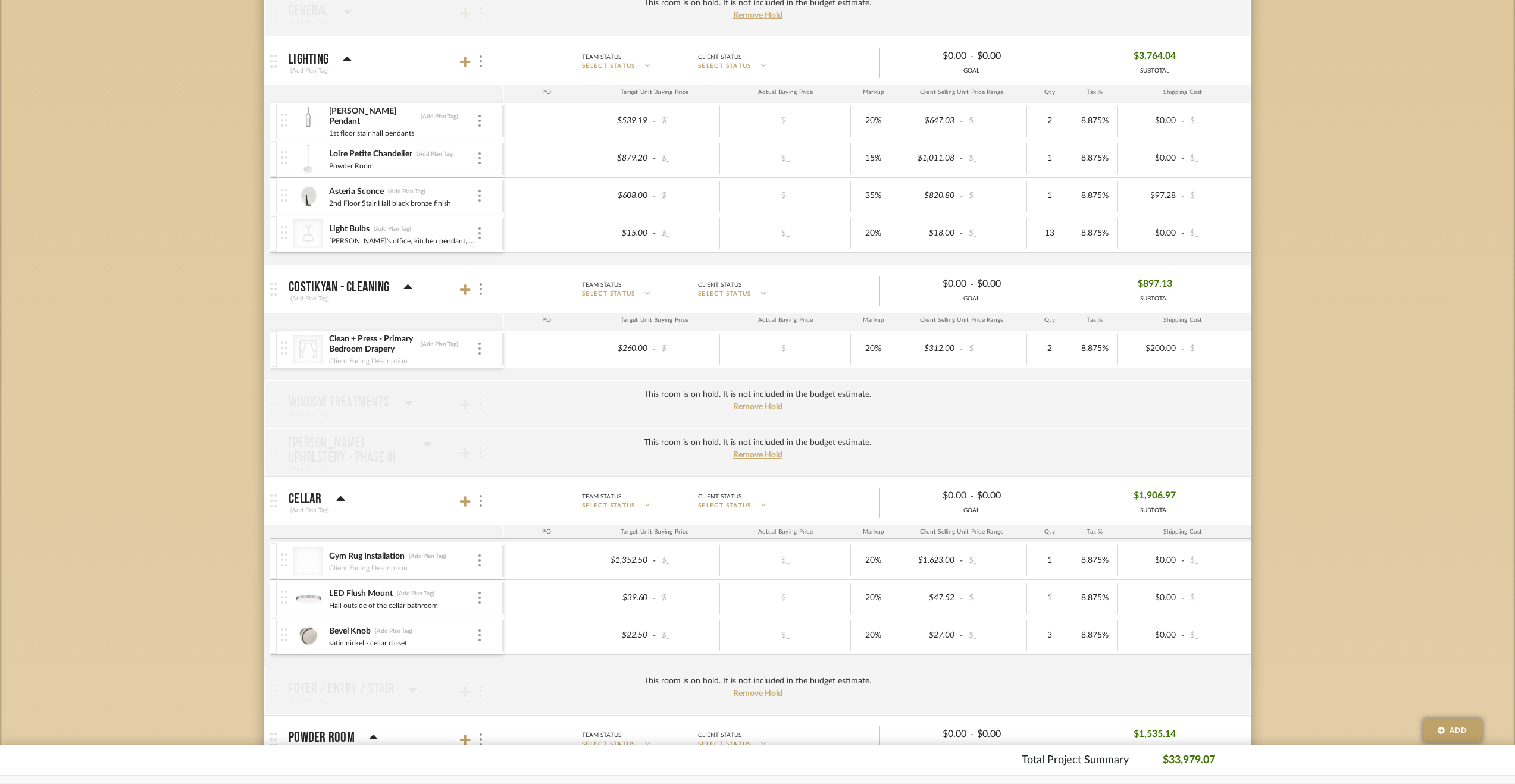
scroll to position [298, 0]
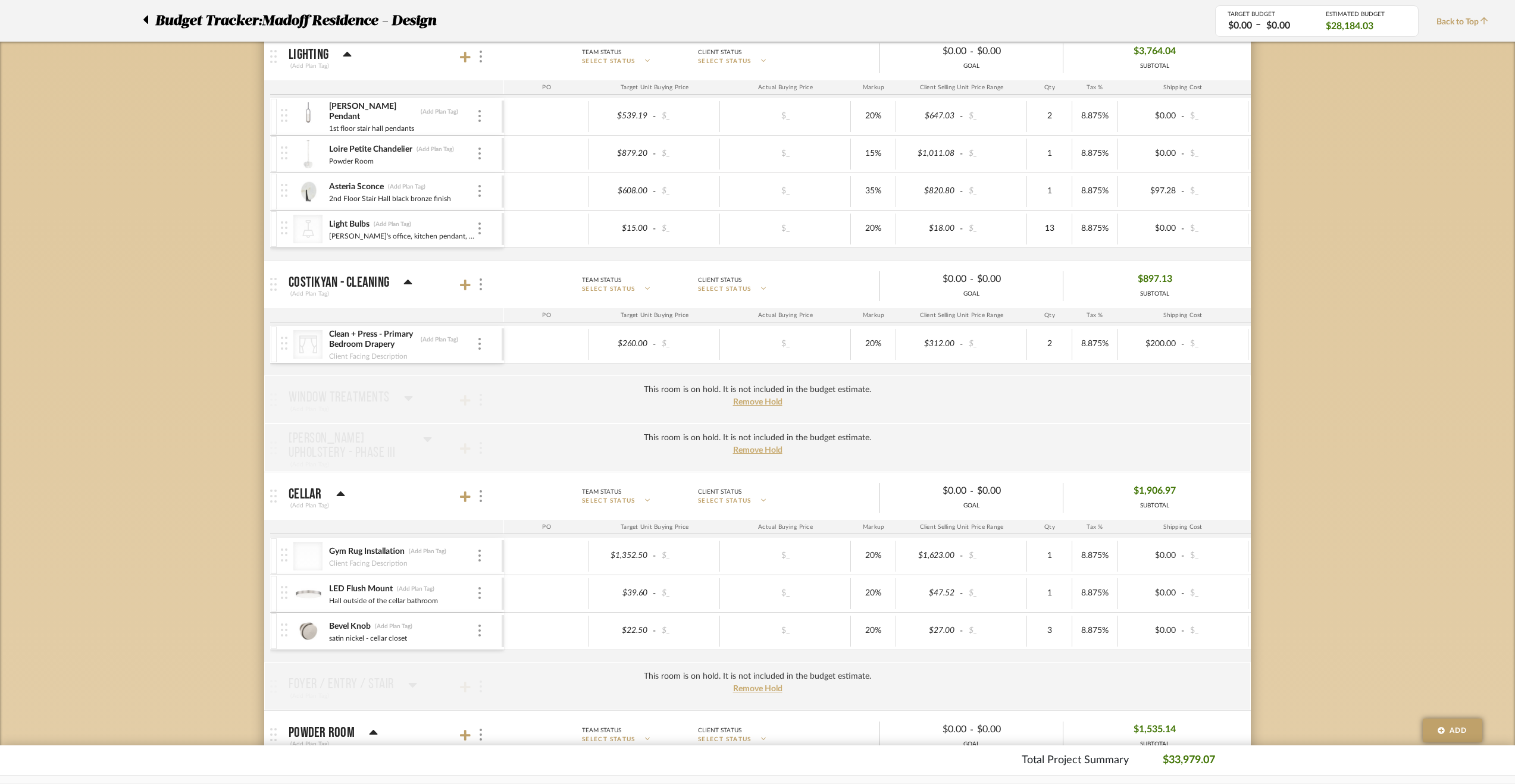
click at [475, 343] on div "Clean + Press - Primary Bedroom Drapery (Add Plan Tag)" at bounding box center [402, 339] width 148 height 22
click at [479, 342] on img at bounding box center [480, 344] width 2 height 12
click at [157, 349] on div at bounding box center [758, 392] width 1515 height 784
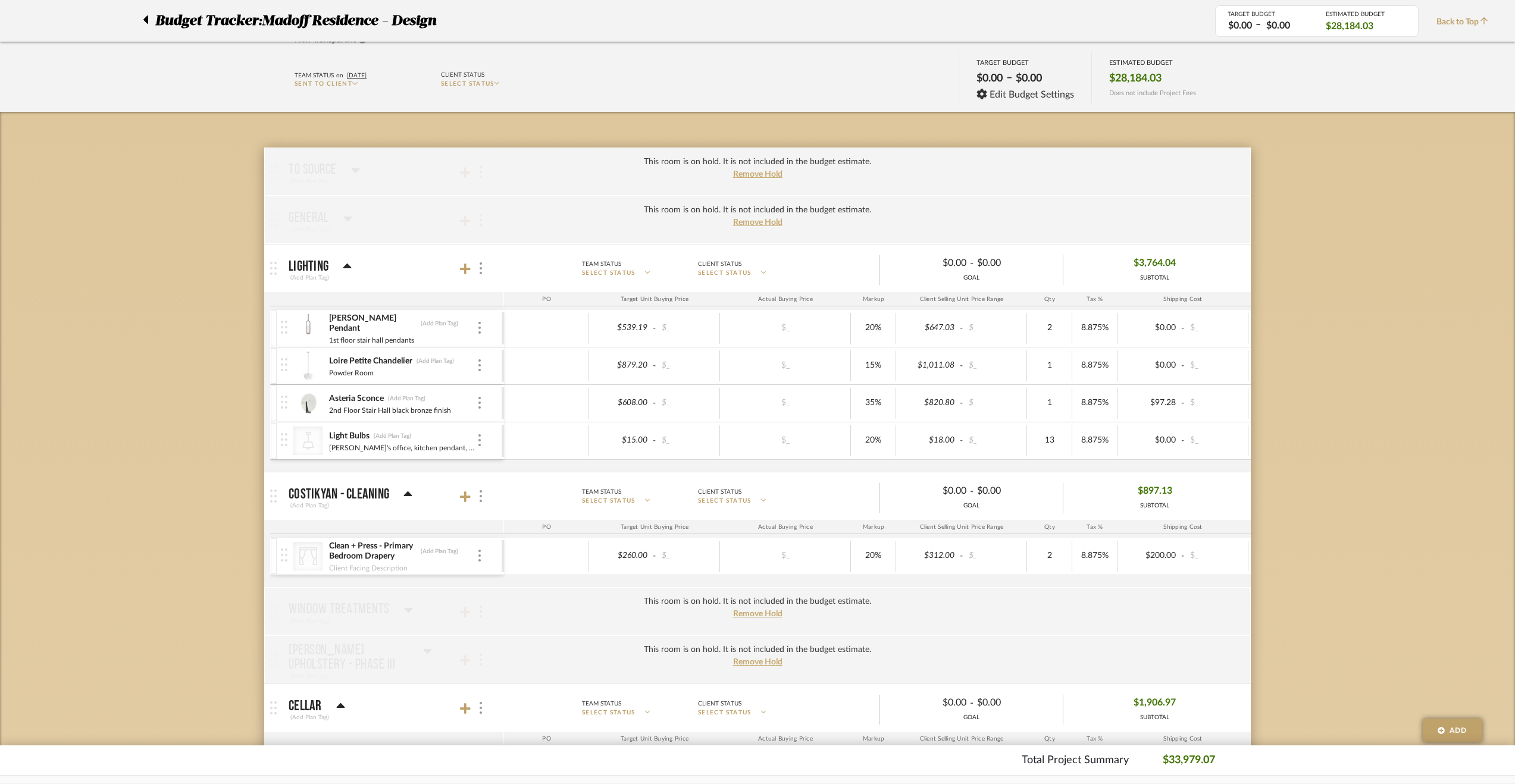
scroll to position [0, 0]
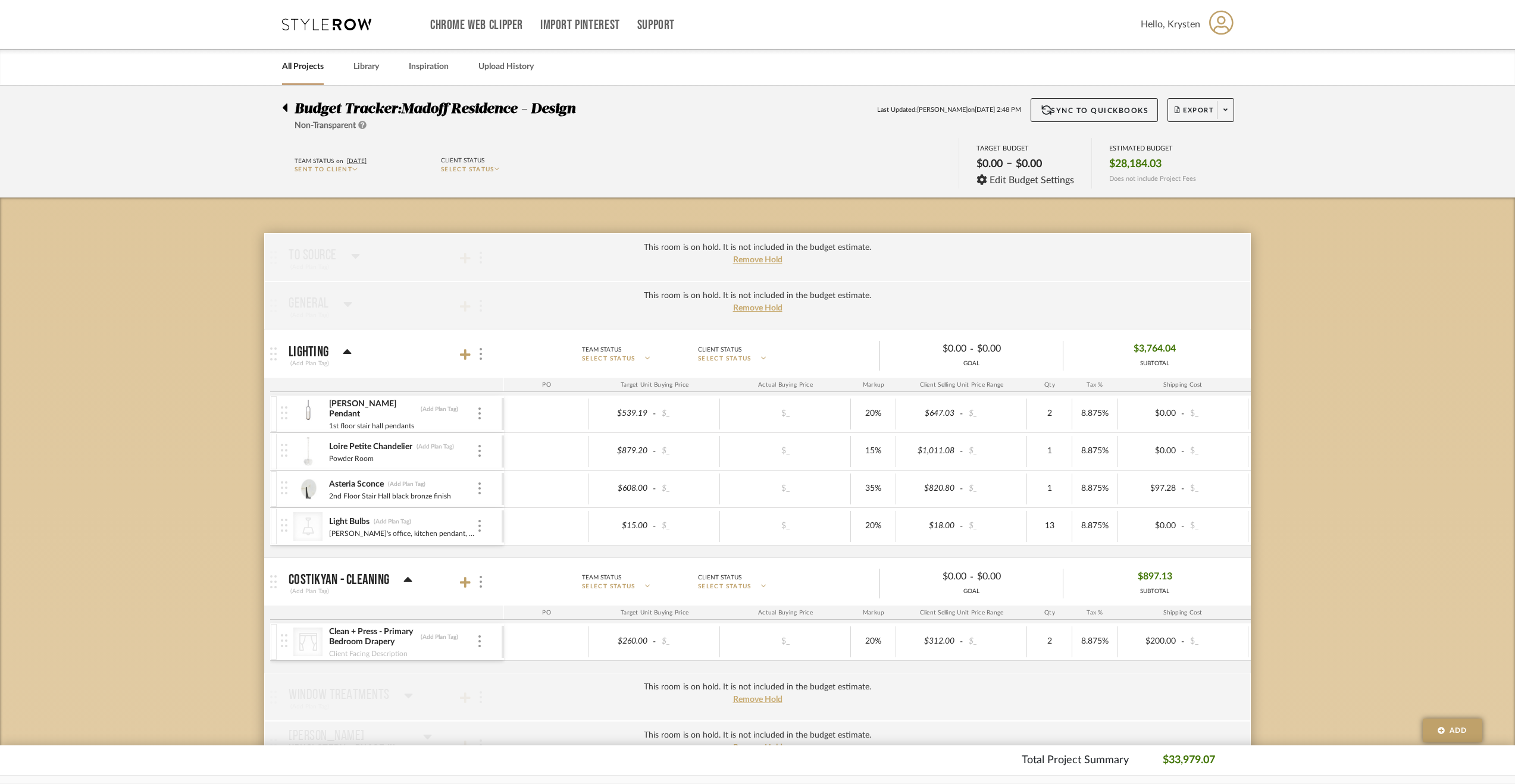
click at [285, 109] on icon at bounding box center [285, 107] width 5 height 8
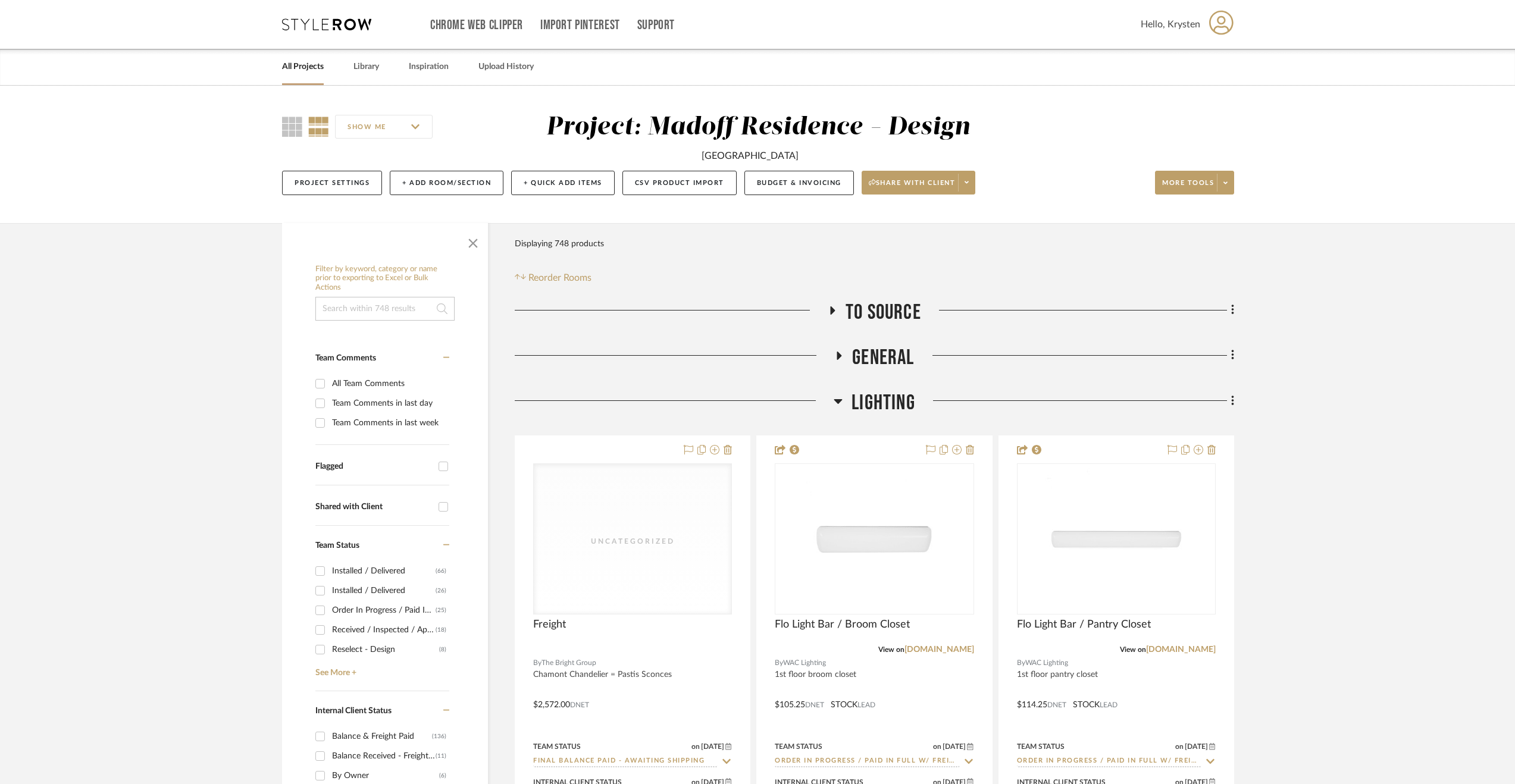
click at [884, 397] on span "Lighting" at bounding box center [883, 403] width 64 height 25
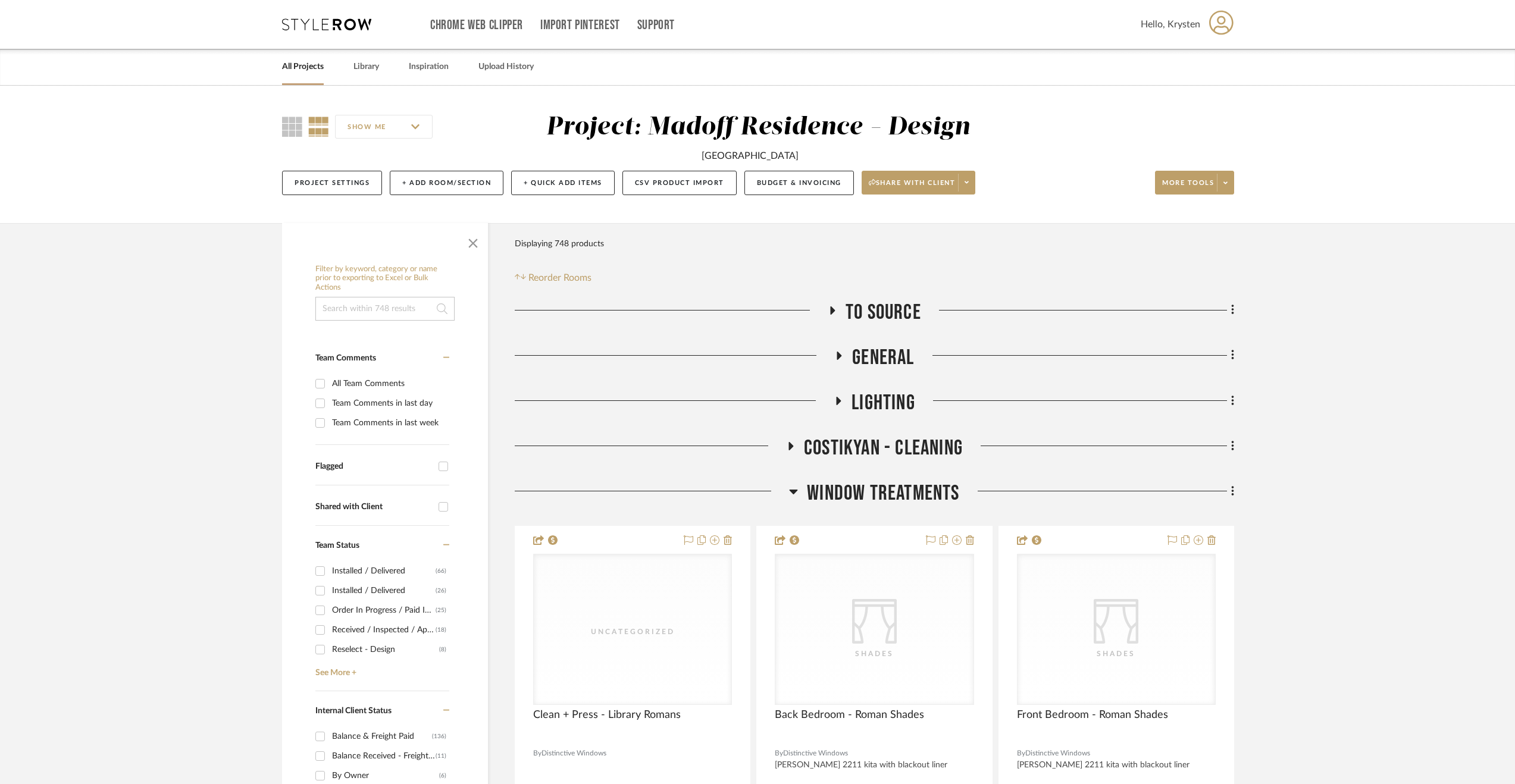
click at [892, 440] on span "Costikyan - Cleaning" at bounding box center [883, 448] width 159 height 25
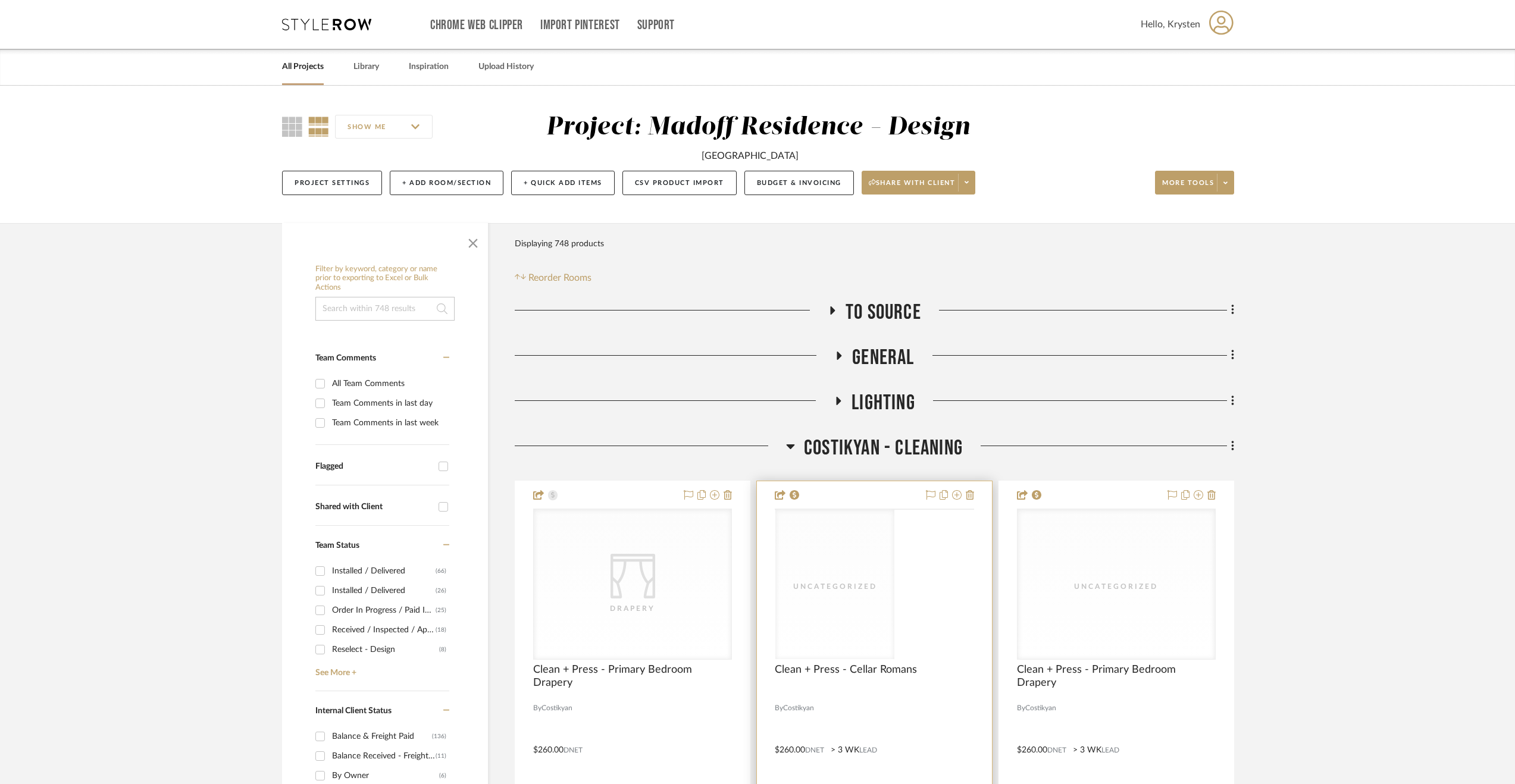
scroll to position [298, 0]
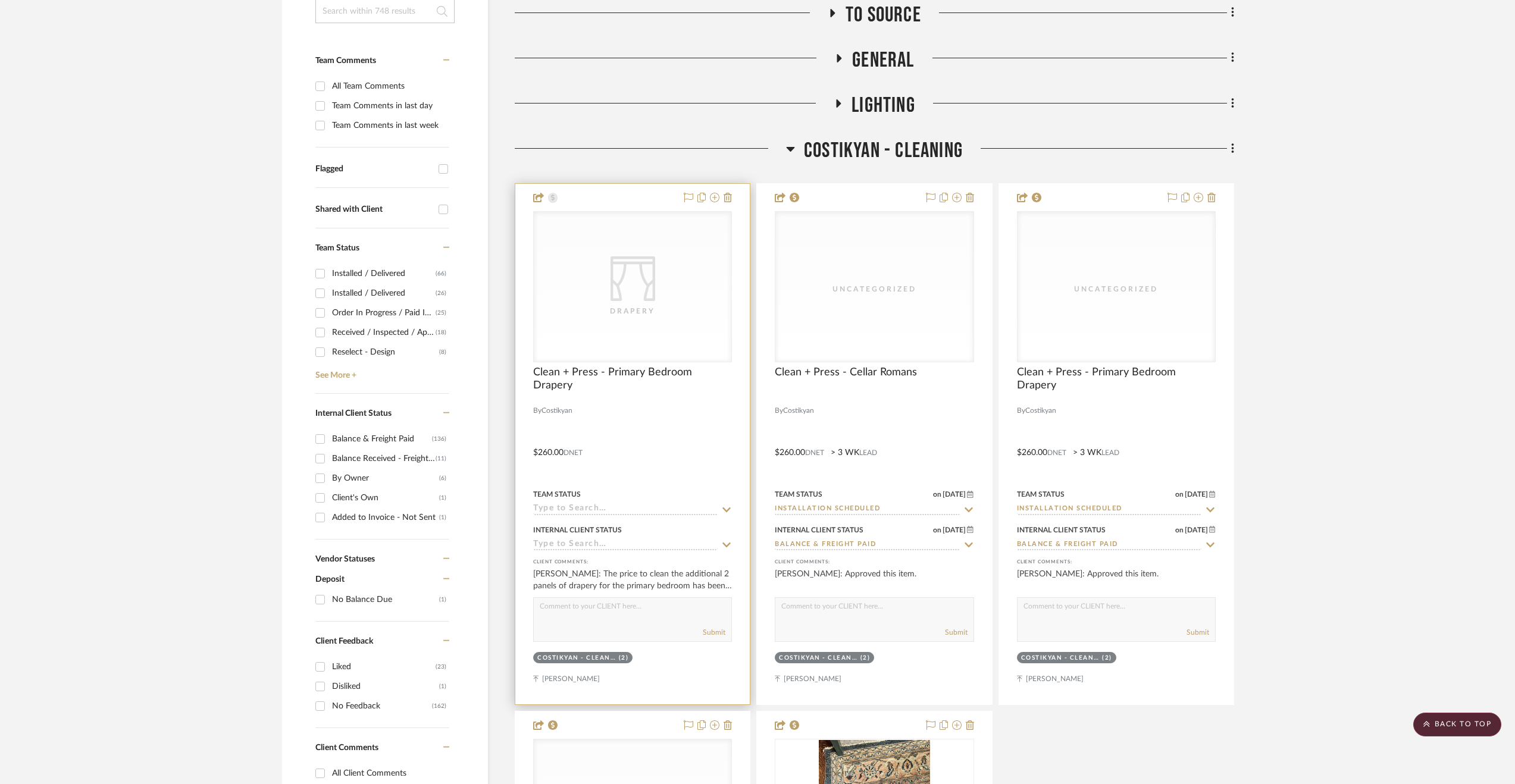
click at [667, 467] on div at bounding box center [633, 443] width 235 height 520
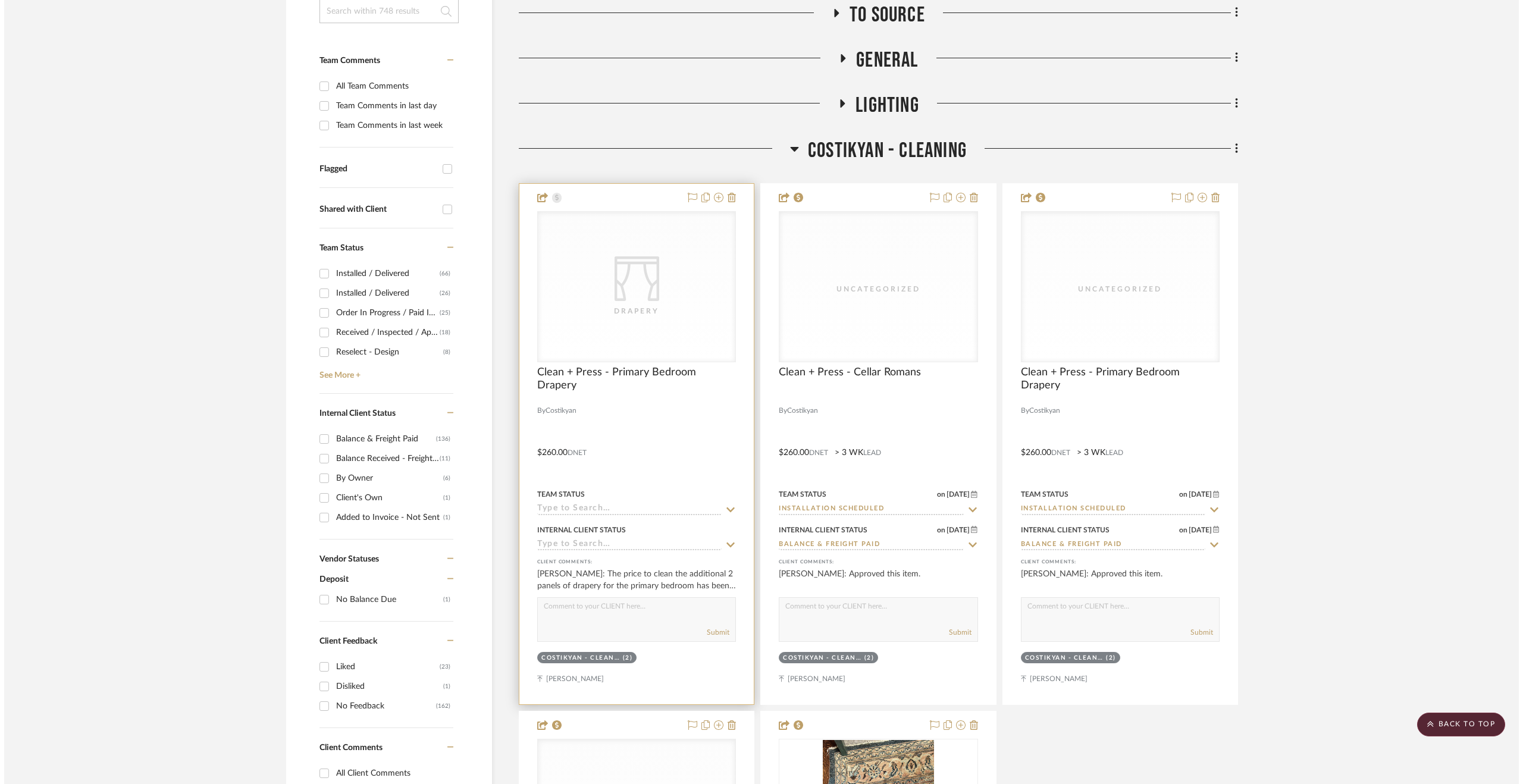
scroll to position [0, 0]
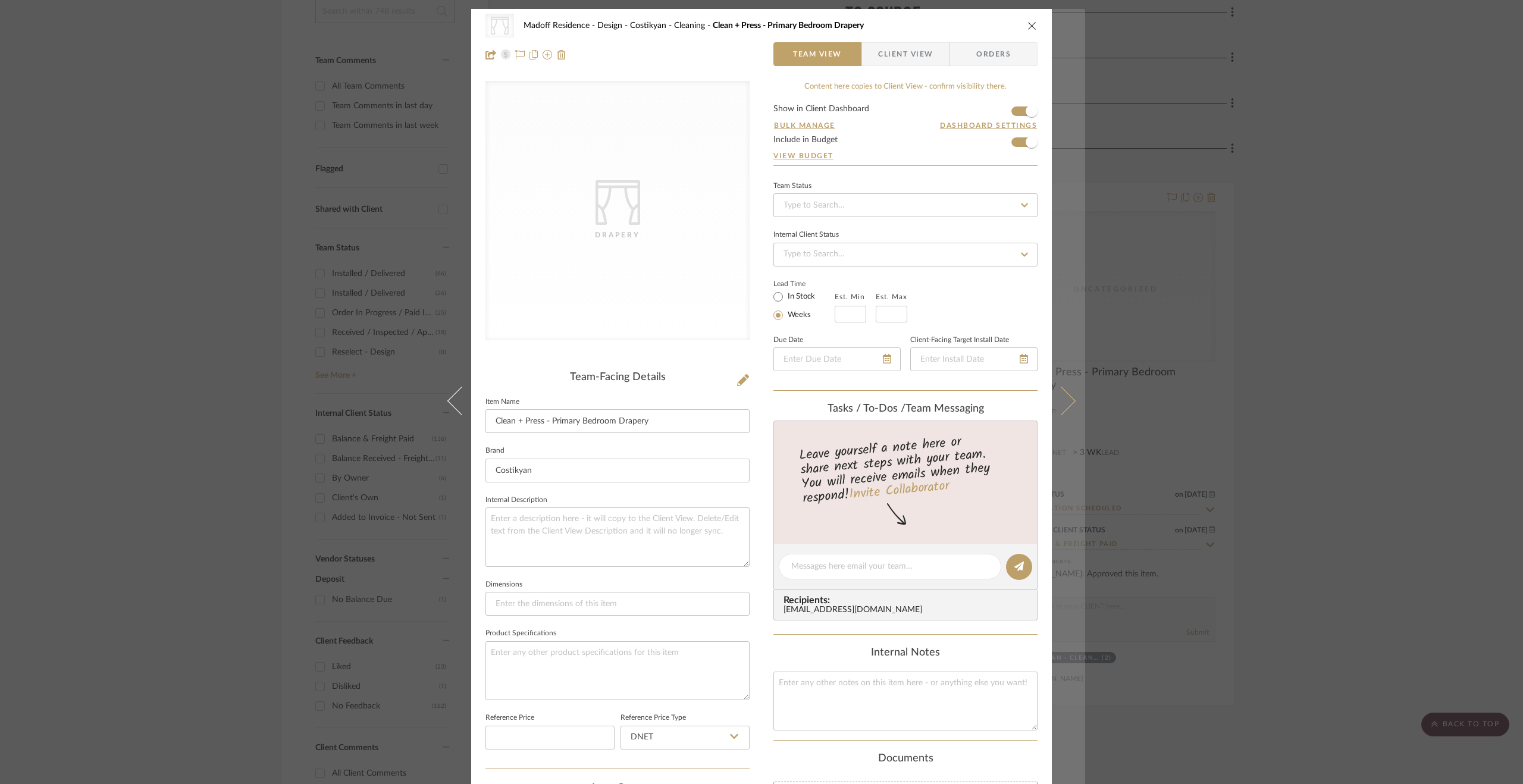
click at [1058, 381] on button at bounding box center [1069, 401] width 33 height 784
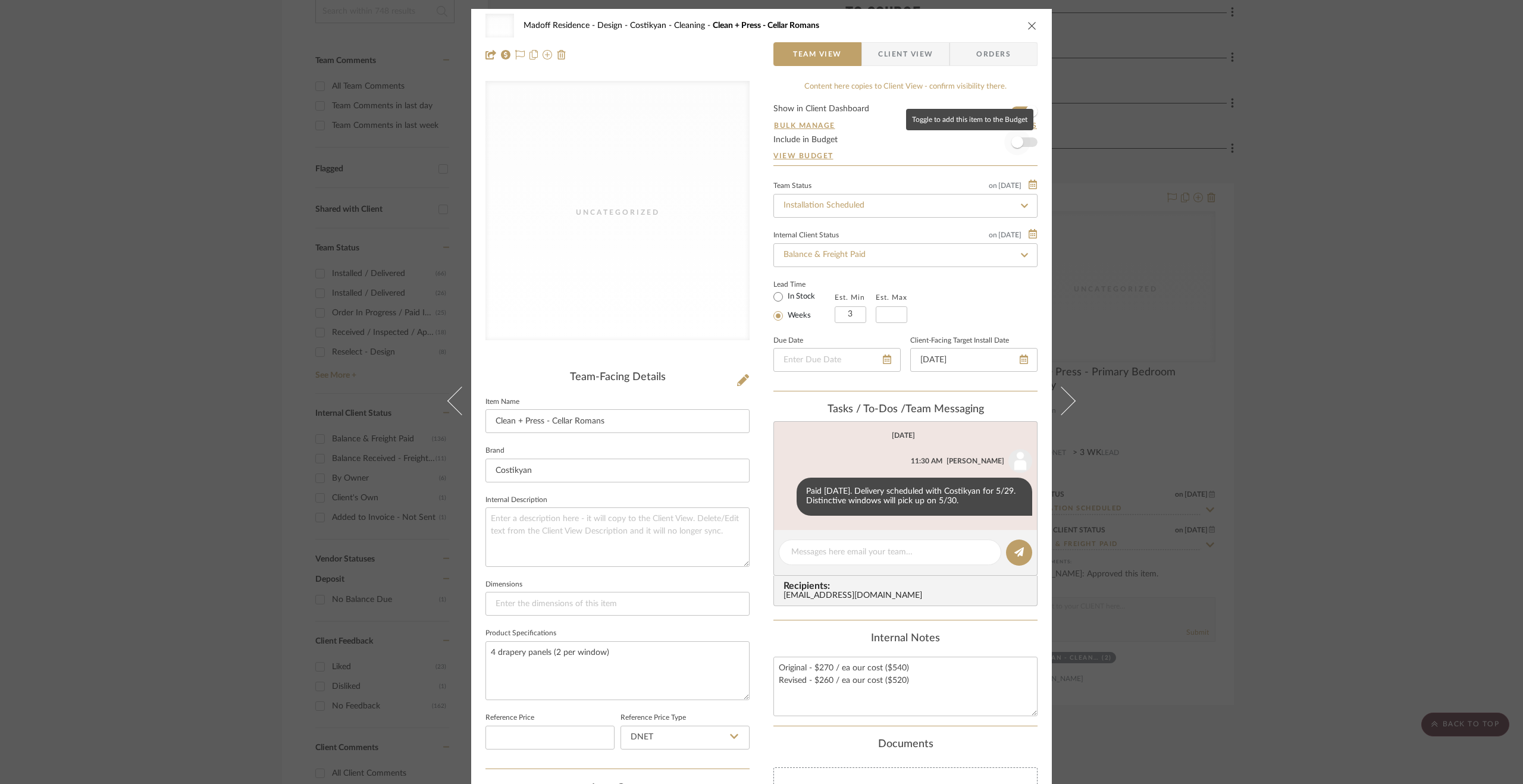
click at [1019, 142] on span "button" at bounding box center [1017, 142] width 12 height 12
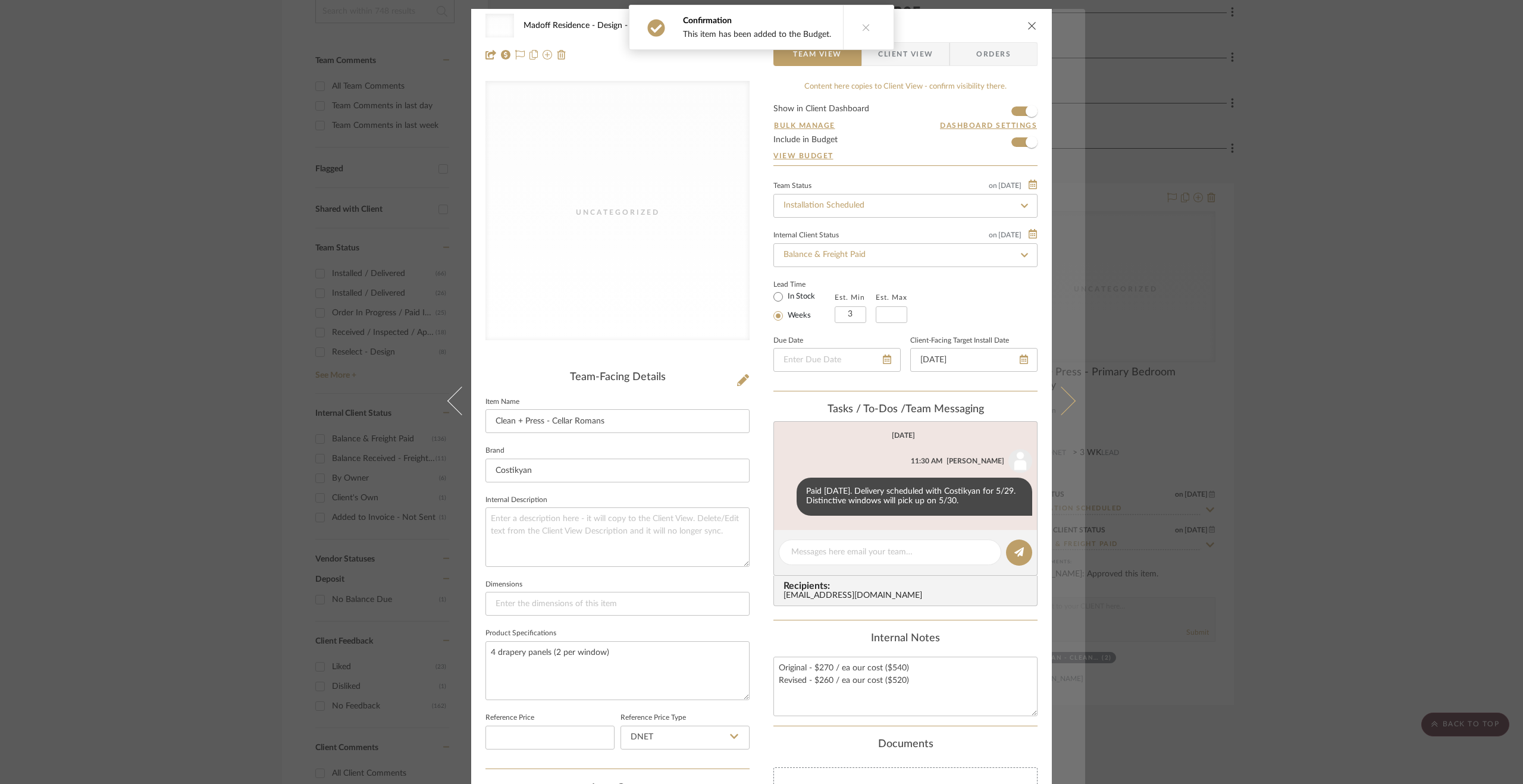
click at [1066, 371] on button at bounding box center [1069, 401] width 33 height 784
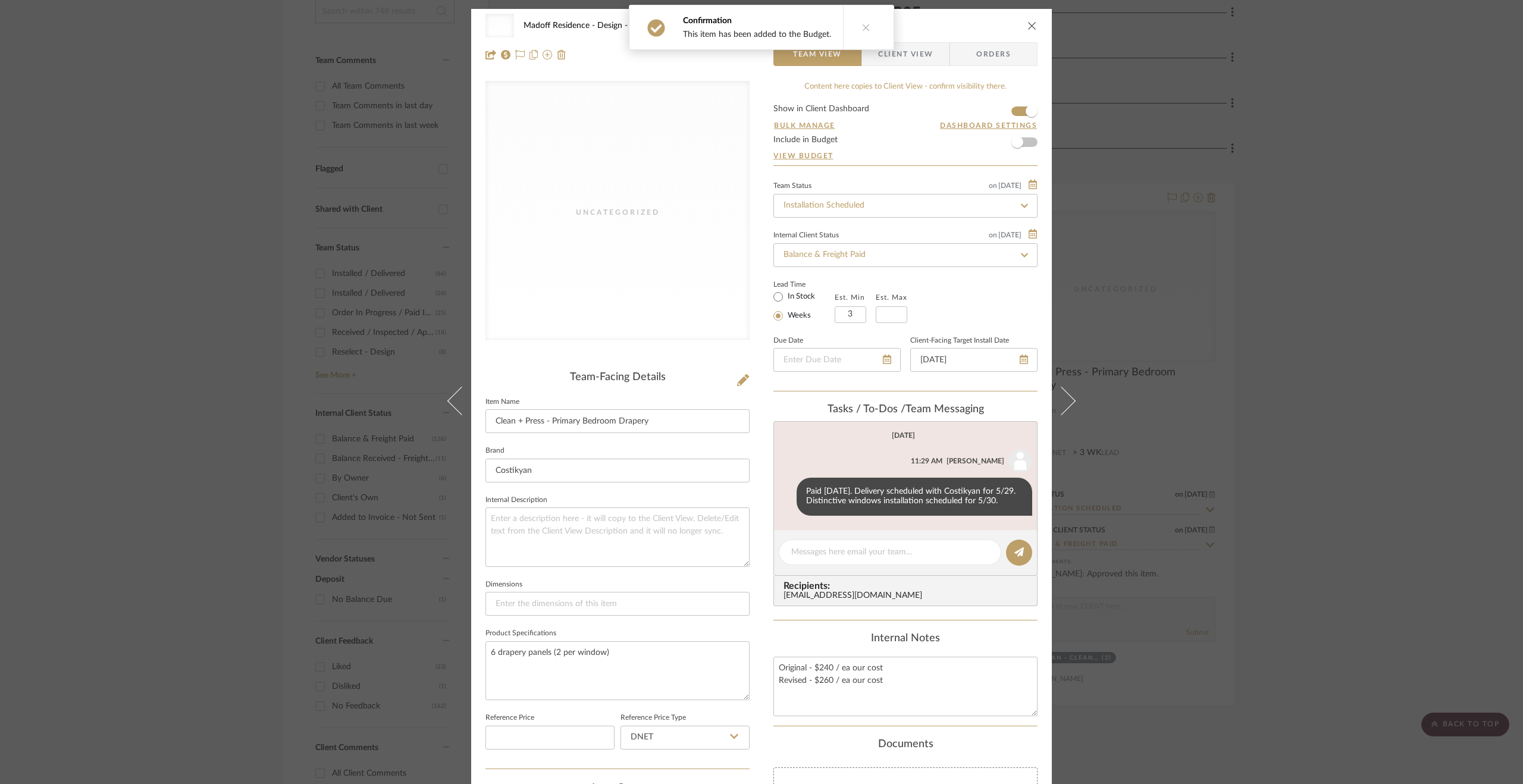
click at [1237, 451] on div "Uncategorized Madoff Residence - Design Costikyan - Cleaning Clean + Press - Pr…" at bounding box center [761, 392] width 1523 height 784
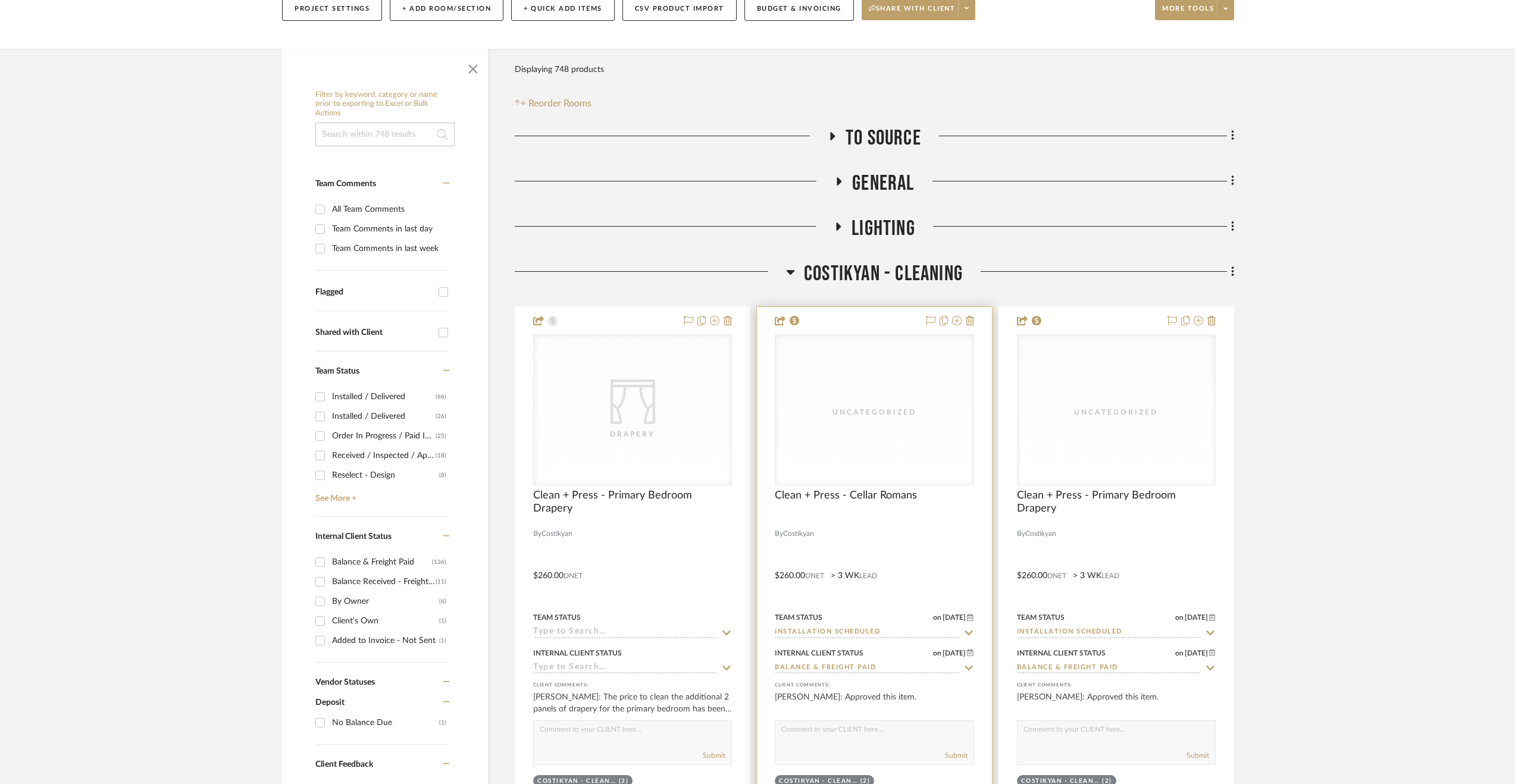
scroll to position [179, 0]
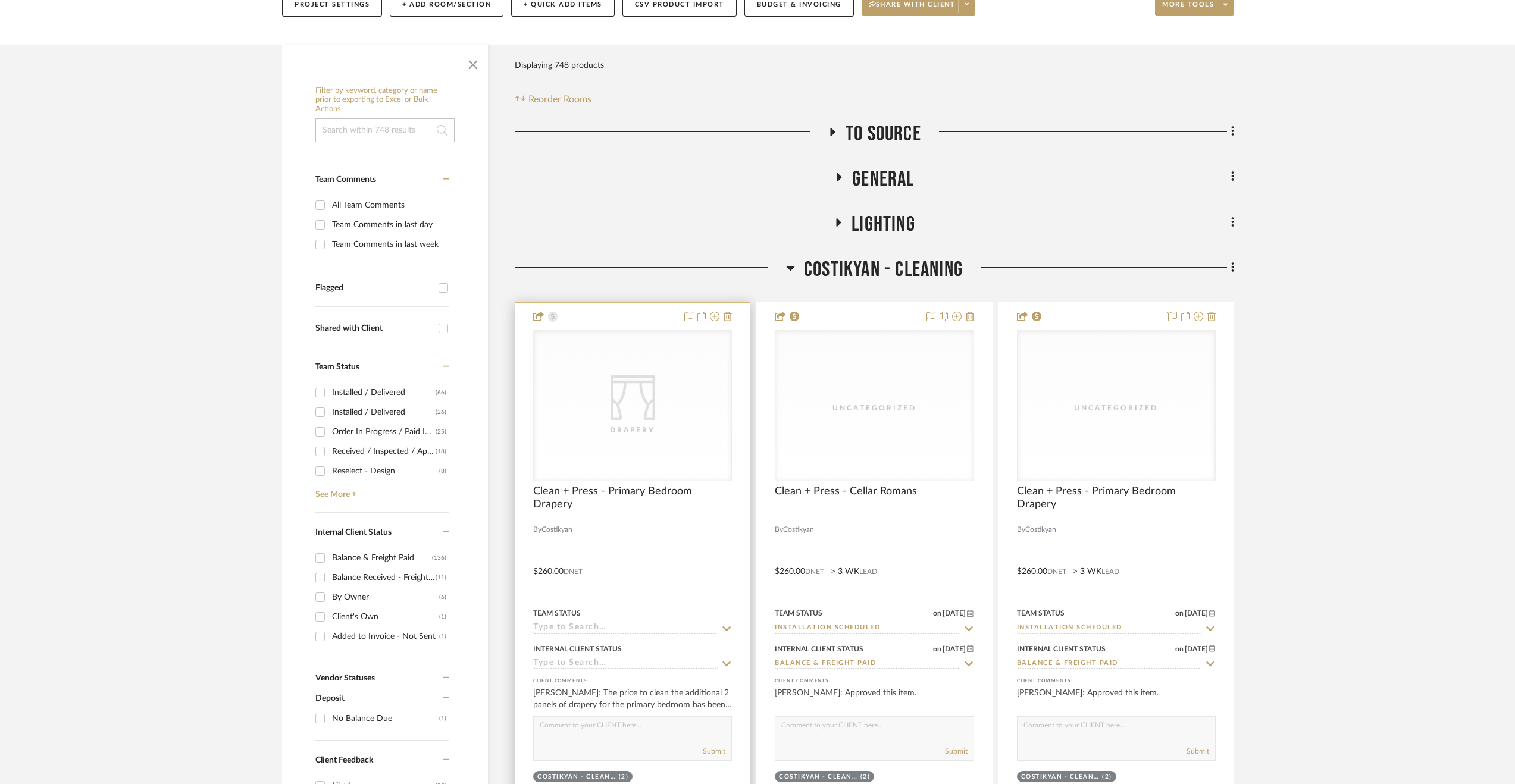
click at [713, 512] on div at bounding box center [632, 516] width 199 height 11
click at [661, 541] on div at bounding box center [633, 563] width 235 height 520
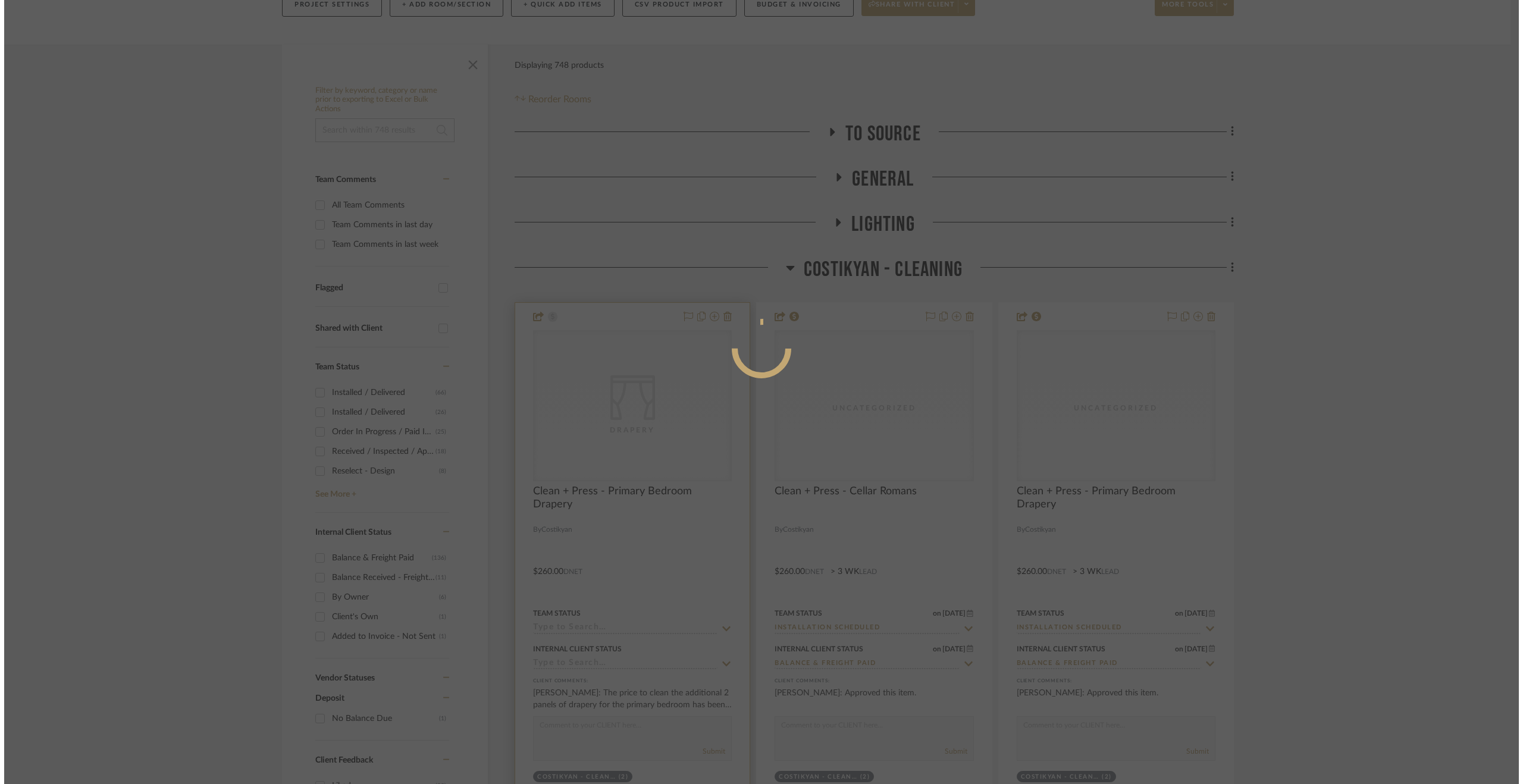
scroll to position [0, 0]
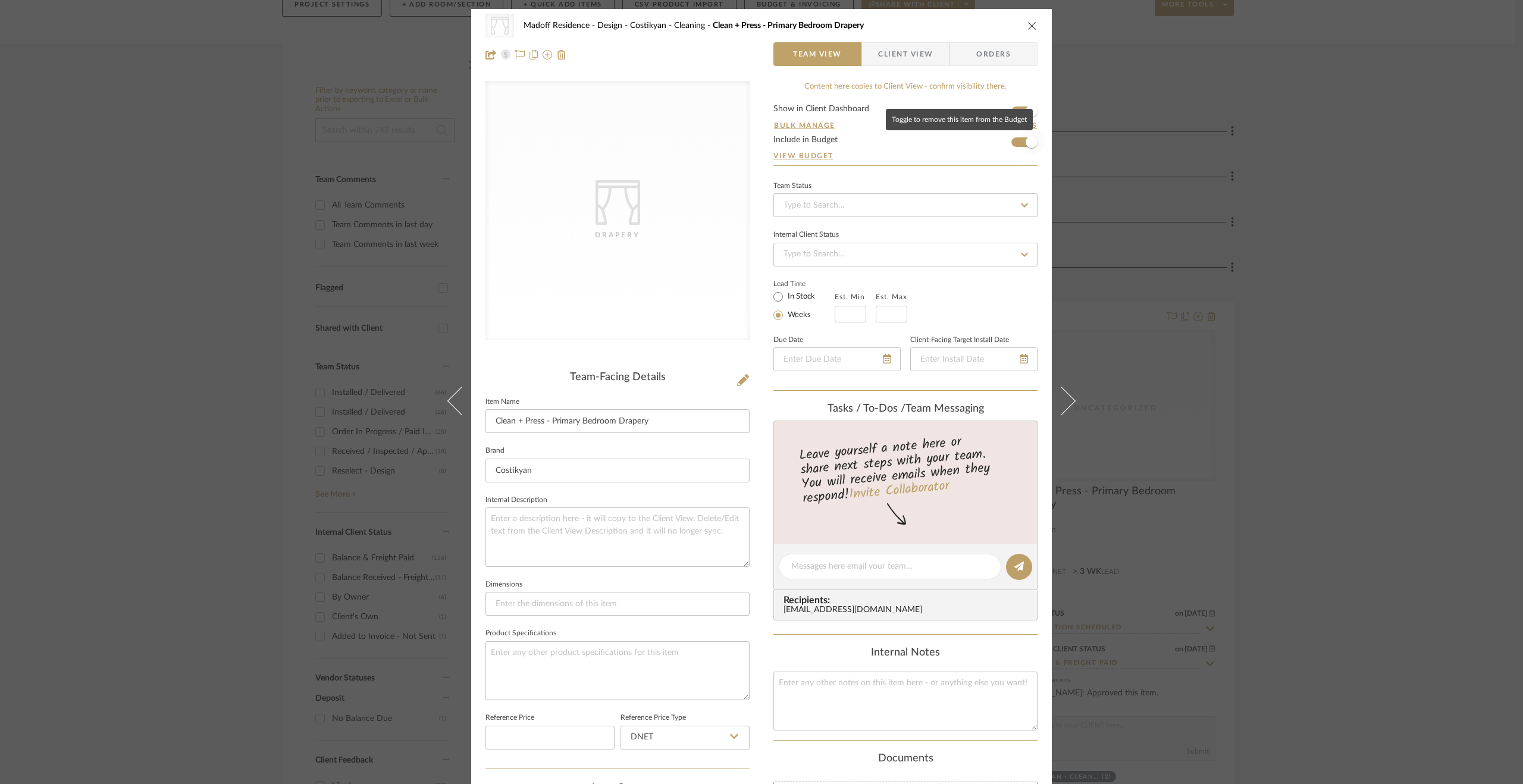
click at [1025, 144] on span "button" at bounding box center [1031, 142] width 12 height 12
click at [1320, 577] on div "CategoryIconFabrics Created with Sketch. Drapery Madoff Residence - Design Cost…" at bounding box center [761, 392] width 1523 height 784
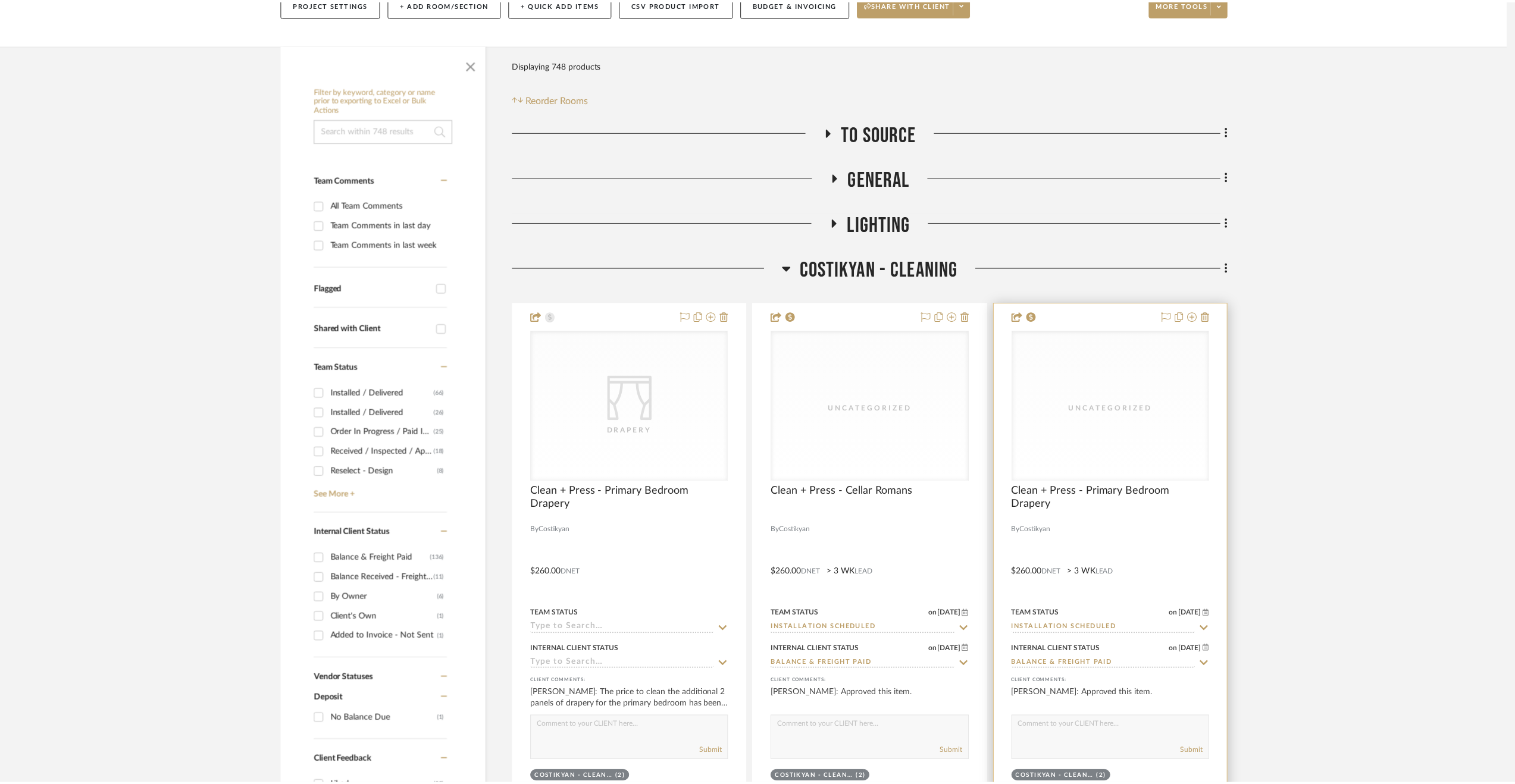
scroll to position [179, 0]
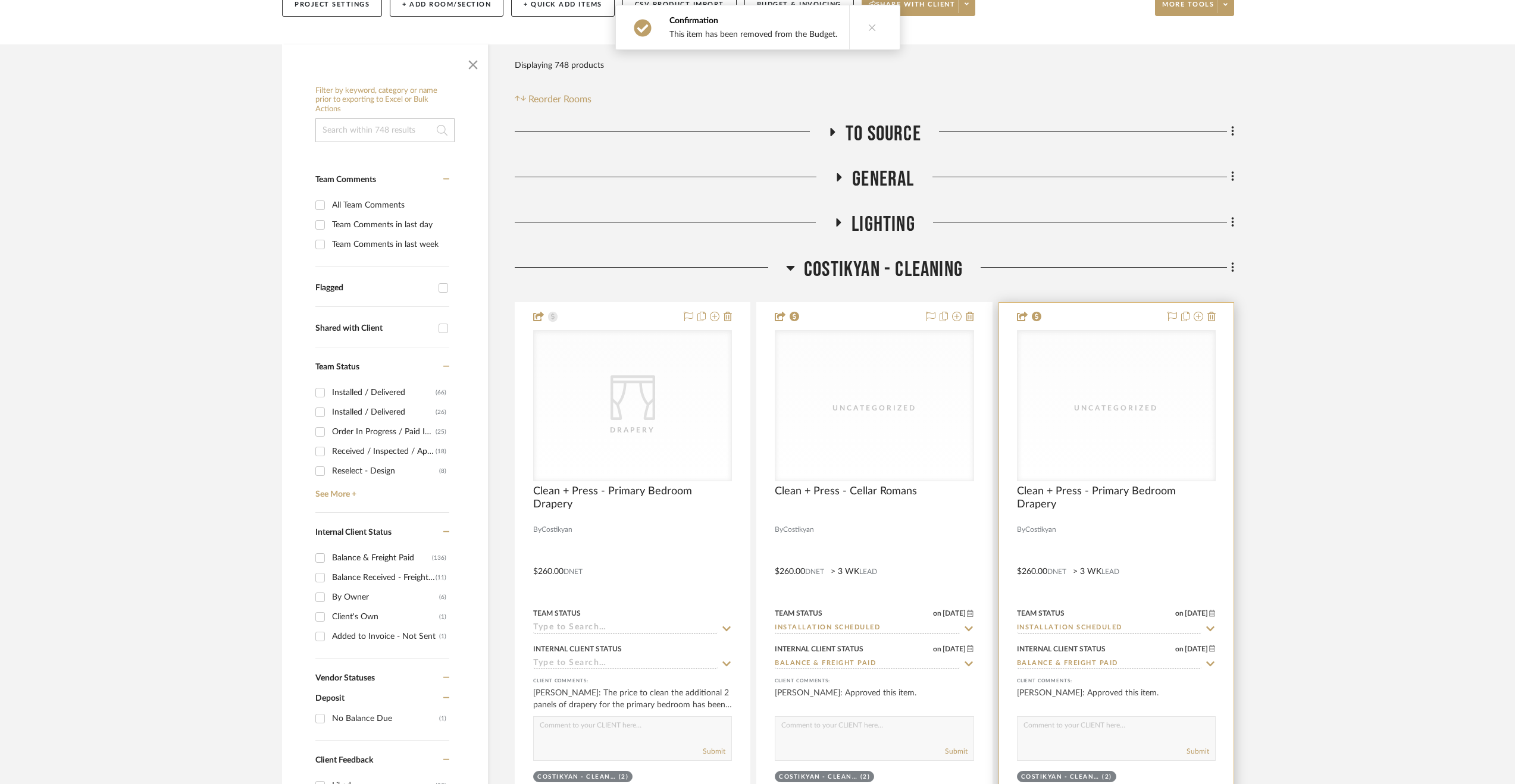
click at [1202, 547] on div at bounding box center [1116, 563] width 235 height 520
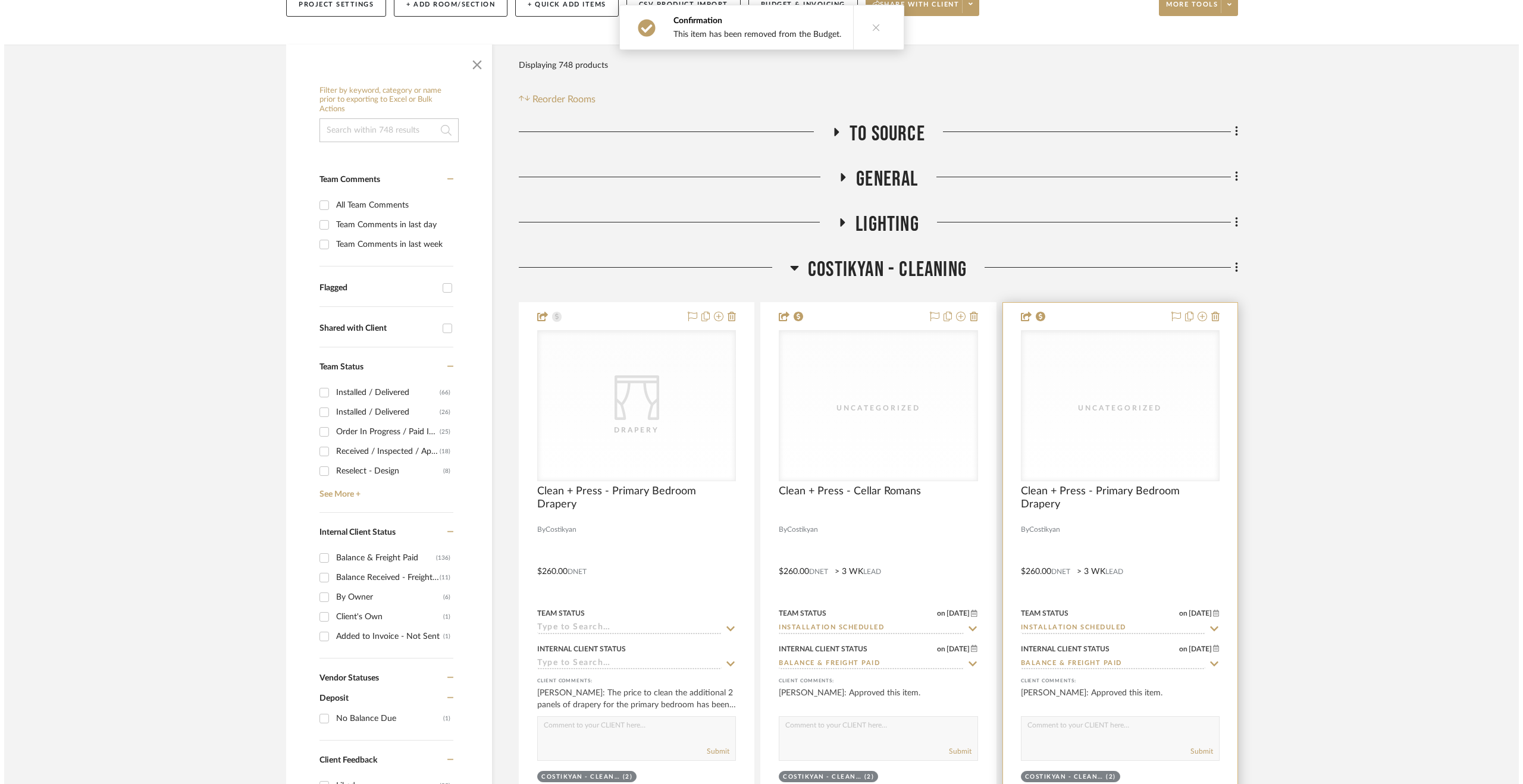
scroll to position [0, 0]
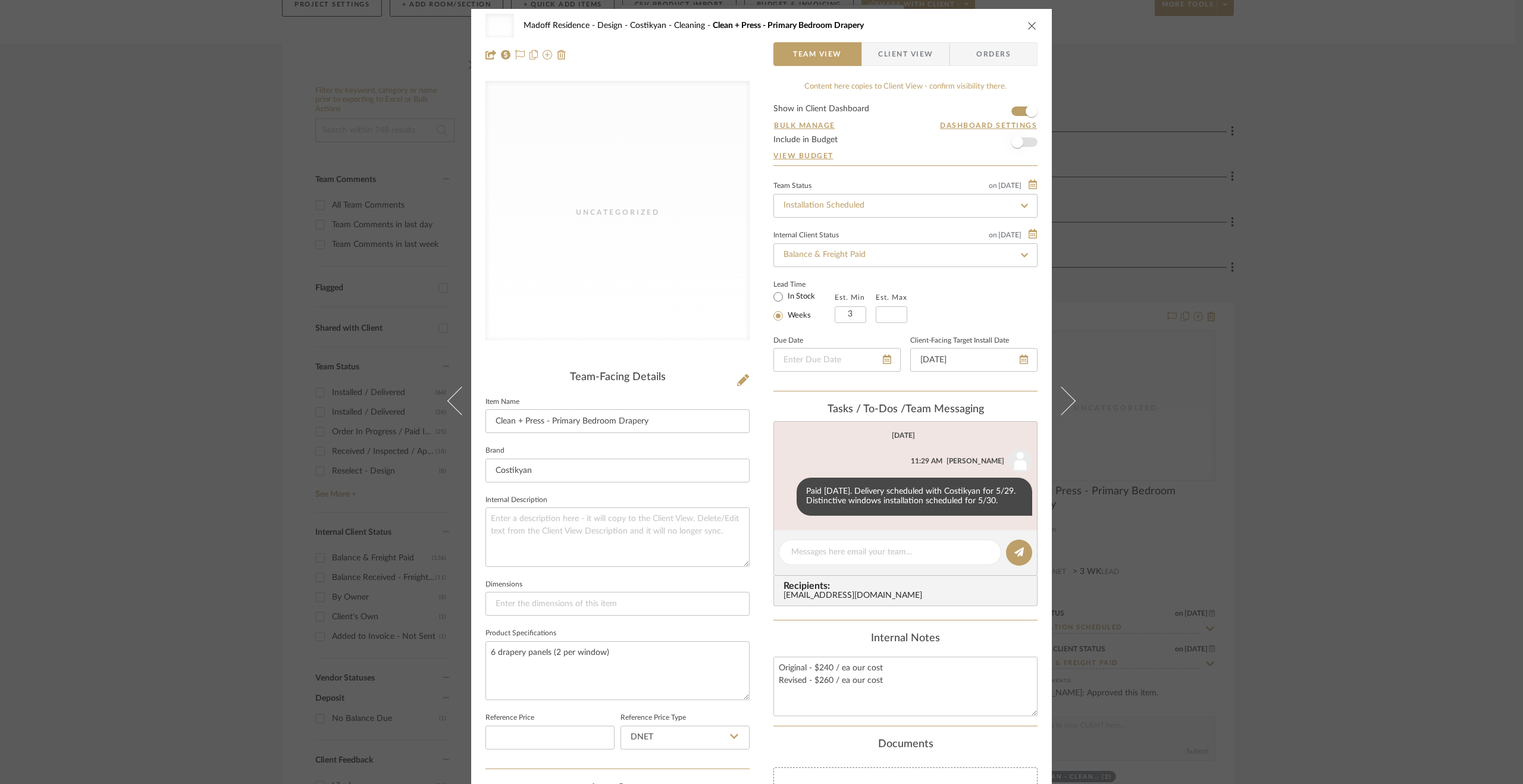
click at [1005, 146] on span "button" at bounding box center [1017, 142] width 26 height 26
click at [1455, 466] on div "Uncategorized Madoff Residence - Design Costikyan - Cleaning Clean + Press - Pr…" at bounding box center [761, 392] width 1523 height 784
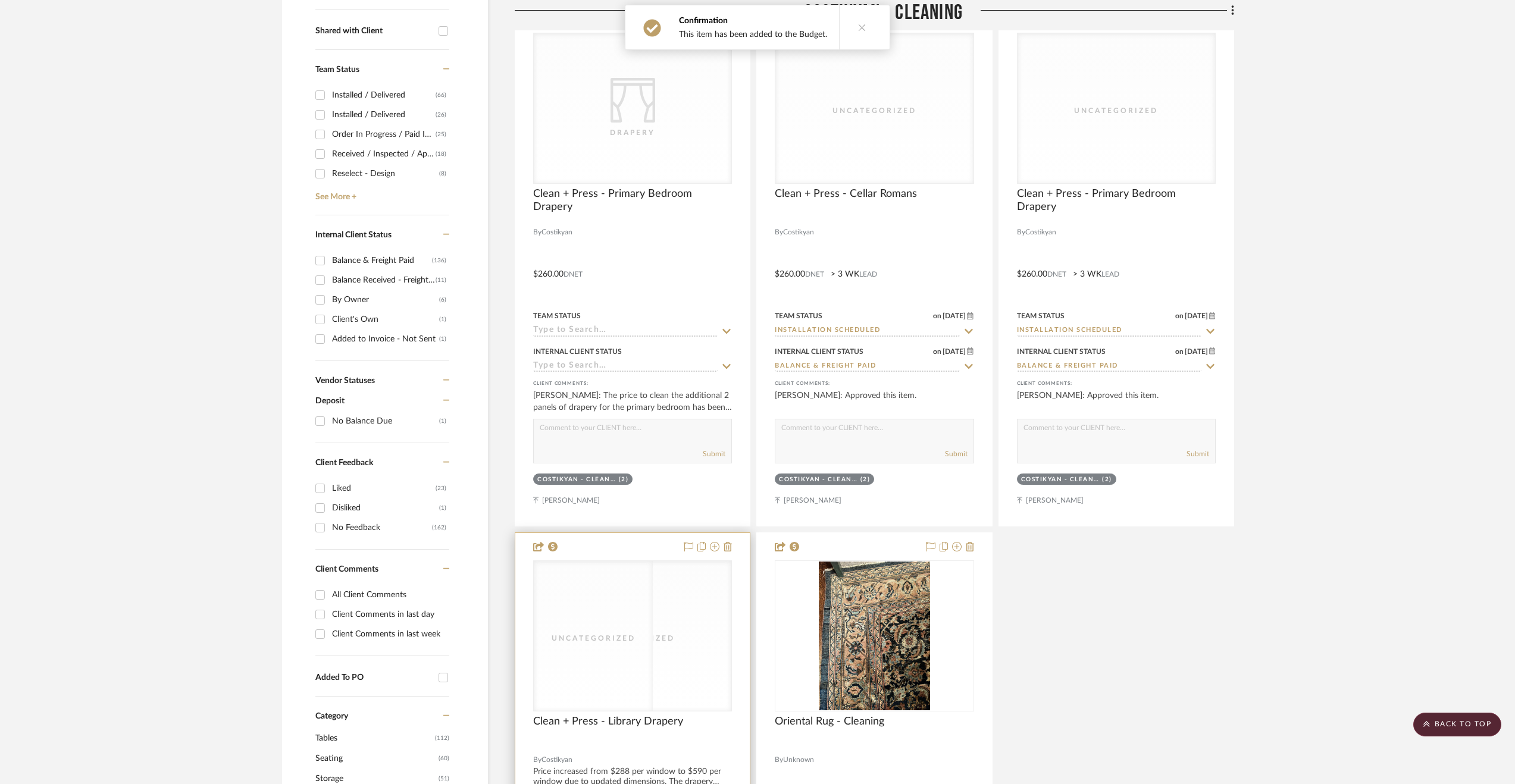
scroll to position [714, 0]
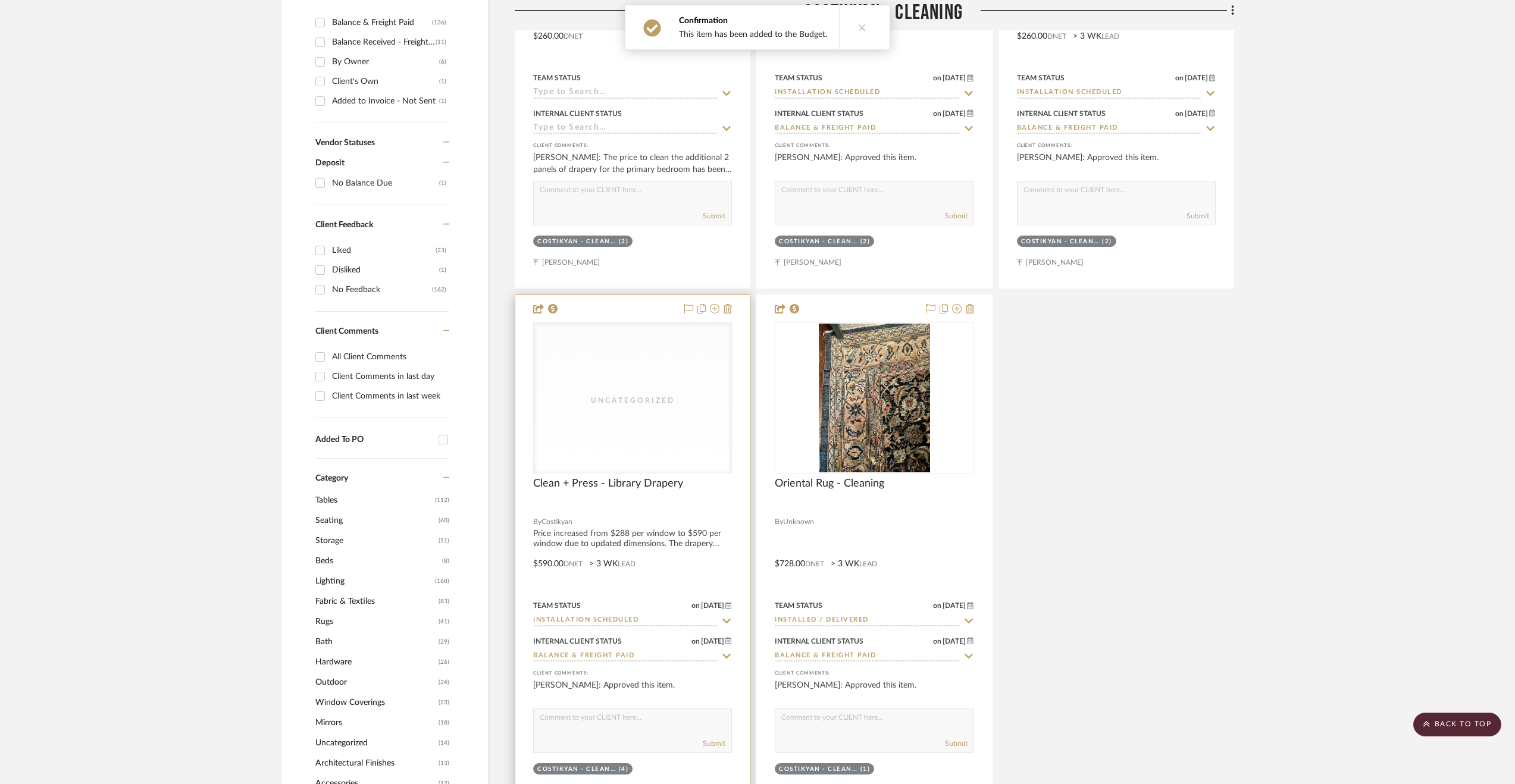
click at [709, 501] on div "Clean + Press - Library Drapery" at bounding box center [632, 490] width 199 height 26
click at [652, 548] on div at bounding box center [633, 555] width 235 height 520
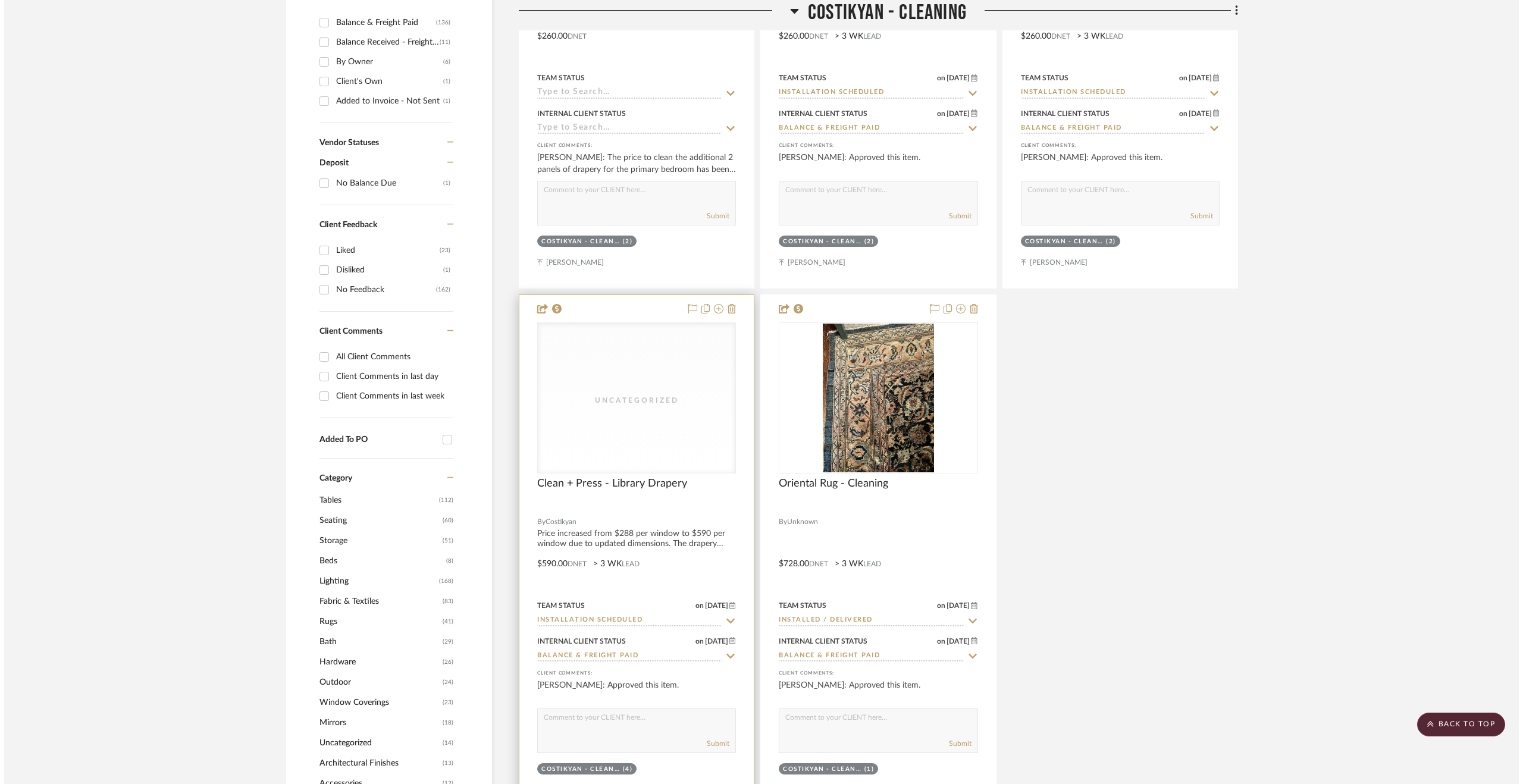
scroll to position [0, 0]
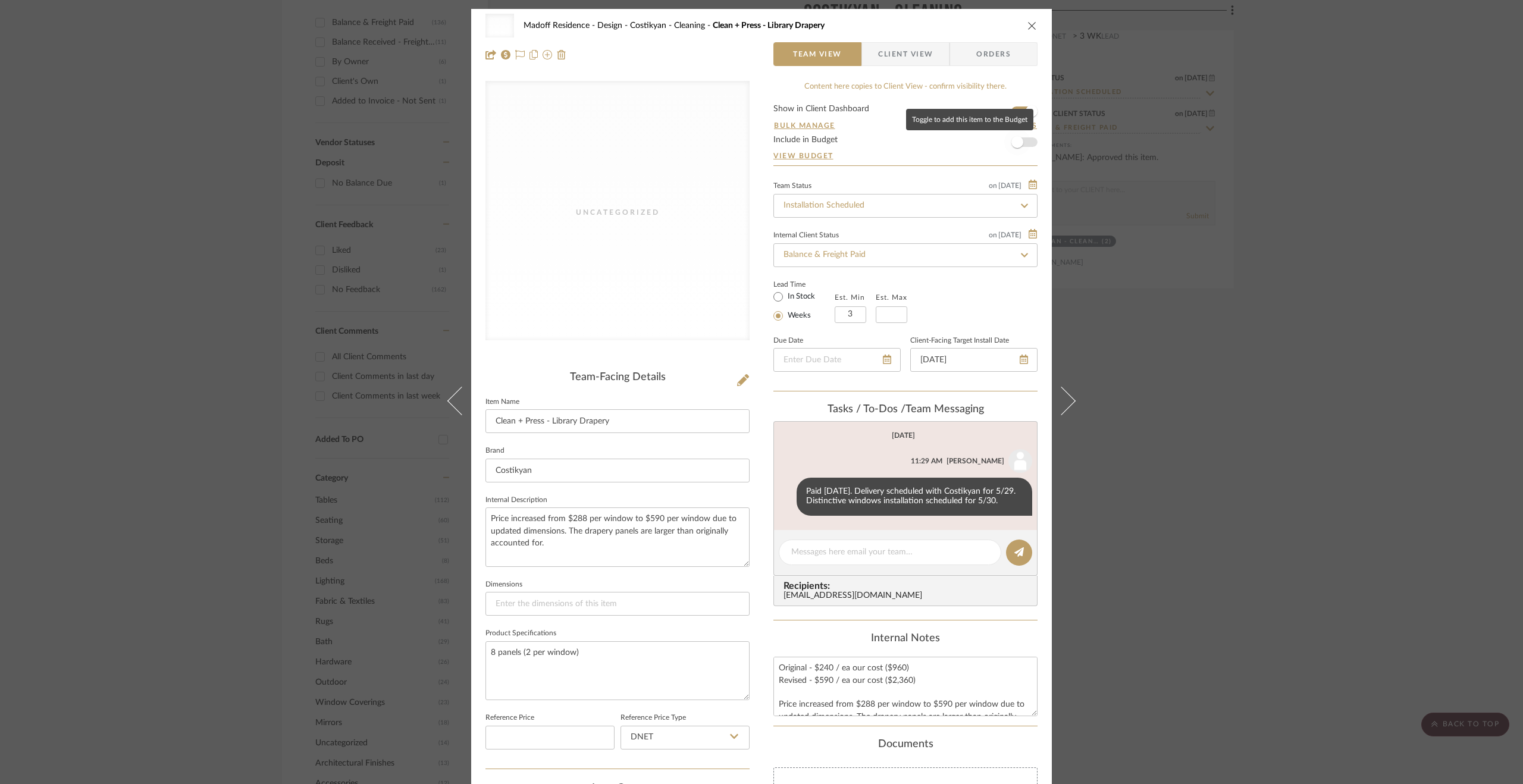
click at [1011, 142] on span "button" at bounding box center [1017, 142] width 12 height 12
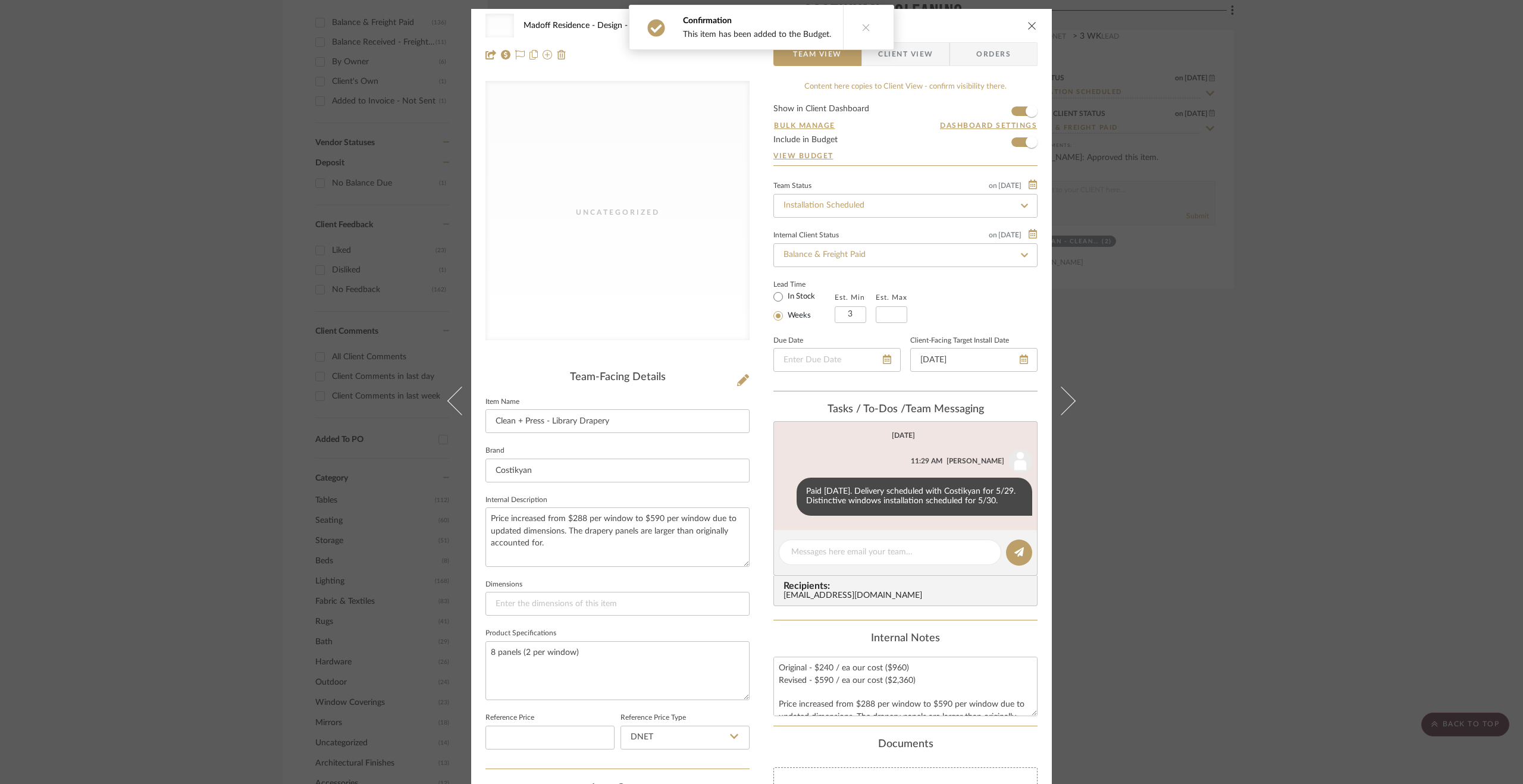
click at [1087, 388] on div "Uncategorized Madoff Residence - Design Costikyan - Cleaning Clean + Press - Li…" at bounding box center [761, 392] width 1523 height 784
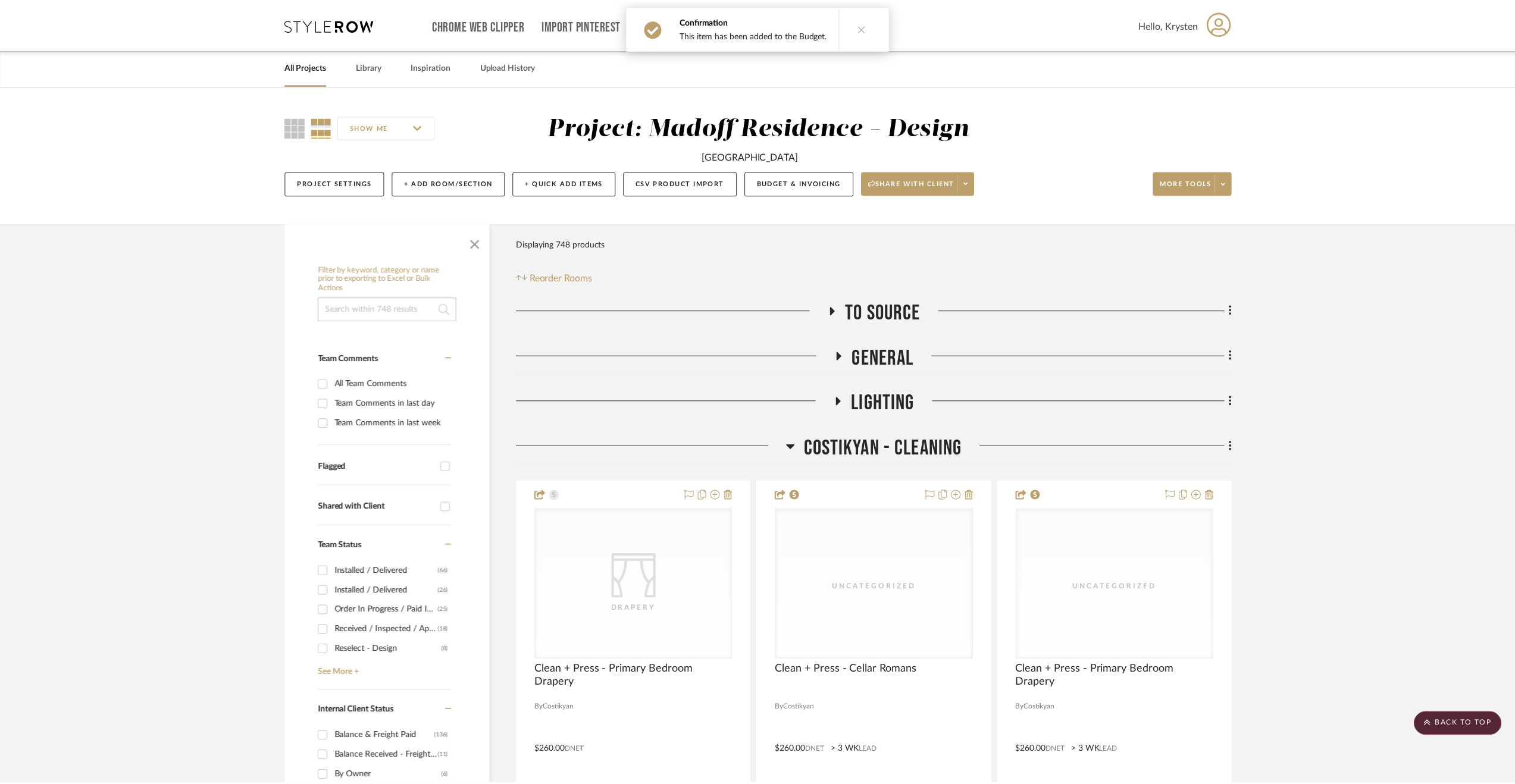
scroll to position [714, 0]
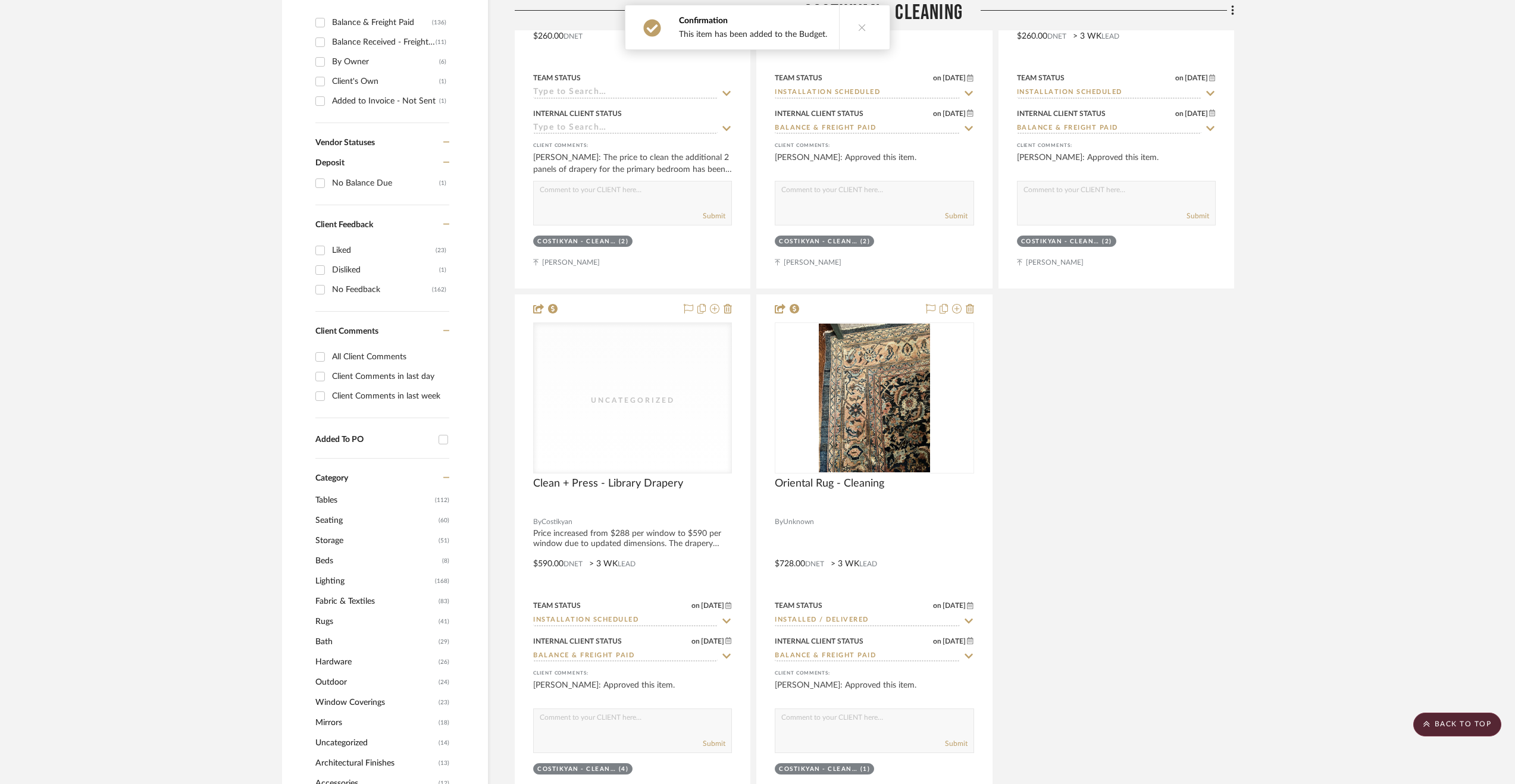
click at [1075, 386] on div "CategoryIconFabrics Created with Sketch. Drapery Clean + Press - Primary Bedroo…" at bounding box center [875, 292] width 720 height 1049
click at [938, 510] on div at bounding box center [874, 508] width 199 height 11
click at [854, 516] on div at bounding box center [874, 555] width 235 height 520
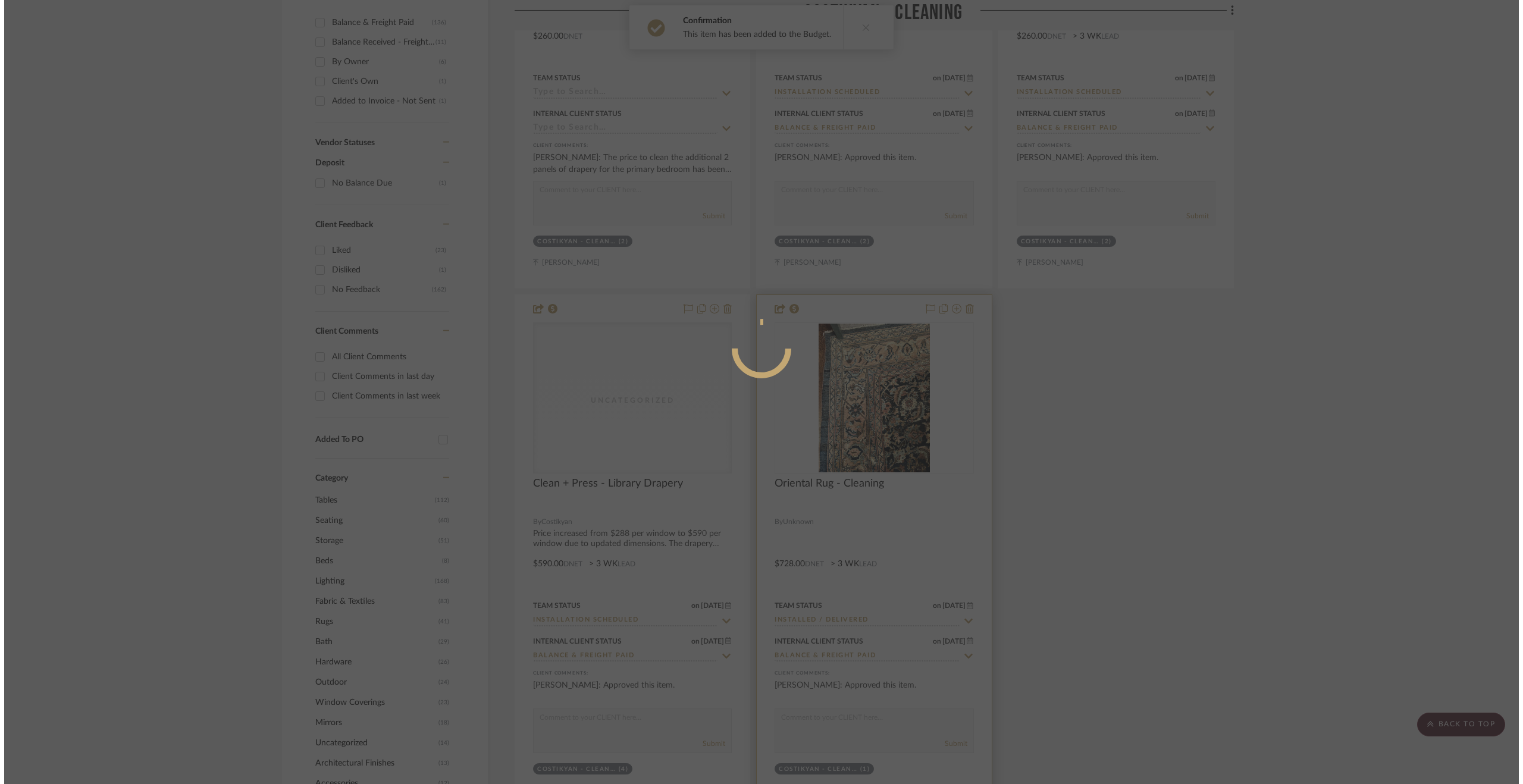
scroll to position [0, 0]
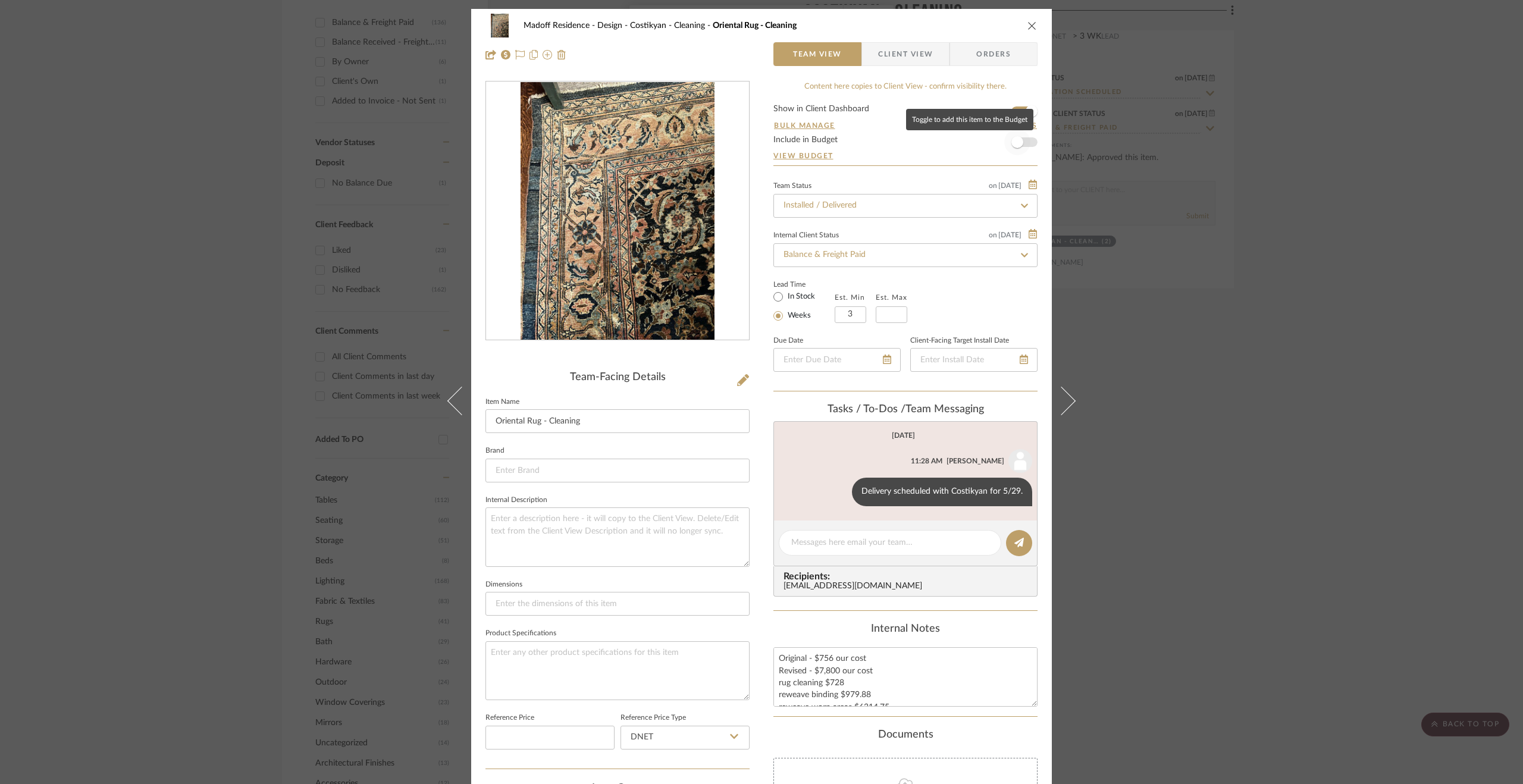
click at [1009, 136] on span "button" at bounding box center [1017, 142] width 26 height 26
click at [1265, 424] on div "Madoff Residence - Design Costikyan - Cleaning Oriental Rug - Cleaning Team Vie…" at bounding box center [761, 392] width 1523 height 784
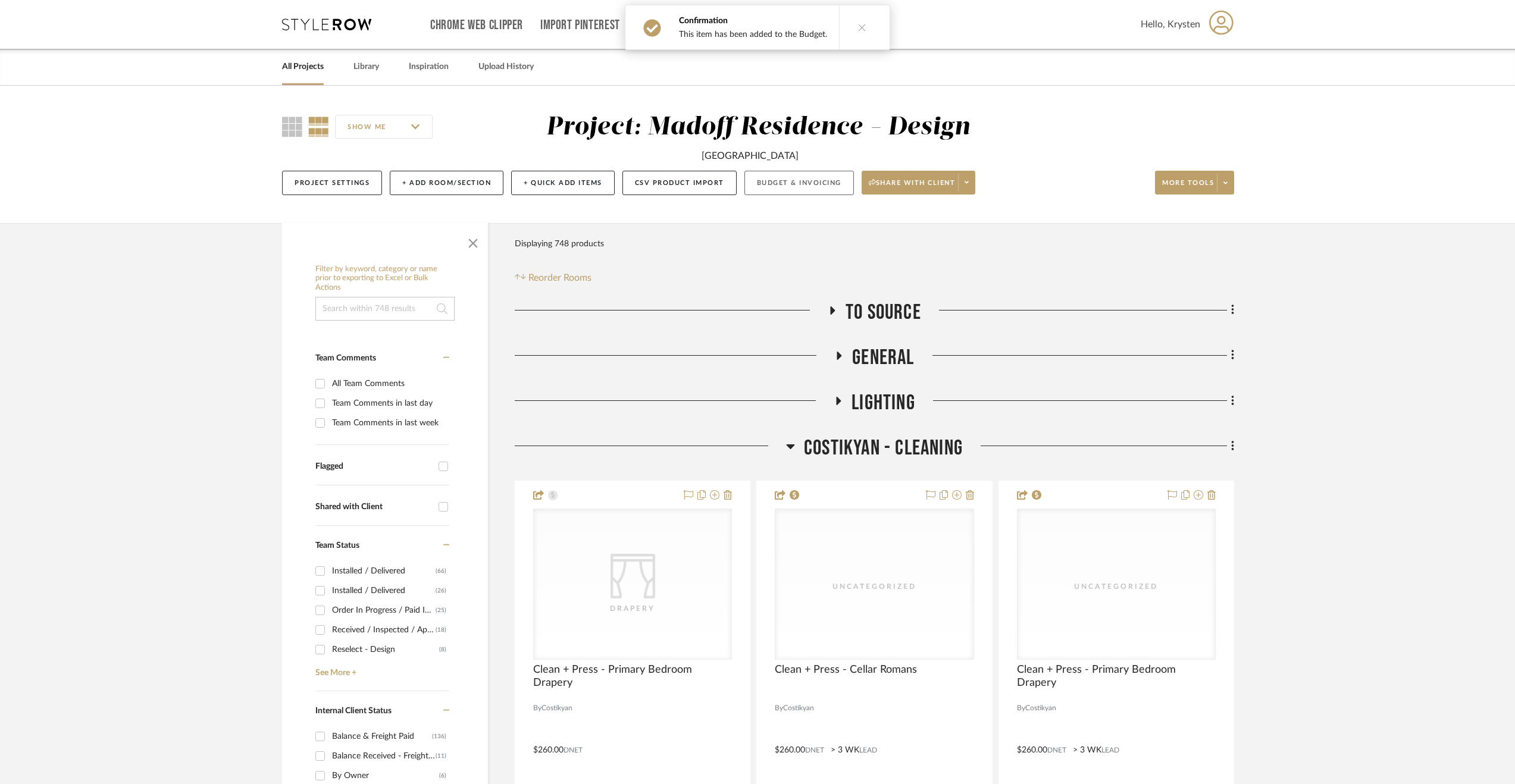
click at [790, 175] on button "Budget & Invoicing" at bounding box center [799, 182] width 109 height 24
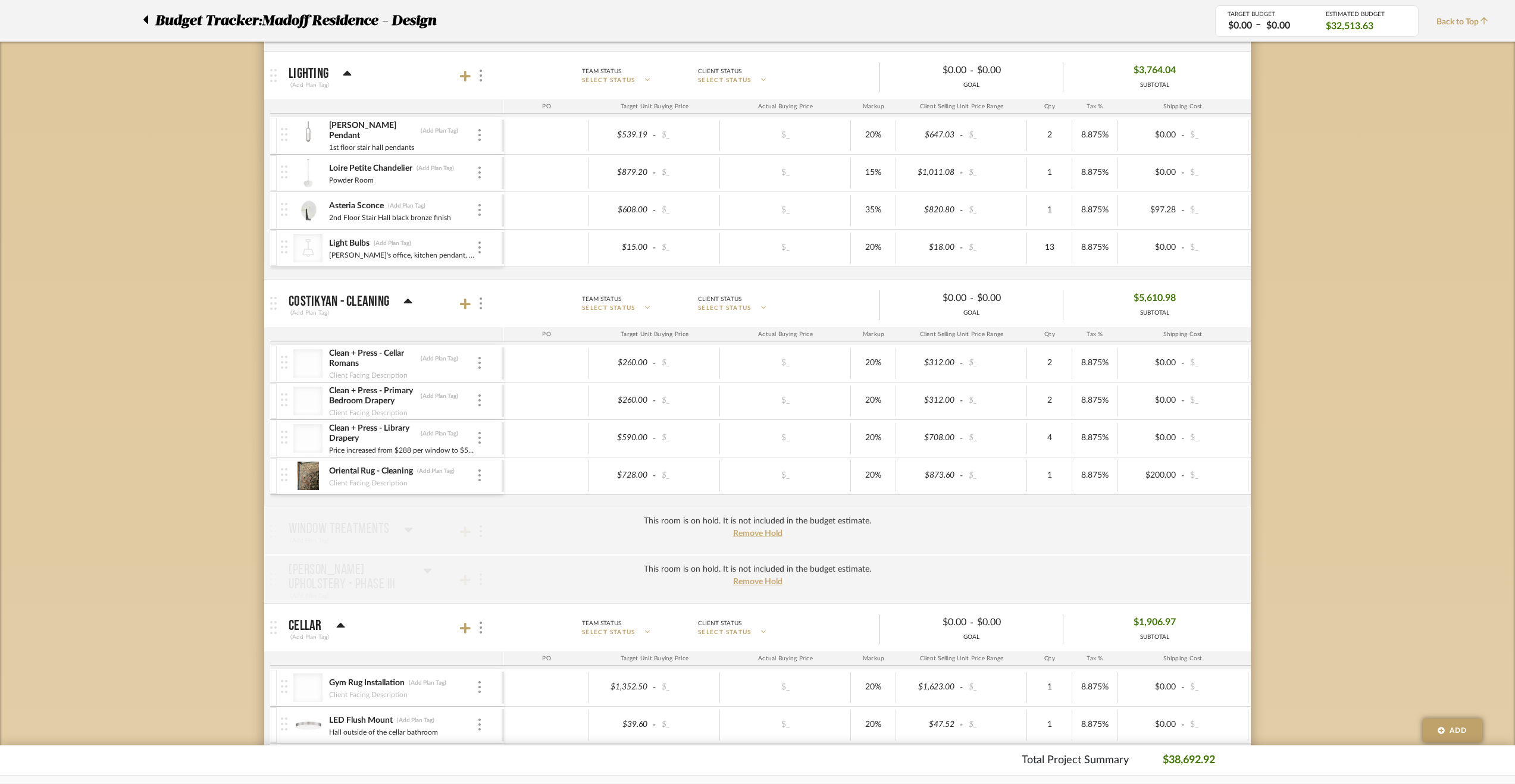
scroll to position [298, 0]
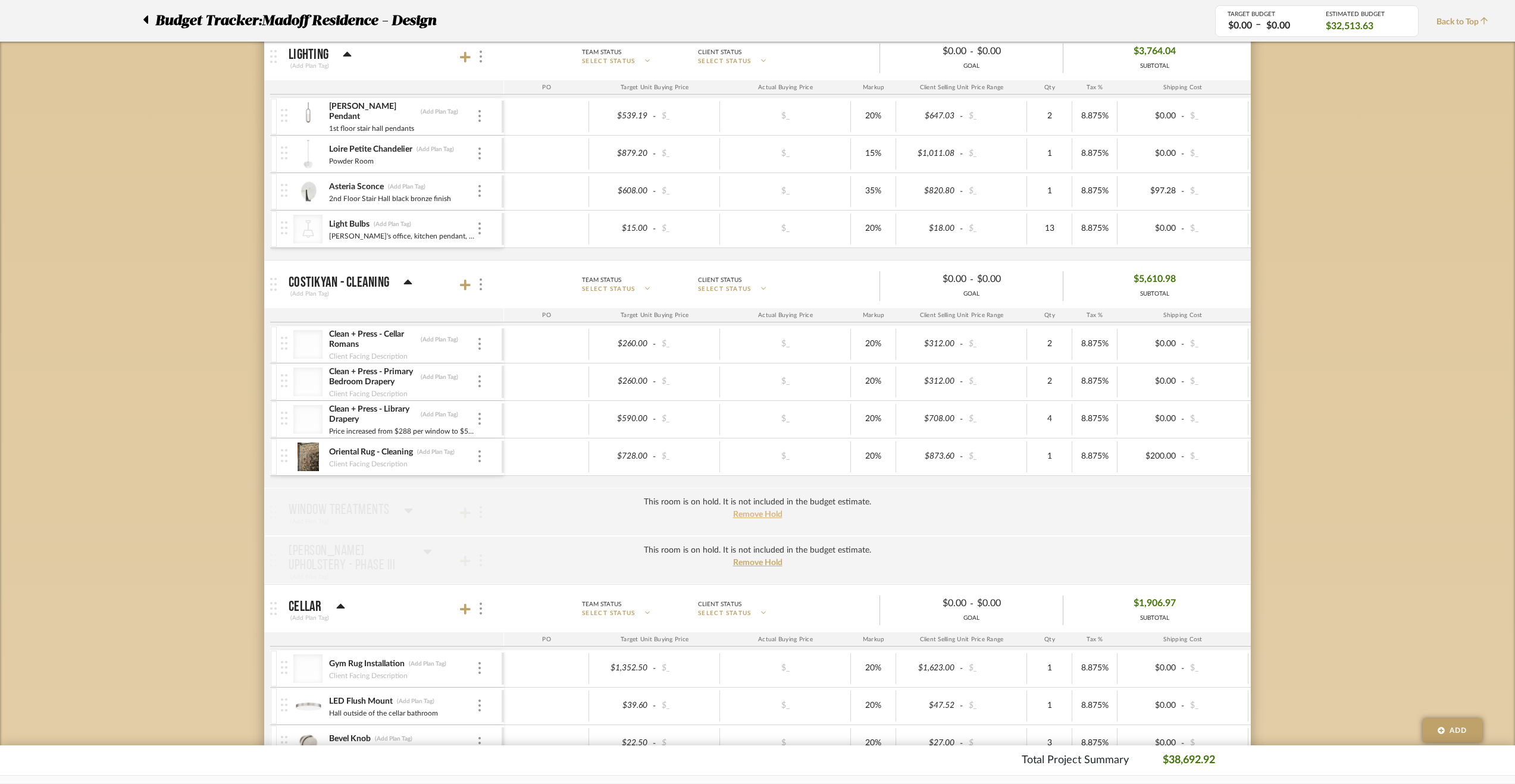
click at [762, 514] on span "Remove Hold" at bounding box center [758, 514] width 50 height 8
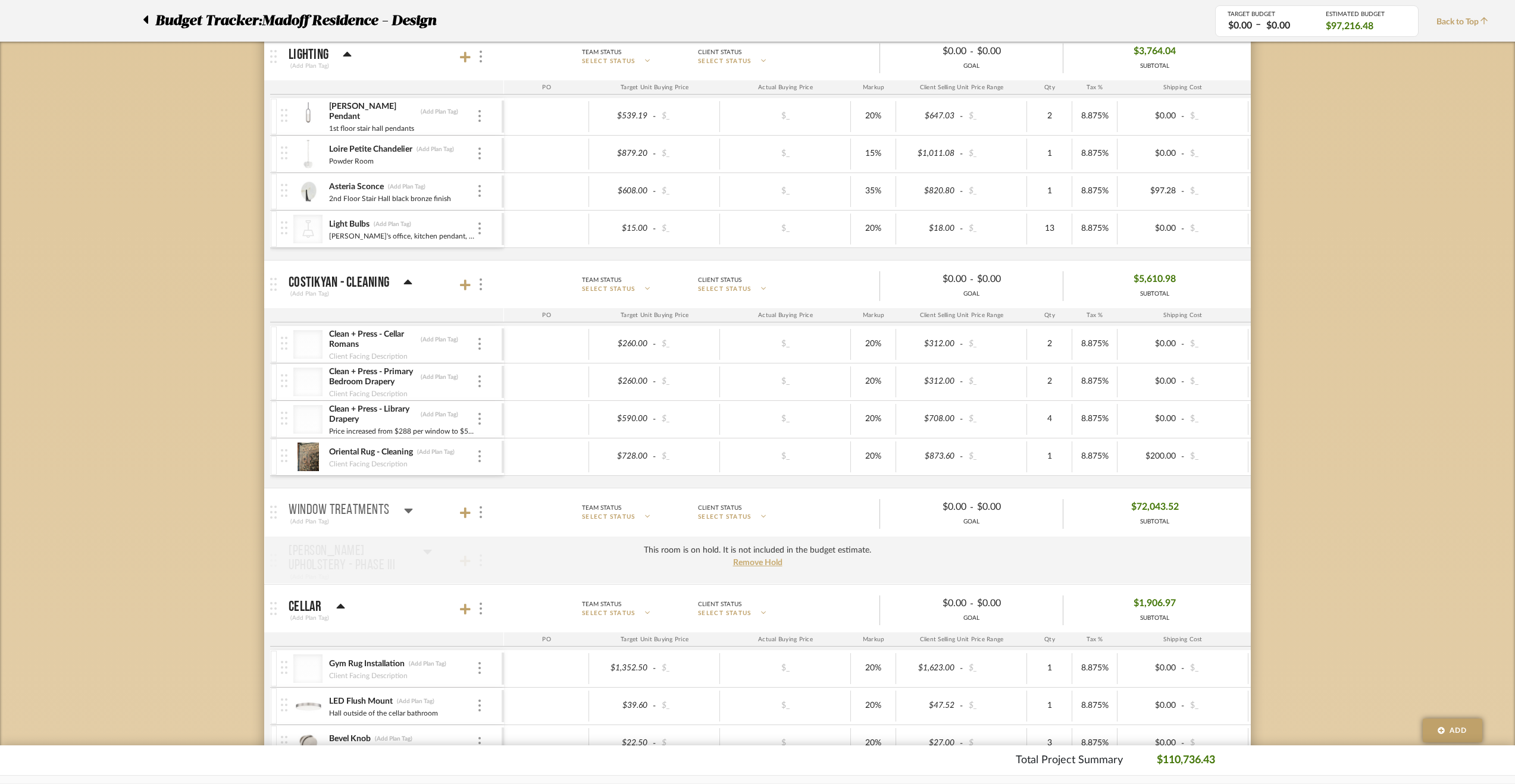
click at [409, 503] on icon at bounding box center [408, 510] width 9 height 14
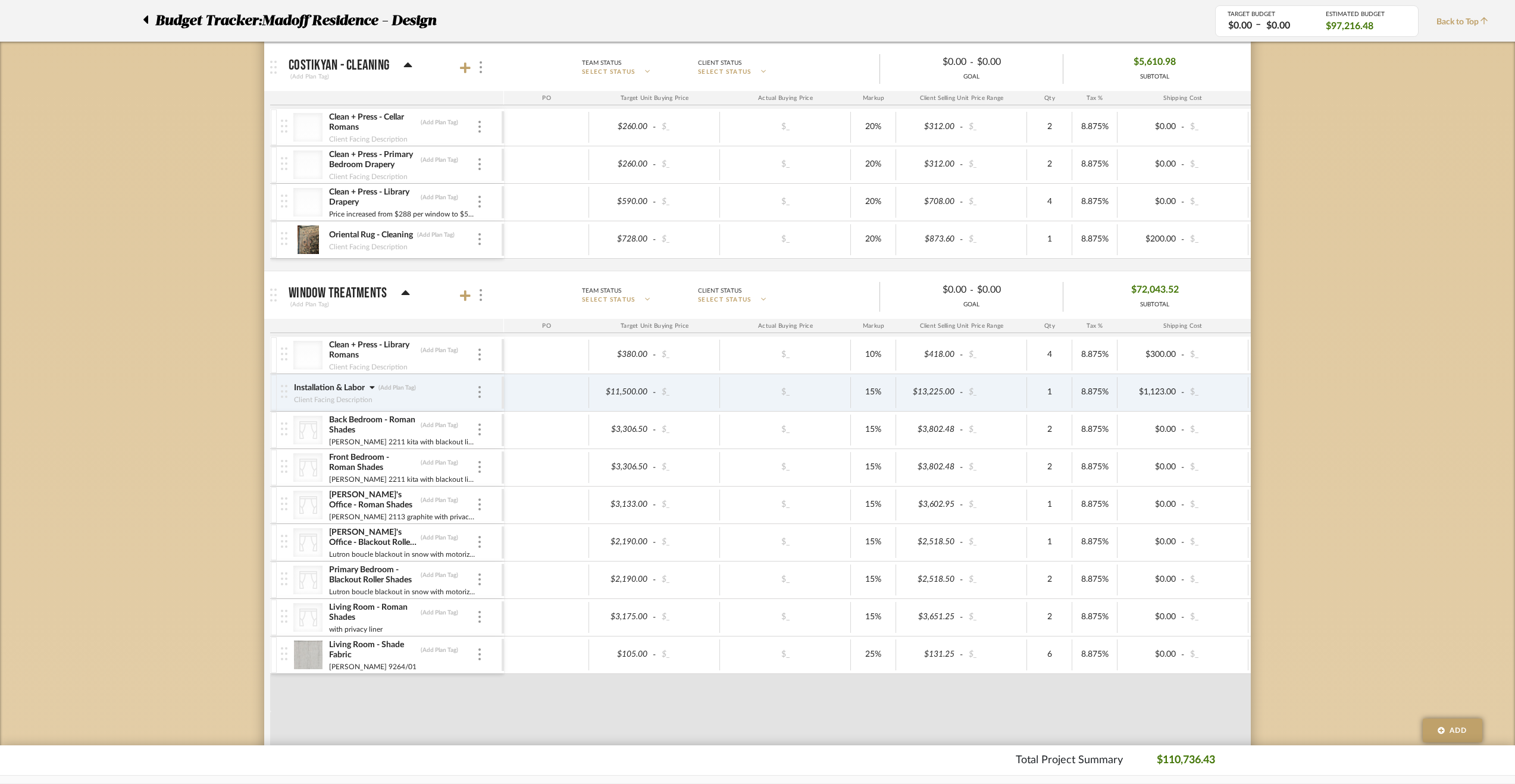
scroll to position [535, 0]
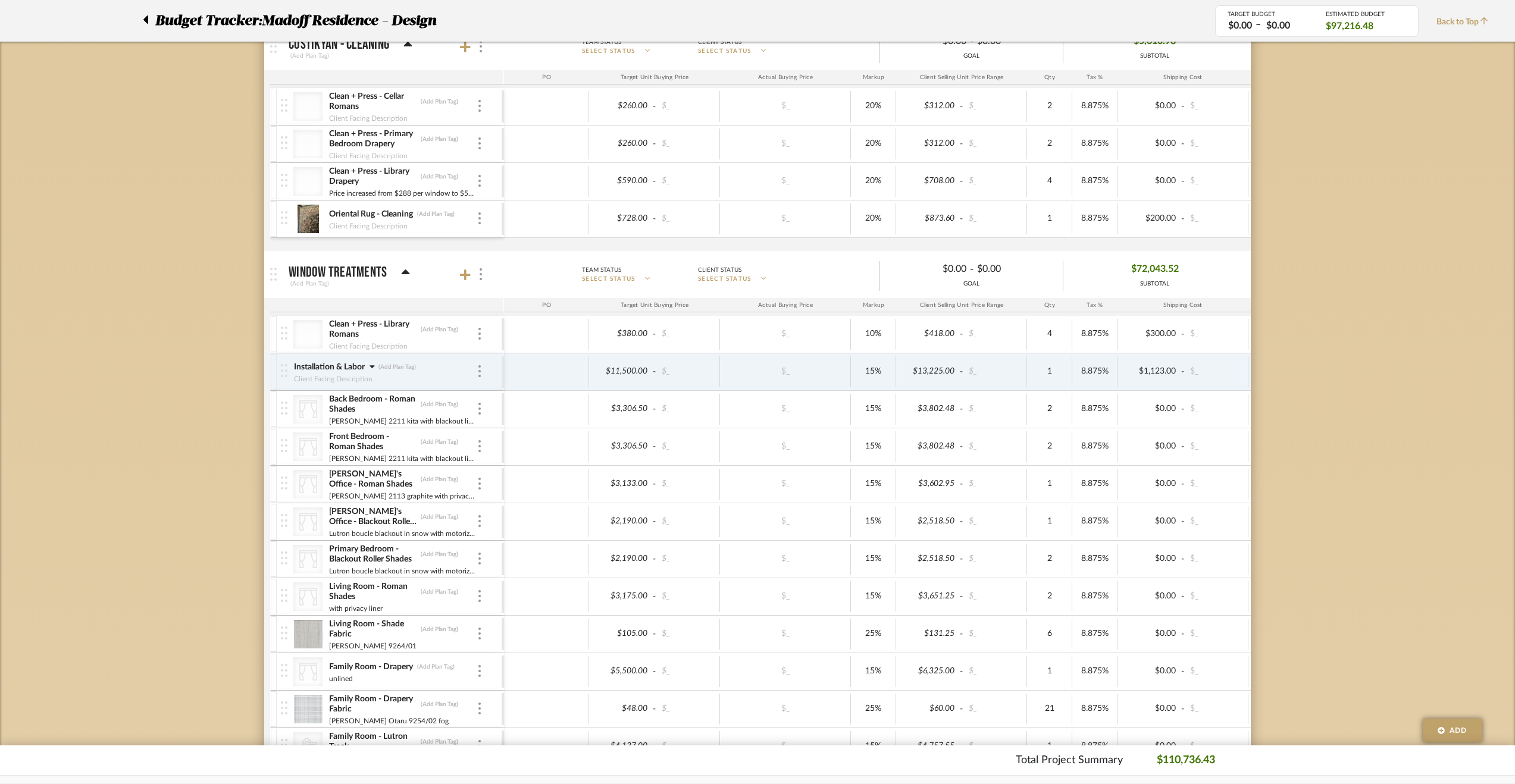
click at [373, 365] on icon at bounding box center [372, 367] width 5 height 3
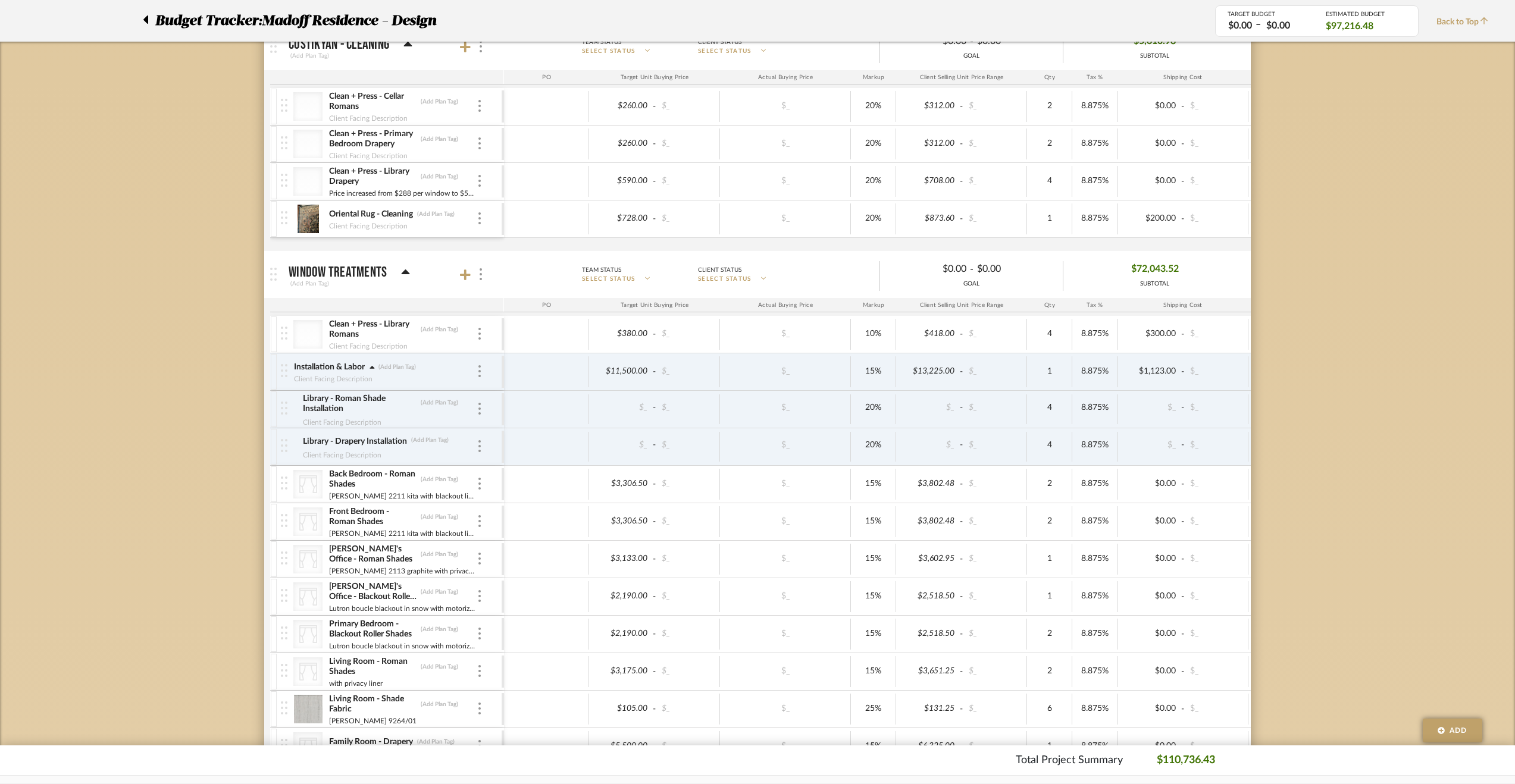
click at [373, 363] on icon at bounding box center [372, 367] width 6 height 8
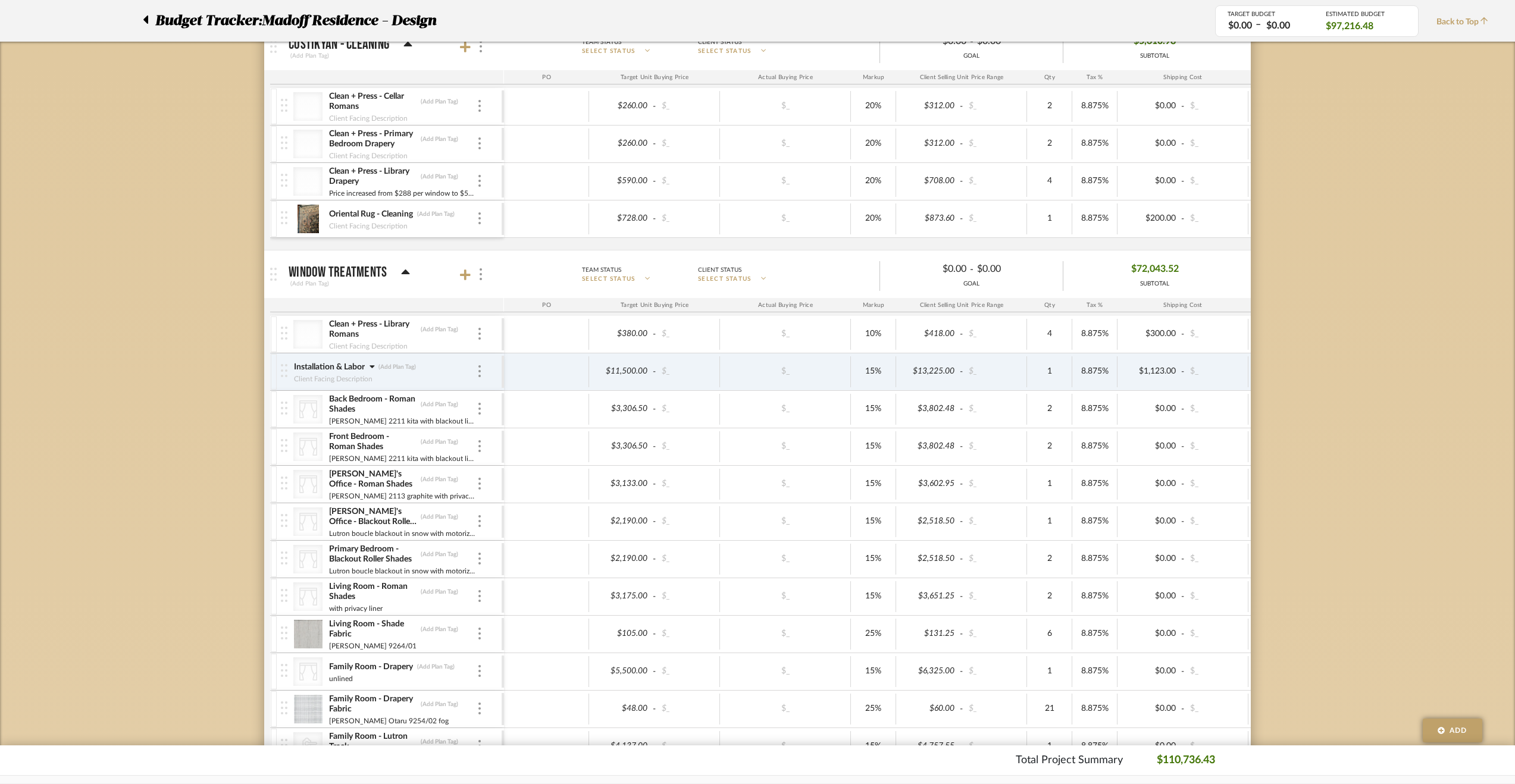
click at [475, 369] on div "Installation & Labor (Add Plan Tag)" at bounding box center [385, 367] width 183 height 12
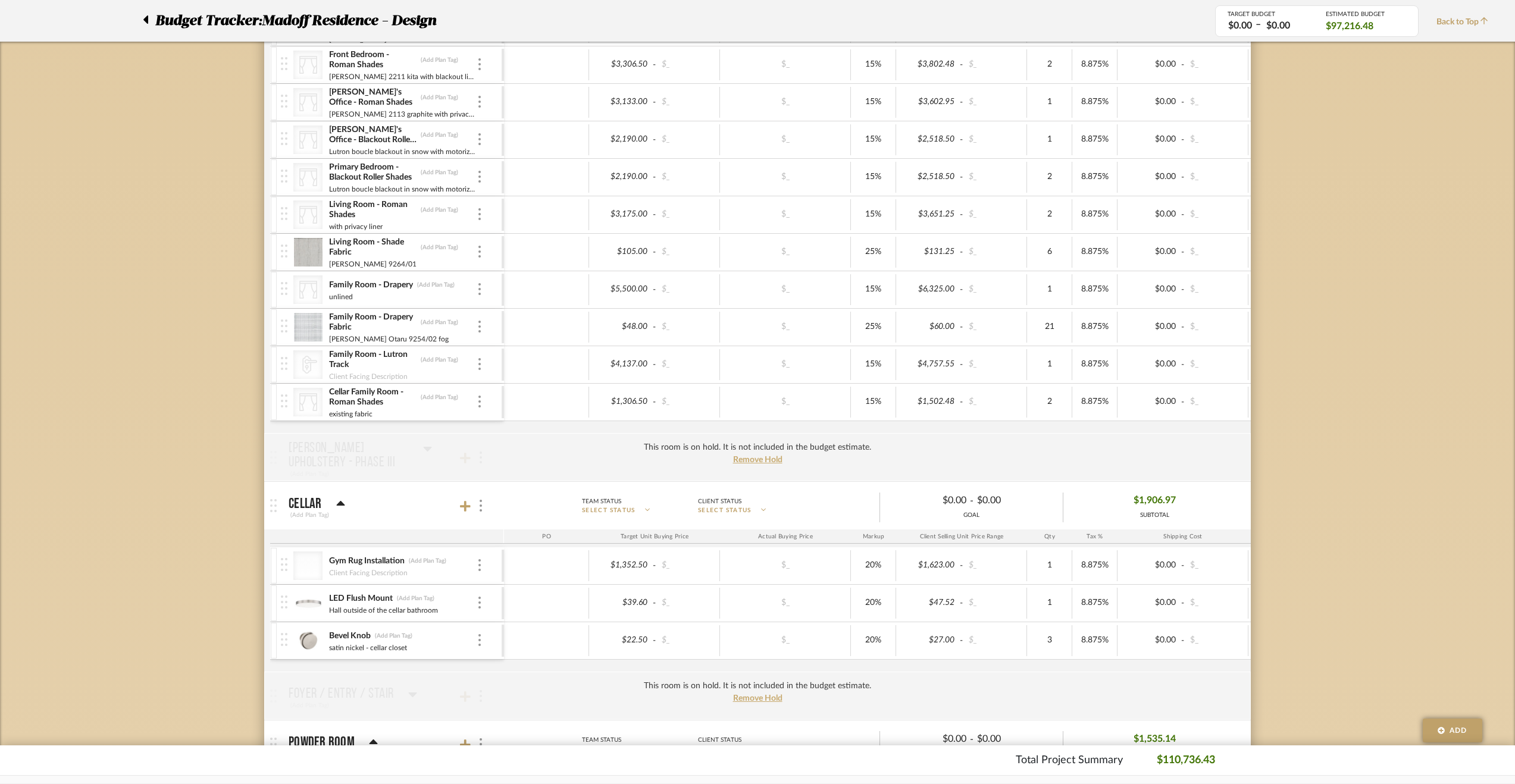
scroll to position [1011, 0]
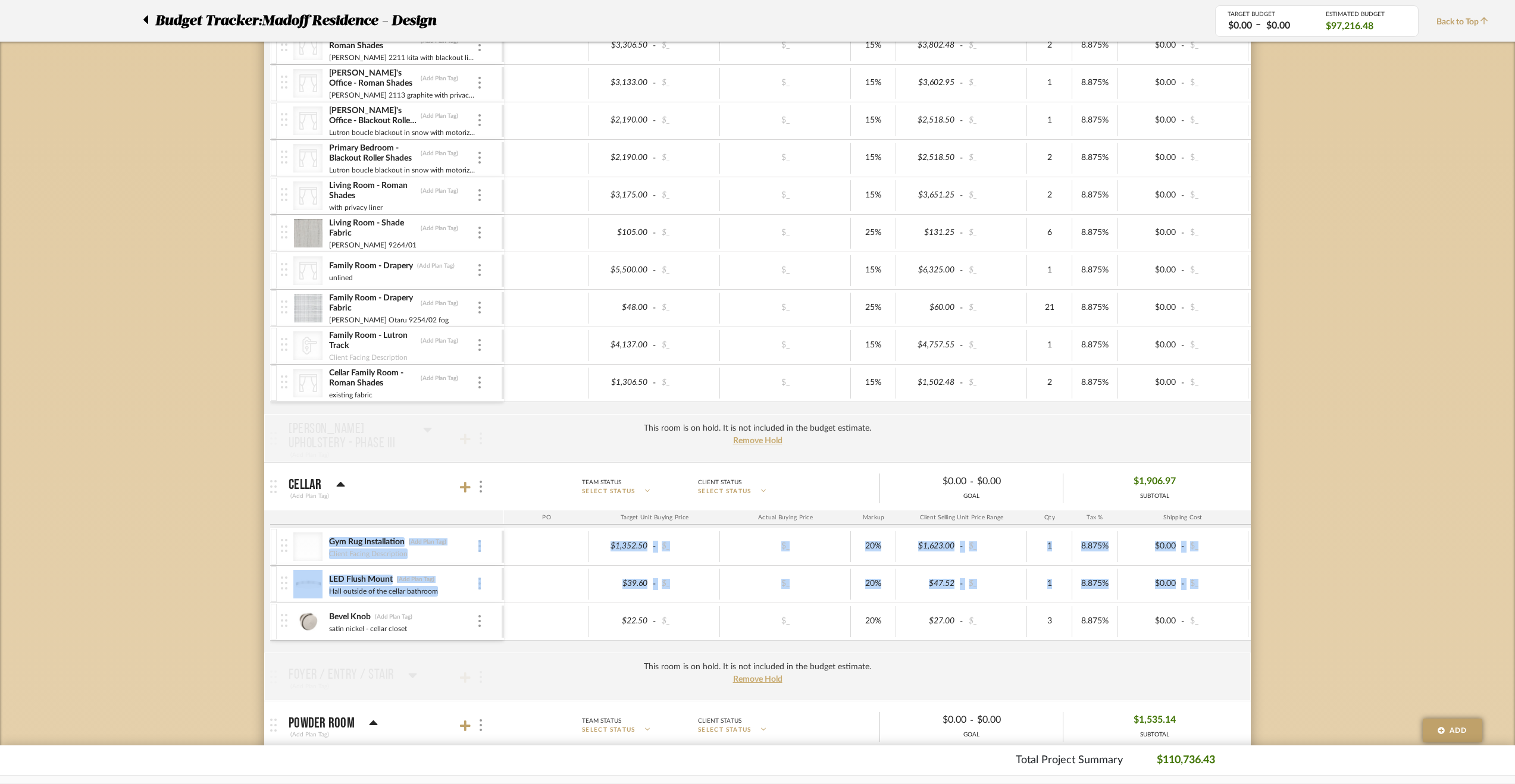
drag, startPoint x: 277, startPoint y: 618, endPoint x: 284, endPoint y: 553, distance: 65.4
click at [284, 553] on div "Gym Rug Installation (Add Plan Tag) Client Facing Description $1,352.50 - $_ $_…" at bounding box center [885, 590] width 1230 height 124
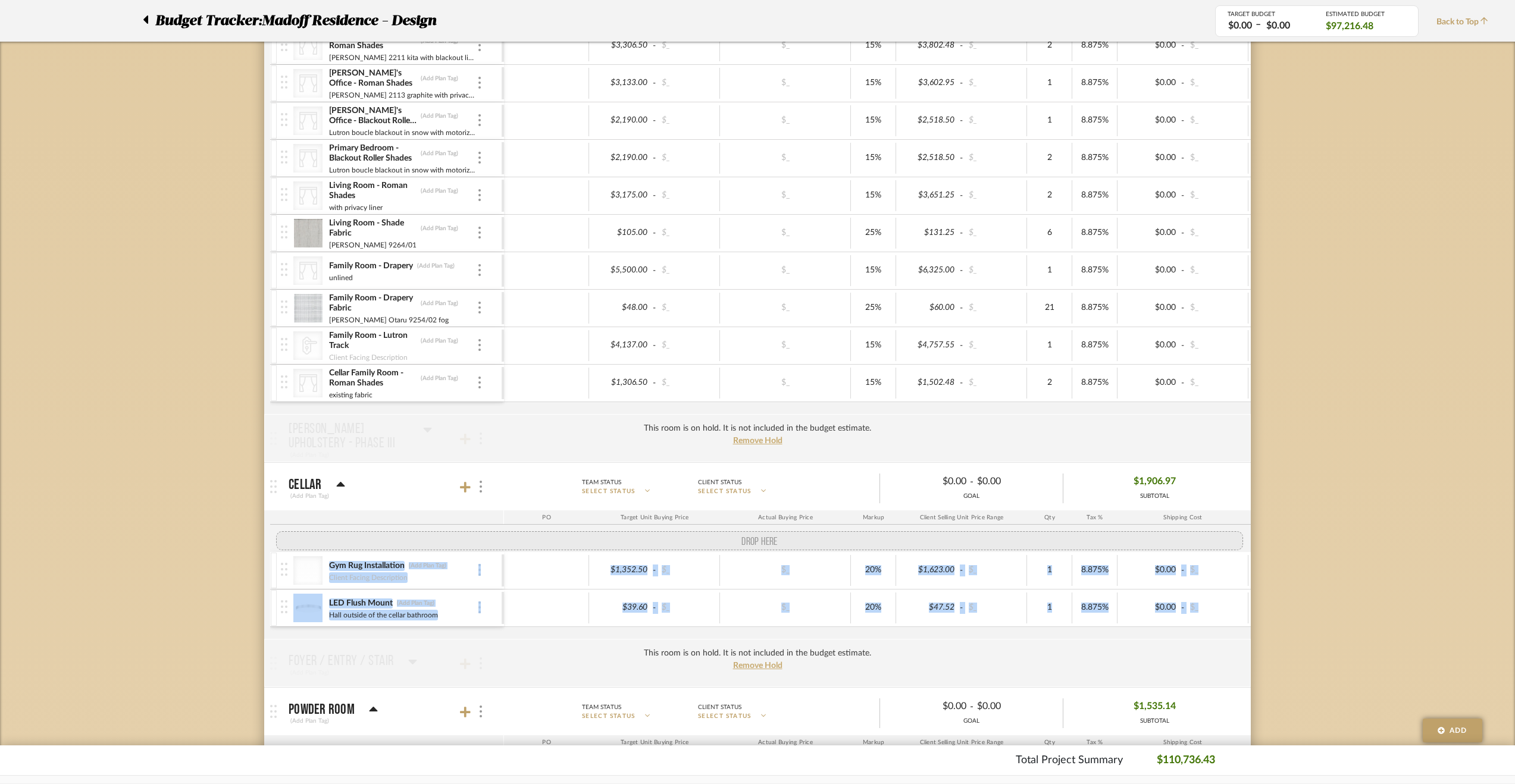
drag, startPoint x: 284, startPoint y: 615, endPoint x: 290, endPoint y: 538, distance: 77.2
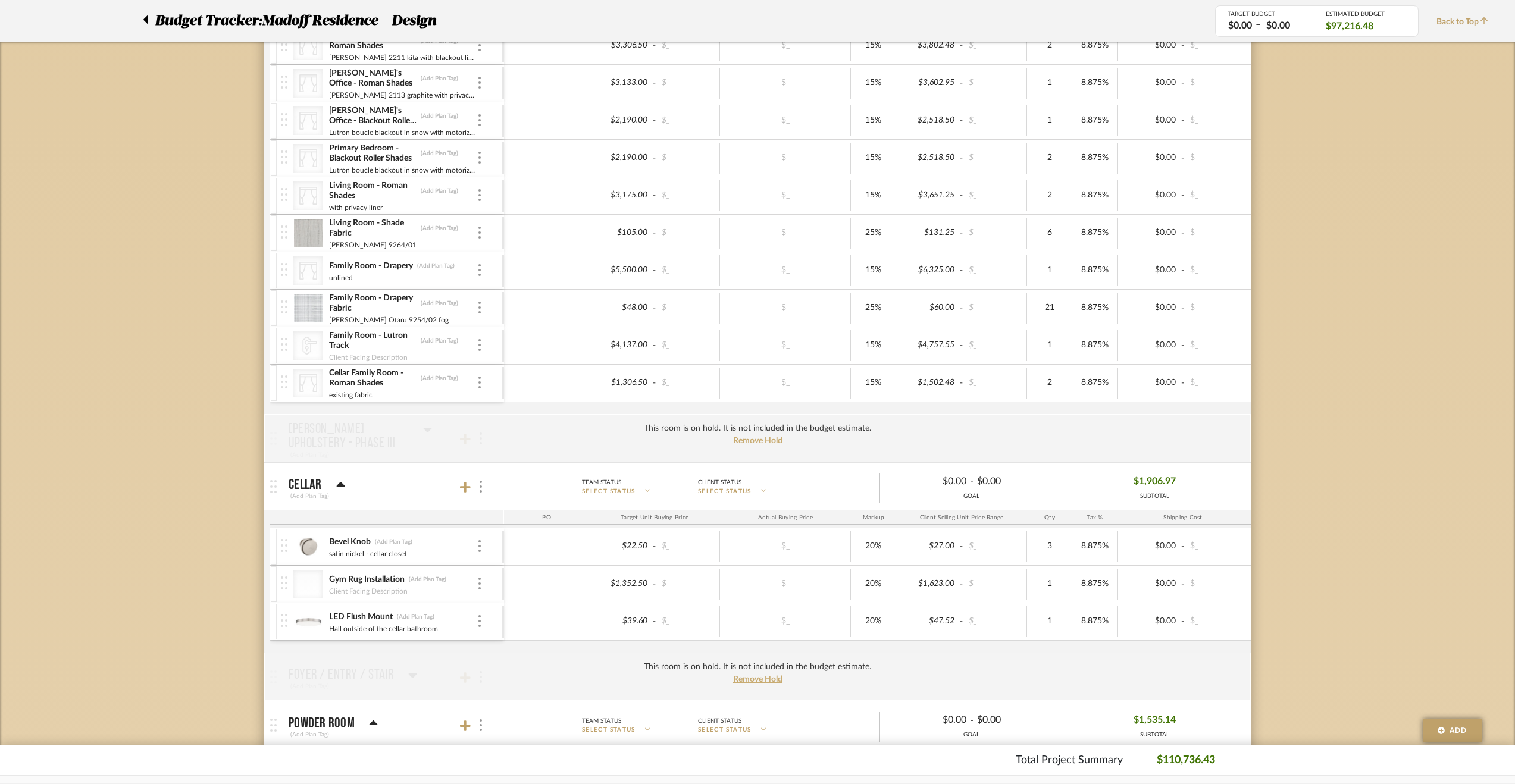
click at [183, 550] on div "Budget Tracker: Madoff Residence - Design Non-Transparent Last Updated: Krysten…" at bounding box center [758, 751] width 1515 height 3353
click at [277, 615] on div "LED Flush Mount (Add Plan Tag) Hall outside of the cellar bathroom" at bounding box center [387, 621] width 234 height 37
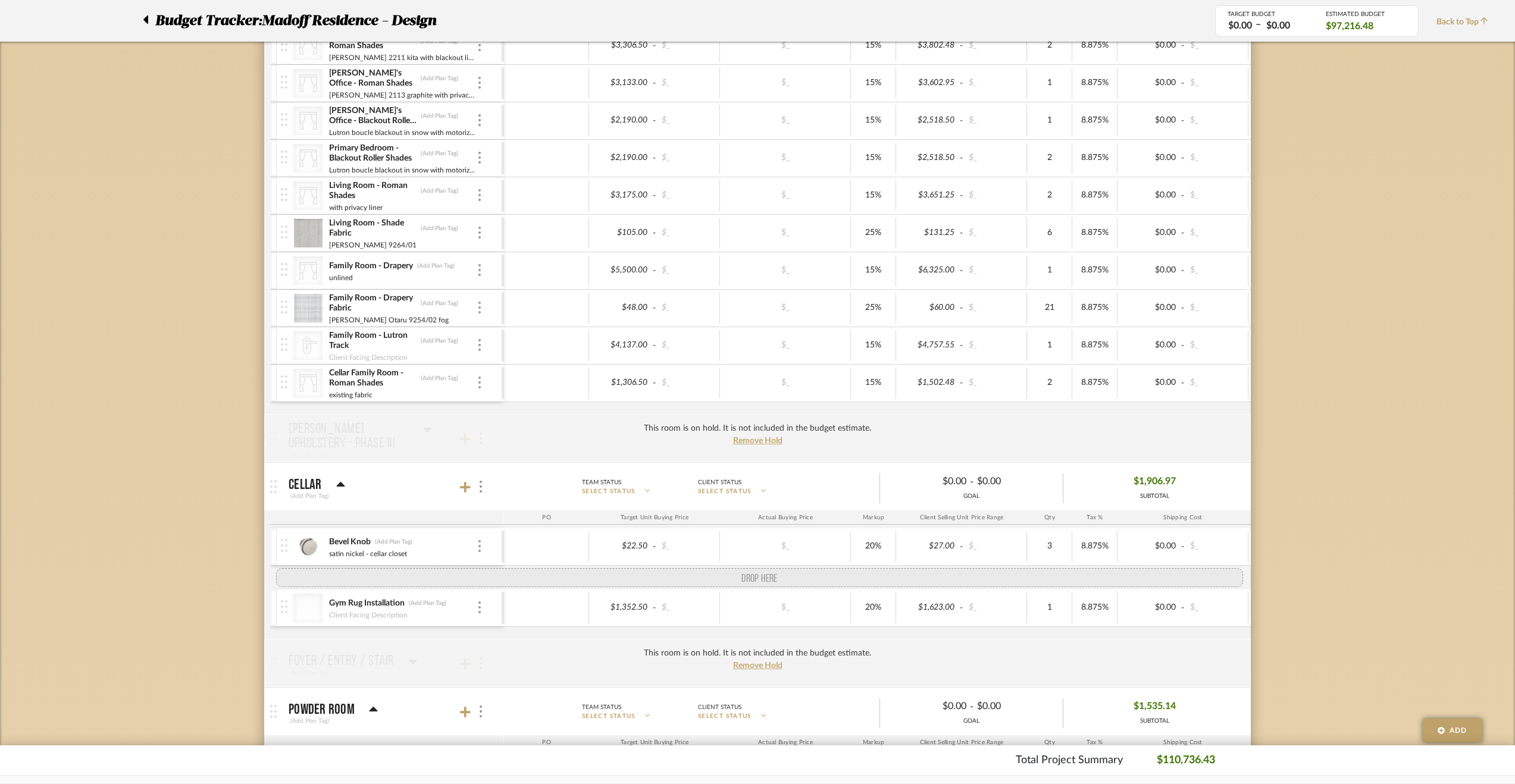
drag, startPoint x: 282, startPoint y: 616, endPoint x: 283, endPoint y: 565, distance: 51.0
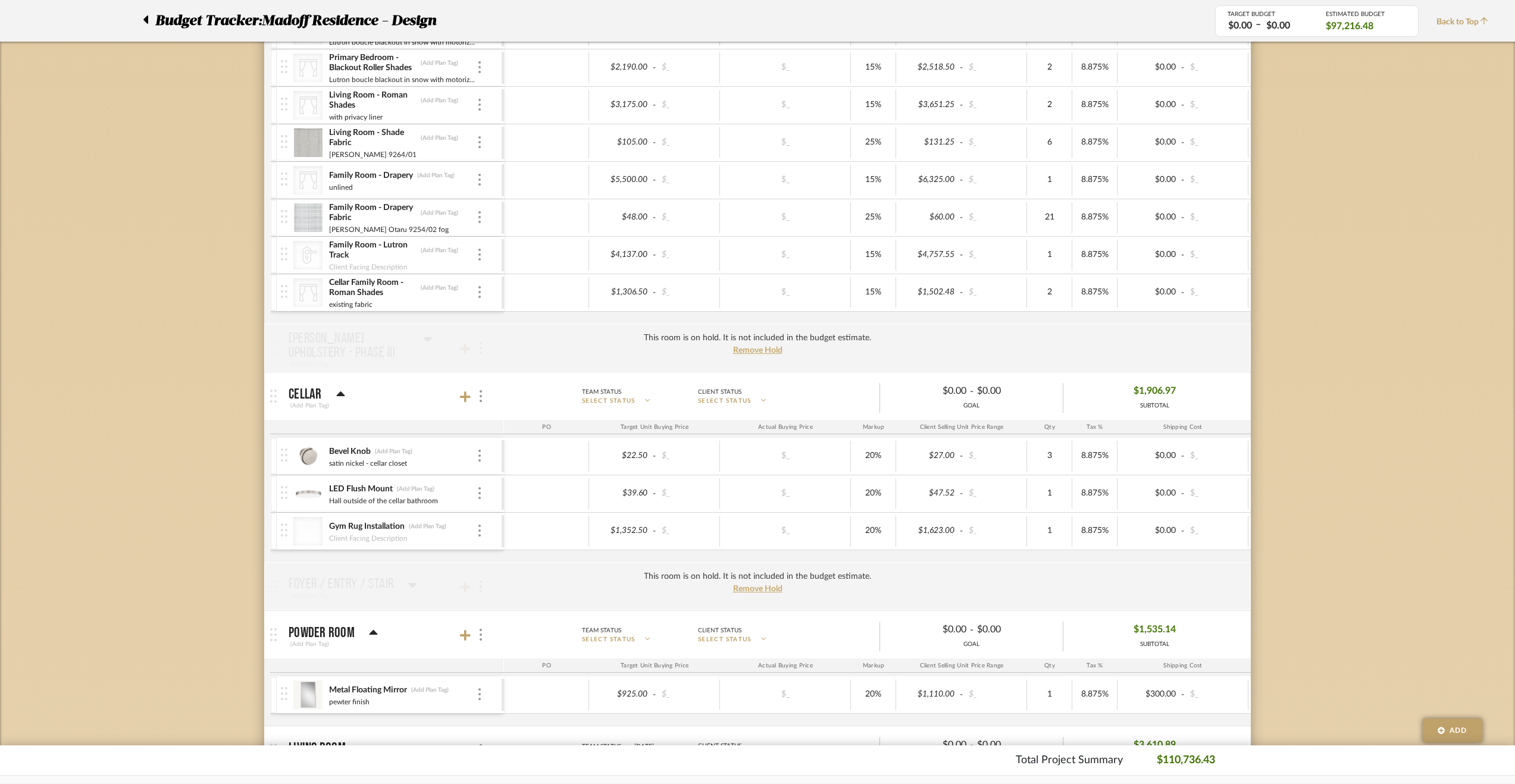
scroll to position [1249, 0]
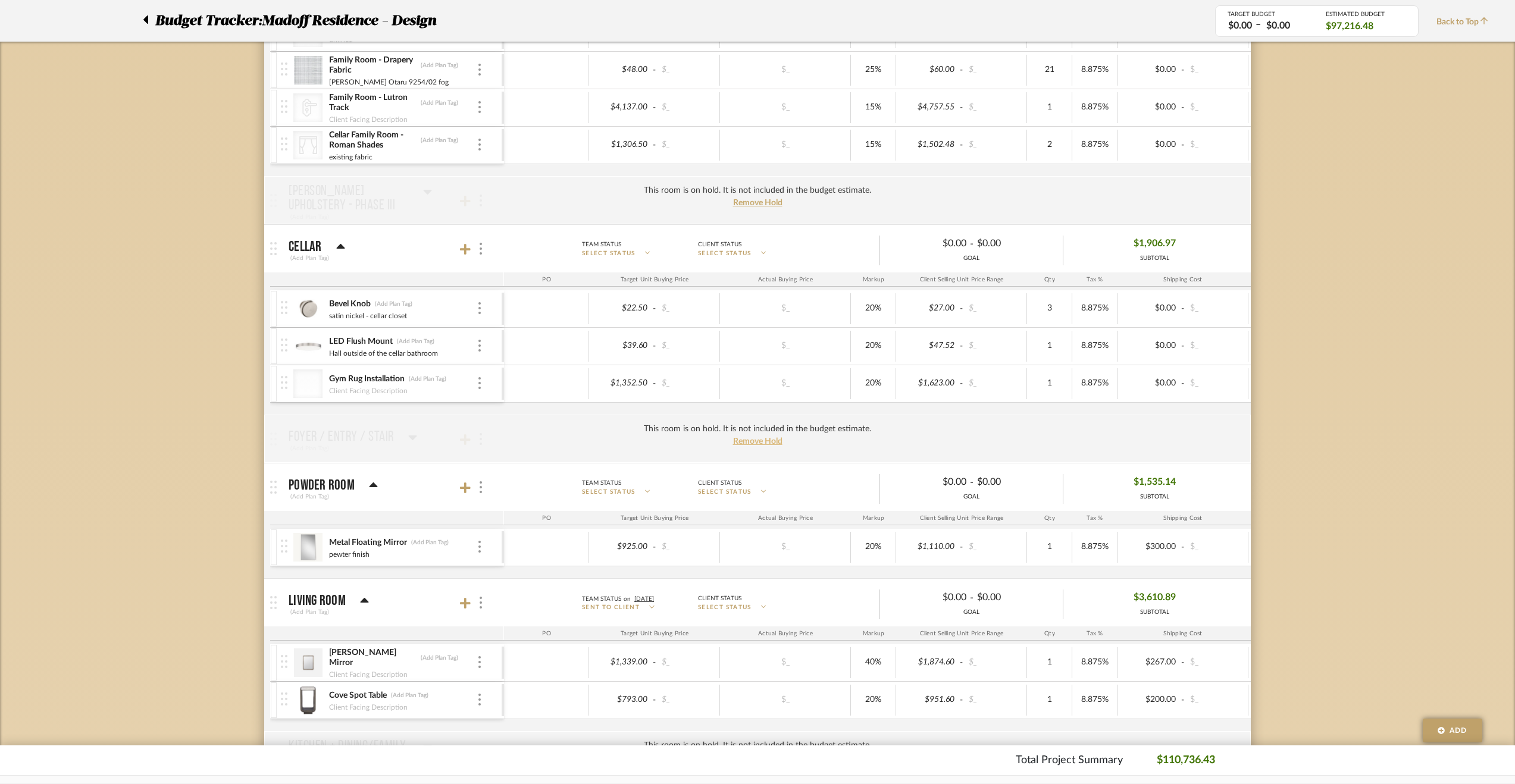
click at [773, 437] on span "Remove Hold" at bounding box center [758, 441] width 50 height 8
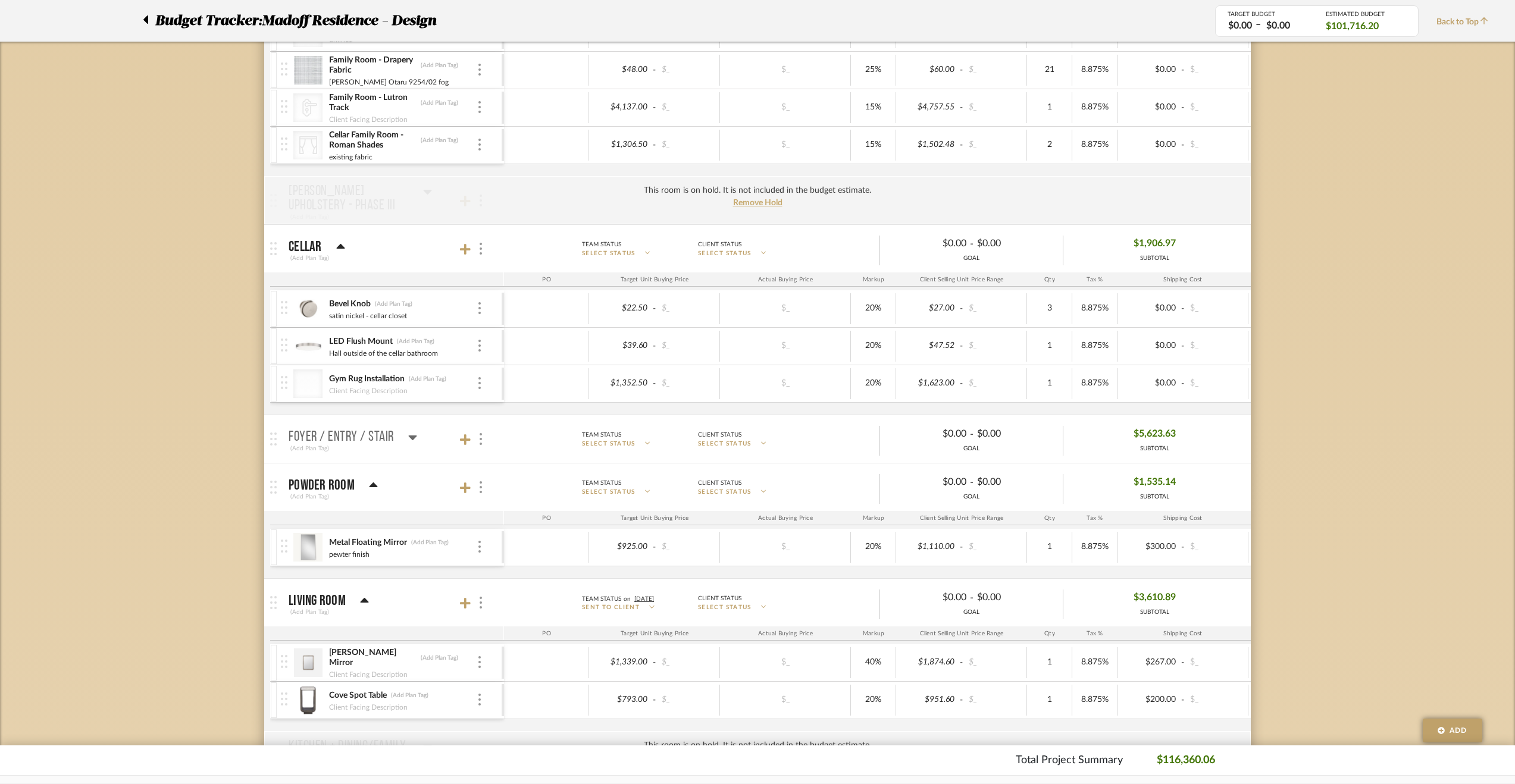
click at [415, 431] on mat-panel-title "Foyer / Entry / Stair (Add Plan Tag)" at bounding box center [393, 439] width 210 height 29
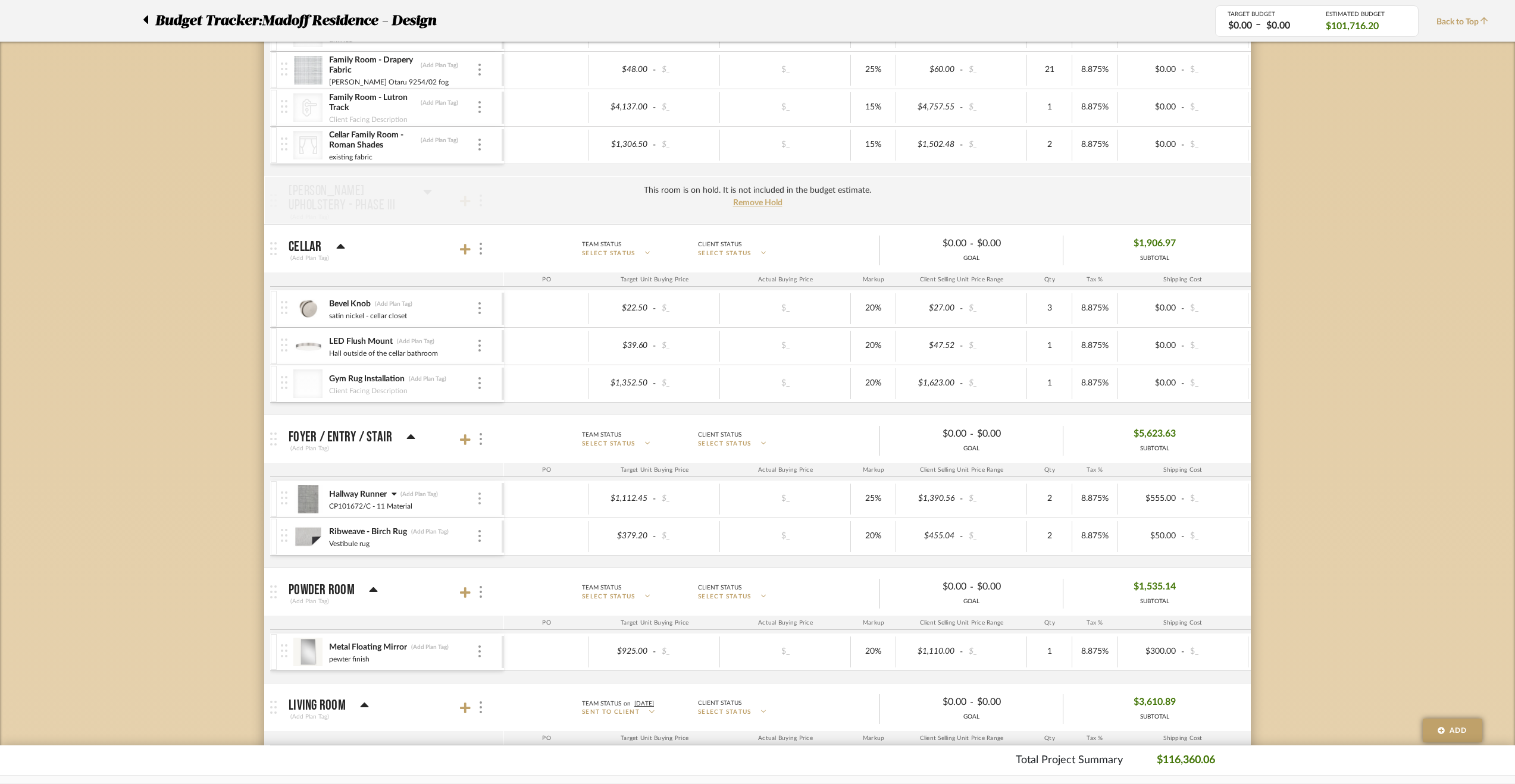
click at [477, 494] on div at bounding box center [480, 499] width 6 height 13
click at [511, 579] on span "Remove Item" at bounding box center [537, 580] width 74 height 10
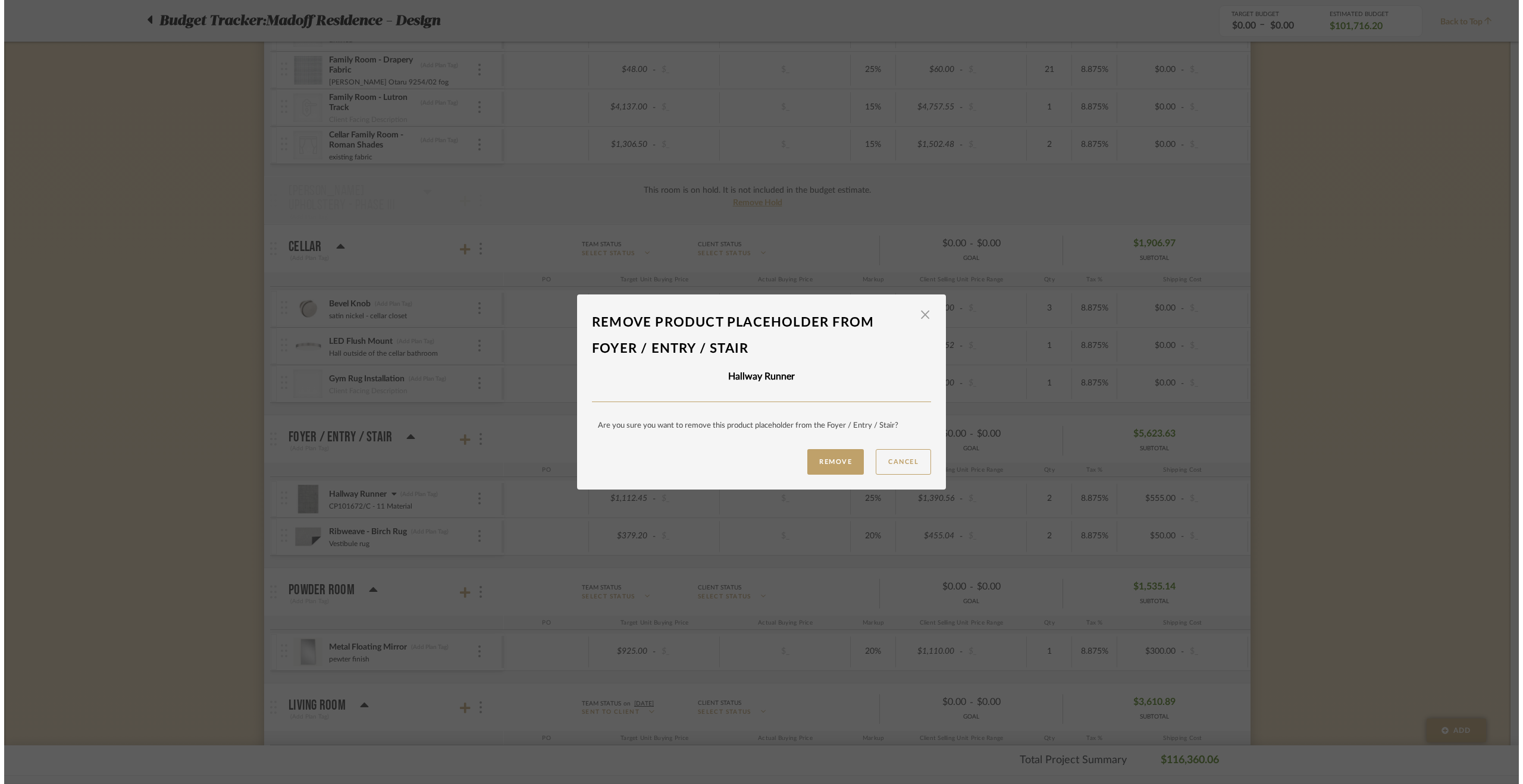
scroll to position [0, 0]
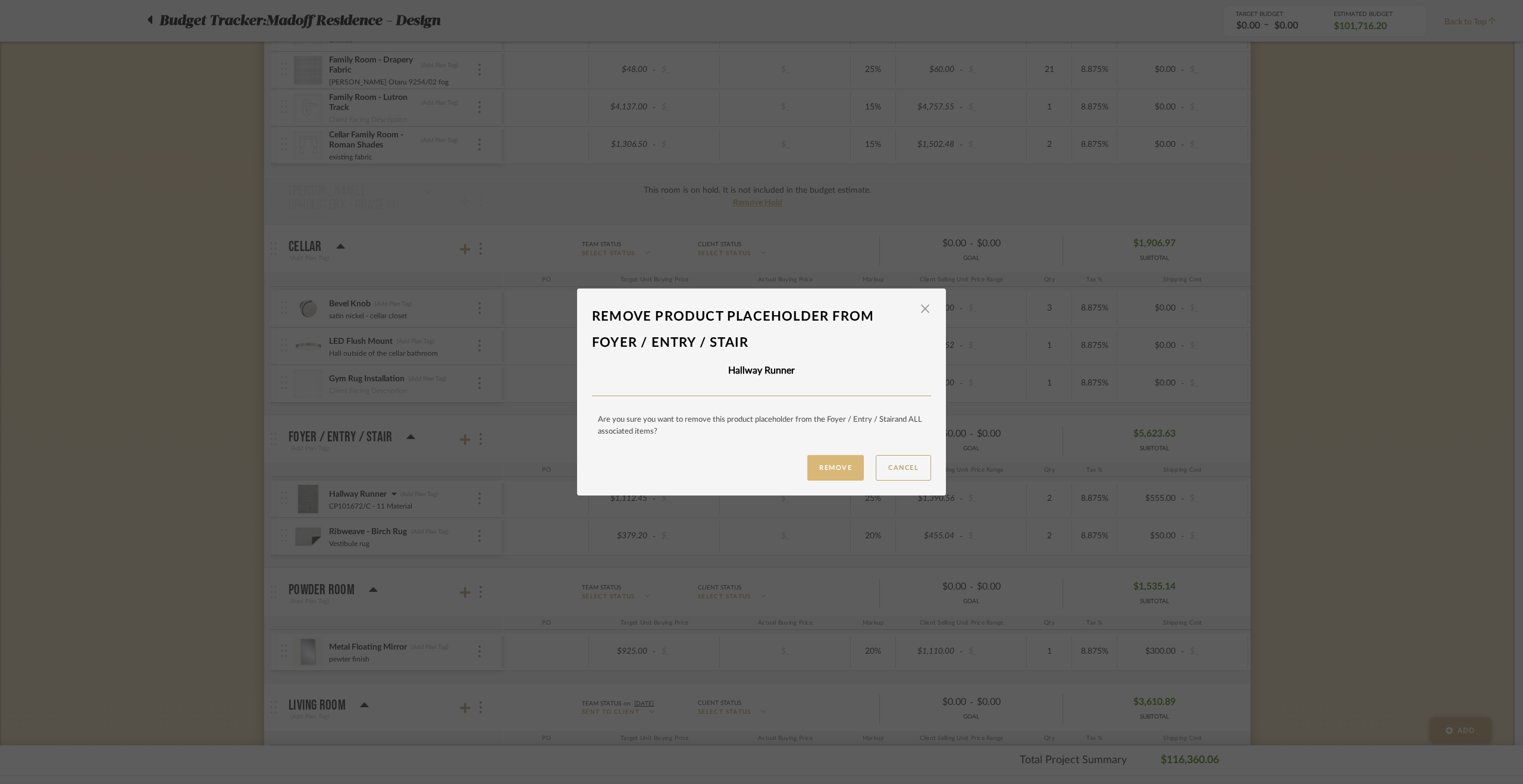
click at [837, 473] on button "Remove" at bounding box center [835, 468] width 56 height 25
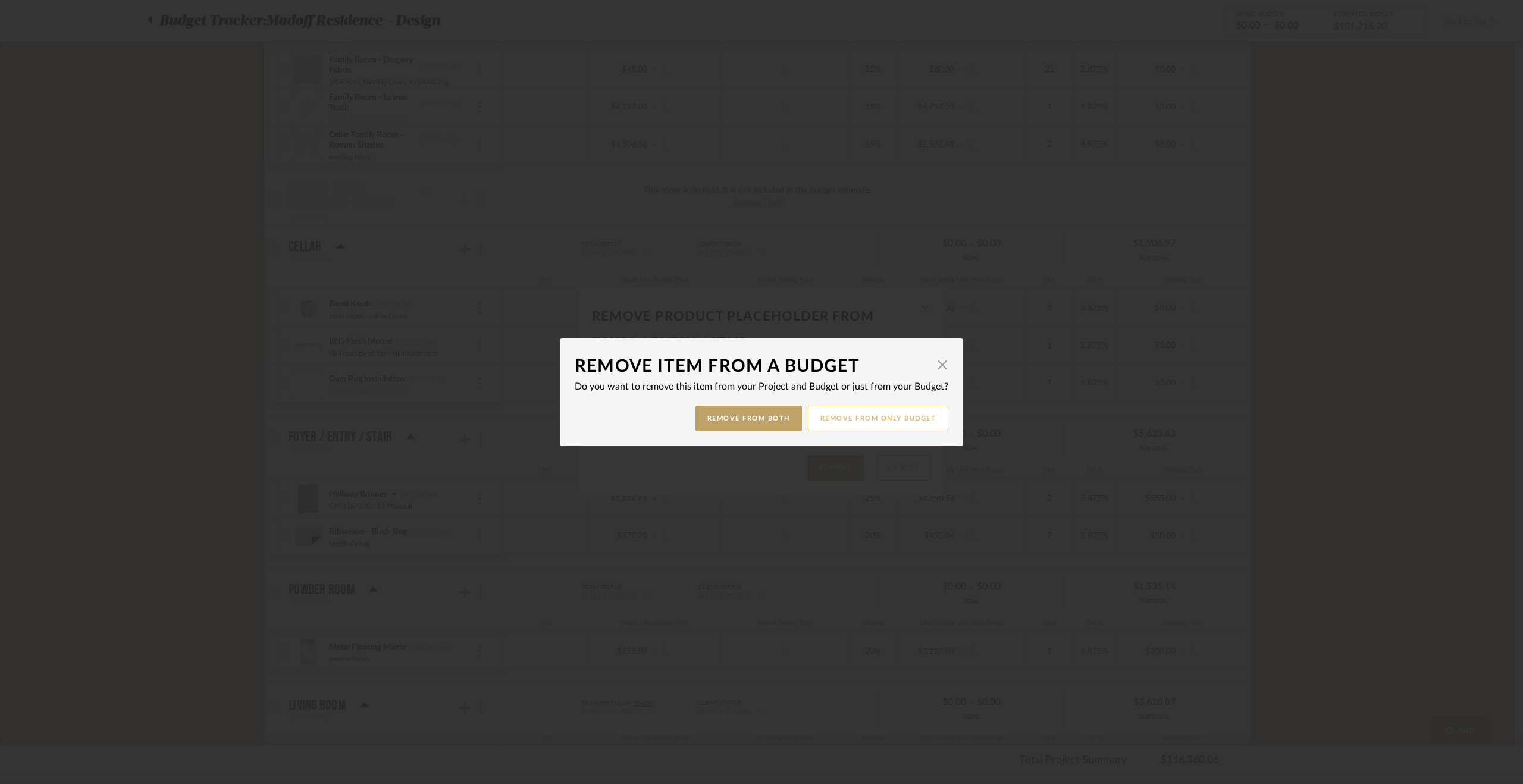
click at [836, 408] on button "Remove from only Budget" at bounding box center [878, 418] width 141 height 25
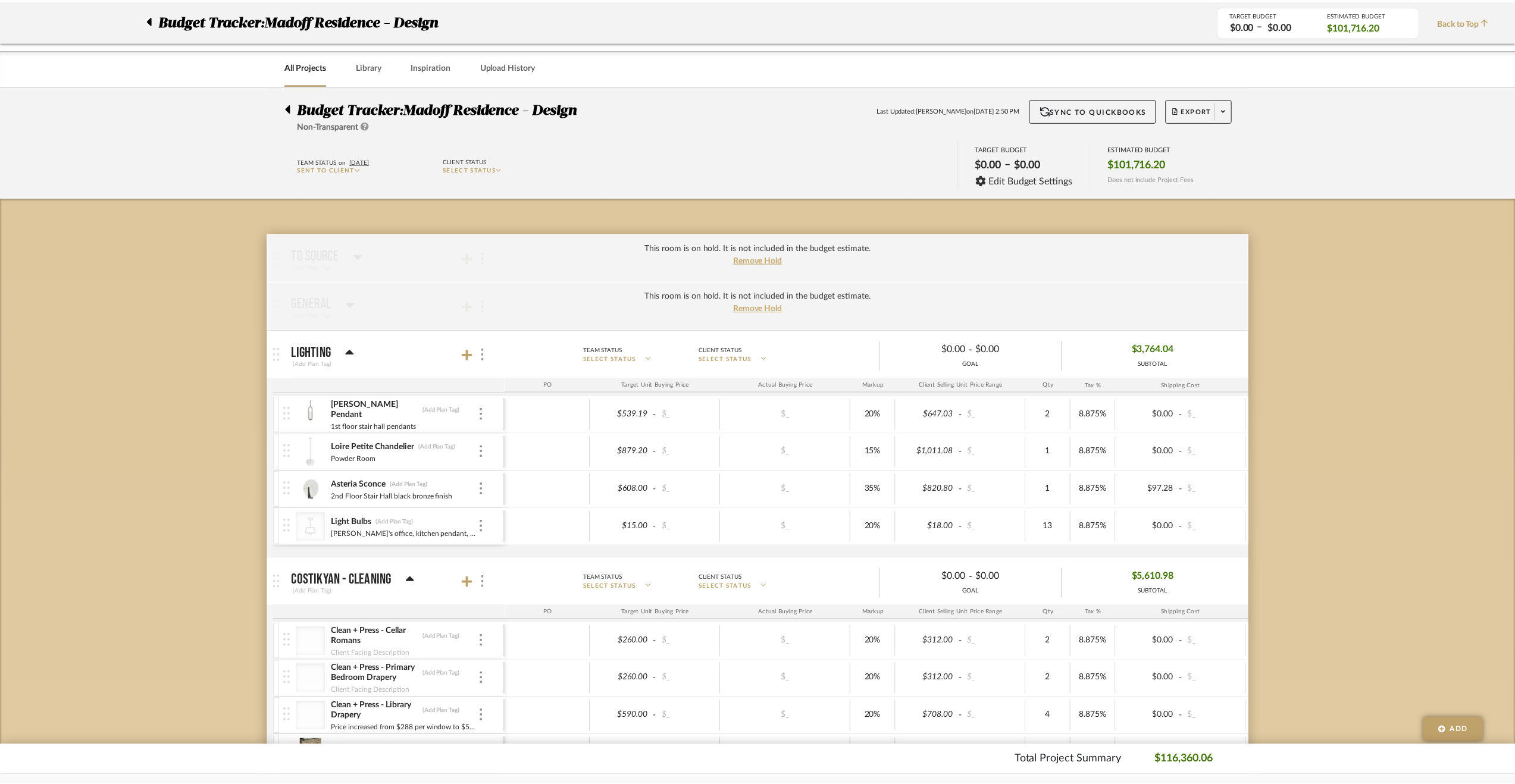
scroll to position [1249, 0]
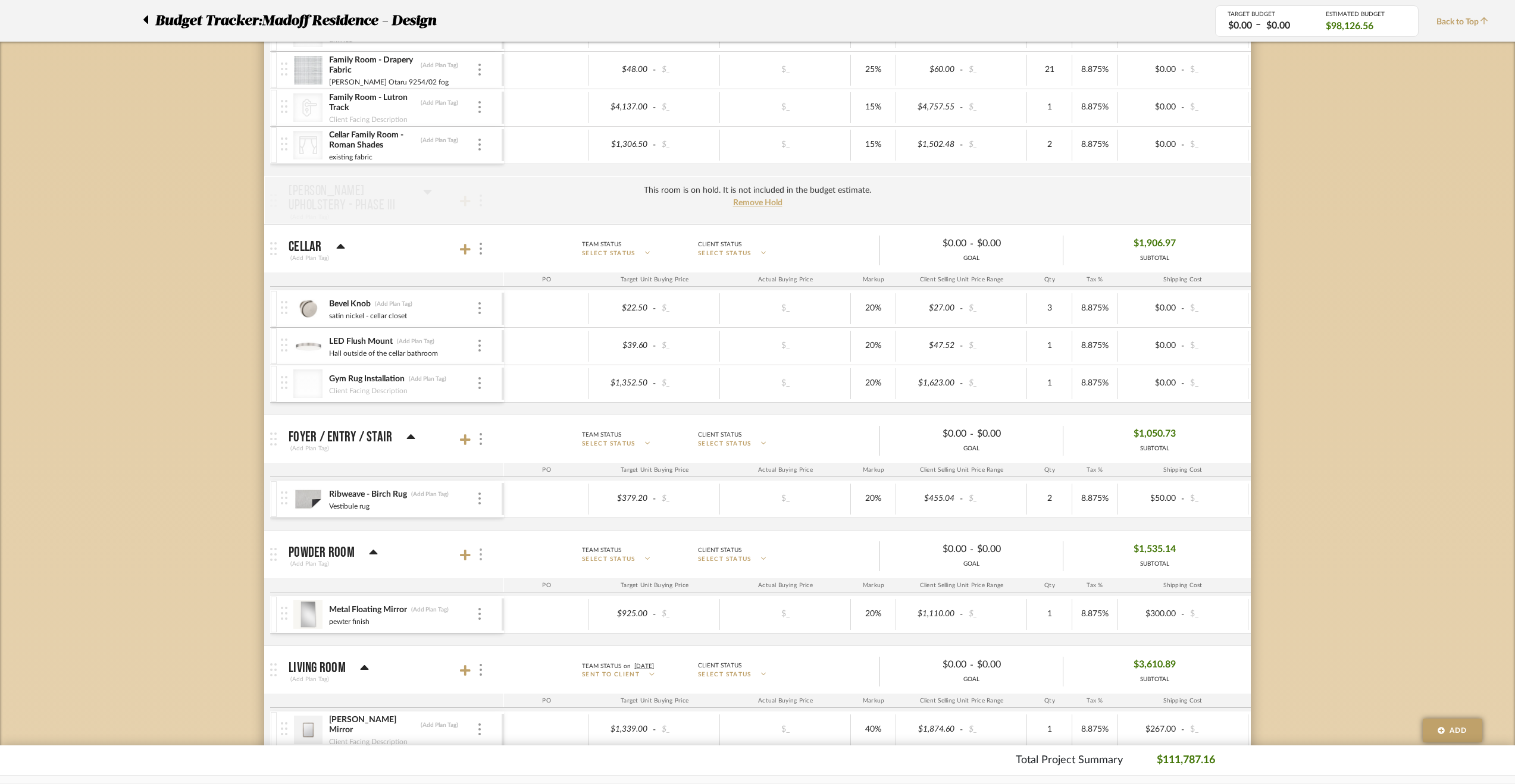
click at [485, 549] on div at bounding box center [480, 555] width 12 height 16
click at [535, 641] on span "Put this room on hold and exclude from the budget estimate." at bounding box center [565, 643] width 138 height 22
click at [491, 641] on input "Put this room on hold and exclude from the budget estimate." at bounding box center [485, 642] width 12 height 12
checkbox input "true"
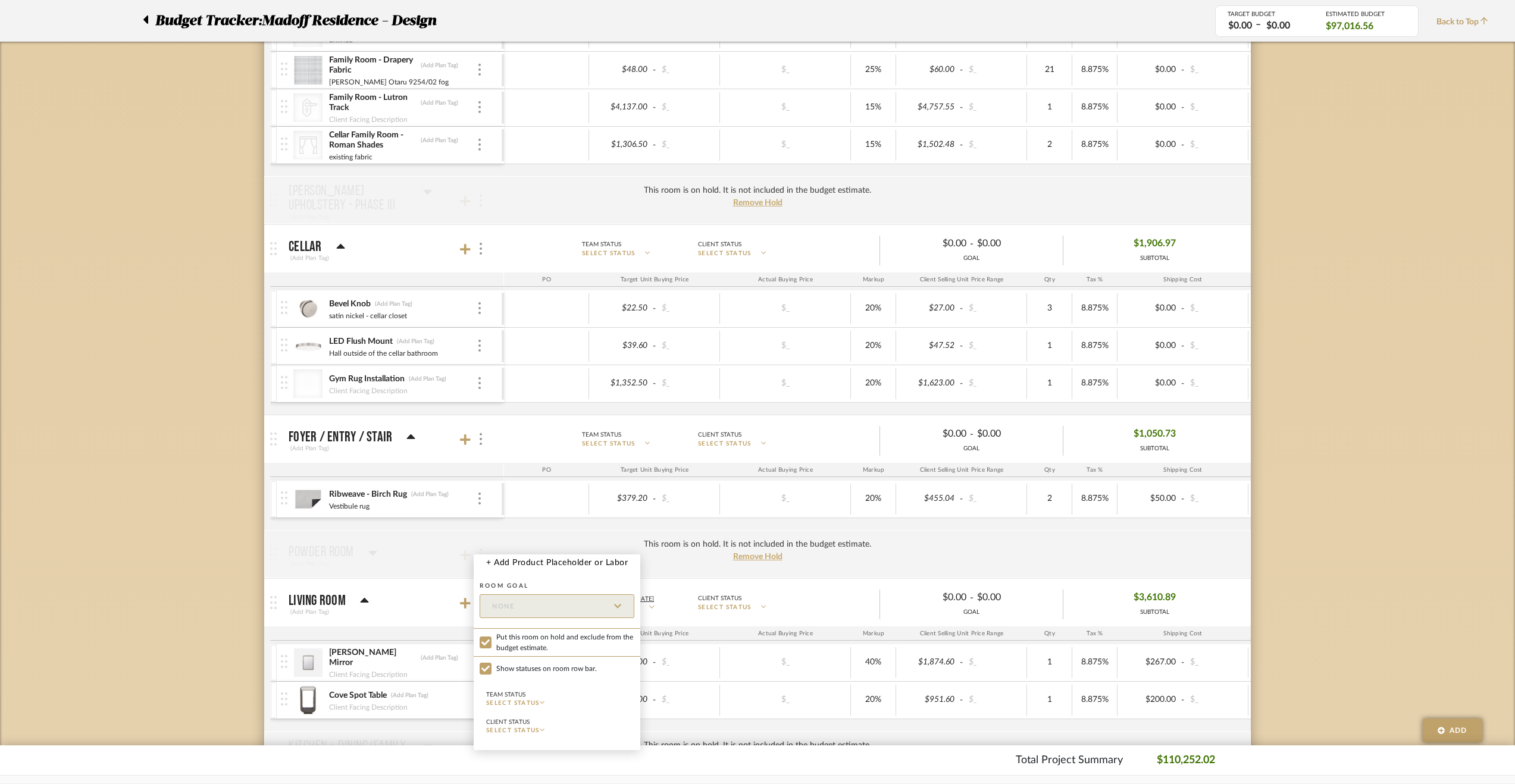
click at [150, 563] on div at bounding box center [758, 392] width 1515 height 784
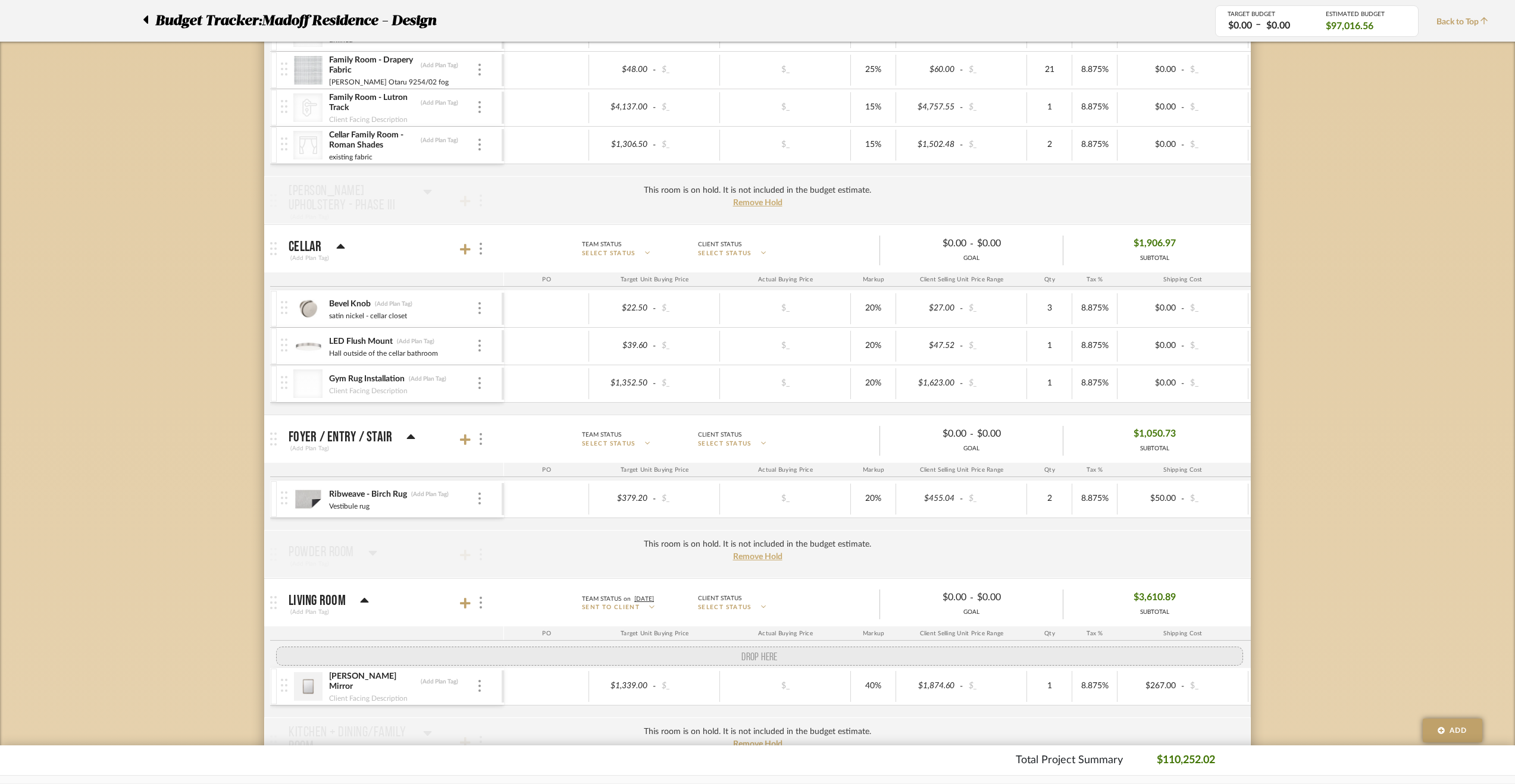
drag, startPoint x: 287, startPoint y: 690, endPoint x: 290, endPoint y: 660, distance: 30.1
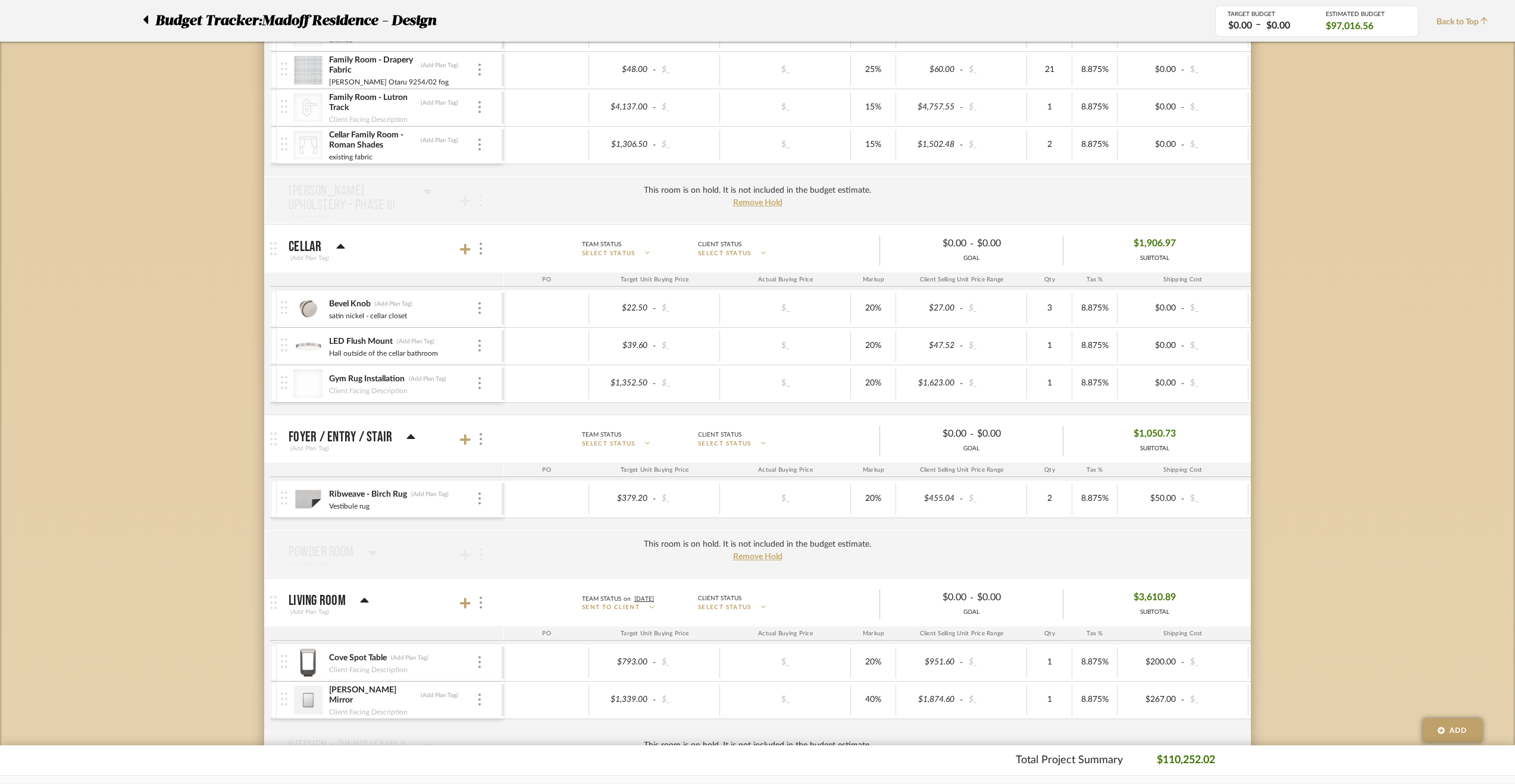
scroll to position [1547, 0]
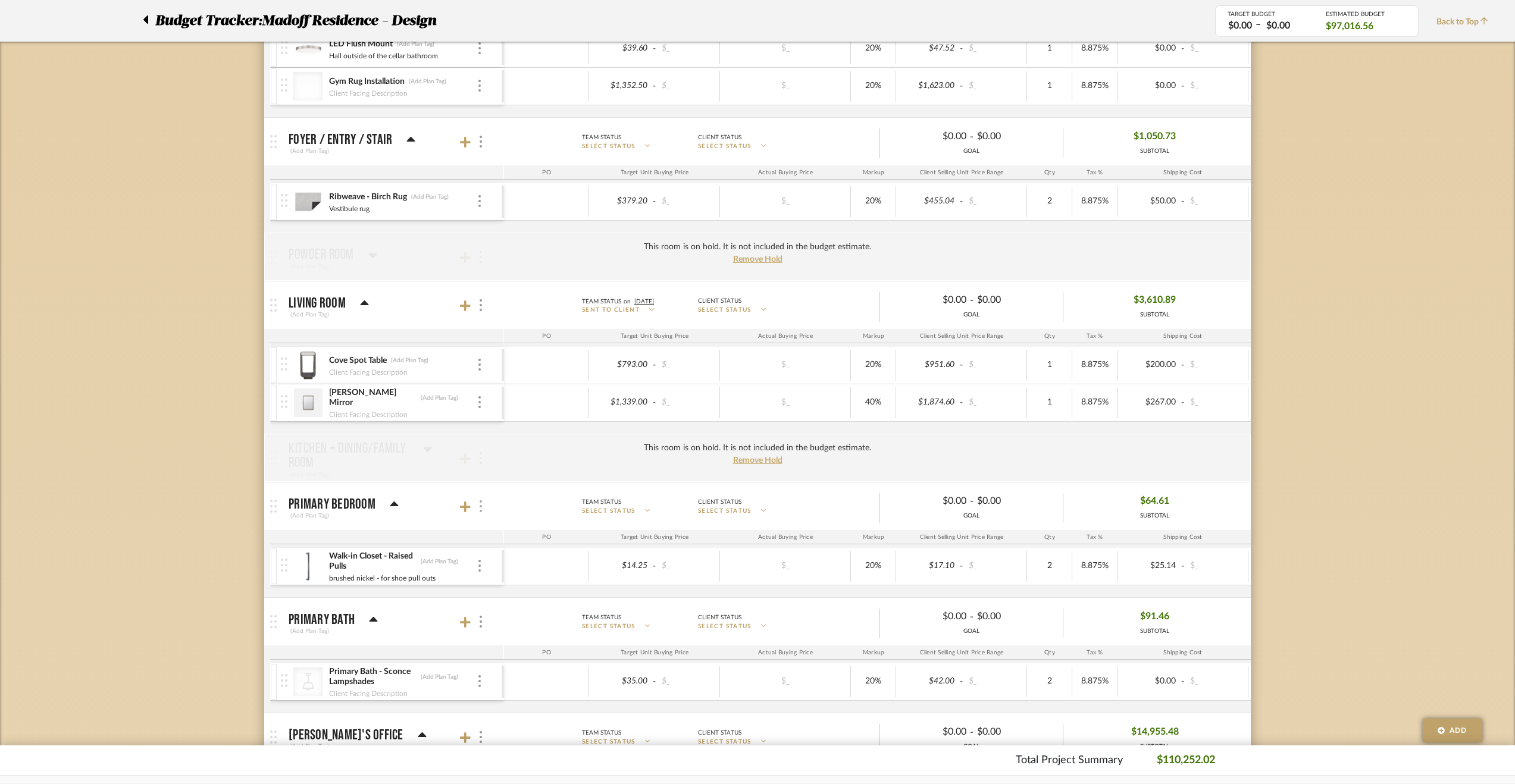
click at [483, 500] on div at bounding box center [480, 507] width 12 height 16
click at [506, 585] on span "Put this room on hold and exclude from the budget estimate." at bounding box center [565, 594] width 138 height 22
click at [491, 588] on input "Put this room on hold and exclude from the budget estimate." at bounding box center [485, 594] width 12 height 12
checkbox input "true"
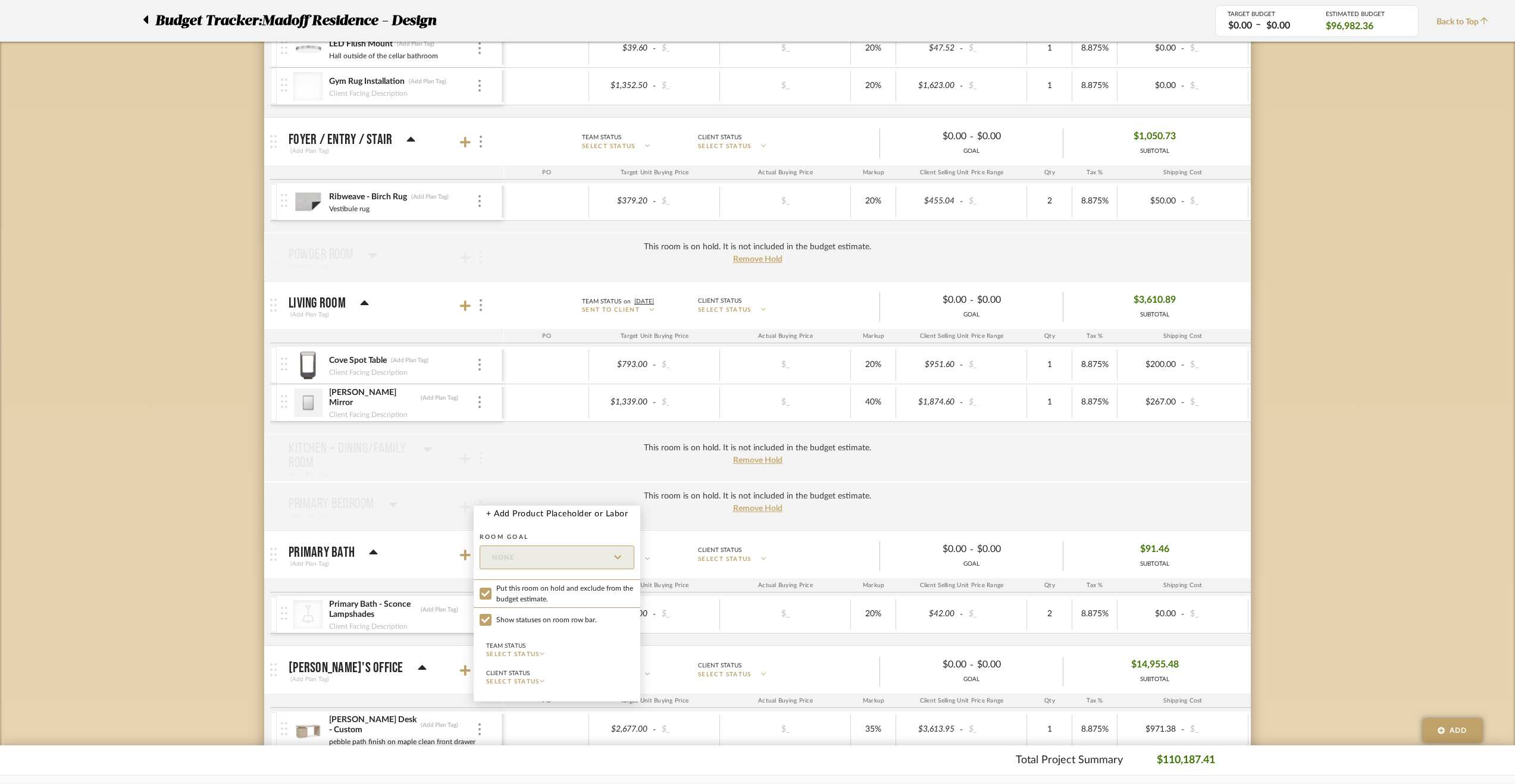
click at [414, 556] on div at bounding box center [758, 392] width 1515 height 784
click at [485, 548] on div at bounding box center [480, 555] width 12 height 16
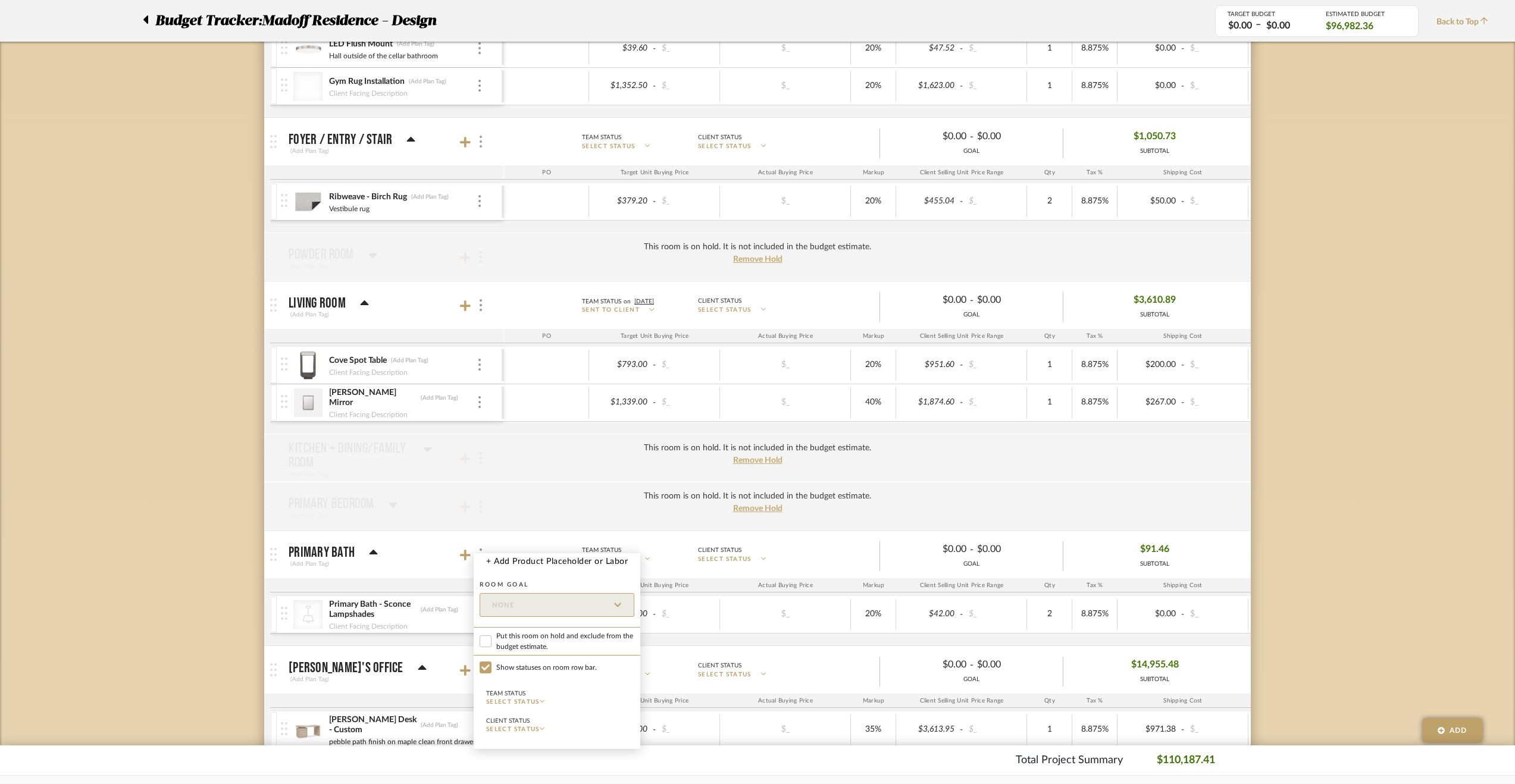
click at [509, 632] on span "Put this room on hold and exclude from the budget estimate." at bounding box center [565, 641] width 138 height 22
click at [491, 635] on input "Put this room on hold and exclude from the budget estimate." at bounding box center [485, 641] width 12 height 12
checkbox input "true"
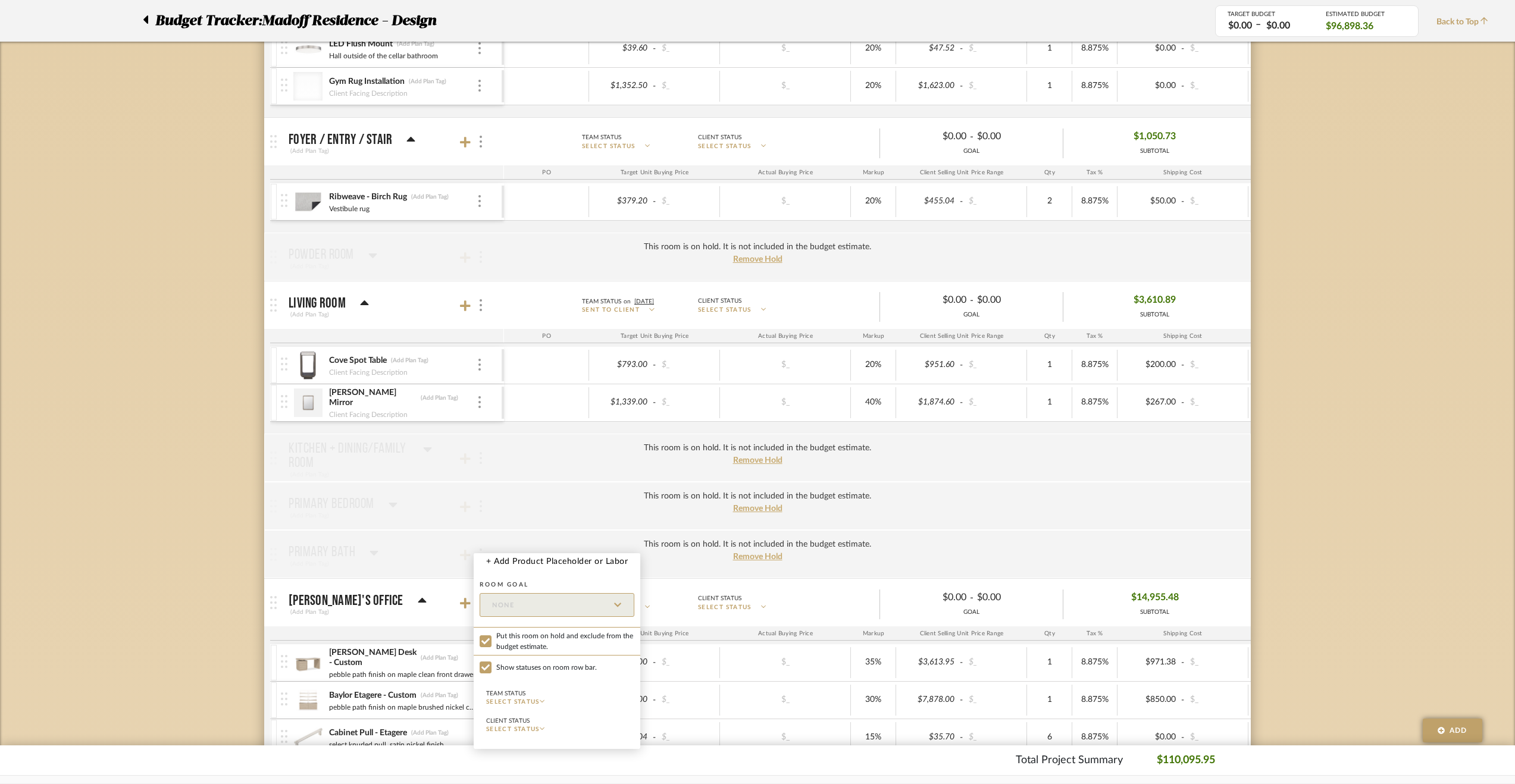
click at [134, 517] on div at bounding box center [758, 392] width 1515 height 784
click at [480, 598] on img at bounding box center [481, 602] width 2 height 12
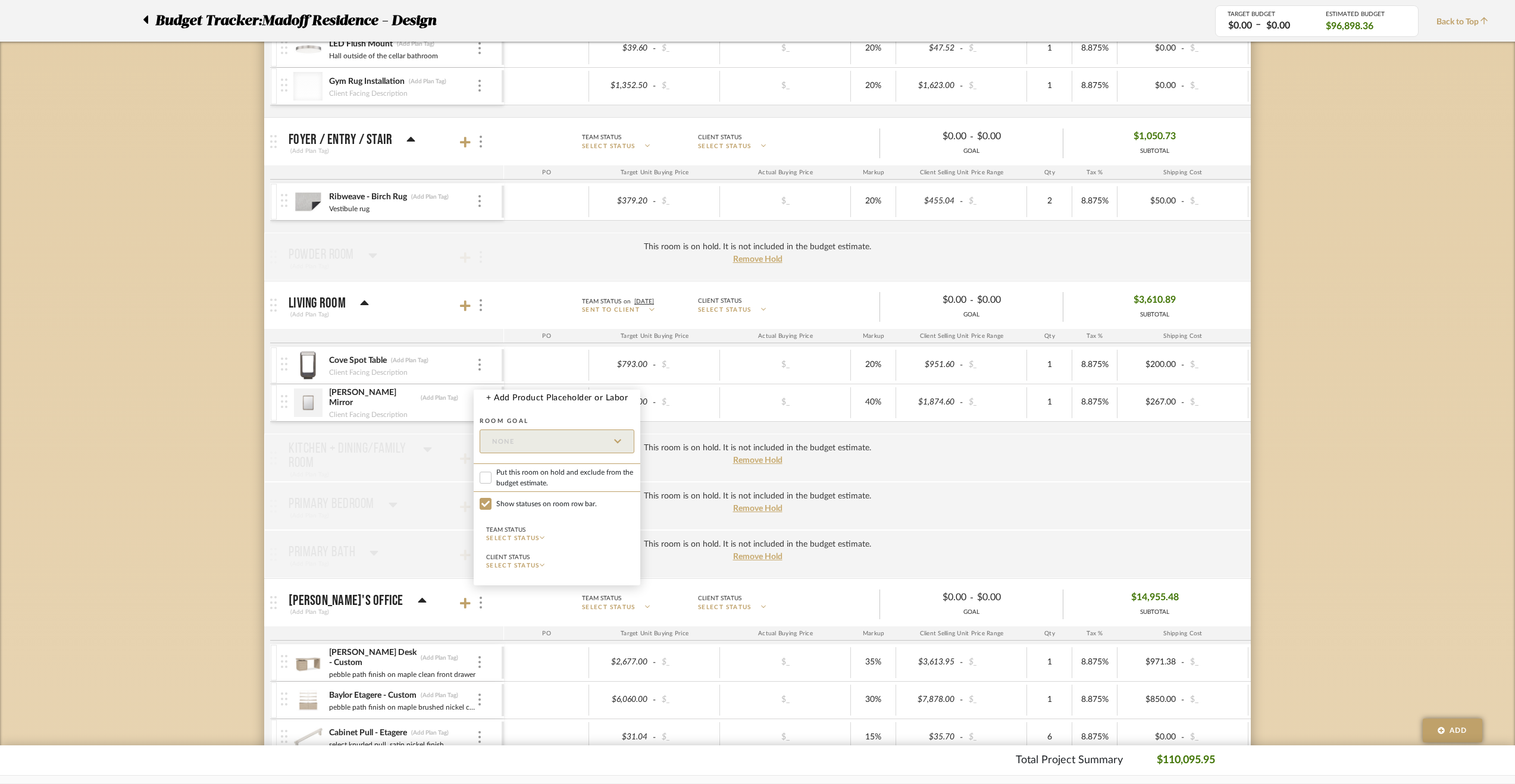
click at [553, 473] on span "Put this room on hold and exclude from the budget estimate." at bounding box center [565, 478] width 138 height 22
click at [491, 473] on input "Put this room on hold and exclude from the budget estimate." at bounding box center [485, 478] width 12 height 12
checkbox input "true"
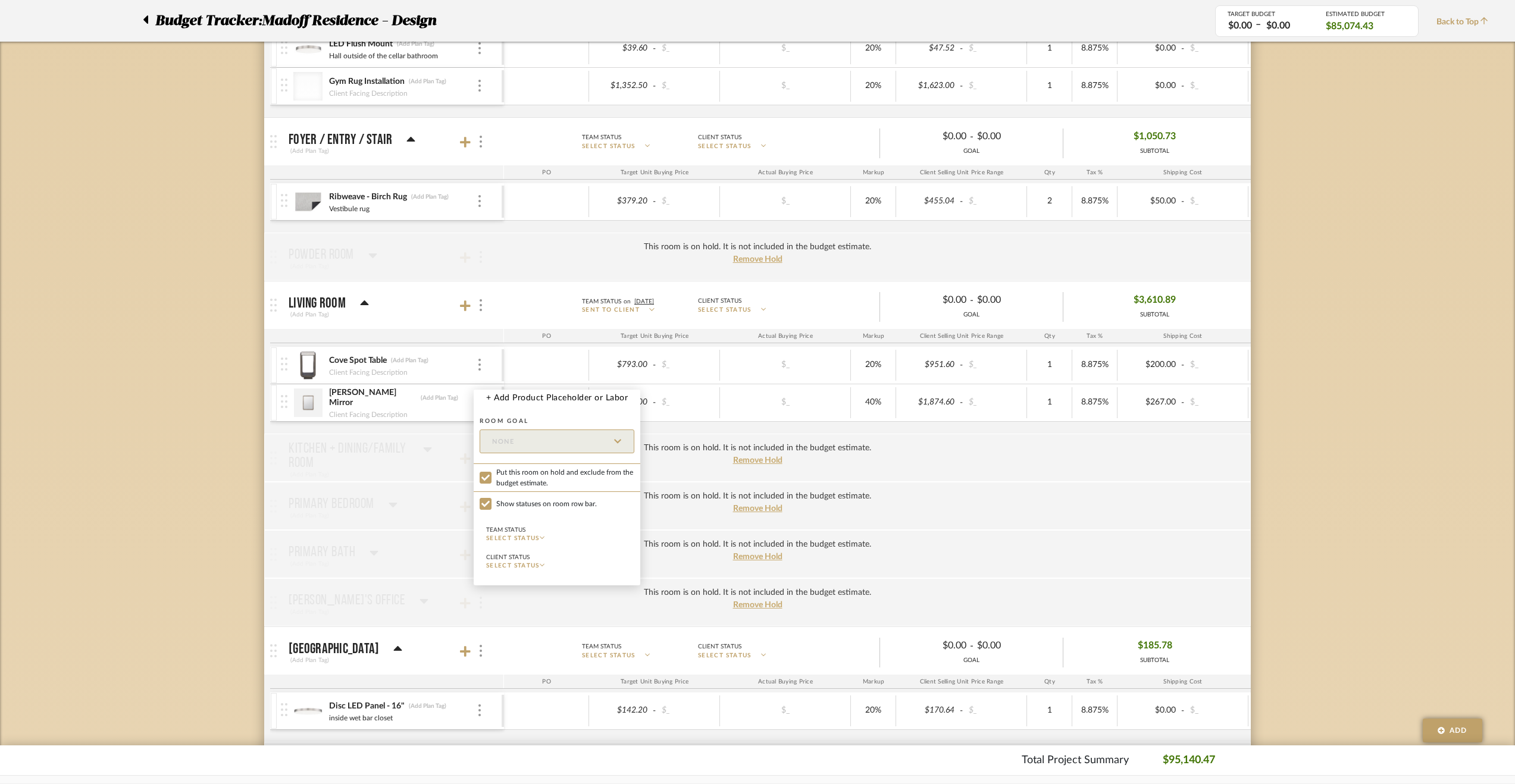
click at [230, 605] on div at bounding box center [758, 392] width 1515 height 784
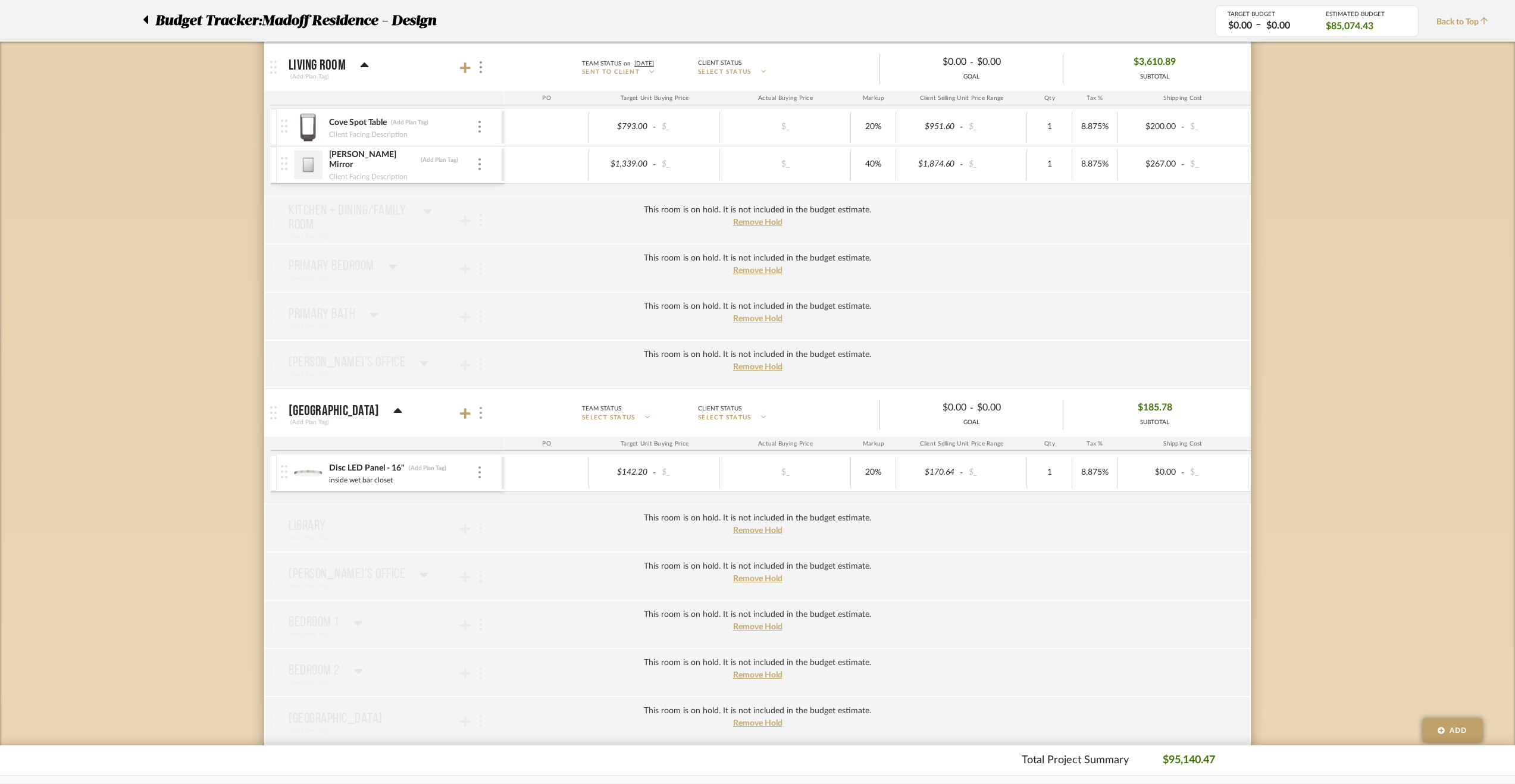
click at [483, 405] on div at bounding box center [480, 413] width 12 height 16
click at [531, 501] on span "Put this room on hold and exclude from the budget estimate." at bounding box center [565, 499] width 138 height 22
click at [491, 501] on input "Put this room on hold and exclude from the budget estimate." at bounding box center [485, 499] width 12 height 12
checkbox input "true"
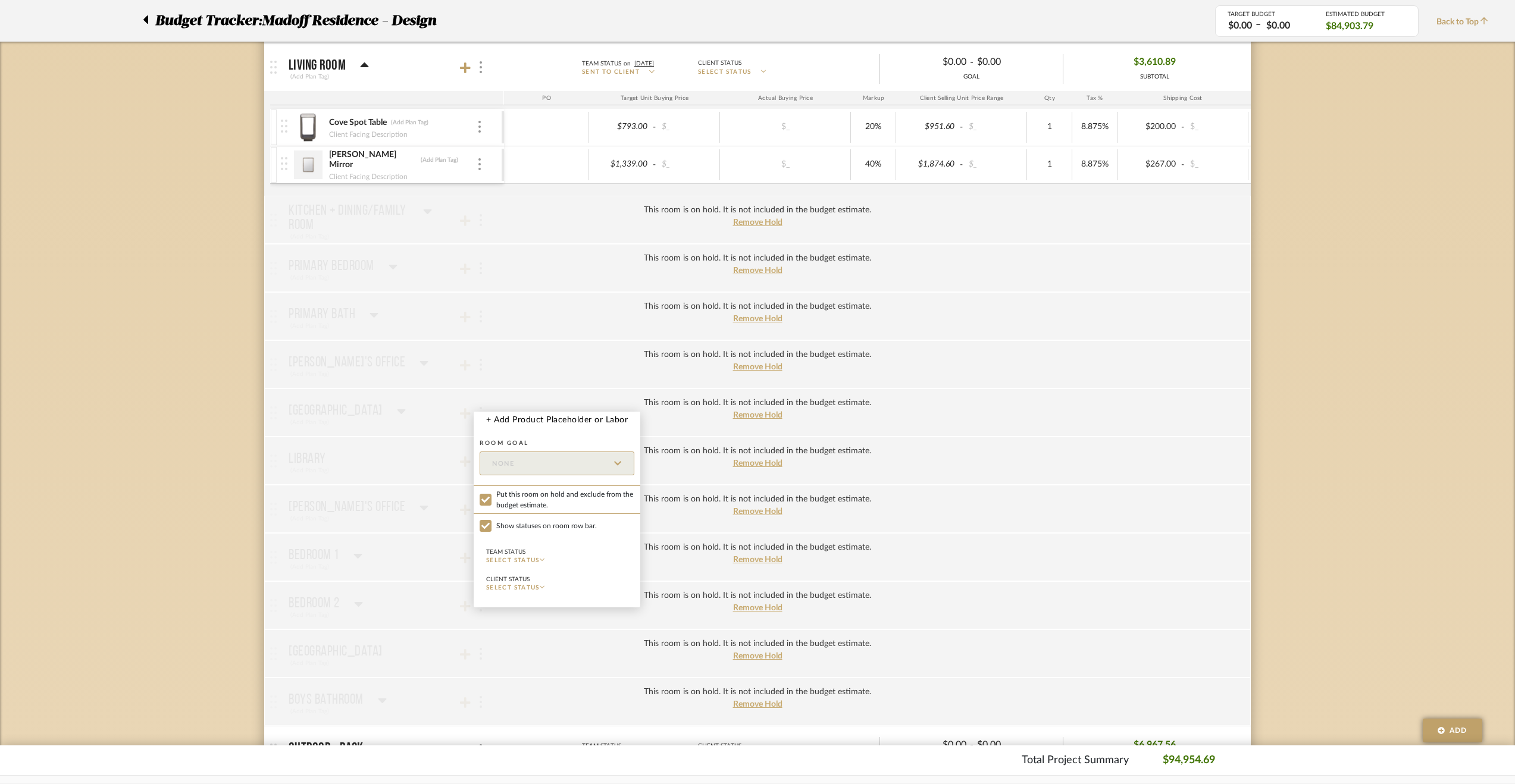
drag, startPoint x: 69, startPoint y: 487, endPoint x: 171, endPoint y: 469, distance: 103.6
click at [70, 487] on div at bounding box center [758, 392] width 1515 height 784
click at [739, 556] on span "Remove Hold" at bounding box center [758, 559] width 50 height 8
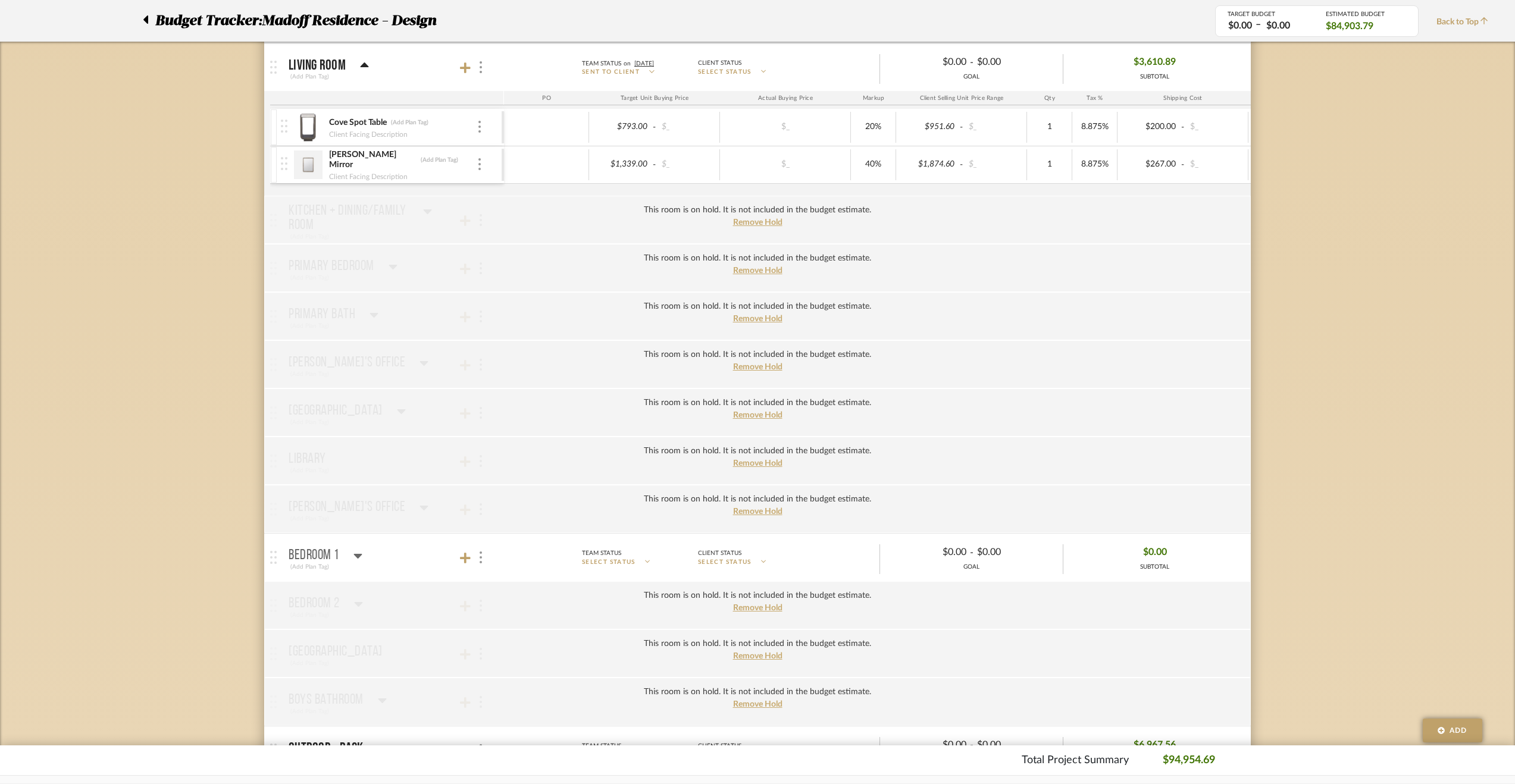
click at [355, 548] on icon at bounding box center [358, 555] width 9 height 14
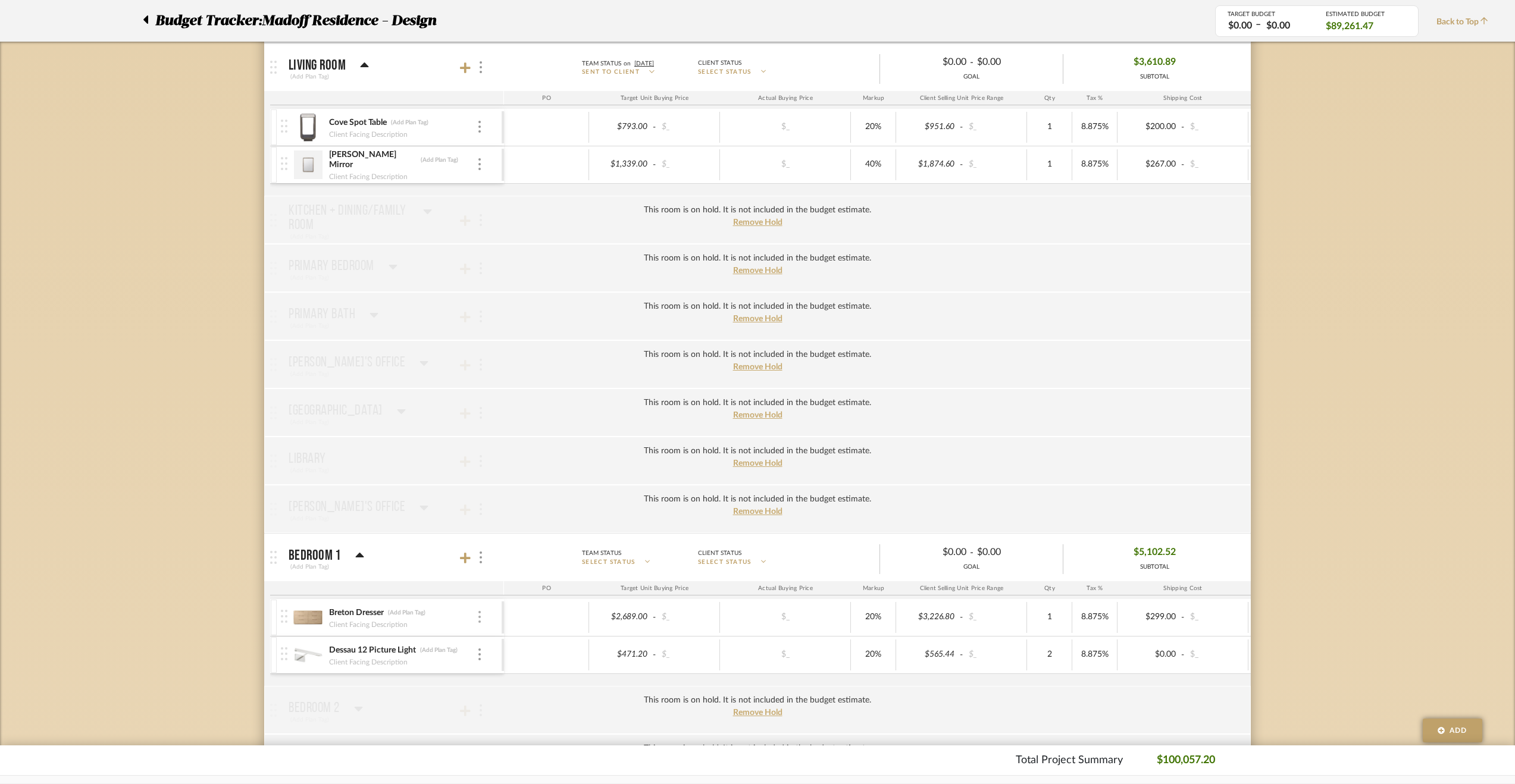
click at [480, 611] on img at bounding box center [480, 617] width 2 height 12
click at [501, 624] on button "Manage Item" at bounding box center [530, 633] width 107 height 29
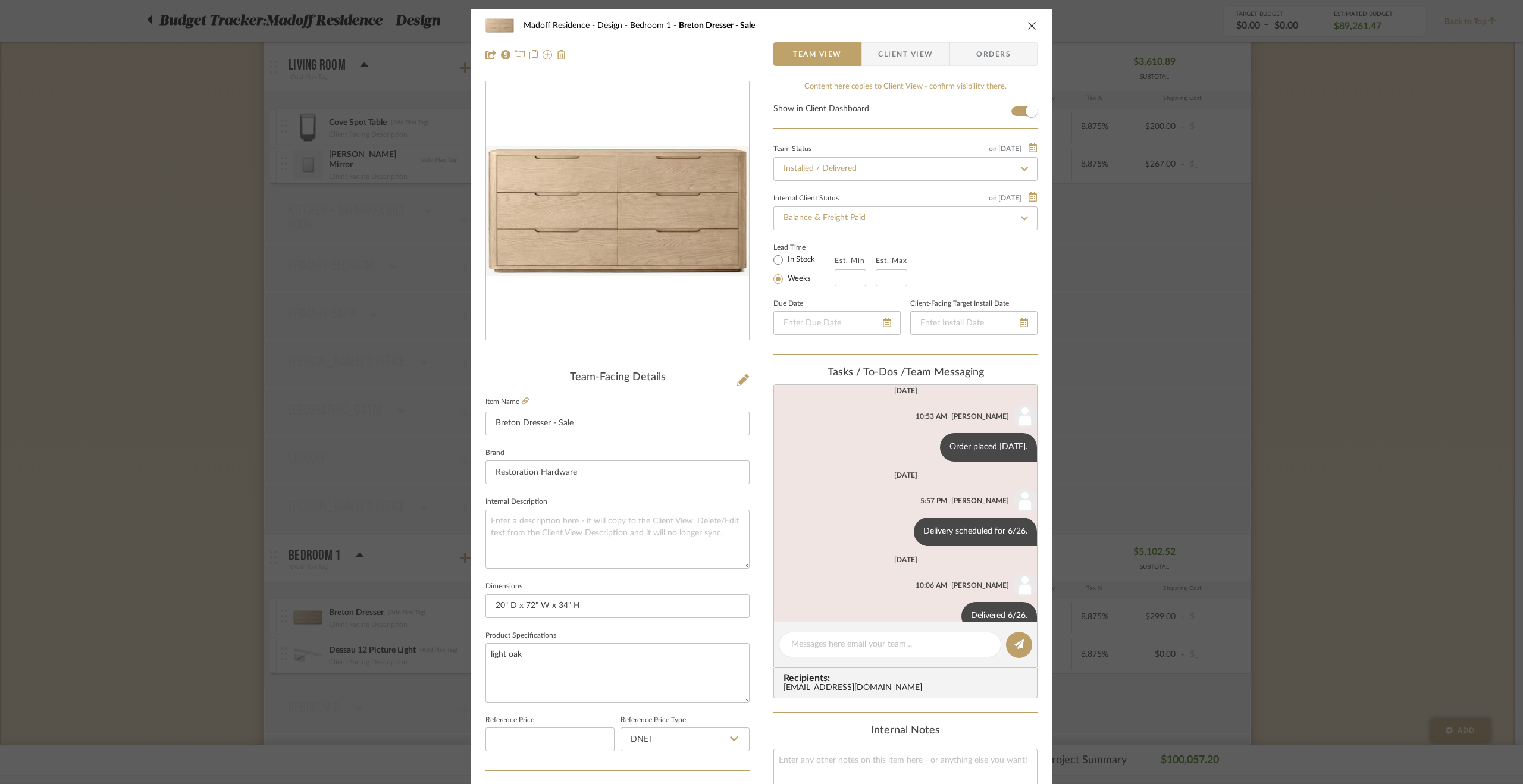
scroll to position [229, 0]
click at [1367, 390] on div "Madoff Residence - Design Bedroom 1 Breton Dresser - Sale Team View Client View…" at bounding box center [761, 392] width 1523 height 784
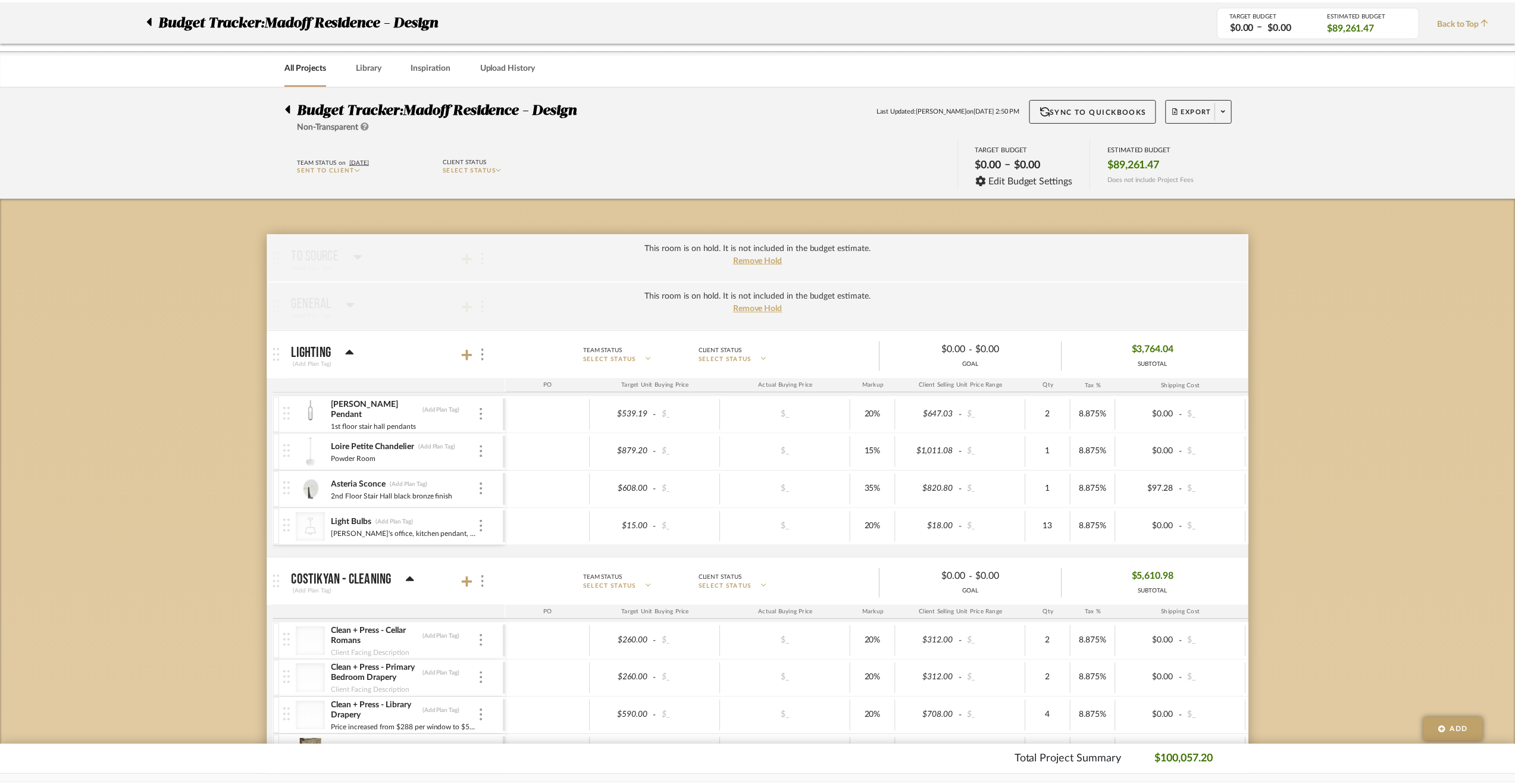
scroll to position [1784, 0]
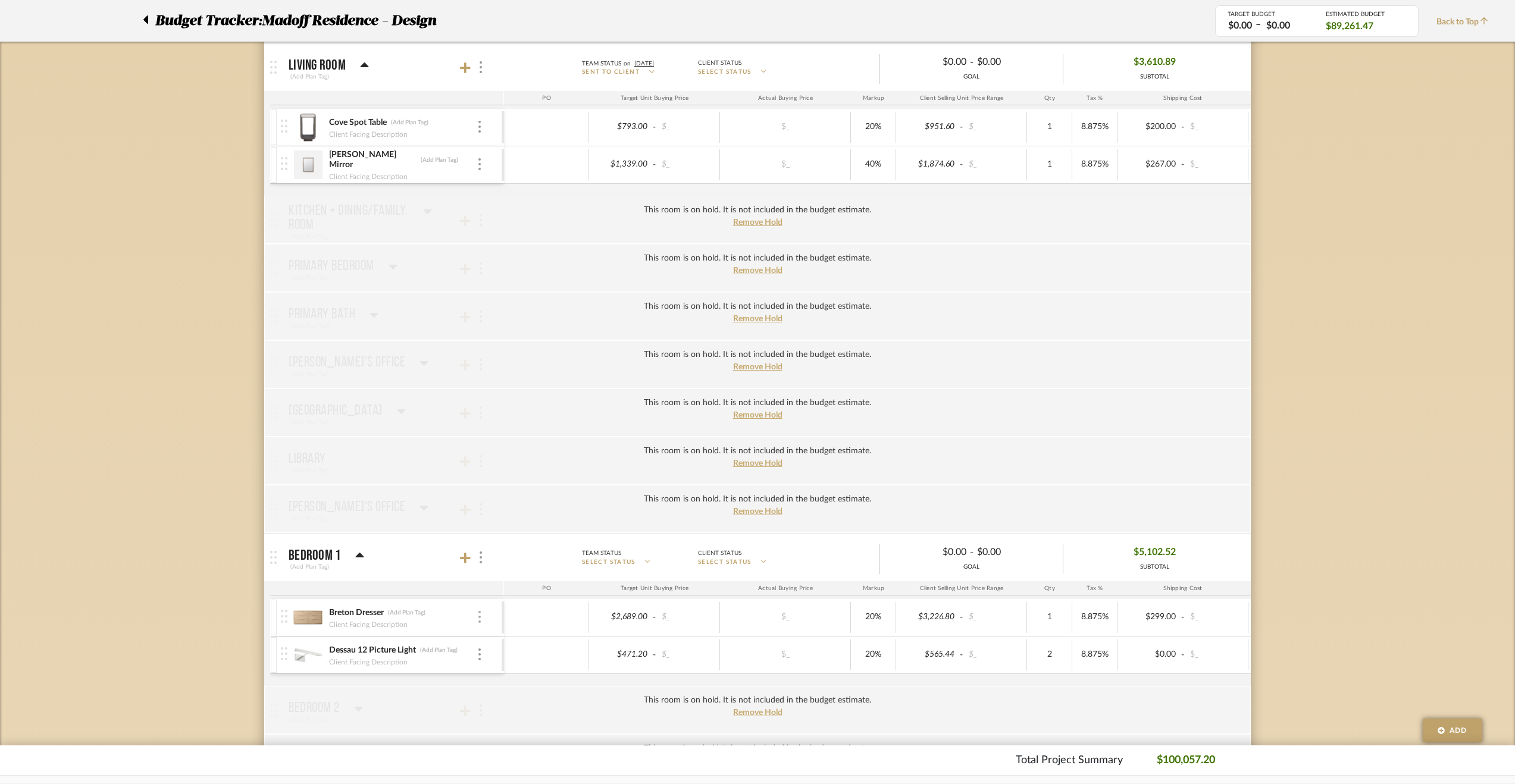
click at [478, 611] on img at bounding box center [480, 617] width 2 height 12
click at [519, 693] on span "Remove Item" at bounding box center [537, 696] width 74 height 10
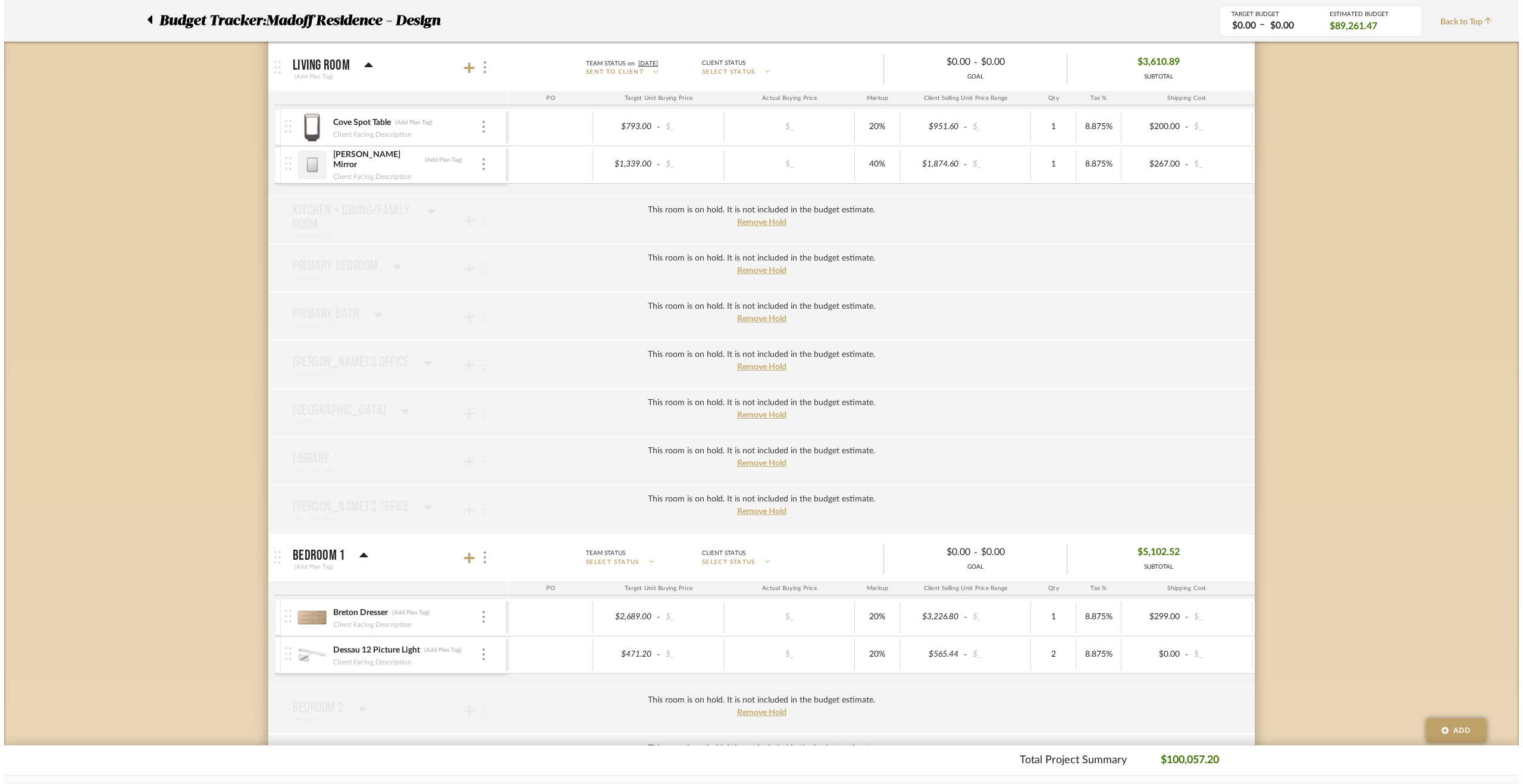
scroll to position [0, 0]
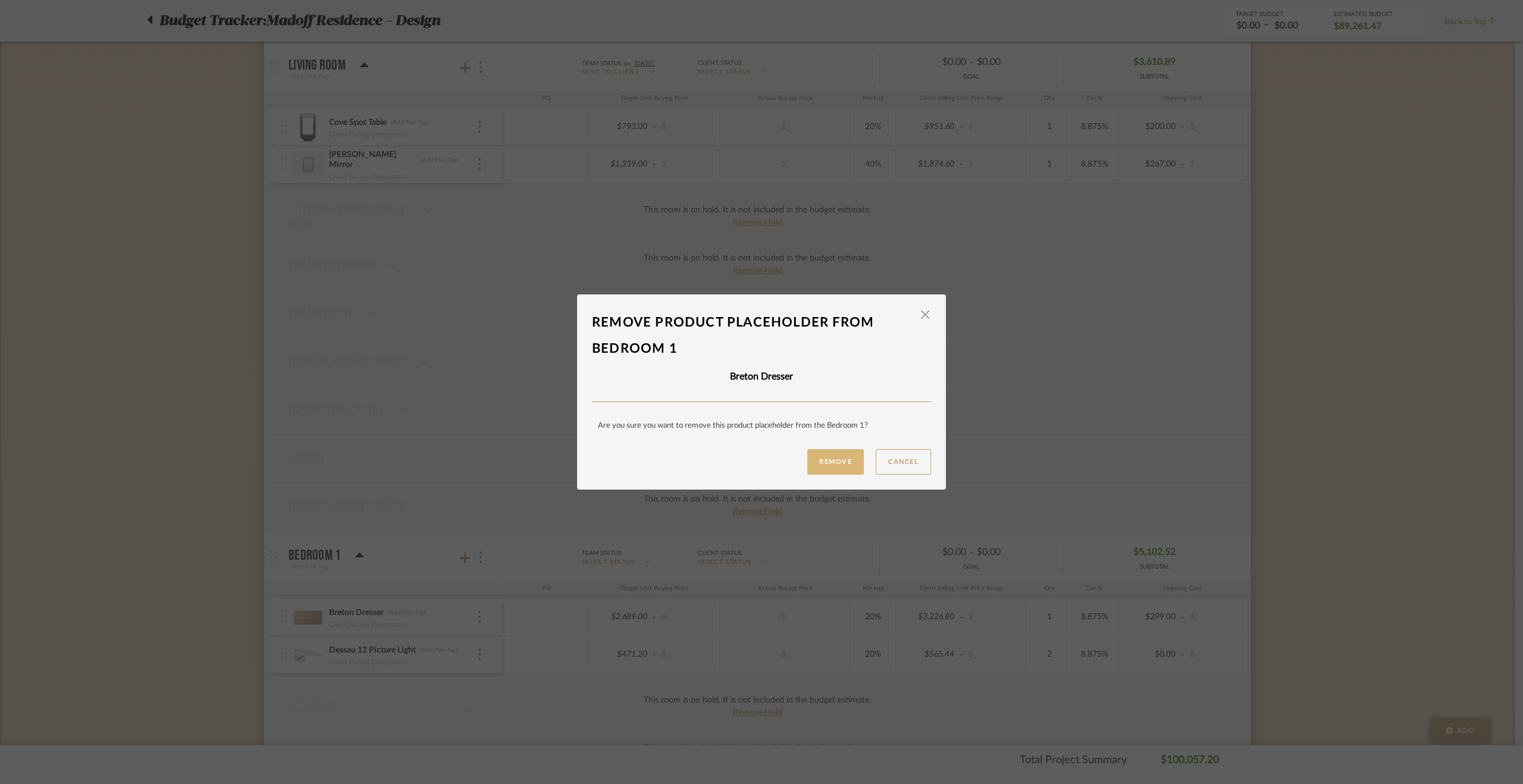
click at [840, 453] on button "Remove" at bounding box center [835, 461] width 56 height 25
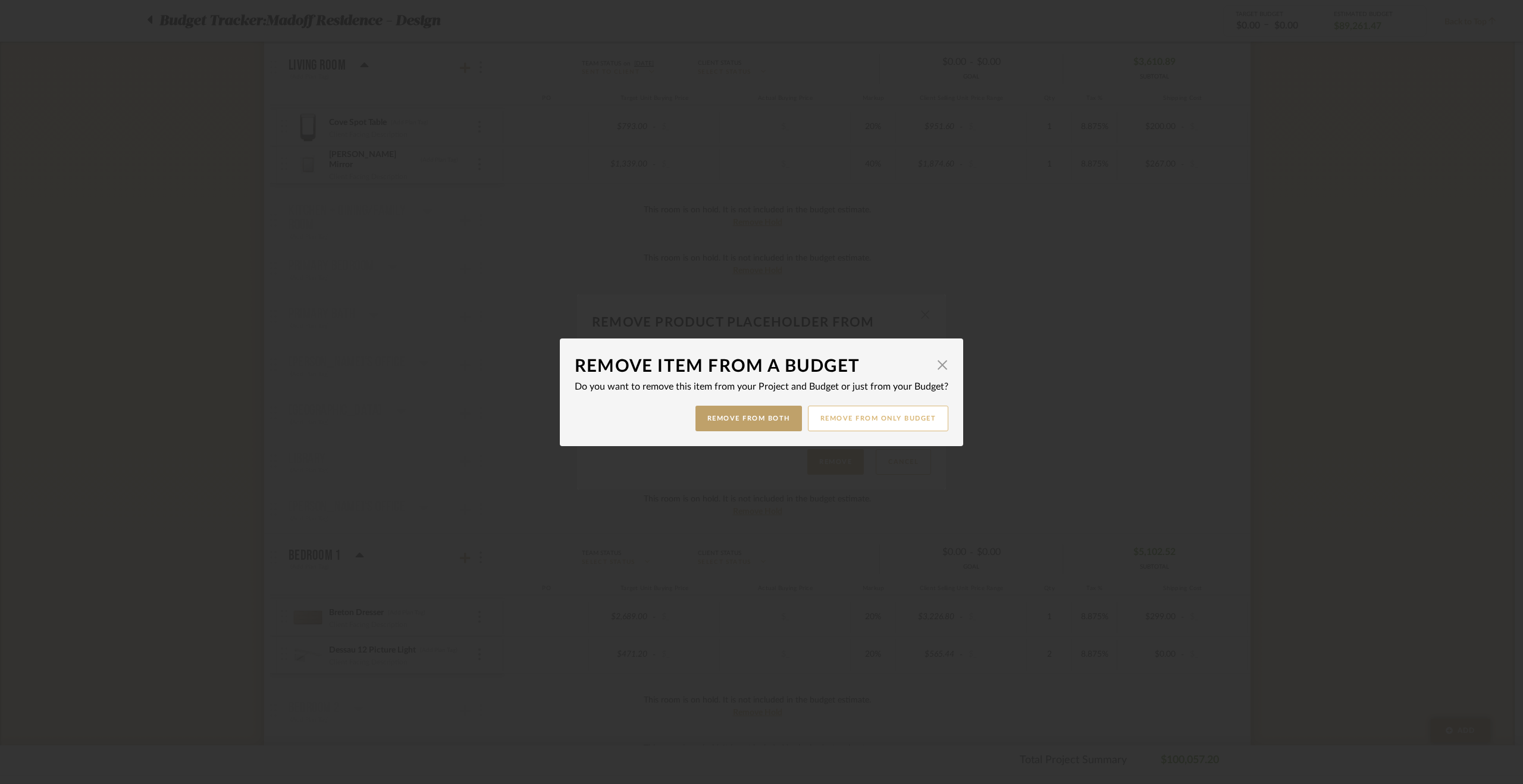
click at [871, 416] on button "Remove from only Budget" at bounding box center [878, 418] width 141 height 25
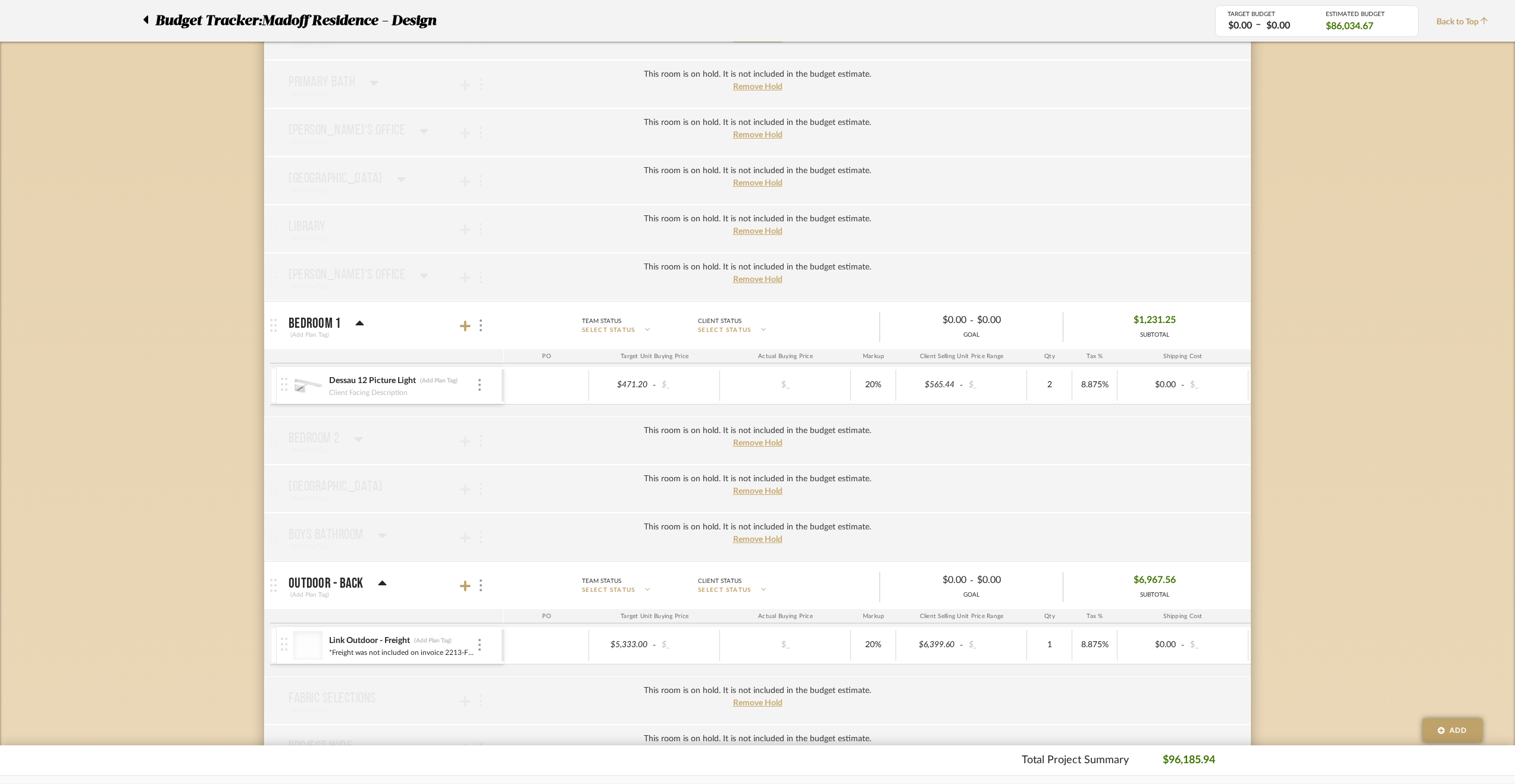
scroll to position [2023, 0]
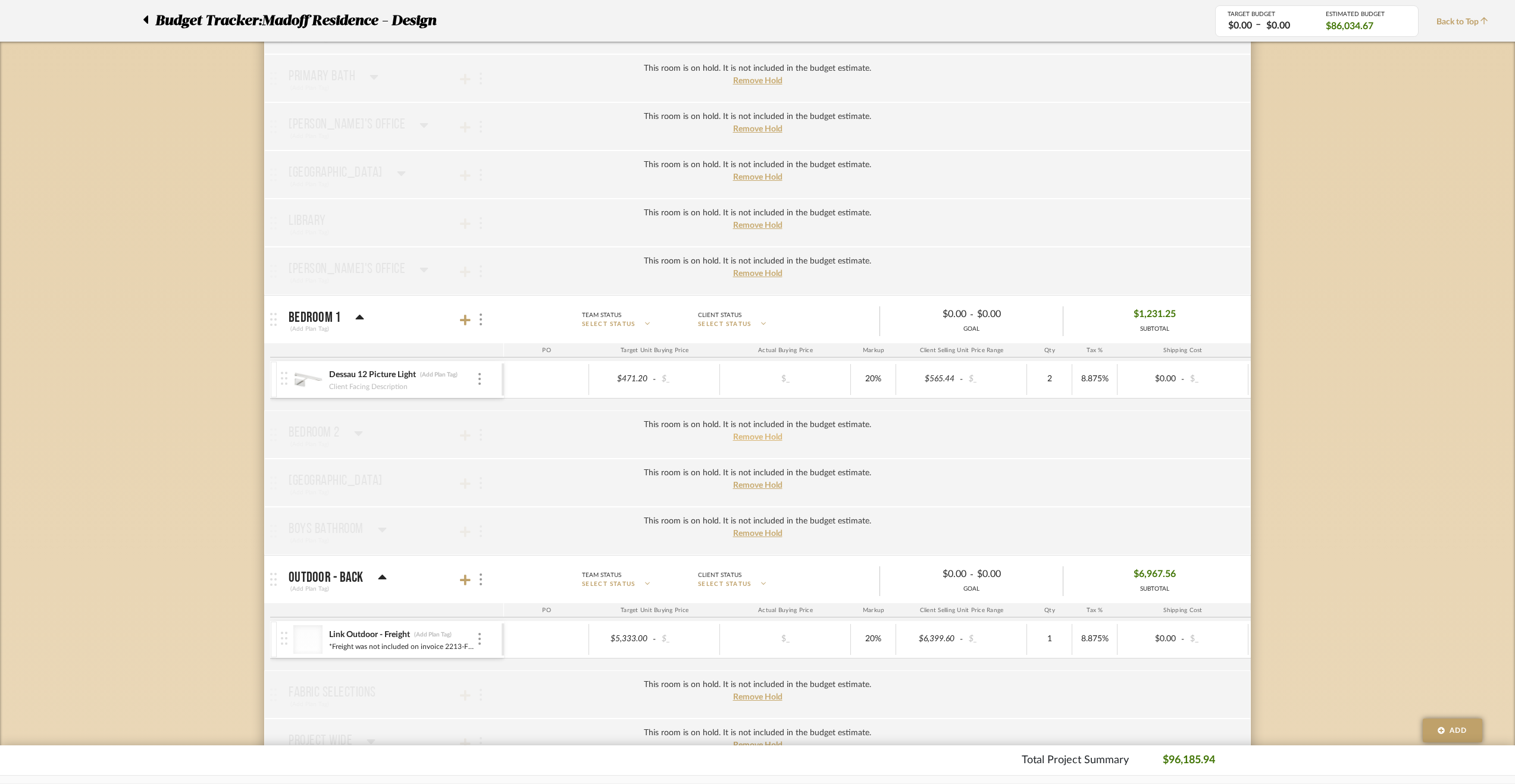
click at [755, 433] on span "Remove Hold" at bounding box center [758, 437] width 50 height 8
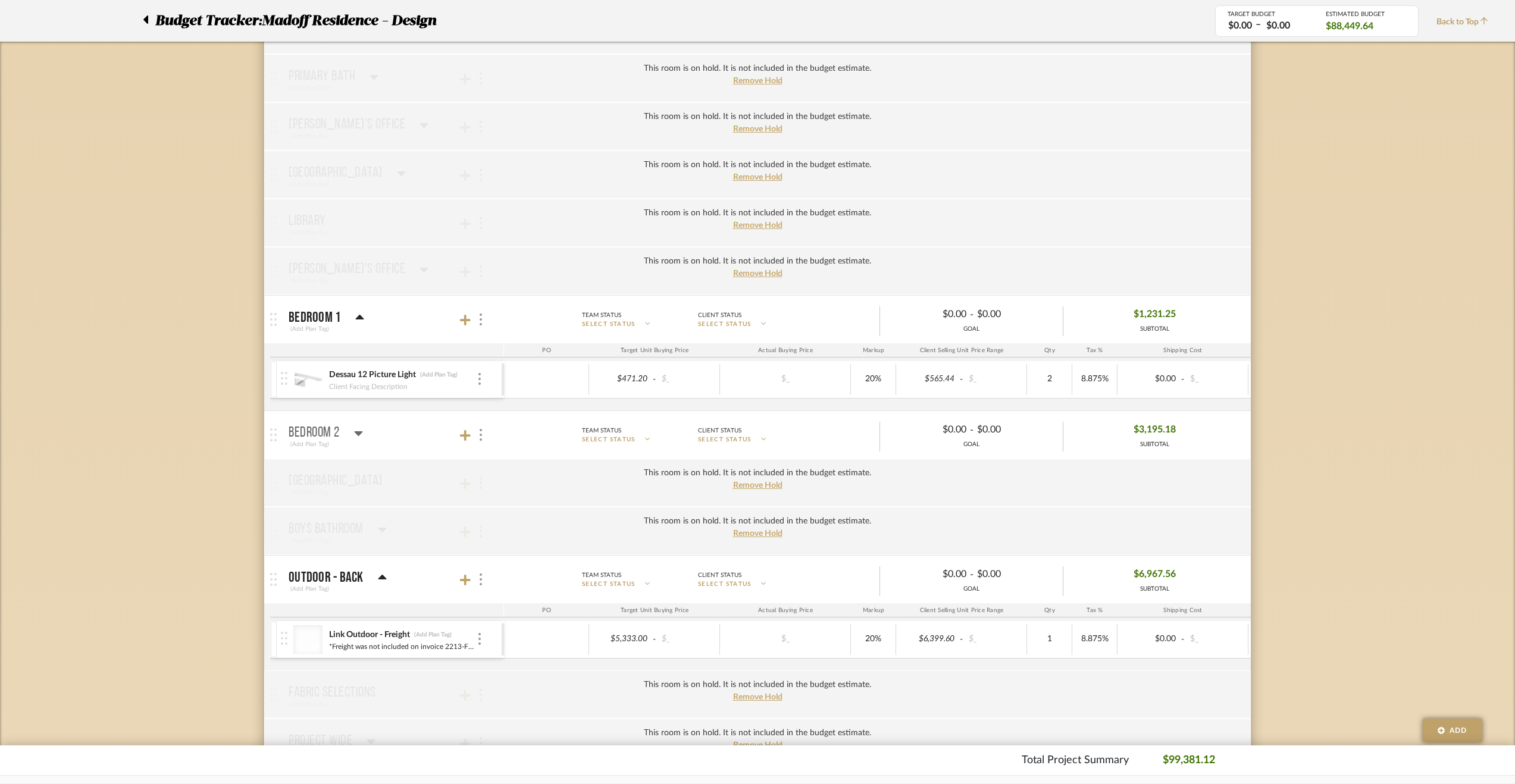
click at [357, 431] on icon at bounding box center [358, 434] width 8 height 5
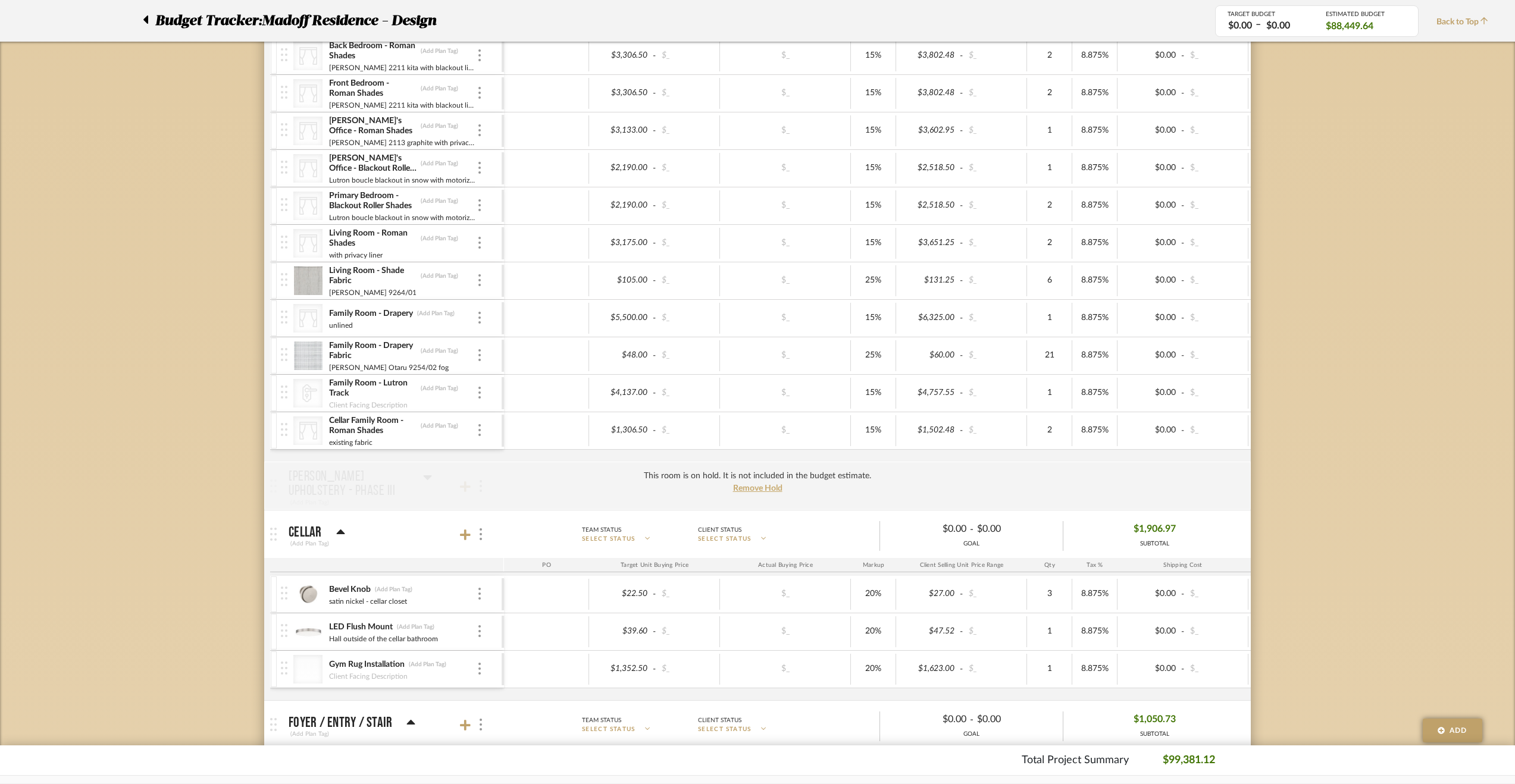
scroll to position [893, 0]
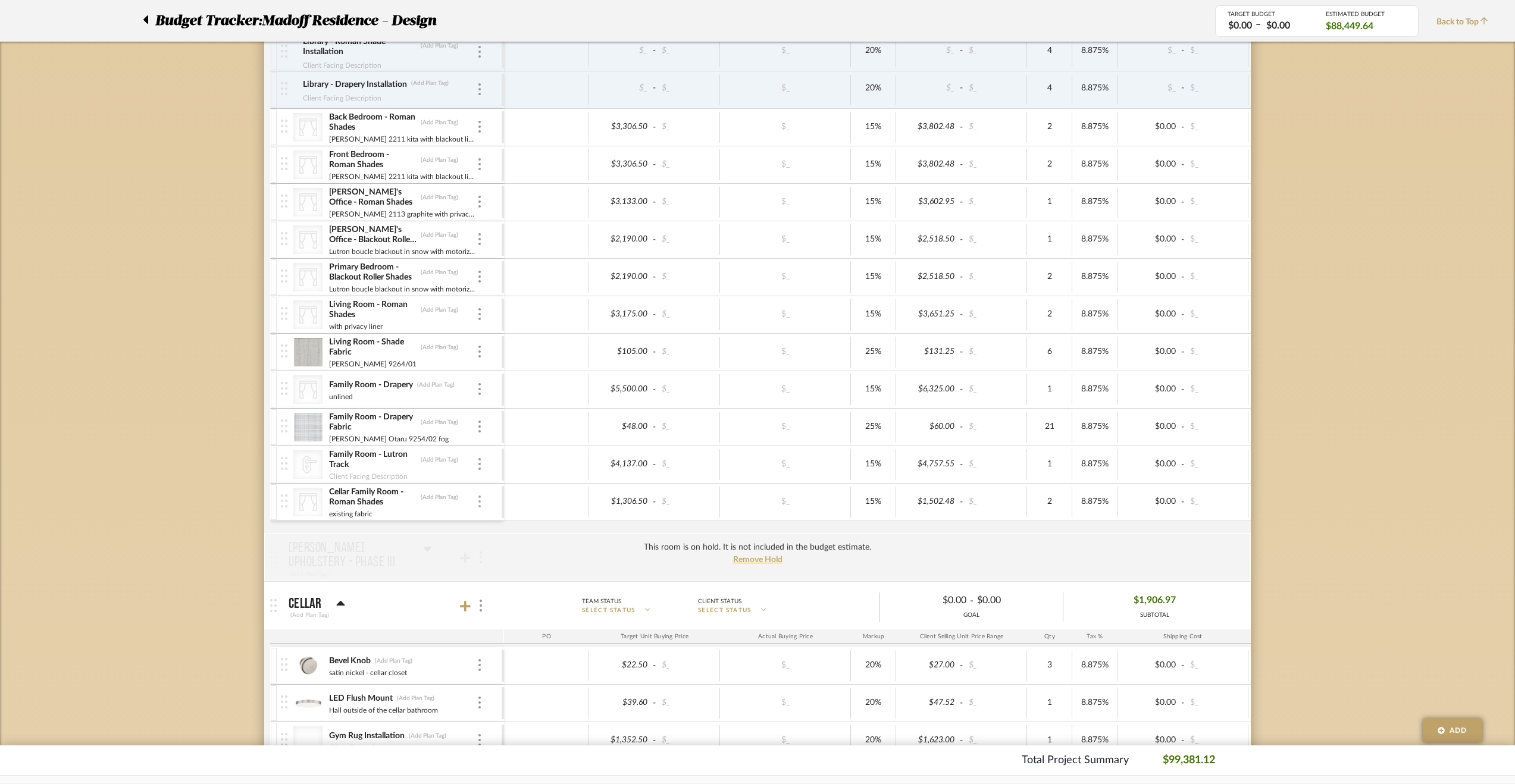
click at [476, 500] on div at bounding box center [480, 502] width 6 height 13
click at [539, 523] on span "Manage Item" at bounding box center [538, 521] width 71 height 10
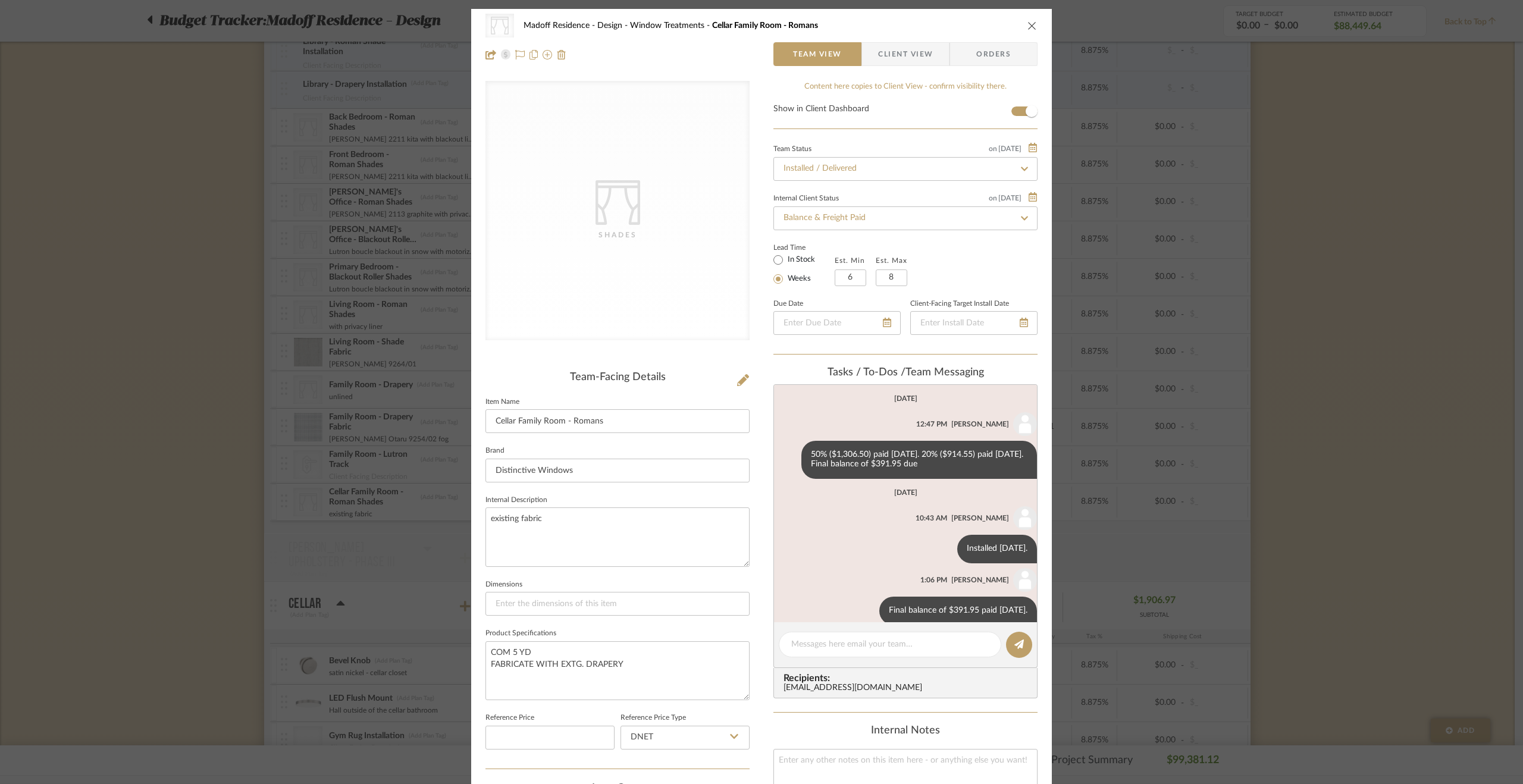
scroll to position [18, 0]
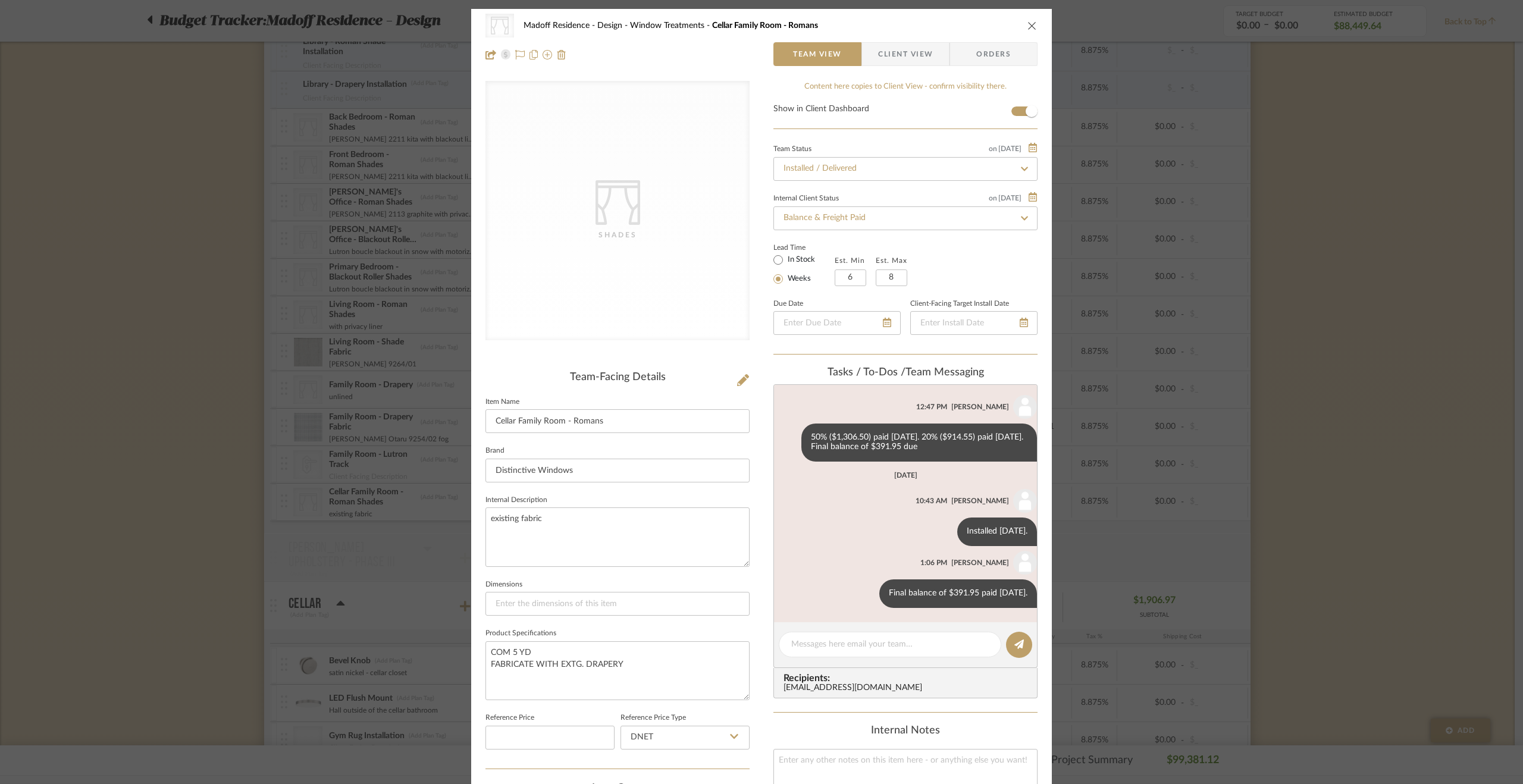
click at [1200, 428] on div "CategoryIconFabrics Created with Sketch. Shades Madoff Residence - Design Windo…" at bounding box center [761, 392] width 1523 height 784
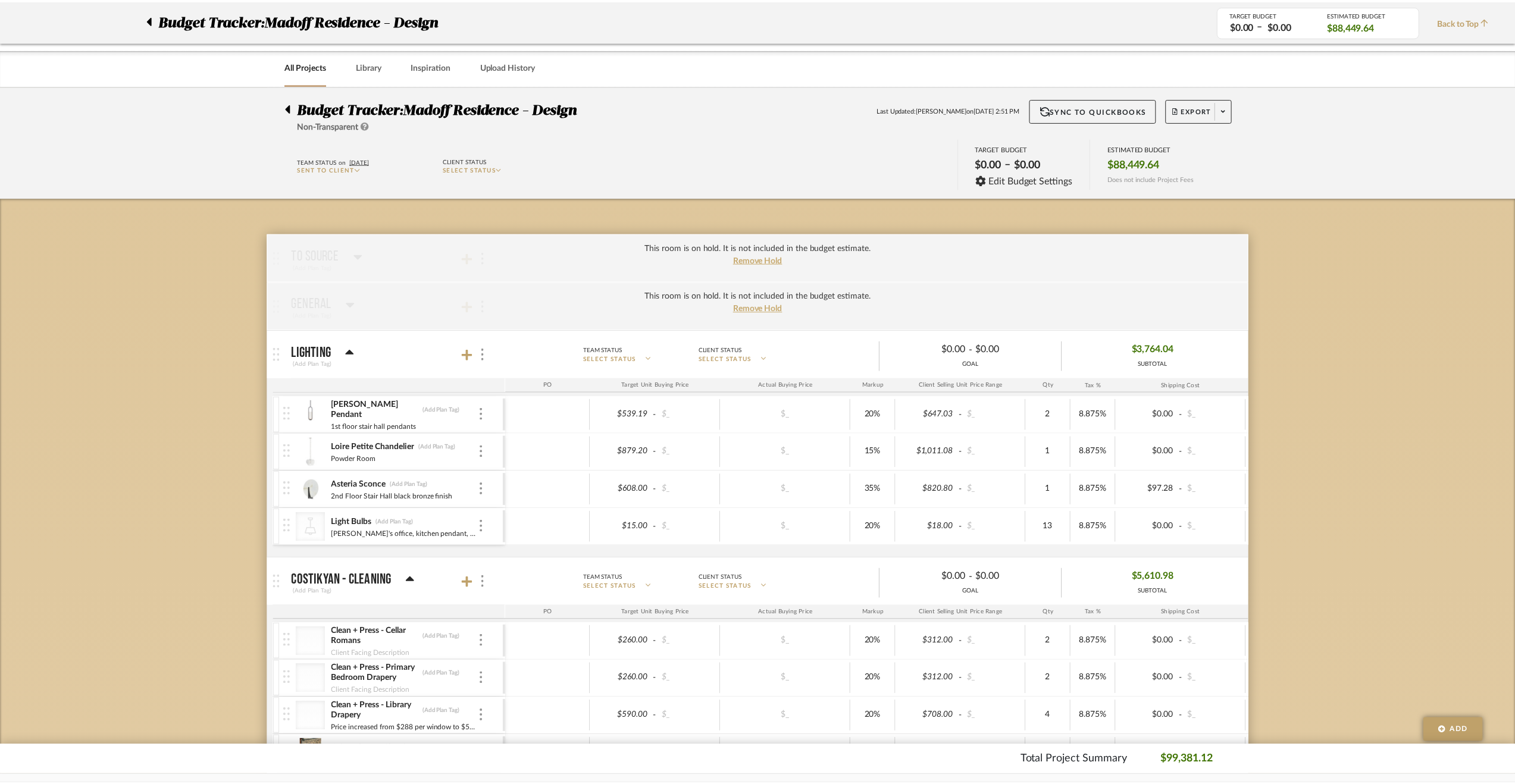
scroll to position [893, 0]
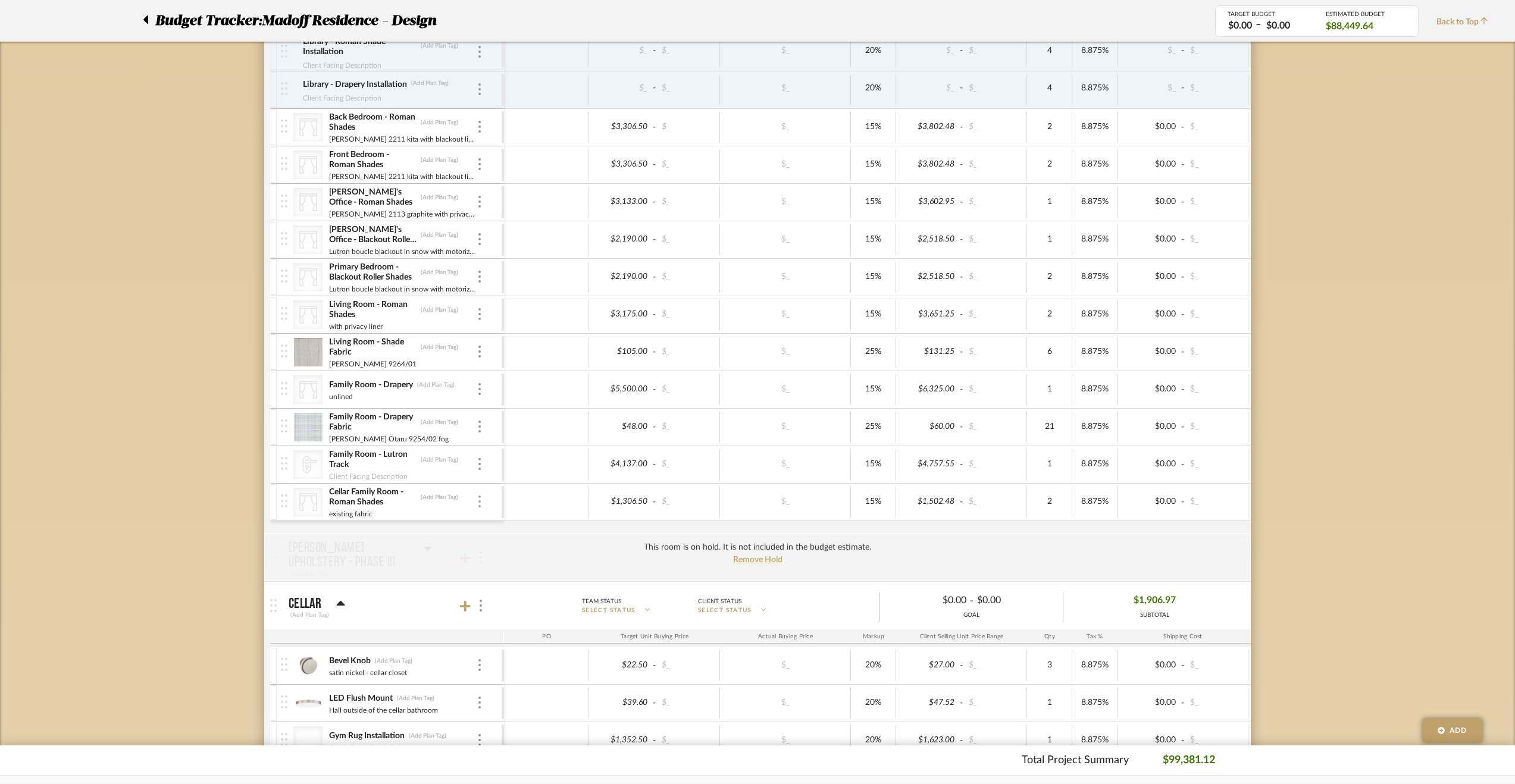
click at [478, 496] on img at bounding box center [480, 501] width 2 height 12
click at [525, 579] on span "Remove Item" at bounding box center [530, 584] width 88 height 11
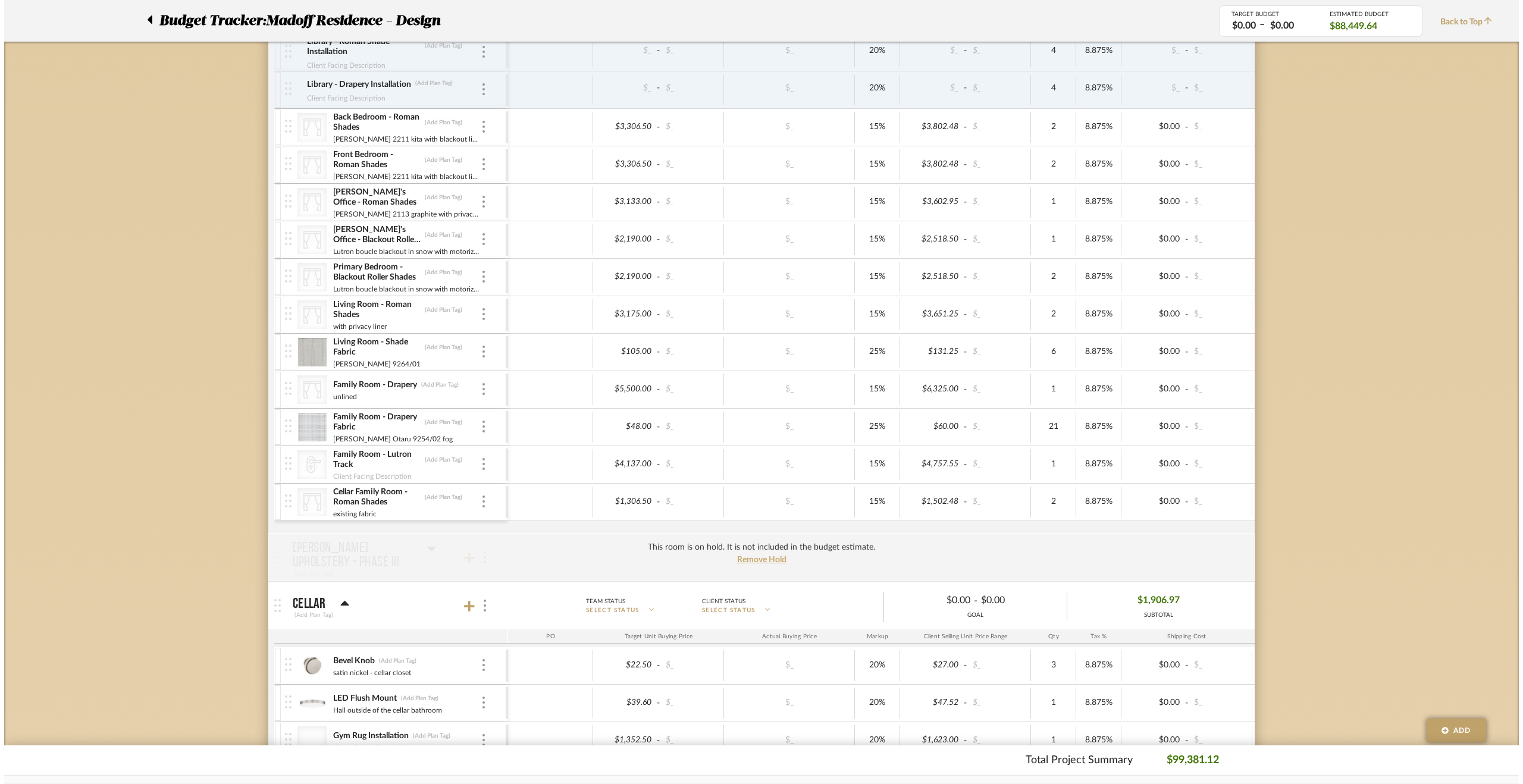
scroll to position [0, 0]
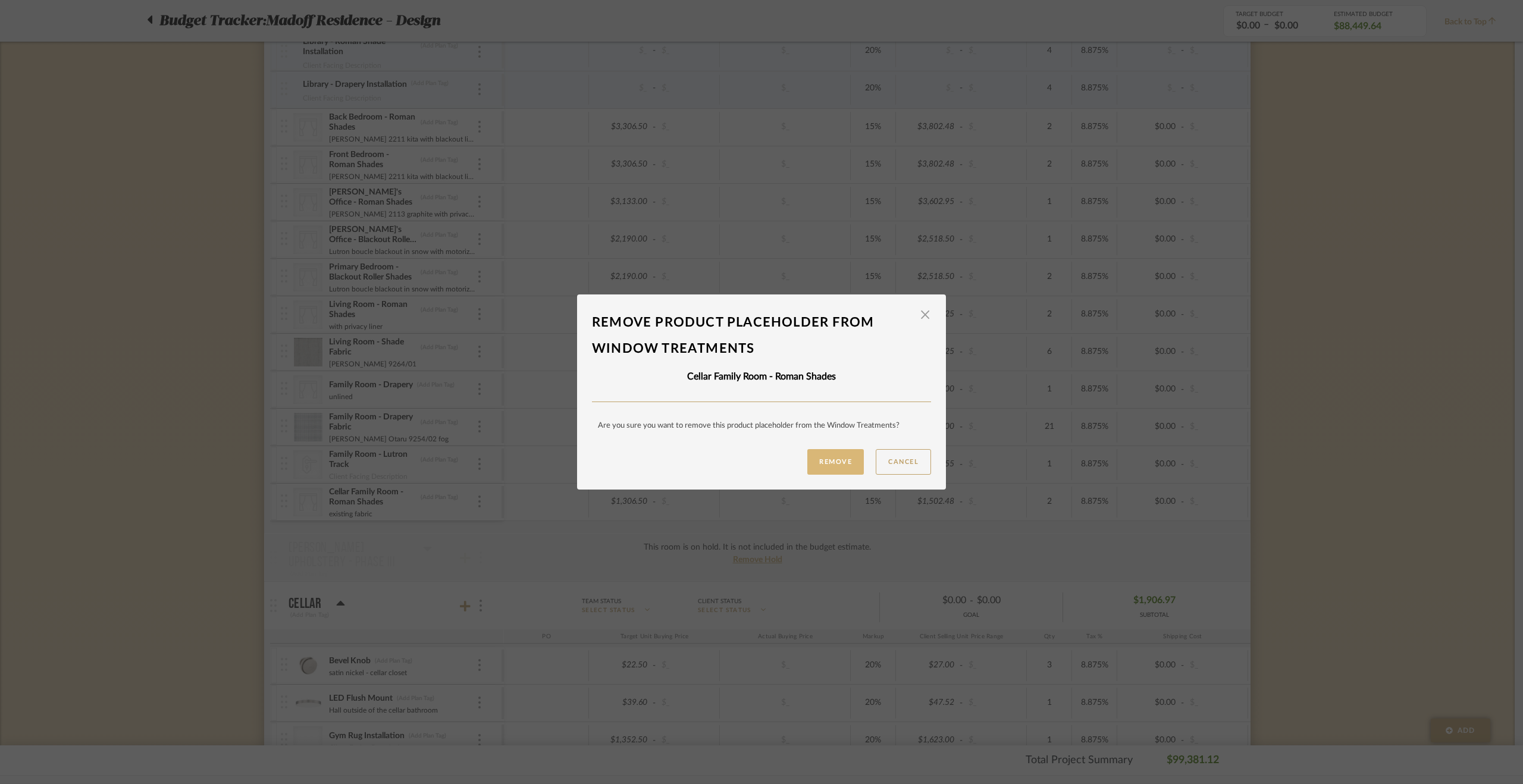
click at [814, 461] on button "Remove" at bounding box center [835, 461] width 56 height 25
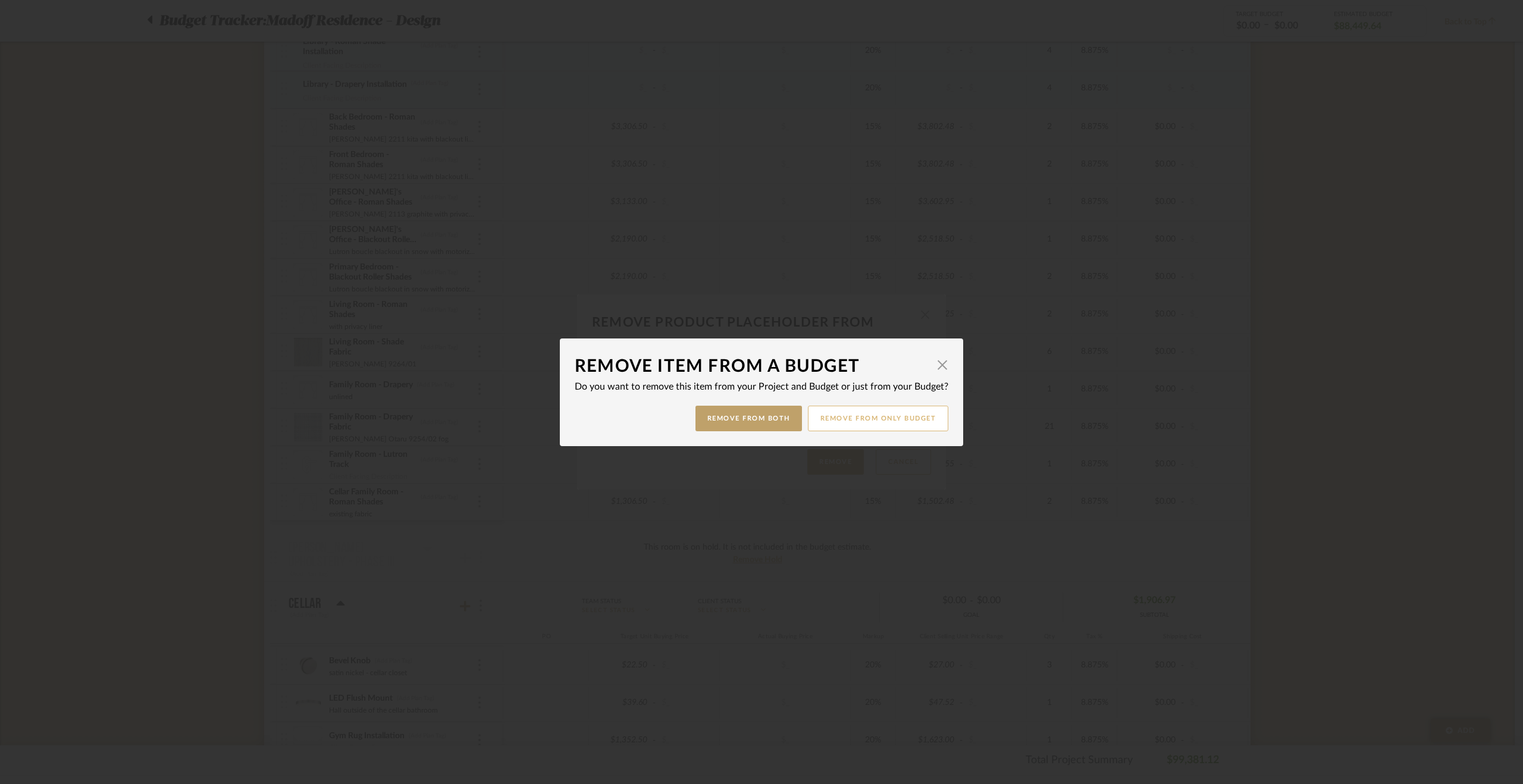
click at [870, 415] on button "Remove from only Budget" at bounding box center [878, 418] width 141 height 25
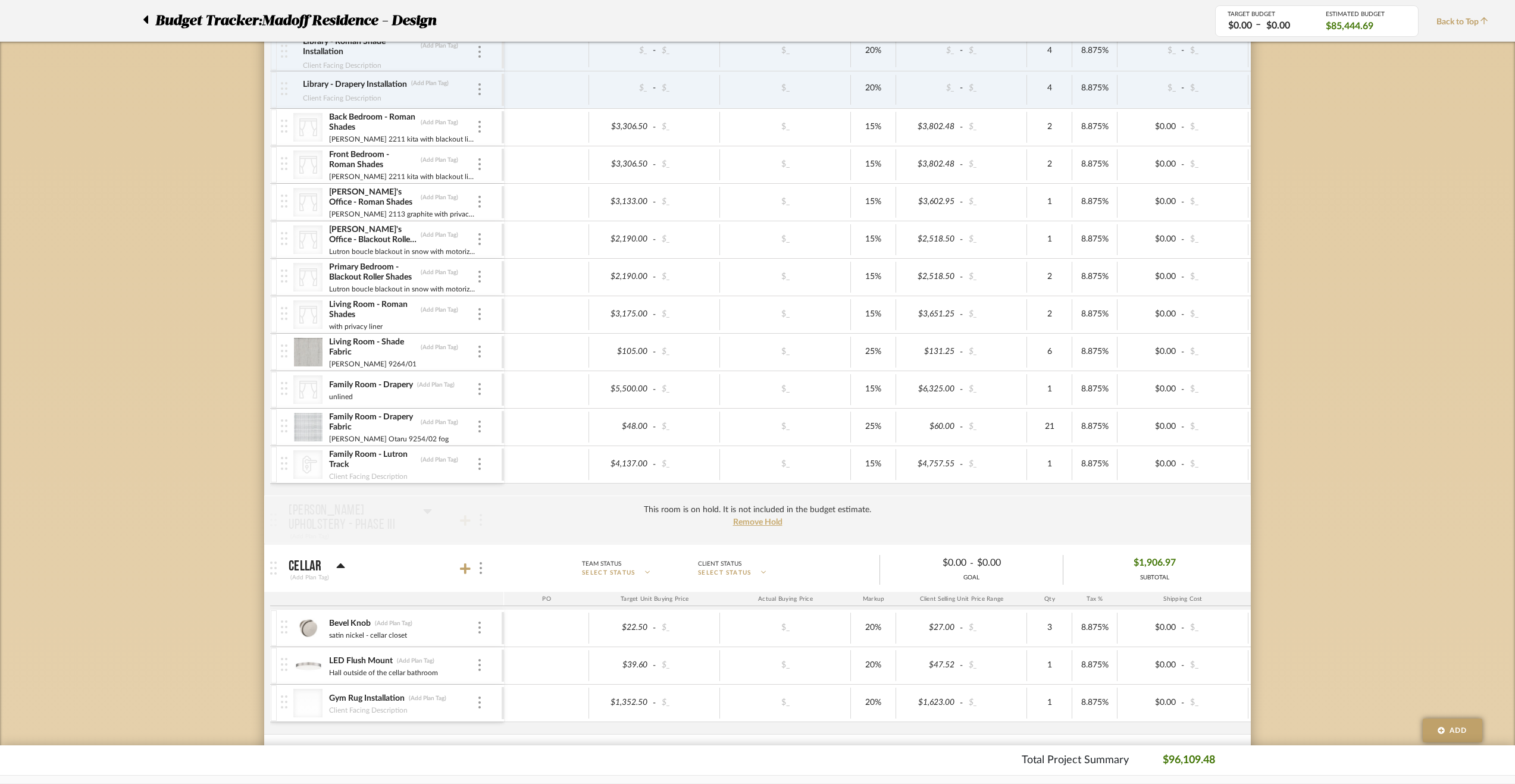
click at [211, 430] on div "Budget Tracker: Madoff Residence - Design Non-Transparent Last Updated: Krysten…" at bounding box center [758, 728] width 1515 height 3069
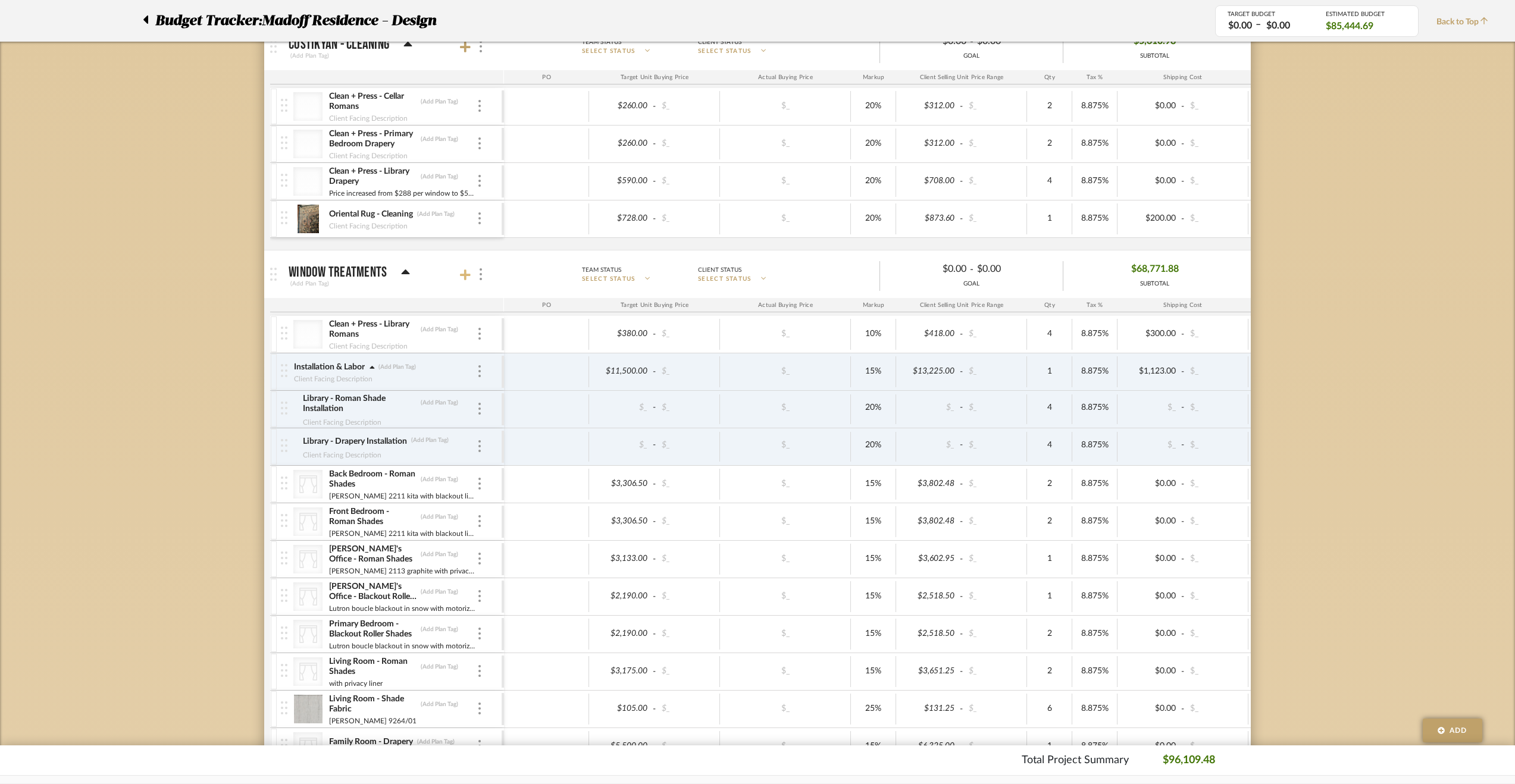
click at [466, 269] on icon at bounding box center [465, 274] width 11 height 11
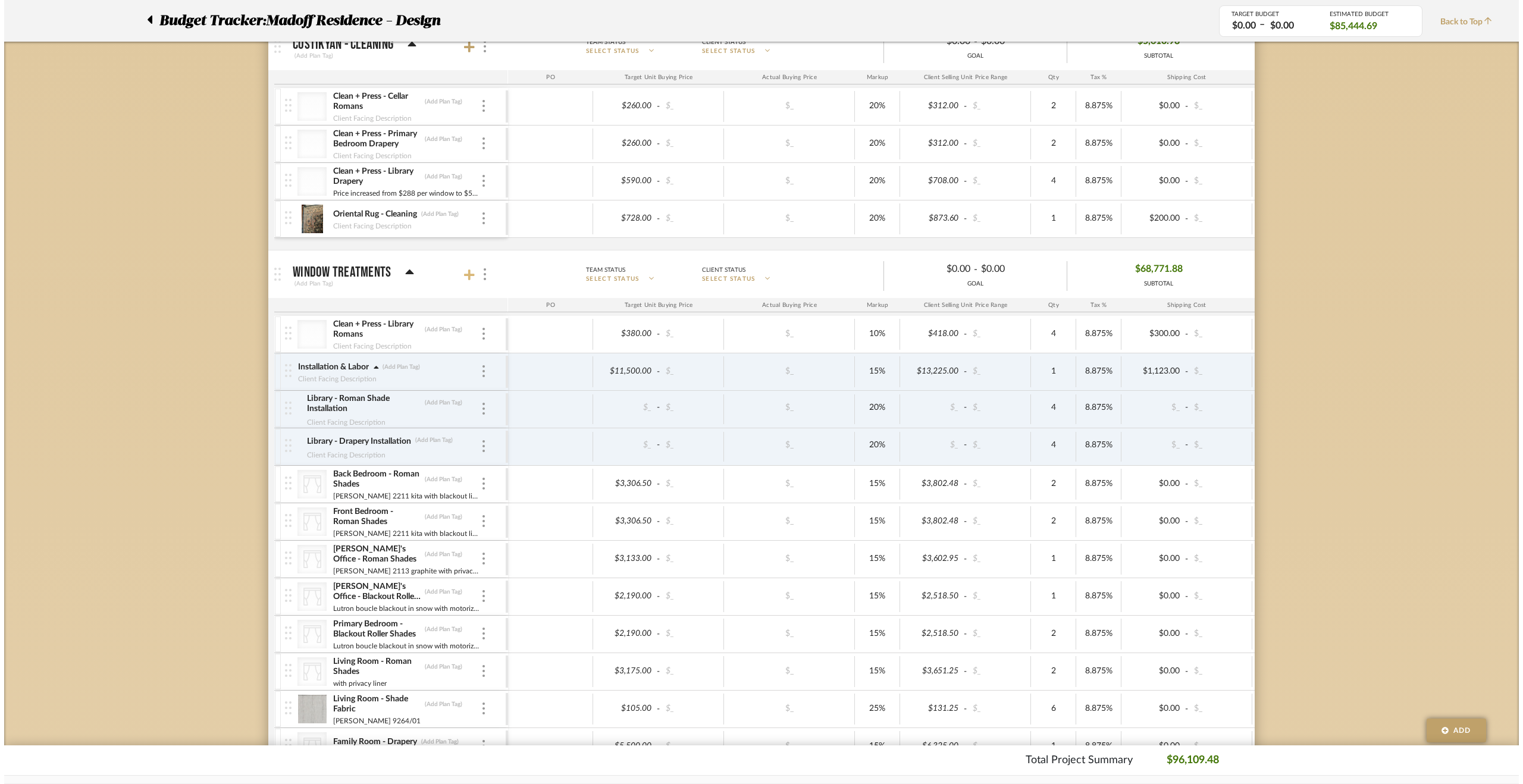
scroll to position [0, 0]
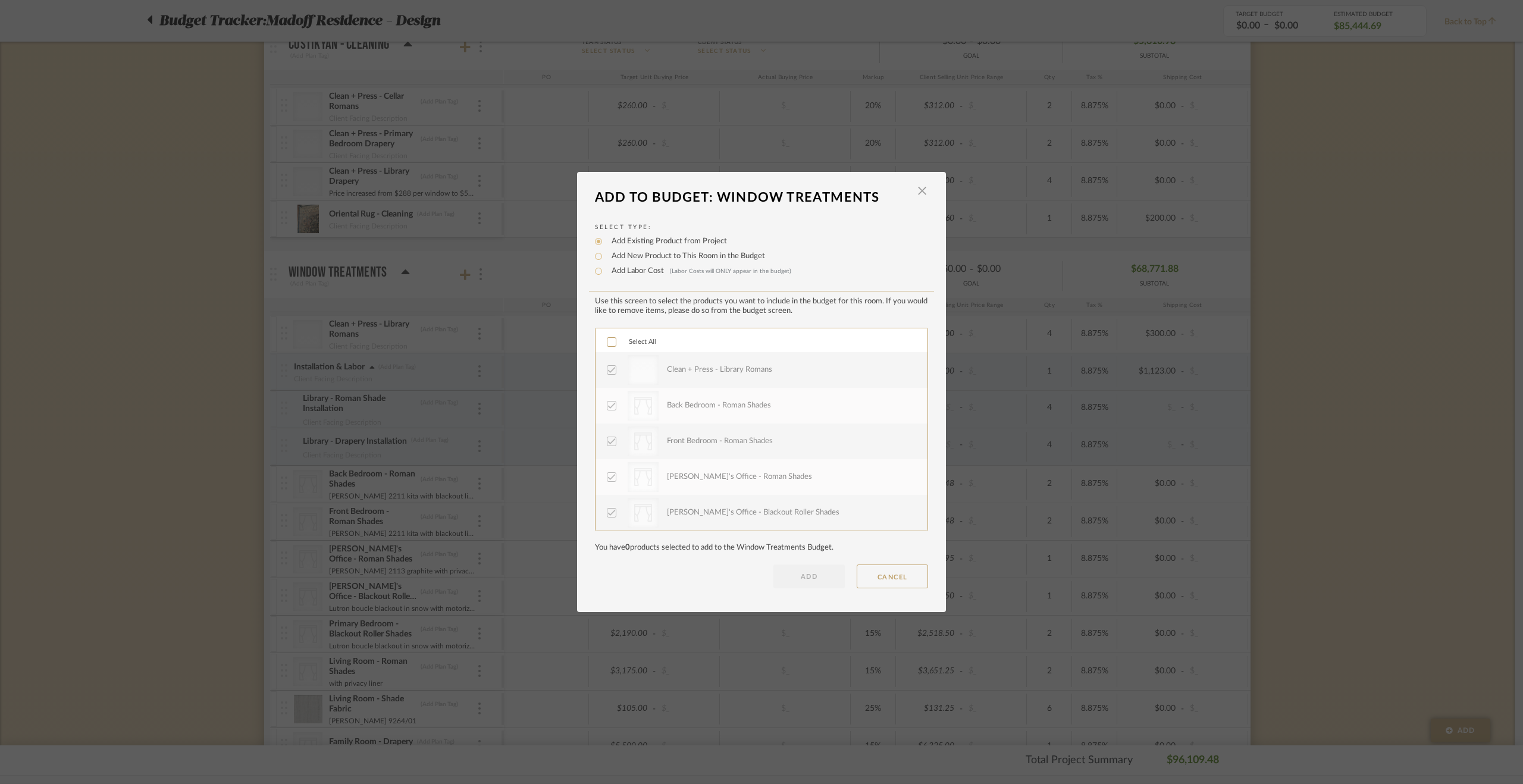
click at [607, 440] on icon at bounding box center [611, 441] width 8 height 8
click at [905, 572] on button "CANCEL" at bounding box center [892, 576] width 71 height 24
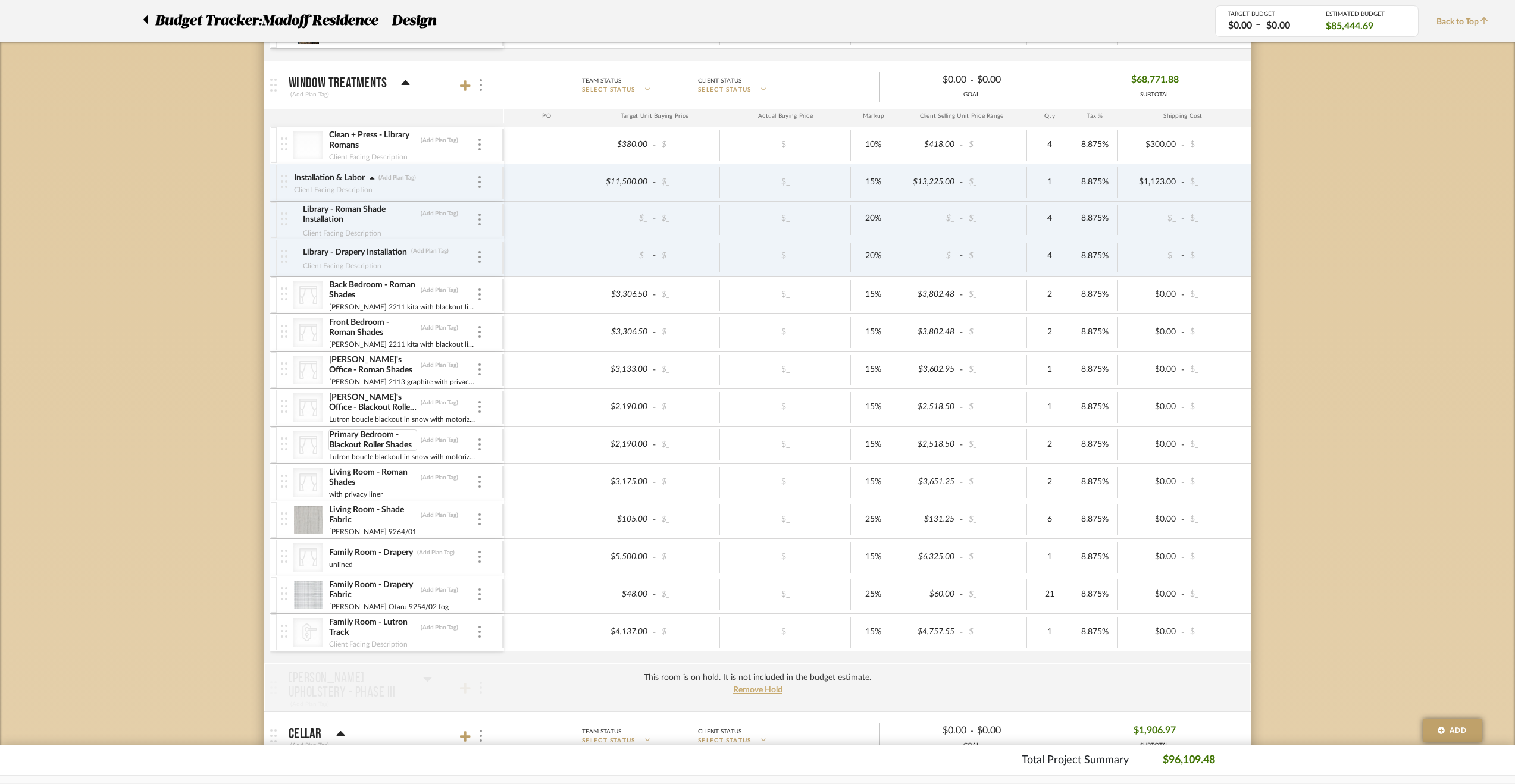
scroll to position [773, 0]
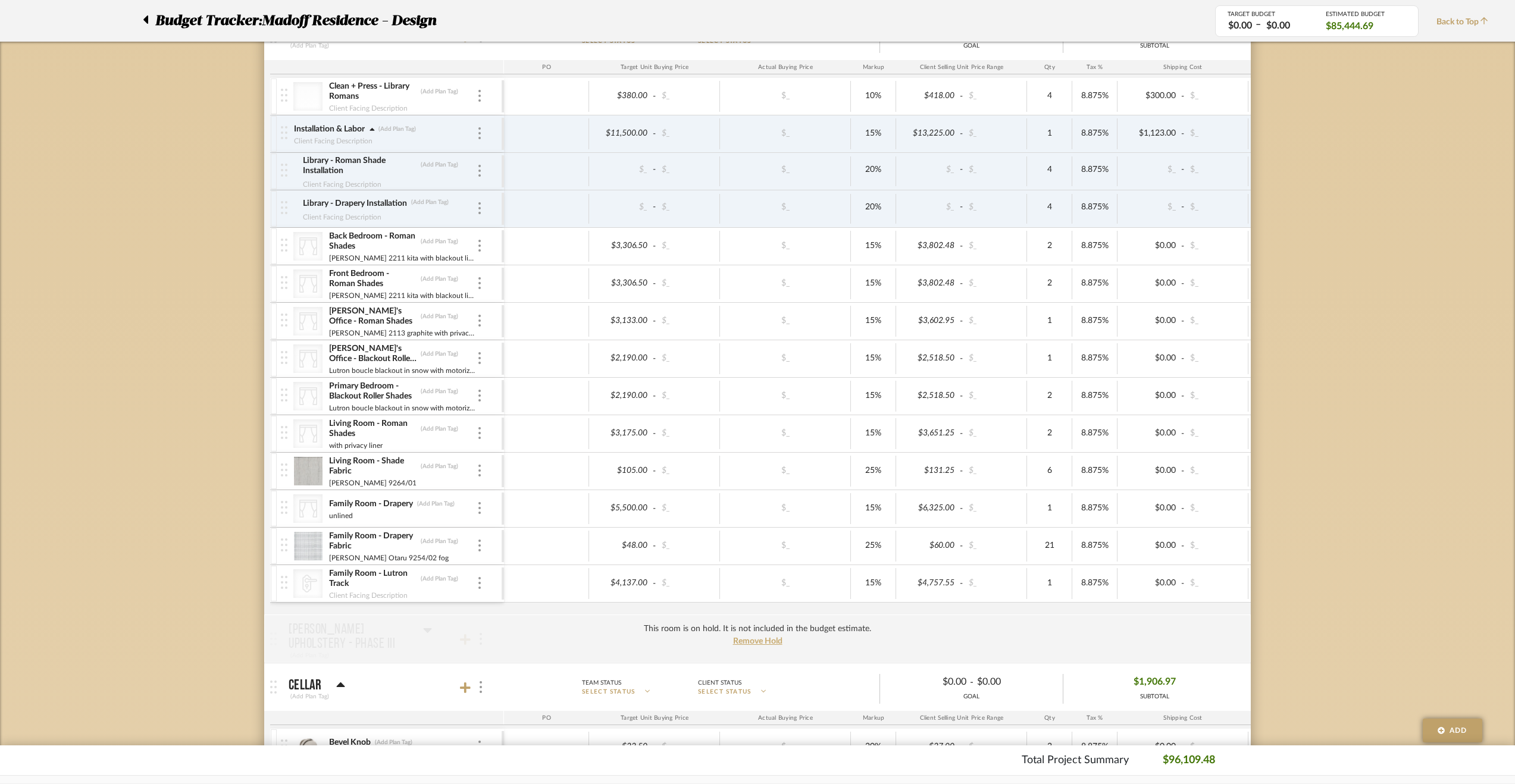
click at [475, 572] on div "Family Room - Lutron Track (Add Plan Tag)" at bounding box center [402, 579] width 148 height 22
click at [479, 577] on img at bounding box center [480, 582] width 2 height 12
click at [534, 662] on span "Remove Item" at bounding box center [537, 666] width 74 height 10
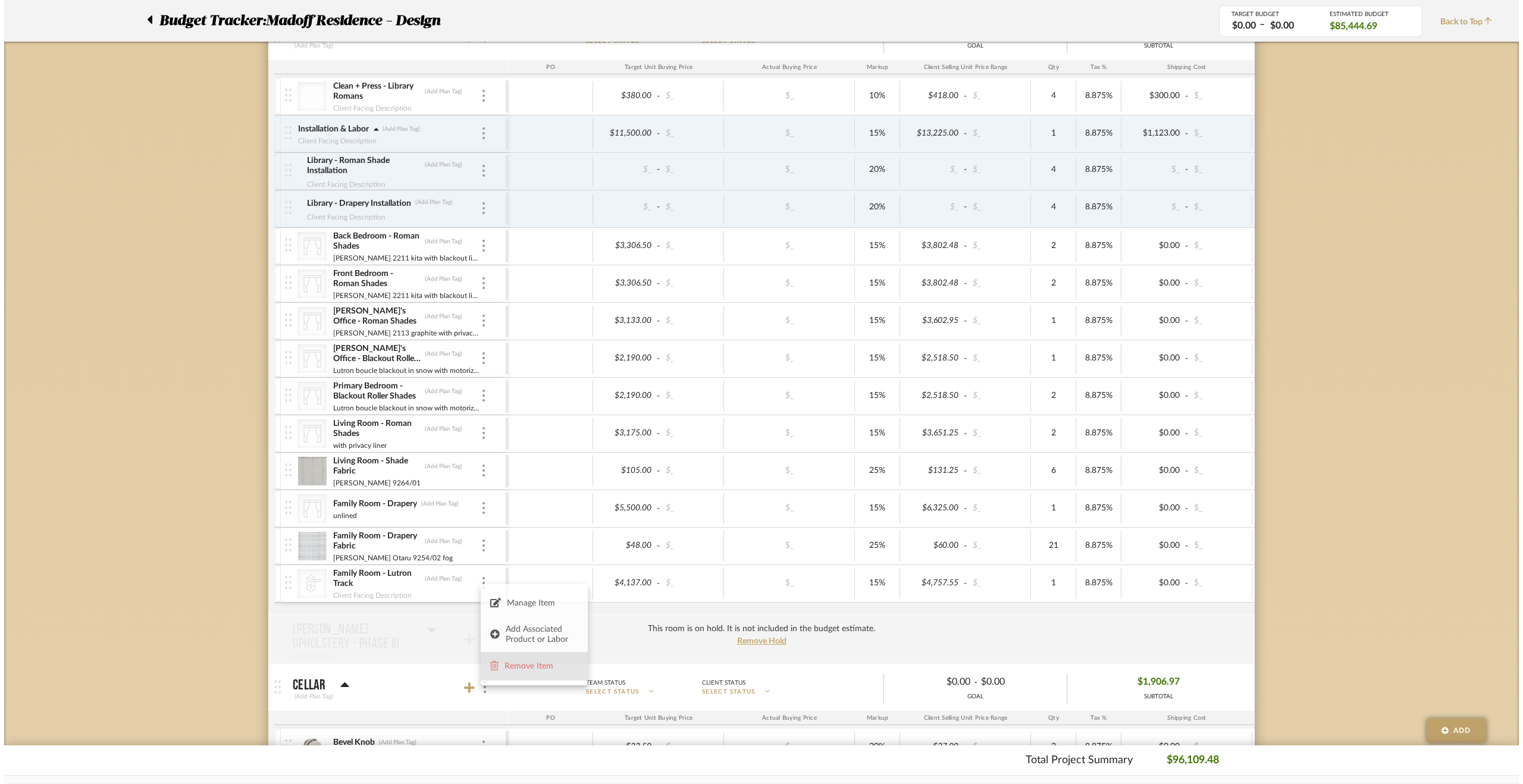
scroll to position [0, 0]
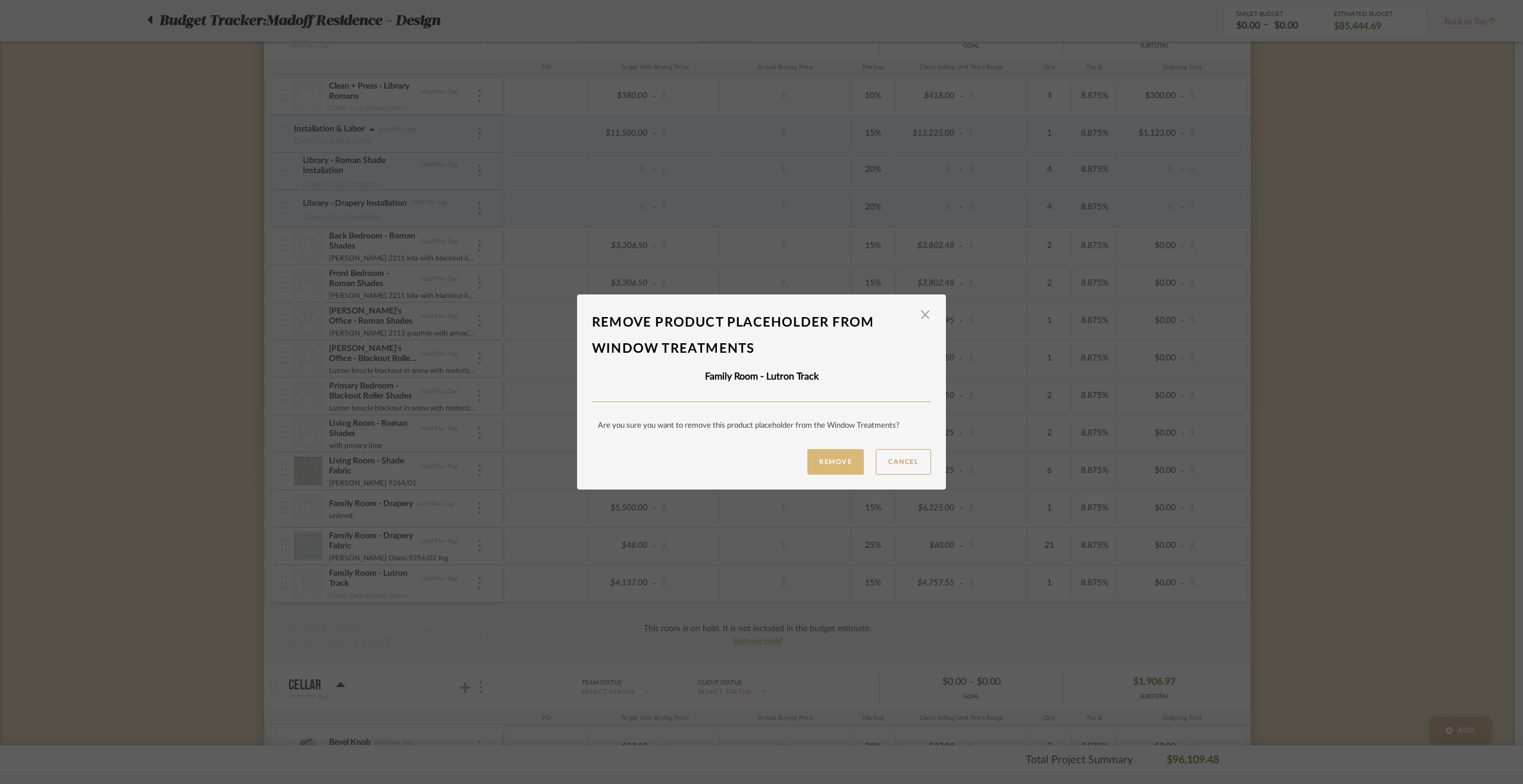
click at [837, 465] on button "Remove" at bounding box center [835, 461] width 56 height 25
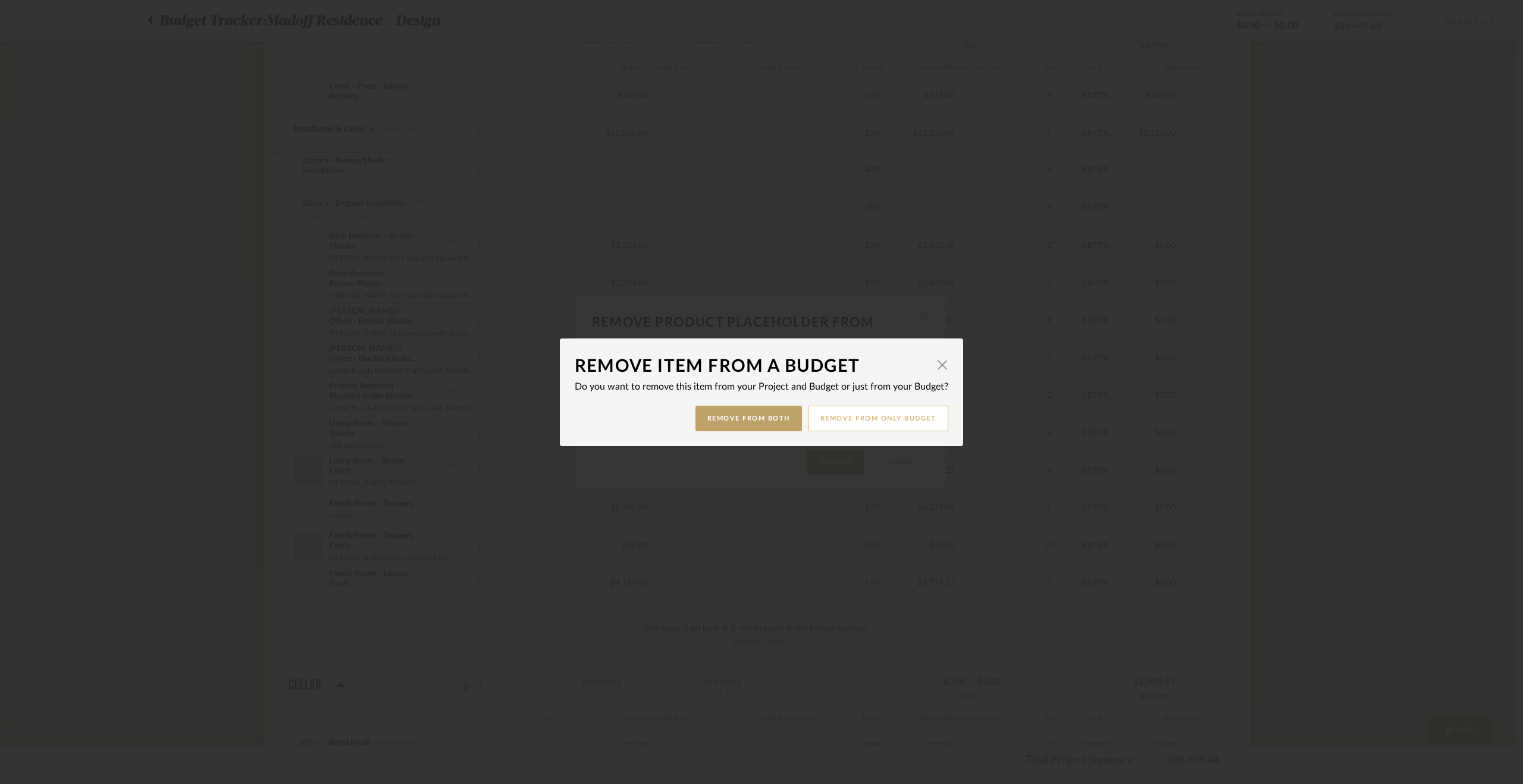
click at [889, 416] on button "Remove from only Budget" at bounding box center [878, 418] width 141 height 25
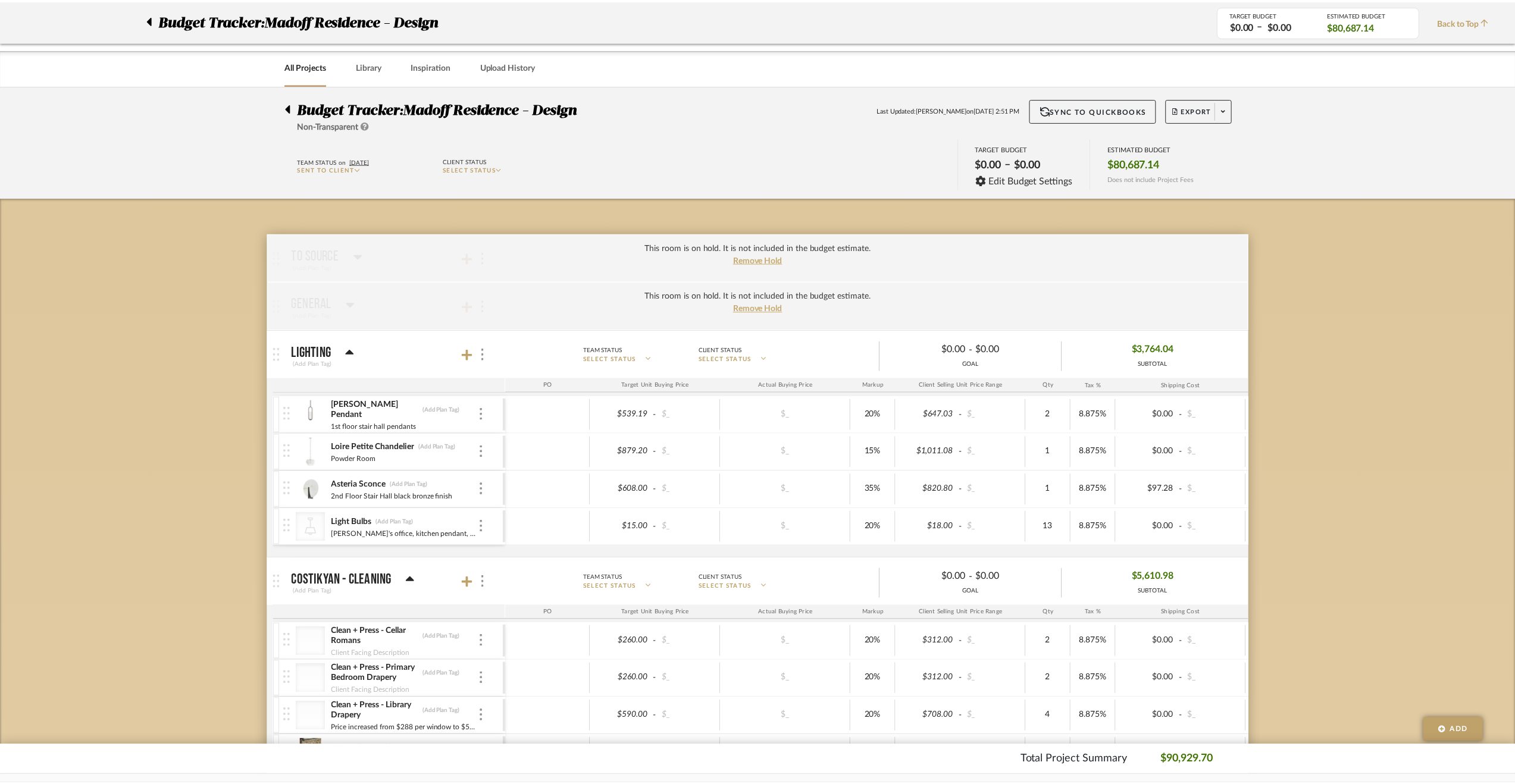
scroll to position [773, 0]
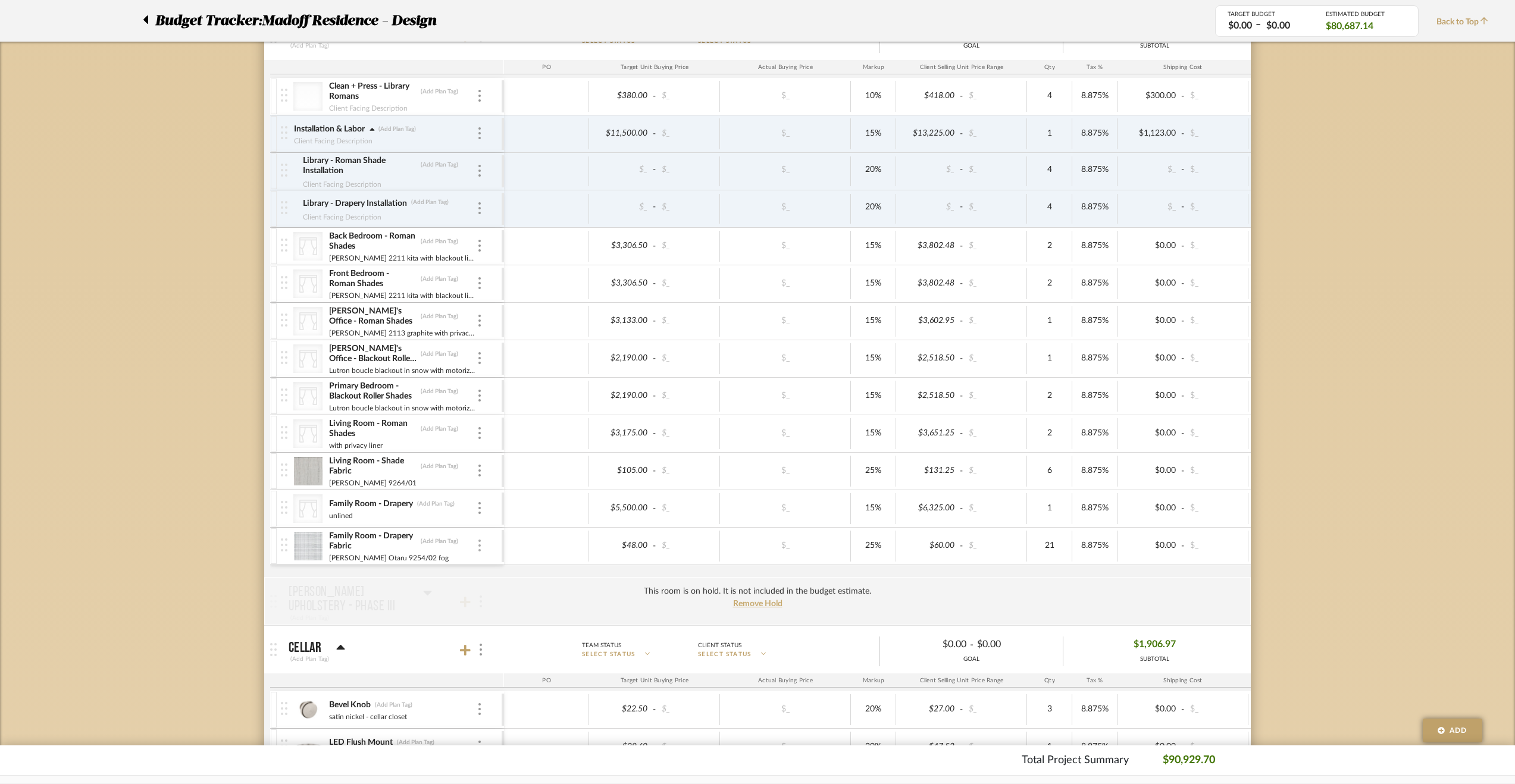
click at [481, 541] on div at bounding box center [480, 546] width 6 height 13
click at [515, 624] on span "Remove Item" at bounding box center [537, 629] width 74 height 10
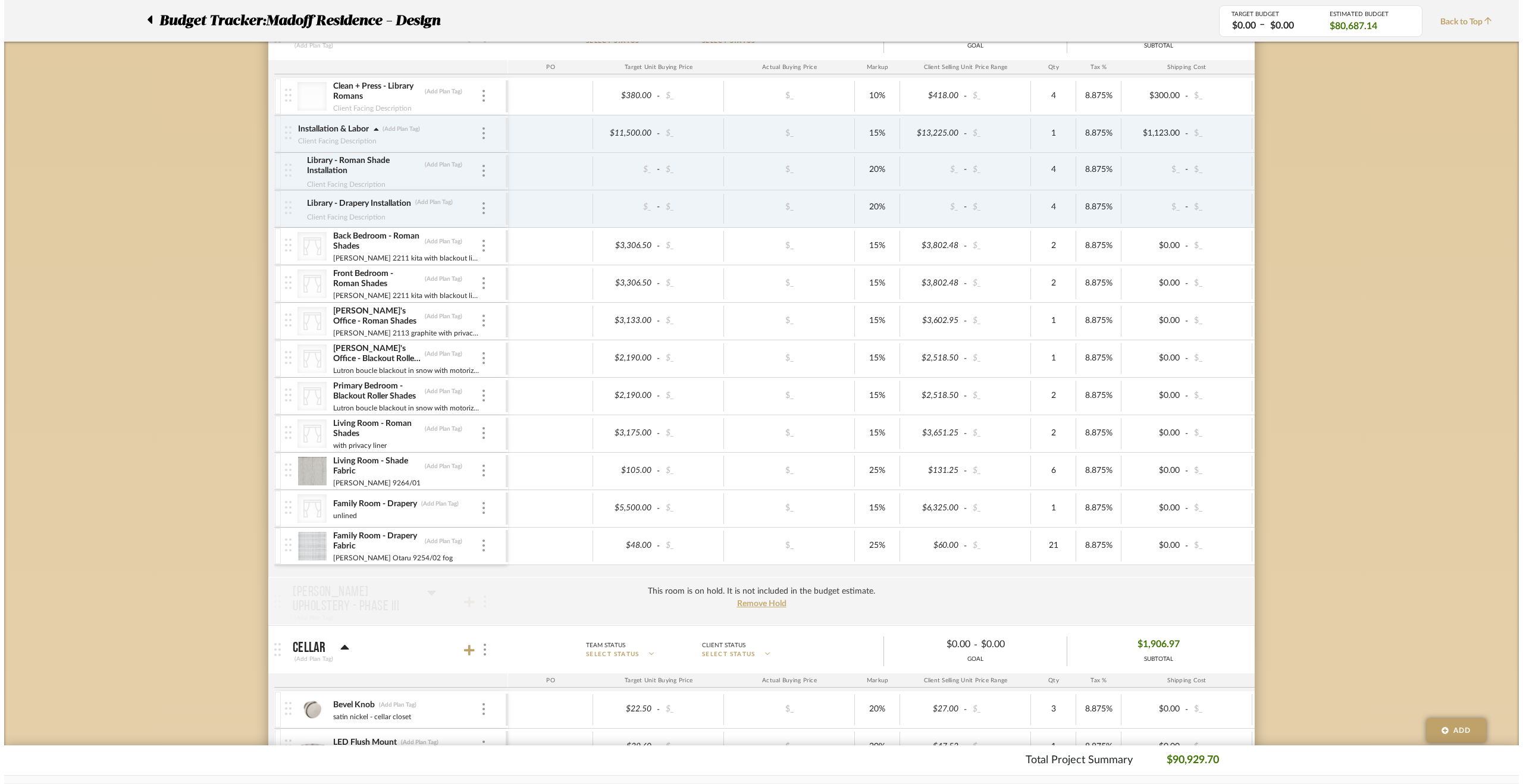
scroll to position [0, 0]
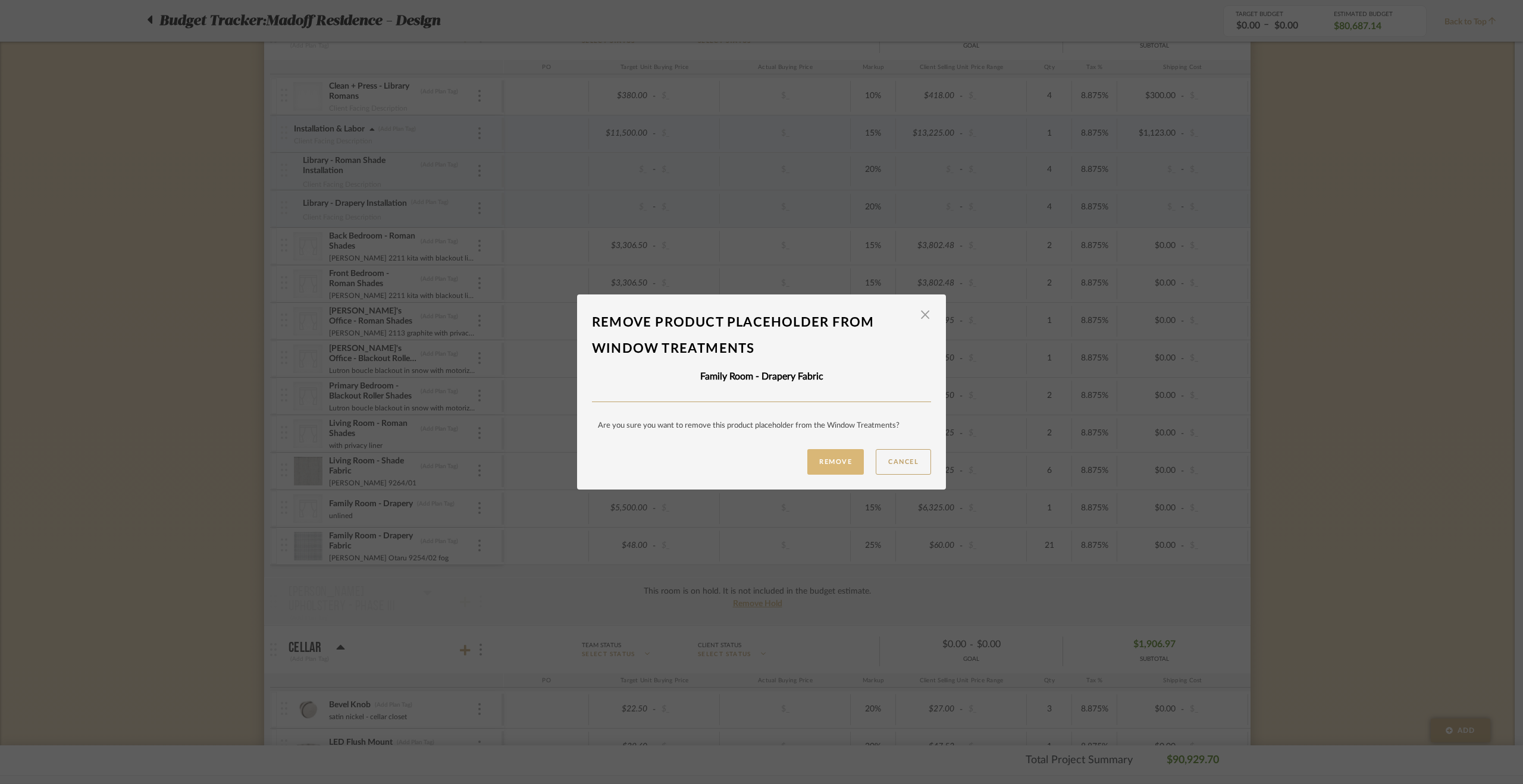
click at [813, 461] on button "Remove" at bounding box center [835, 461] width 56 height 25
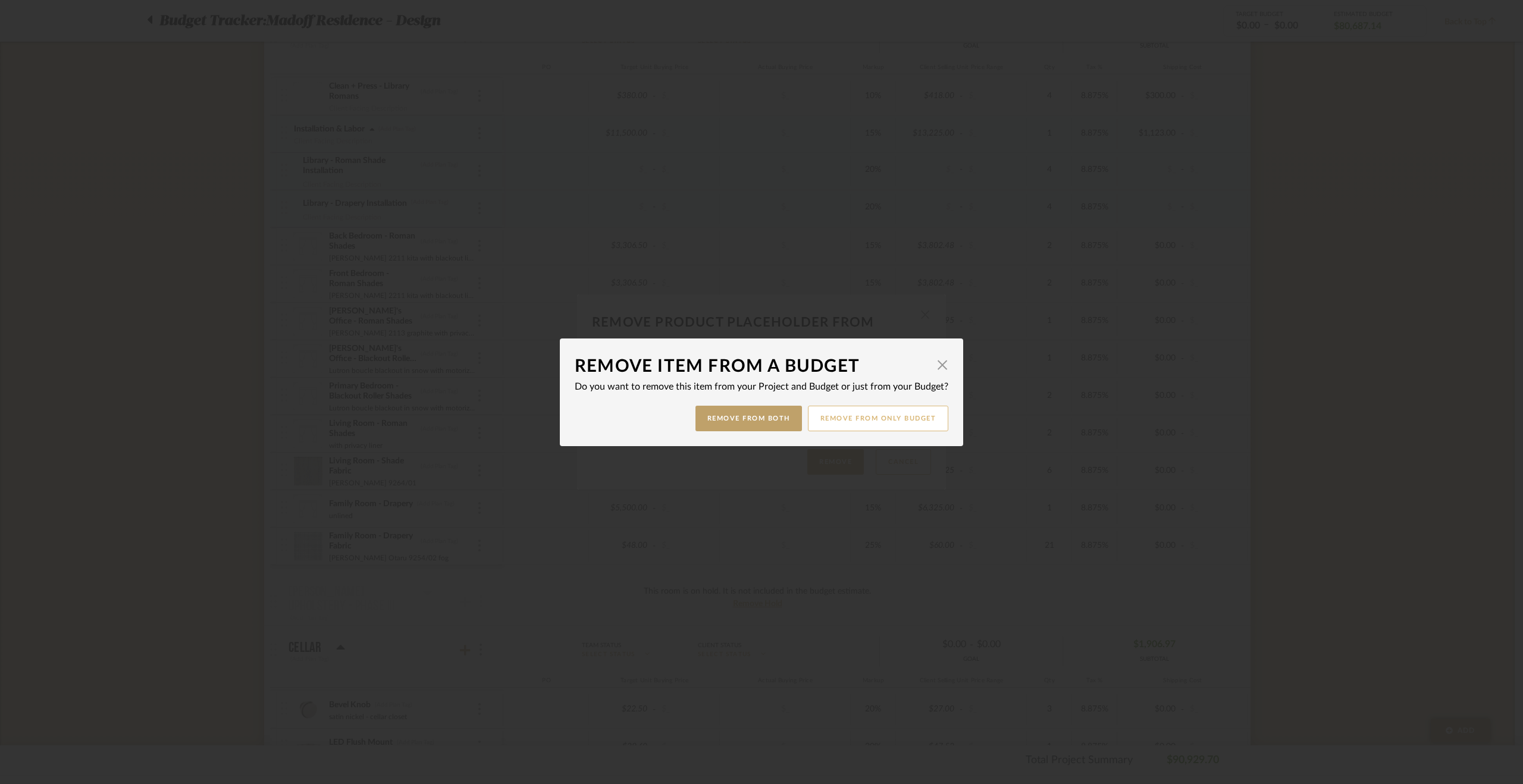
click at [872, 424] on button "Remove from only Budget" at bounding box center [878, 418] width 141 height 25
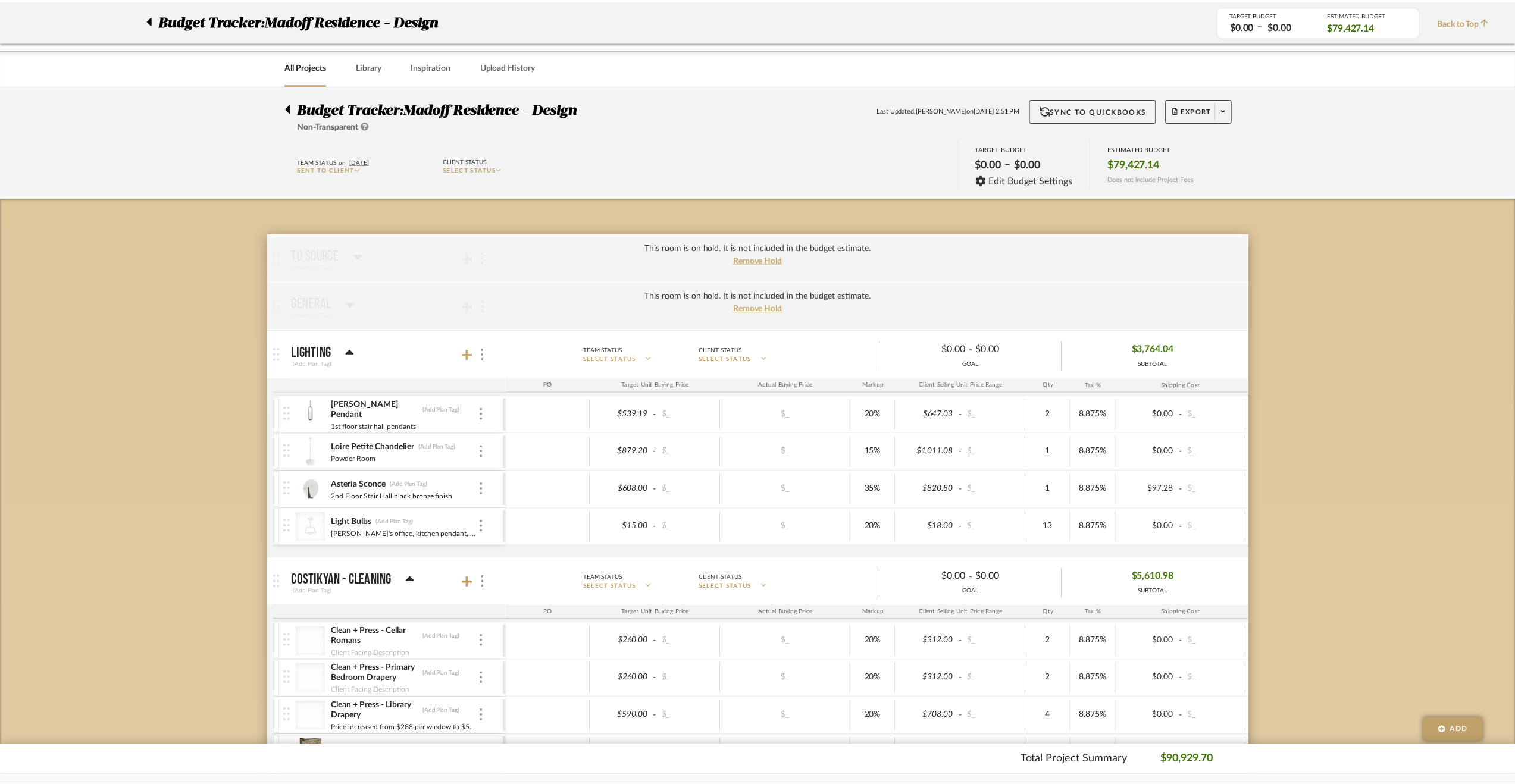
scroll to position [773, 0]
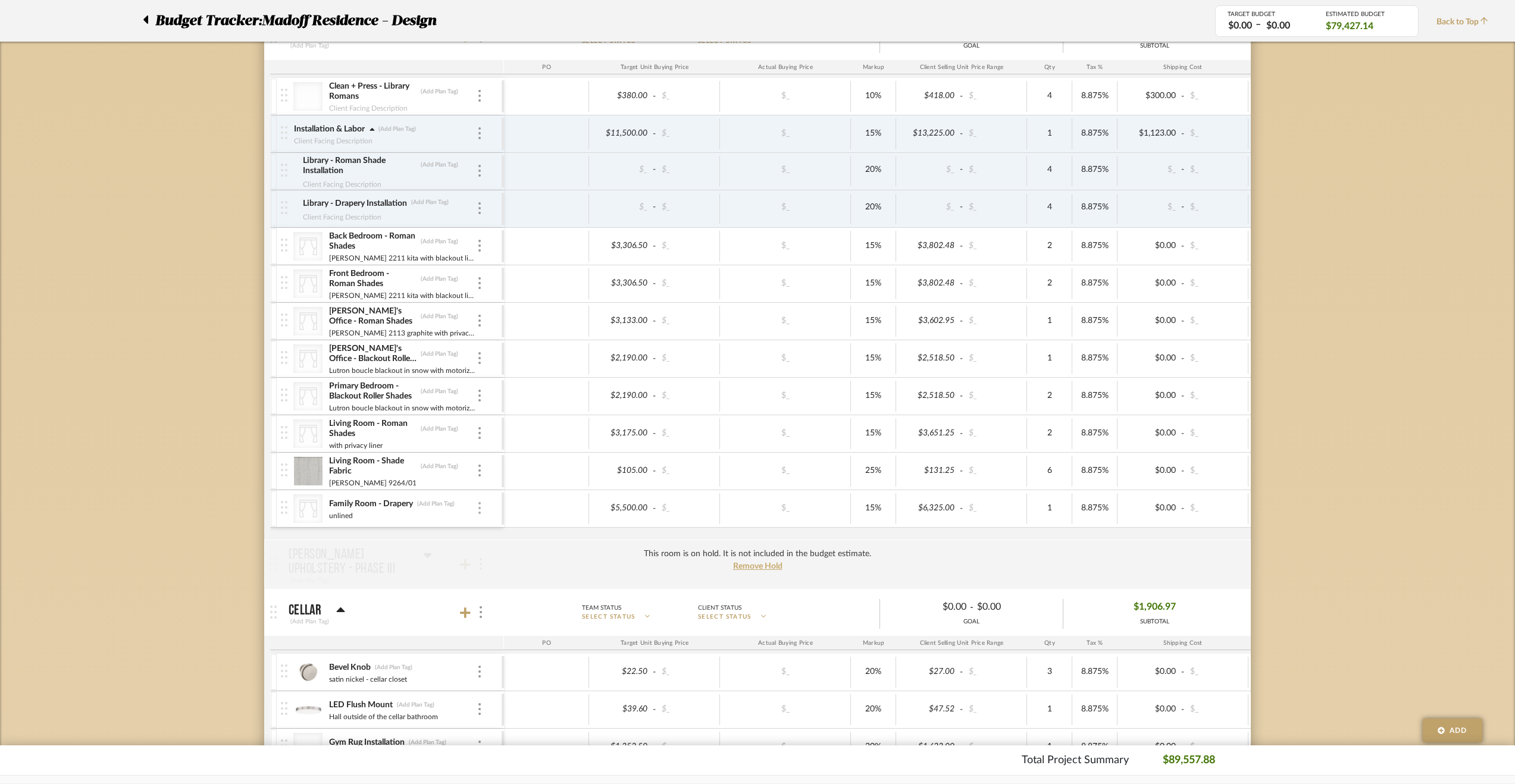
click at [481, 505] on div at bounding box center [480, 508] width 6 height 13
click at [502, 604] on button "Remove Item" at bounding box center [530, 592] width 107 height 29
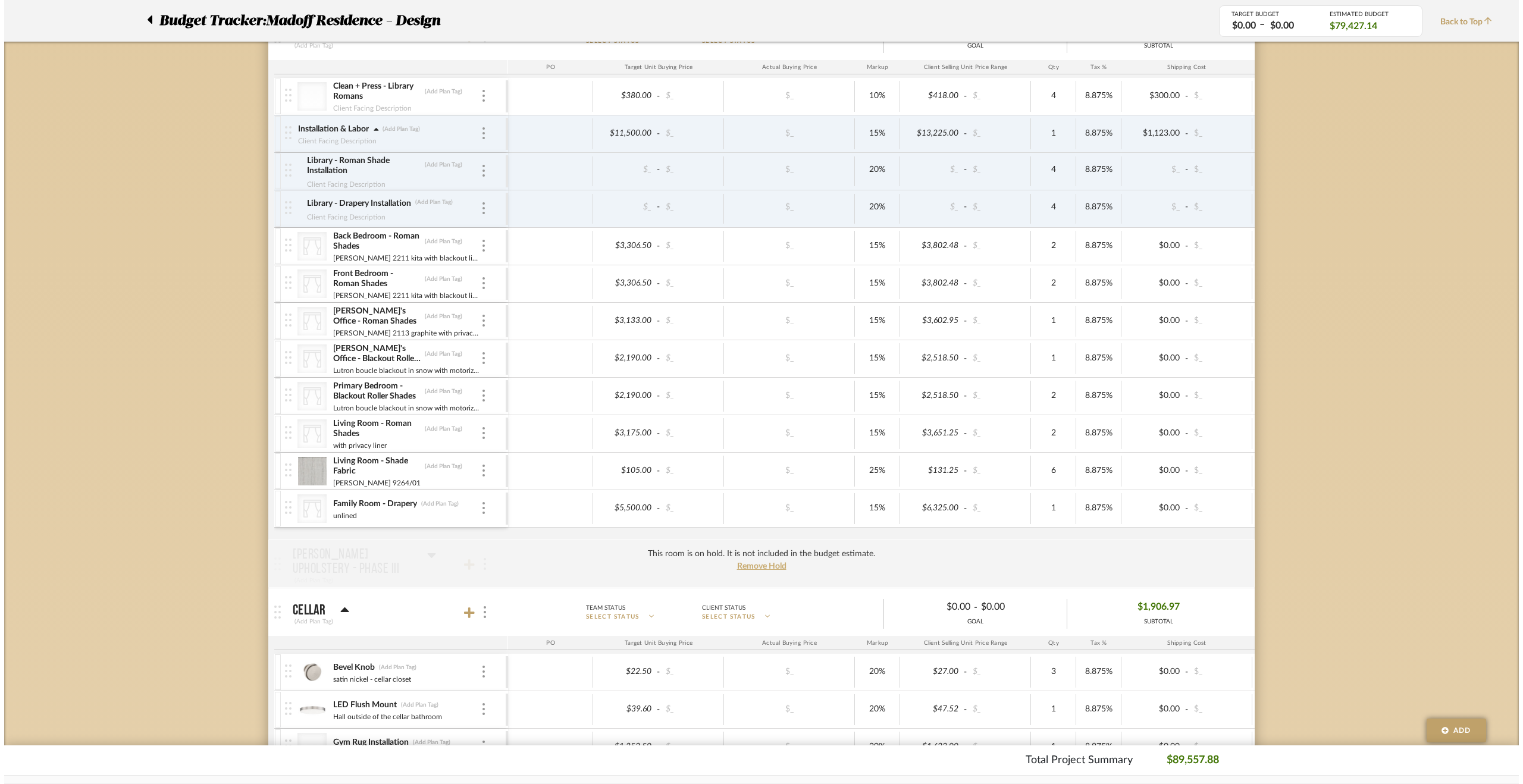
scroll to position [0, 0]
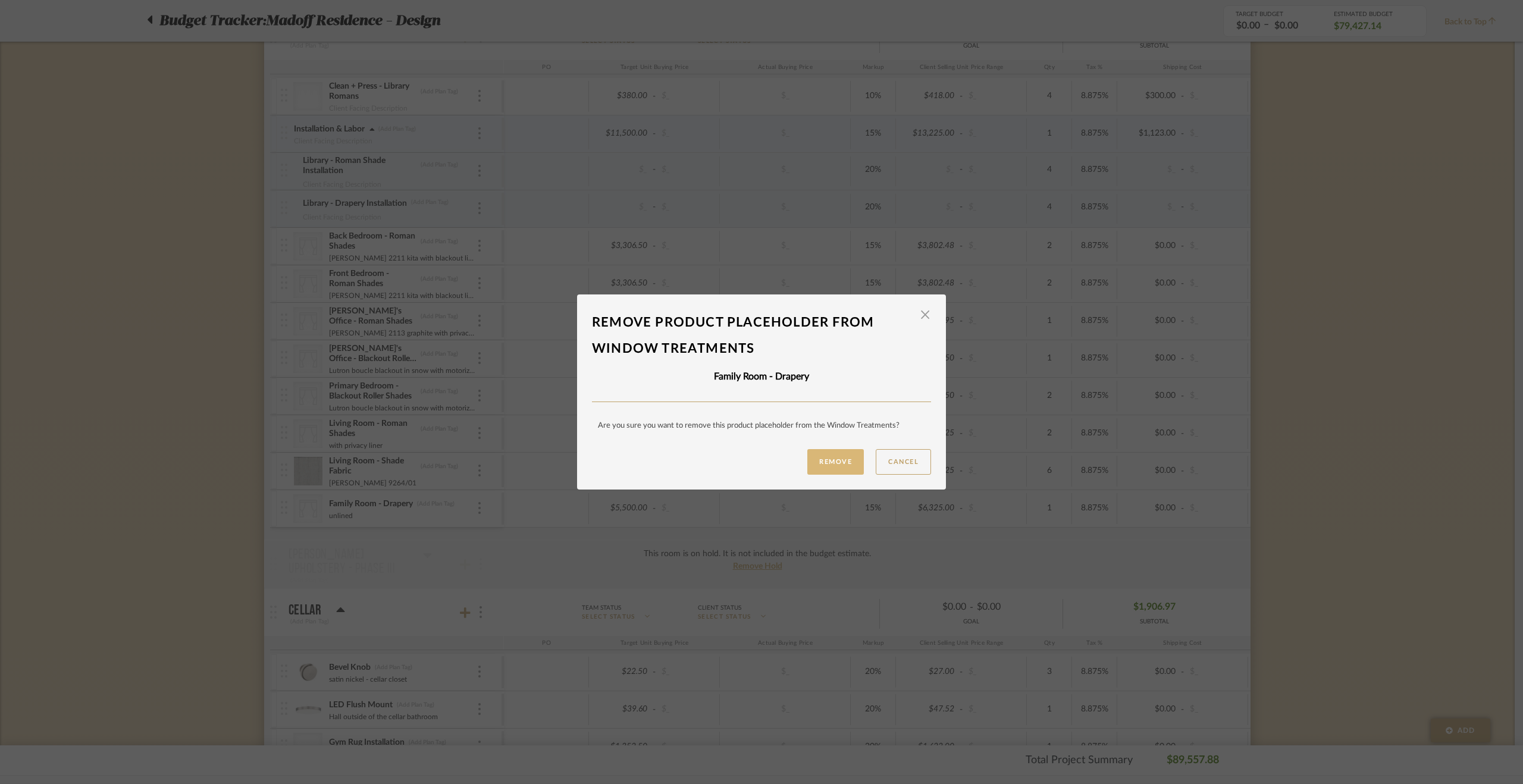
click at [815, 455] on button "Remove" at bounding box center [835, 461] width 56 height 25
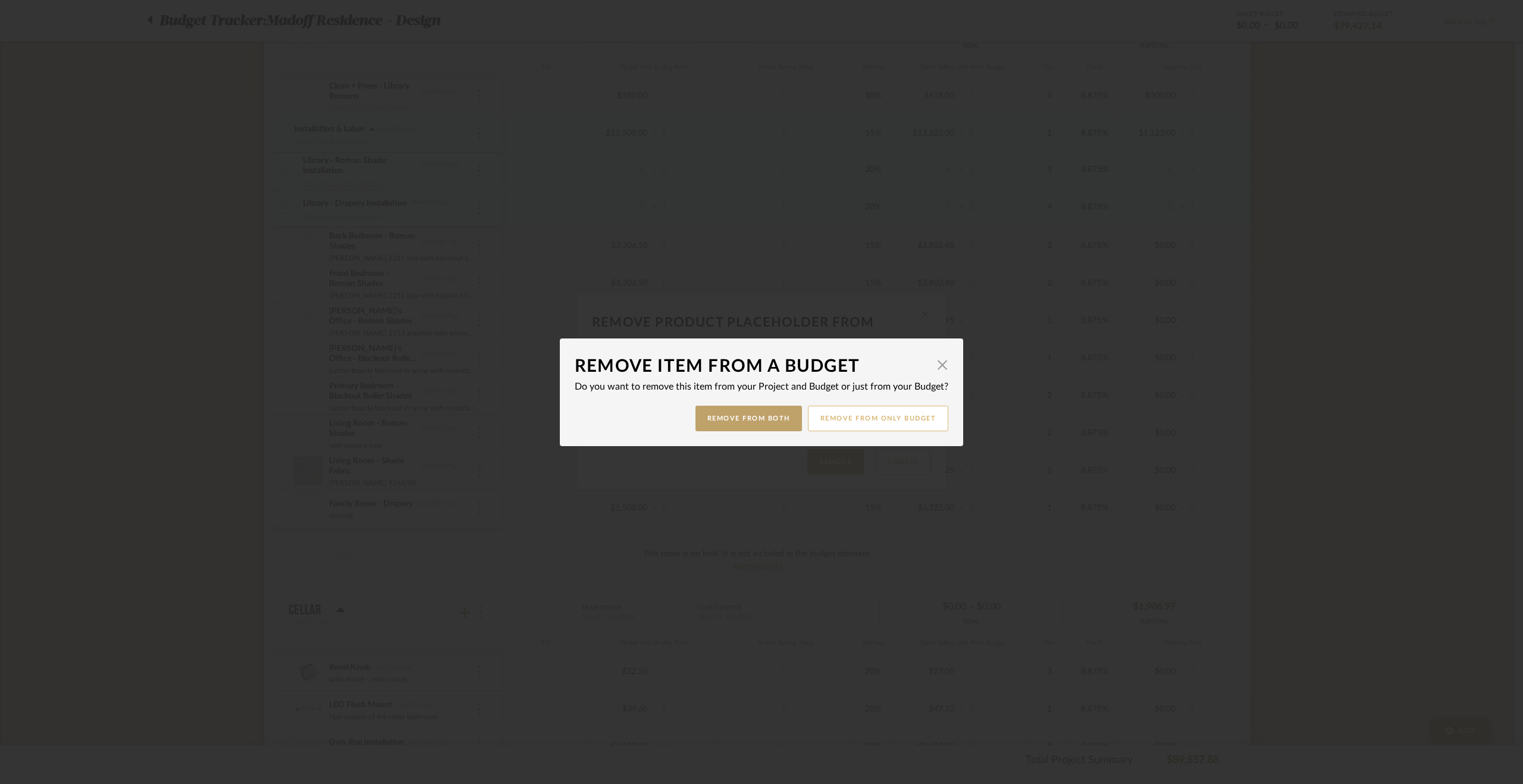
click at [910, 412] on button "Remove from only Budget" at bounding box center [878, 418] width 141 height 25
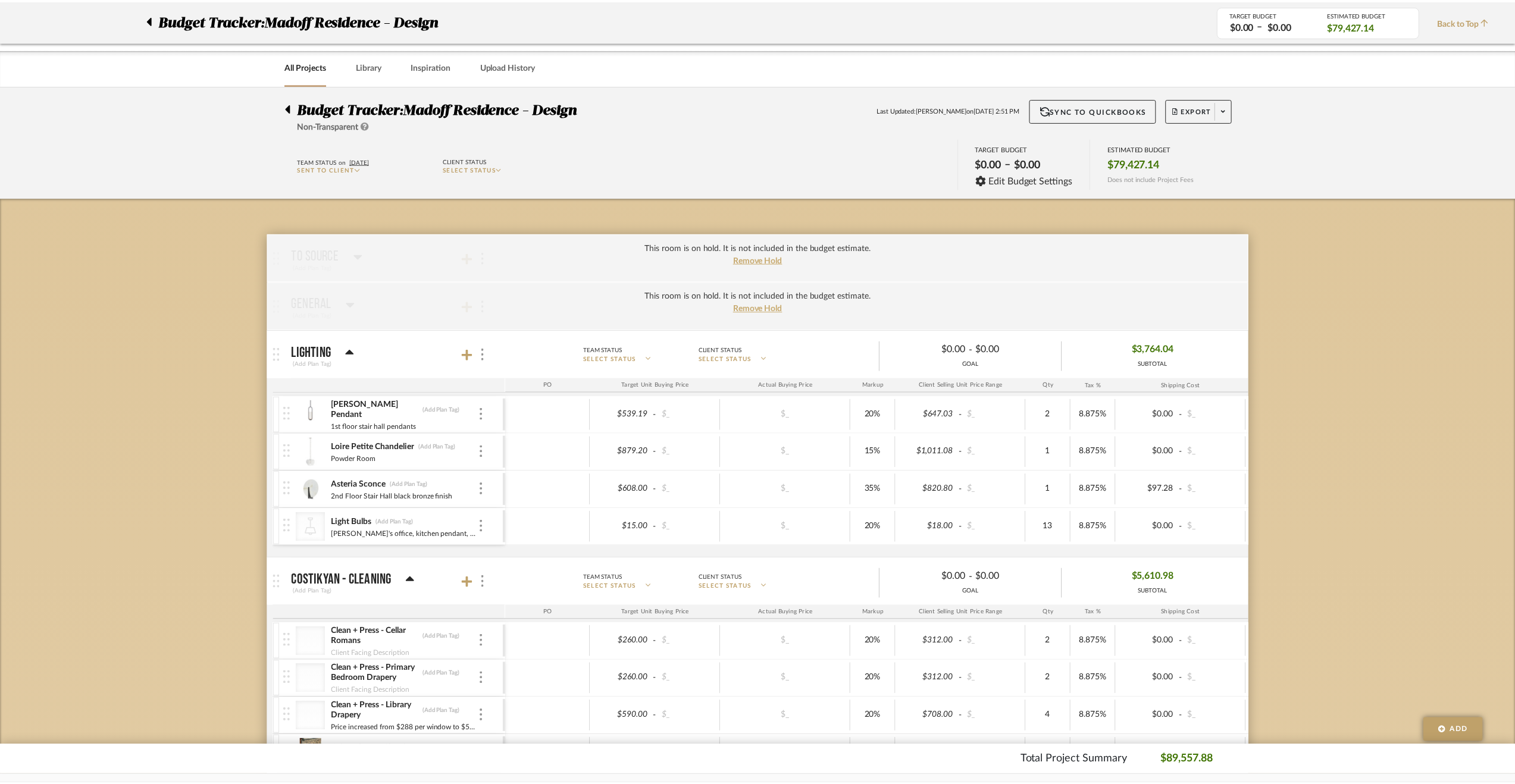
scroll to position [773, 0]
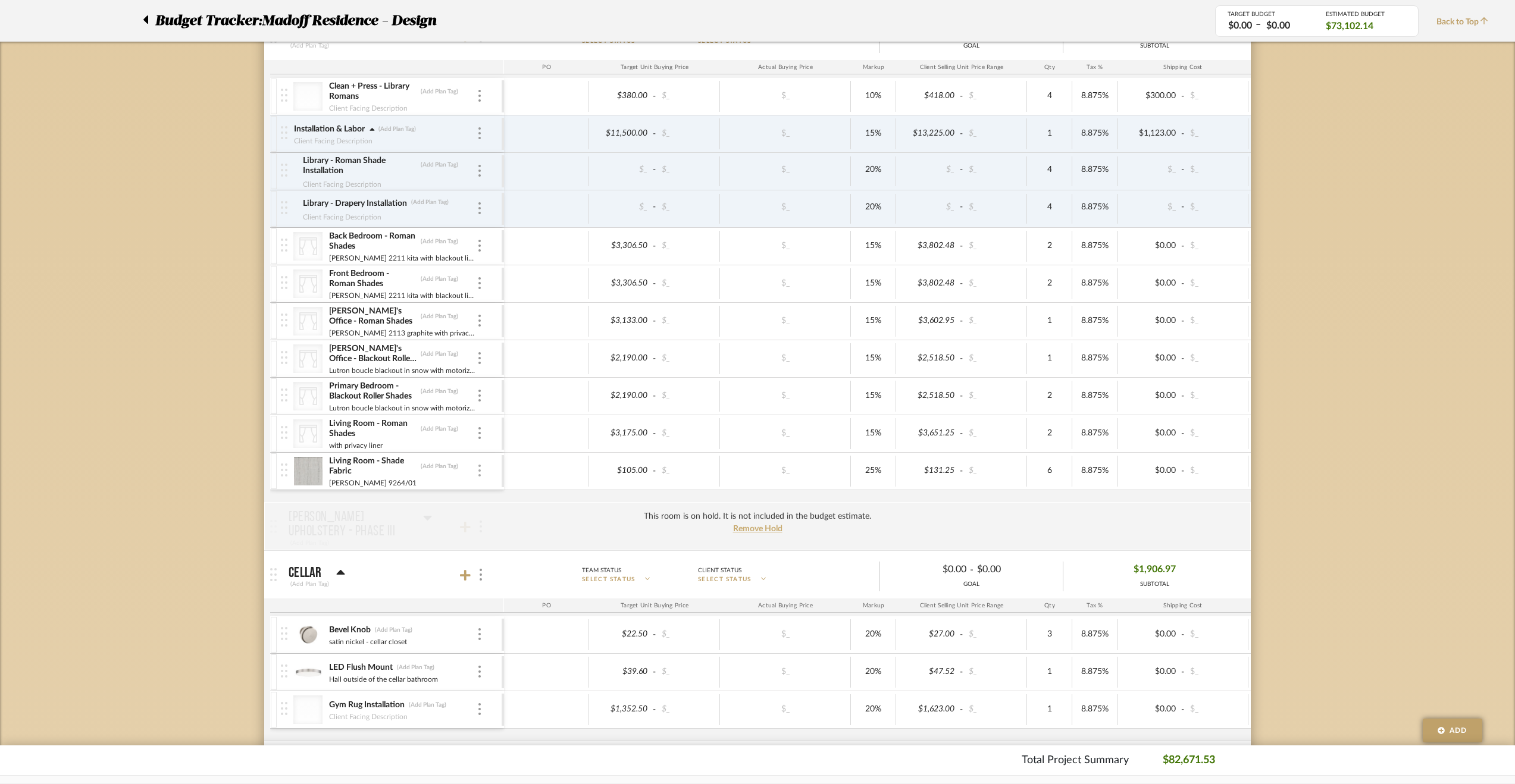
click at [478, 465] on img at bounding box center [480, 470] width 2 height 12
click at [511, 570] on div "Manage Item Add Associated Product or Labor Remove Item" at bounding box center [530, 523] width 107 height 101
click at [522, 551] on mat-expansion-panel-header "Cellar (Add Plan Tag) Team Status SELECT STATUS Client Status SELECT STATUS $0.…" at bounding box center [758, 574] width 986 height 48
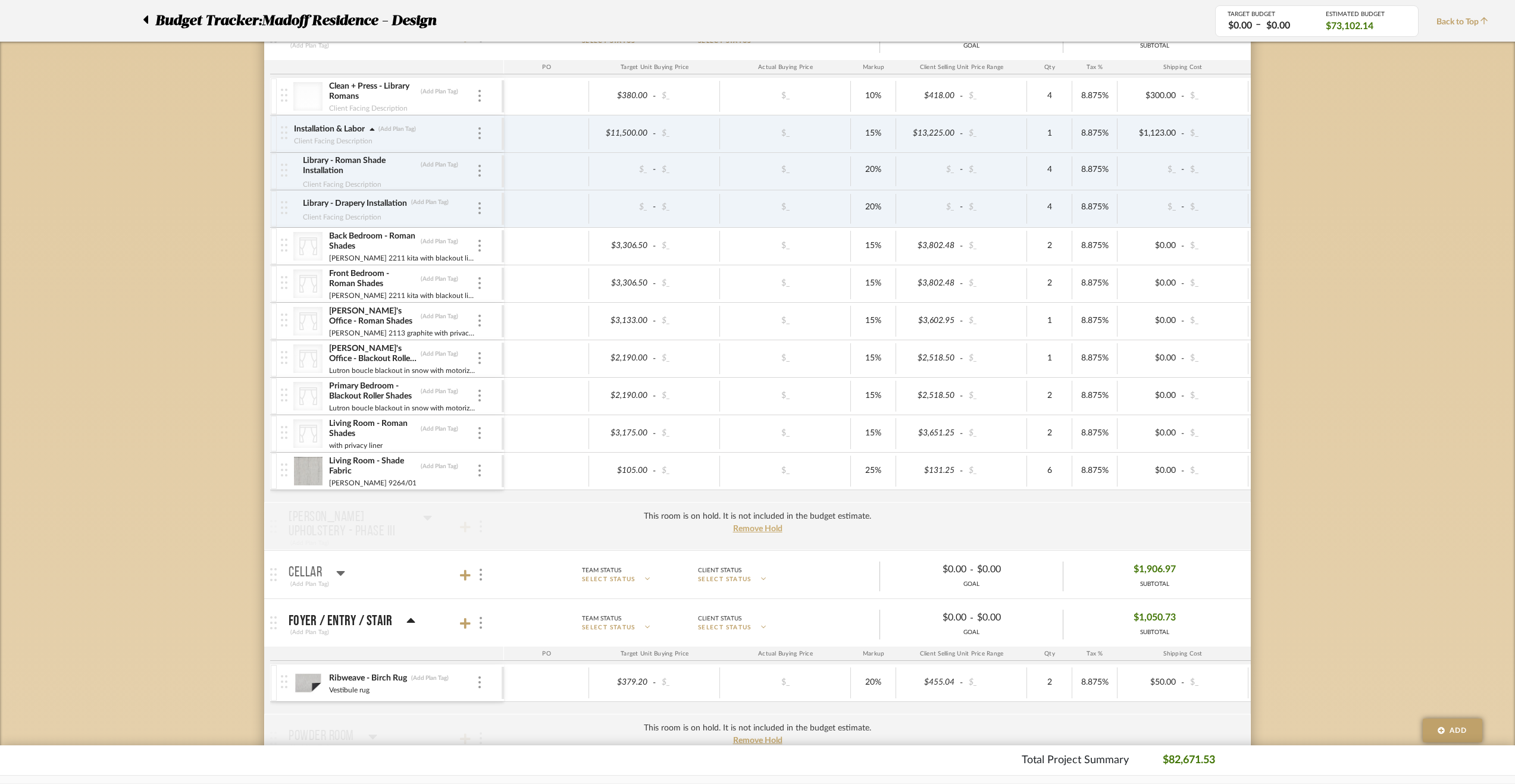
click at [485, 468] on div "Living Room - Shade Fabric (Add Plan Tag) Agnes 9264/01" at bounding box center [391, 471] width 221 height 37
click at [481, 467] on div at bounding box center [480, 471] width 6 height 13
click at [525, 545] on button "Remove Item" at bounding box center [530, 555] width 107 height 29
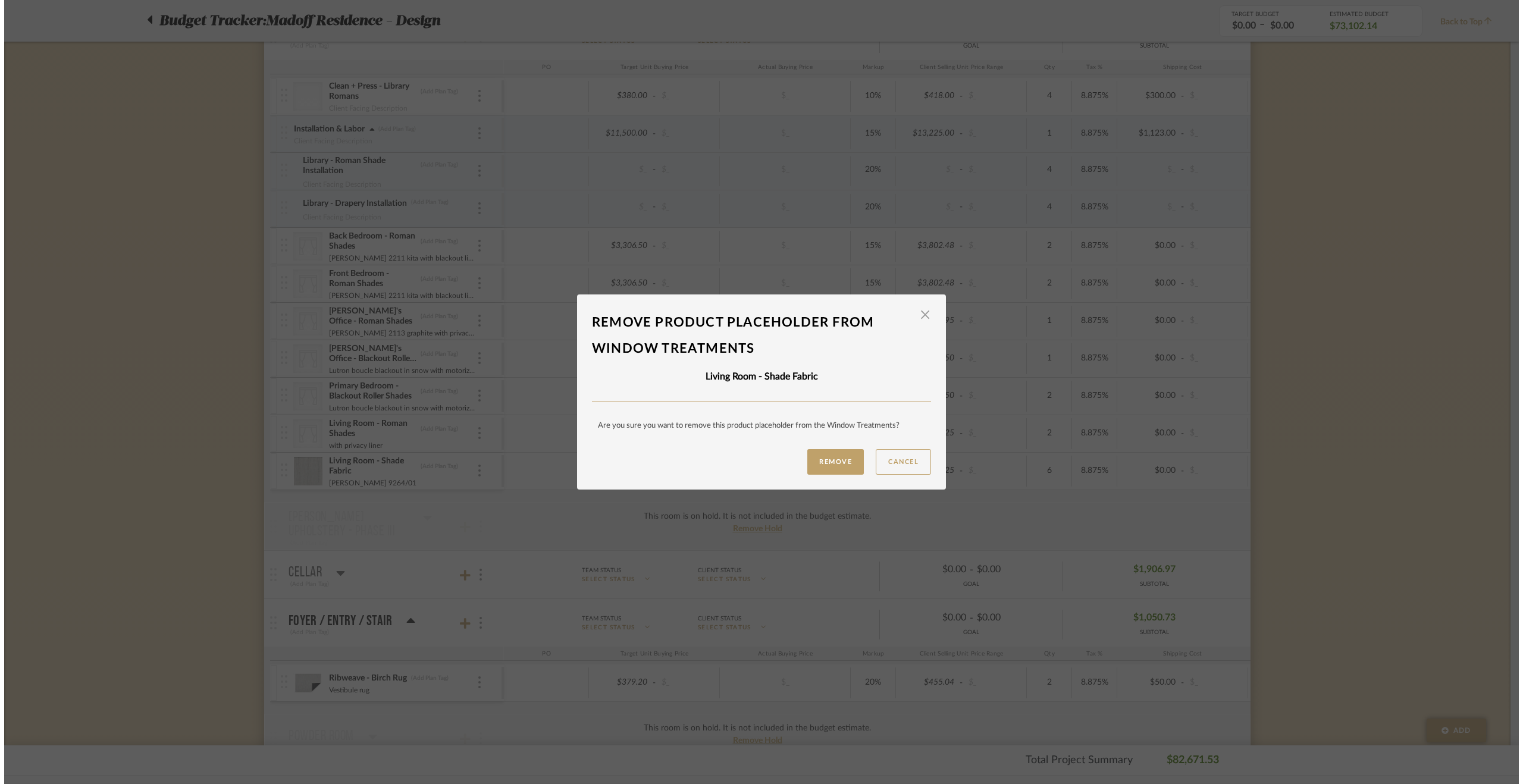
scroll to position [0, 0]
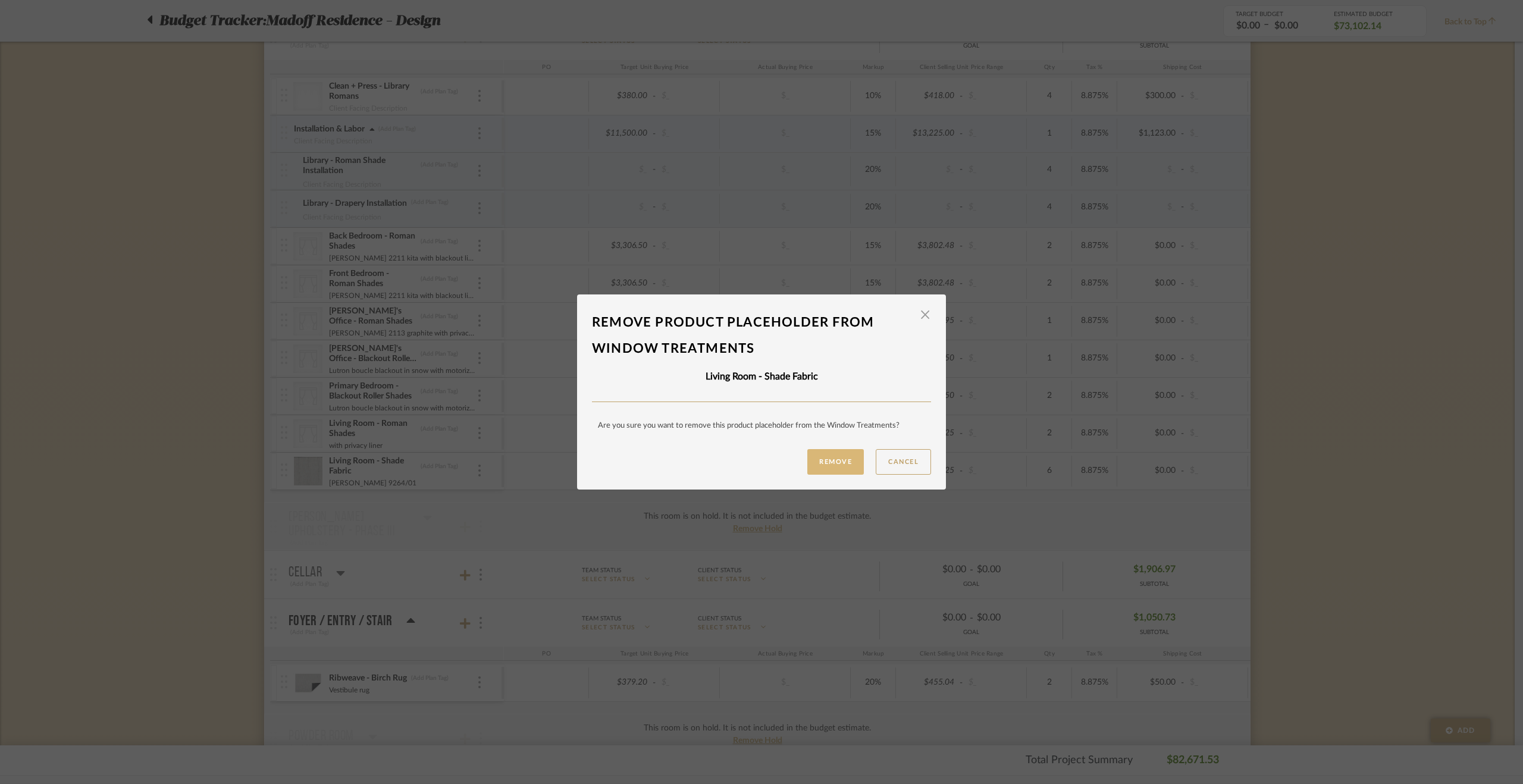
click at [829, 461] on button "Remove" at bounding box center [835, 461] width 56 height 25
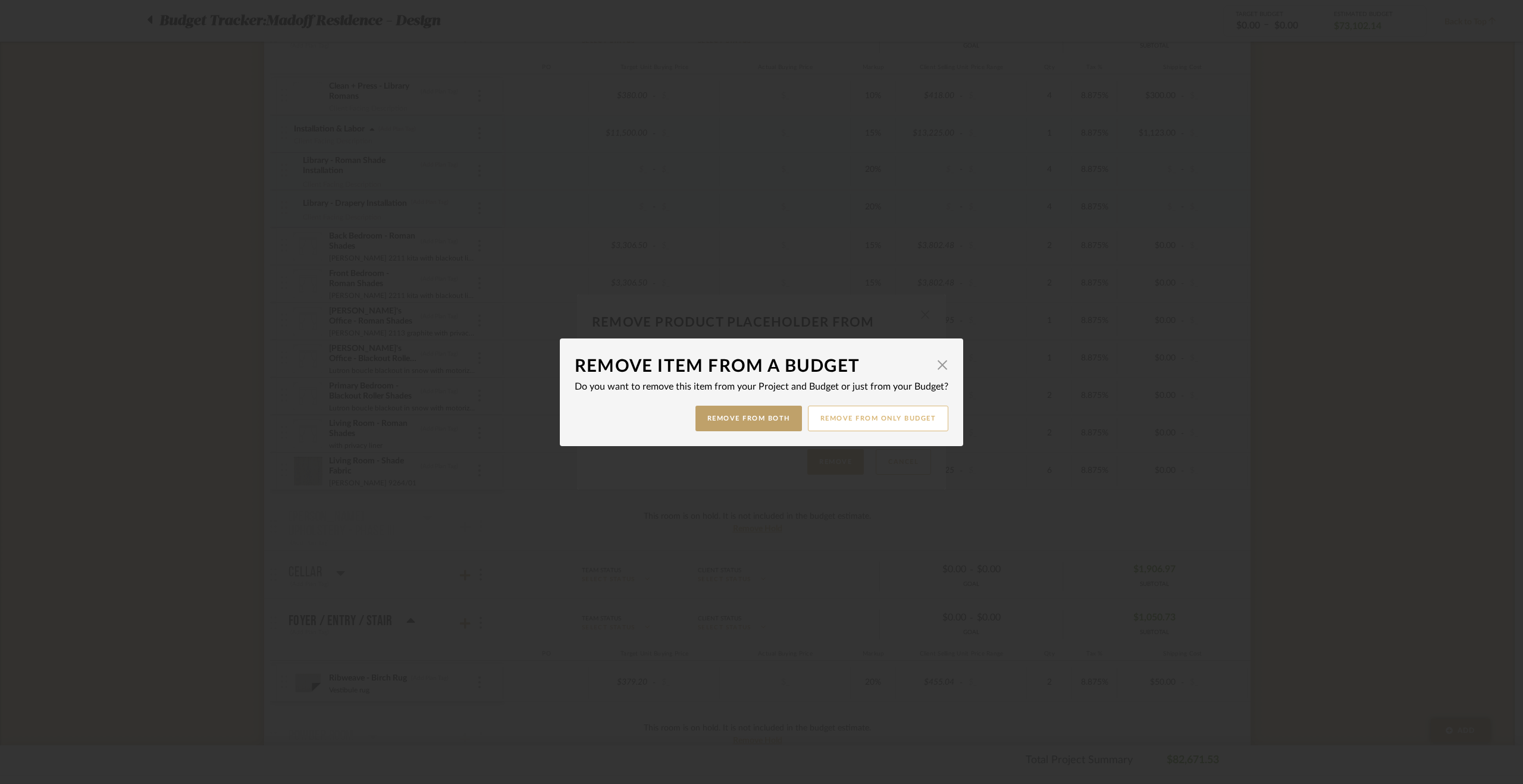
click at [857, 417] on button "Remove from only Budget" at bounding box center [878, 418] width 141 height 25
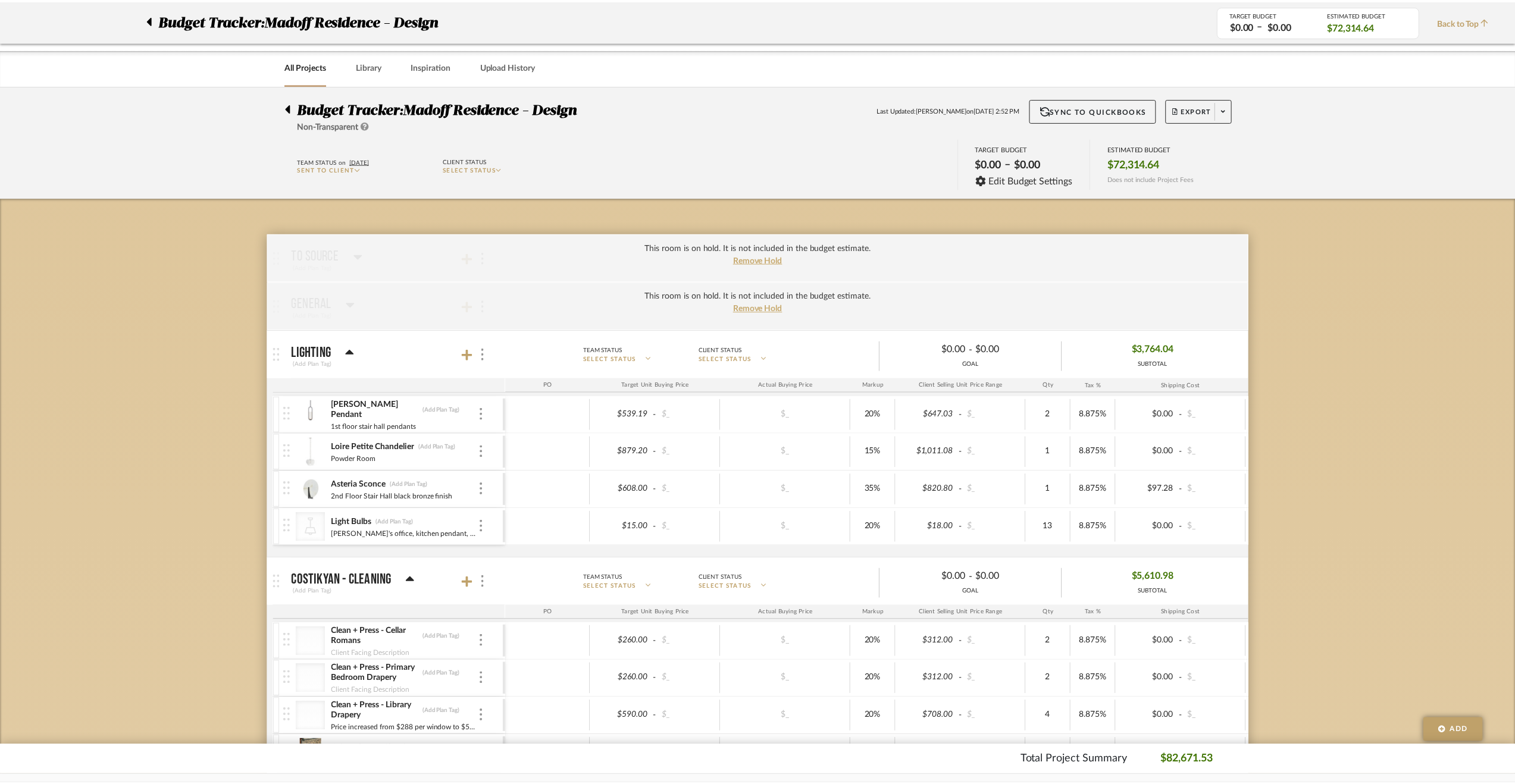
scroll to position [773, 0]
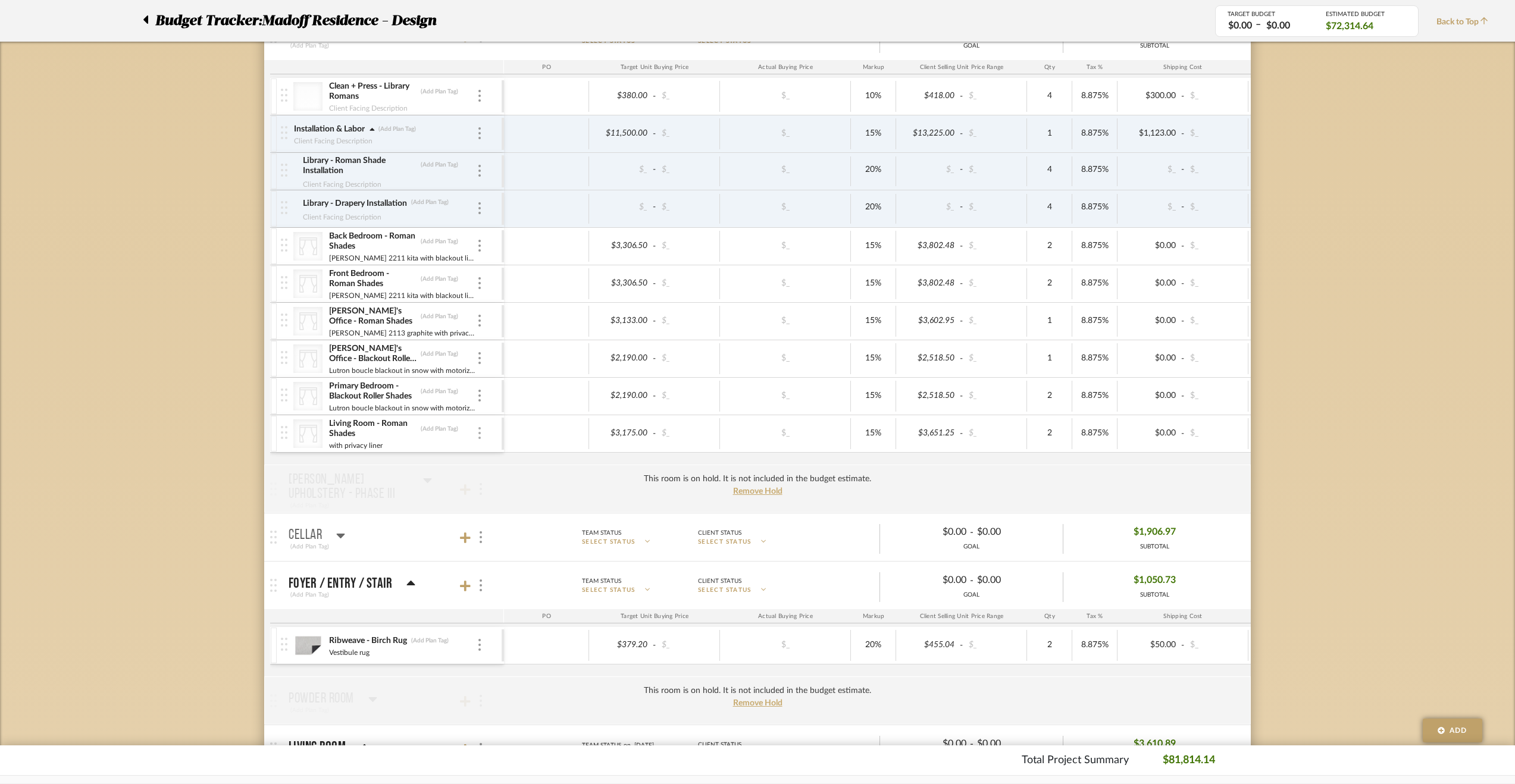
click at [478, 427] on img at bounding box center [480, 433] width 2 height 12
click at [537, 502] on button "Remove Item" at bounding box center [530, 517] width 107 height 29
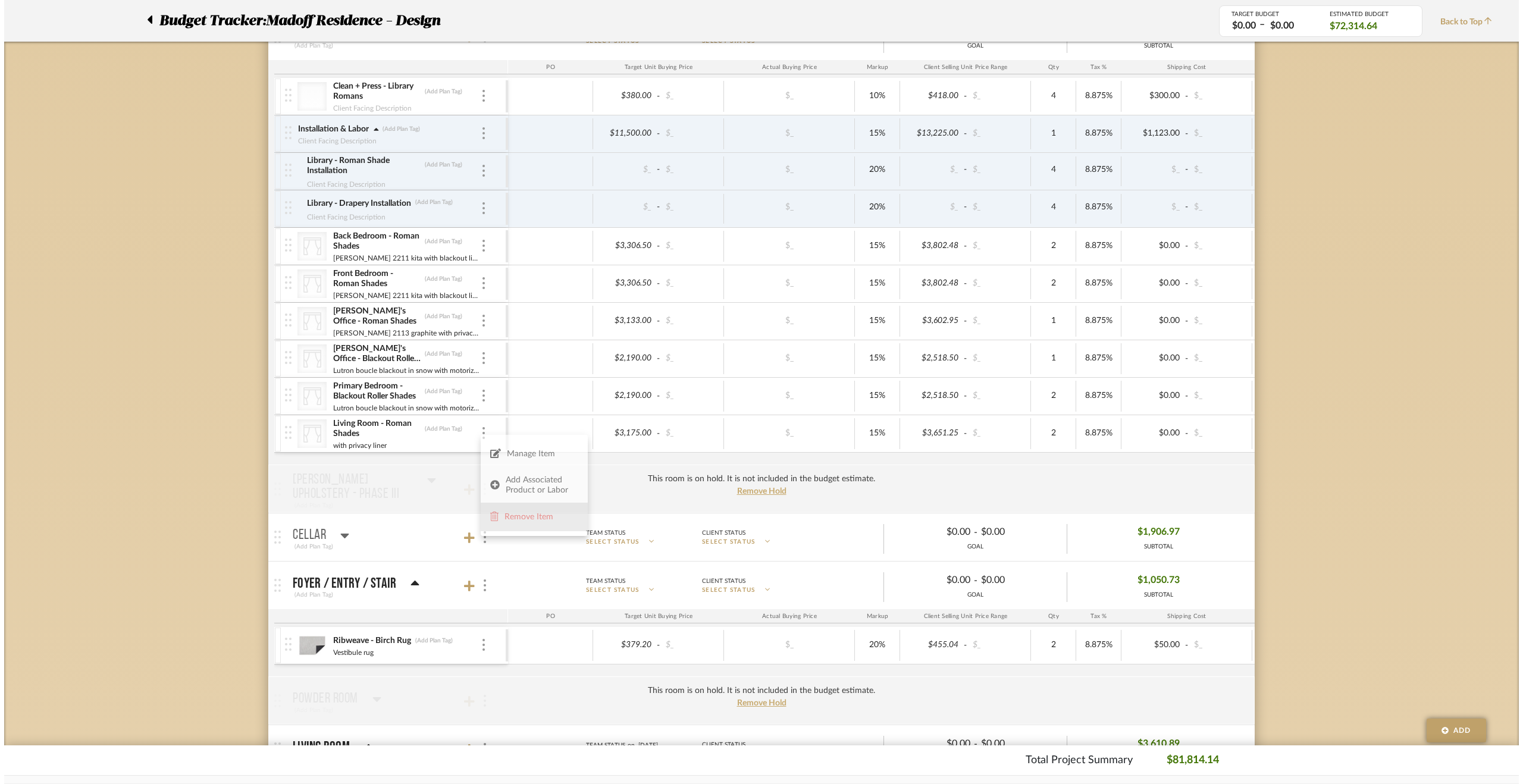
scroll to position [0, 0]
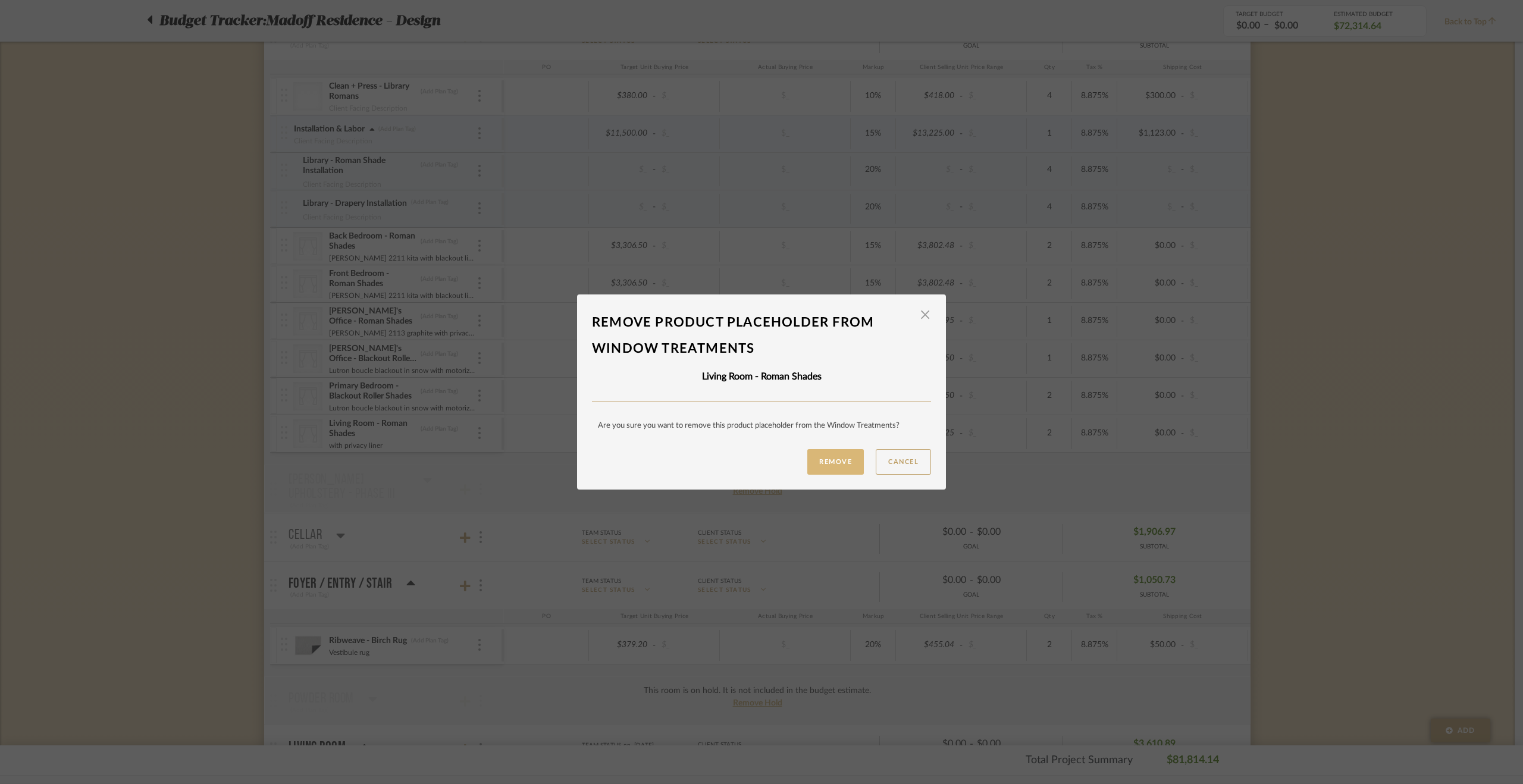
click at [813, 461] on button "Remove" at bounding box center [835, 461] width 56 height 25
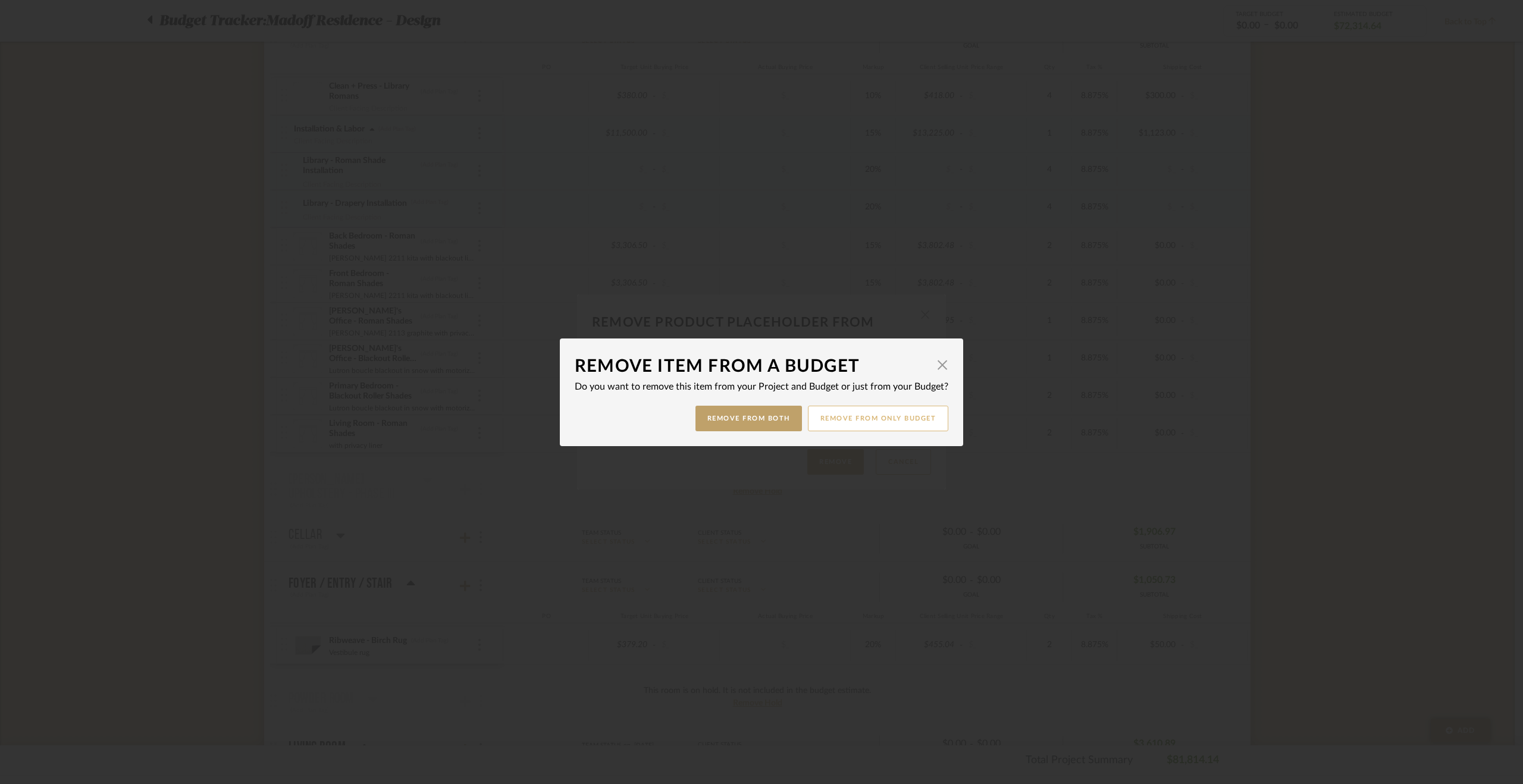
click at [846, 414] on button "Remove from only Budget" at bounding box center [878, 418] width 141 height 25
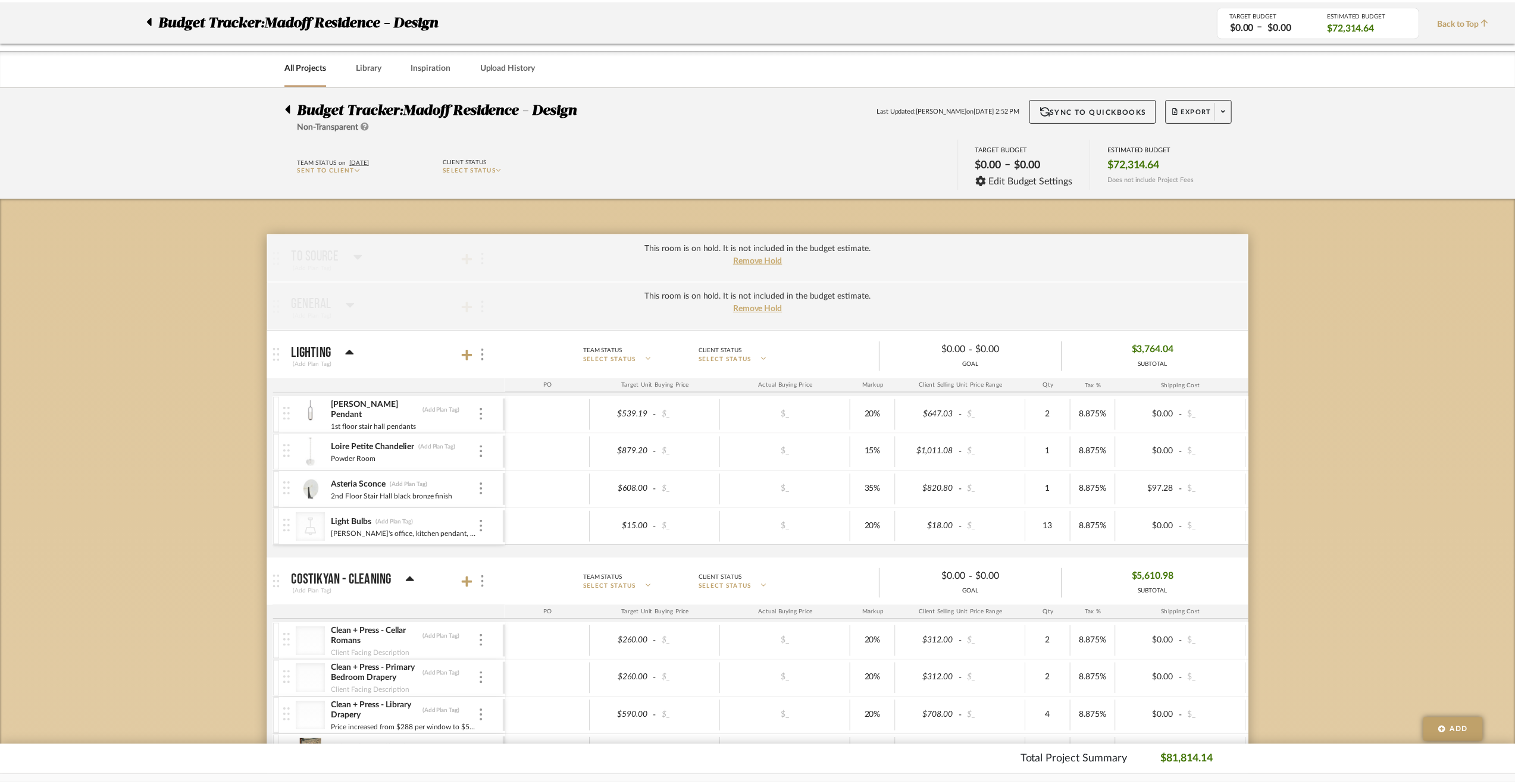
scroll to position [773, 0]
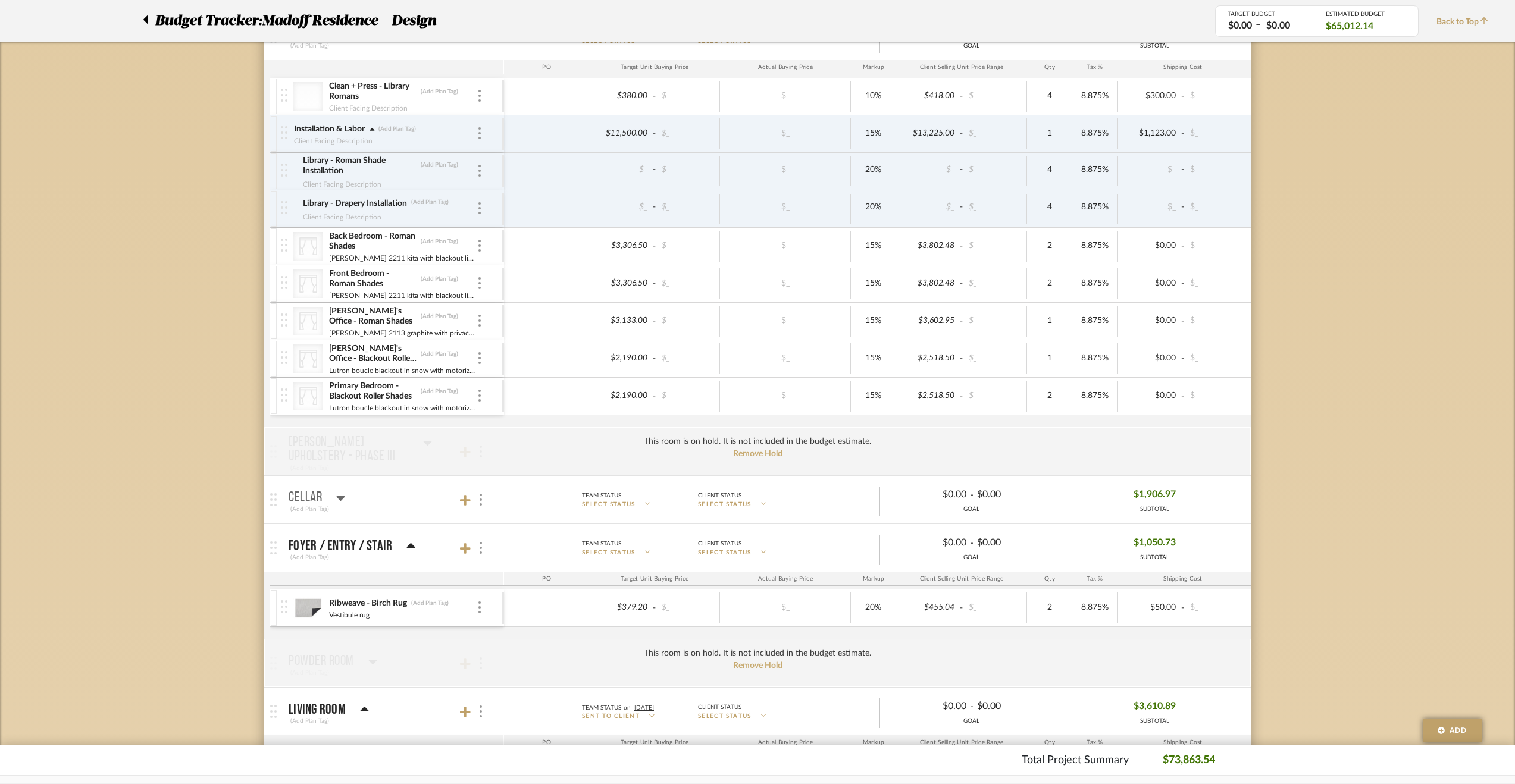
click at [484, 381] on div "CategoryIconFabrics Created with Sketch. Primary Bedroom - Blackout Roller Shad…" at bounding box center [391, 396] width 221 height 37
click at [481, 391] on div at bounding box center [480, 396] width 6 height 13
click at [535, 476] on span "Remove Item" at bounding box center [537, 479] width 74 height 10
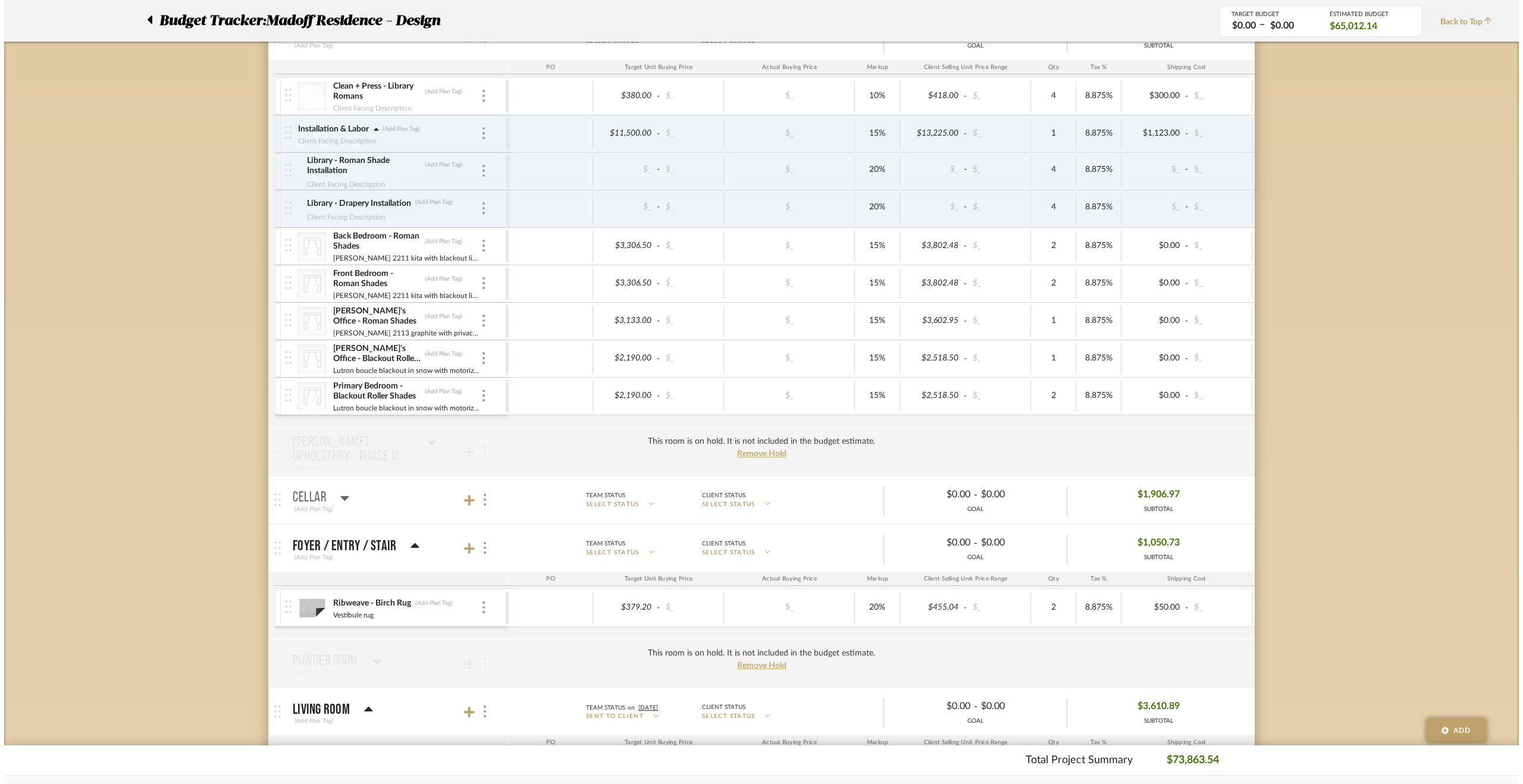
scroll to position [0, 0]
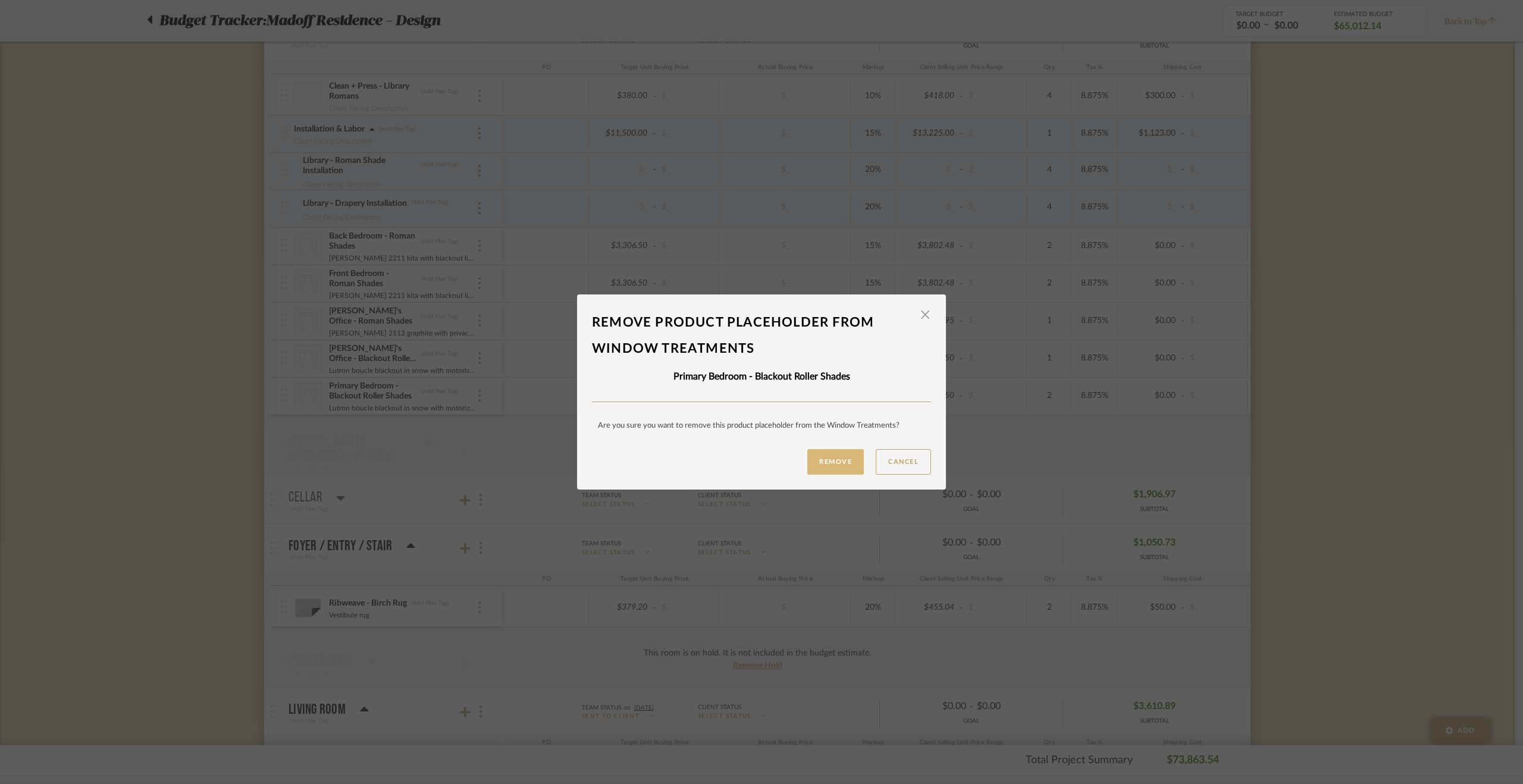
click at [818, 457] on button "Remove" at bounding box center [835, 461] width 56 height 25
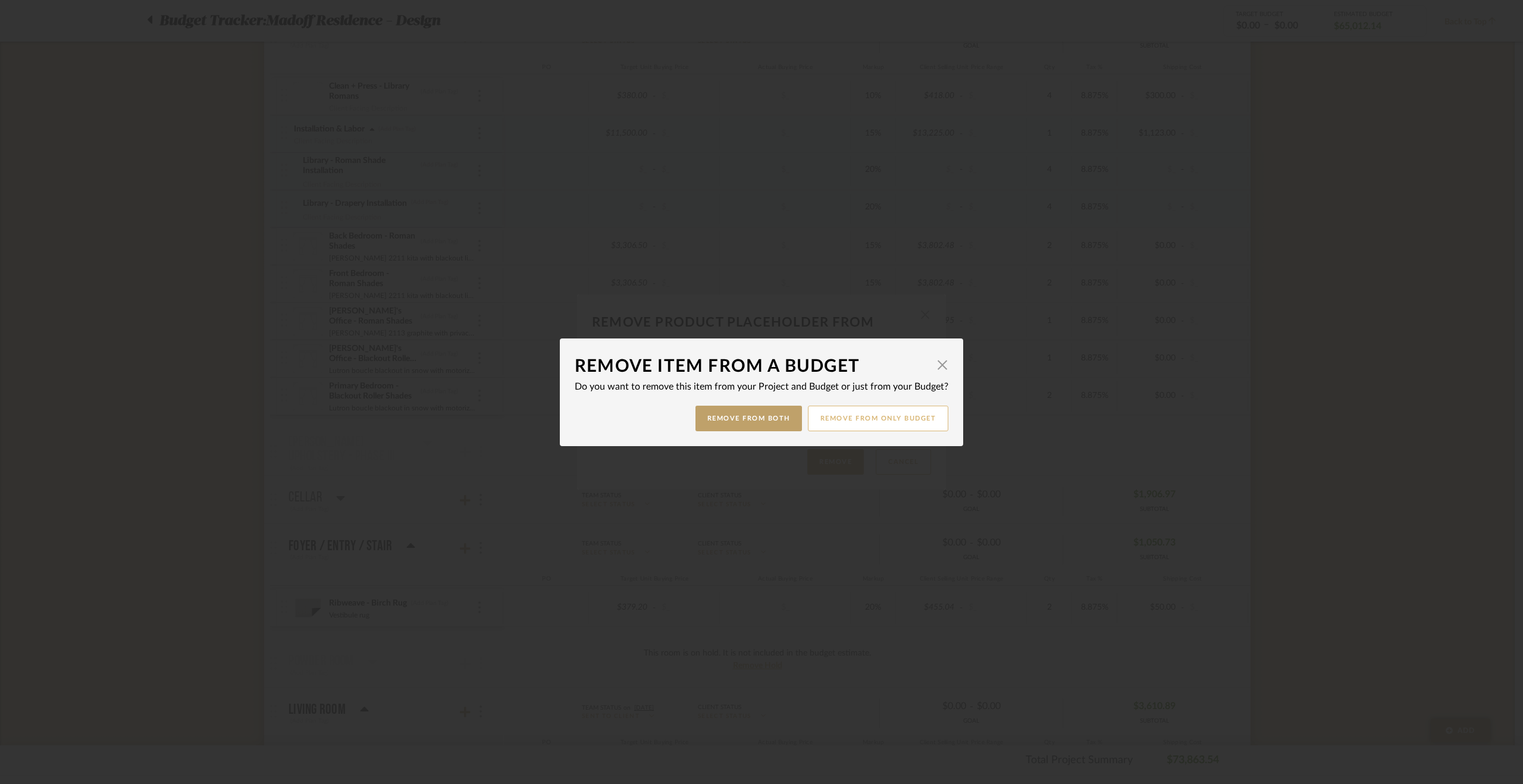
click at [836, 419] on button "Remove from only Budget" at bounding box center [878, 418] width 141 height 25
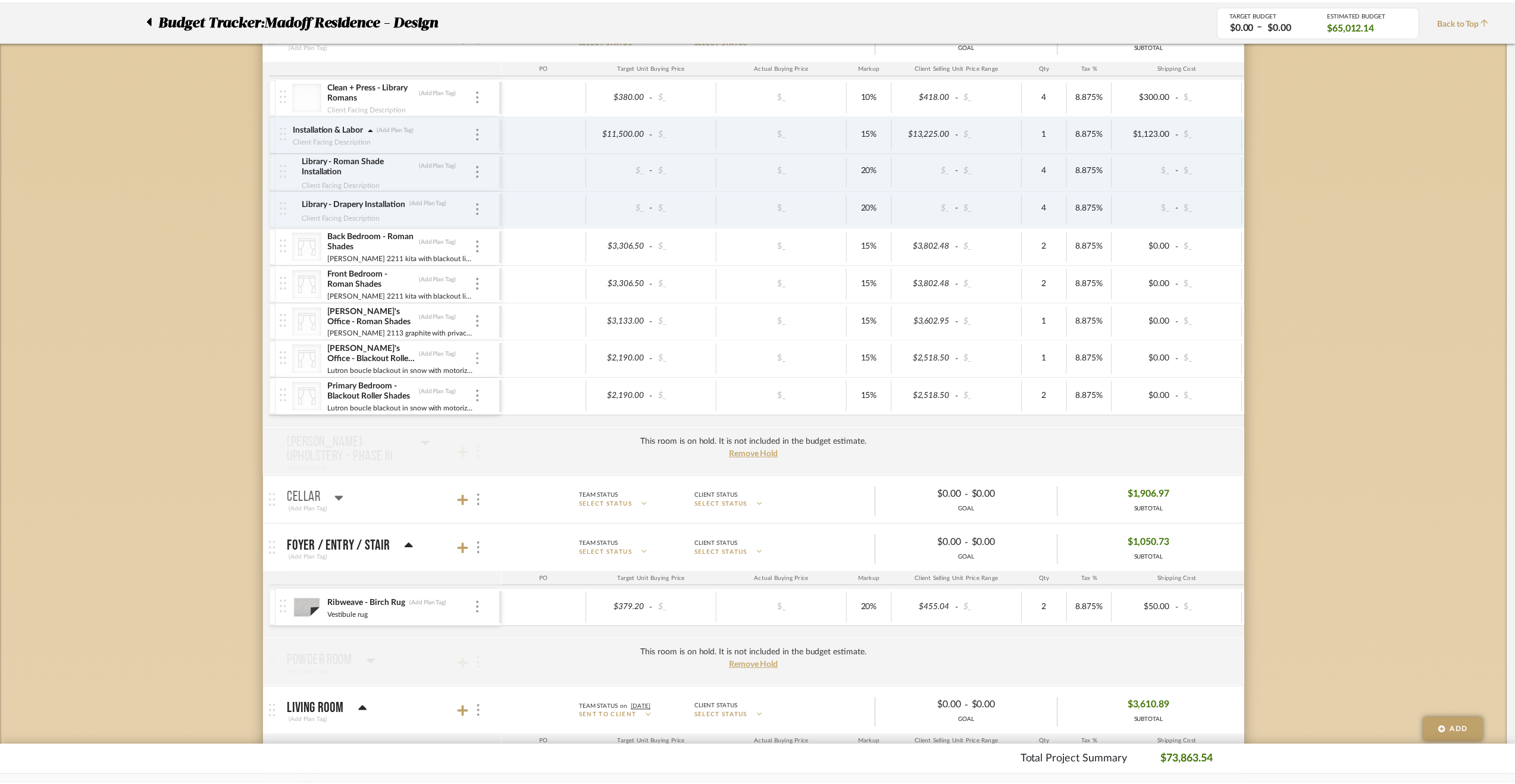
scroll to position [773, 0]
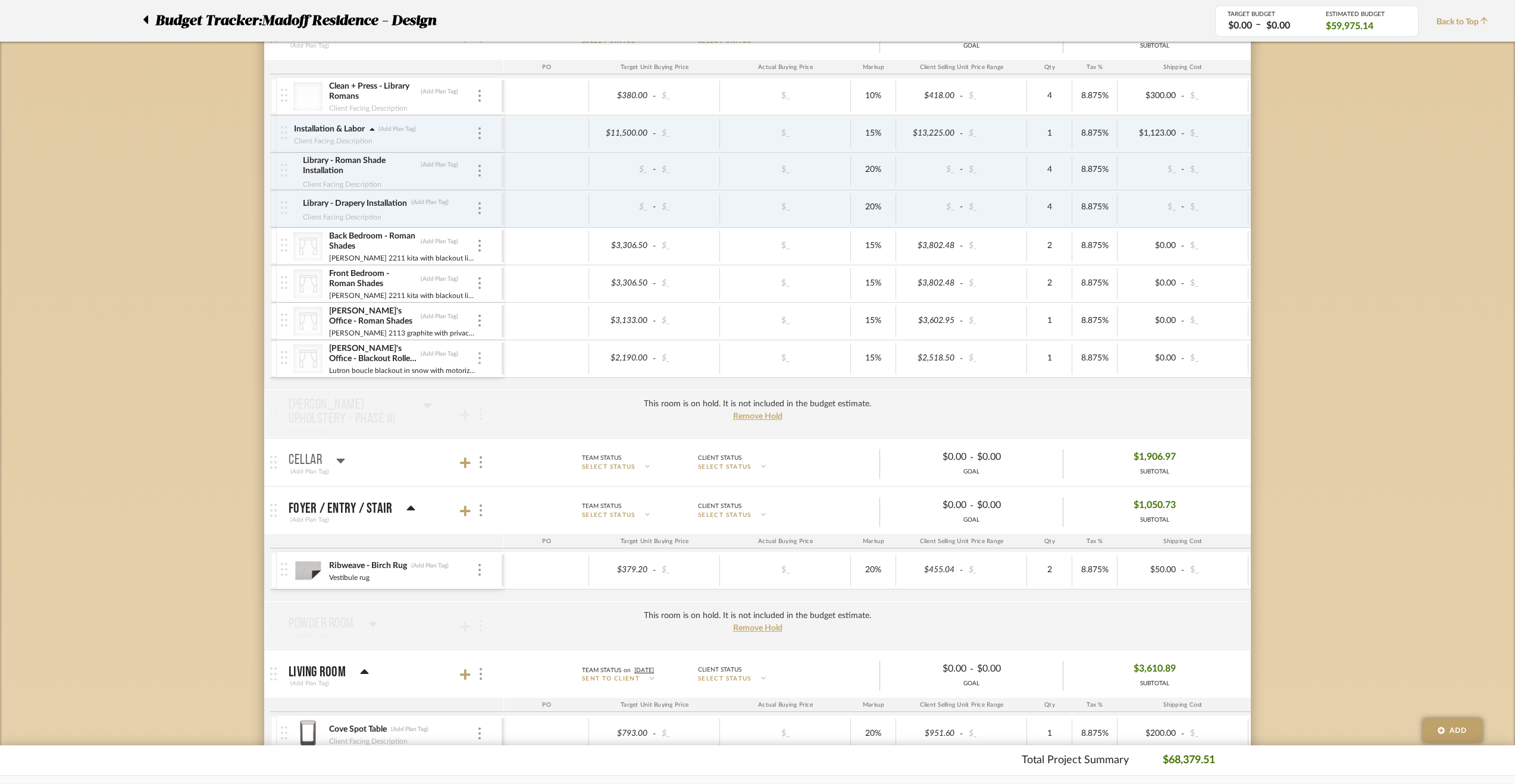
click at [478, 354] on div at bounding box center [480, 359] width 6 height 13
click at [539, 439] on span "Remove Item" at bounding box center [537, 443] width 74 height 10
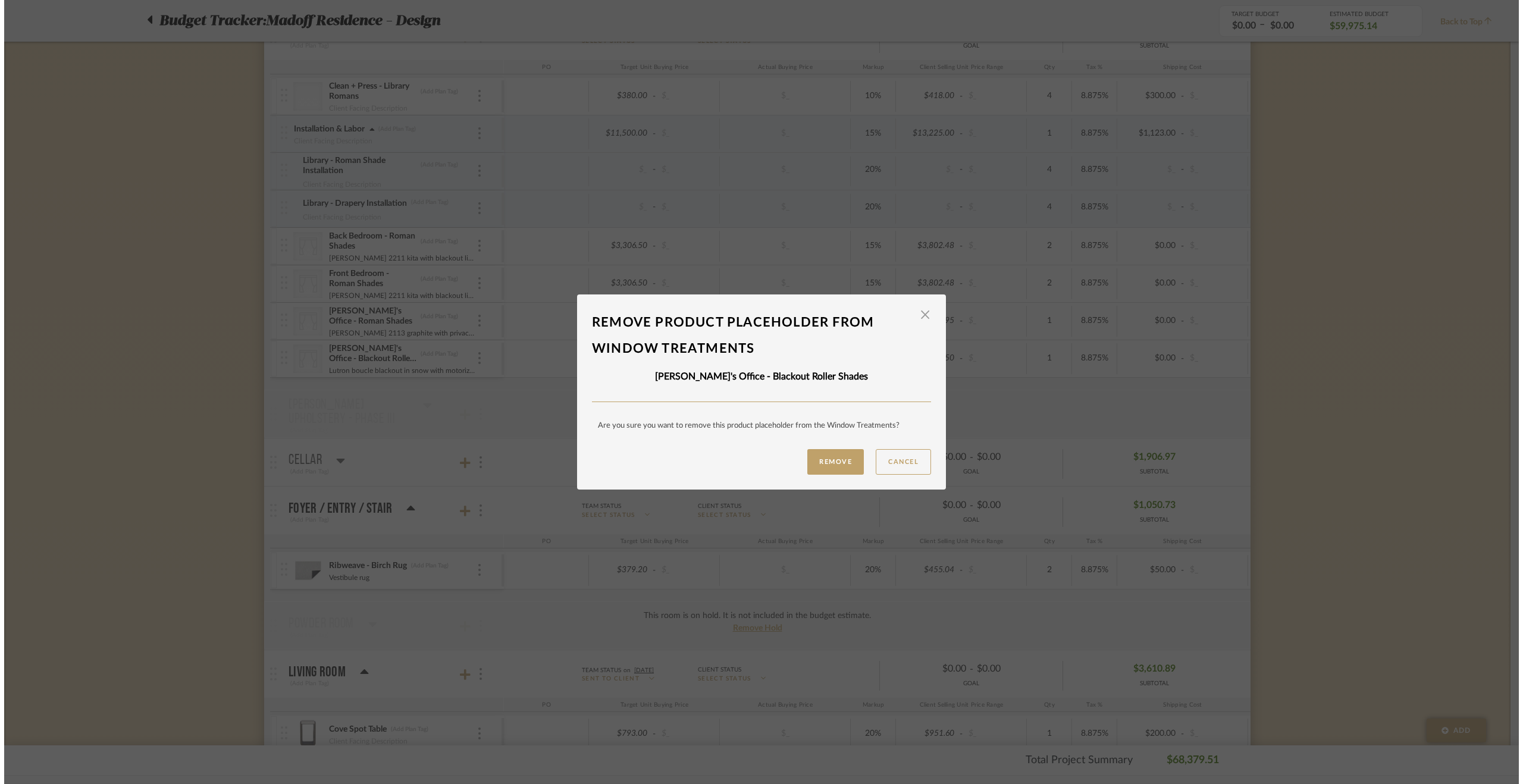
scroll to position [0, 0]
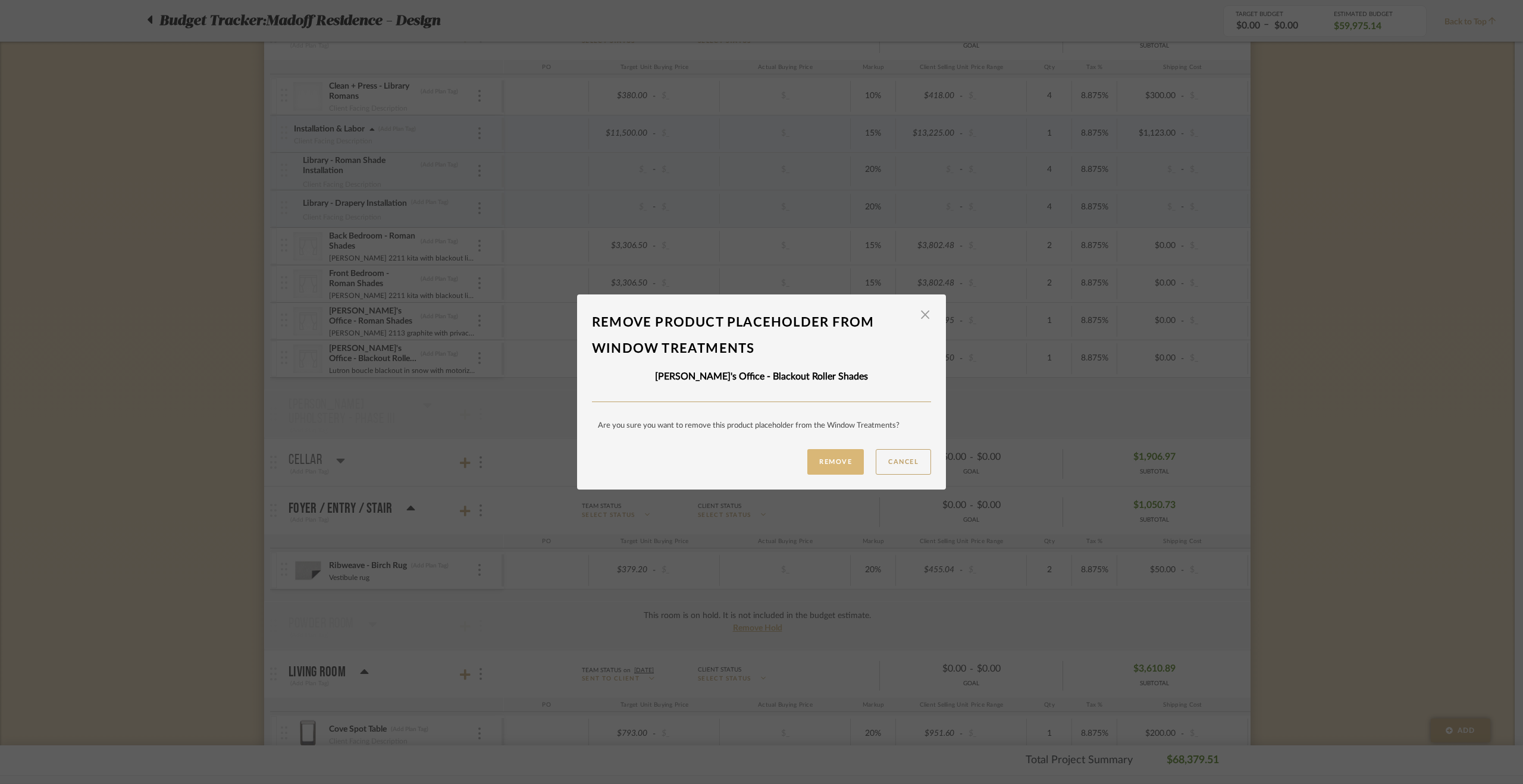
click at [832, 460] on button "Remove" at bounding box center [835, 461] width 56 height 25
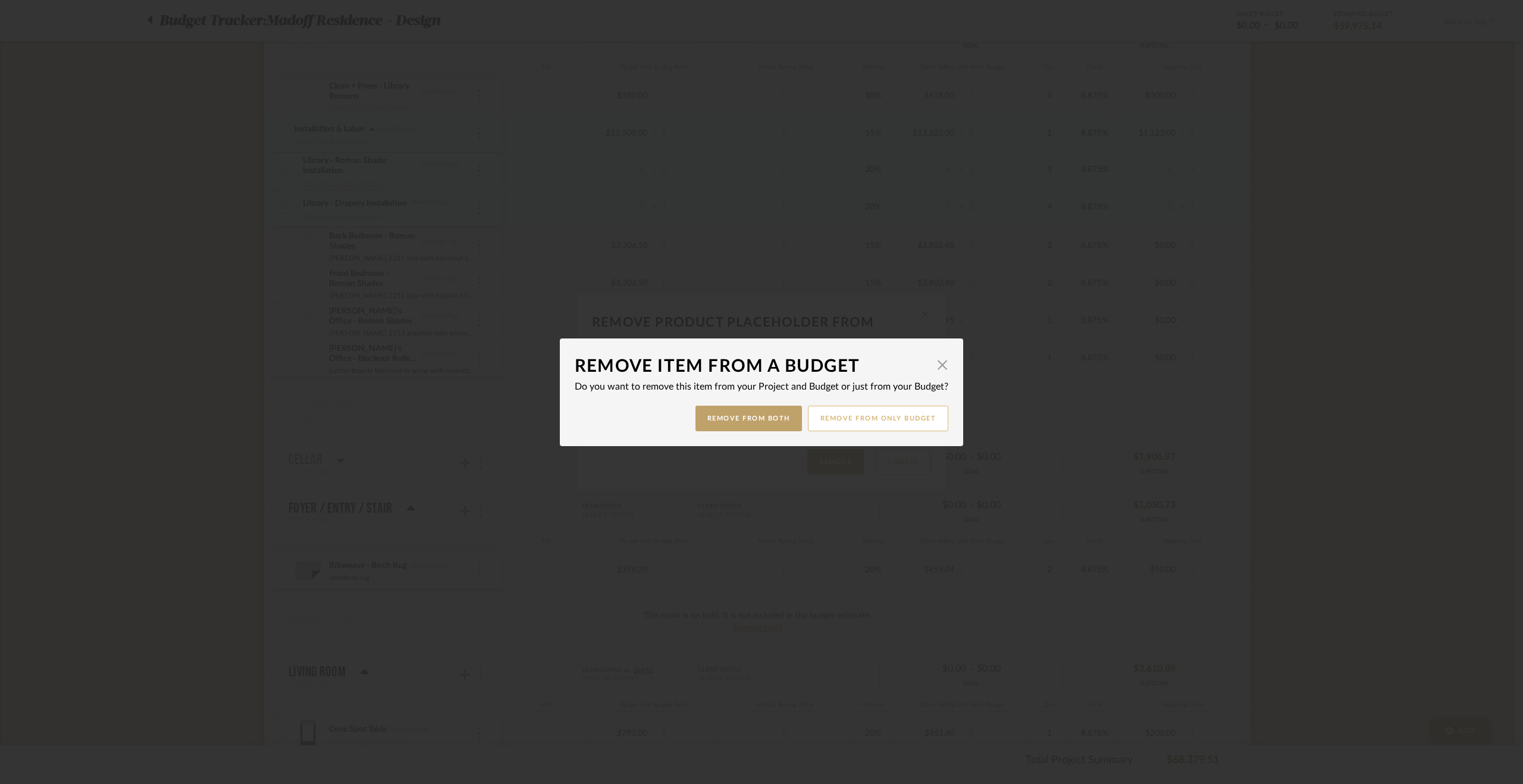
click at [847, 415] on button "Remove from only Budget" at bounding box center [878, 418] width 141 height 25
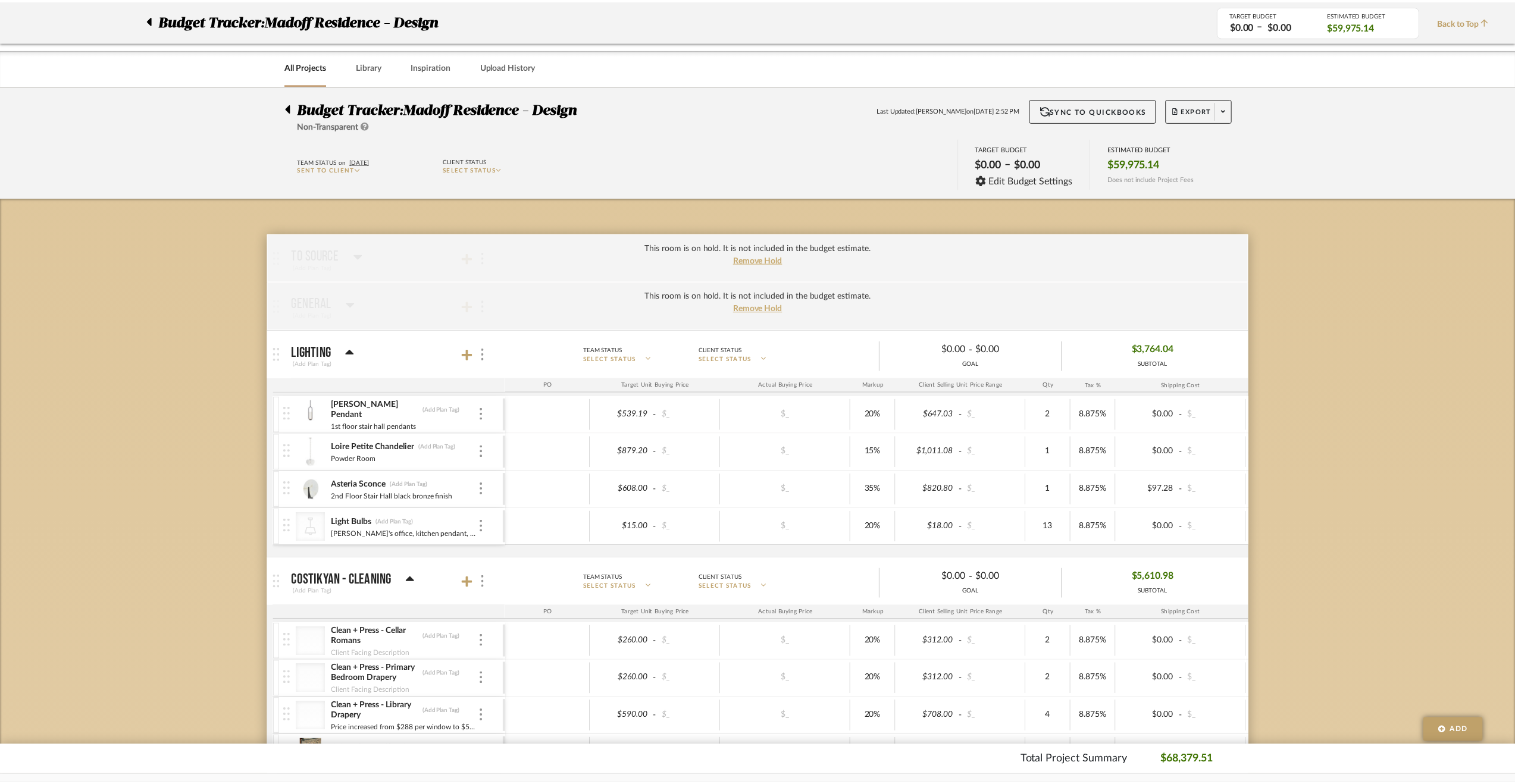
scroll to position [773, 0]
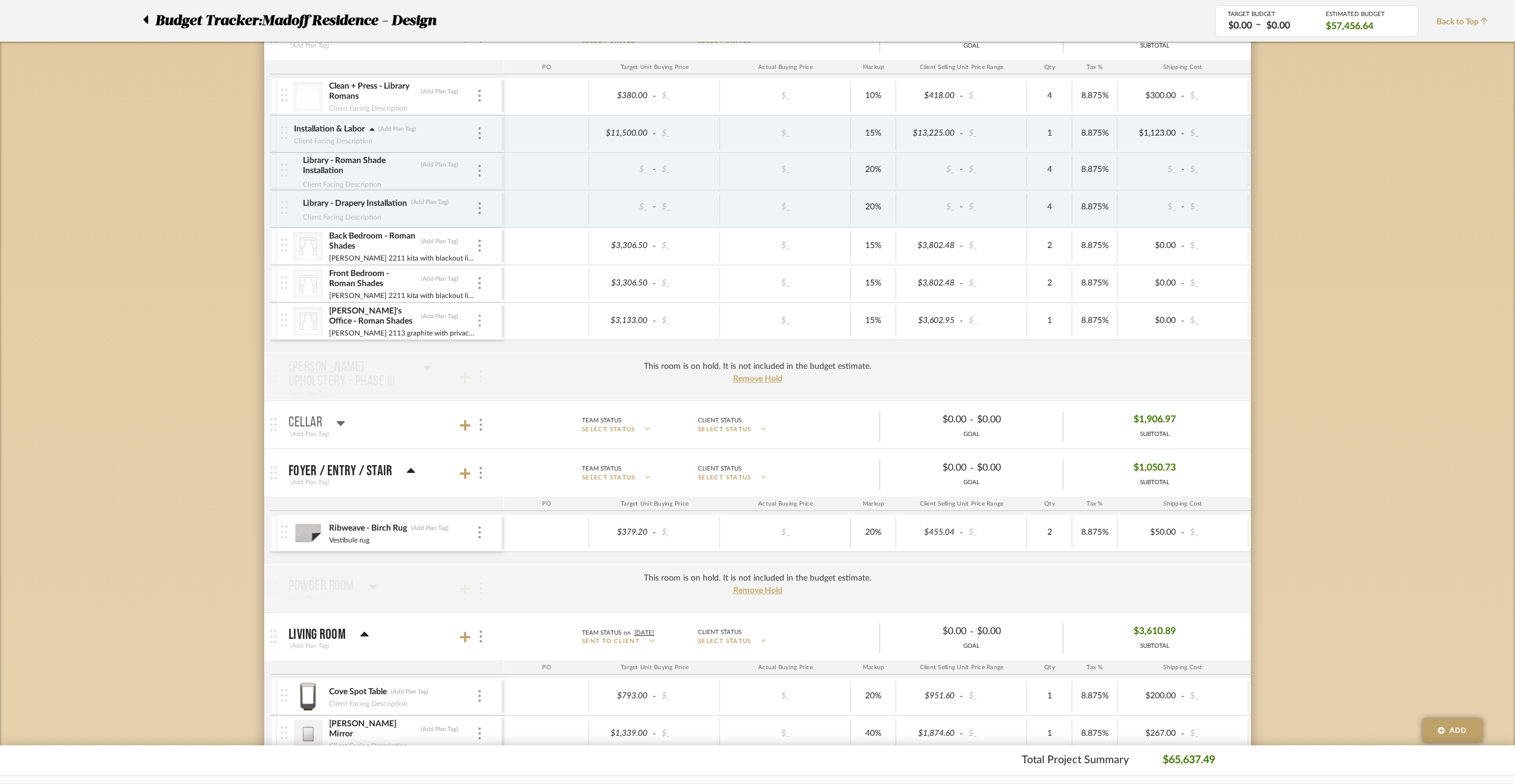
click at [481, 316] on div at bounding box center [480, 321] width 6 height 13
click at [543, 403] on span "Remove Item" at bounding box center [537, 405] width 74 height 10
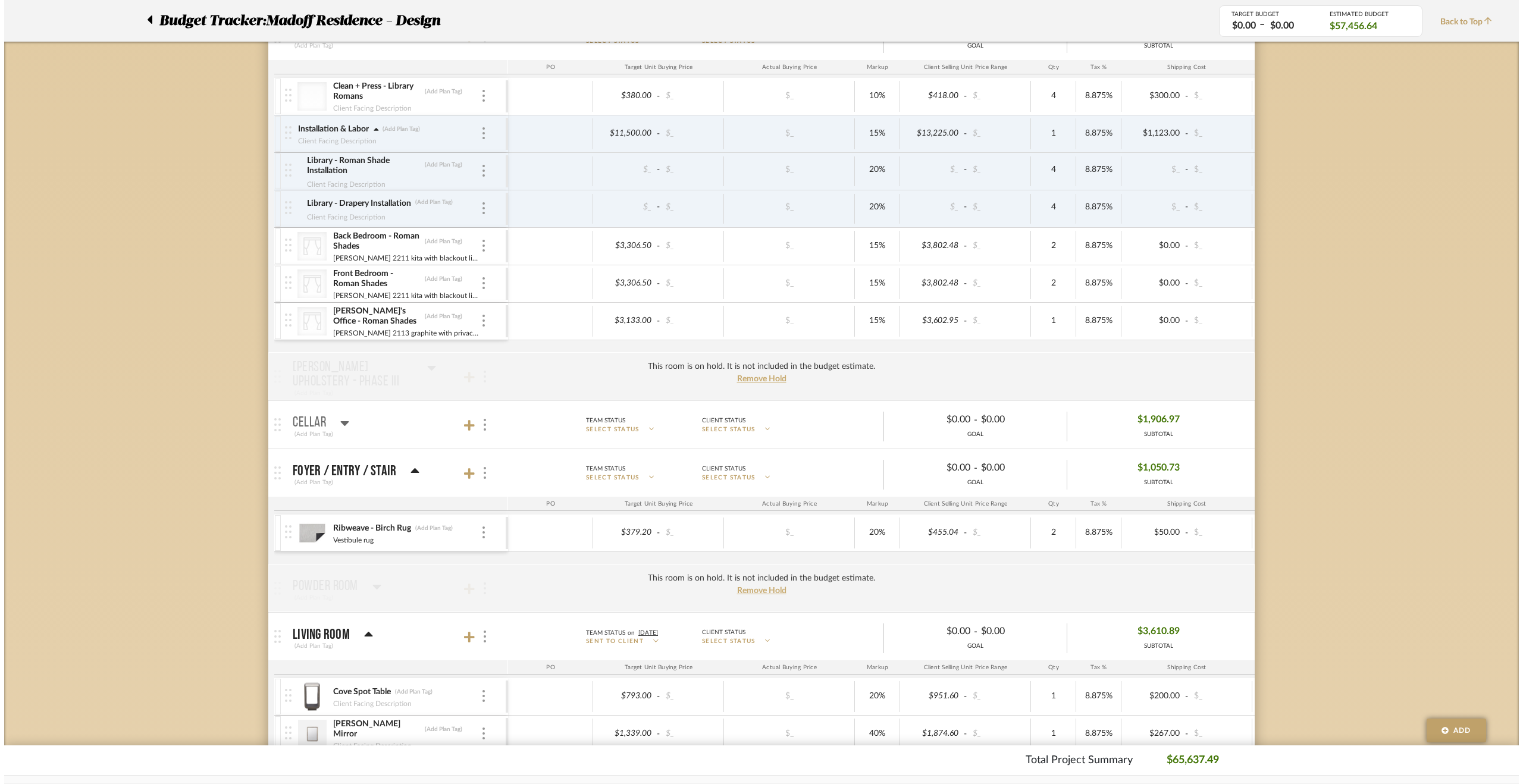
scroll to position [0, 0]
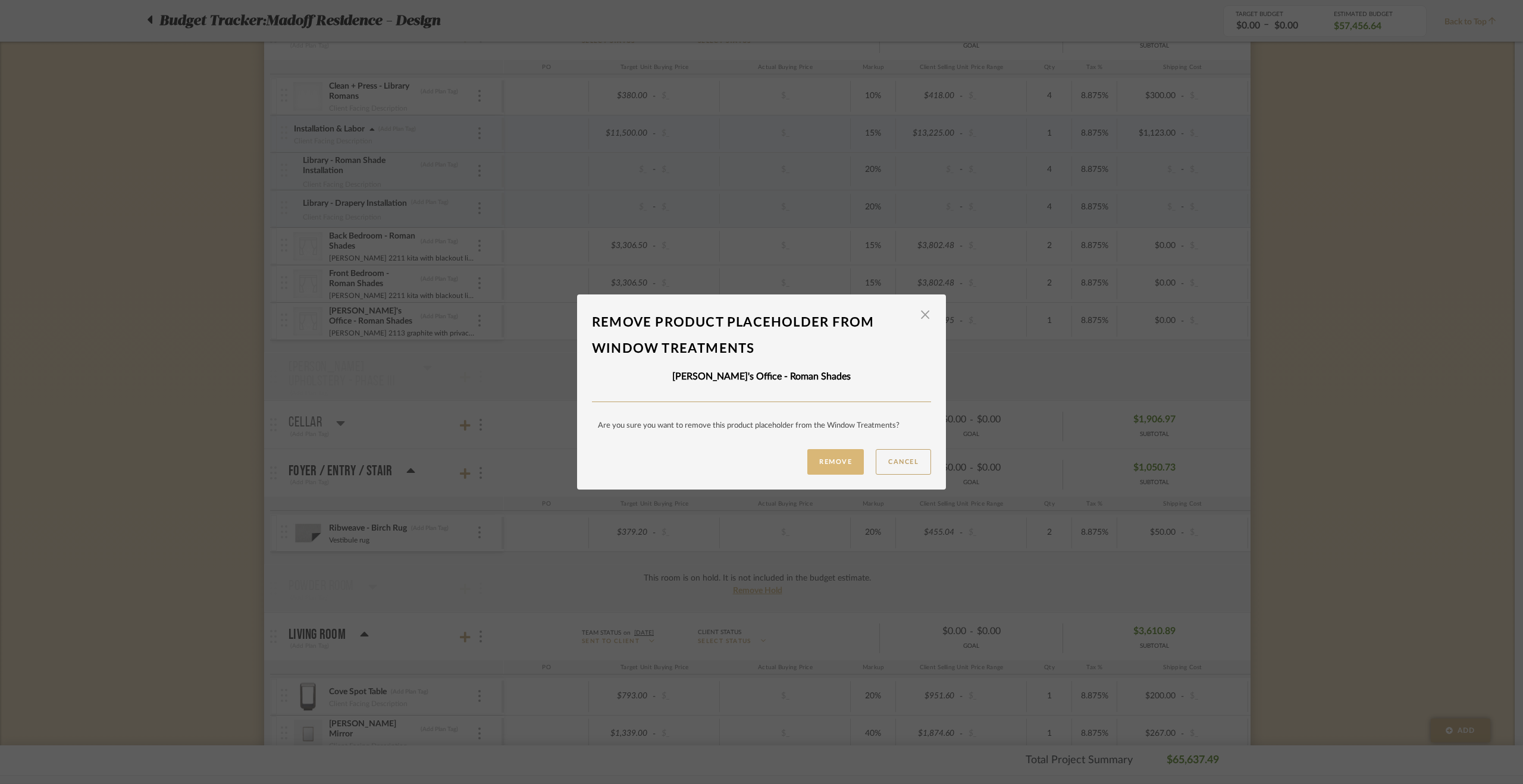
click at [824, 462] on button "Remove" at bounding box center [835, 461] width 56 height 25
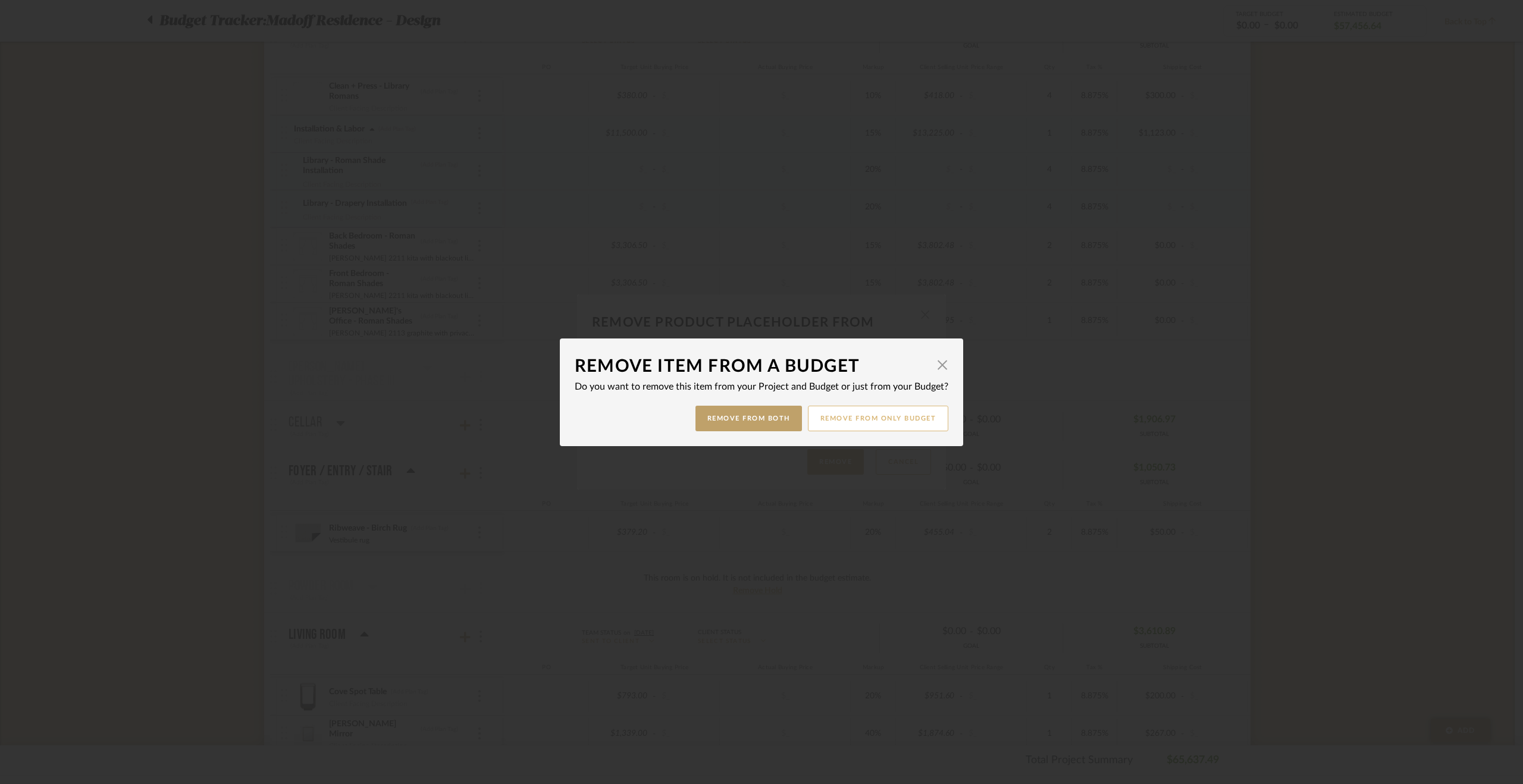
click at [861, 415] on button "Remove from only Budget" at bounding box center [878, 418] width 141 height 25
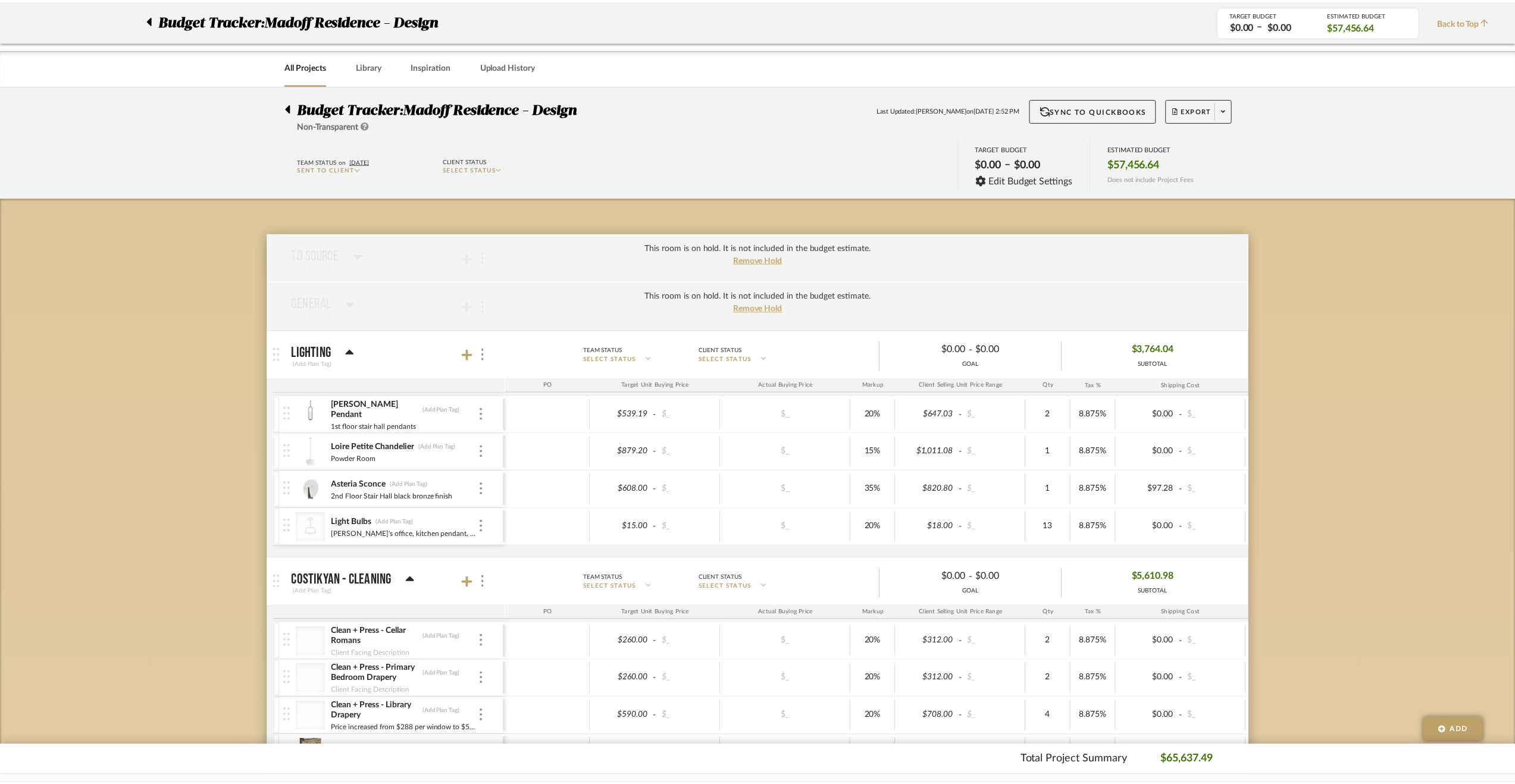
scroll to position [773, 0]
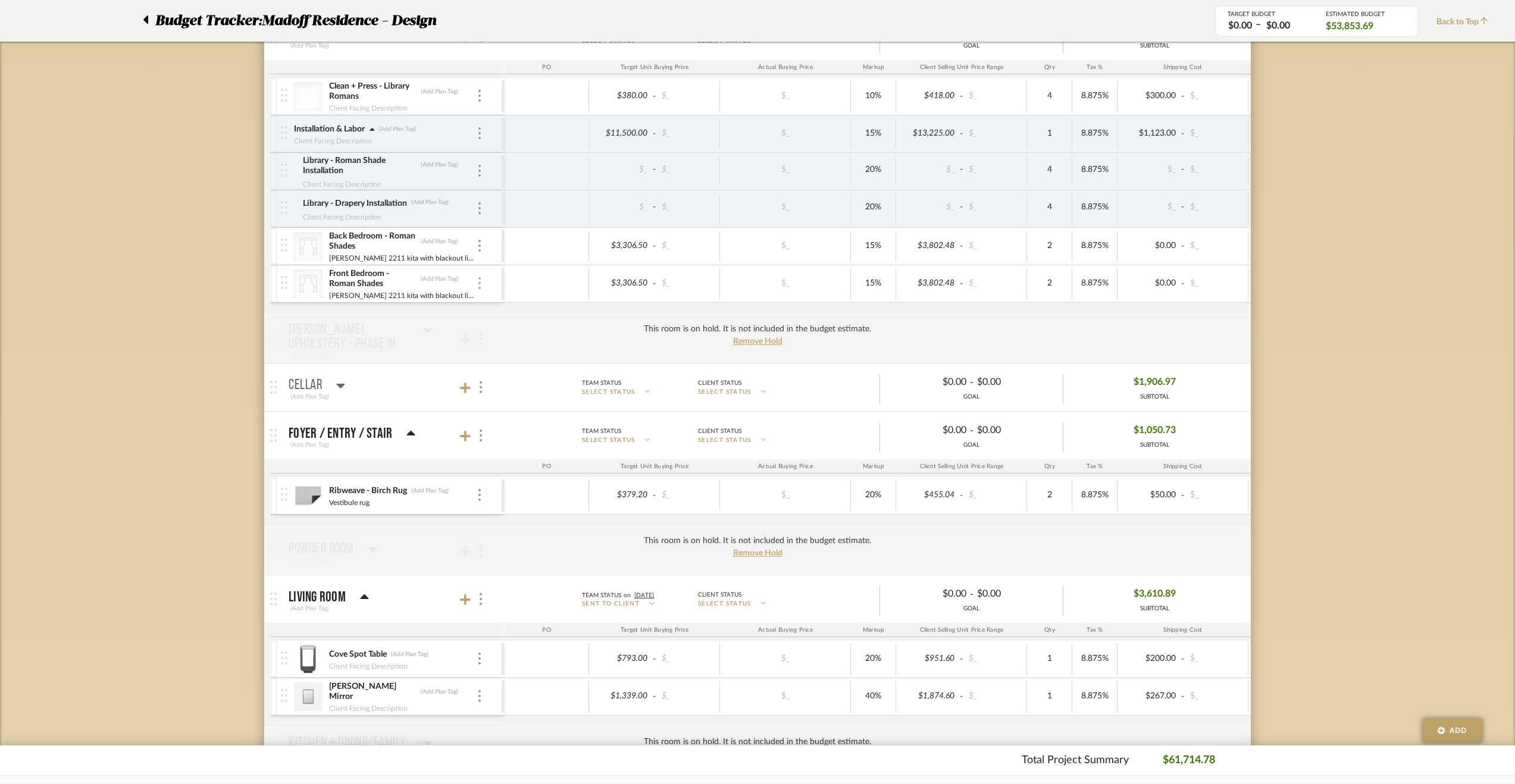
click at [478, 278] on div at bounding box center [480, 283] width 6 height 13
click at [519, 369] on span "Remove Item" at bounding box center [537, 368] width 74 height 10
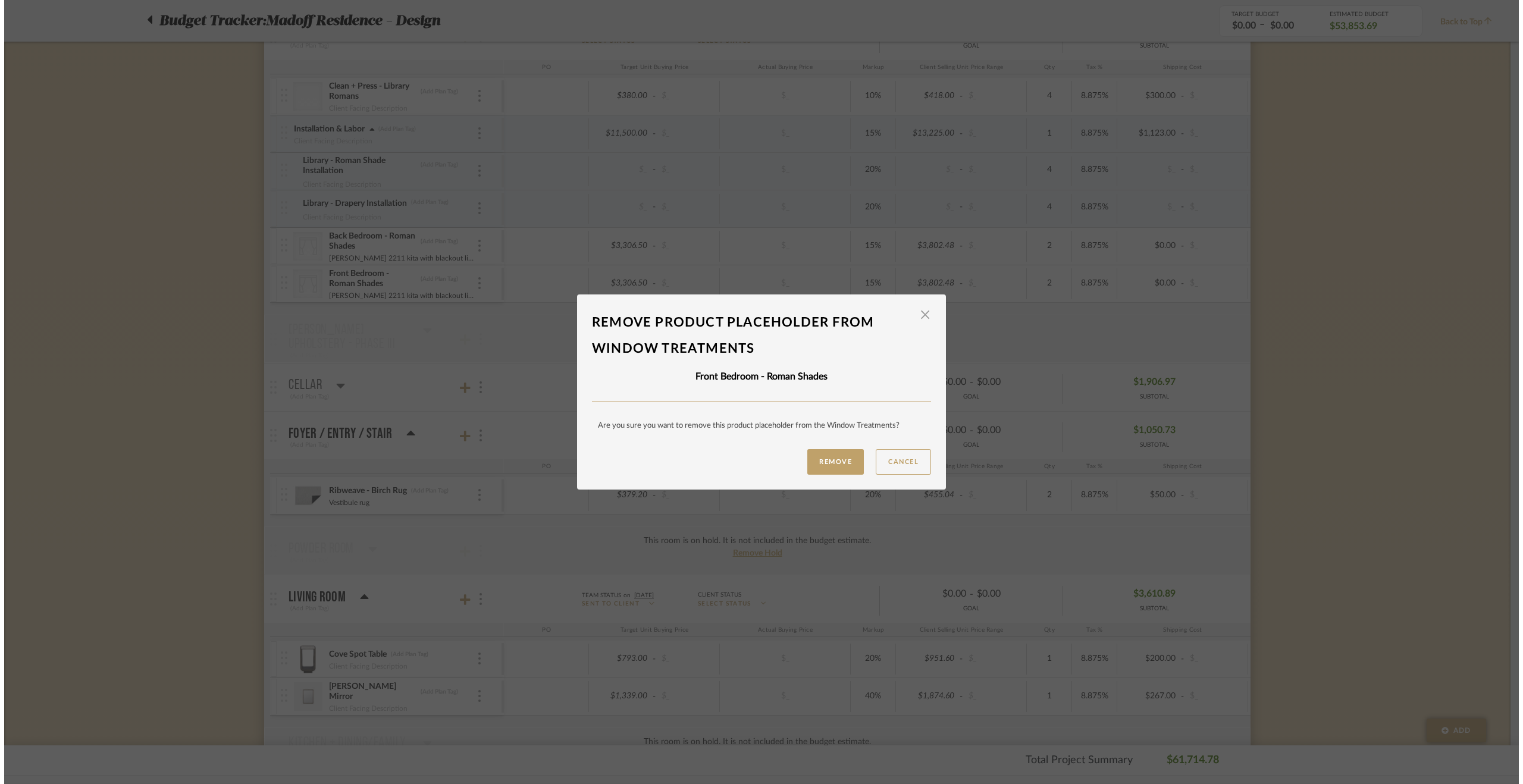
scroll to position [0, 0]
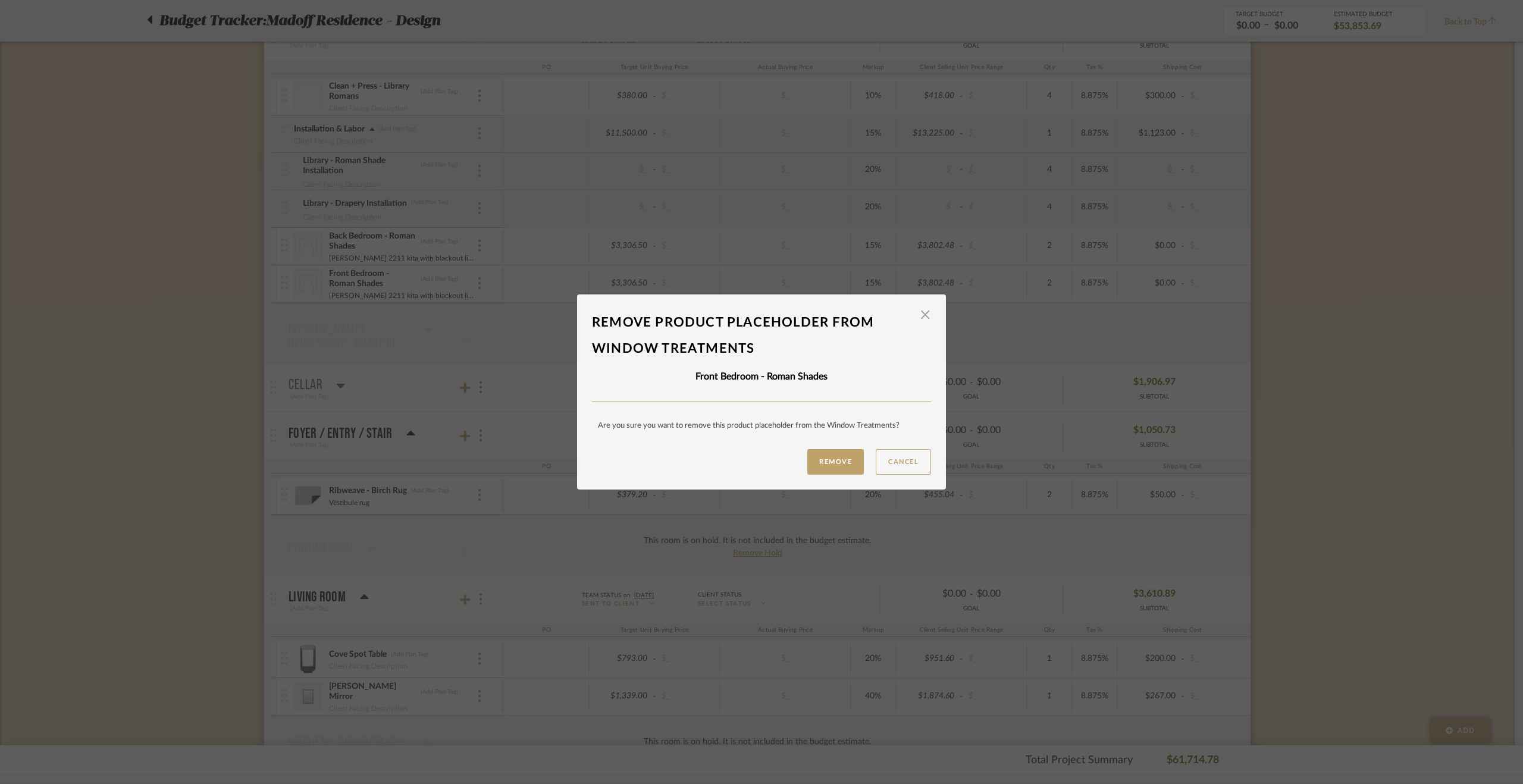
click at [836, 458] on button "Remove" at bounding box center [835, 461] width 56 height 25
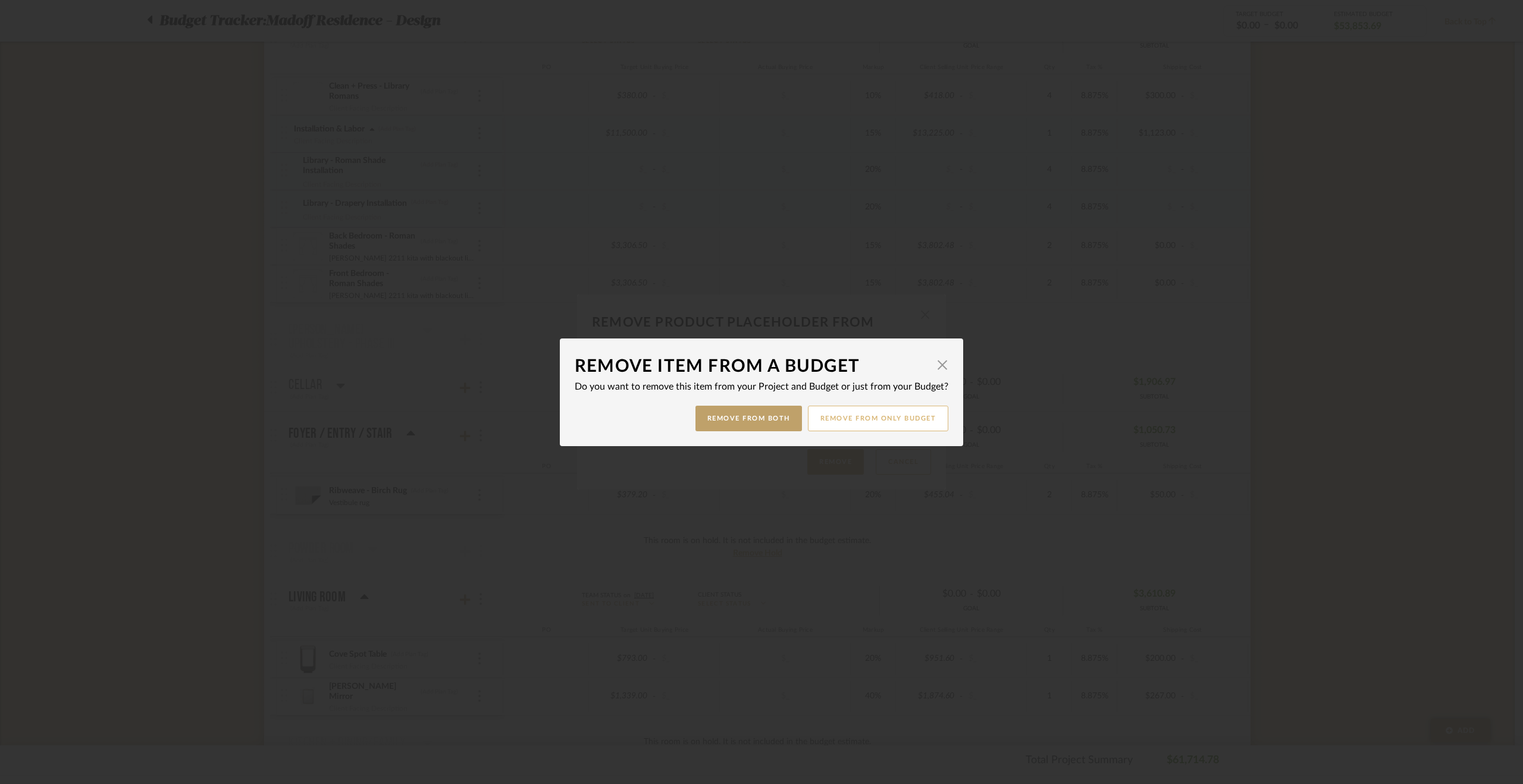
click at [888, 406] on button "Remove from only Budget" at bounding box center [878, 418] width 141 height 25
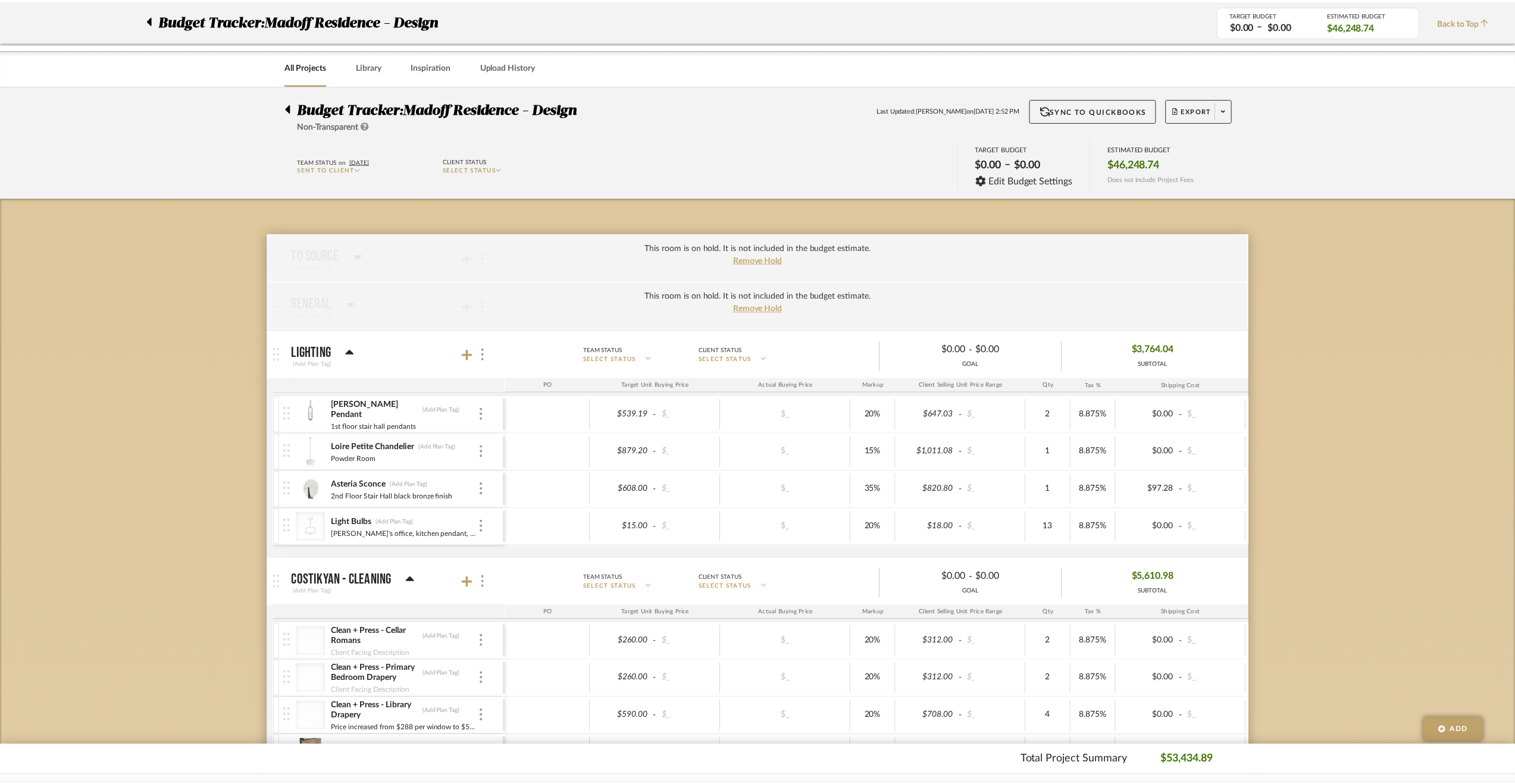
scroll to position [773, 0]
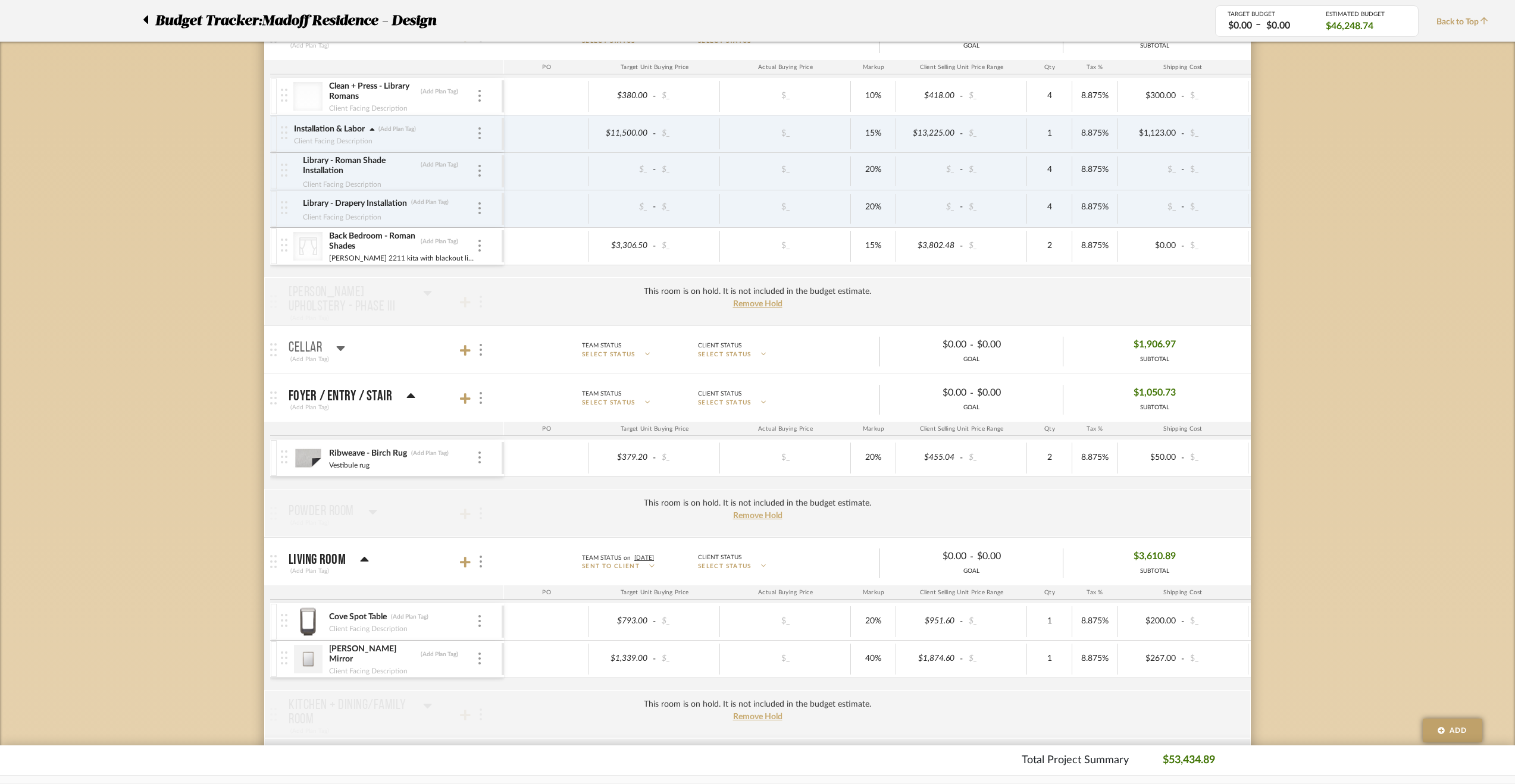
click at [205, 406] on div "Budget Tracker: Madoff Residence - Design Non-Transparent Last Updated: Krysten…" at bounding box center [758, 607] width 1515 height 2590
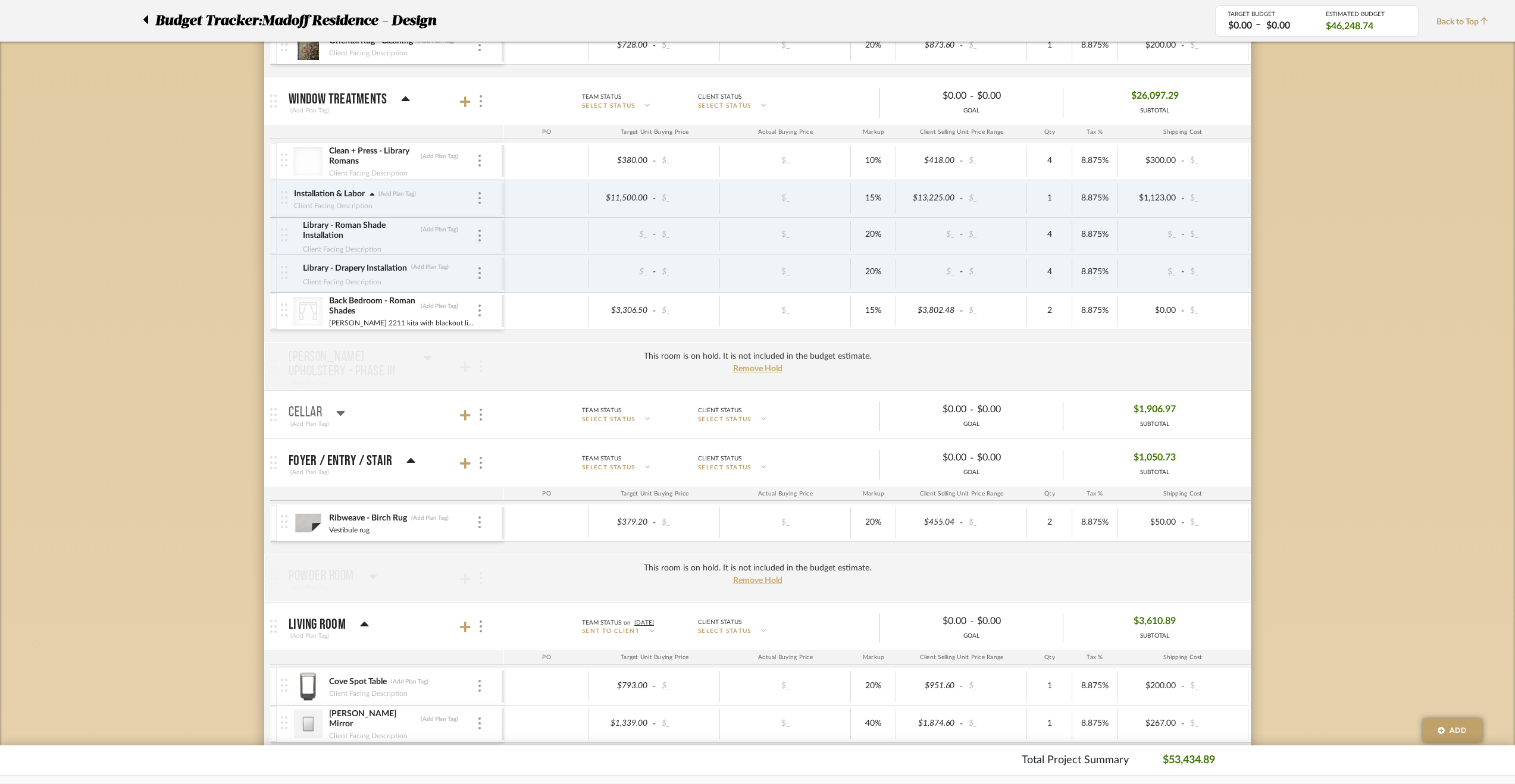
scroll to position [654, 0]
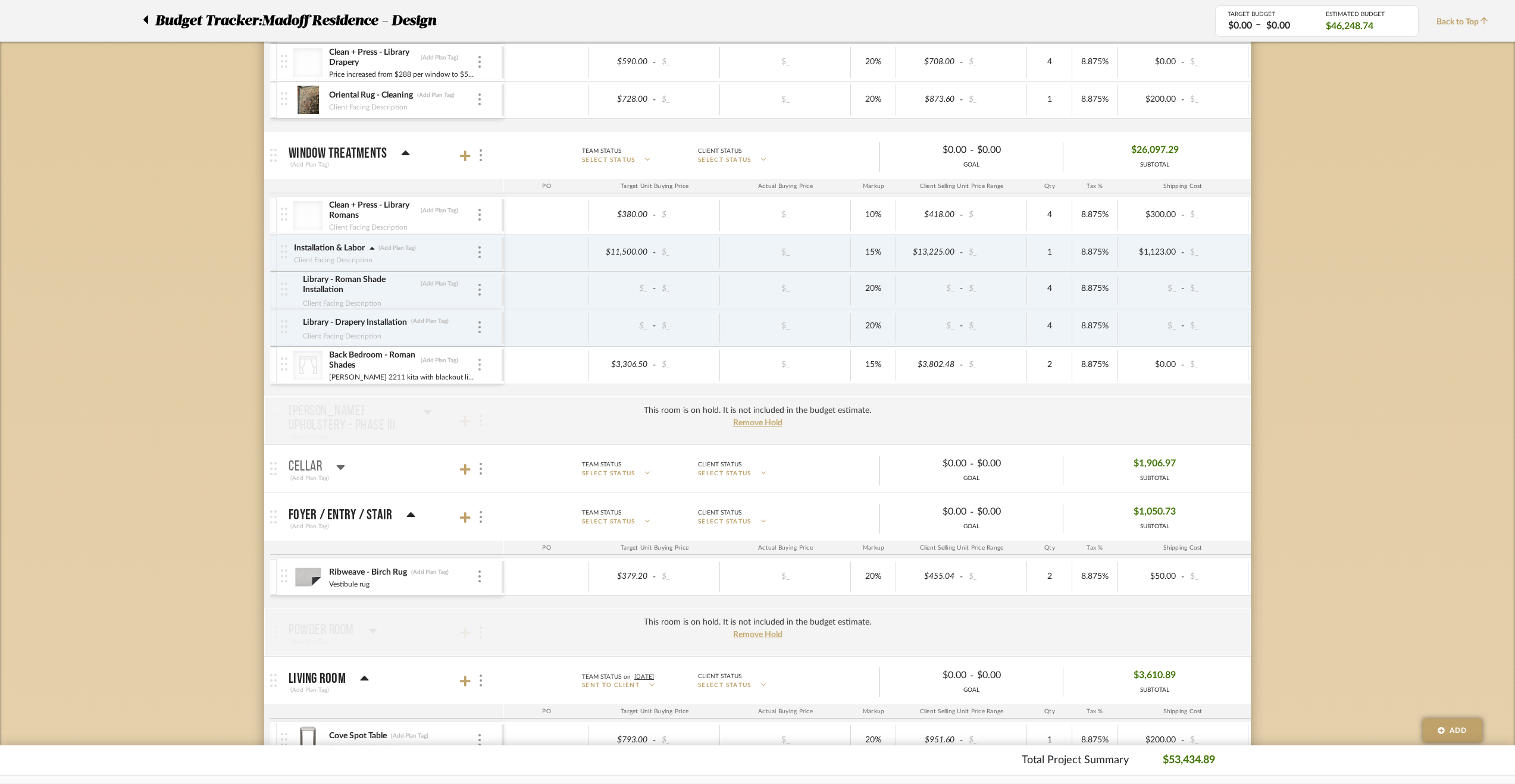
click at [482, 359] on div at bounding box center [480, 365] width 6 height 13
click at [509, 442] on button "Remove Item" at bounding box center [530, 450] width 107 height 29
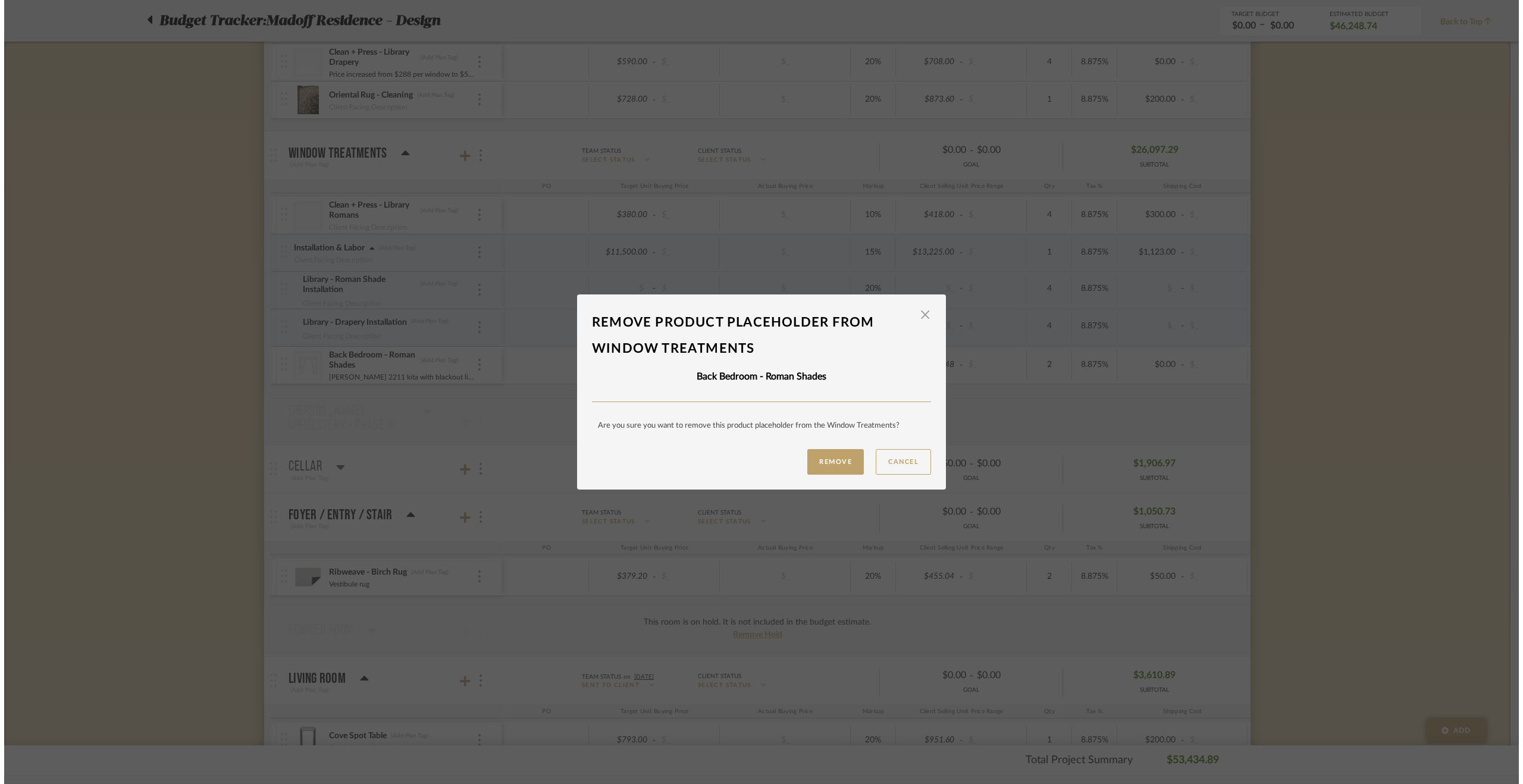
scroll to position [0, 0]
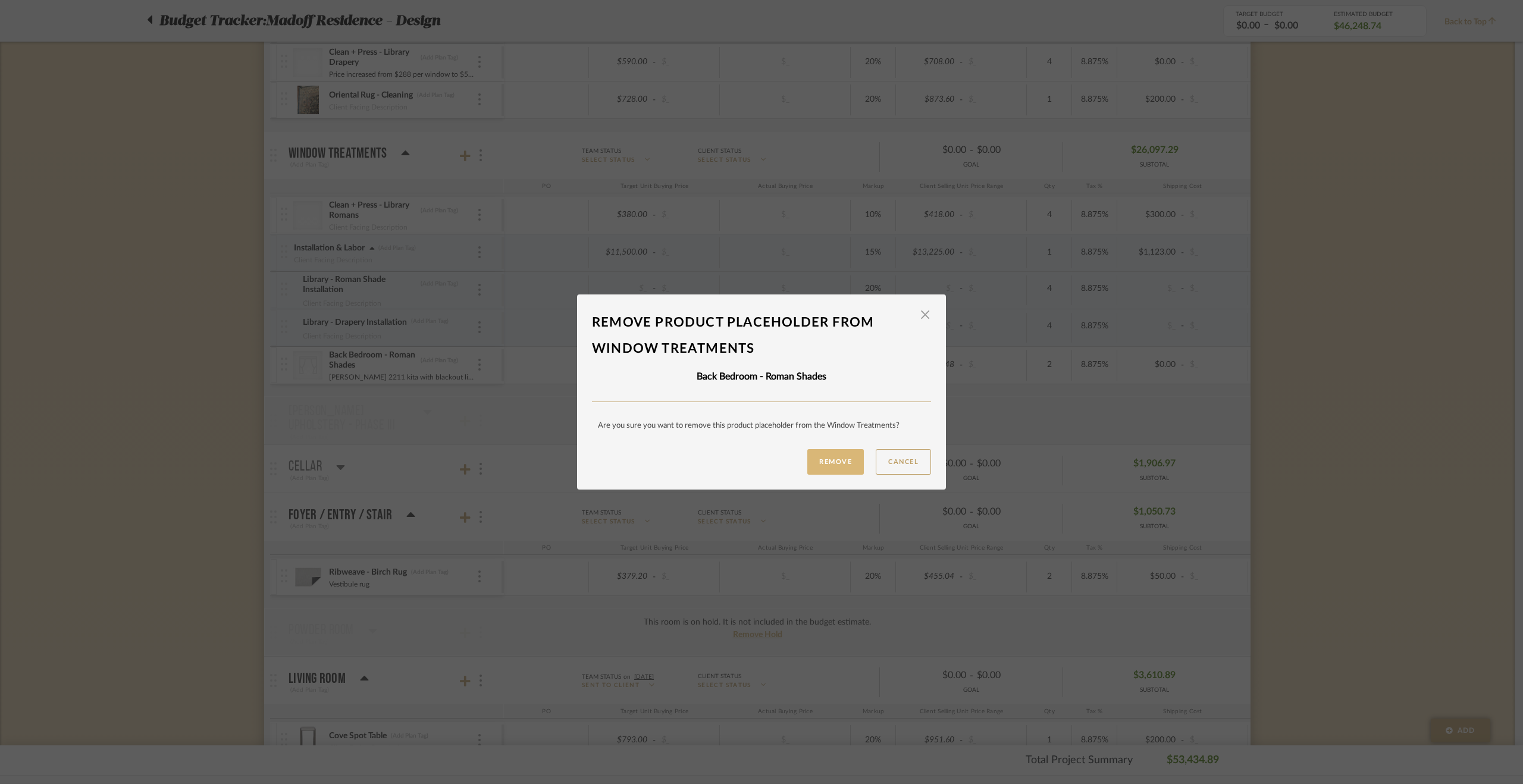
click at [818, 455] on button "Remove" at bounding box center [835, 461] width 56 height 25
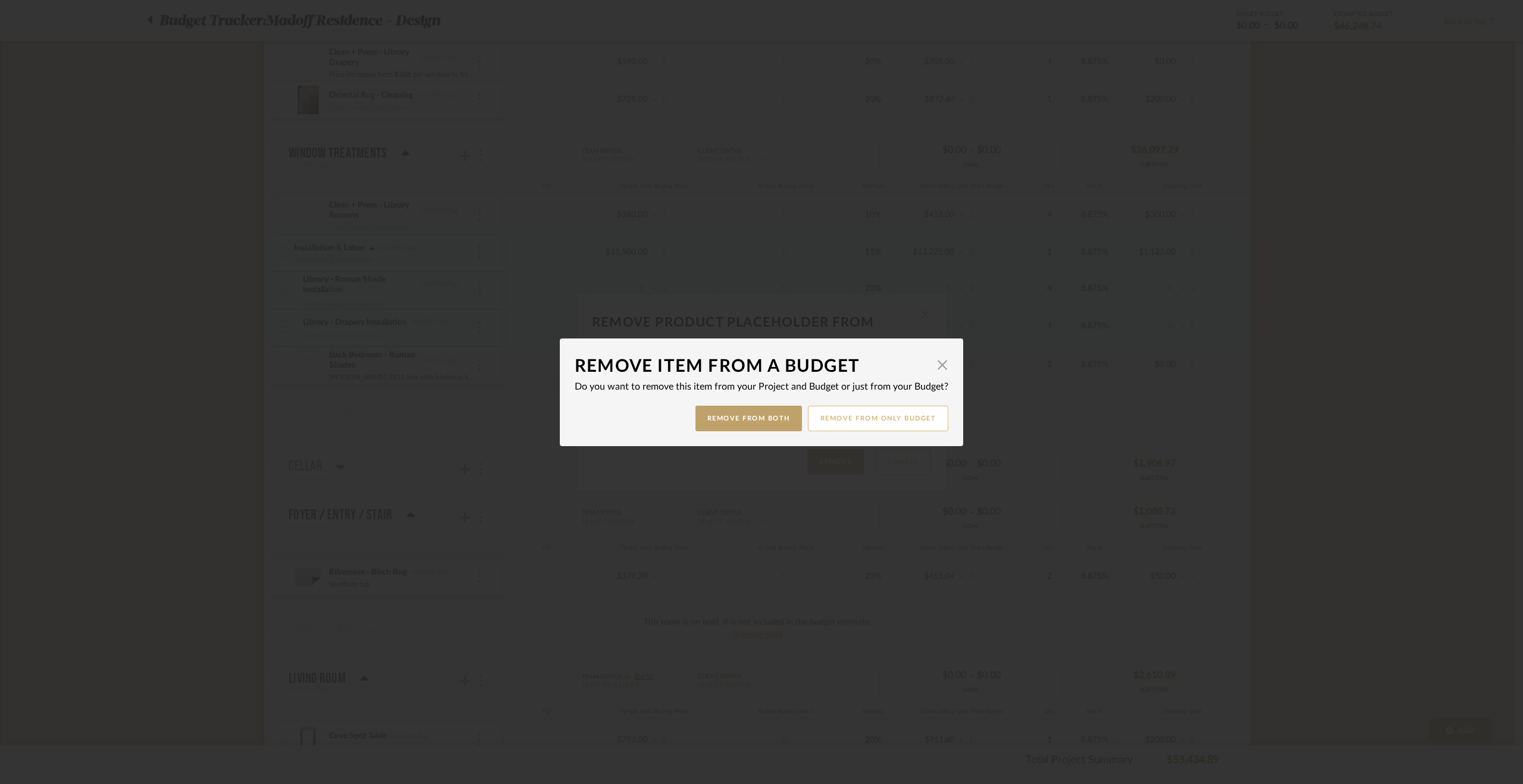
click at [865, 418] on button "Remove from only Budget" at bounding box center [878, 418] width 141 height 25
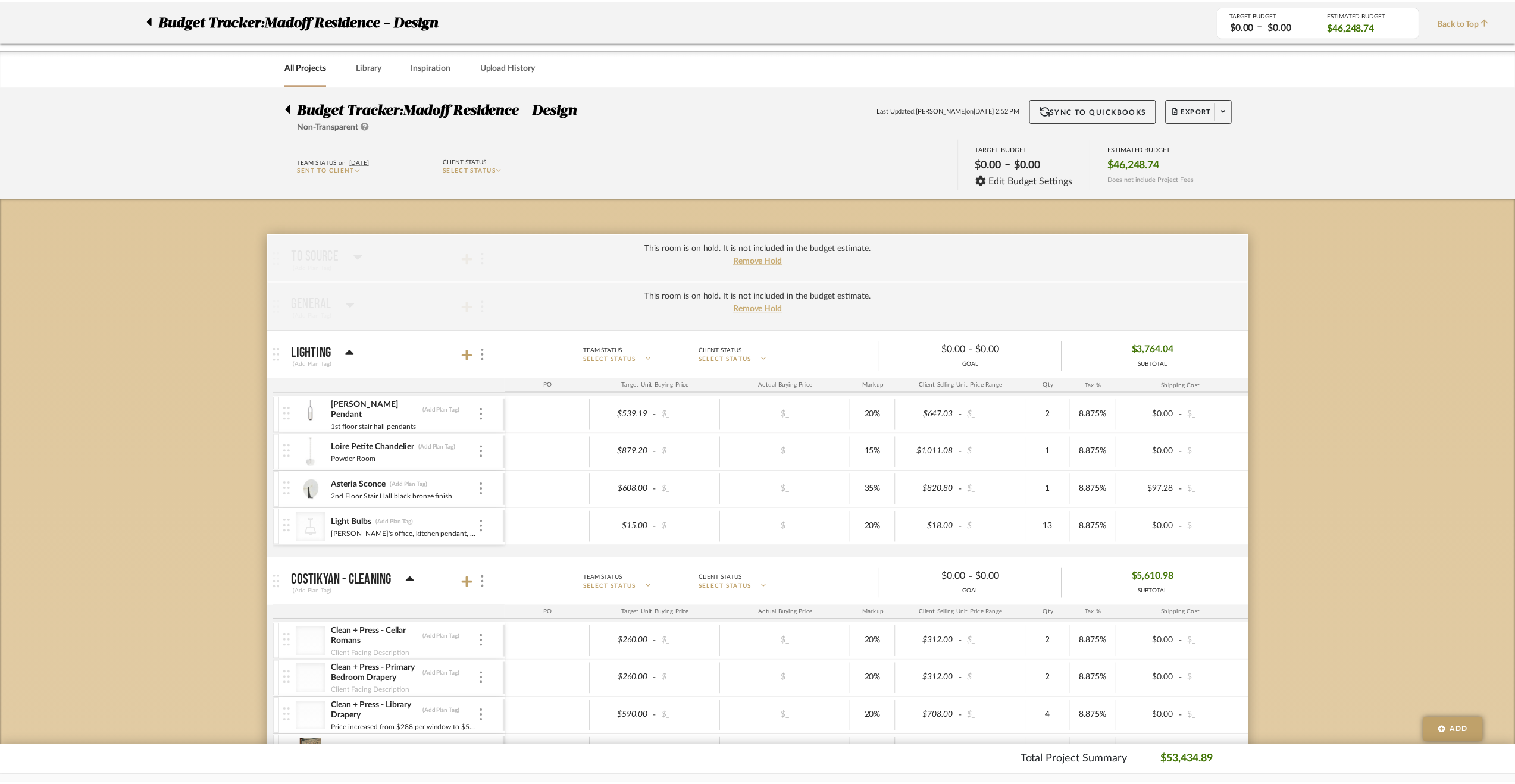
scroll to position [654, 0]
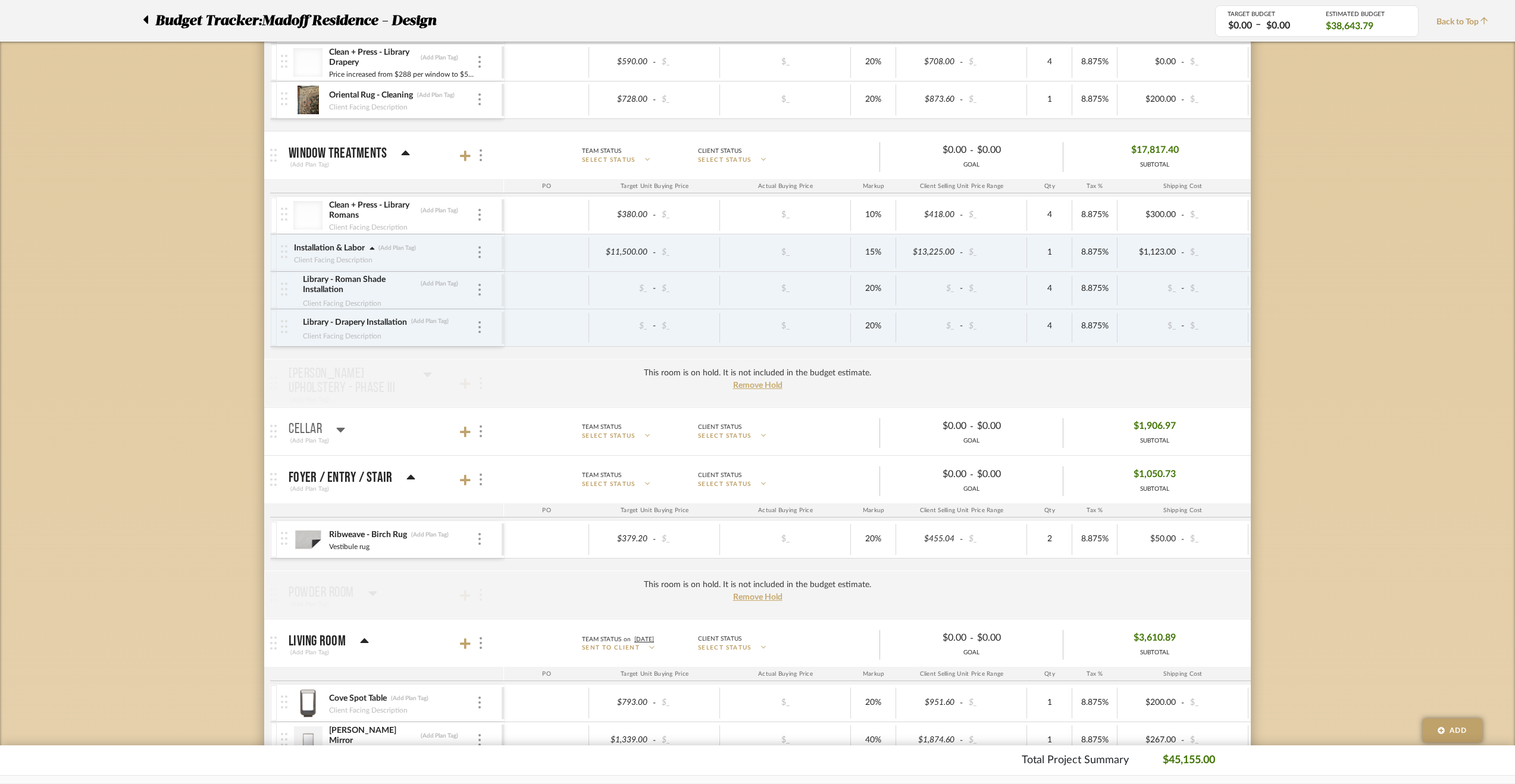
click at [169, 361] on div "Budget Tracker: Madoff Residence - Design Non-Transparent Last Updated: Krysten…" at bounding box center [758, 707] width 1515 height 2552
click at [477, 253] on div at bounding box center [480, 252] width 6 height 13
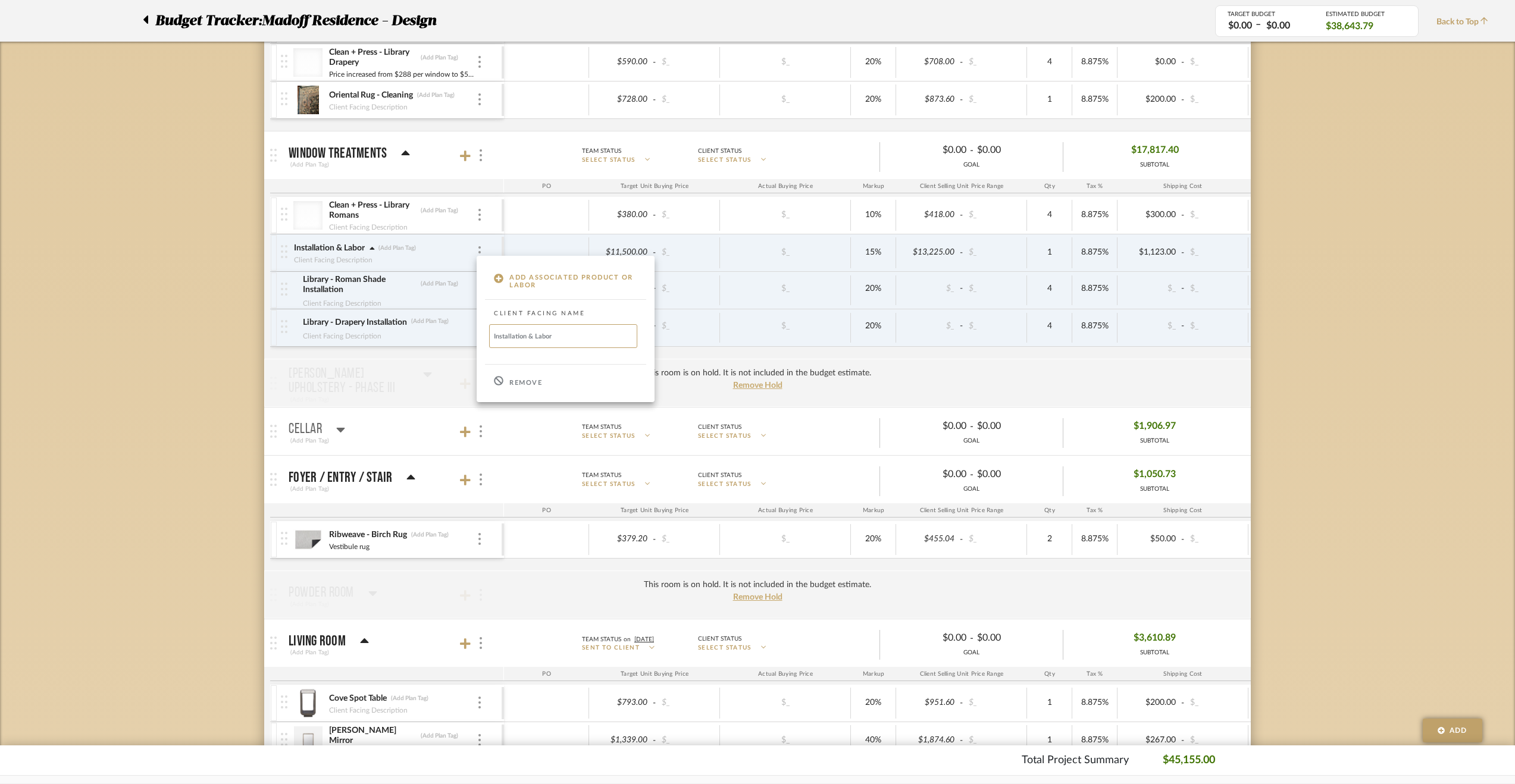
click at [1387, 409] on div at bounding box center [758, 392] width 1515 height 784
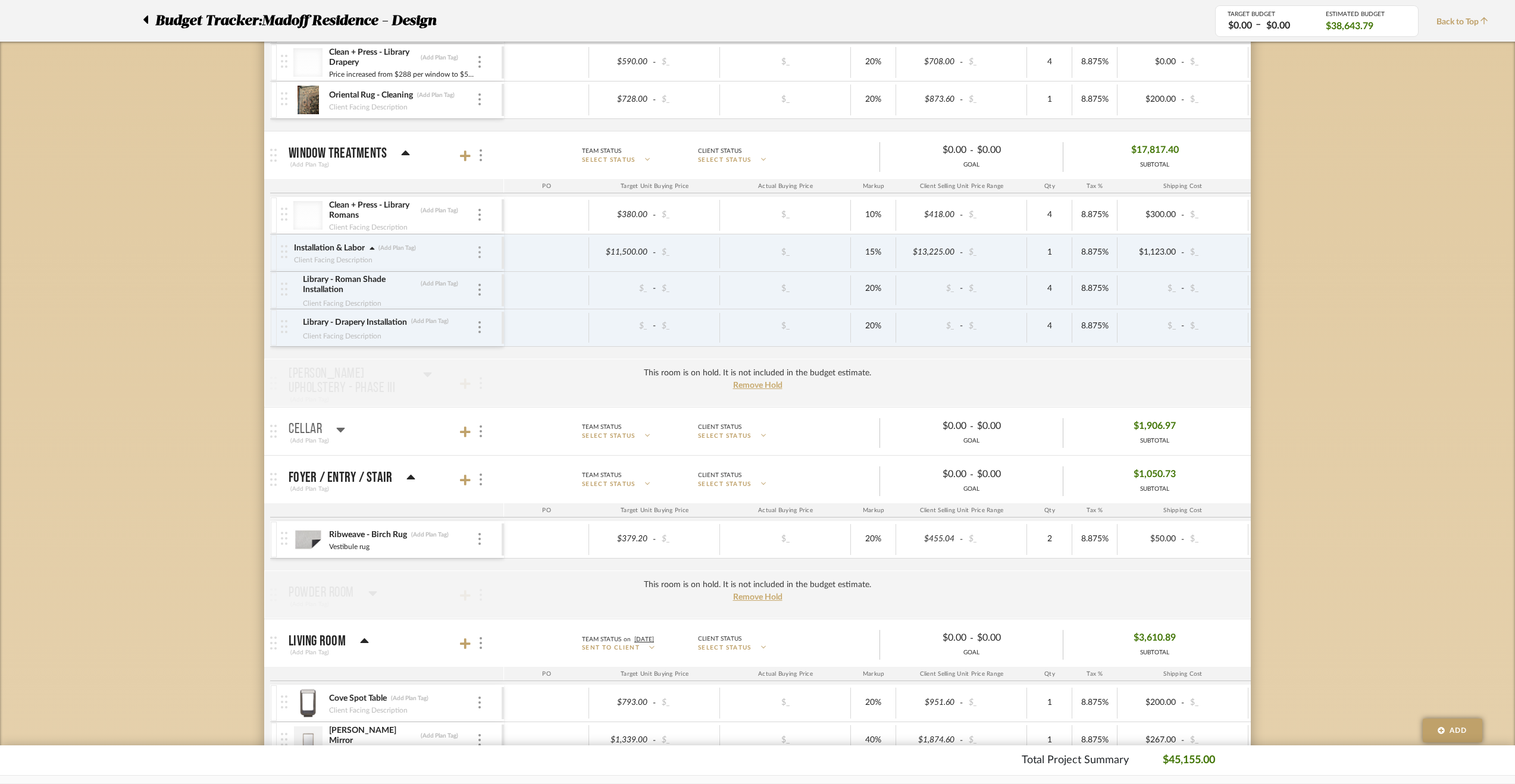
click at [482, 247] on div at bounding box center [480, 252] width 6 height 13
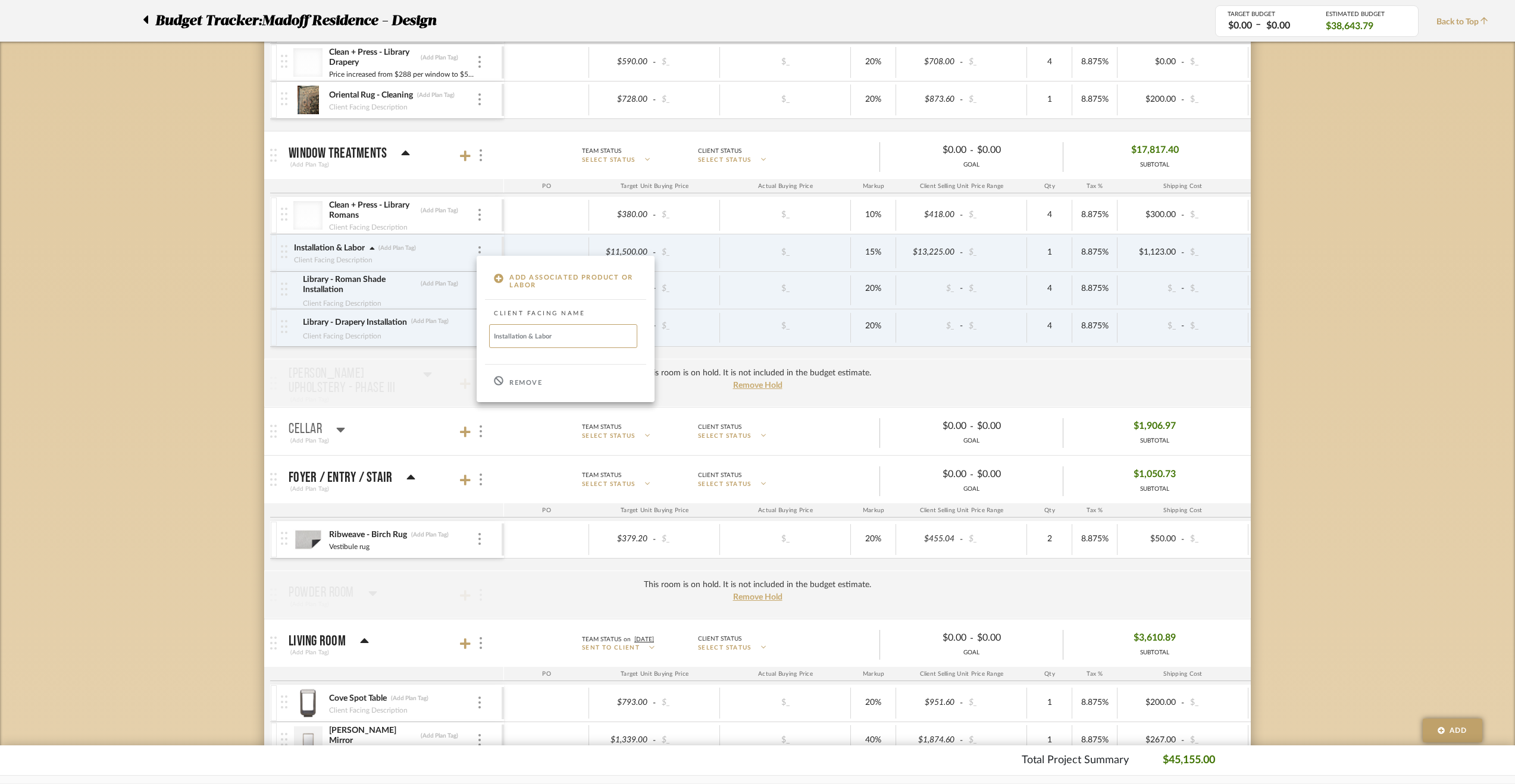
click at [530, 376] on div "Remove" at bounding box center [565, 381] width 178 height 32
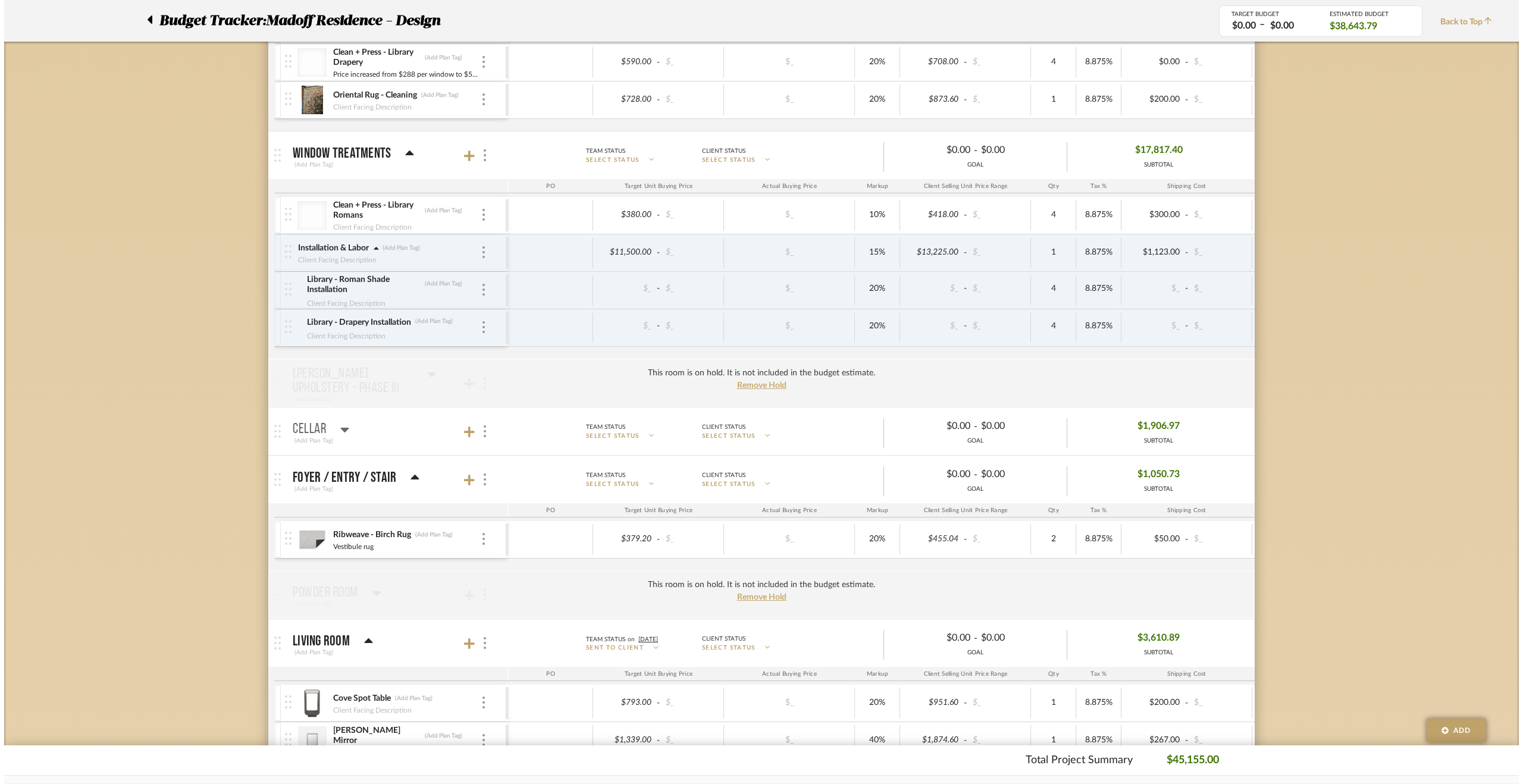
scroll to position [0, 0]
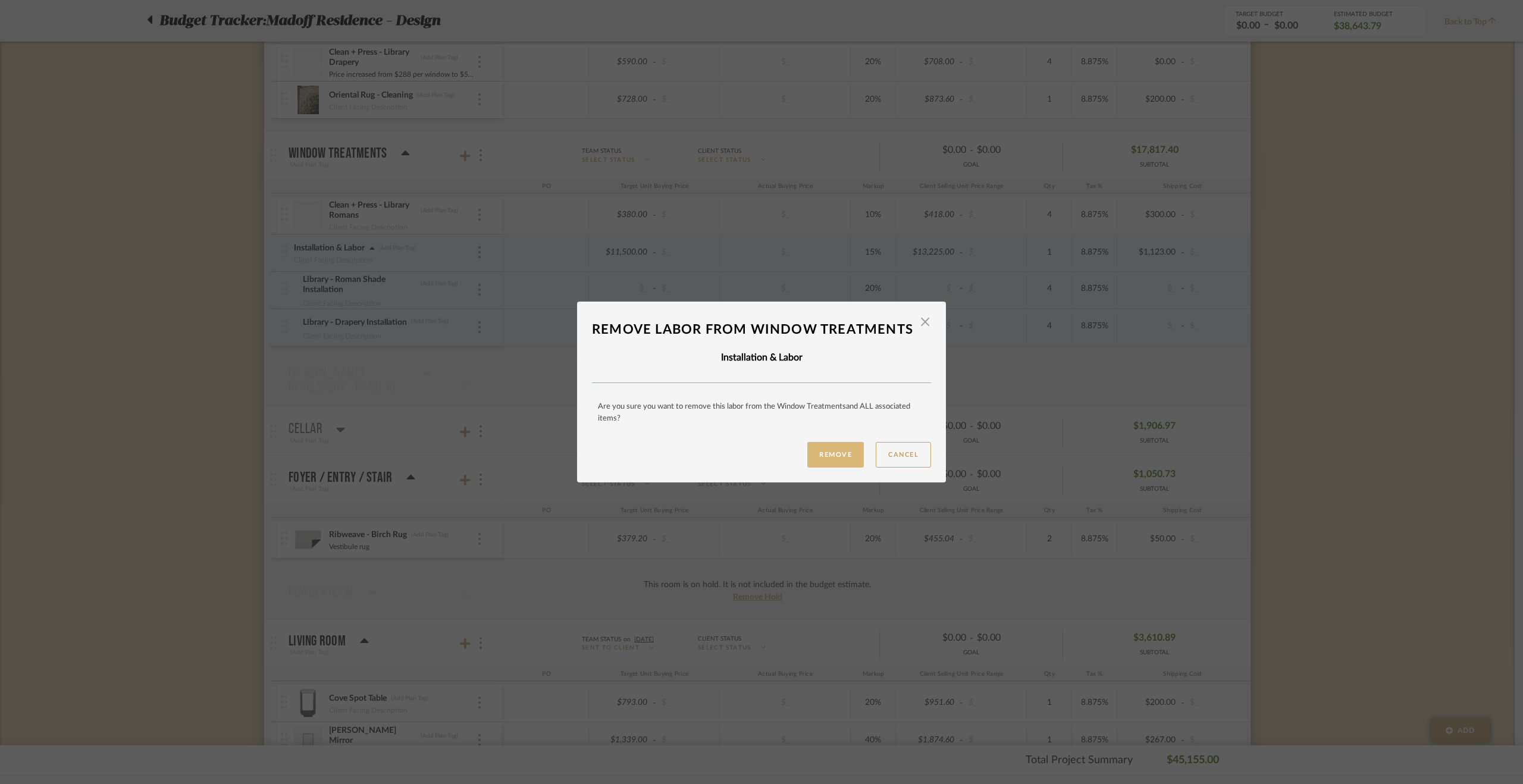
click at [836, 468] on button "Remove" at bounding box center [835, 455] width 56 height 25
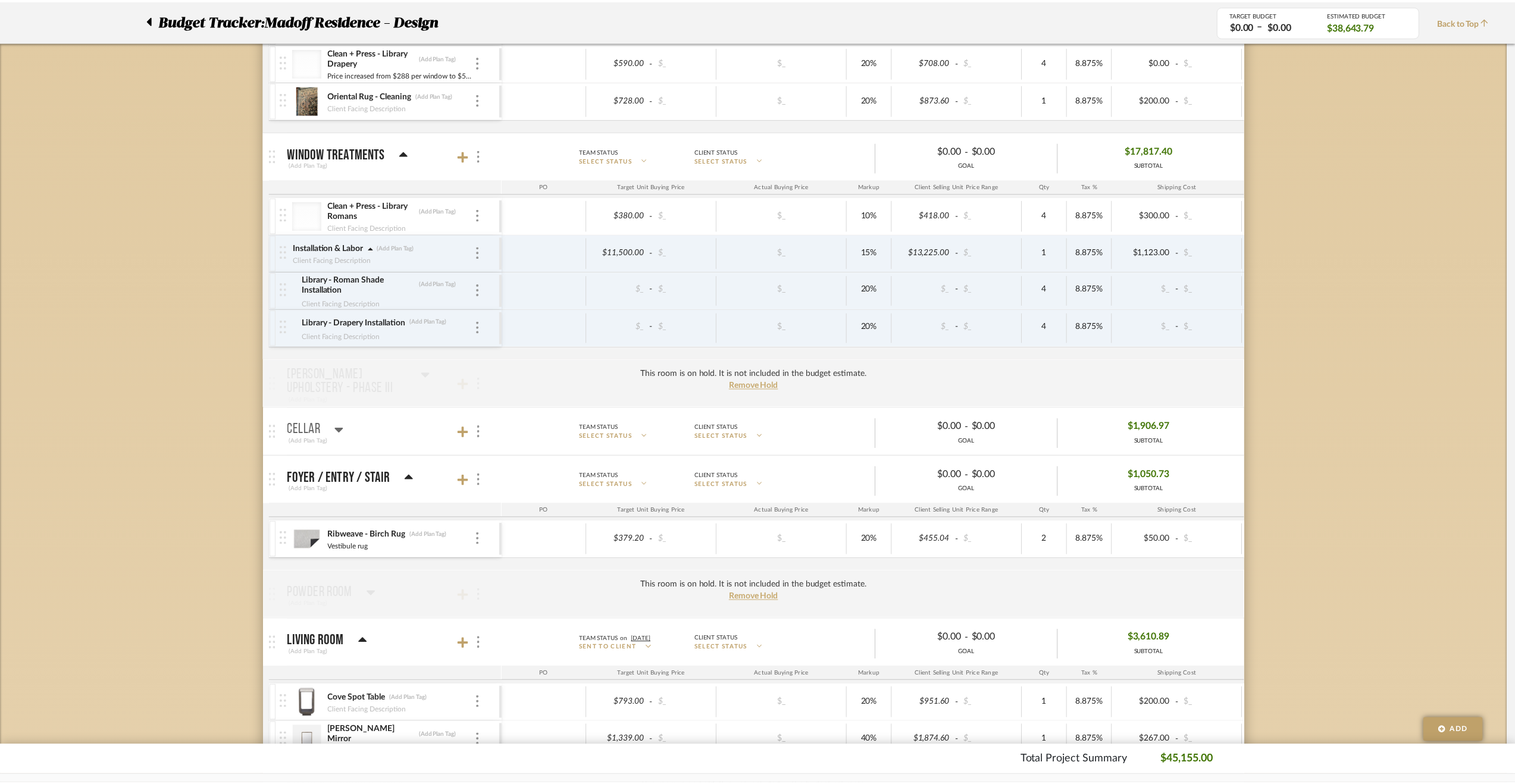
scroll to position [654, 0]
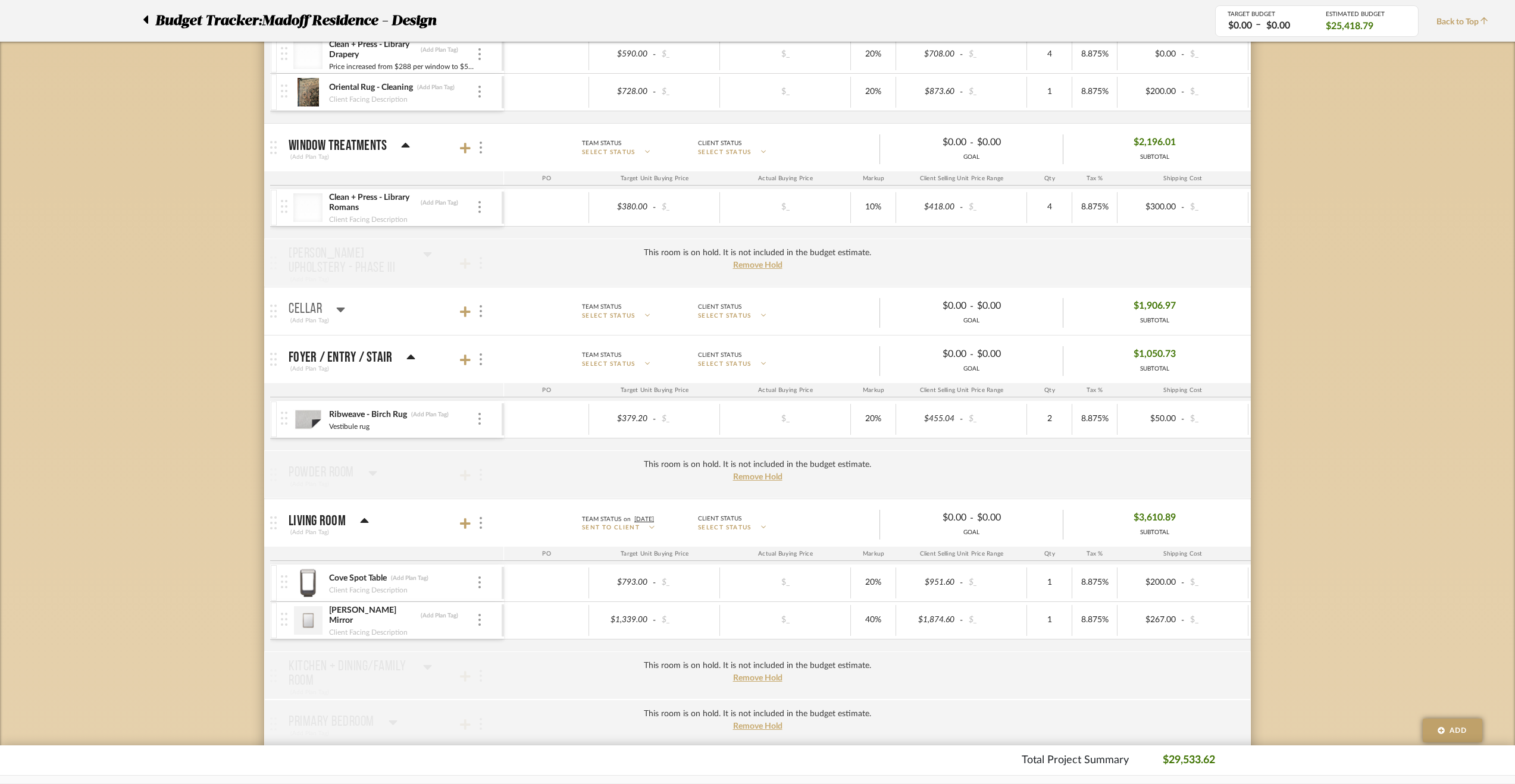
drag, startPoint x: 825, startPoint y: 545, endPoint x: 820, endPoint y: 528, distance: 17.7
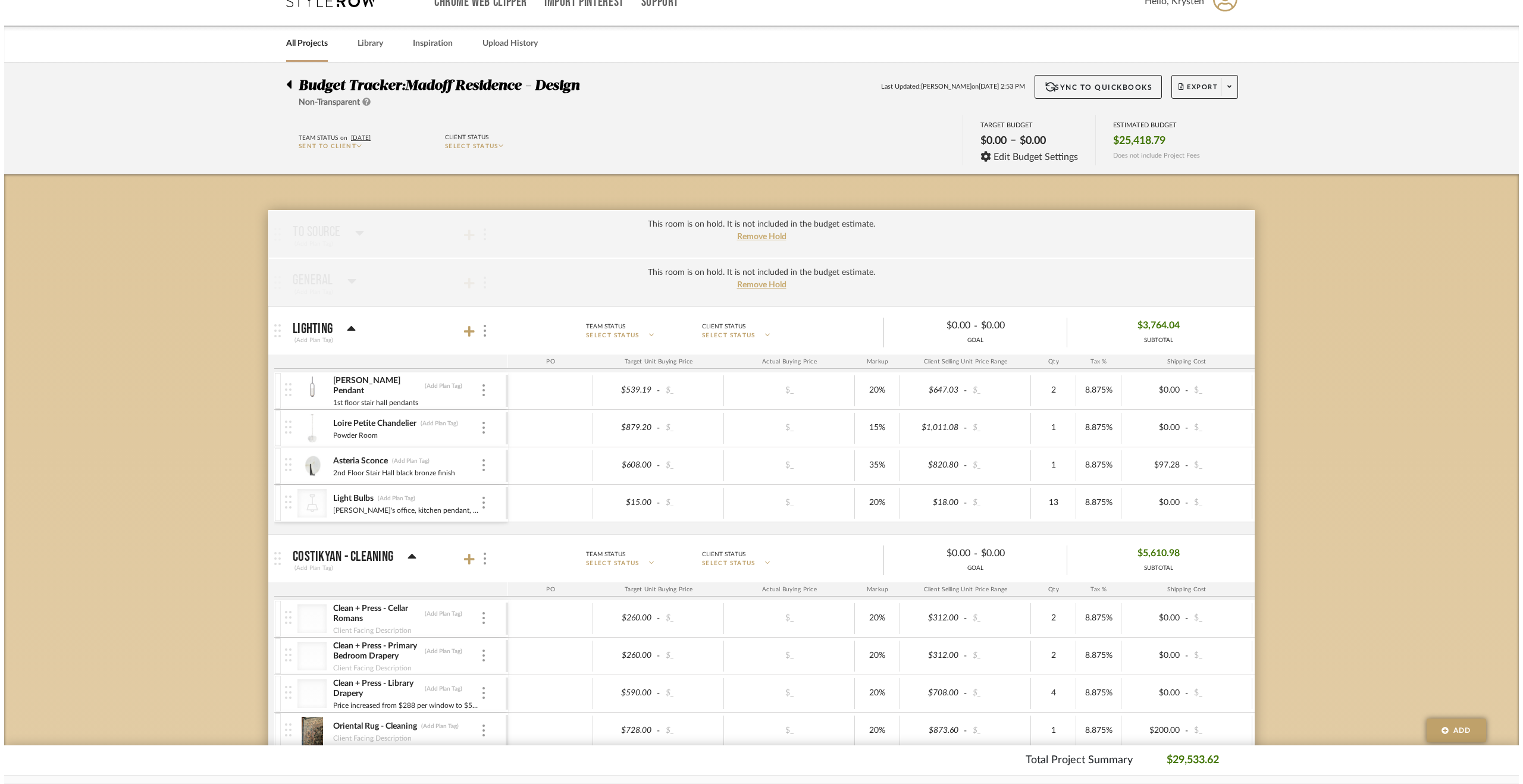
scroll to position [0, 0]
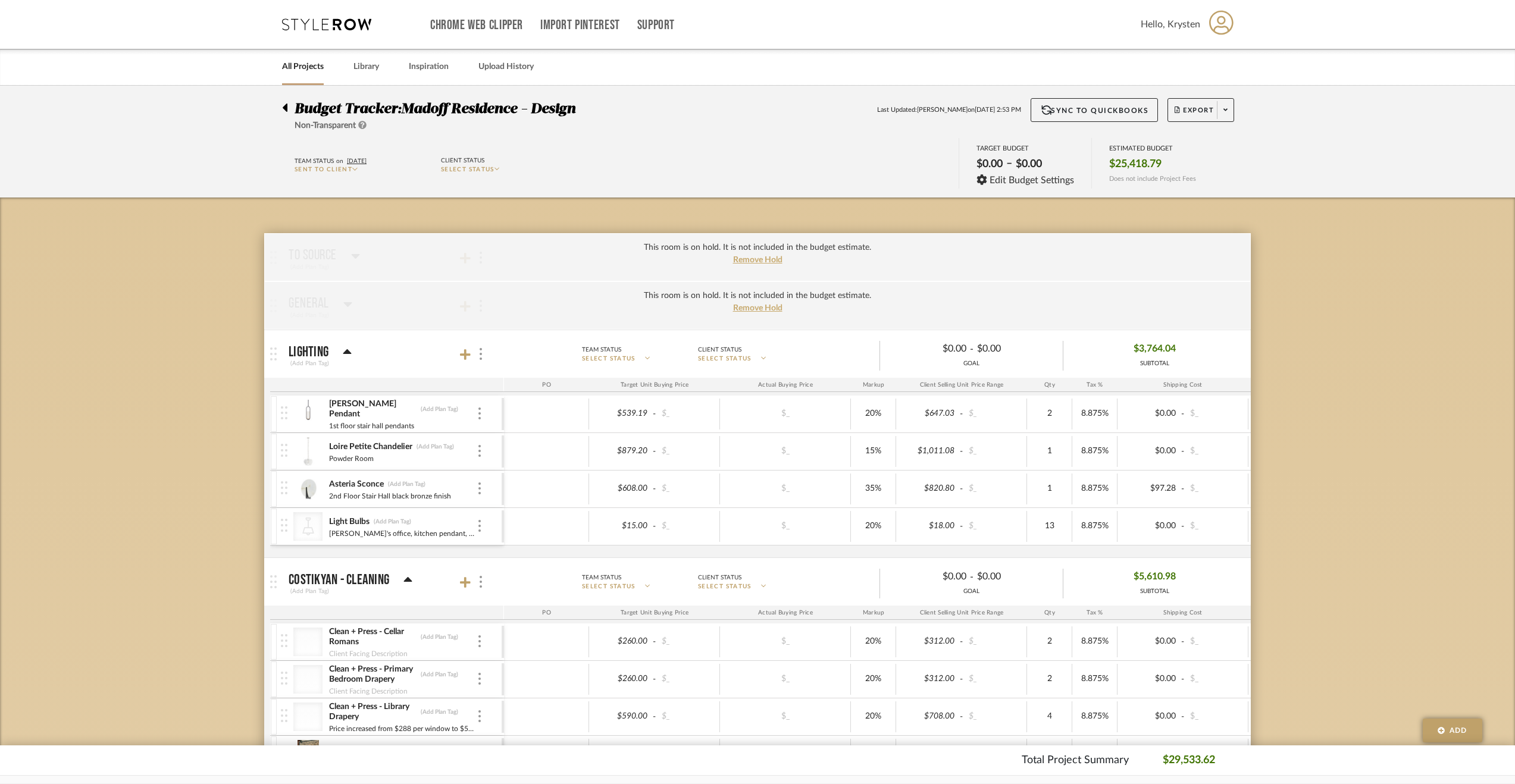
click at [484, 450] on div "Loire Petite Chandelier (Add Plan Tag) Powder Room" at bounding box center [391, 451] width 221 height 37
click at [483, 450] on div "Loire Petite Chandelier (Add Plan Tag) Powder Room" at bounding box center [391, 451] width 221 height 37
click at [481, 451] on div at bounding box center [480, 451] width 6 height 13
click at [524, 494] on button "Add Associated Product or Labor" at bounding box center [530, 507] width 107 height 35
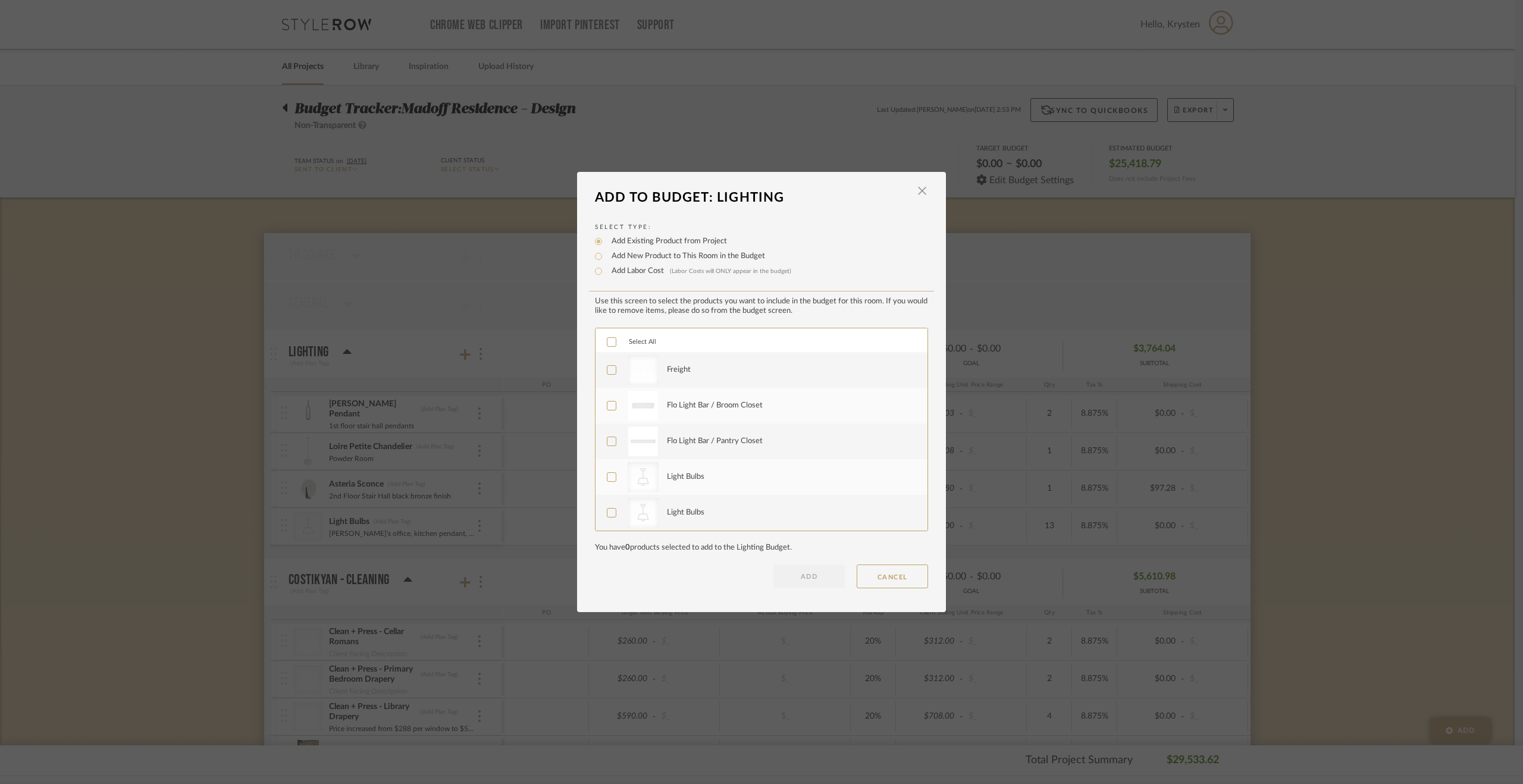
click at [632, 271] on label "Add Labor Cost (Labor Costs will ONLY appear in the budget)" at bounding box center [698, 271] width 185 height 12
click at [605, 271] on input "Add Labor Cost (Labor Costs will ONLY appear in the budget)" at bounding box center [598, 271] width 14 height 14
radio input "true"
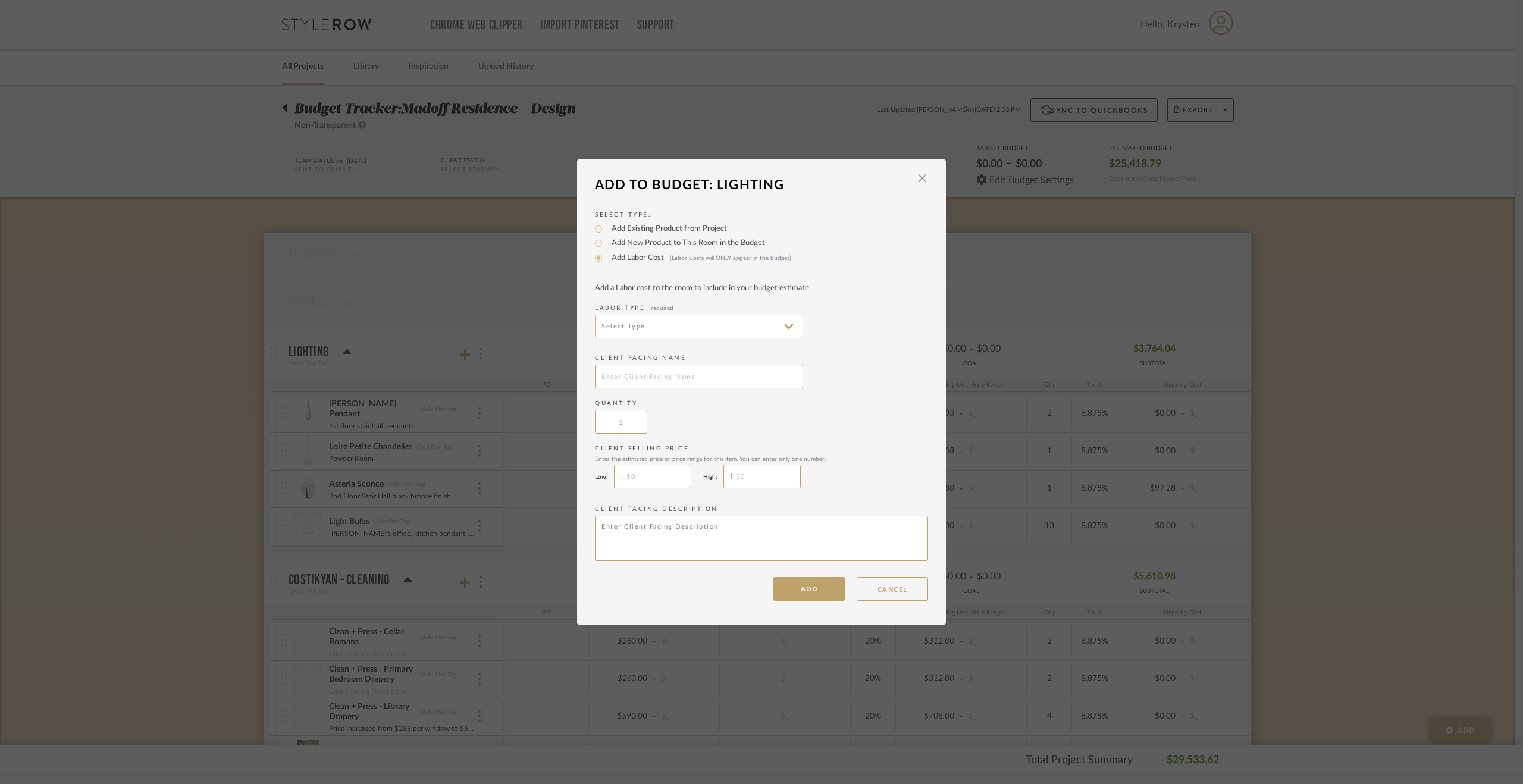
click at [622, 318] on input at bounding box center [699, 326] width 208 height 24
click at [674, 427] on span "Electrical Installation" at bounding box center [695, 414] width 207 height 29
type input "Electrical Installation"
click at [656, 376] on input "text" at bounding box center [699, 376] width 208 height 24
type input "Light Bulbs"
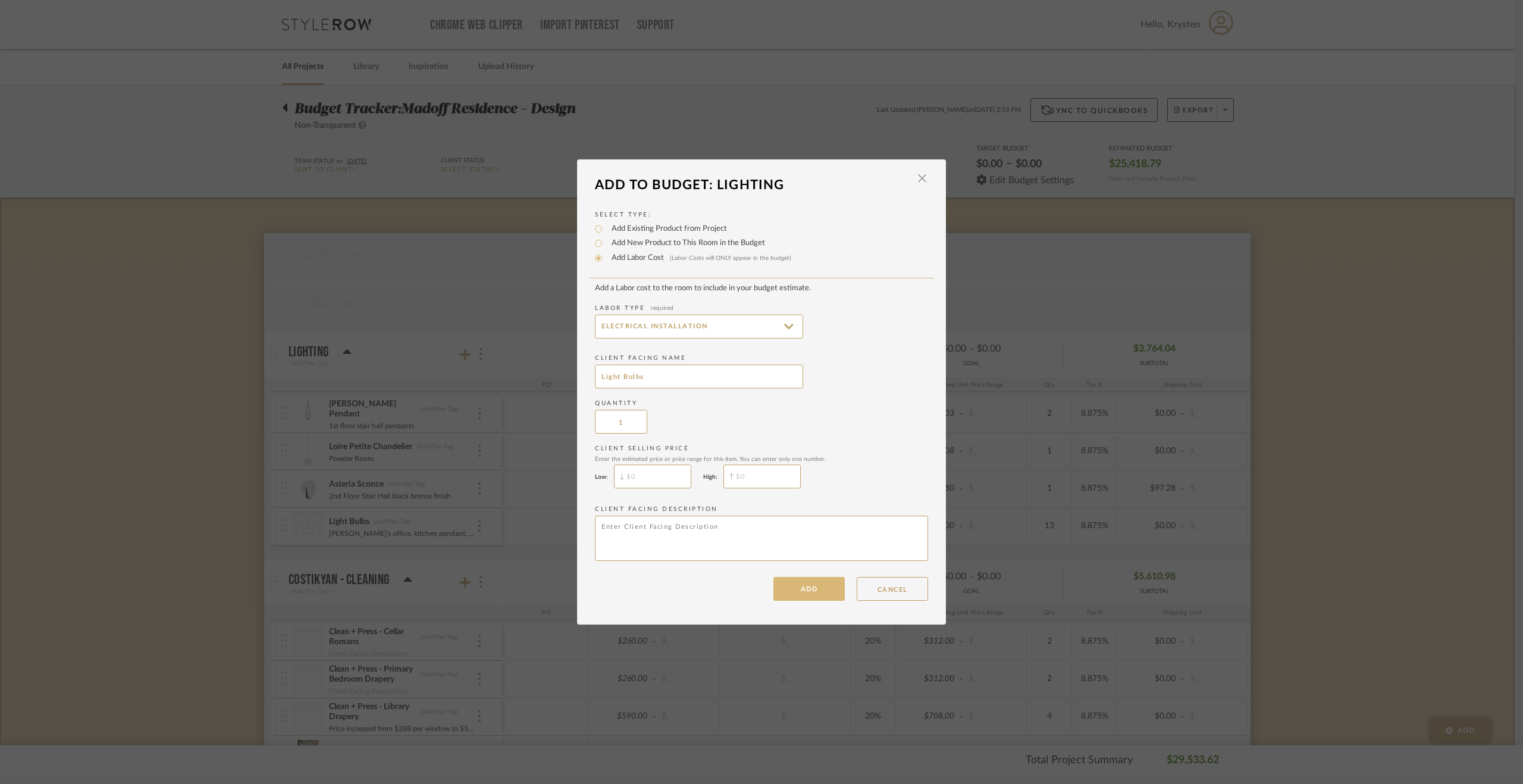
click at [812, 582] on button "ADD" at bounding box center [809, 589] width 71 height 24
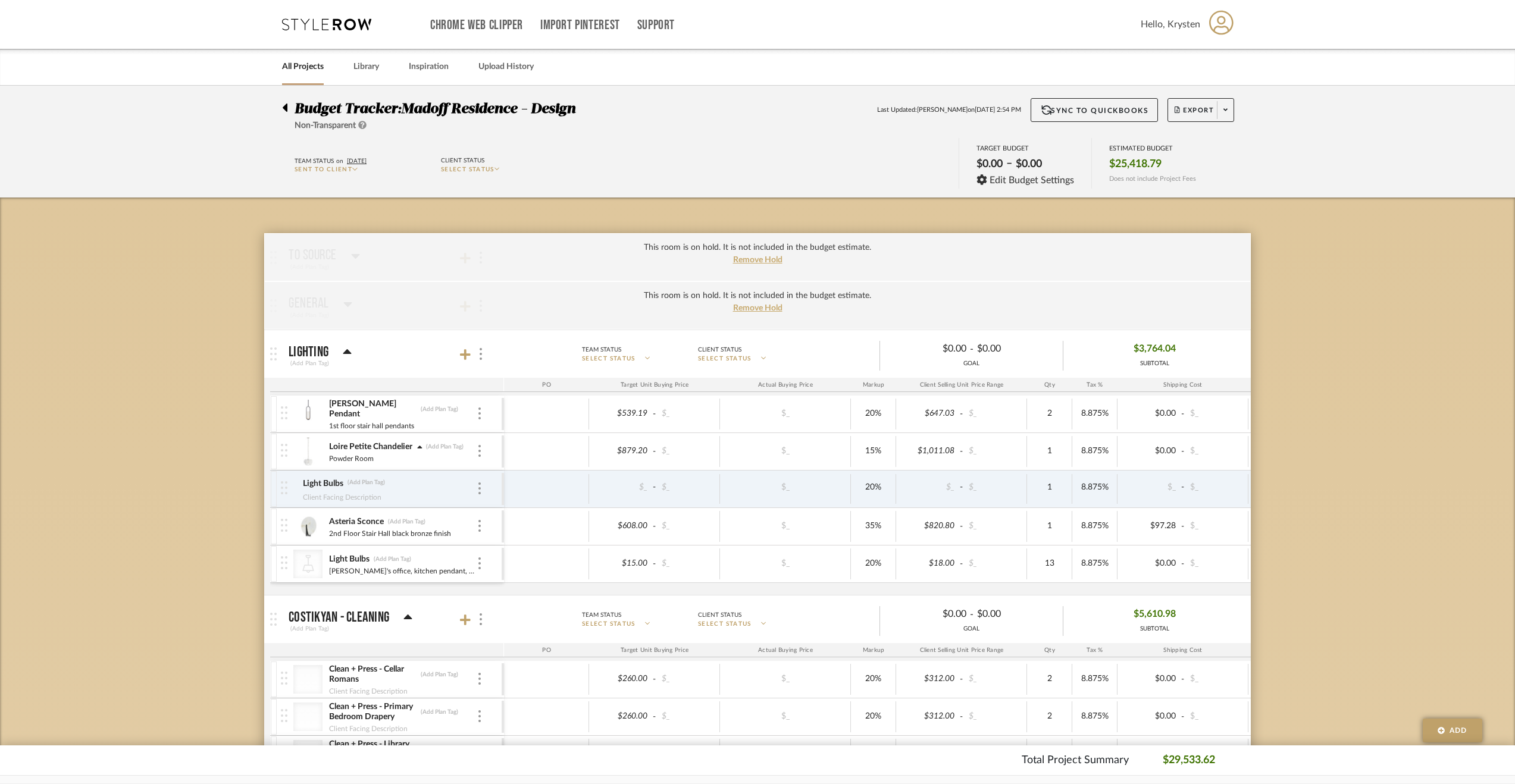
type input "16"
type input "$16.00"
type input "3"
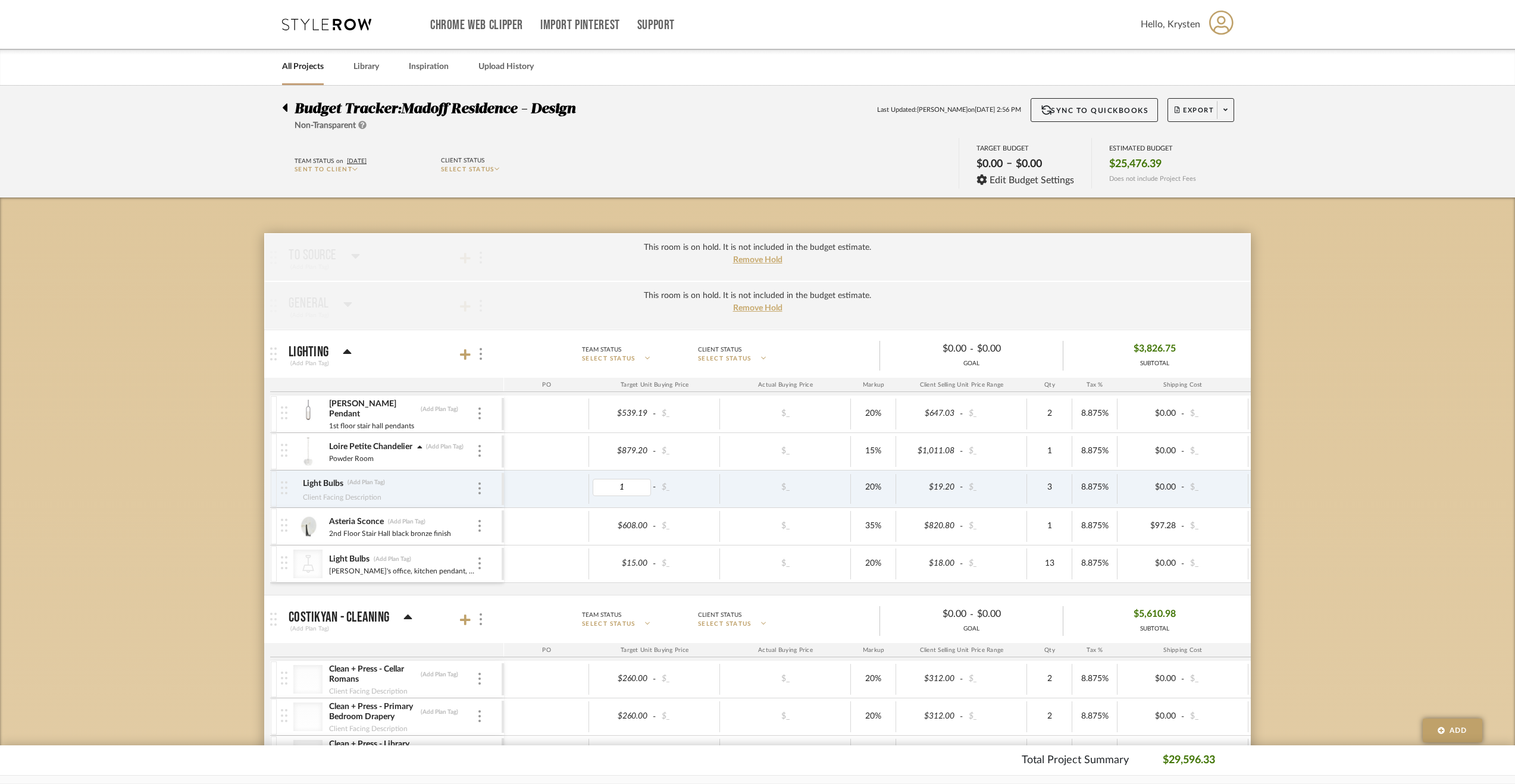
type input "10"
type input "15"
type input "2"
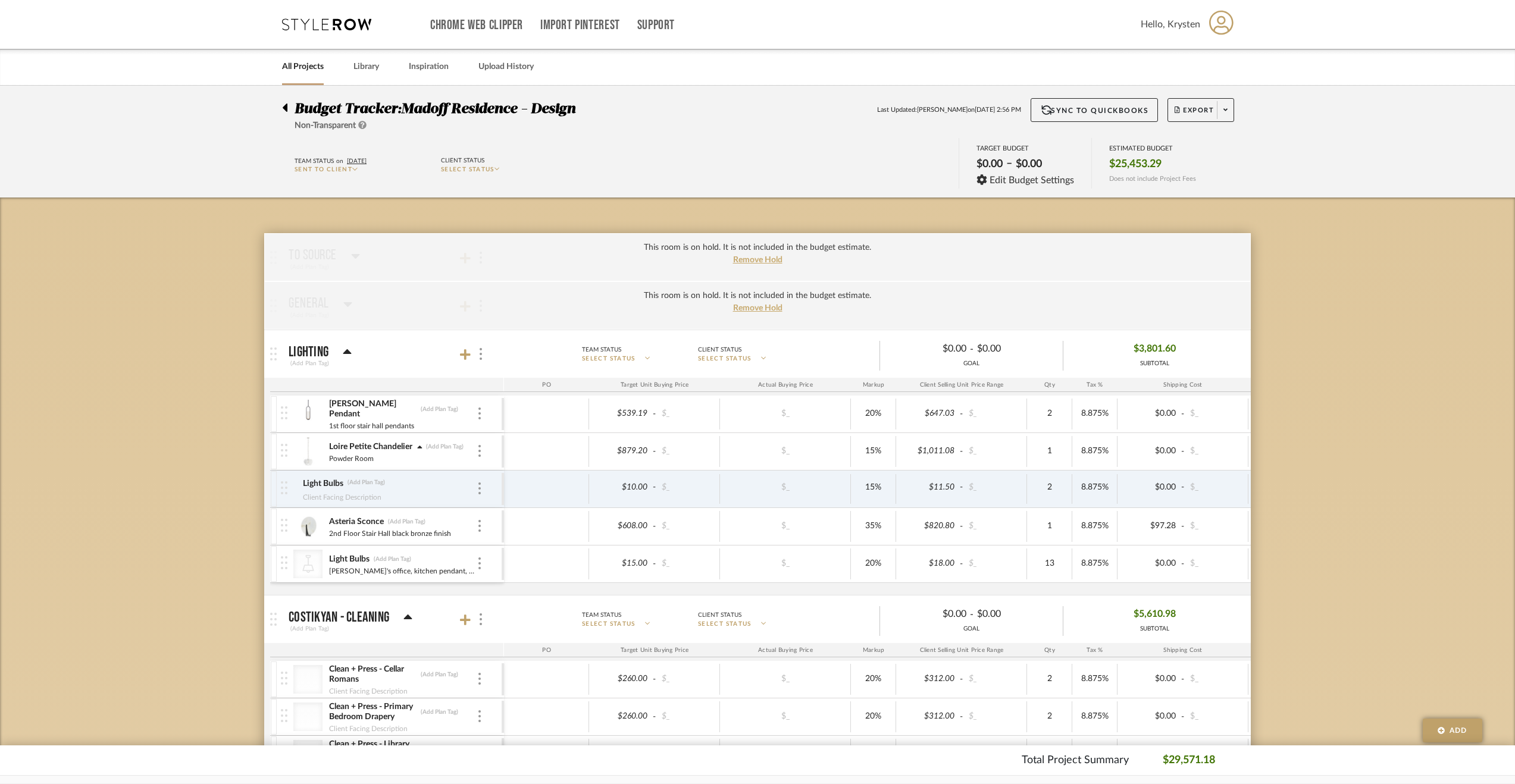
click at [436, 455] on div "Powder Room" at bounding box center [402, 457] width 148 height 9
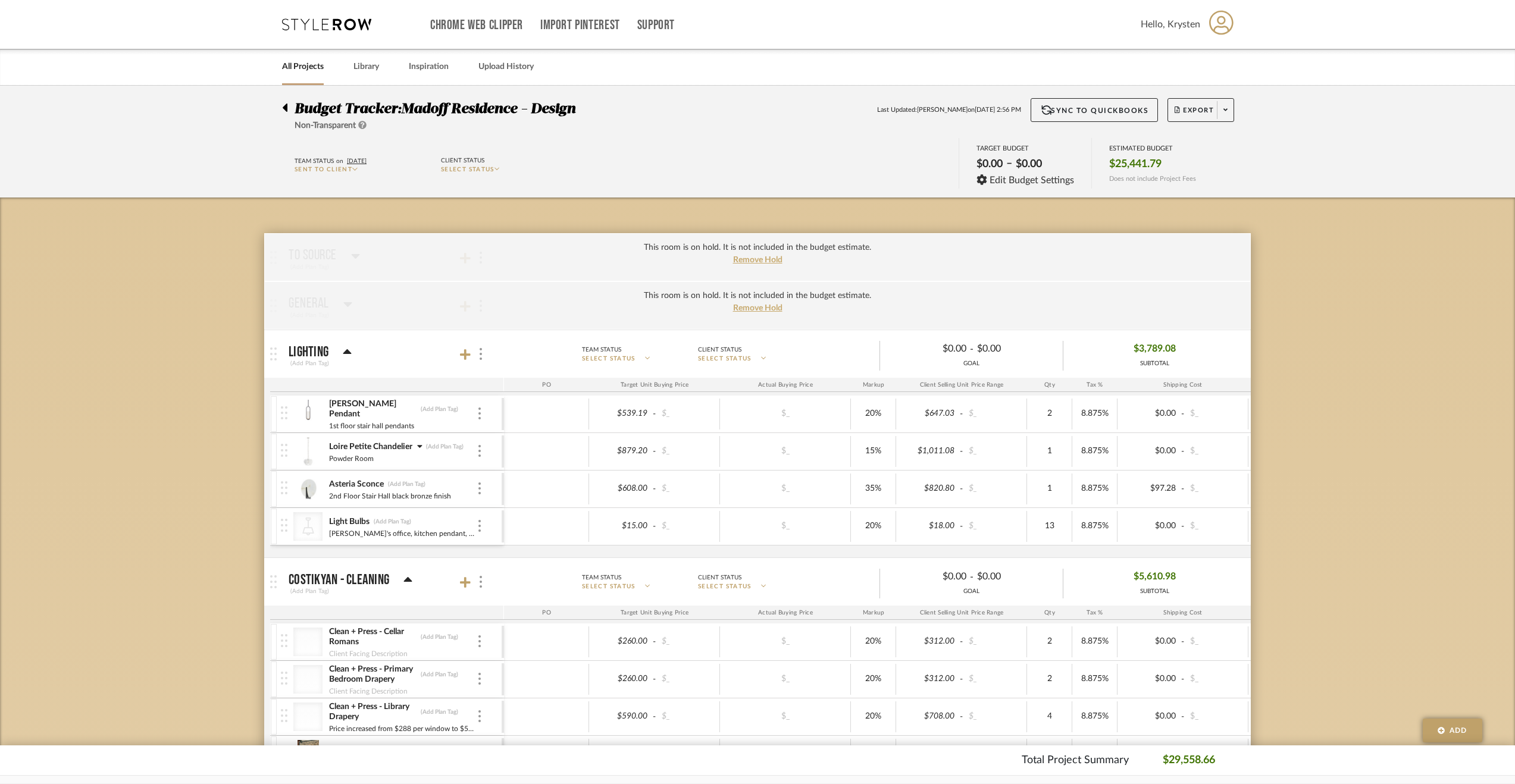
click at [483, 456] on div "Loire Petite Chandelier (Add Plan Tag) Powder Room" at bounding box center [391, 451] width 221 height 37
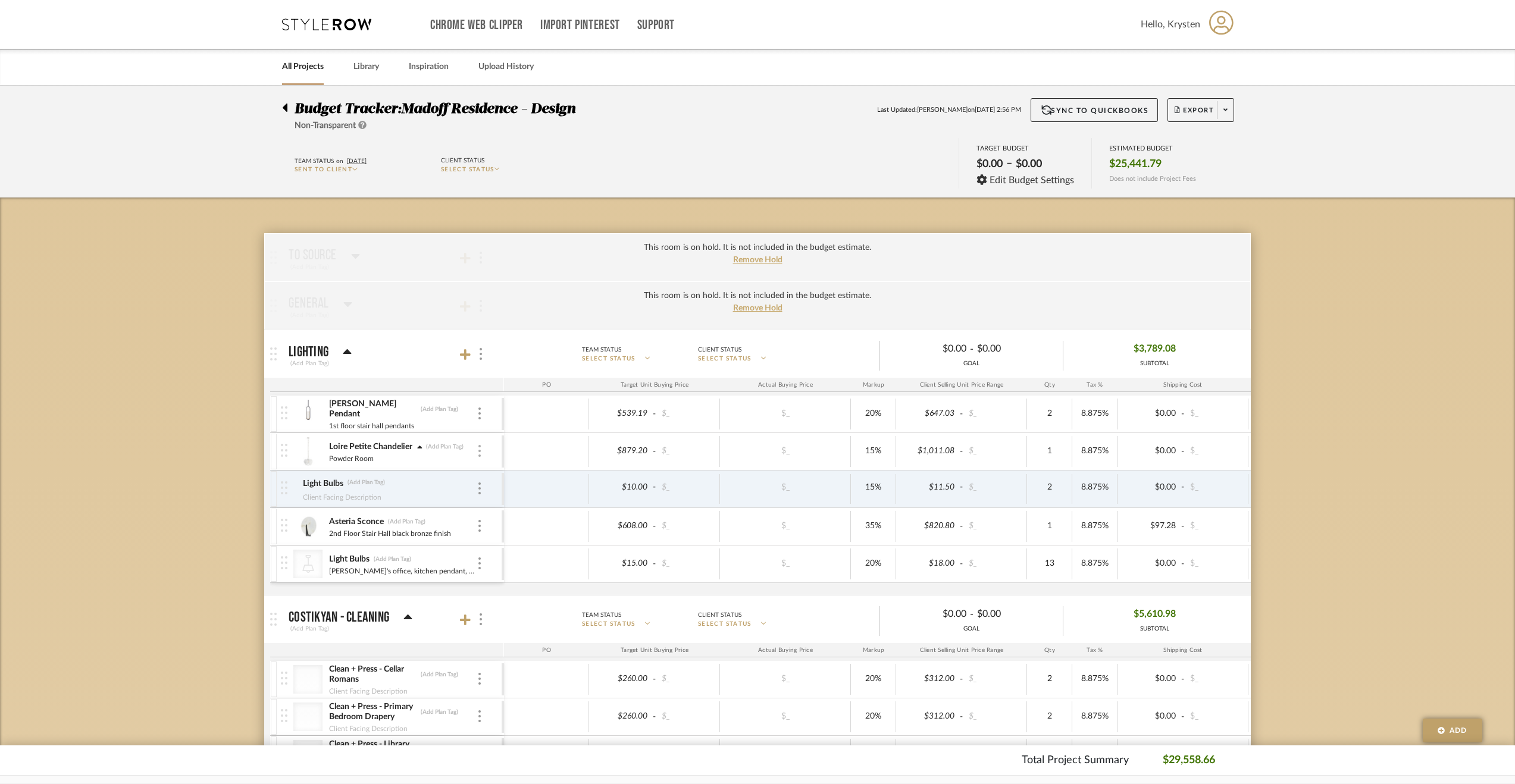
click at [480, 453] on img at bounding box center [480, 450] width 2 height 12
click at [527, 476] on span "Manage Item" at bounding box center [538, 476] width 71 height 10
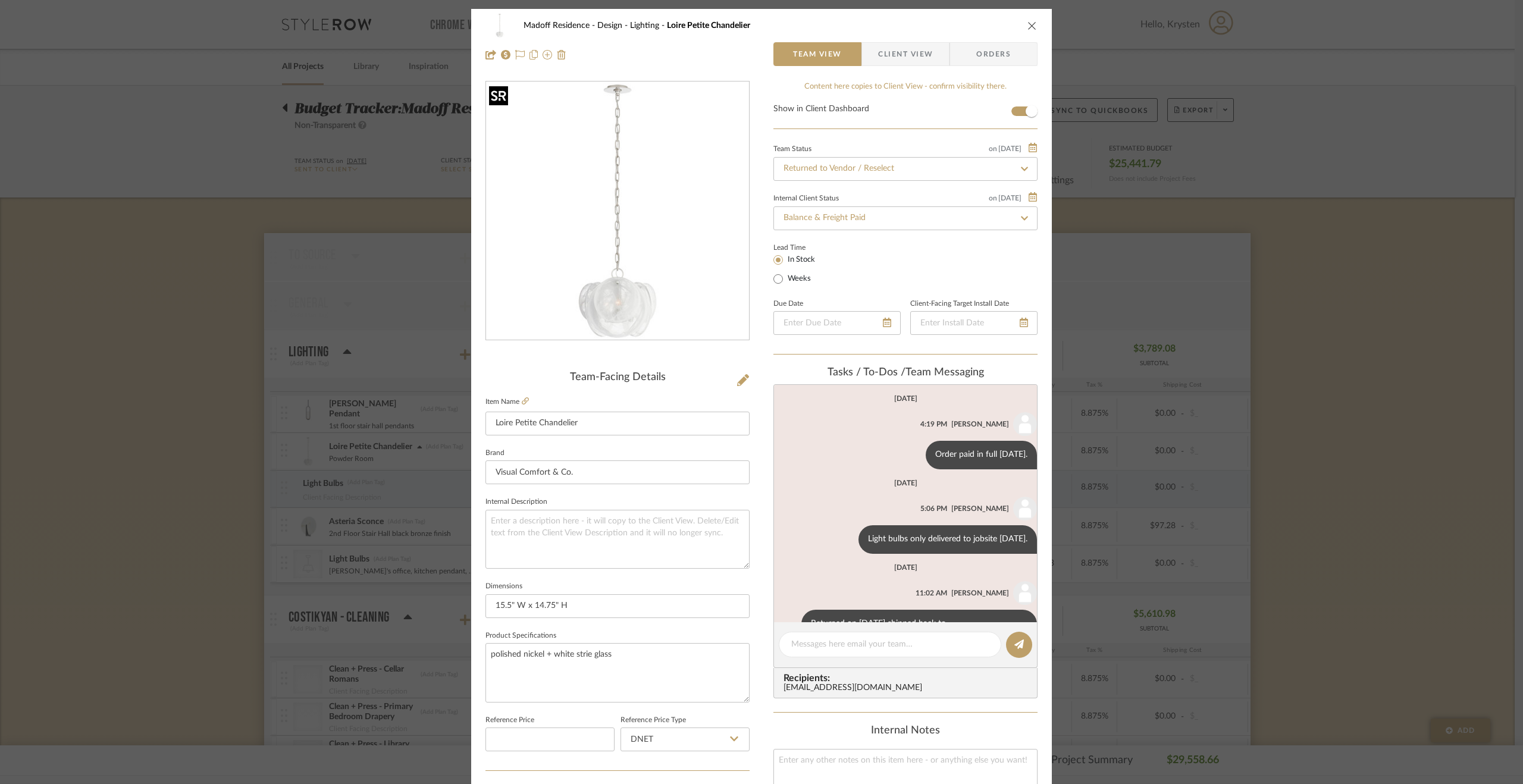
scroll to position [31, 0]
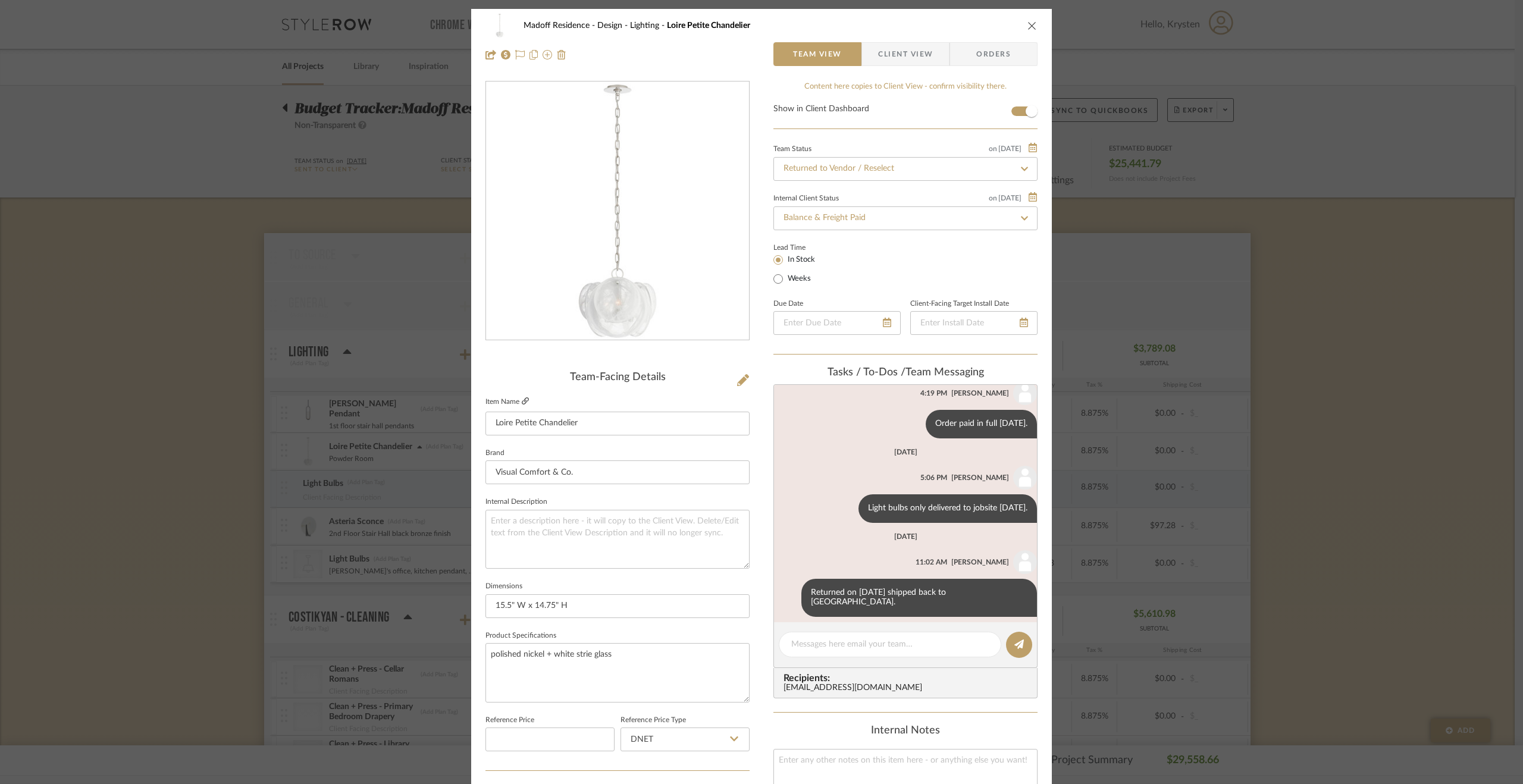
click at [522, 401] on icon at bounding box center [525, 401] width 7 height 7
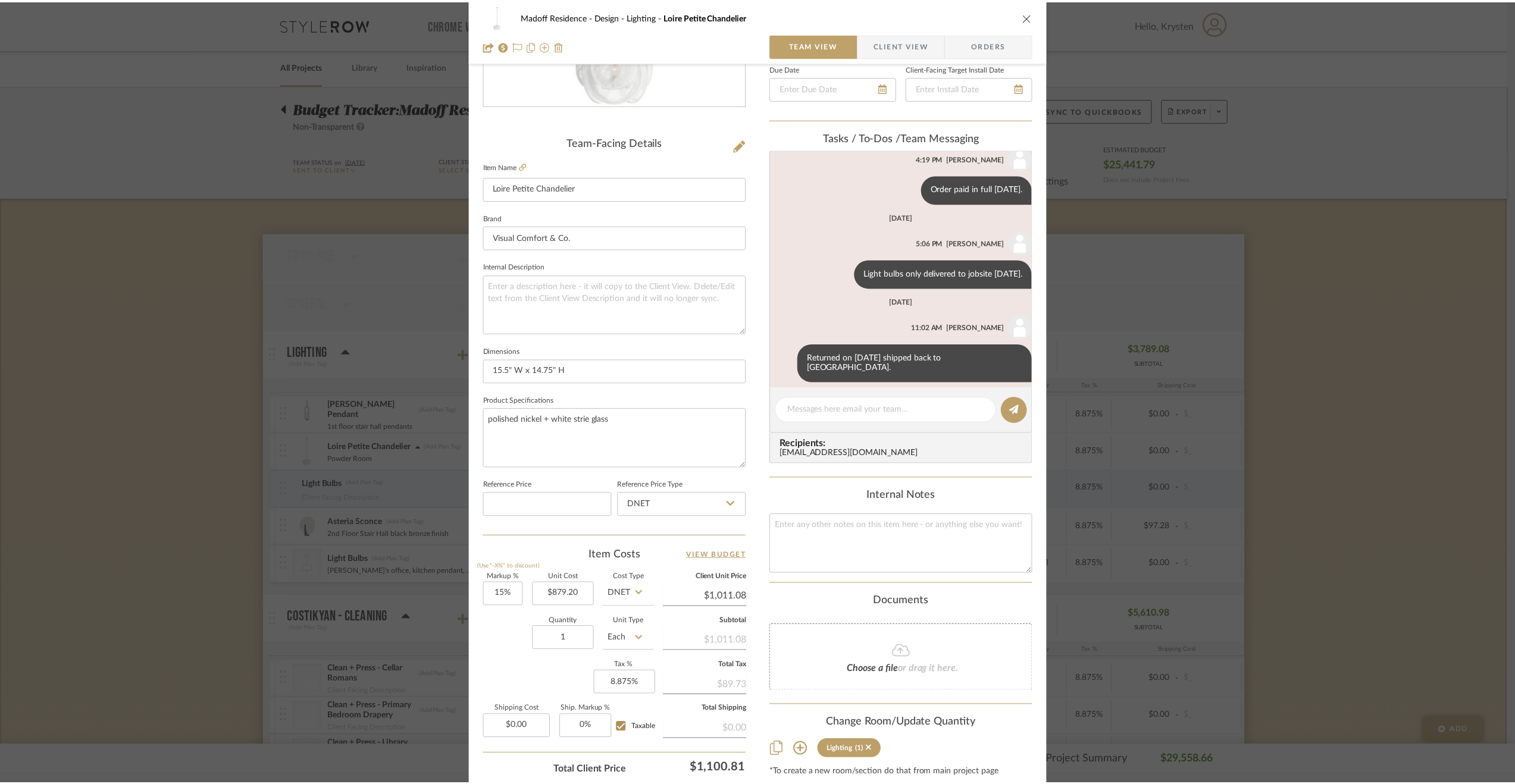
scroll to position [298, 0]
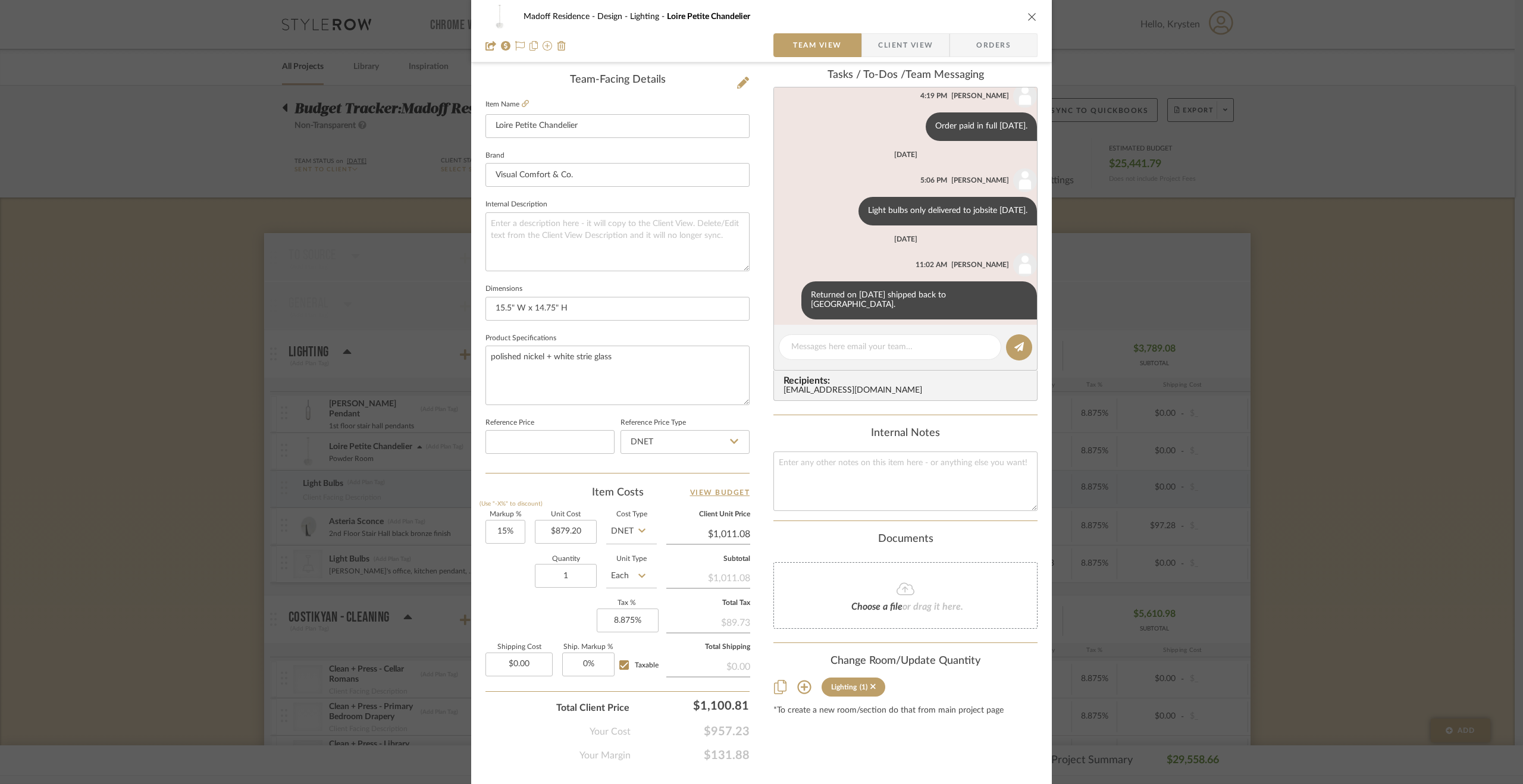
click at [1346, 243] on div "Madoff Residence - Design Lighting Loire Petite Chandelier Team View Client Vie…" at bounding box center [761, 392] width 1523 height 784
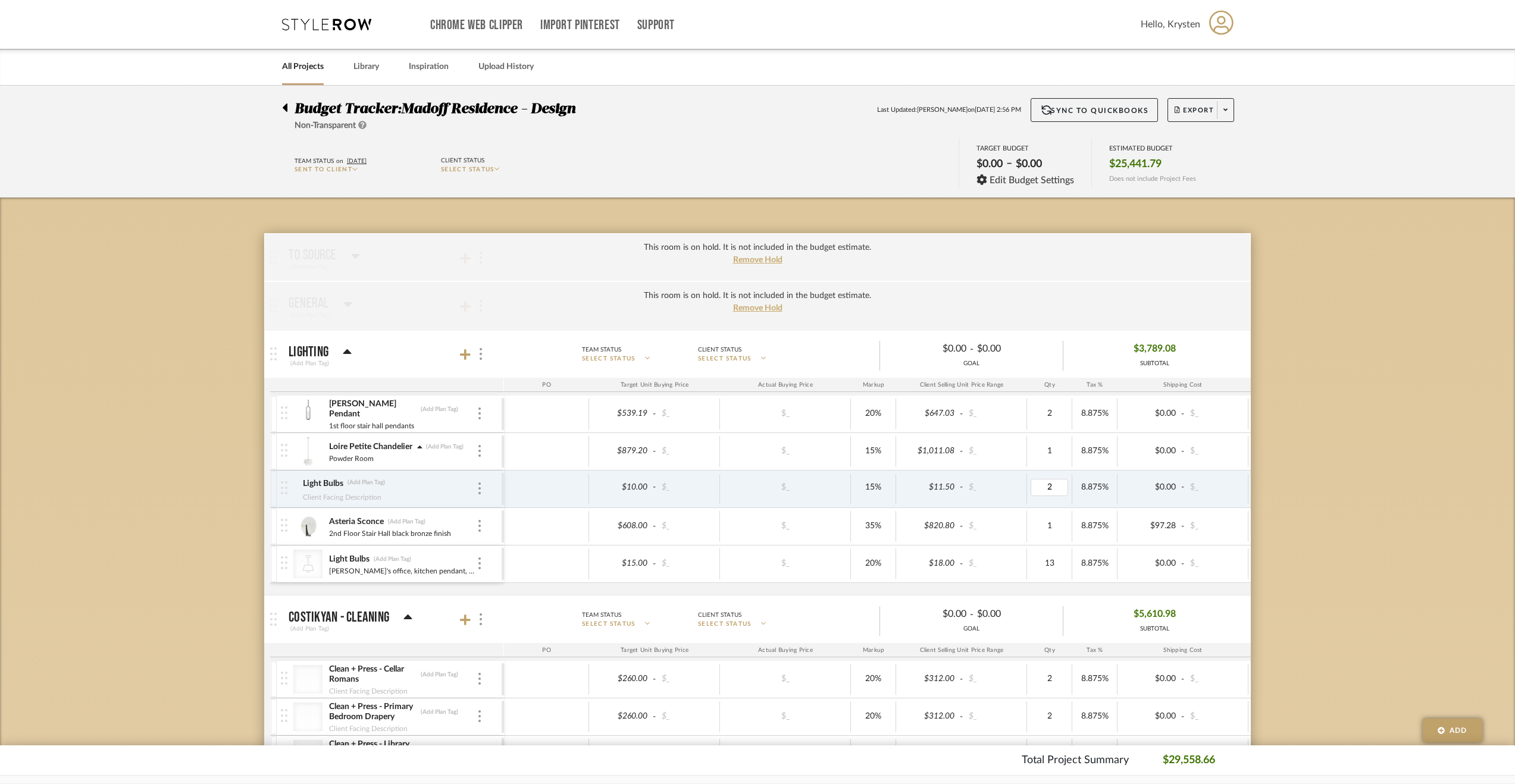
type input "3"
type input "10"
type input "6"
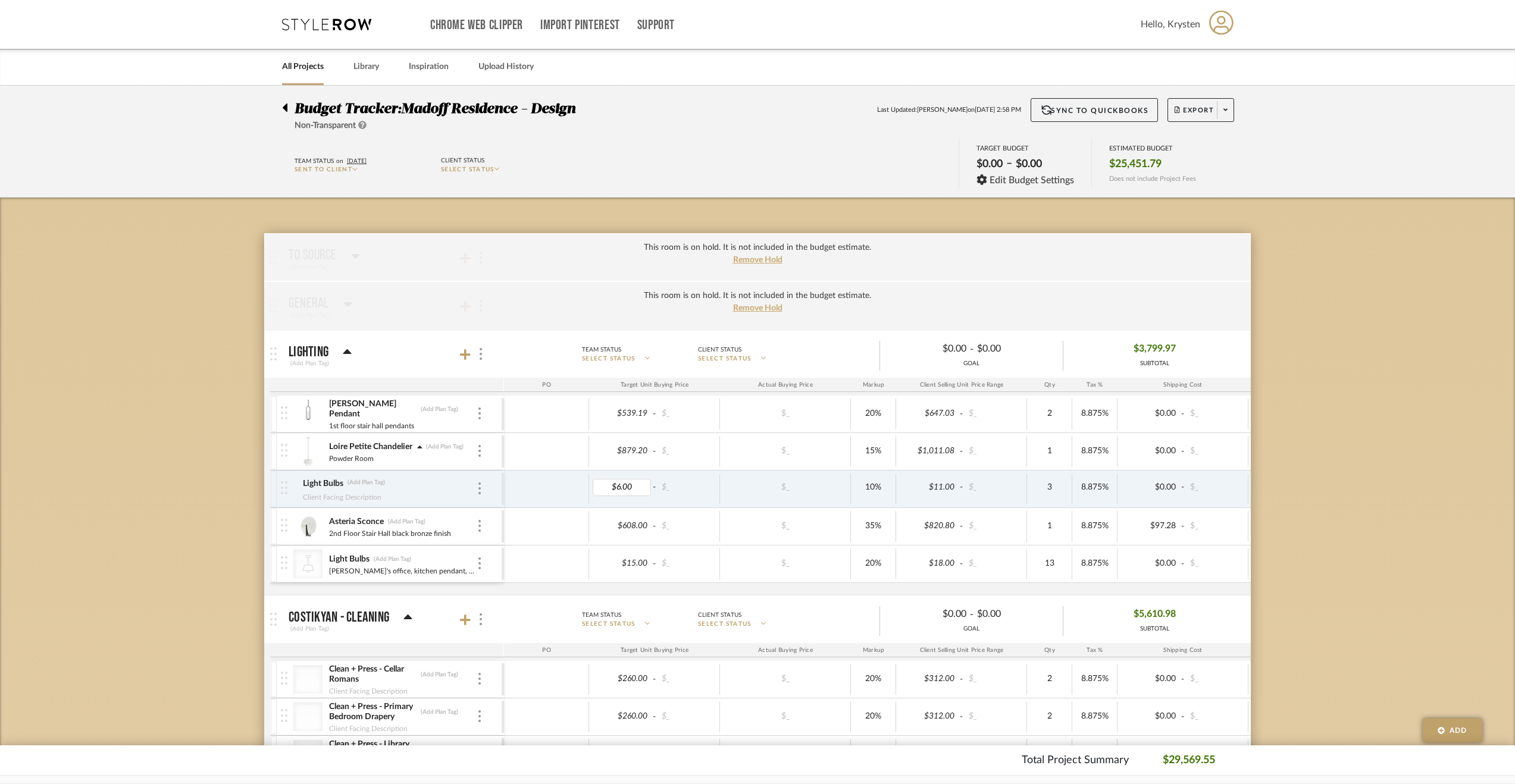
type input "$2.00"
type input "5"
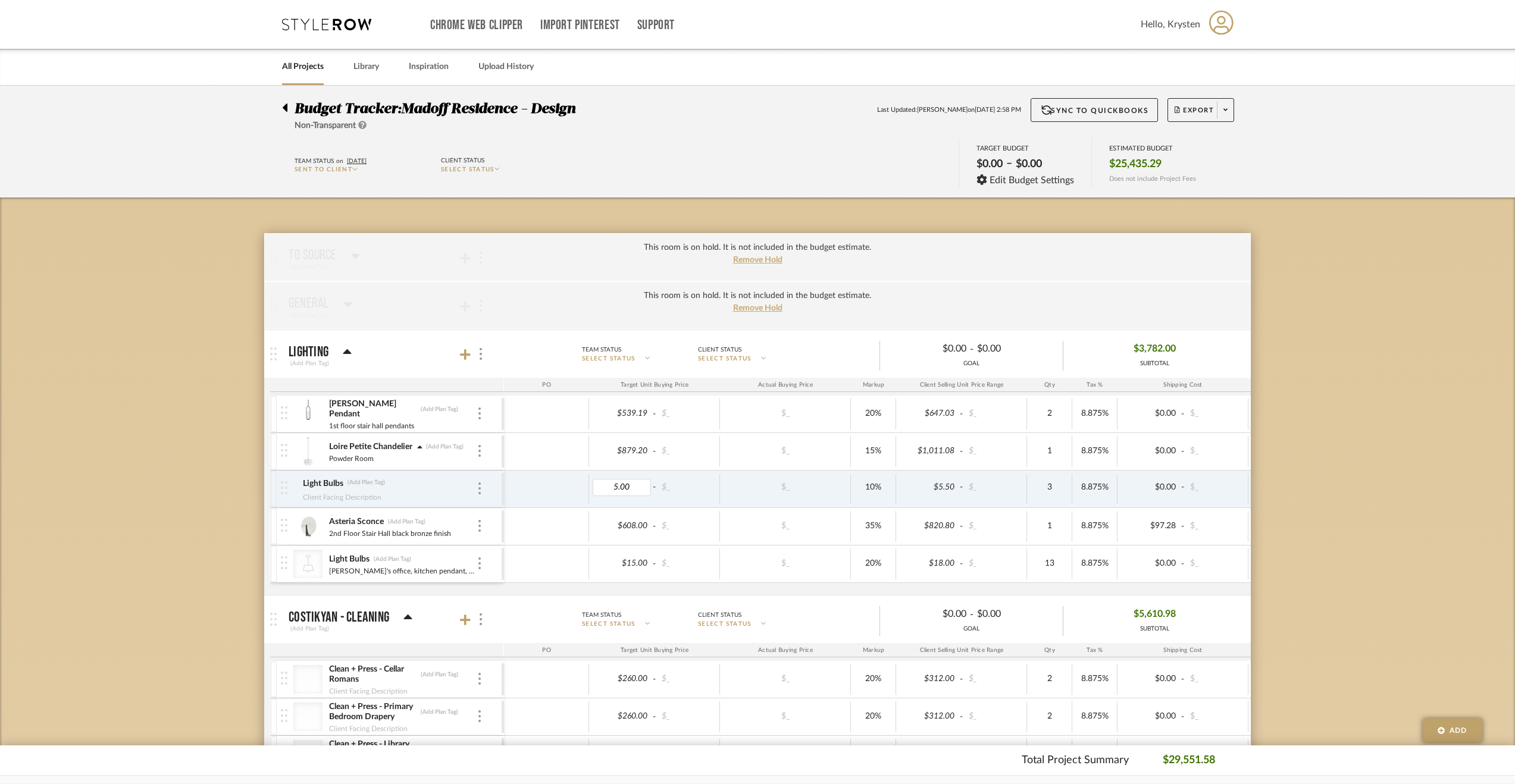
type input "4"
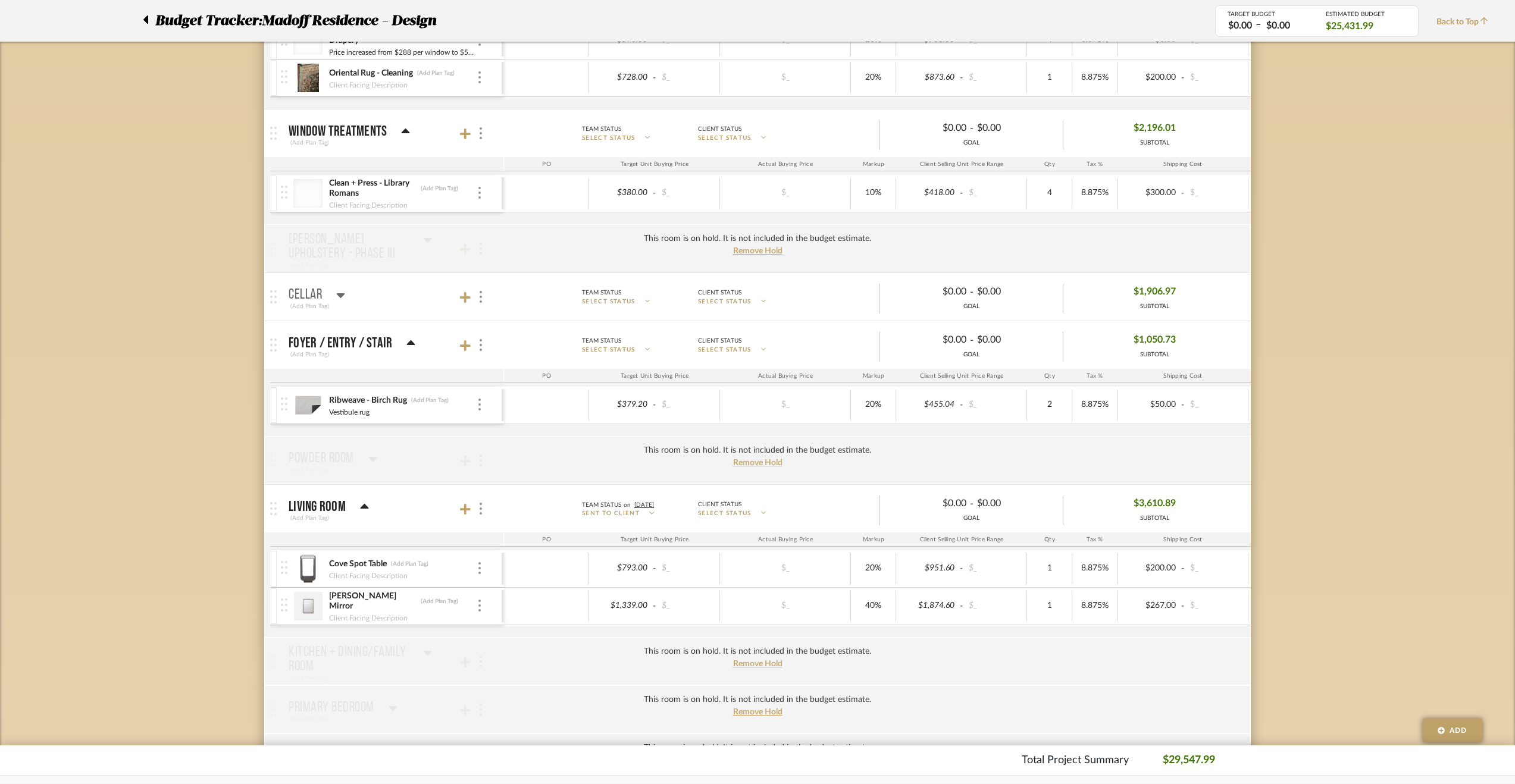
scroll to position [416, 0]
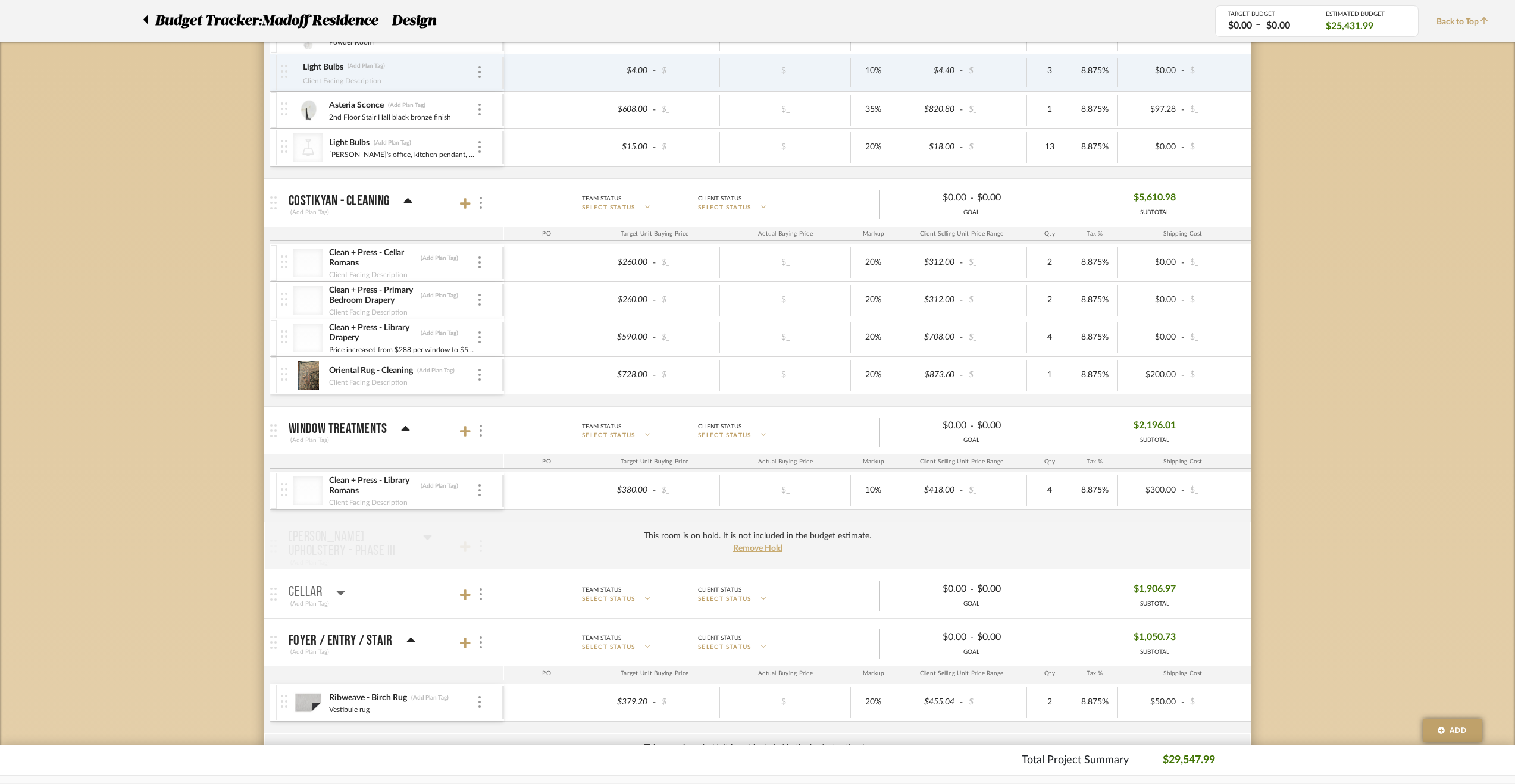
click at [346, 586] on mat-panel-title "Cellar (Add Plan Tag)" at bounding box center [393, 594] width 210 height 29
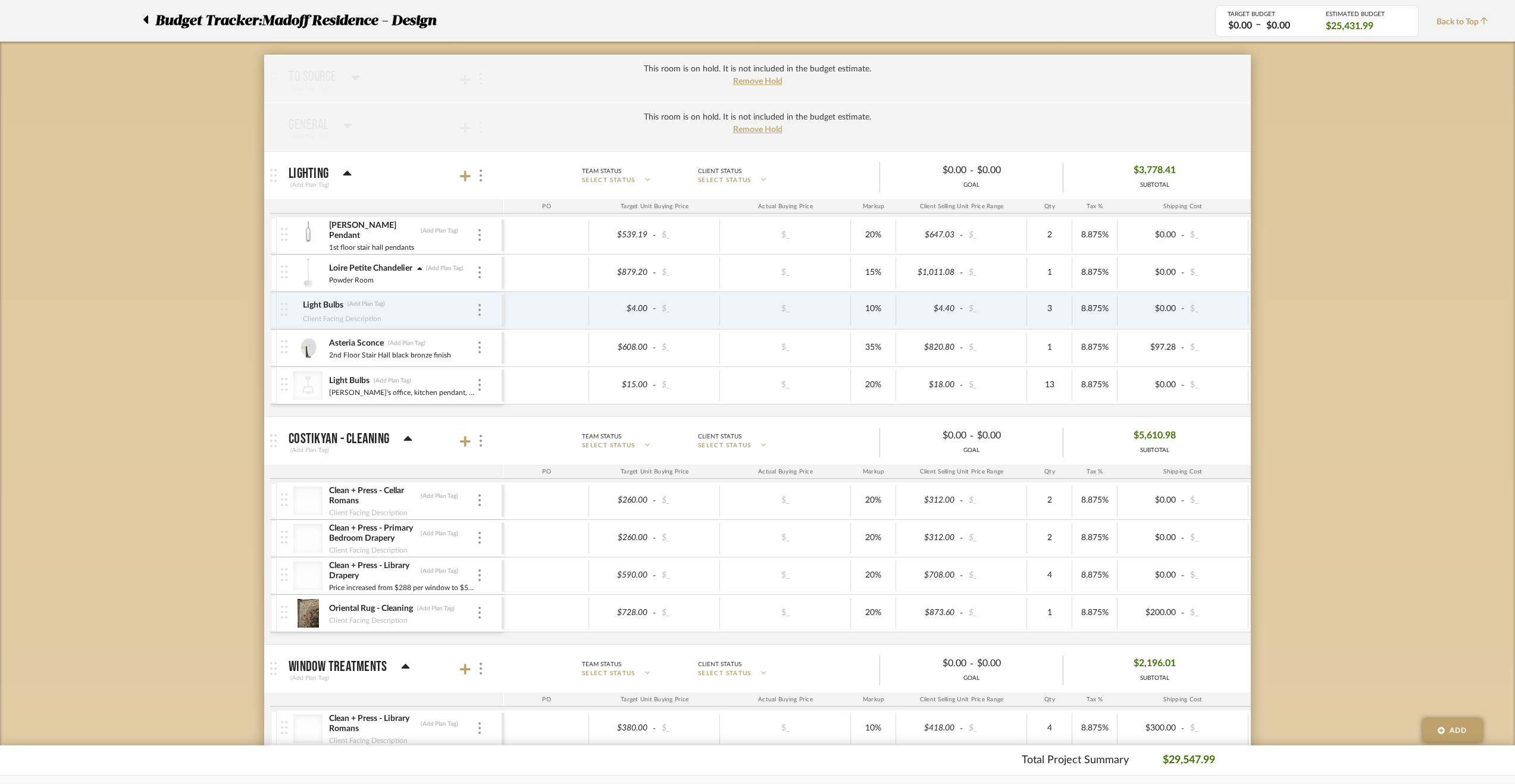
scroll to position [0, 0]
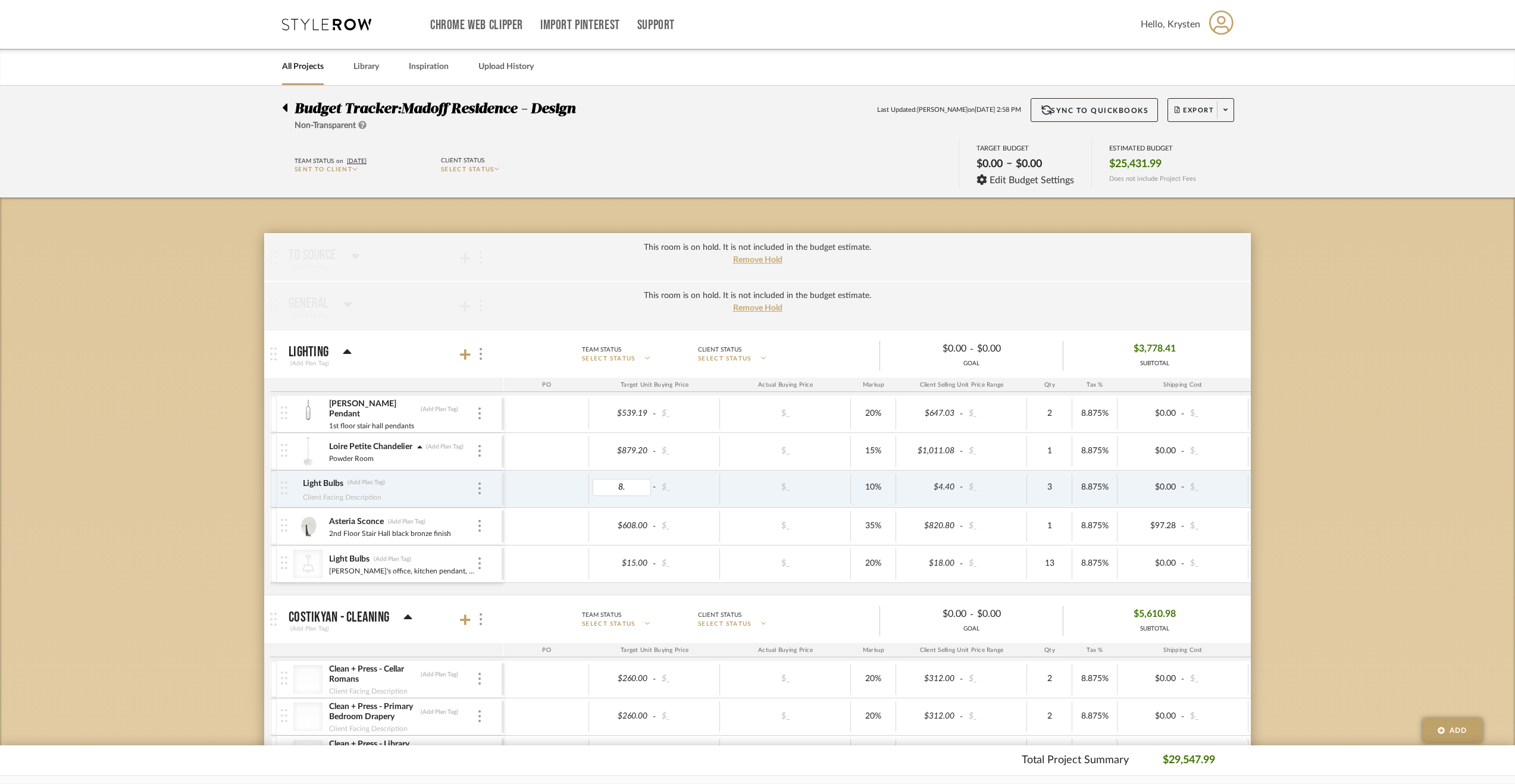
type input "8.8"
type input "11"
drag, startPoint x: 1365, startPoint y: 483, endPoint x: 1366, endPoint y: 475, distance: 8.1
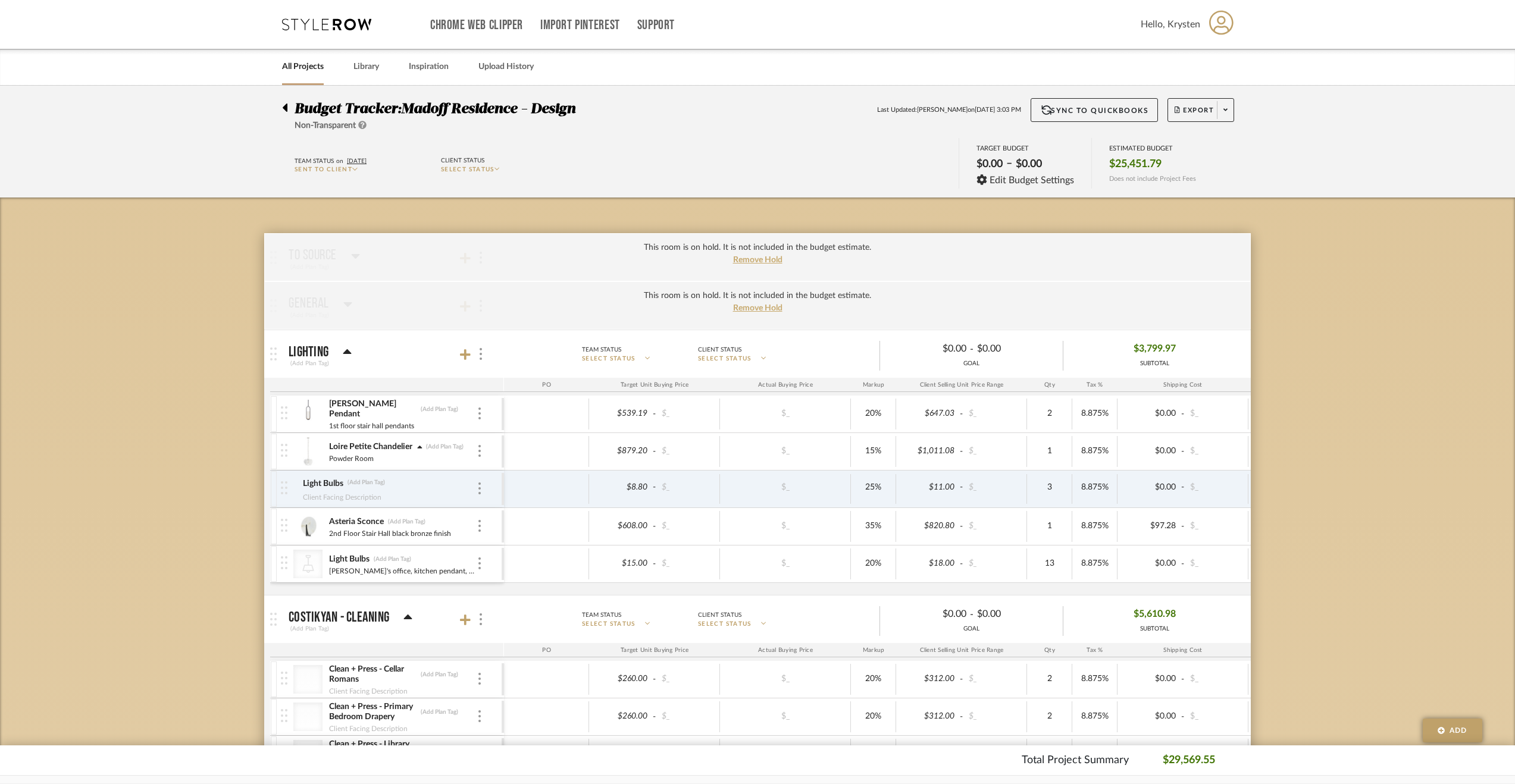
click at [418, 445] on icon at bounding box center [419, 447] width 6 height 8
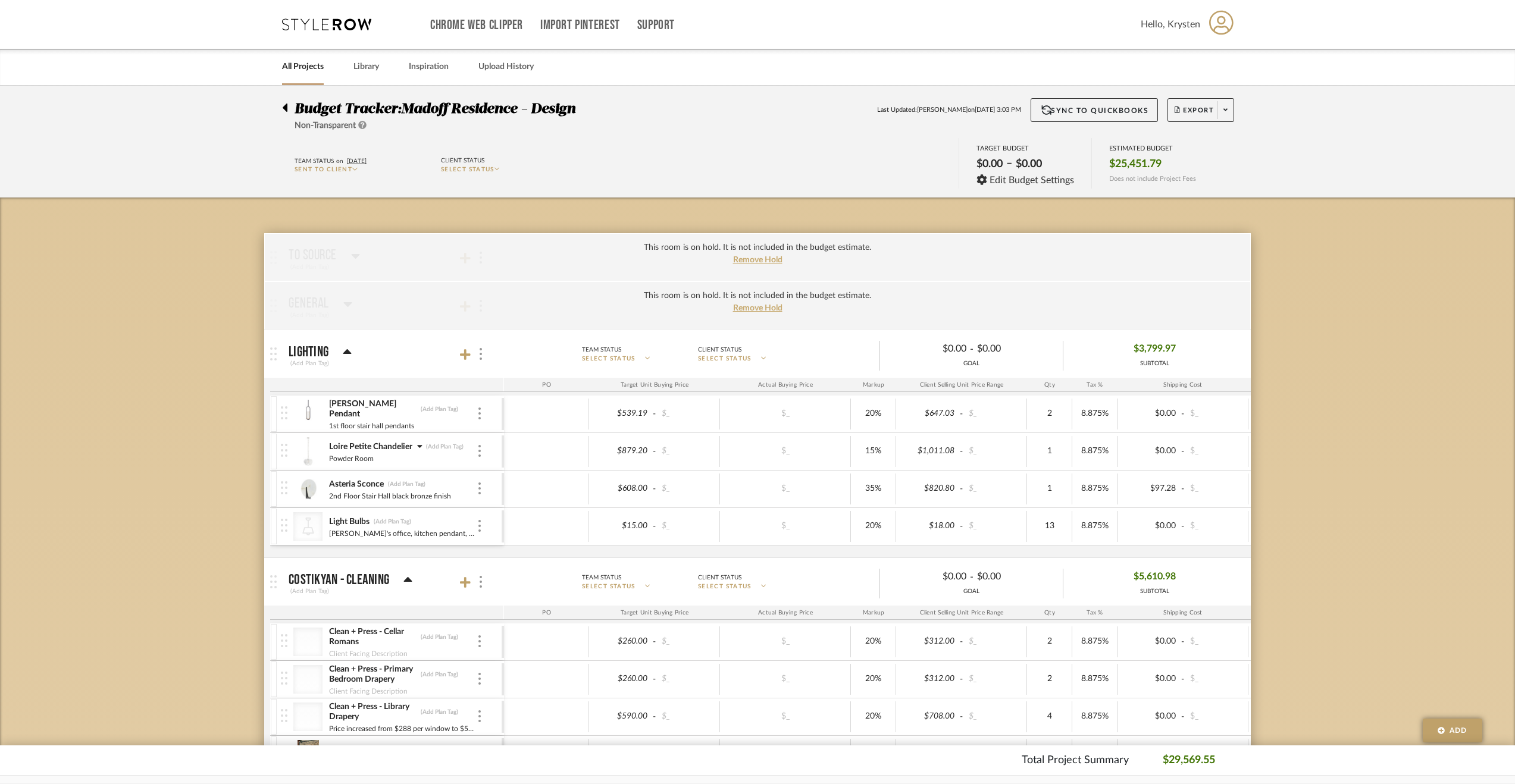
click at [418, 445] on icon at bounding box center [419, 446] width 6 height 8
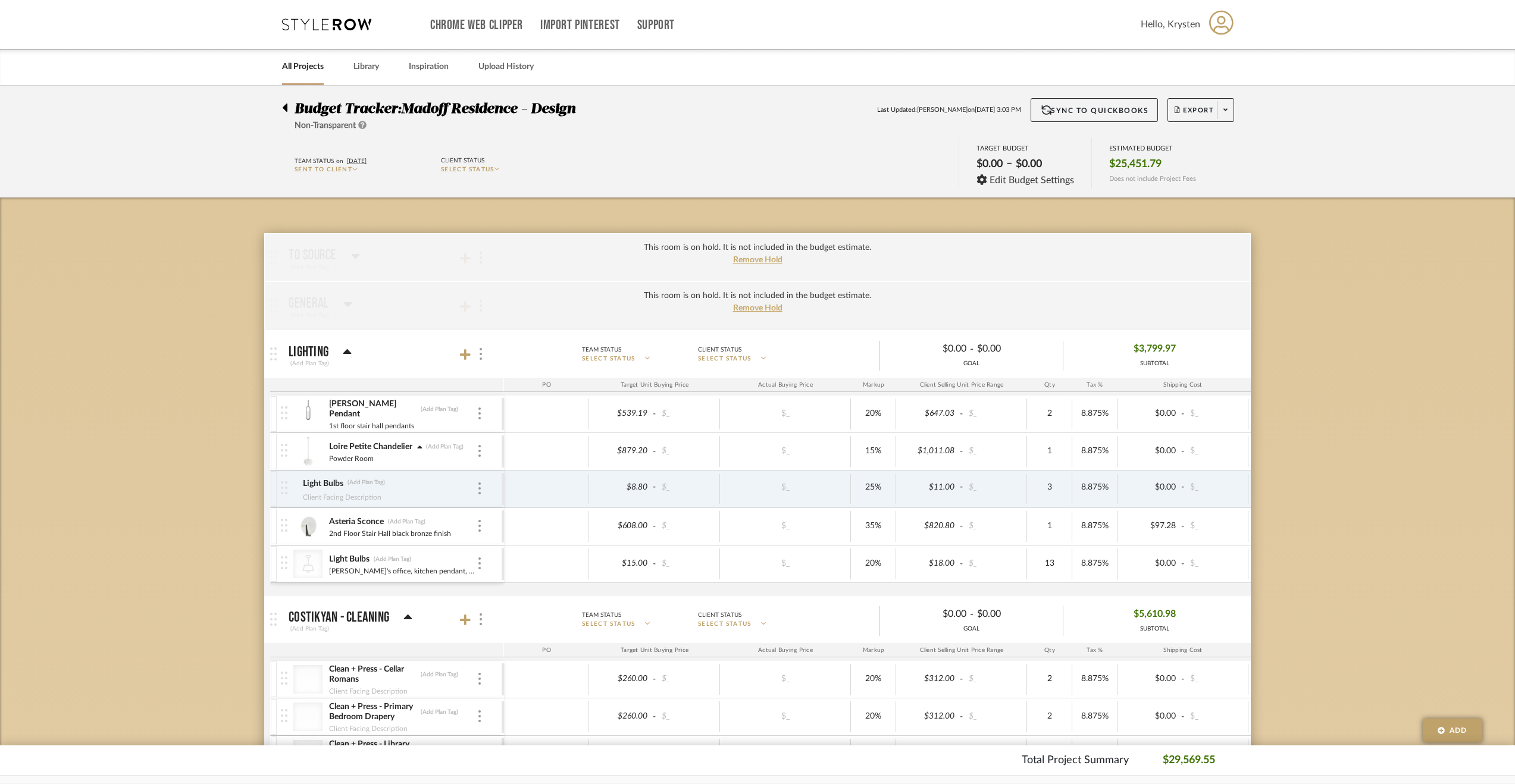
click at [420, 448] on icon at bounding box center [419, 447] width 6 height 8
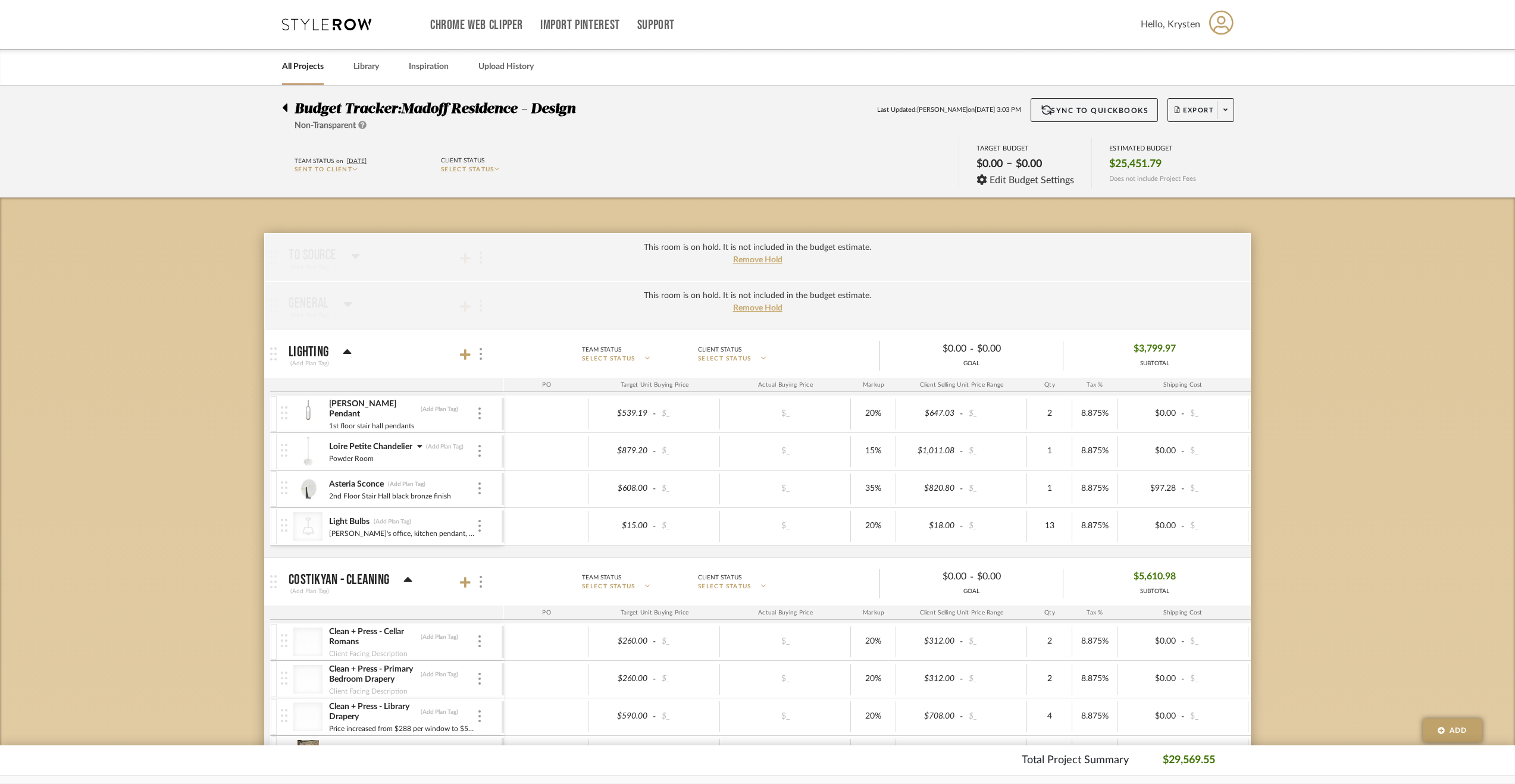
click at [422, 445] on icon at bounding box center [419, 446] width 5 height 3
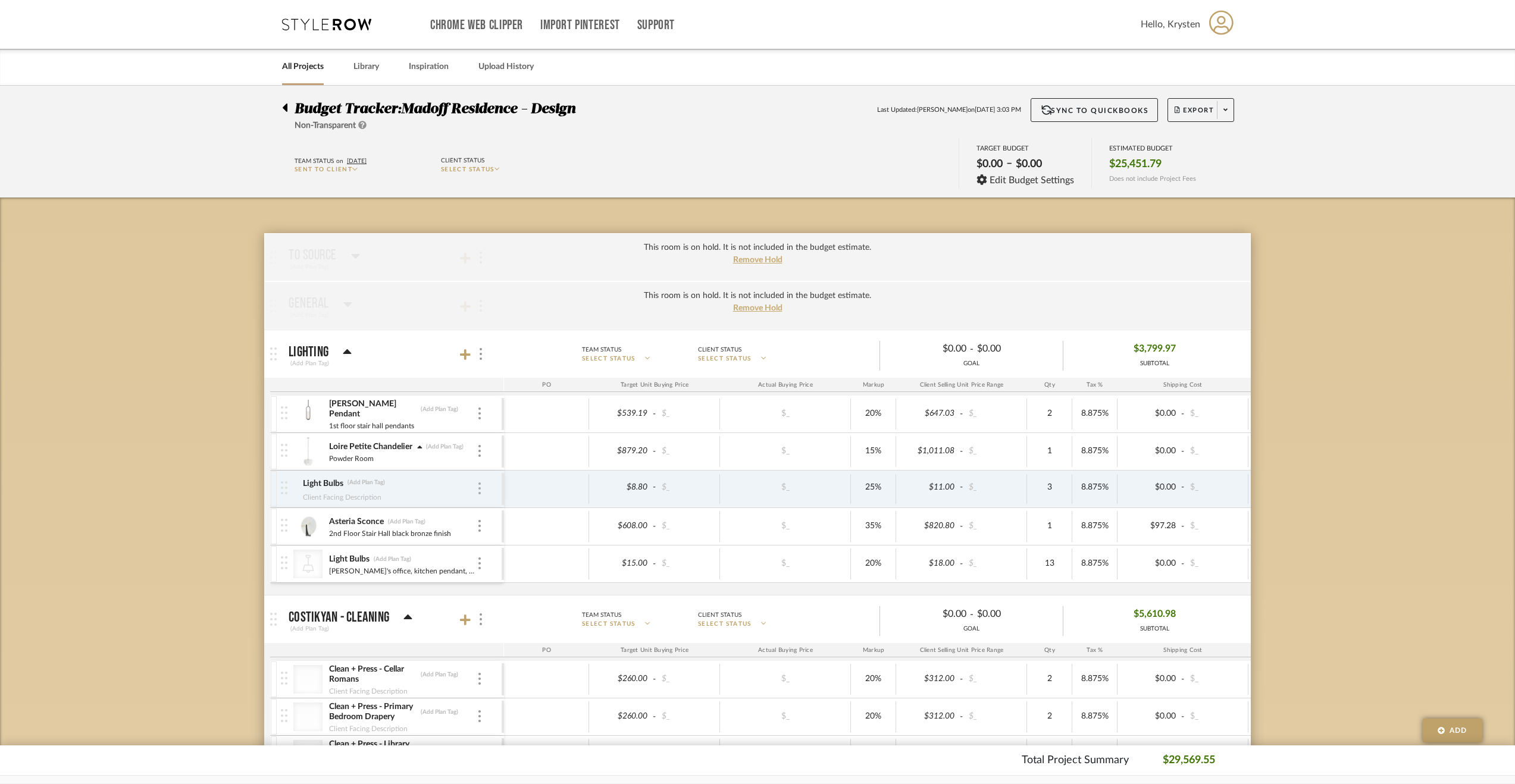
click at [478, 488] on img at bounding box center [480, 488] width 2 height 12
click at [519, 617] on p "Remove" at bounding box center [525, 621] width 33 height 8
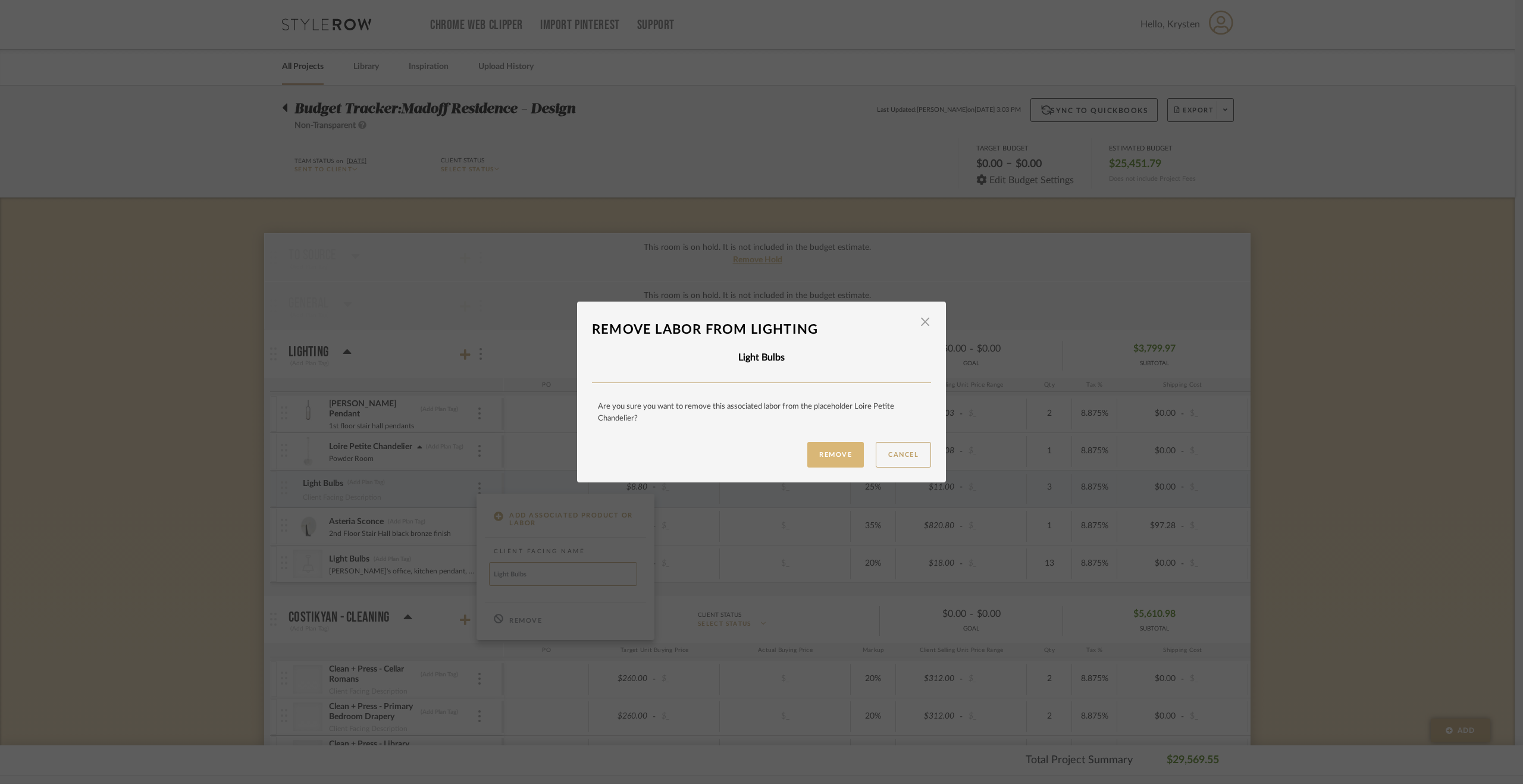
click at [823, 454] on button "Remove" at bounding box center [835, 455] width 56 height 25
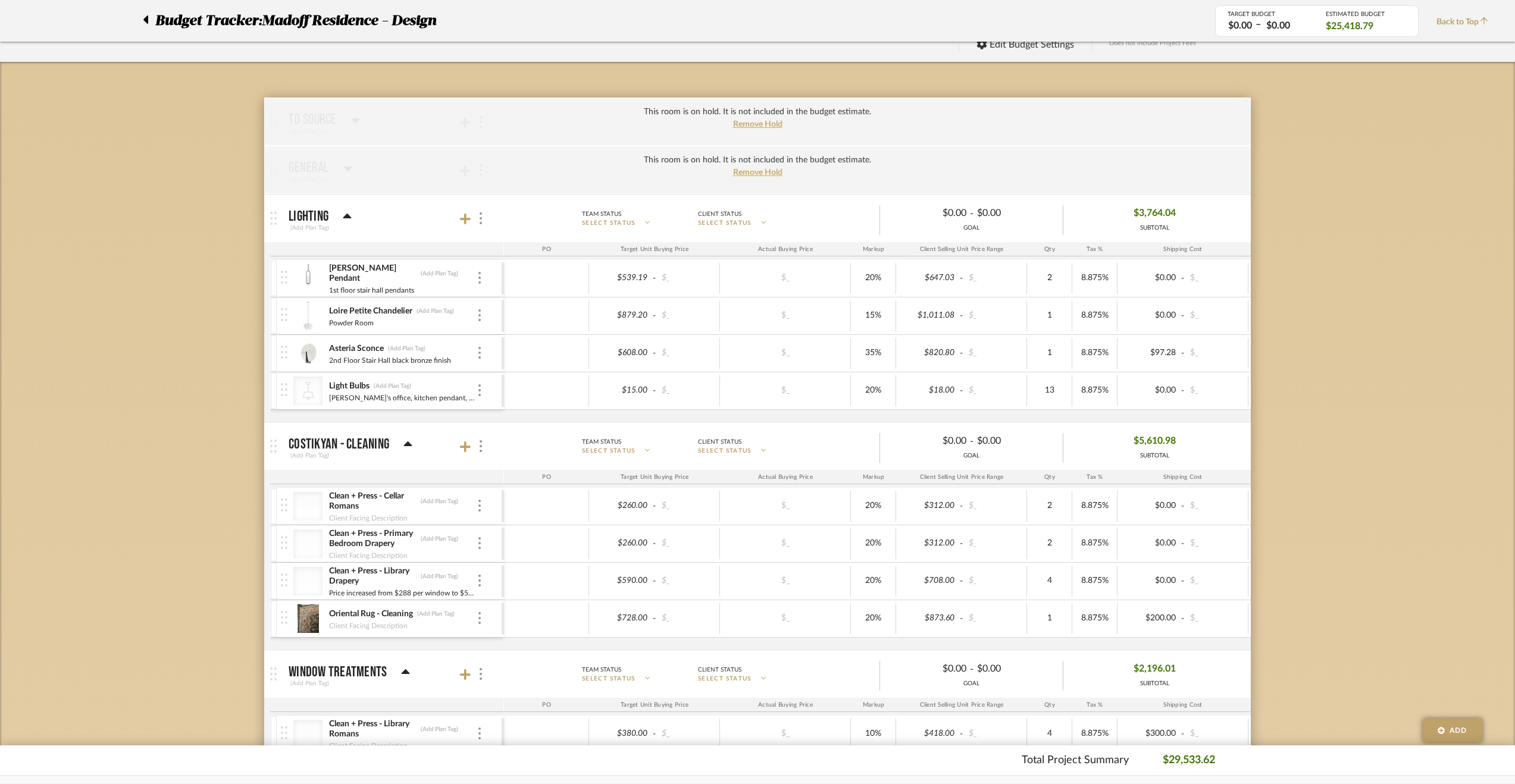
scroll to position [25, 0]
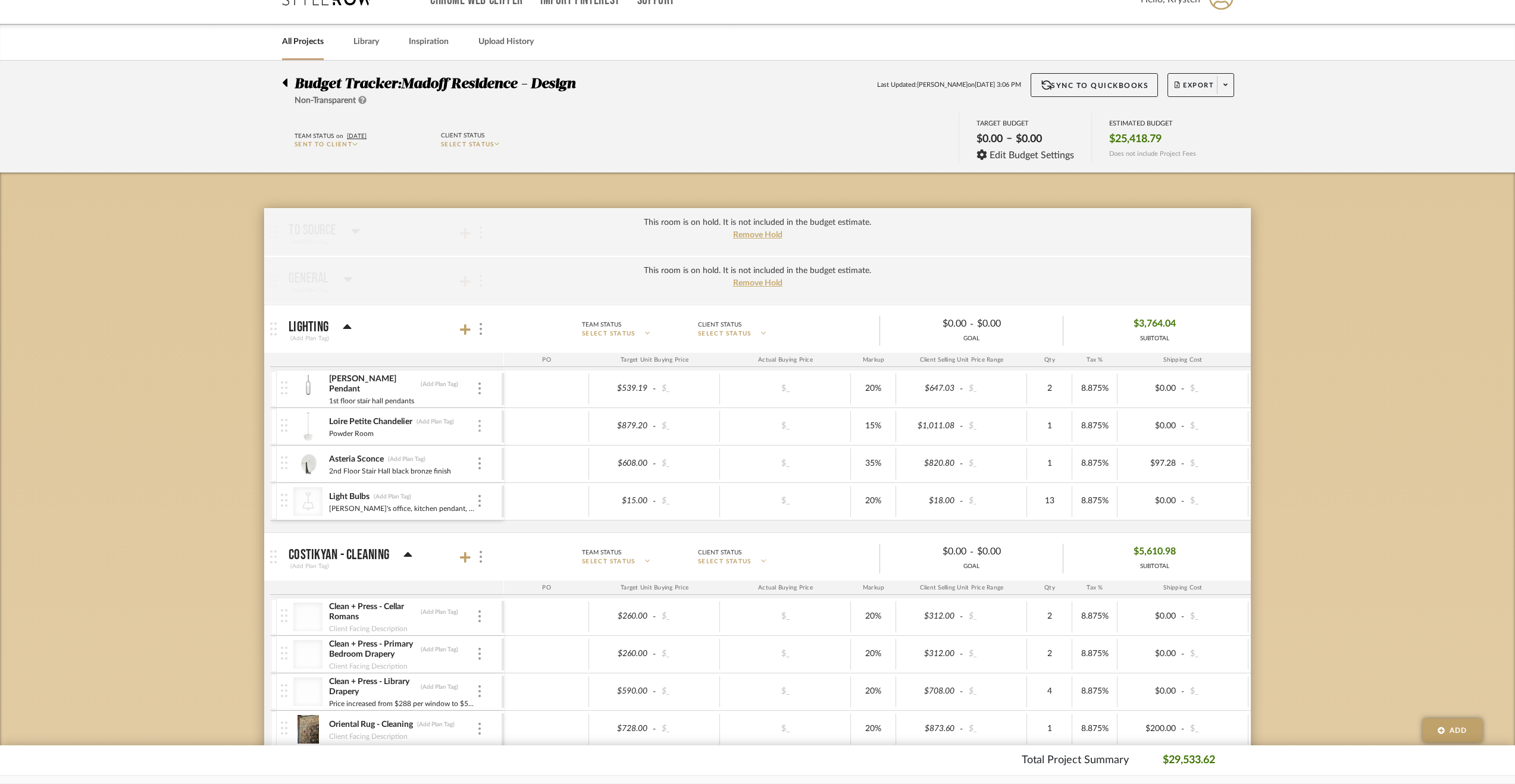
click at [477, 424] on div at bounding box center [480, 426] width 6 height 13
click at [511, 484] on span "Add Associated Product or Labor" at bounding box center [537, 482] width 73 height 20
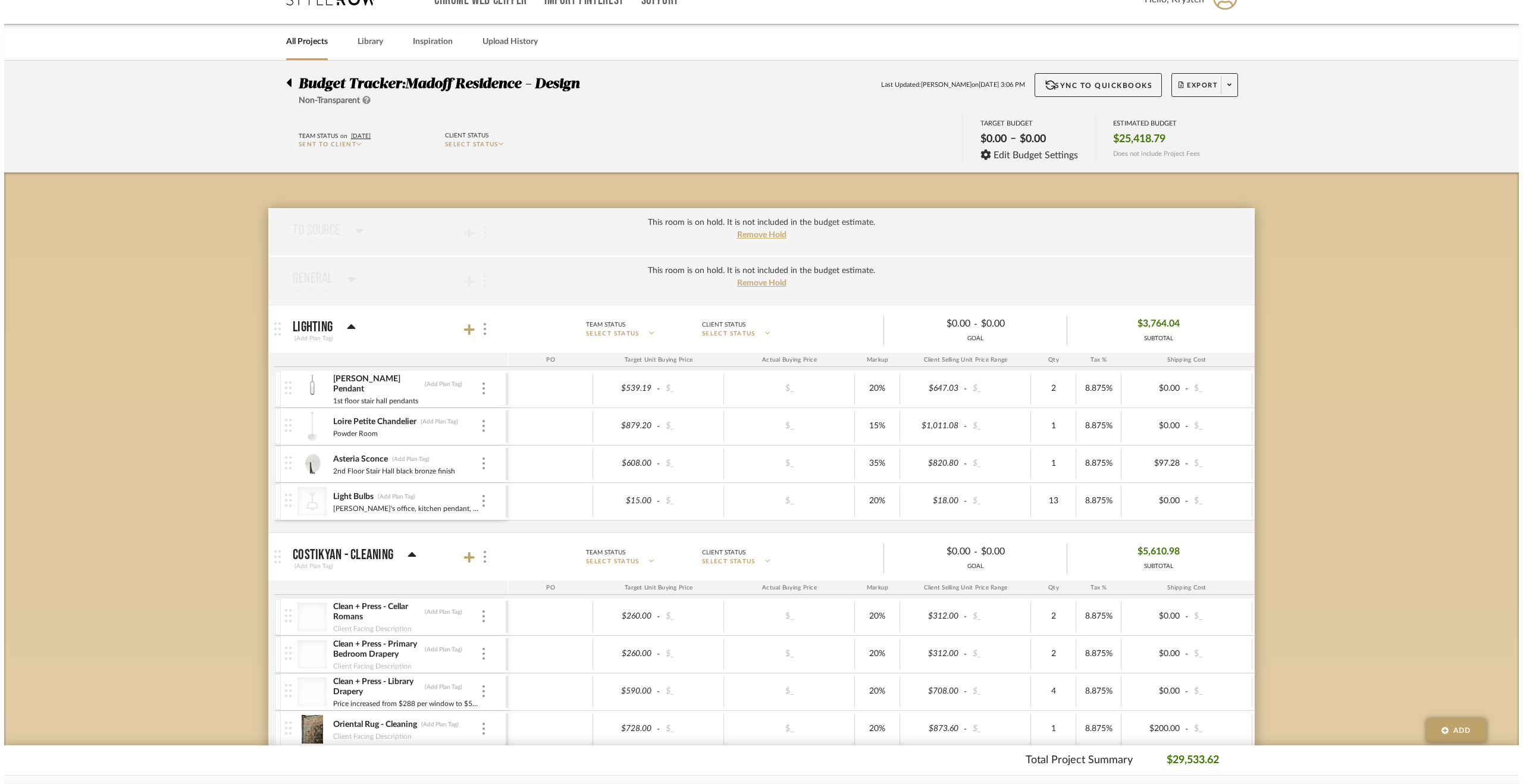
scroll to position [0, 0]
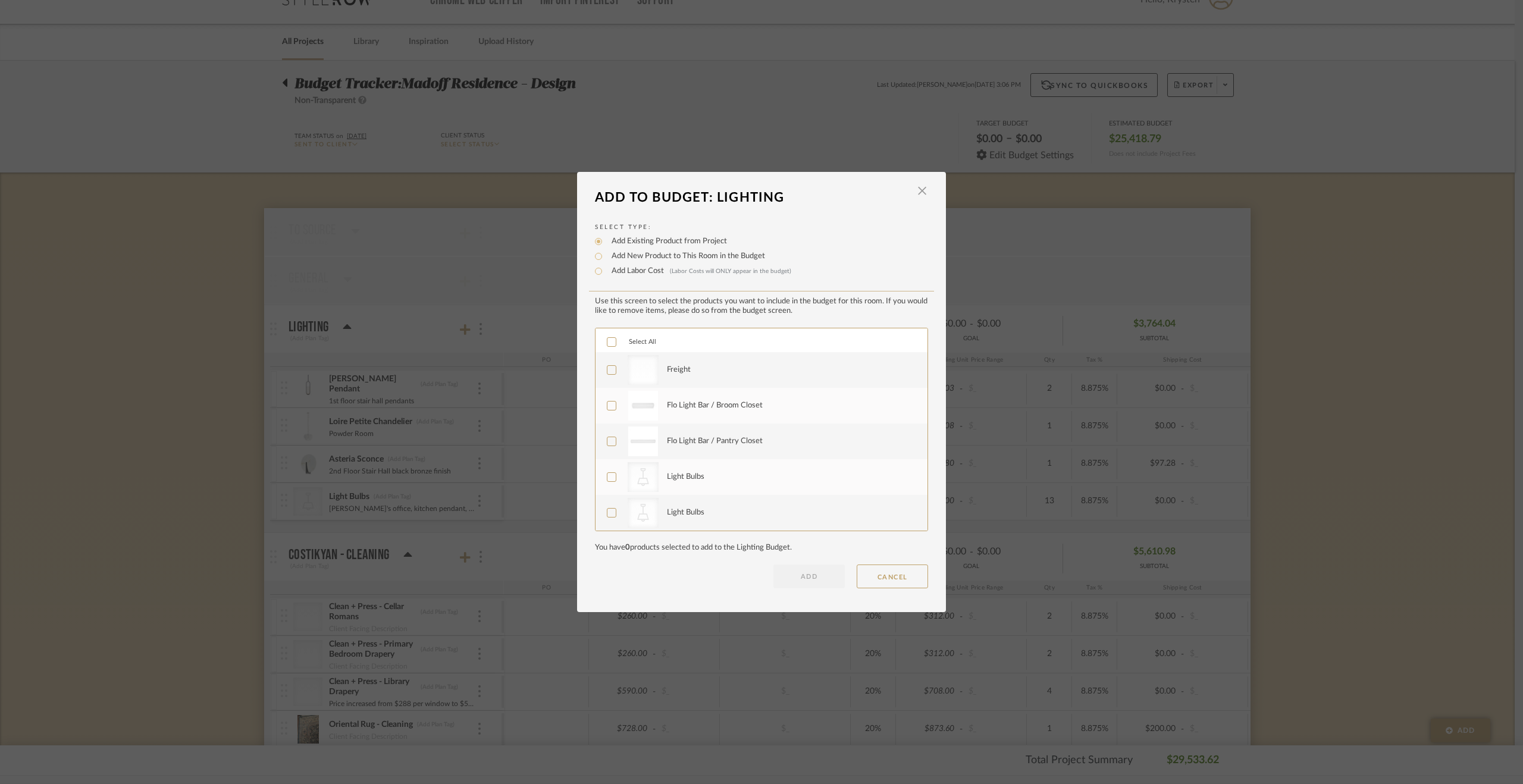
click at [626, 264] on div "Add Labor Cost (Labor Costs will ONLY appear in the budget)" at bounding box center [761, 271] width 333 height 14
click at [626, 268] on label "Add Labor Cost (Labor Costs will ONLY appear in the budget)" at bounding box center [698, 271] width 185 height 12
click at [605, 268] on input "Add Labor Cost (Labor Costs will ONLY appear in the budget)" at bounding box center [598, 271] width 14 height 14
radio input "true"
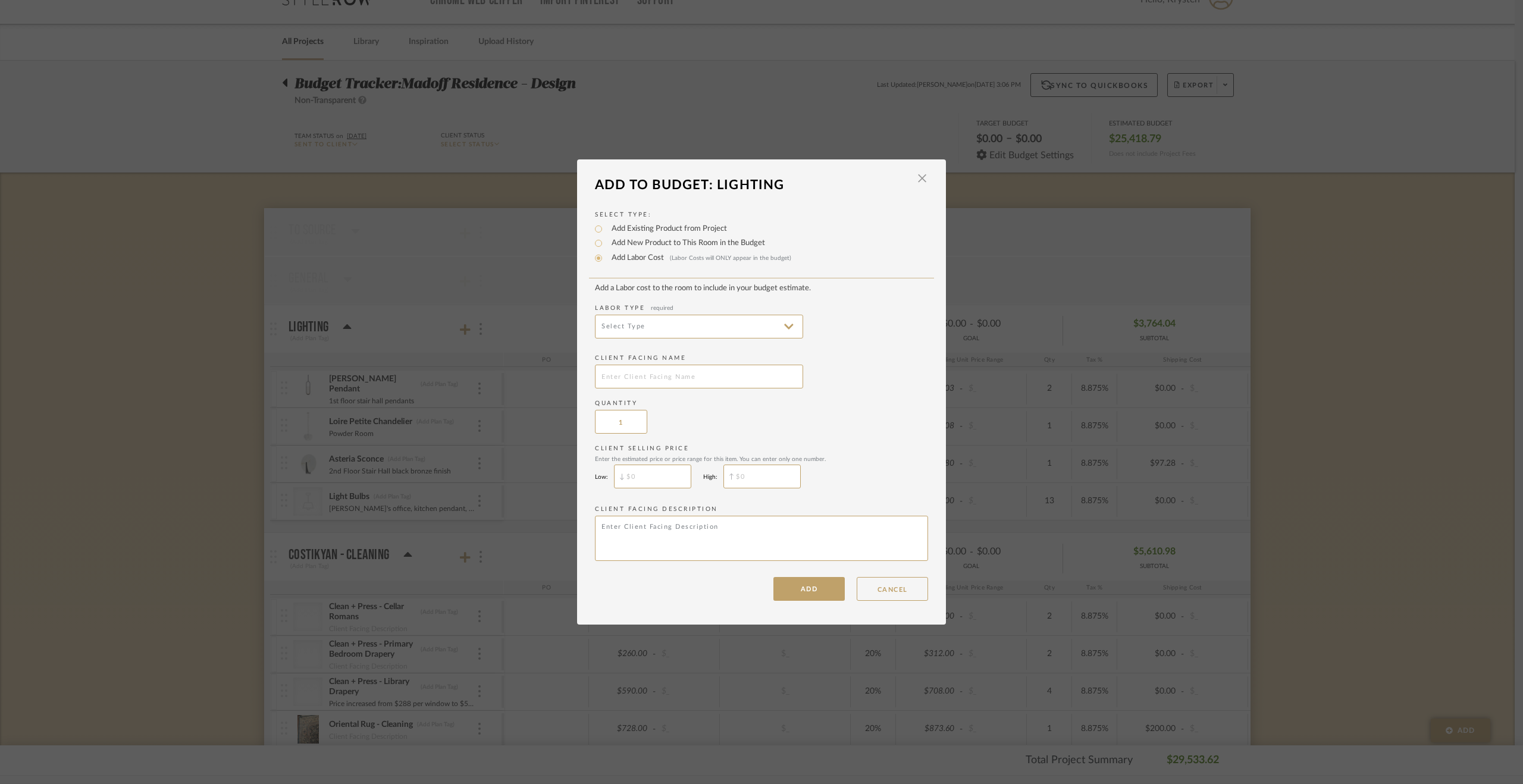
drag, startPoint x: 626, startPoint y: 382, endPoint x: 633, endPoint y: 400, distance: 19.3
click at [630, 393] on add-labor-cost "Add a Labor cost to the room to include in your budget estimate. Labor Type req…" at bounding box center [761, 424] width 333 height 282
type input "bulbs"
click at [803, 587] on button "ADD" at bounding box center [809, 589] width 71 height 24
click at [640, 338] on input at bounding box center [699, 326] width 208 height 24
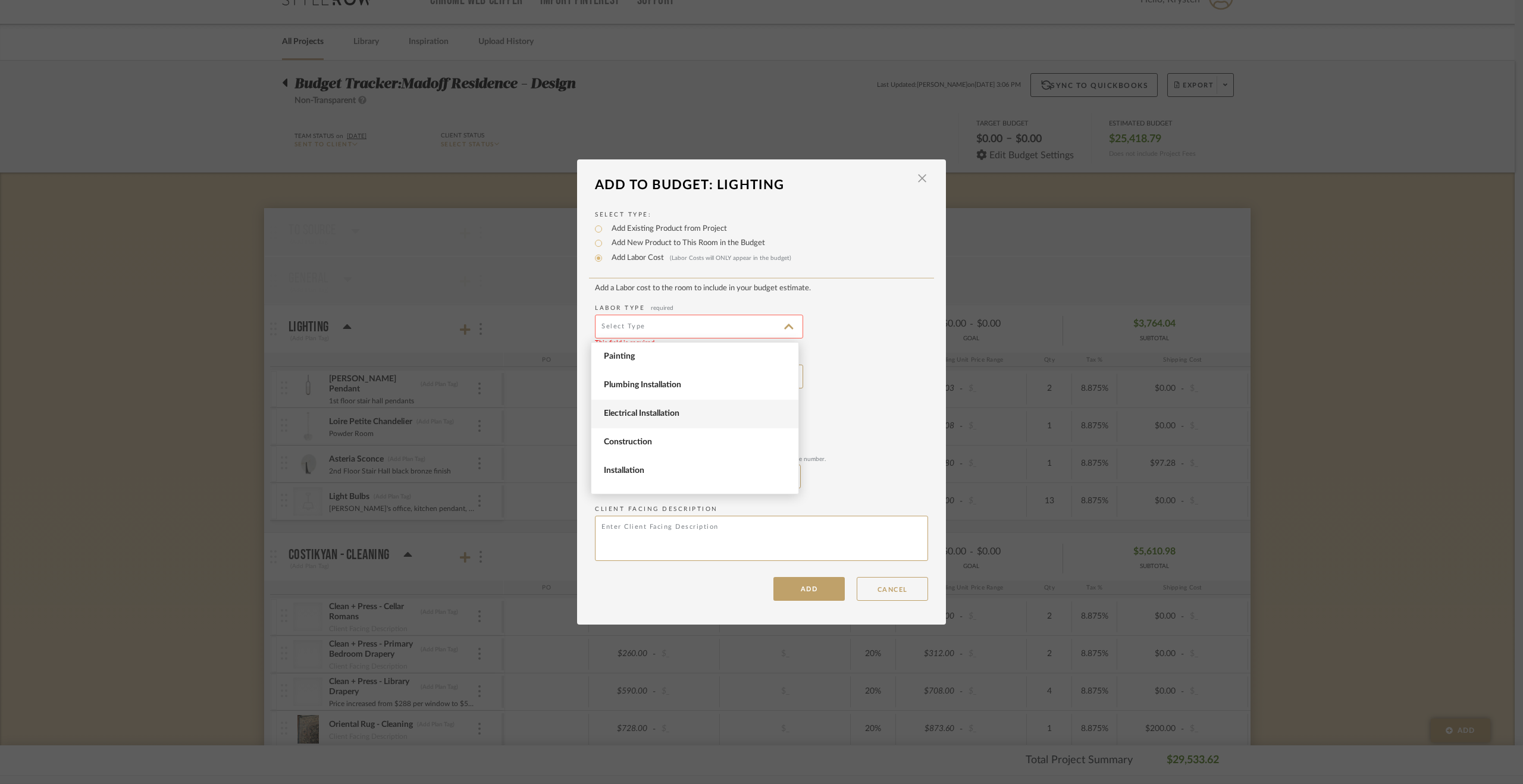
click at [654, 411] on span "Electrical Installation" at bounding box center [696, 414] width 185 height 10
type input "Electrical Installation"
click at [816, 588] on button "ADD" at bounding box center [809, 589] width 71 height 24
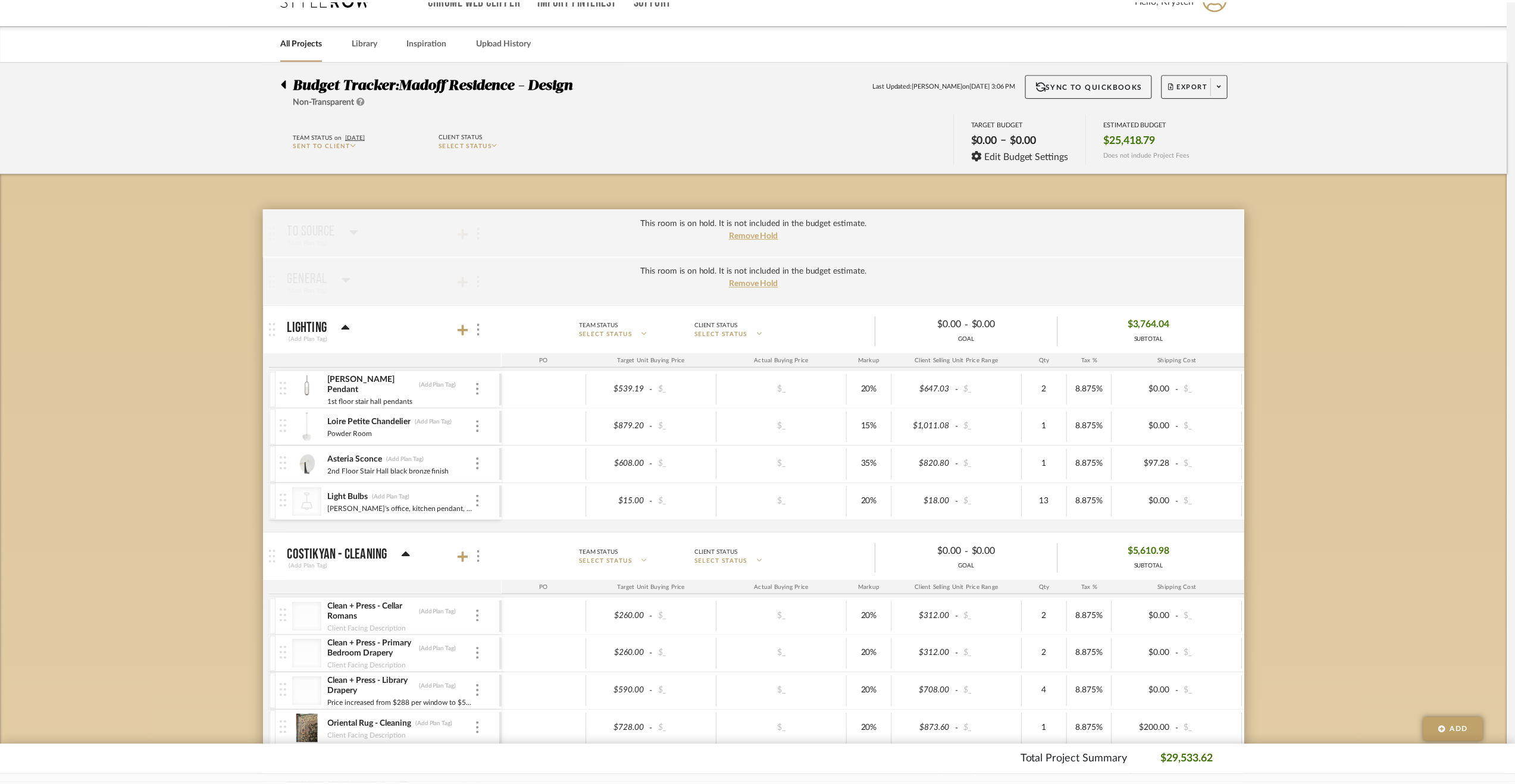
scroll to position [25, 0]
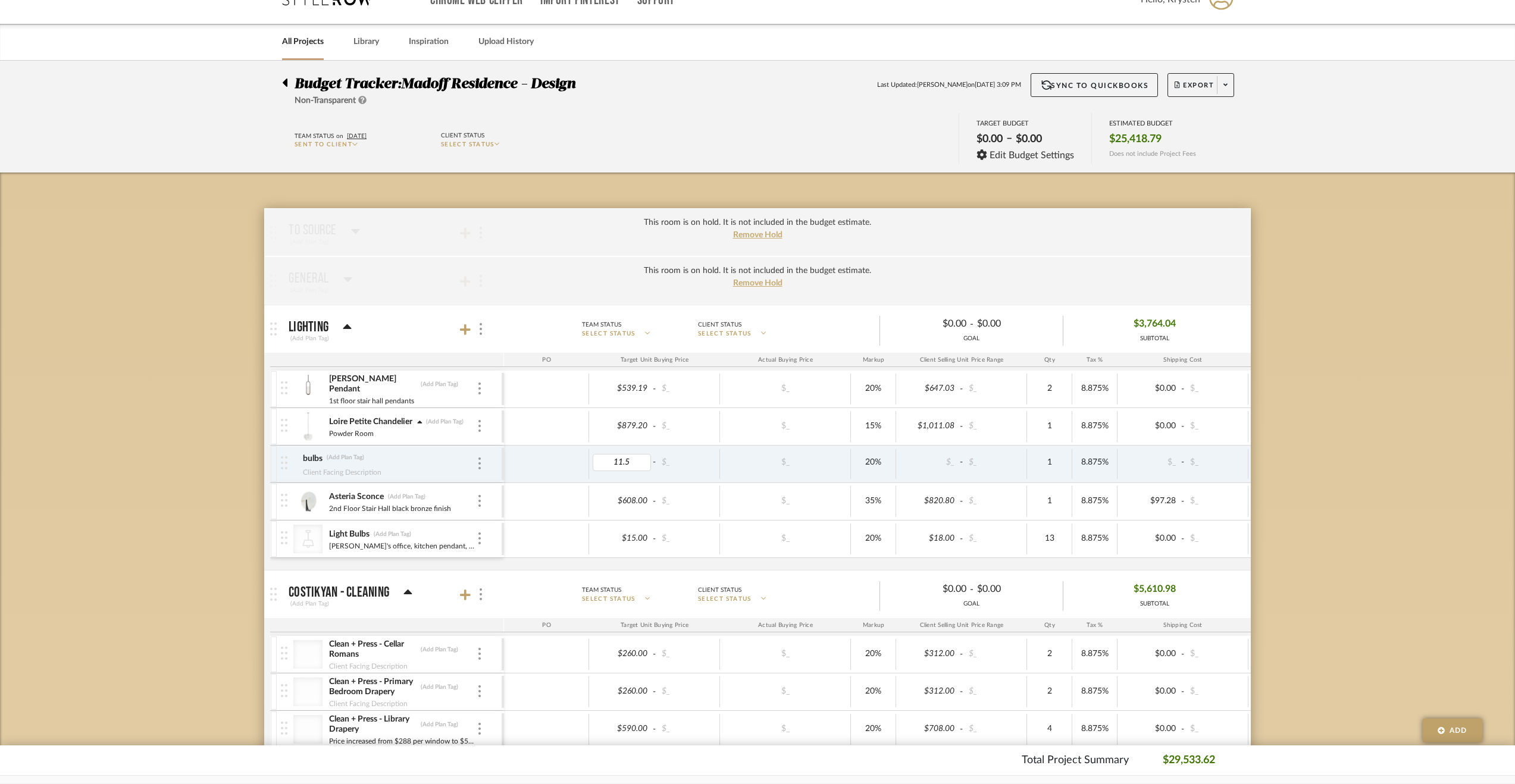
type input "11.55"
drag, startPoint x: 1419, startPoint y: 524, endPoint x: 1303, endPoint y: 373, distance: 190.4
type input "10"
type input "8"
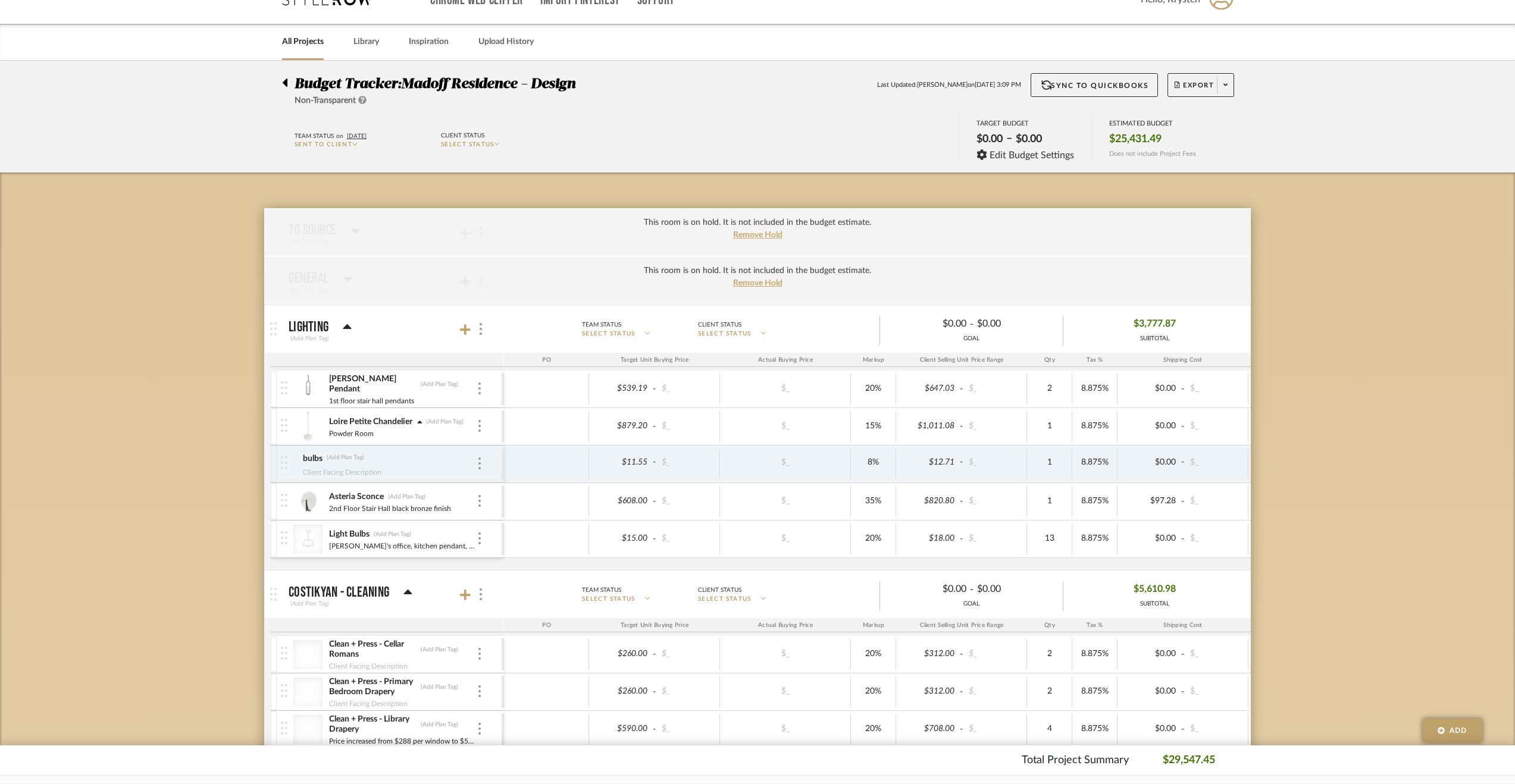
type input "0"
click at [617, 461] on input "11.55" at bounding box center [622, 463] width 58 height 17
drag, startPoint x: 620, startPoint y: 461, endPoint x: 614, endPoint y: 461, distance: 6.0
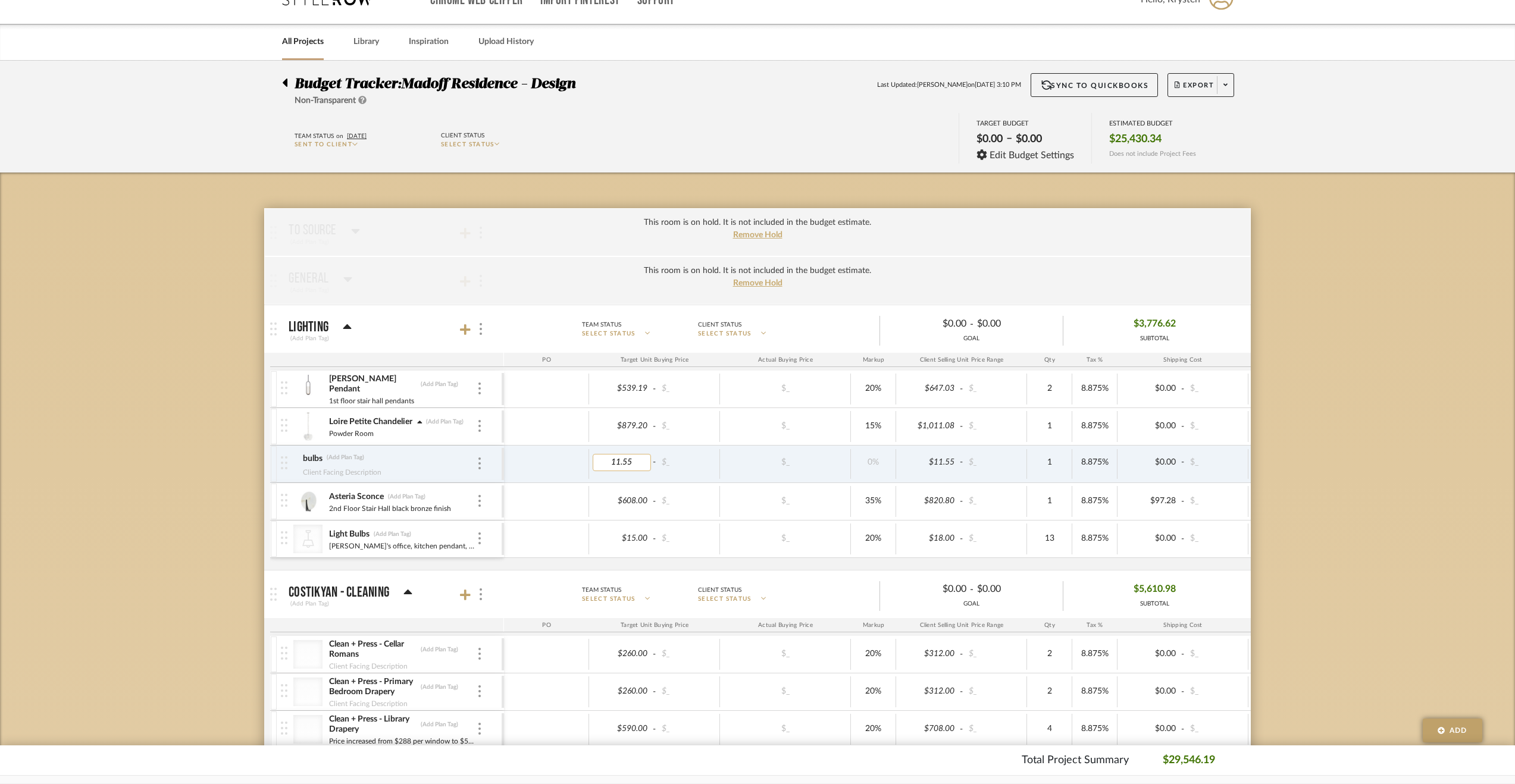
click at [614, 461] on input "11.55" at bounding box center [622, 463] width 58 height 17
type input "10.55"
click at [641, 460] on input "10.55" at bounding box center [622, 463] width 58 height 17
type input "10.56"
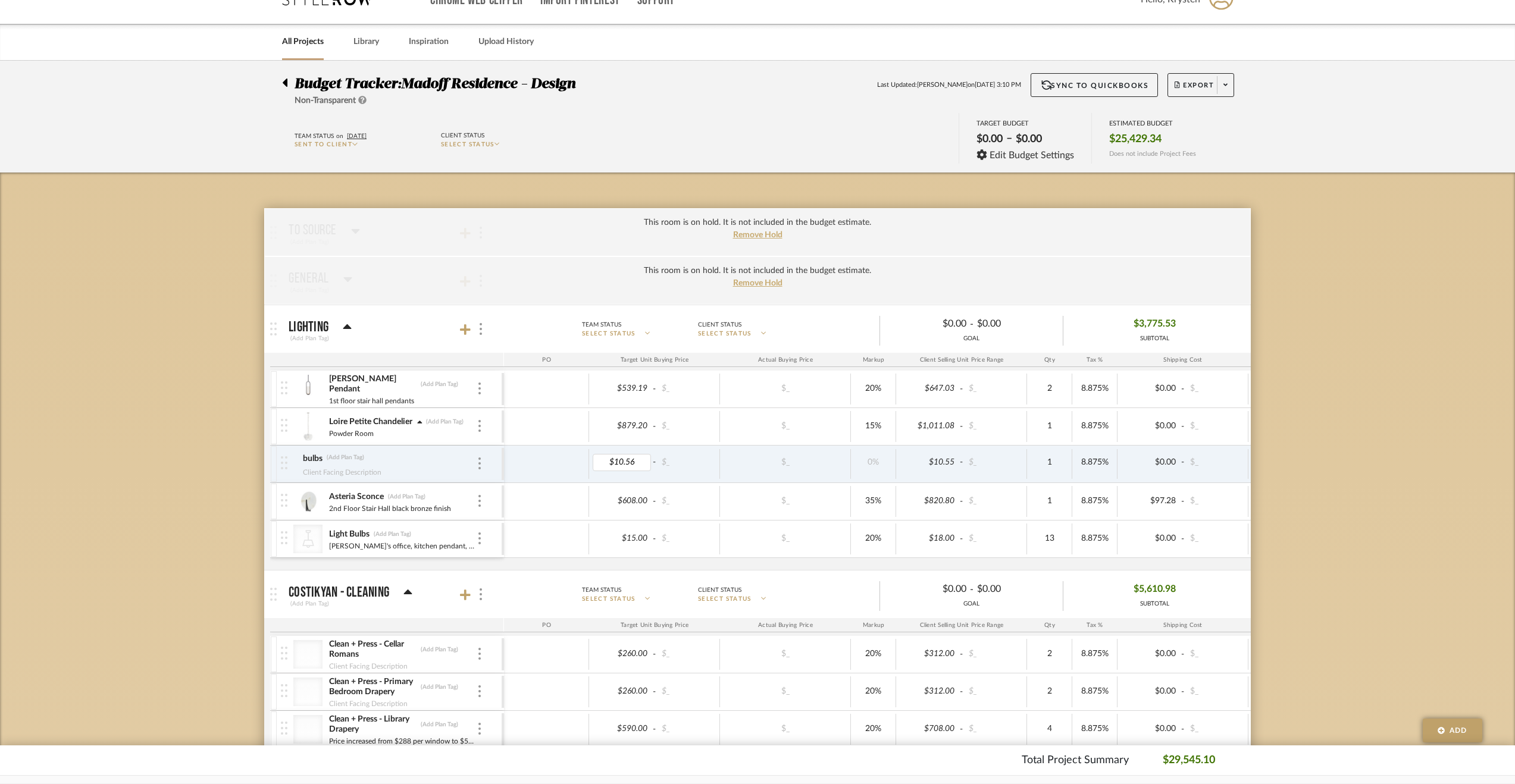
drag, startPoint x: 1334, startPoint y: 506, endPoint x: 1320, endPoint y: 493, distance: 19.1
drag, startPoint x: 322, startPoint y: 458, endPoint x: 257, endPoint y: 448, distance: 65.8
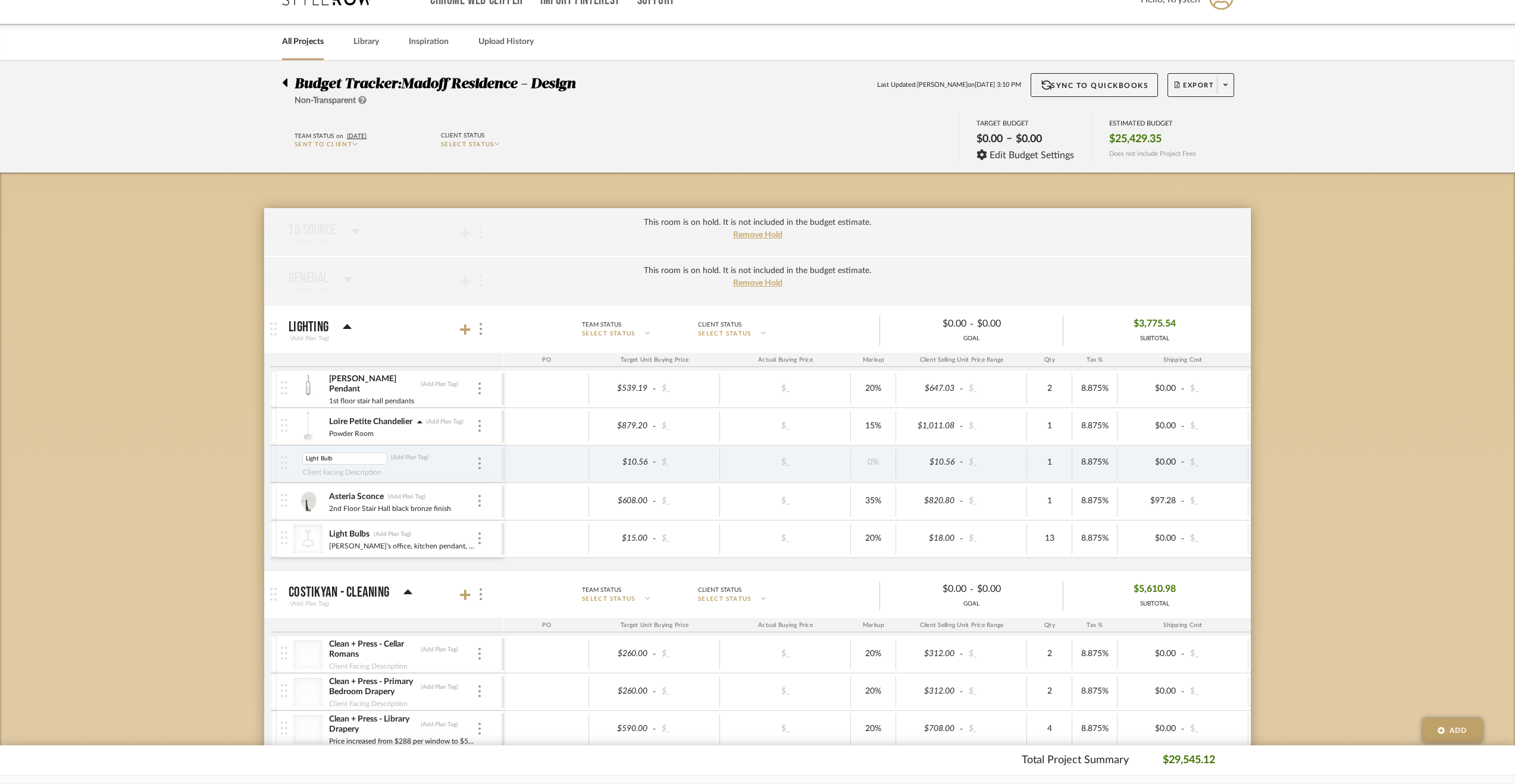
type input "Light Bulbs"
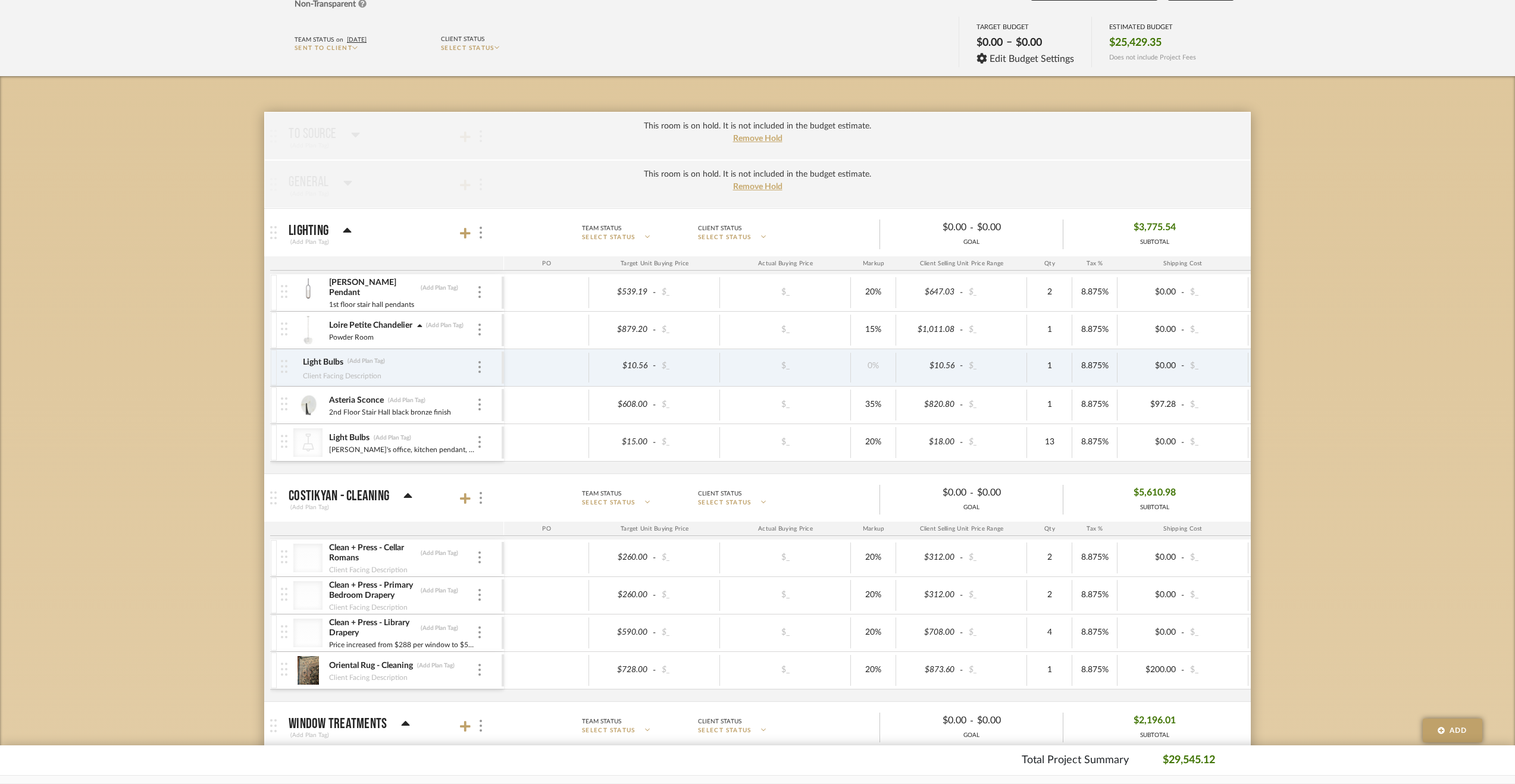
scroll to position [0, 0]
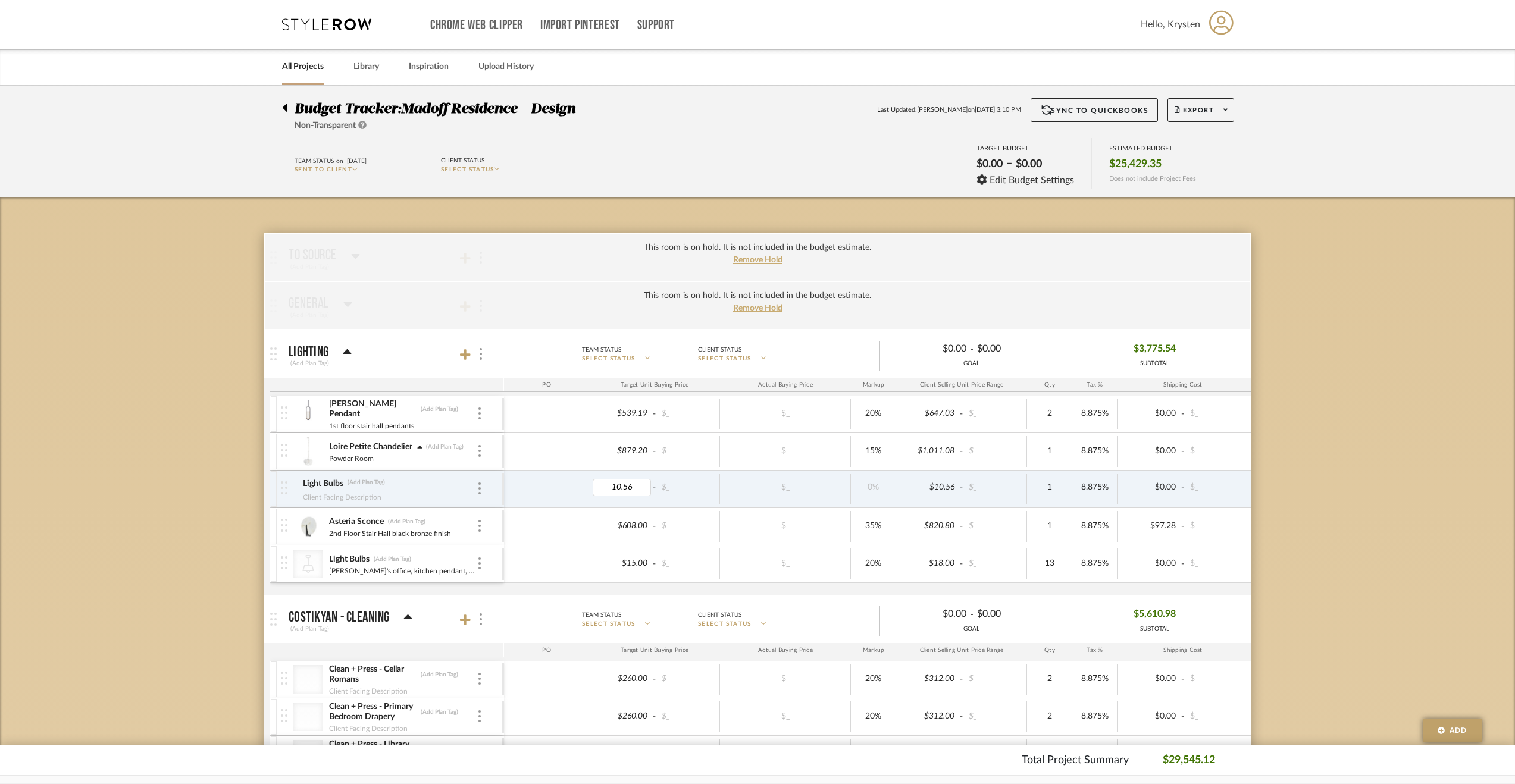
type input "0"
type input "10.55"
drag, startPoint x: 1340, startPoint y: 529, endPoint x: 1366, endPoint y: 527, distance: 26.1
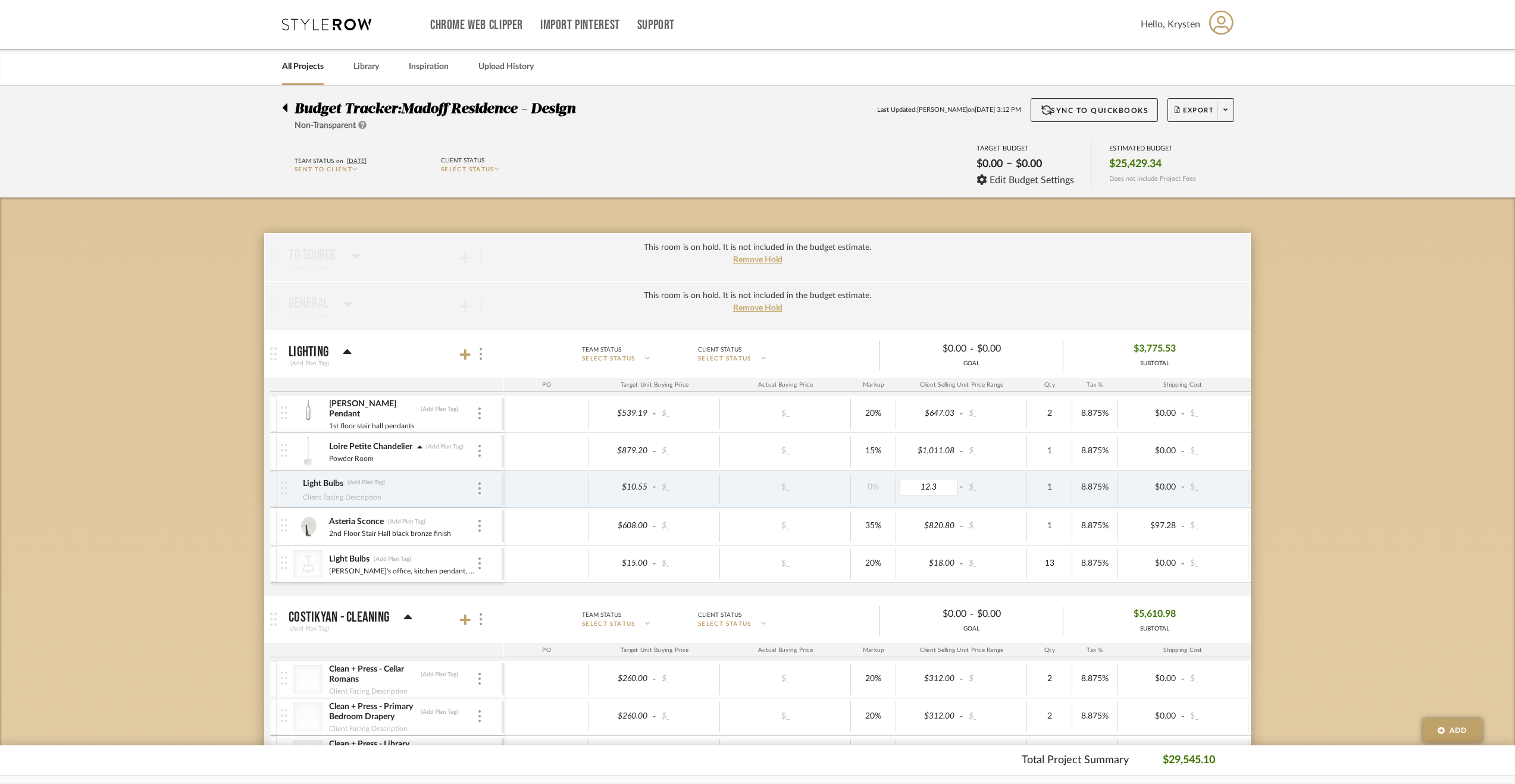
type input "12.31"
click at [421, 446] on icon at bounding box center [419, 447] width 5 height 3
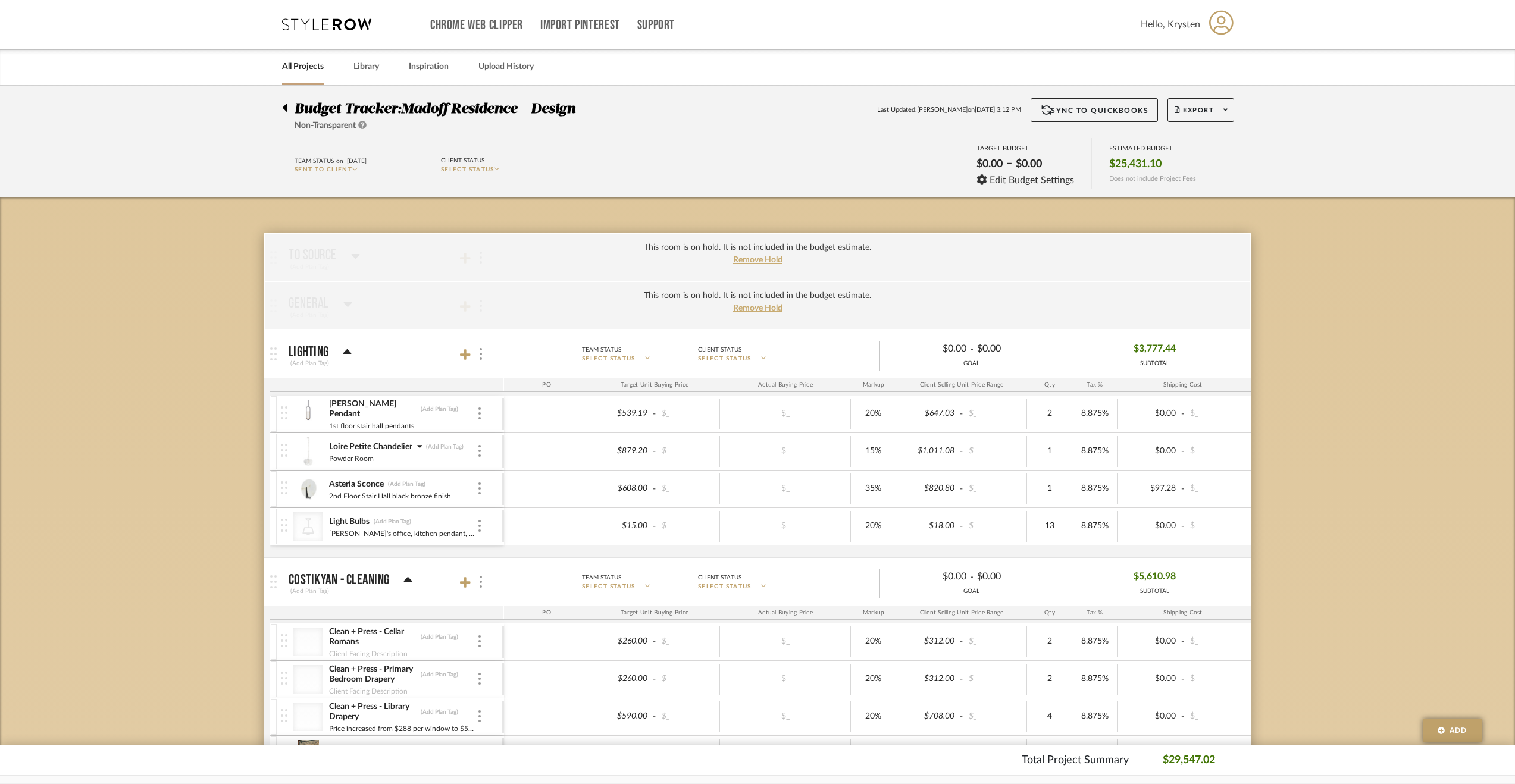
click at [420, 443] on icon at bounding box center [419, 446] width 6 height 8
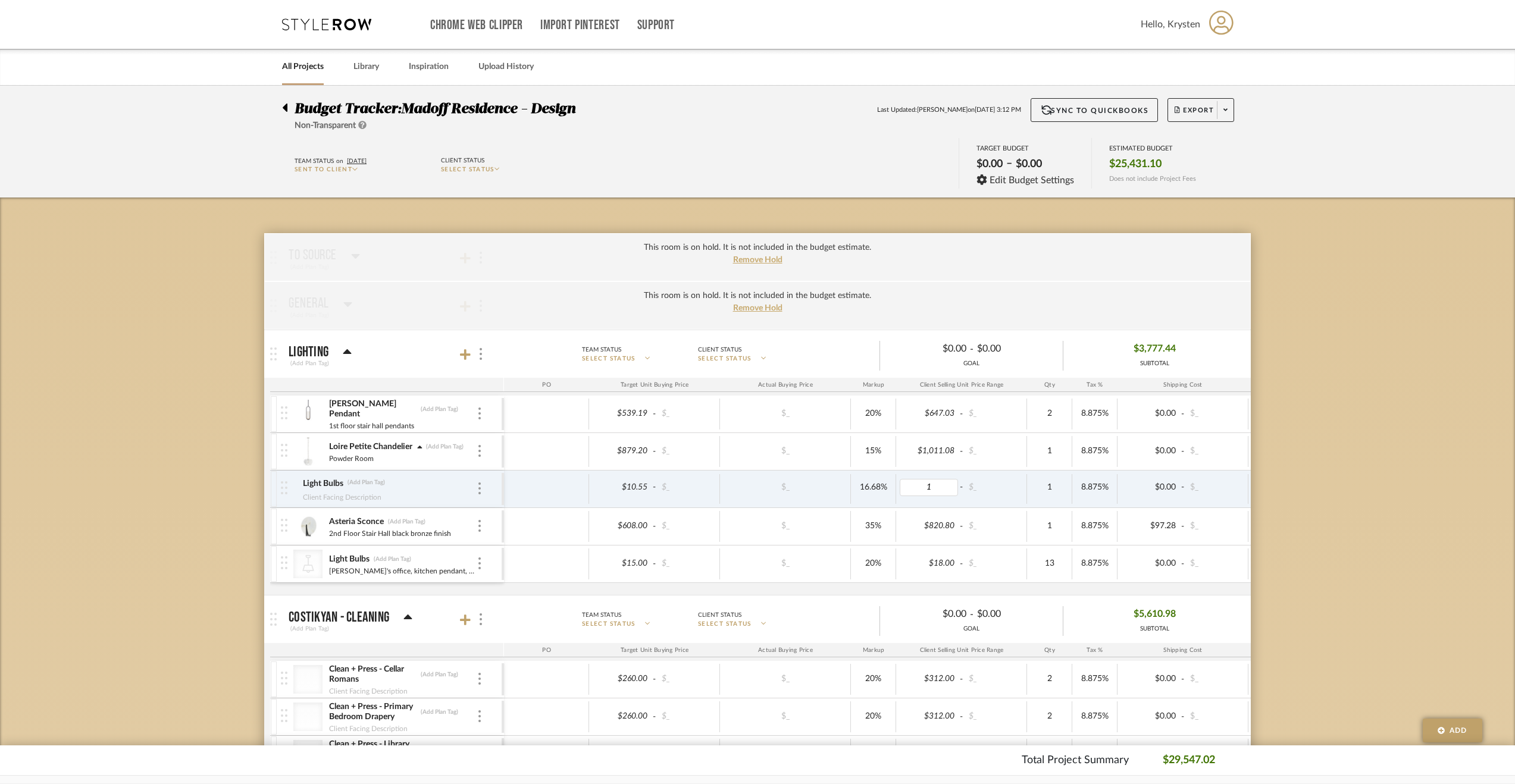
type input "11"
type input "10.55"
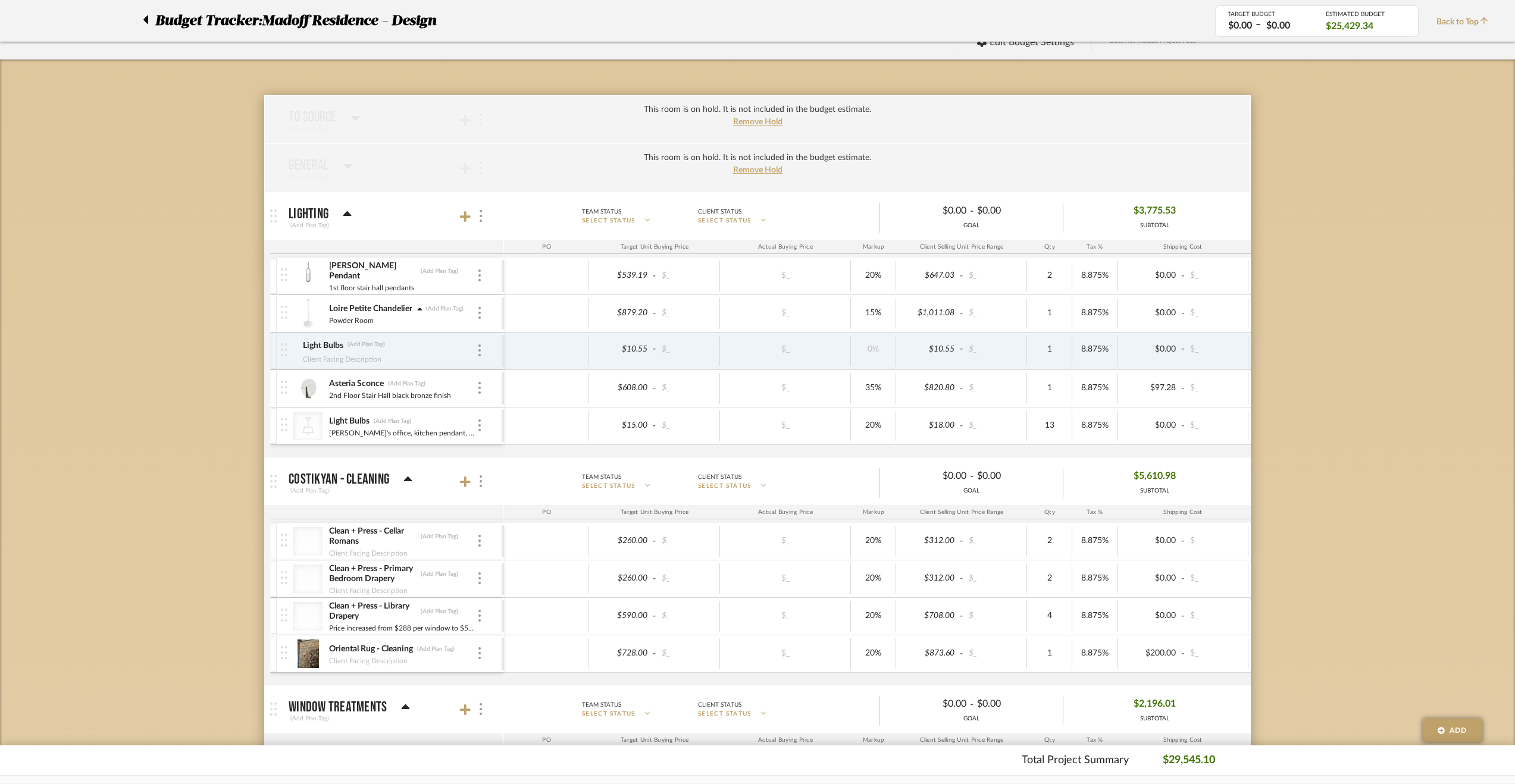
scroll to position [60, 0]
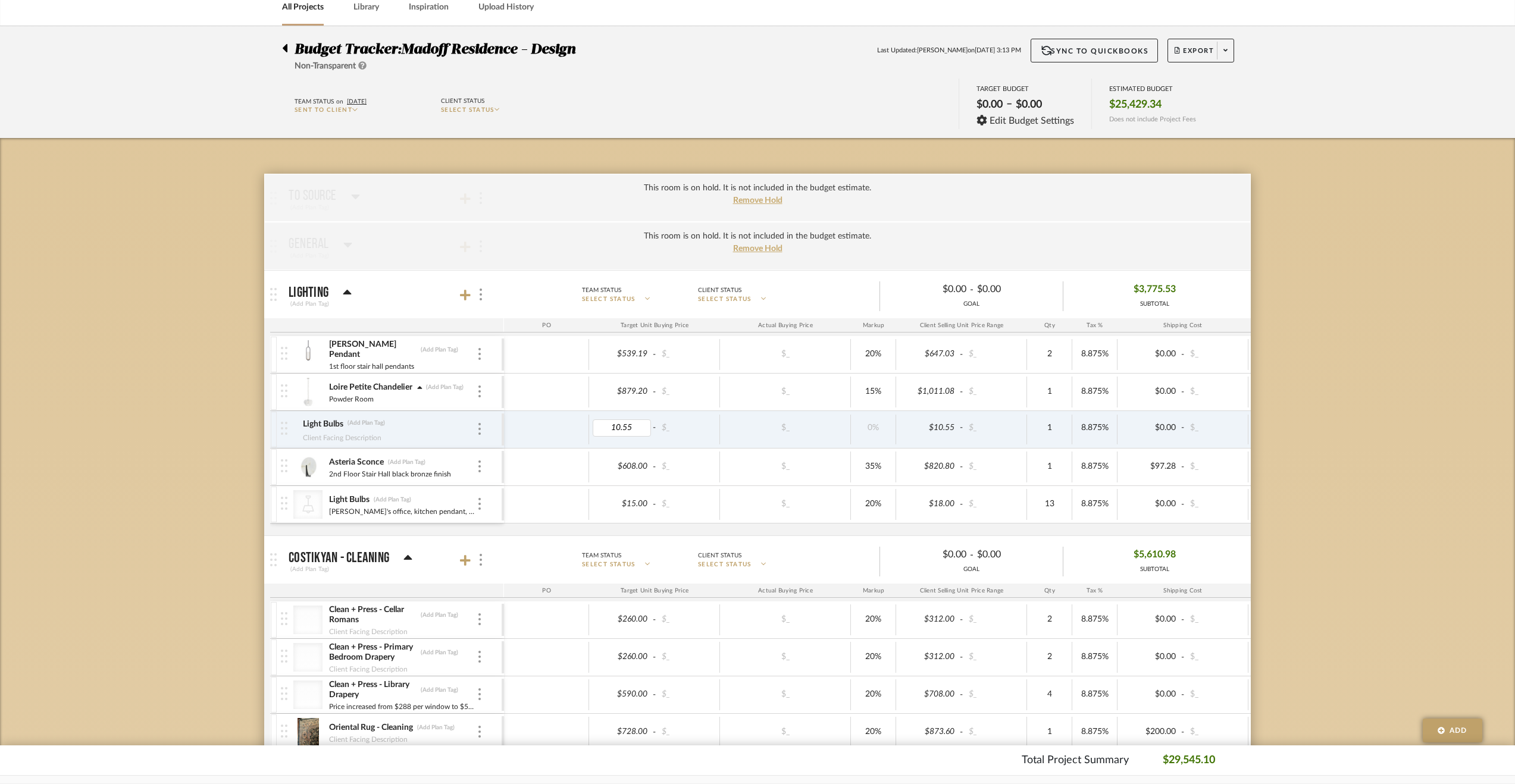
click at [644, 425] on input "10.55" at bounding box center [622, 428] width 58 height 17
type input "10.56"
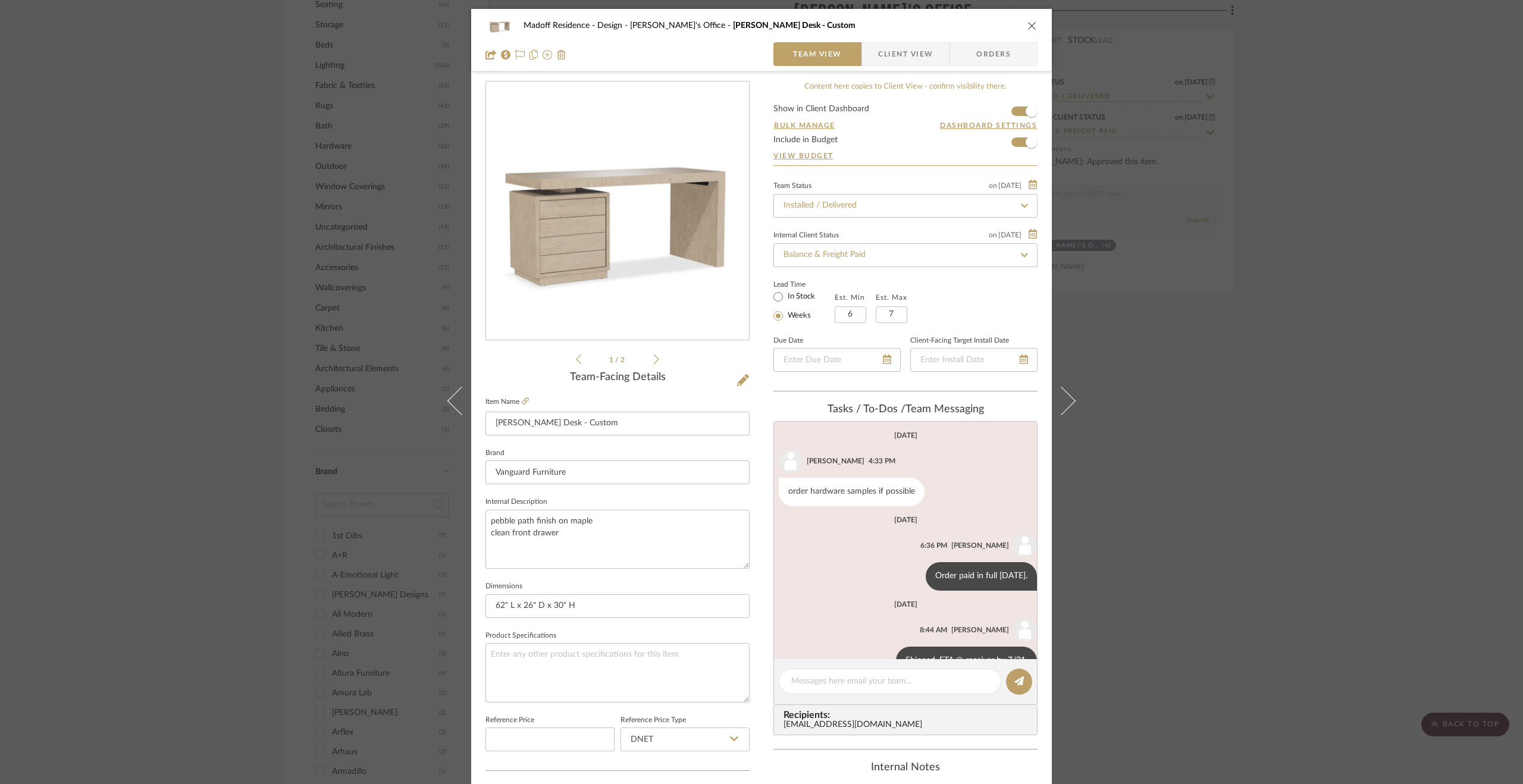
scroll to position [31, 0]
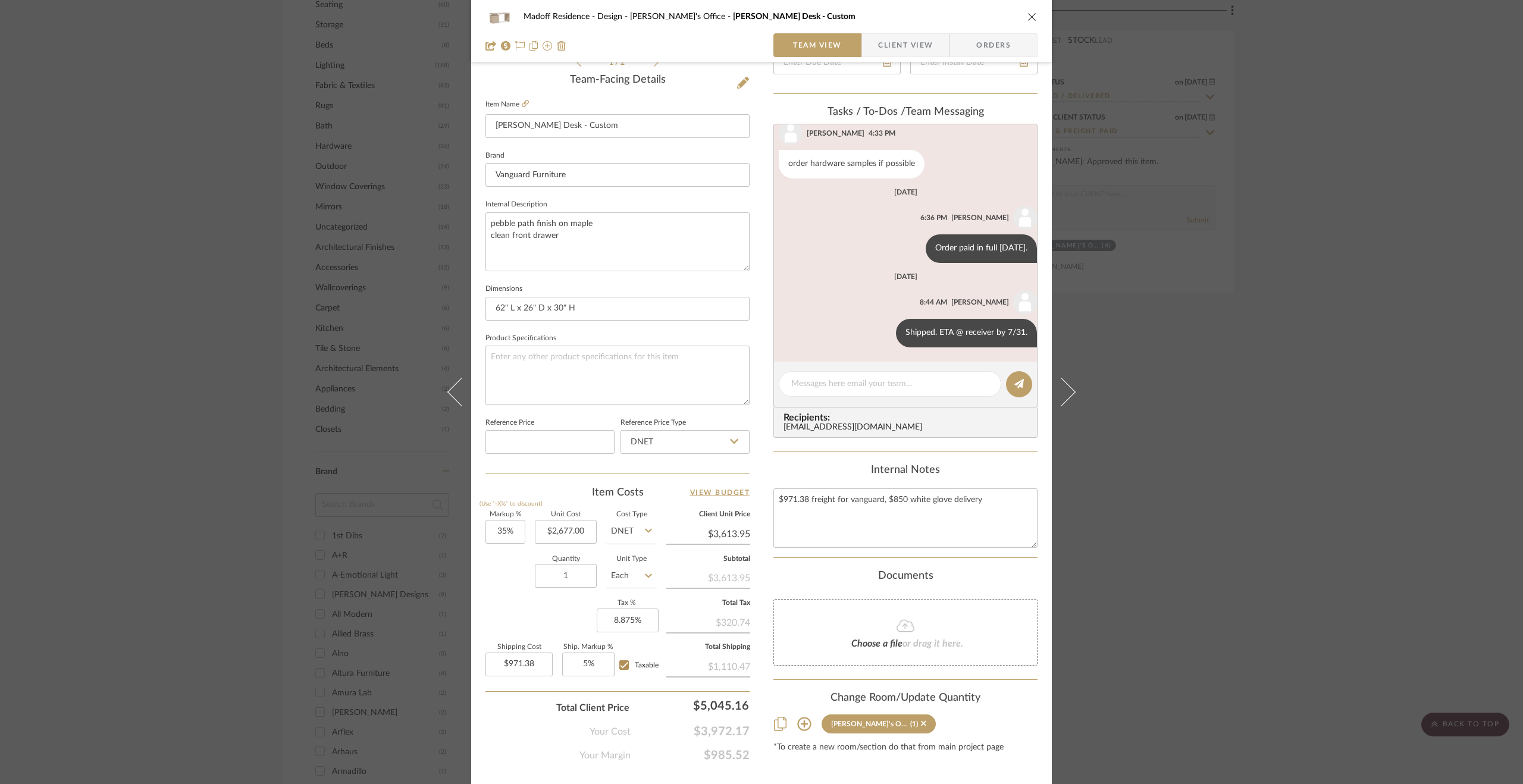
click at [1151, 385] on div "Madoff Residence - Design [PERSON_NAME]'s Office [PERSON_NAME] Desk - Custom Te…" at bounding box center [761, 392] width 1523 height 784
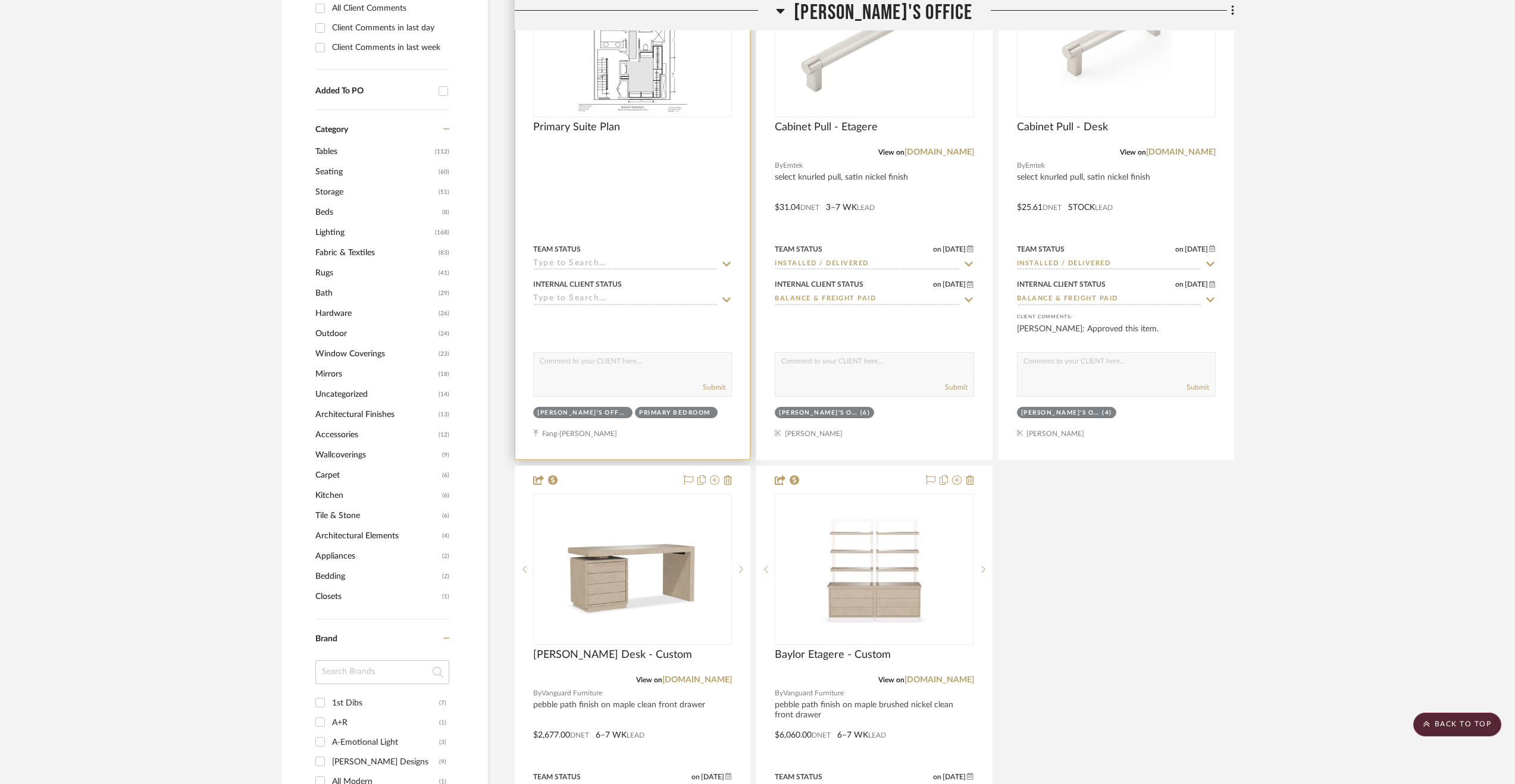
scroll to position [833, 0]
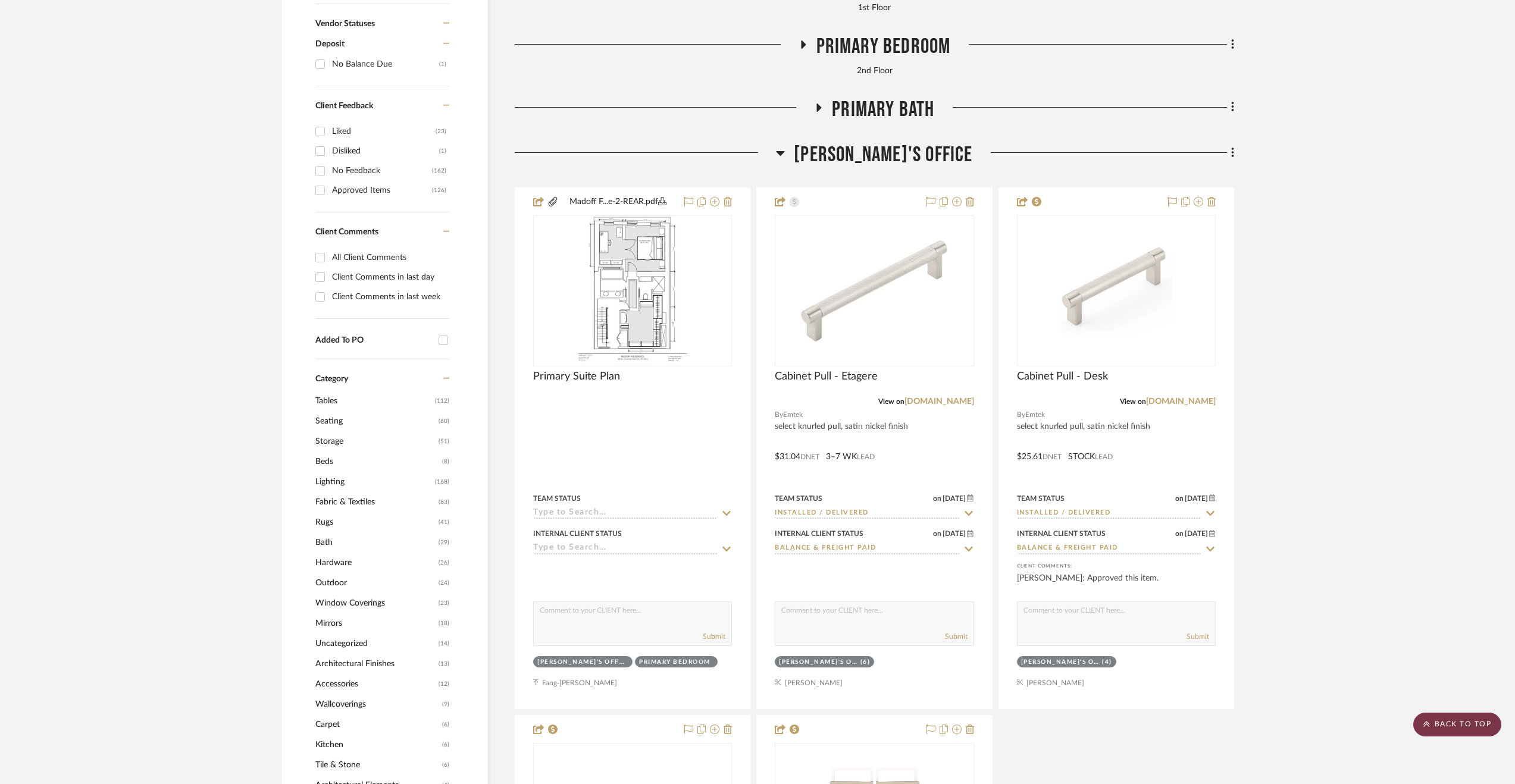
click at [1462, 724] on scroll-to-top-button "BACK TO TOP" at bounding box center [1457, 724] width 88 height 24
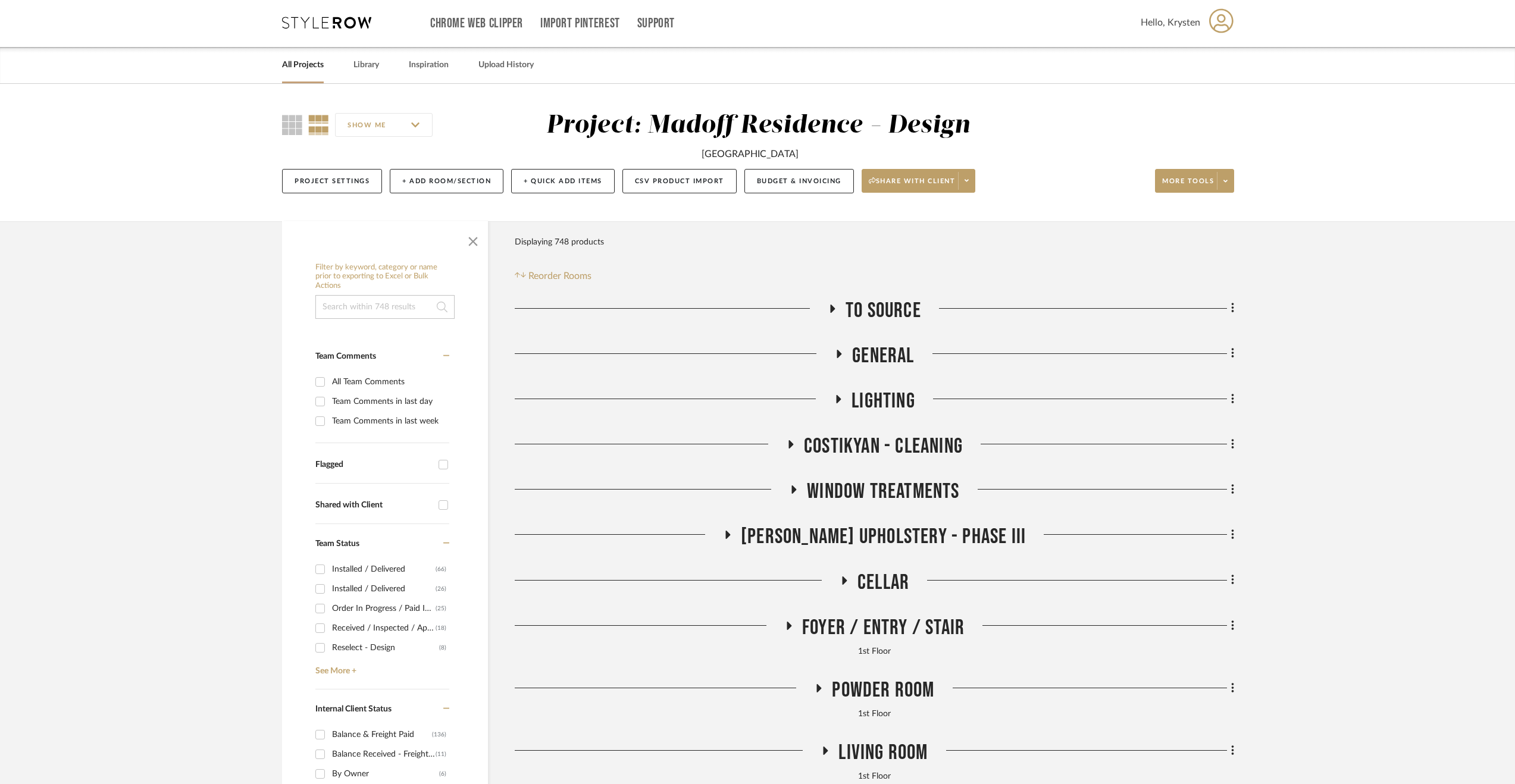
scroll to position [0, 0]
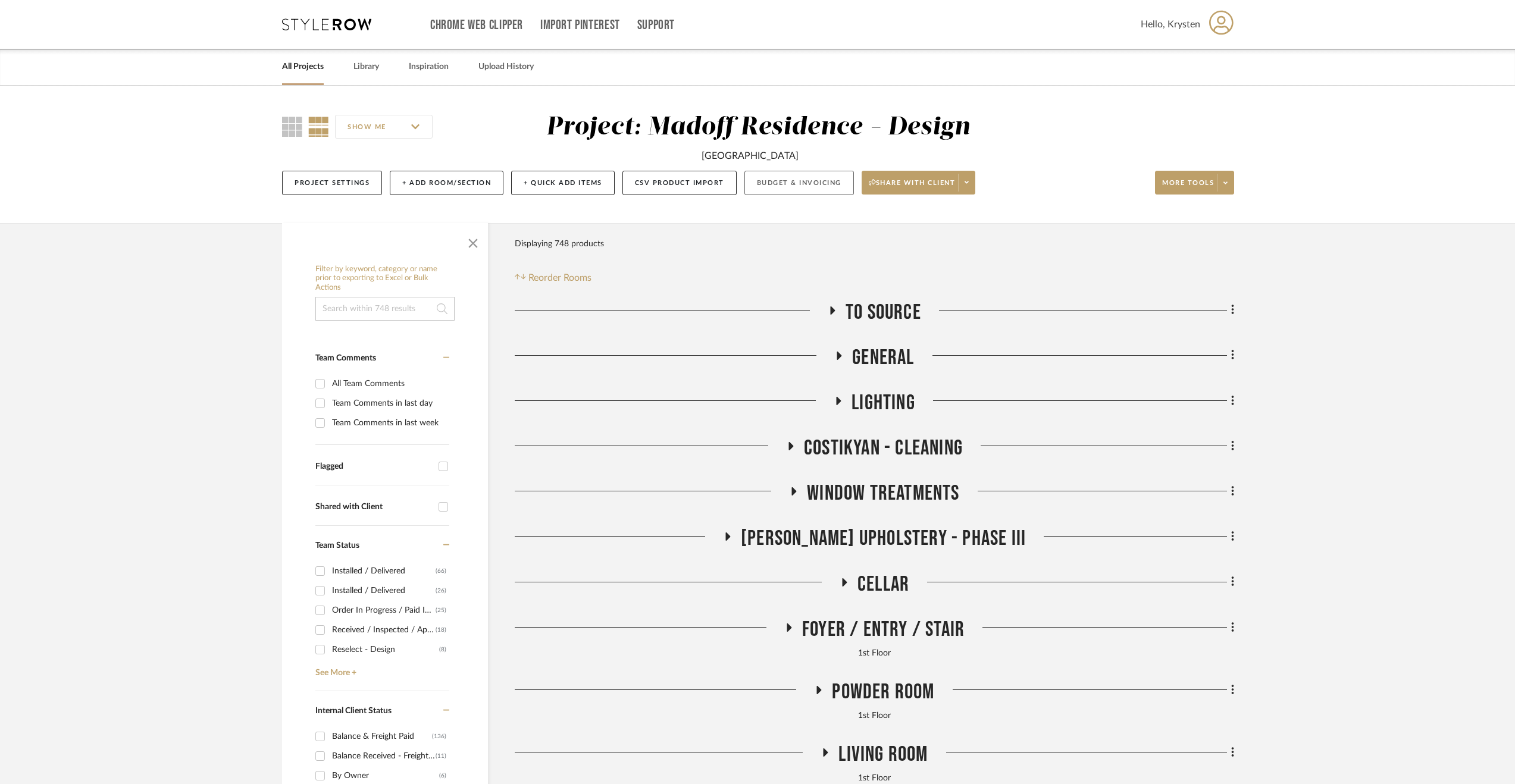
click at [780, 182] on button "Budget & Invoicing" at bounding box center [799, 182] width 109 height 24
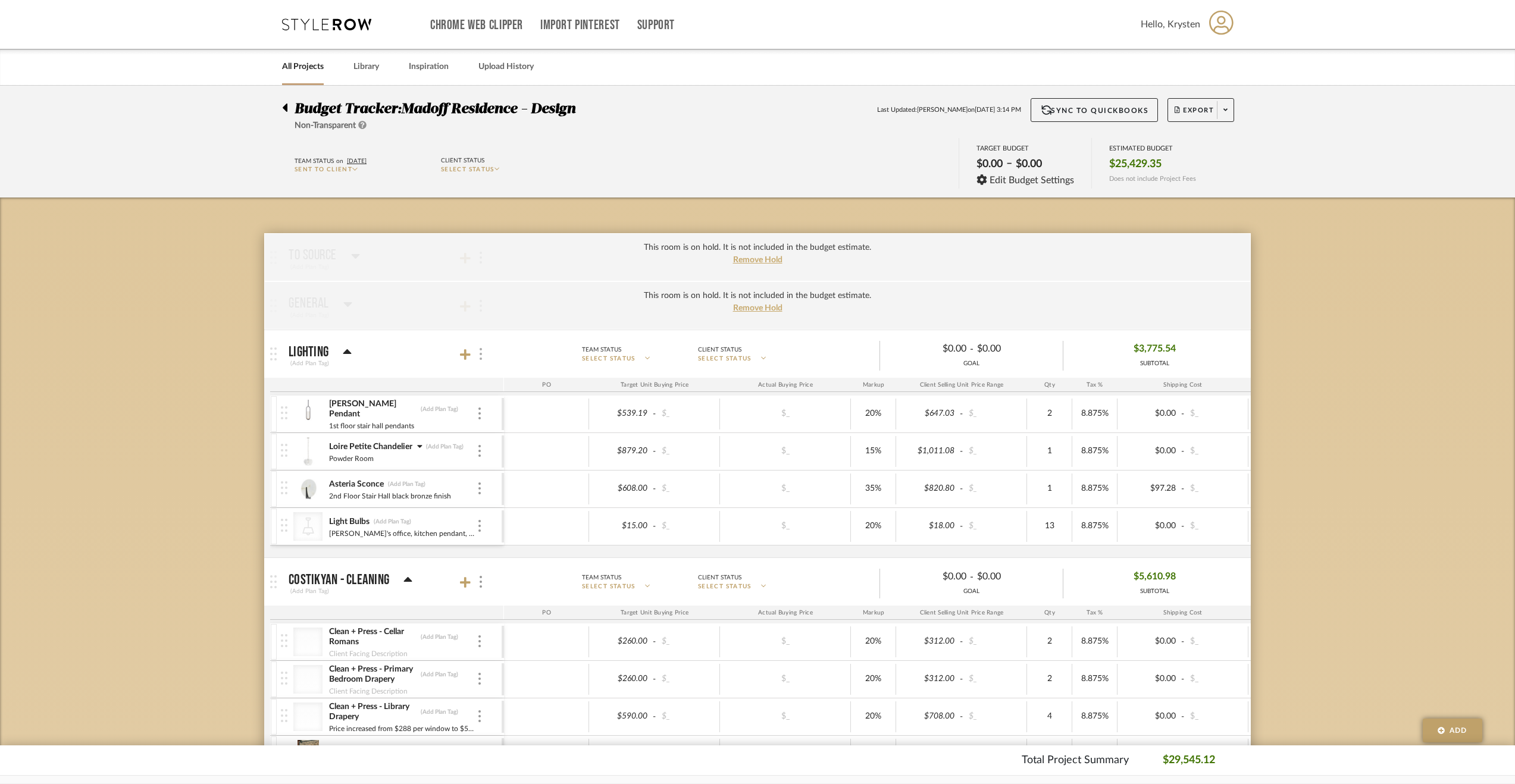
click at [477, 354] on div at bounding box center [480, 354] width 12 height 16
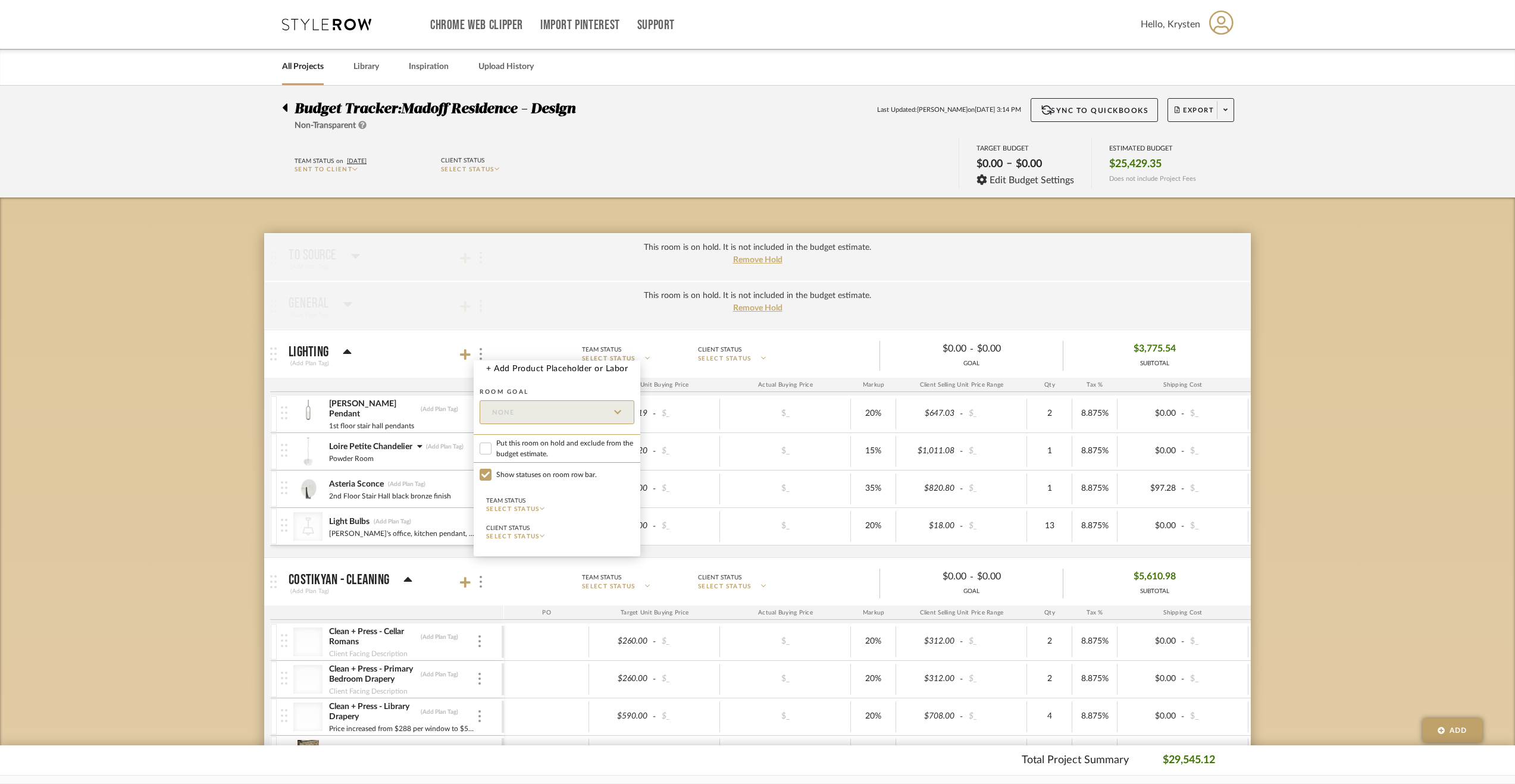
click at [529, 434] on form "Room Goal None Put this room on hold and exclude from the budget estimate. Show…" at bounding box center [556, 470] width 154 height 173
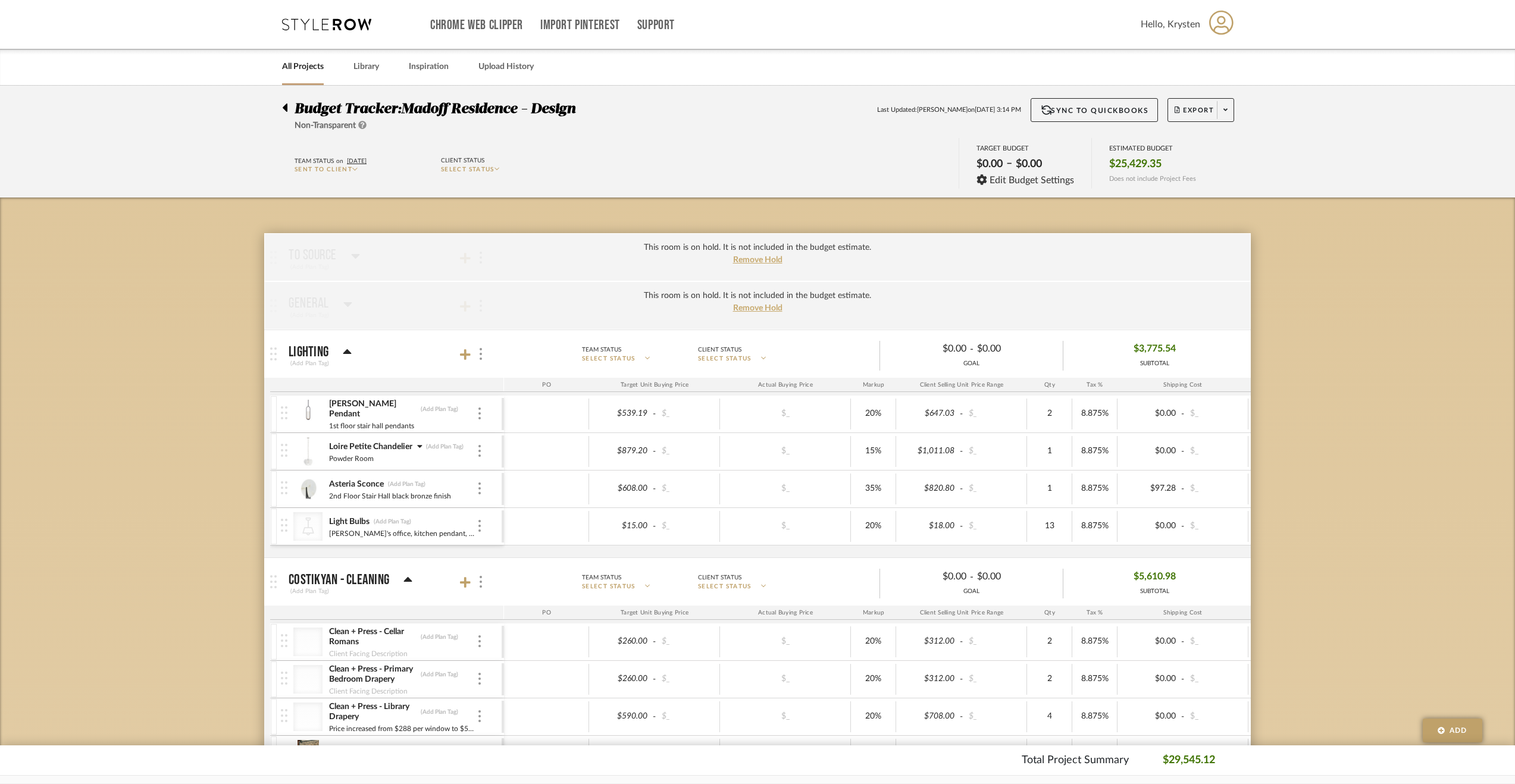
click at [522, 443] on div at bounding box center [546, 452] width 85 height 31
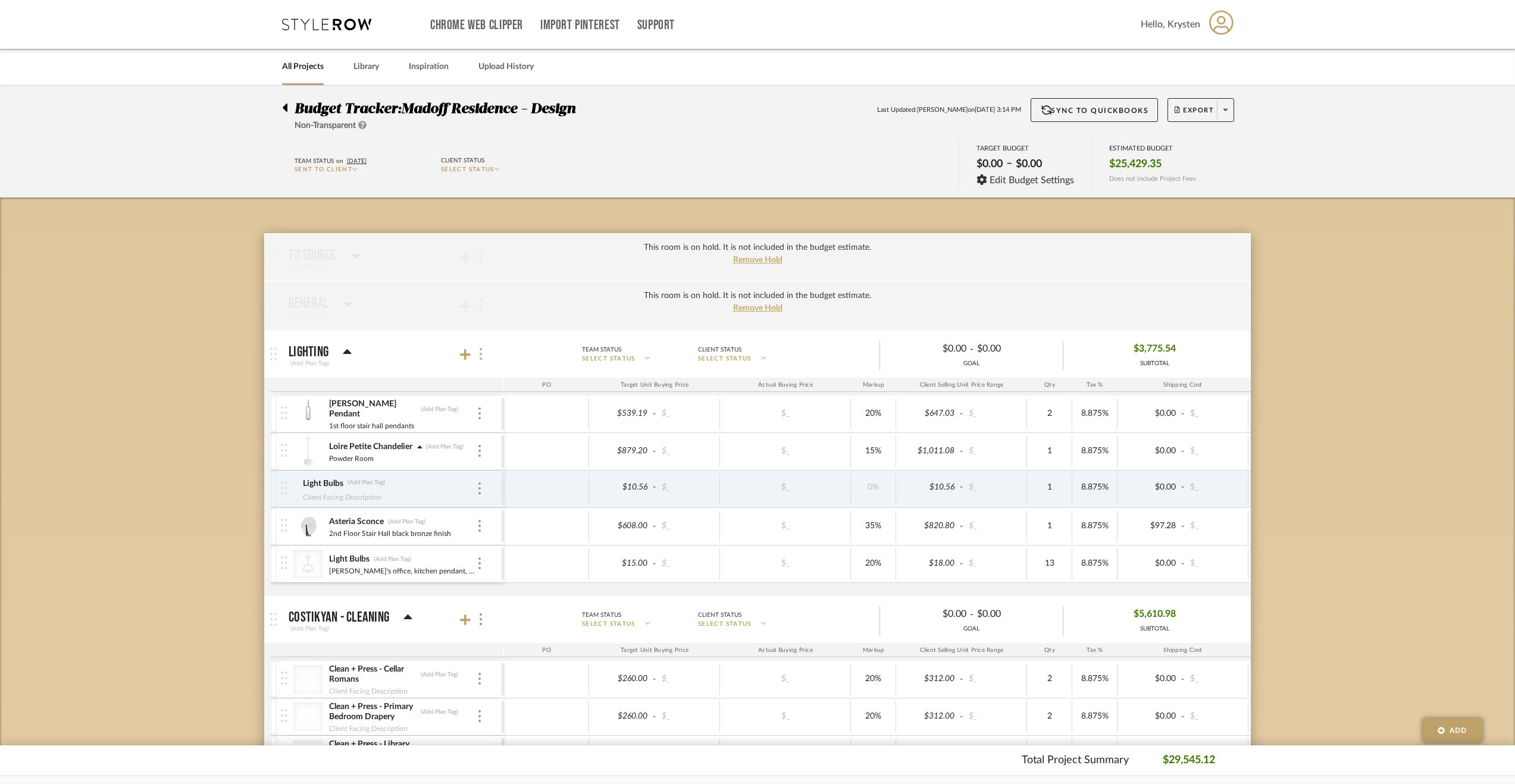
click at [478, 356] on div at bounding box center [480, 354] width 12 height 16
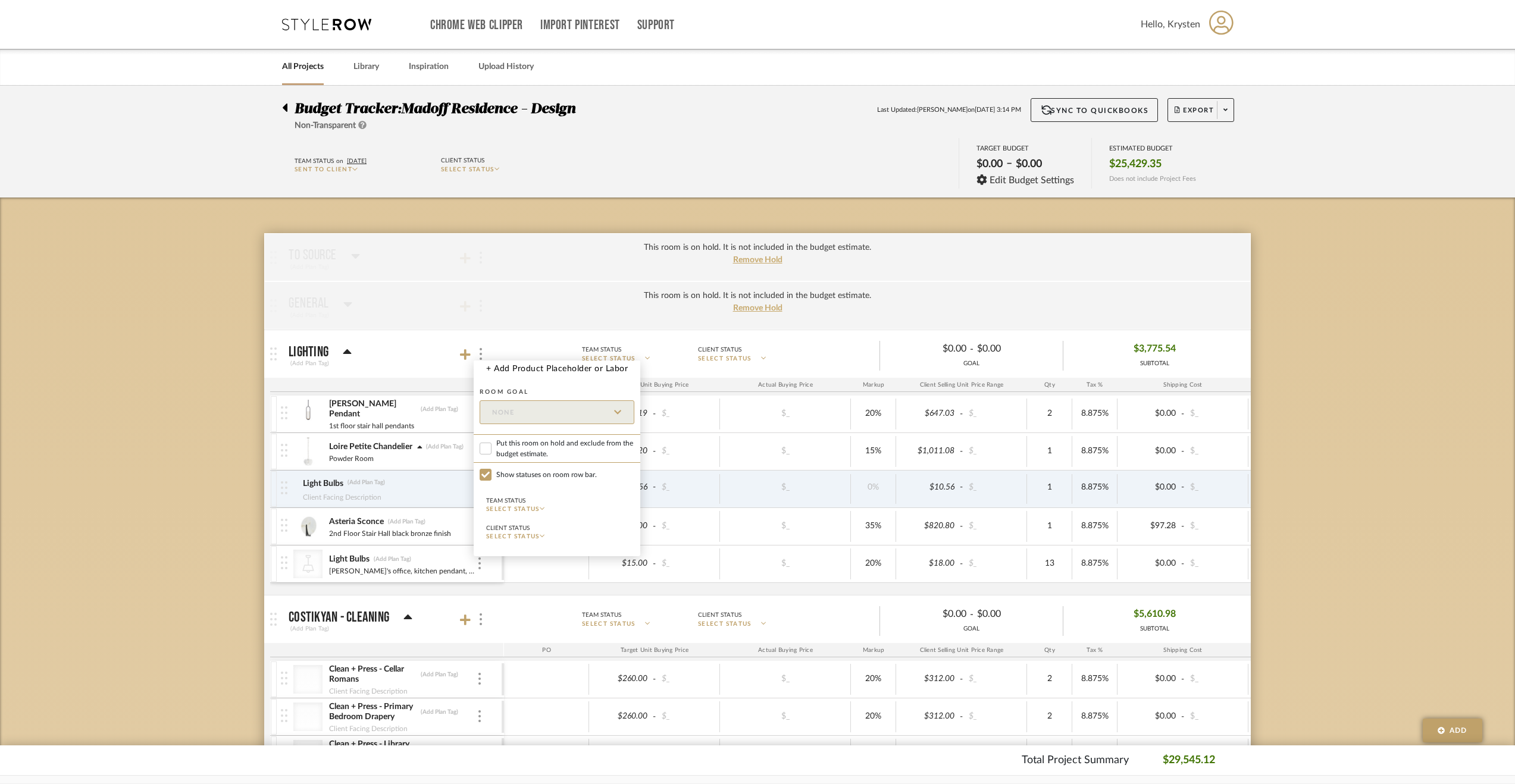
click at [514, 461] on label "Put this room on hold and exclude from the budget estimate." at bounding box center [556, 448] width 167 height 29
click at [491, 455] on input "Put this room on hold and exclude from the budget estimate." at bounding box center [485, 448] width 12 height 12
checkbox input "true"
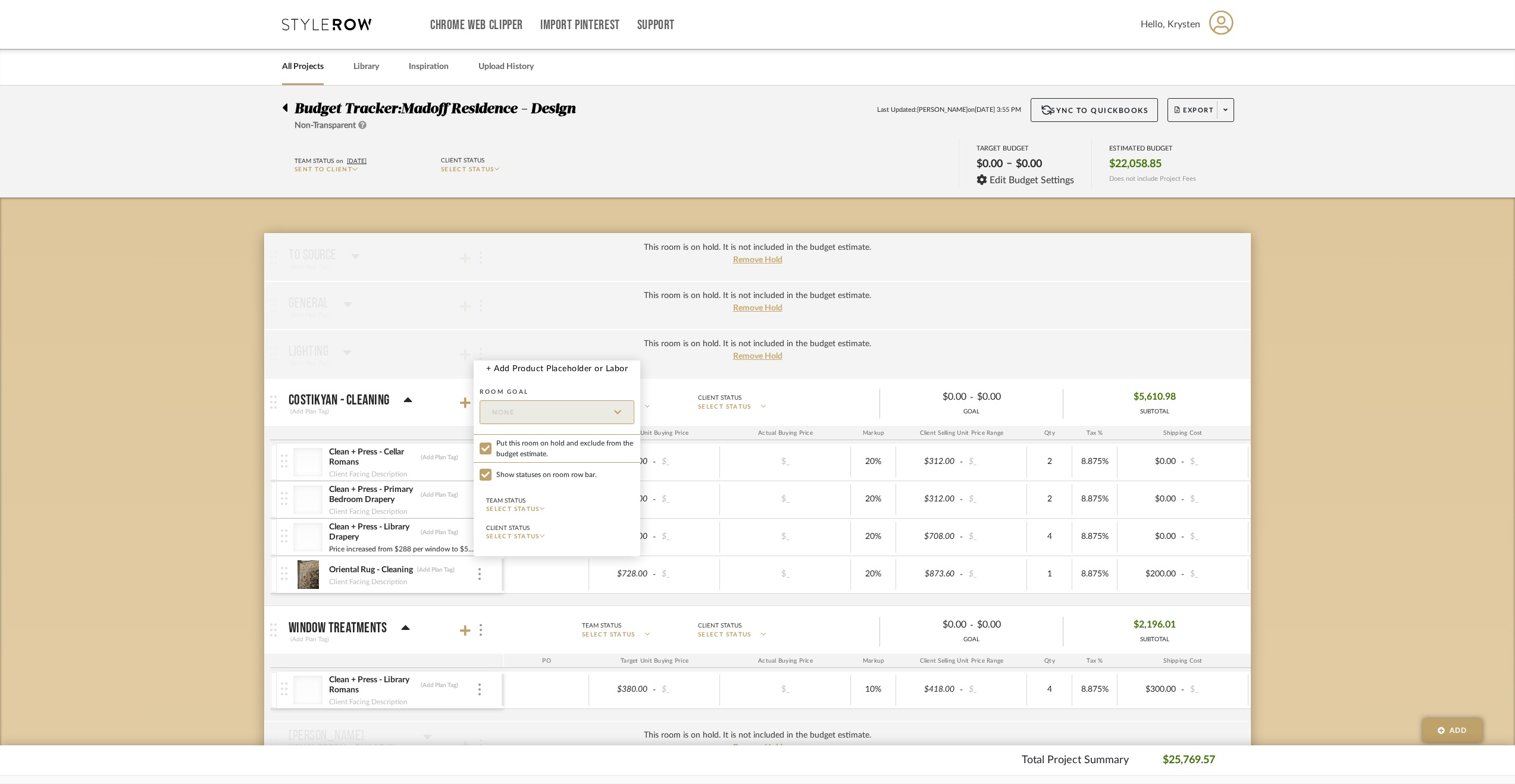
click at [91, 419] on div at bounding box center [758, 392] width 1515 height 784
click at [483, 404] on div at bounding box center [480, 403] width 12 height 16
click at [498, 487] on span "Put this room on hold and exclude from the budget estimate." at bounding box center [565, 497] width 138 height 22
click at [491, 491] on input "Put this room on hold and exclude from the budget estimate." at bounding box center [485, 496] width 12 height 12
checkbox input "true"
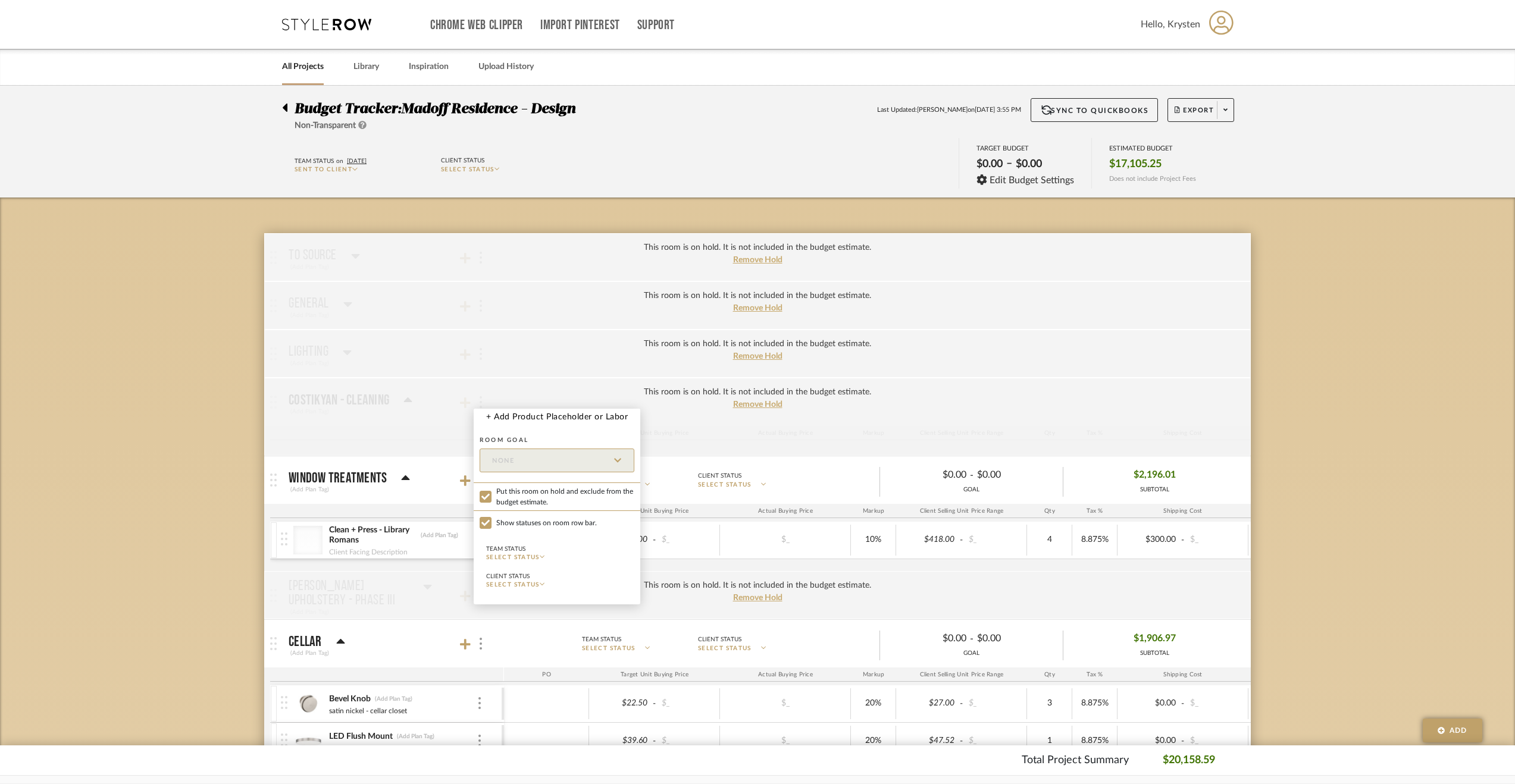
click at [150, 444] on div at bounding box center [758, 392] width 1515 height 784
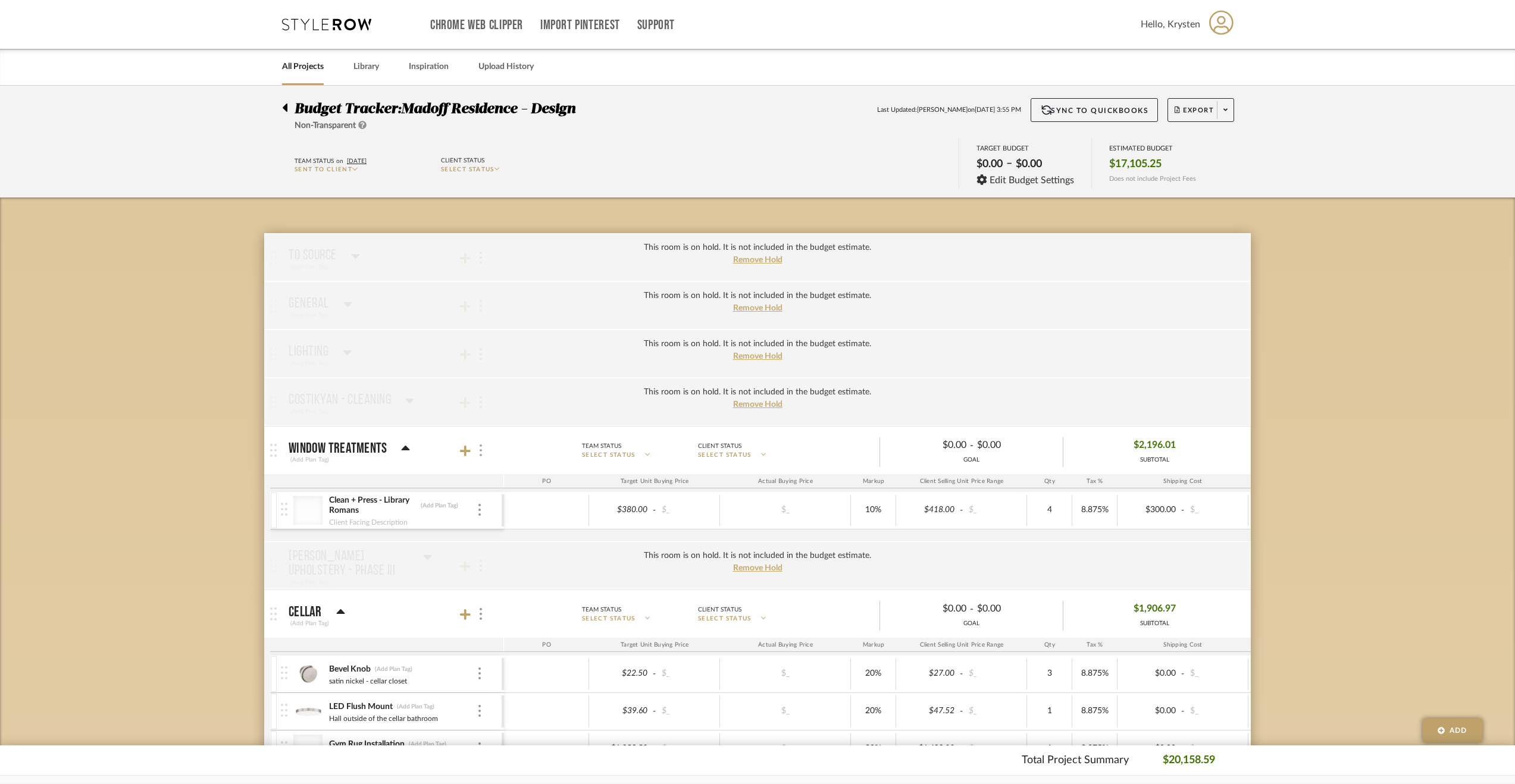
click at [483, 448] on div at bounding box center [480, 451] width 12 height 16
click at [506, 549] on span "Put this room on hold and exclude from the budget estimate." at bounding box center [565, 545] width 138 height 22
click at [491, 549] on input "Put this room on hold and exclude from the budget estimate." at bounding box center [485, 545] width 12 height 12
checkbox input "true"
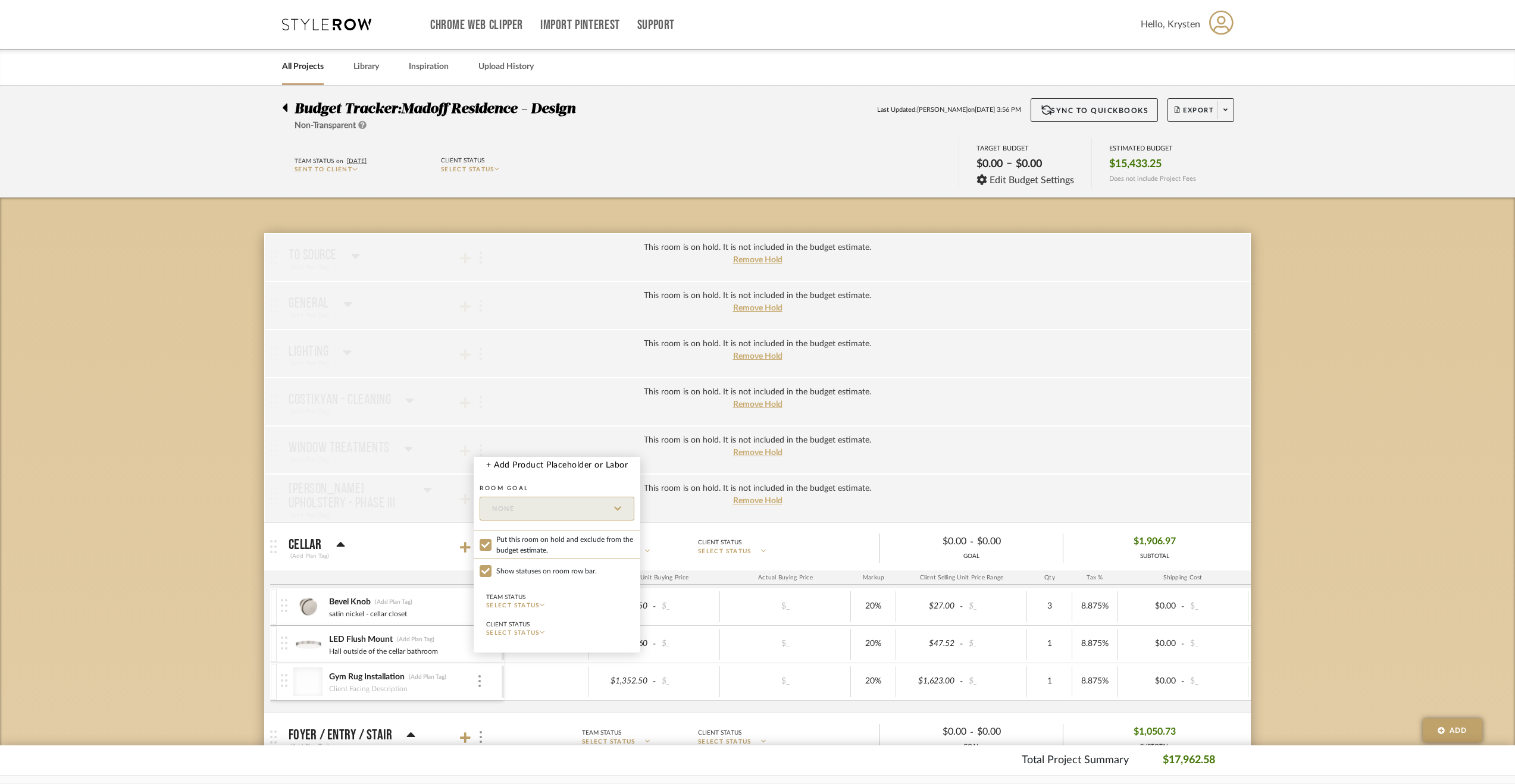
click at [164, 519] on div at bounding box center [758, 392] width 1515 height 784
click at [481, 545] on img at bounding box center [481, 546] width 2 height 12
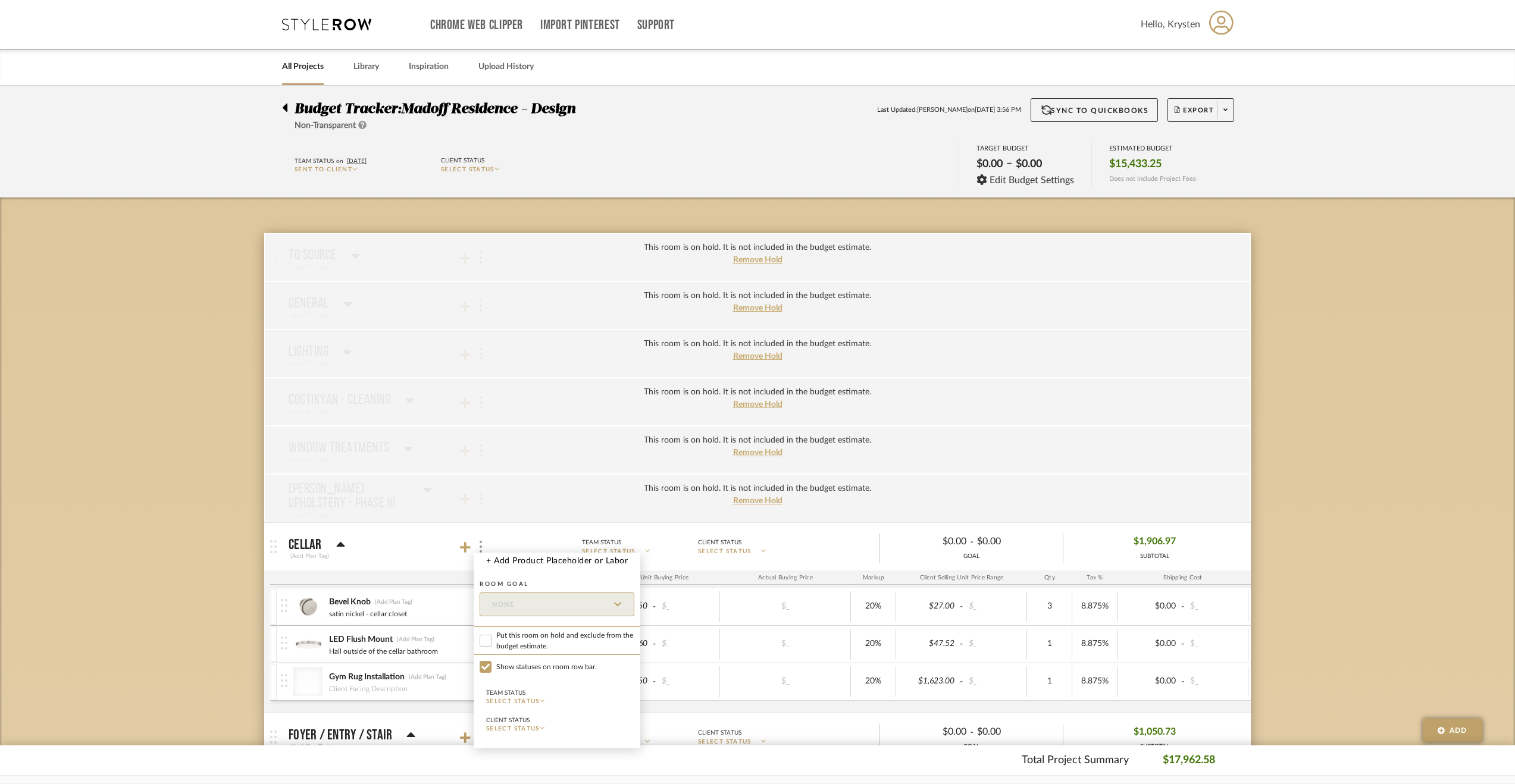
click at [514, 632] on span "Put this room on hold and exclude from the budget estimate." at bounding box center [565, 641] width 138 height 22
click at [491, 635] on input "Put this room on hold and exclude from the budget estimate." at bounding box center [485, 640] width 12 height 12
checkbox input "true"
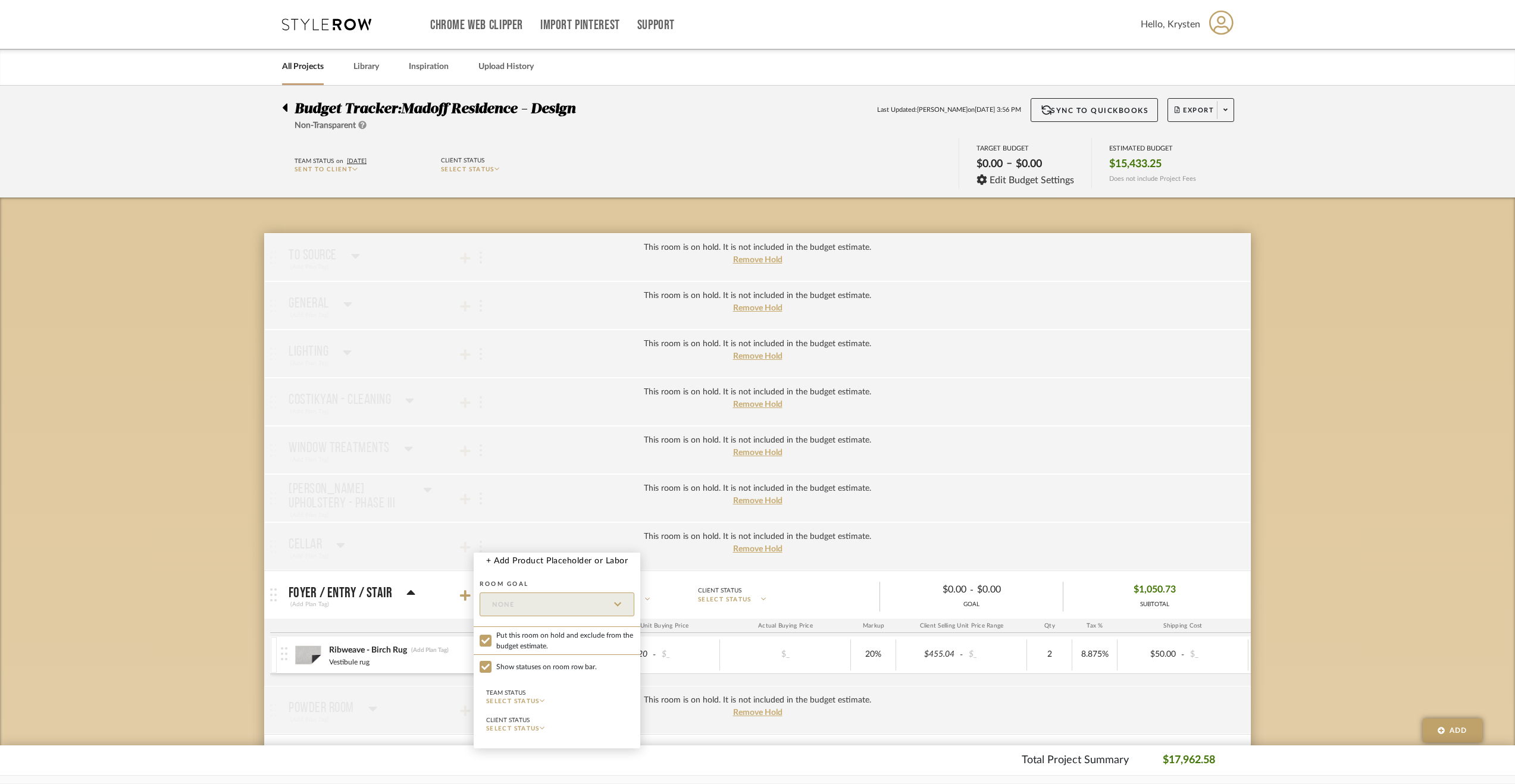
click at [282, 107] on div at bounding box center [758, 392] width 1515 height 784
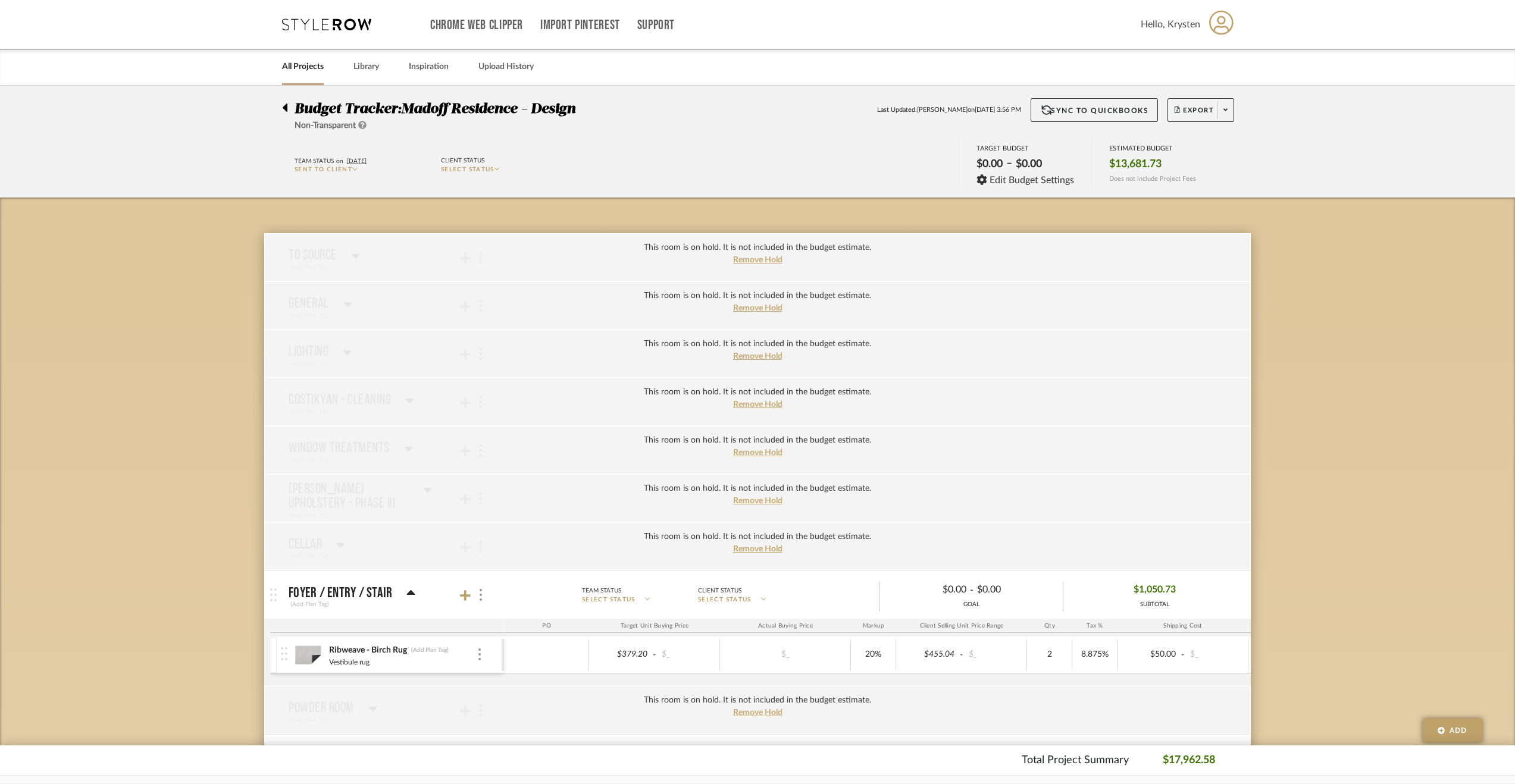
click at [285, 105] on icon at bounding box center [285, 107] width 5 height 8
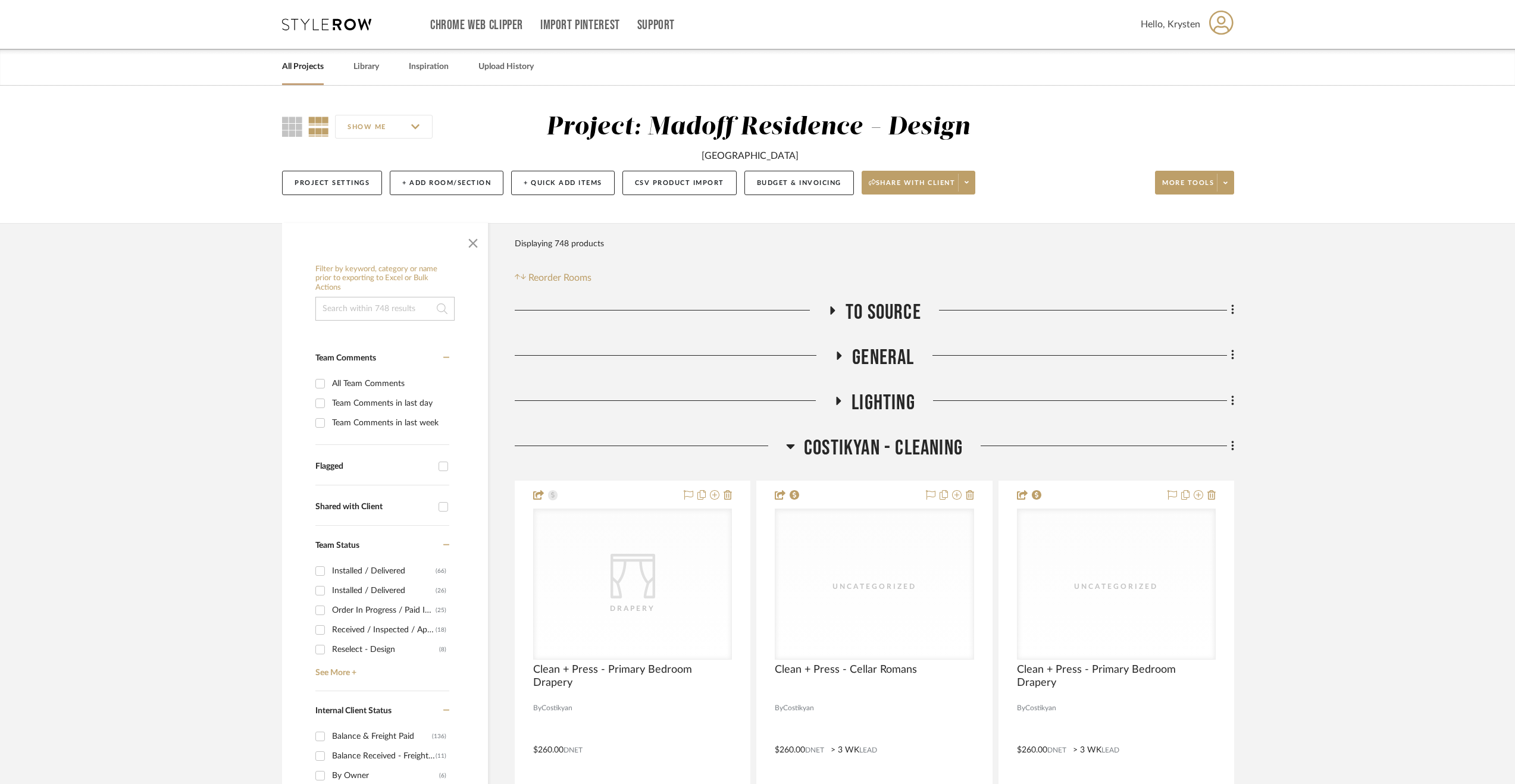
click at [838, 447] on span "Costikyan - Cleaning" at bounding box center [883, 448] width 159 height 25
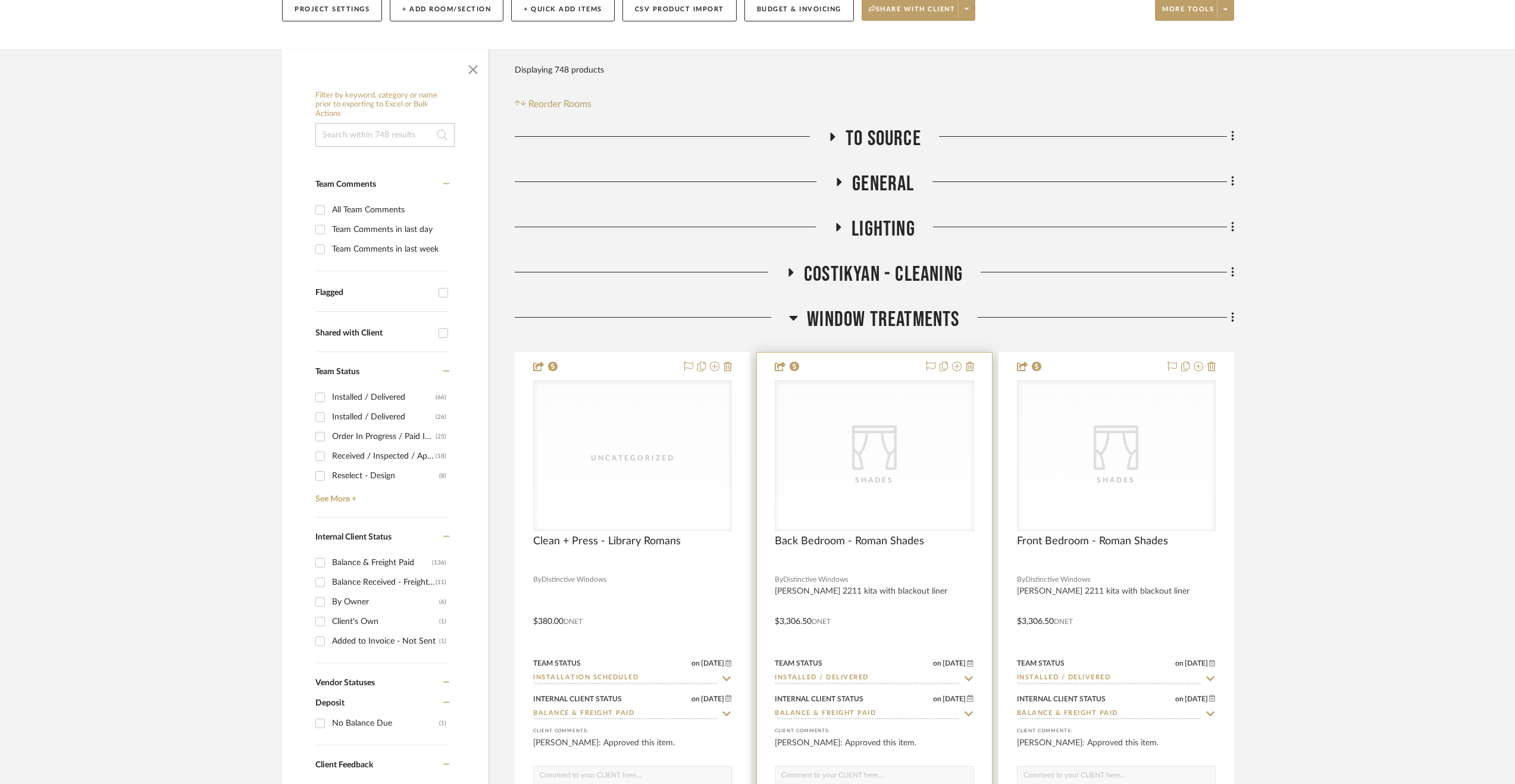
scroll to position [238, 0]
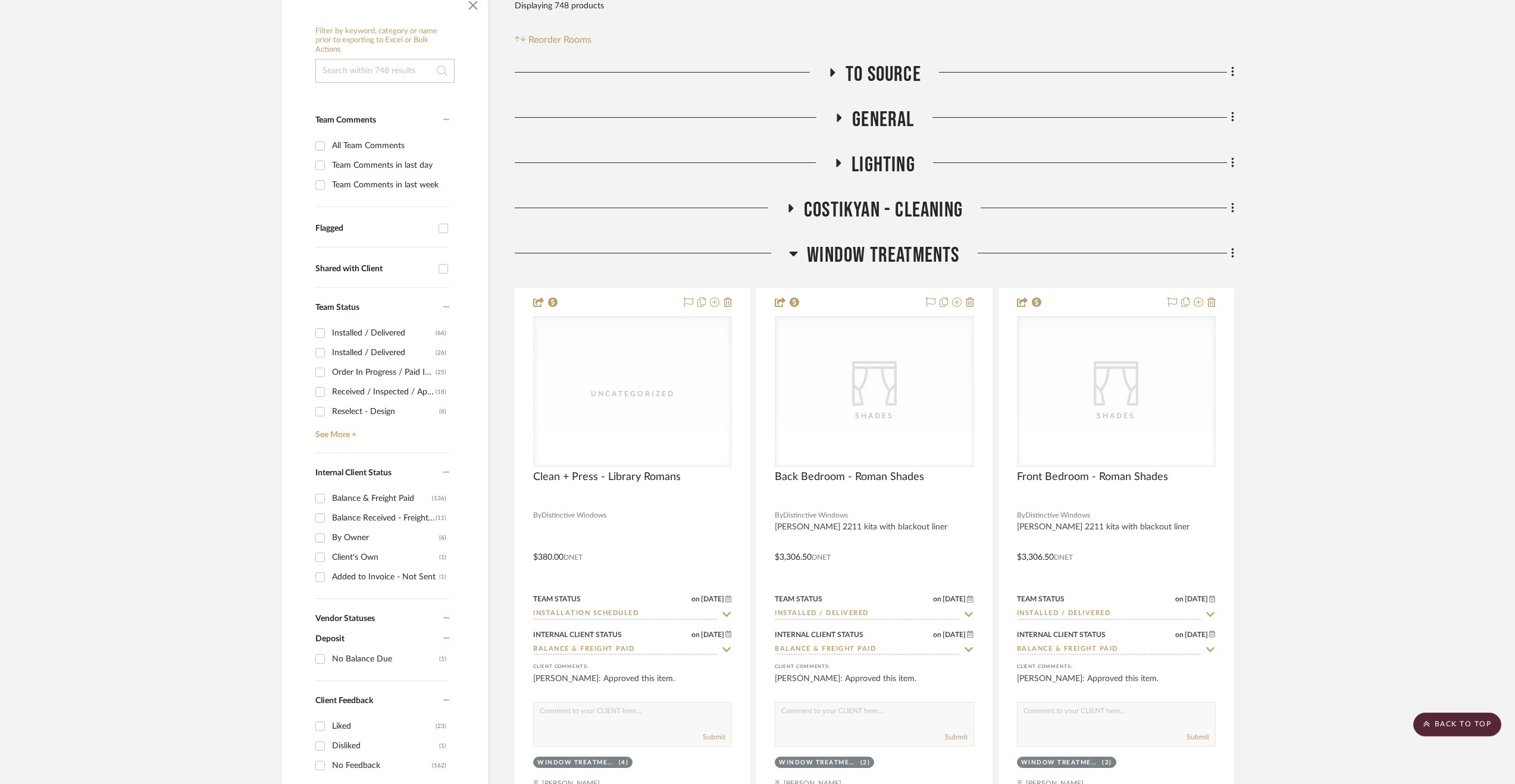
click at [860, 257] on span "Window Treatments" at bounding box center [883, 255] width 153 height 25
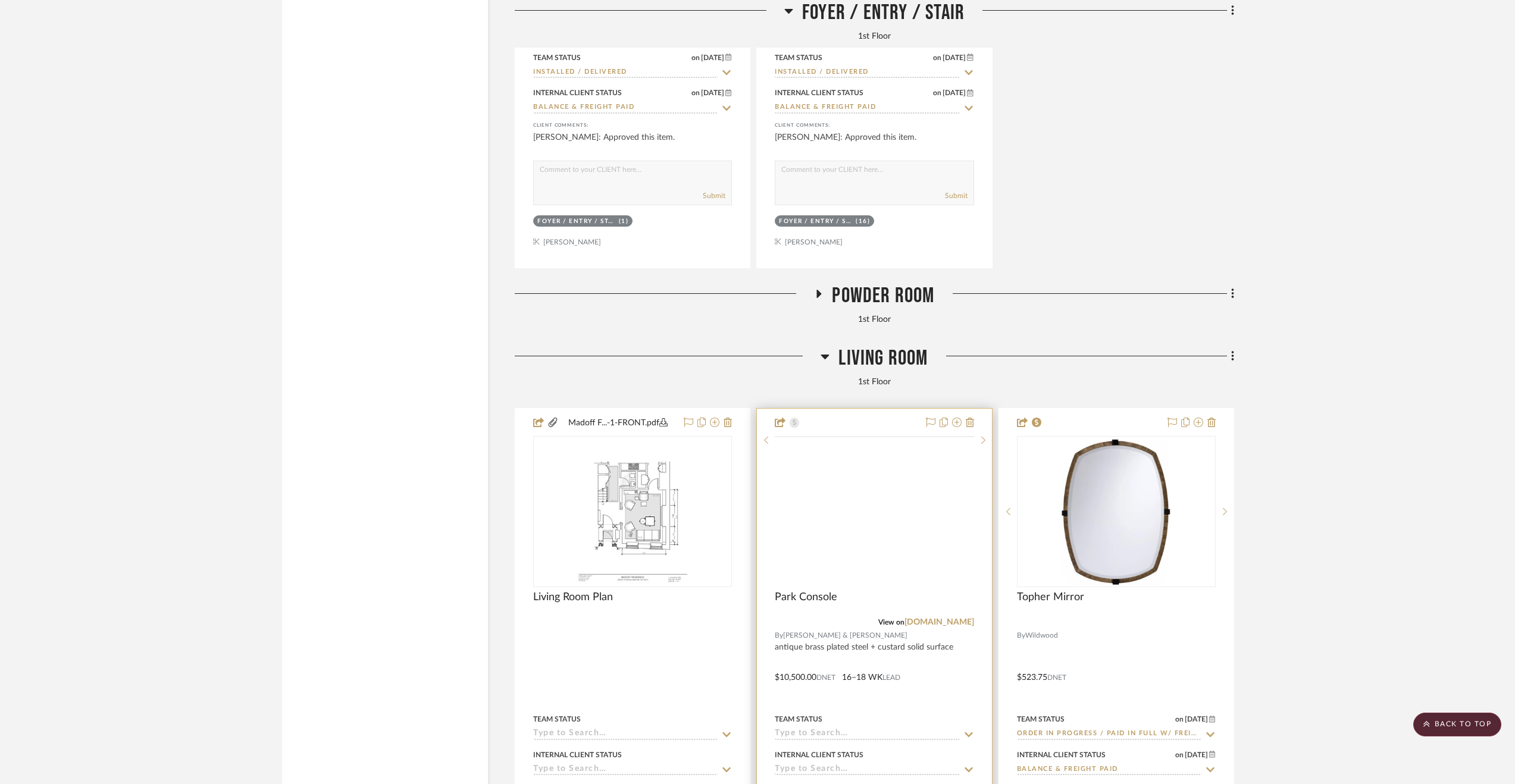
scroll to position [3212, 0]
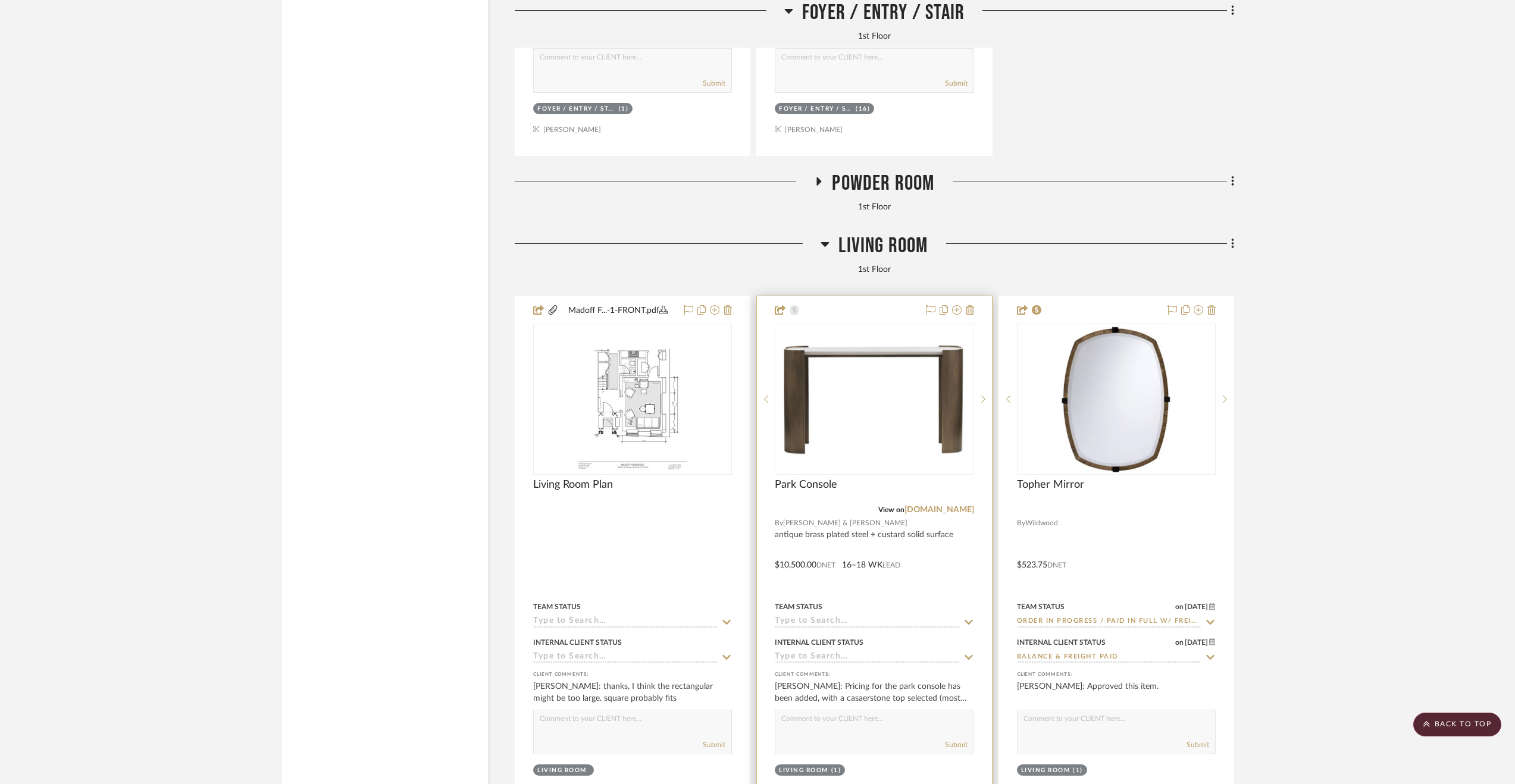
click at [927, 574] on div at bounding box center [874, 556] width 235 height 520
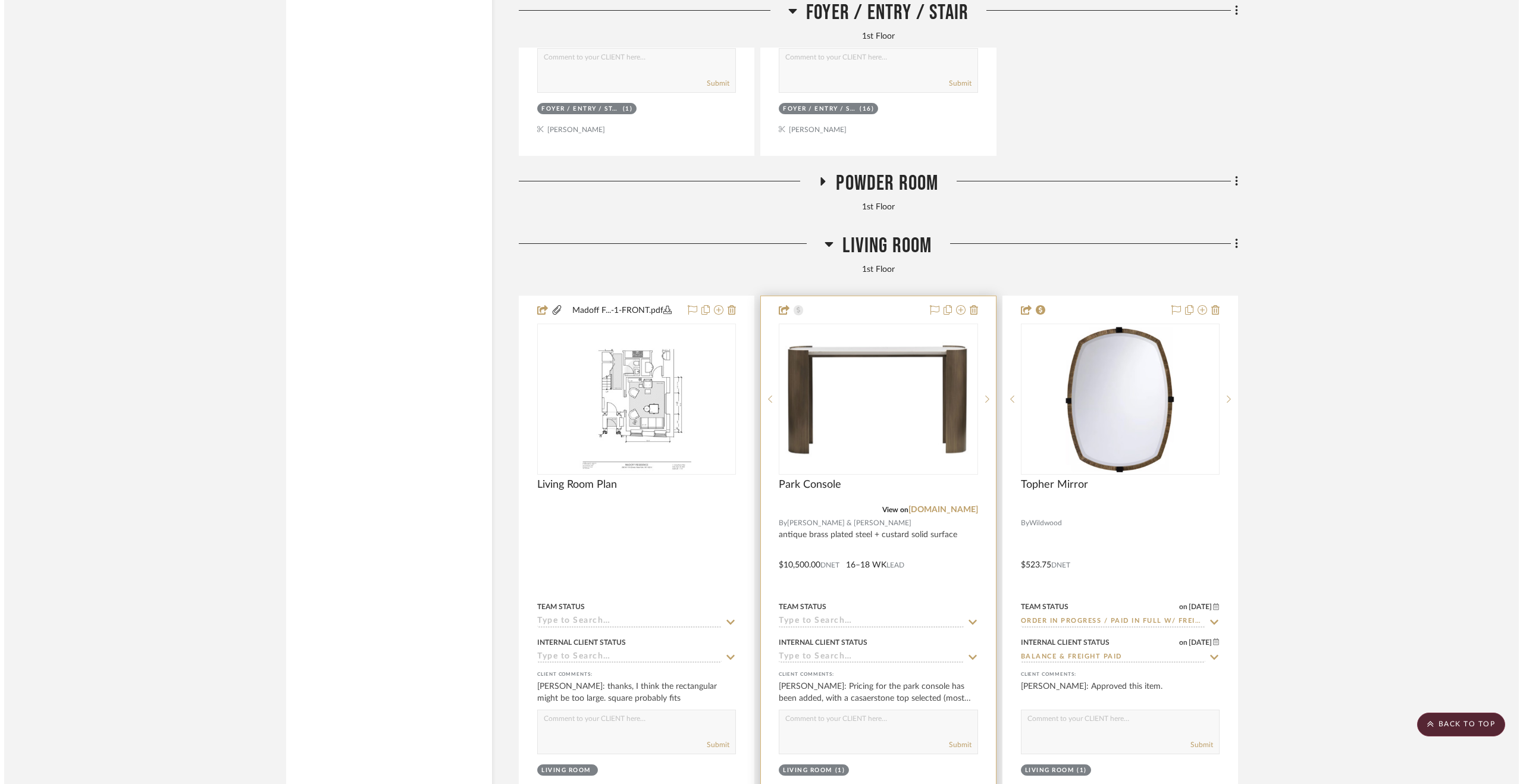
scroll to position [0, 0]
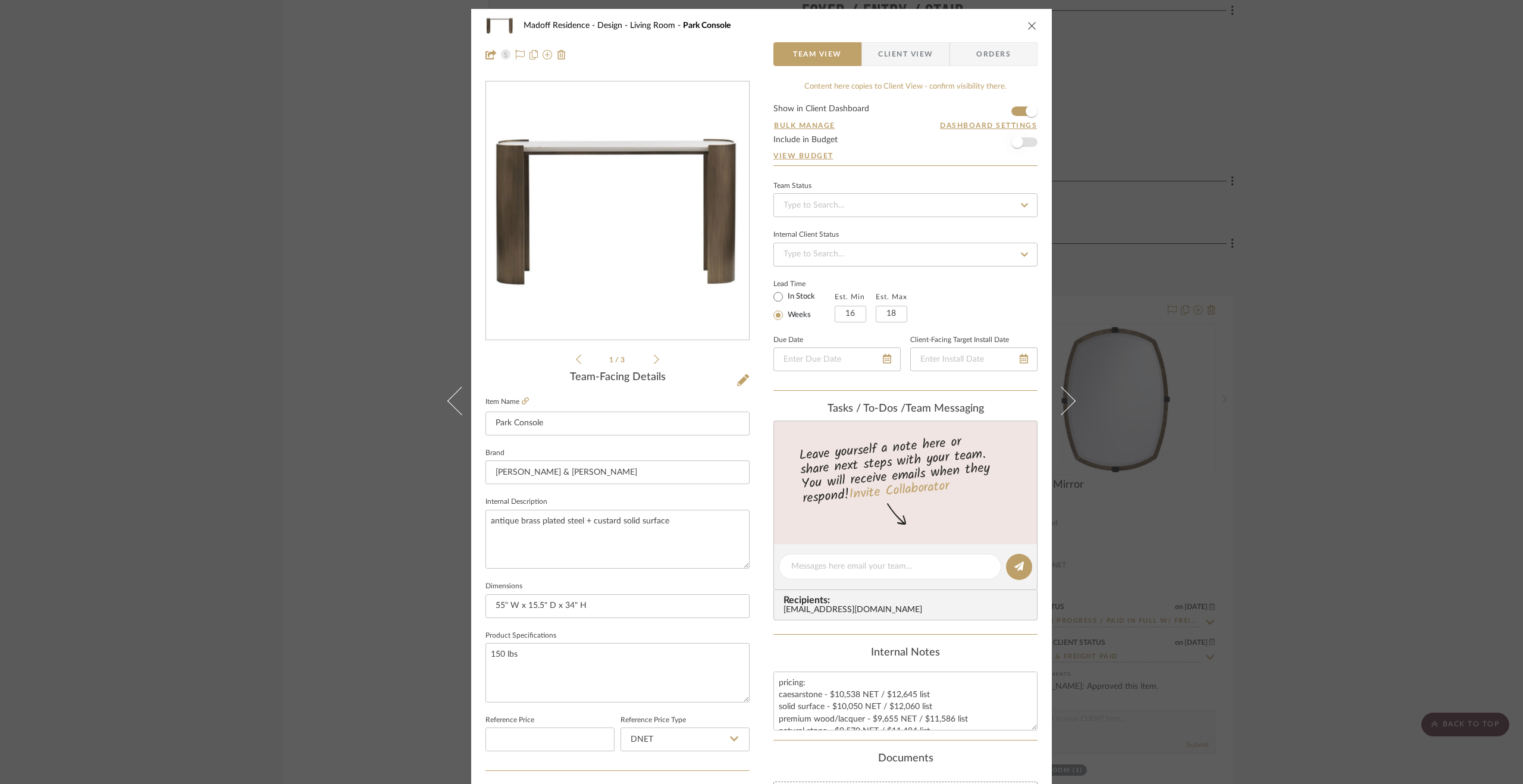
click at [1022, 141] on span "button" at bounding box center [1017, 142] width 26 height 26
click at [1254, 345] on div "Madoff Residence - Design Living Room Park Console Team View Client View Orders…" at bounding box center [761, 392] width 1523 height 784
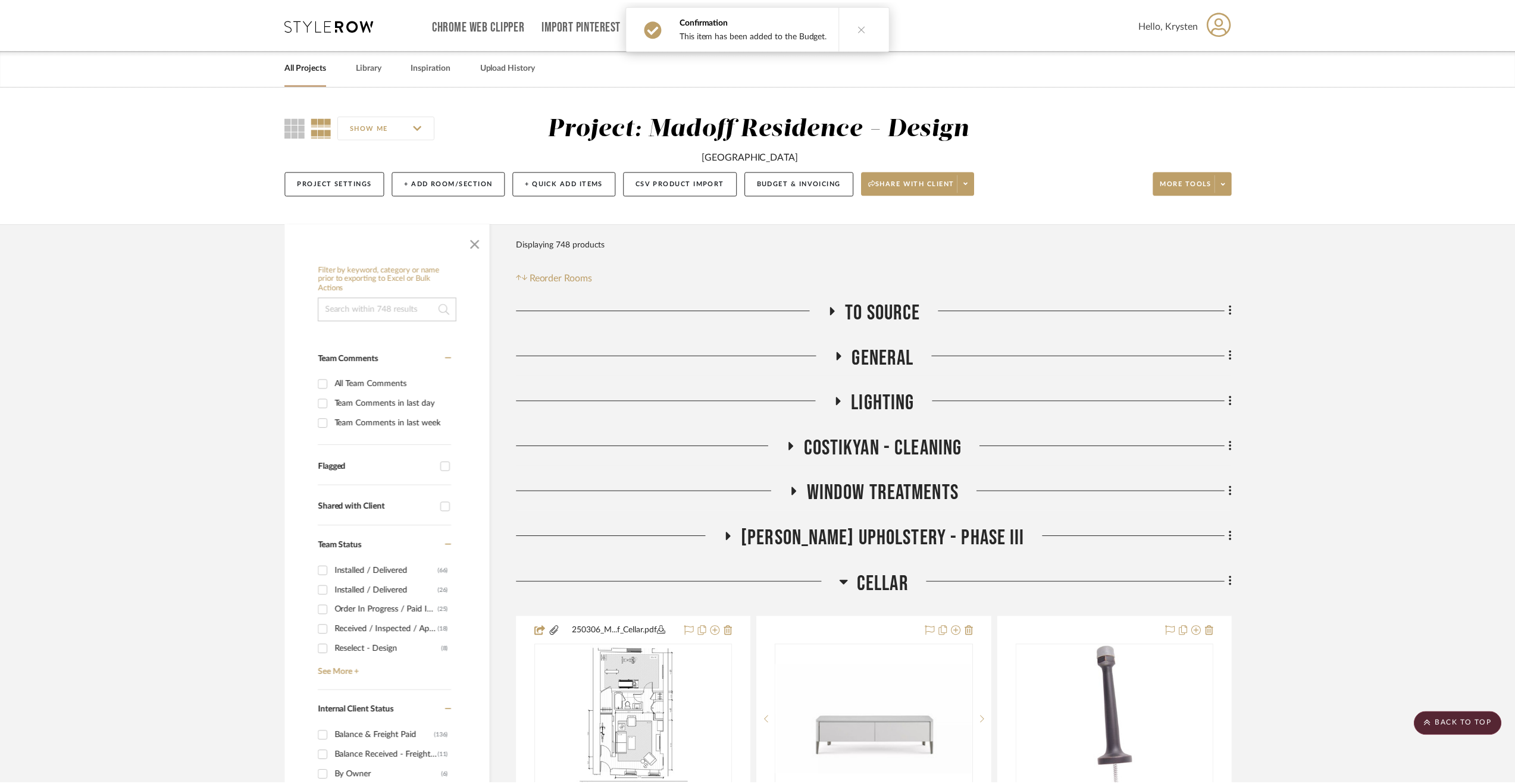
scroll to position [3212, 0]
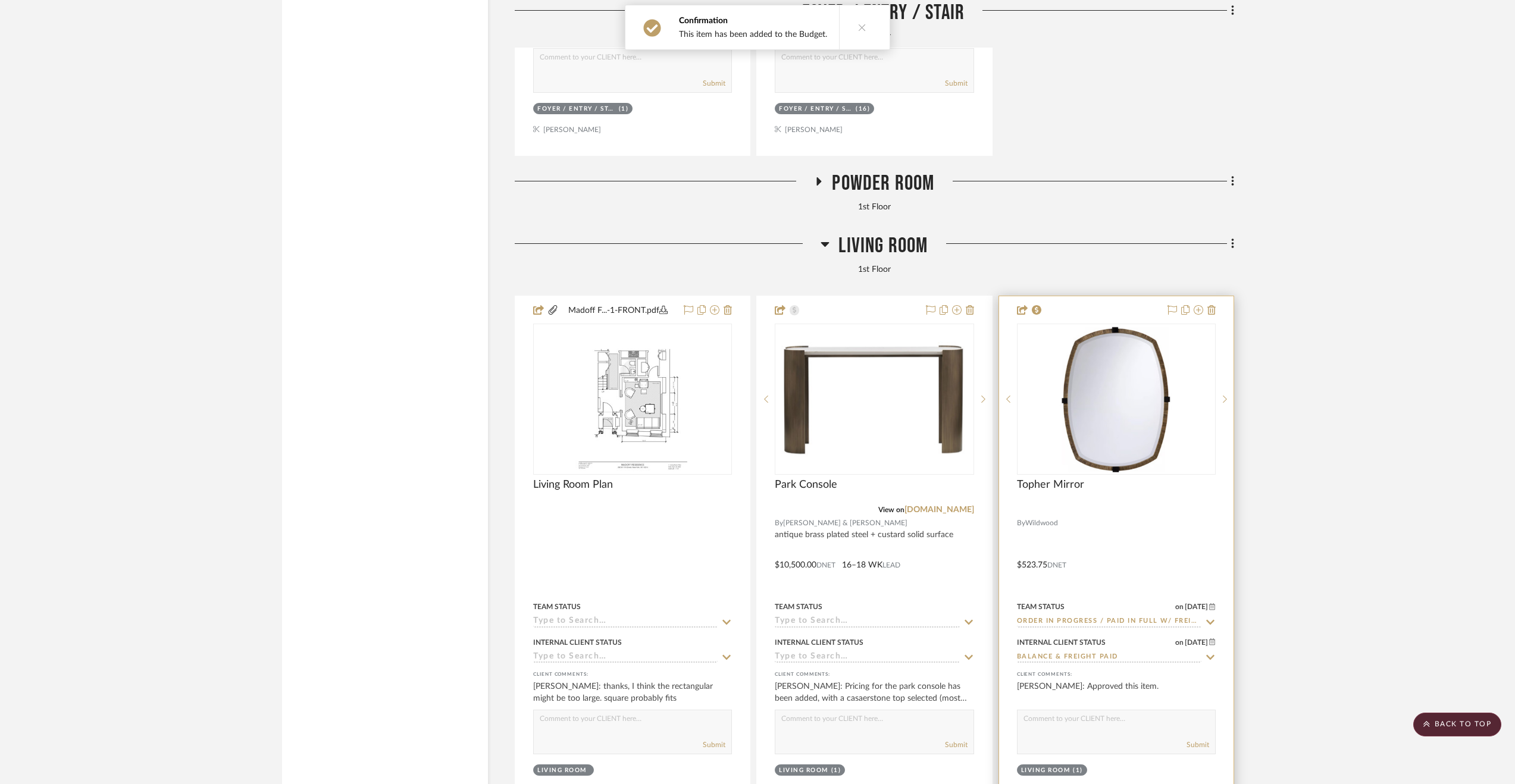
click at [1160, 510] on div at bounding box center [1116, 509] width 199 height 11
click at [1070, 484] on span "Topher Mirror" at bounding box center [1050, 484] width 67 height 13
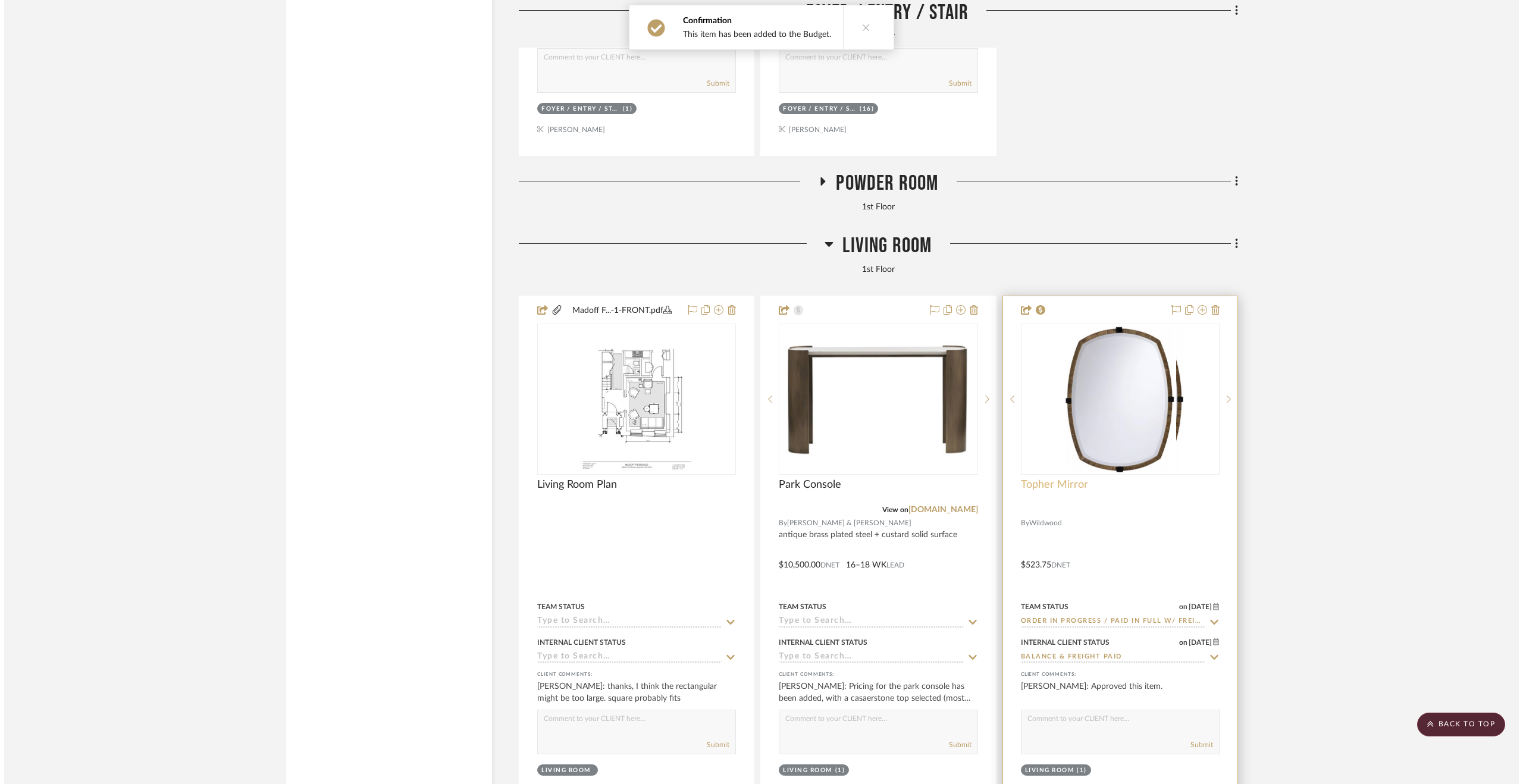
scroll to position [0, 0]
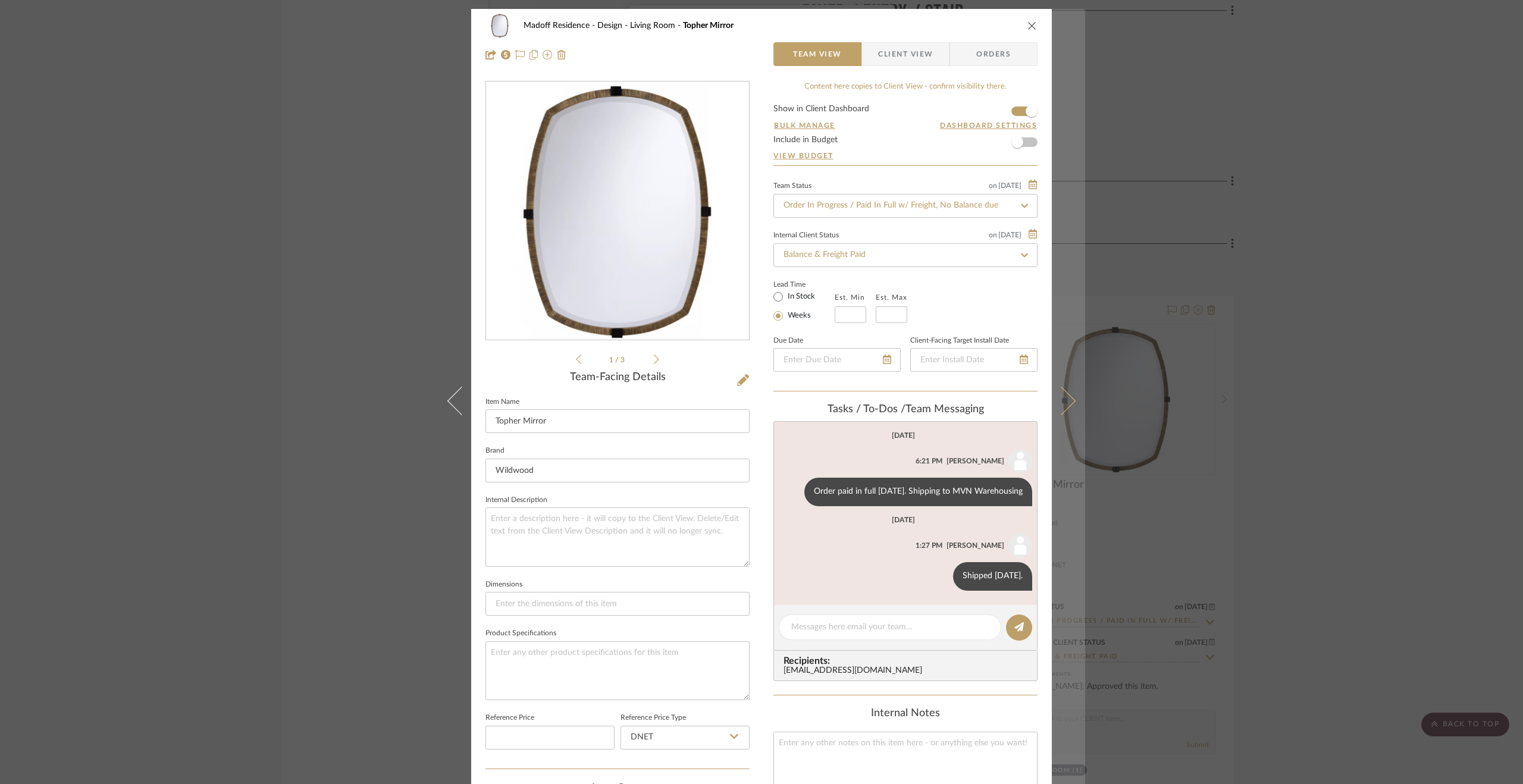
click at [1065, 378] on button at bounding box center [1069, 401] width 33 height 784
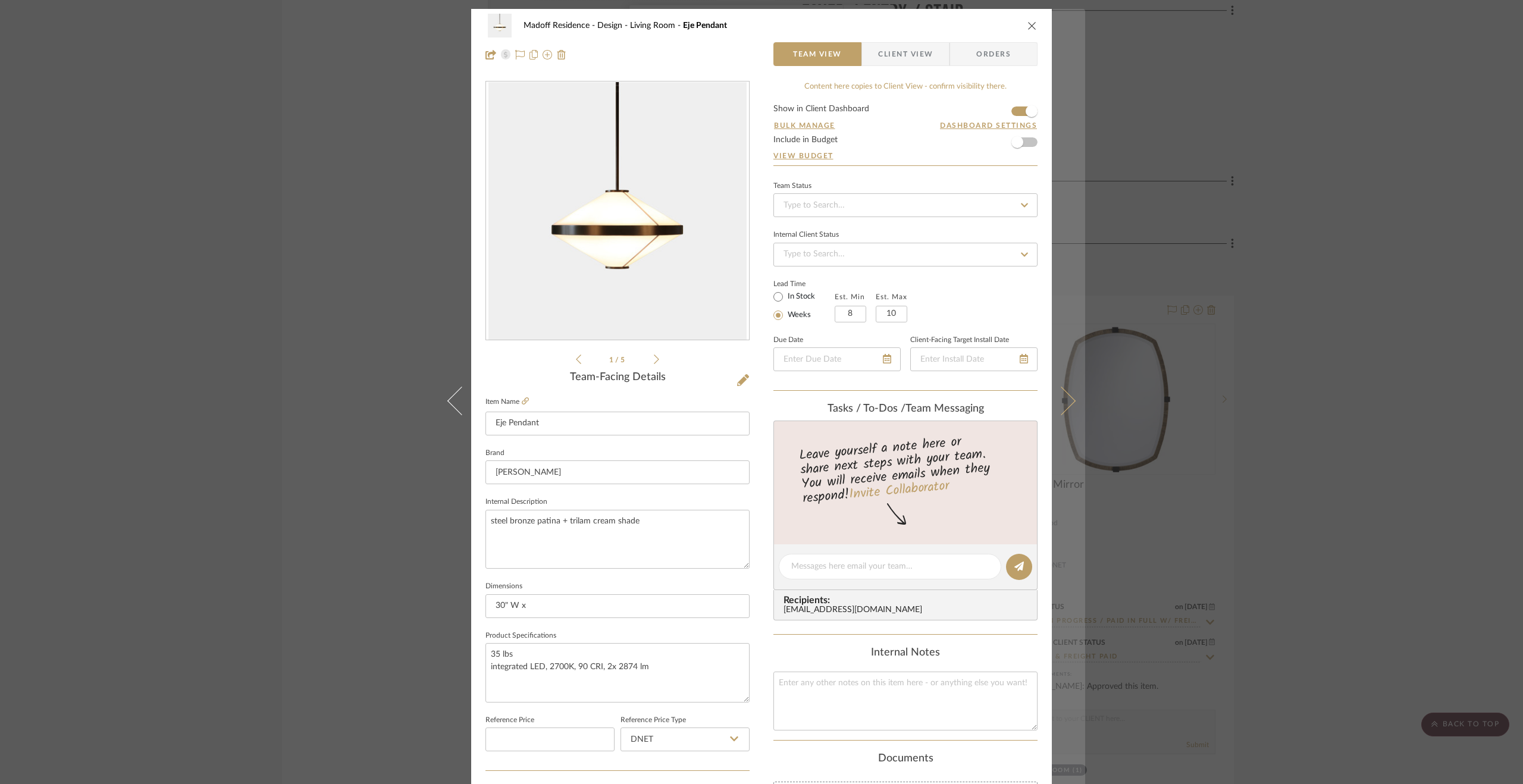
click at [1068, 378] on button at bounding box center [1069, 401] width 33 height 784
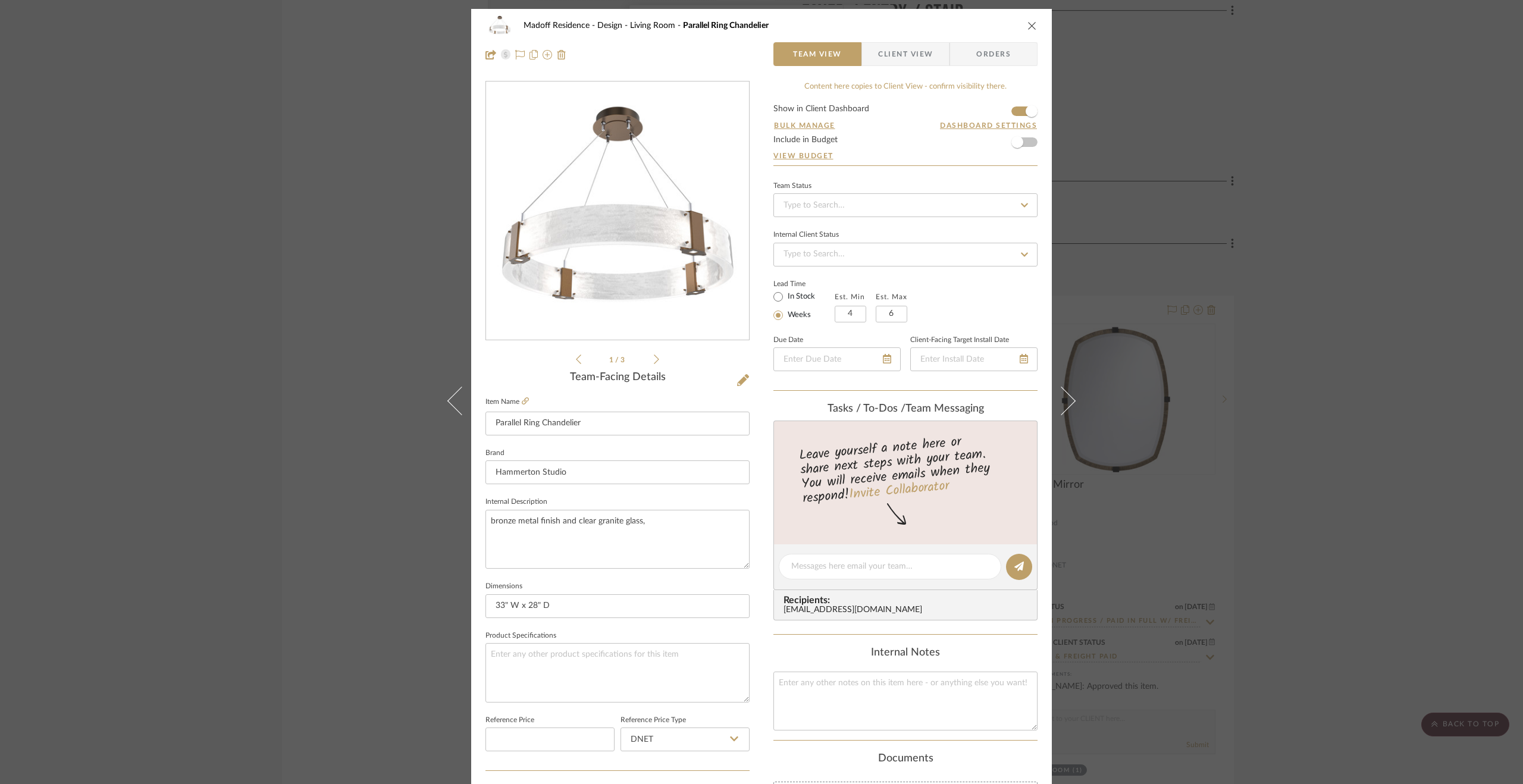
click at [1068, 378] on button at bounding box center [1069, 401] width 33 height 784
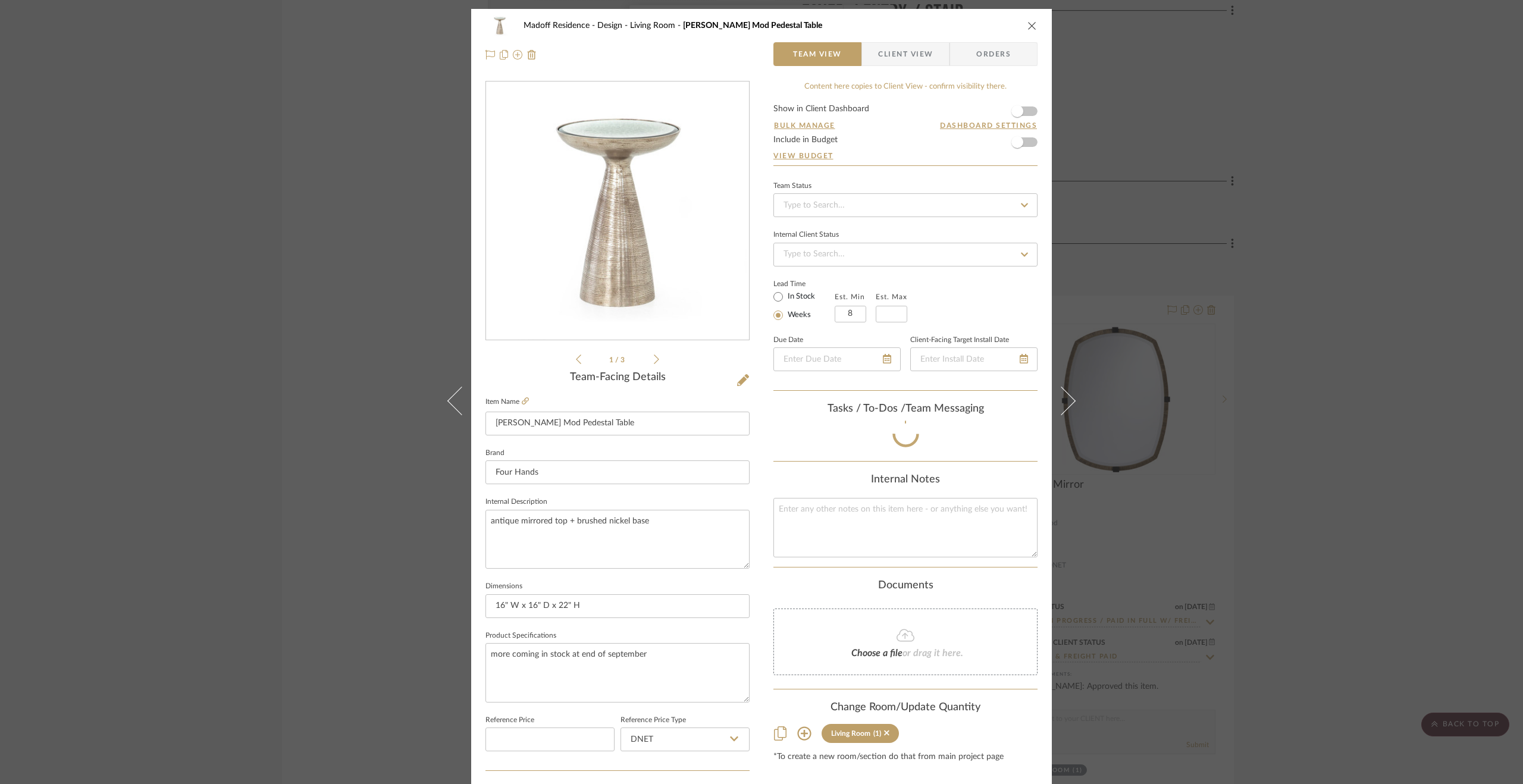
click at [1068, 378] on button at bounding box center [1069, 401] width 33 height 784
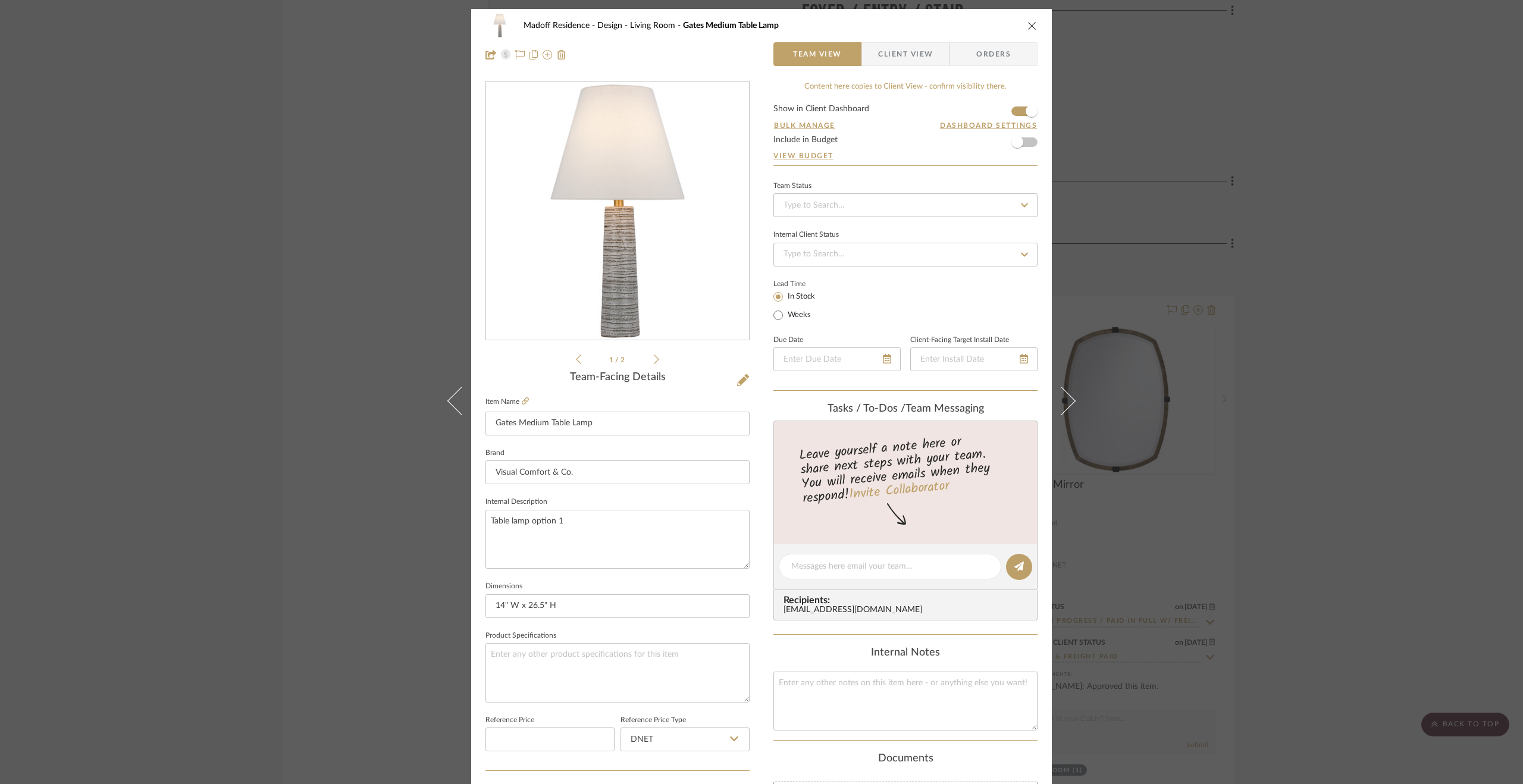
click at [1068, 378] on button at bounding box center [1069, 401] width 33 height 784
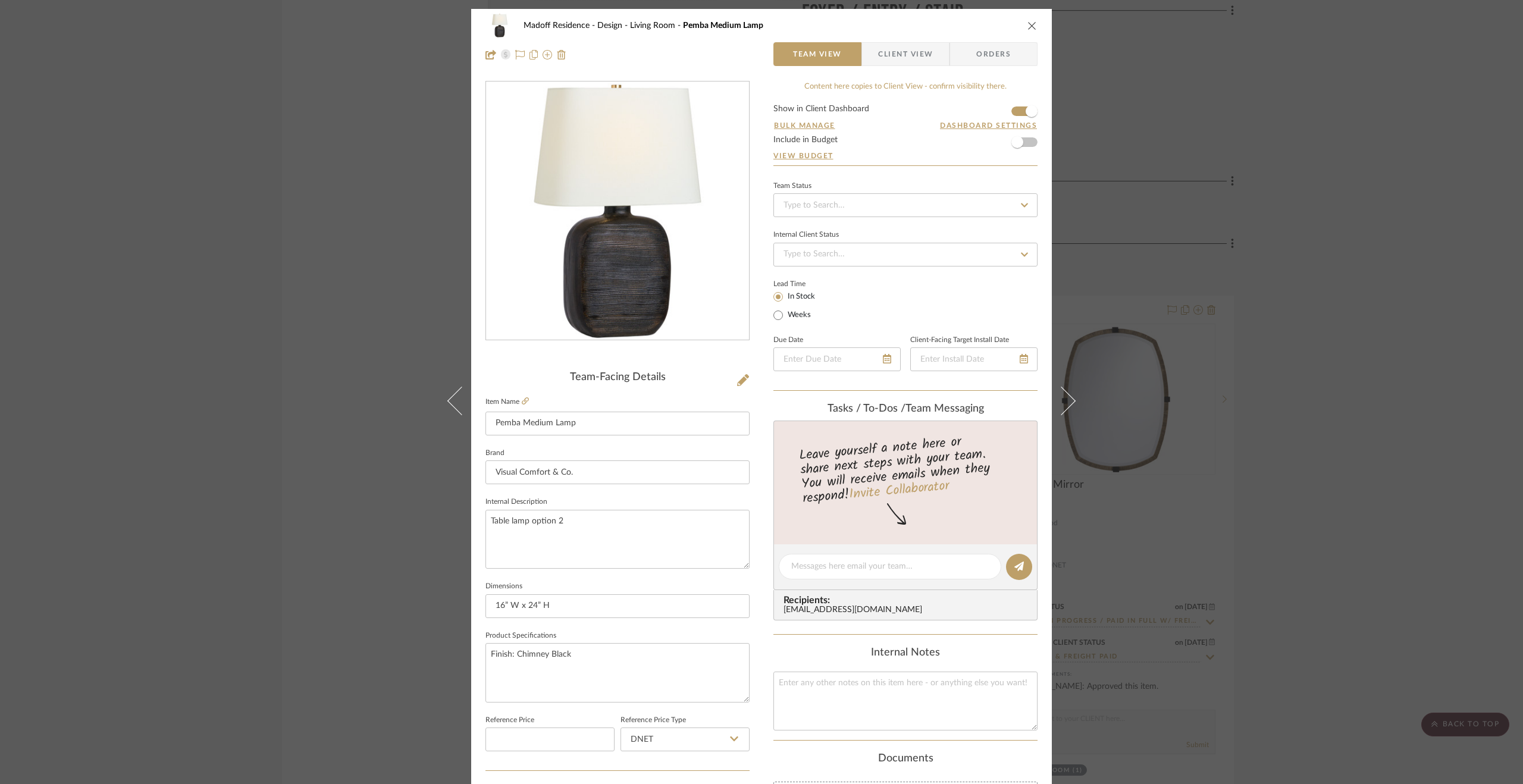
click at [1068, 378] on button at bounding box center [1069, 401] width 33 height 784
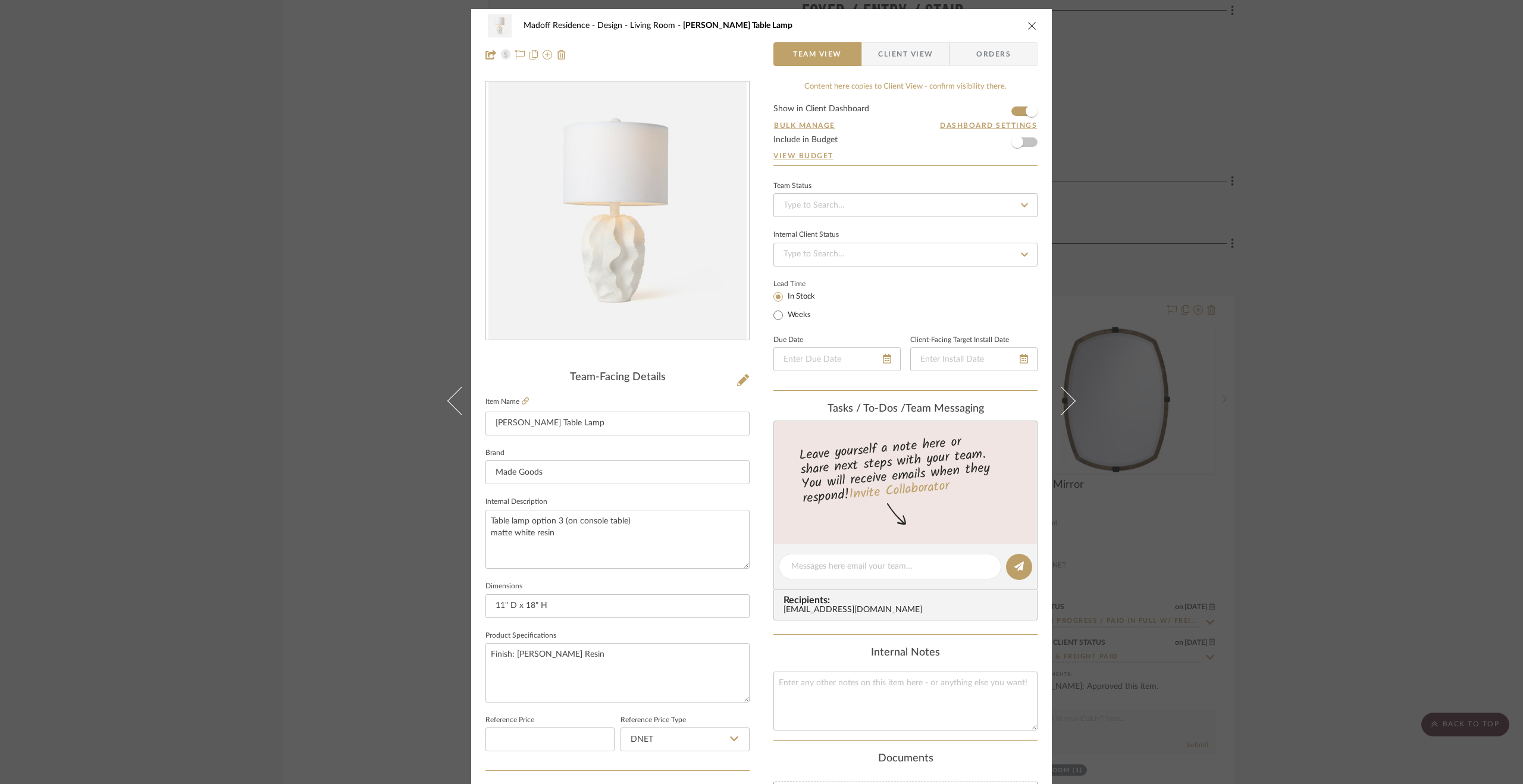
click at [1068, 380] on button at bounding box center [1069, 401] width 33 height 784
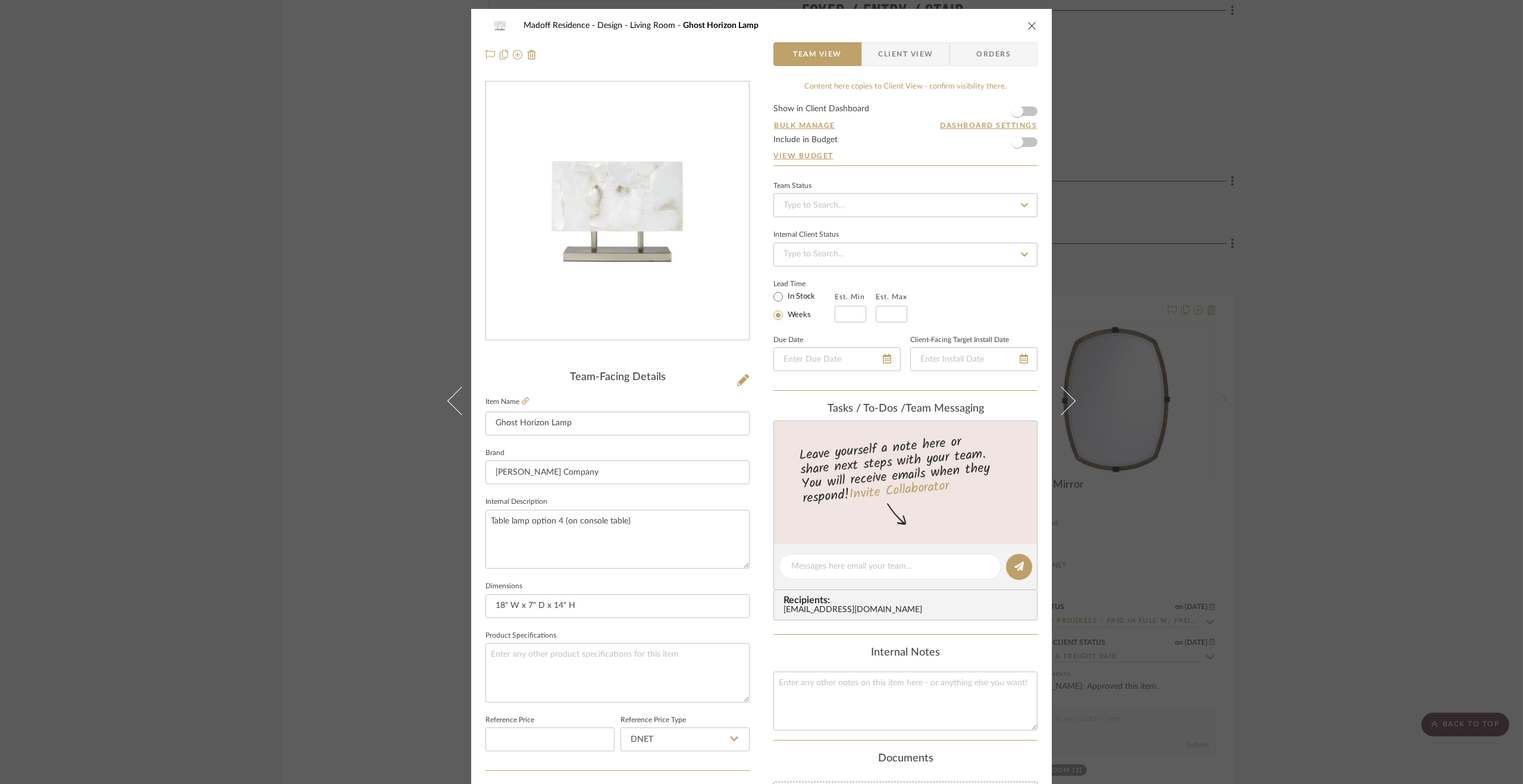
click at [1068, 380] on button at bounding box center [1069, 401] width 33 height 784
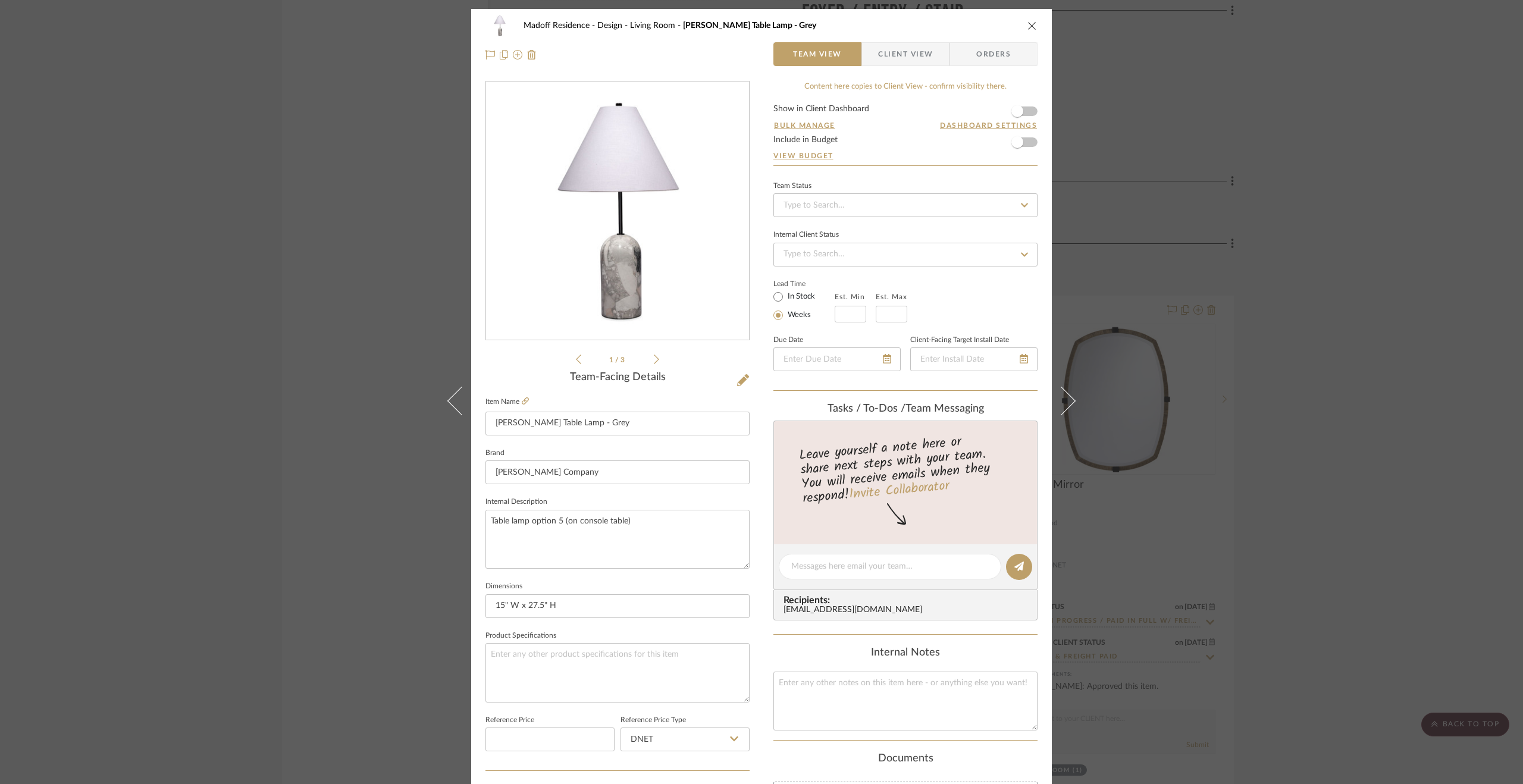
click at [1360, 463] on div "Madoff Residence - Design Living Room [PERSON_NAME] Table Lamp - Grey Team View…" at bounding box center [761, 392] width 1523 height 784
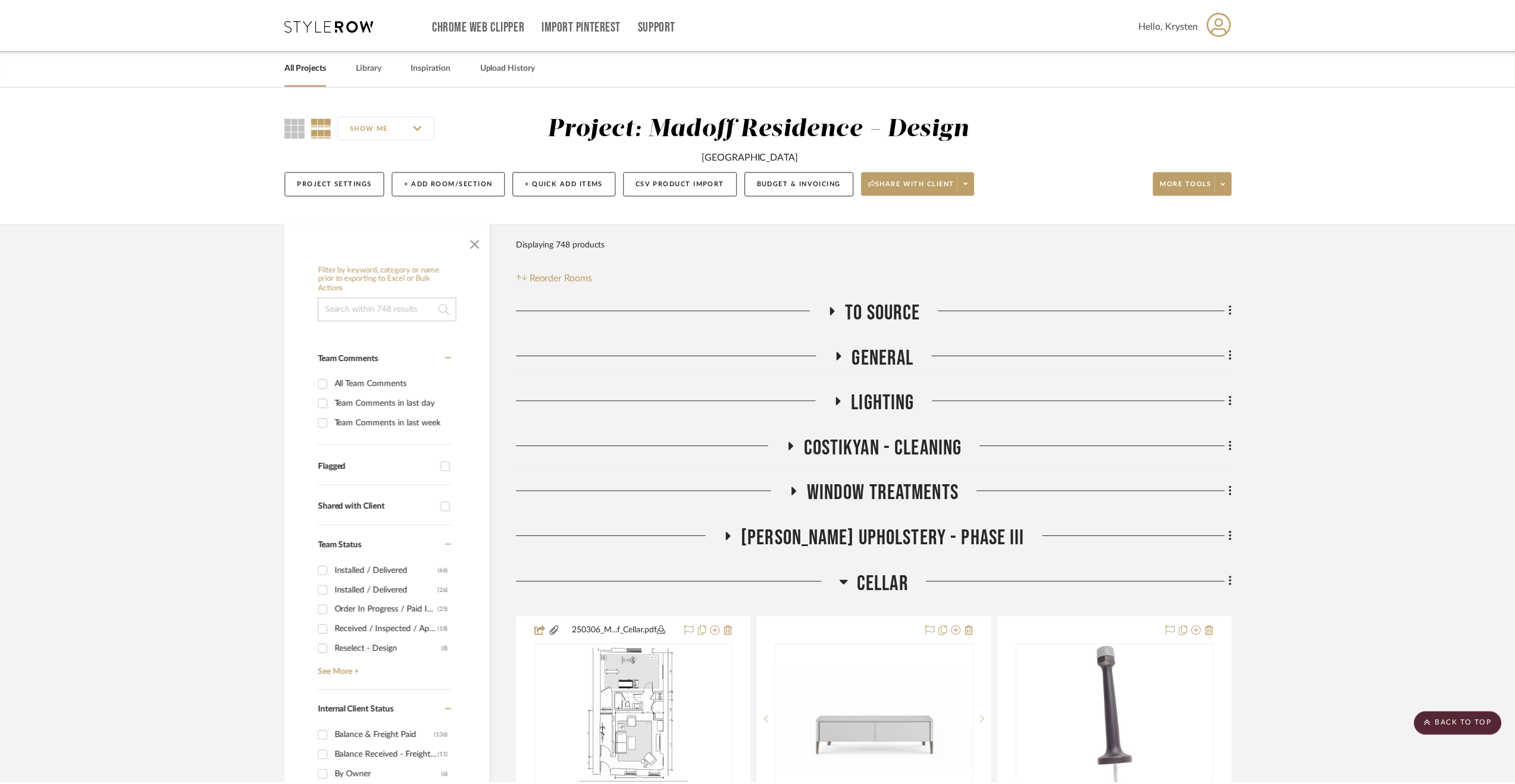
scroll to position [3212, 0]
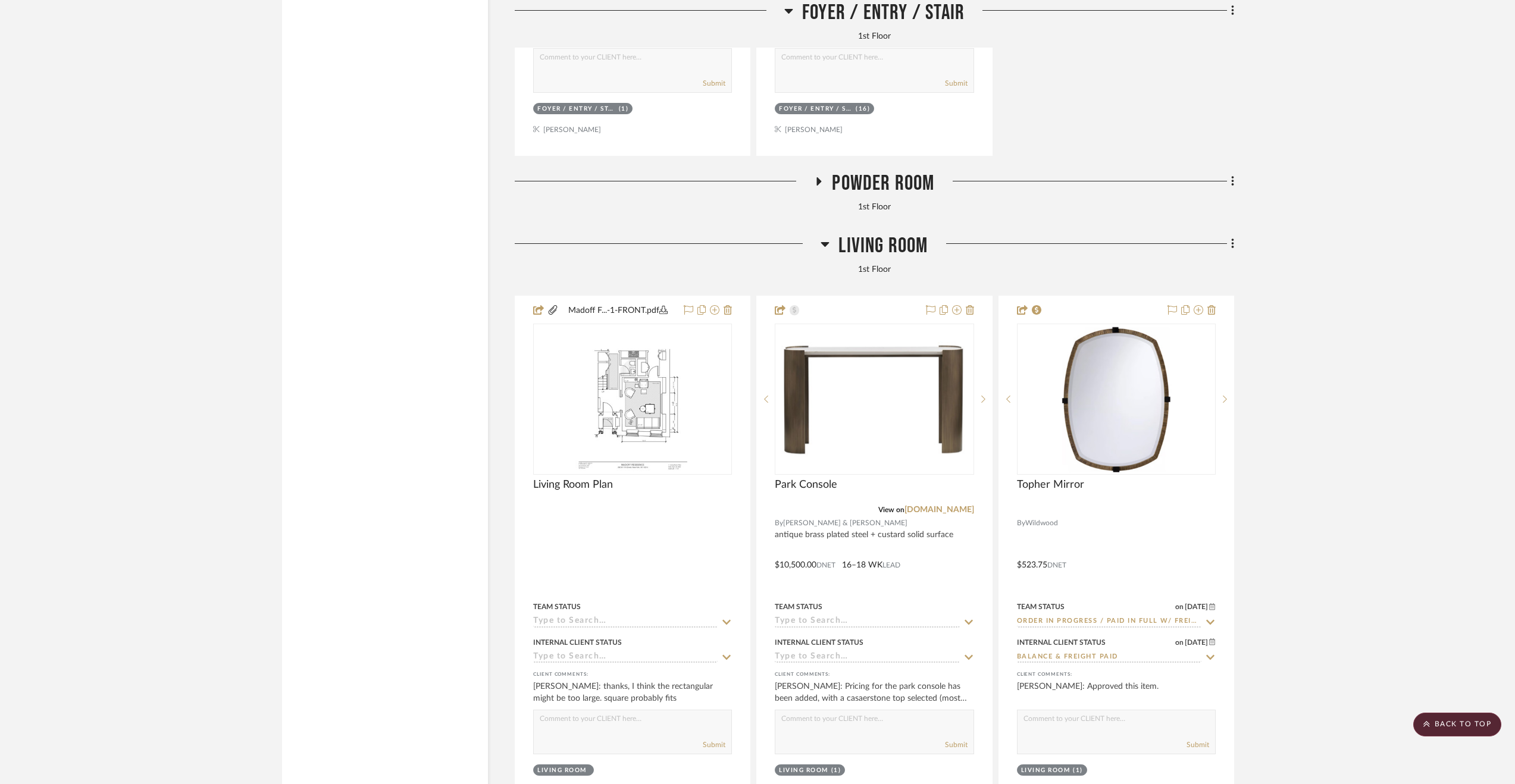
click at [897, 249] on span "Living Room" at bounding box center [883, 246] width 89 height 25
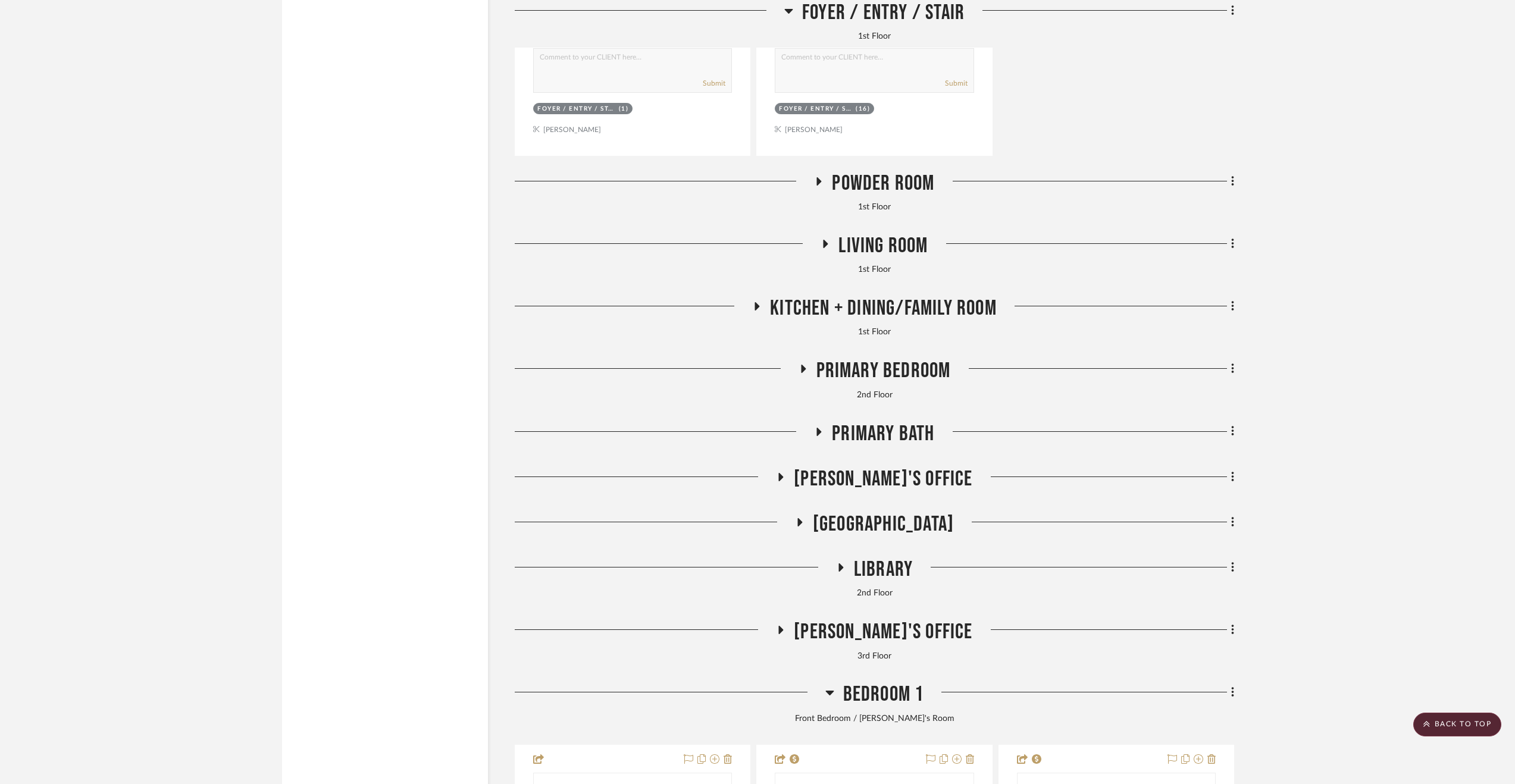
click at [897, 375] on span "Primary Bedroom" at bounding box center [883, 370] width 135 height 25
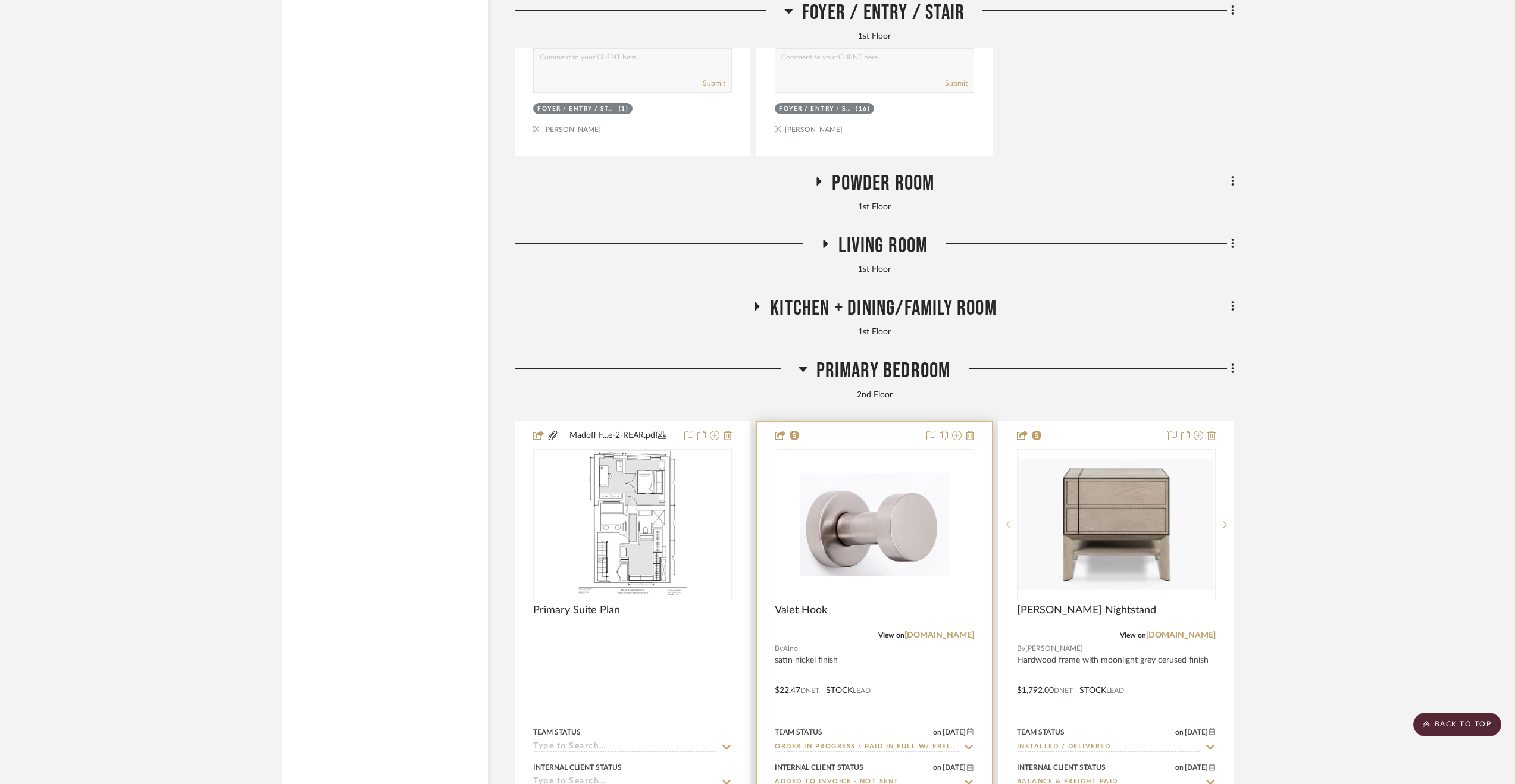
scroll to position [3510, 0]
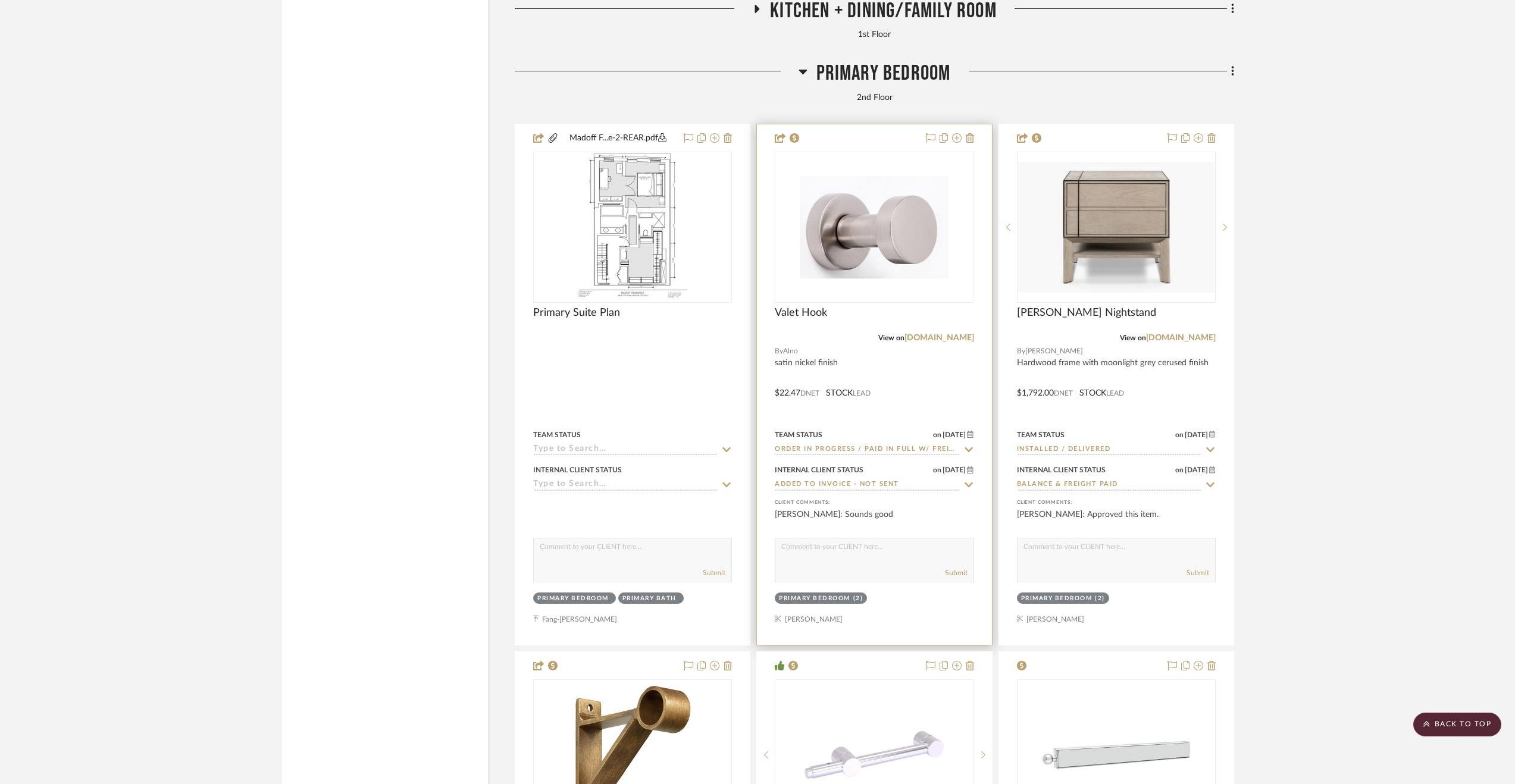
click at [944, 405] on div at bounding box center [874, 384] width 235 height 520
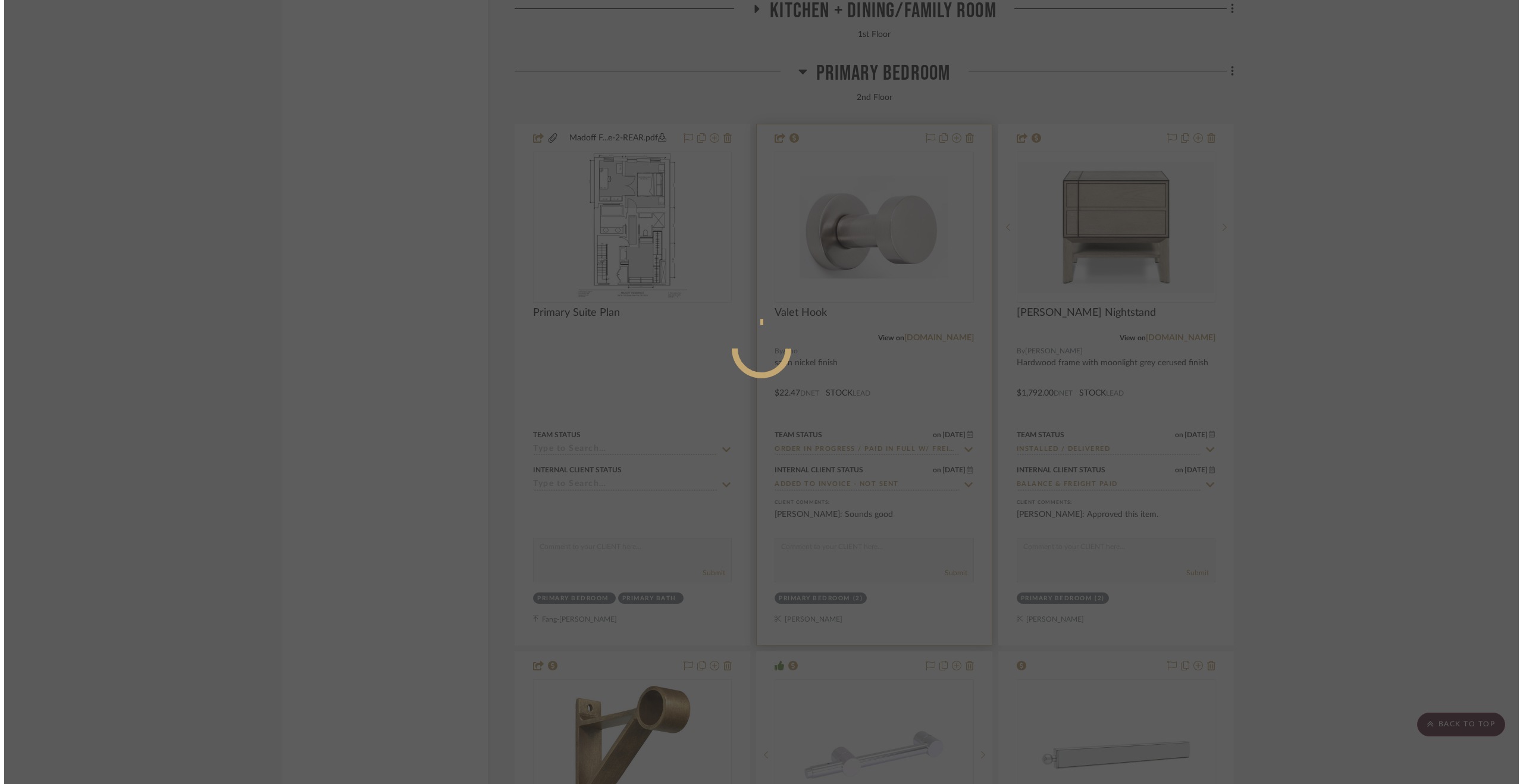
scroll to position [0, 0]
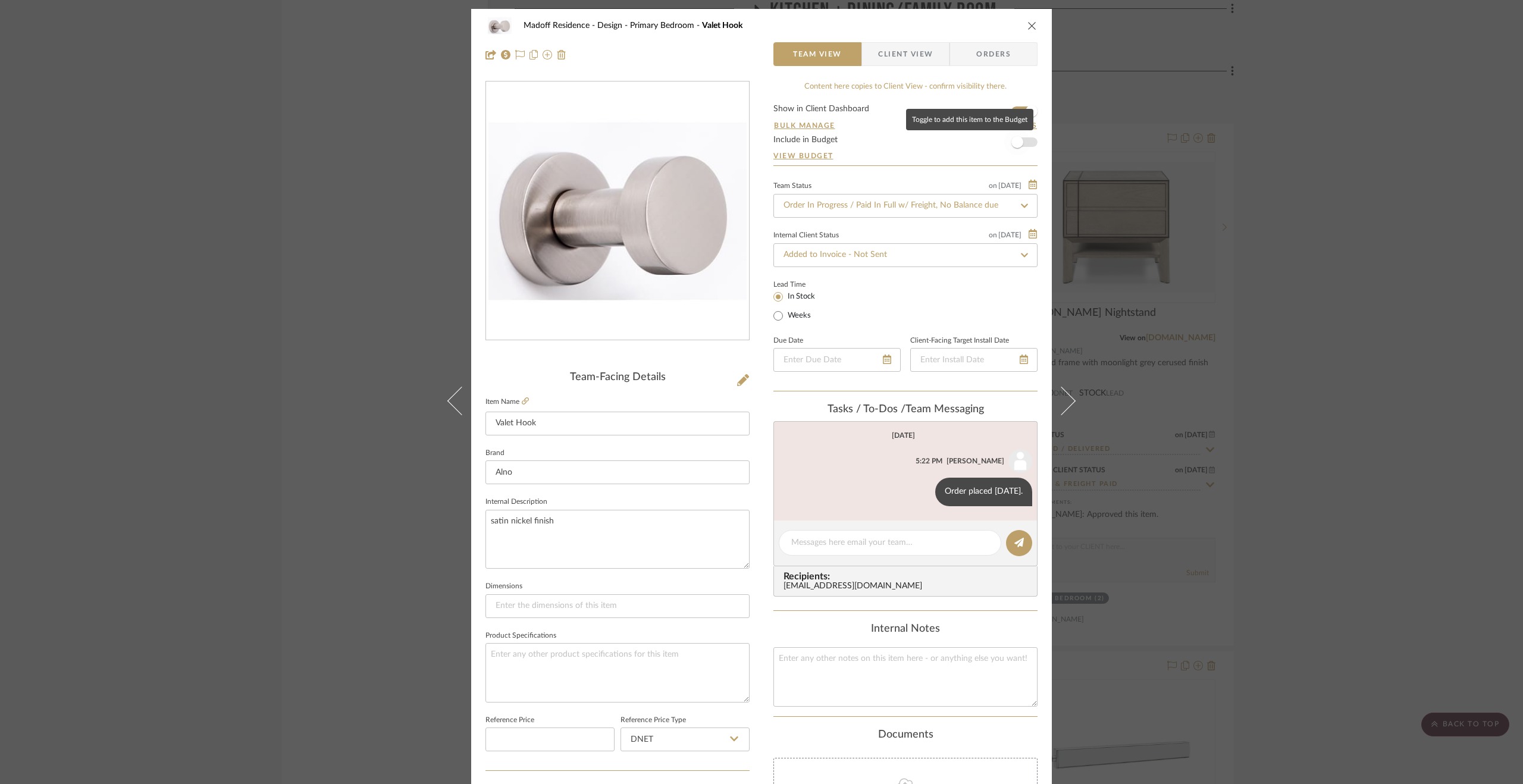
click at [1020, 144] on span "button" at bounding box center [1017, 142] width 26 height 26
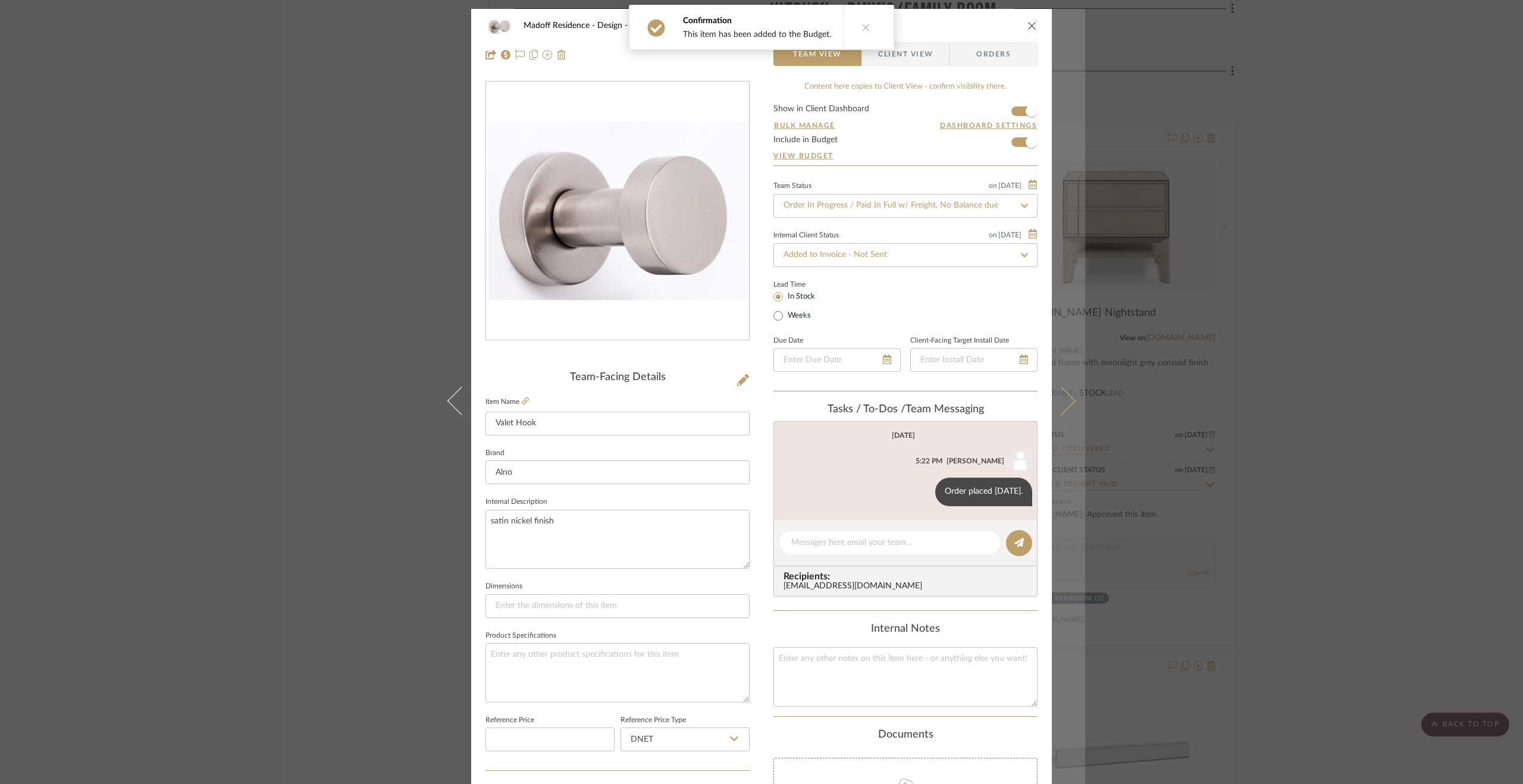
click at [1065, 393] on button at bounding box center [1069, 401] width 33 height 784
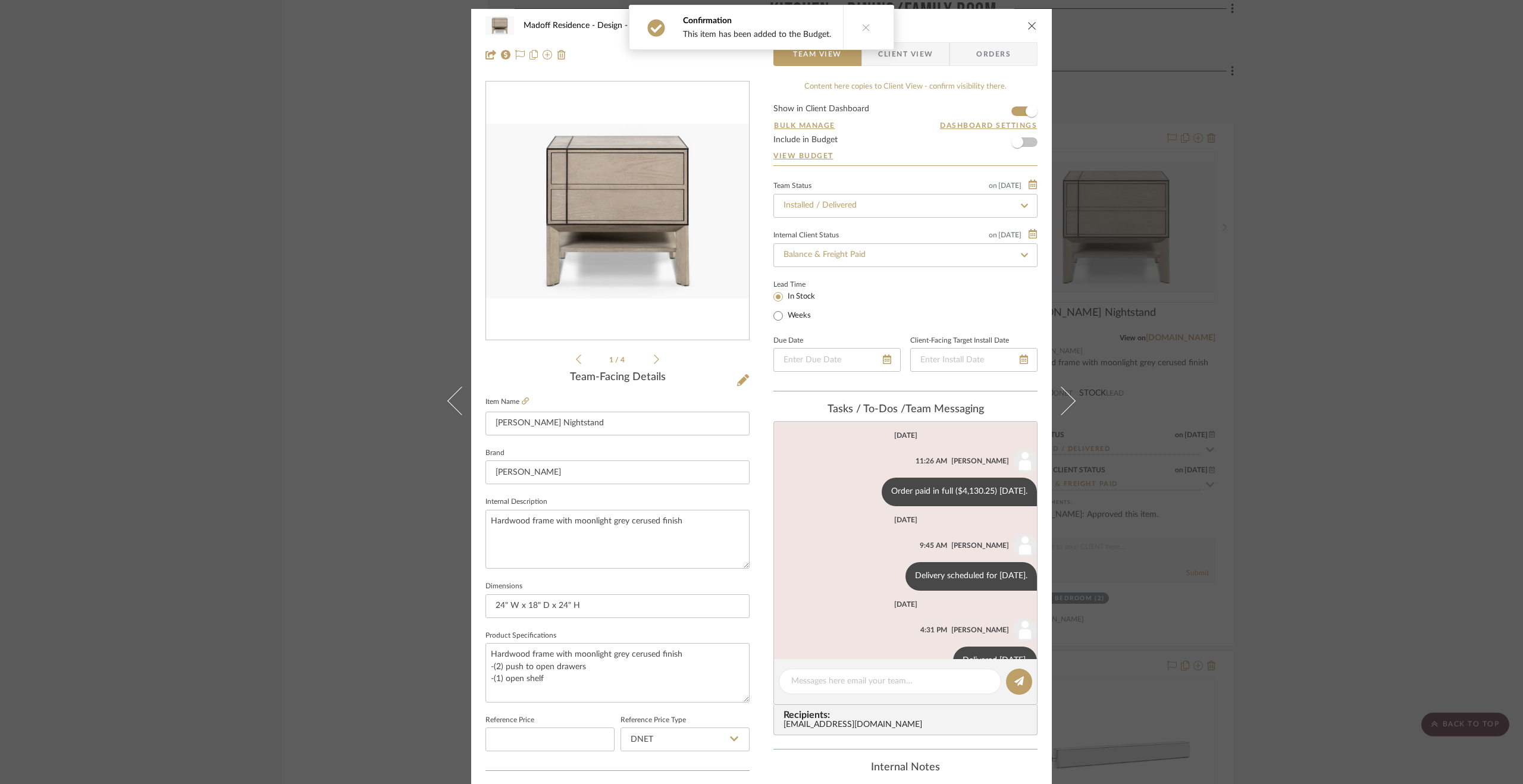
scroll to position [31, 0]
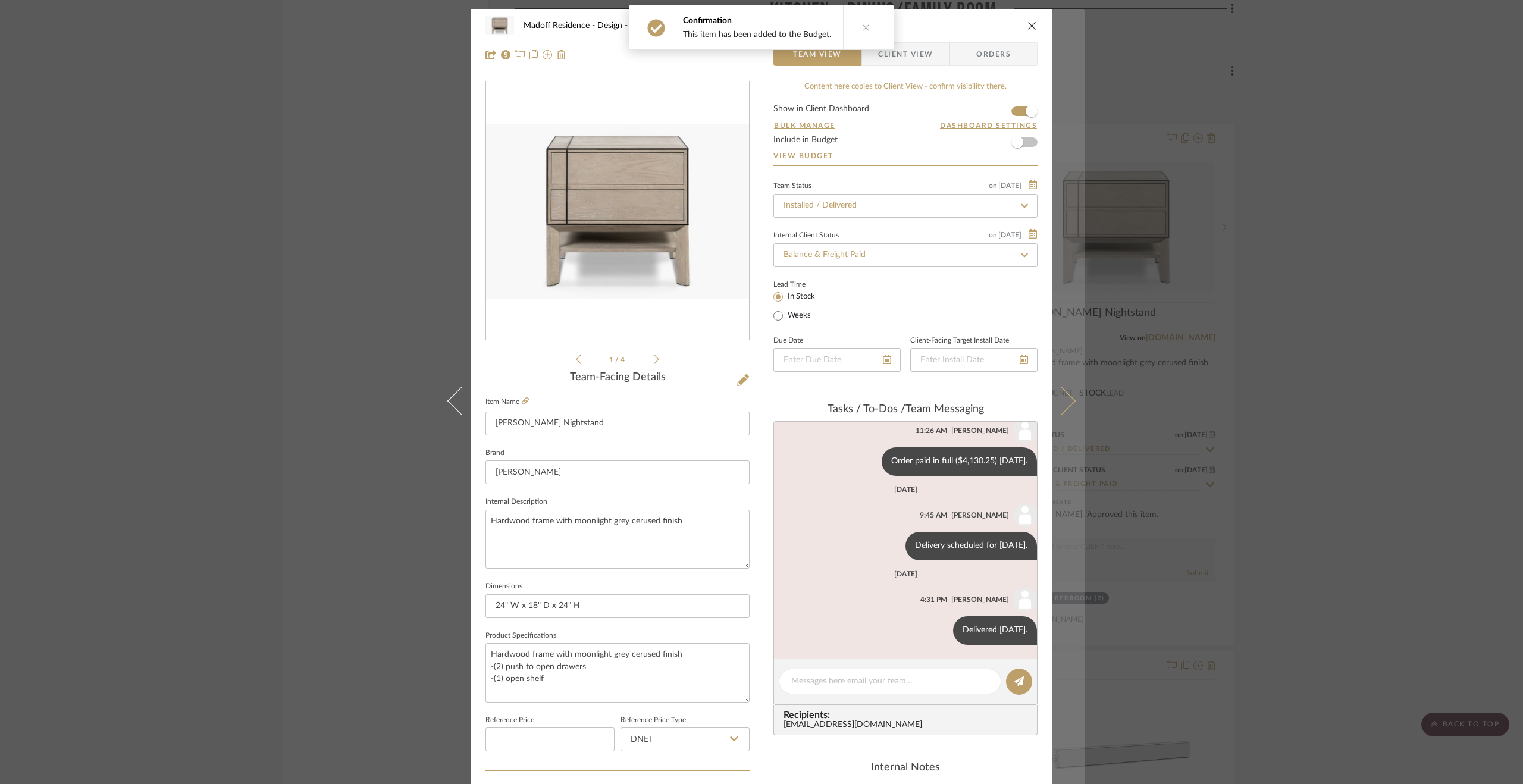
click at [1068, 419] on button at bounding box center [1069, 401] width 33 height 784
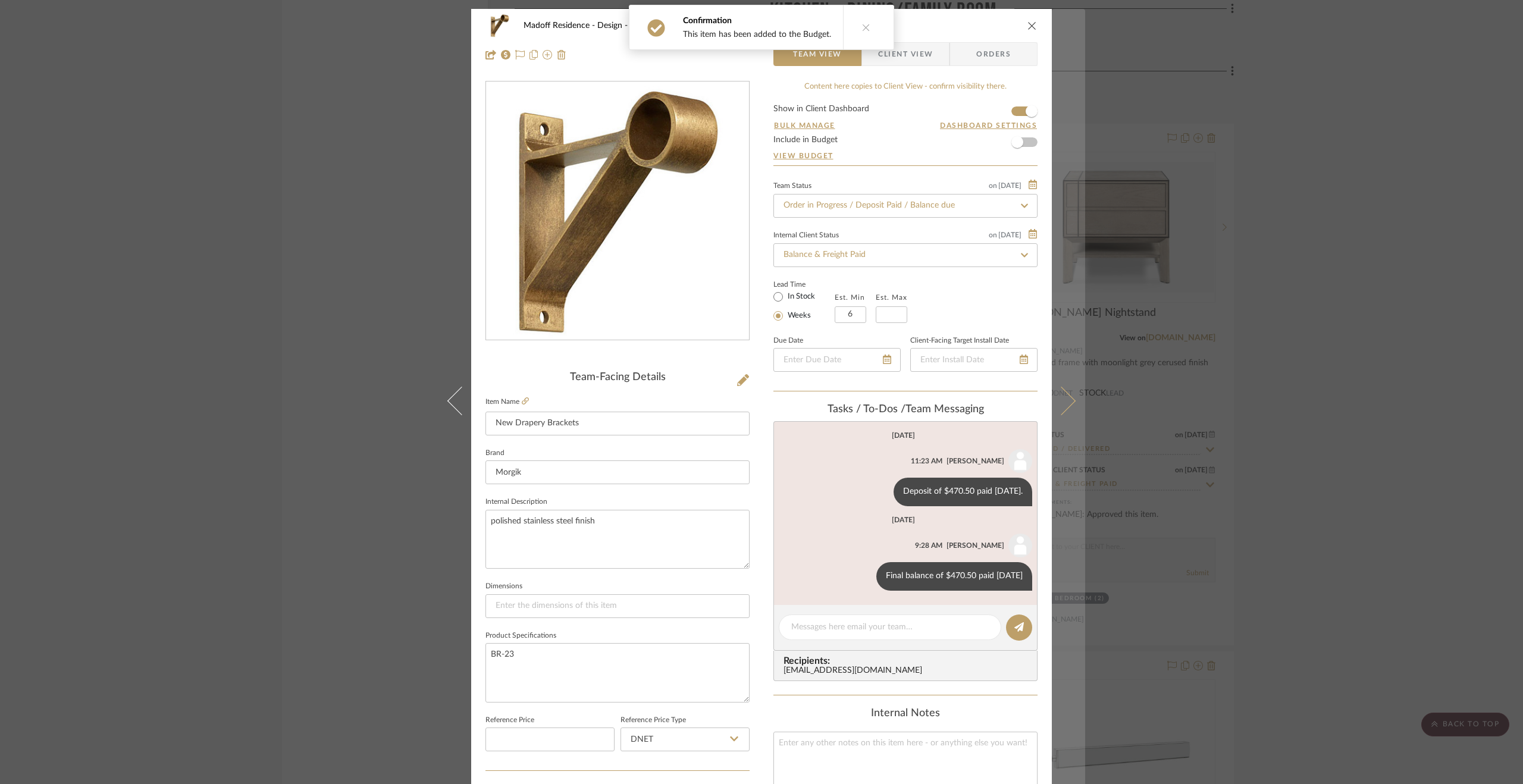
click at [1066, 365] on button at bounding box center [1069, 401] width 33 height 784
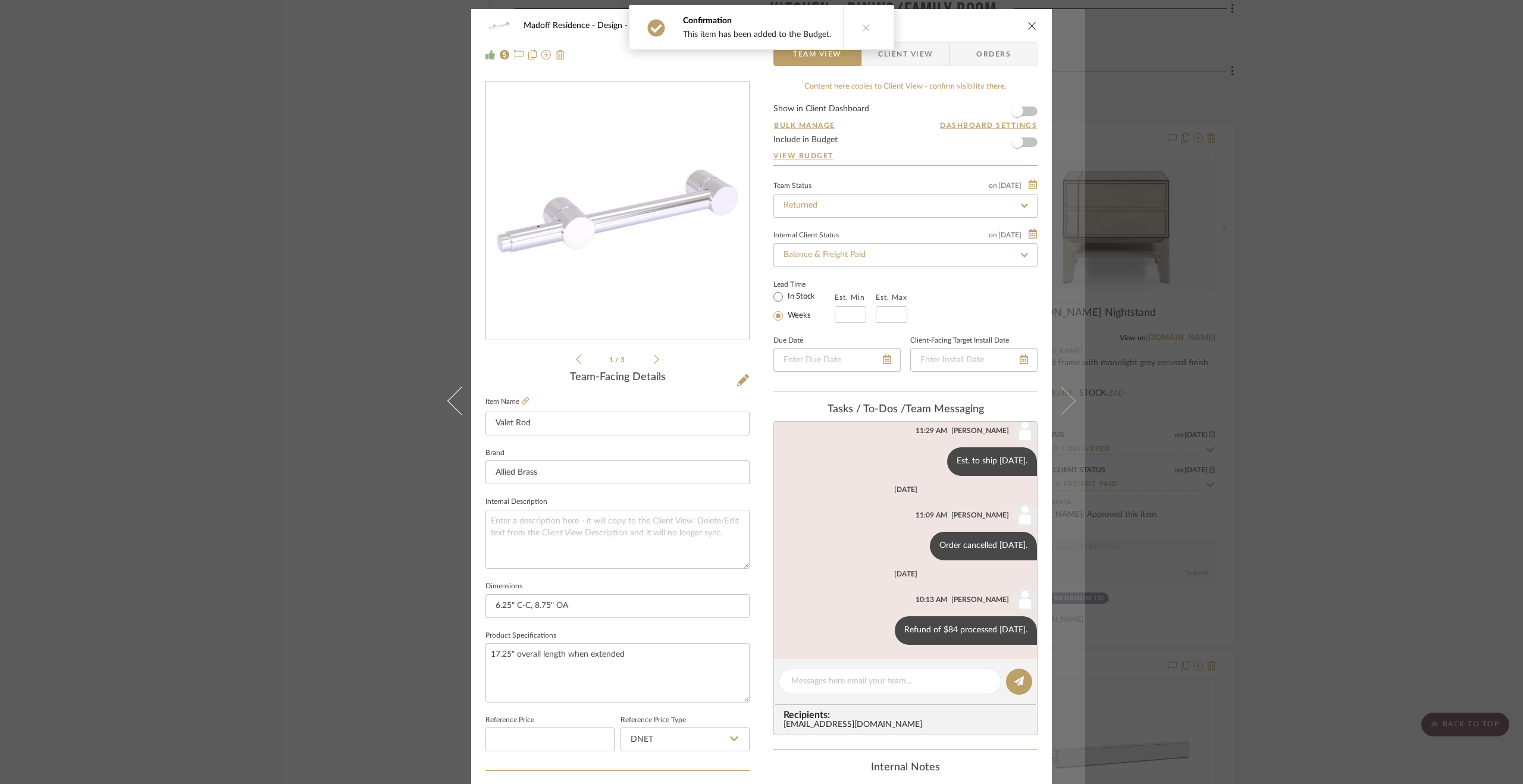
scroll to position [116, 0]
click at [1066, 393] on button at bounding box center [1069, 401] width 33 height 784
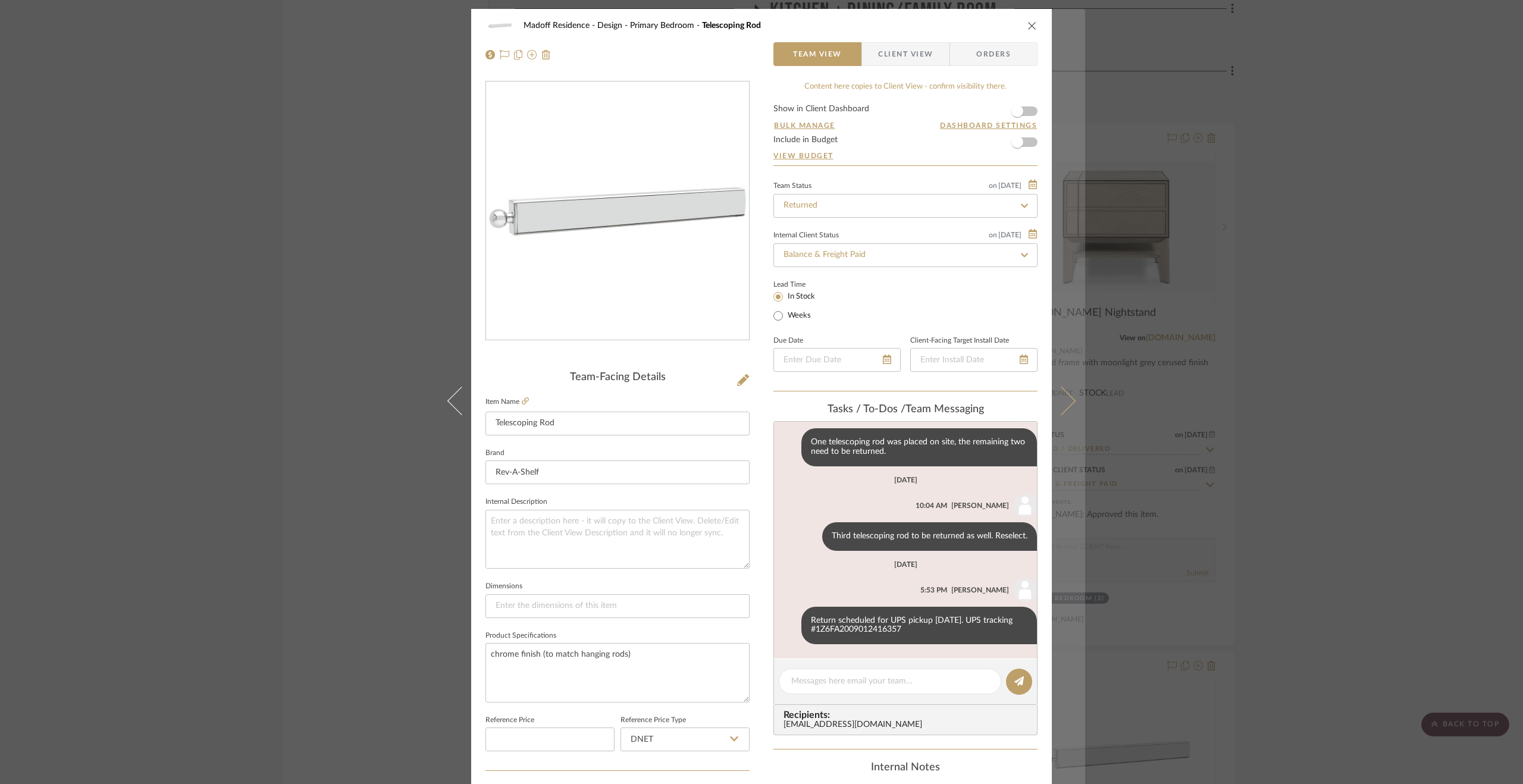
scroll to position [135, 0]
click at [1071, 397] on button at bounding box center [1069, 401] width 33 height 784
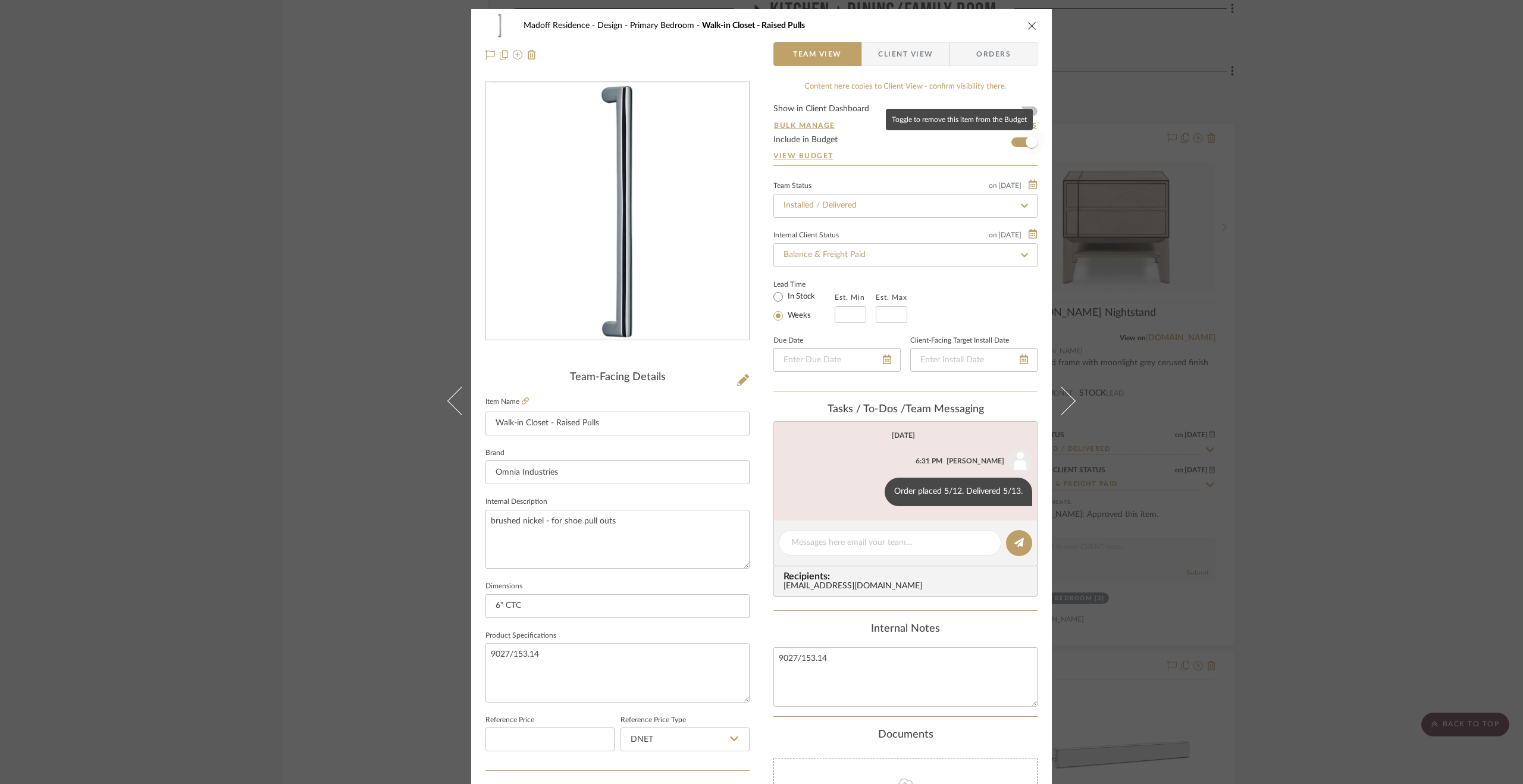
click at [1021, 136] on span "button" at bounding box center [1032, 142] width 26 height 26
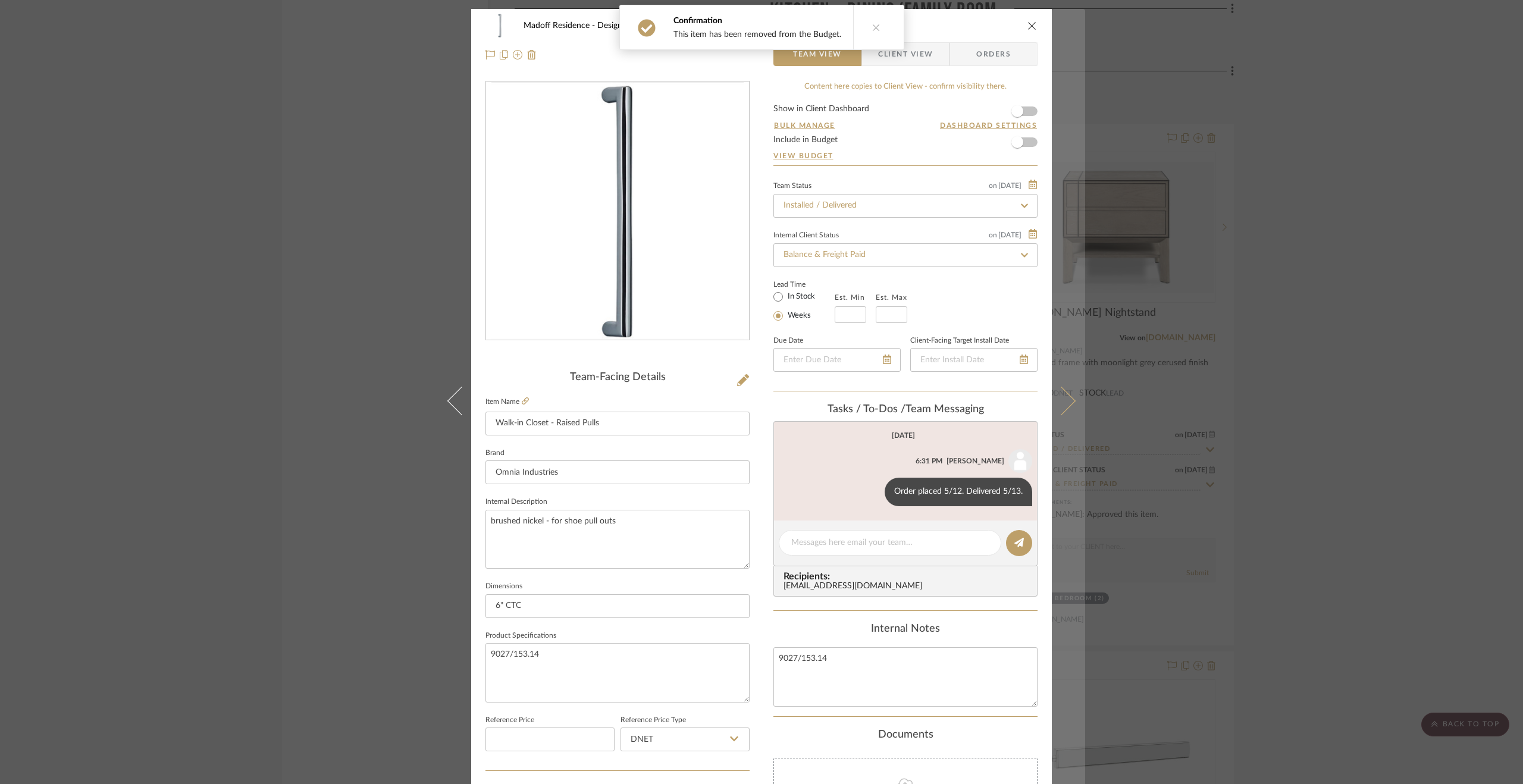
click at [1068, 414] on button at bounding box center [1069, 401] width 33 height 784
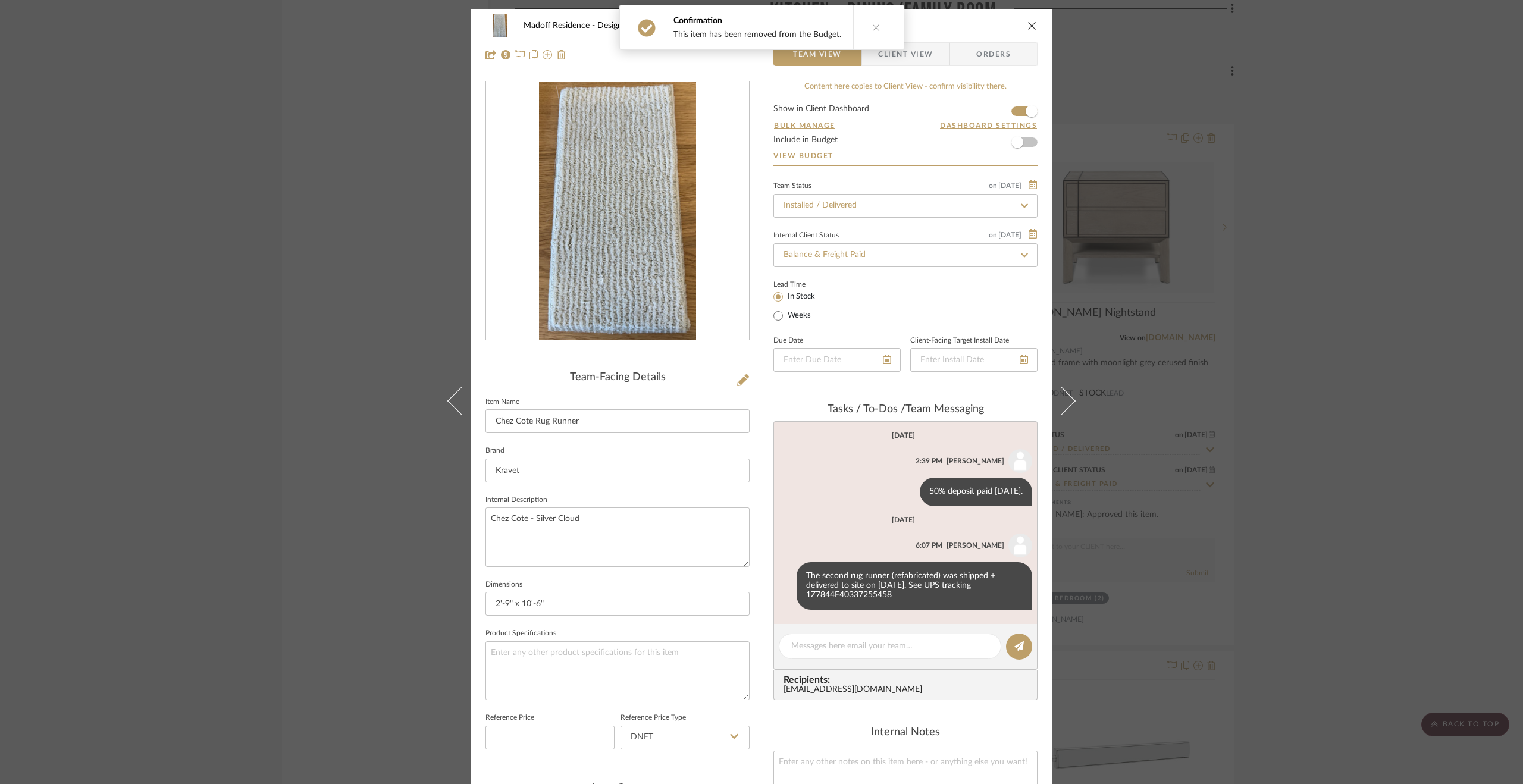
click at [1311, 470] on div "Madoff Residence - Design Primary Bedroom Chez Cote Rug Runner Team View Client…" at bounding box center [761, 392] width 1523 height 784
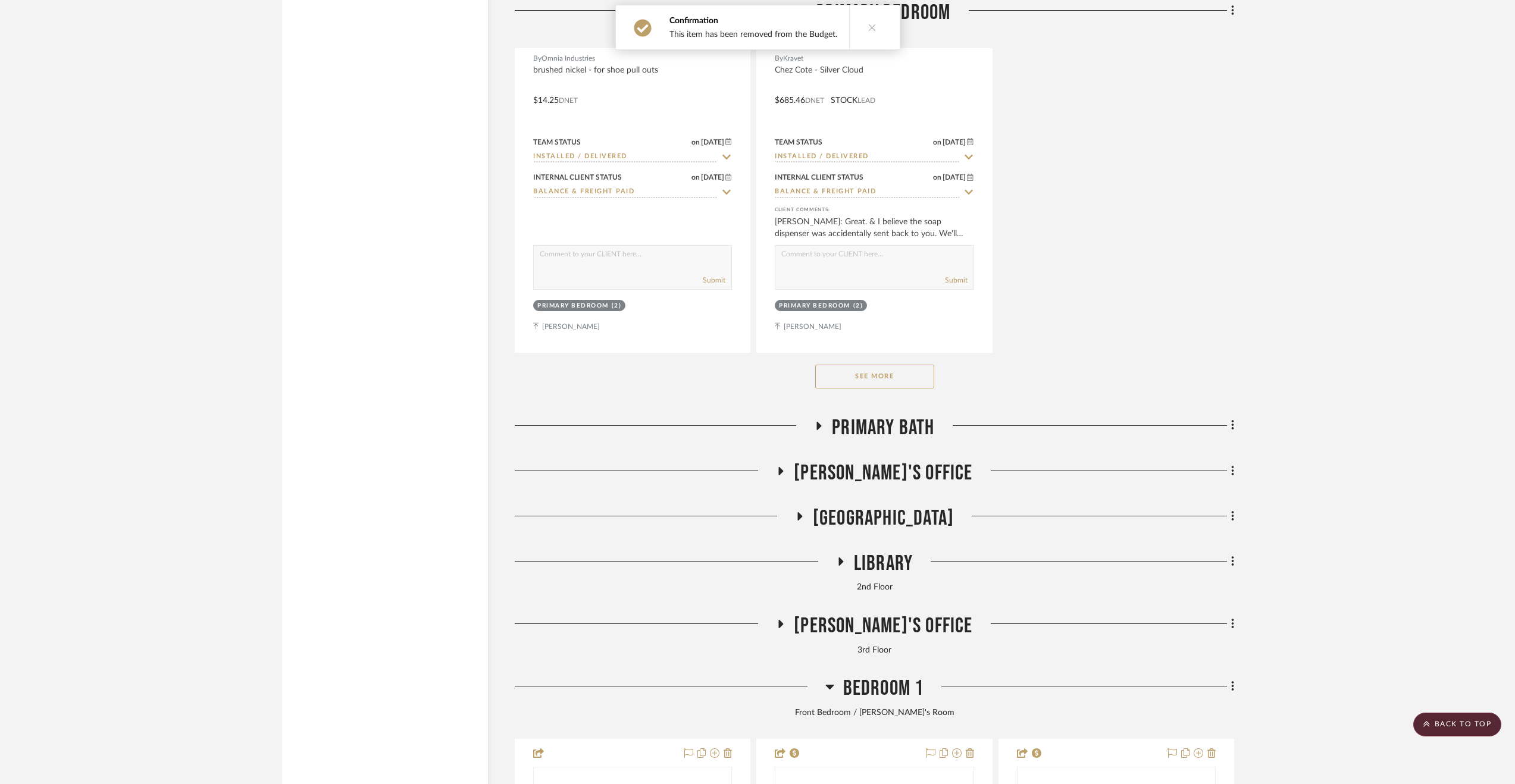
scroll to position [4937, 0]
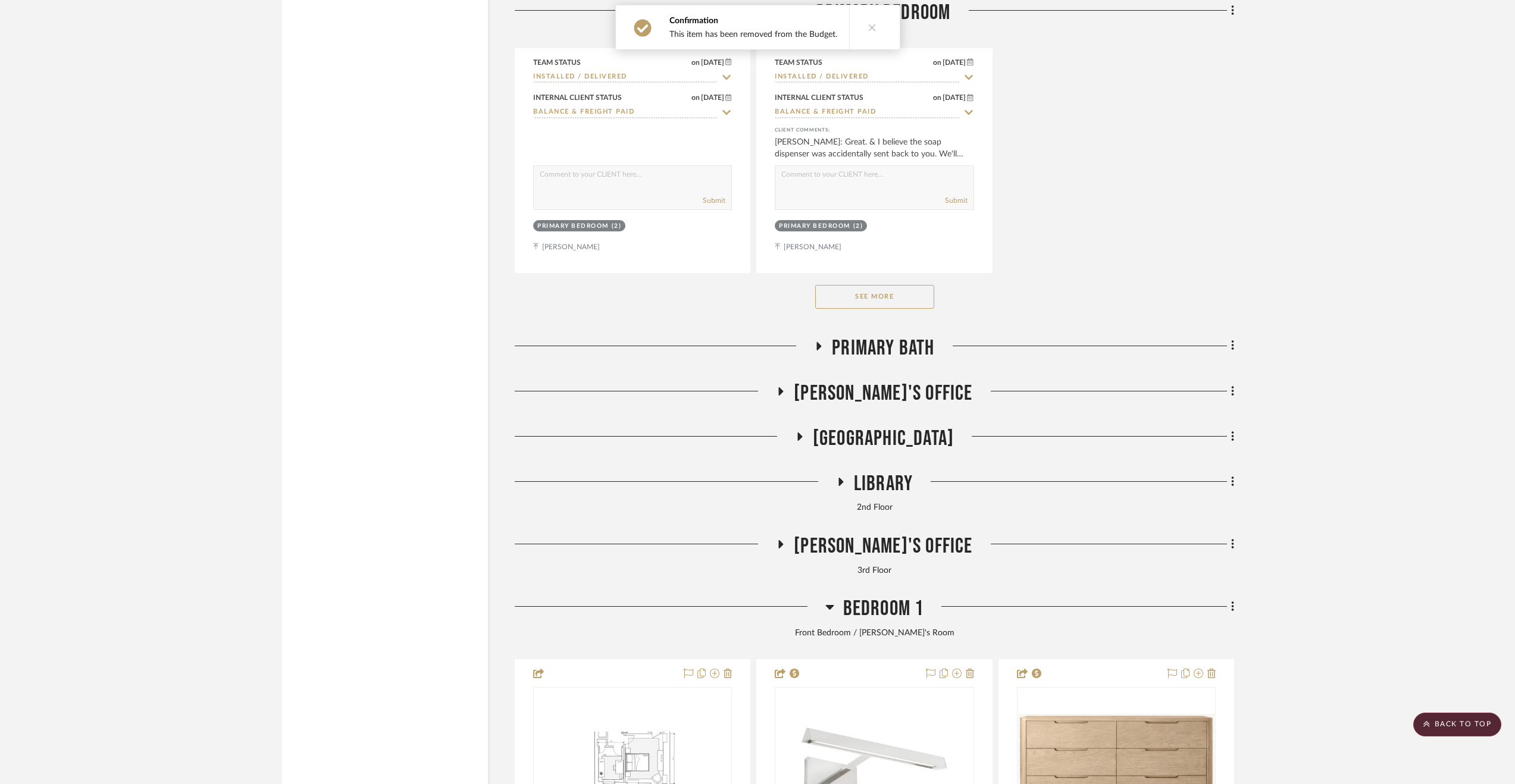
click at [887, 350] on span "Primary Bath" at bounding box center [883, 348] width 102 height 25
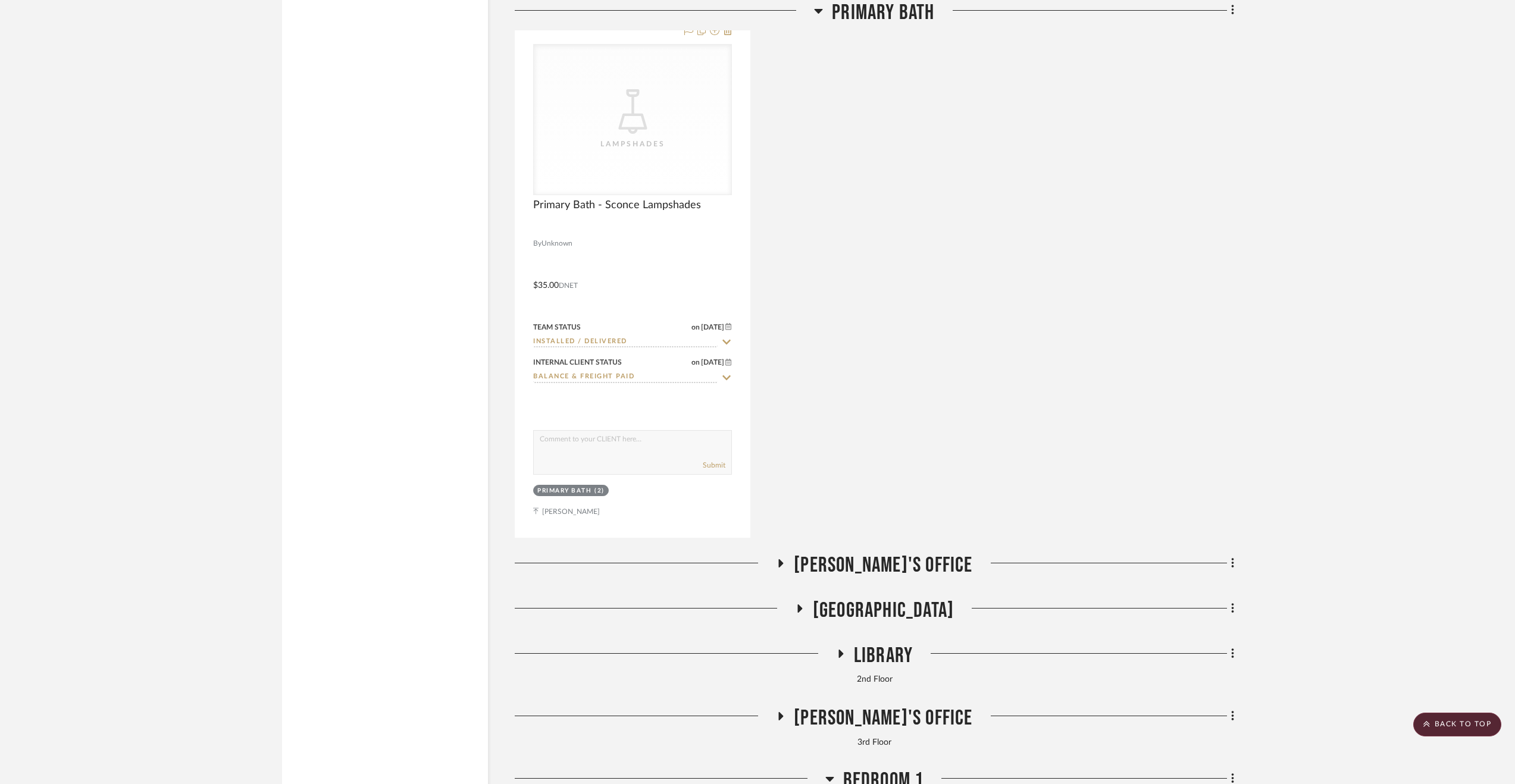
click at [882, 571] on span "[PERSON_NAME]'s Office" at bounding box center [883, 565] width 179 height 25
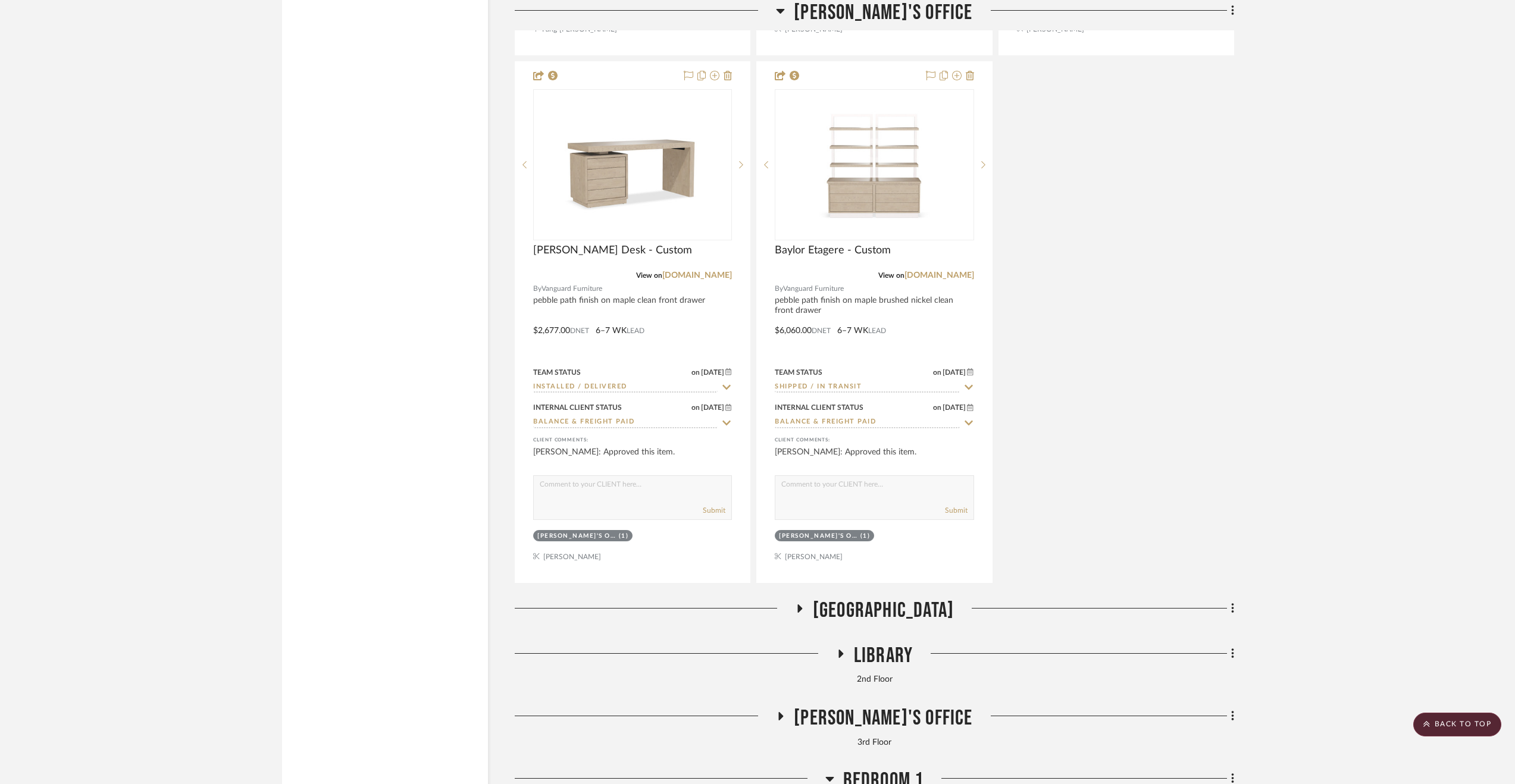
scroll to position [7019, 0]
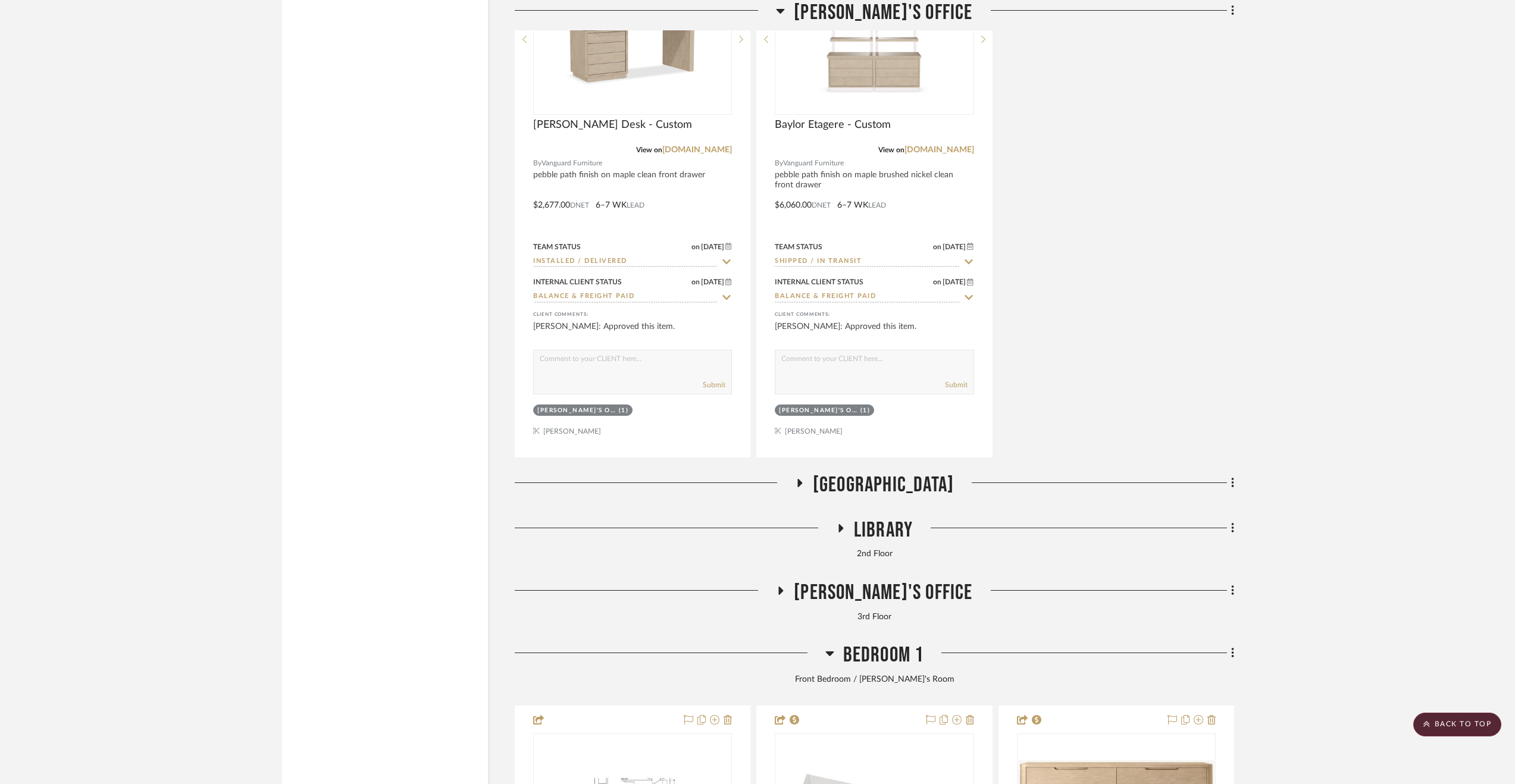
click at [883, 489] on span "[GEOGRAPHIC_DATA]" at bounding box center [883, 485] width 141 height 25
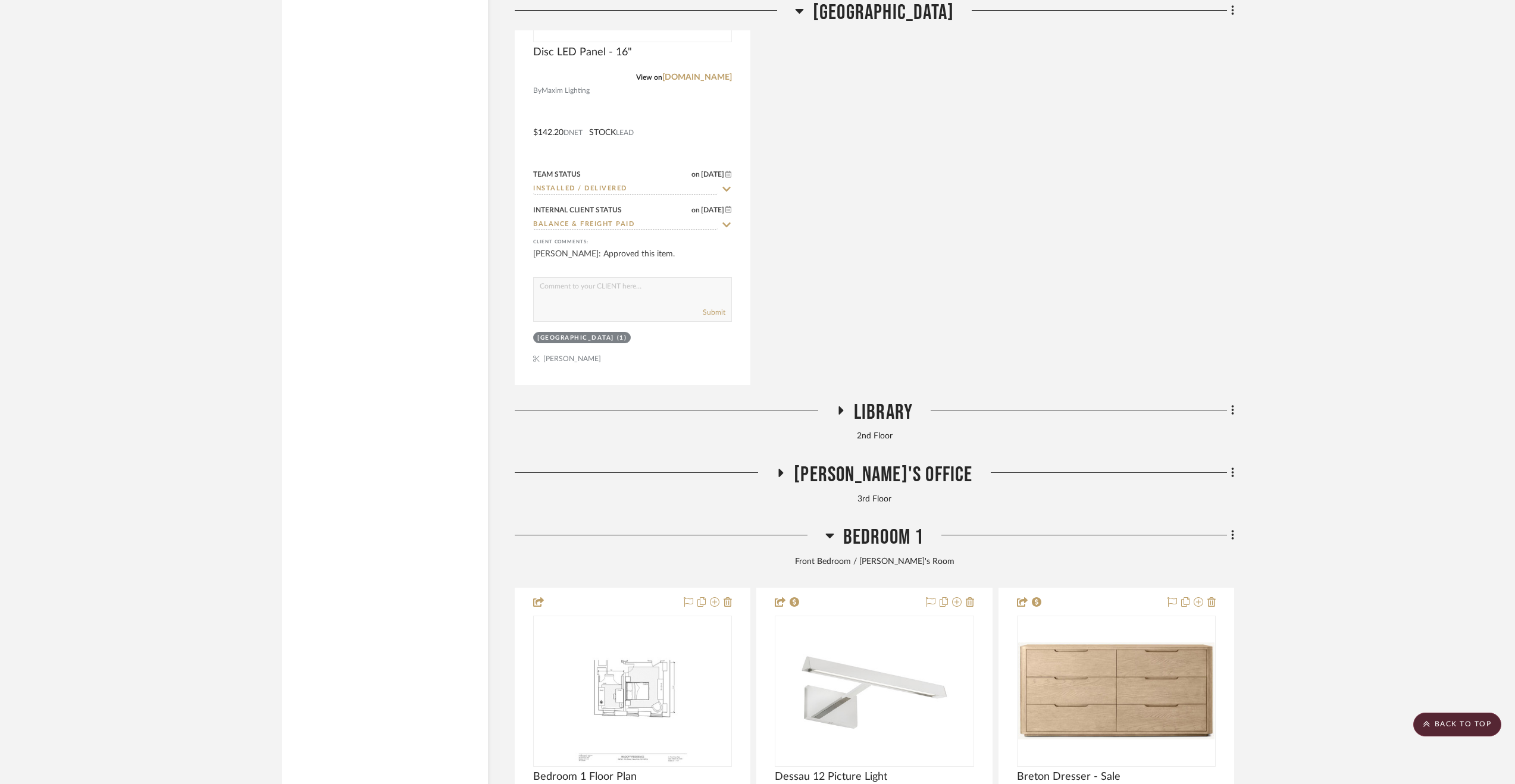
click at [878, 414] on span "Library" at bounding box center [883, 412] width 59 height 25
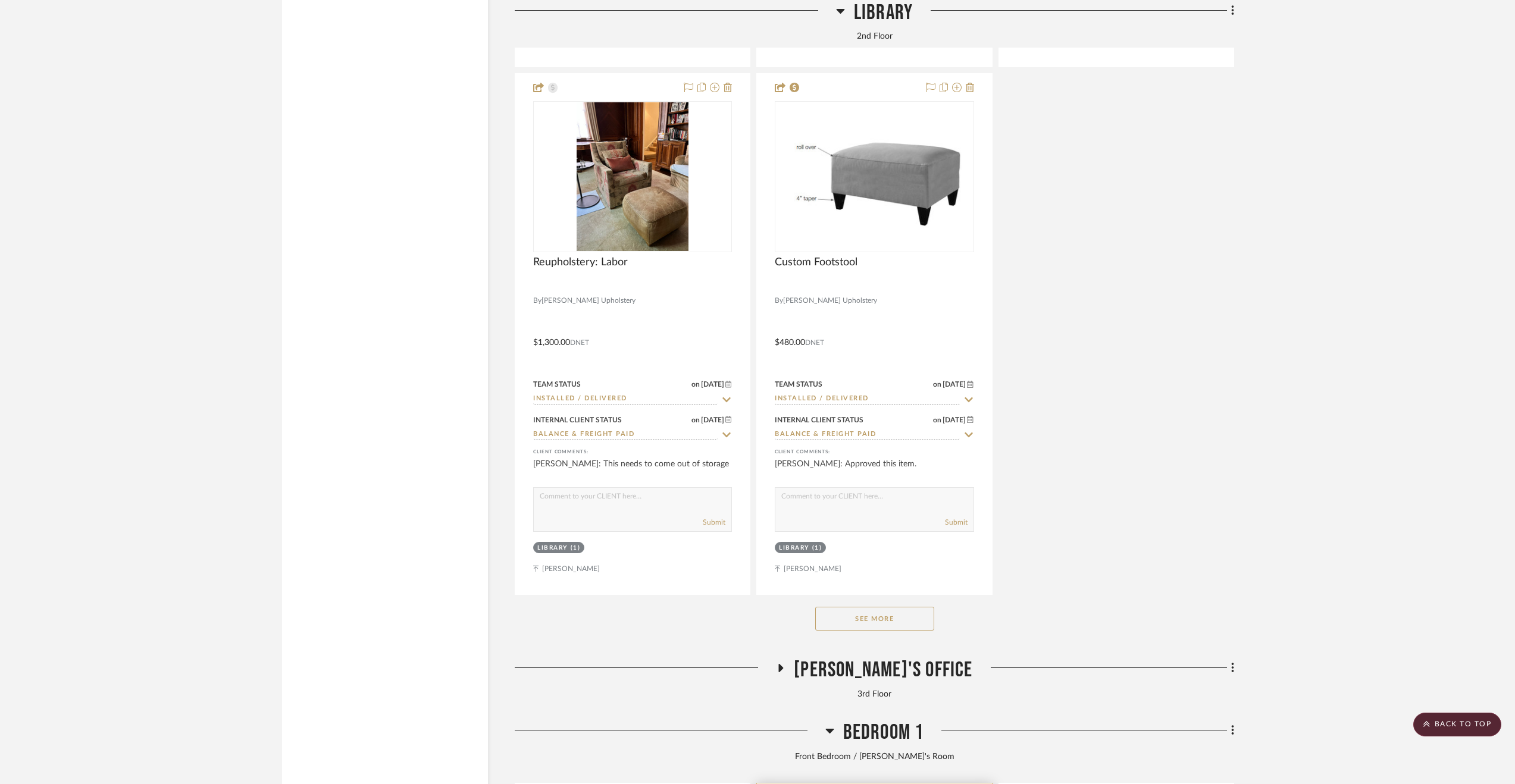
scroll to position [9339, 0]
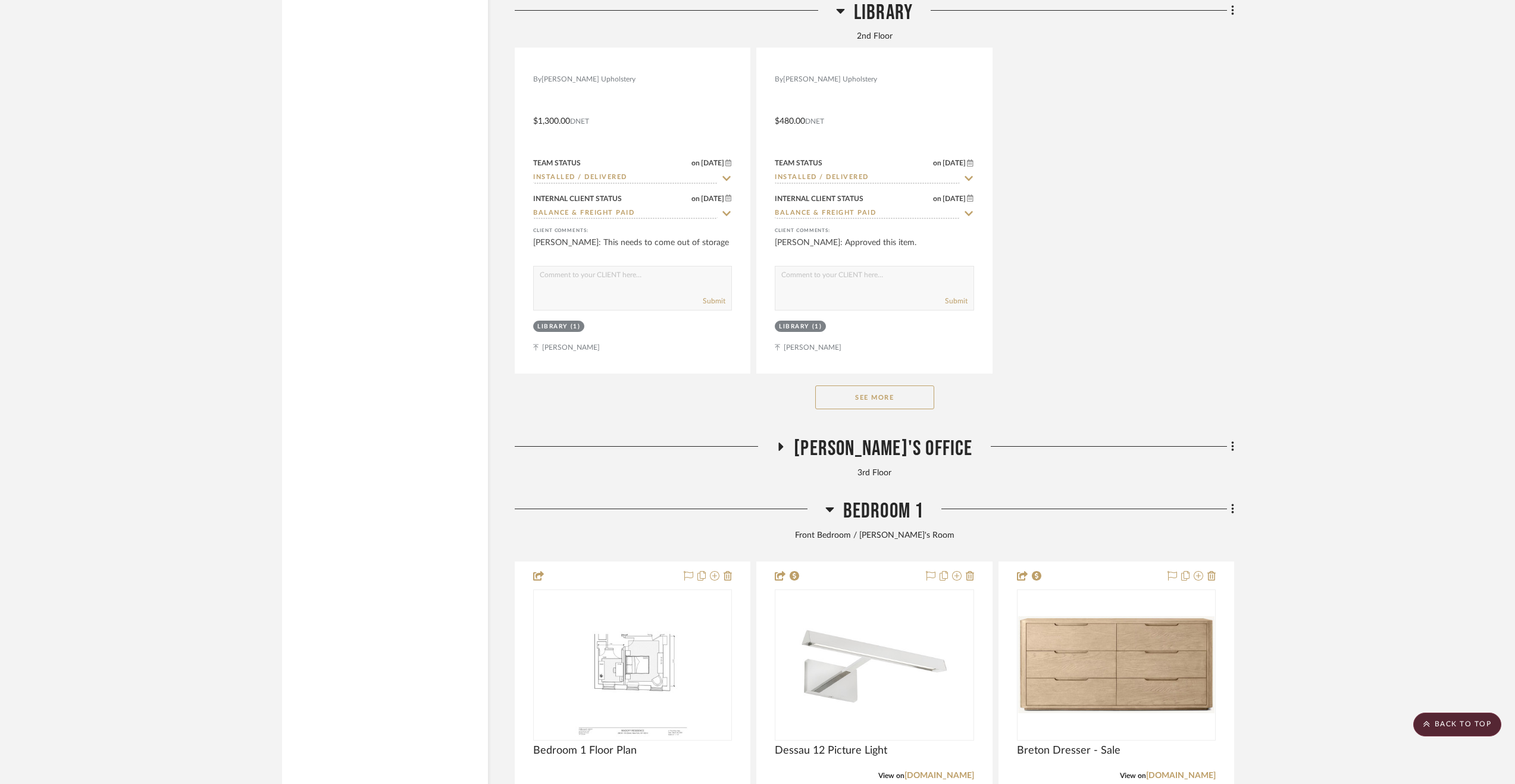
click at [874, 519] on span "Bedroom 1" at bounding box center [883, 511] width 81 height 25
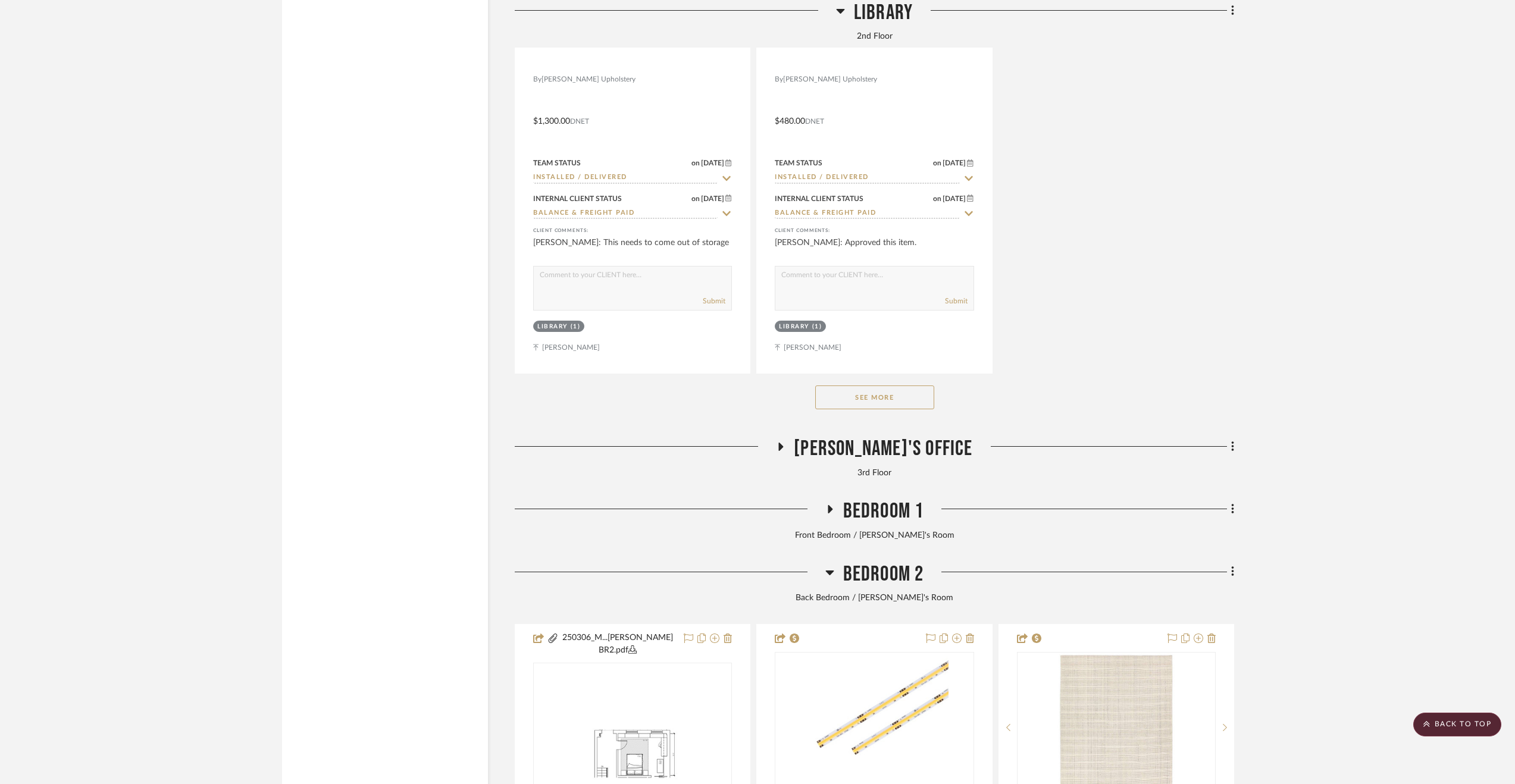
click at [856, 582] on span "Bedroom 2" at bounding box center [883, 574] width 81 height 25
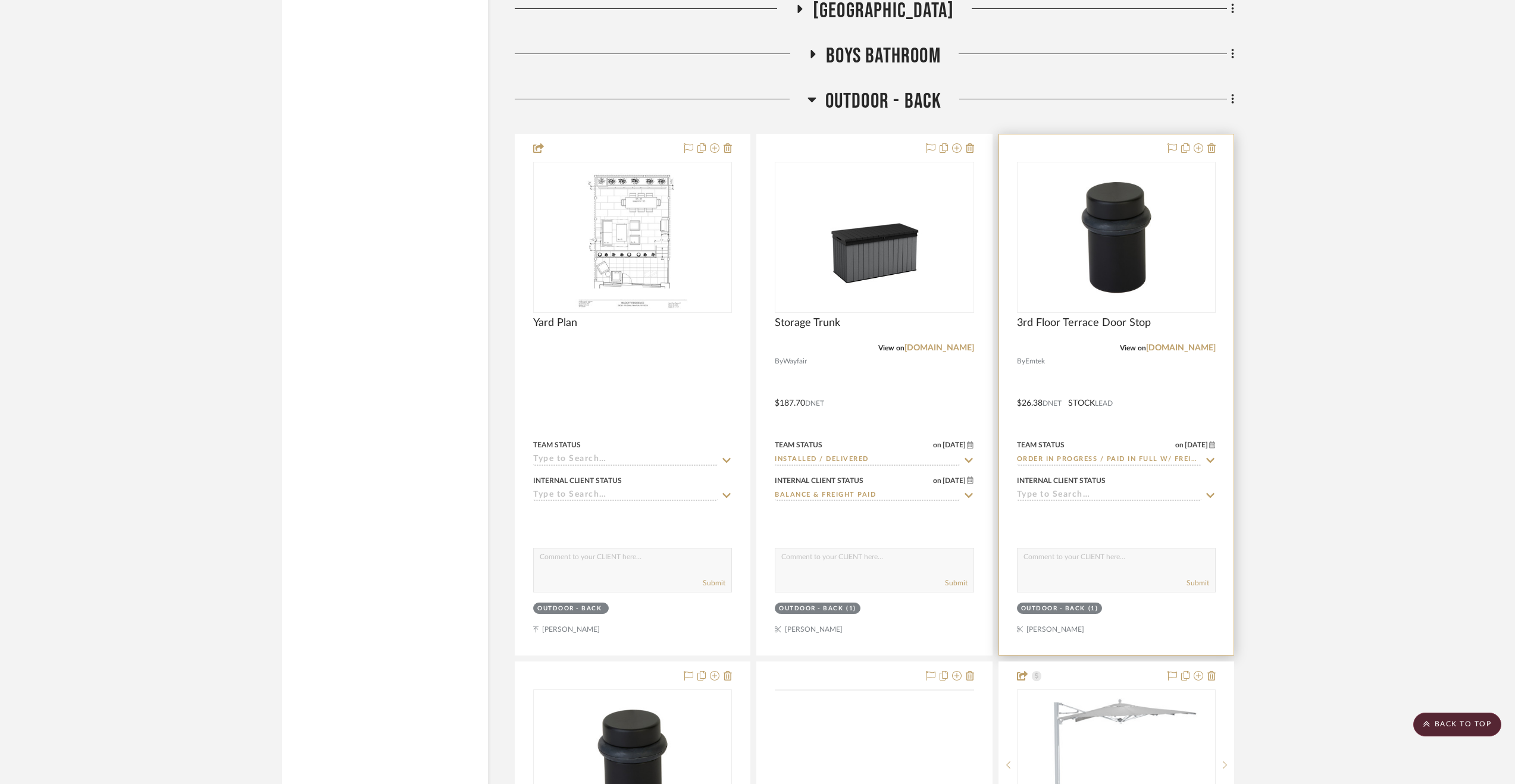
scroll to position [10053, 0]
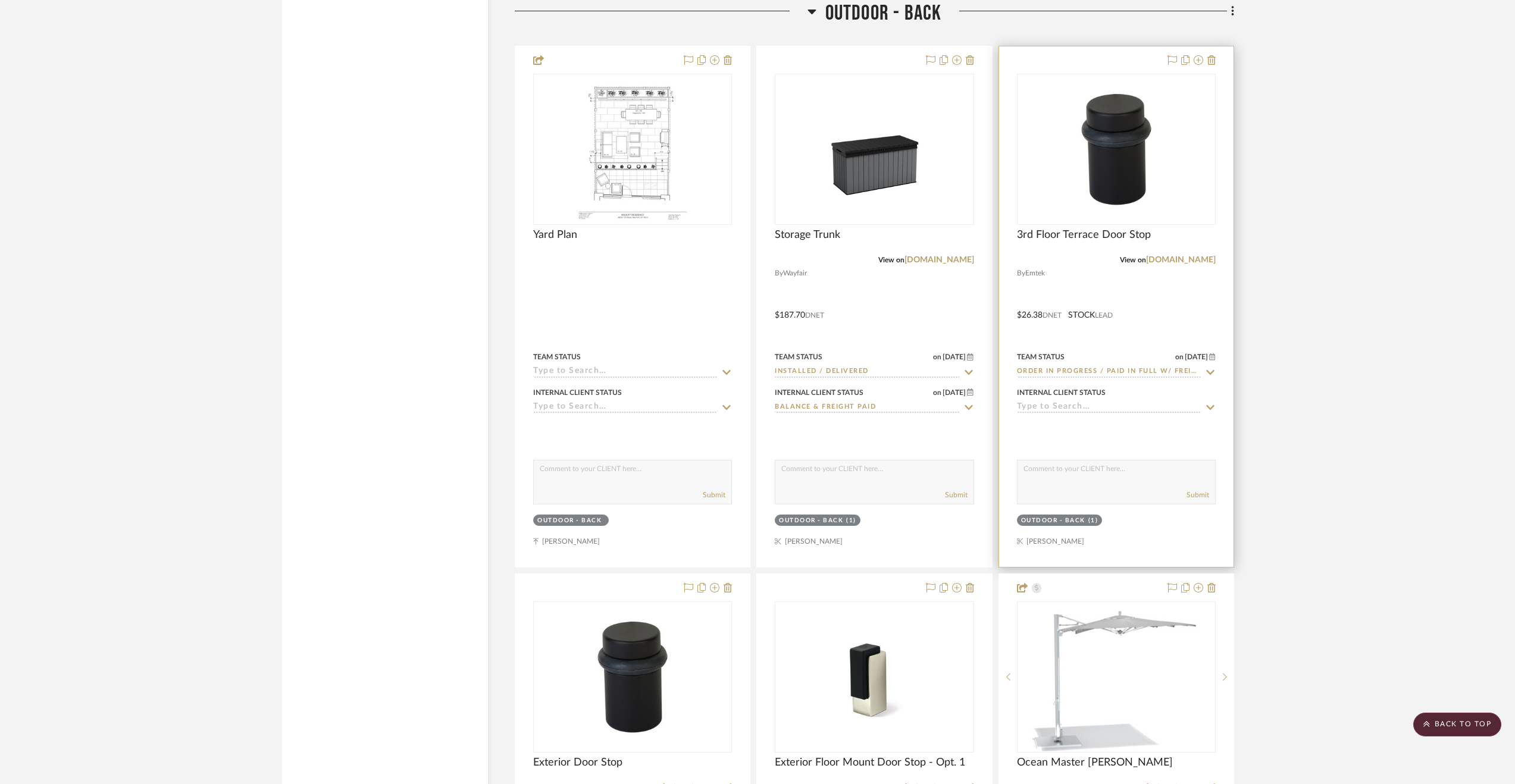
click at [1179, 313] on div at bounding box center [1116, 306] width 235 height 520
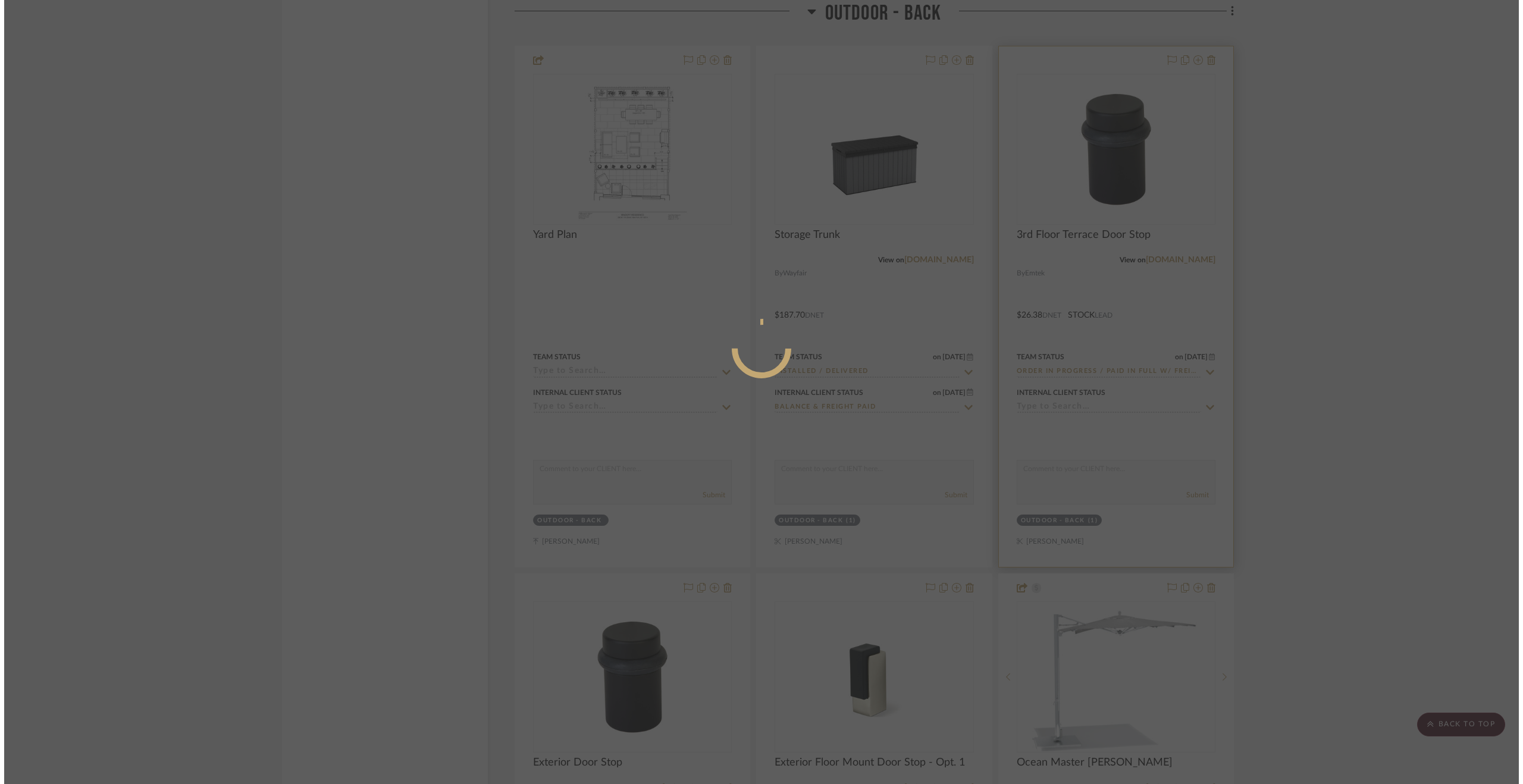
scroll to position [0, 0]
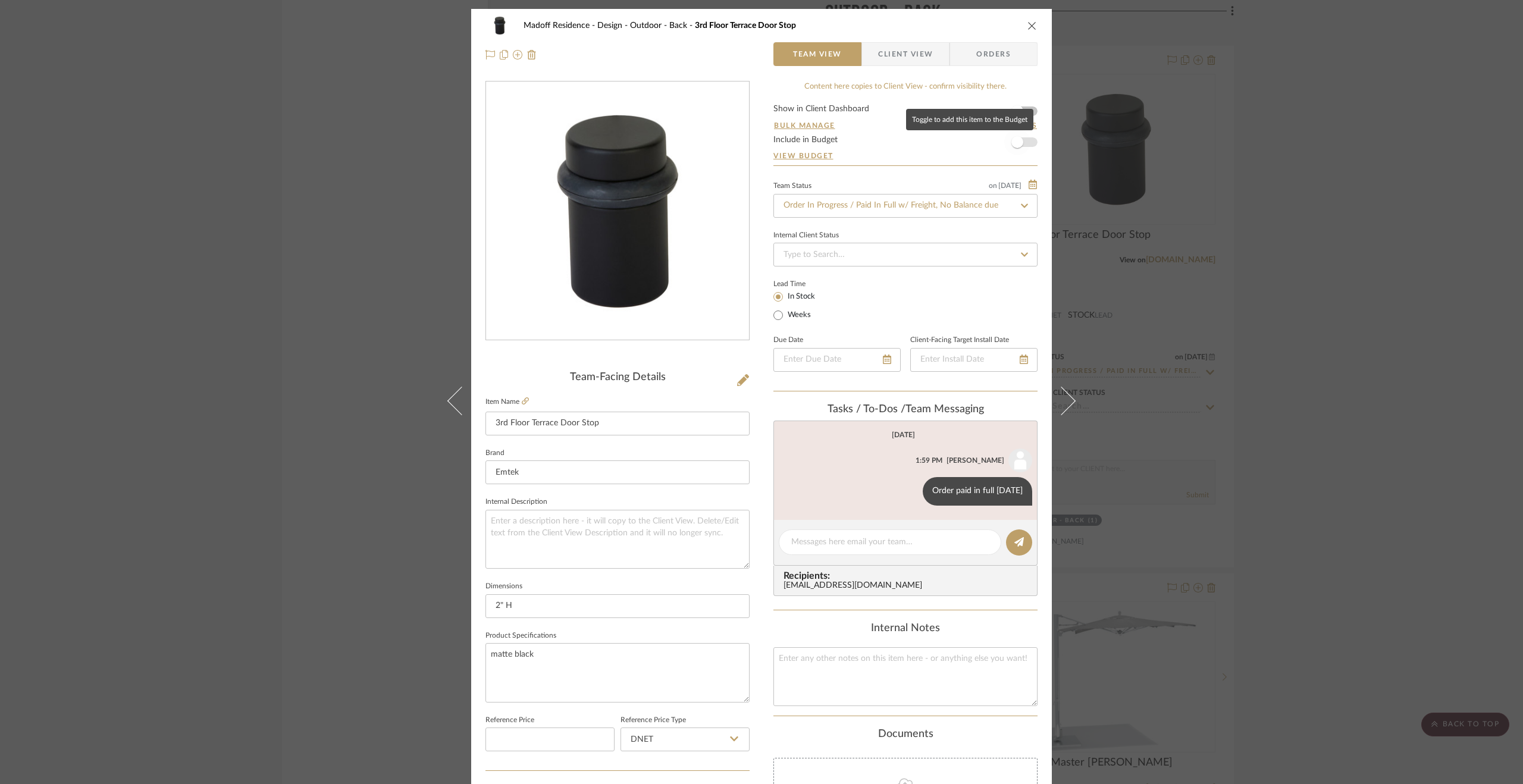
click at [1023, 134] on span "button" at bounding box center [1017, 142] width 26 height 26
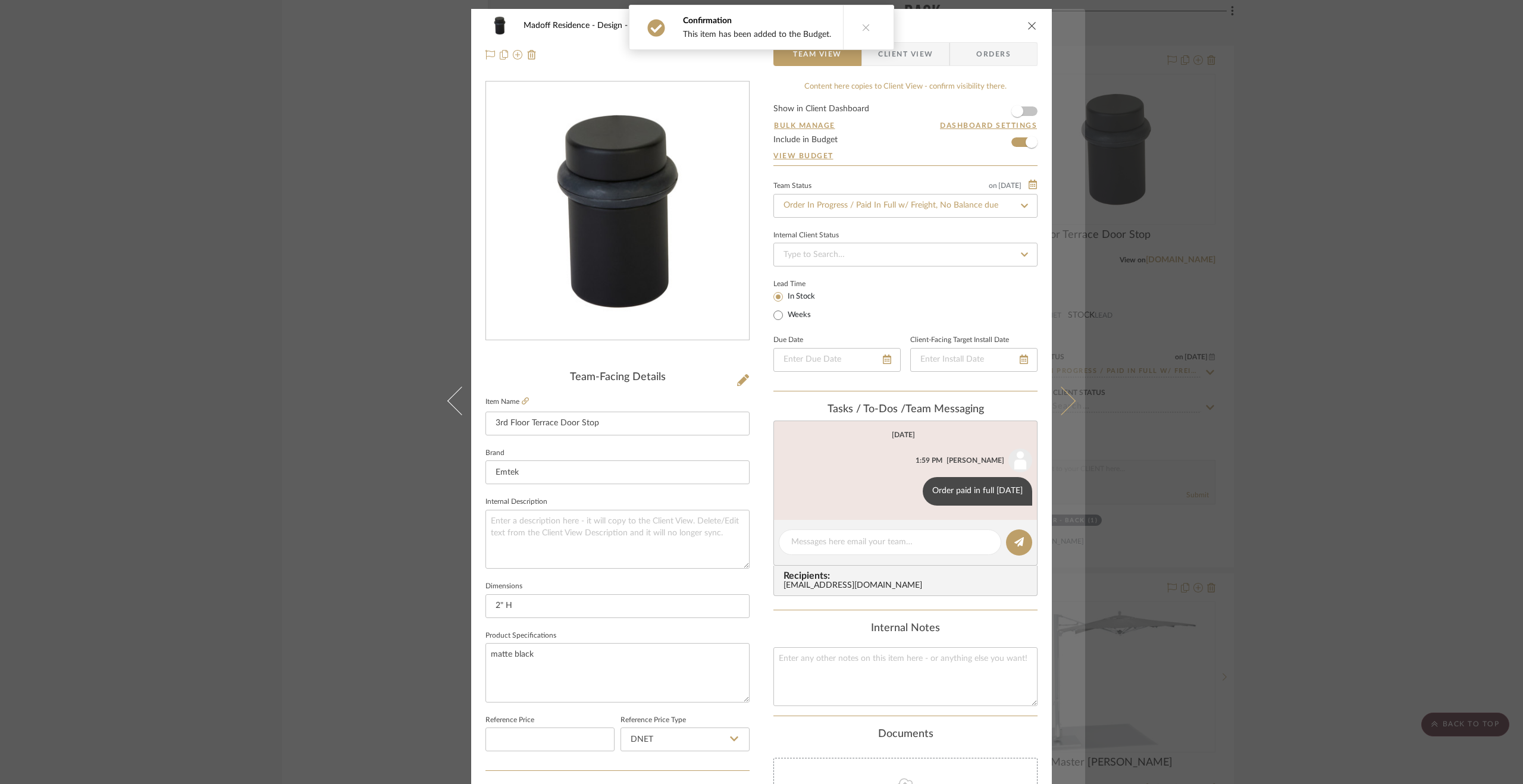
click at [1073, 205] on button at bounding box center [1069, 401] width 33 height 784
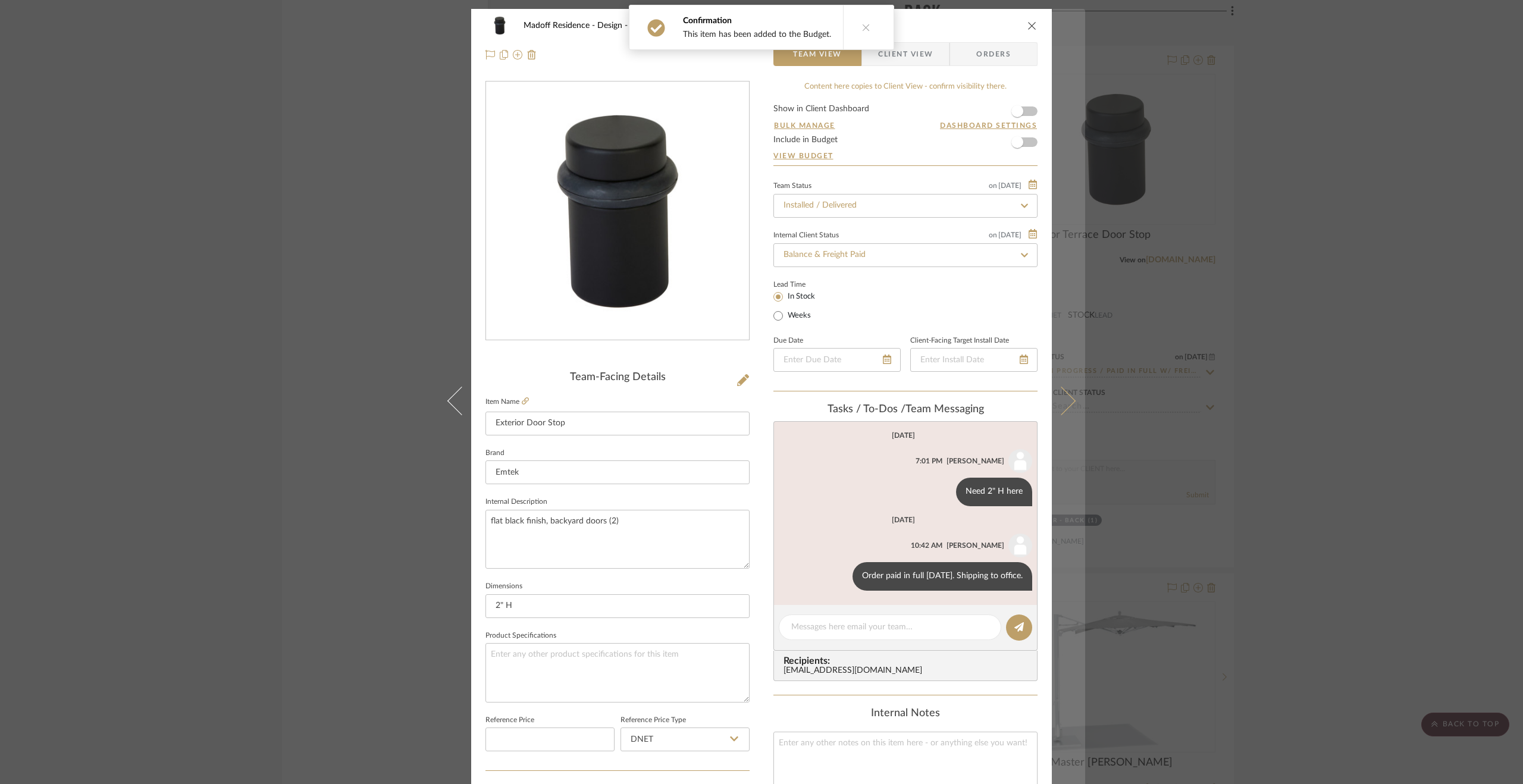
click at [1075, 253] on button at bounding box center [1069, 401] width 33 height 784
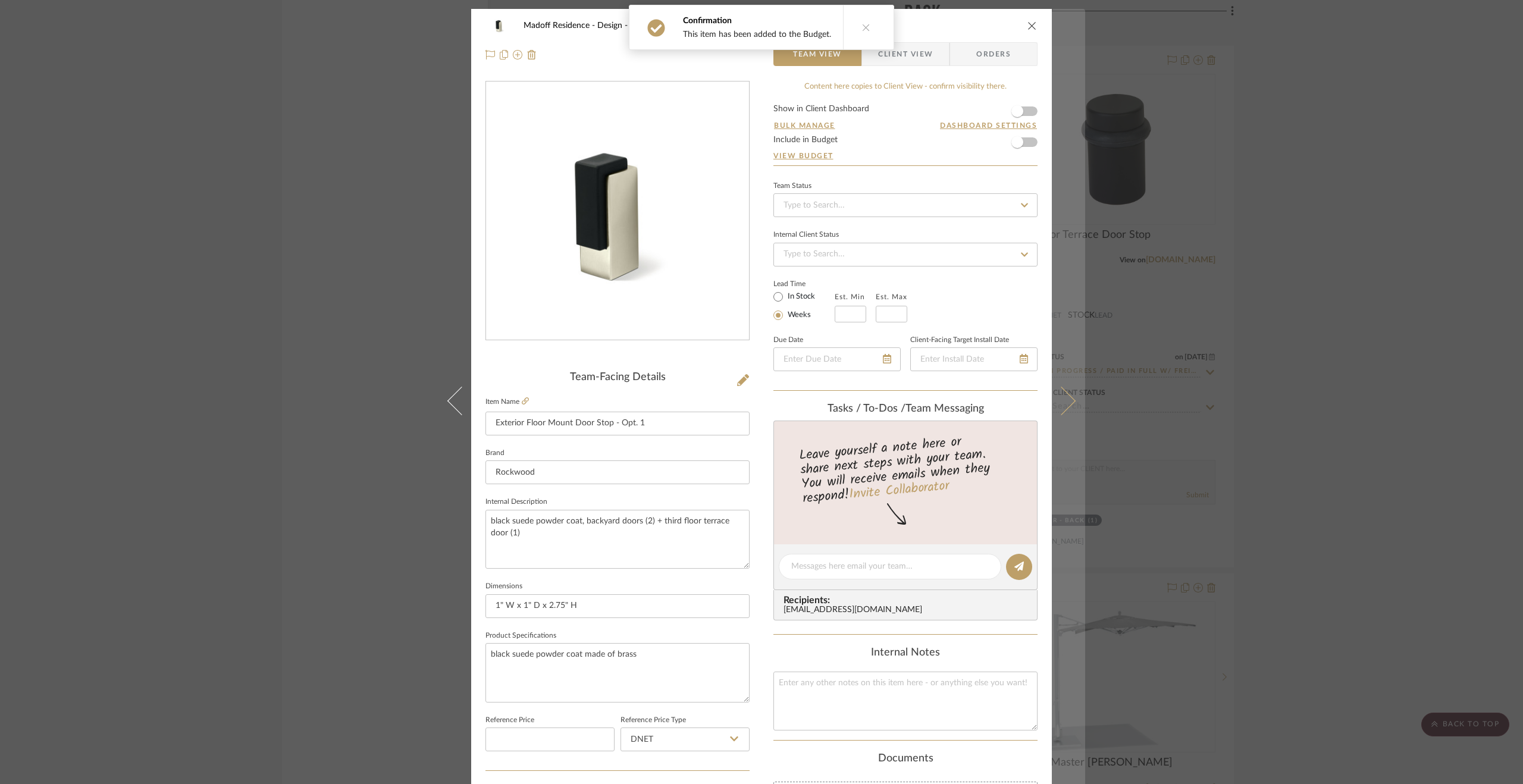
click at [1076, 274] on button at bounding box center [1069, 401] width 33 height 784
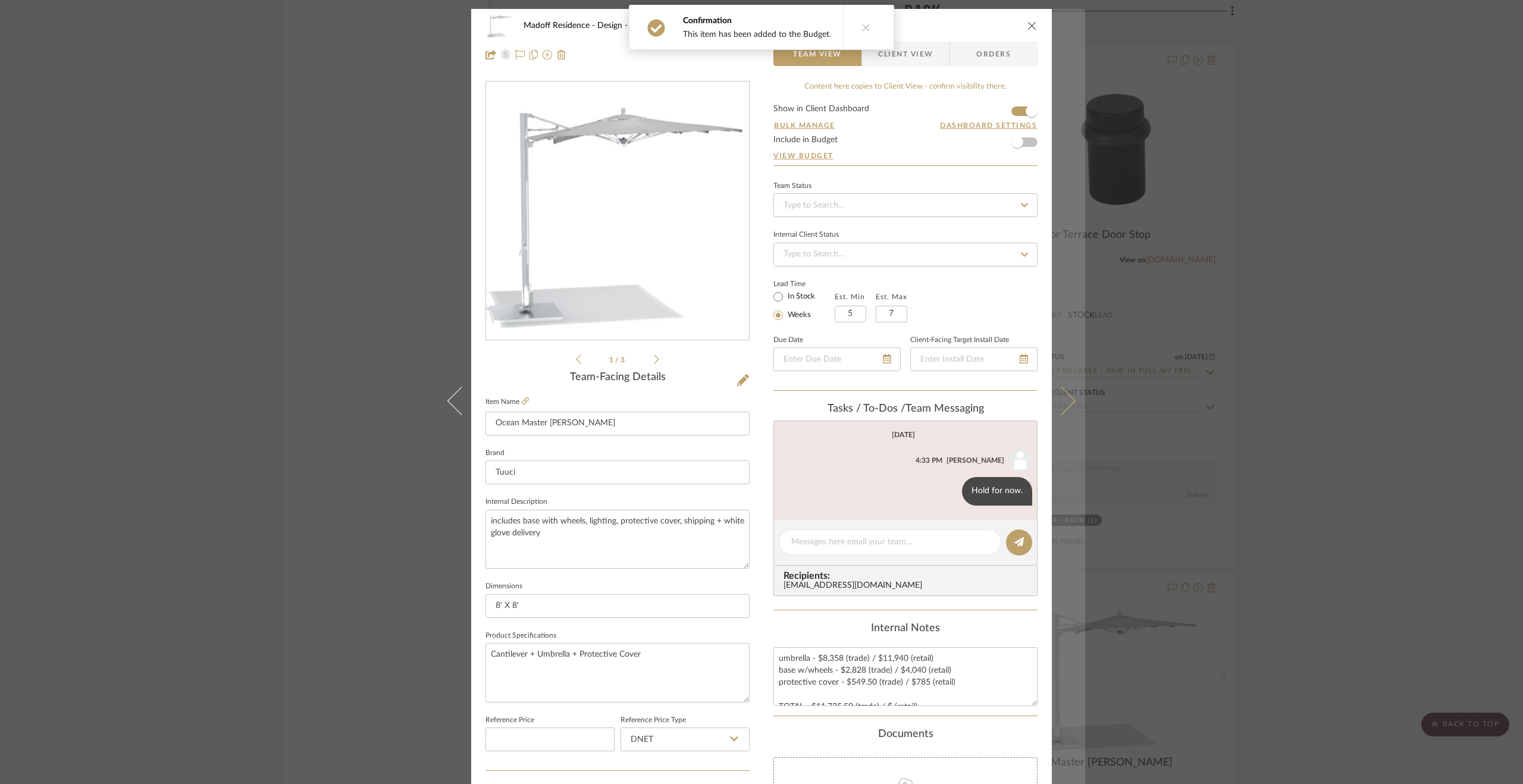
click at [1073, 354] on button at bounding box center [1069, 401] width 33 height 784
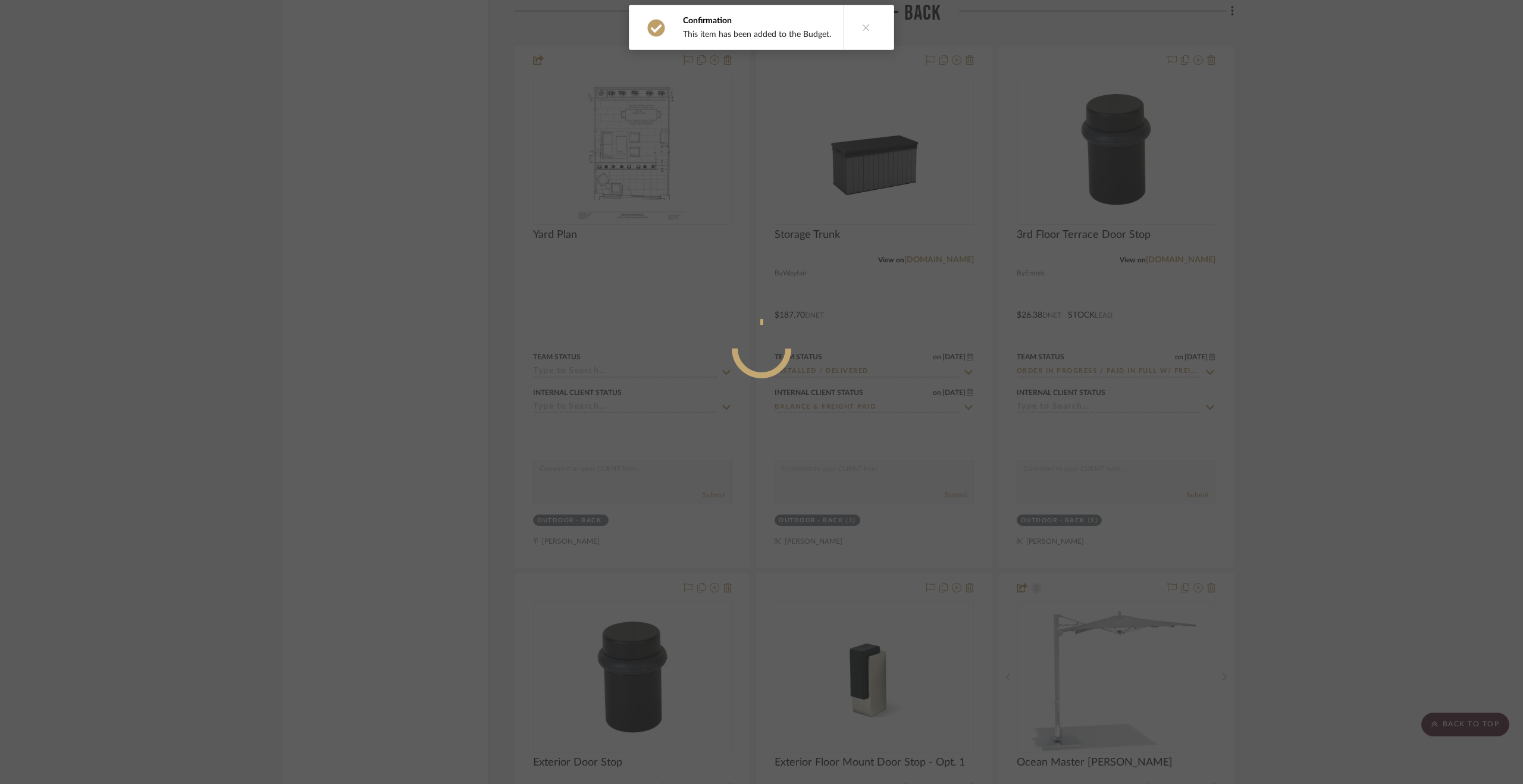
click at [1368, 398] on div at bounding box center [761, 392] width 1523 height 784
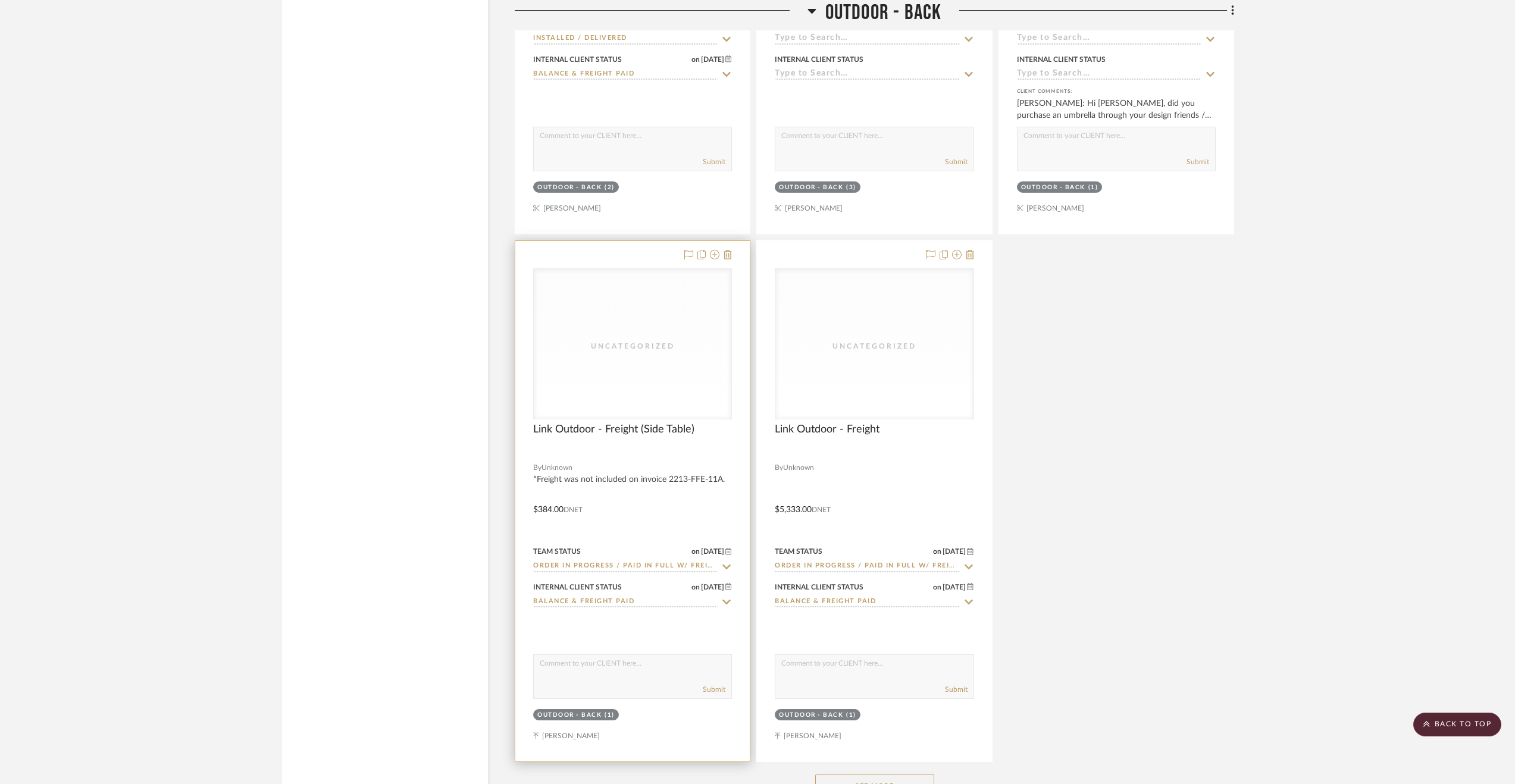
scroll to position [10946, 0]
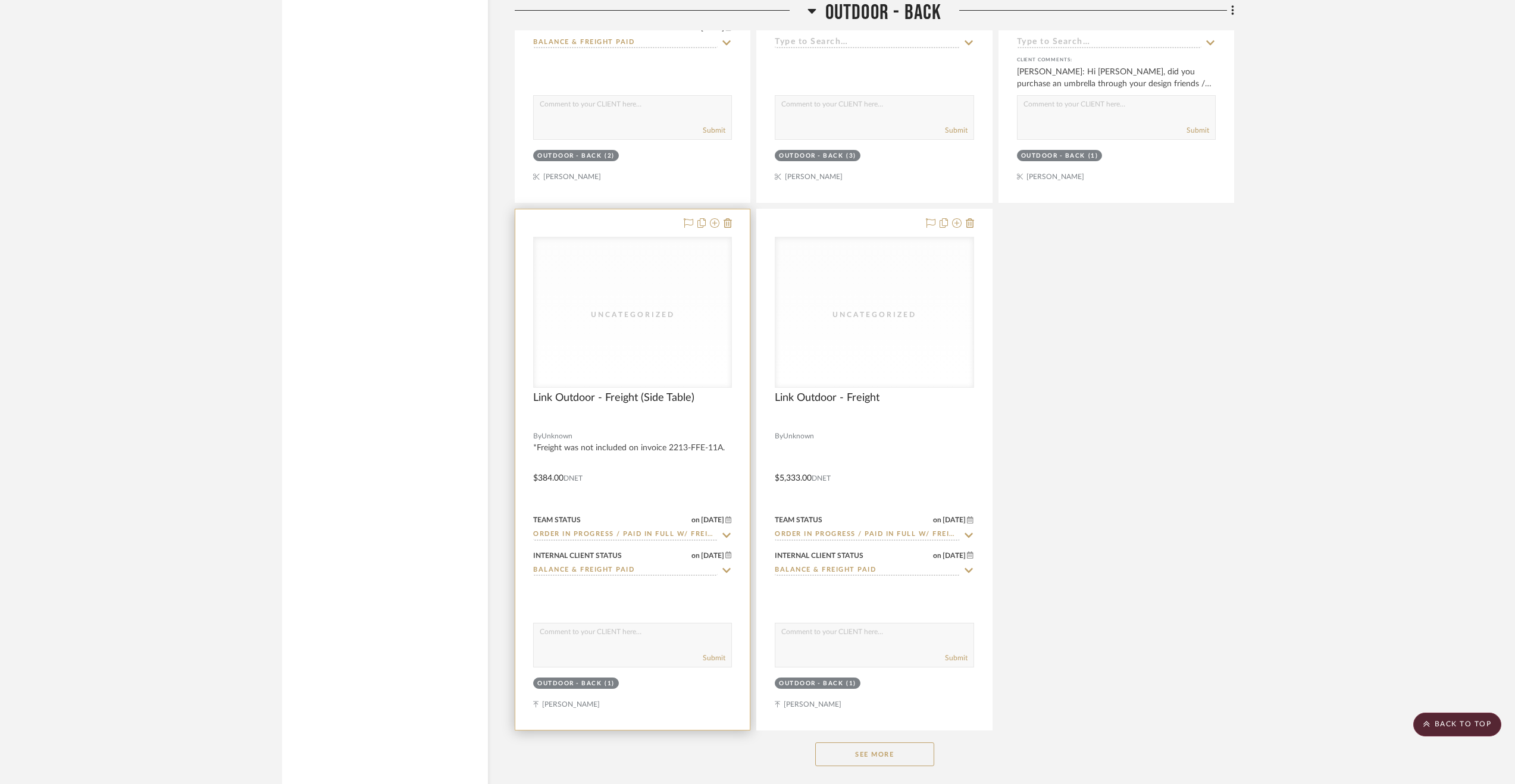
click at [720, 484] on div at bounding box center [633, 470] width 235 height 520
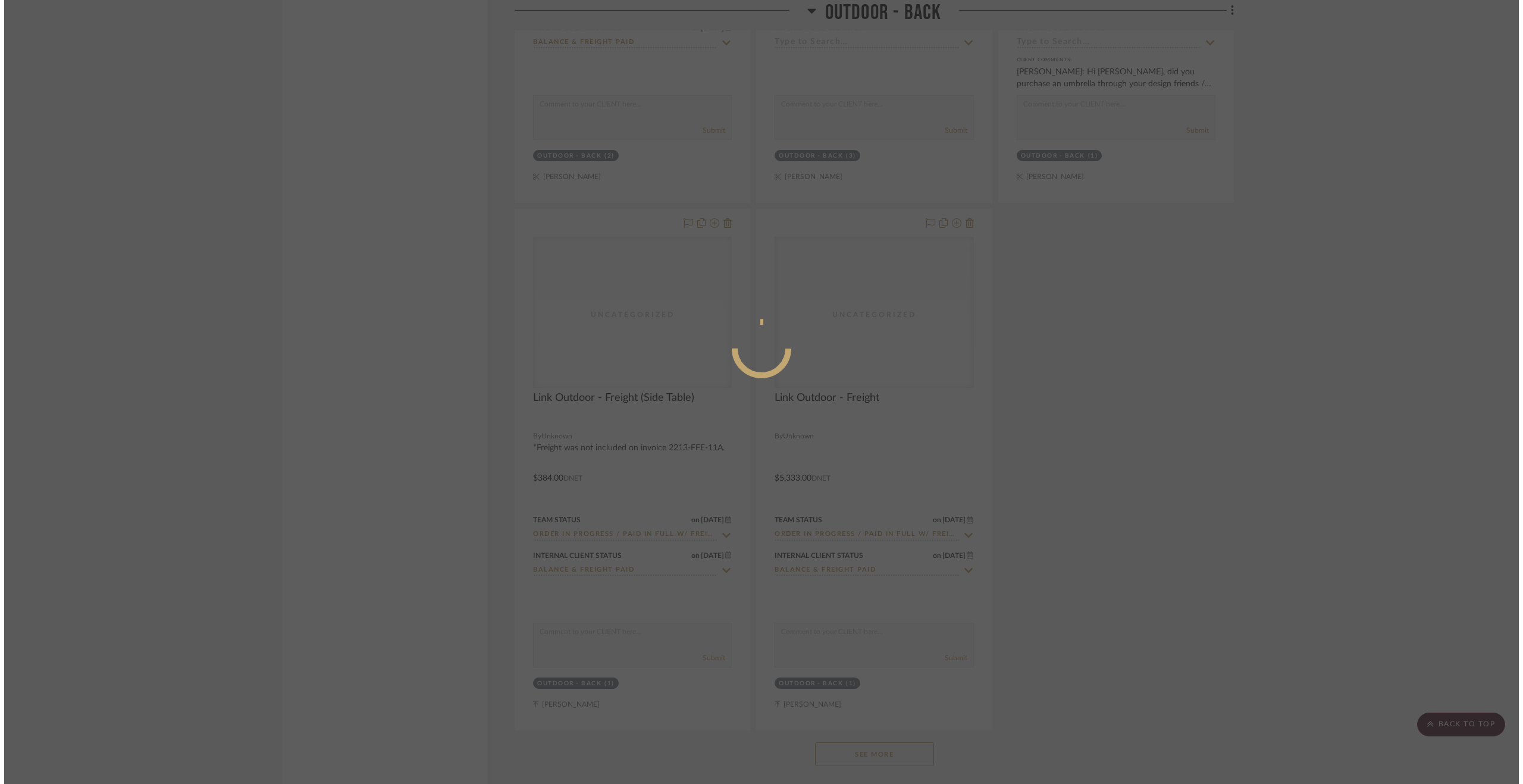
scroll to position [0, 0]
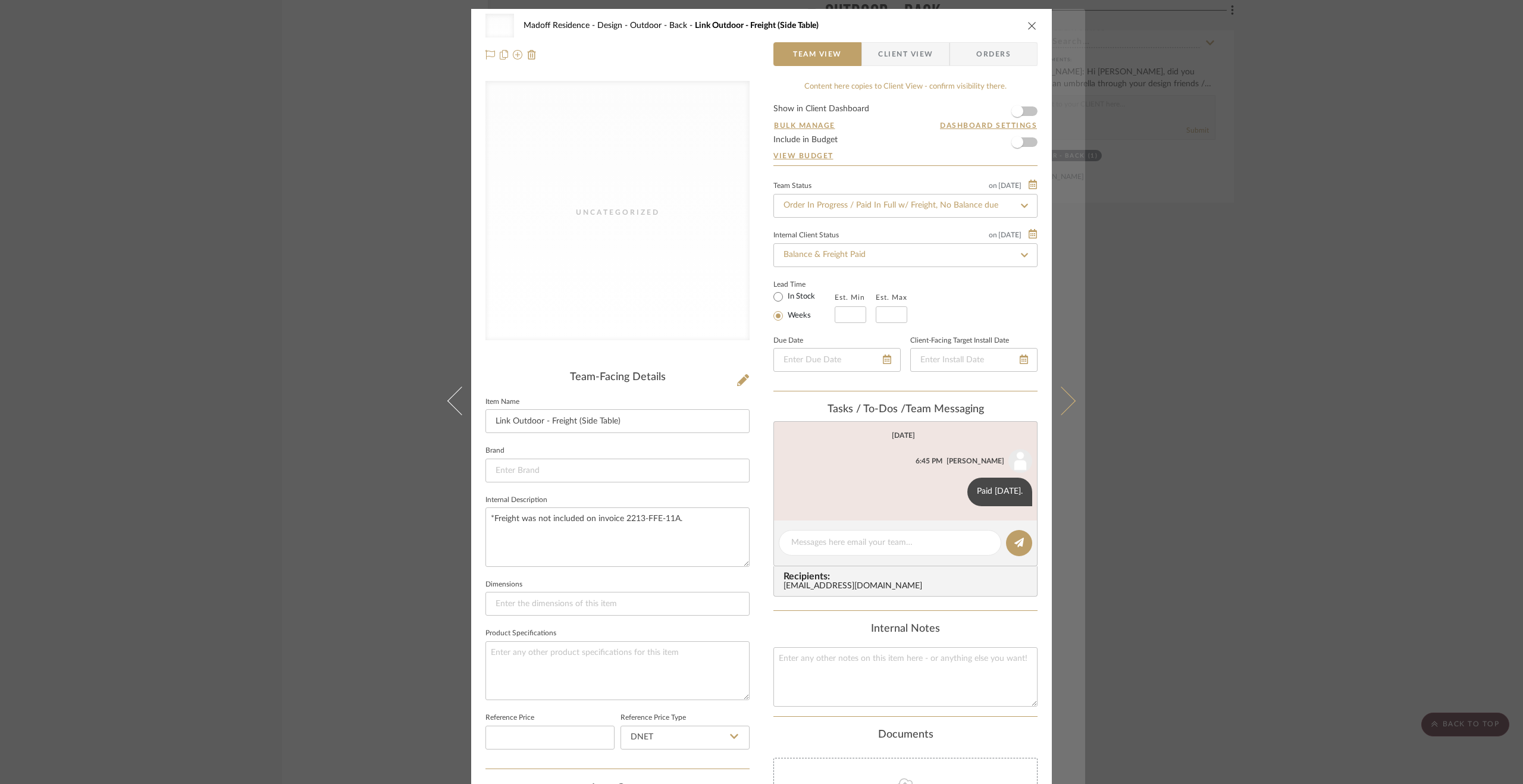
click at [1071, 385] on button at bounding box center [1069, 401] width 33 height 784
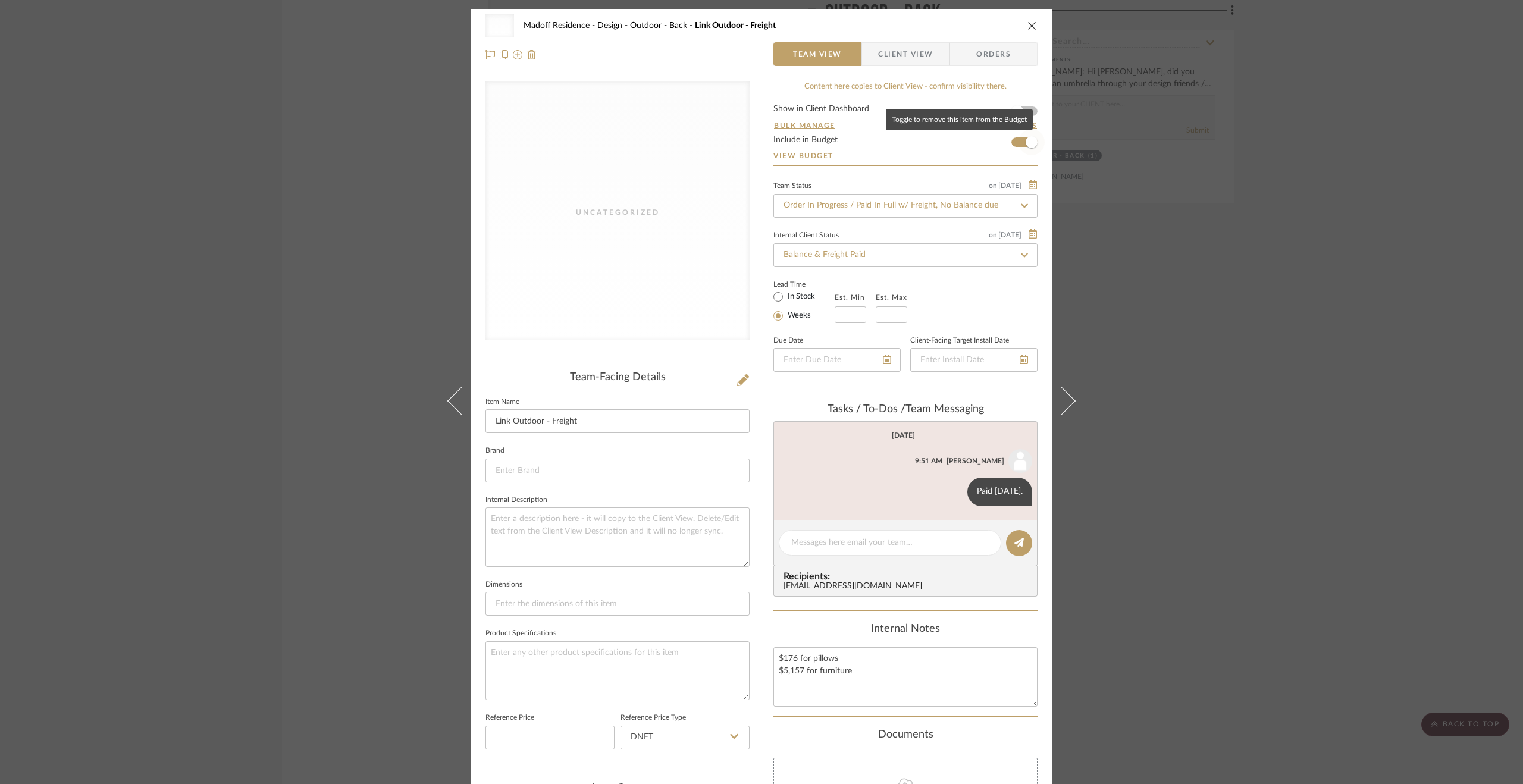
click at [1021, 142] on span "button" at bounding box center [1032, 142] width 26 height 26
click at [1208, 356] on div "Uncategorized Madoff Residence - Design Outdoor - Back Link Outdoor - Freight T…" at bounding box center [761, 392] width 1523 height 784
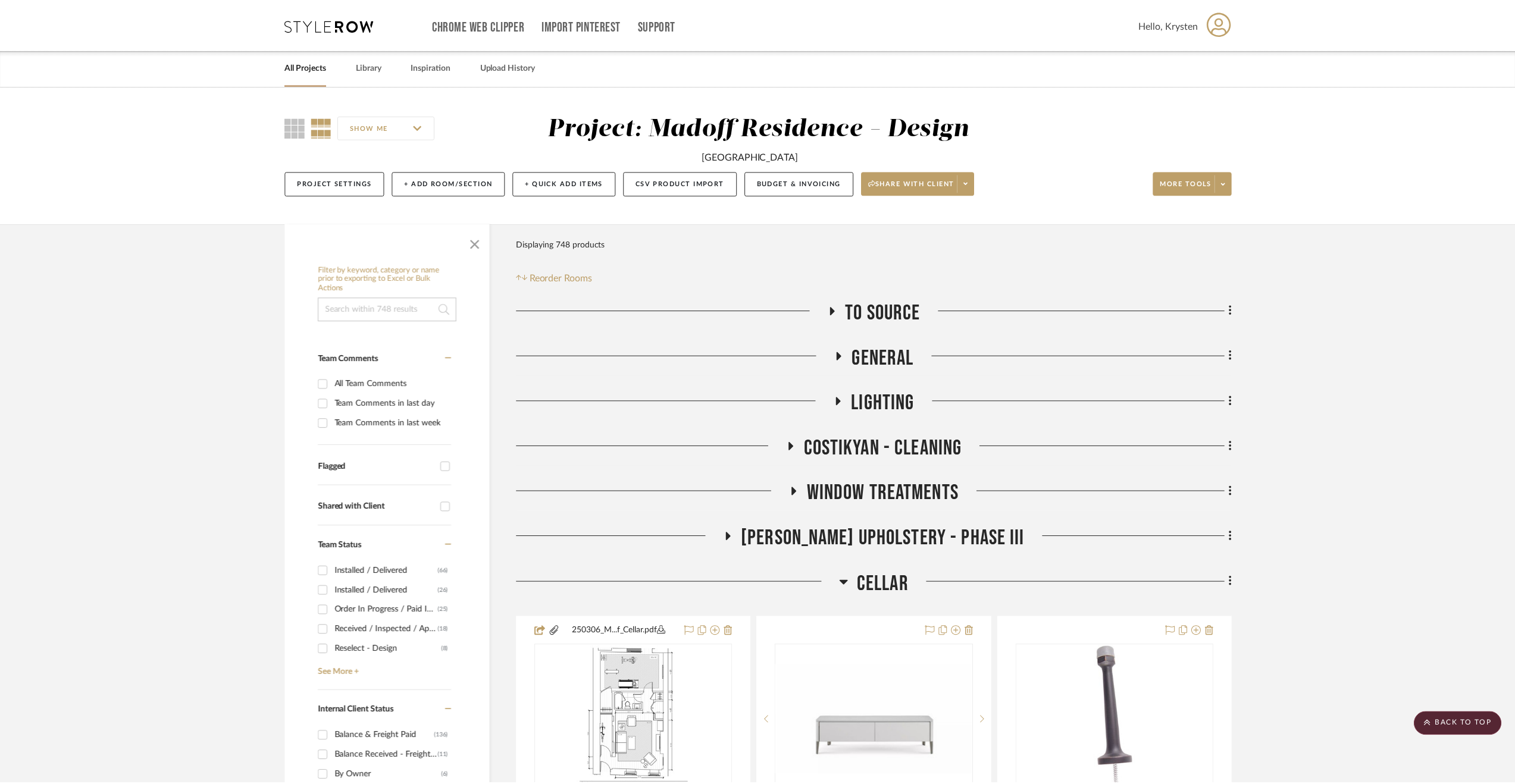
scroll to position [10946, 0]
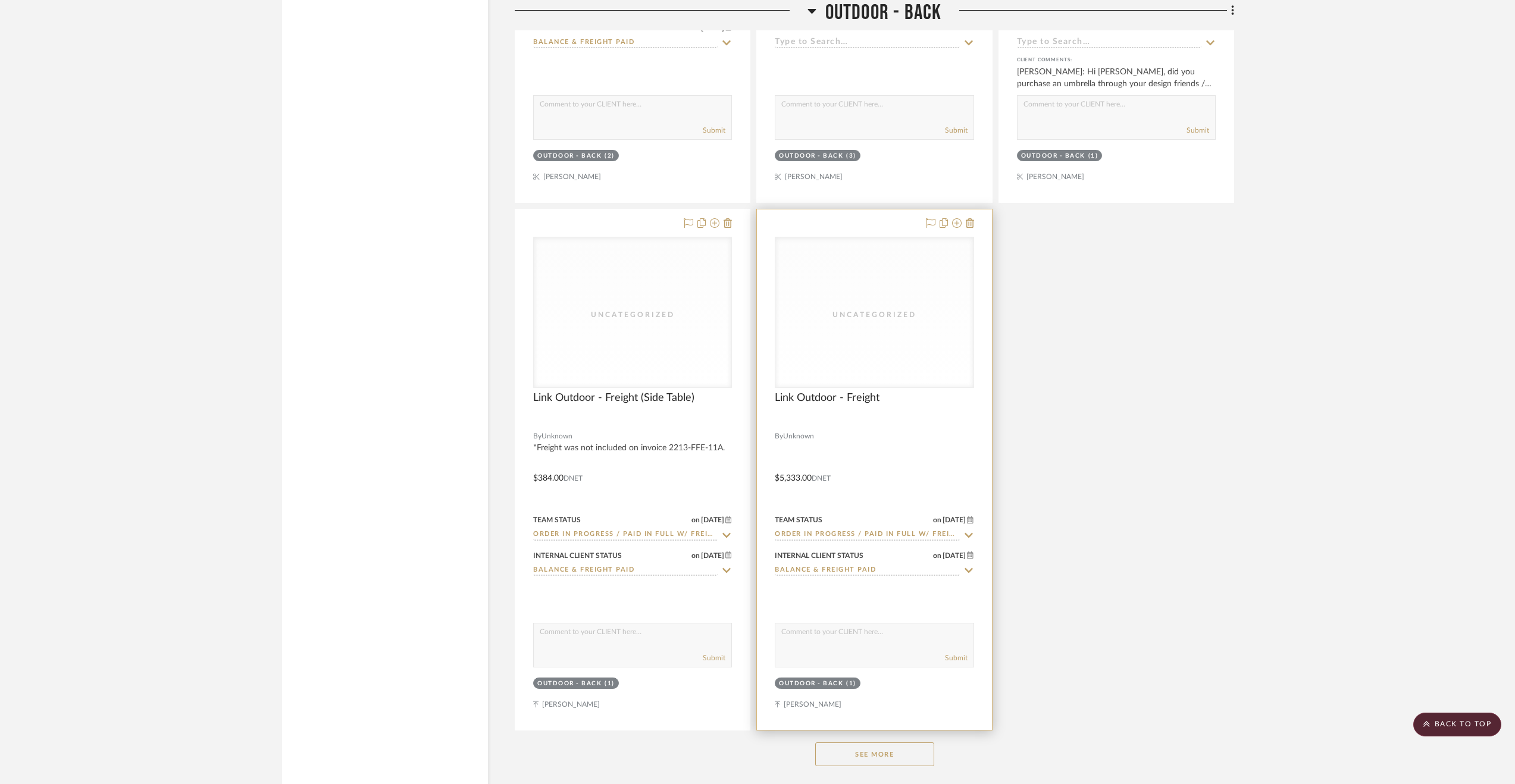
click at [946, 456] on div at bounding box center [874, 470] width 235 height 520
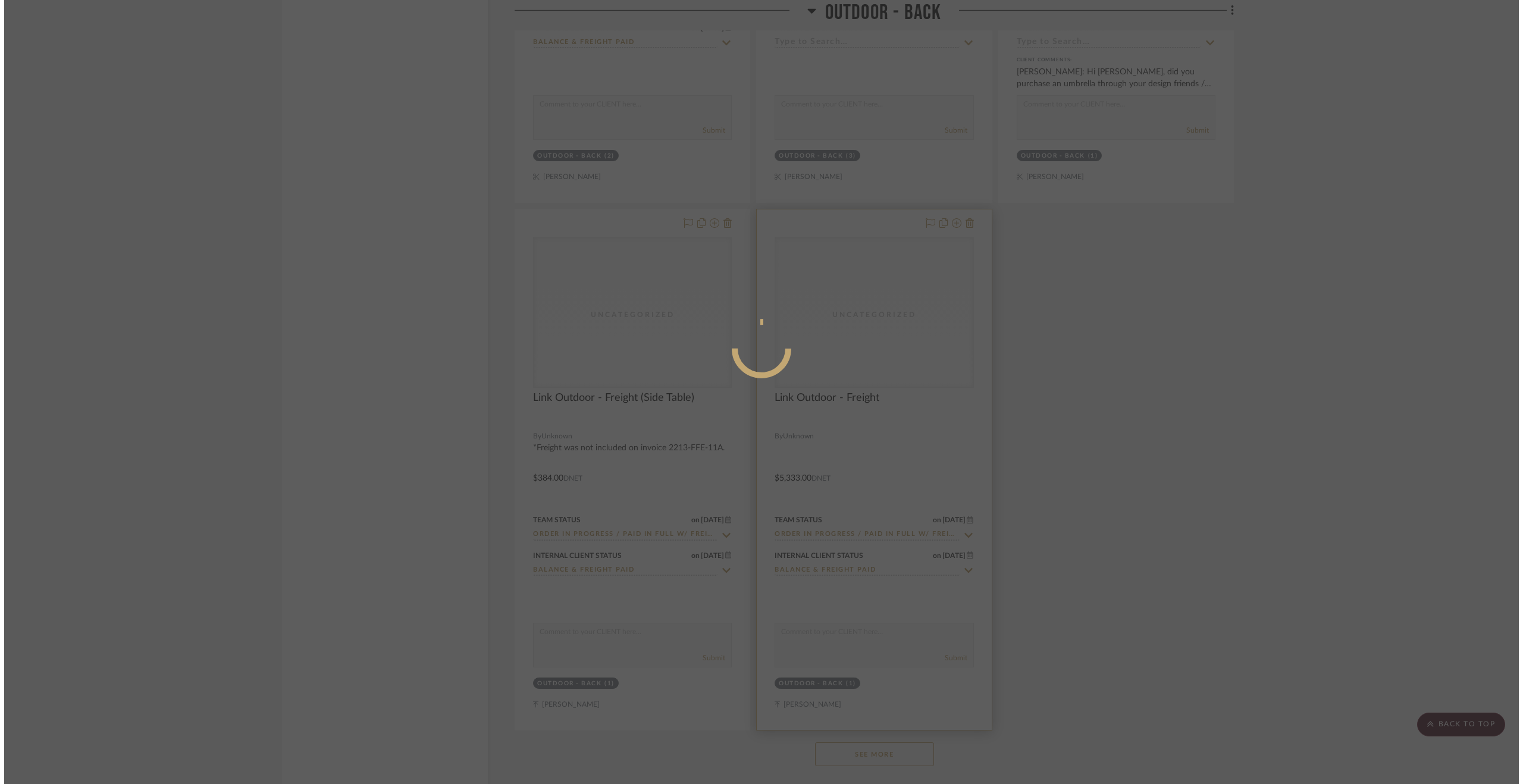
scroll to position [0, 0]
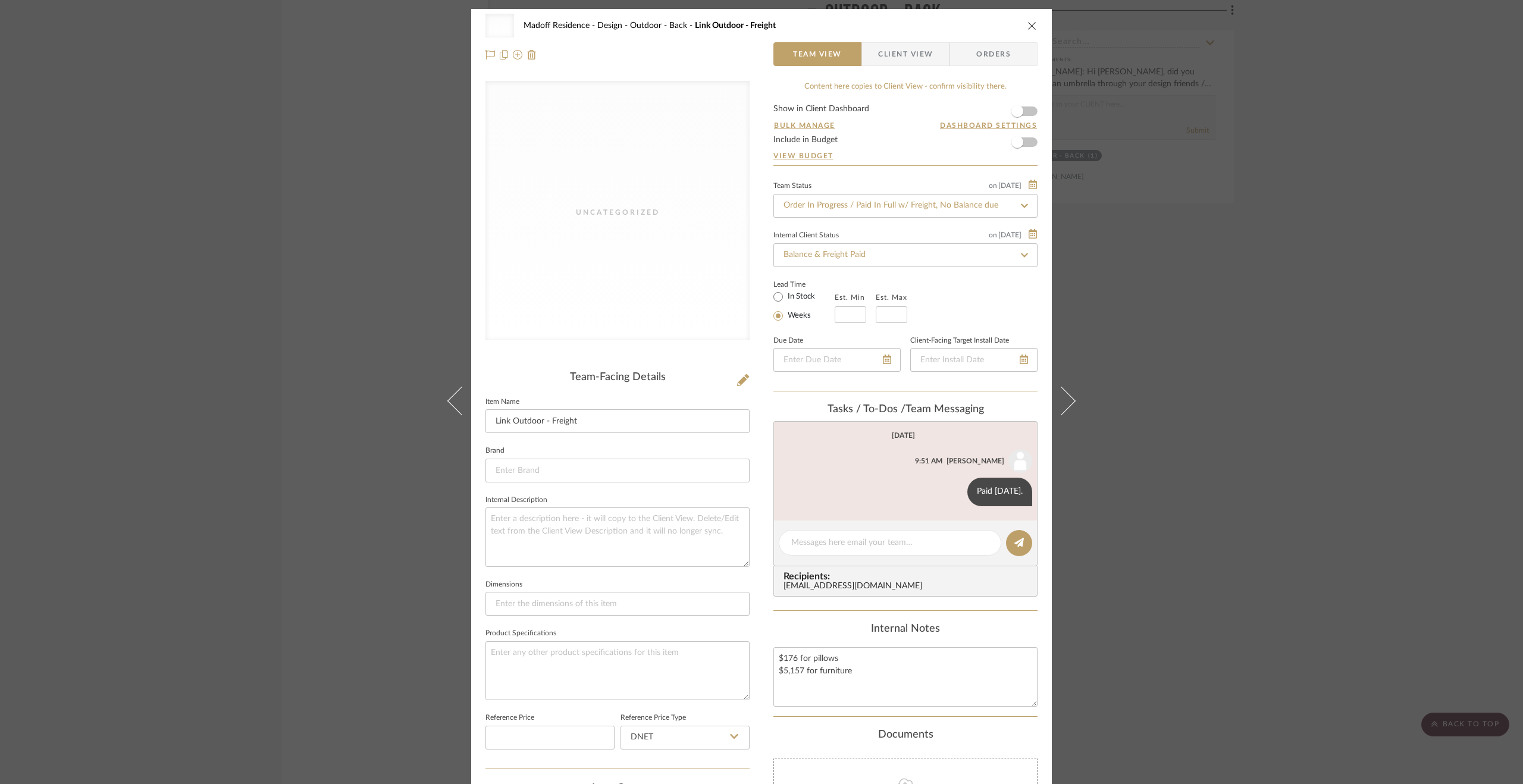
click at [1112, 556] on div "Uncategorized Madoff Residence - Design Outdoor - Back Link Outdoor - Freight T…" at bounding box center [761, 392] width 1523 height 784
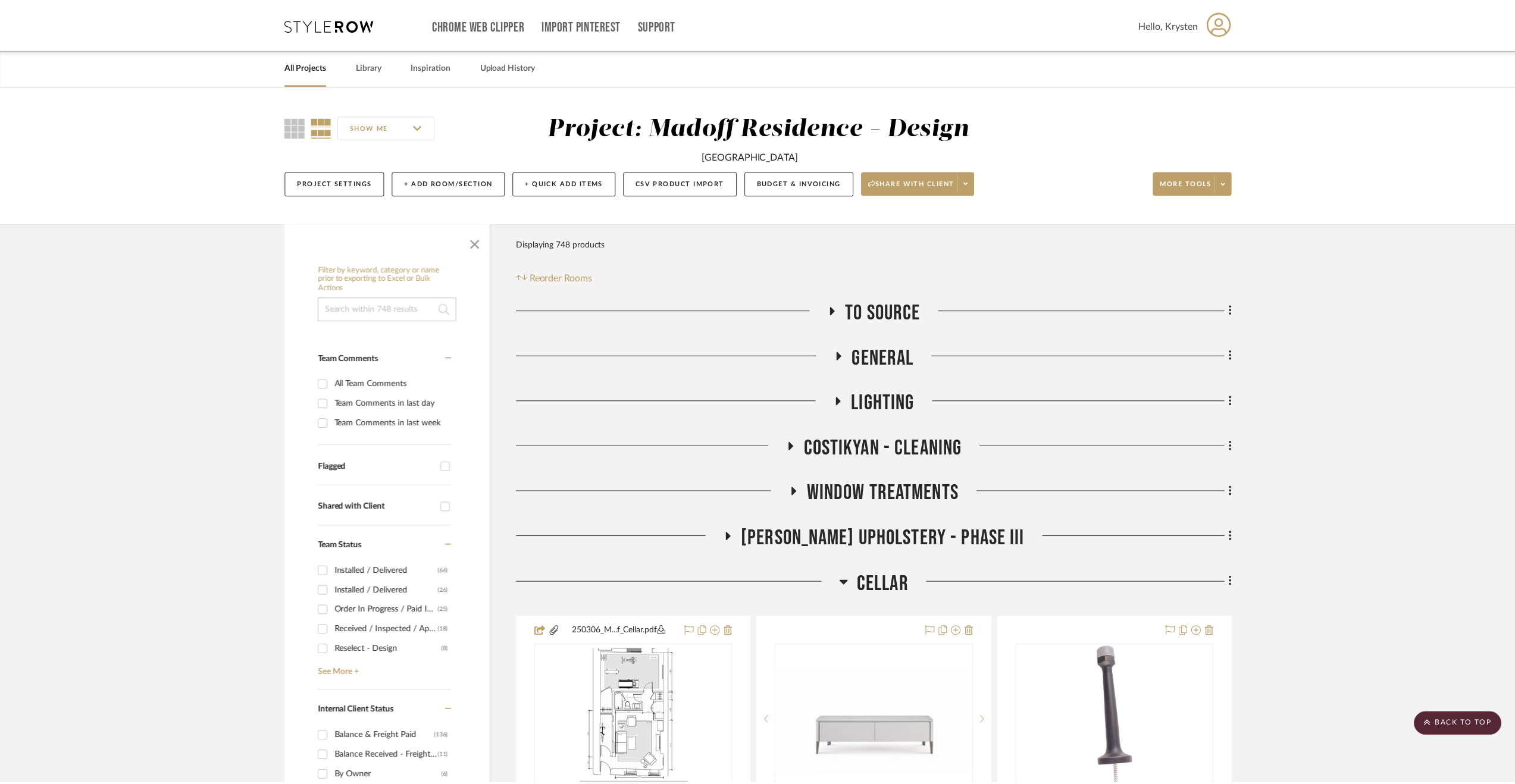
scroll to position [10946, 0]
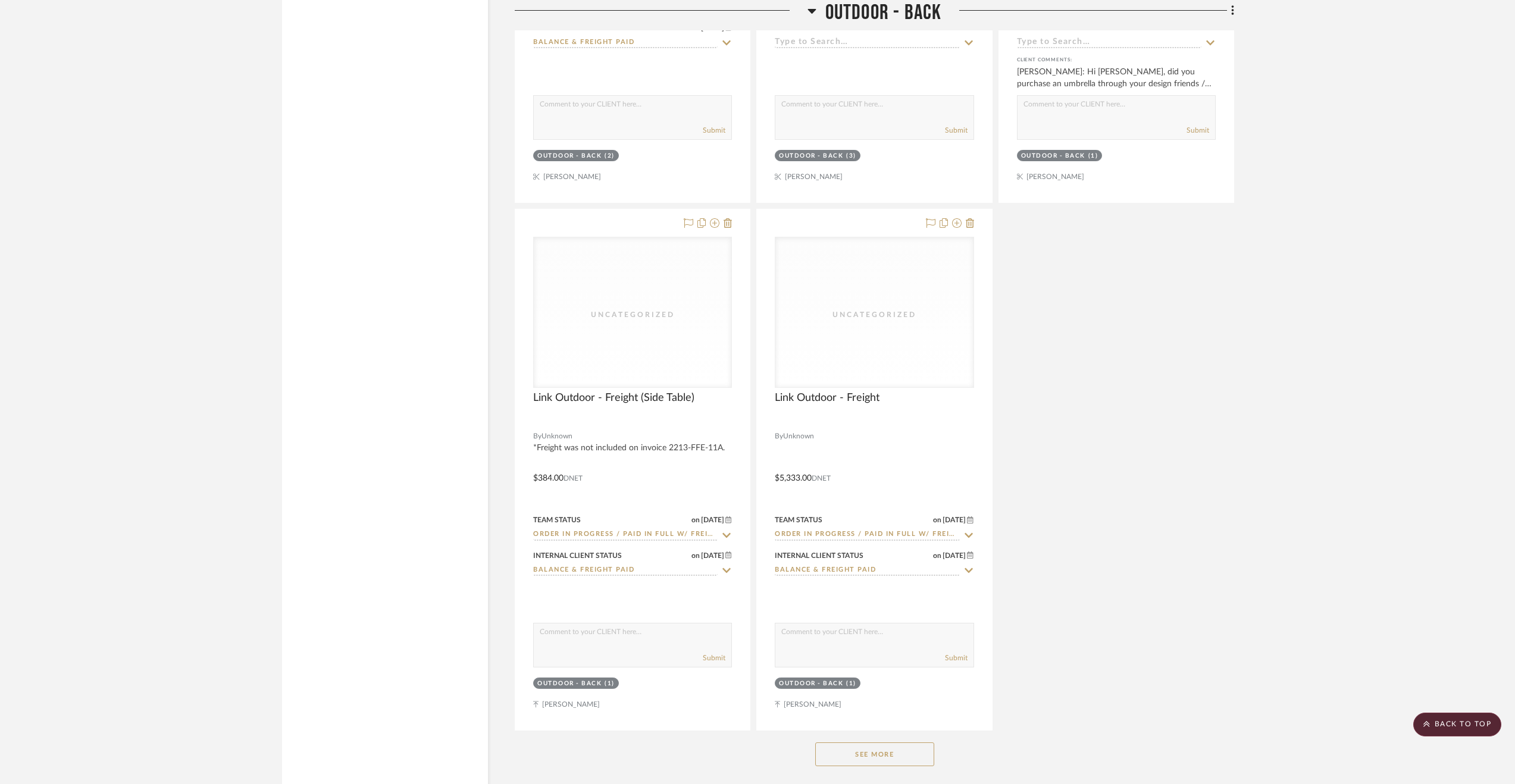
click at [896, 766] on button "See More" at bounding box center [875, 754] width 119 height 24
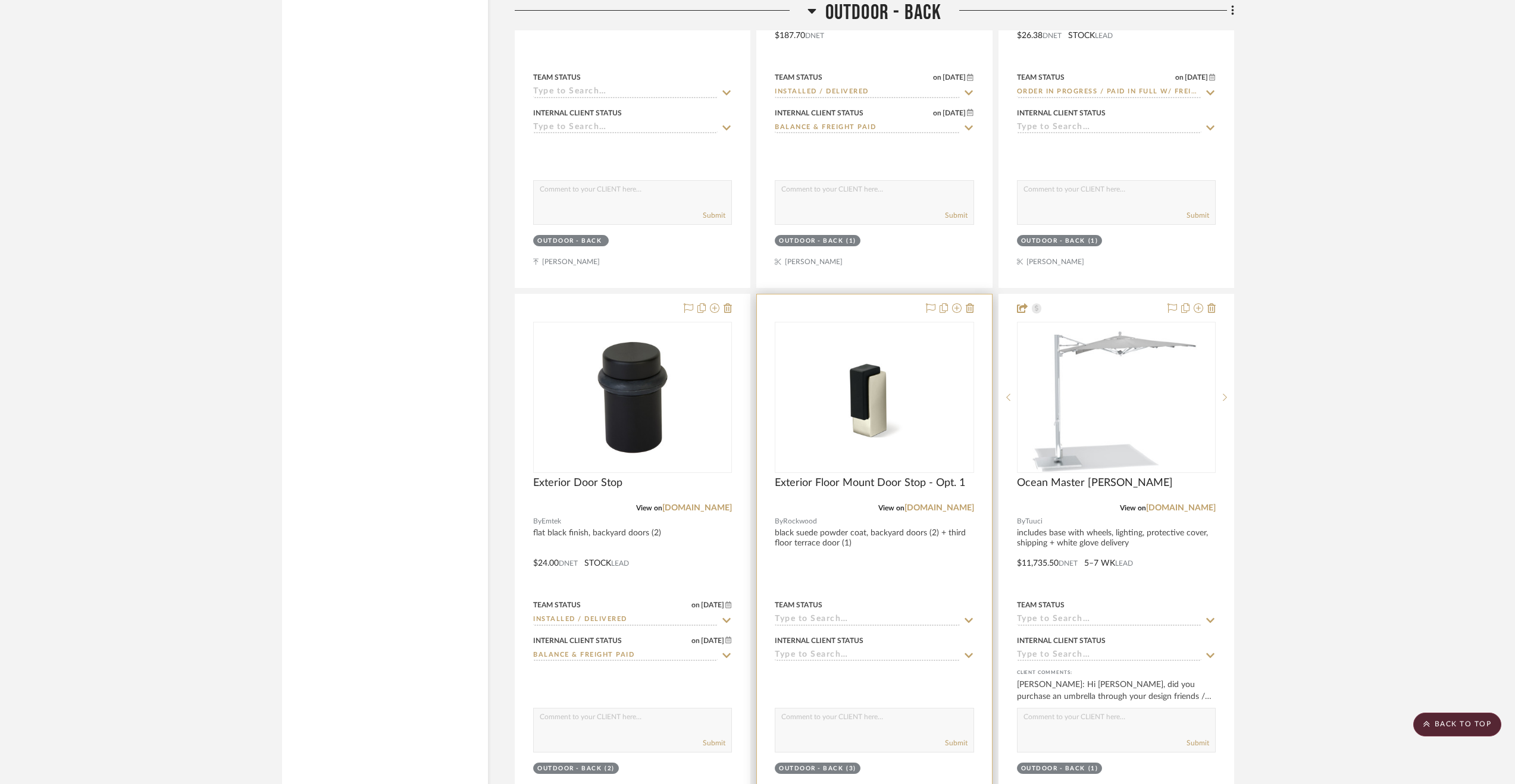
scroll to position [10410, 0]
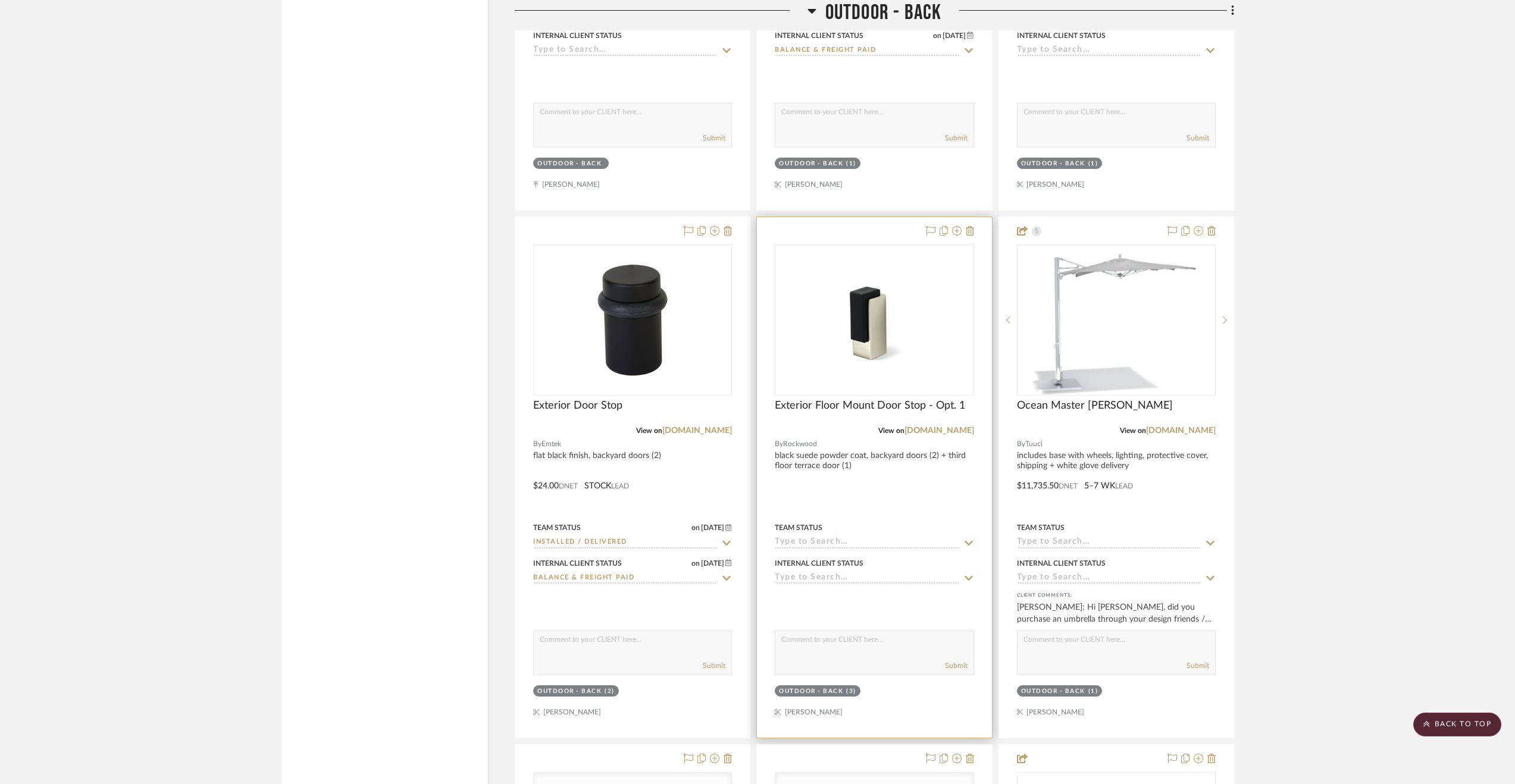
click at [923, 523] on div at bounding box center [874, 477] width 235 height 520
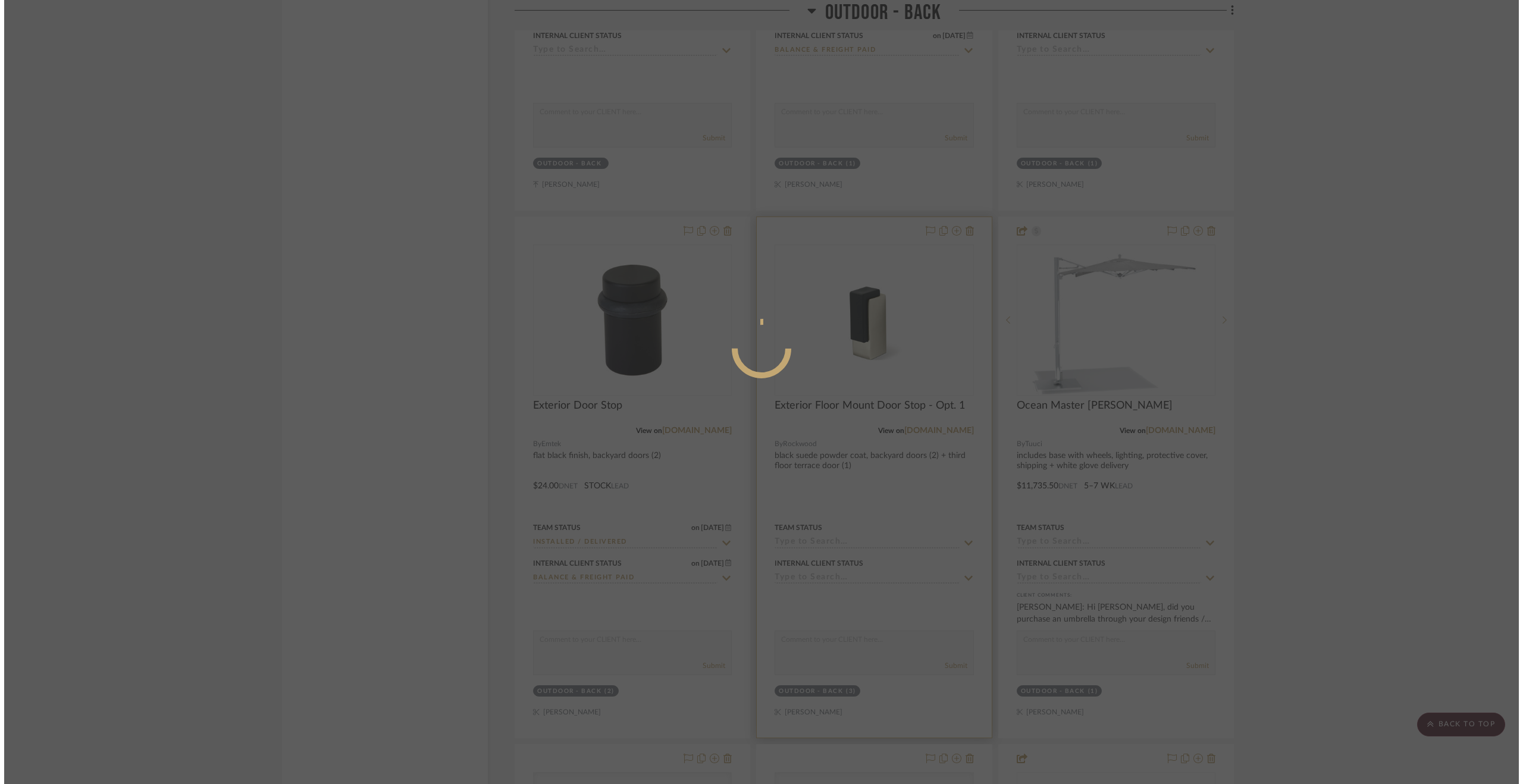
scroll to position [0, 0]
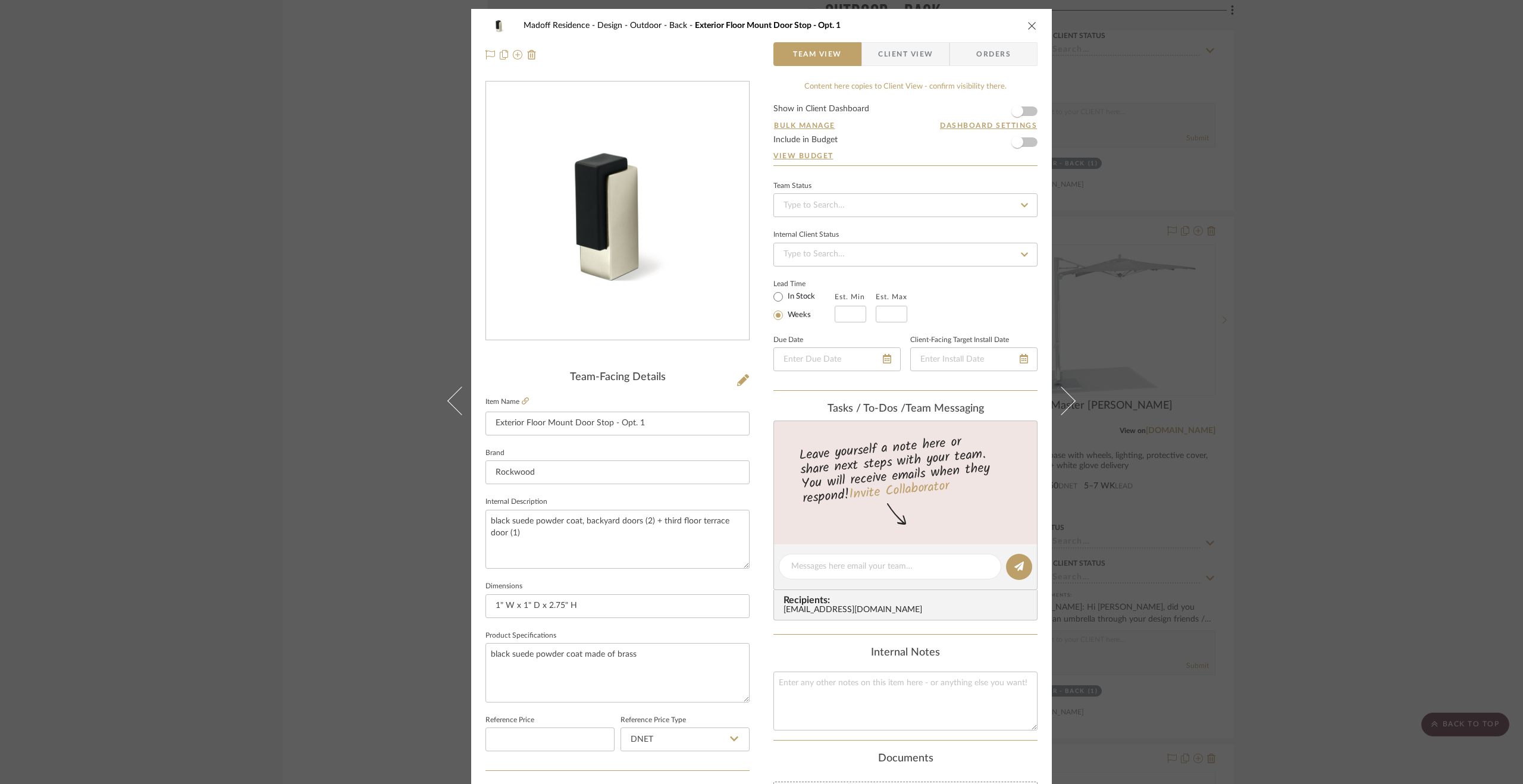
click at [1274, 474] on div "Madoff Residence - Design Outdoor - Back Exterior Floor Mount Door Stop - Opt. …" at bounding box center [761, 392] width 1523 height 784
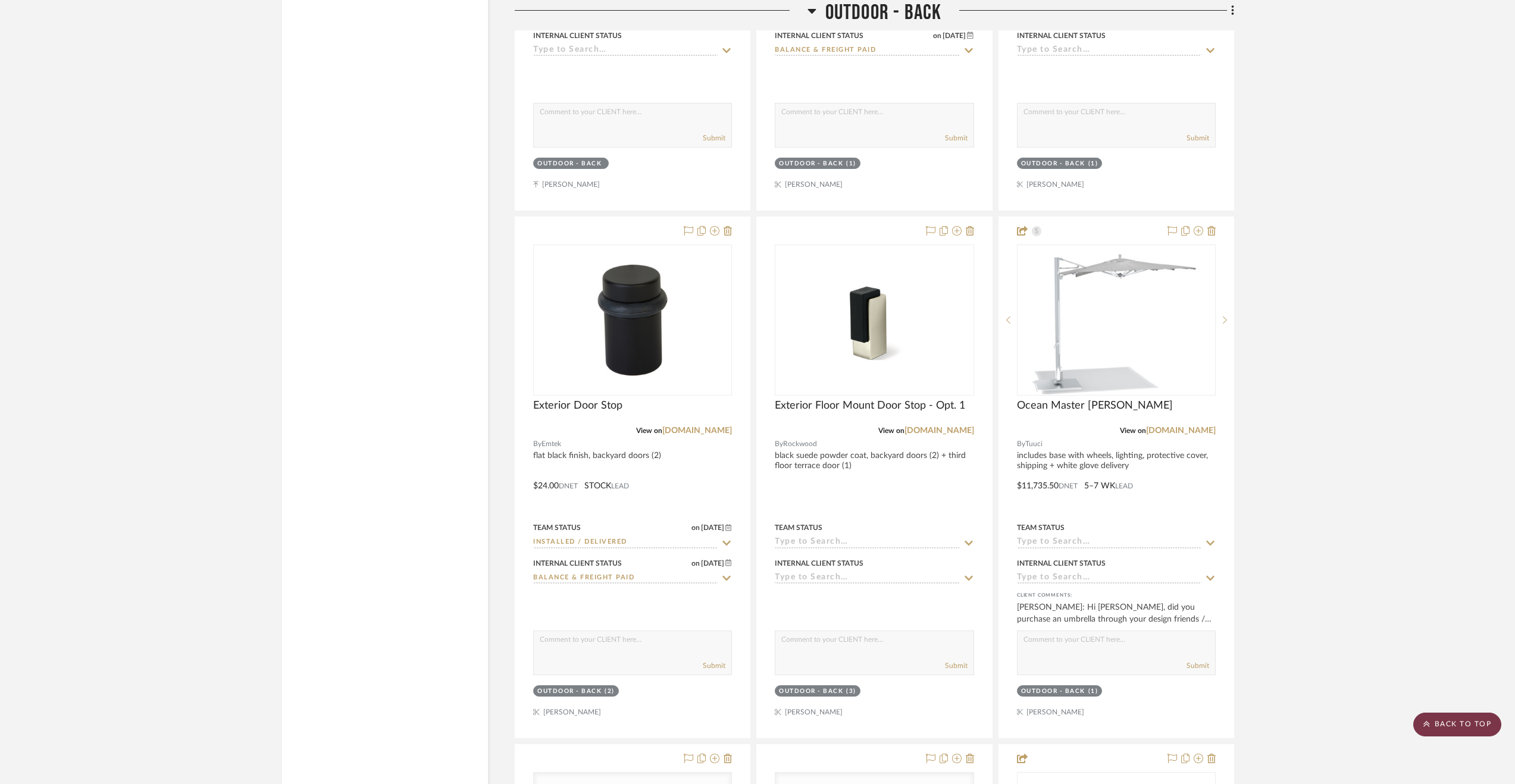
click at [1446, 728] on scroll-to-top-button "BACK TO TOP" at bounding box center [1457, 724] width 88 height 24
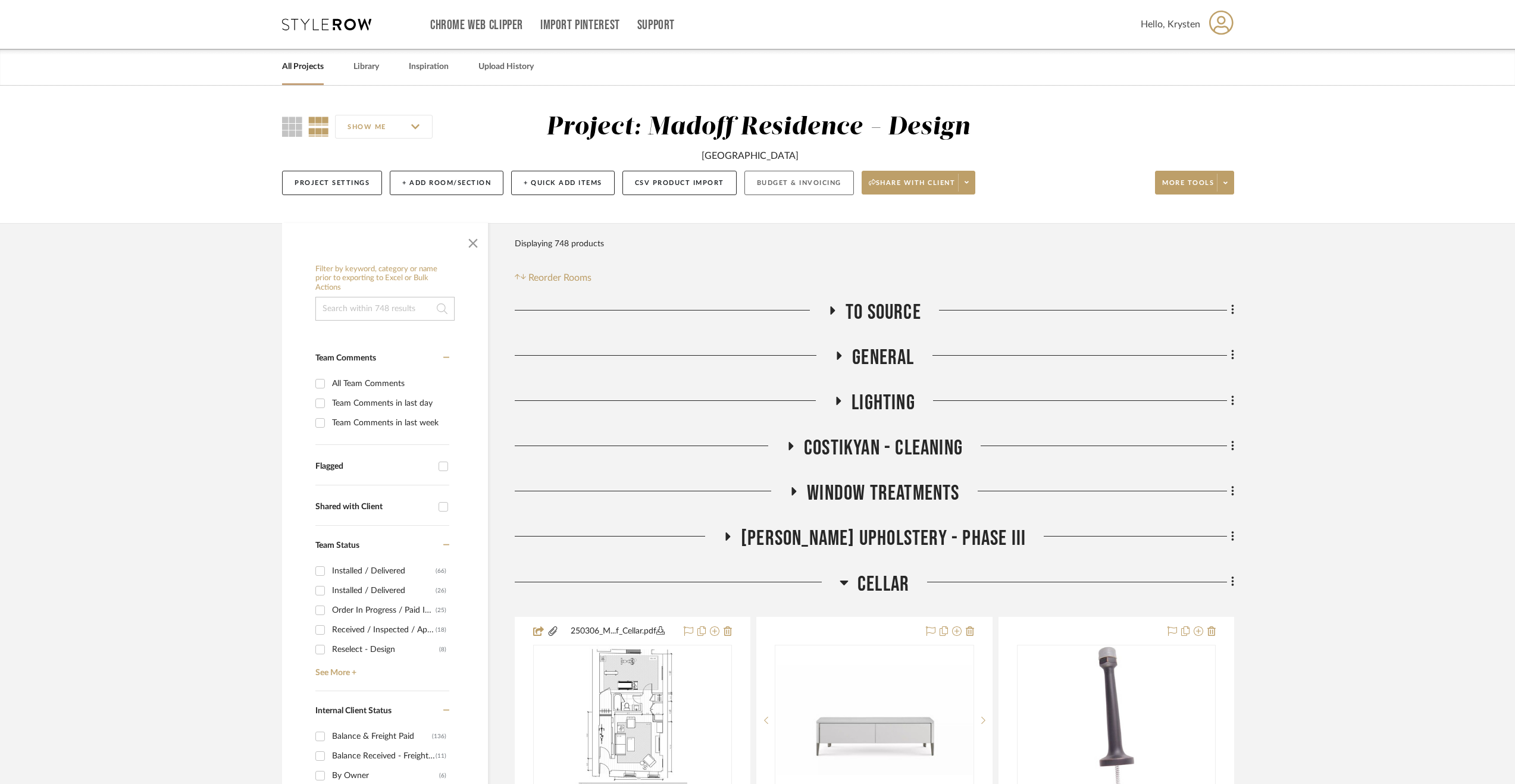
click at [785, 177] on button "Budget & Invoicing" at bounding box center [799, 182] width 109 height 24
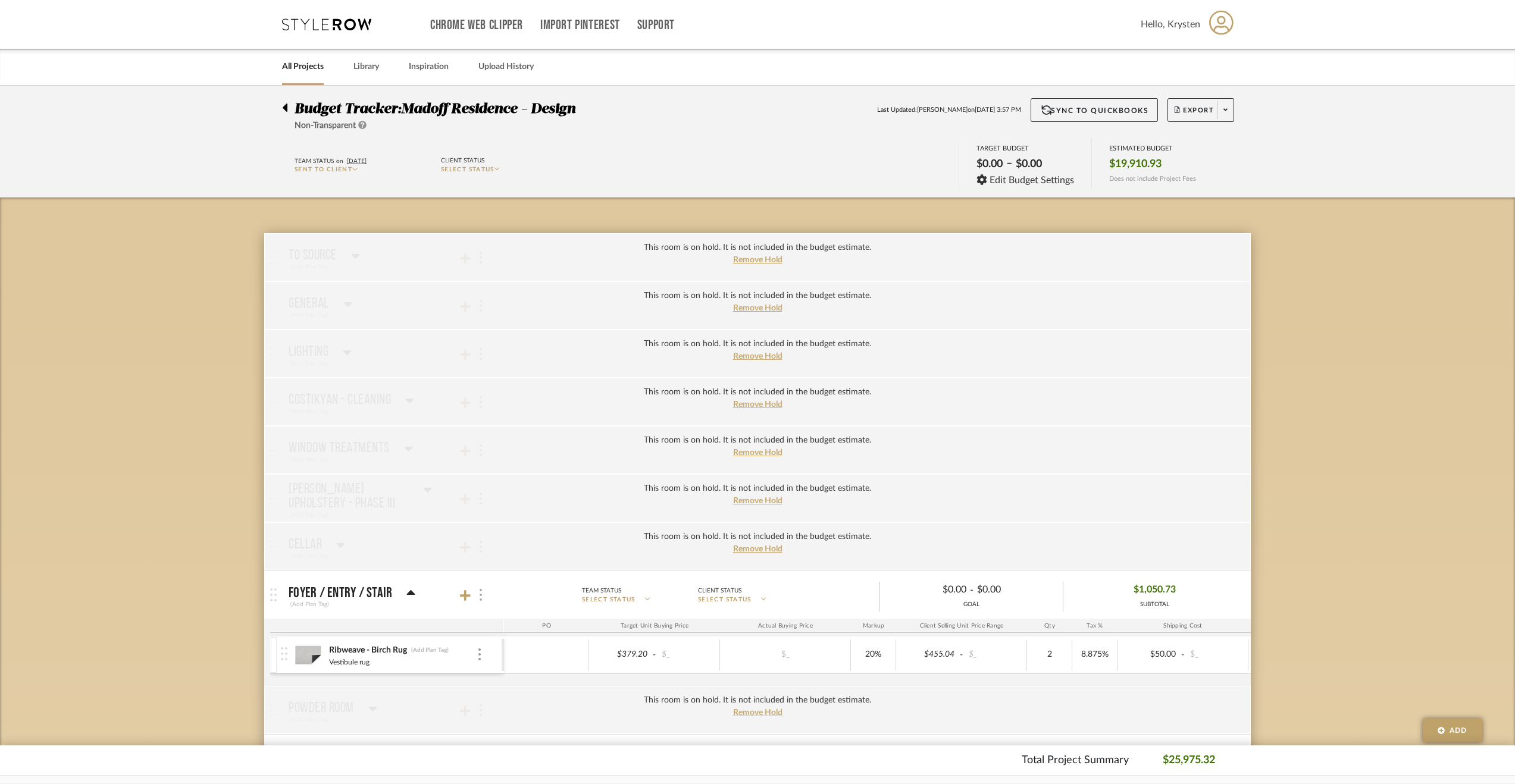
click at [483, 590] on div at bounding box center [480, 595] width 12 height 16
click at [547, 470] on span "Put this room on hold and exclude from the budget estimate." at bounding box center [565, 477] width 138 height 22
click at [491, 471] on input "Put this room on hold and exclude from the budget estimate." at bounding box center [485, 477] width 12 height 12
checkbox input "true"
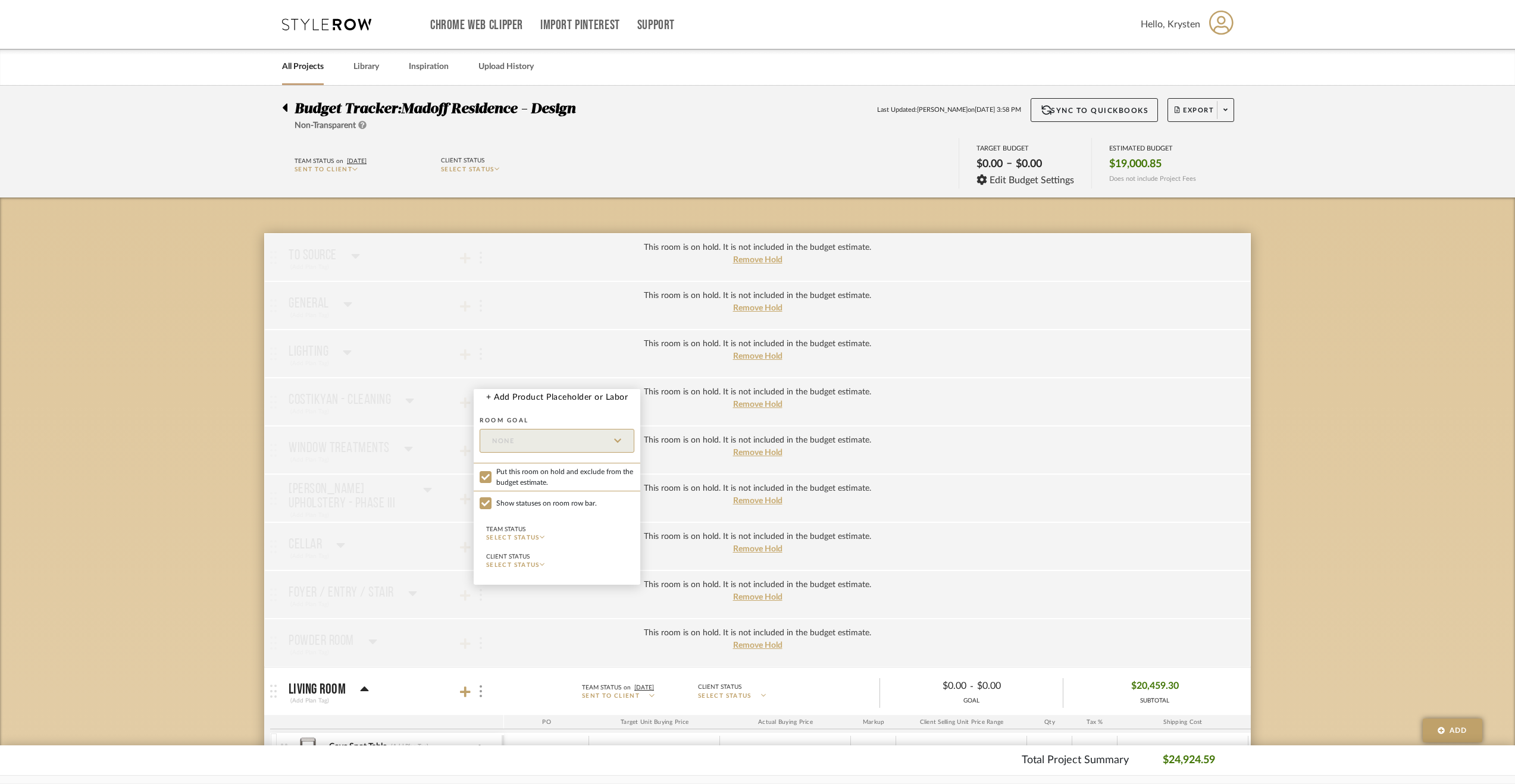
click at [213, 493] on div at bounding box center [758, 392] width 1515 height 784
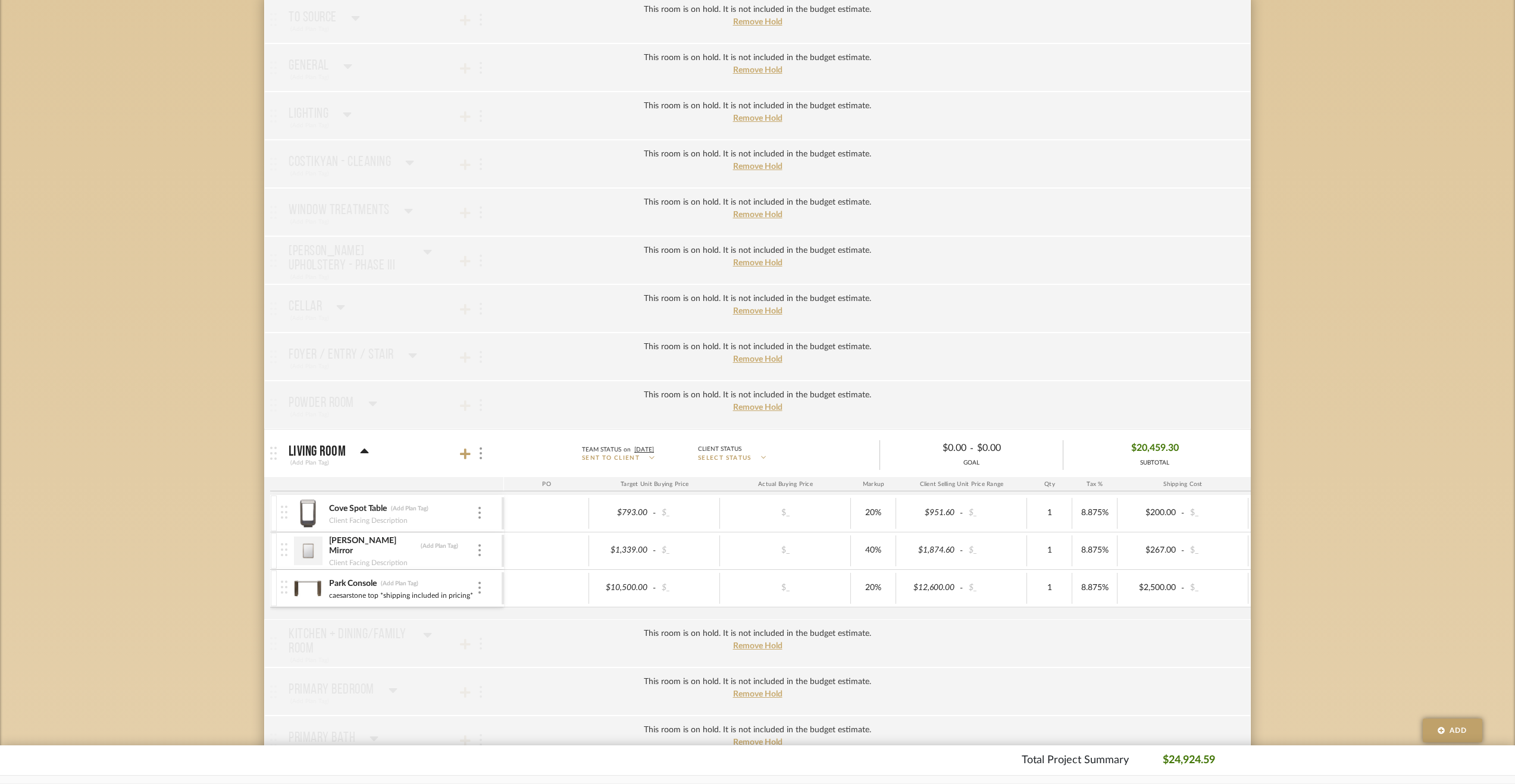
scroll to position [357, 0]
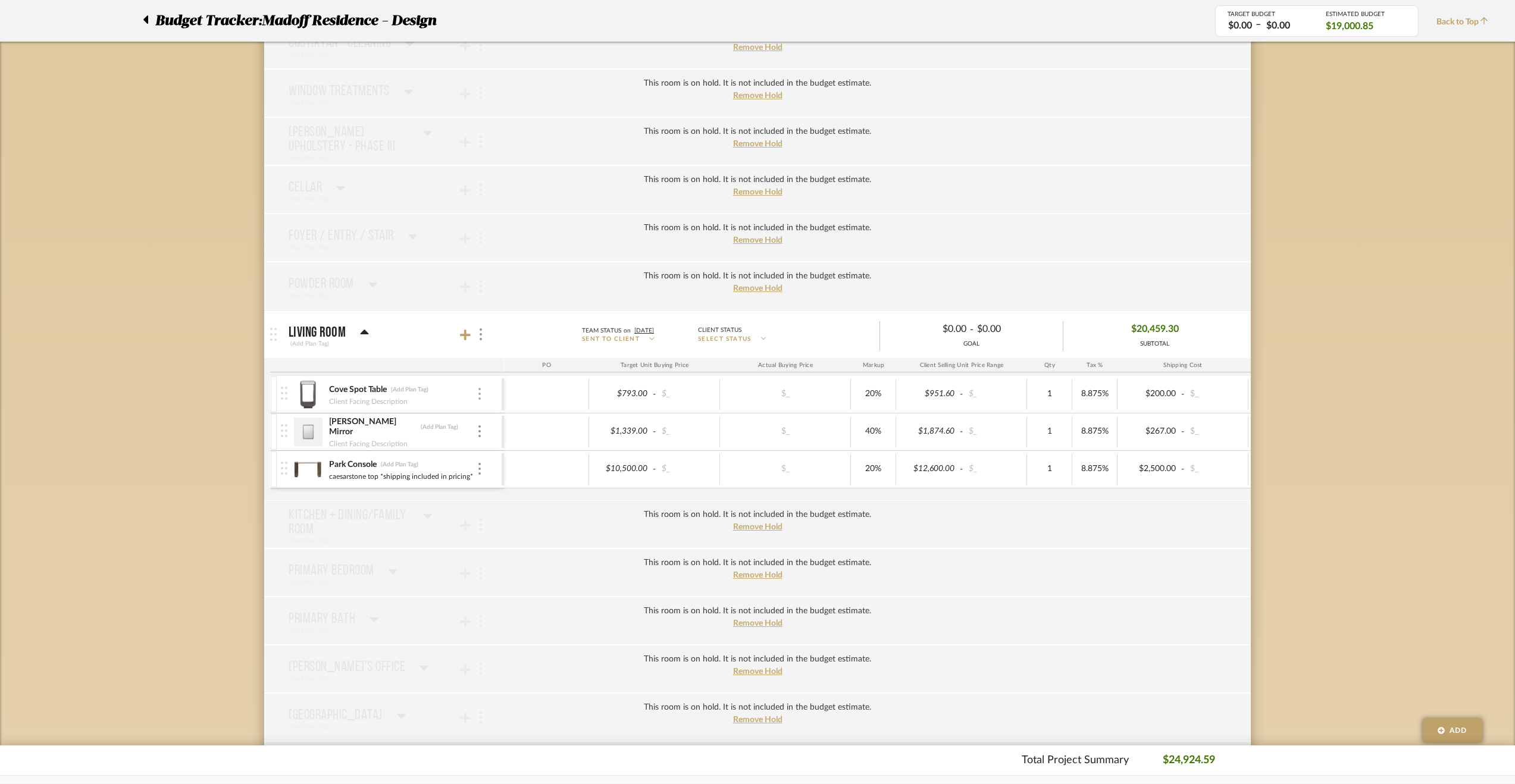
click at [479, 388] on img at bounding box center [480, 393] width 2 height 12
click at [493, 416] on icon at bounding box center [491, 416] width 11 height 9
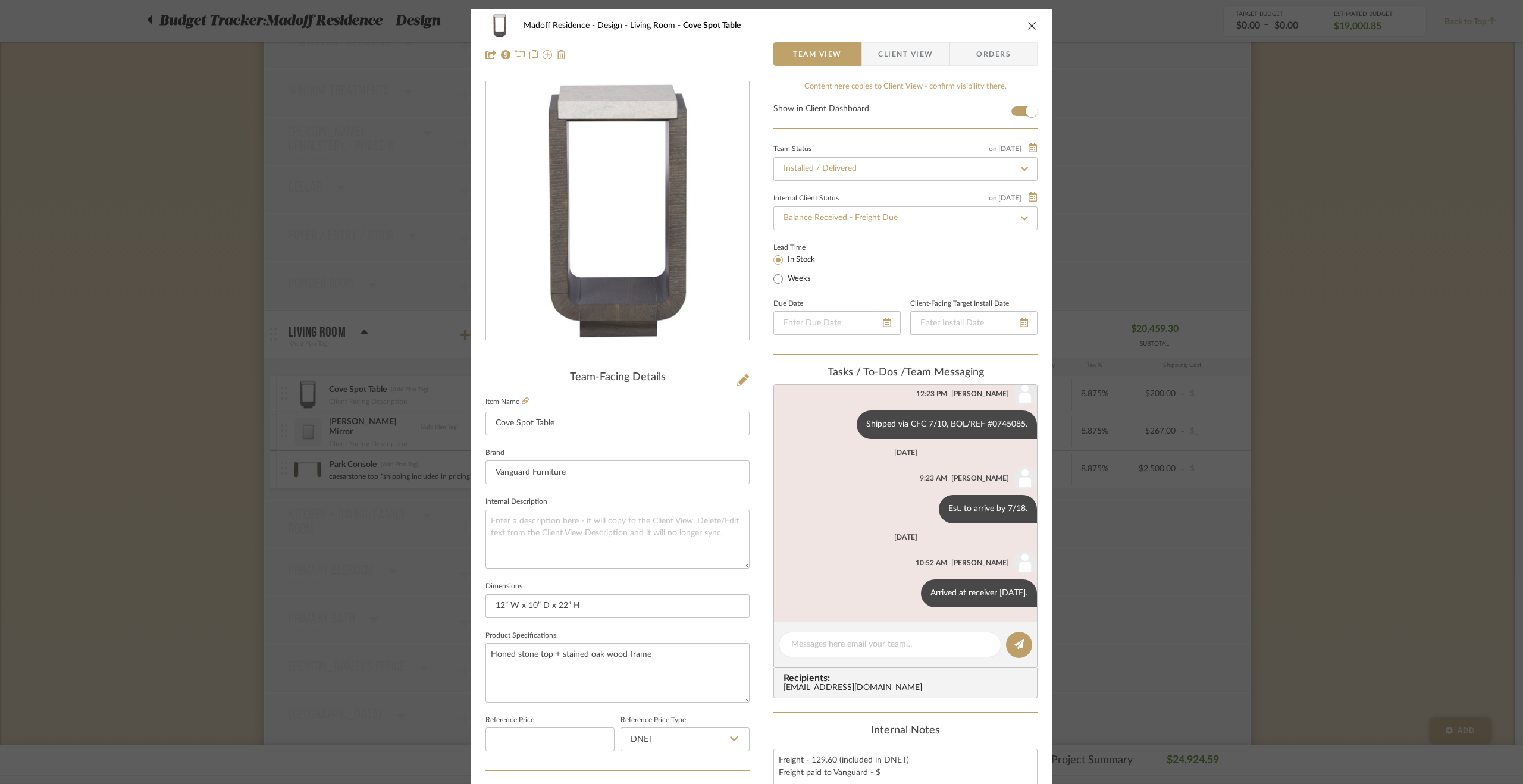
scroll to position [125, 0]
drag, startPoint x: 1234, startPoint y: 441, endPoint x: 1222, endPoint y: 442, distance: 12.0
click at [1234, 441] on div "Madoff Residence - Design Living Room Cove Spot Table Team View Client View Ord…" at bounding box center [761, 392] width 1523 height 784
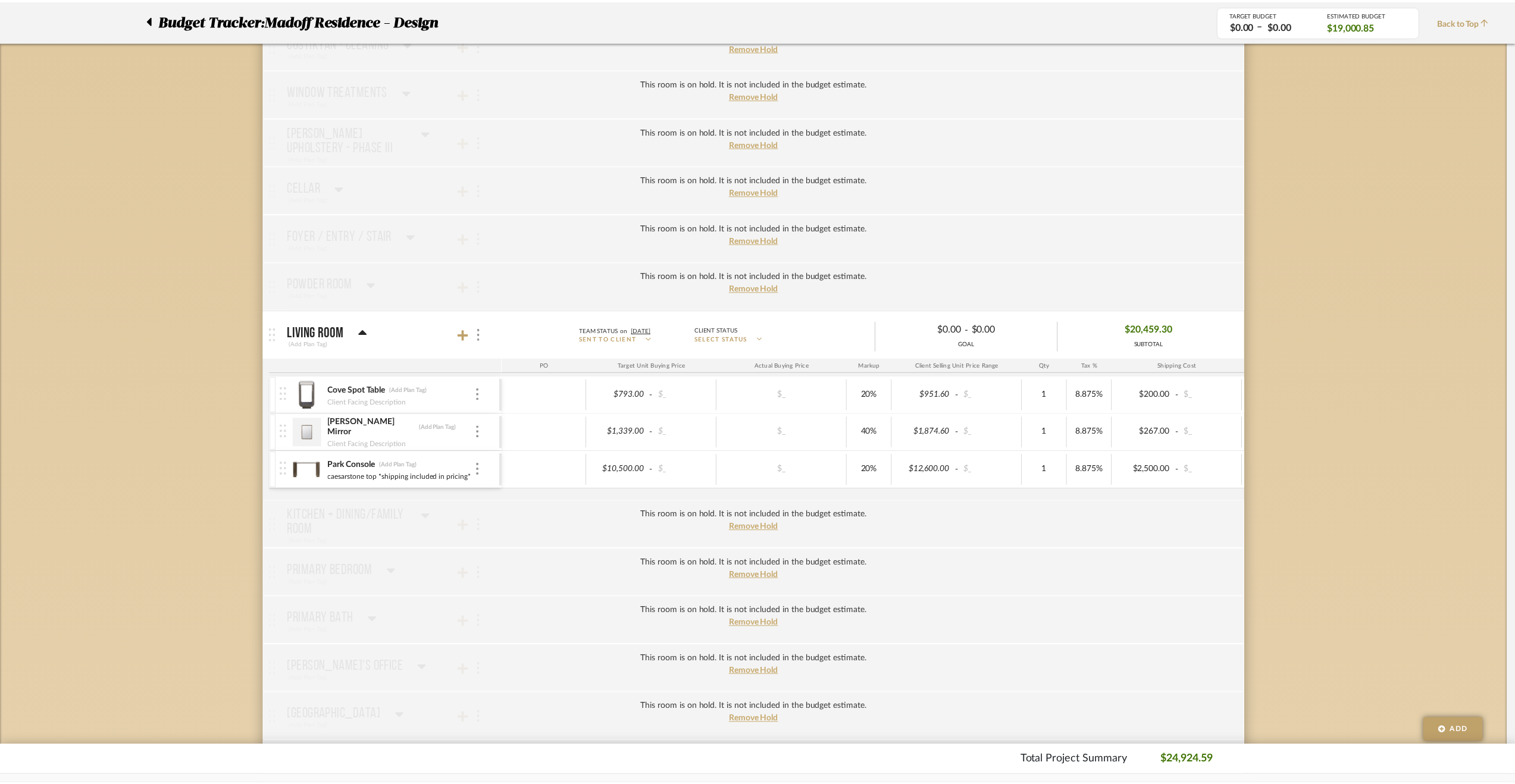
scroll to position [357, 0]
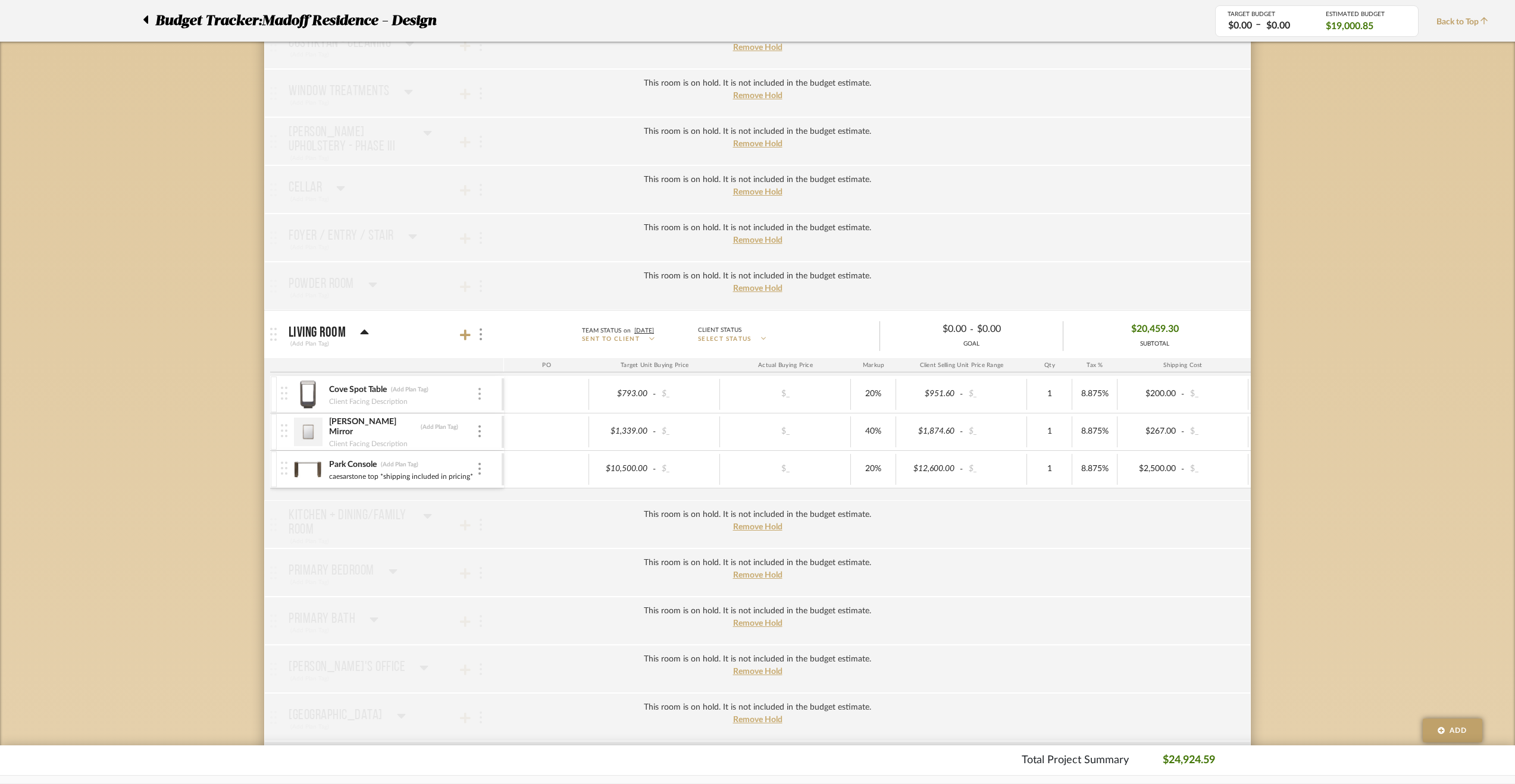
click at [481, 390] on div at bounding box center [480, 394] width 6 height 13
click at [504, 483] on span "Remove Item" at bounding box center [537, 480] width 74 height 10
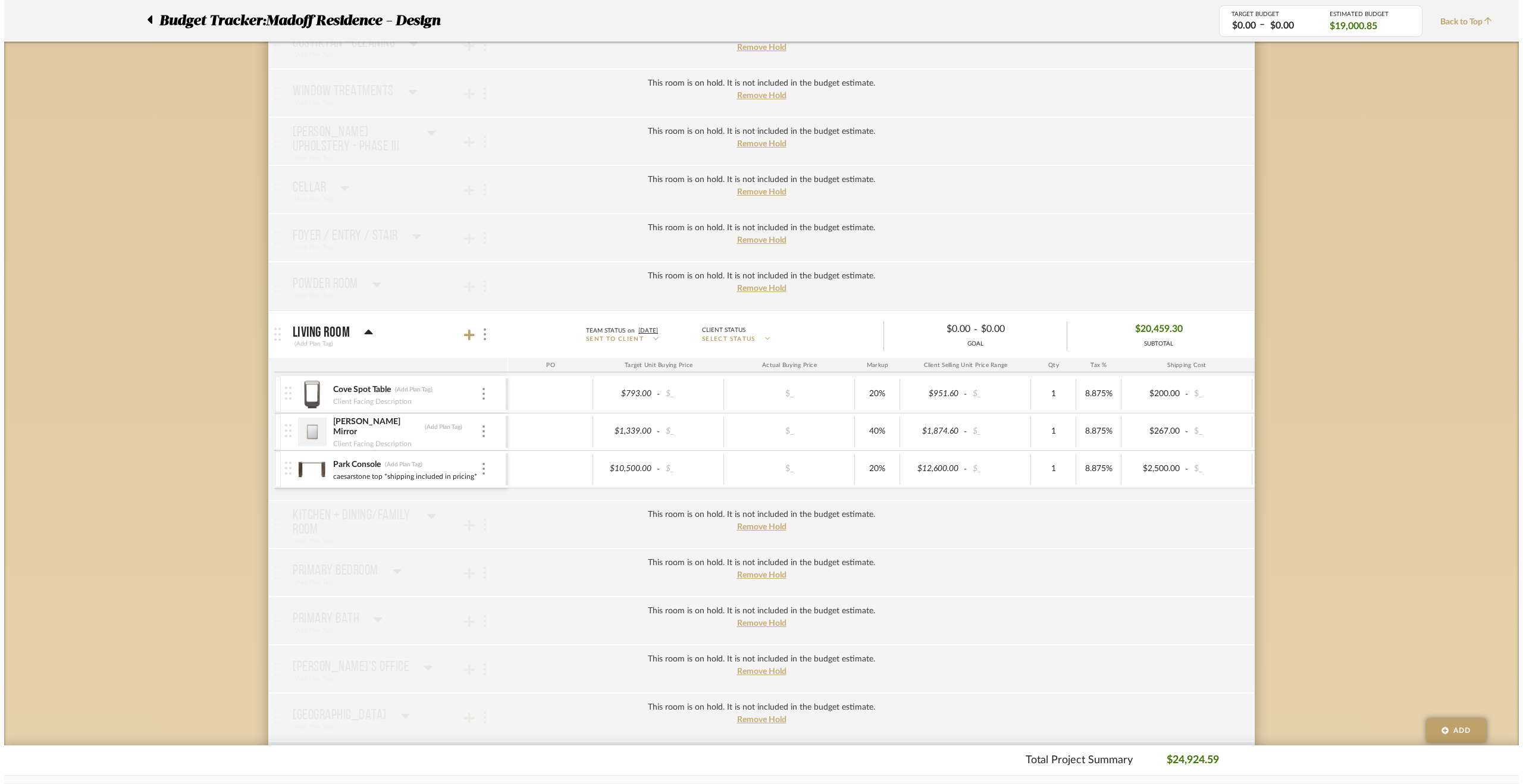
scroll to position [0, 0]
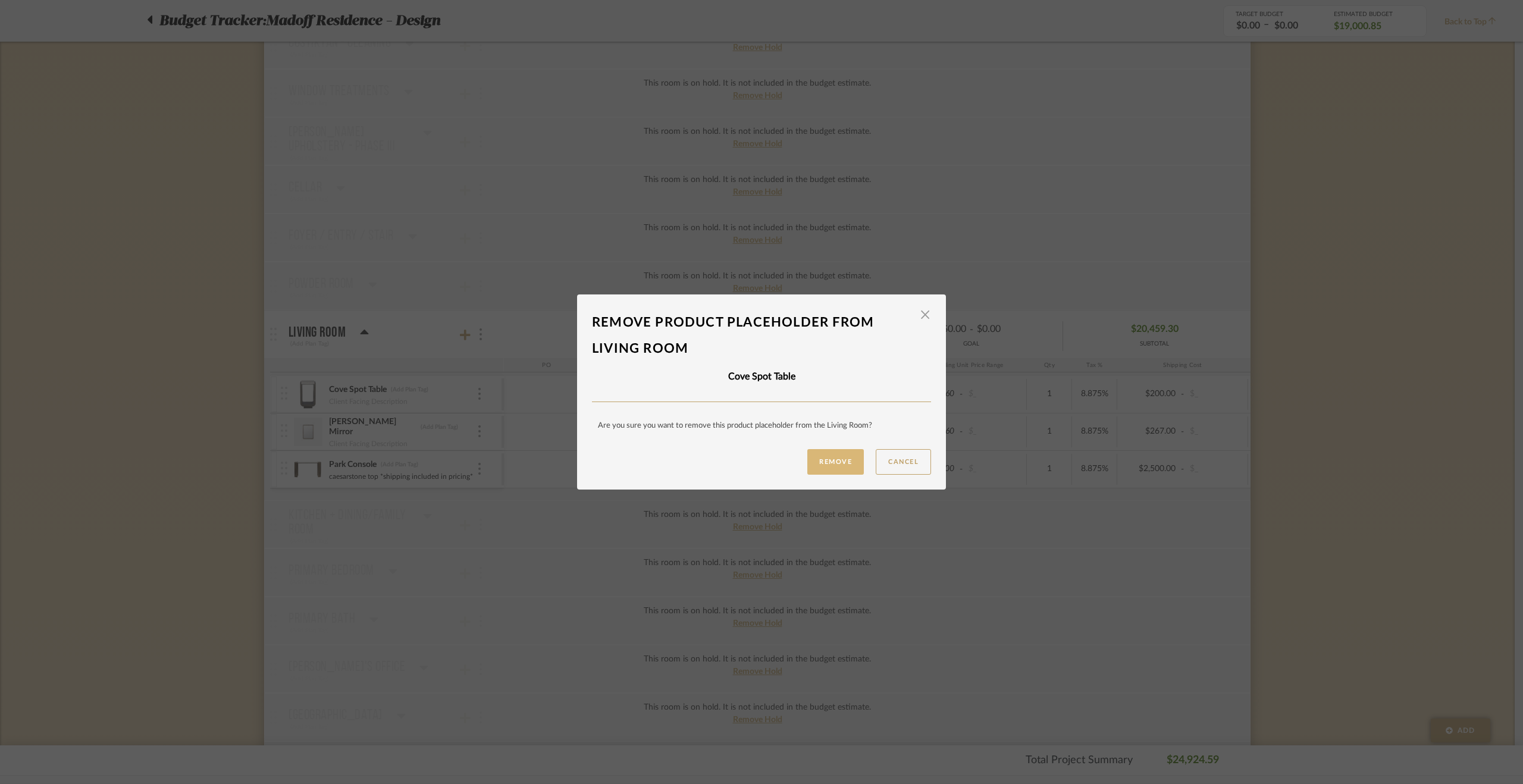
click at [831, 462] on button "Remove" at bounding box center [835, 461] width 56 height 25
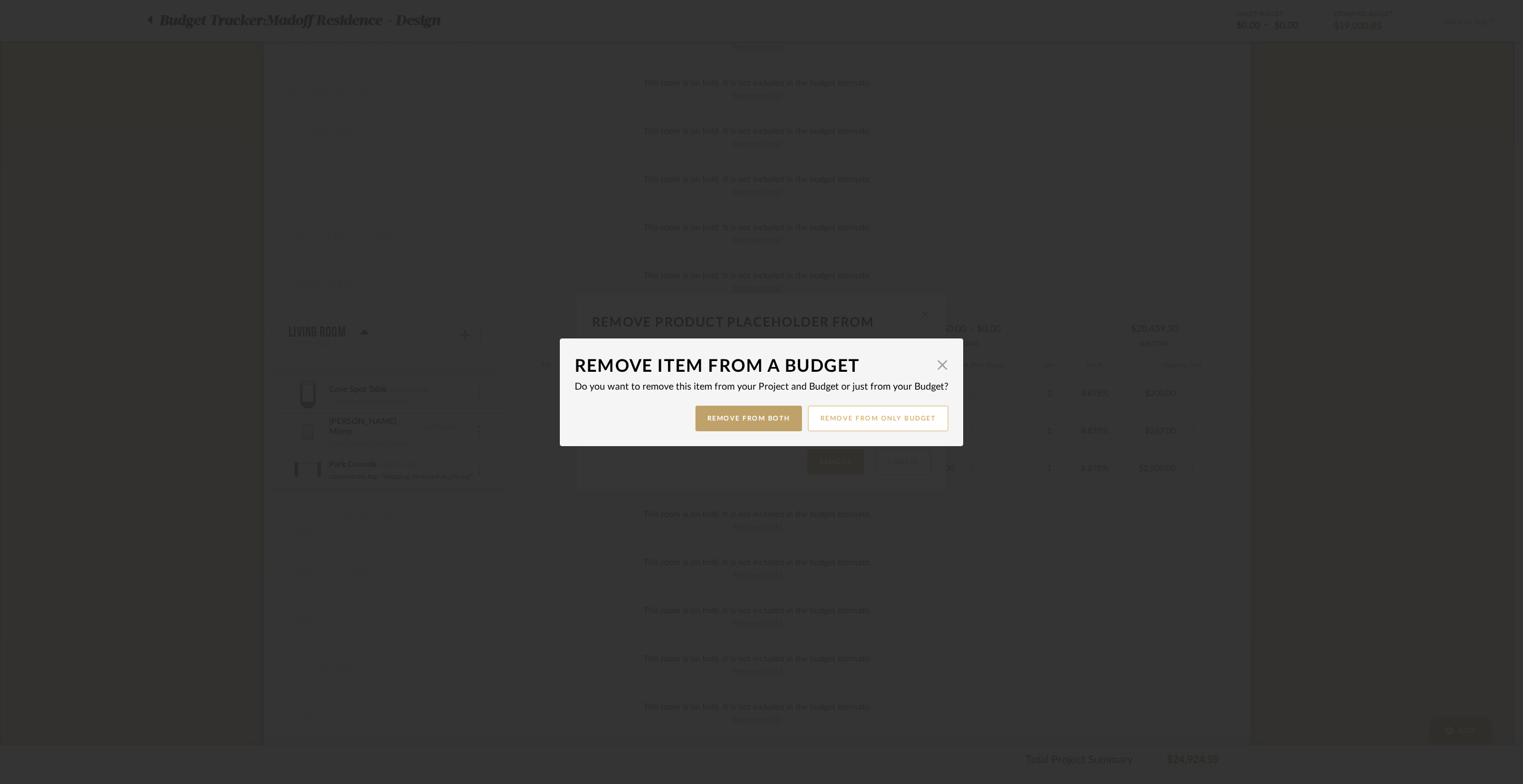
click at [852, 418] on button "Remove from only Budget" at bounding box center [878, 418] width 141 height 25
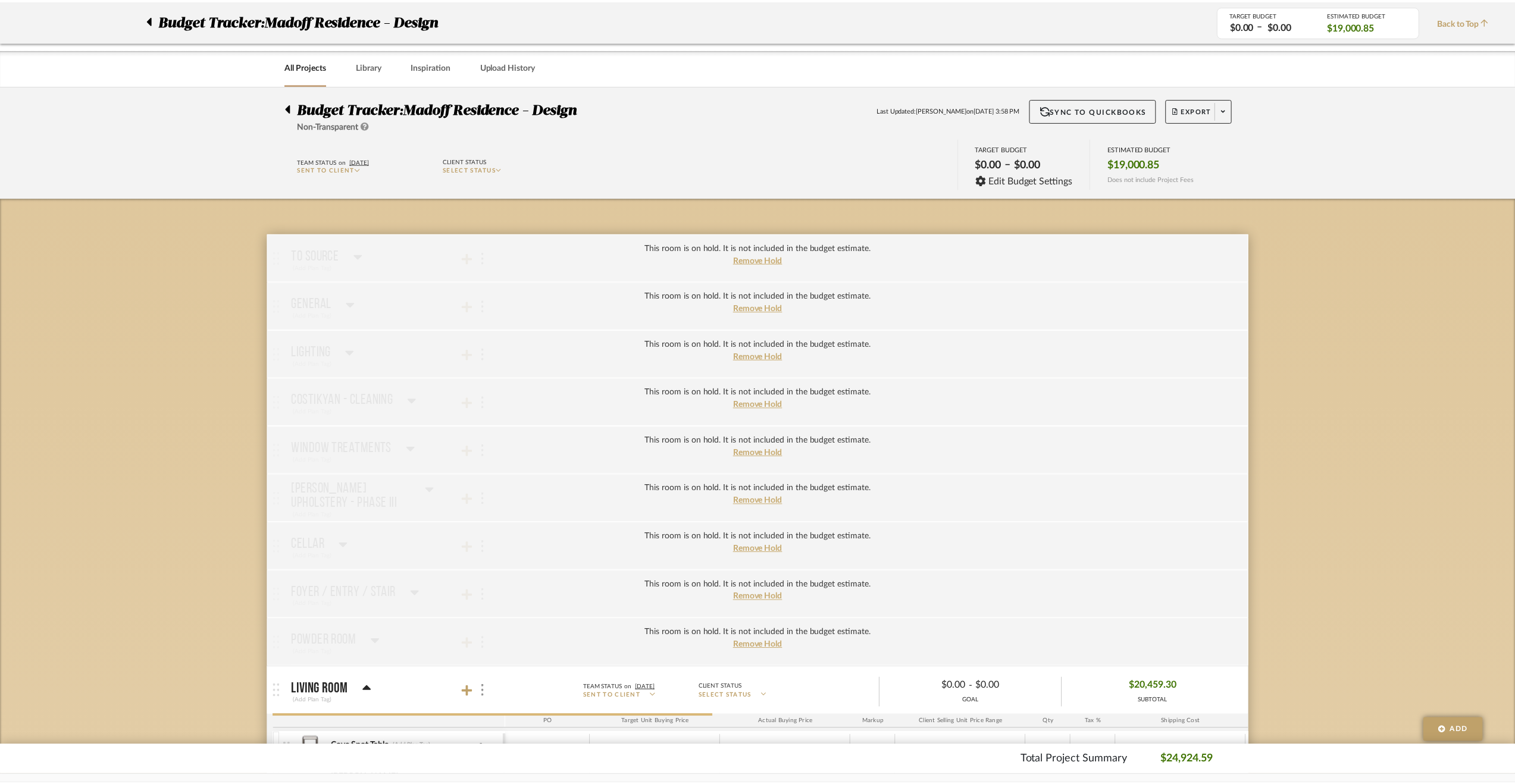
scroll to position [357, 0]
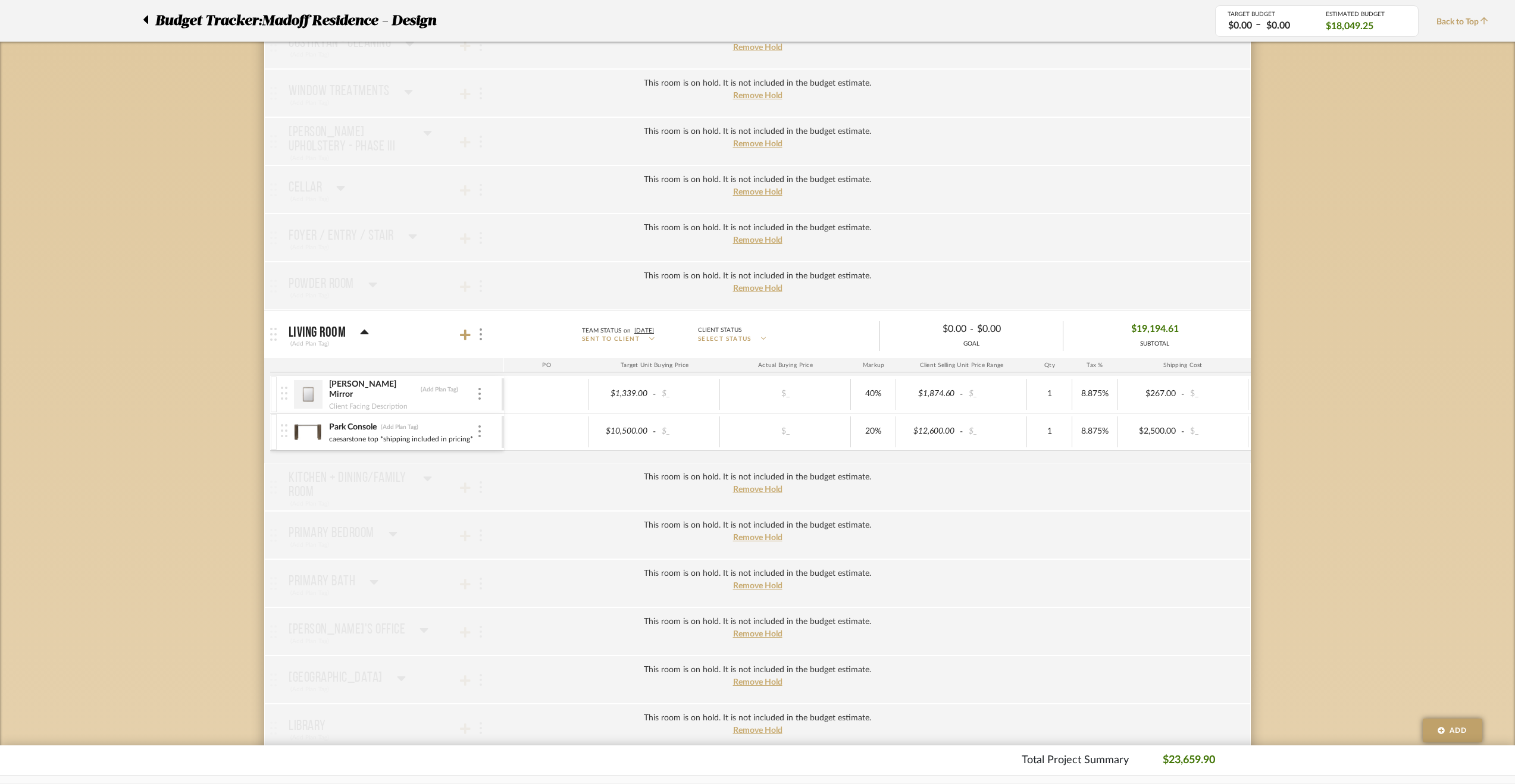
click at [1283, 488] on div "Budget Tracker: Madoff Residence - Design Non-Transparent Last Updated: Krysten…" at bounding box center [758, 702] width 1515 height 1946
click at [476, 400] on div "Client Facing Description" at bounding box center [402, 404] width 148 height 9
click at [482, 388] on div at bounding box center [480, 394] width 6 height 13
click at [534, 424] on button "Manage Item" at bounding box center [530, 417] width 107 height 29
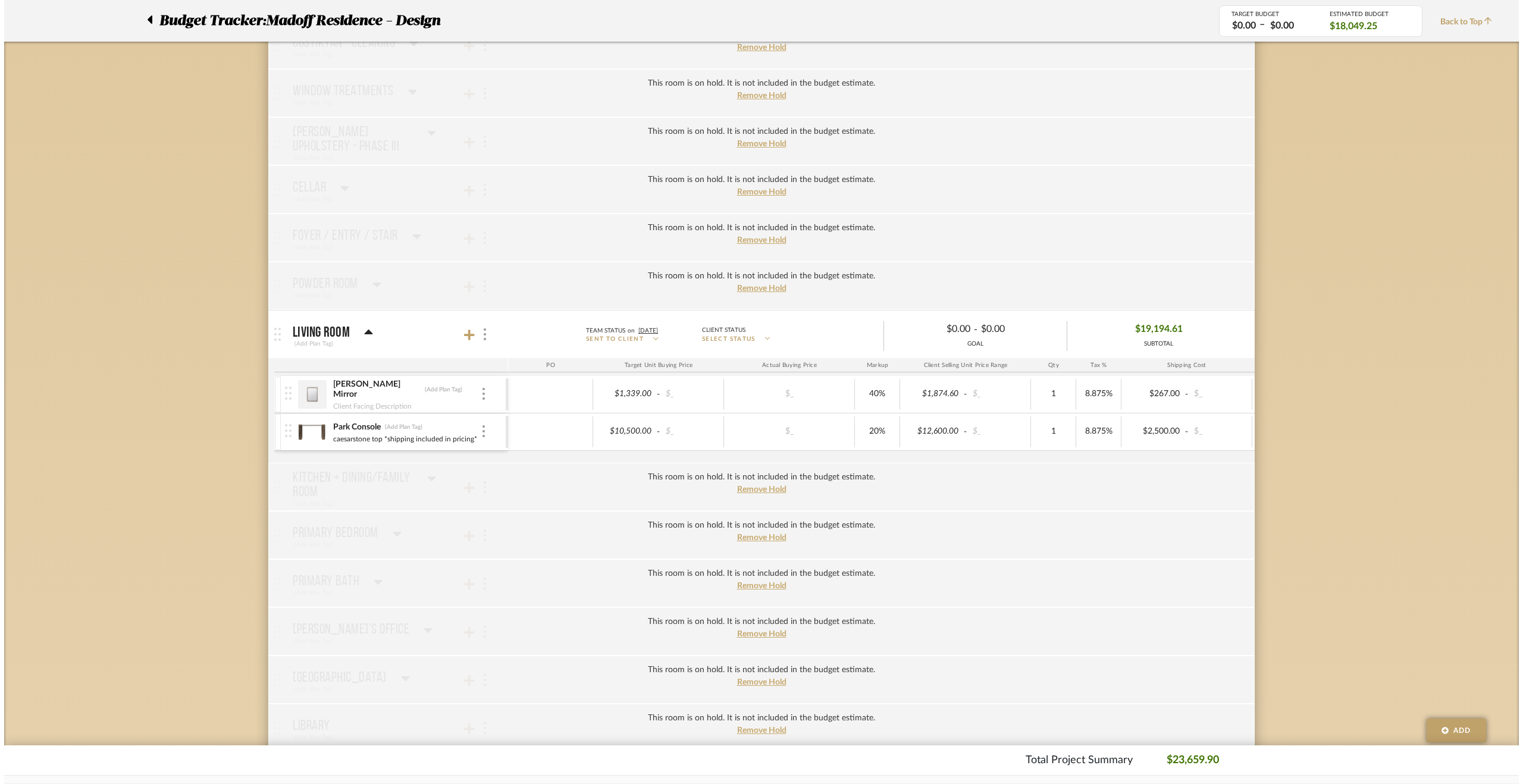
scroll to position [0, 0]
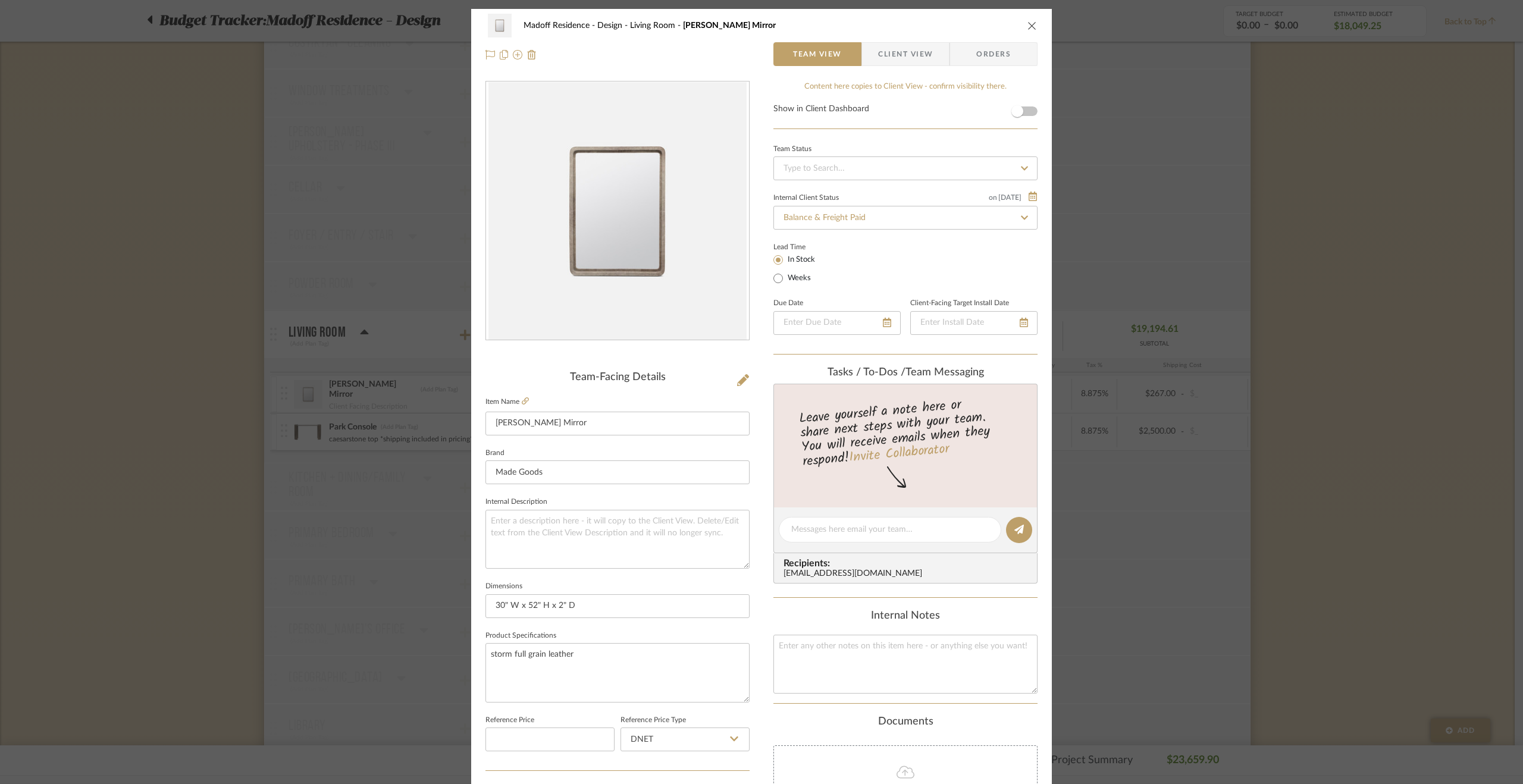
click at [1153, 494] on div "Madoff Residence - Design Living Room Duncan Mirror Team View Client View Order…" at bounding box center [761, 392] width 1523 height 784
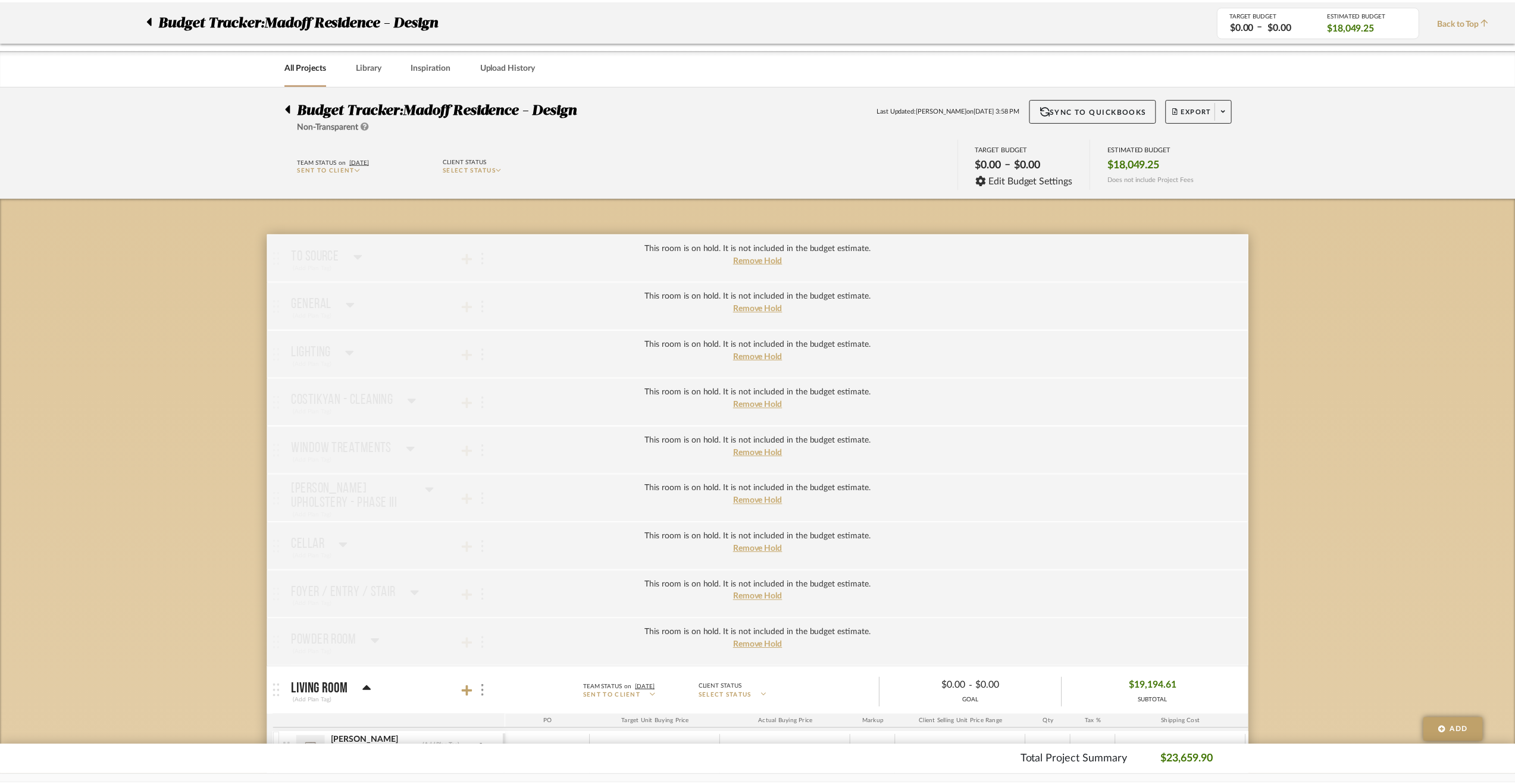
scroll to position [357, 0]
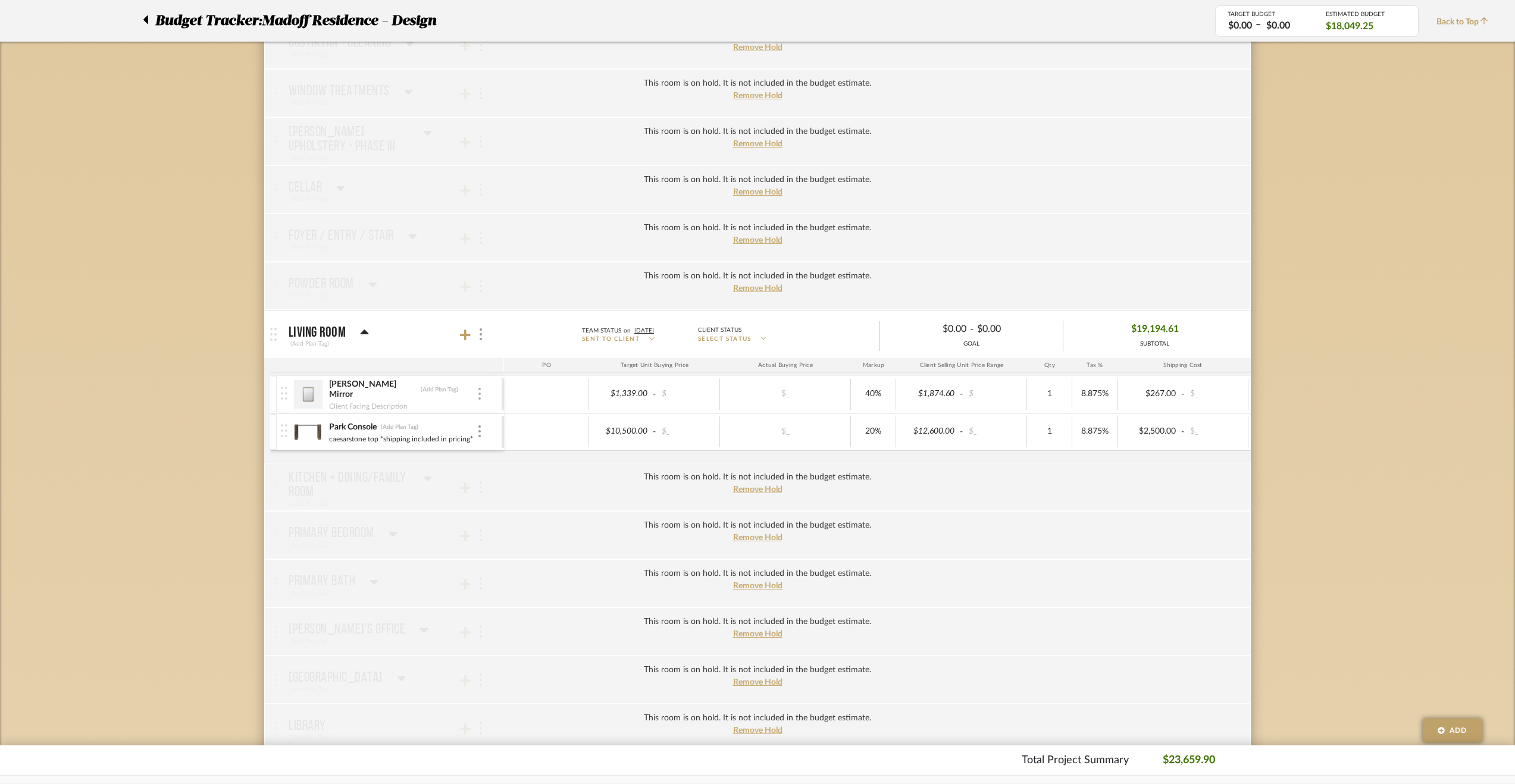
click at [476, 391] on div at bounding box center [480, 394] width 6 height 13
click at [502, 483] on span "Remove Item" at bounding box center [537, 480] width 74 height 10
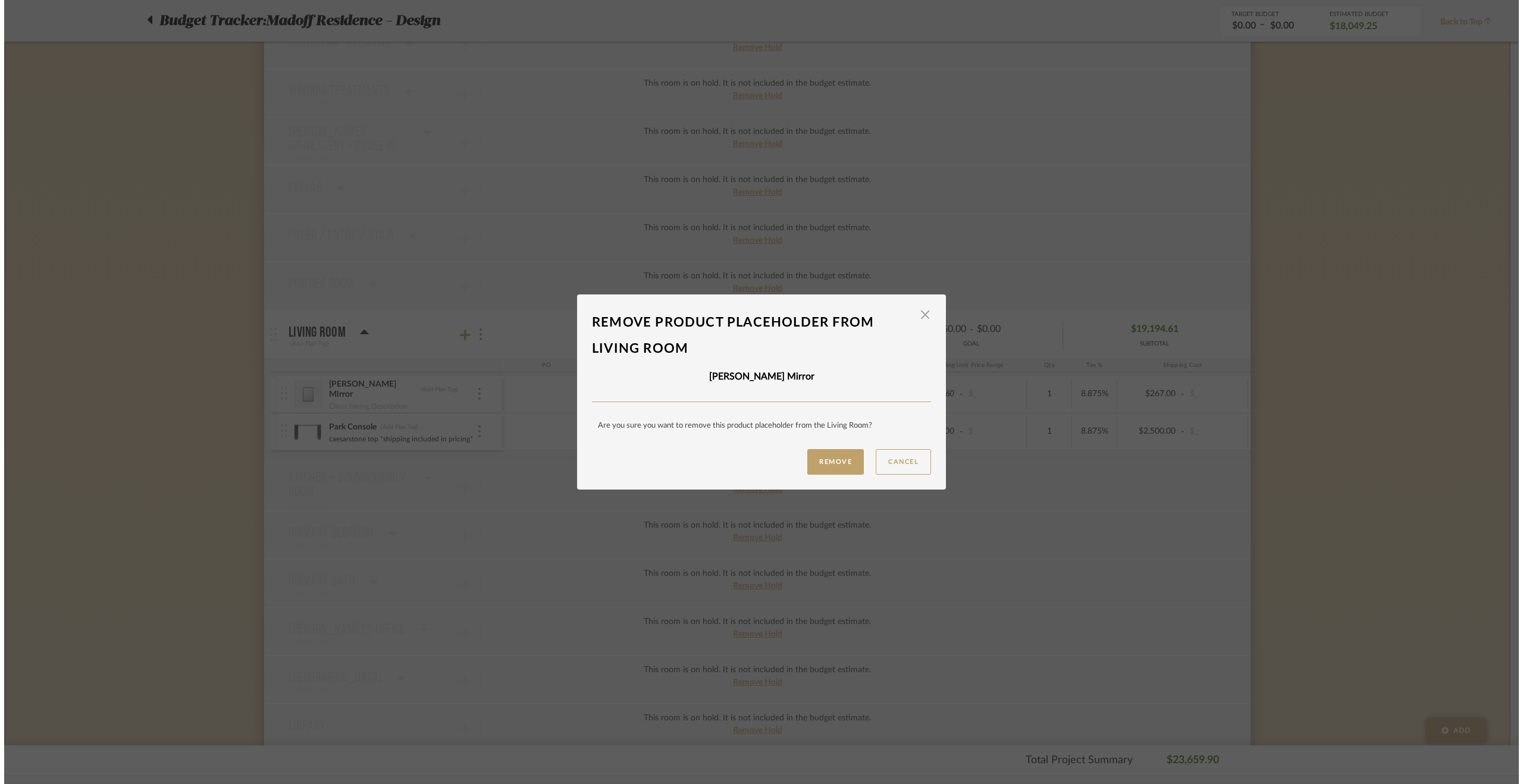
scroll to position [0, 0]
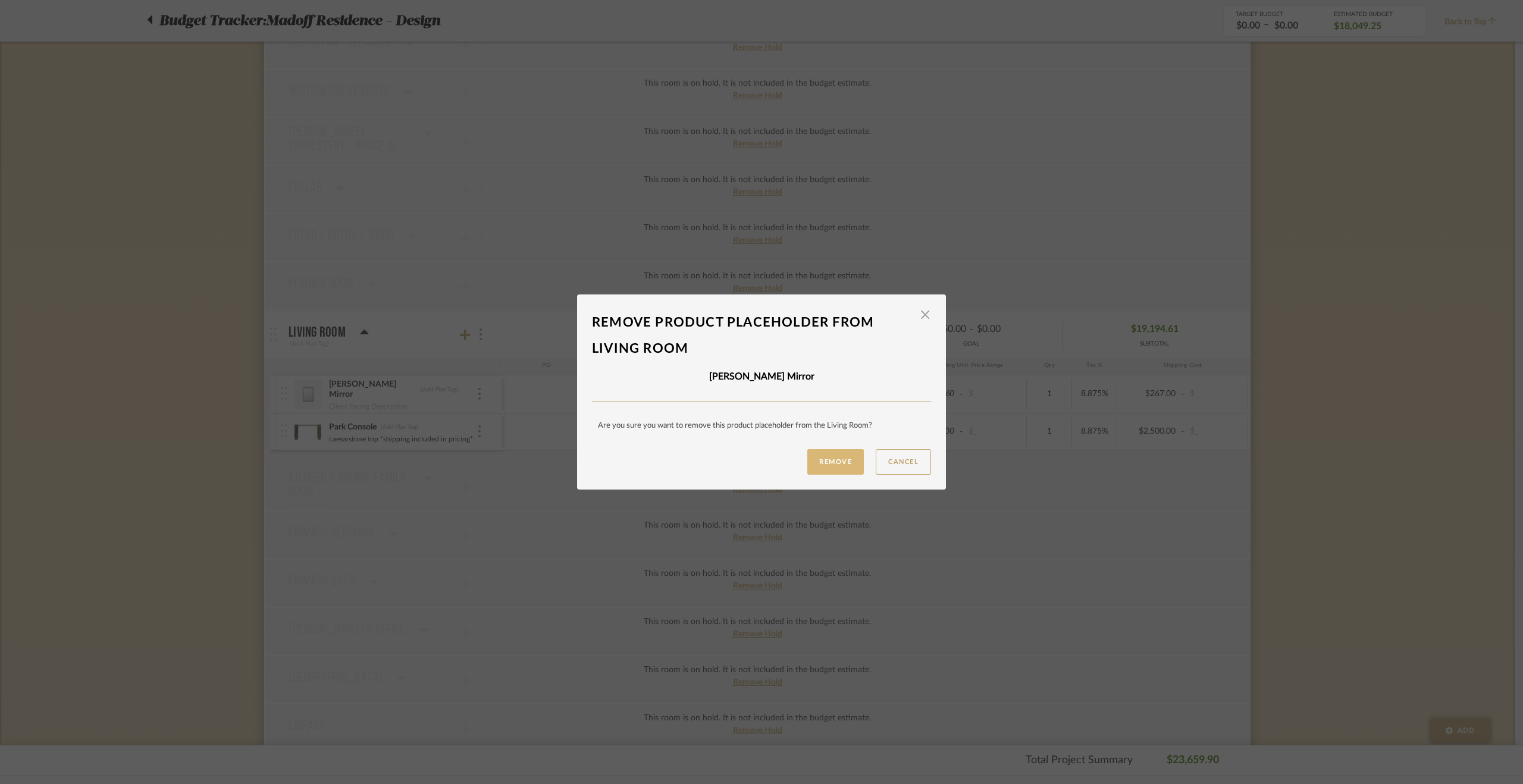
click at [841, 461] on button "Remove" at bounding box center [835, 461] width 56 height 25
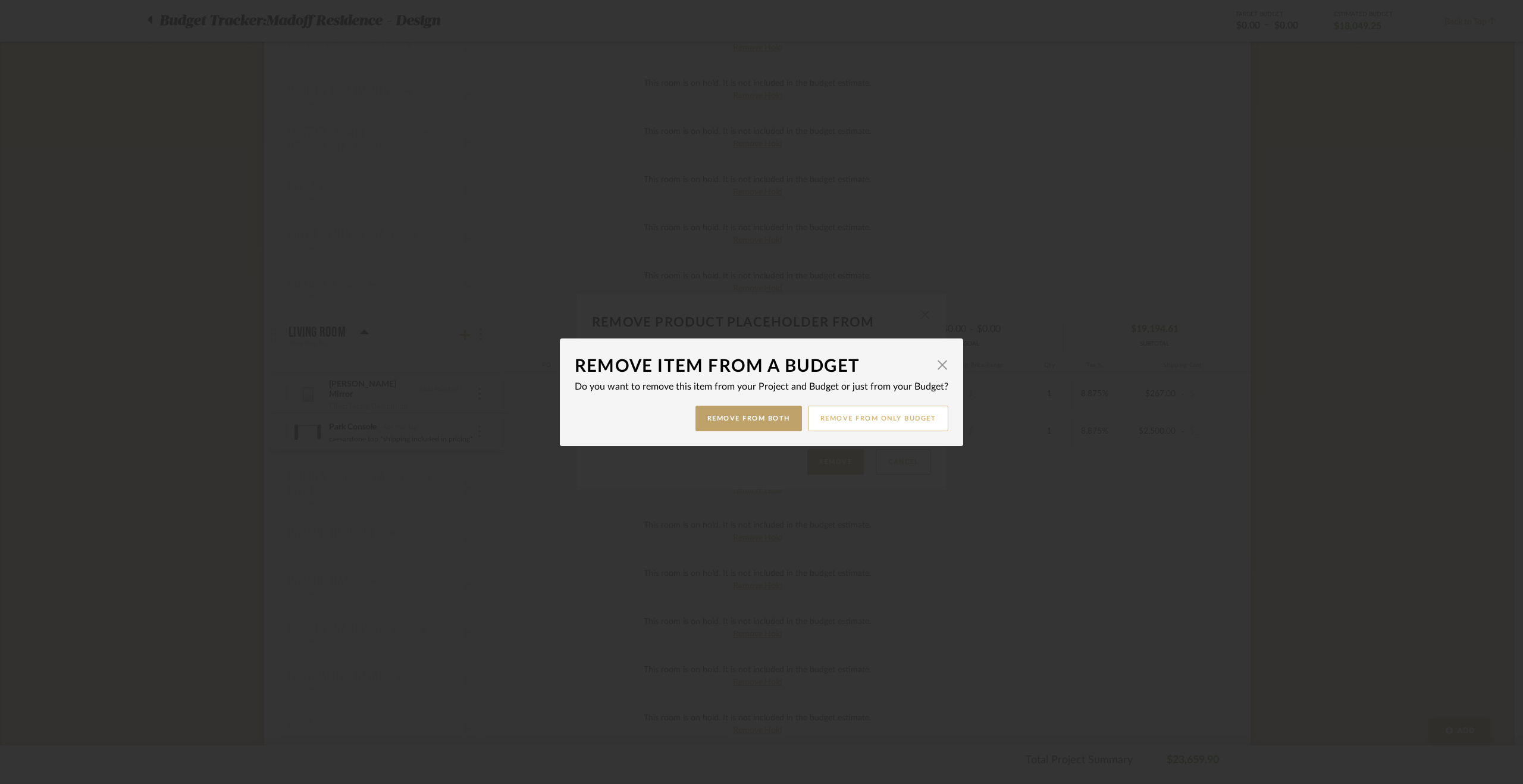
click at [908, 426] on button "Remove from only Budget" at bounding box center [878, 418] width 141 height 25
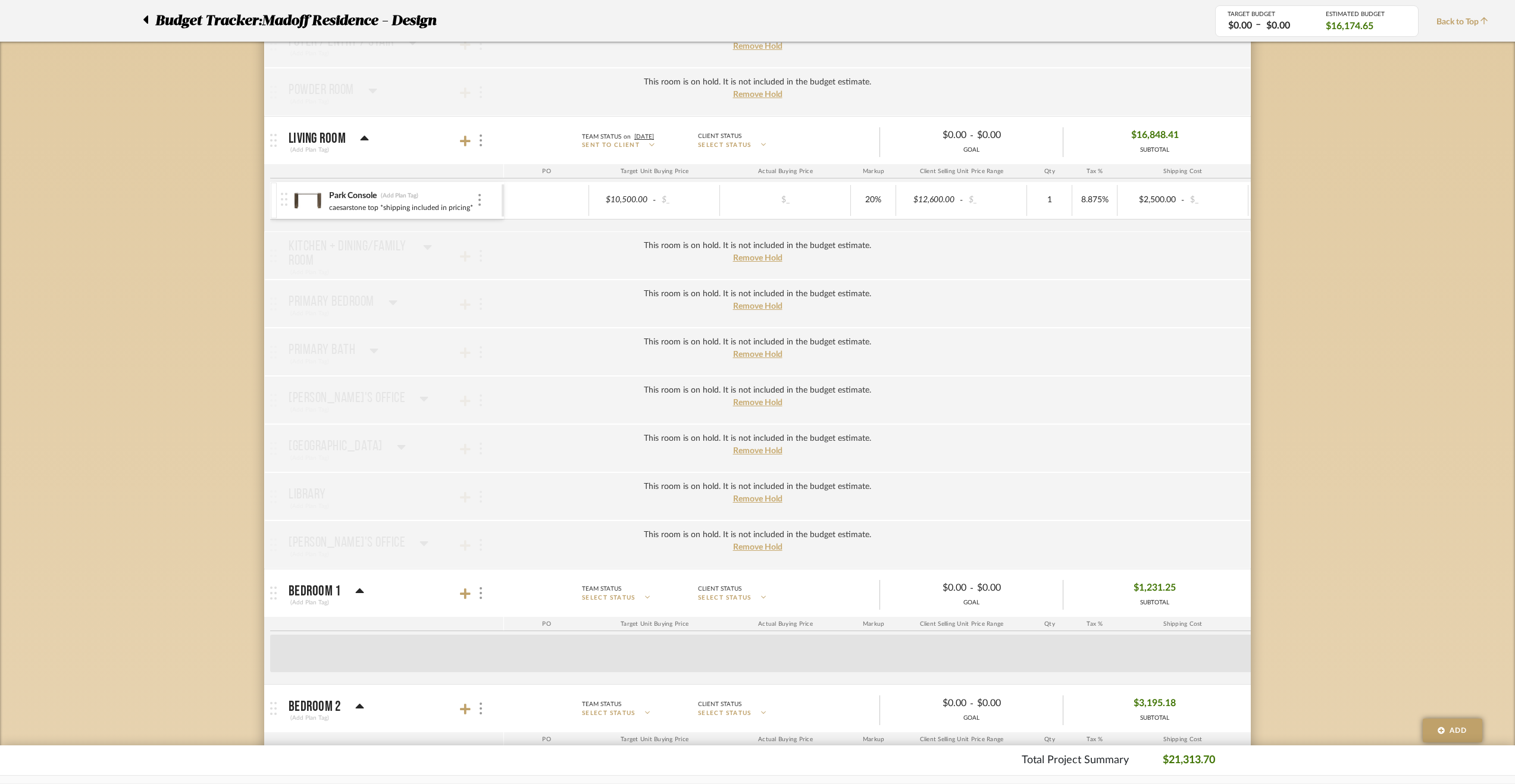
scroll to position [654, 0]
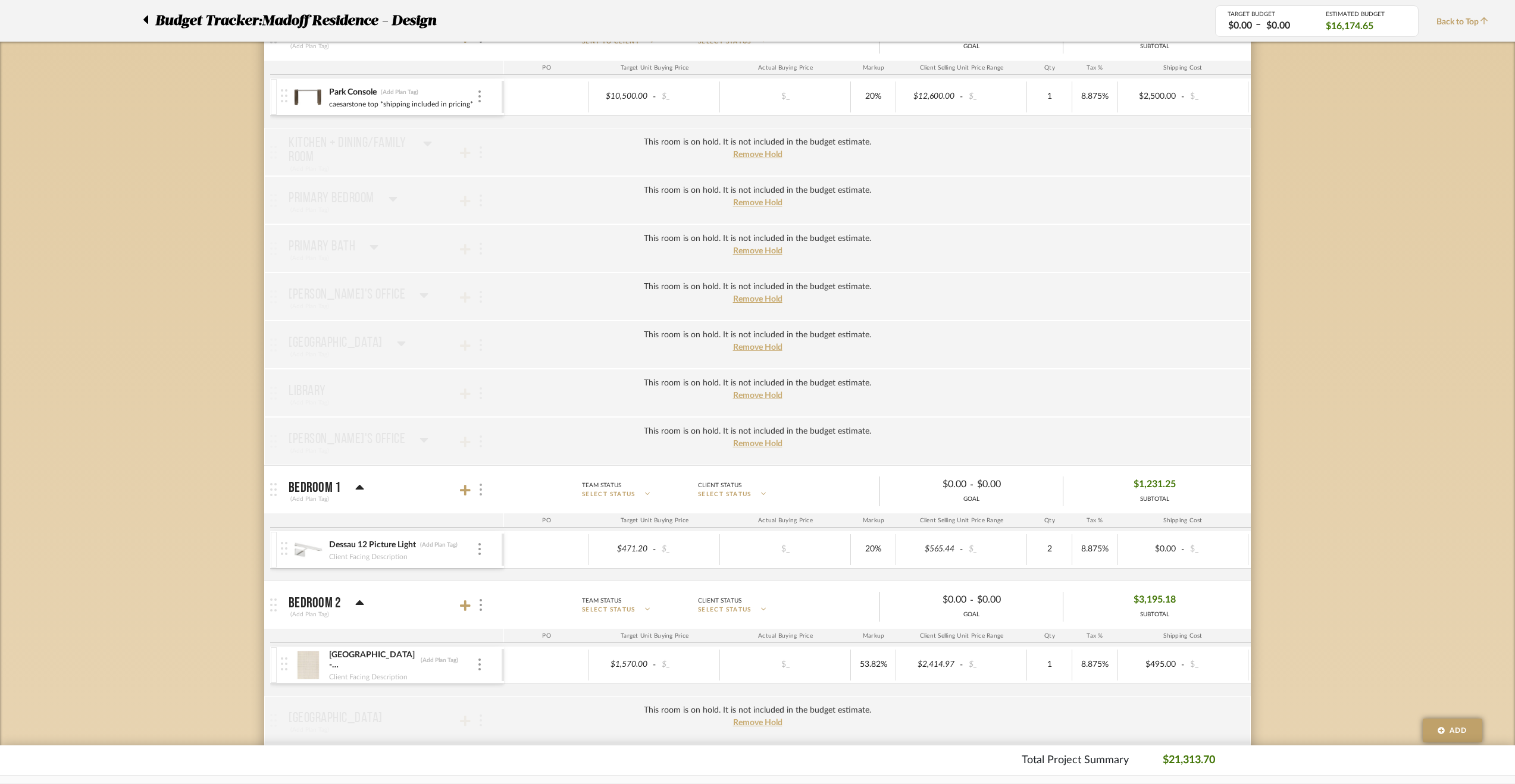
click at [480, 488] on img at bounding box center [481, 489] width 2 height 12
click at [529, 571] on span "Put this room on hold and exclude from the budget estimate." at bounding box center [565, 581] width 138 height 22
click at [491, 575] on input "Put this room on hold and exclude from the budget estimate." at bounding box center [485, 581] width 12 height 12
checkbox input "true"
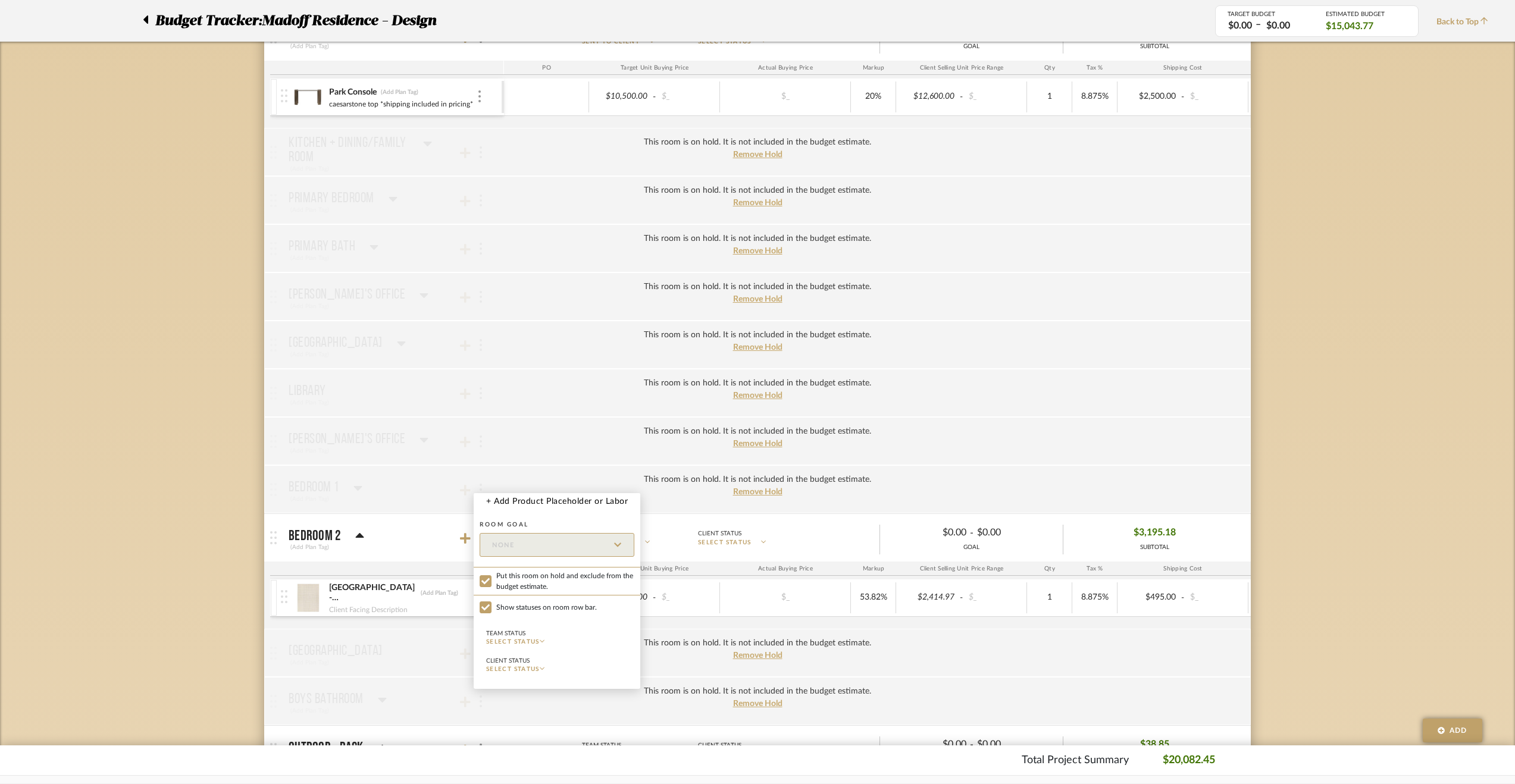
click at [182, 517] on div at bounding box center [758, 392] width 1515 height 784
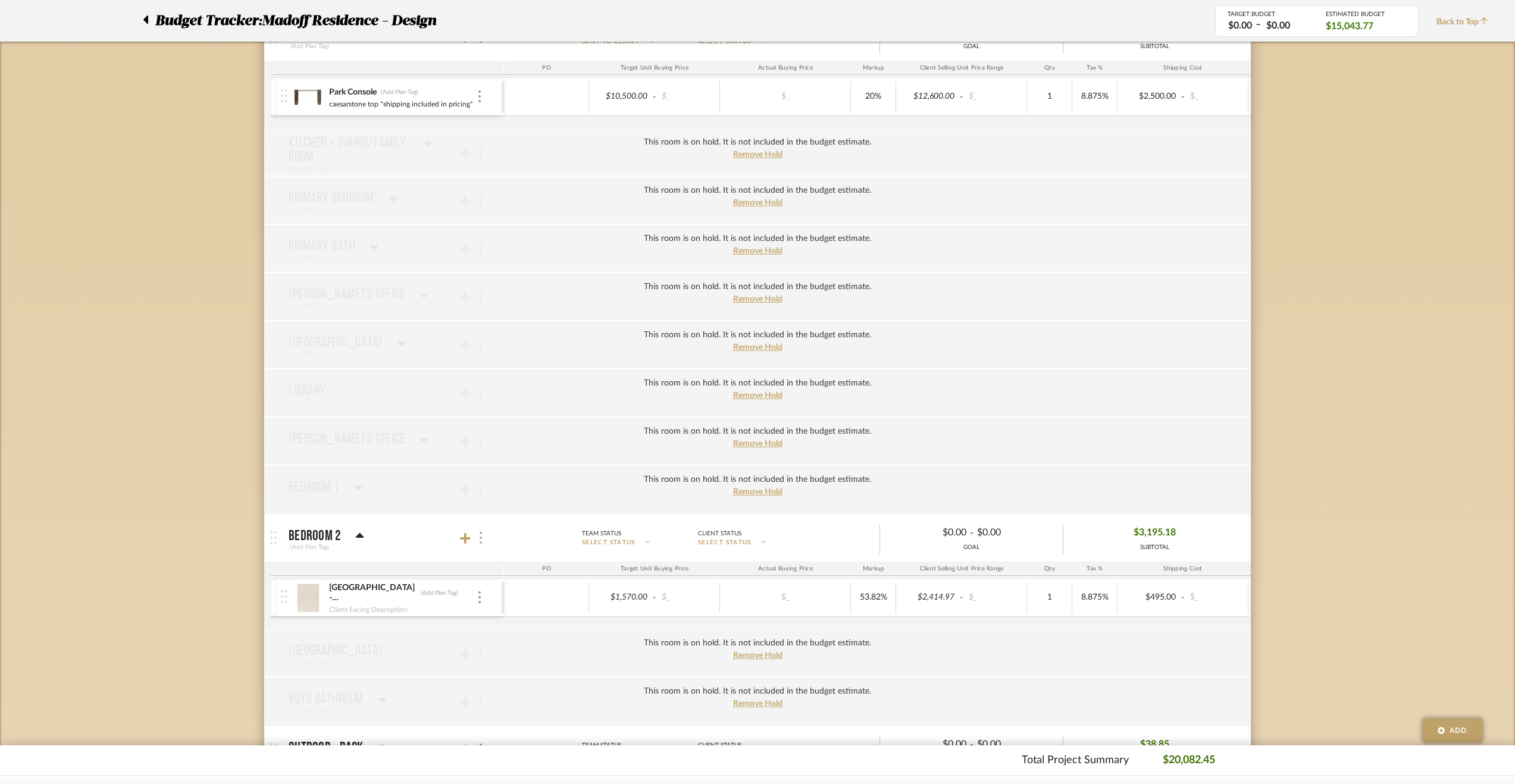
click at [481, 534] on img at bounding box center [481, 537] width 2 height 12
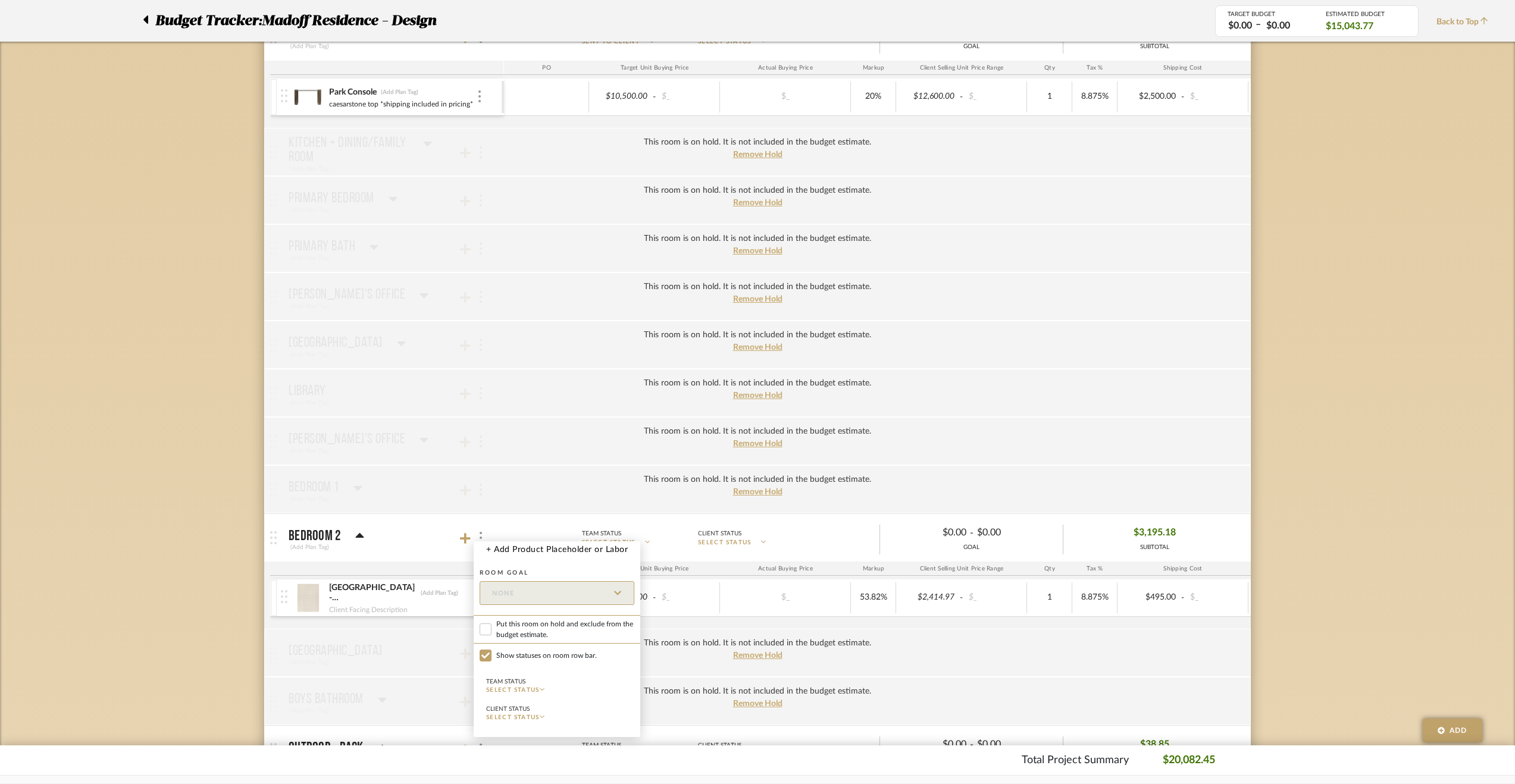
drag, startPoint x: 553, startPoint y: 635, endPoint x: 223, endPoint y: 564, distance: 337.6
click at [552, 635] on span "Put this room on hold and exclude from the budget estimate." at bounding box center [565, 629] width 138 height 22
click at [491, 635] on input "Put this room on hold and exclude from the budget estimate." at bounding box center [485, 629] width 12 height 12
checkbox input "true"
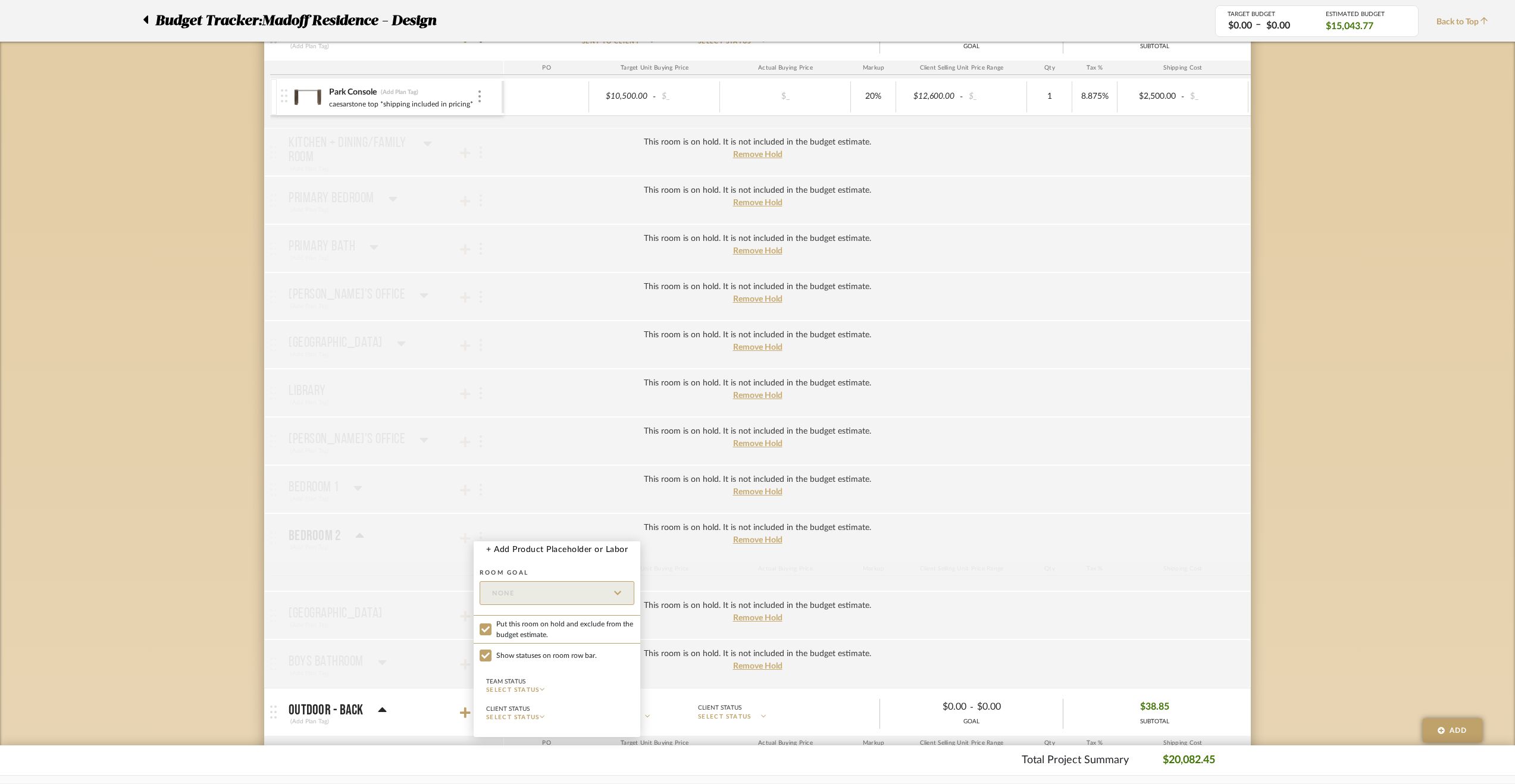
click at [177, 566] on div at bounding box center [758, 392] width 1515 height 784
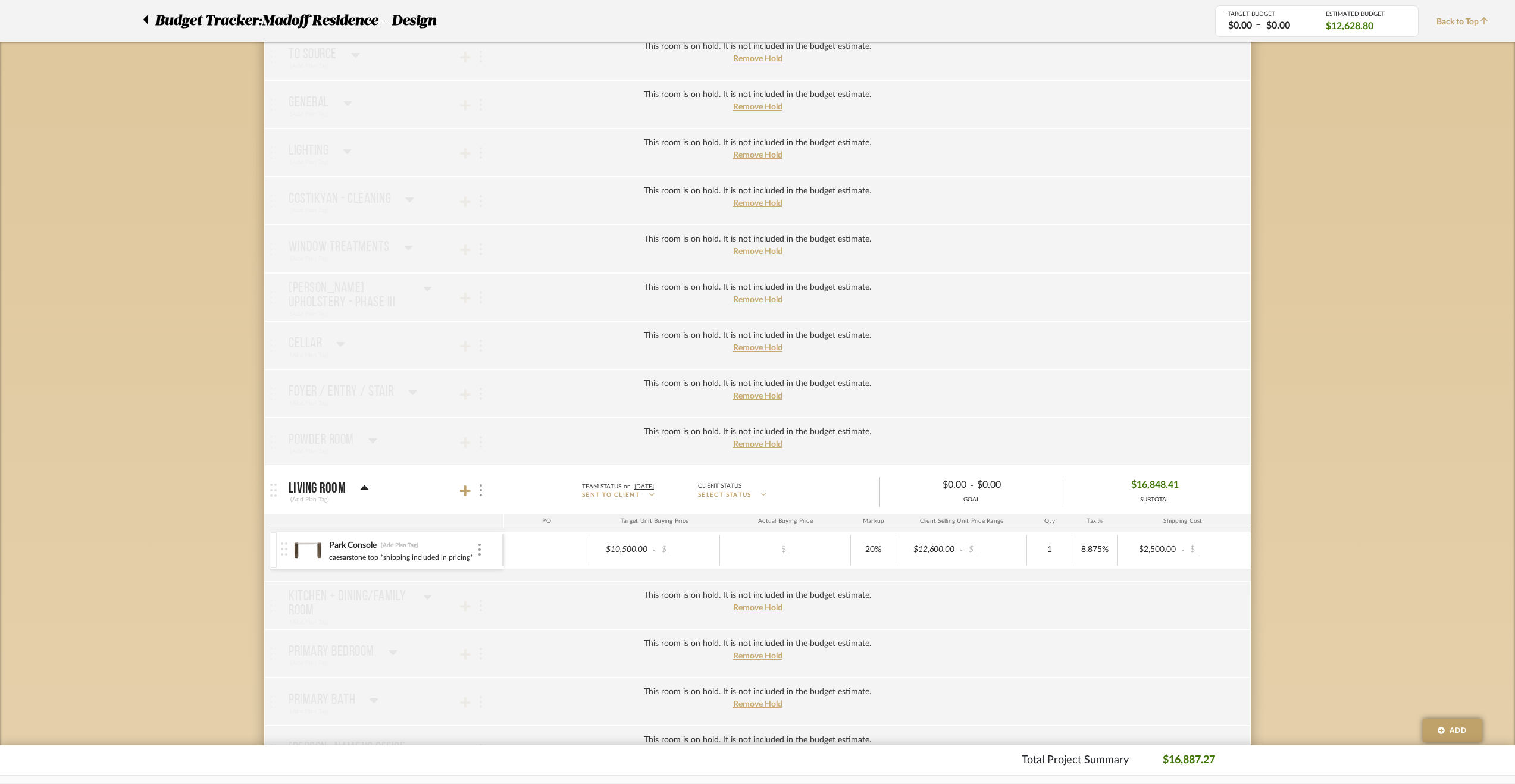
scroll to position [0, 0]
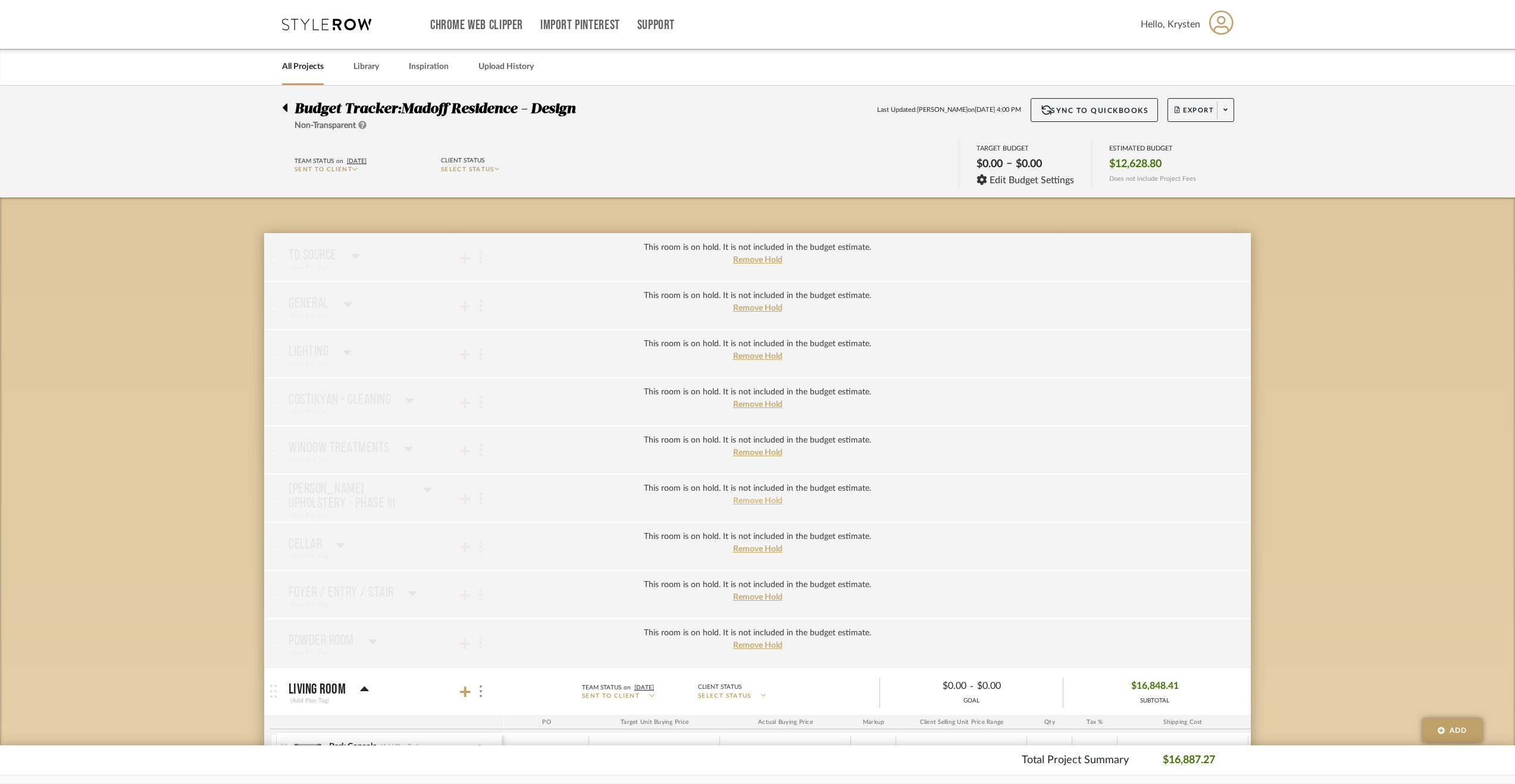
click at [758, 497] on span "Remove Hold" at bounding box center [758, 501] width 50 height 8
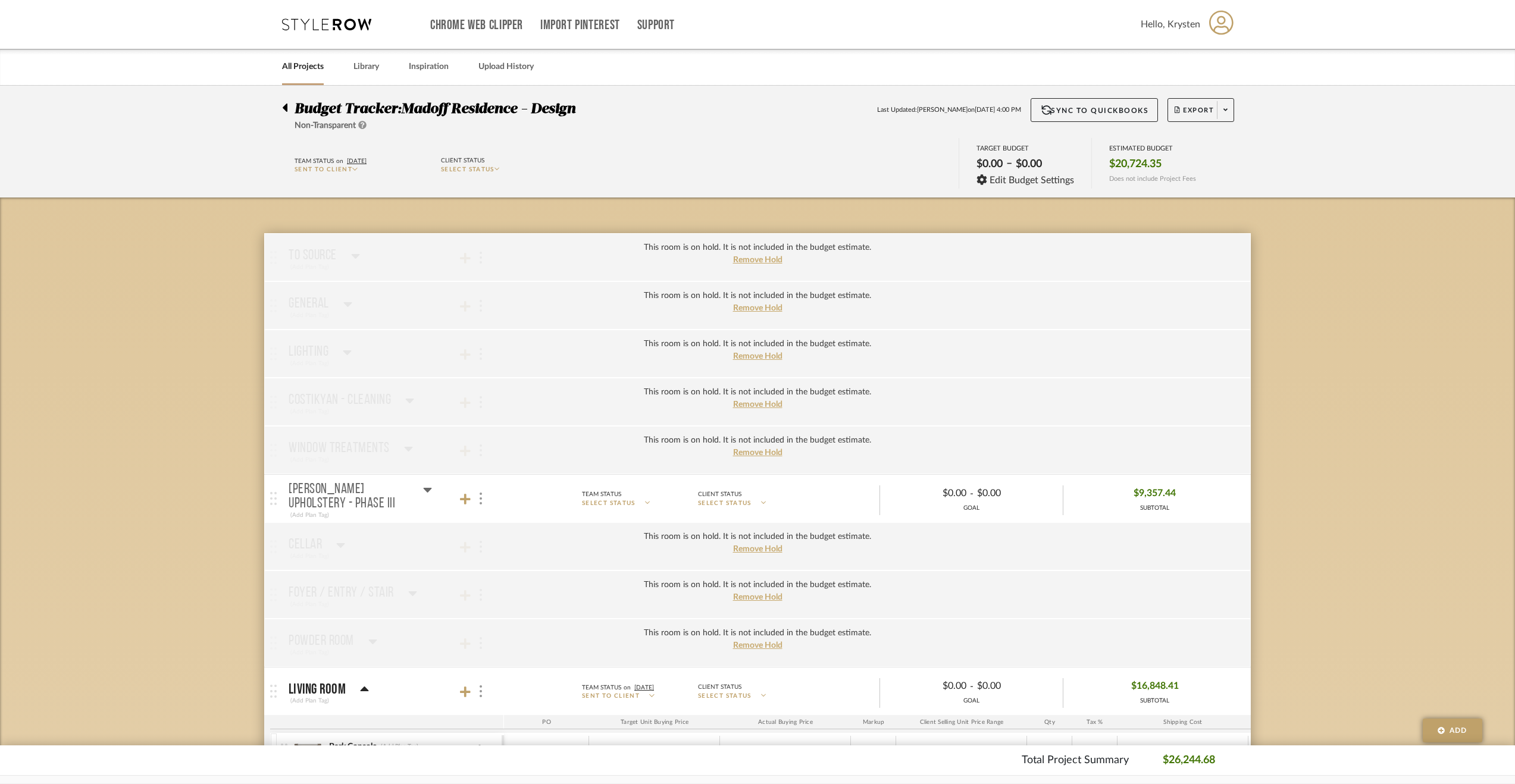
click at [425, 484] on icon at bounding box center [427, 489] width 9 height 14
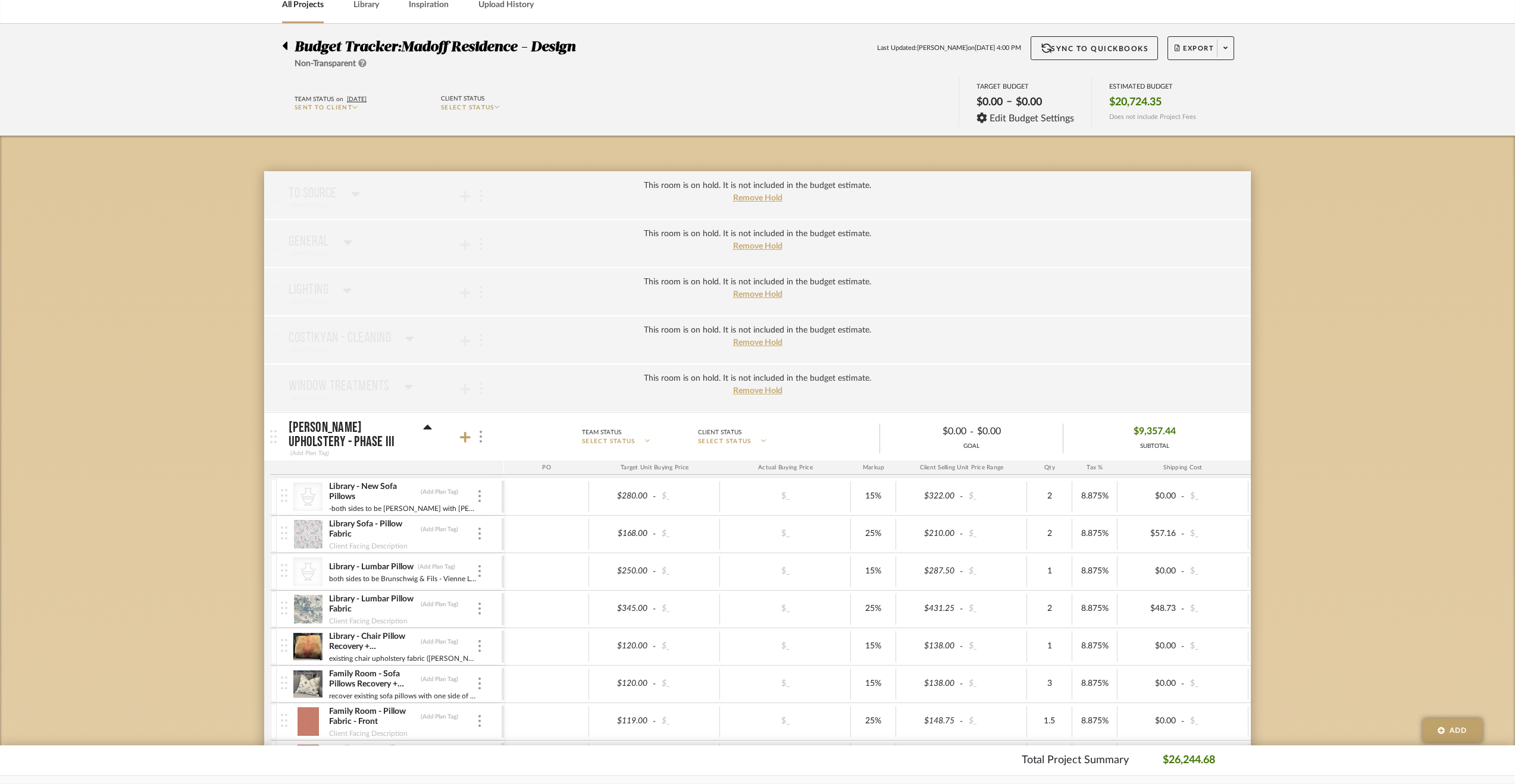
scroll to position [179, 0]
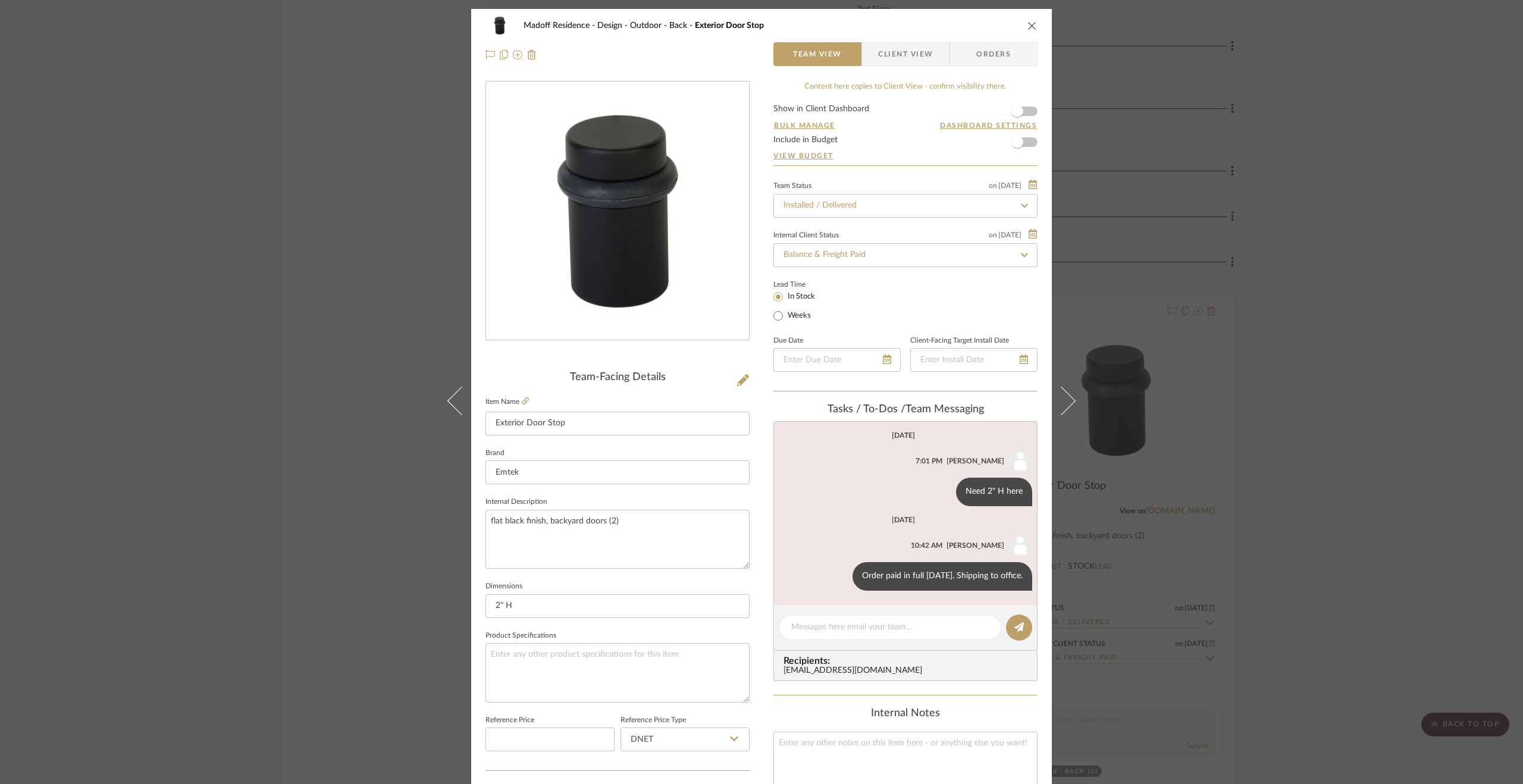
click at [1303, 393] on div "Madoff Residence - Design Outdoor - Back Exterior Door Stop Team View Client Vi…" at bounding box center [761, 392] width 1523 height 784
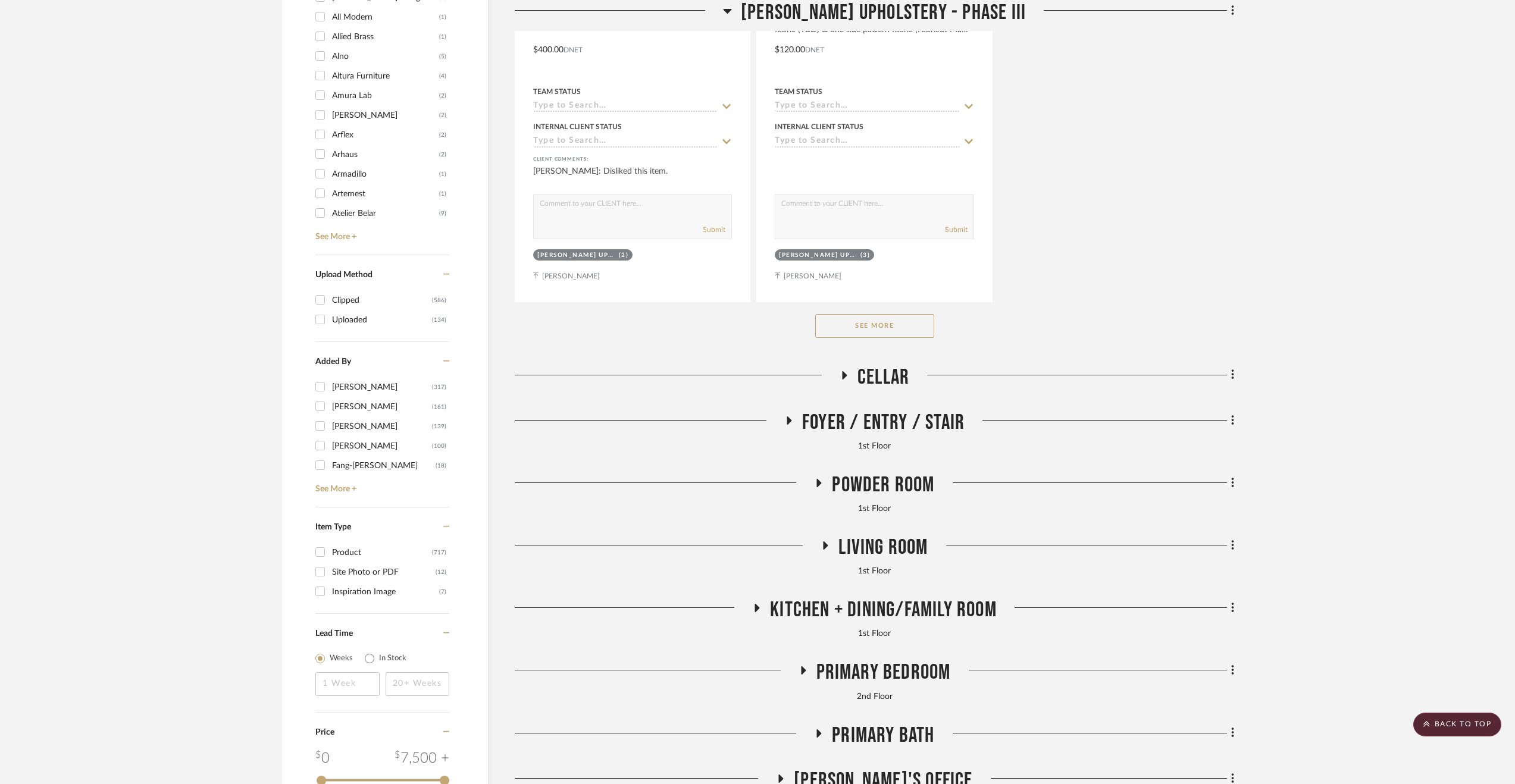
scroll to position [1902, 0]
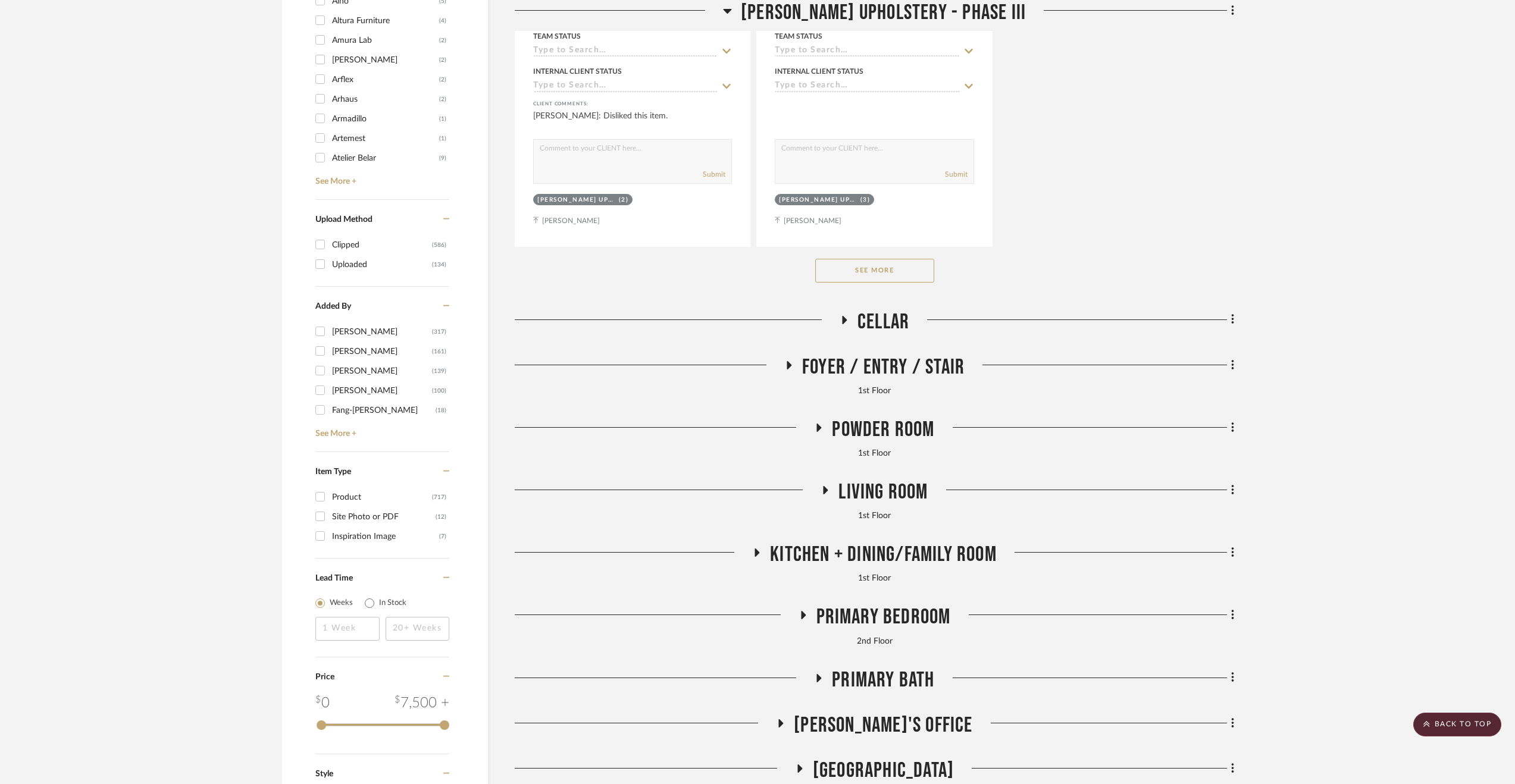
click at [904, 489] on span "Living Room" at bounding box center [883, 492] width 89 height 25
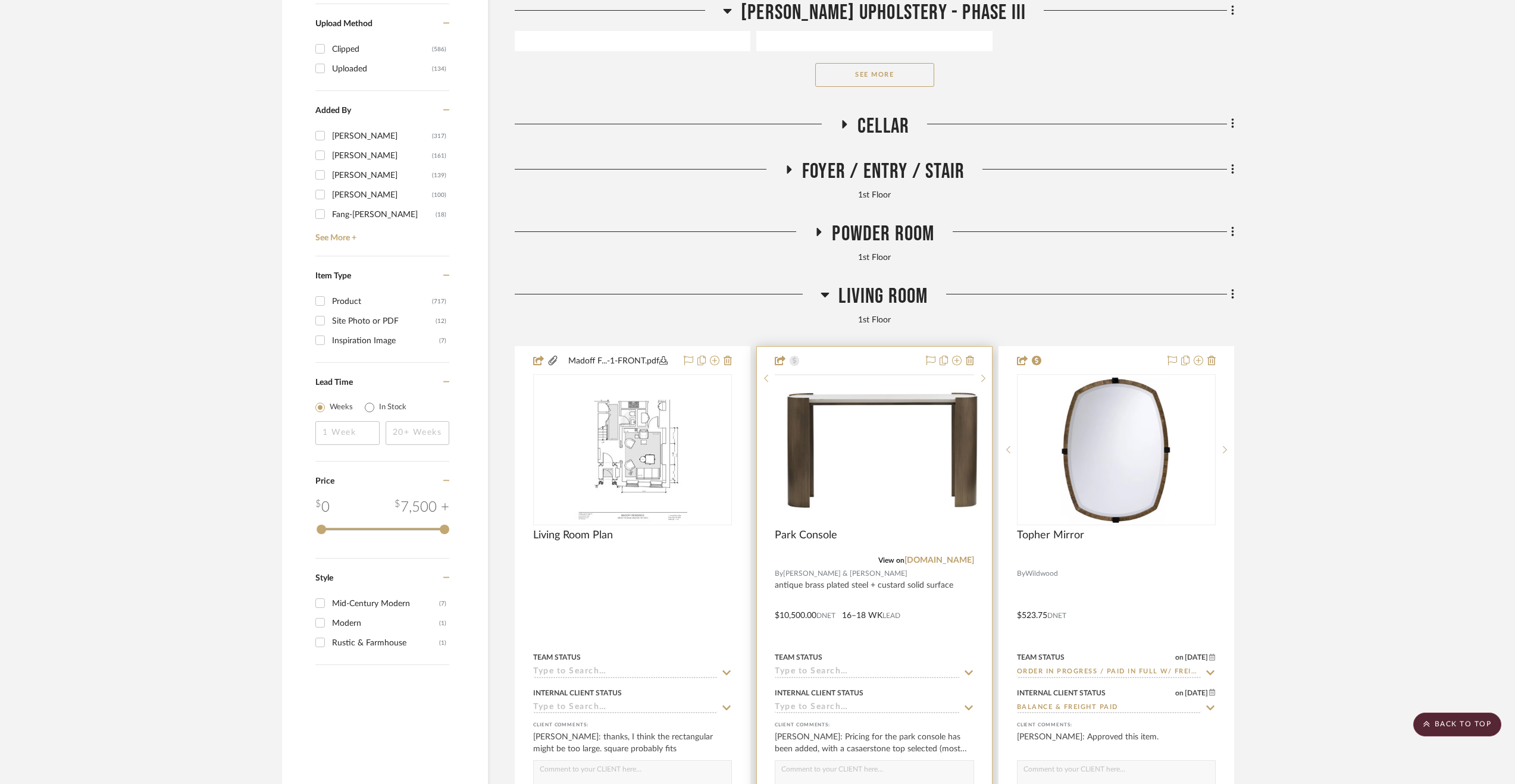
scroll to position [2199, 0]
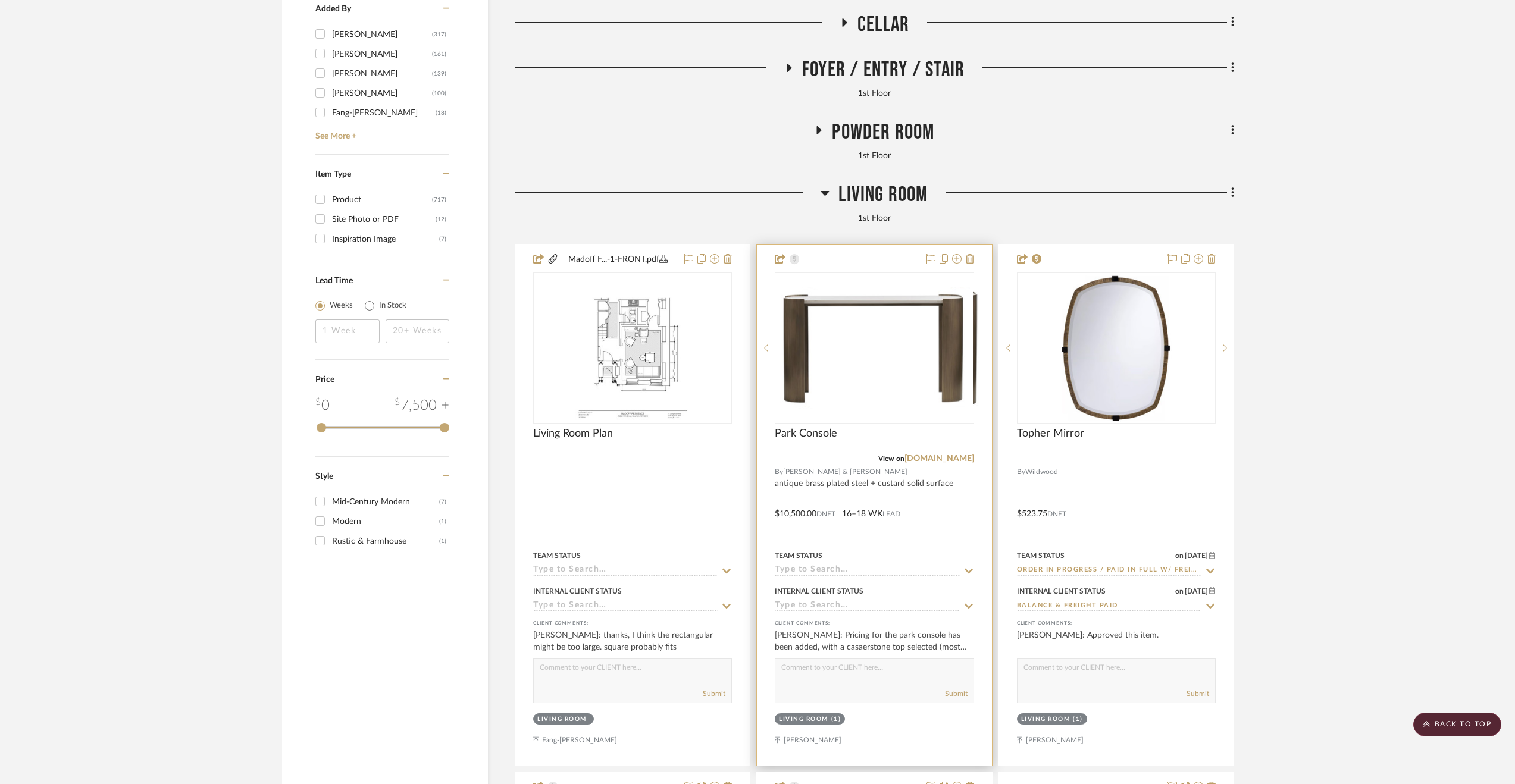
click at [942, 525] on div at bounding box center [874, 505] width 235 height 520
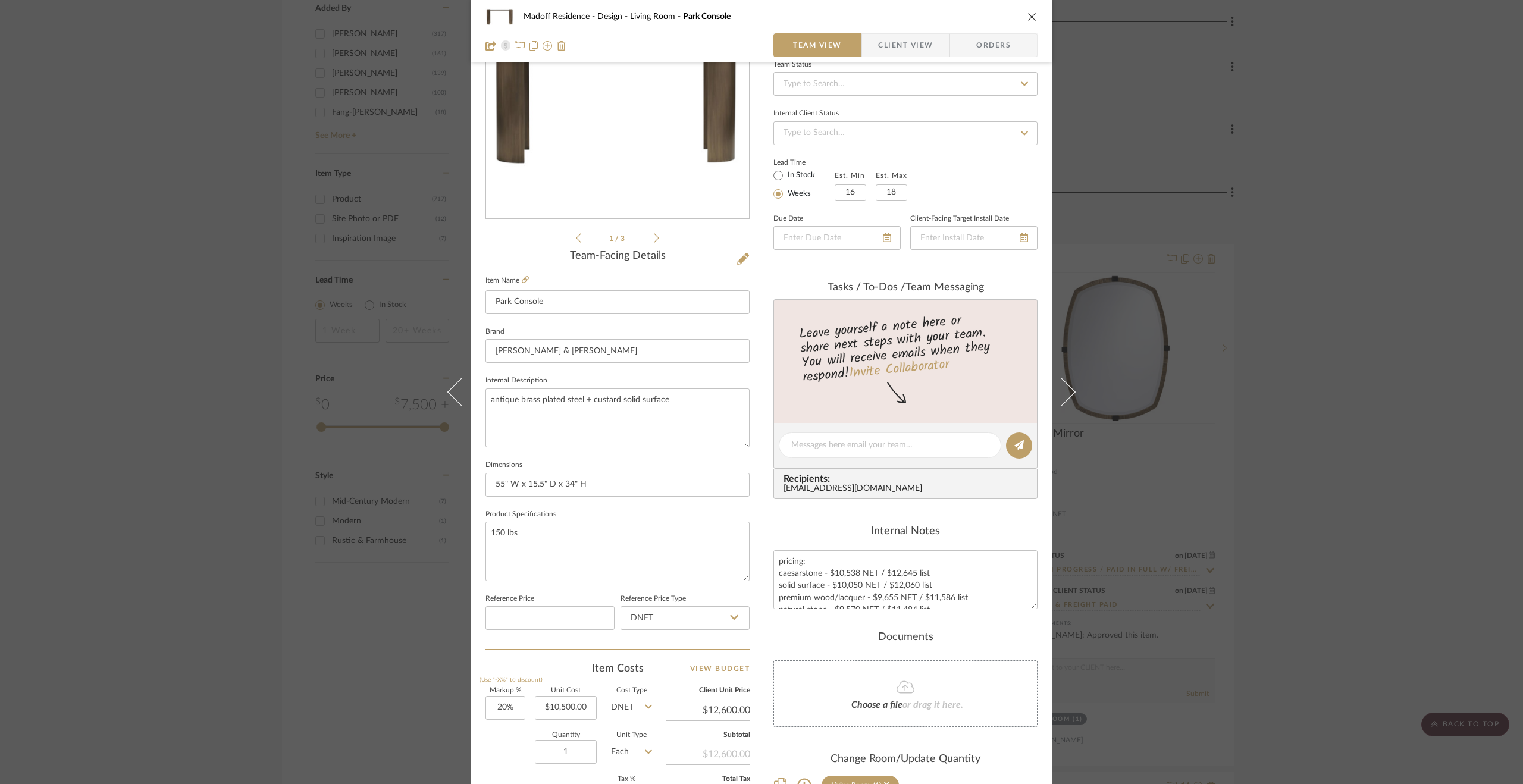
scroll to position [238, 0]
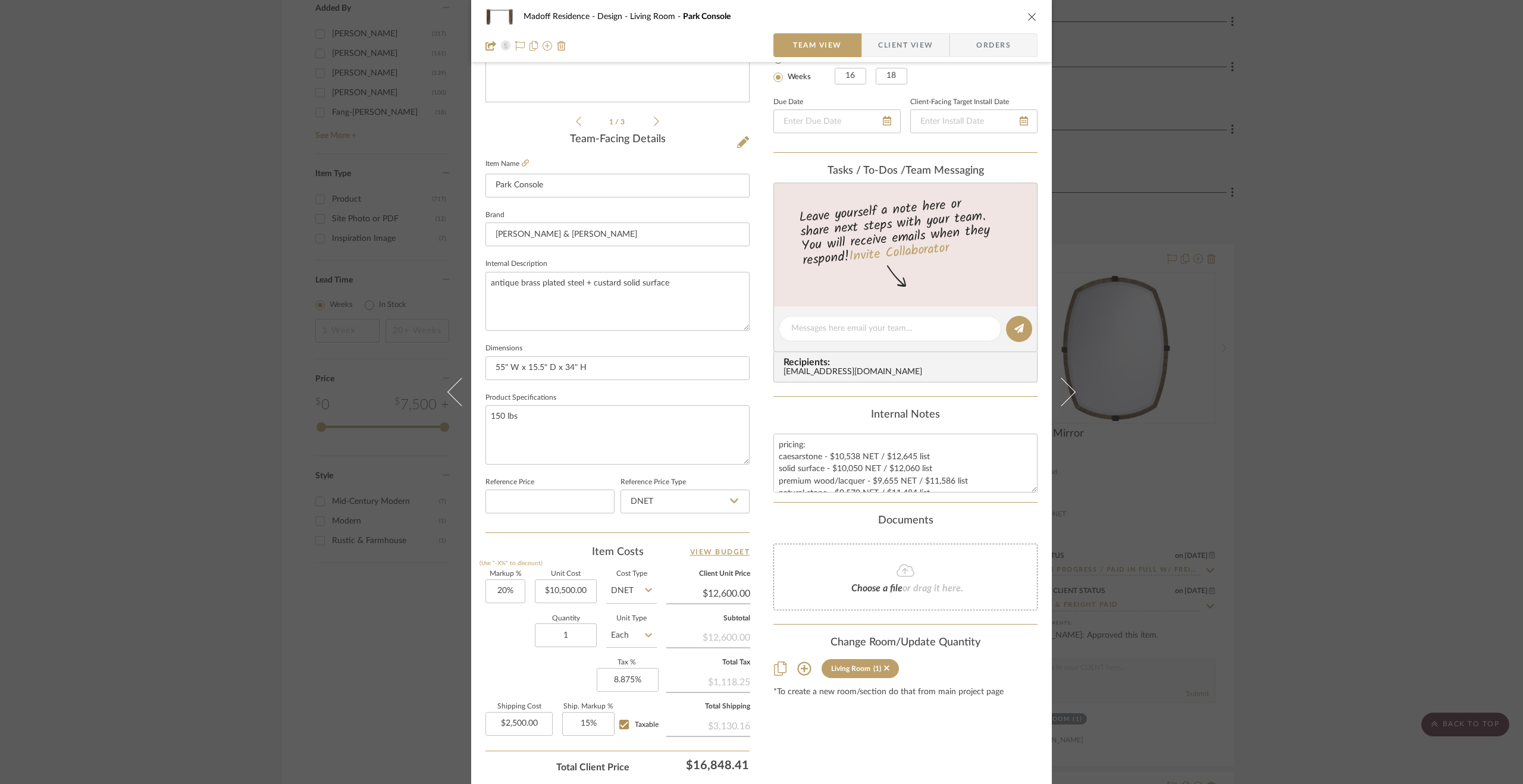
click at [762, 338] on div "Madoff Residence - Design Living Room Park Console Team View Client View Orders…" at bounding box center [762, 320] width 581 height 1098
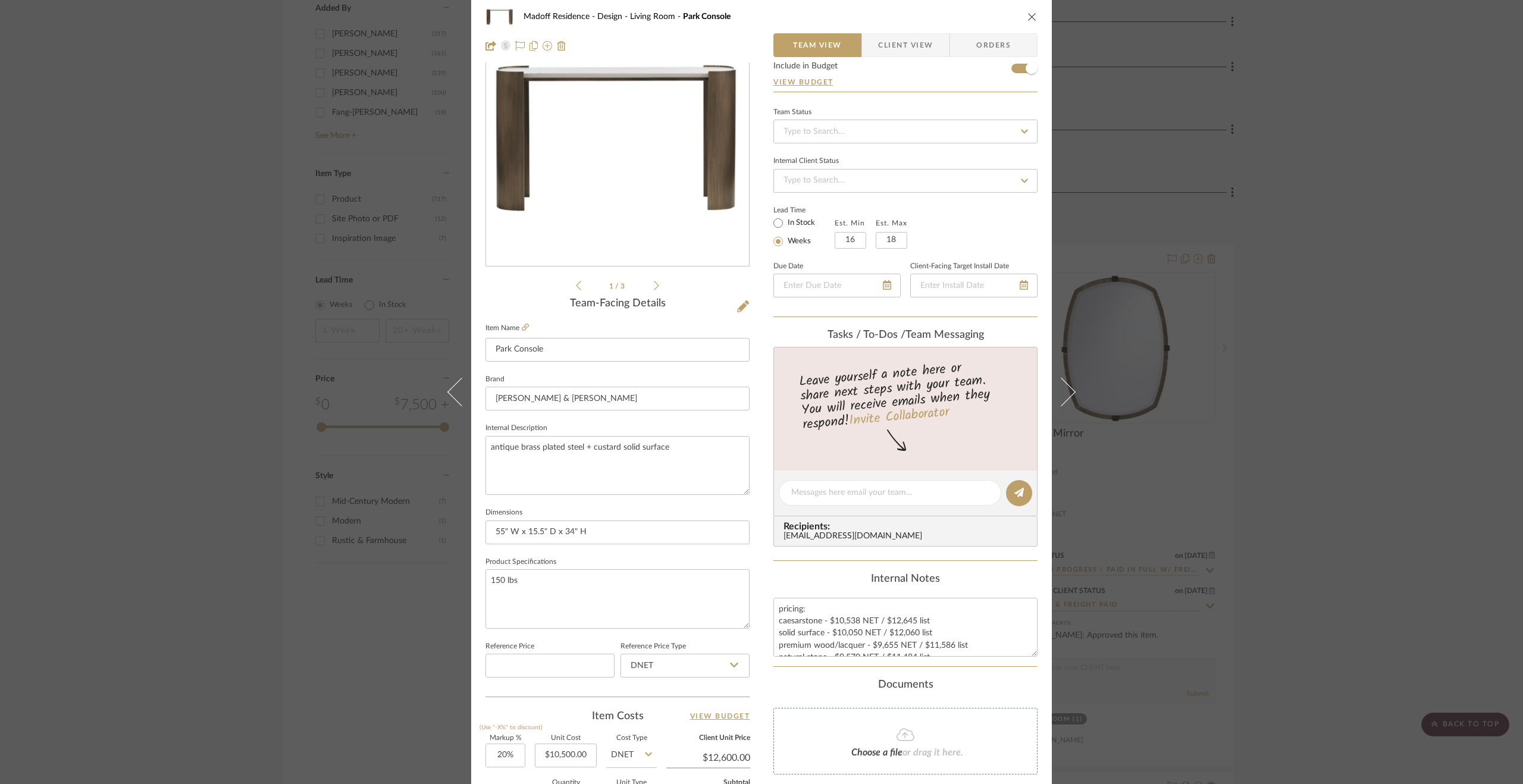
scroll to position [0, 0]
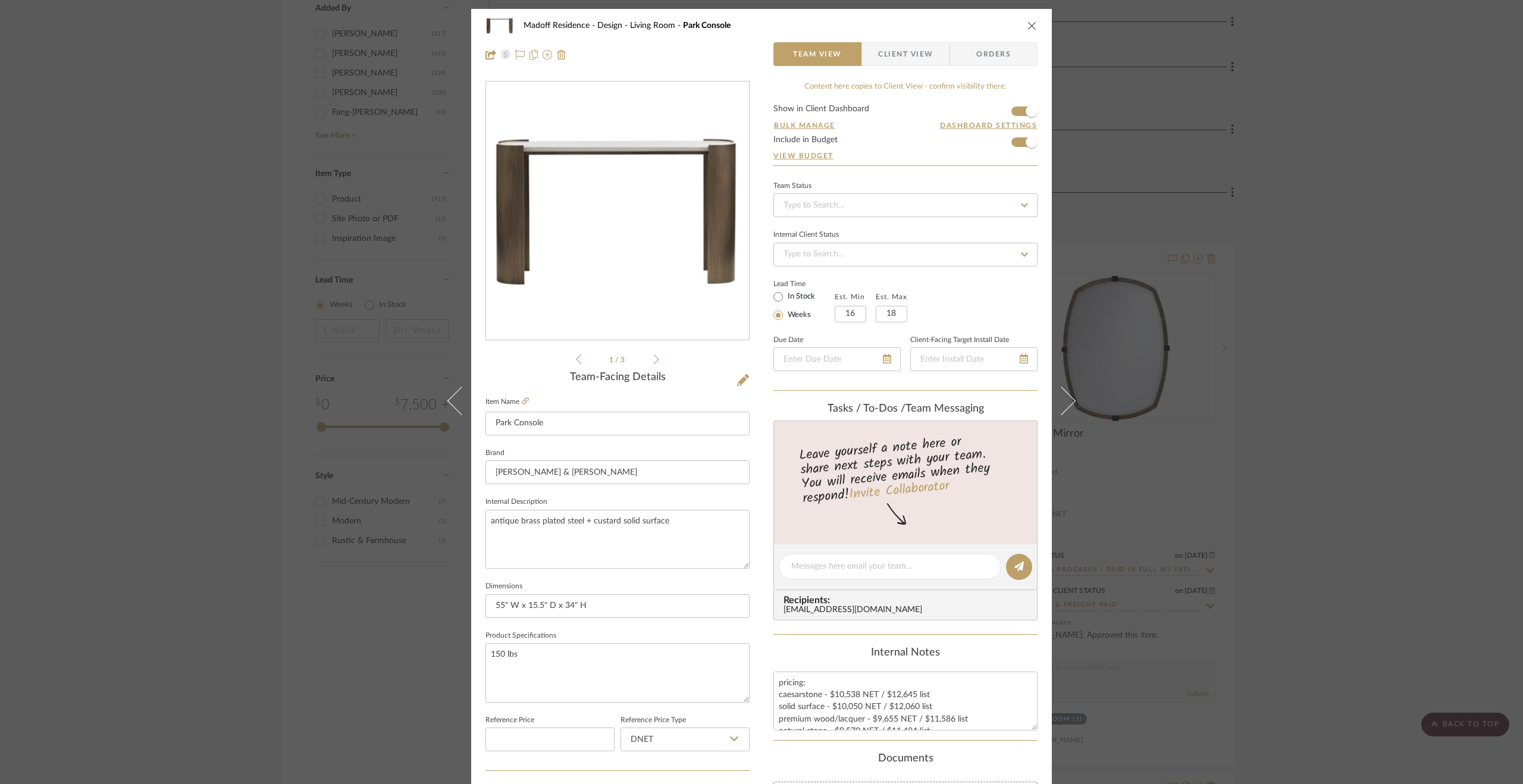
click at [1457, 273] on div "Madoff Residence - Design Living Room Park Console Team View Client View Orders…" at bounding box center [761, 392] width 1523 height 784
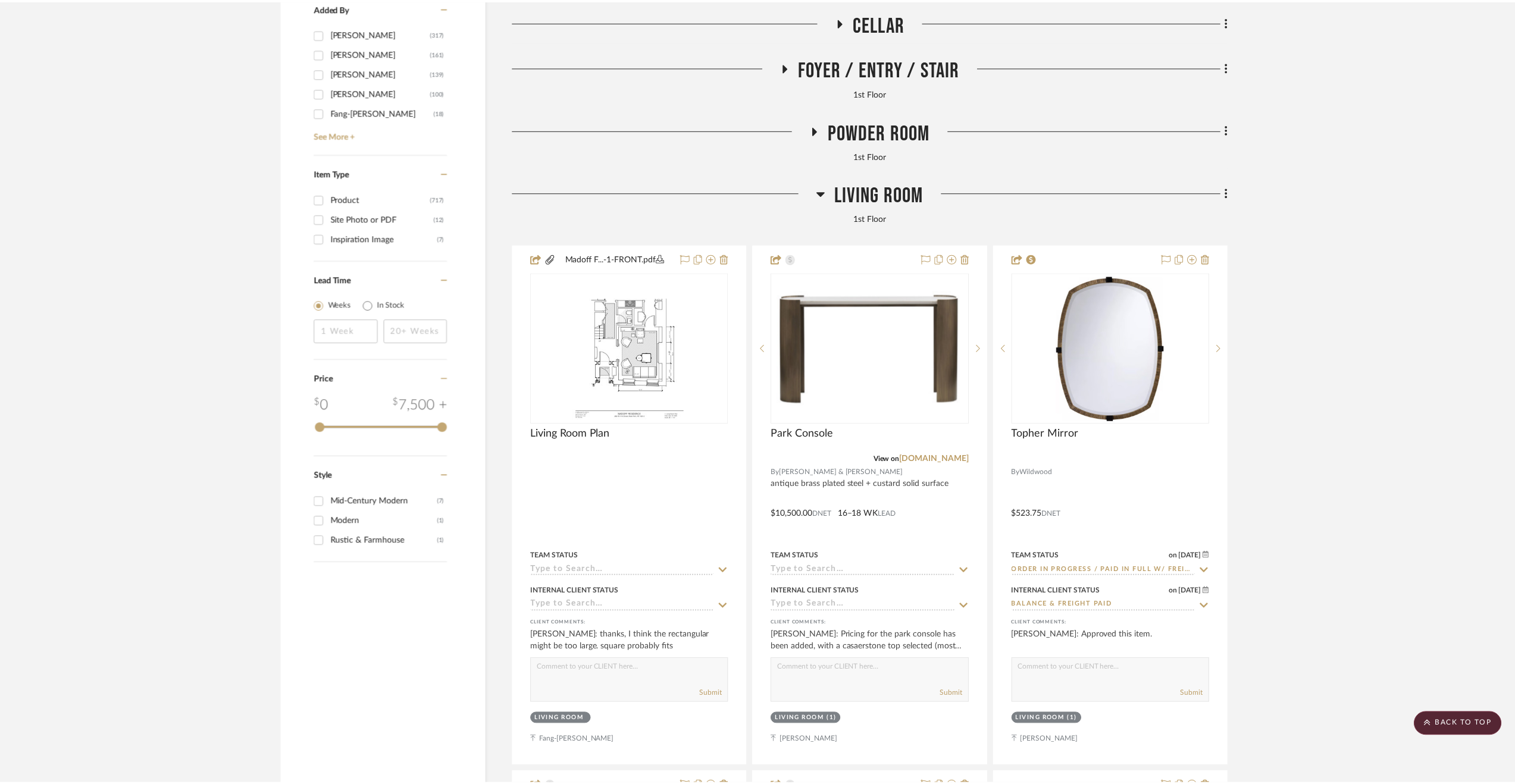
scroll to position [2199, 0]
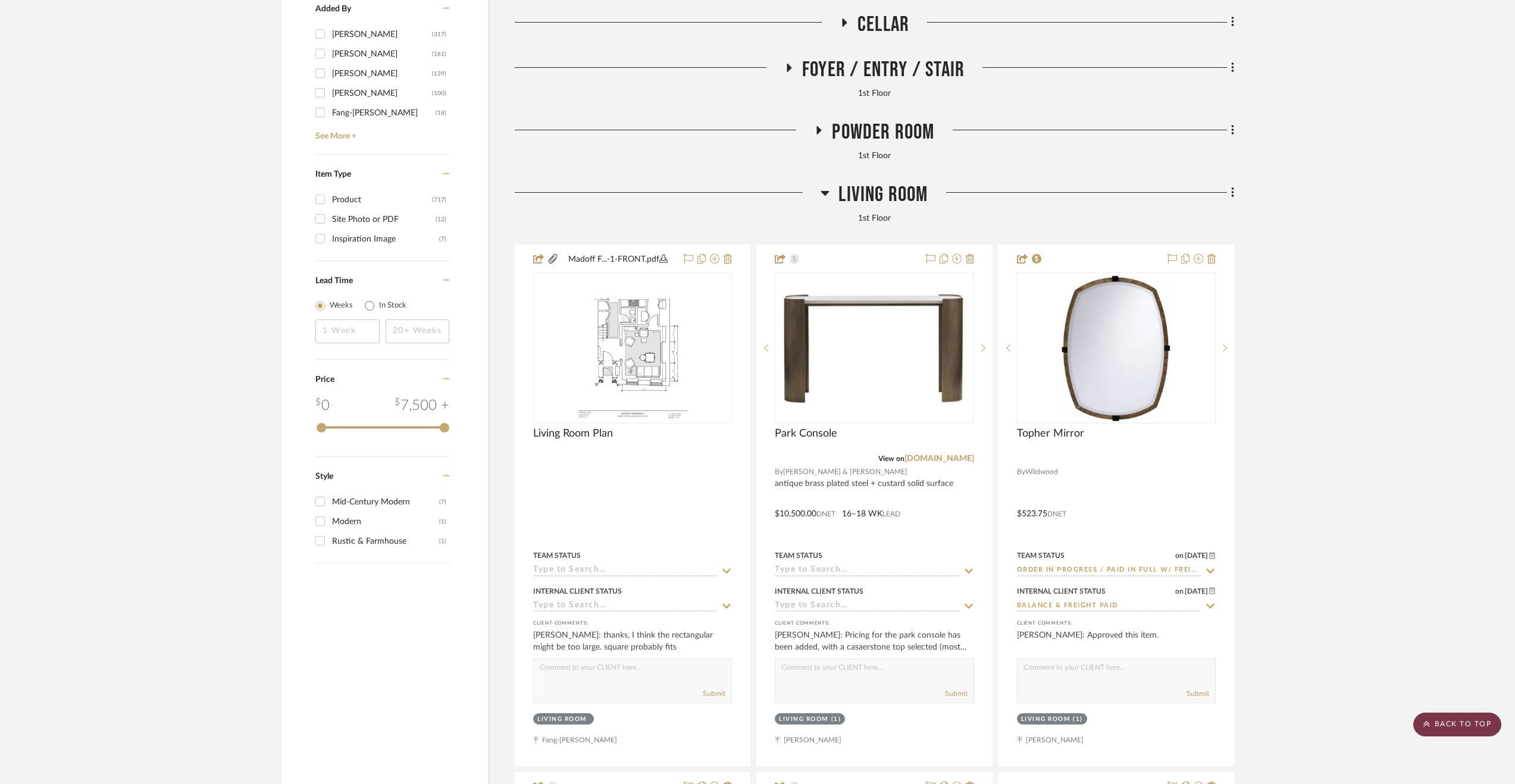
click at [1468, 723] on scroll-to-top-button "BACK TO TOP" at bounding box center [1457, 724] width 88 height 24
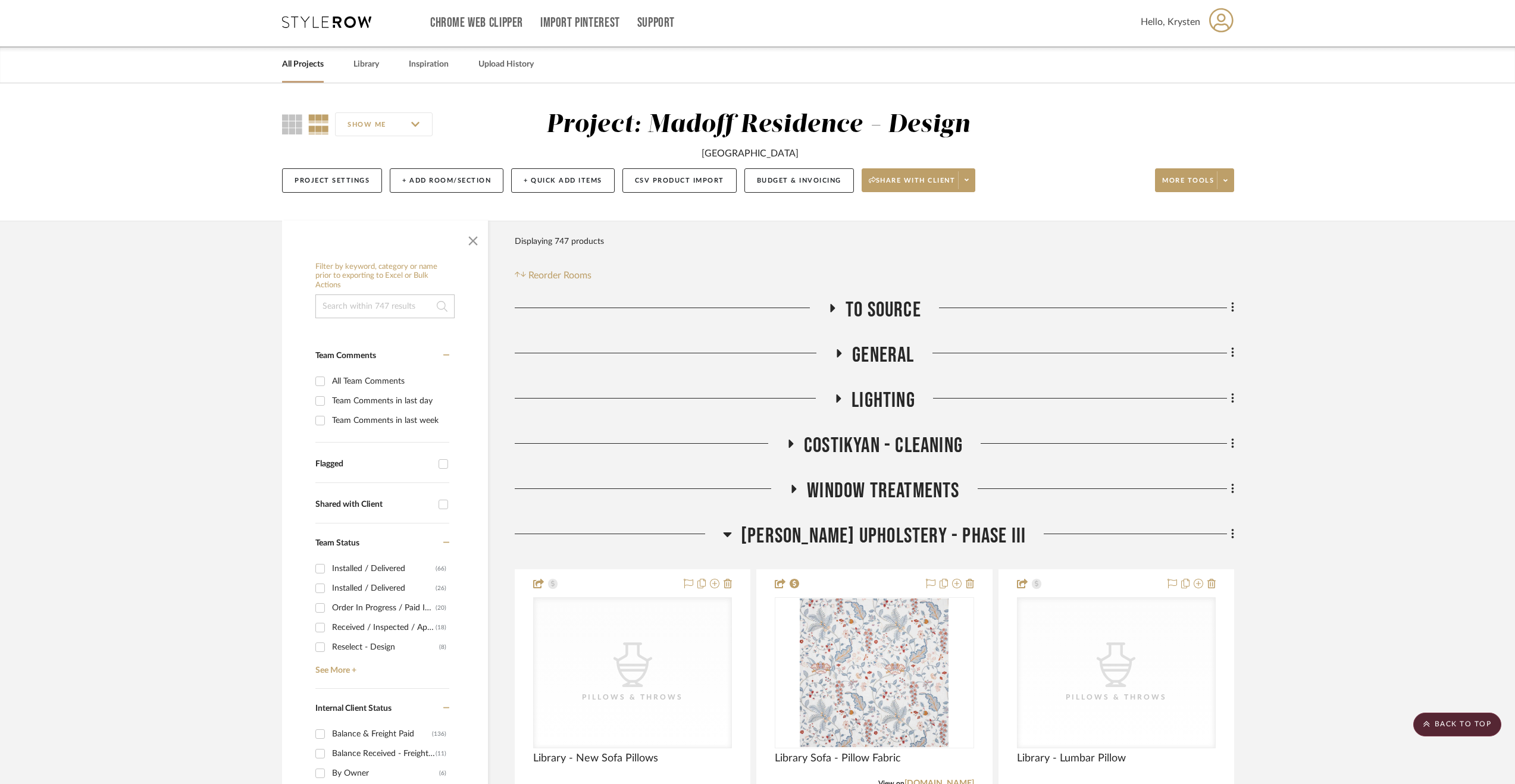
scroll to position [0, 0]
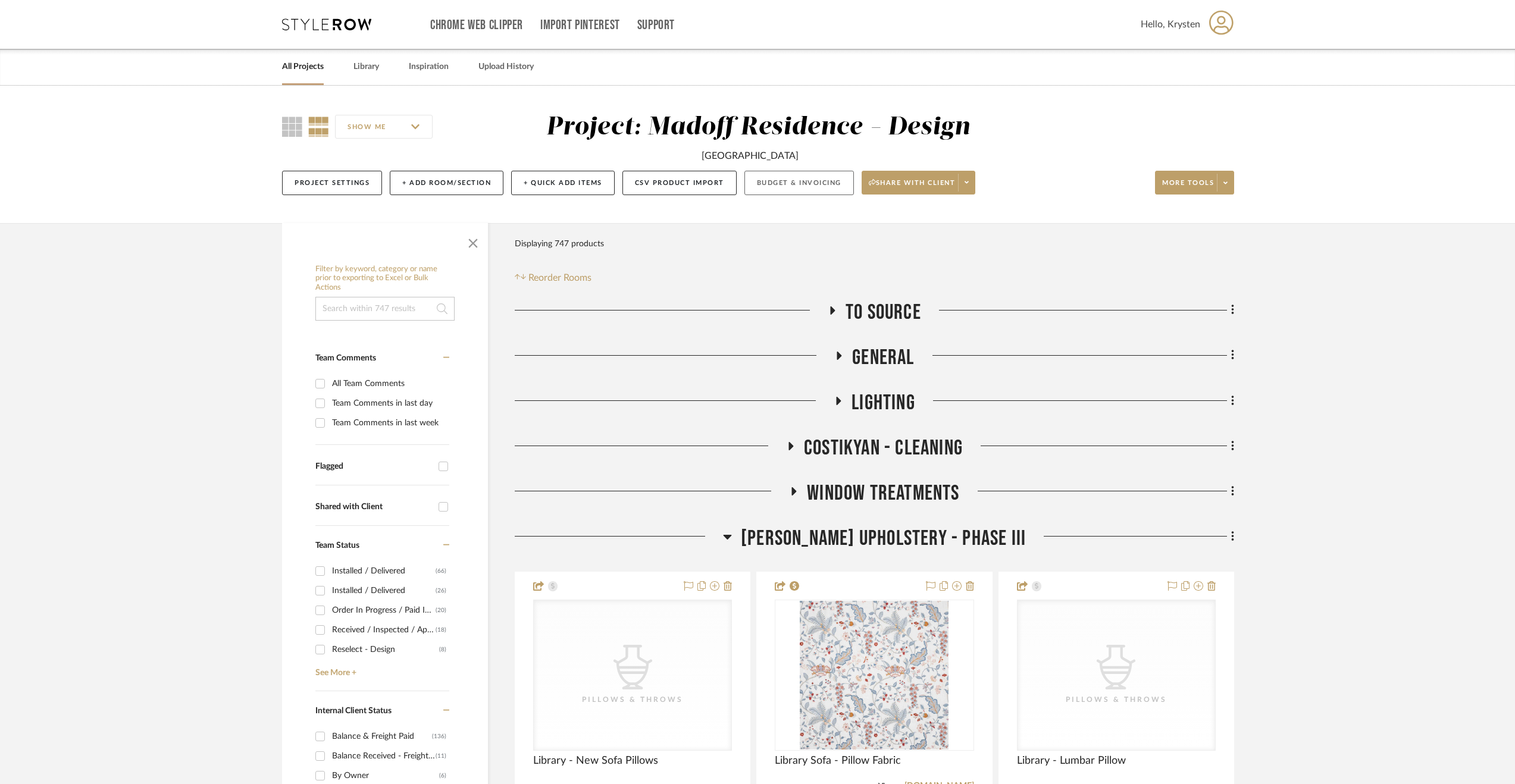
click at [805, 182] on button "Budget & Invoicing" at bounding box center [799, 182] width 109 height 24
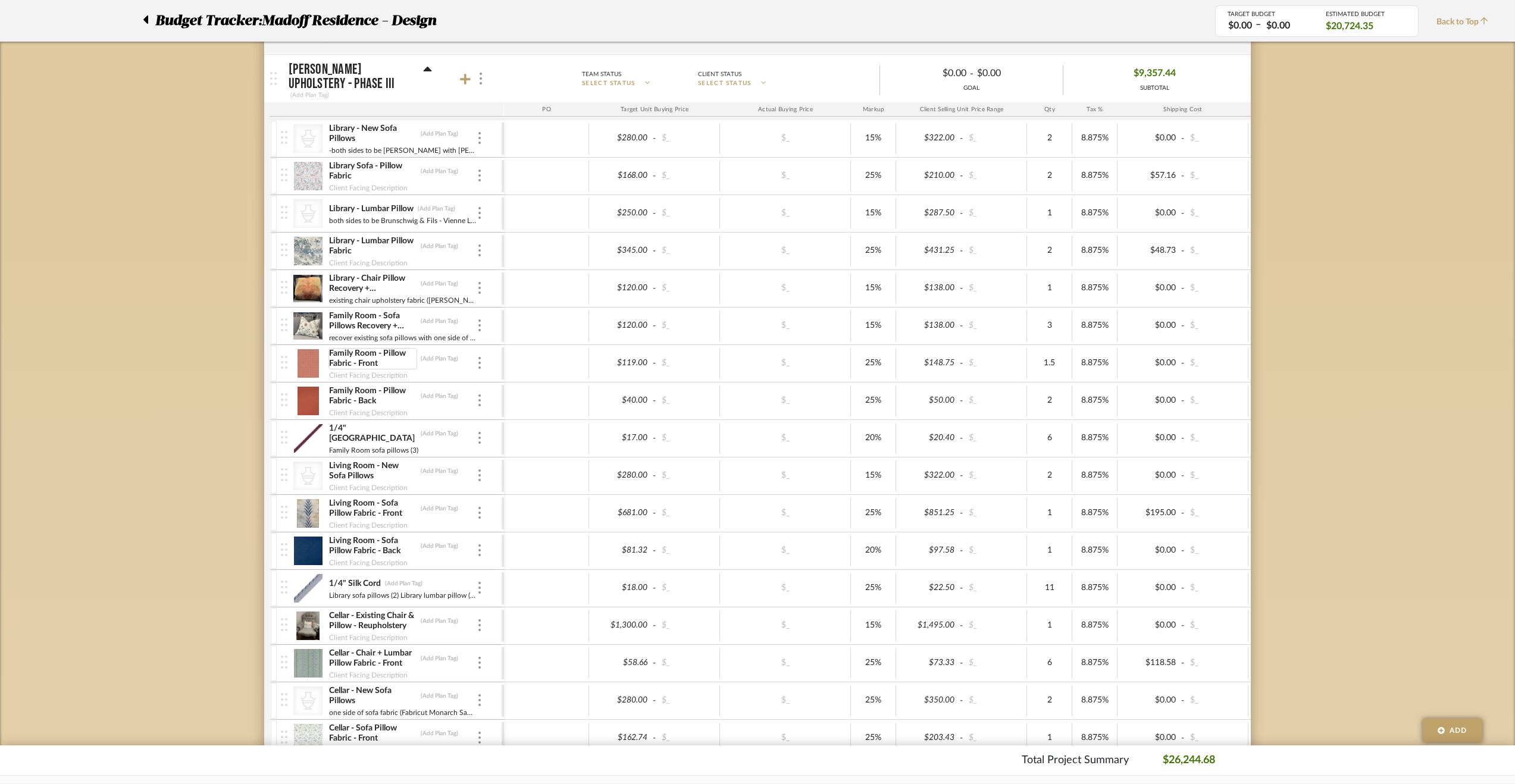
scroll to position [416, 0]
click at [481, 248] on div at bounding box center [480, 254] width 6 height 13
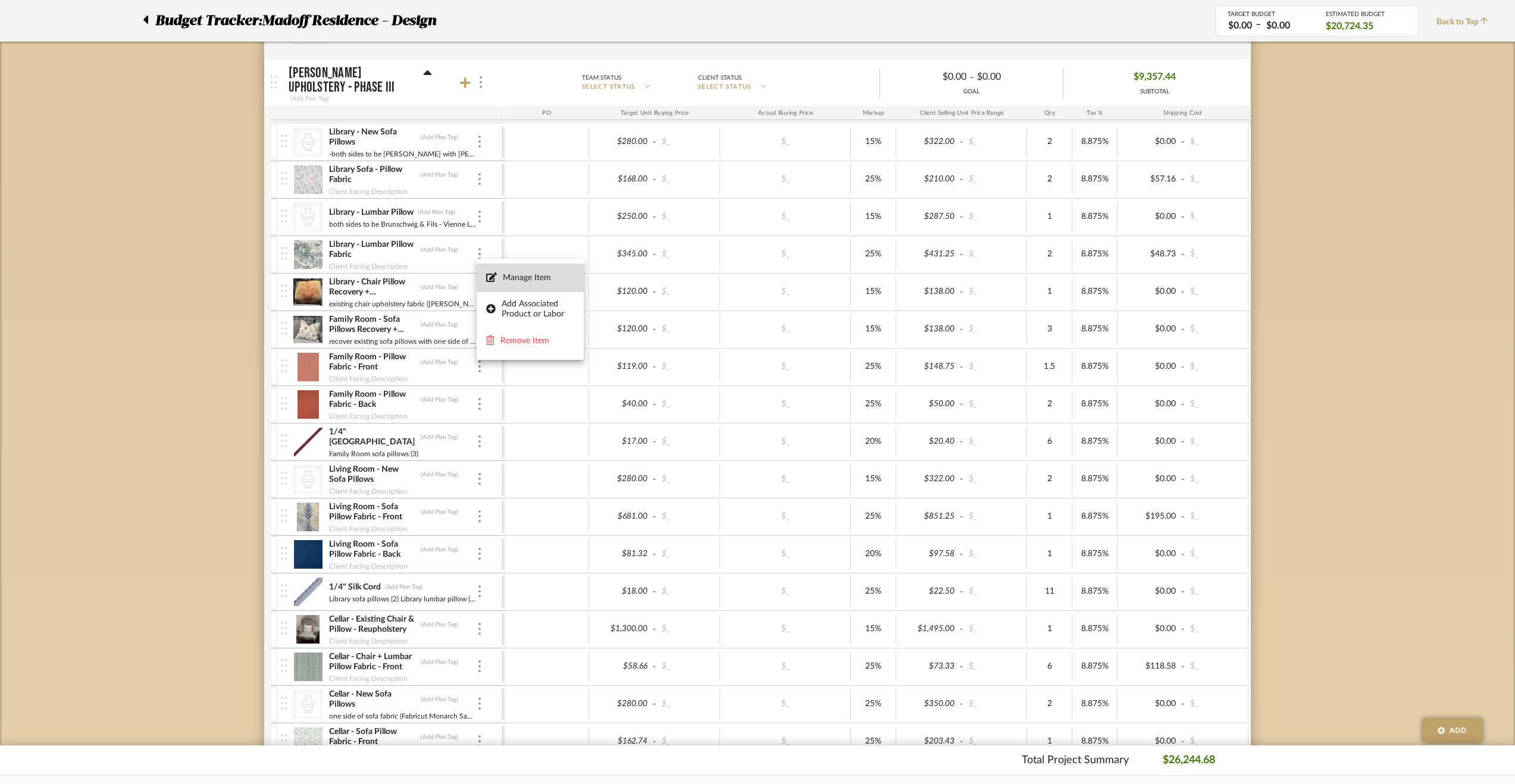
click at [567, 280] on span "Manage Item" at bounding box center [538, 277] width 71 height 10
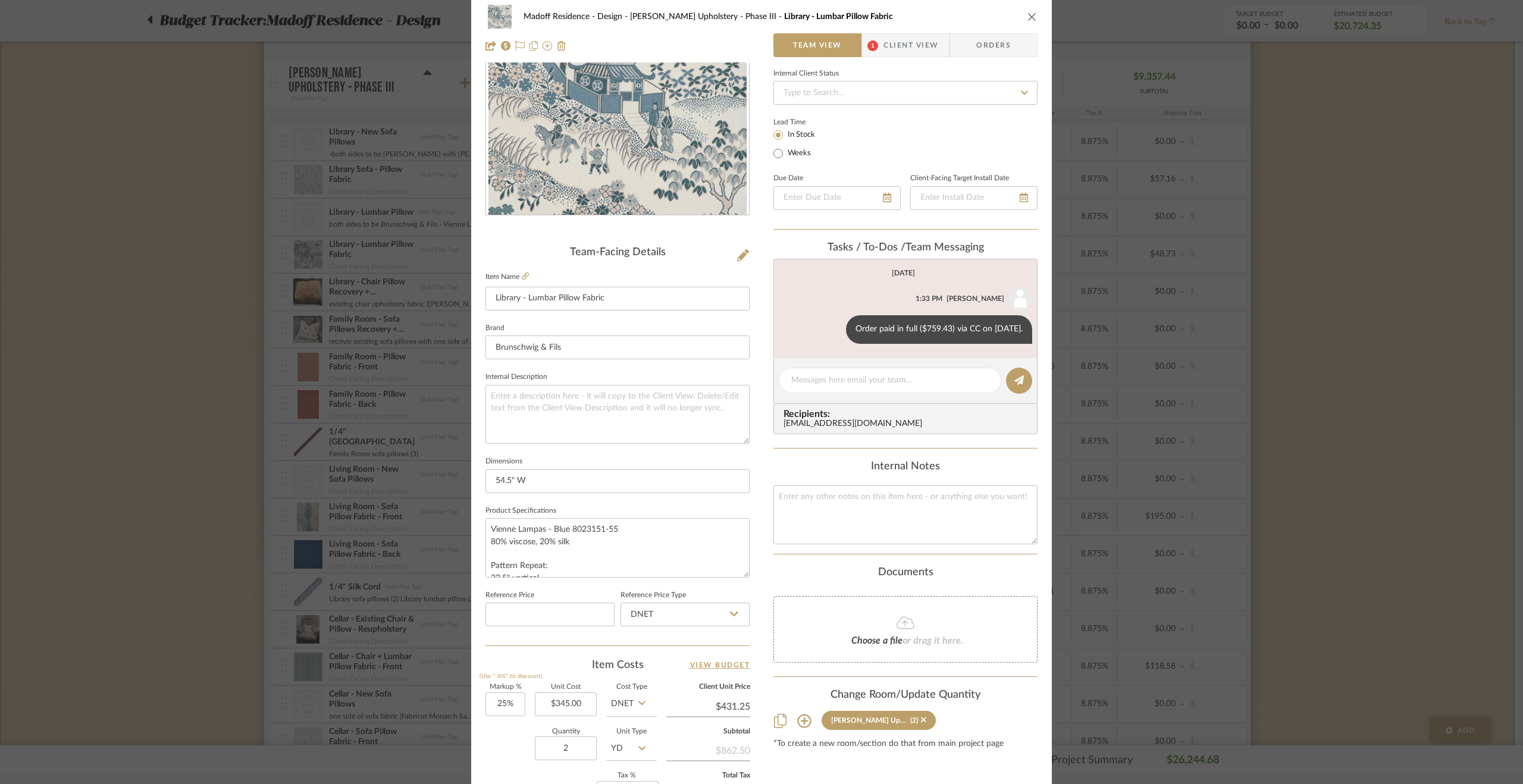
scroll to position [179, 0]
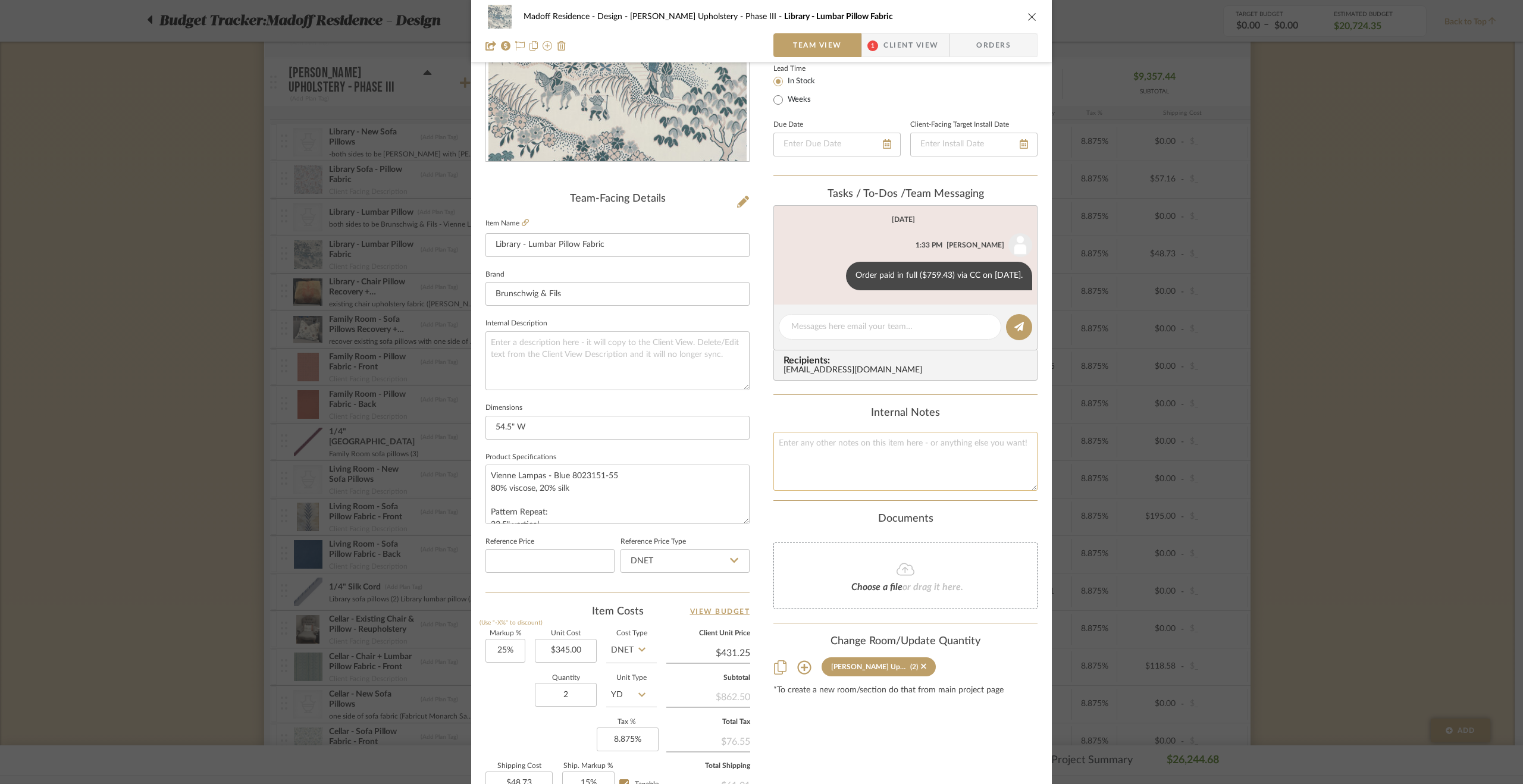
click at [810, 449] on textarea at bounding box center [906, 461] width 264 height 59
type textarea "S"
type textarea "$48.73 (shipping) + $20.70 (tariff)"
click at [969, 516] on div "Documents" at bounding box center [906, 519] width 264 height 13
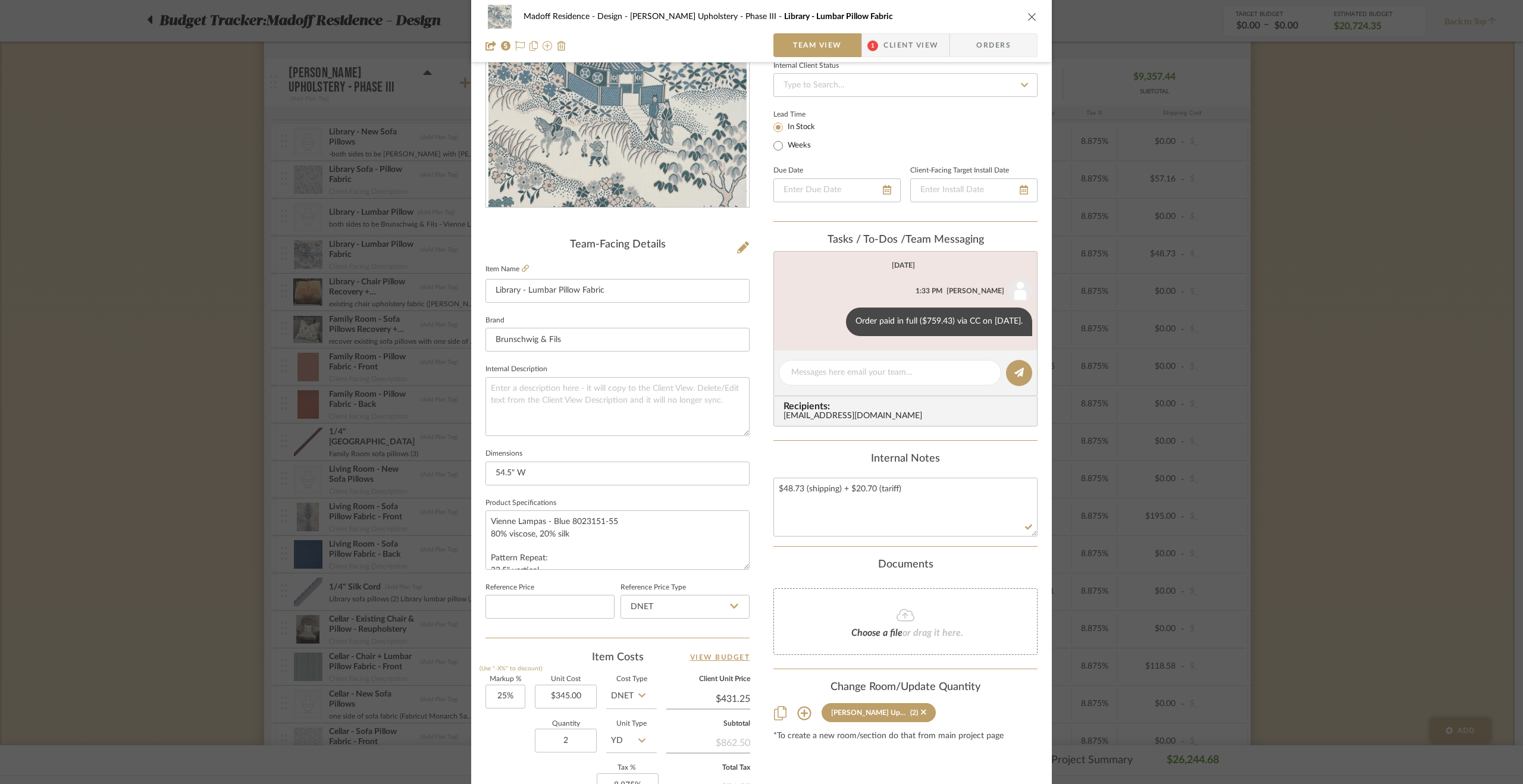
scroll to position [24, 0]
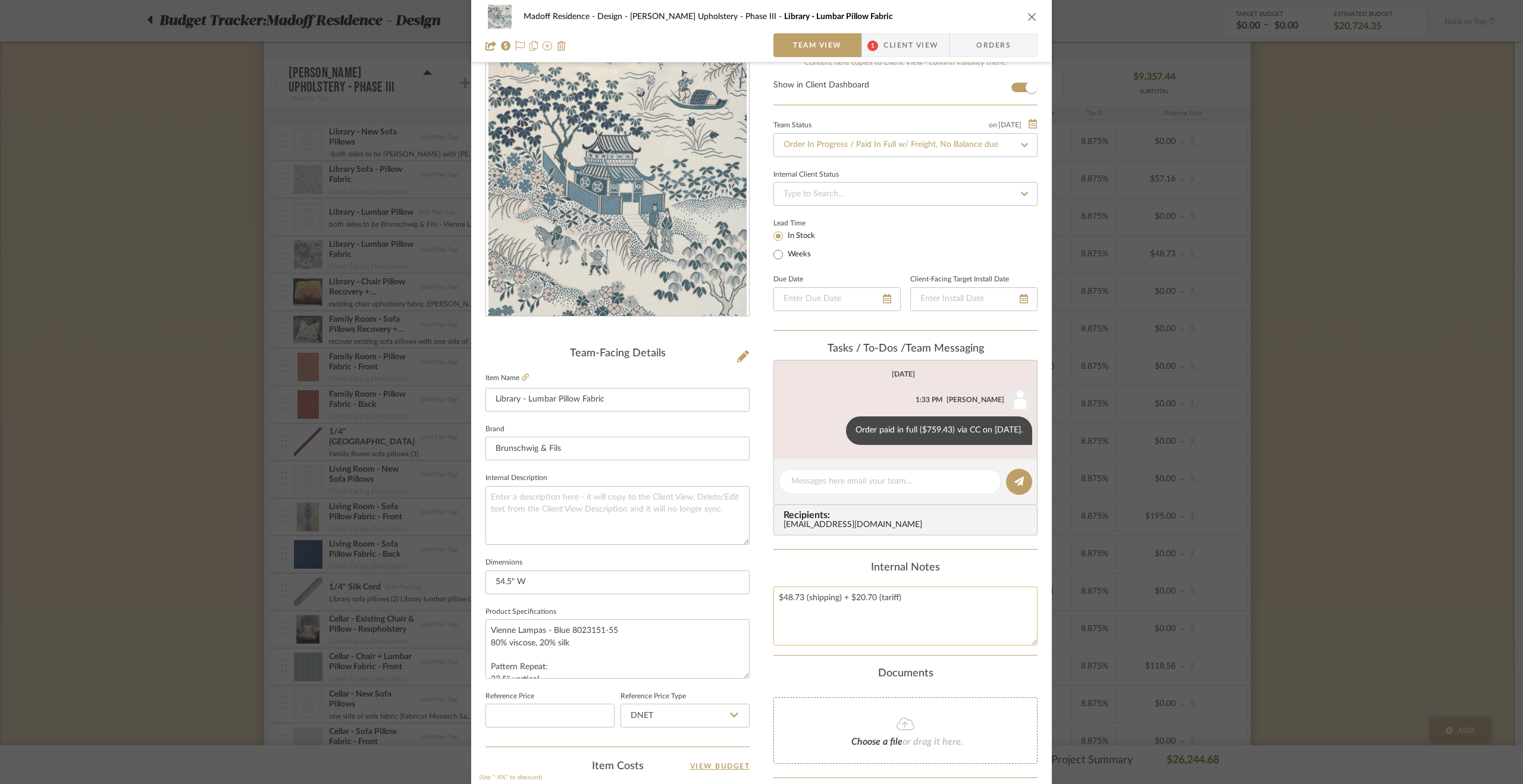
click at [775, 598] on textarea "$48.73 (shipping) + $20.70 (tariff)" at bounding box center [906, 616] width 264 height 59
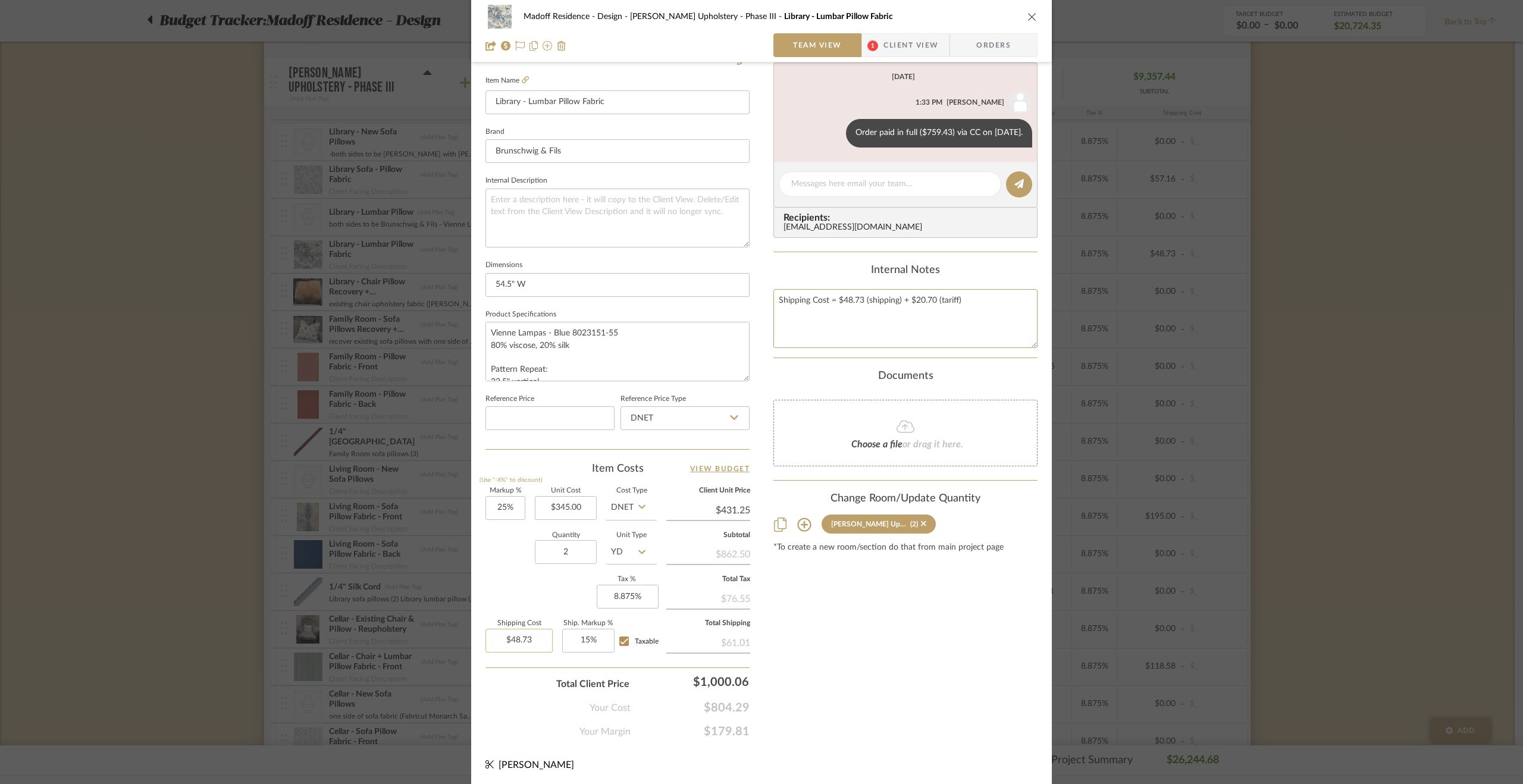
type textarea "Shipping Cost = $48.73 (shipping) + $20.70 (tariff)"
type input "48.73"
click at [545, 631] on input "48.73" at bounding box center [519, 641] width 67 height 24
type input "$69.43"
click at [929, 669] on div "Content here copies to Client View - confirm visibility there. Show in Client D…" at bounding box center [906, 249] width 264 height 979
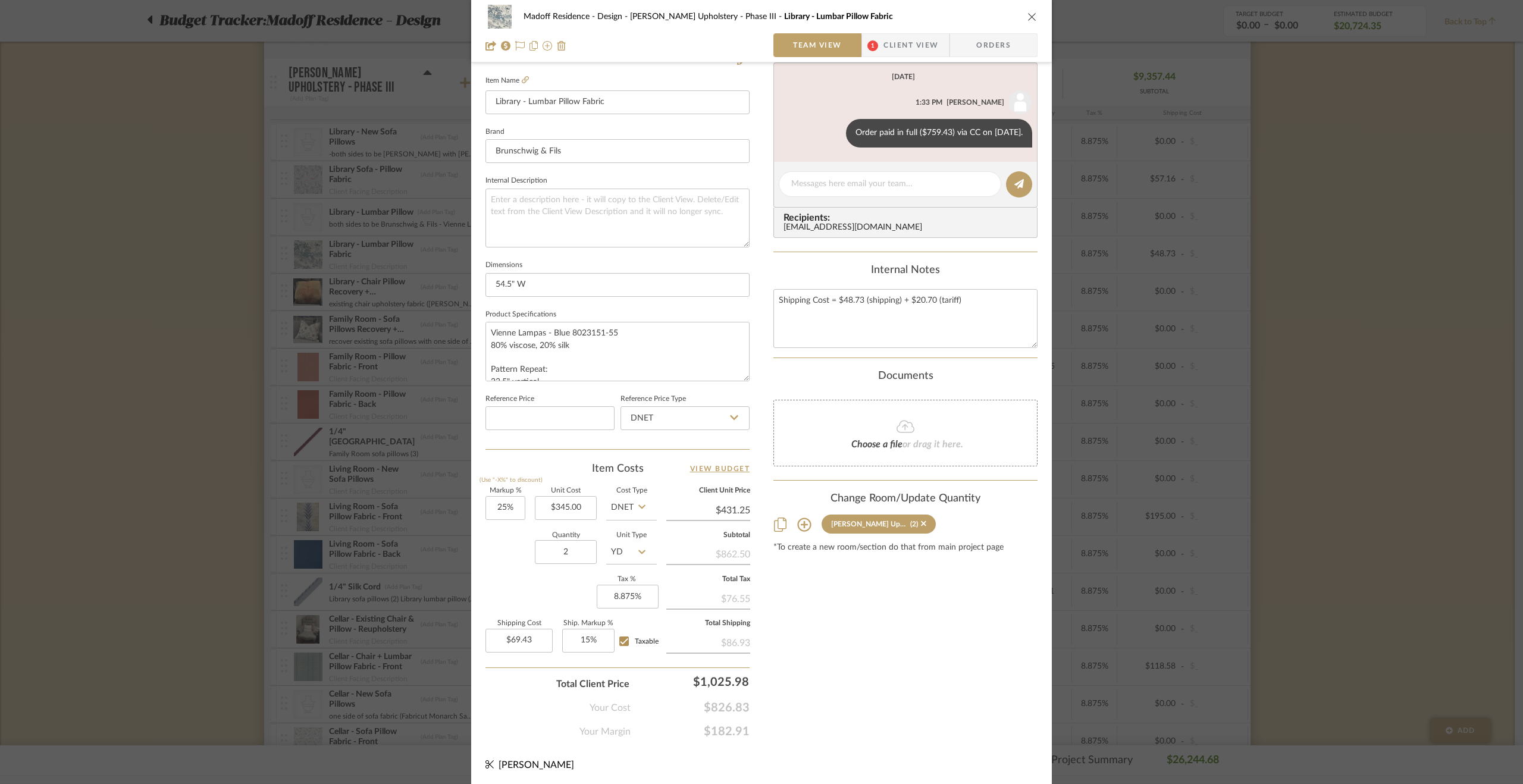
click at [1224, 425] on div "Madoff Residence - Design Walter's Upholstery - Phase III Library - Lumbar Pill…" at bounding box center [761, 392] width 1523 height 784
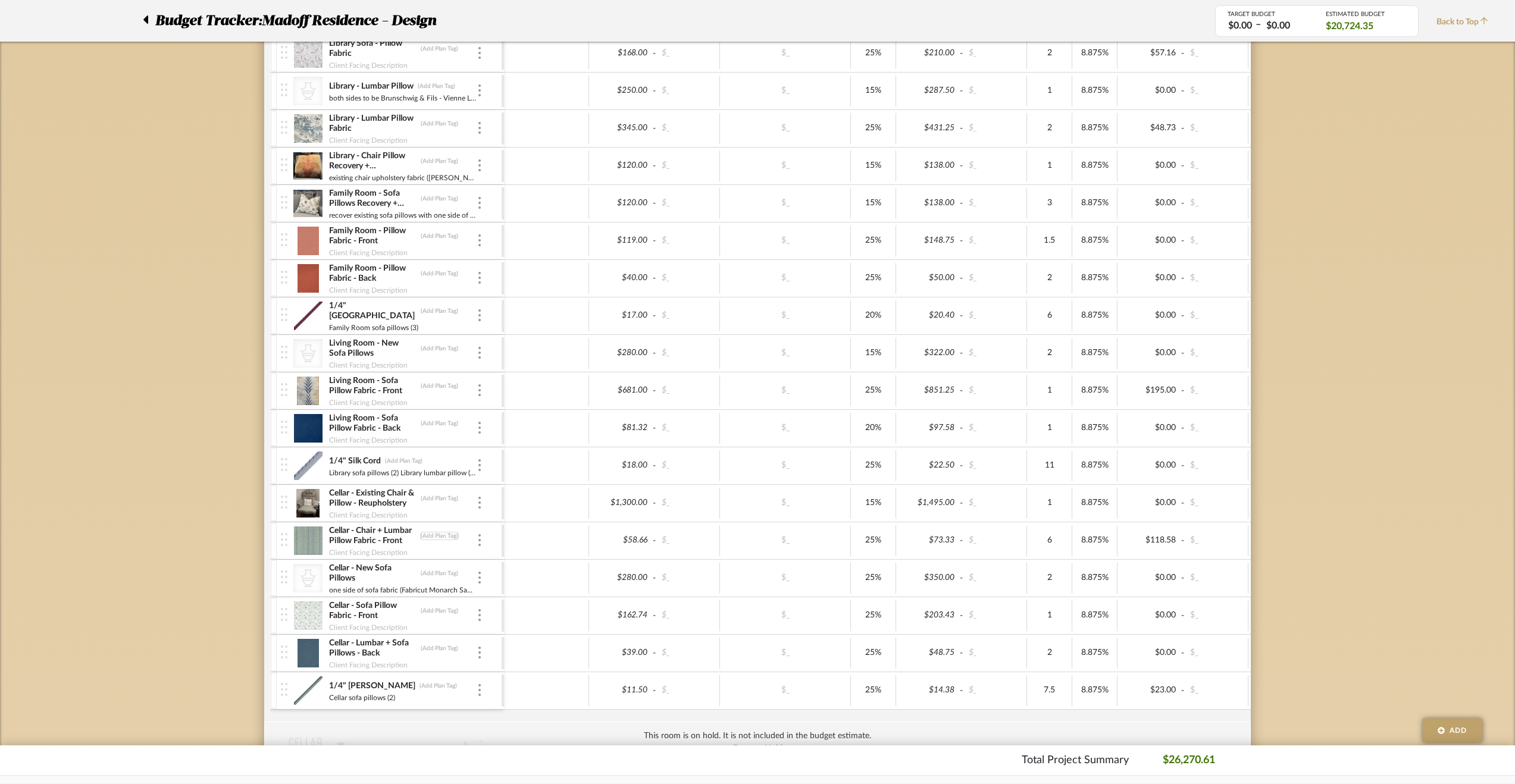
scroll to position [595, 0]
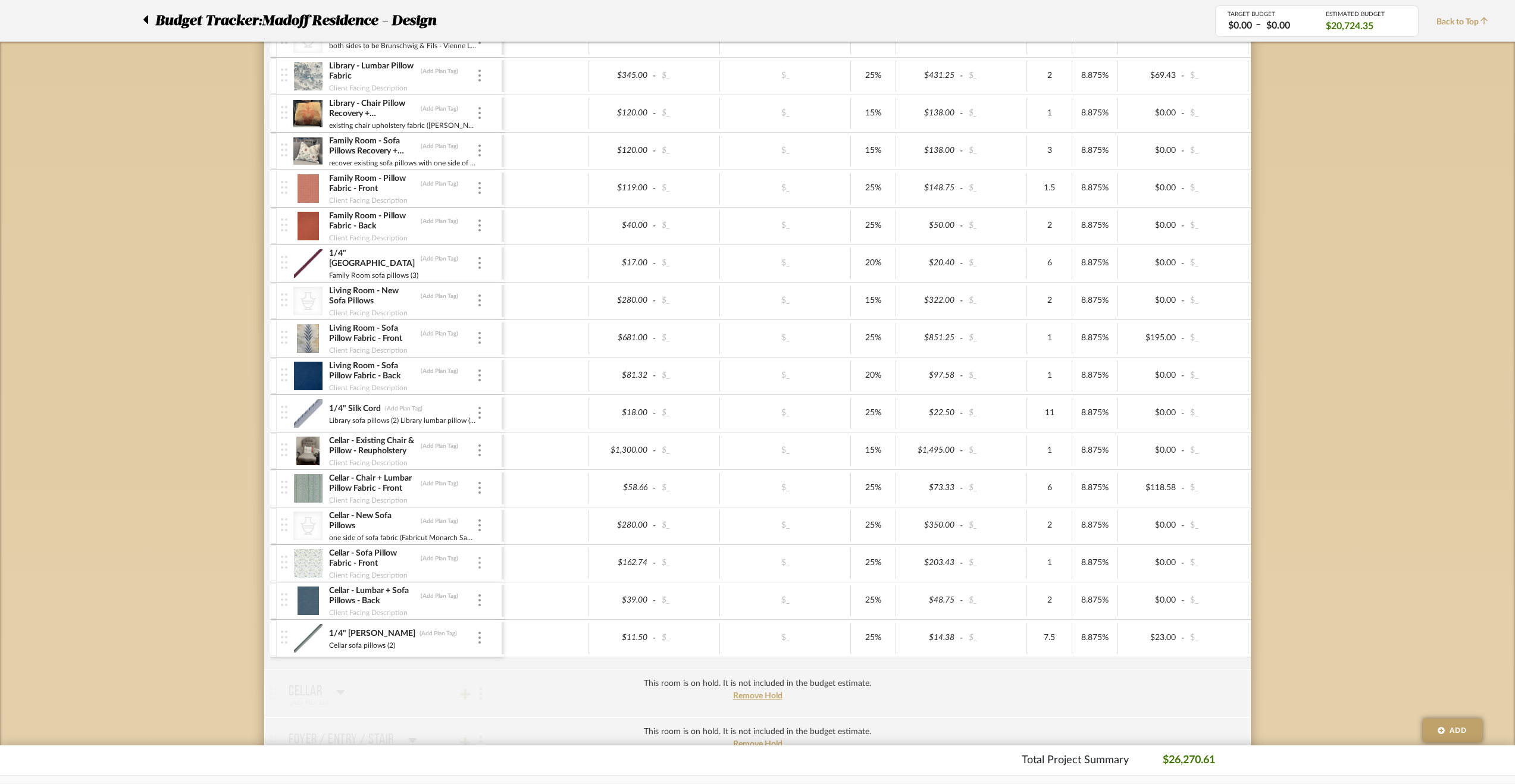
click at [478, 561] on img at bounding box center [480, 563] width 2 height 12
click at [560, 585] on span "Manage Item" at bounding box center [538, 584] width 71 height 10
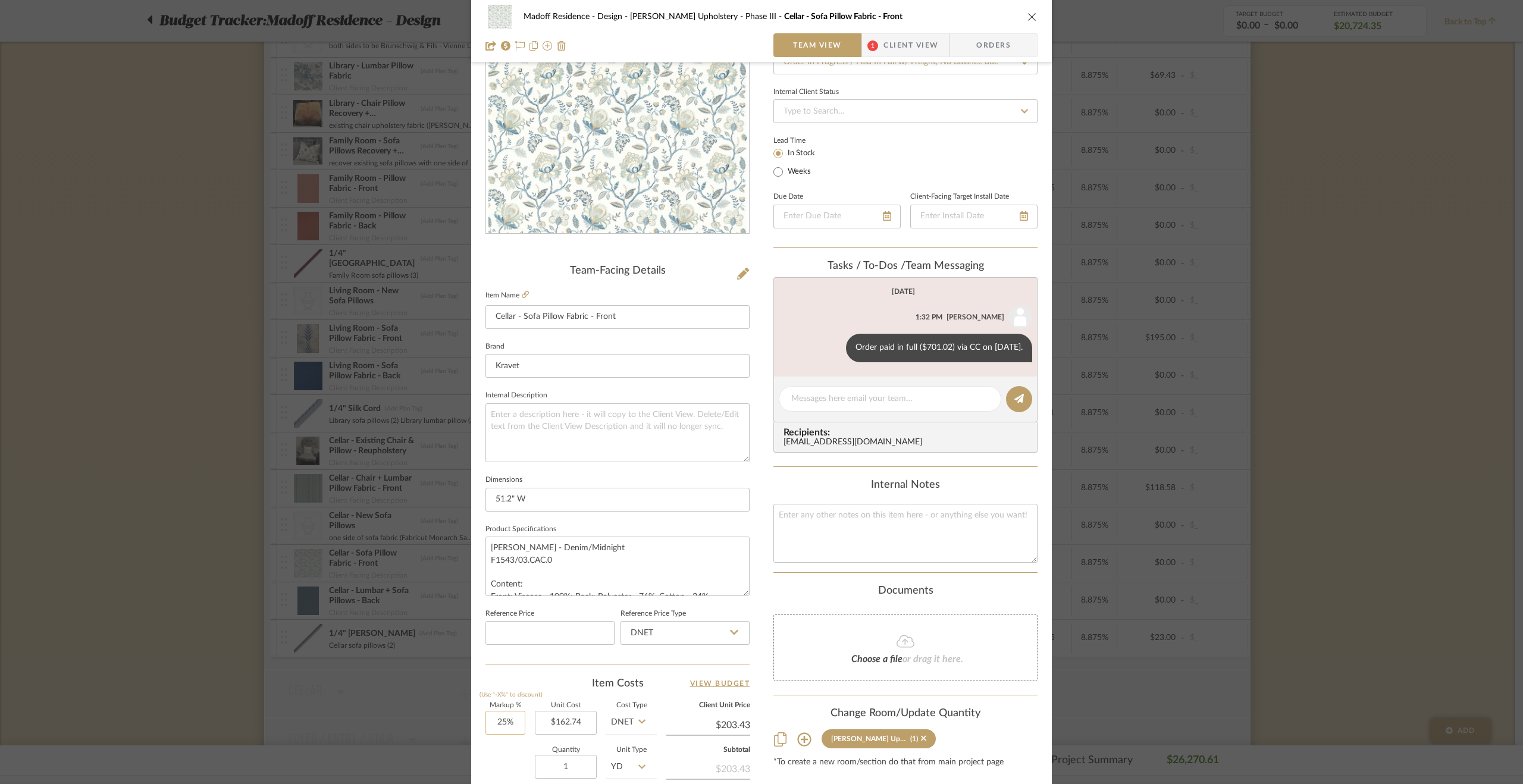
scroll to position [238, 0]
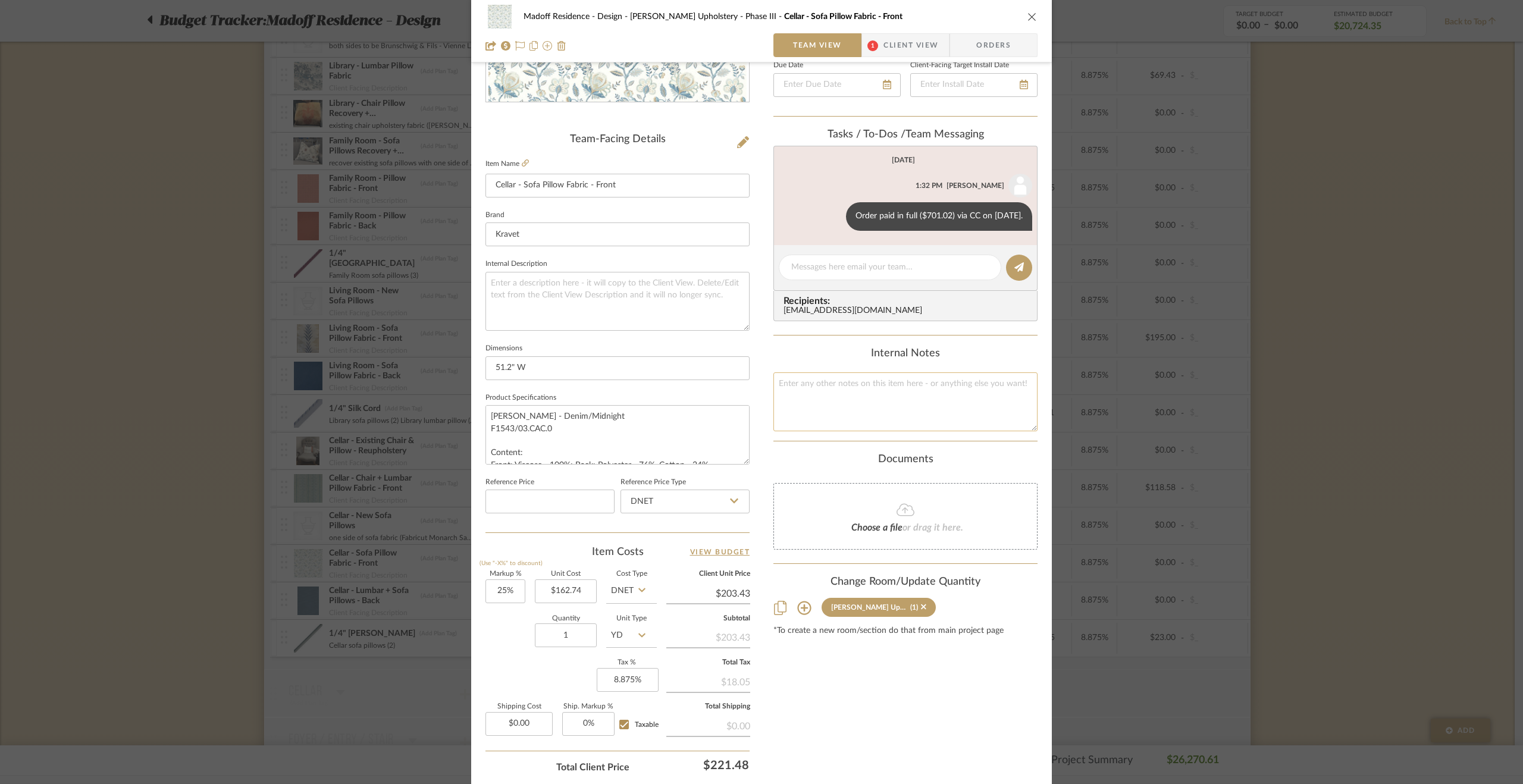
click at [814, 396] on textarea at bounding box center [906, 401] width 264 height 59
click at [829, 385] on textarea "$25 min fee + 4.74 tariff" at bounding box center [906, 401] width 264 height 59
type textarea "$25 min fee + $4.74 tariff"
type input "162.74"
click at [569, 599] on input "162.74" at bounding box center [566, 591] width 62 height 24
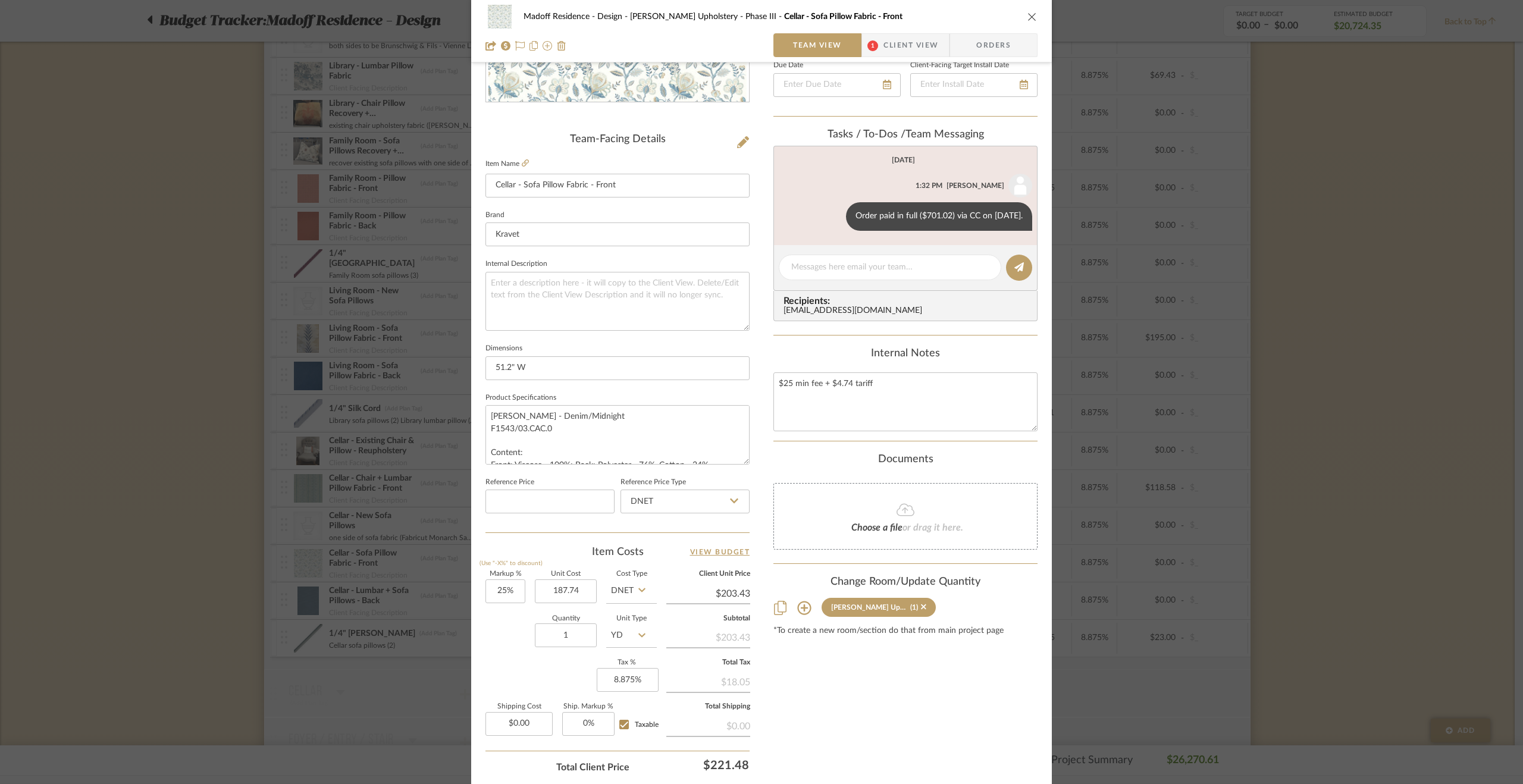
type input "$187.74"
click at [514, 625] on div "Quantity 1 Unit Type YD" at bounding box center [571, 637] width 171 height 42
type input "$234.68"
click at [775, 385] on textarea "$25 min fee + $4.74 tariff" at bounding box center [906, 401] width 264 height 59
click at [833, 386] on textarea "$158 + $25 min fee + $4.74 tariff" at bounding box center [906, 401] width 264 height 59
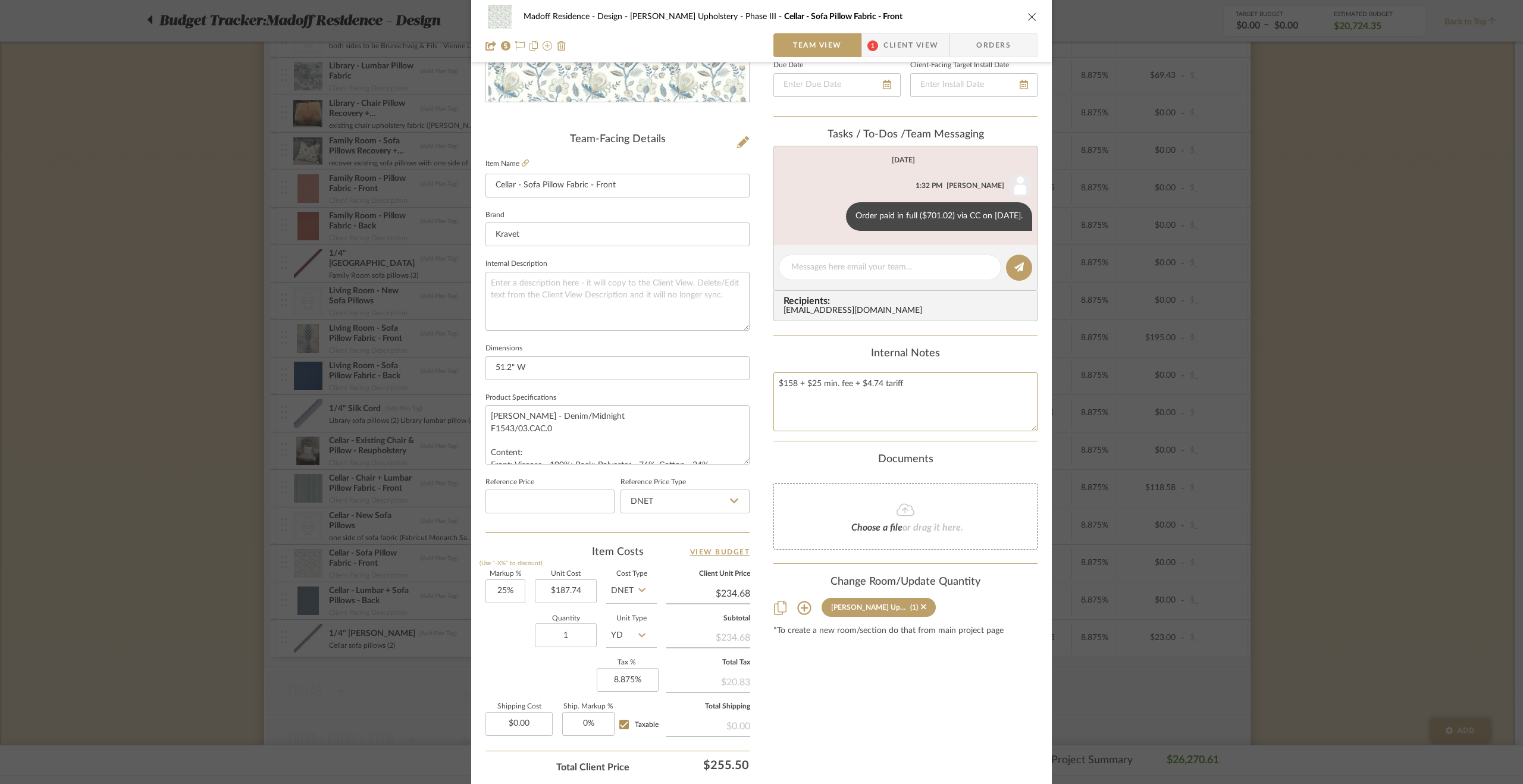
type textarea "$158 + $25 min. fee + $4.74 tariff"
click at [978, 455] on div "Documents" at bounding box center [906, 460] width 264 height 13
click at [1349, 605] on div "Madoff Residence - Design Walter's Upholstery - Phase III Cellar - Sofa Pillow …" at bounding box center [761, 392] width 1523 height 784
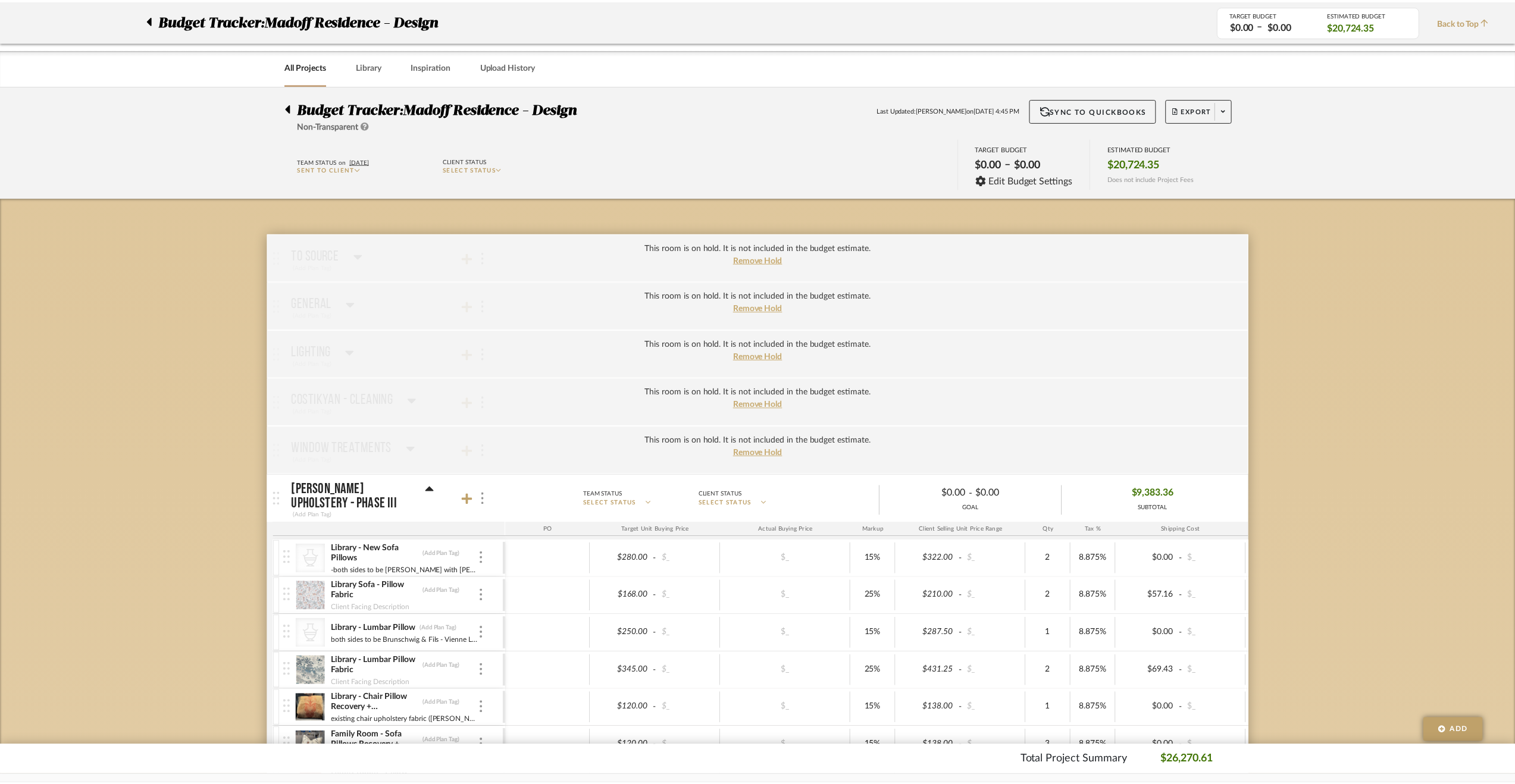
scroll to position [595, 0]
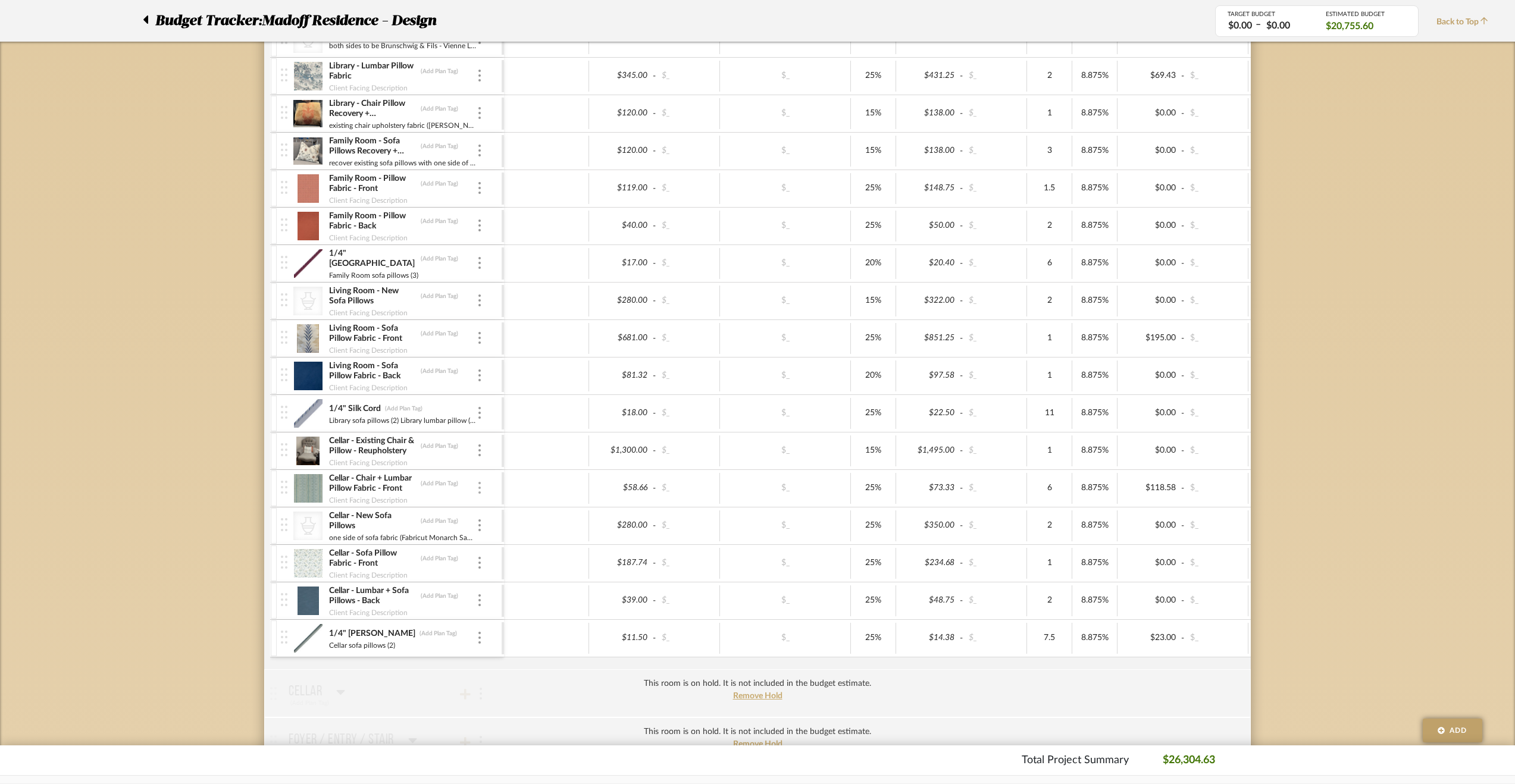
click at [479, 483] on img at bounding box center [480, 488] width 2 height 12
click at [501, 504] on span "Manage Item" at bounding box center [530, 509] width 88 height 11
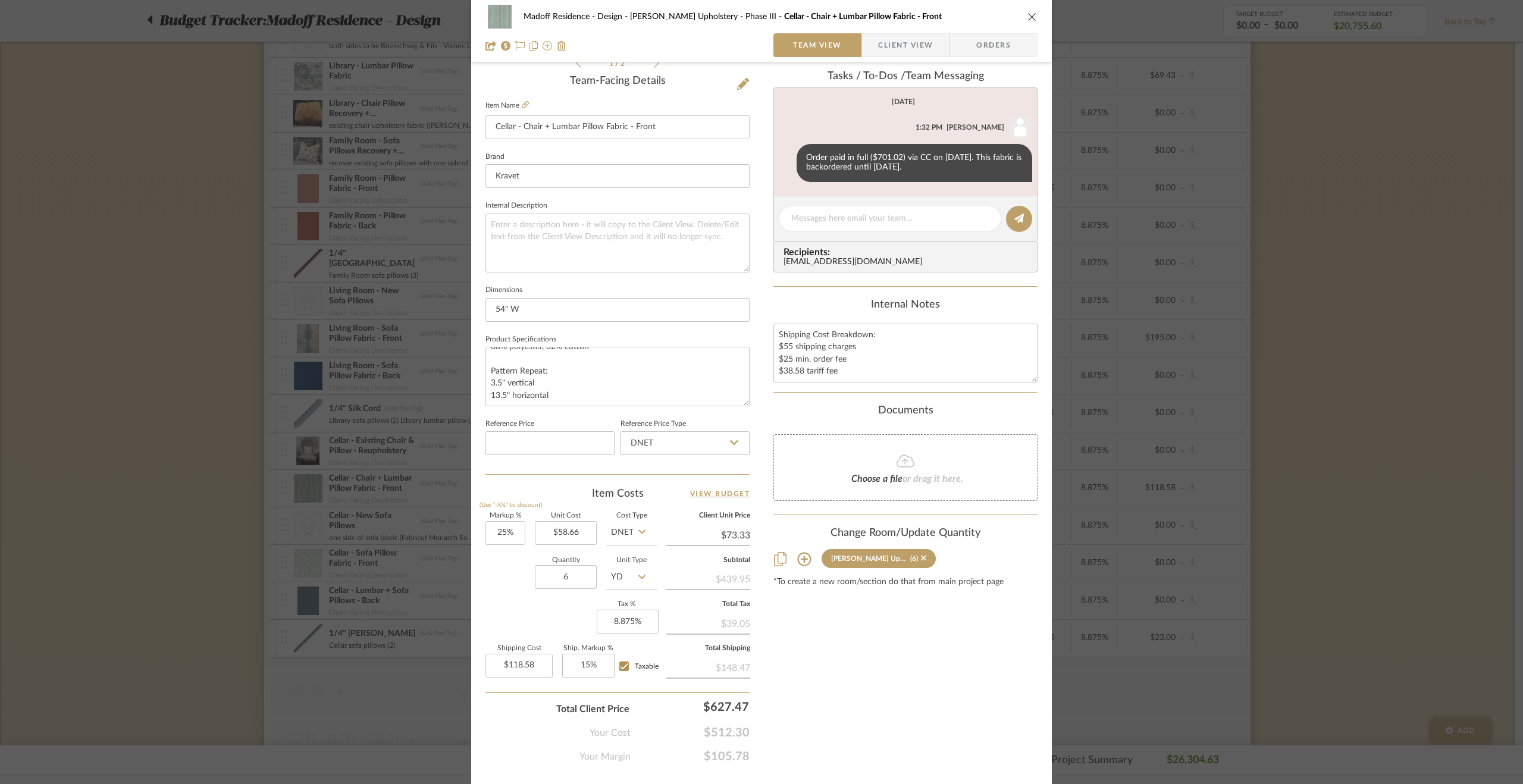
scroll to position [298, 0]
click at [1373, 409] on div "Madoff Residence - Design Walter's Upholstery - Phase III Cellar - Chair + Lumb…" at bounding box center [761, 392] width 1523 height 784
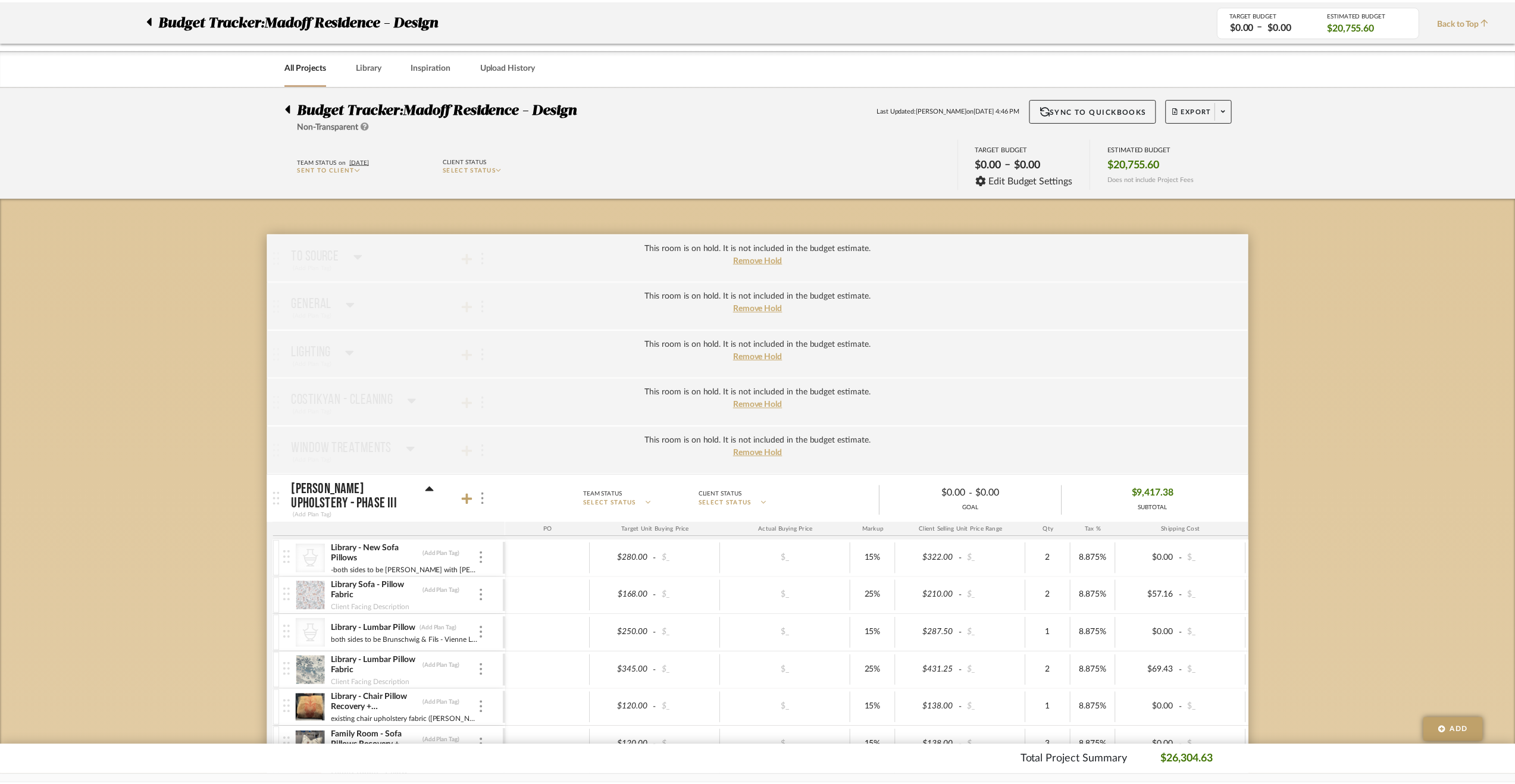
scroll to position [595, 0]
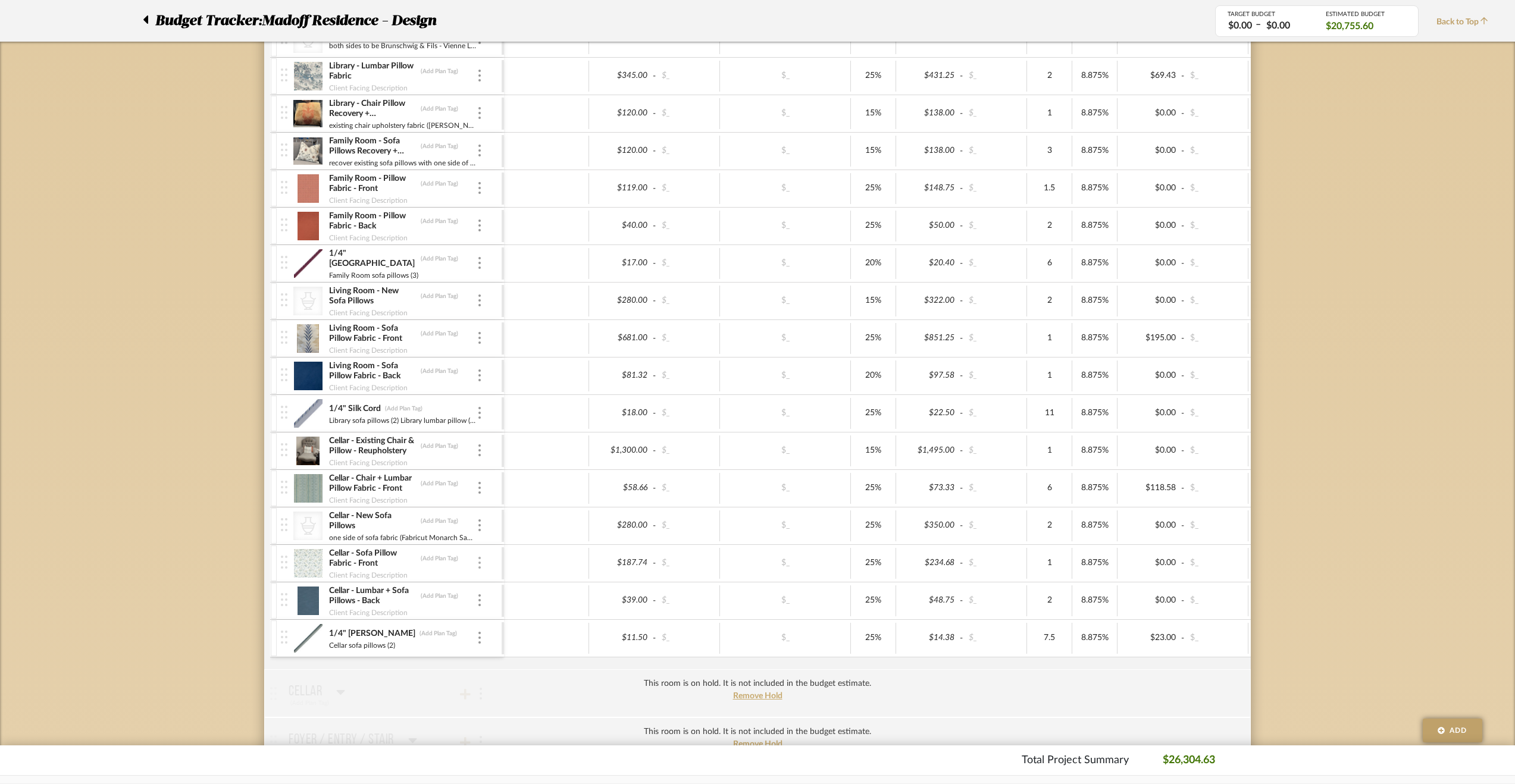
click at [482, 563] on div at bounding box center [480, 563] width 6 height 13
click at [507, 585] on span "Manage Item" at bounding box center [538, 584] width 71 height 10
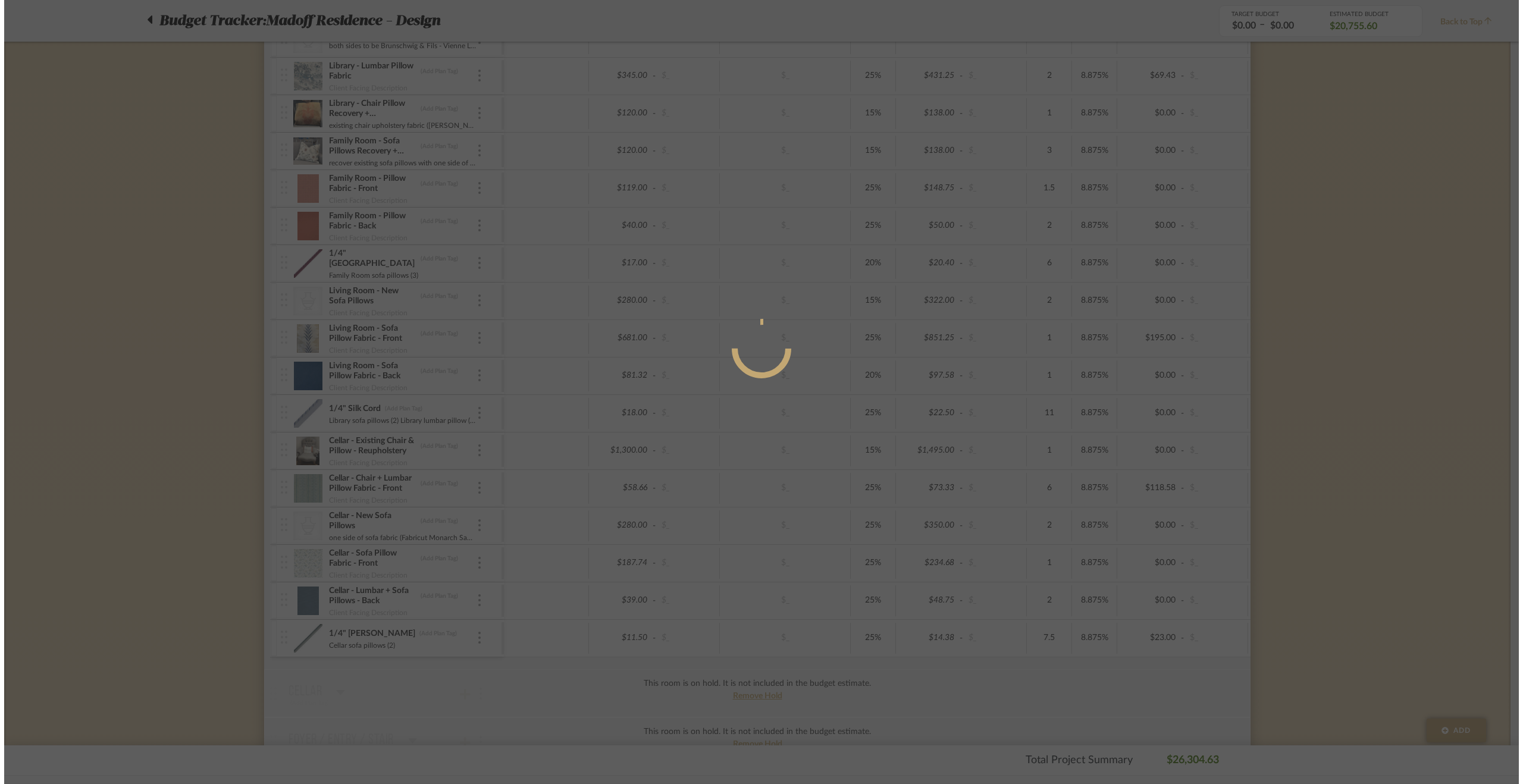
scroll to position [0, 0]
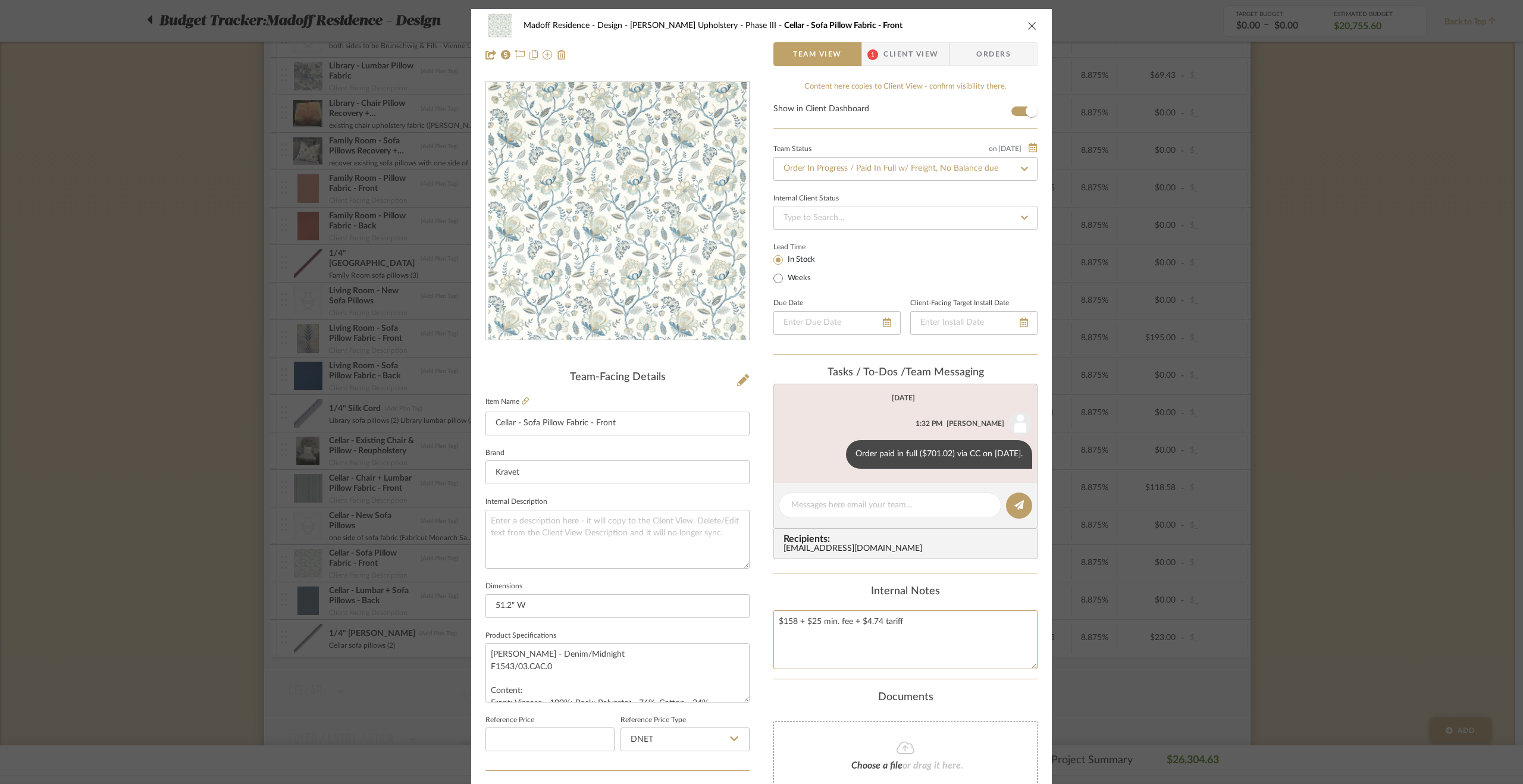
drag, startPoint x: 952, startPoint y: 624, endPoint x: 740, endPoint y: 619, distance: 212.1
click at [740, 619] on div "Madoff Residence - Design Walter's Upholstery - Phase III Cellar - Sofa Pillow …" at bounding box center [762, 558] width 581 height 1098
click at [994, 580] on div "Content here copies to Client View - confirm visibility there. Show in Client D…" at bounding box center [906, 570] width 264 height 979
click at [1266, 558] on div "Madoff Residence - Design Walter's Upholstery - Phase III Cellar - Sofa Pillow …" at bounding box center [761, 392] width 1523 height 784
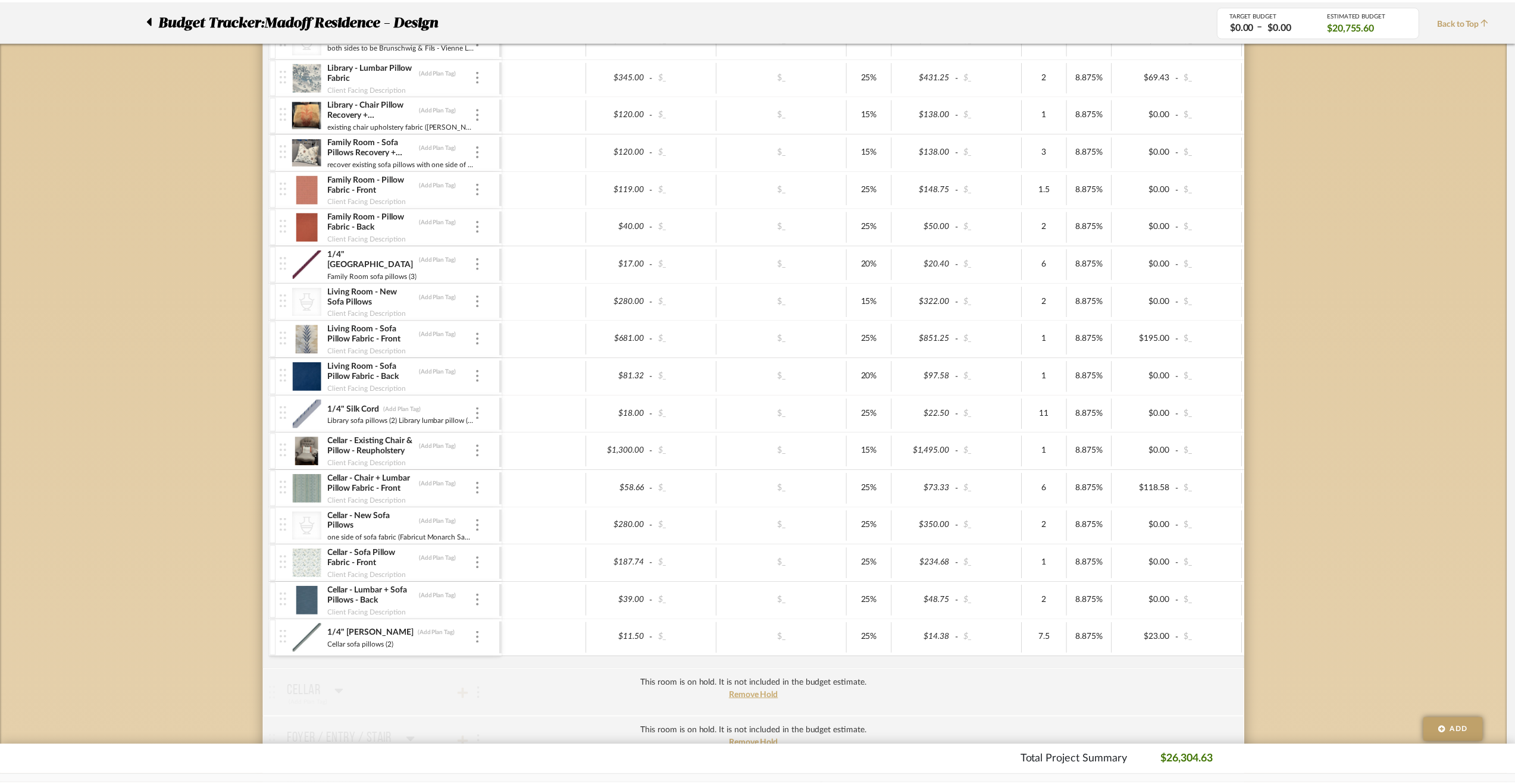
scroll to position [595, 0]
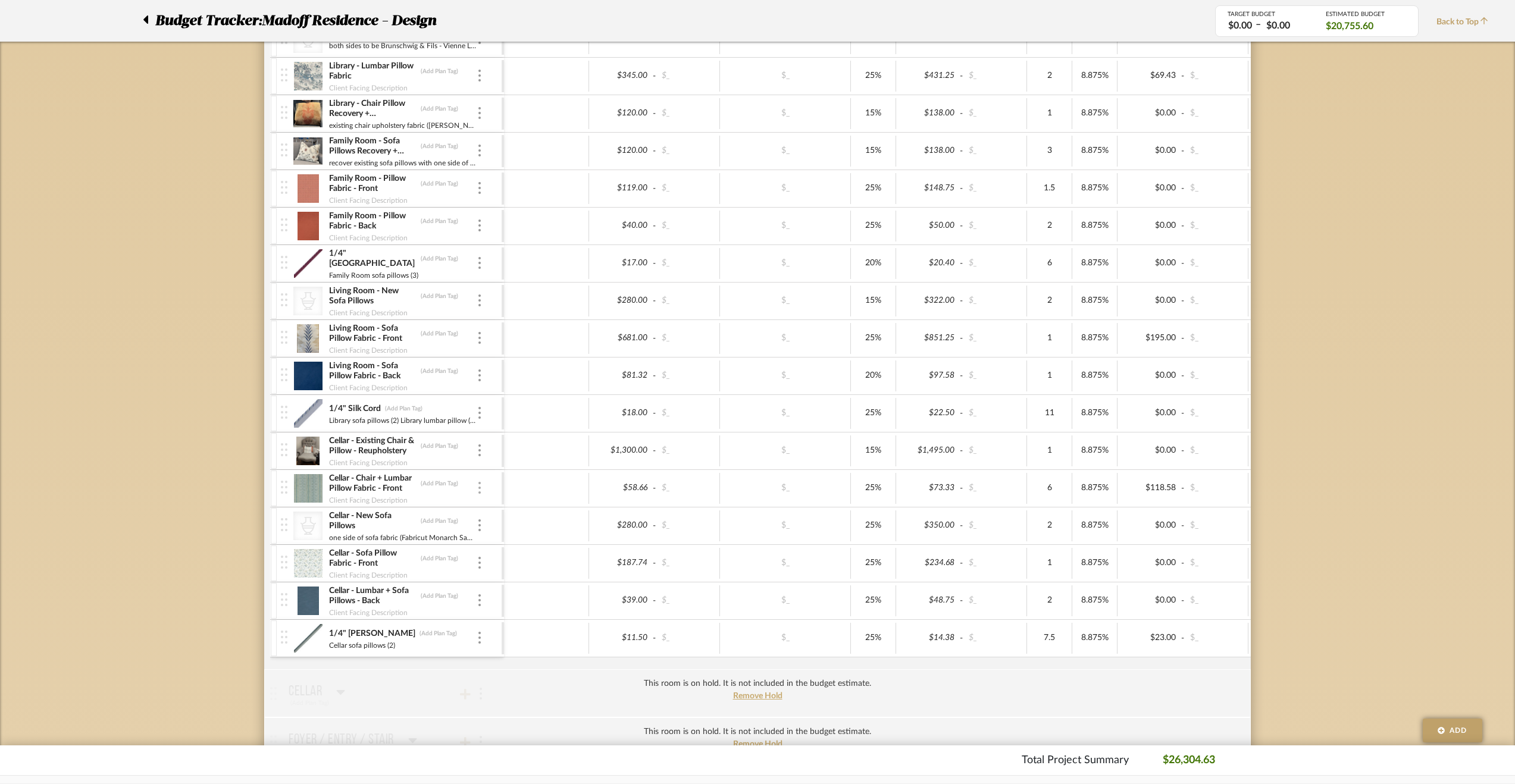
click at [481, 484] on div at bounding box center [480, 488] width 6 height 13
click at [493, 498] on button "Manage Item" at bounding box center [530, 509] width 107 height 29
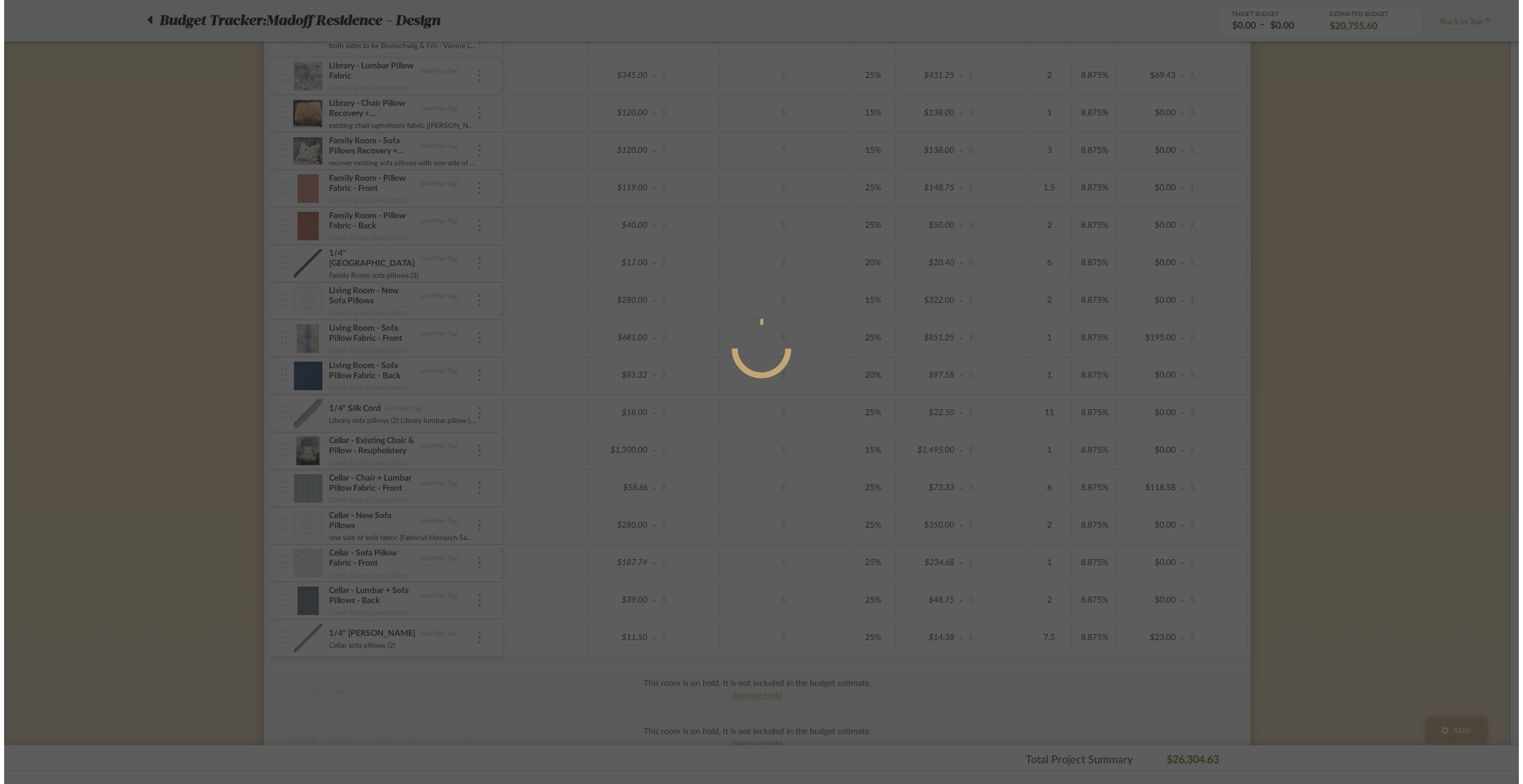
scroll to position [0, 0]
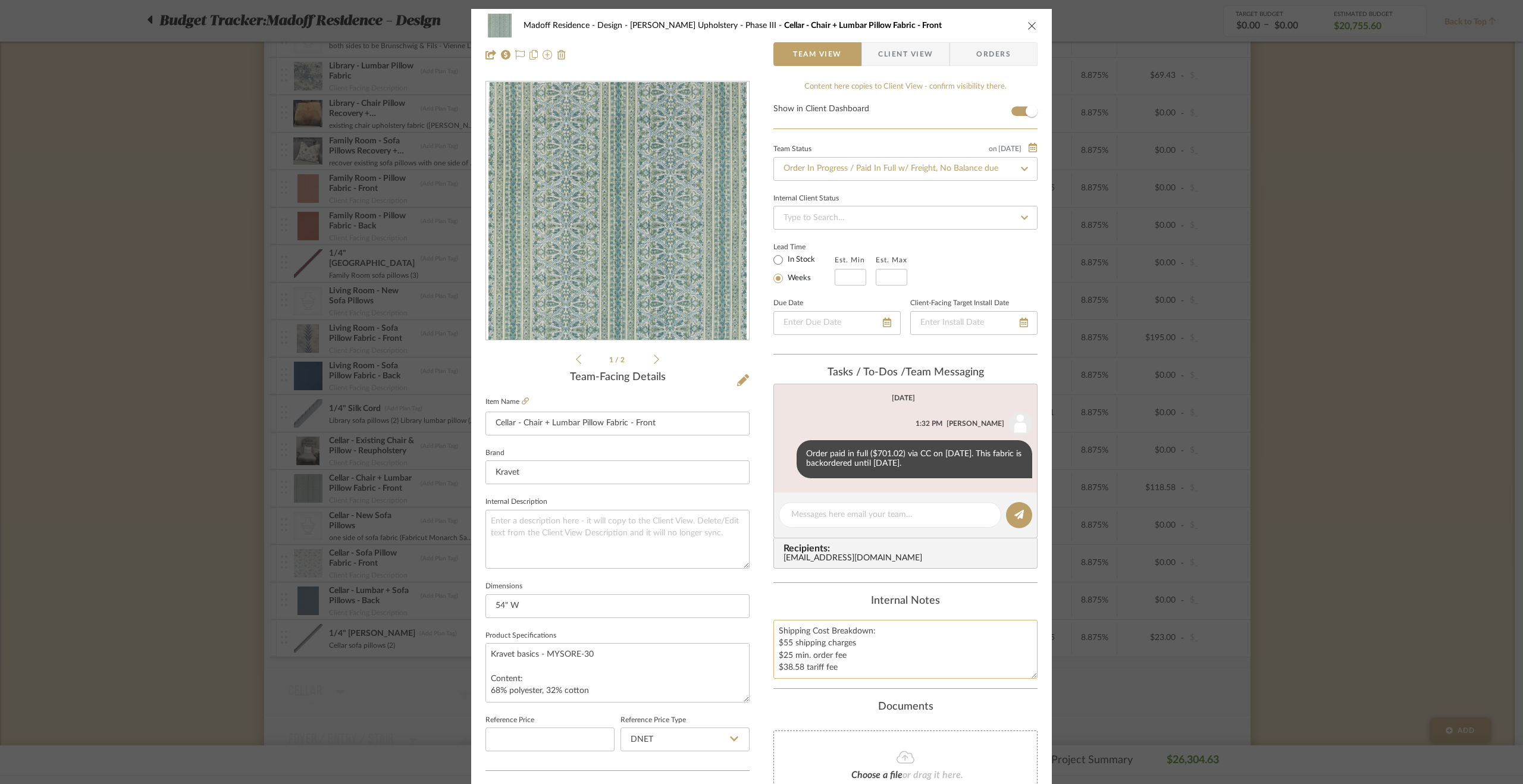
click at [774, 630] on textarea "Shipping Cost Breakdown: $55 shipping charges $25 min. order fee $38.58 tariff …" at bounding box center [906, 649] width 264 height 59
click at [783, 627] on textarea "Shipping Cost Breakdown: $55 shipping charges $25 min. order fee $38.58 tariff …" at bounding box center [906, 649] width 264 height 59
paste textarea "$158 + $25 min. fee + $4.74 tariff"
click at [785, 632] on textarea "$158 + $25 min. fee + $4.74 tariff Shipping Cost Breakdown: $55 shipping charge…" at bounding box center [906, 649] width 264 height 59
drag, startPoint x: 792, startPoint y: 633, endPoint x: 780, endPoint y: 636, distance: 12.4
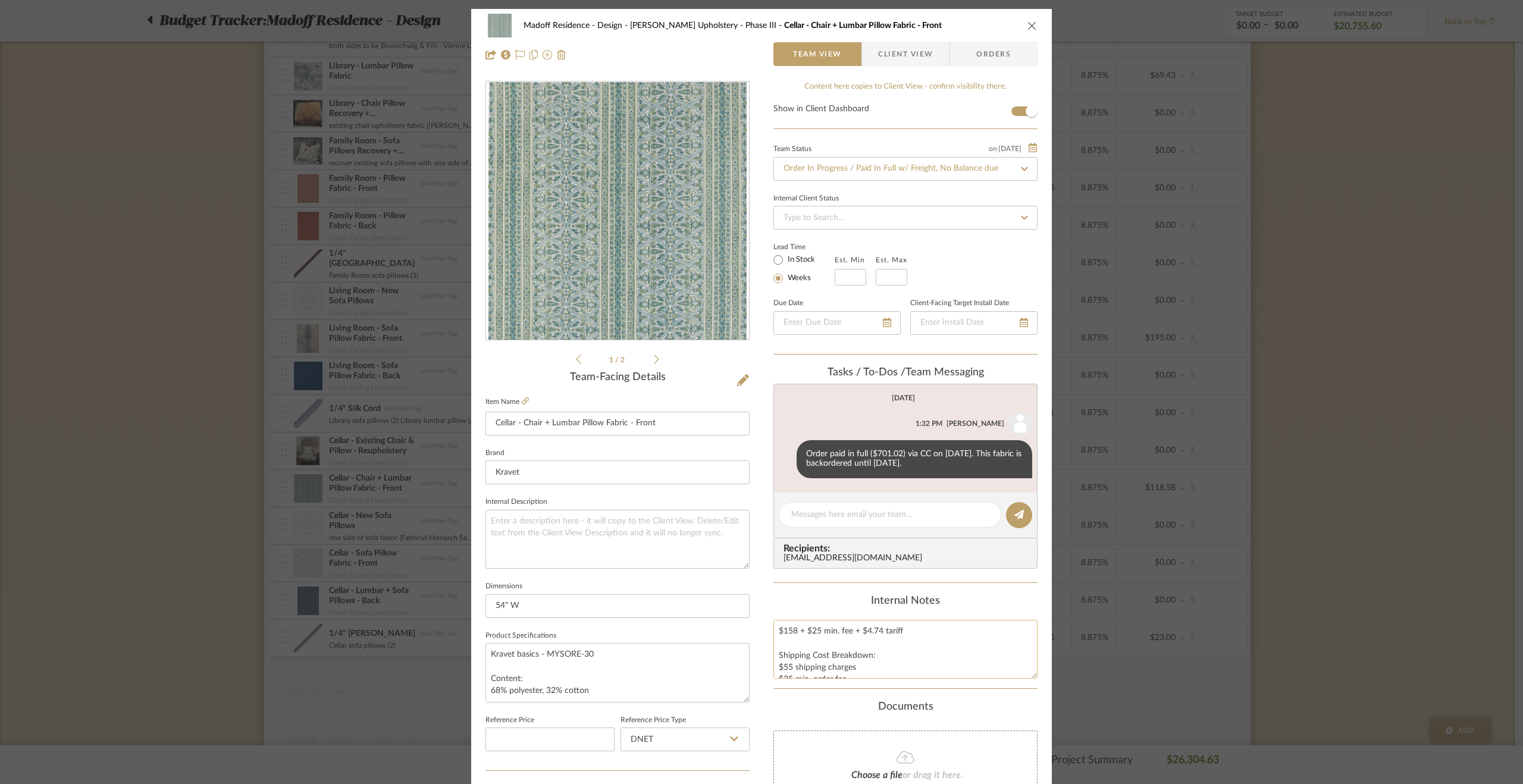
click at [780, 636] on textarea "$158 + $25 min. fee + $4.74 tariff Shipping Cost Breakdown: $55 shipping charge…" at bounding box center [906, 649] width 264 height 59
drag, startPoint x: 885, startPoint y: 631, endPoint x: 869, endPoint y: 632, distance: 16.0
click at [869, 632] on textarea "$56.95 + $25 min. fee + $4.74 tariff Shipping Cost Breakdown: $55 shipping char…" at bounding box center [906, 649] width 264 height 59
click at [862, 631] on textarea "$56.95 + $25 min. fee + $10.26 tariff Shipping Cost Breakdown: $55 shipping cha…" at bounding box center [906, 649] width 264 height 59
drag, startPoint x: 856, startPoint y: 631, endPoint x: 802, endPoint y: 630, distance: 54.0
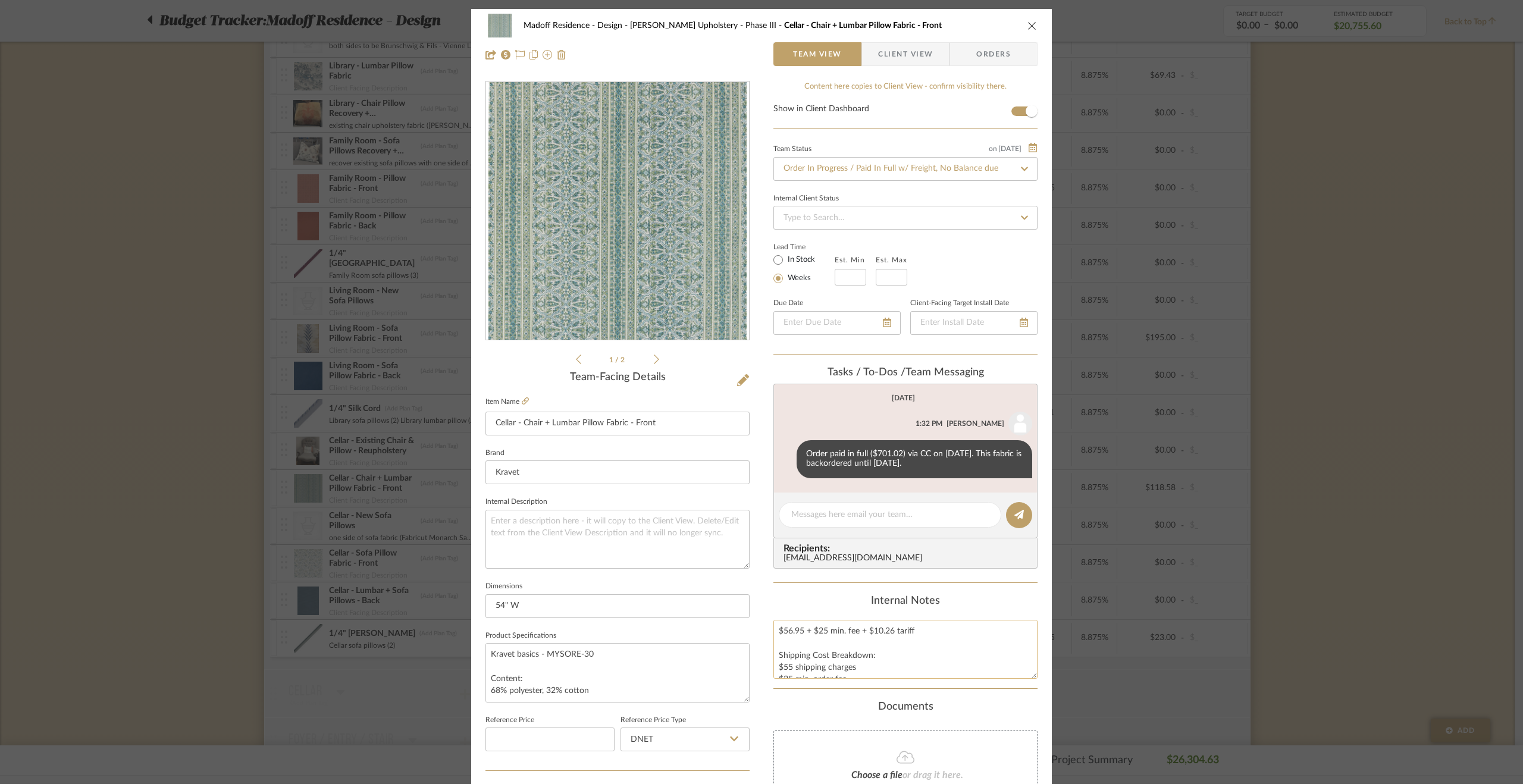
click at [802, 630] on textarea "$56.95 + $25 min. fee + $10.26 tariff Shipping Cost Breakdown: $55 shipping cha…" at bounding box center [906, 649] width 264 height 59
click at [876, 626] on textarea "$56.95 + $10.26 tariff Shipping Cost Breakdown: $55 shipping charges $25 min. o…" at bounding box center [906, 649] width 264 height 59
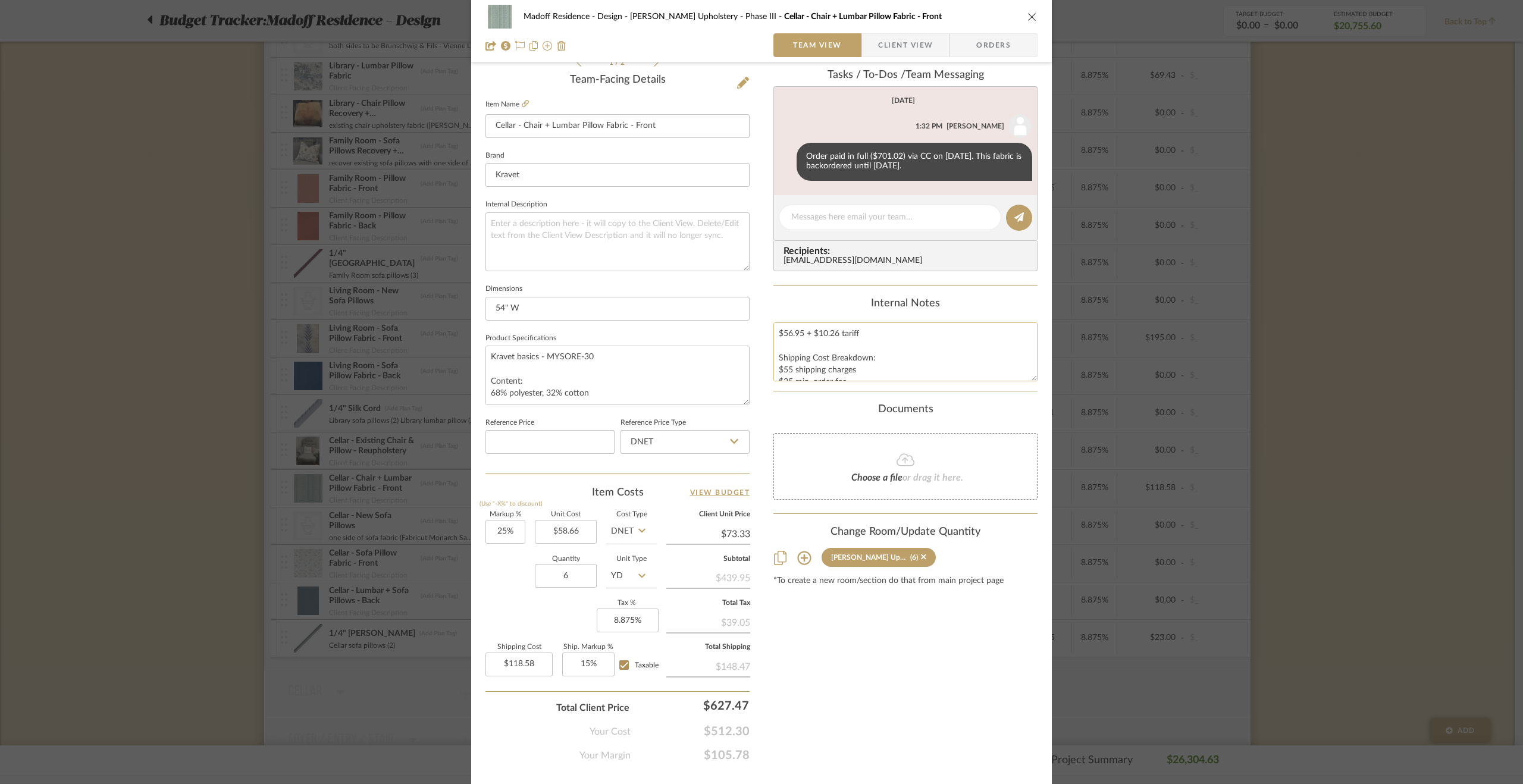
scroll to position [24, 0]
drag, startPoint x: 774, startPoint y: 355, endPoint x: 898, endPoint y: 380, distance: 126.5
click at [898, 380] on textarea "$56.95 + $10.26 tariff Shipping Cost Breakdown: $55 shipping charges $25 min. o…" at bounding box center [906, 352] width 264 height 59
type textarea "$56.95 + $10.26 tariff"
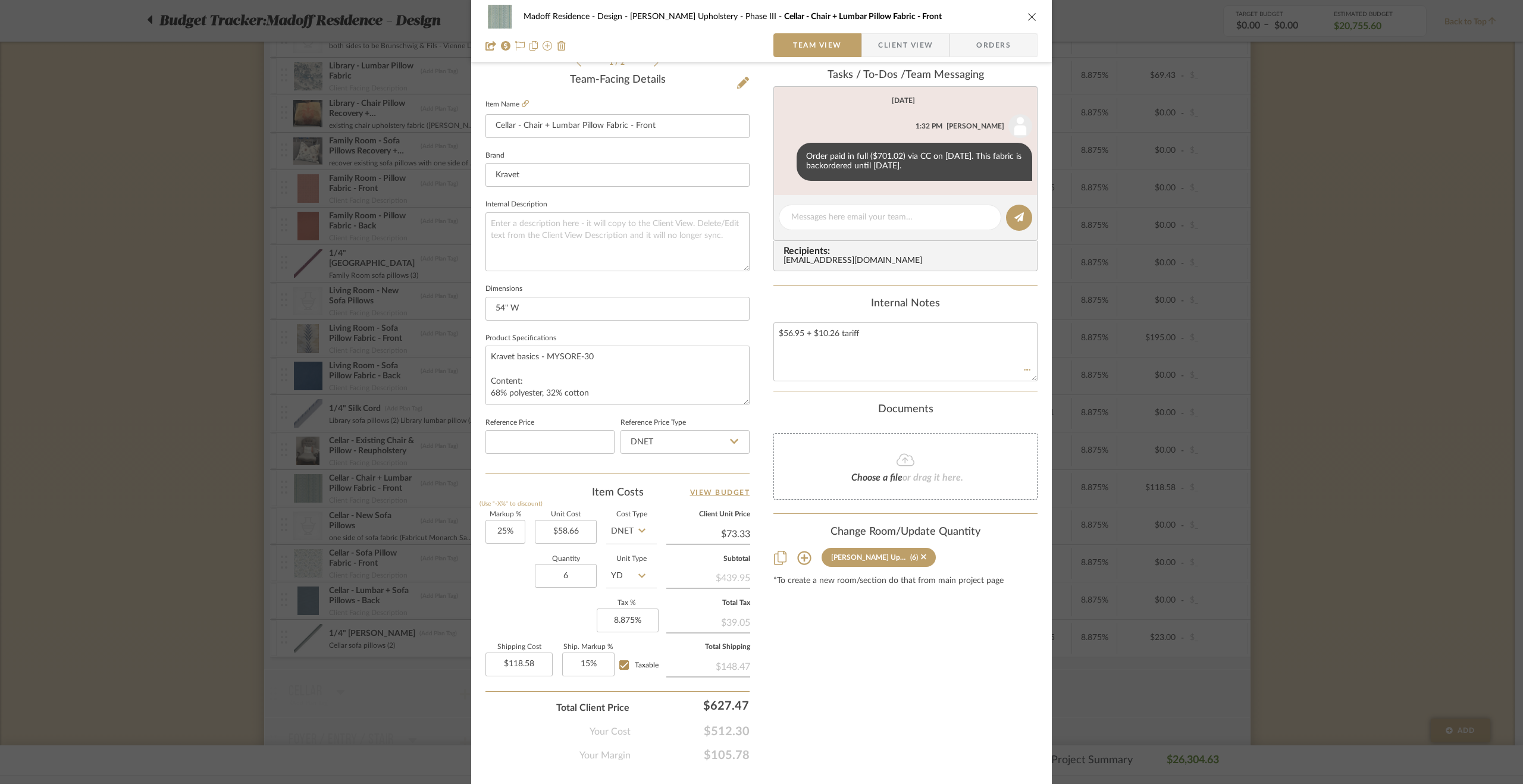
click at [822, 414] on div "Documents" at bounding box center [906, 409] width 264 height 13
click at [802, 335] on textarea "$56.95 + $10.26 tariff" at bounding box center [906, 352] width 264 height 59
type textarea "$56.95 /yd + $10.26 tariff"
click at [952, 424] on div "Documents Choose a file or drag it here." at bounding box center [906, 451] width 264 height 96
click at [522, 666] on input "118.58" at bounding box center [519, 664] width 67 height 24
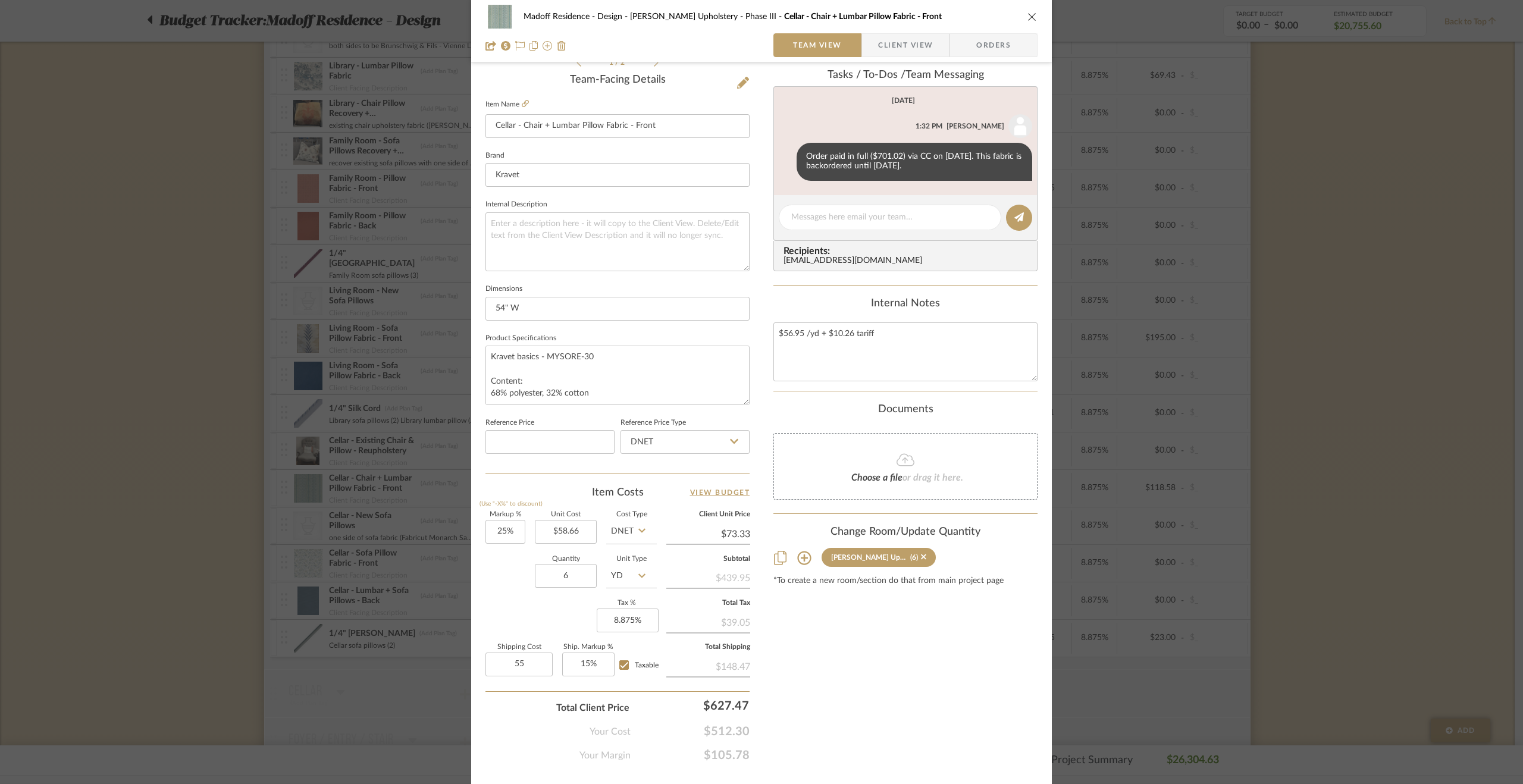
type input "$55.00"
click at [819, 669] on div "Content here copies to Client View - confirm visibility there. Show in Client D…" at bounding box center [906, 273] width 264 height 979
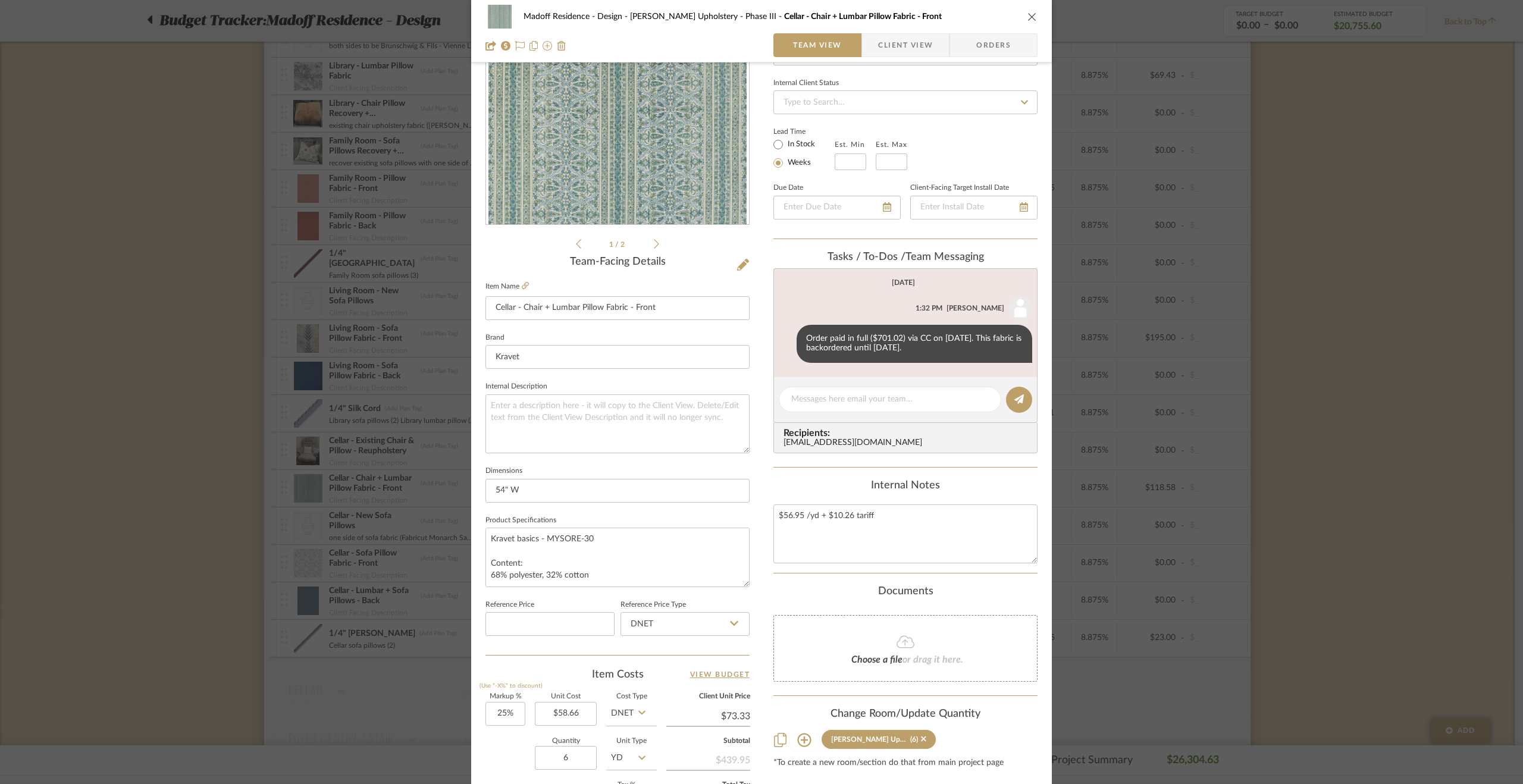
scroll to position [119, 0]
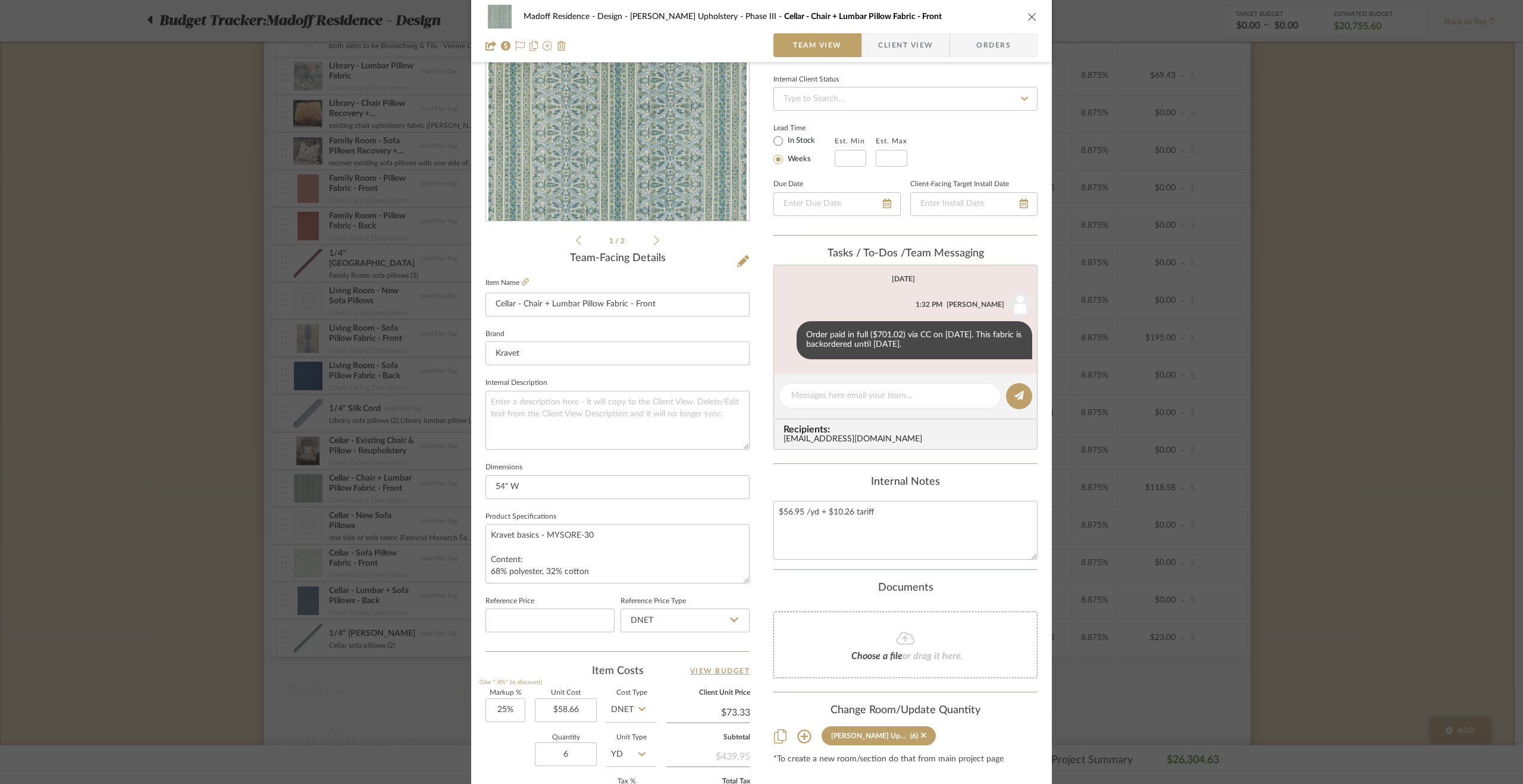
click at [1427, 515] on div "Madoff Residence - Design Walter's Upholstery - Phase III Cellar - Chair + Lumb…" at bounding box center [761, 392] width 1523 height 784
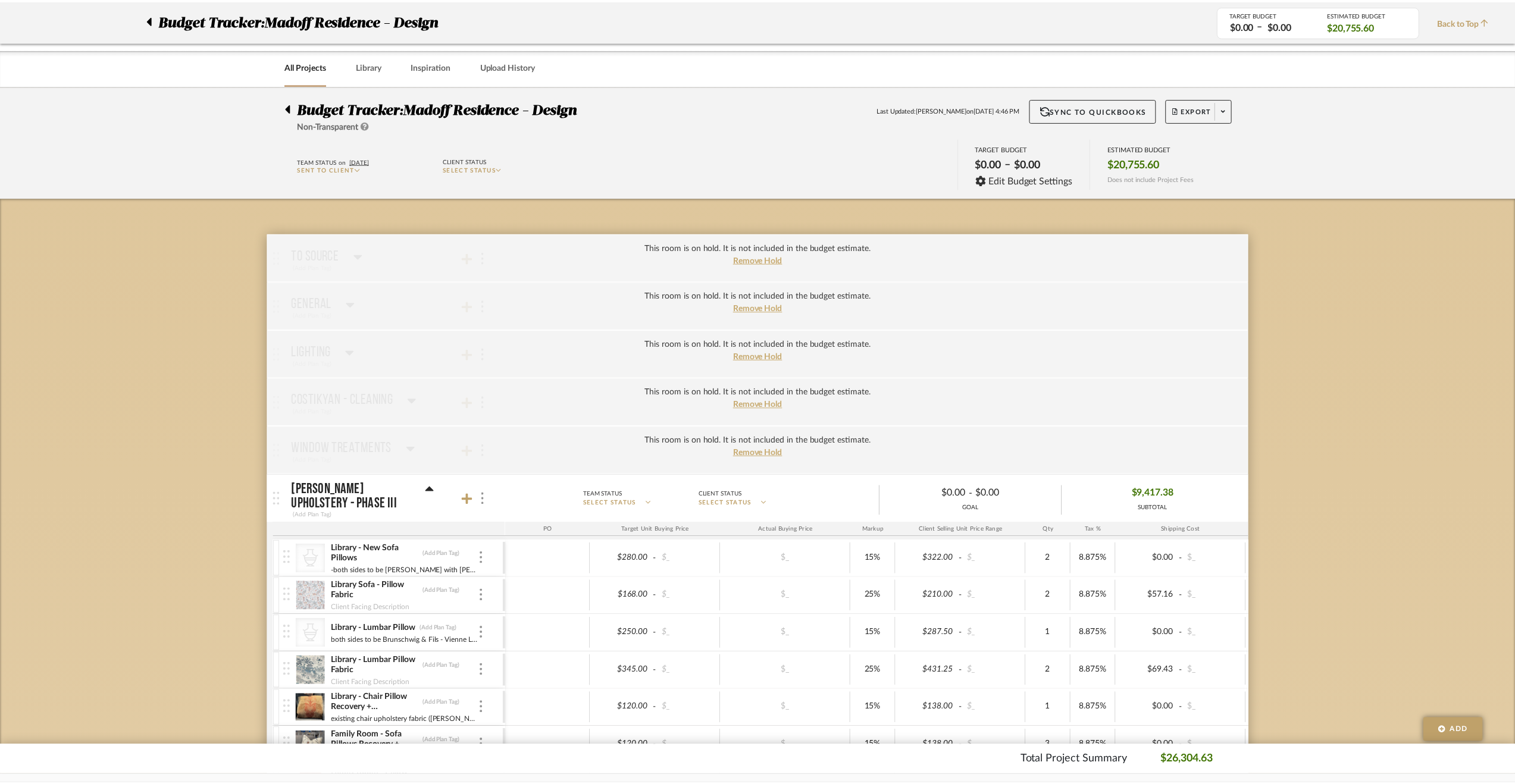
scroll to position [595, 0]
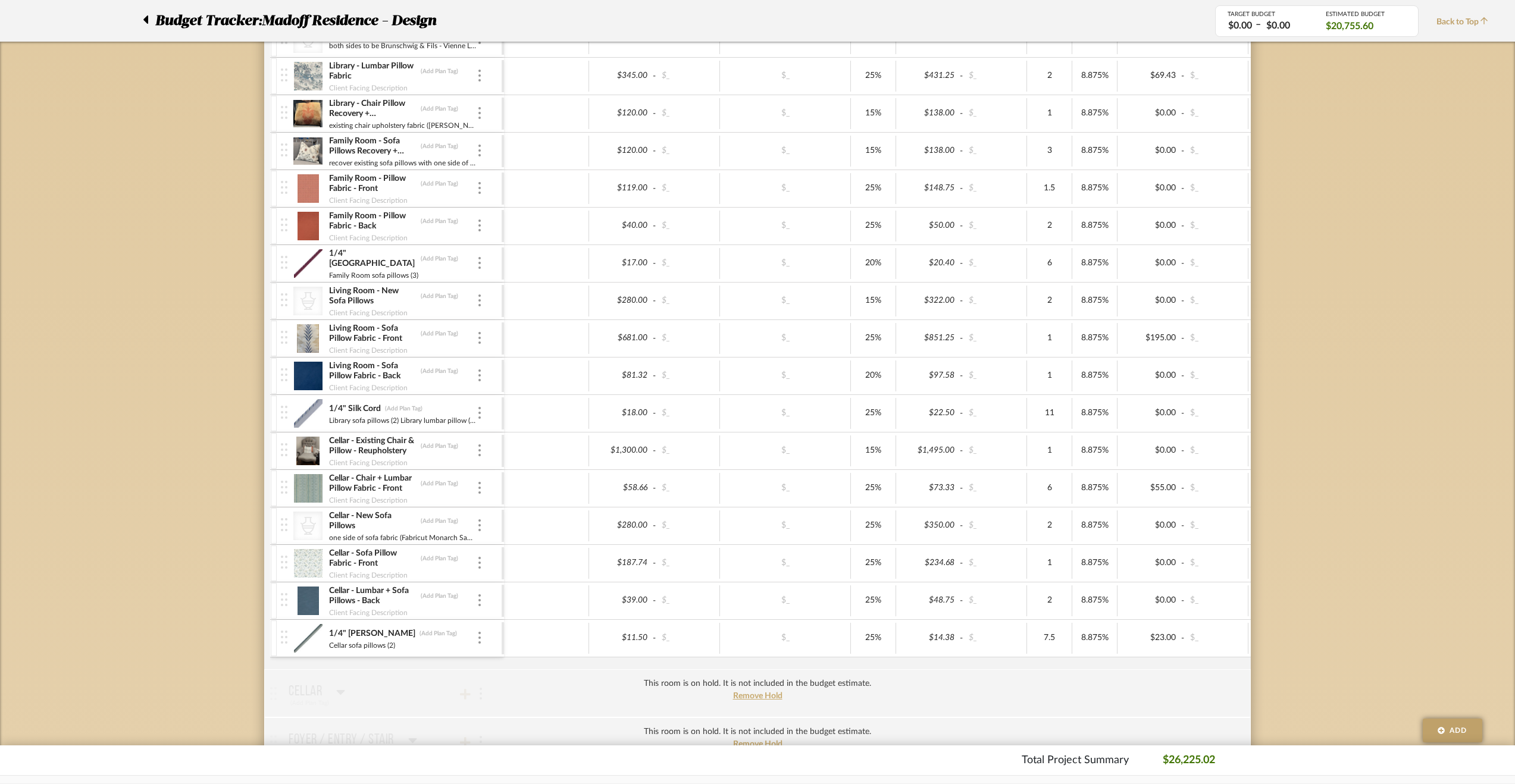
click at [483, 370] on div "Living Room - Sofa Pillow Fabric - Back (Add Plan Tag) Client Facing Description" at bounding box center [391, 375] width 221 height 37
click at [477, 372] on div at bounding box center [480, 376] width 6 height 13
click at [488, 385] on button "Manage Item" at bounding box center [530, 398] width 107 height 29
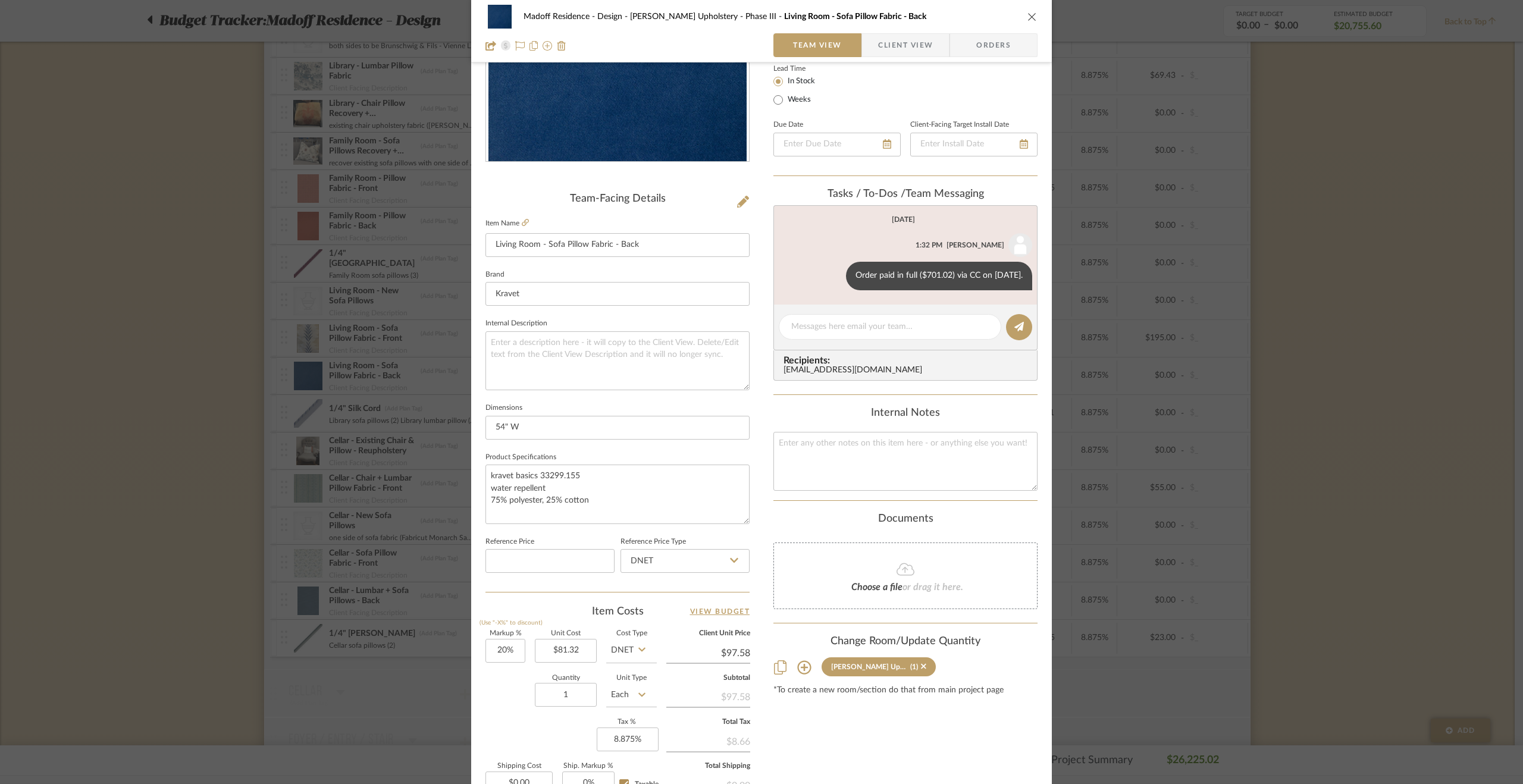
scroll to position [238, 0]
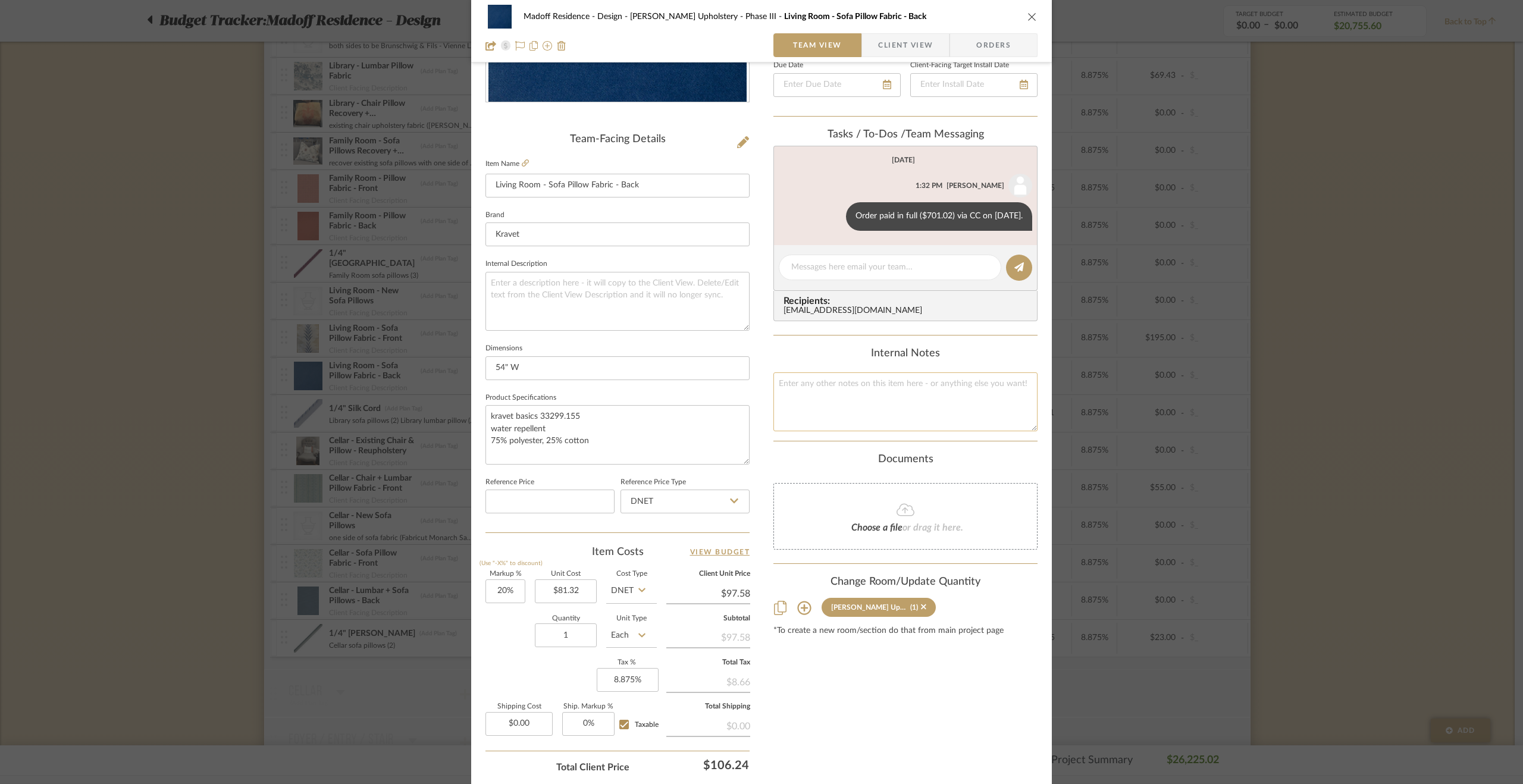
click at [808, 412] on textarea at bounding box center [906, 401] width 264 height 59
paste textarea "$158 + $25 min. fee + $4.74 tariff"
type textarea "$158 + $25 min. fee + $4.74 tariff"
click at [812, 463] on div "Documents" at bounding box center [906, 460] width 264 height 13
drag, startPoint x: 793, startPoint y: 381, endPoint x: 780, endPoint y: 384, distance: 13.3
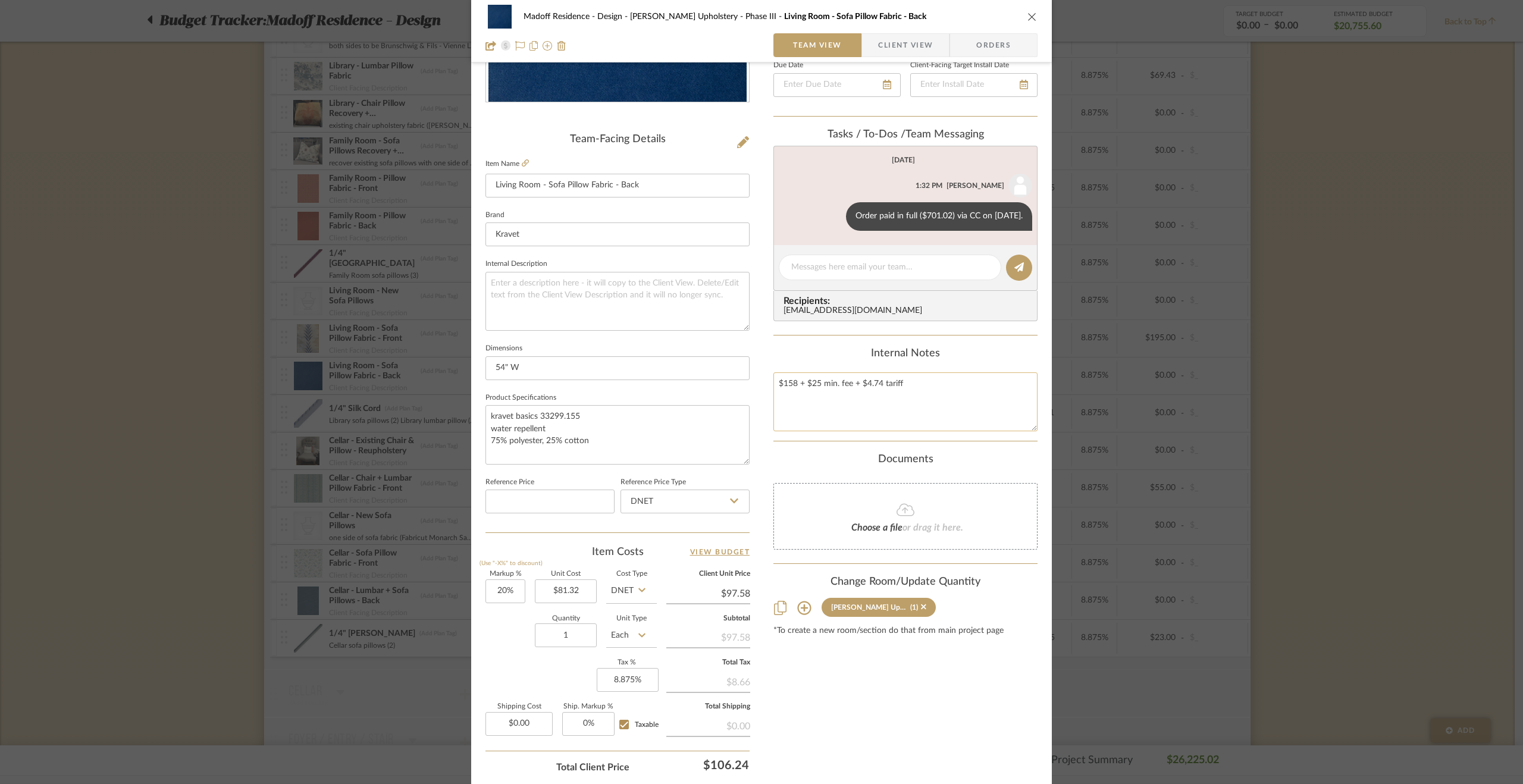
click at [780, 384] on textarea "$158 + $25 min. fee + $4.74 tariff" at bounding box center [906, 401] width 264 height 59
drag, startPoint x: 903, startPoint y: 385, endPoint x: 887, endPoint y: 385, distance: 16.0
click at [887, 385] on textarea "$78.95 / yd + $25 min. fee + $4.74 tariff" at bounding box center [906, 401] width 264 height 59
type textarea "$78.95 / yd + $25 min. fee + $2.37 tariff"
click at [850, 453] on div "Documents" at bounding box center [906, 460] width 264 height 13
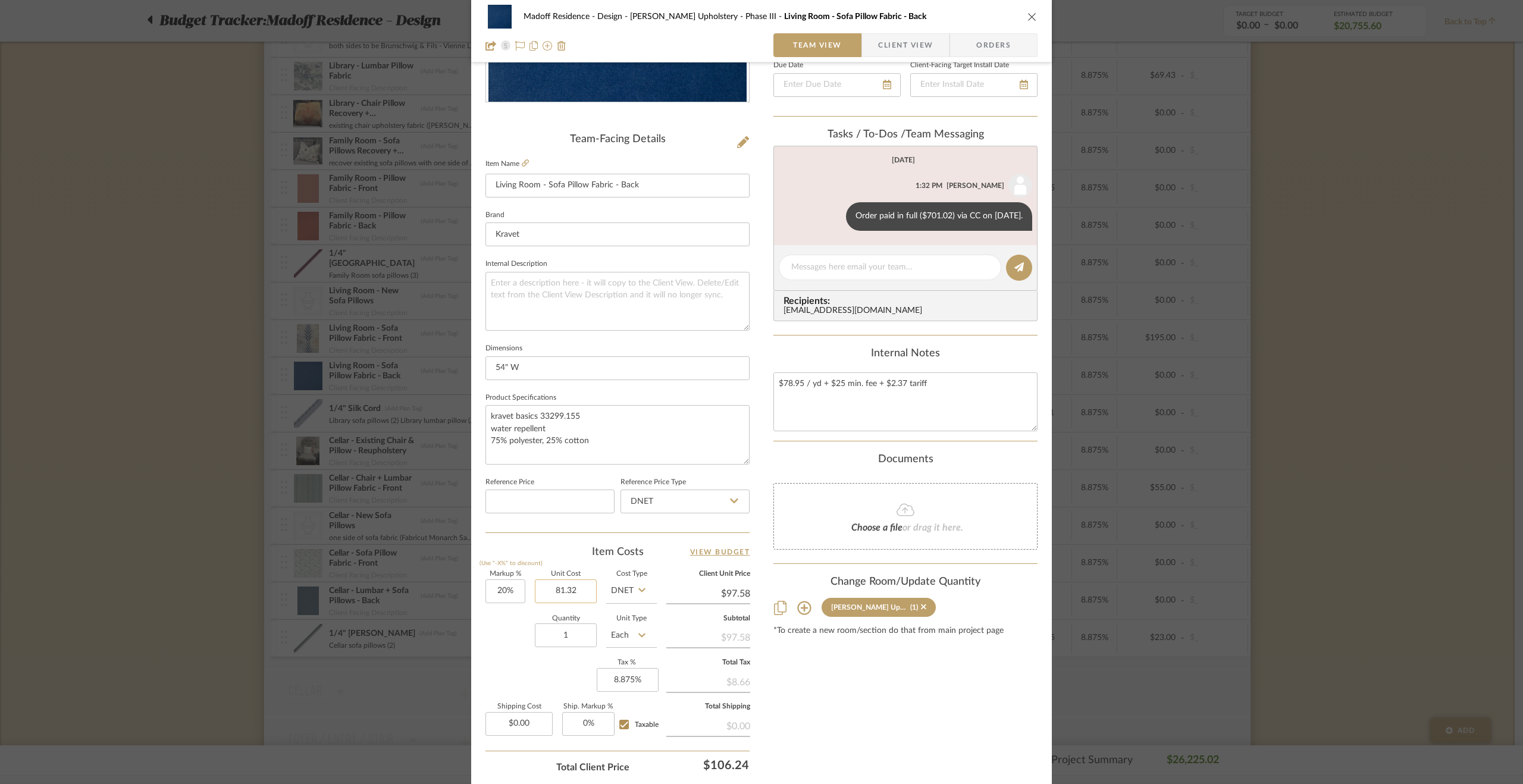
click at [576, 587] on input "81.32" at bounding box center [566, 591] width 62 height 24
type input "$106.32"
click at [495, 627] on div "Quantity 1 Unit Type Each" at bounding box center [571, 637] width 171 height 42
type input "$127.58"
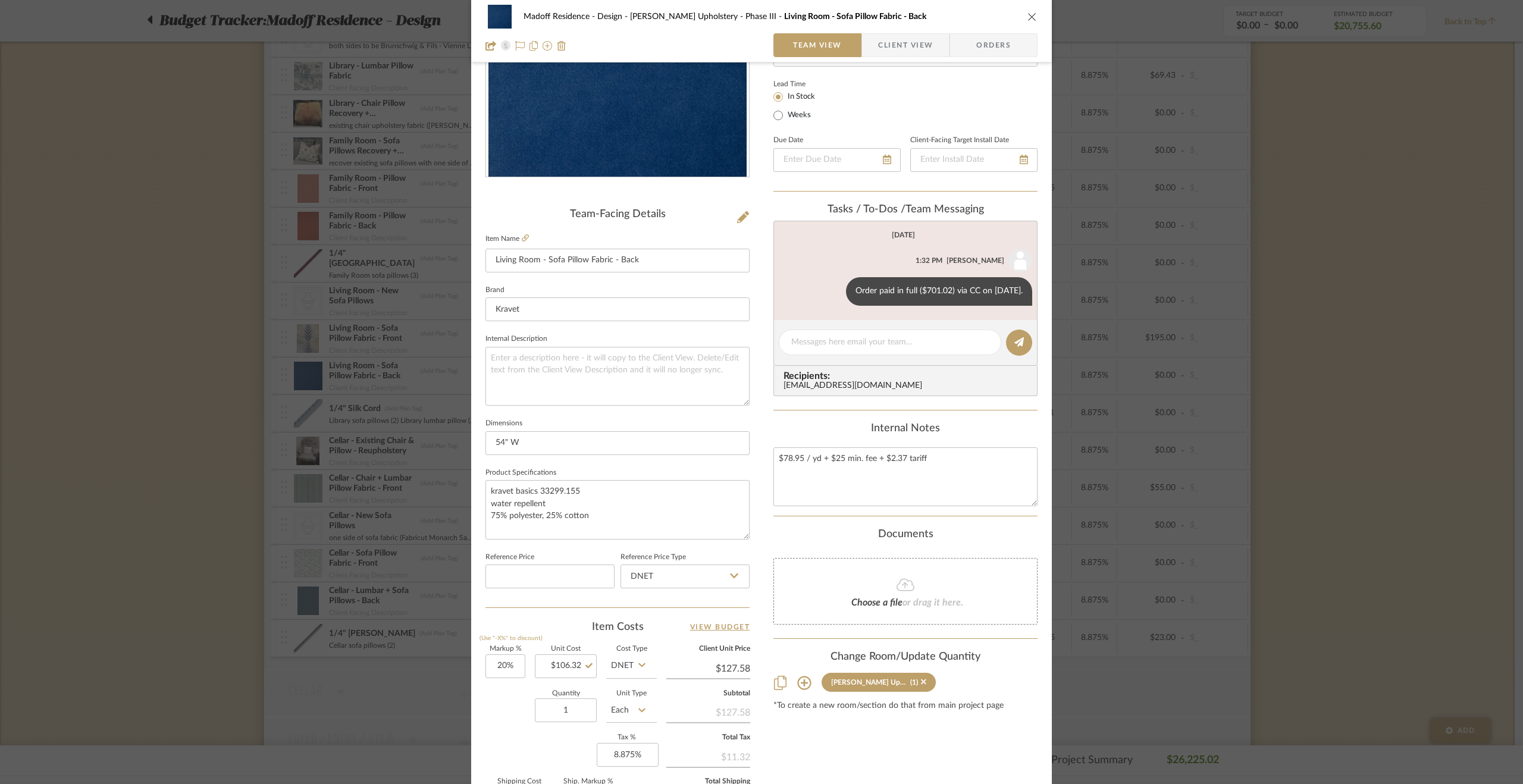
scroll to position [24, 0]
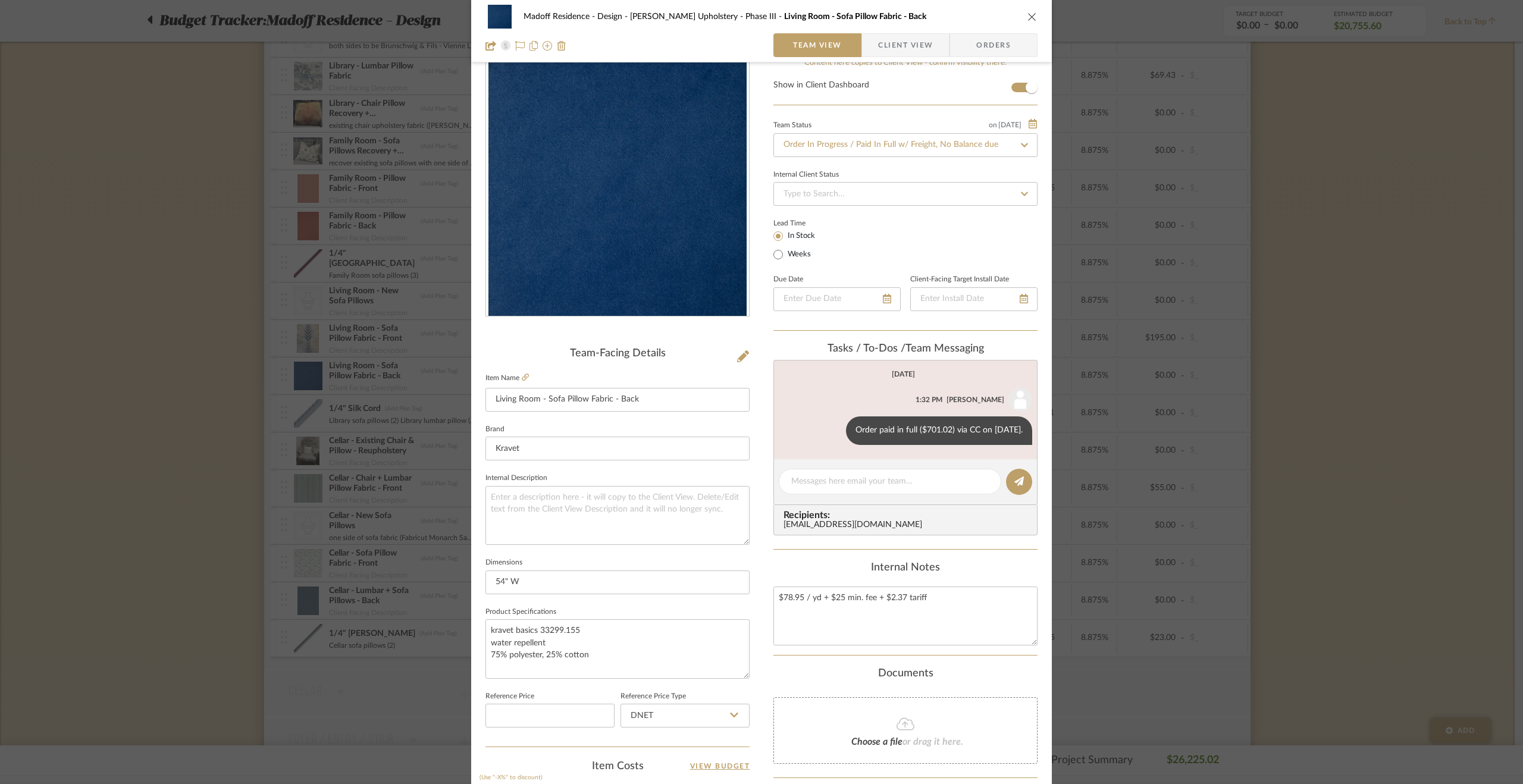
drag, startPoint x: 1421, startPoint y: 338, endPoint x: 1368, endPoint y: 317, distance: 57.0
click at [1418, 339] on div "Madoff Residence - Design Walter's Upholstery - Phase III Living Room - Sofa Pi…" at bounding box center [761, 392] width 1523 height 784
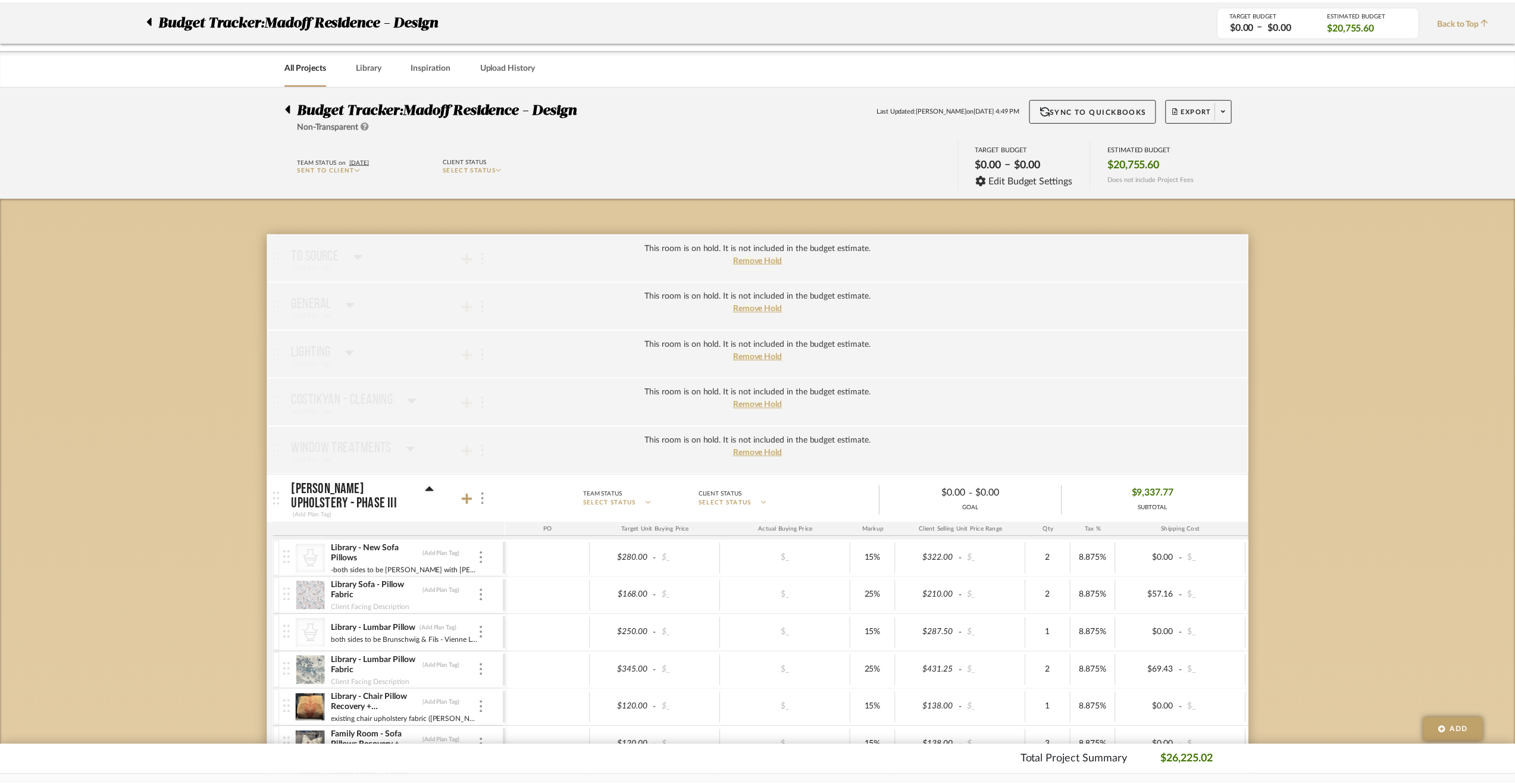
scroll to position [595, 0]
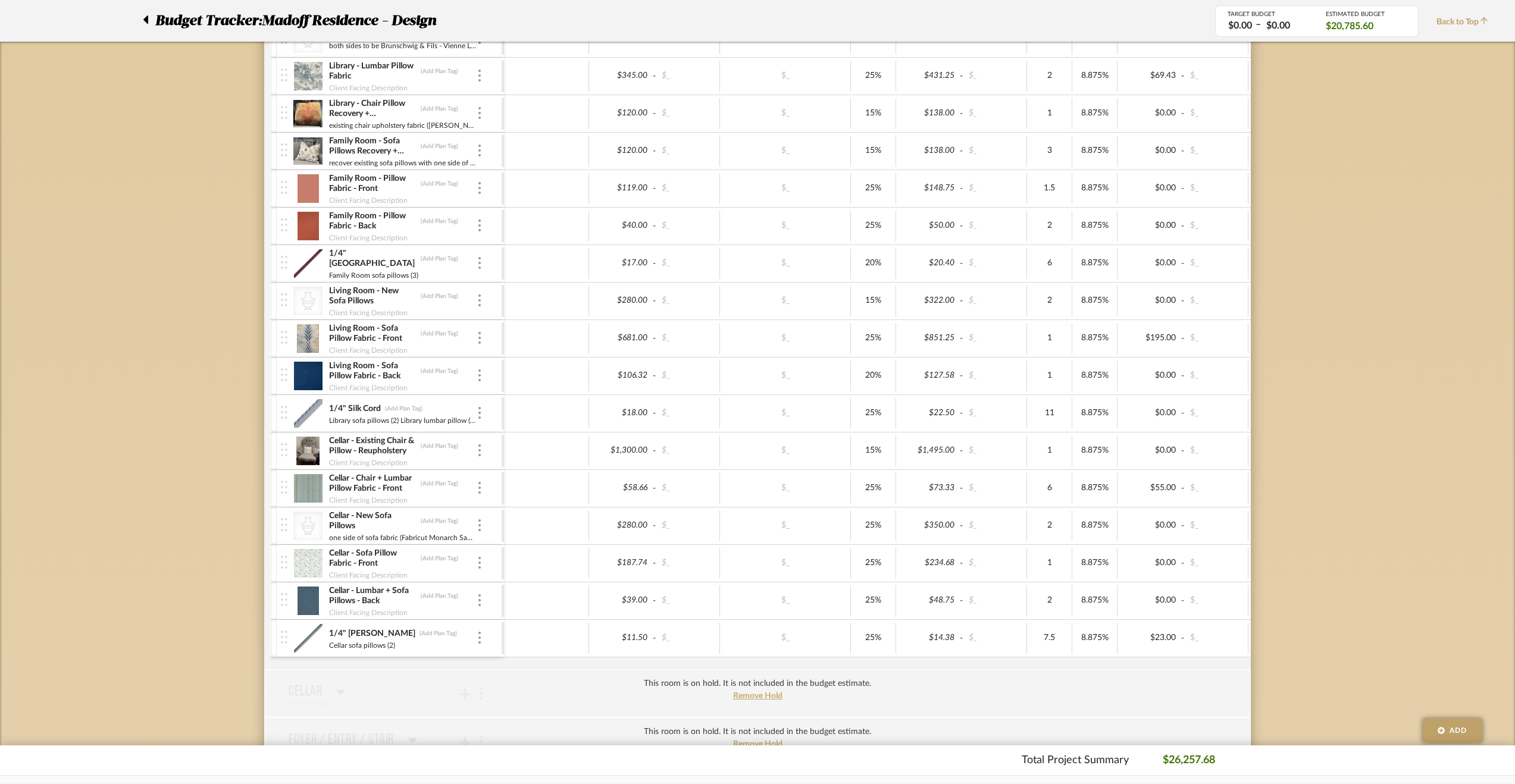
click at [483, 404] on div "1/4" Silk Cord (Add Plan Tag) Library sofa pillows (2) Library lumbar pillow (1…" at bounding box center [391, 413] width 221 height 37
click at [481, 407] on div at bounding box center [480, 413] width 6 height 13
click at [516, 437] on span "Manage Item" at bounding box center [538, 434] width 71 height 10
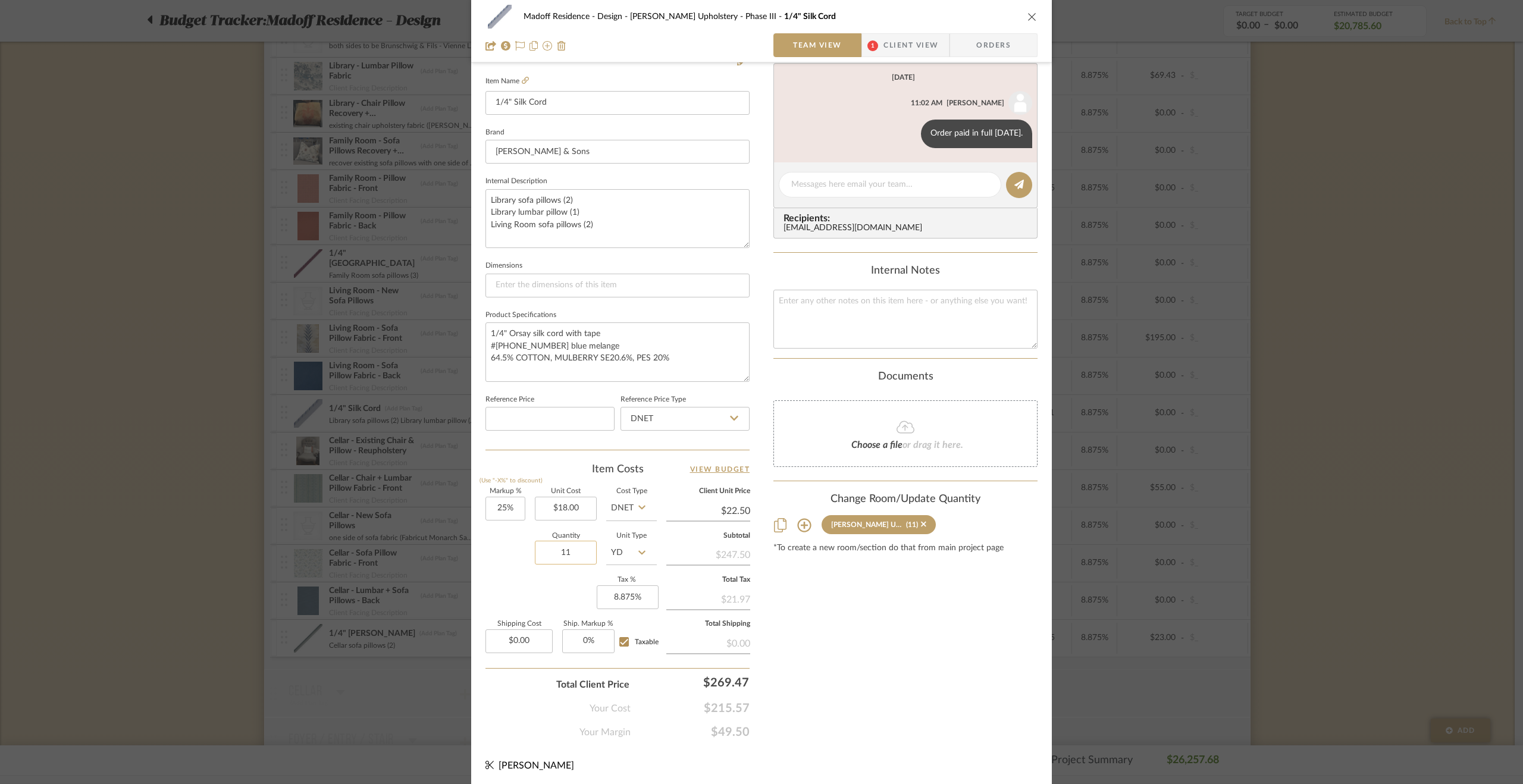
scroll to position [321, 0]
drag, startPoint x: 1399, startPoint y: 501, endPoint x: 767, endPoint y: 385, distance: 642.6
click at [1398, 501] on div "Madoff Residence - Design Walter's Upholstery - Phase III 1/4" Silk Cord Team V…" at bounding box center [761, 392] width 1523 height 784
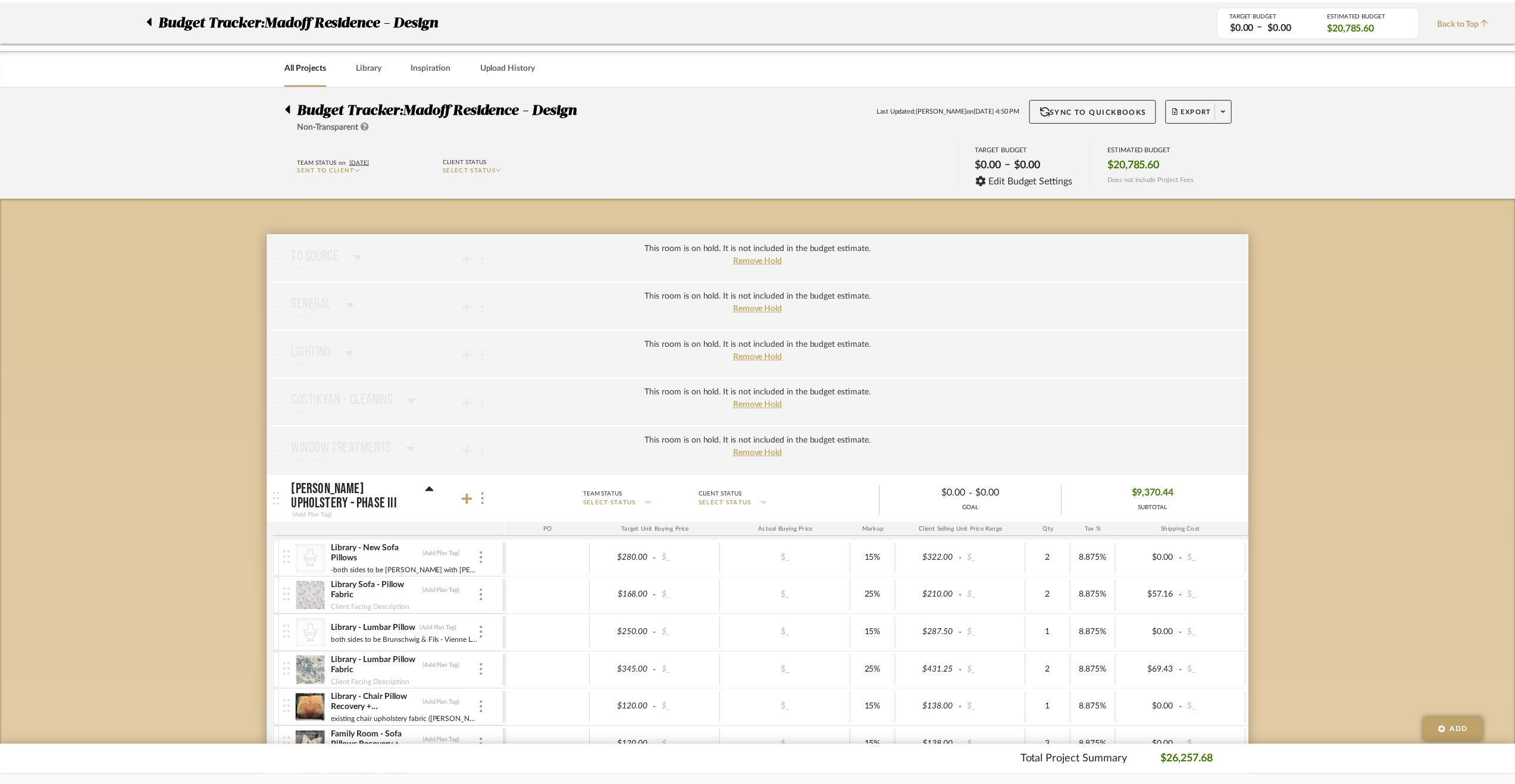
scroll to position [595, 0]
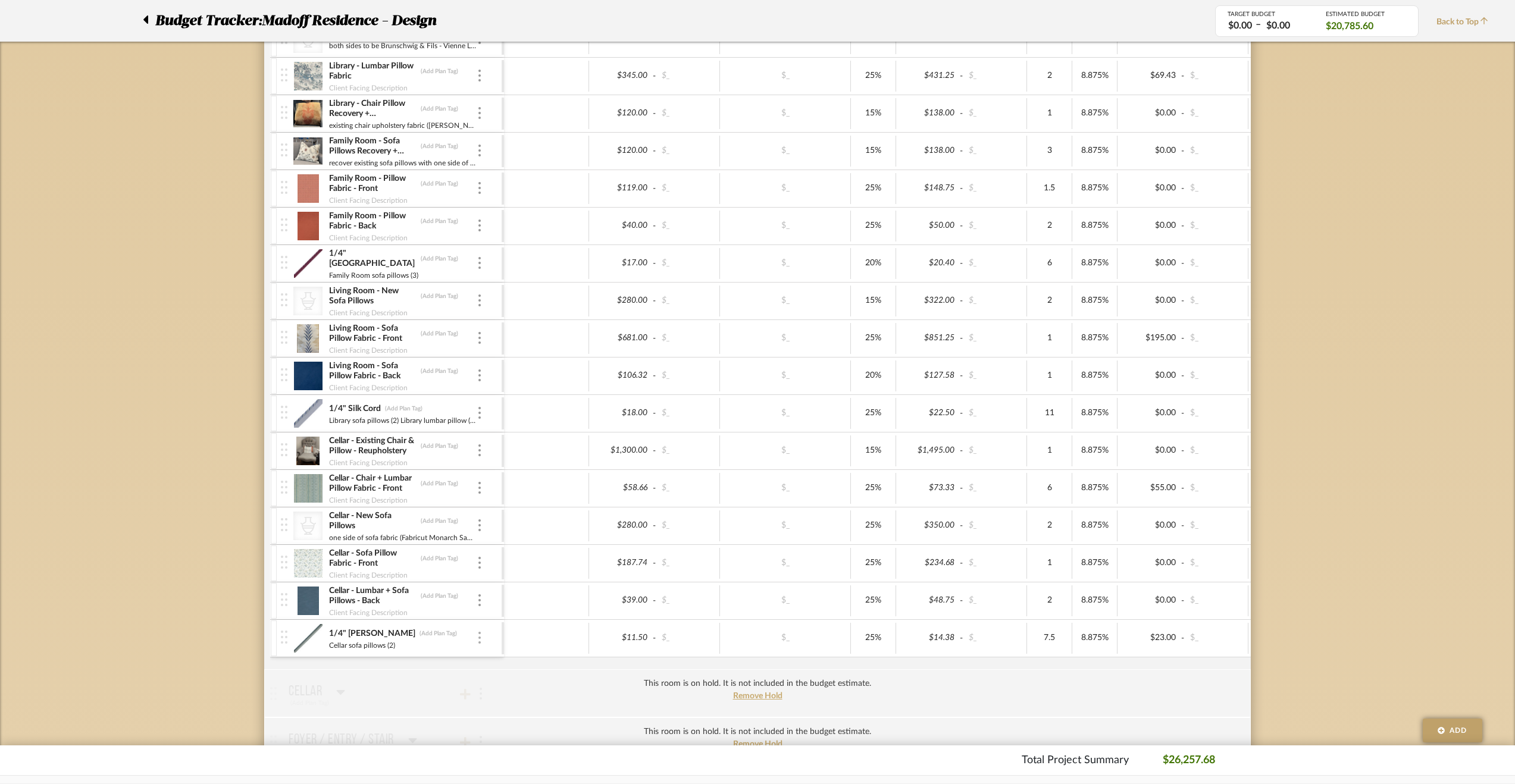
click at [478, 632] on img at bounding box center [480, 638] width 2 height 12
click at [530, 648] on button "Manage Item" at bounding box center [530, 659] width 107 height 29
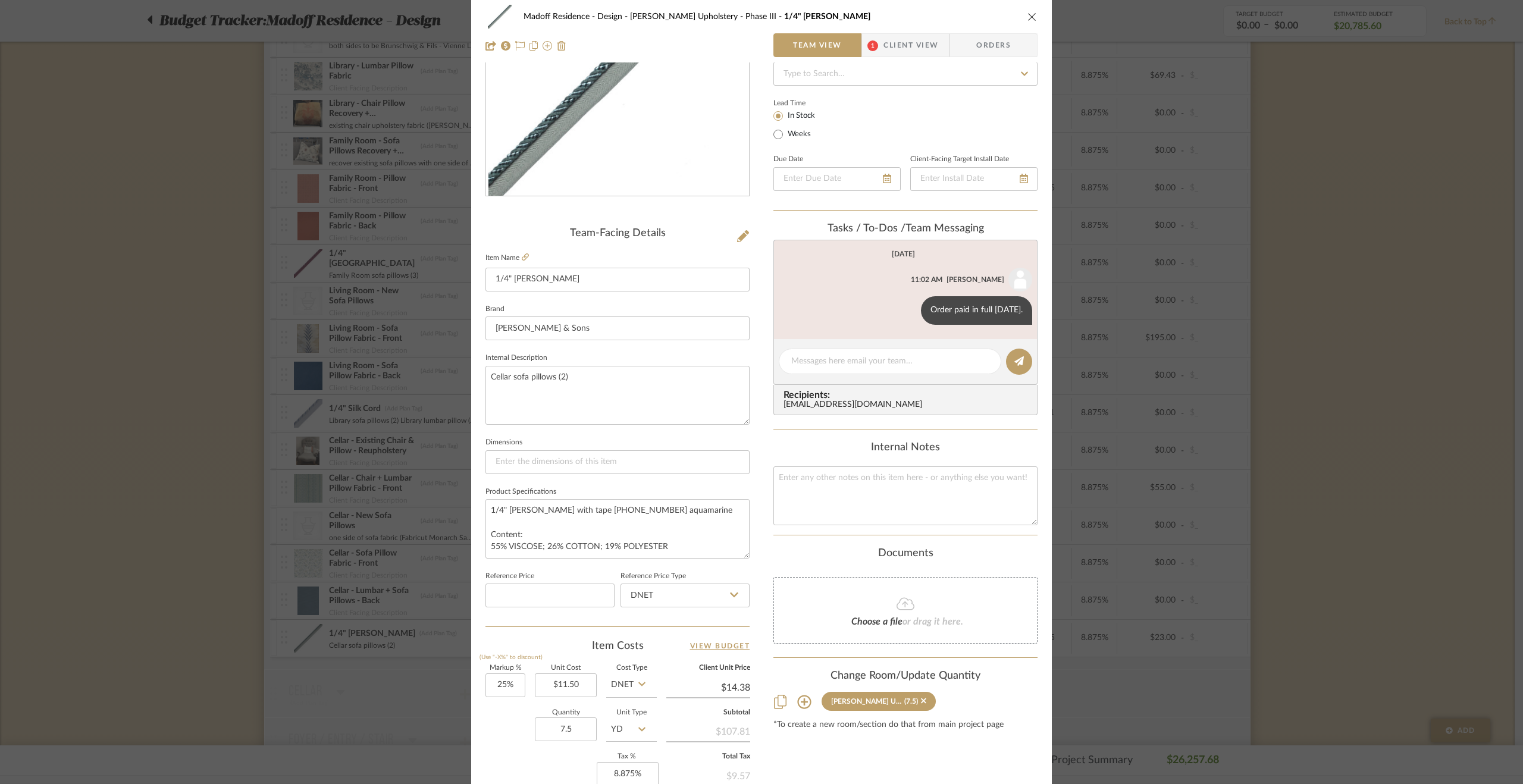
scroll to position [238, 0]
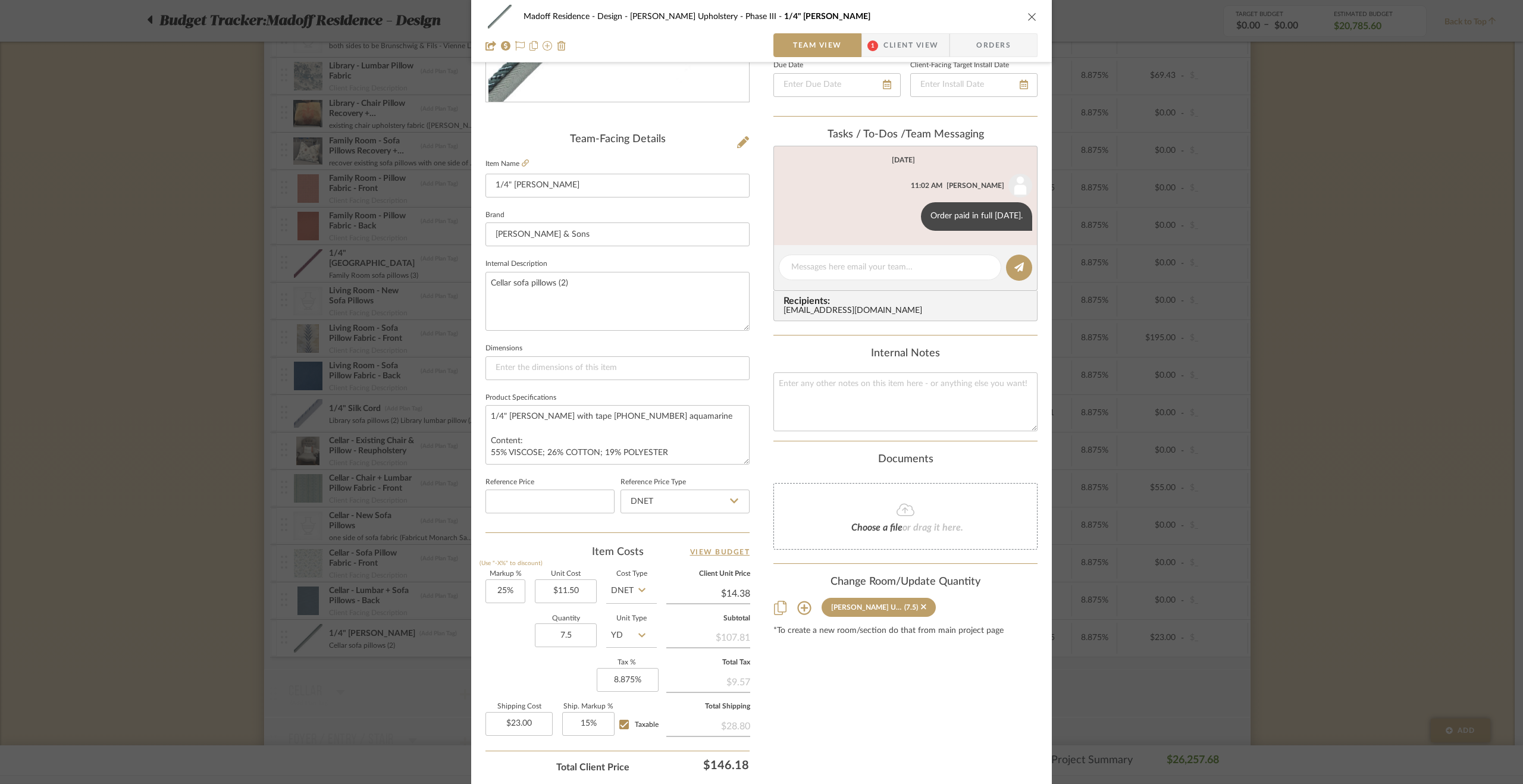
click at [1290, 497] on div "Madoff Residence - Design Walter's Upholstery - Phase III 1/4" Aurelia Cord Tea…" at bounding box center [761, 392] width 1523 height 784
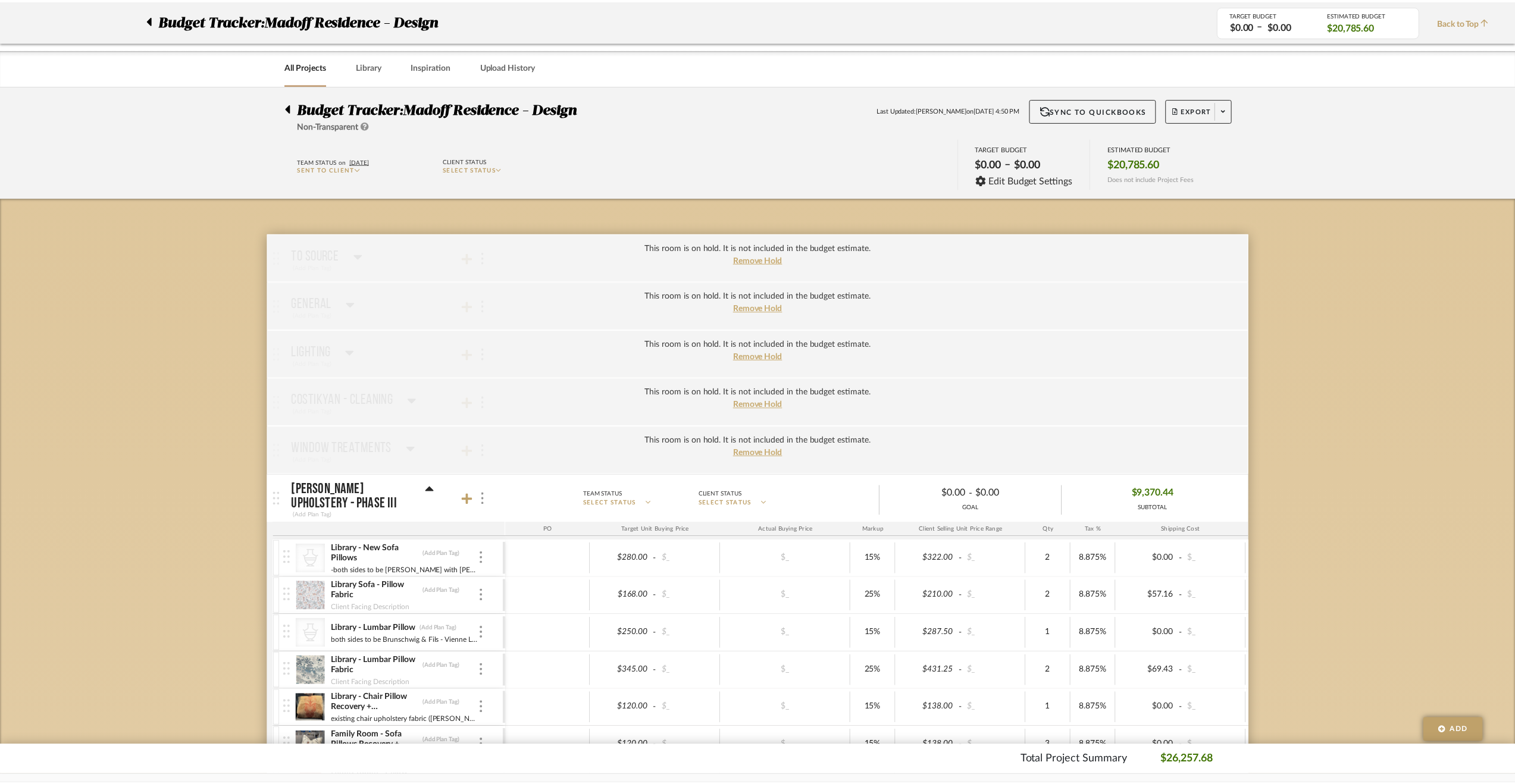
scroll to position [595, 0]
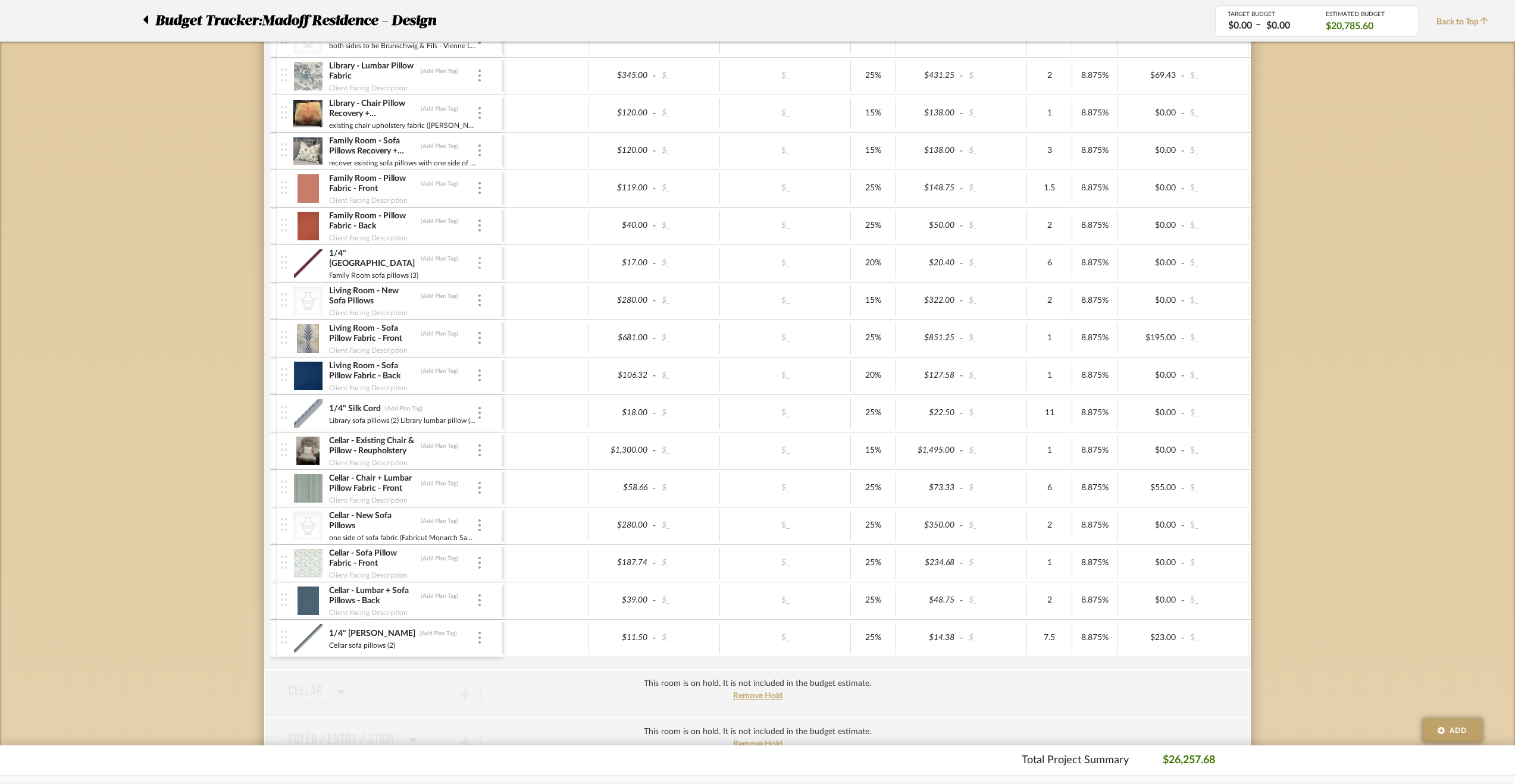
click at [480, 259] on img at bounding box center [480, 262] width 2 height 12
click at [491, 277] on button "Manage Item" at bounding box center [530, 285] width 107 height 29
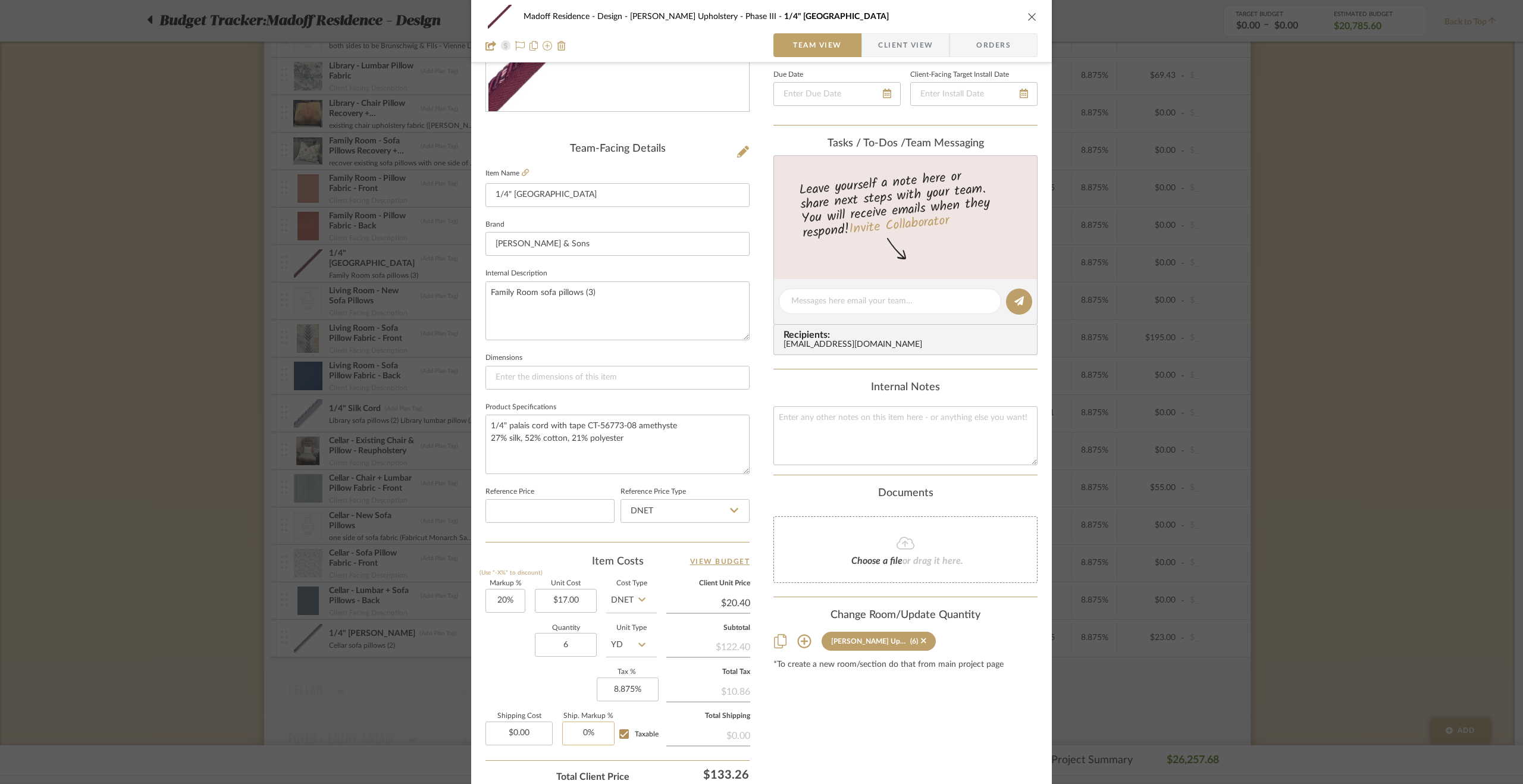
scroll to position [321, 0]
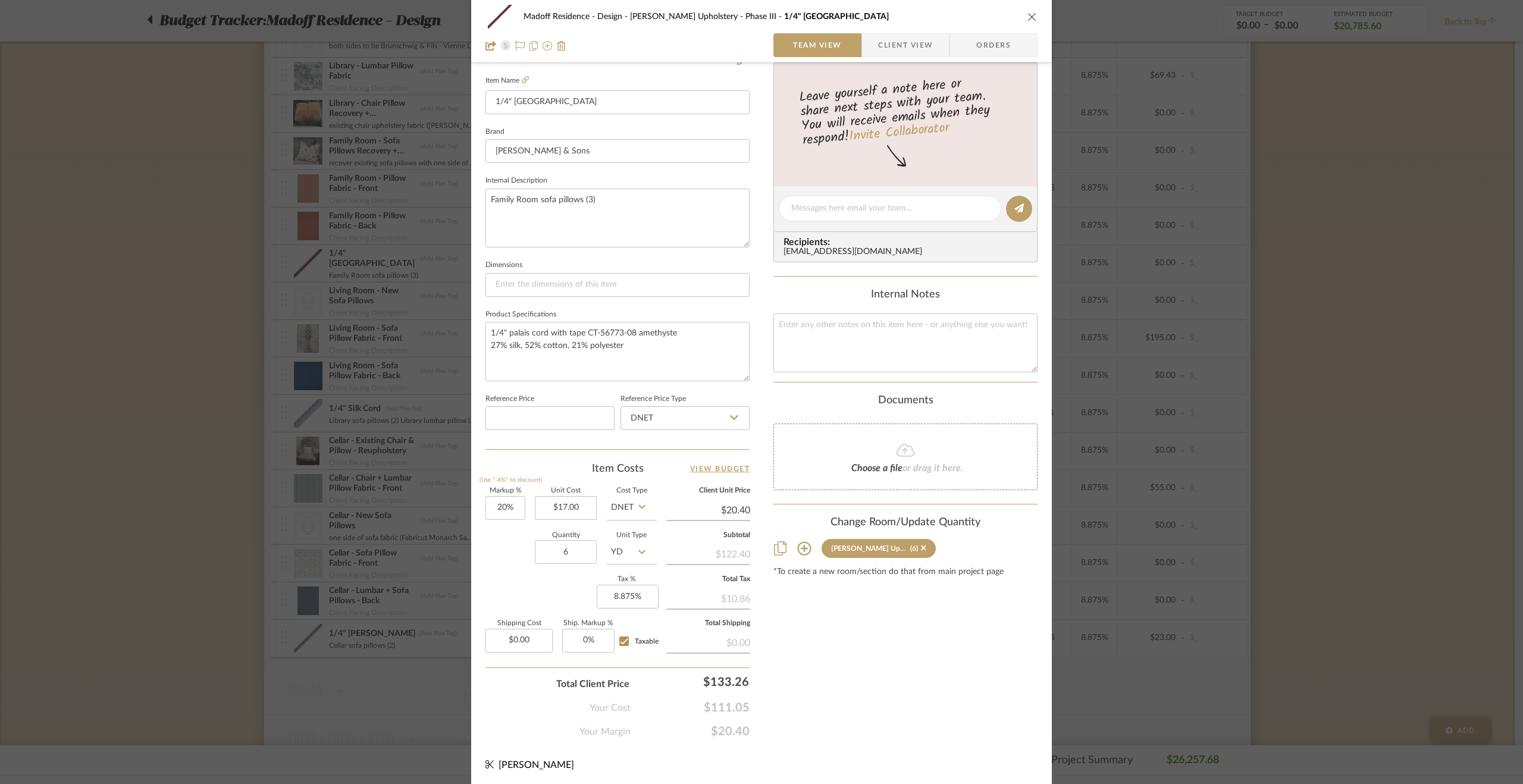
click at [159, 463] on div "Madoff Residence - Design Walter's Upholstery - Phase III 1/4" Palais Cord Team…" at bounding box center [761, 392] width 1523 height 784
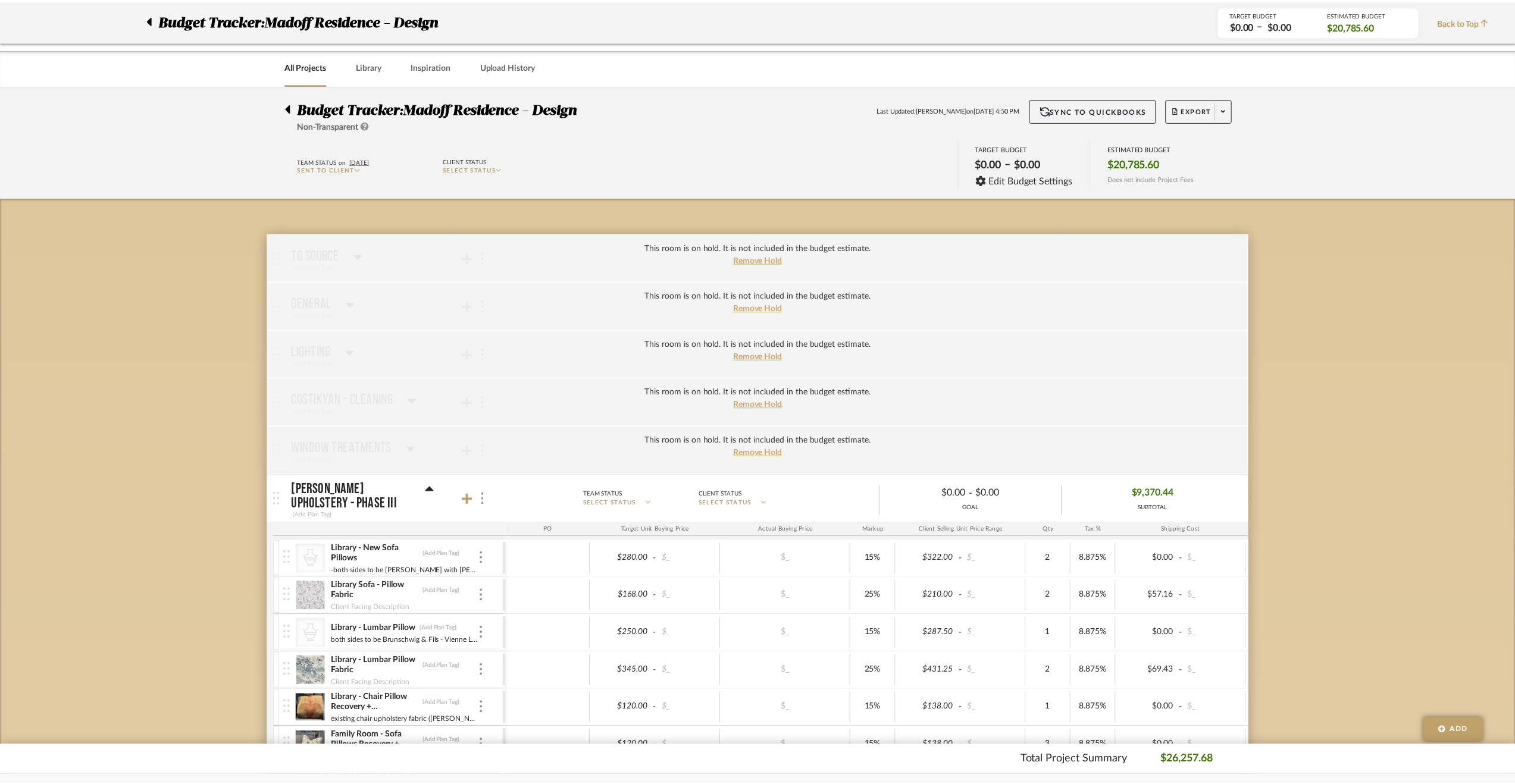
scroll to position [595, 0]
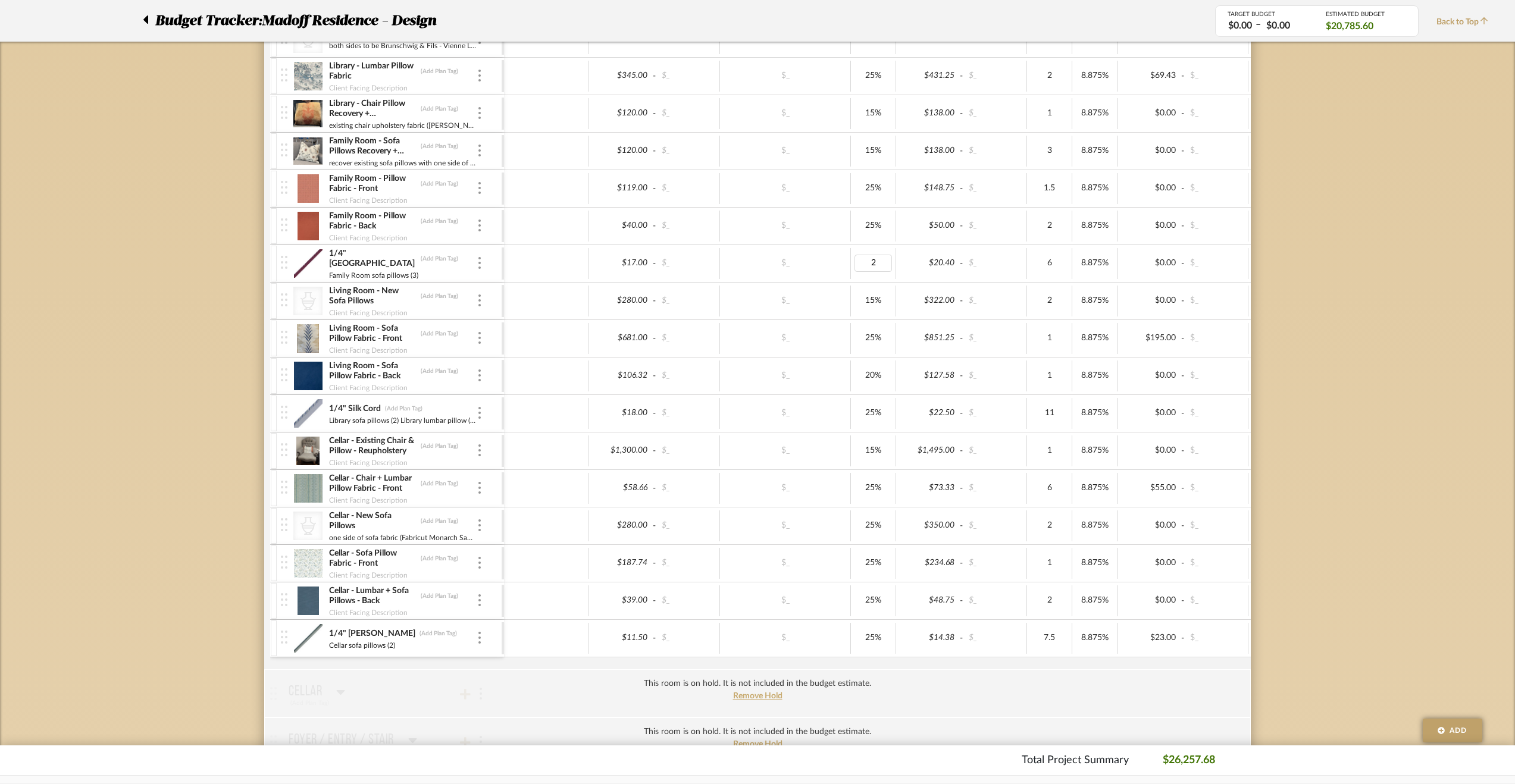
type input "25"
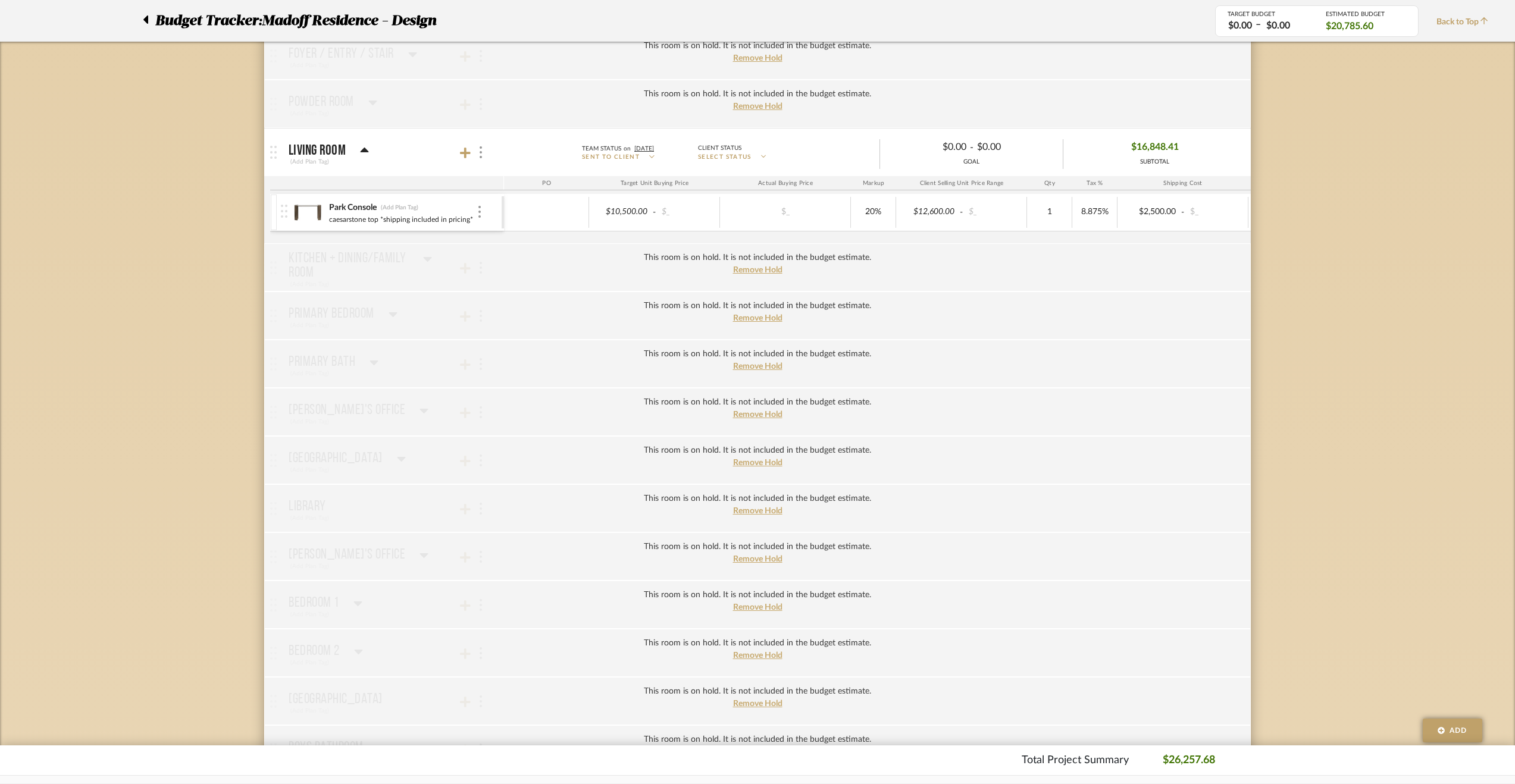
click at [1360, 378] on div "Budget Tracker: Madoff Residence - Design Non-Transparent Last Updated: Krysten…" at bounding box center [758, 63] width 1515 height 2516
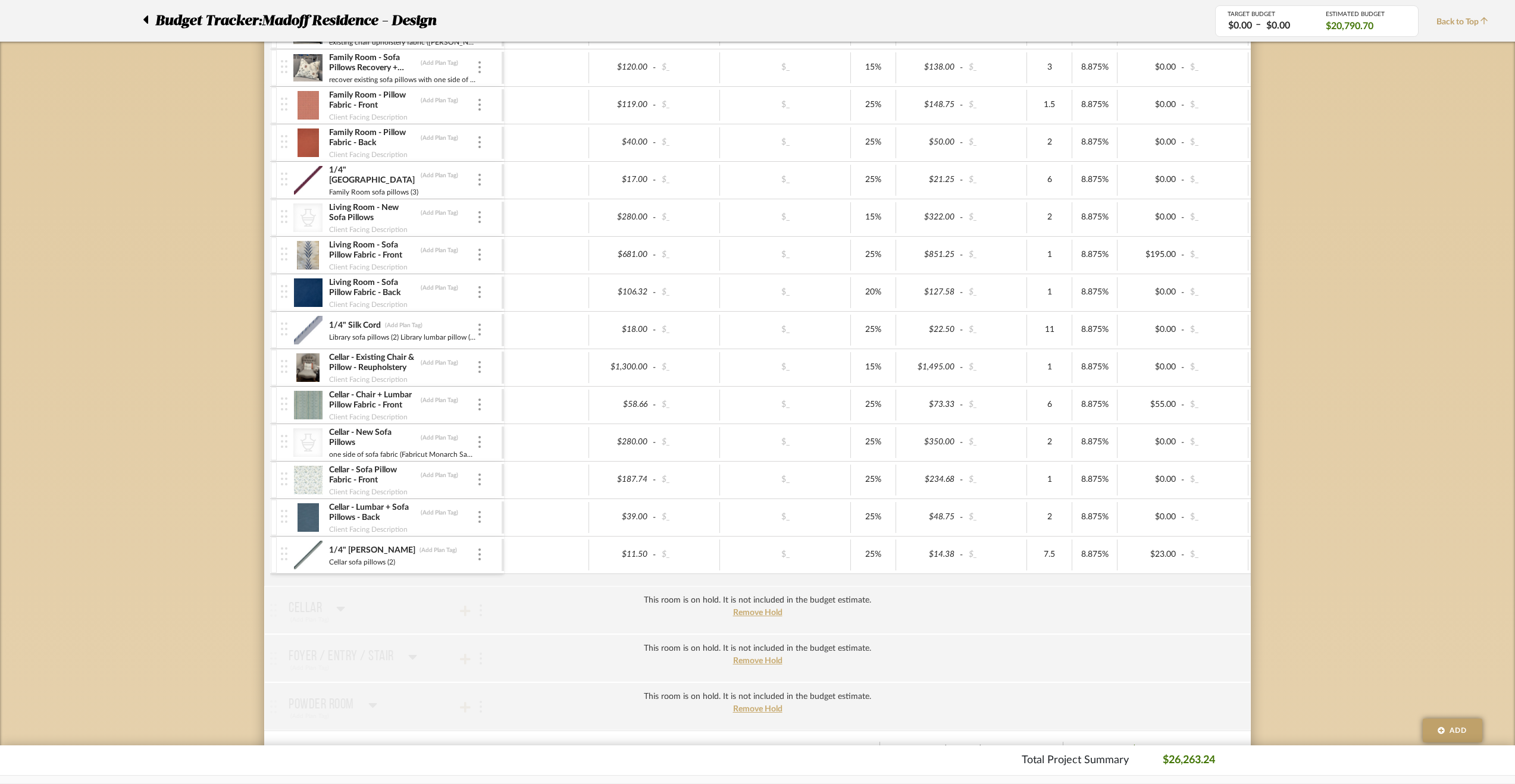
scroll to position [626, 0]
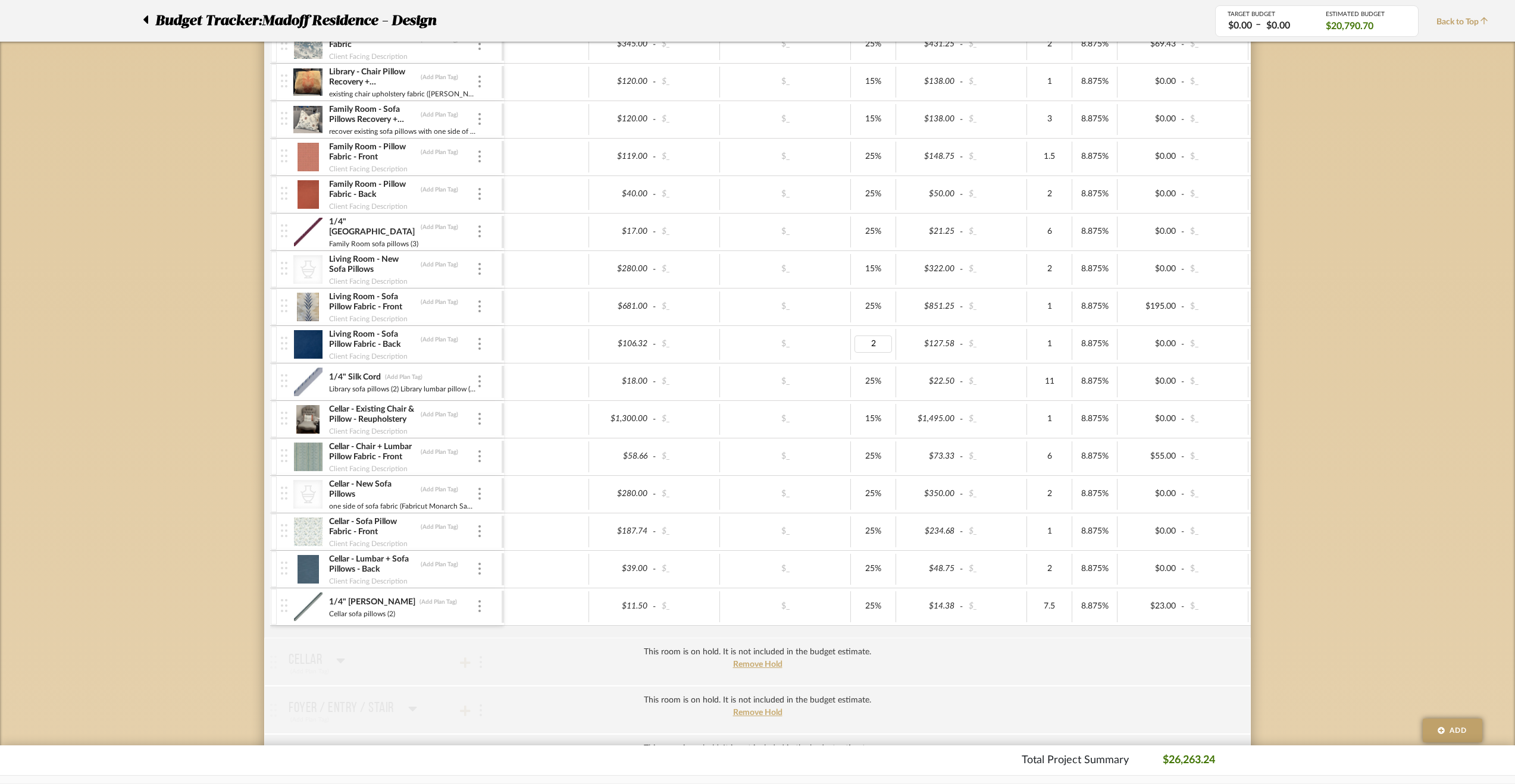
type input "25"
click at [1424, 501] on div "Budget Tracker: Madoff Residence - Design Non-Transparent Last Updated: Krysten…" at bounding box center [758, 717] width 1515 height 2516
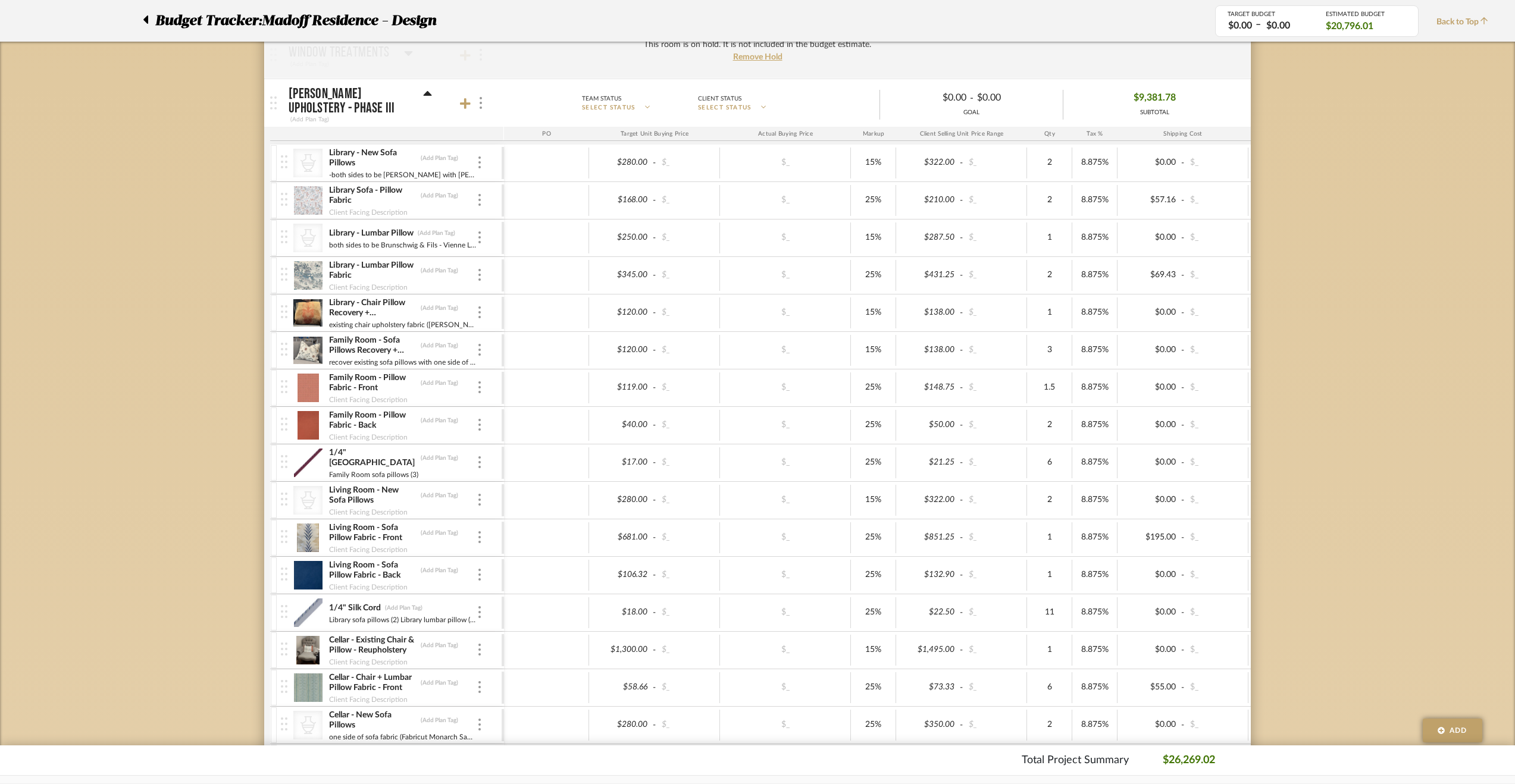
scroll to position [507, 0]
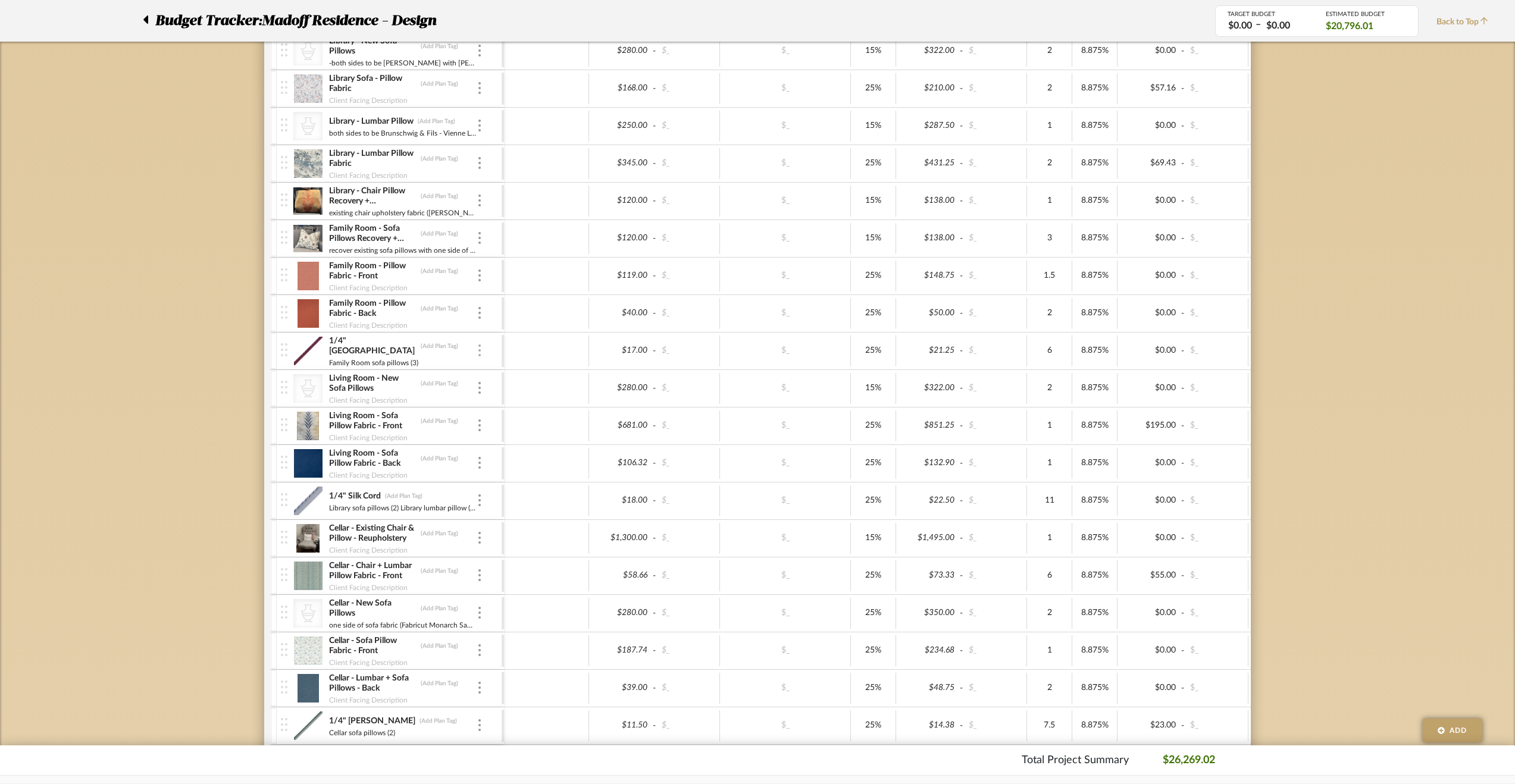
click at [477, 344] on div at bounding box center [480, 350] width 6 height 13
click at [516, 370] on span "Manage Item" at bounding box center [538, 373] width 71 height 10
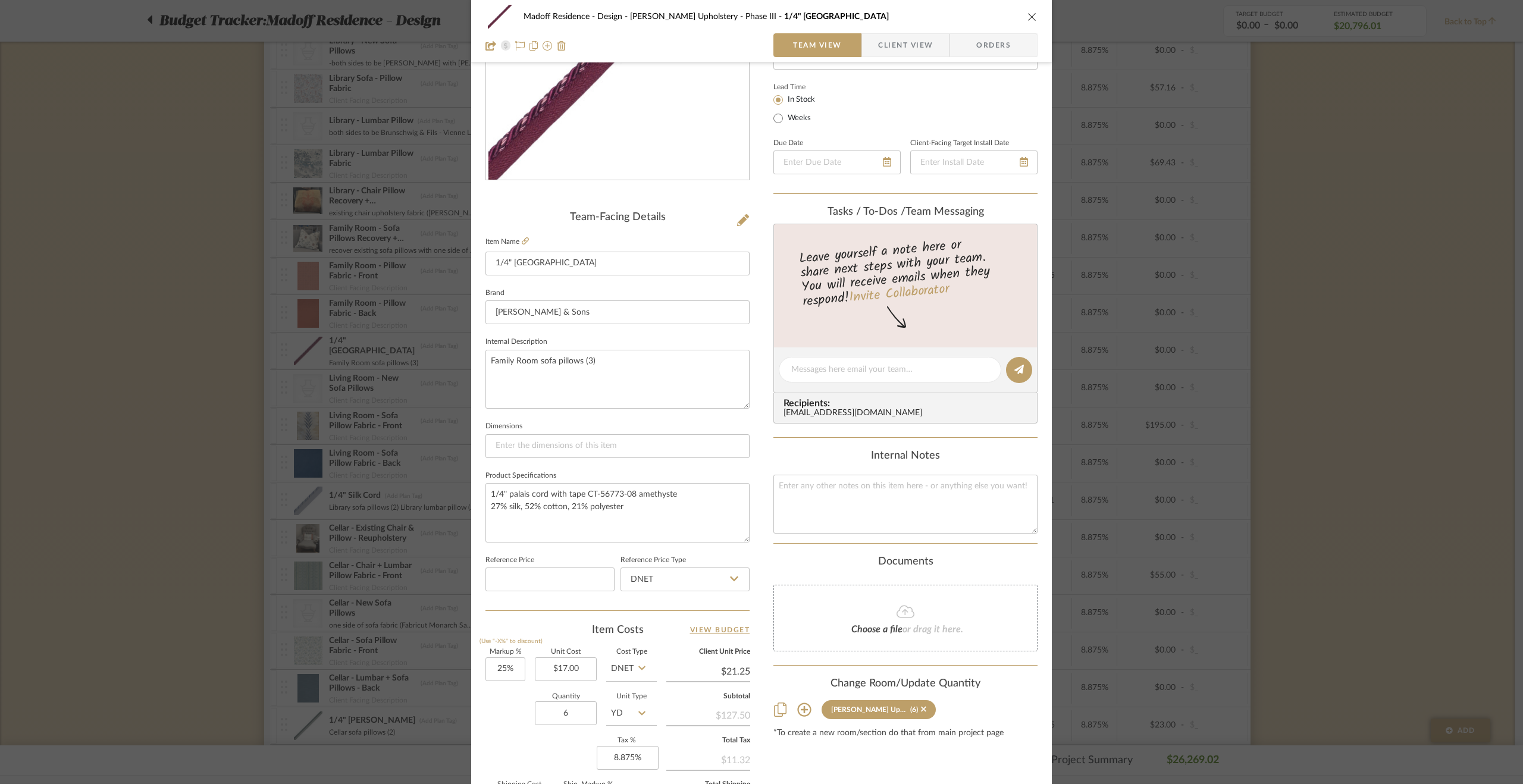
scroll to position [298, 0]
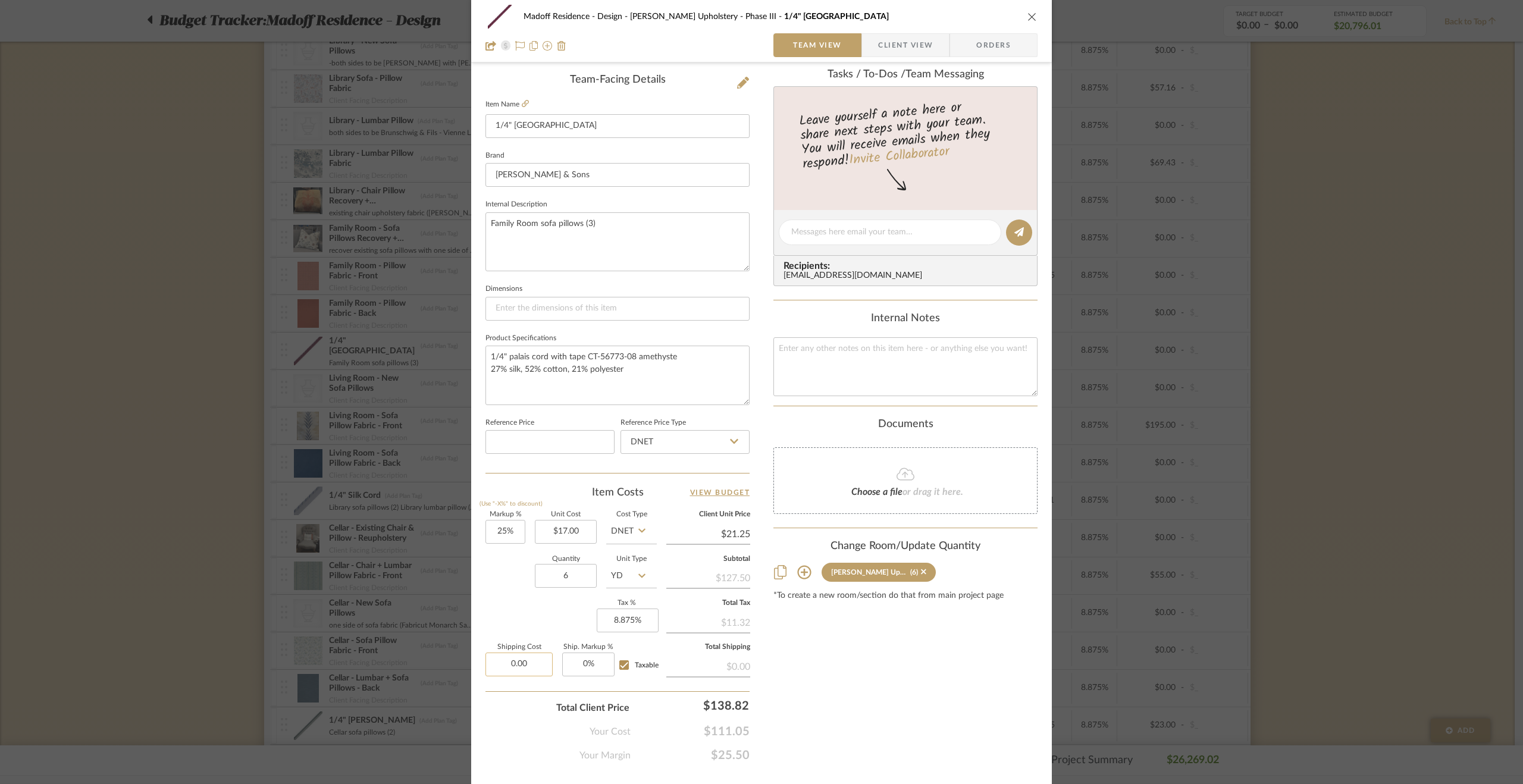
click at [524, 662] on input "0.00" at bounding box center [519, 664] width 67 height 24
type input "$21.00"
type input "0"
click at [586, 658] on input "0" at bounding box center [588, 664] width 52 height 24
type input "15%"
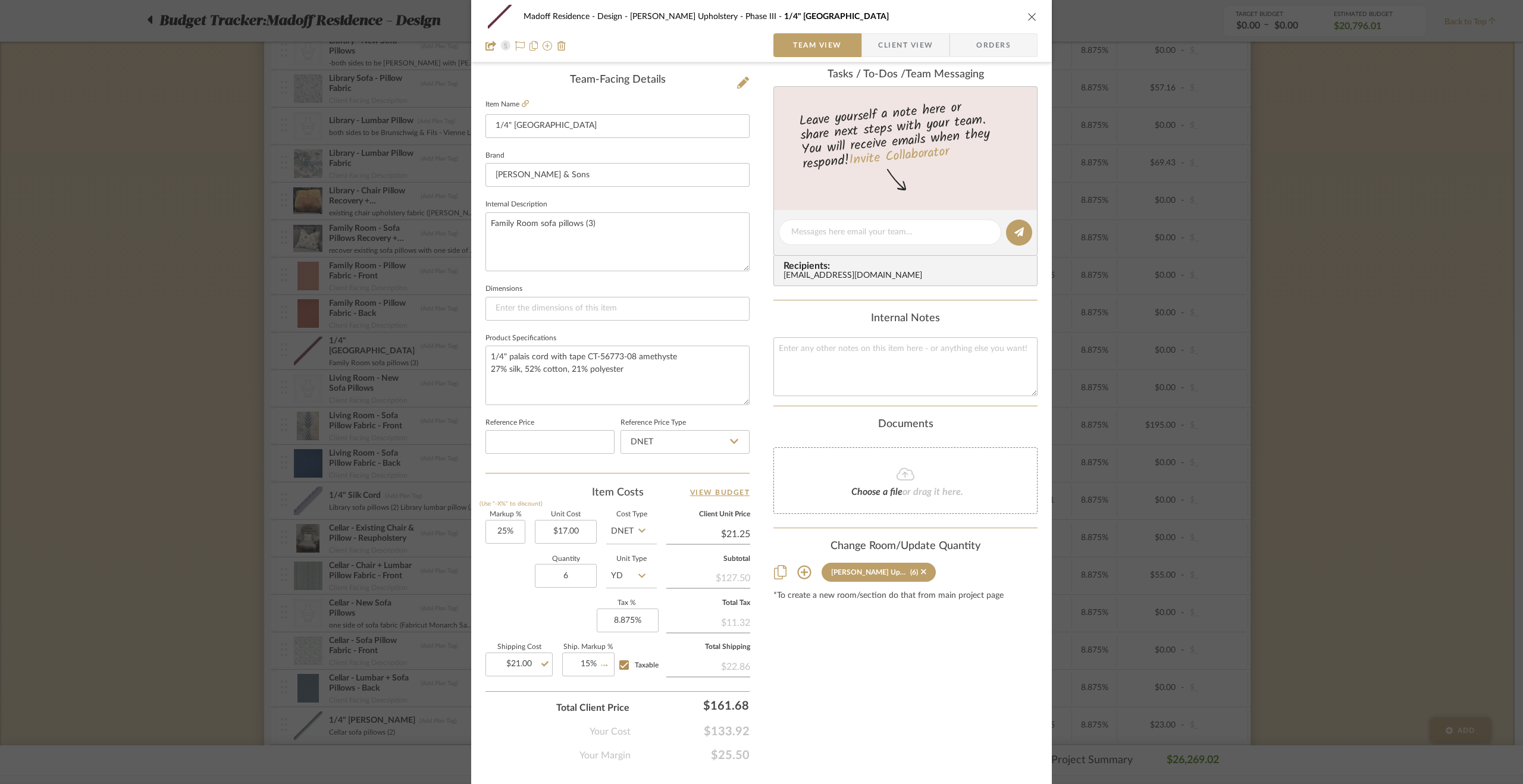
click at [834, 695] on div "Content here copies to Client View - confirm visibility there. Show in Client D…" at bounding box center [906, 273] width 264 height 979
click at [1317, 548] on div "Madoff Residence - Design Walter's Upholstery - Phase III 1/4" Palais Cord Team…" at bounding box center [761, 392] width 1523 height 784
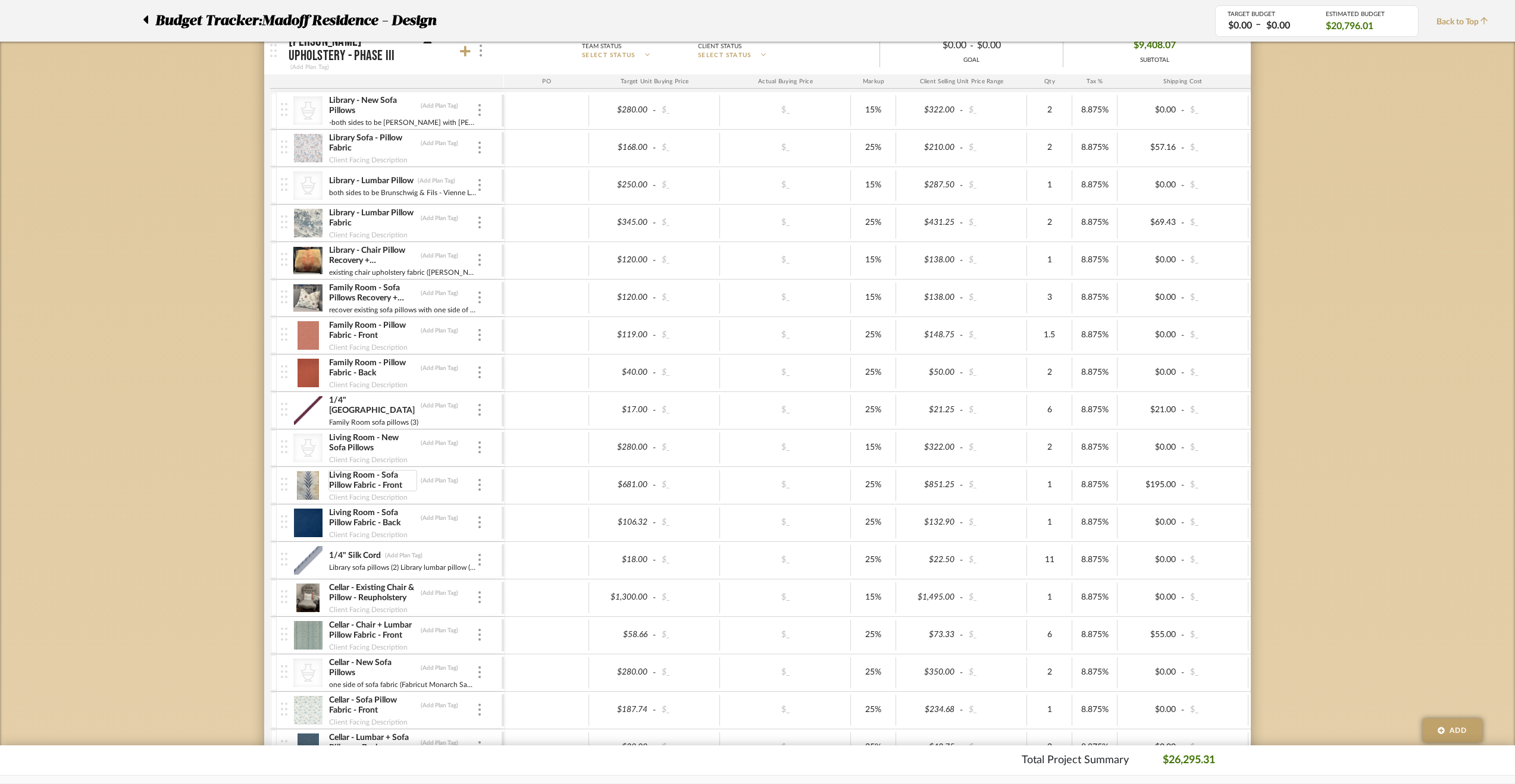
scroll to position [388, 0]
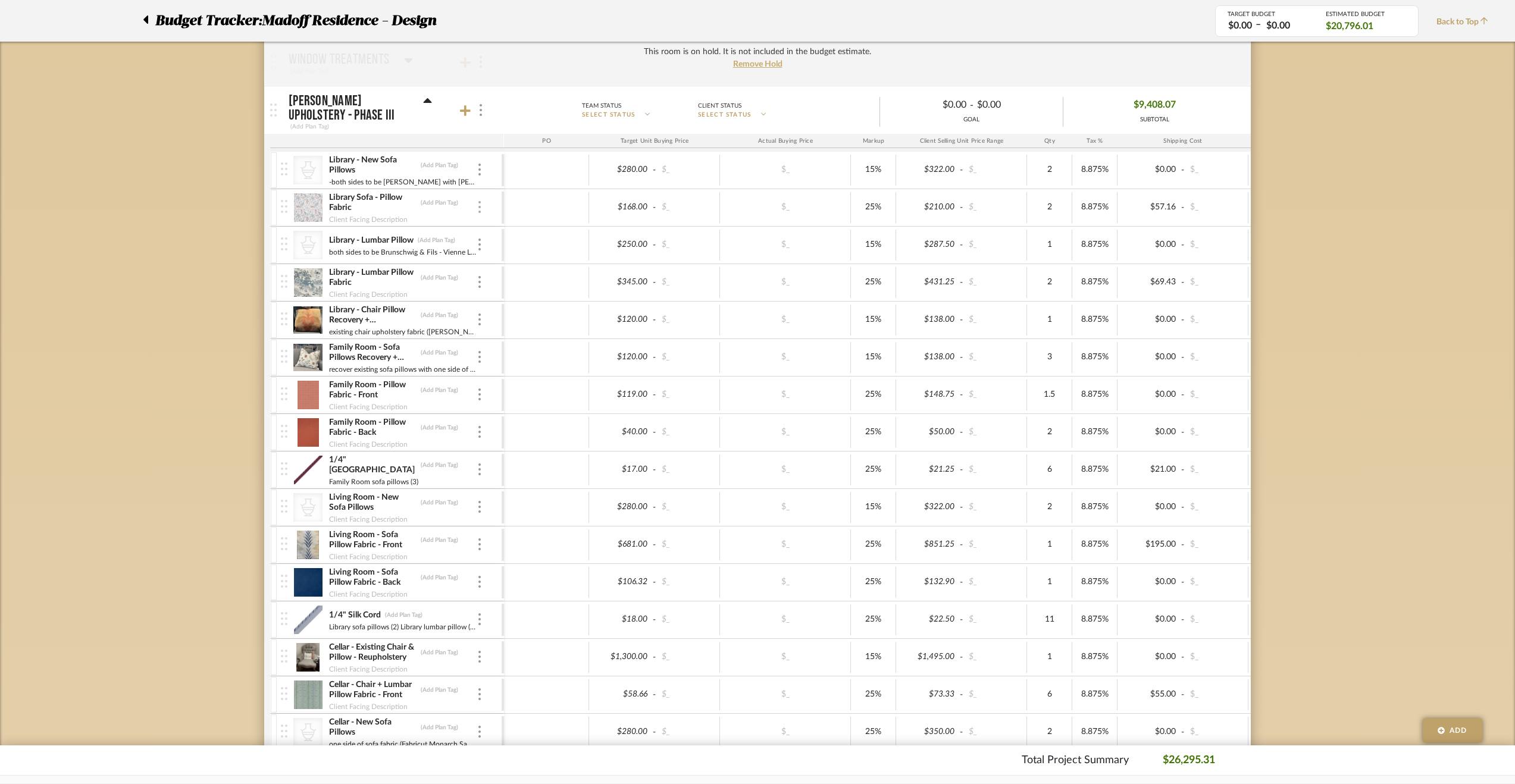
click at [480, 205] on img at bounding box center [480, 207] width 2 height 12
click at [492, 237] on button "Manage Item" at bounding box center [530, 231] width 107 height 29
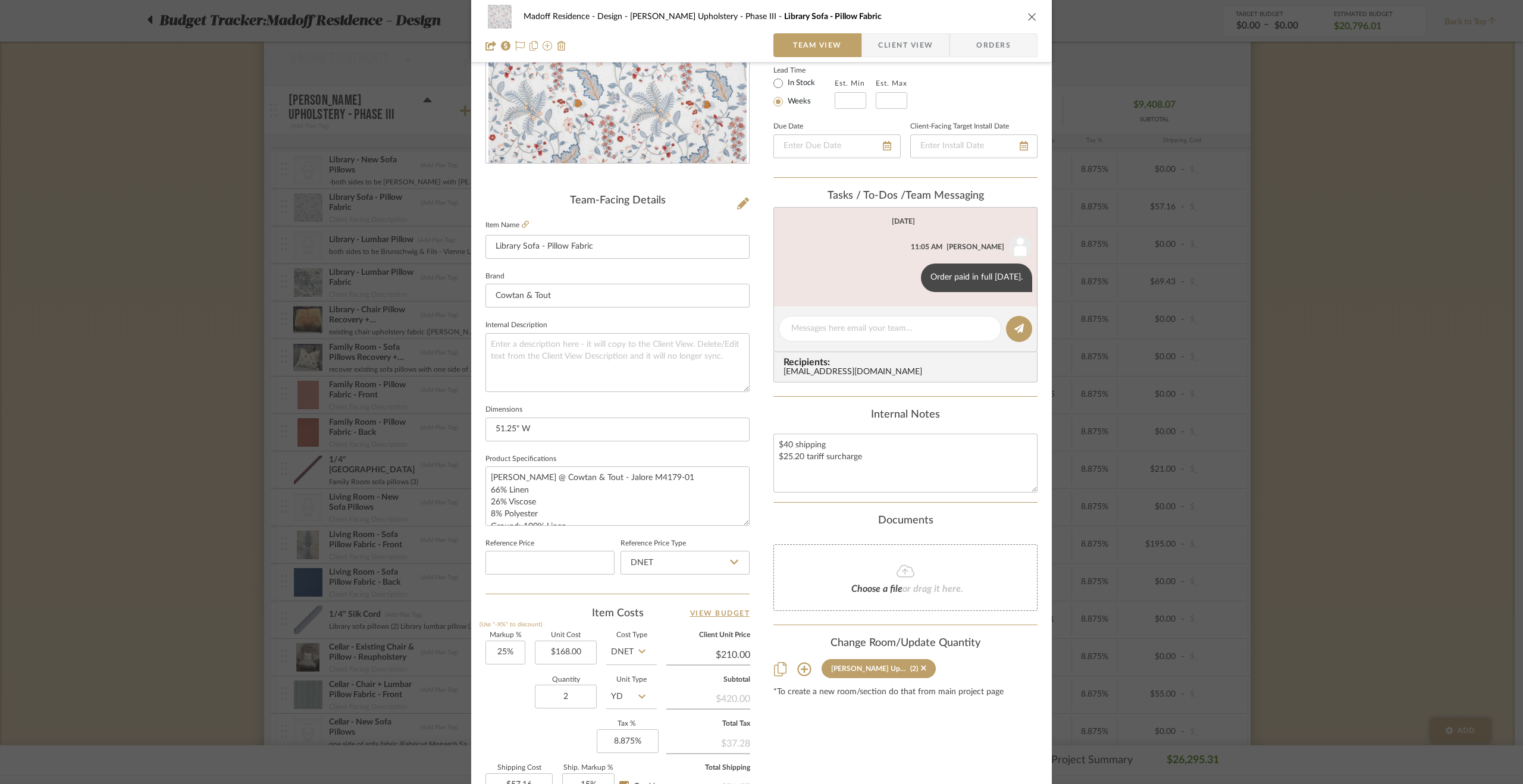
scroll to position [298, 0]
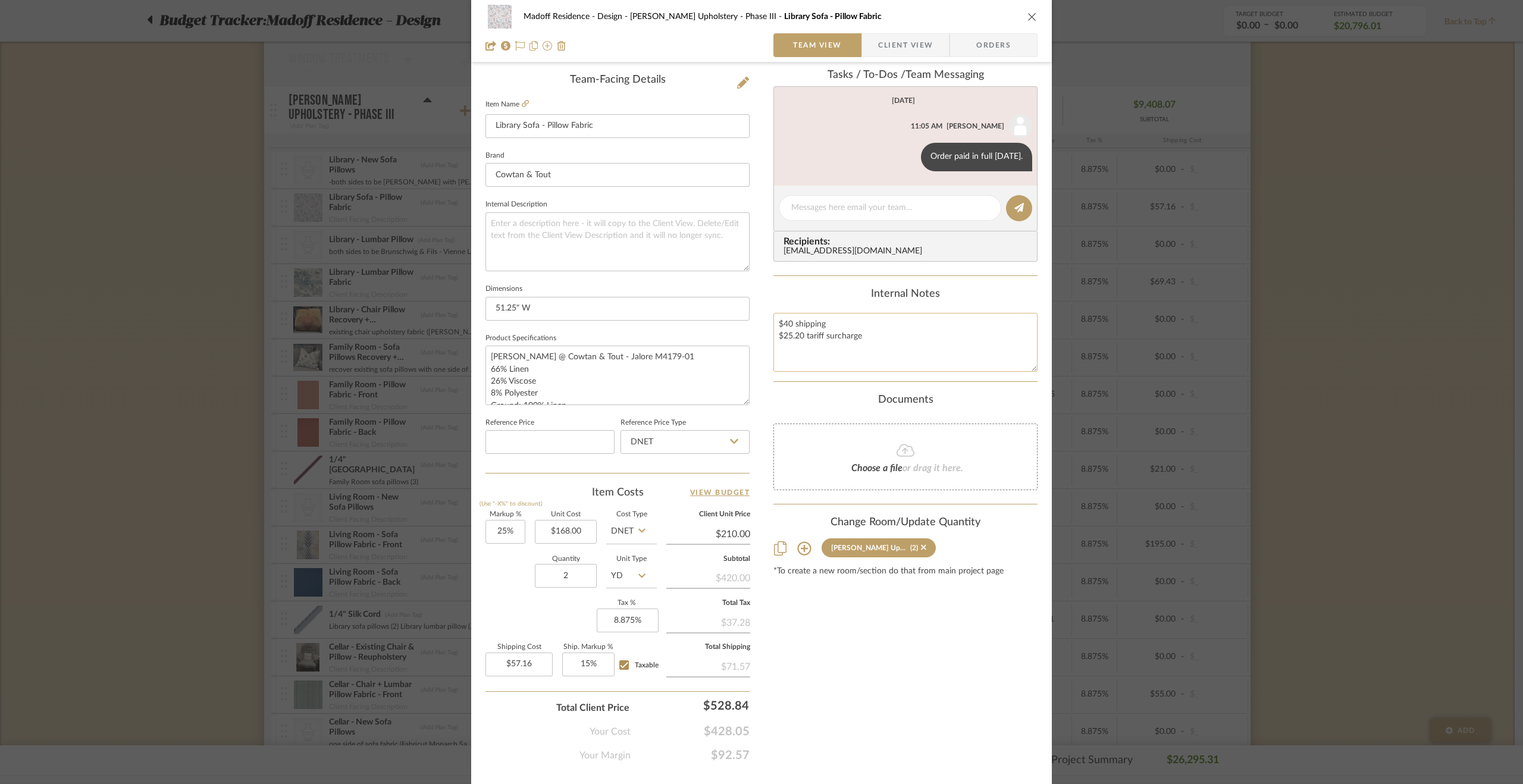
drag, startPoint x: 789, startPoint y: 323, endPoint x: 780, endPoint y: 324, distance: 9.1
click at [780, 324] on textarea "$40 shipping $25.20 tariff surcharge" at bounding box center [906, 342] width 264 height 59
drag, startPoint x: 801, startPoint y: 334, endPoint x: 784, endPoint y: 336, distance: 17.1
click at [784, 336] on textarea "$37 shipping $25.20 tariff surcharge" at bounding box center [906, 342] width 264 height 59
type textarea "$37 shipping $20.16 tariff surcharge"
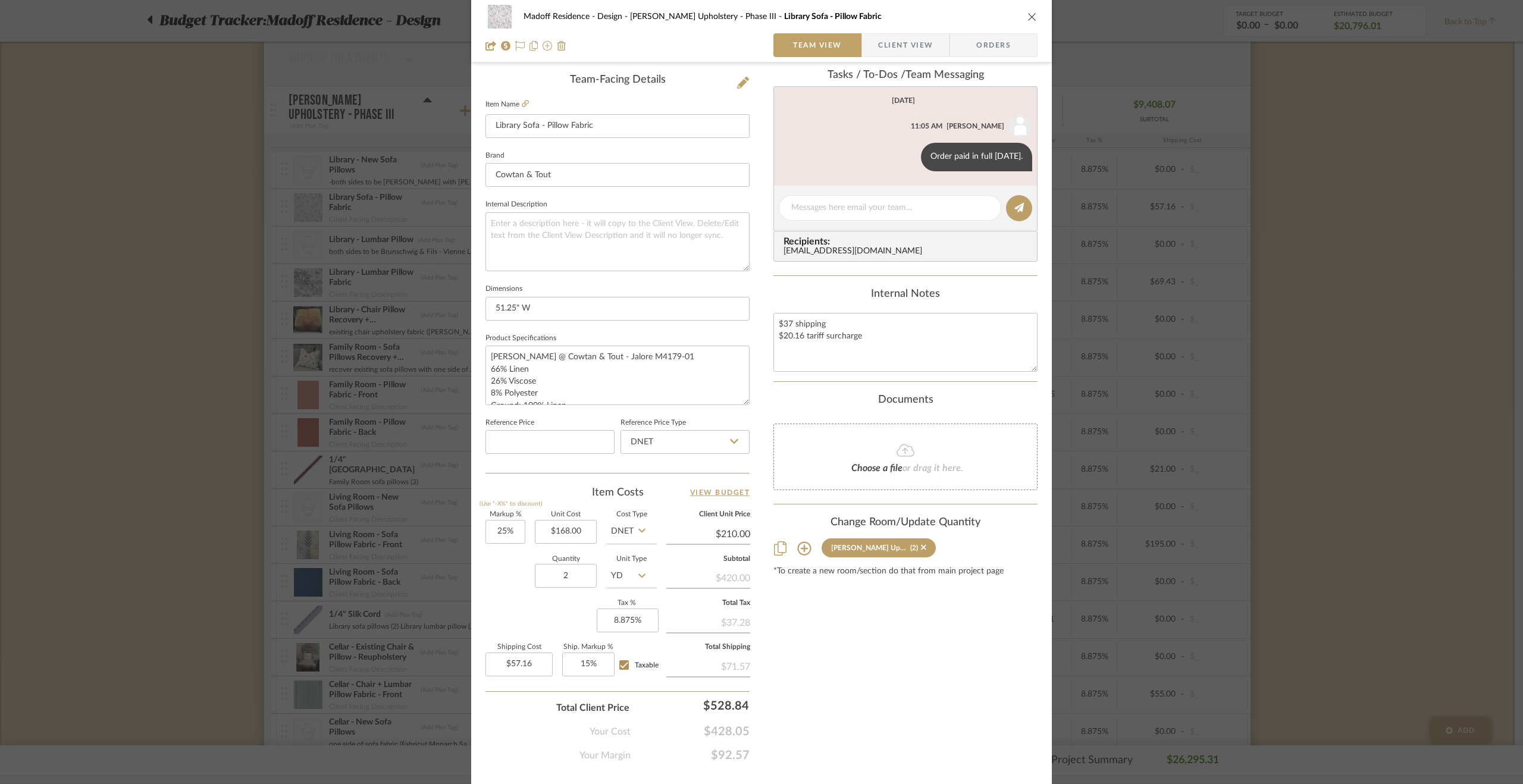
click at [808, 394] on div "Documents" at bounding box center [906, 400] width 264 height 13
drag, startPoint x: 1370, startPoint y: 562, endPoint x: 1326, endPoint y: 553, distance: 44.9
click at [1369, 562] on div "Madoff Residence - Design Walter's Upholstery - Phase III Library Sofa - Pillow…" at bounding box center [761, 392] width 1523 height 784
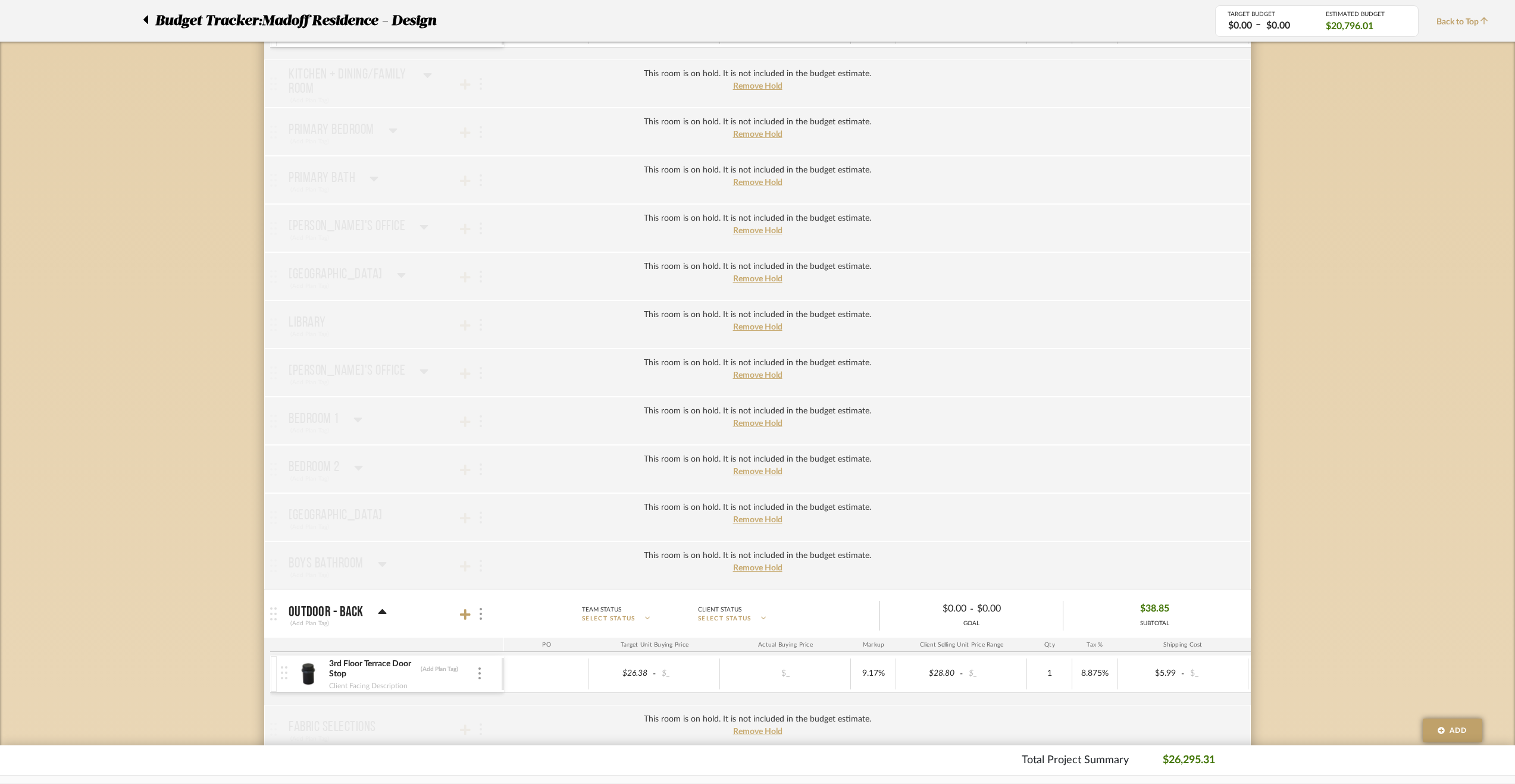
scroll to position [1400, 0]
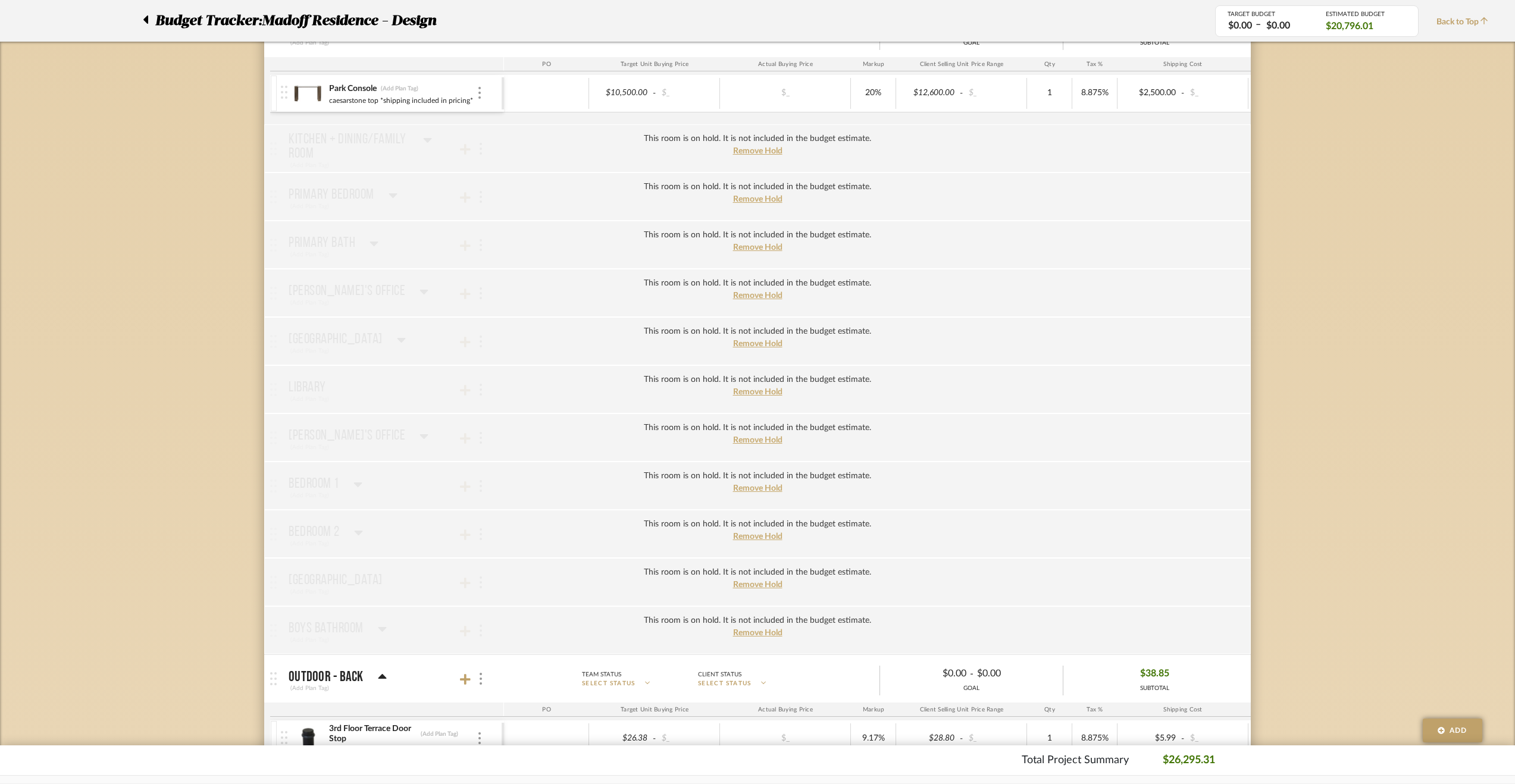
click at [746, 195] on span "Remove Hold" at bounding box center [758, 199] width 50 height 8
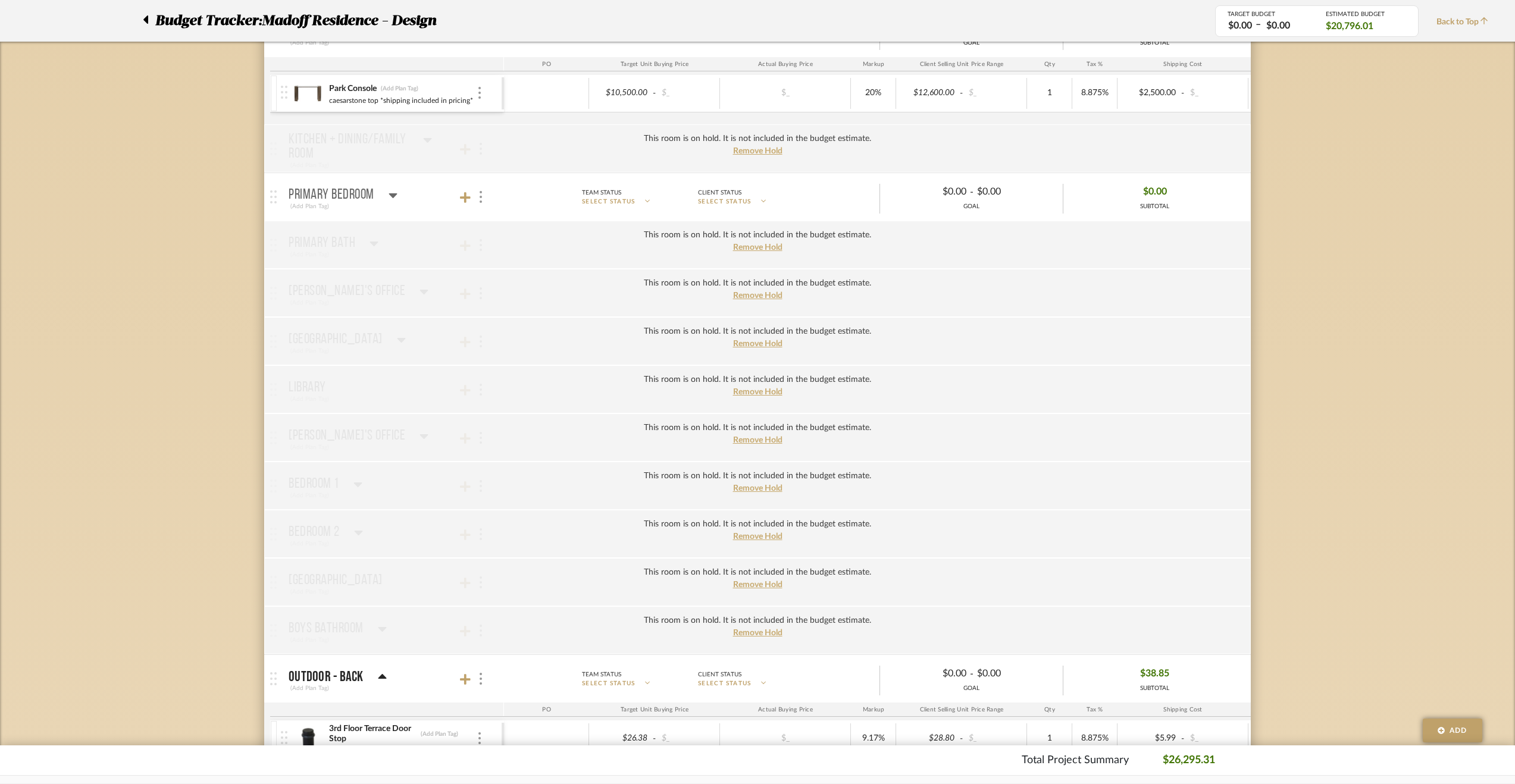
click at [391, 188] on icon at bounding box center [393, 195] width 9 height 14
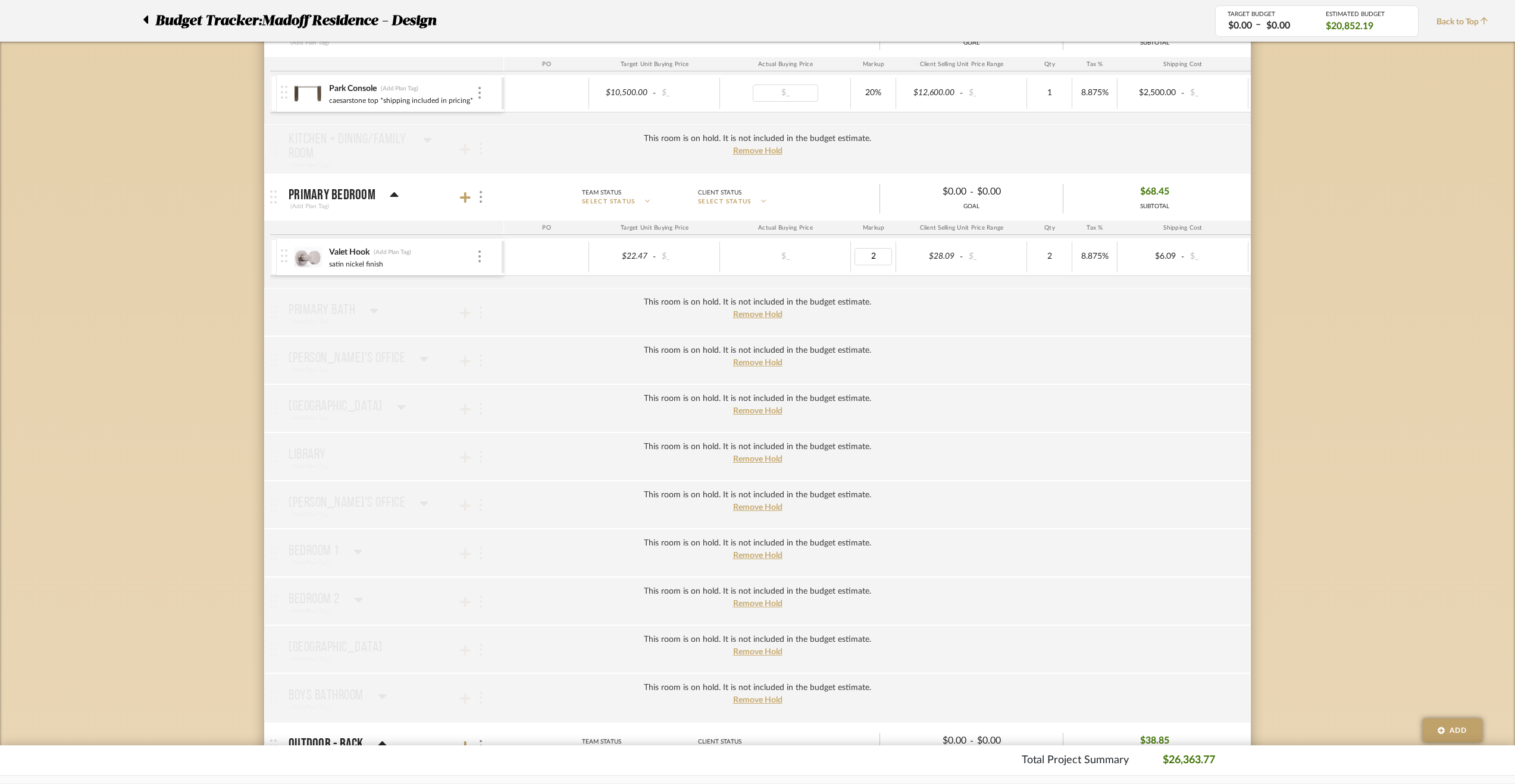
type input "20"
click at [483, 247] on div "Valet Hook (Add Plan Tag) satin nickel finish" at bounding box center [391, 257] width 221 height 37
click at [480, 251] on img at bounding box center [480, 256] width 2 height 12
click at [503, 280] on span "Manage Item" at bounding box center [530, 275] width 88 height 11
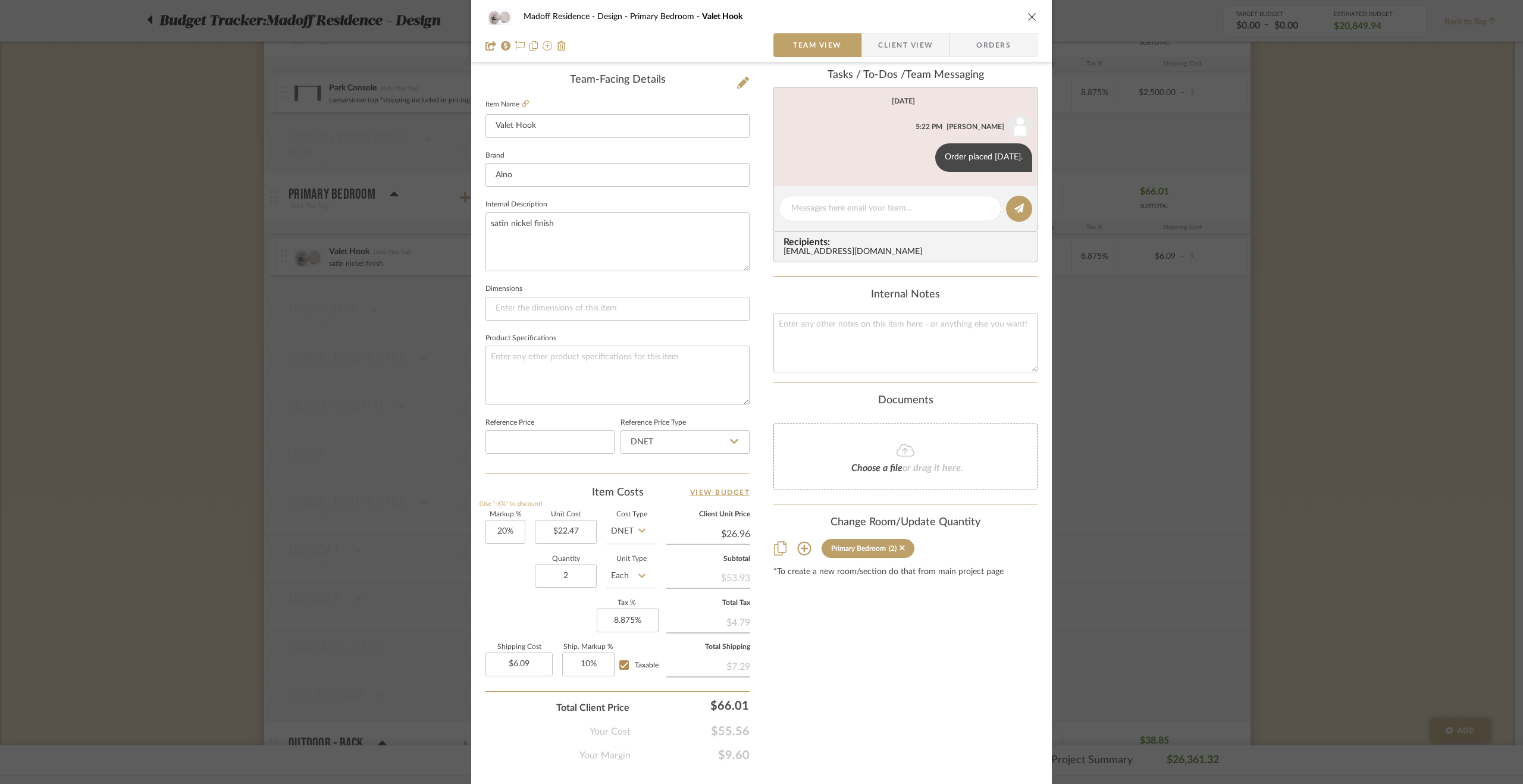
scroll to position [321, 0]
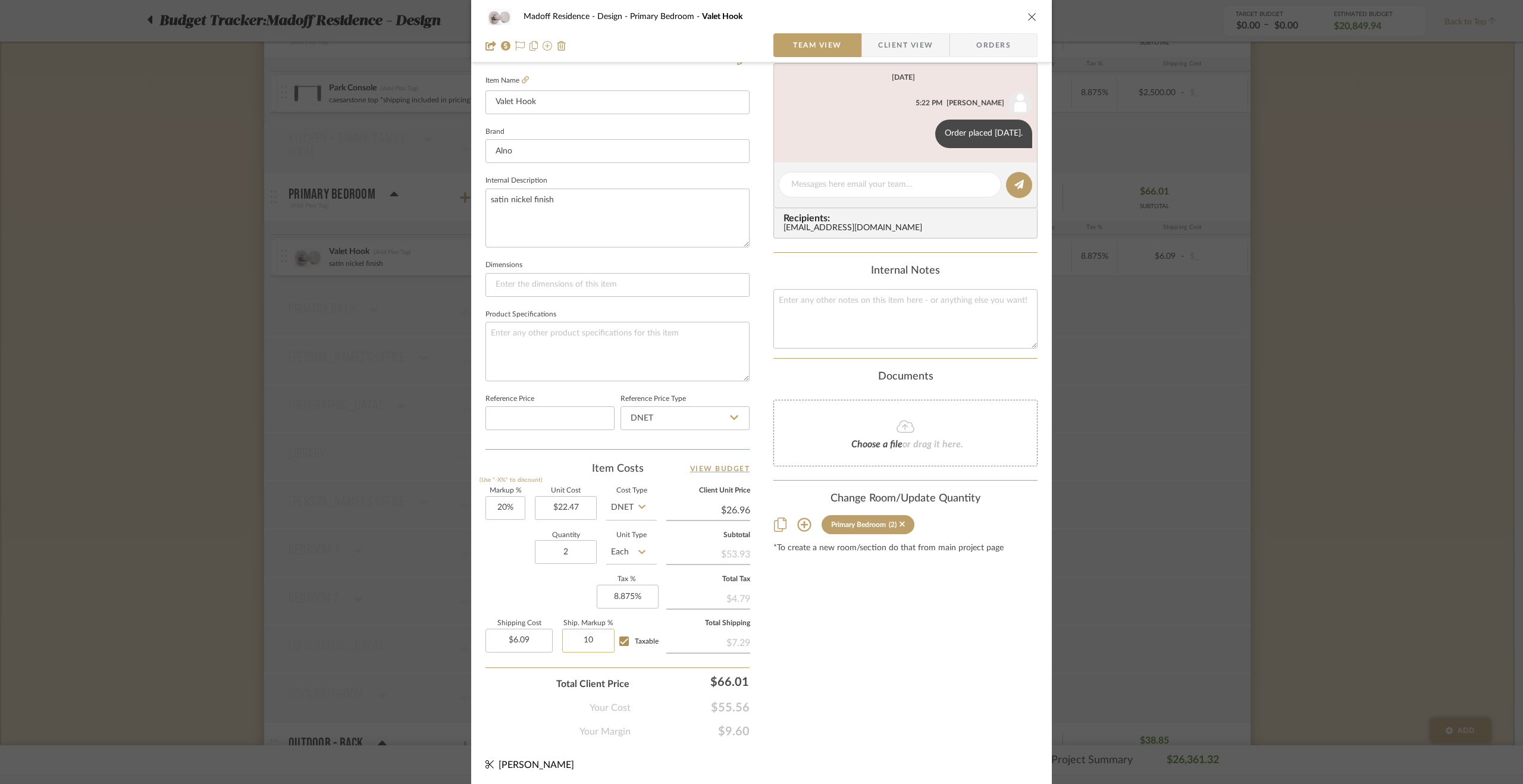
click at [586, 648] on input "10" at bounding box center [588, 641] width 52 height 24
type input "15%"
click at [844, 672] on div "Content here copies to Client View - confirm visibility there. Show in Client D…" at bounding box center [906, 249] width 264 height 979
click at [1222, 522] on div "Madoff Residence - Design Primary Bedroom Valet Hook Team View Client View Orde…" at bounding box center [761, 392] width 1523 height 784
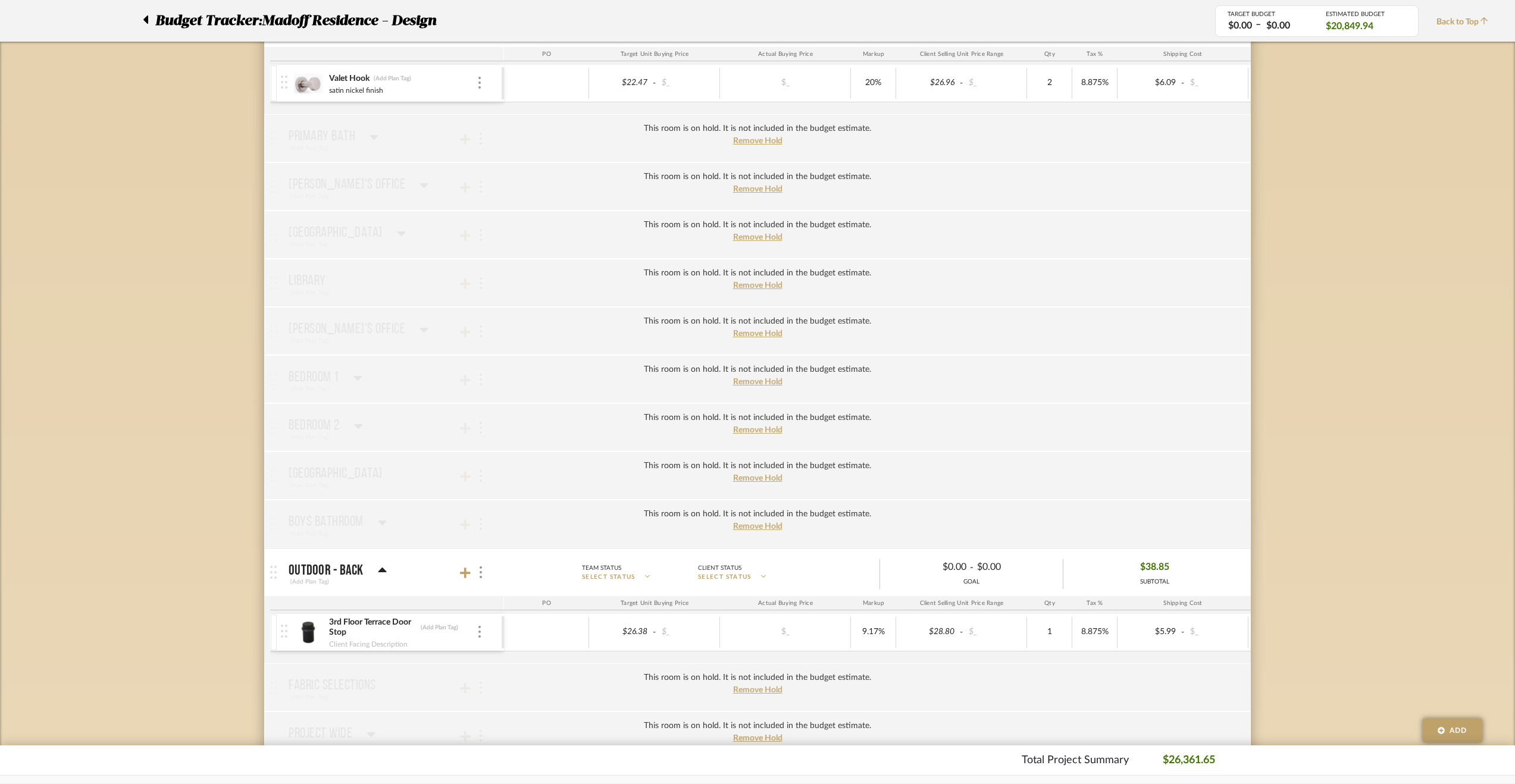
scroll to position [1757, 0]
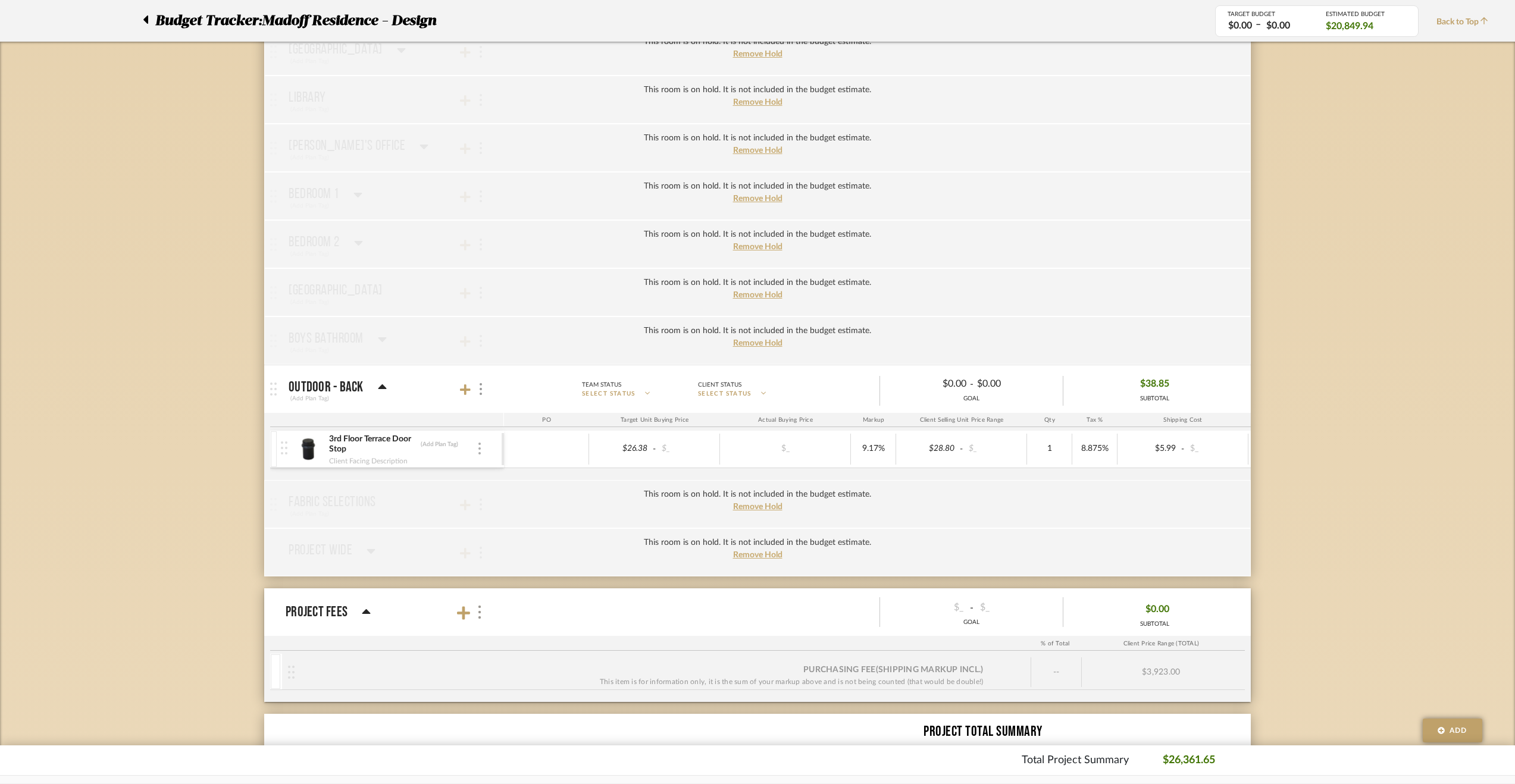
click at [480, 443] on img at bounding box center [480, 448] width 2 height 12
click at [496, 465] on icon at bounding box center [491, 464] width 11 height 9
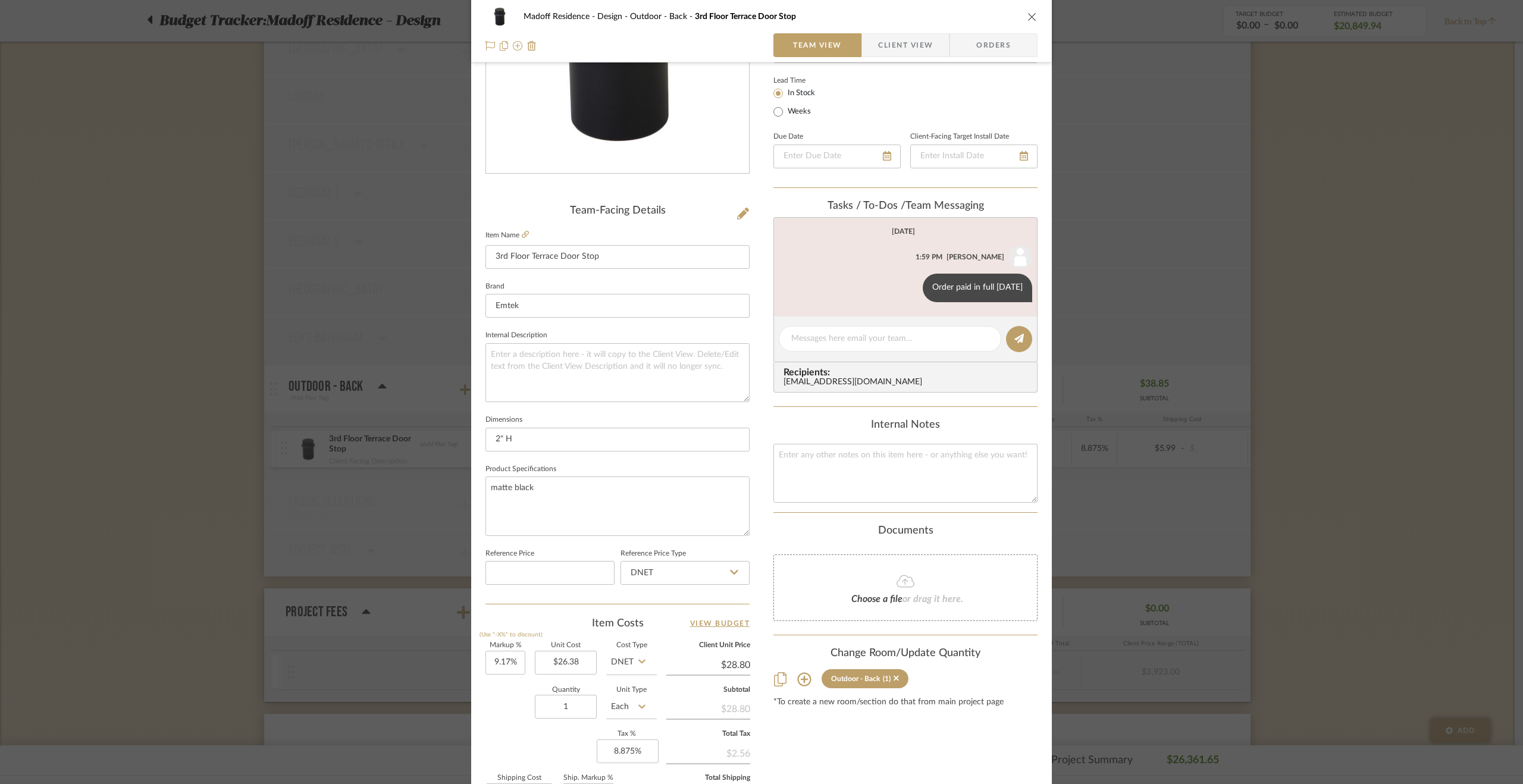
scroll to position [321, 0]
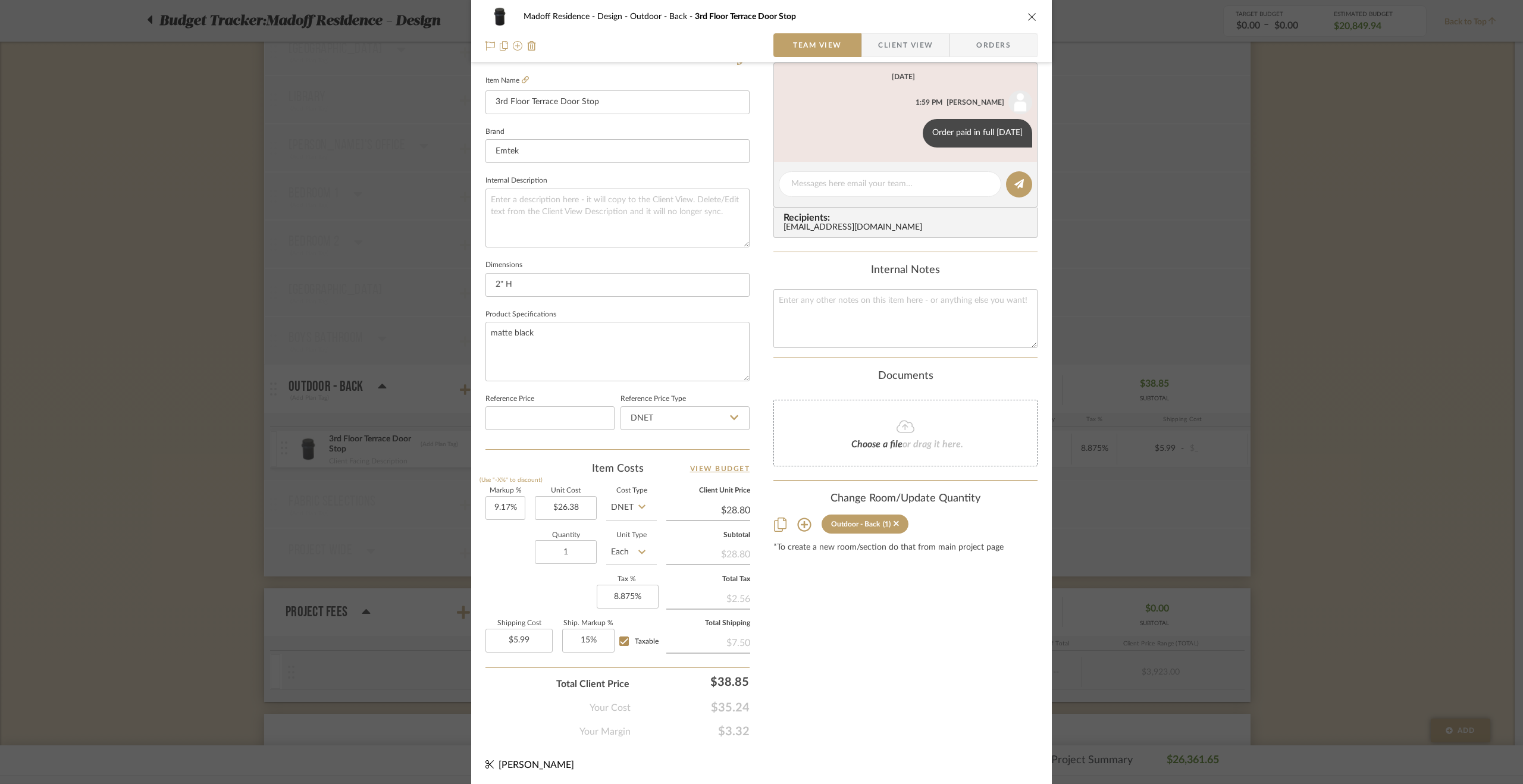
click at [1365, 375] on div "Madoff Residence - Design Outdoor - Back 3rd Floor Terrace Door Stop Team View …" at bounding box center [761, 392] width 1523 height 784
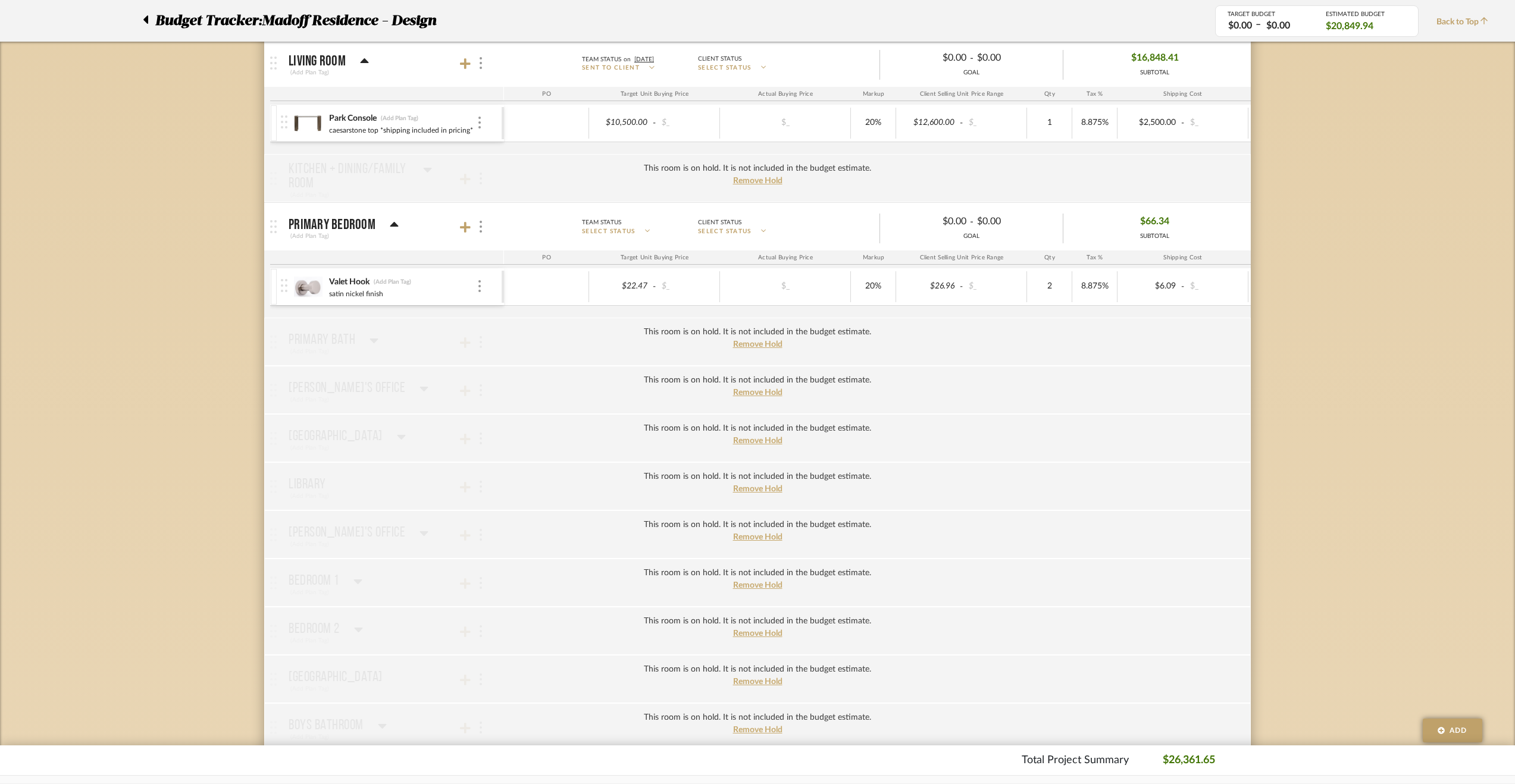
scroll to position [1274, 0]
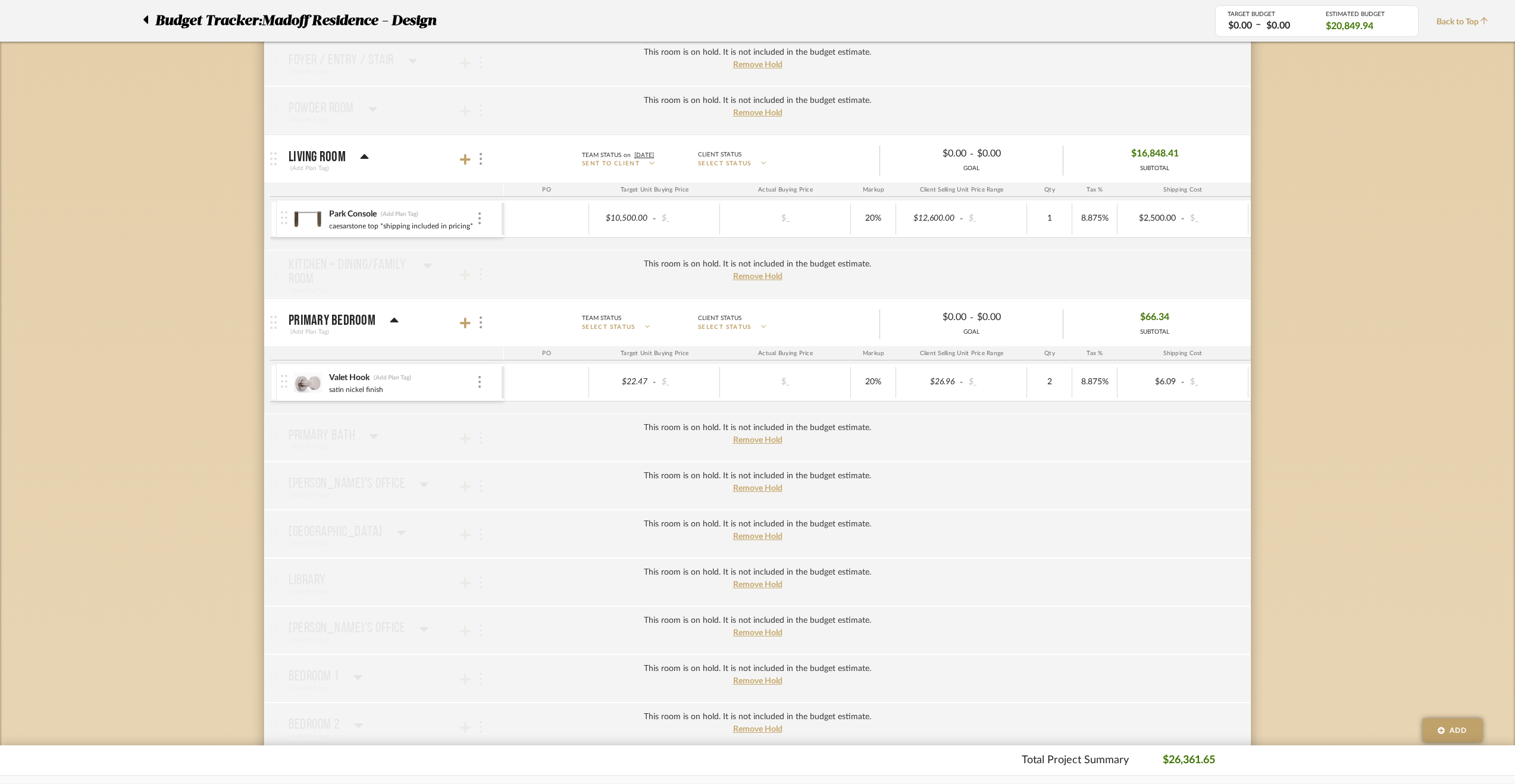
click at [1365, 193] on div "Budget Tracker: Madoff Residence - Design Non-Transparent Last Updated: Krysten…" at bounding box center [758, 103] width 1515 height 2583
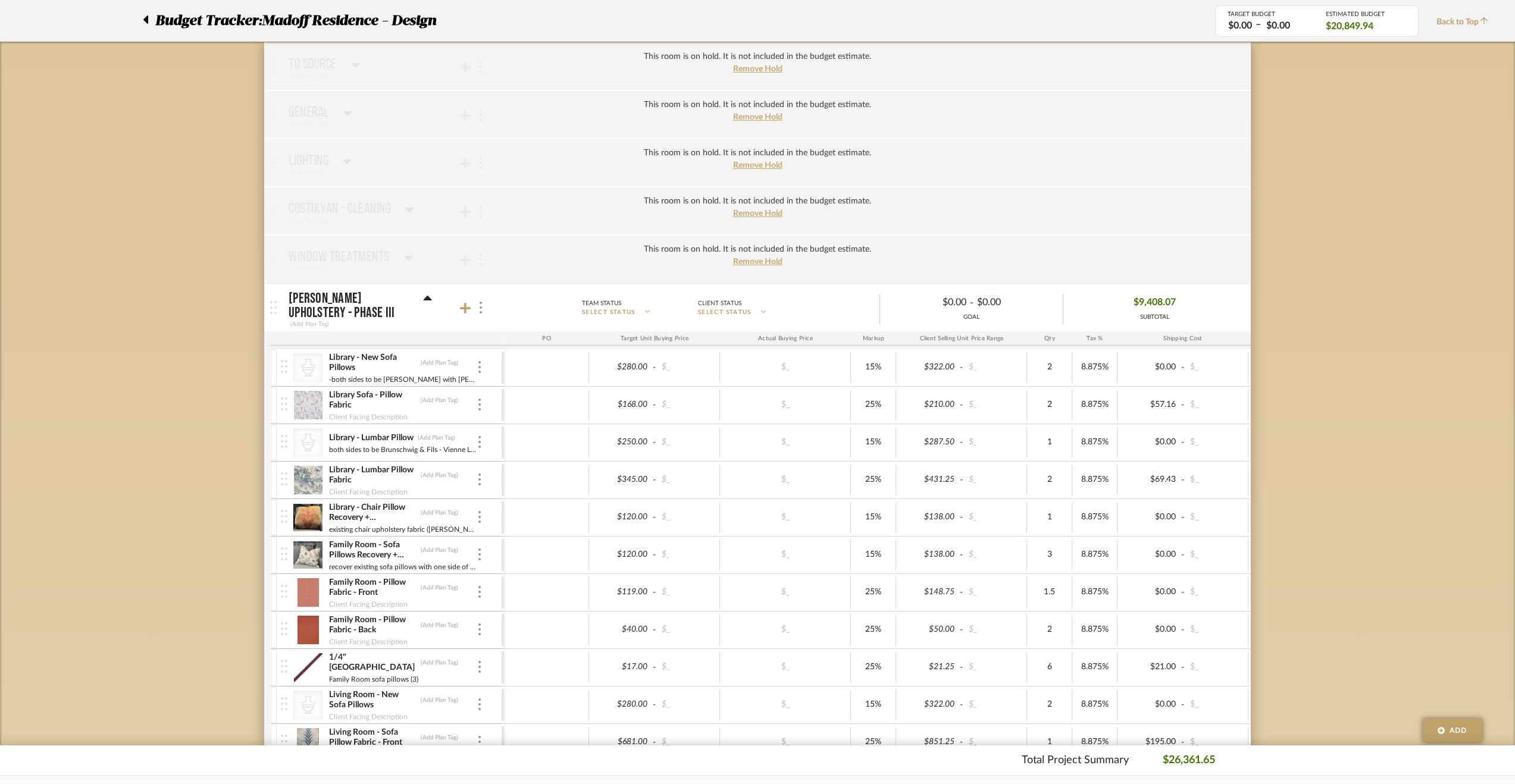
scroll to position [84, 0]
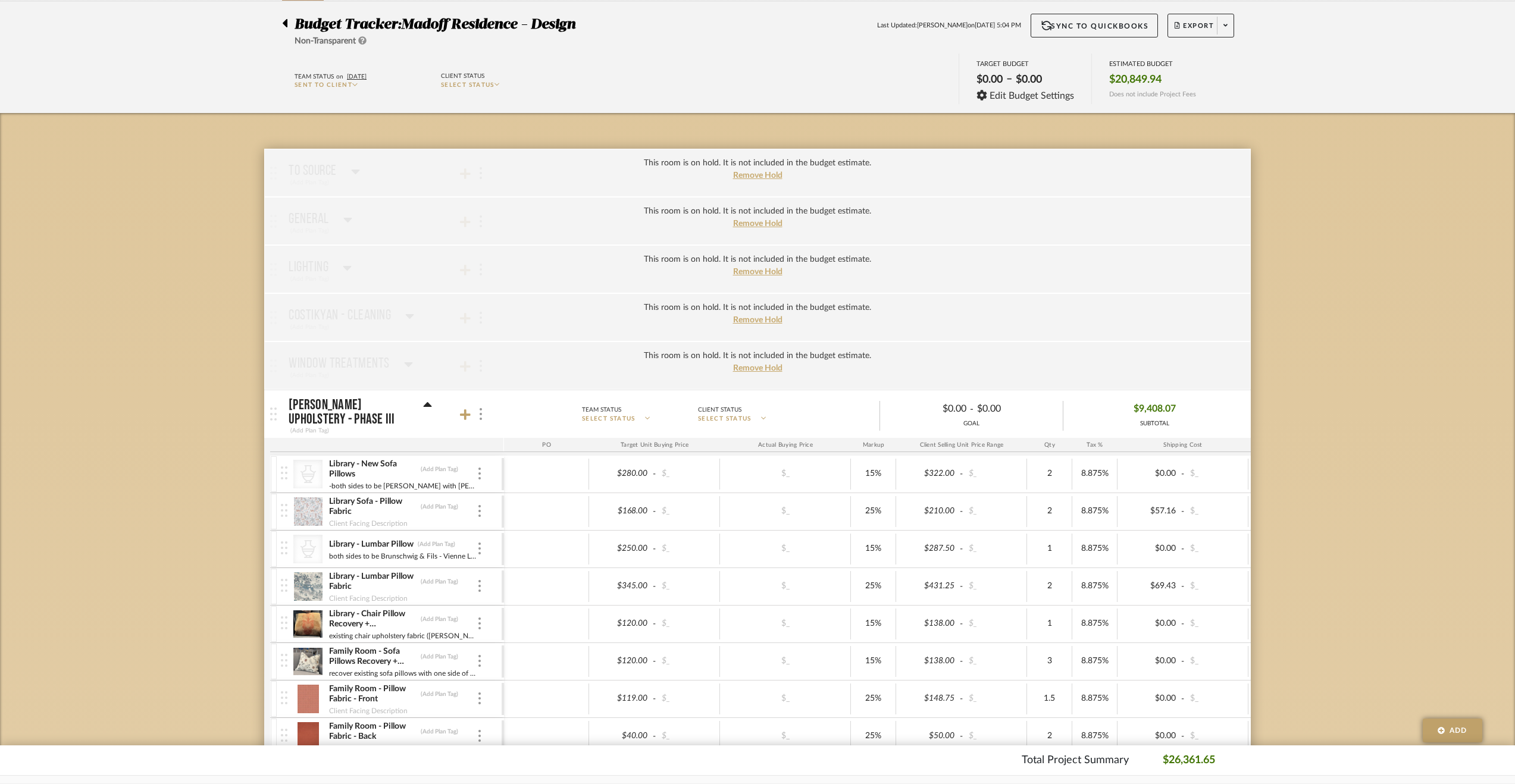
click at [287, 23] on icon at bounding box center [285, 23] width 5 height 8
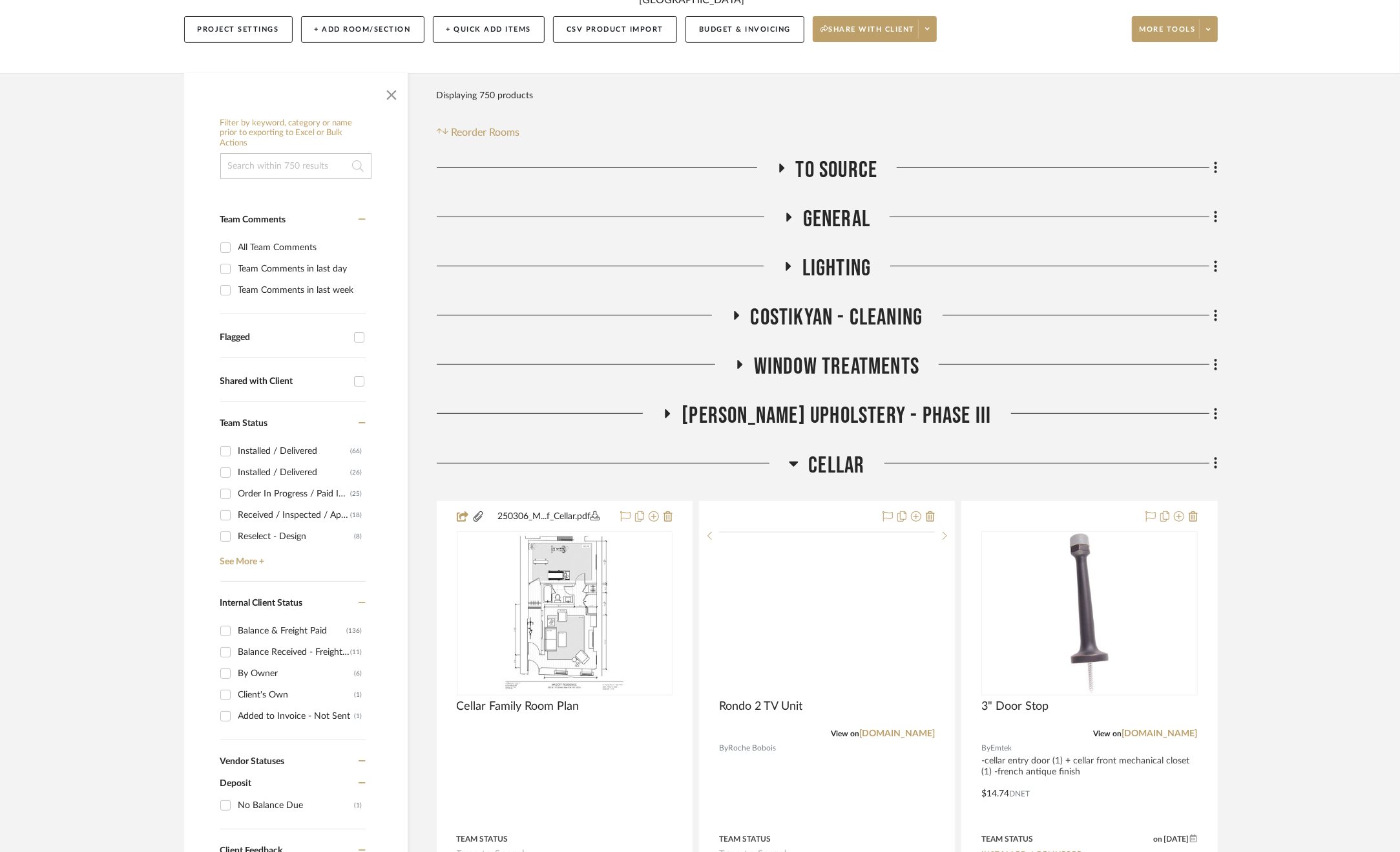
scroll to position [259, 0]
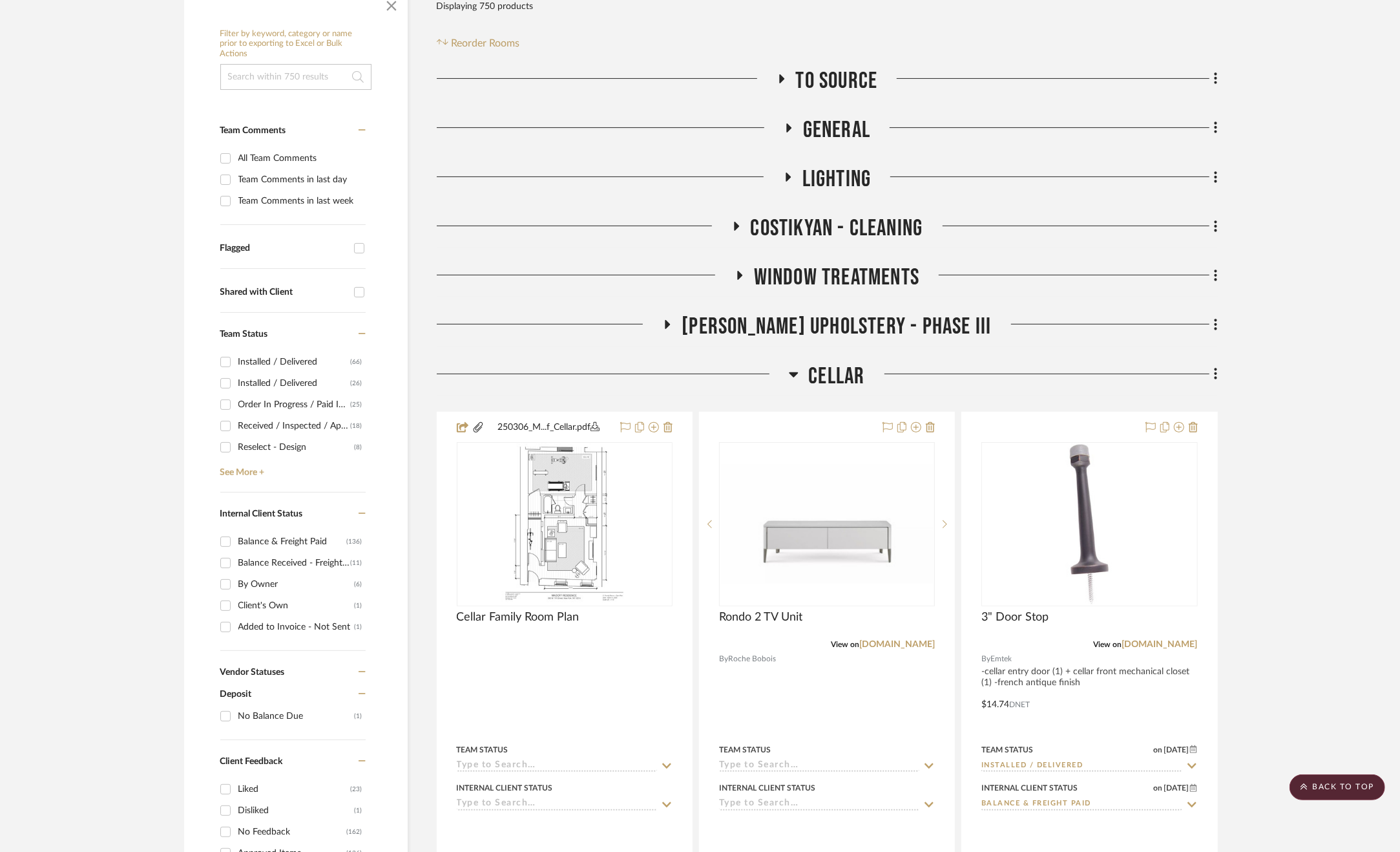
click at [839, 375] on span "Cellar" at bounding box center [836, 376] width 56 height 28
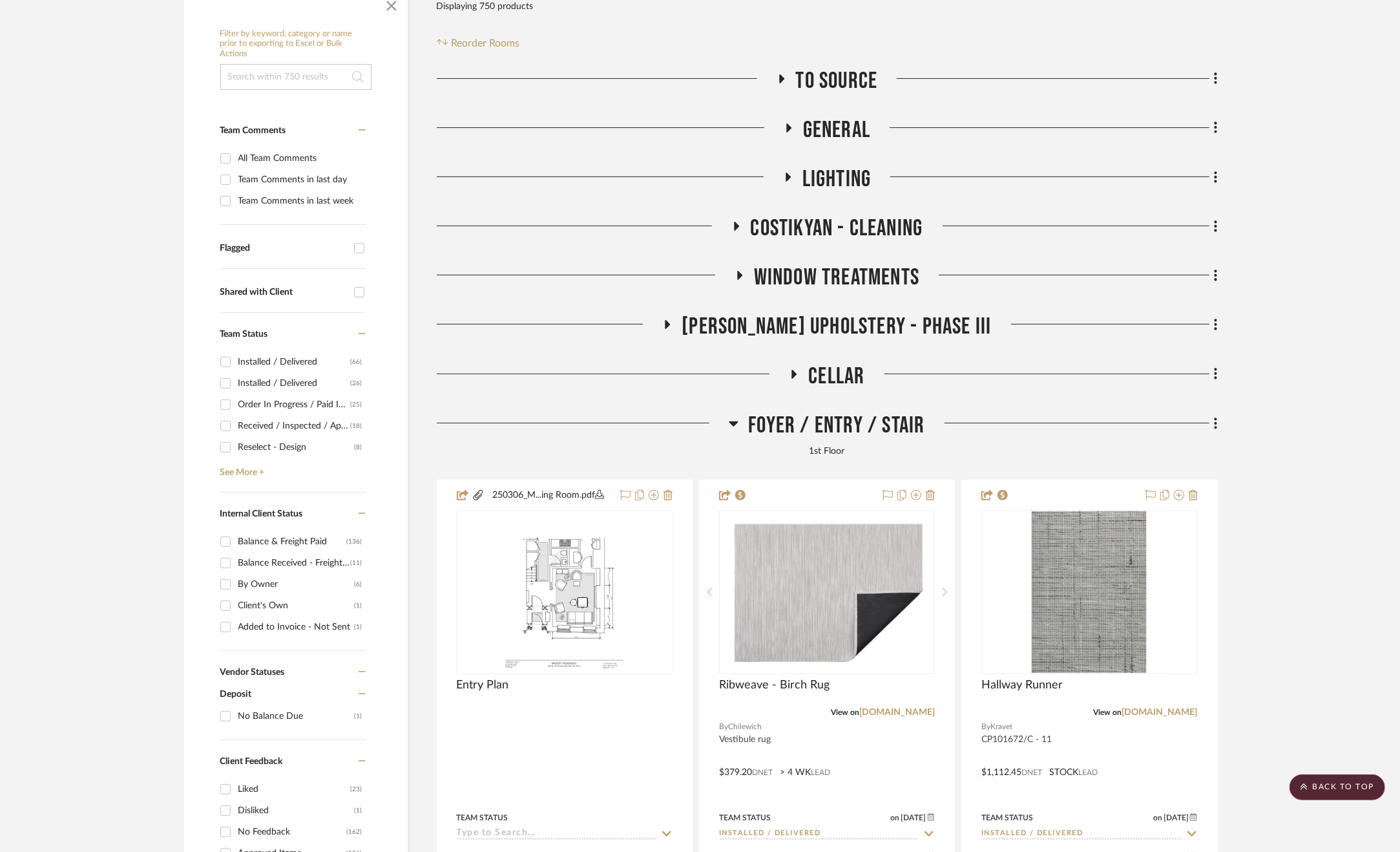
click at [801, 417] on span "Foyer / Entry / Stair" at bounding box center [837, 425] width 177 height 28
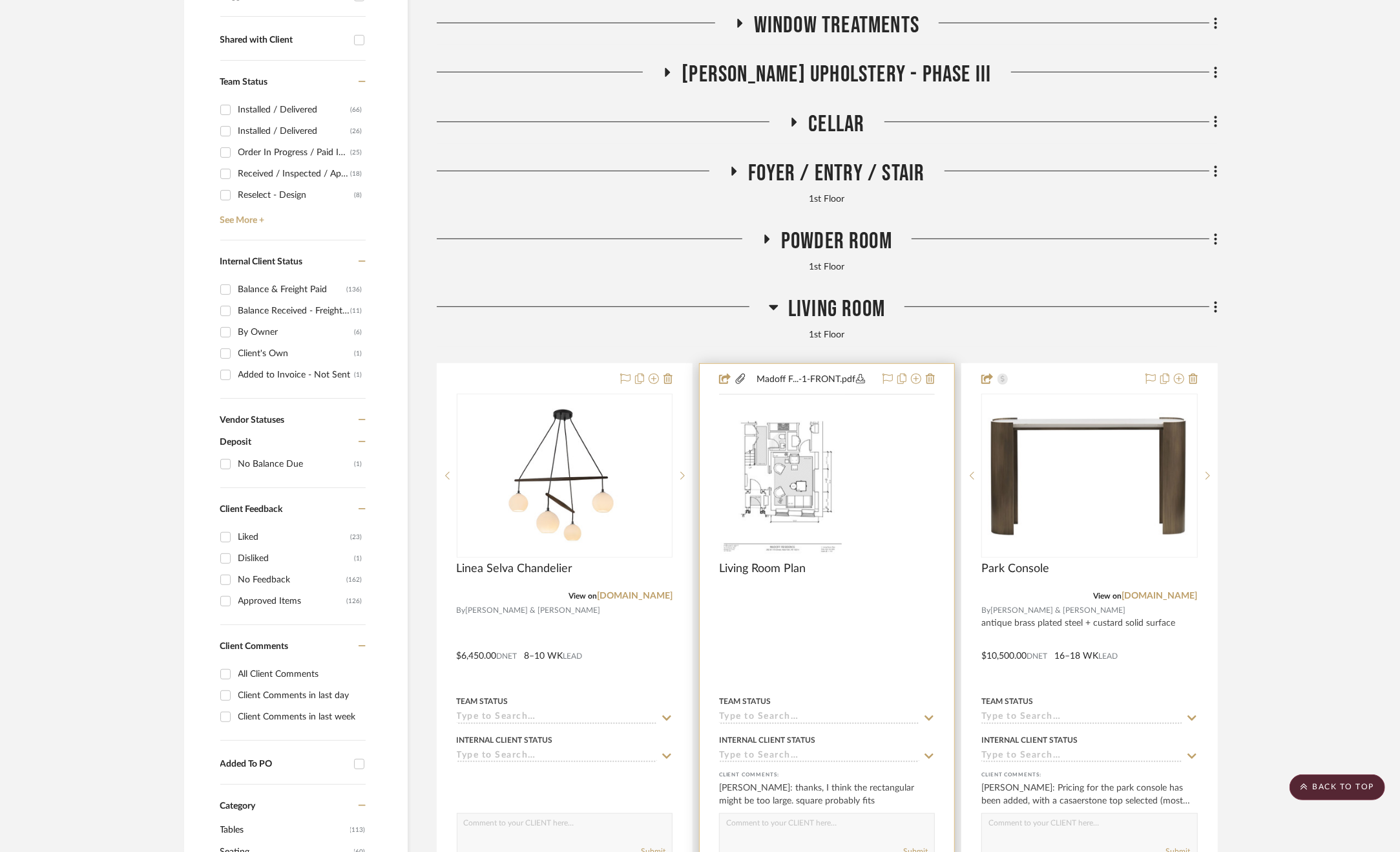
scroll to position [646, 0]
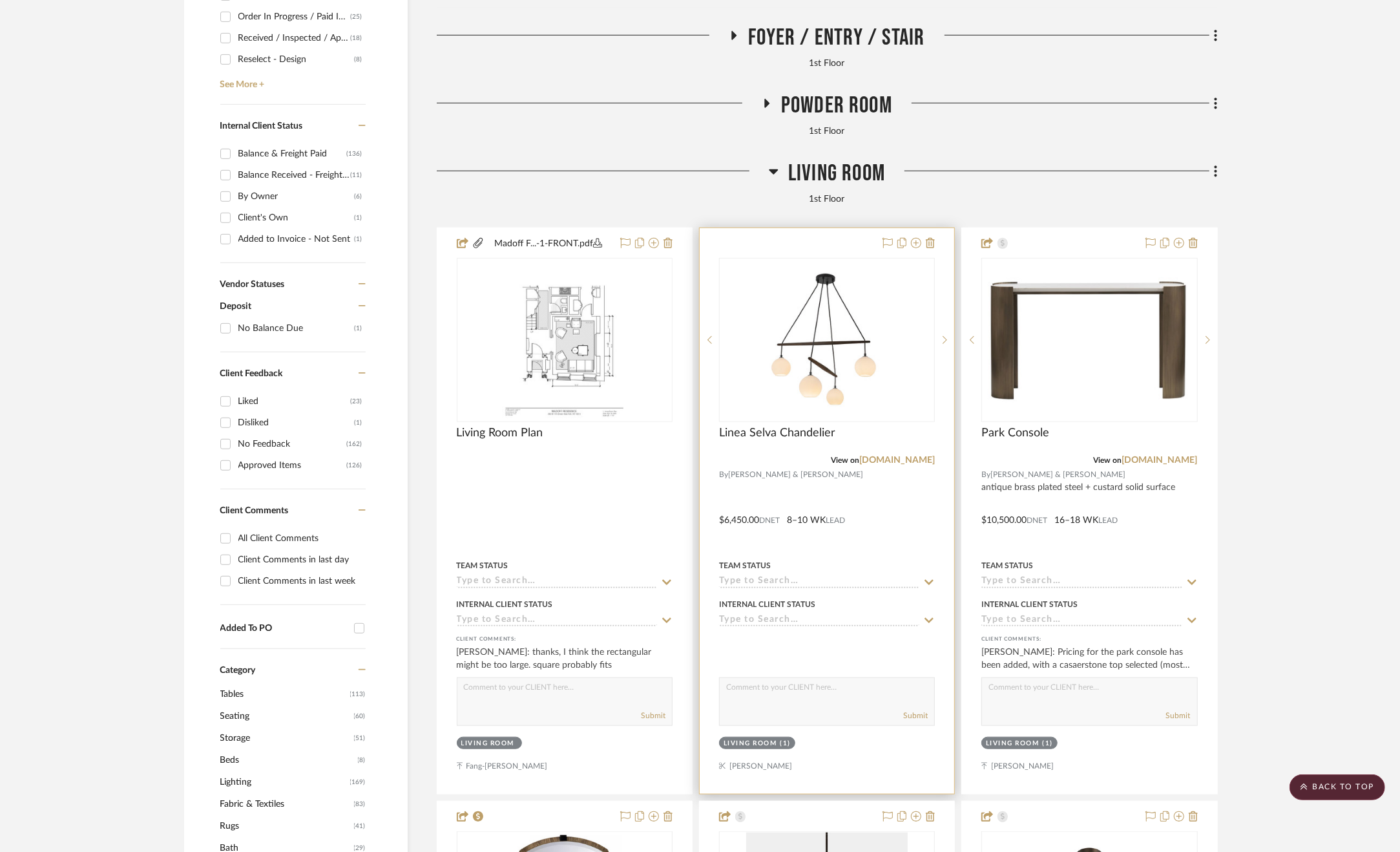
click at [883, 517] on div at bounding box center [827, 511] width 255 height 566
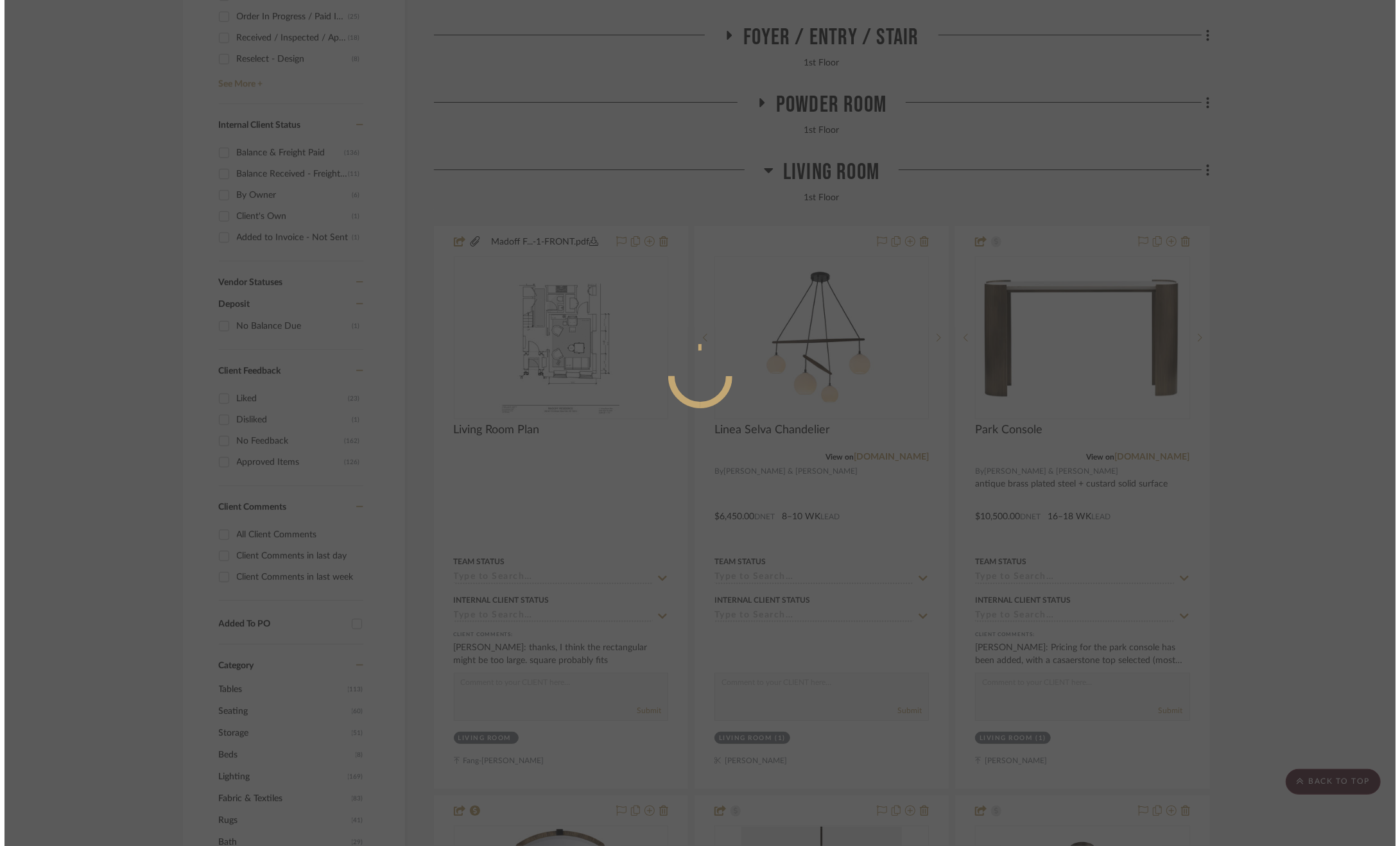
scroll to position [0, 0]
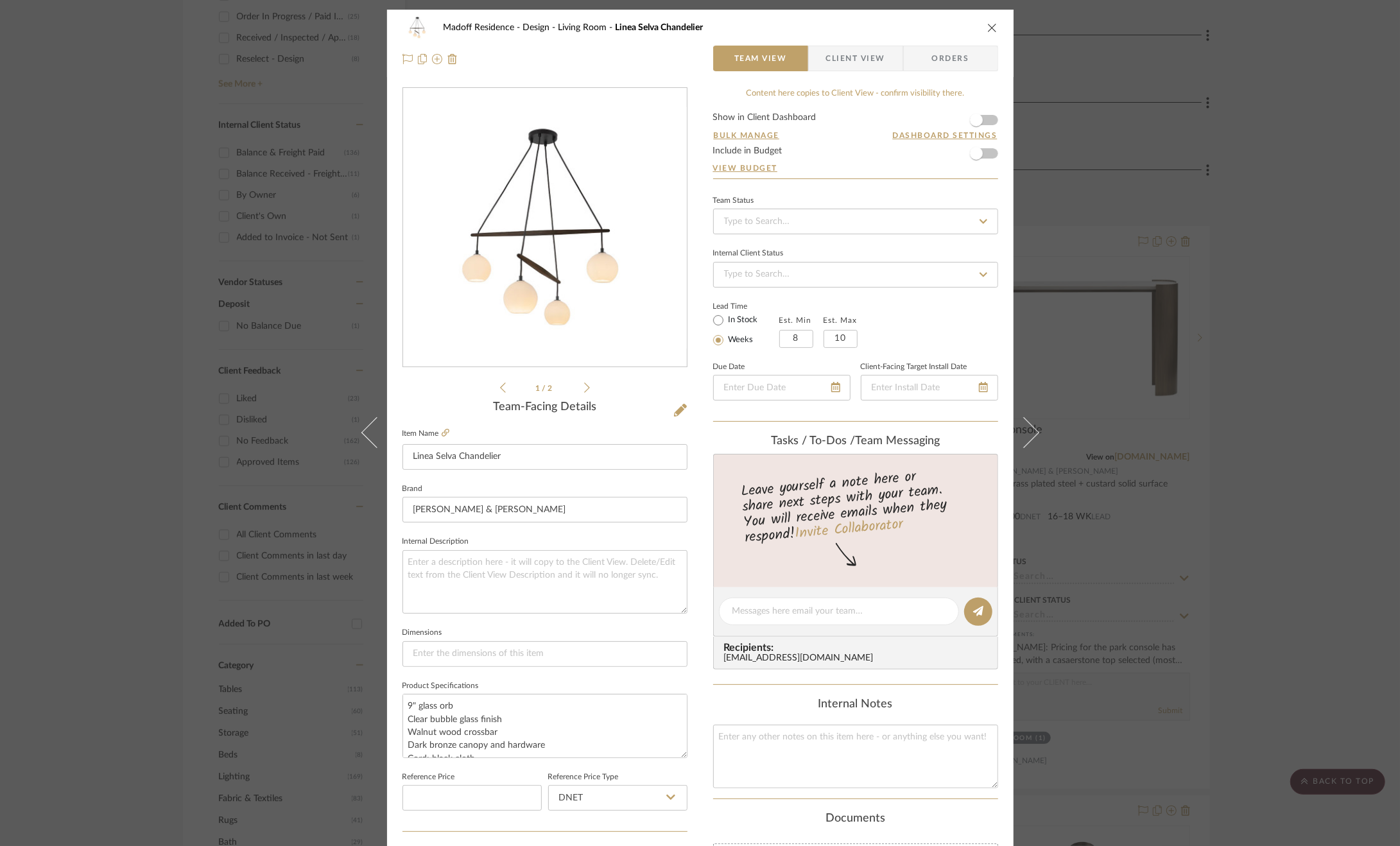
click at [1326, 475] on div "Madoff Residence - Design Living Room Linea Selva Chandelier Team View Client V…" at bounding box center [700, 423] width 1400 height 846
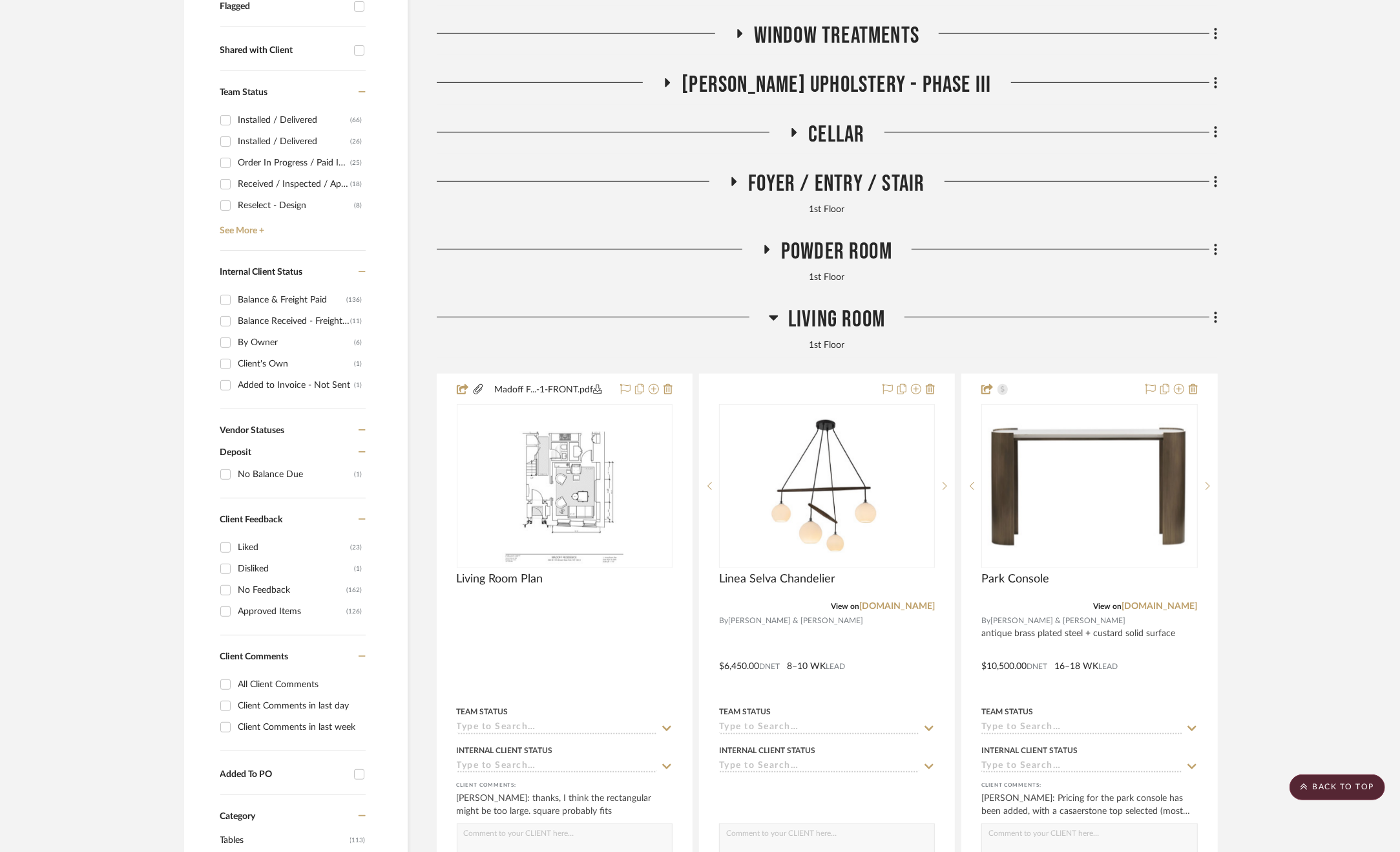
scroll to position [324, 0]
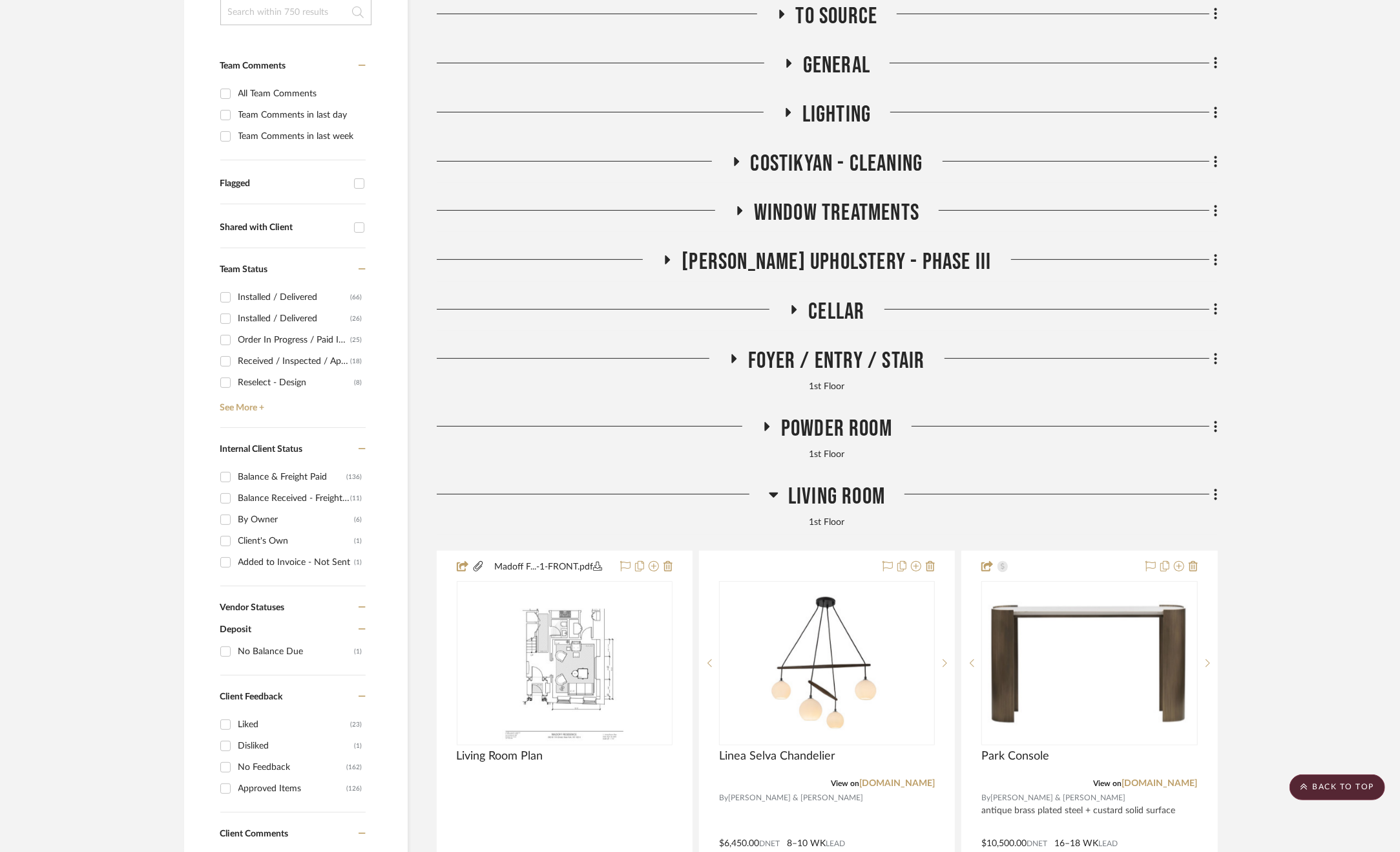
click at [848, 495] on span "Living Room" at bounding box center [837, 496] width 97 height 28
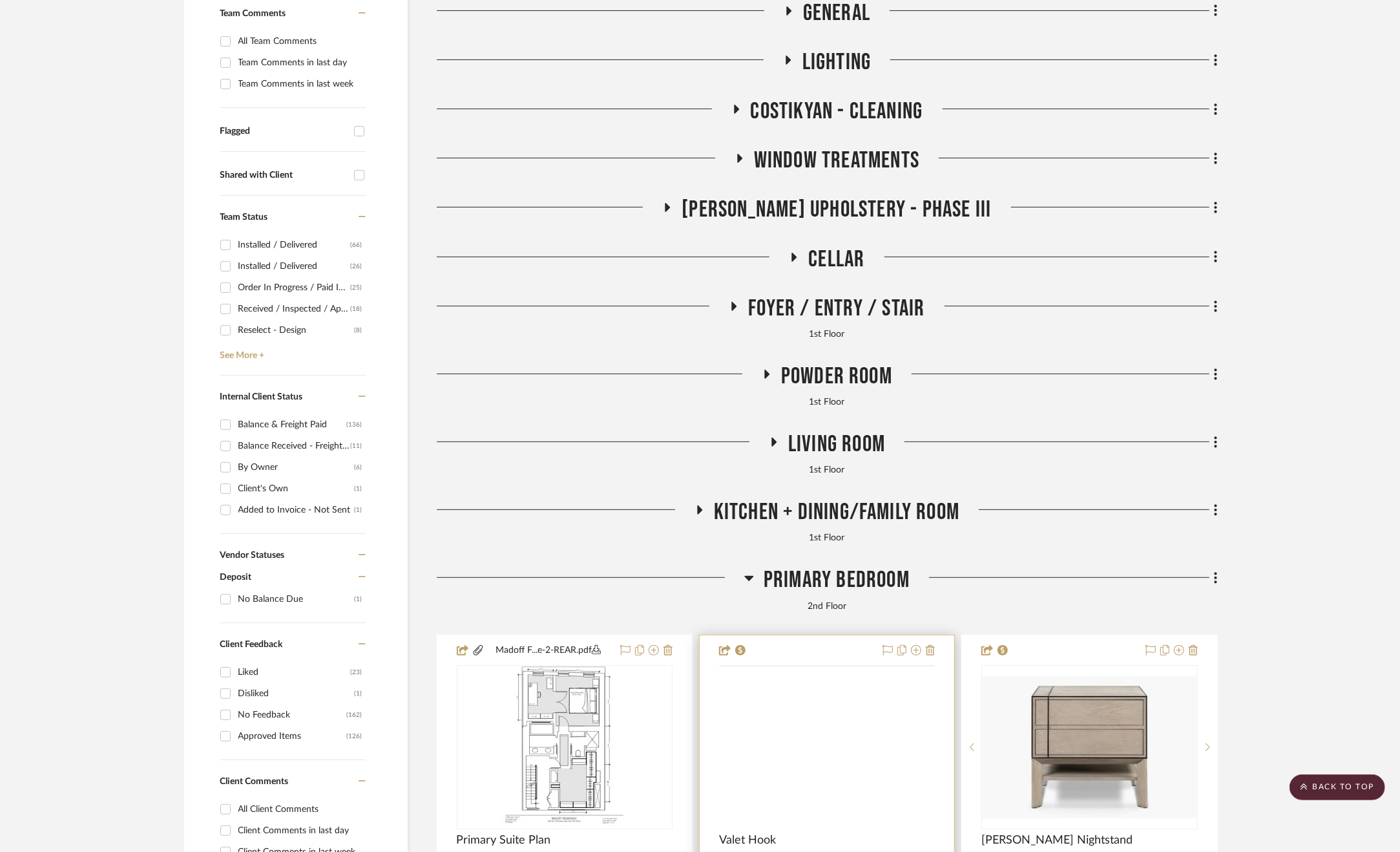
scroll to position [646, 0]
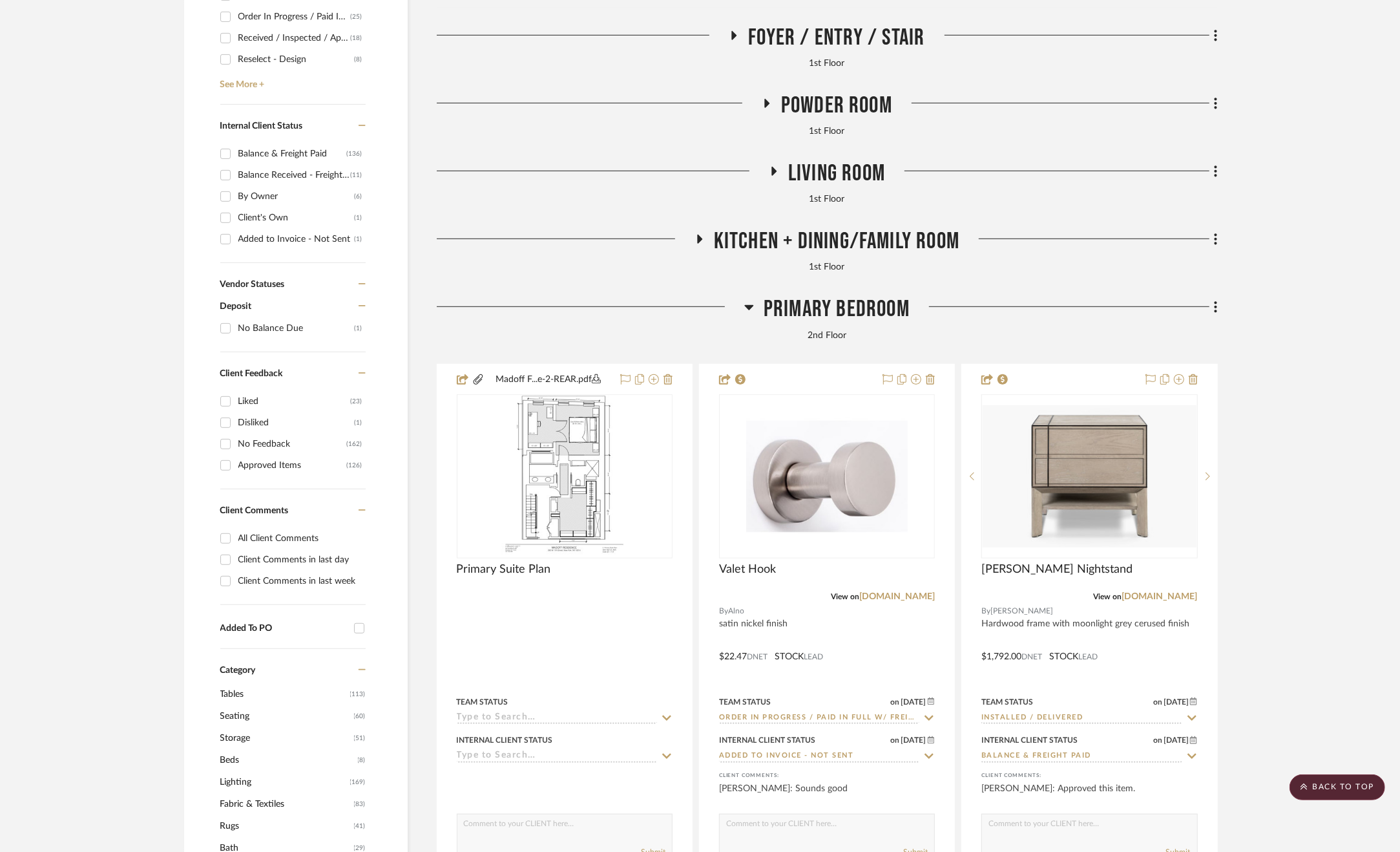
click at [808, 305] on span "Primary Bedroom" at bounding box center [837, 309] width 146 height 28
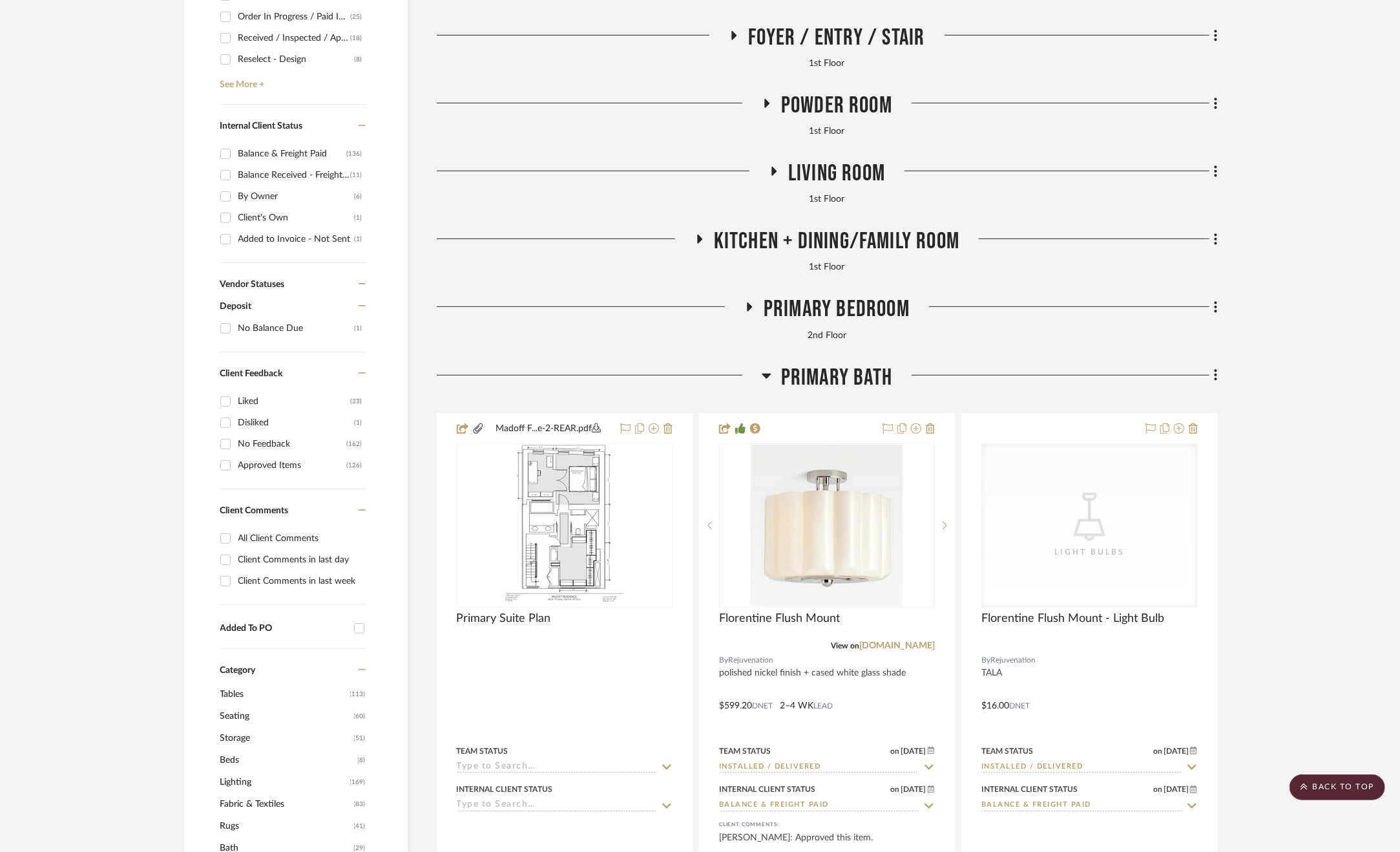
click at [839, 382] on span "Primary Bath" at bounding box center [837, 377] width 111 height 28
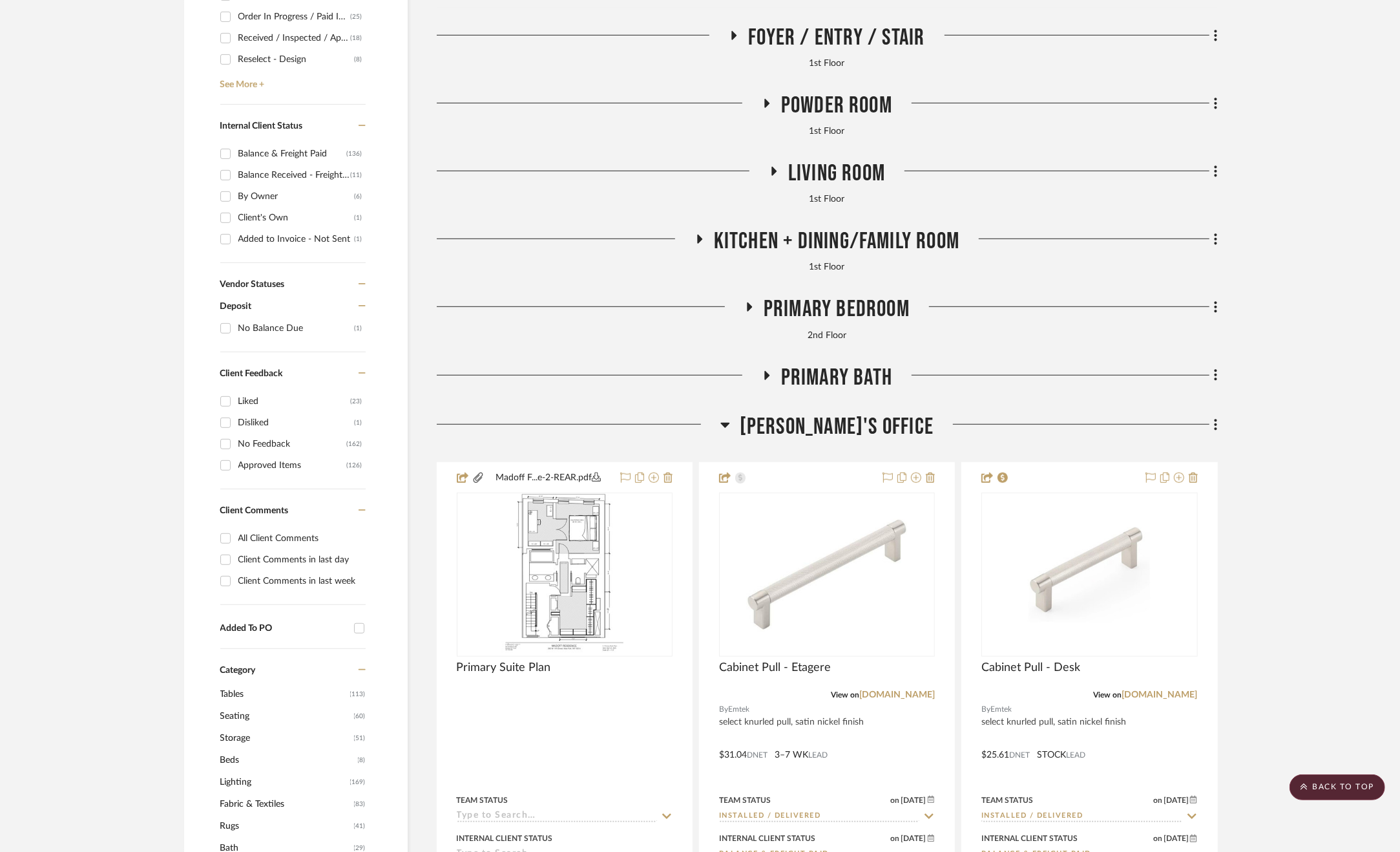
click at [863, 430] on span "[PERSON_NAME]'s Office" at bounding box center [837, 427] width 194 height 28
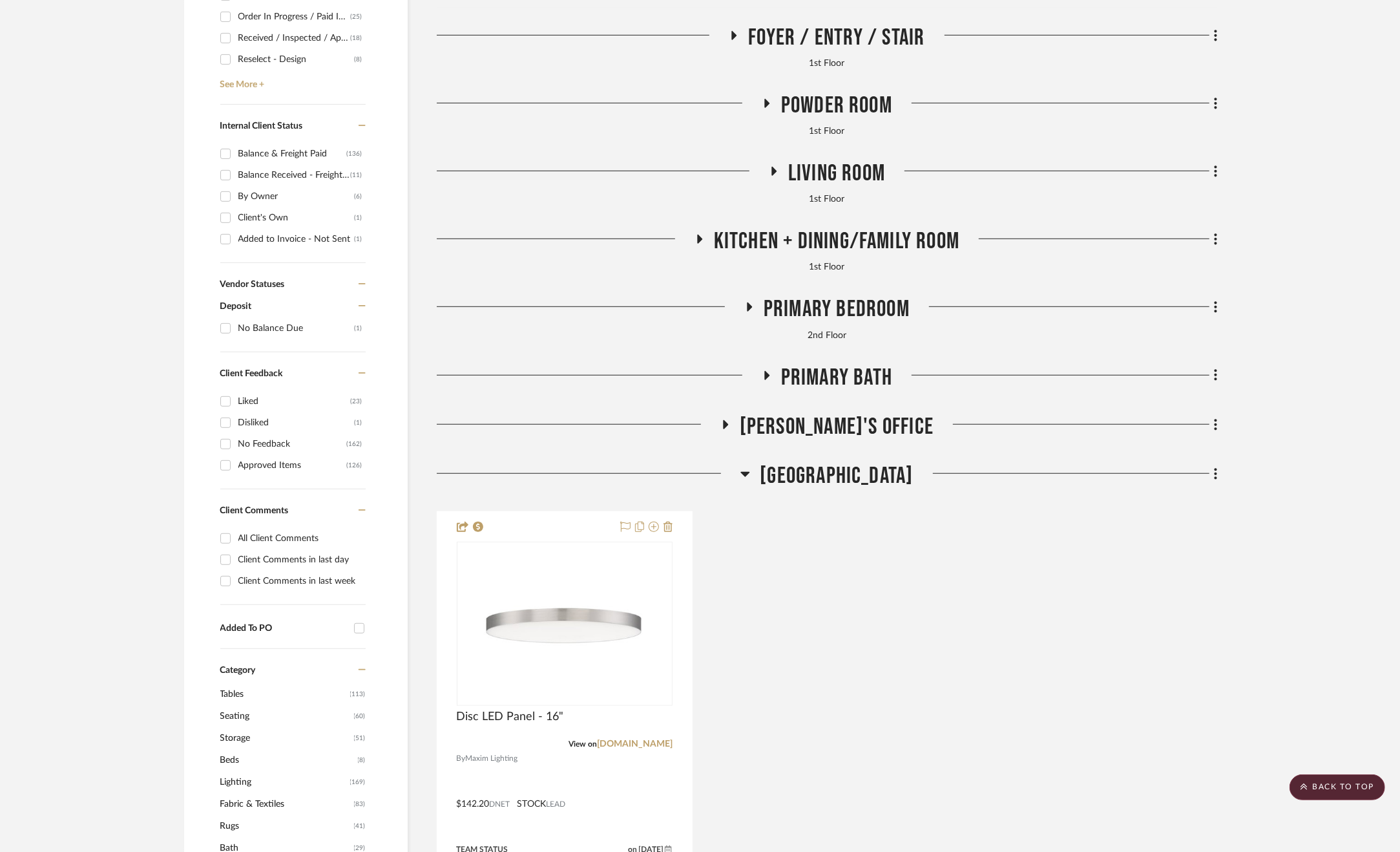
click at [864, 477] on span "[GEOGRAPHIC_DATA]" at bounding box center [836, 476] width 153 height 28
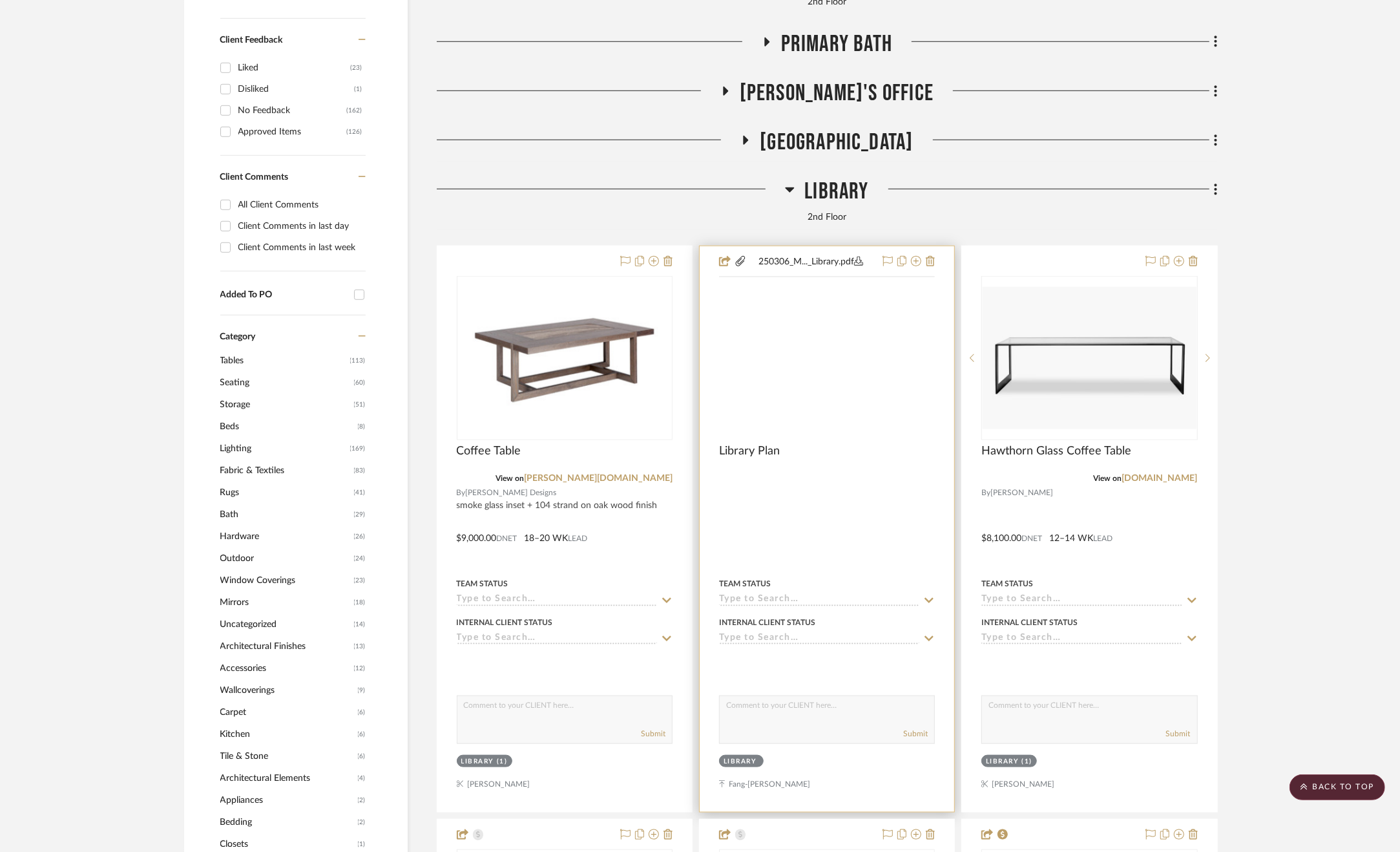
scroll to position [1035, 0]
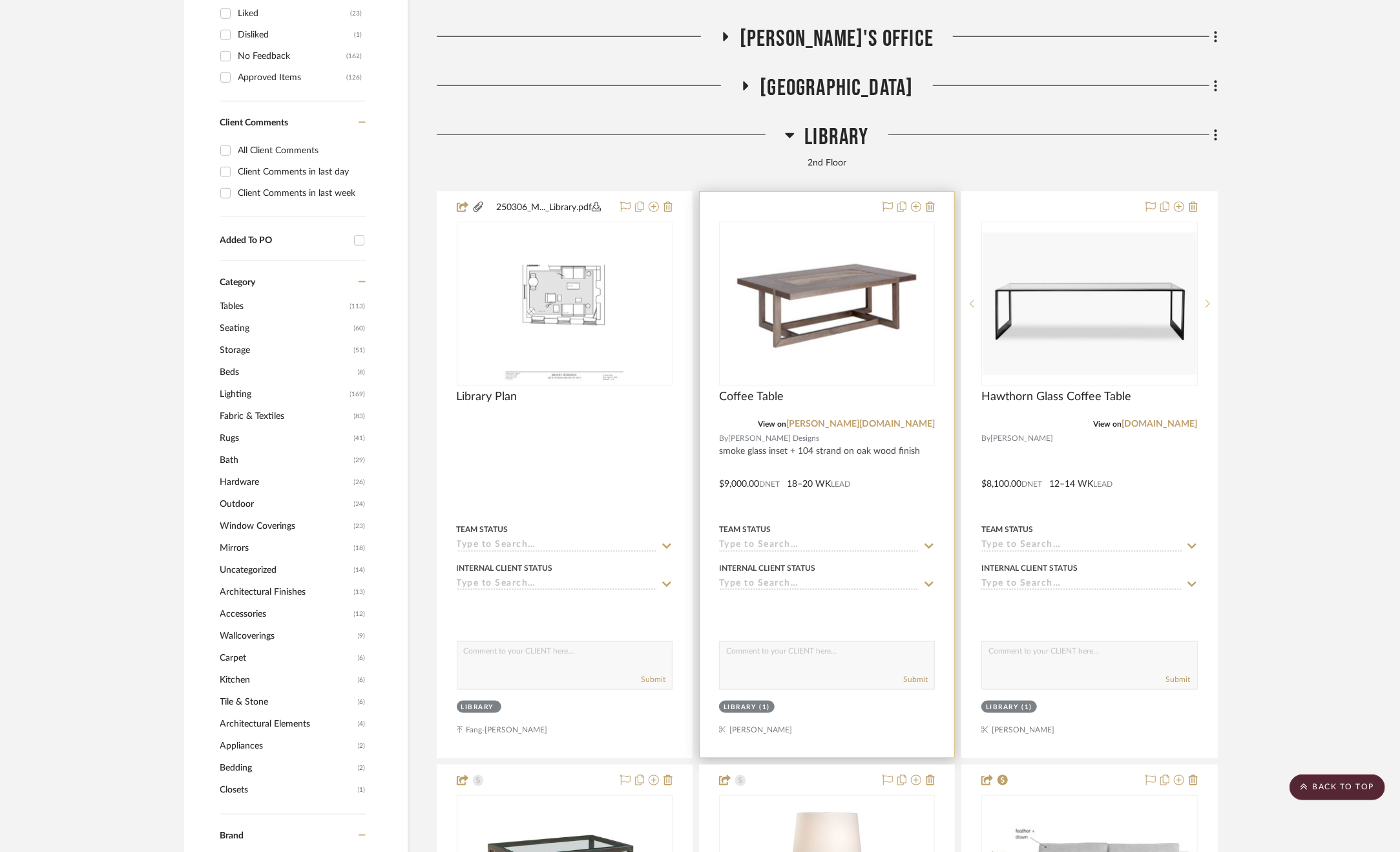
click at [891, 477] on div at bounding box center [827, 475] width 255 height 566
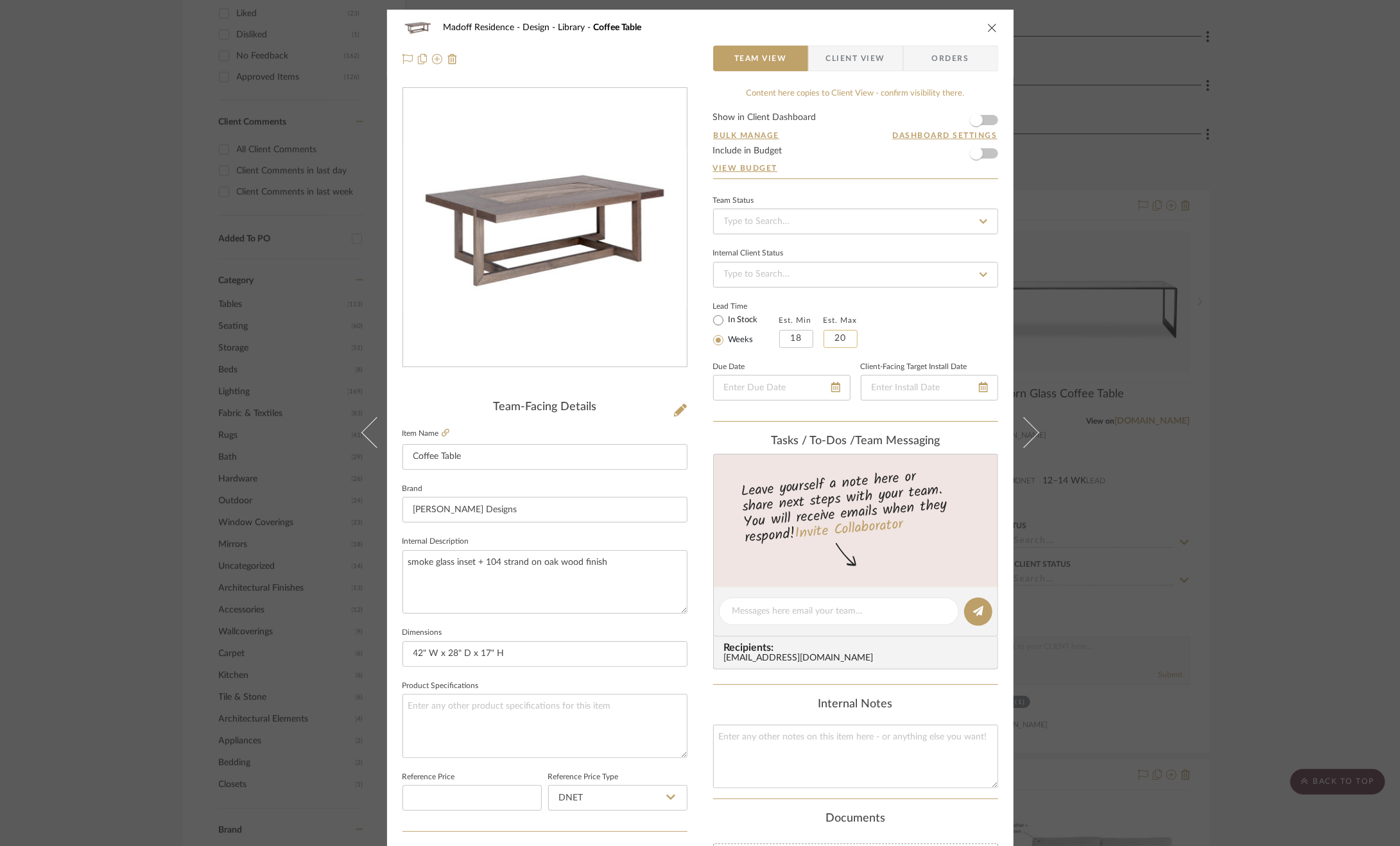
click at [841, 341] on input "20" at bounding box center [840, 339] width 34 height 18
click at [843, 337] on input "20" at bounding box center [840, 339] width 34 height 18
click at [836, 337] on input "20" at bounding box center [840, 339] width 34 height 18
type input "22"
click at [896, 318] on div "Lead Time In Stock Weeks Est. Min 18 Est. Max 22" at bounding box center [856, 323] width 285 height 50
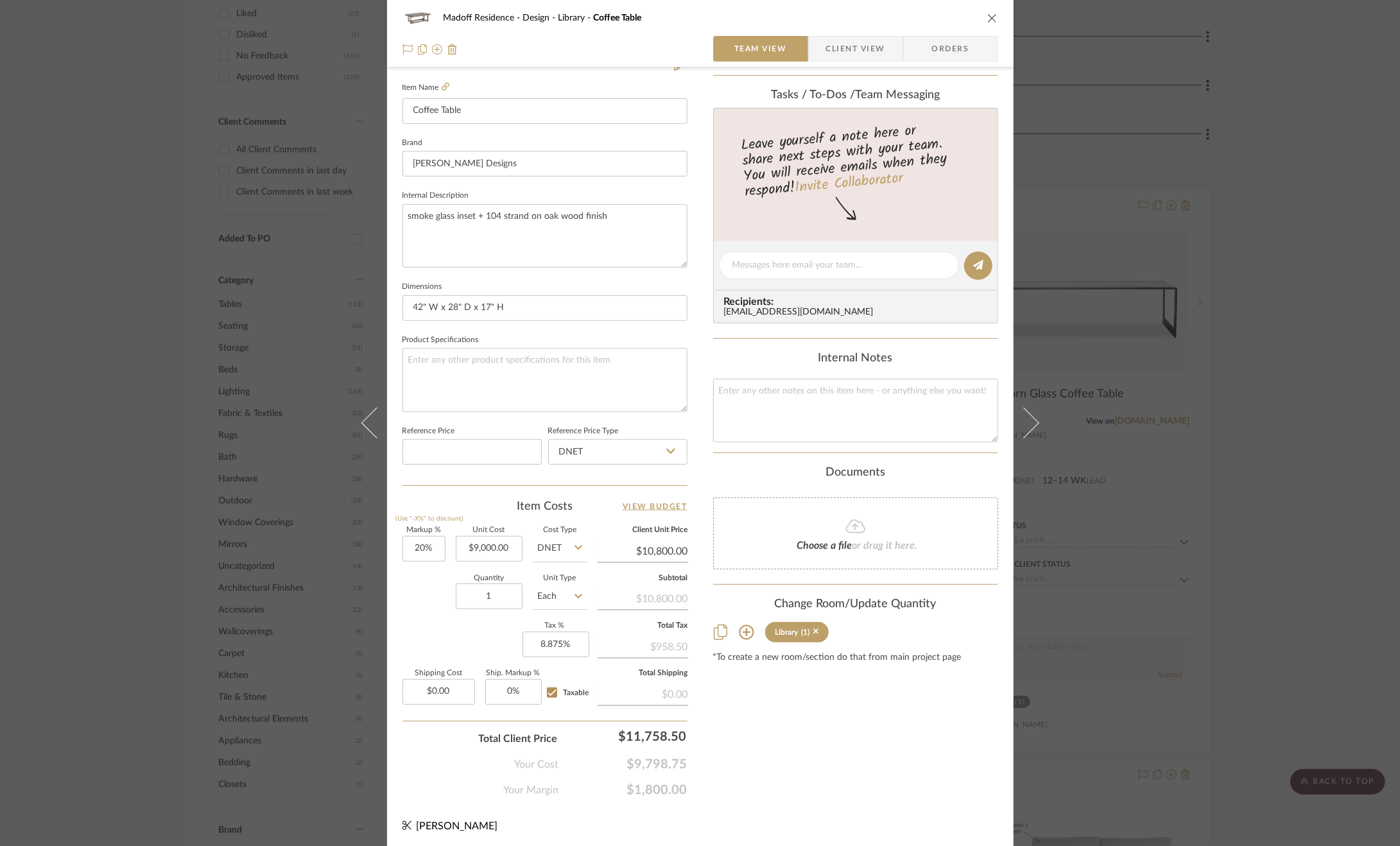
scroll to position [347, 0]
click at [436, 549] on input "20" at bounding box center [424, 548] width 43 height 25
type input "25%"
drag, startPoint x: 867, startPoint y: 703, endPoint x: 802, endPoint y: 651, distance: 83.2
click at [869, 703] on div "Content here copies to Client View - confirm visibility there. Show in Client D…" at bounding box center [856, 269] width 285 height 1057
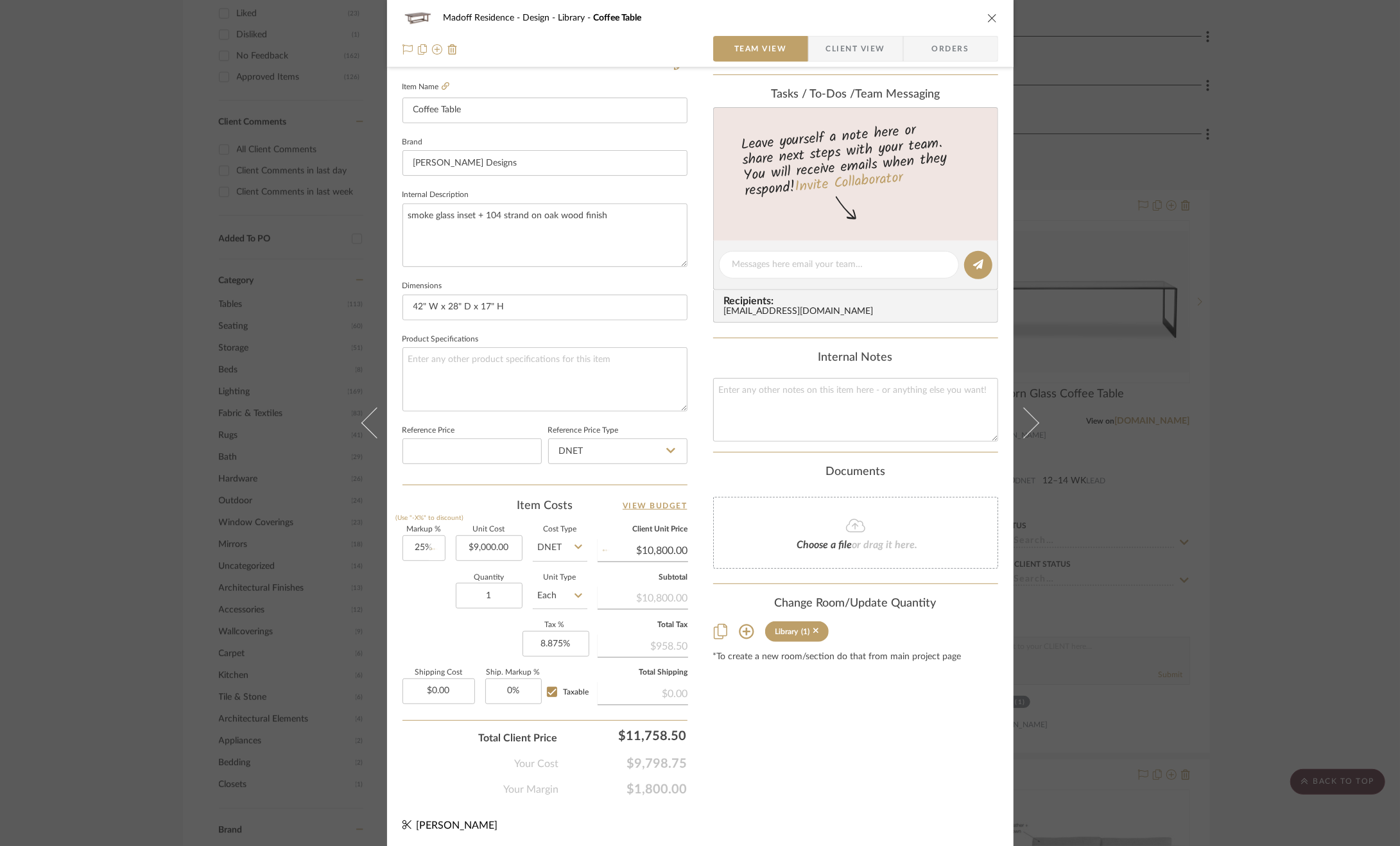
type input "$11,250.00"
click at [420, 554] on input "25" at bounding box center [424, 548] width 43 height 25
type input "20%"
click at [792, 739] on div "Content here copies to Client View - confirm visibility there. Show in Client D…" at bounding box center [856, 269] width 285 height 1057
type input "$10,800.00"
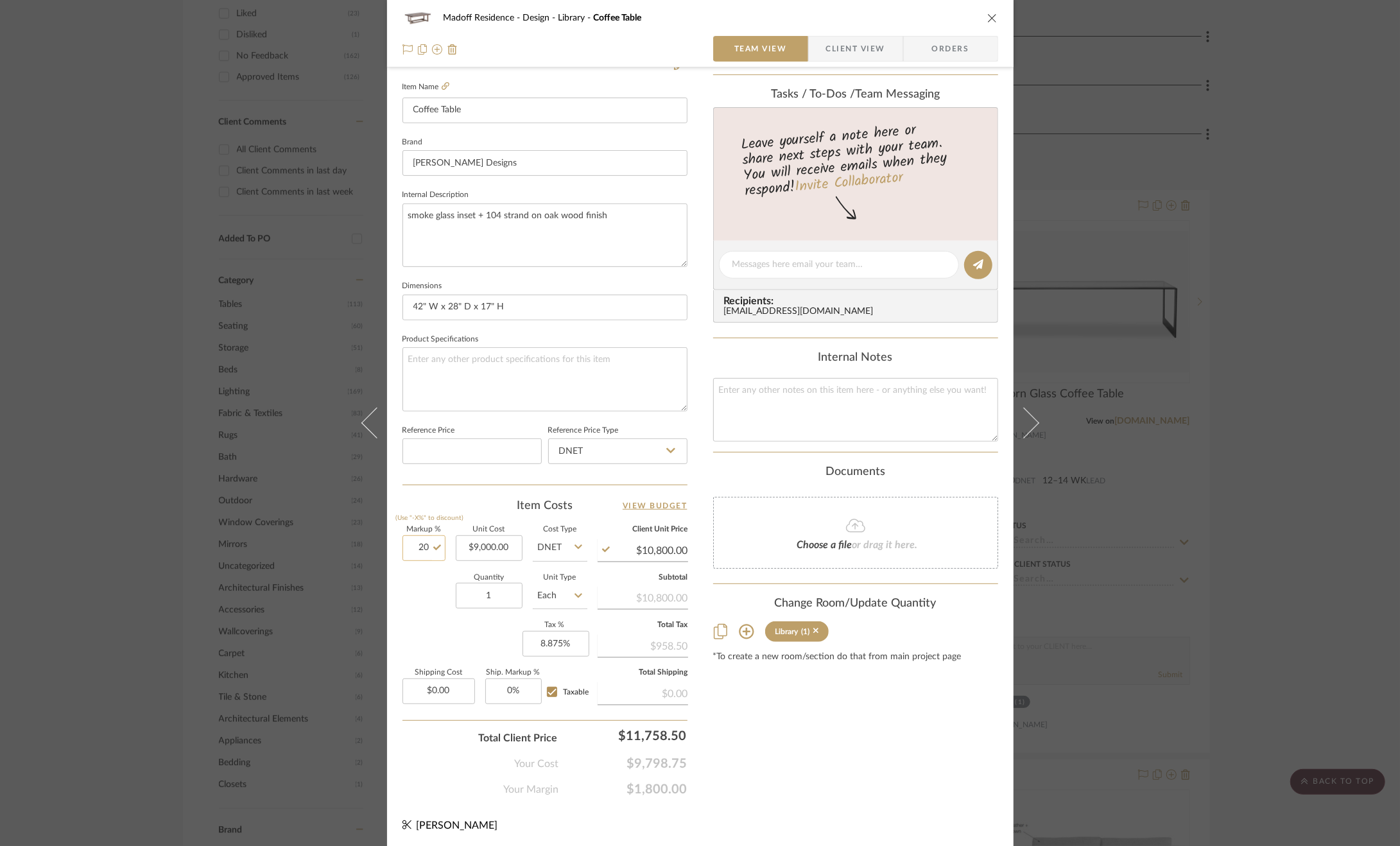
click at [435, 550] on input "20" at bounding box center [424, 548] width 43 height 25
type input "25%"
click at [839, 717] on div "Content here copies to Client View - confirm visibility there. Show in Client D…" at bounding box center [856, 269] width 285 height 1057
type input "$11,250.00"
type input "15%"
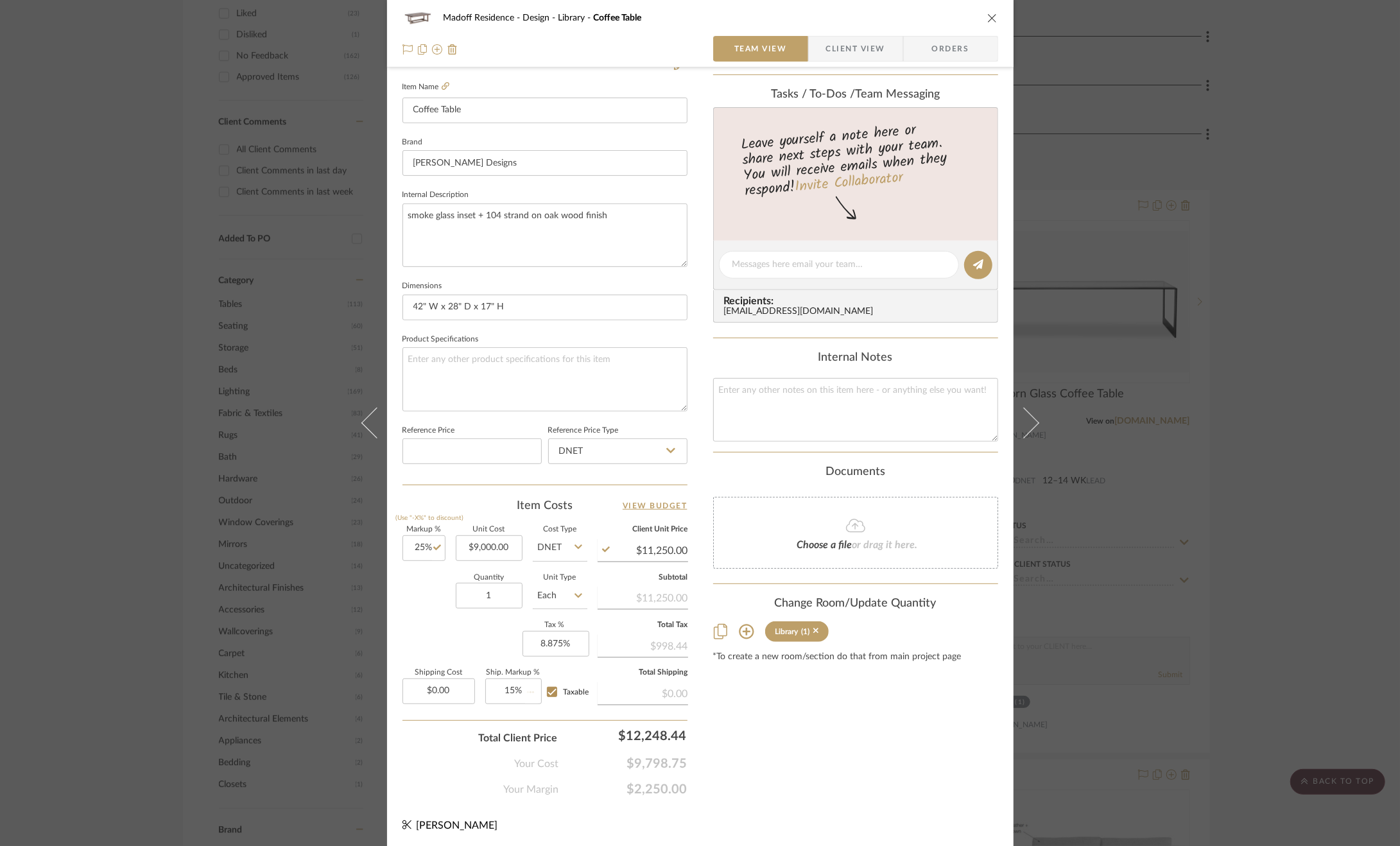
click at [823, 720] on div "Content here copies to Client View - confirm visibility there. Show in Client D…" at bounding box center [856, 269] width 285 height 1057
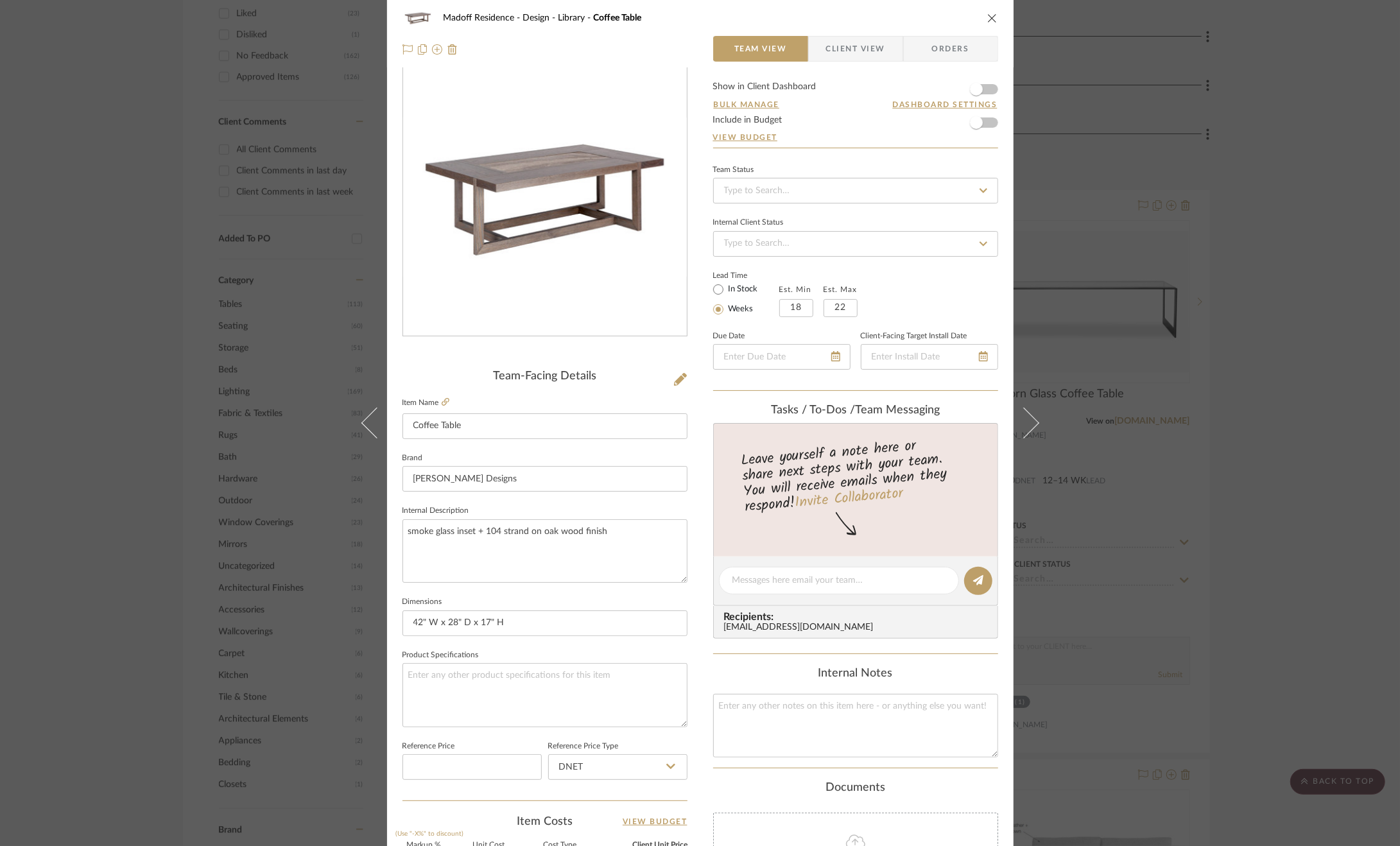
scroll to position [0, 0]
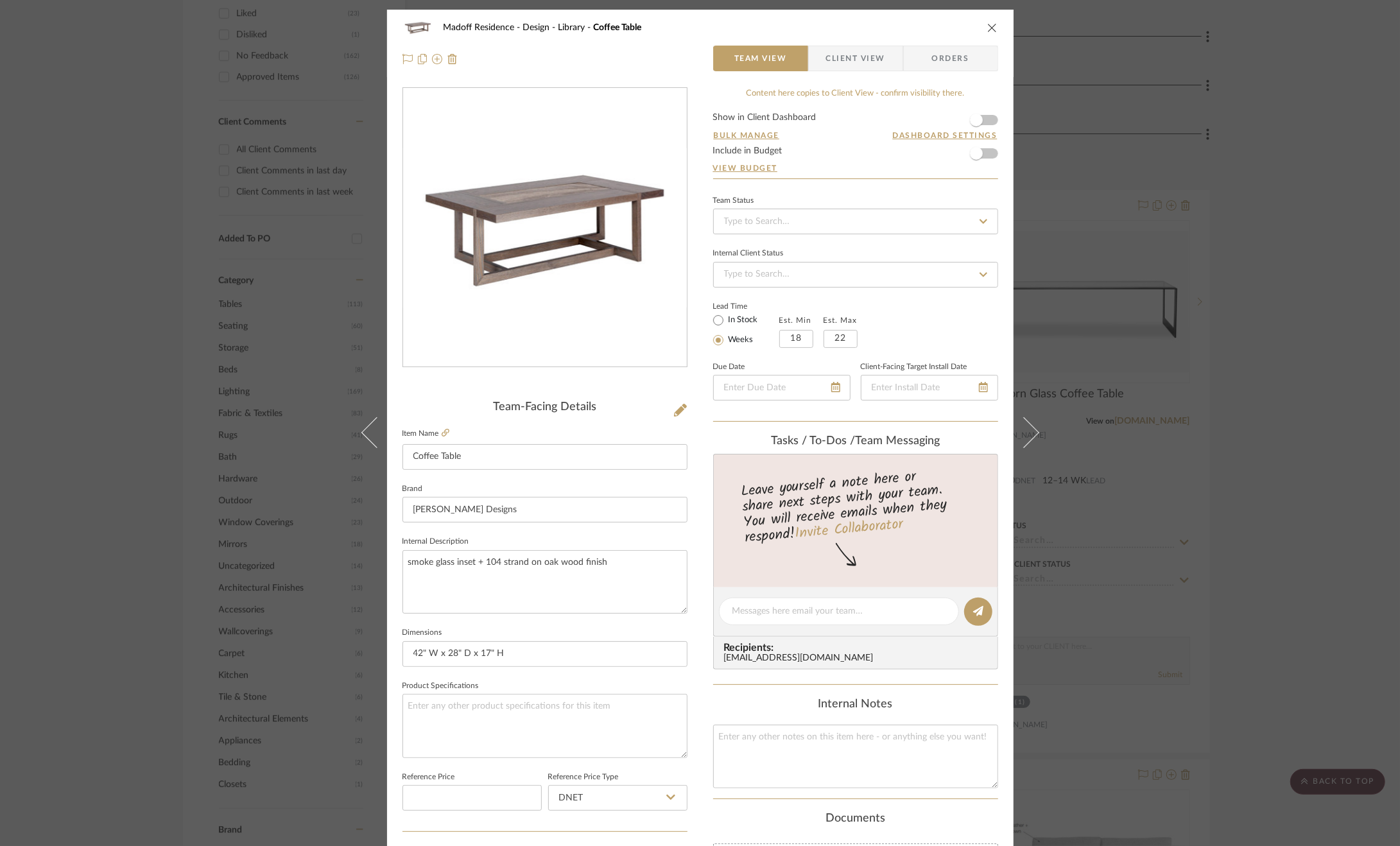
click at [1339, 321] on div "Madoff Residence - Design Library Coffee Table Team View Client View Orders Tea…" at bounding box center [700, 423] width 1400 height 846
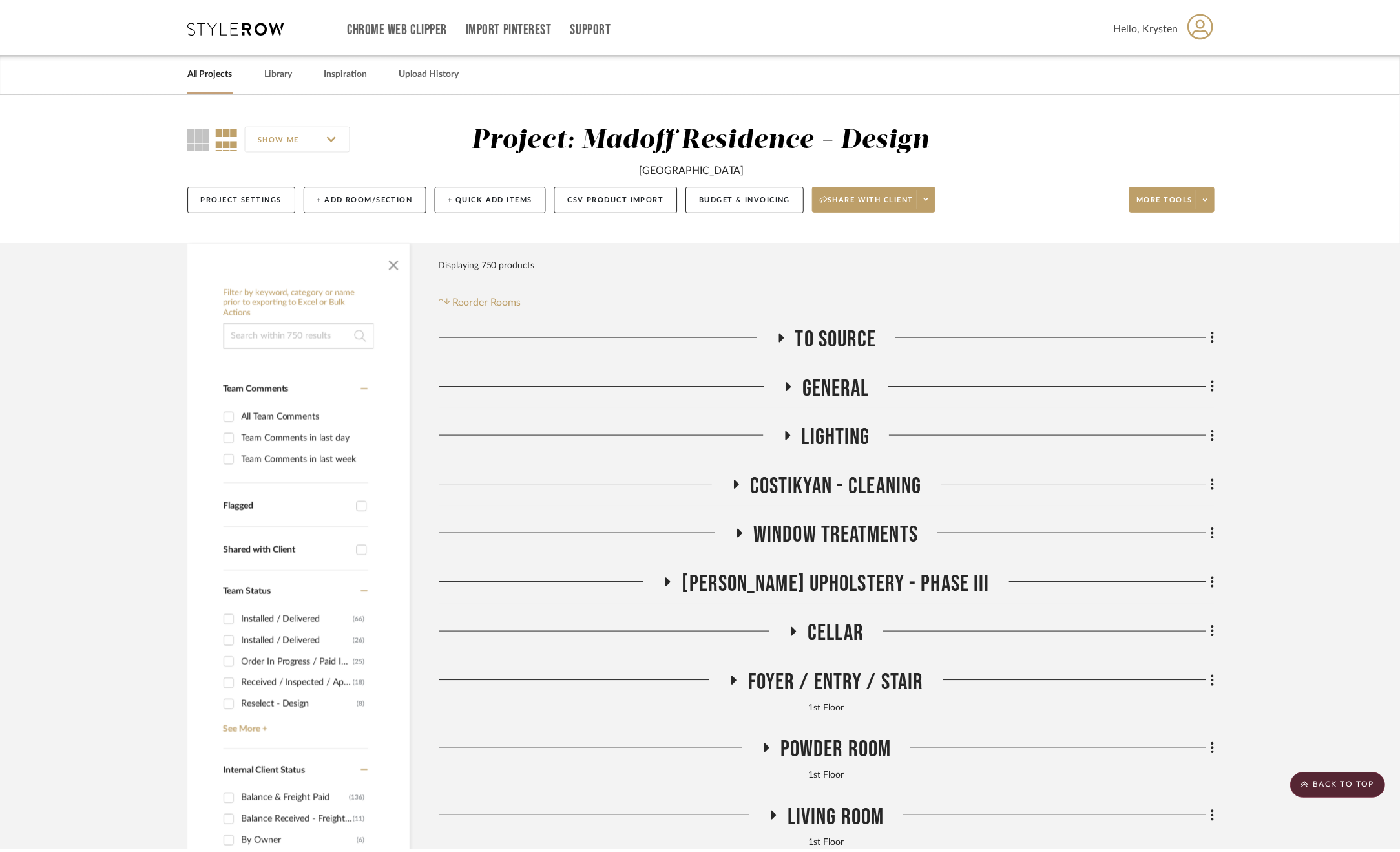
scroll to position [1035, 0]
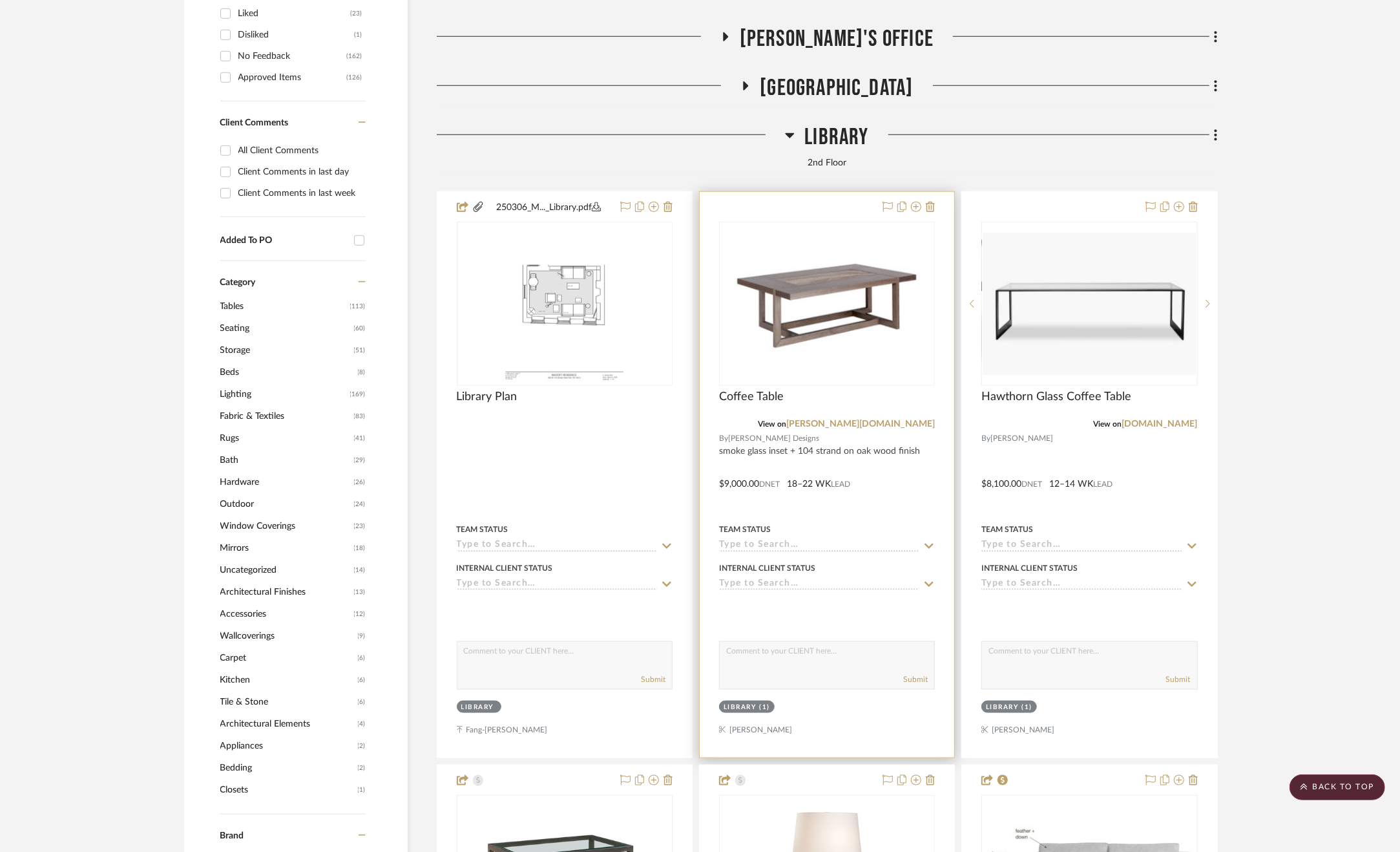
click at [889, 454] on div at bounding box center [827, 475] width 255 height 566
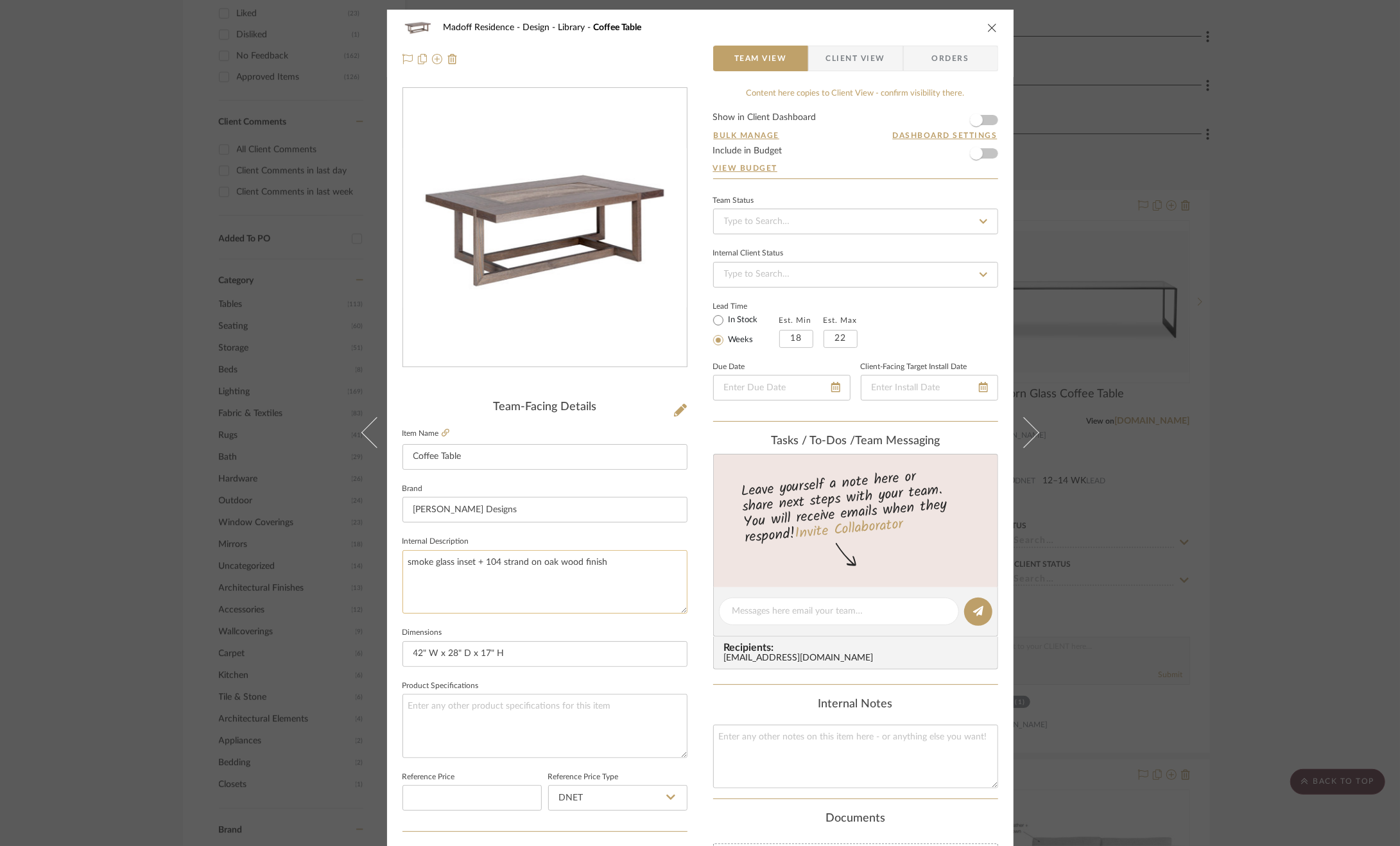
drag, startPoint x: 480, startPoint y: 560, endPoint x: 601, endPoint y: 574, distance: 121.8
click at [601, 574] on textarea "smoke glass inset + 104 strand on oak wood finish" at bounding box center [545, 582] width 285 height 64
click at [1271, 151] on div "Madoff Residence - Design Library Coffee Table Team View Client View Orders Tea…" at bounding box center [700, 423] width 1400 height 846
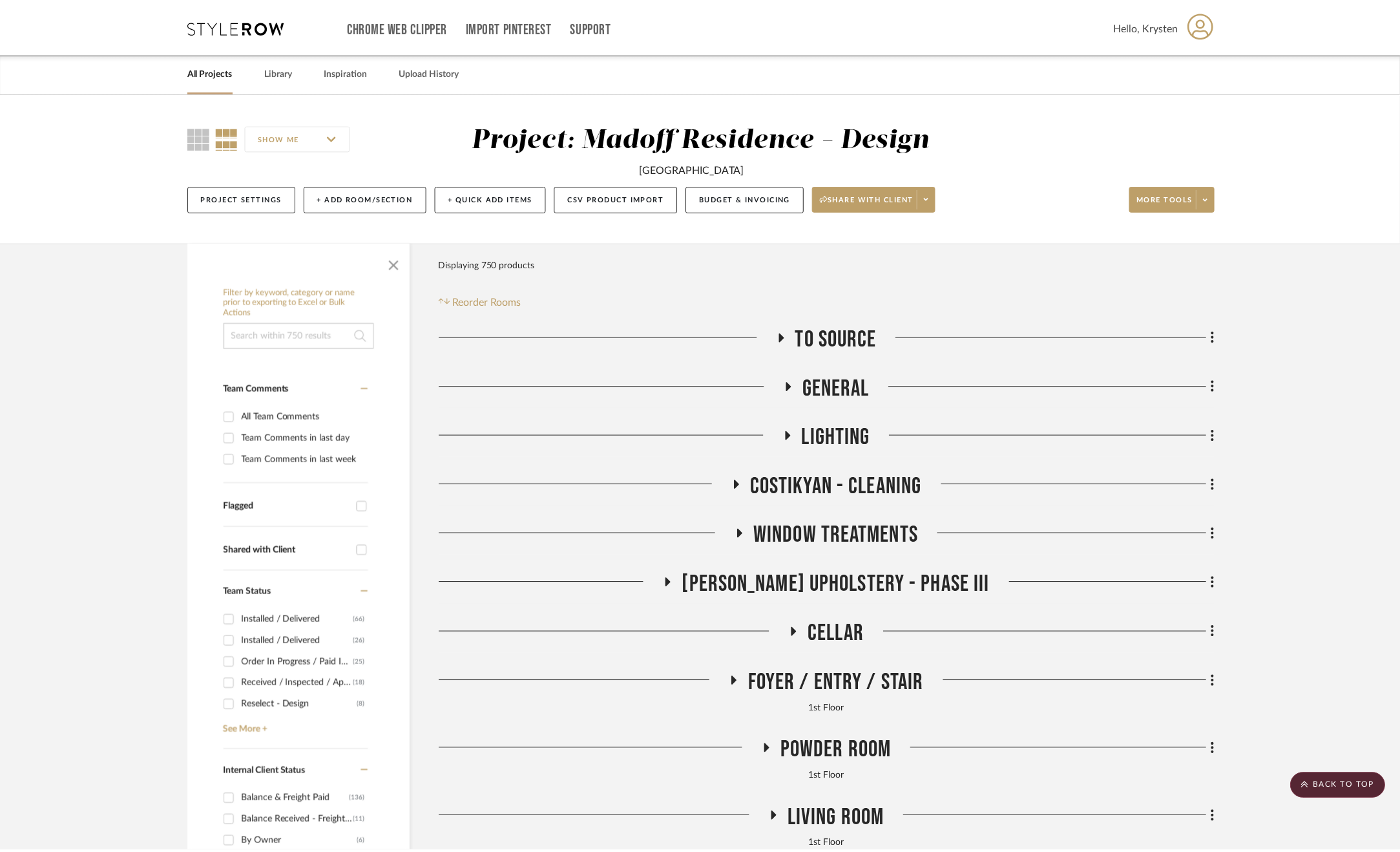
scroll to position [1035, 0]
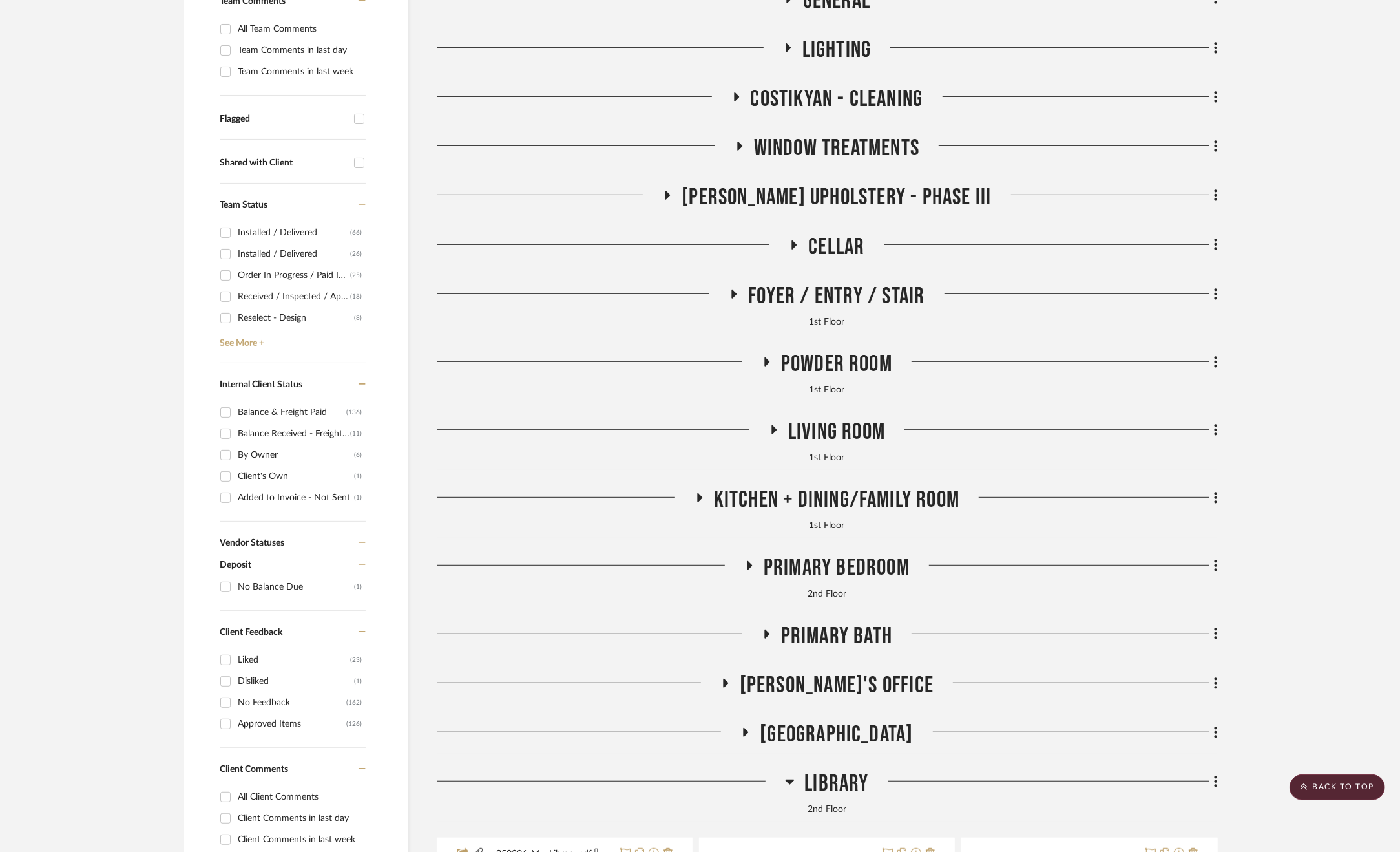
scroll to position [129, 0]
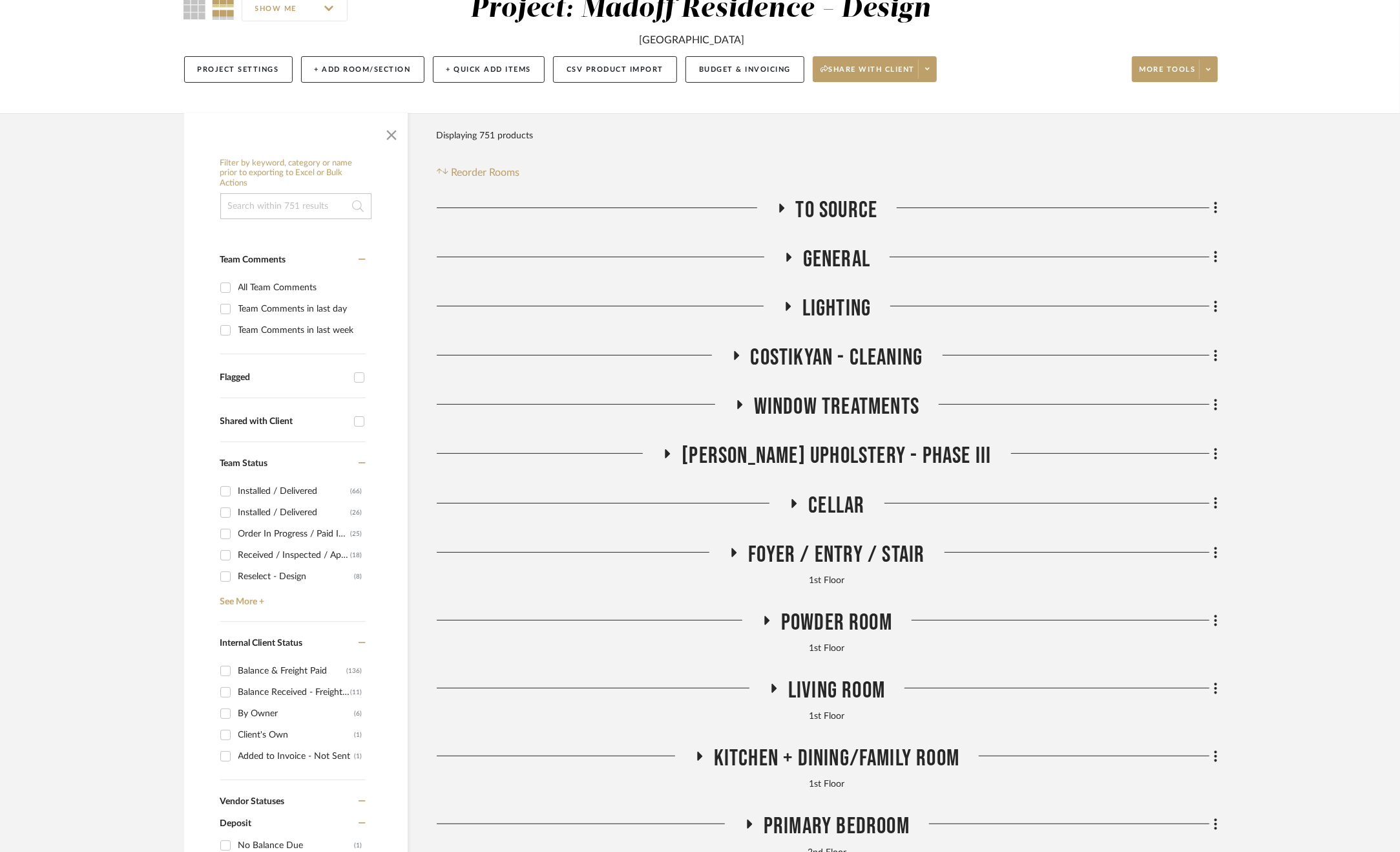
click at [837, 497] on span "Cellar" at bounding box center [836, 506] width 56 height 28
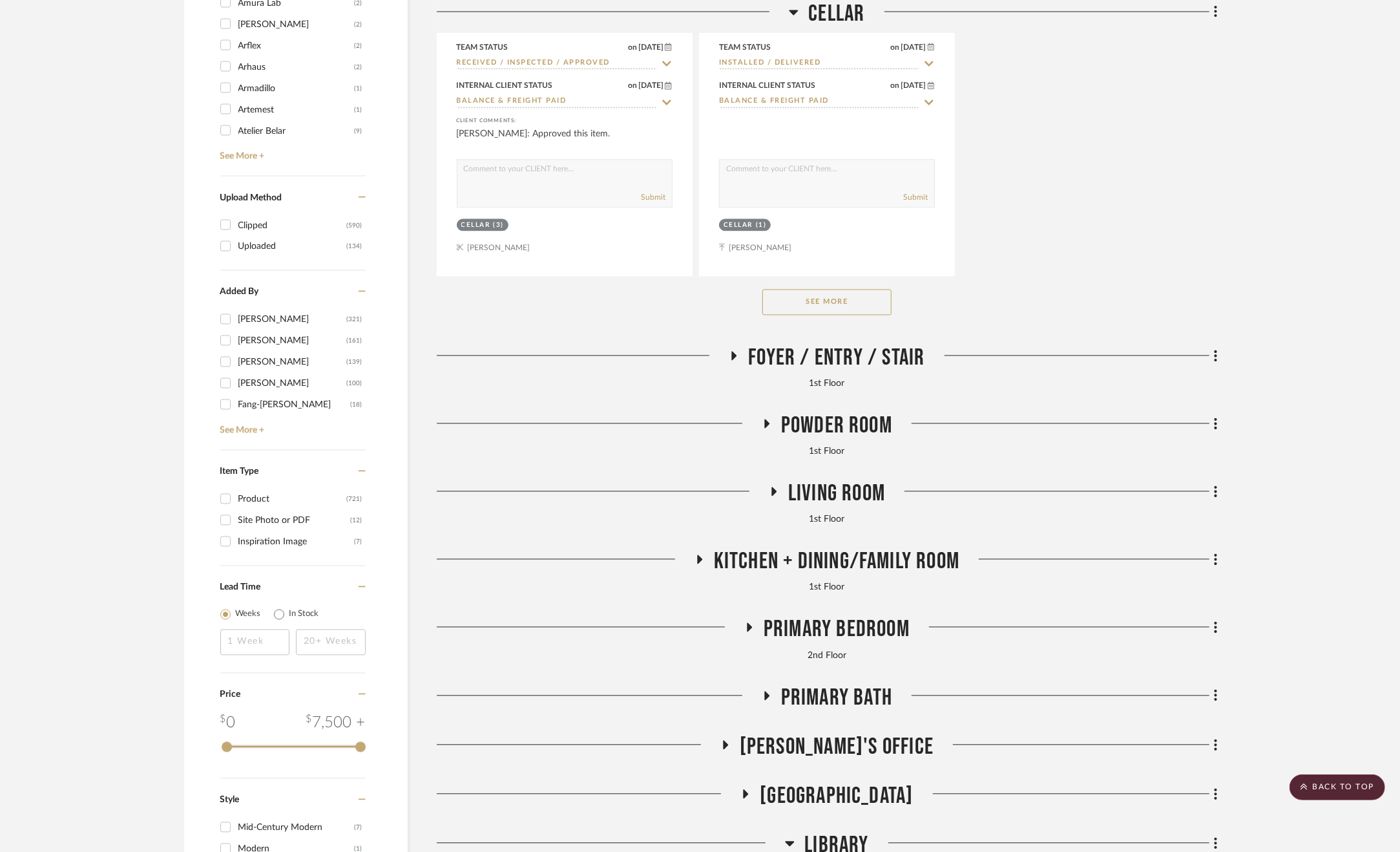
scroll to position [2133, 0]
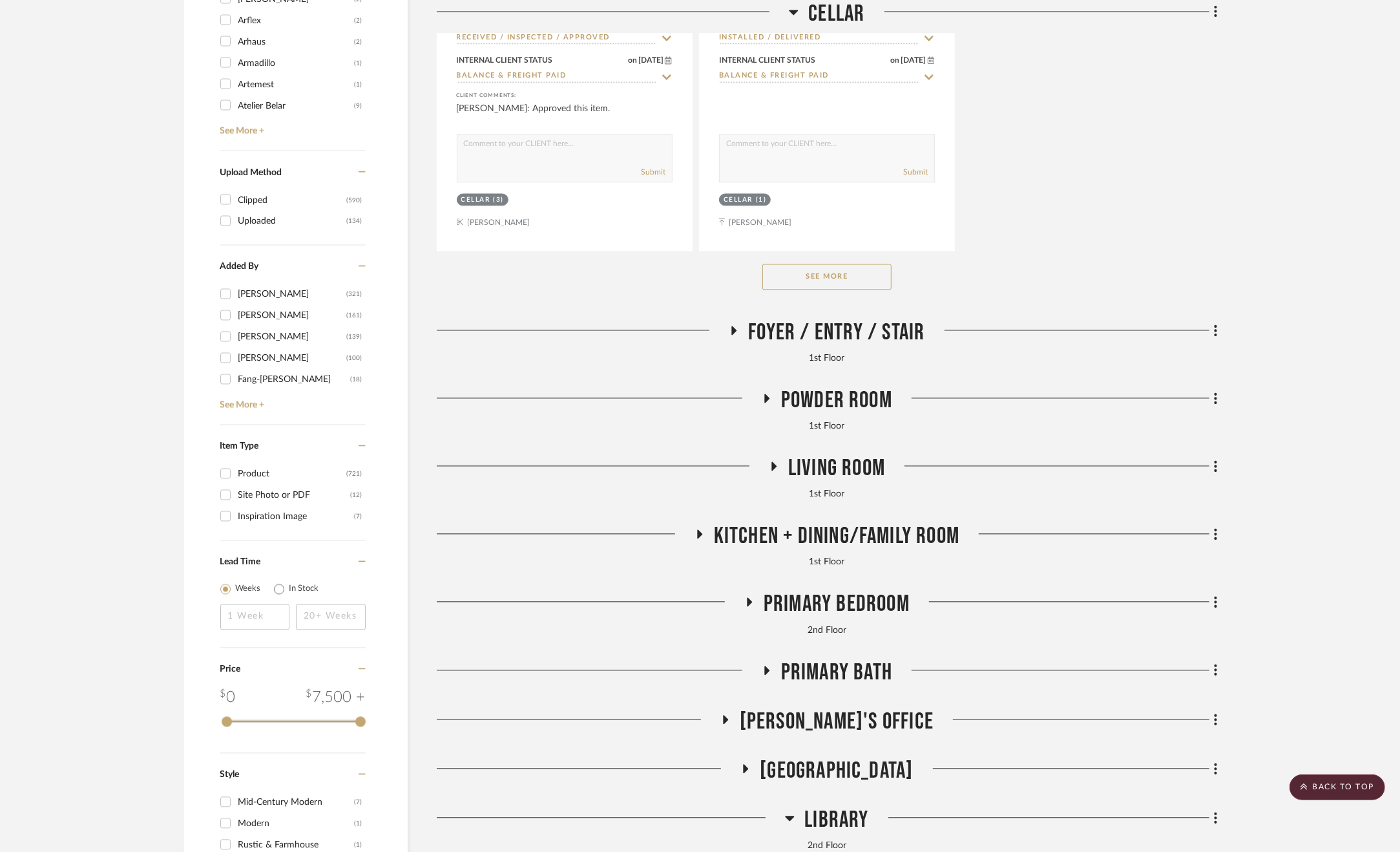
click at [845, 331] on span "Foyer / Entry / Stair" at bounding box center [837, 332] width 177 height 28
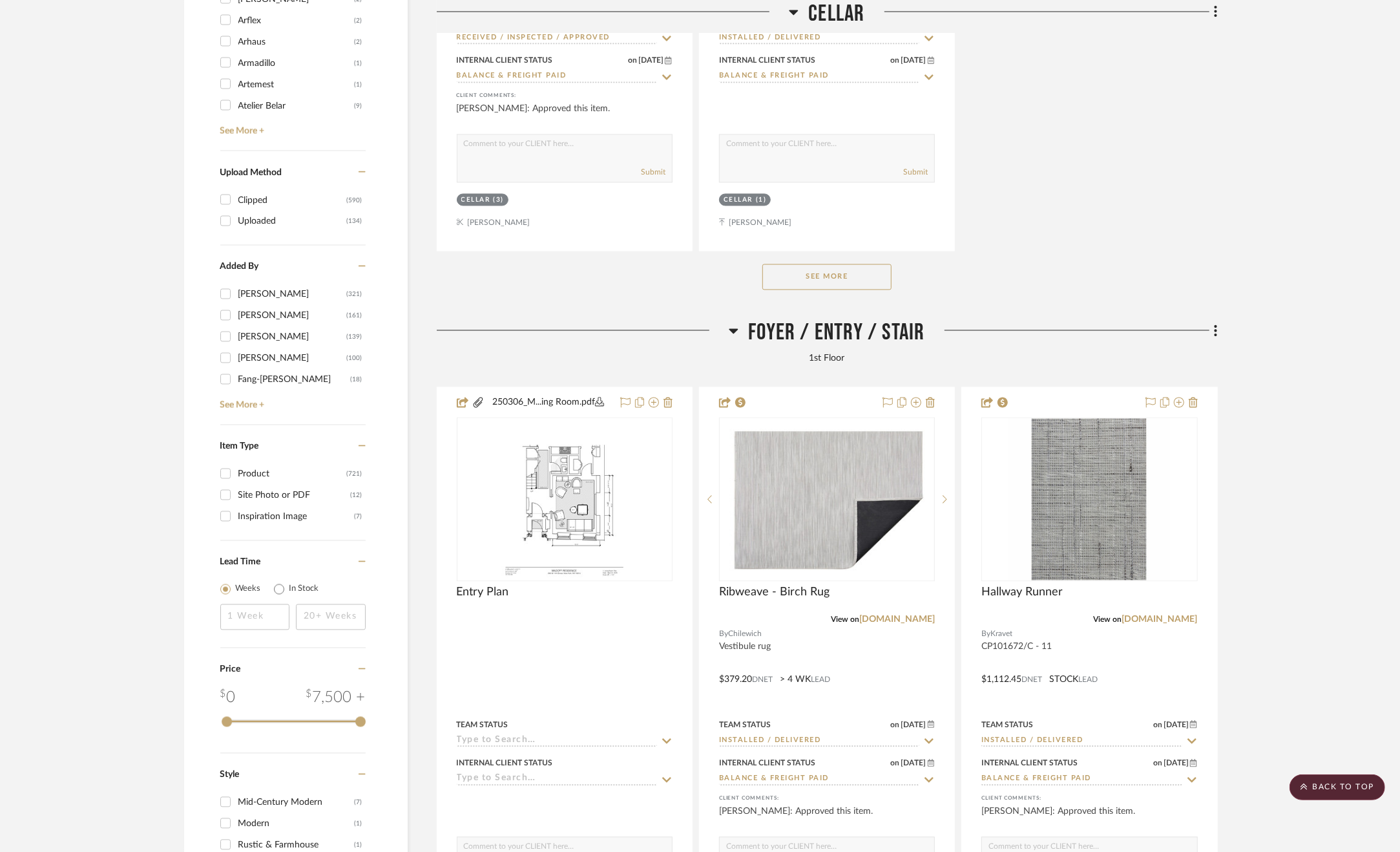
click at [842, 330] on span "Foyer / Entry / Stair" at bounding box center [837, 332] width 177 height 28
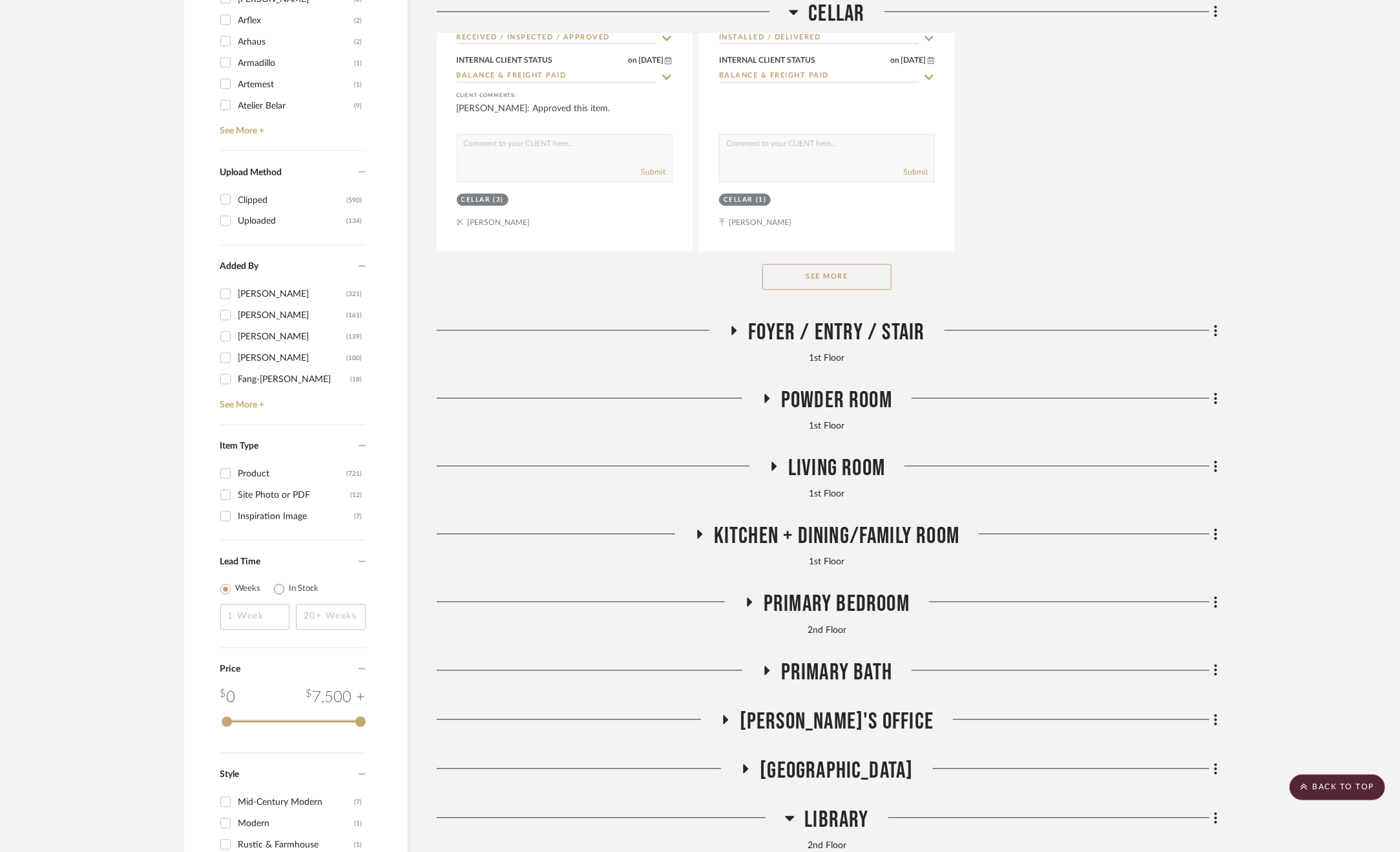
click at [833, 410] on span "Powder Room" at bounding box center [837, 400] width 111 height 28
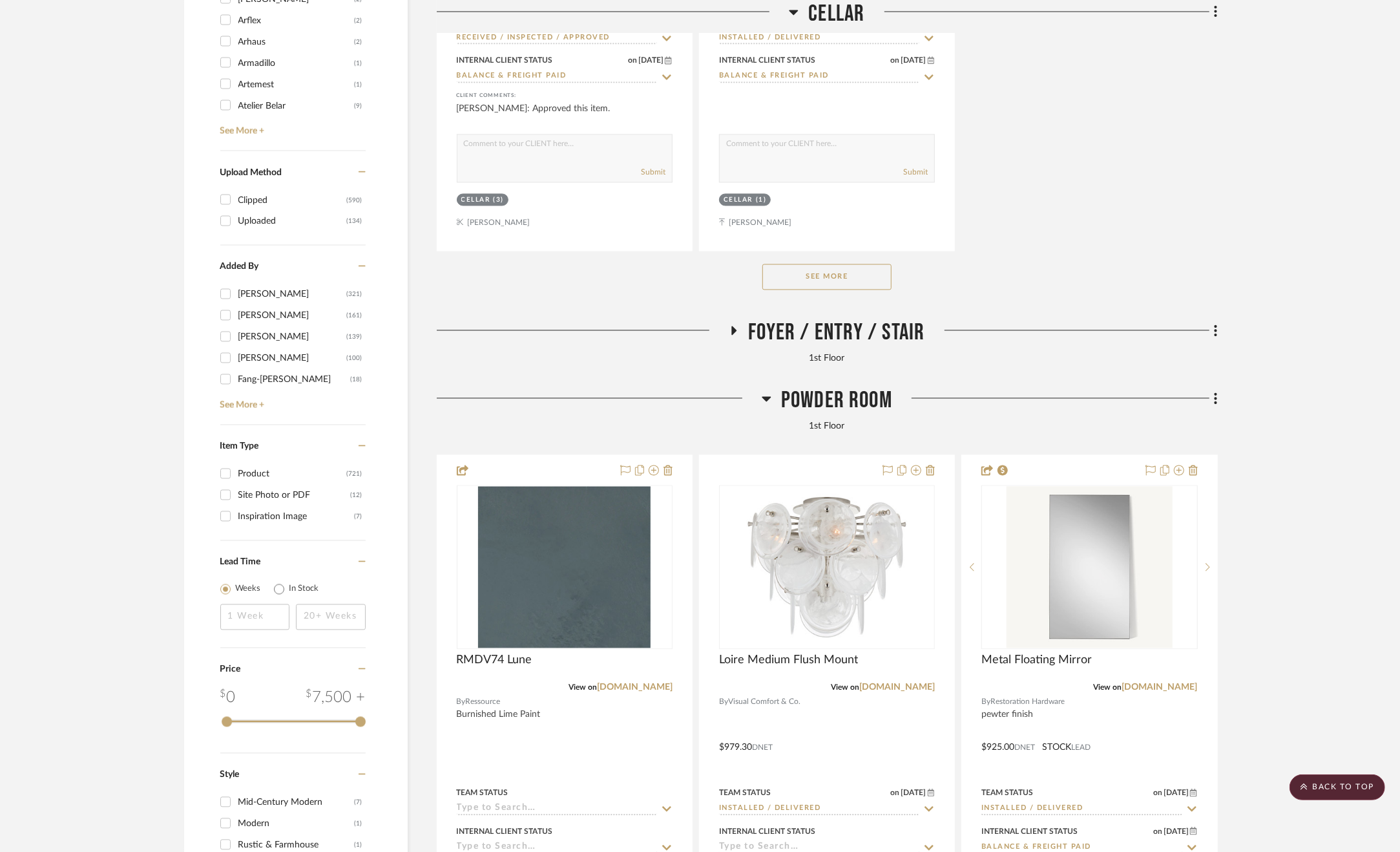
click at [833, 410] on span "Powder Room" at bounding box center [837, 400] width 111 height 28
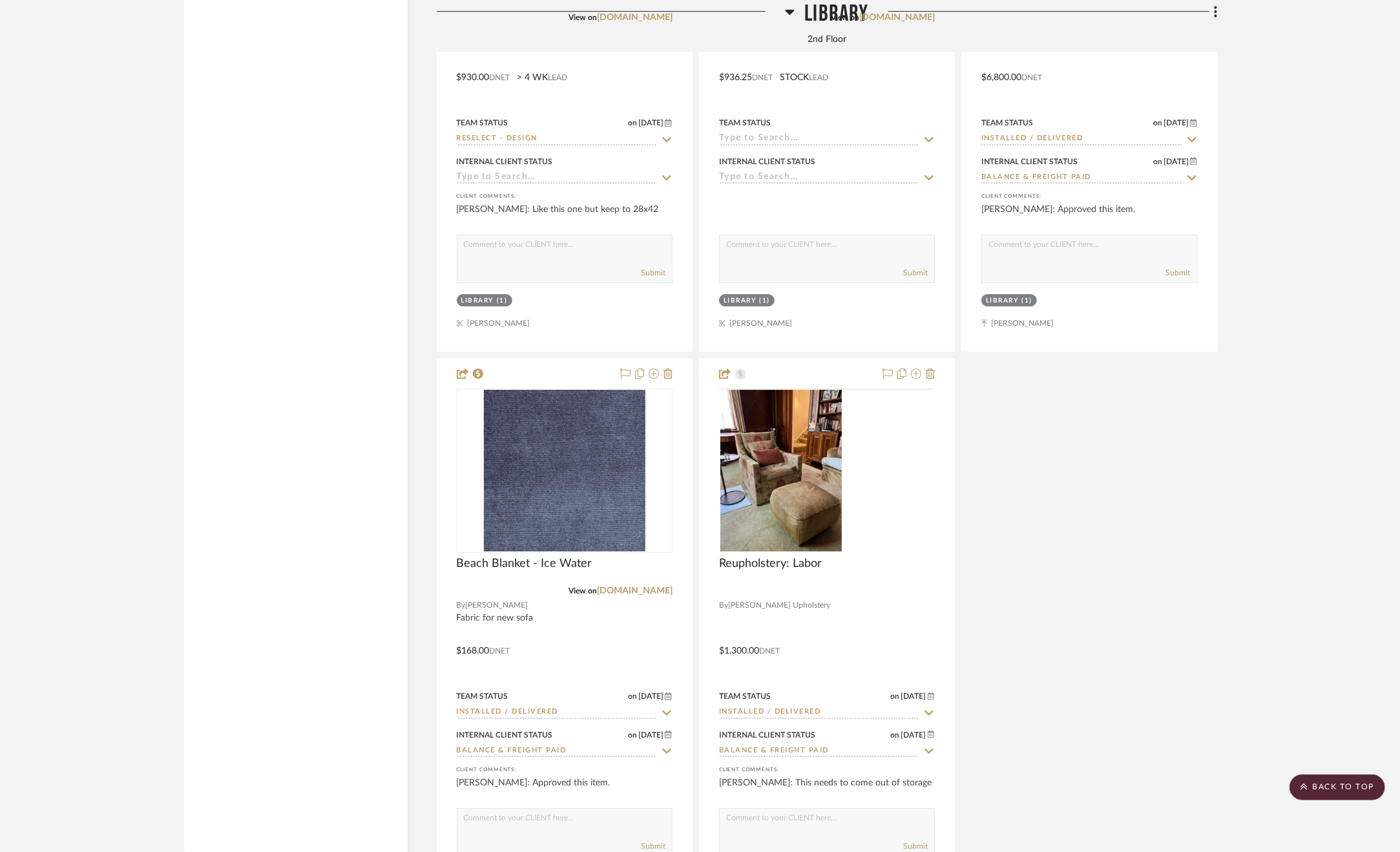
scroll to position [3814, 0]
